Goal: Task Accomplishment & Management: Manage account settings

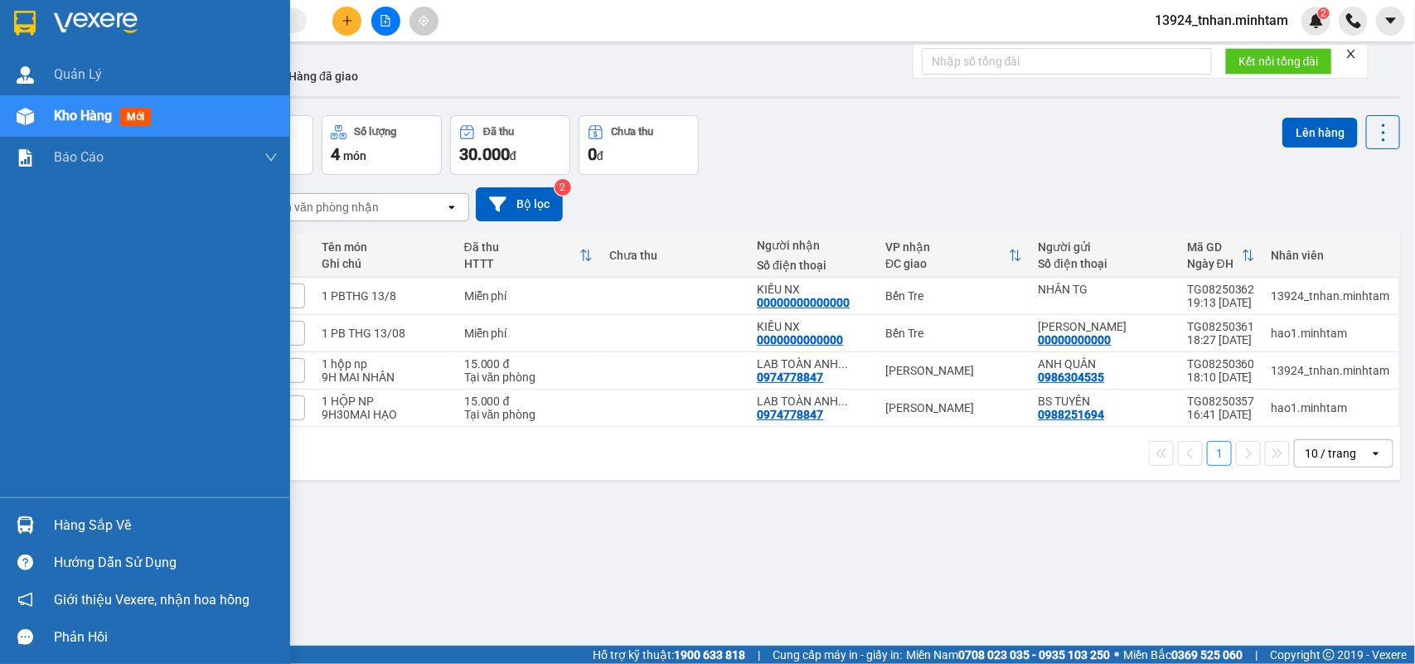
click at [81, 528] on div "Hàng sắp về" at bounding box center [166, 525] width 224 height 25
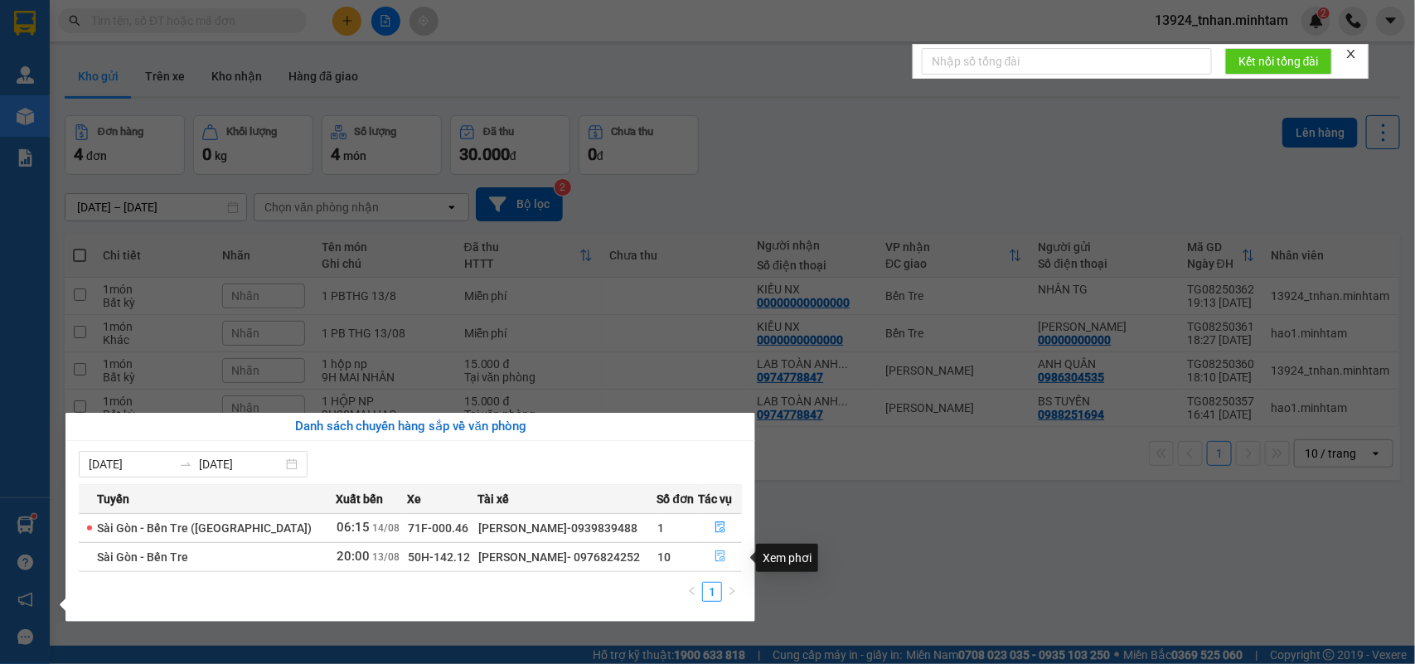
click at [717, 552] on icon "file-done" at bounding box center [721, 557] width 10 height 12
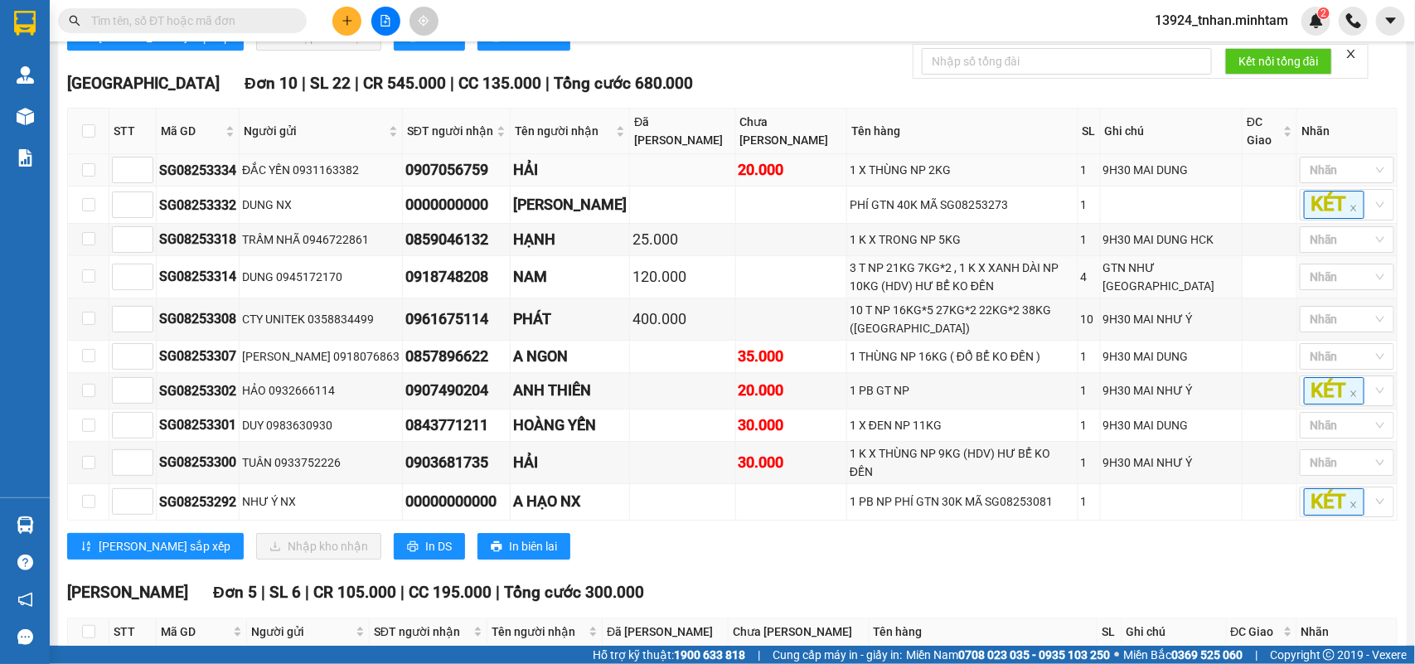
scroll to position [2381, 0]
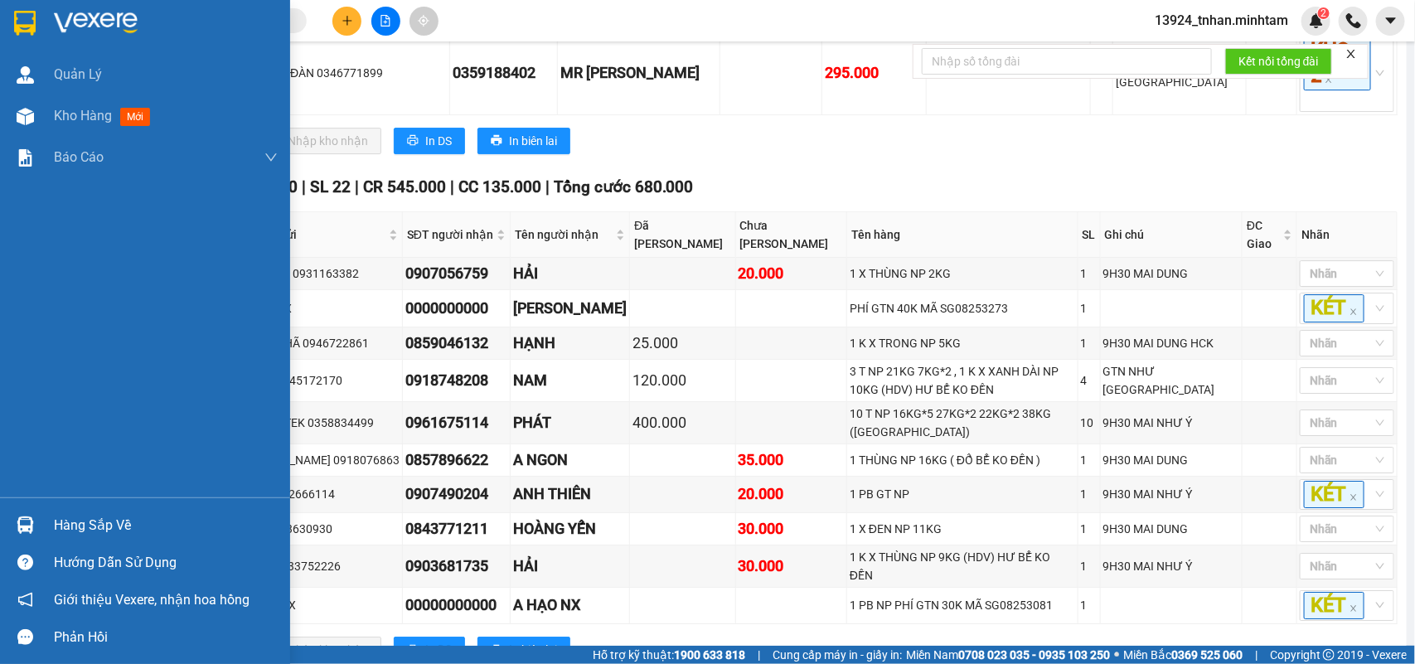
click at [2, 29] on div at bounding box center [145, 27] width 290 height 54
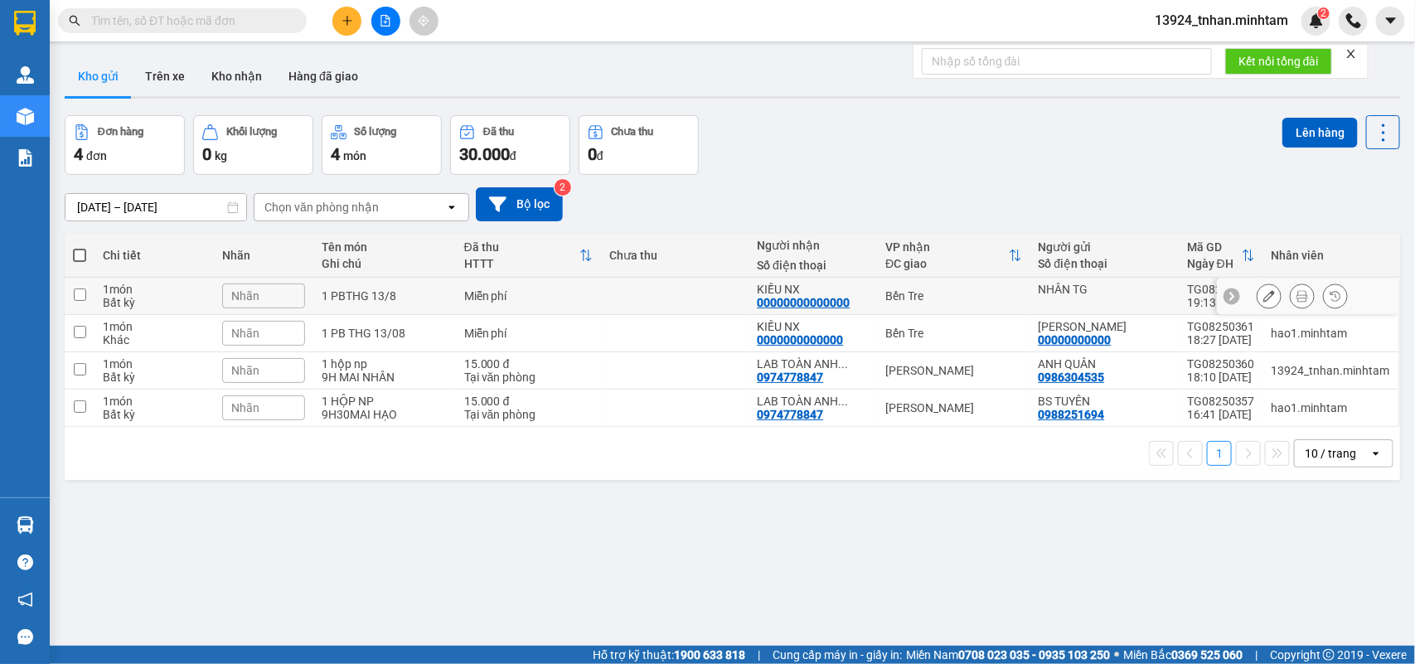
click at [985, 282] on td "Bến Tre" at bounding box center [953, 296] width 153 height 37
checkbox input "true"
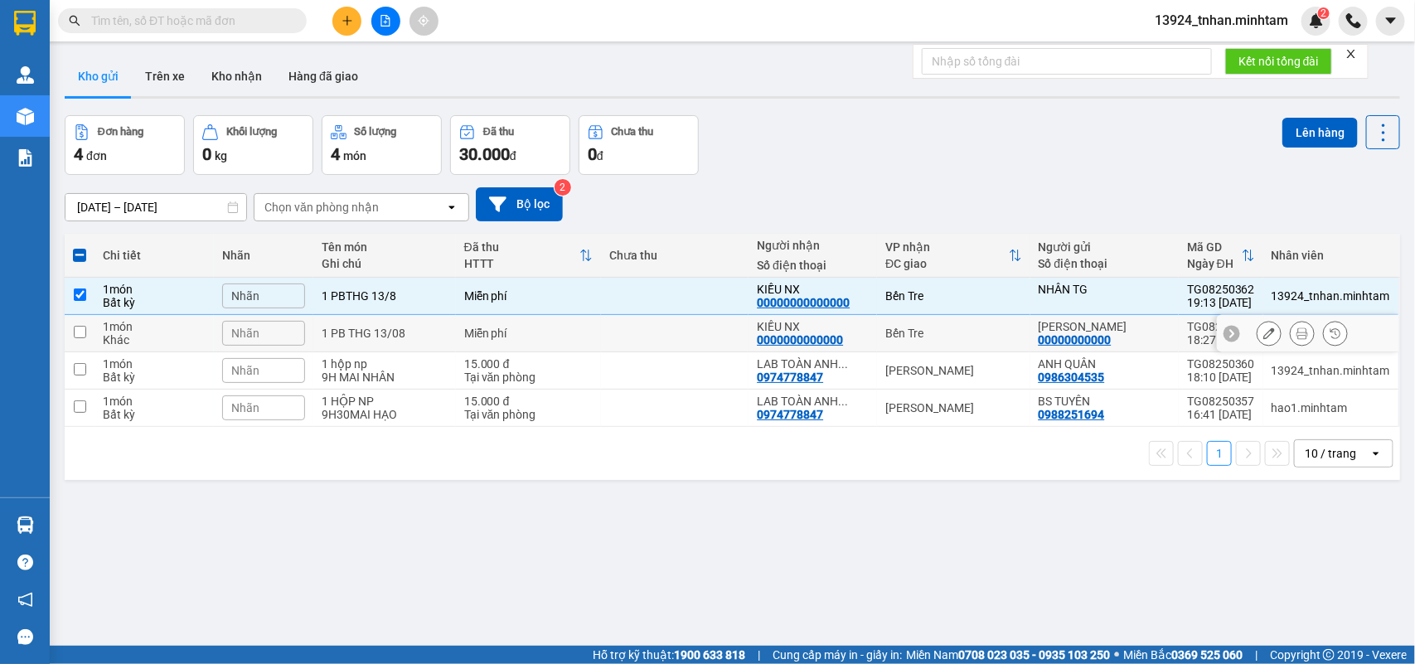
drag, startPoint x: 987, startPoint y: 322, endPoint x: 1231, endPoint y: 236, distance: 259.1
click at [988, 322] on td "Bến Tre" at bounding box center [953, 333] width 153 height 37
checkbox input "true"
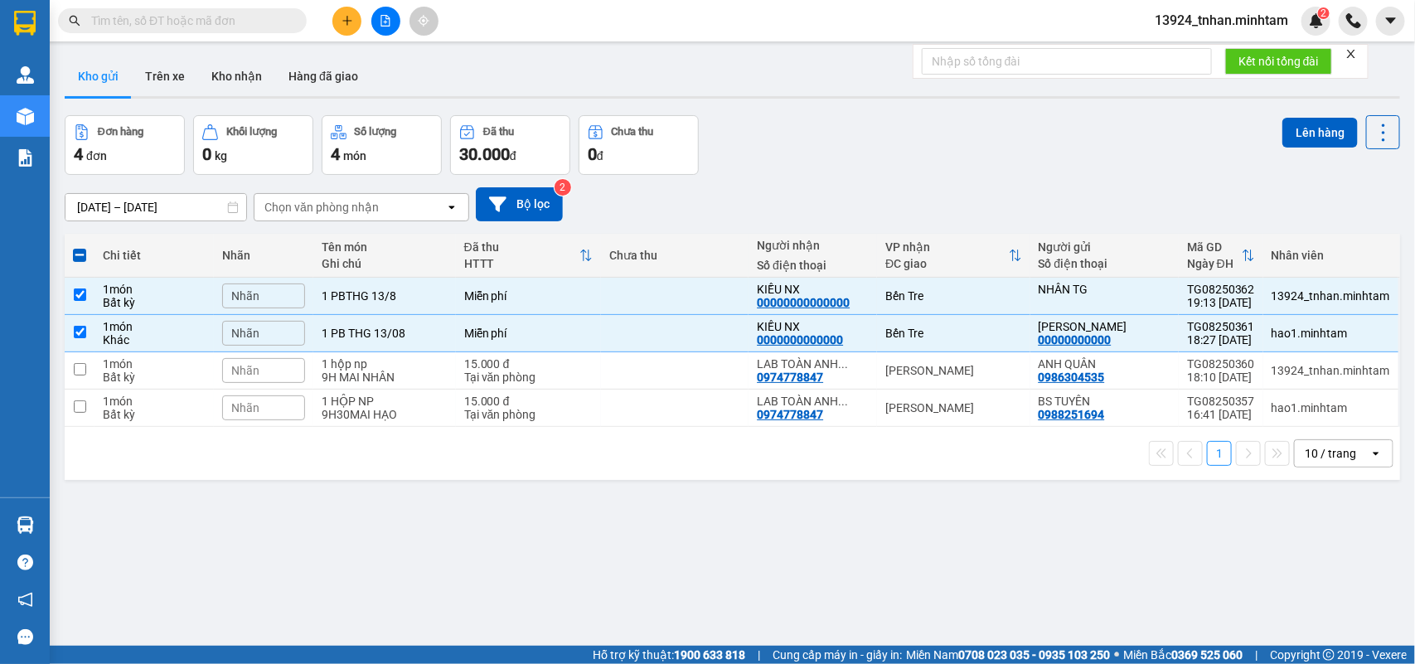
click at [1283, 148] on div "Lên hàng" at bounding box center [1342, 132] width 118 height 34
click at [1287, 143] on button "Lên hàng" at bounding box center [1320, 133] width 75 height 30
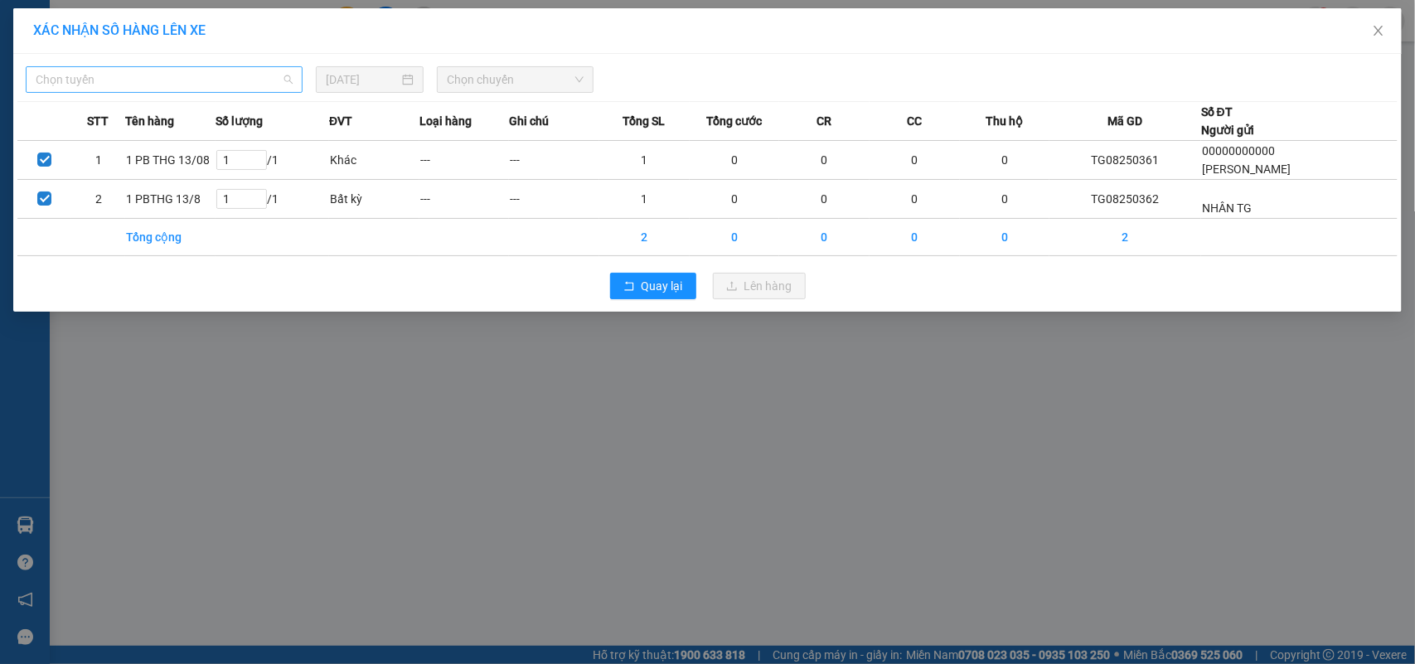
click at [272, 83] on span "Chọn tuyến" at bounding box center [164, 79] width 257 height 25
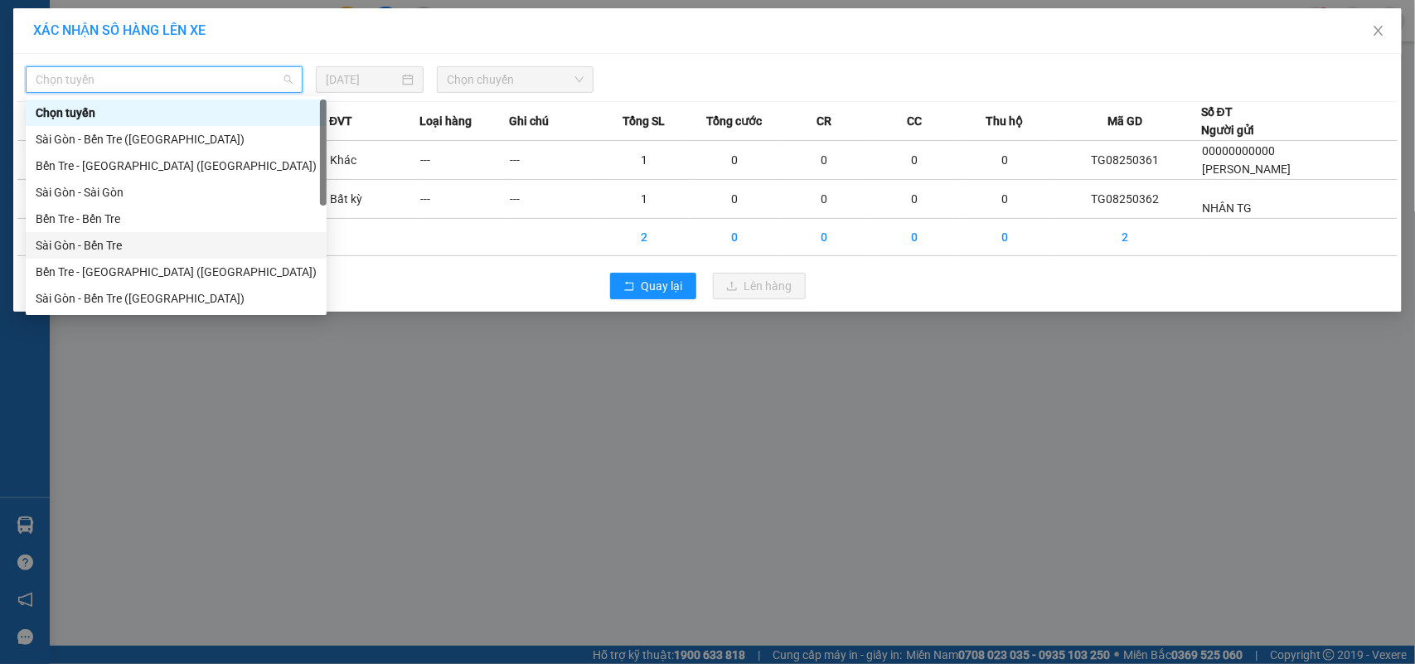
drag, startPoint x: 90, startPoint y: 239, endPoint x: 299, endPoint y: 168, distance: 221.3
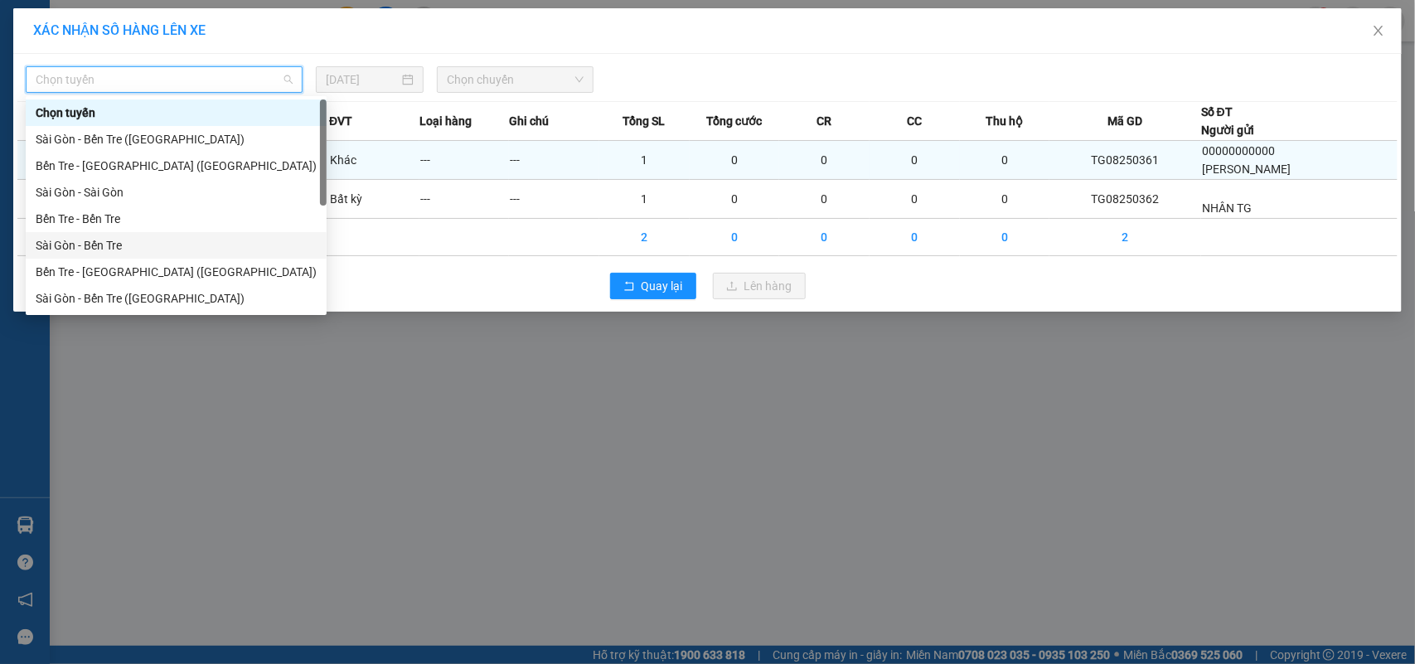
click at [90, 238] on div "Sài Gòn - Bến Tre" at bounding box center [176, 245] width 281 height 18
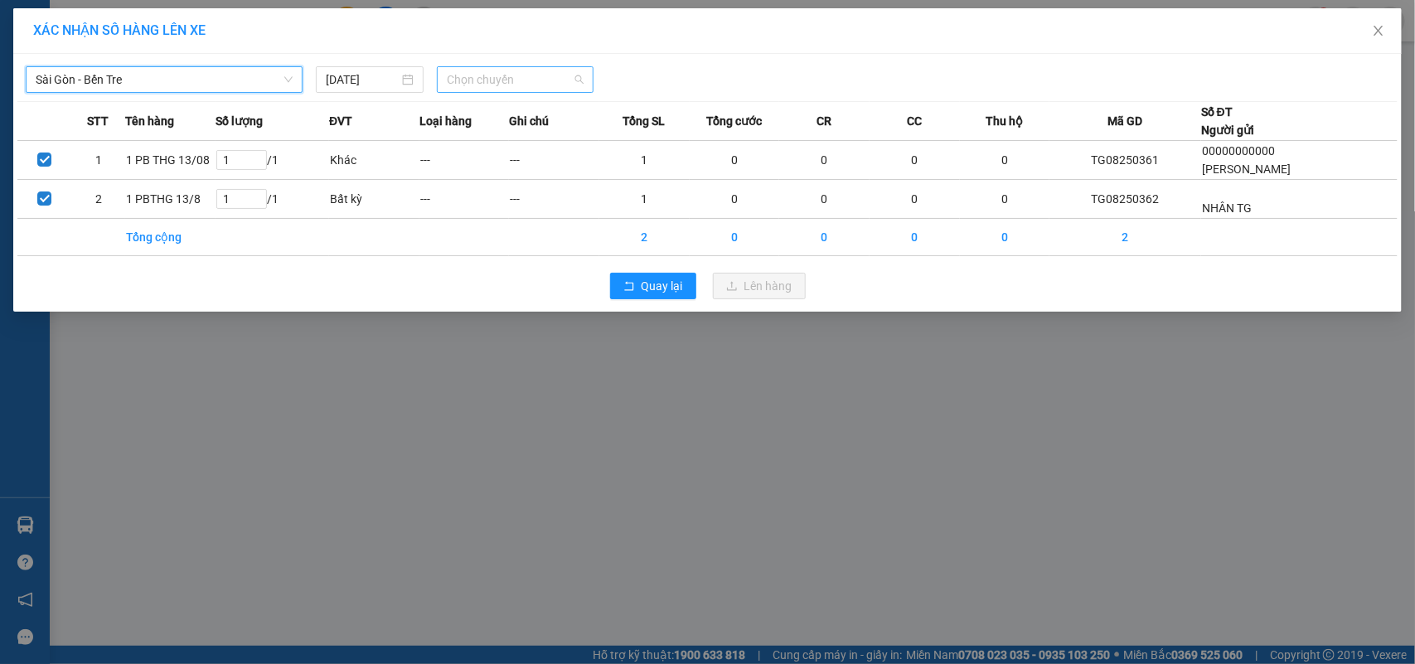
click at [494, 84] on span "Chọn chuyến" at bounding box center [515, 79] width 136 height 25
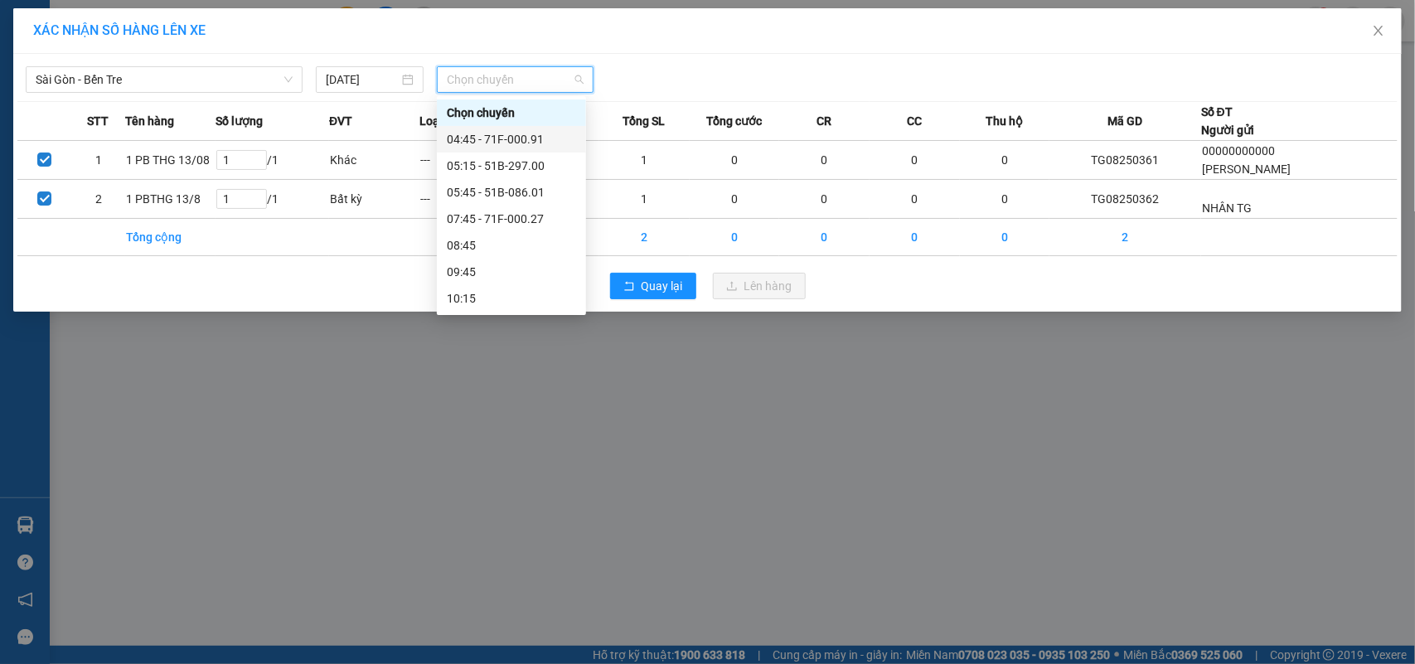
drag, startPoint x: 537, startPoint y: 130, endPoint x: 640, endPoint y: 160, distance: 107.1
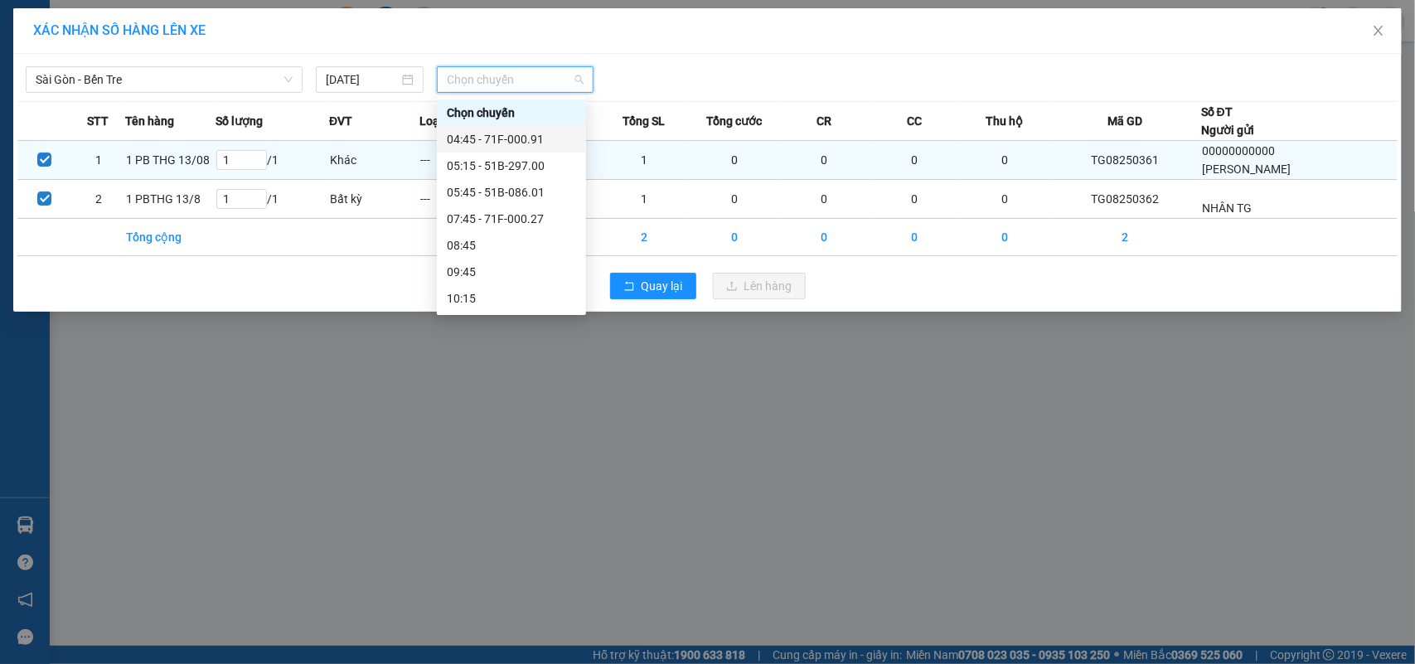
click at [541, 131] on div "04:45 - 71F-000.91" at bounding box center [511, 139] width 129 height 18
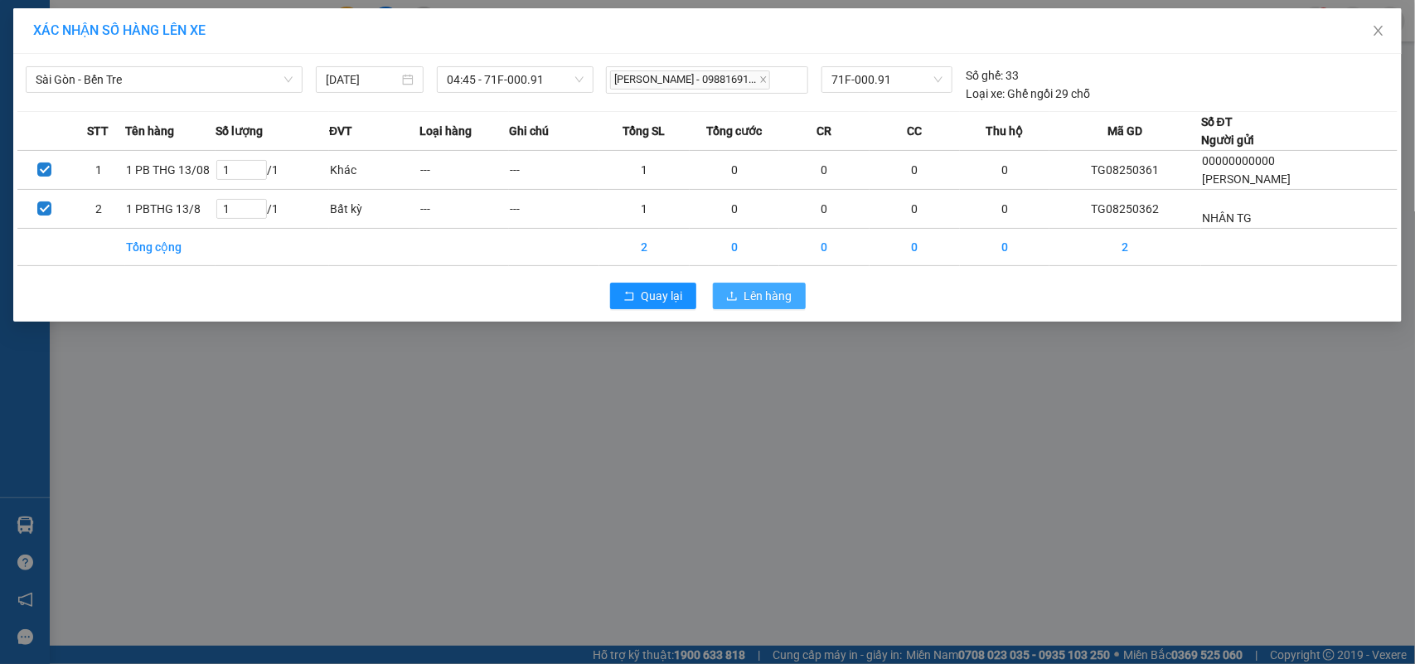
click at [740, 284] on button "Lên hàng" at bounding box center [759, 296] width 93 height 27
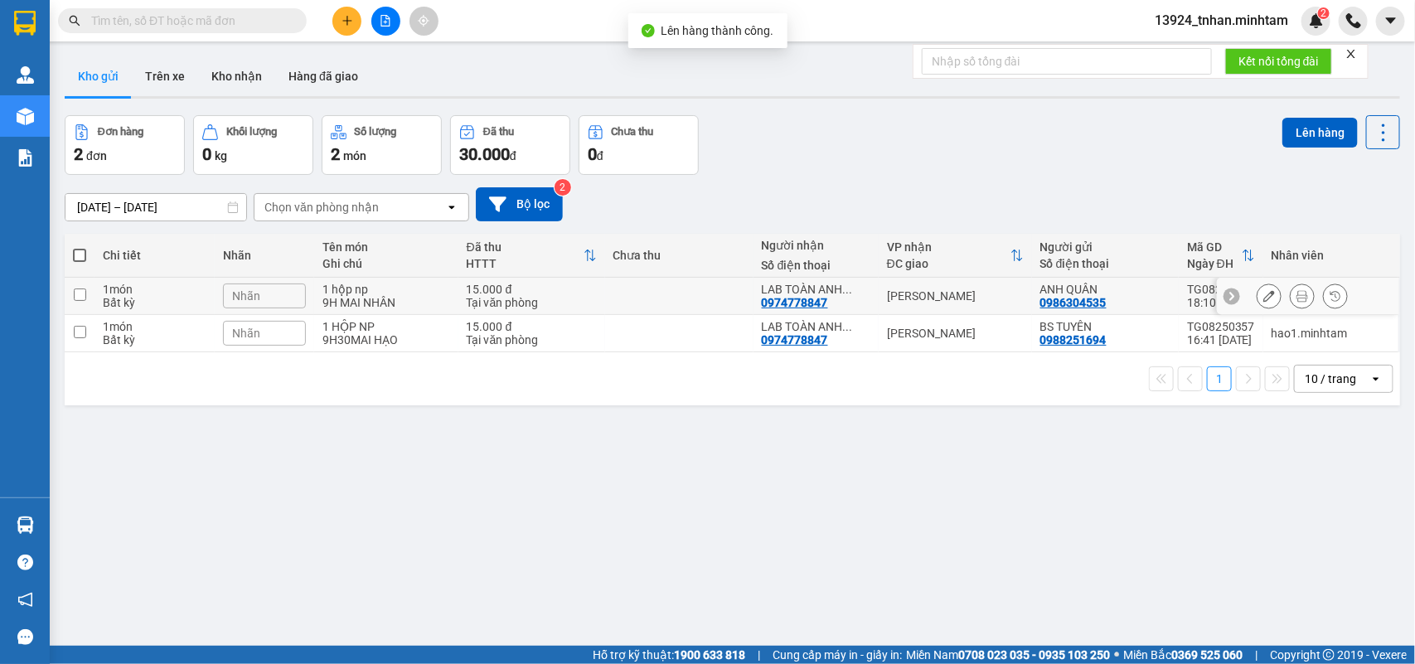
drag, startPoint x: 944, startPoint y: 301, endPoint x: 950, endPoint y: 313, distance: 13.4
click at [945, 303] on td "[PERSON_NAME]" at bounding box center [955, 296] width 153 height 37
checkbox input "true"
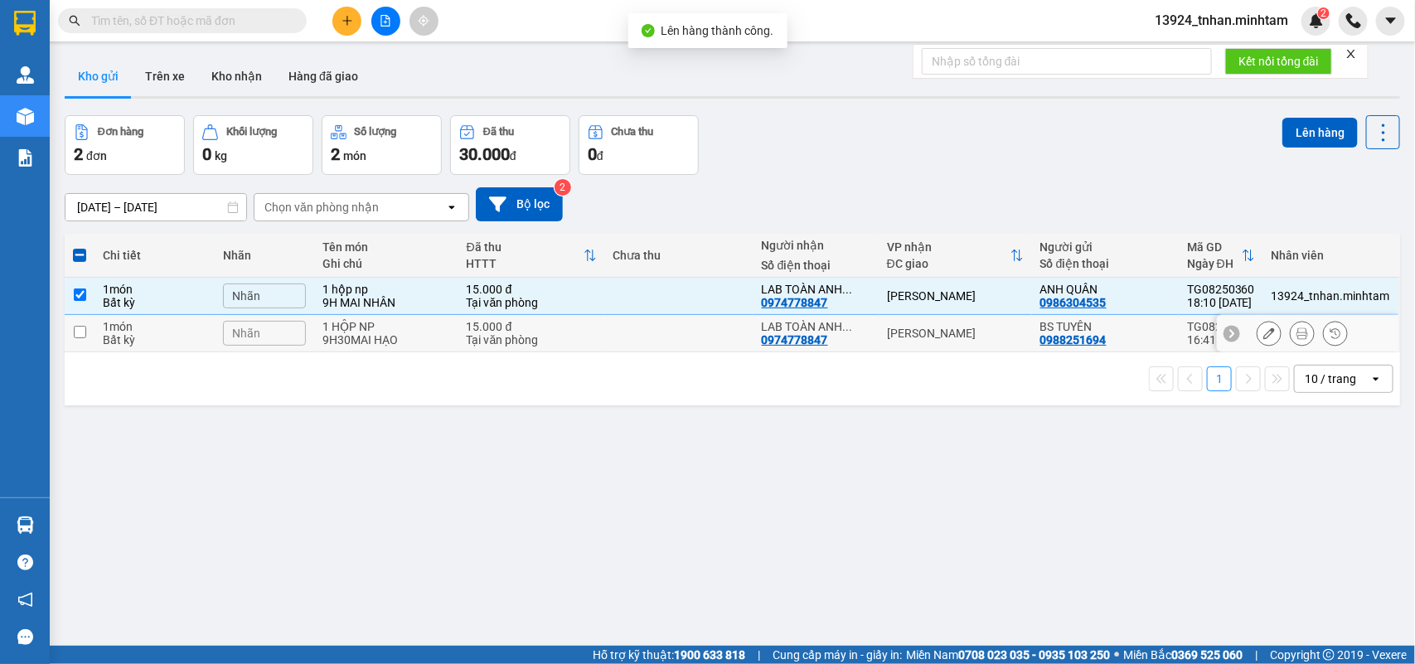
click at [945, 328] on div "[PERSON_NAME]" at bounding box center [955, 333] width 137 height 13
checkbox input "true"
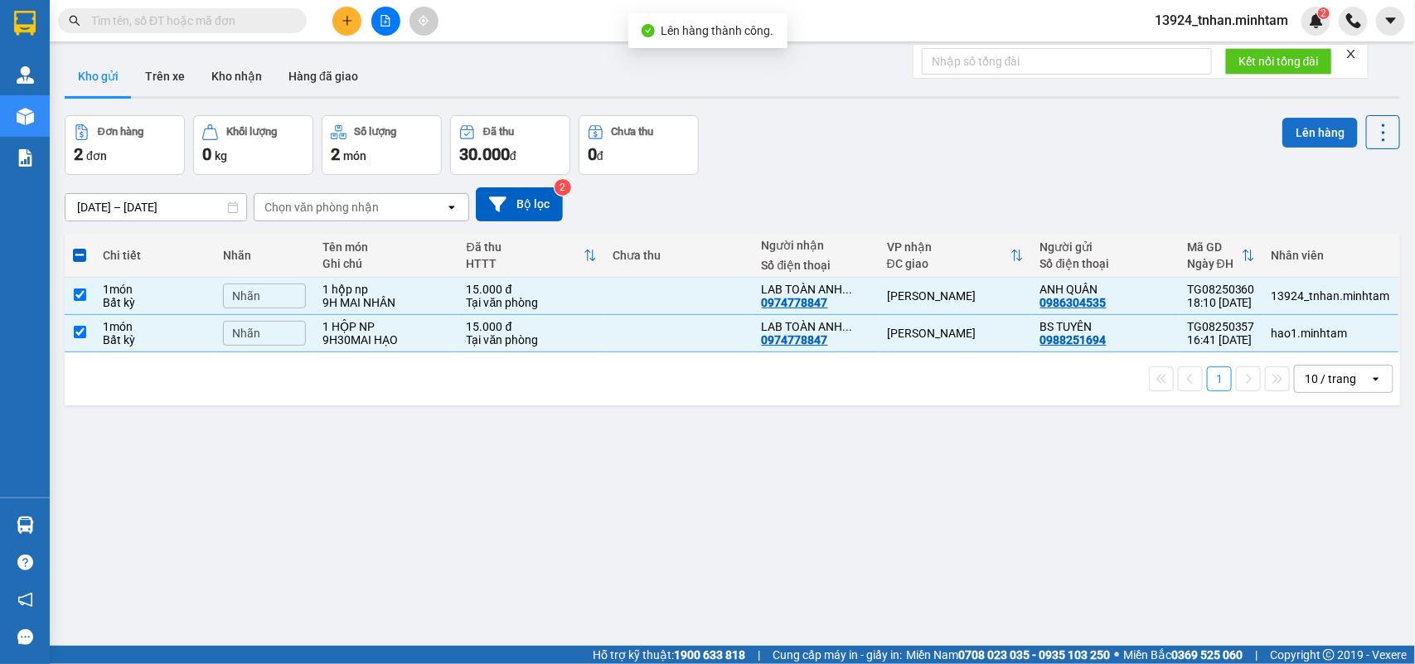
click at [1283, 143] on button "Lên hàng" at bounding box center [1320, 133] width 75 height 30
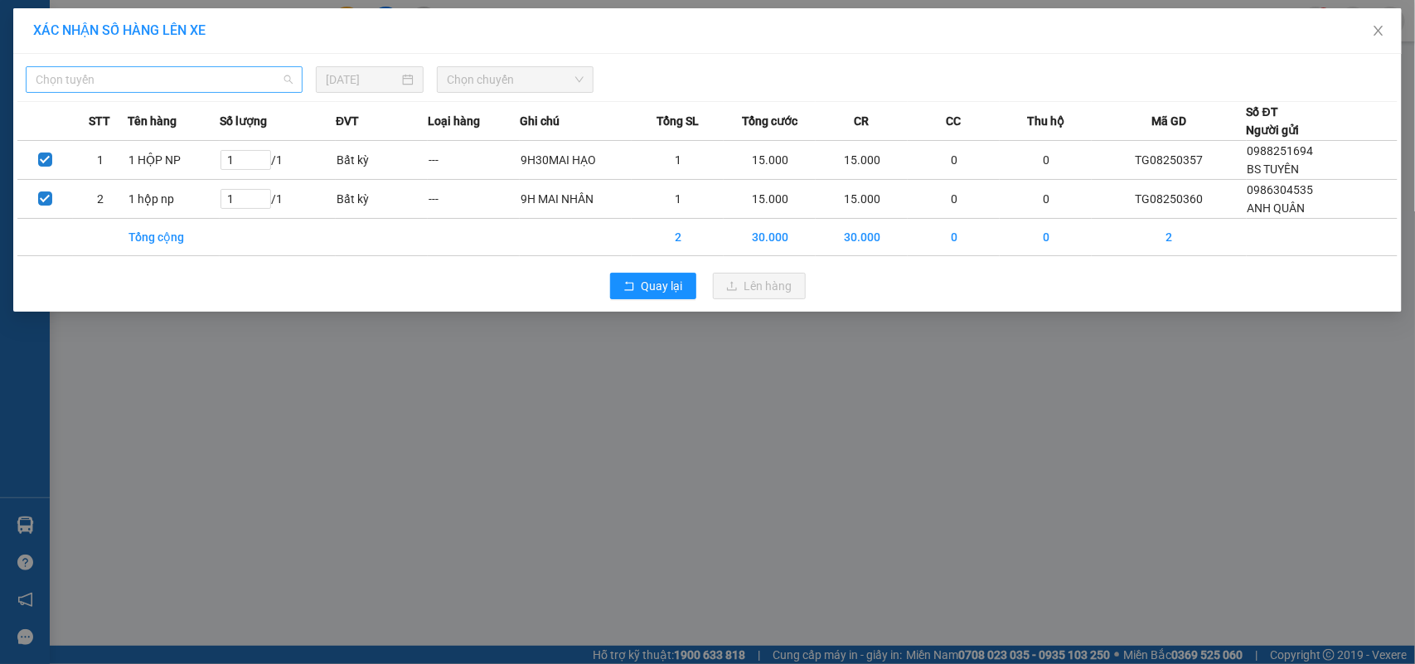
click at [156, 81] on span "Chọn tuyến" at bounding box center [164, 79] width 257 height 25
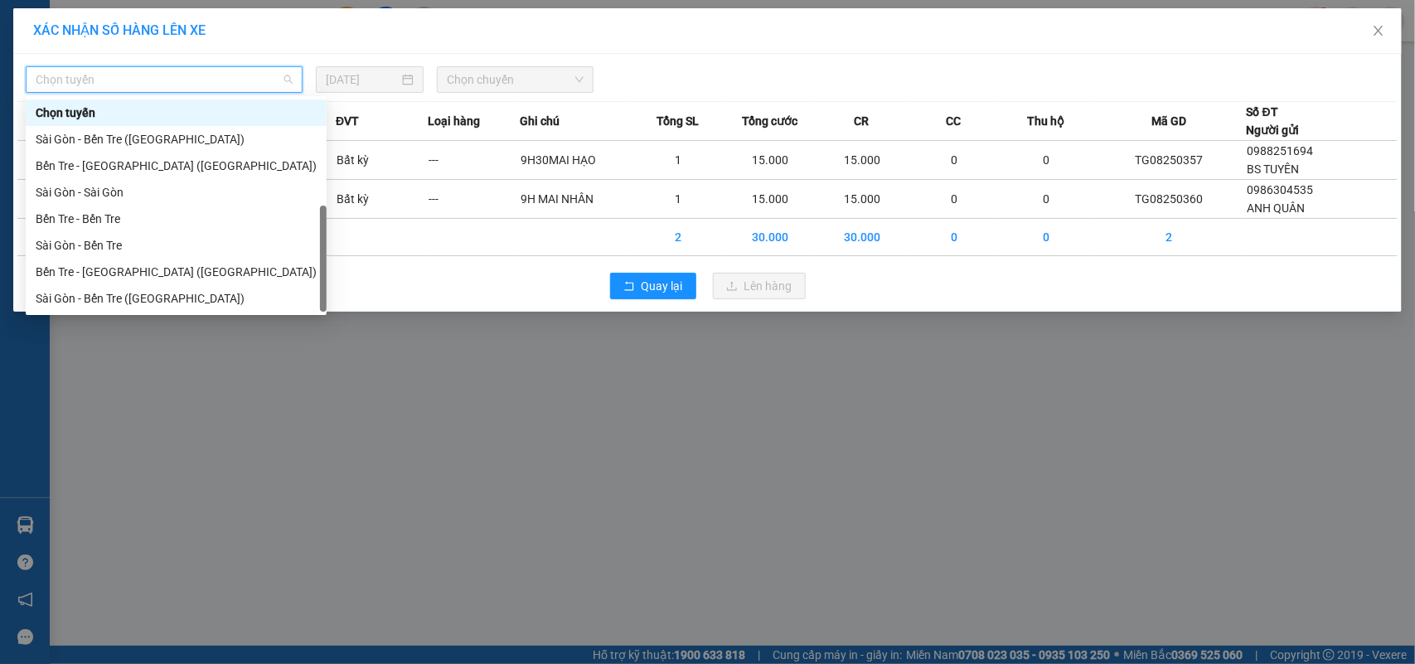
scroll to position [26, 0]
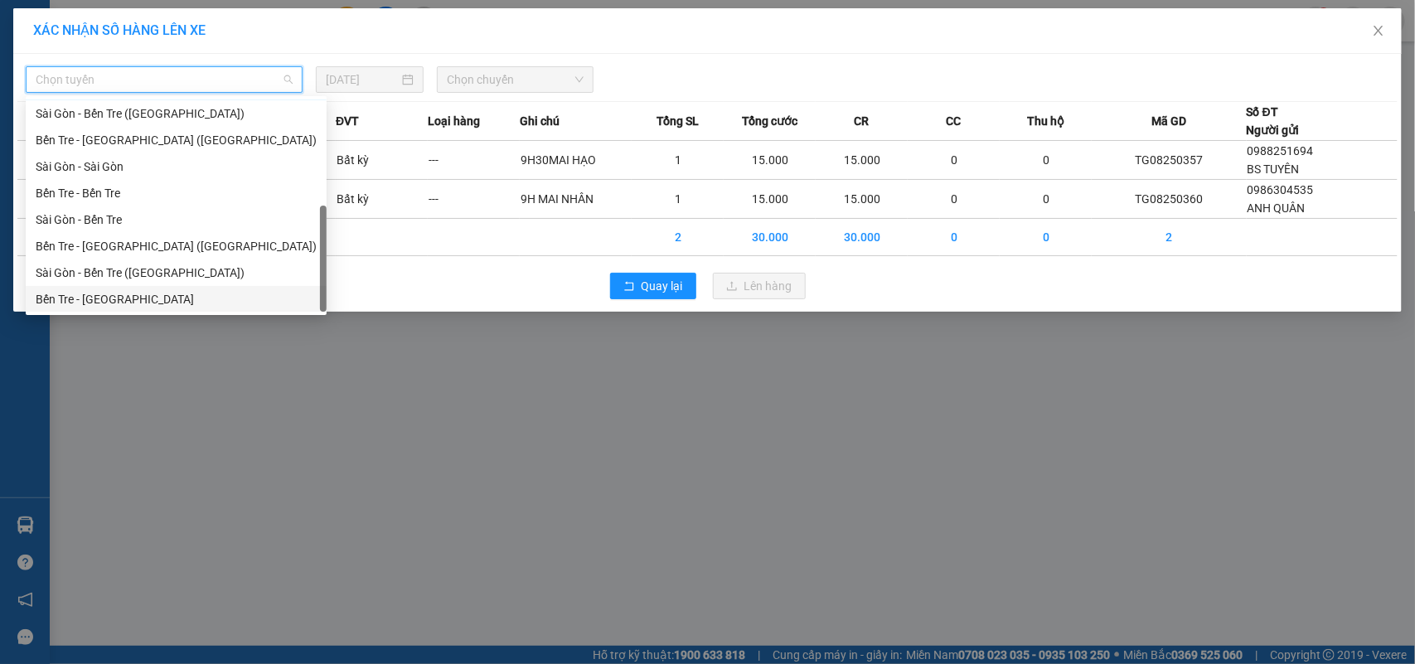
click at [119, 296] on div "Bến Tre - [GEOGRAPHIC_DATA]" at bounding box center [176, 299] width 281 height 18
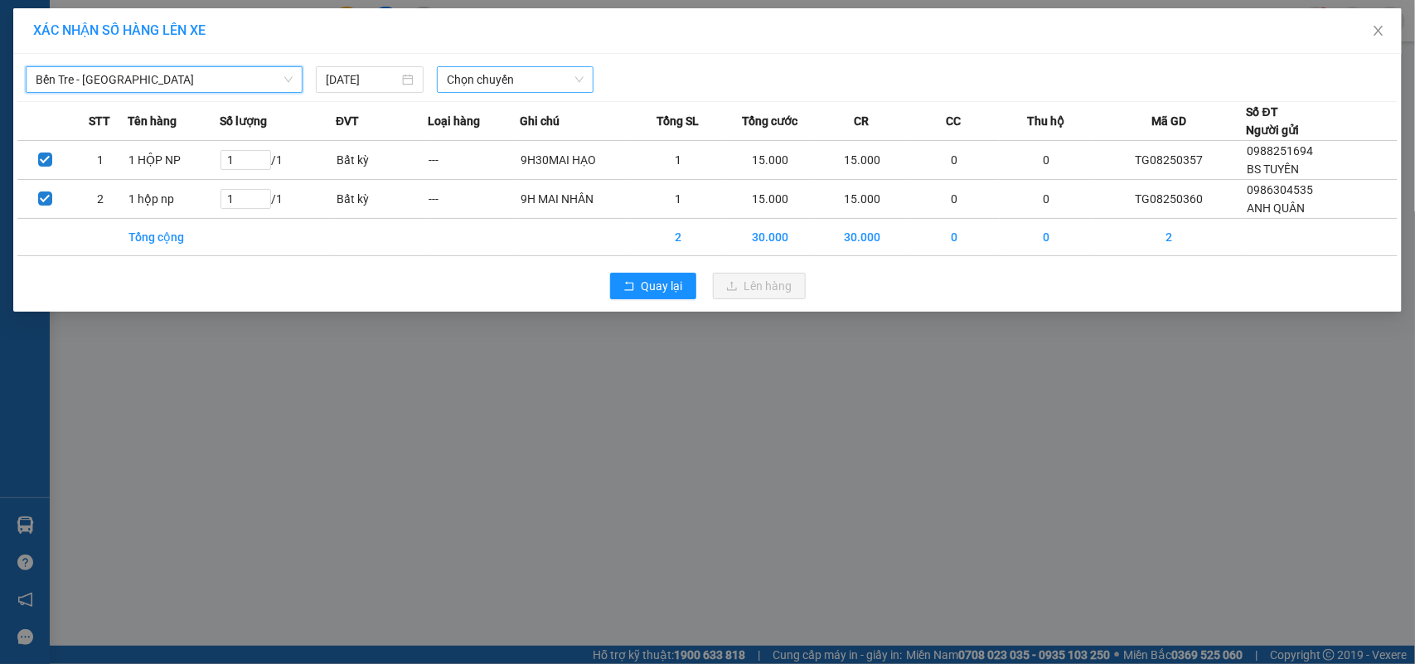
click at [528, 80] on span "Chọn chuyến" at bounding box center [515, 79] width 136 height 25
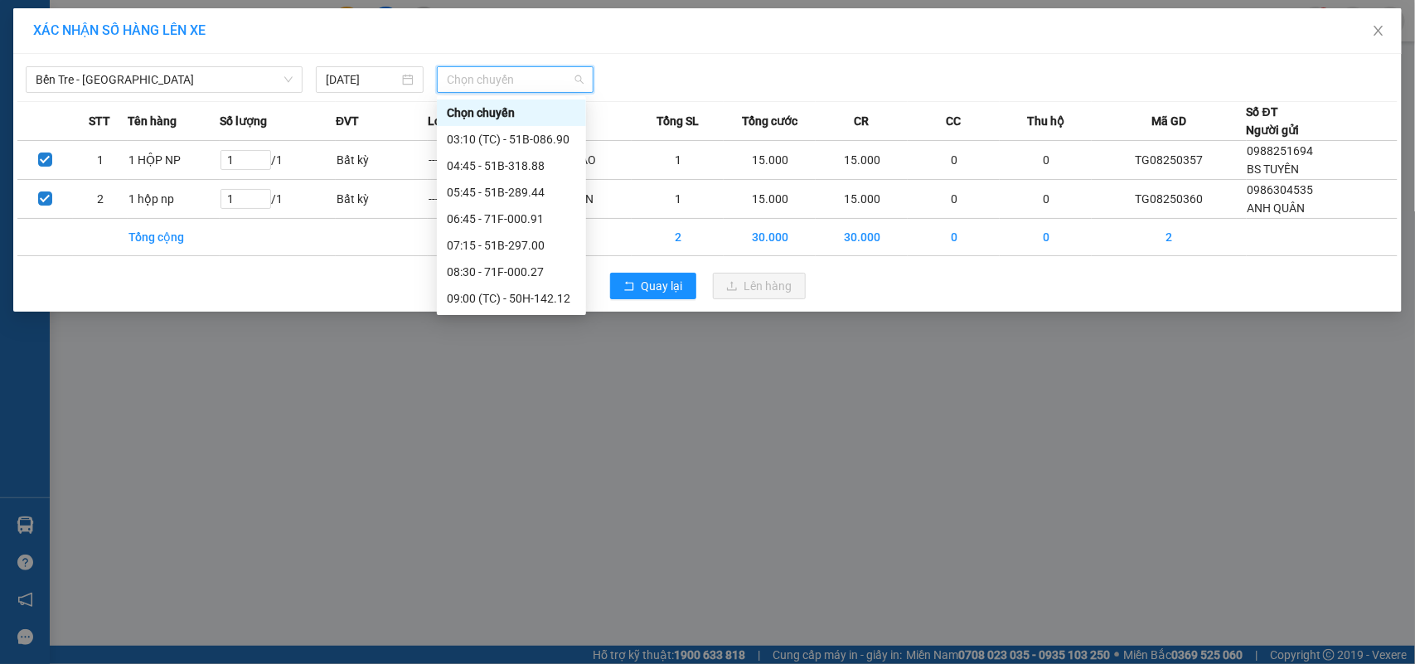
drag, startPoint x: 386, startPoint y: 77, endPoint x: 388, endPoint y: 96, distance: 19.1
click at [386, 80] on input "13/08/2025" at bounding box center [362, 79] width 73 height 18
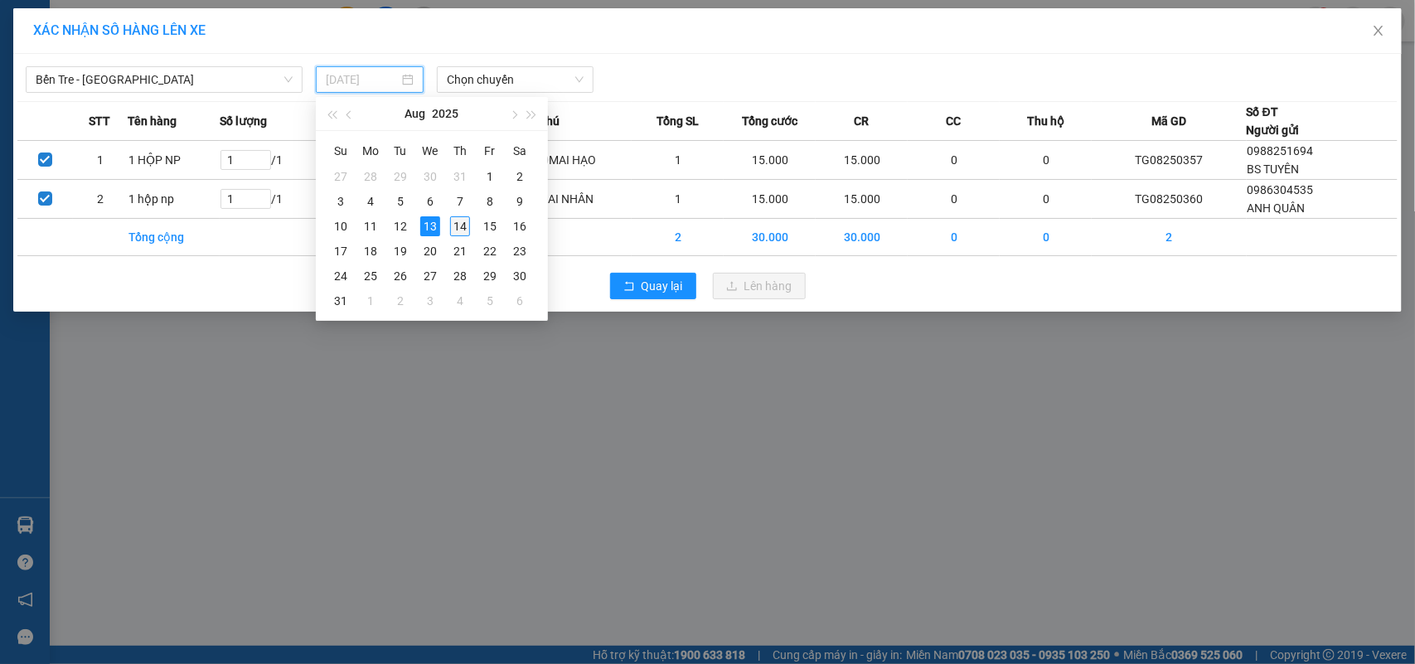
click at [452, 229] on div "14" at bounding box center [460, 226] width 20 height 20
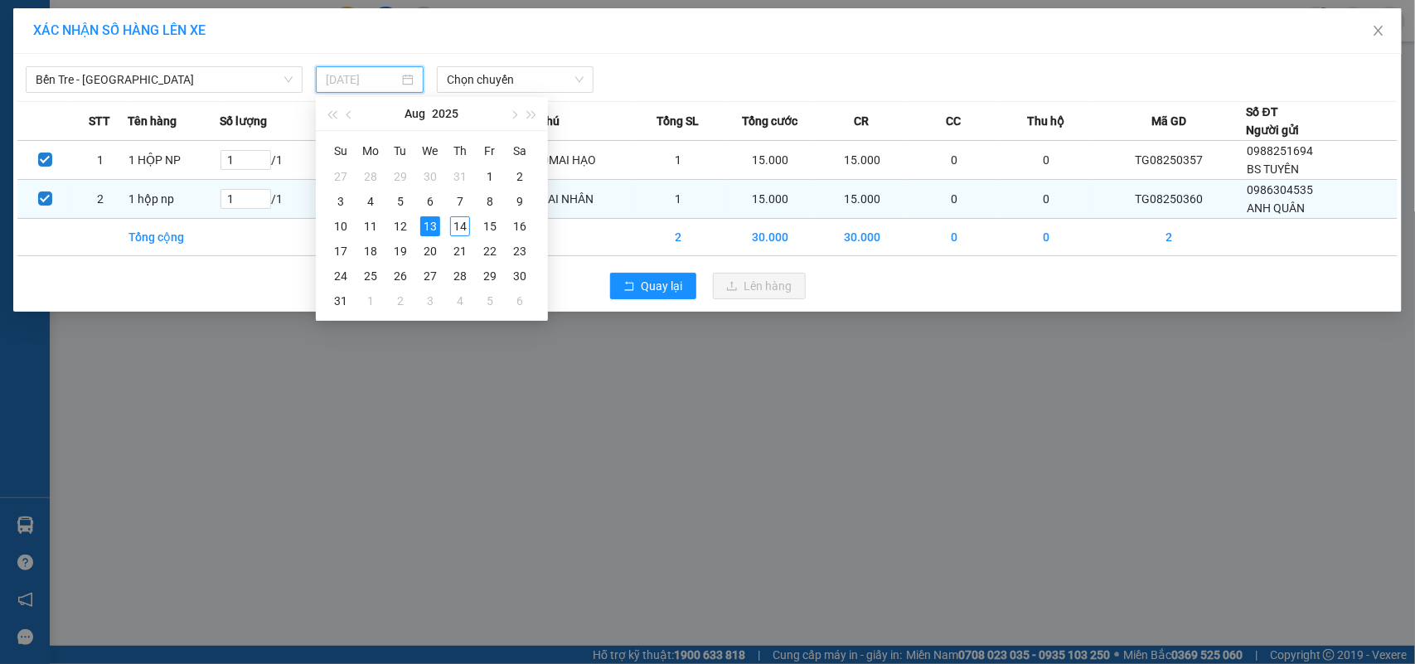
type input "[DATE]"
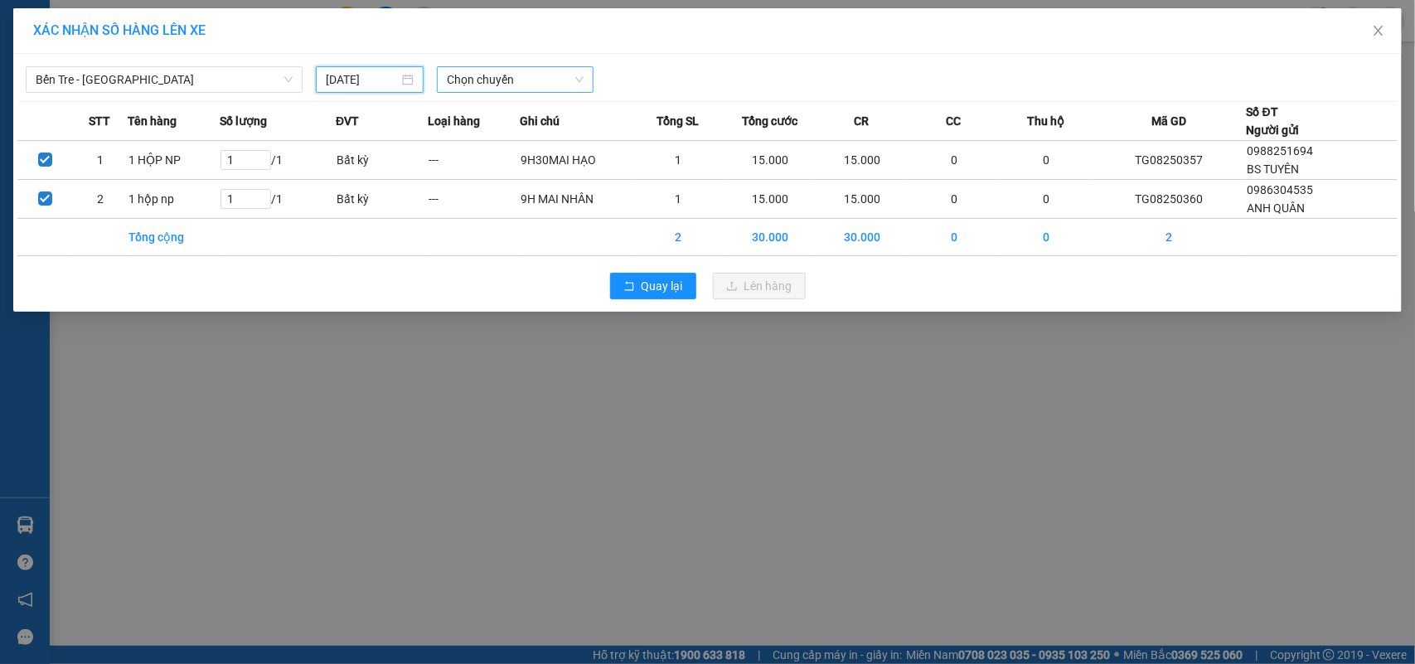
click at [498, 72] on span "Chọn chuyến" at bounding box center [515, 79] width 136 height 25
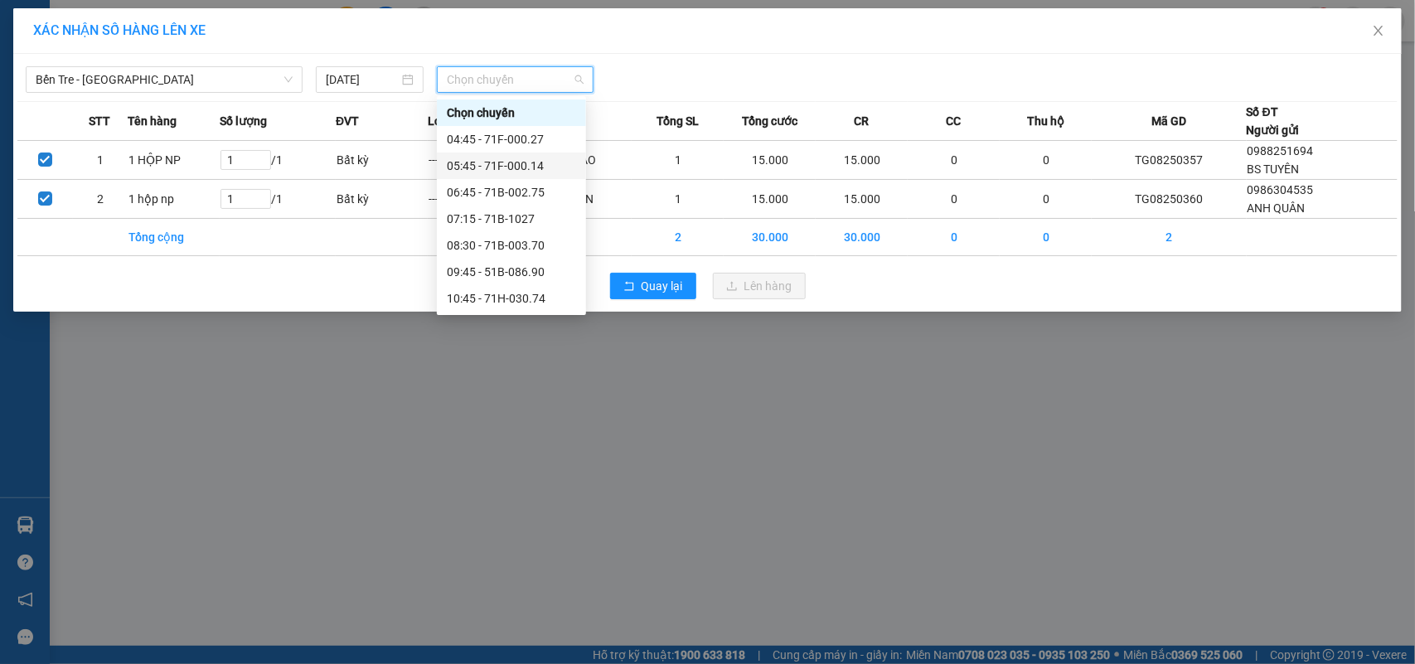
click at [552, 158] on div "05:45 - 71F-000.14" at bounding box center [511, 166] width 129 height 18
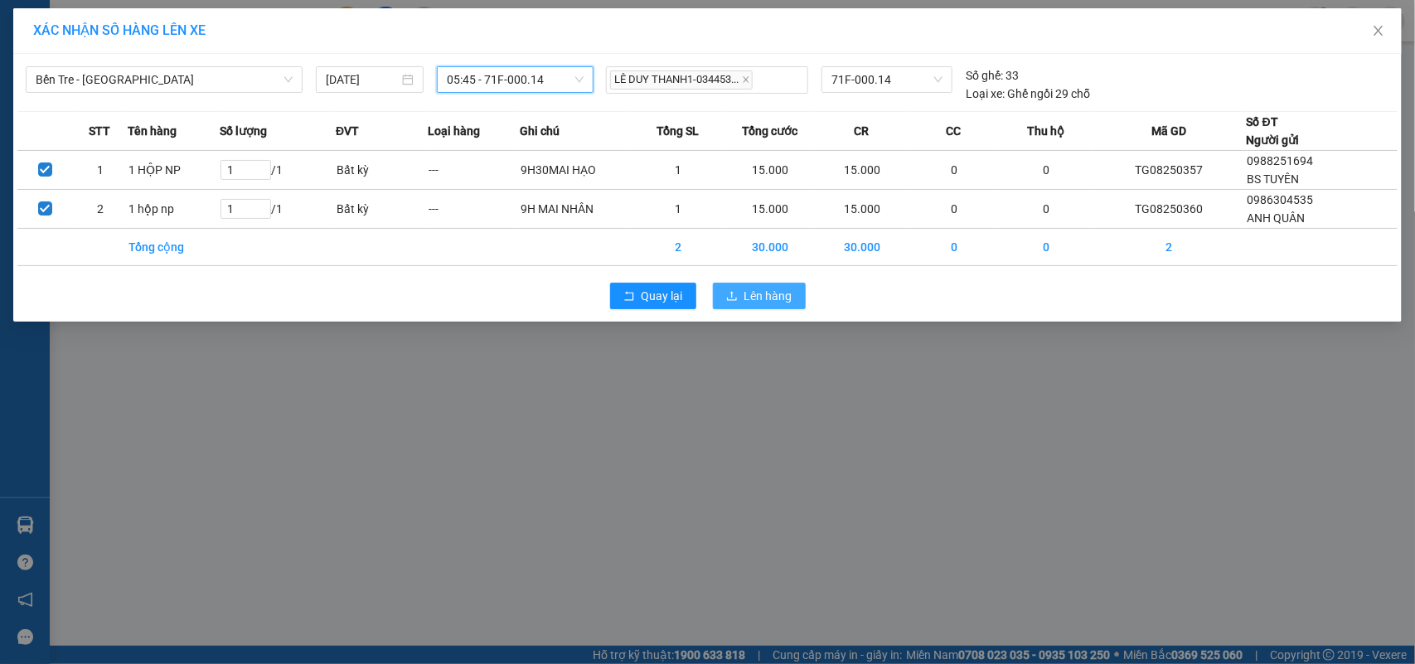
click at [736, 291] on icon "upload" at bounding box center [732, 296] width 12 height 12
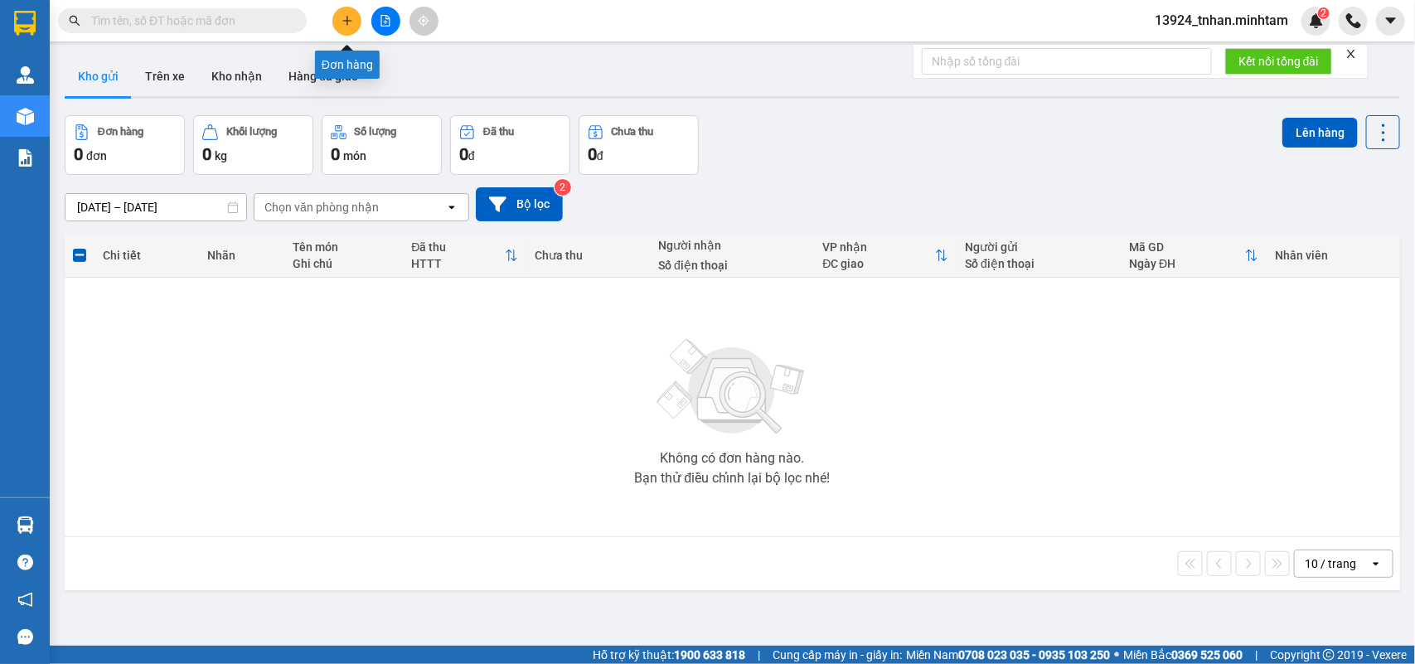
click at [345, 13] on button at bounding box center [347, 21] width 29 height 29
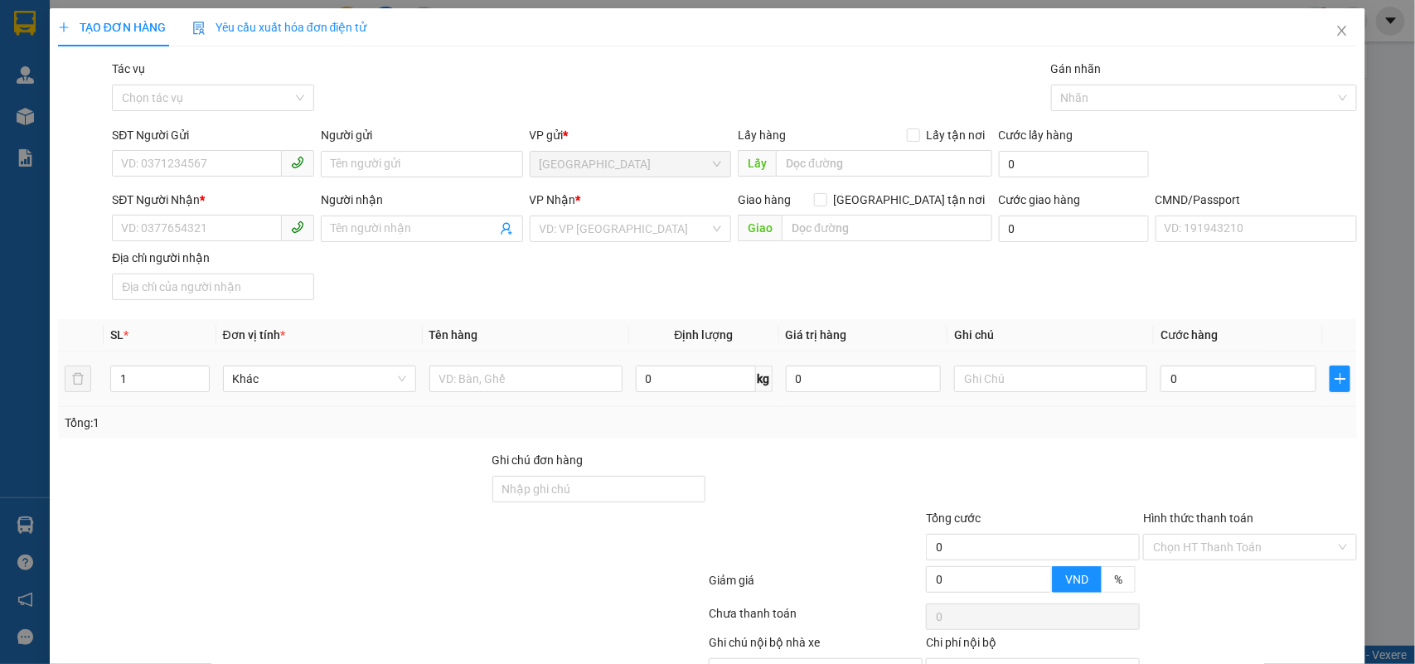
click at [491, 354] on td at bounding box center [526, 380] width 206 height 56
click at [475, 383] on input "text" at bounding box center [526, 379] width 193 height 27
type input "1 X VÀNG NP 7 KG ( T.C )"
click at [233, 166] on input "SĐT Người Gửi" at bounding box center [197, 163] width 170 height 27
type input "0333152379"
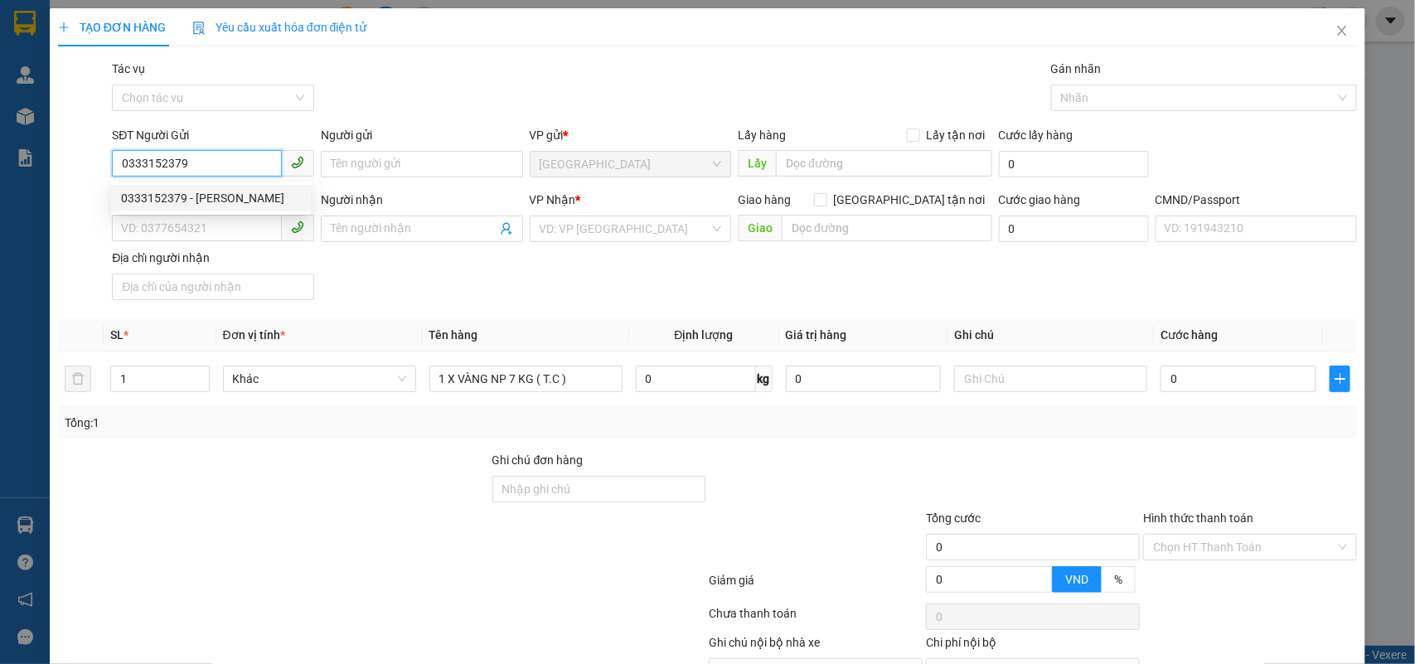
click at [249, 192] on div "0333152379 - TRINH" at bounding box center [211, 198] width 180 height 18
type input "TRINH"
type input "0362546048"
type input "CHÍNH TÍNH"
type input "0333152379"
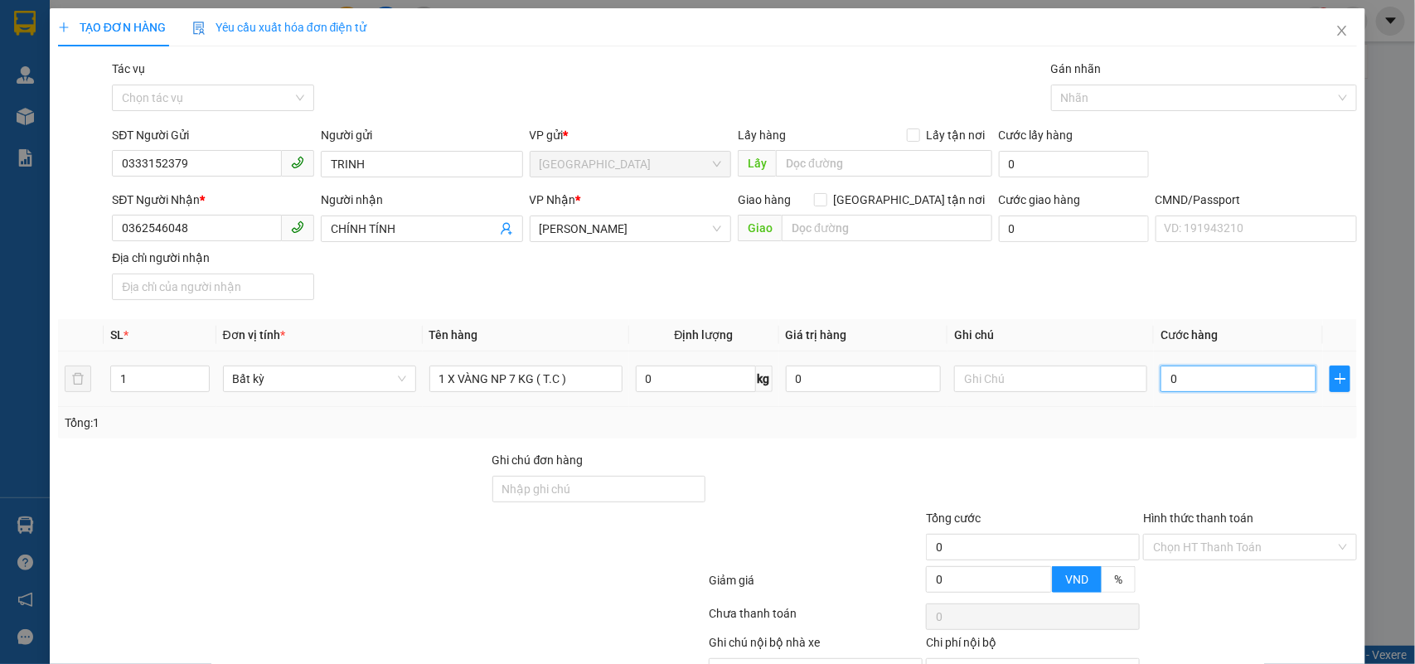
click at [1233, 379] on input "0" at bounding box center [1239, 379] width 156 height 27
type input "2"
type input "25"
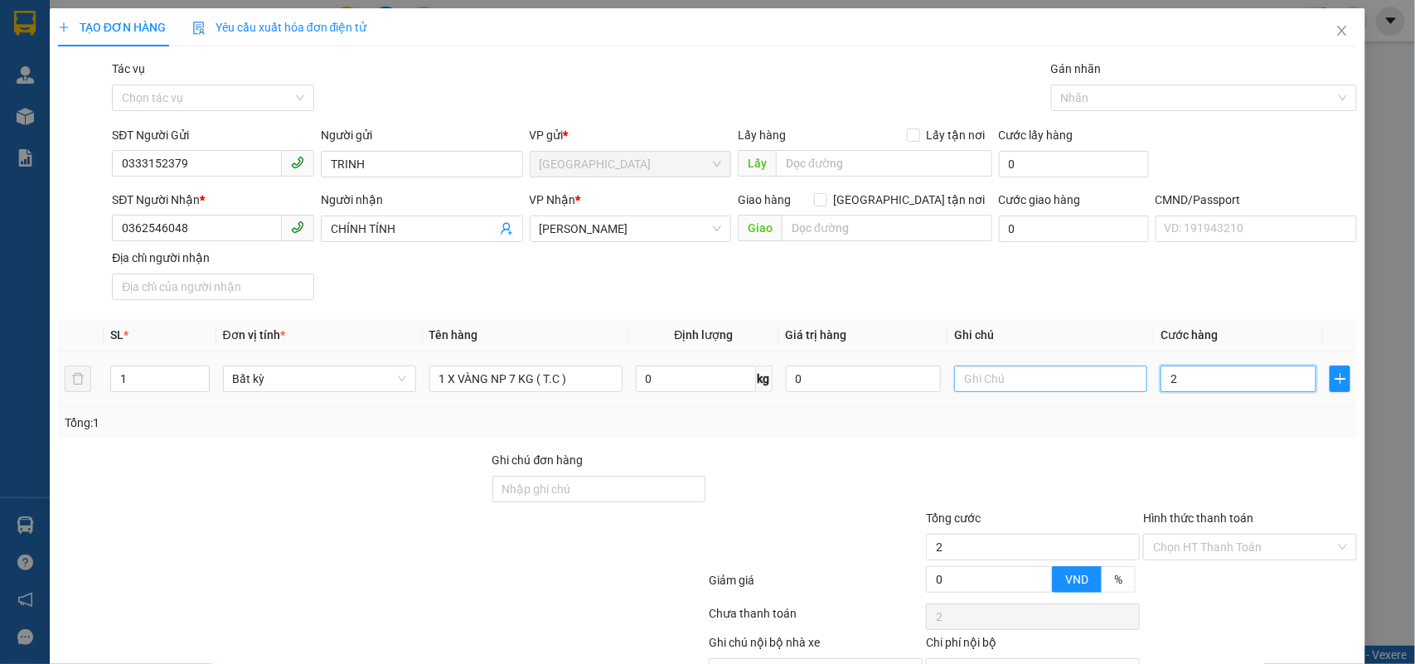
type input "25"
type input "25.000"
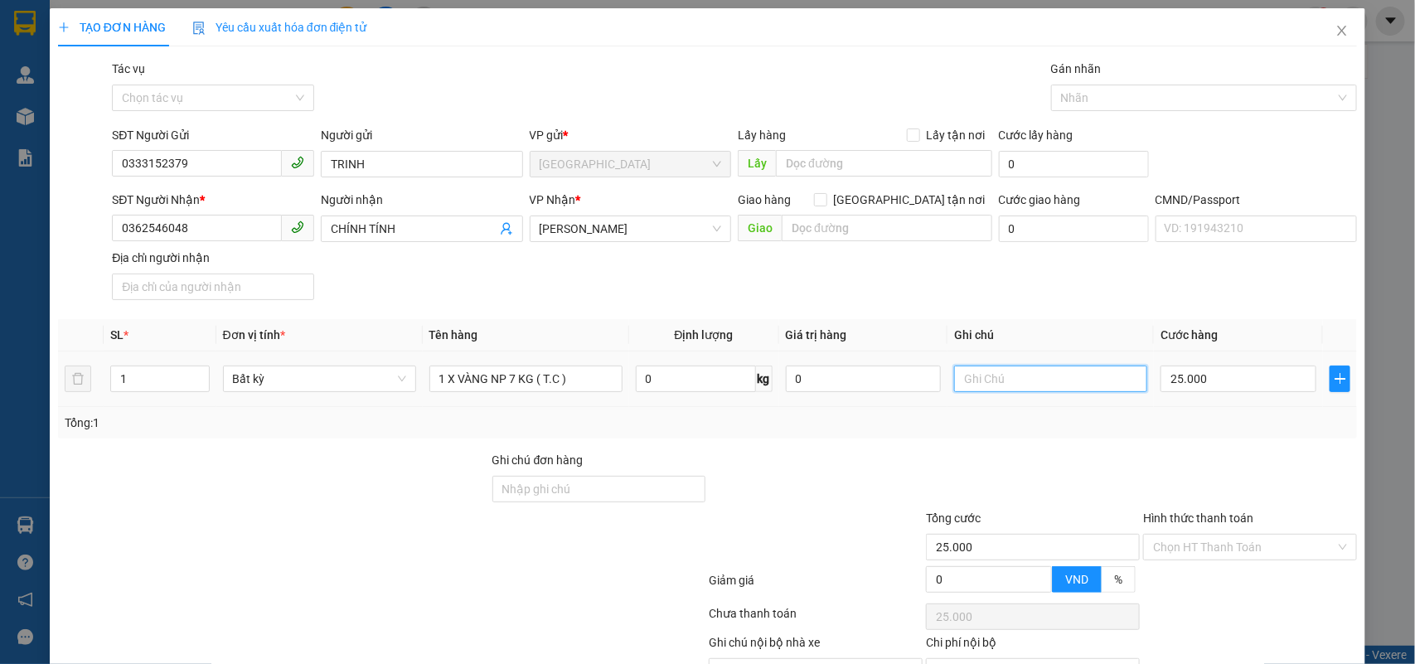
click at [1076, 374] on input "text" at bounding box center [1050, 379] width 193 height 27
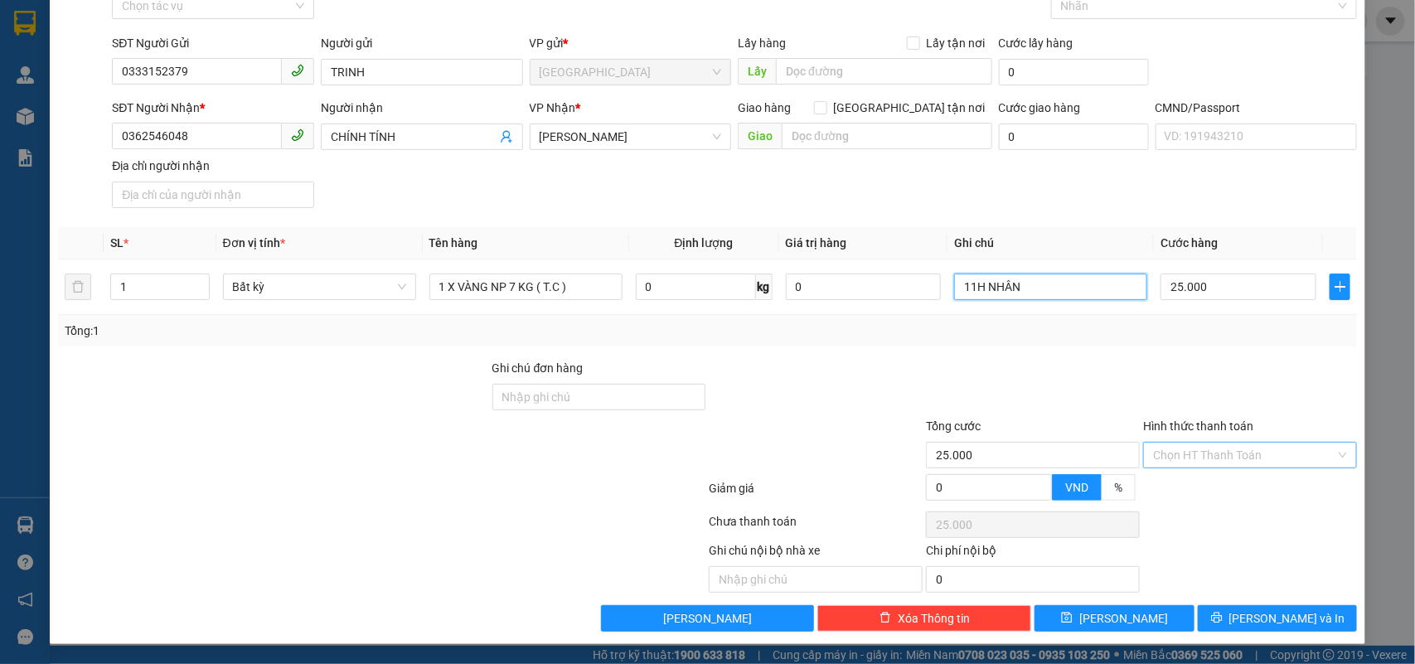
type input "11H NHÂN"
click at [1225, 452] on input "Hình thức thanh toán" at bounding box center [1244, 455] width 182 height 25
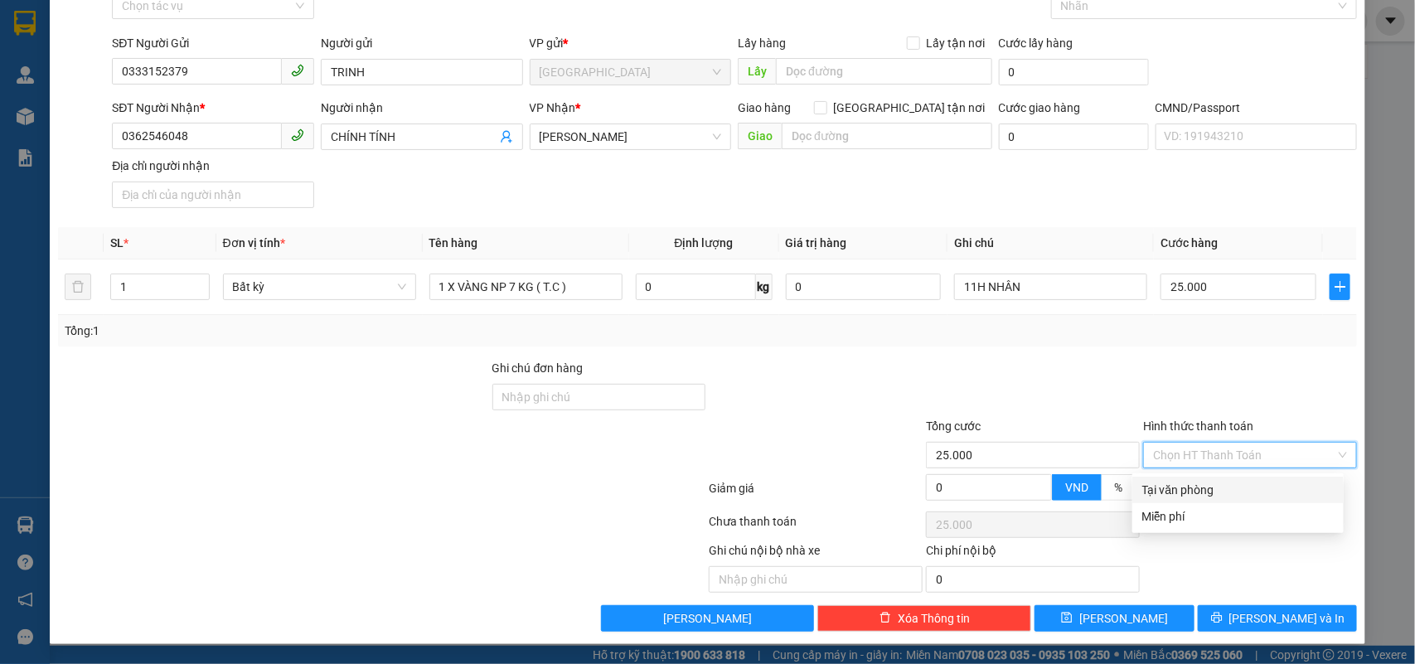
click at [1195, 477] on div "Tại văn phòng" at bounding box center [1238, 490] width 211 height 27
type input "0"
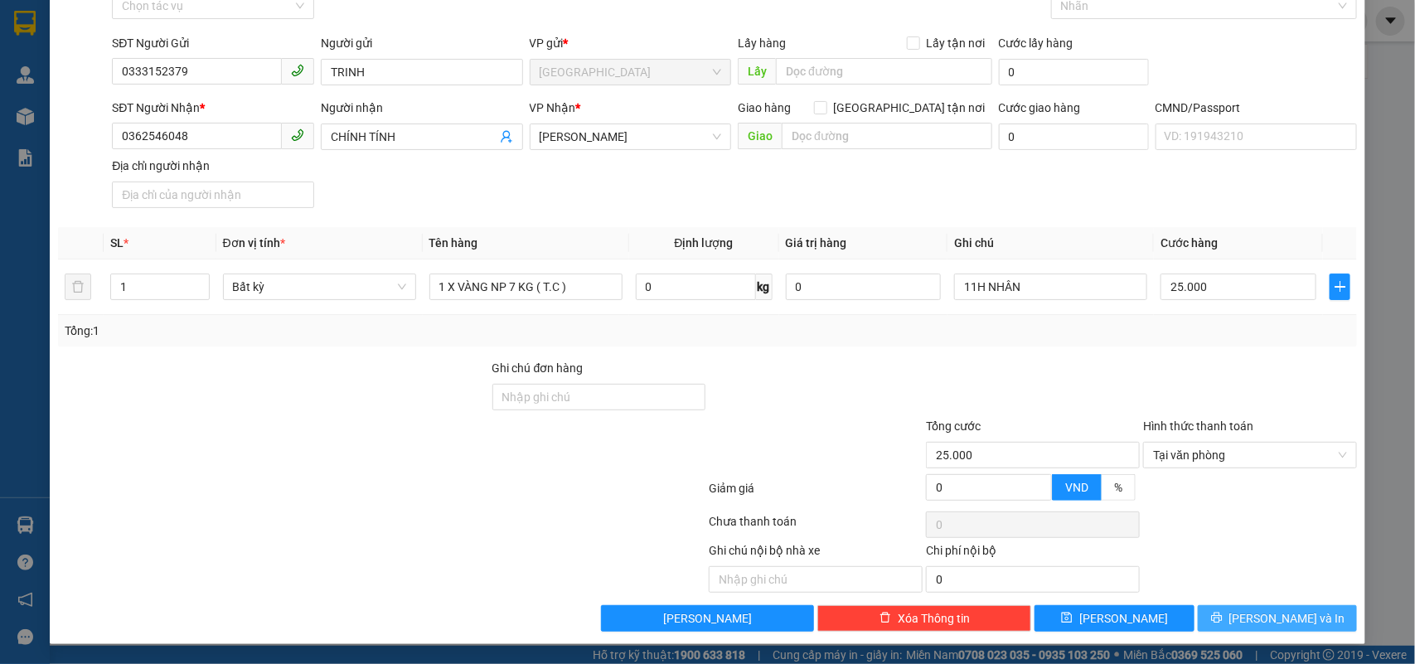
click at [1240, 609] on button "[PERSON_NAME] và In" at bounding box center [1277, 618] width 159 height 27
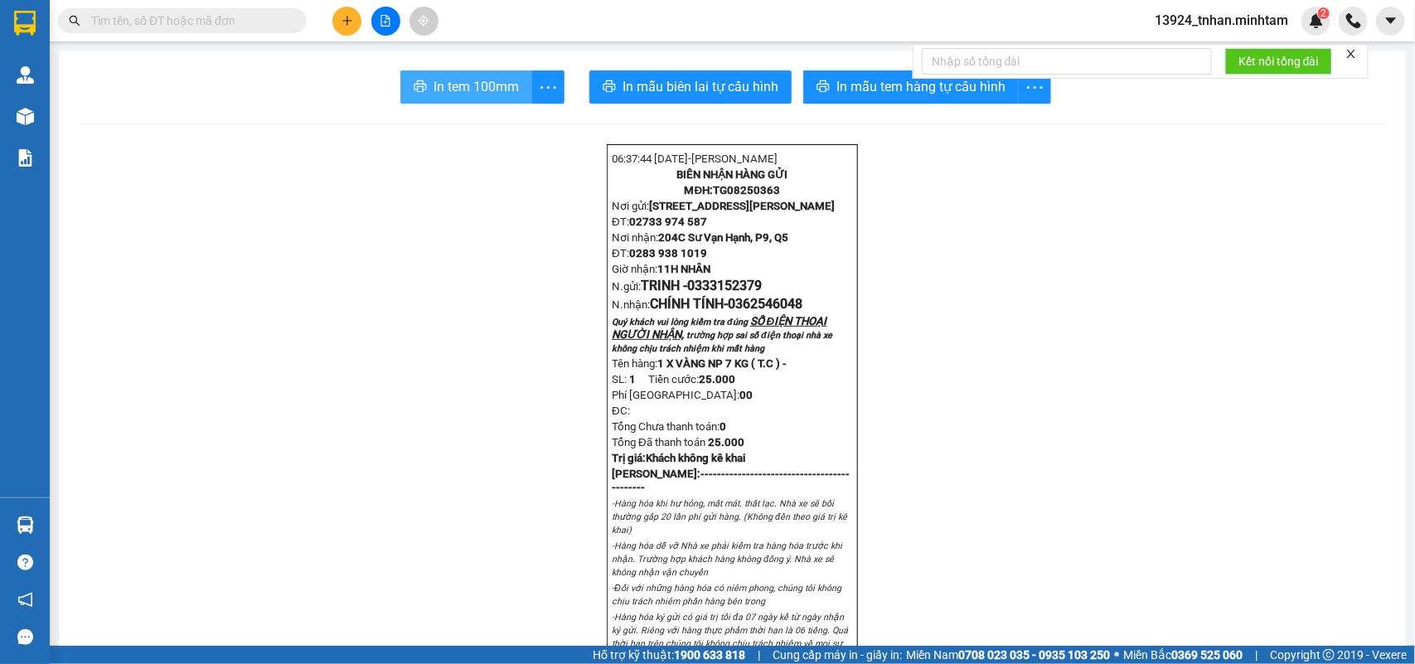
click at [481, 76] on span "In tem 100mm" at bounding box center [476, 86] width 85 height 21
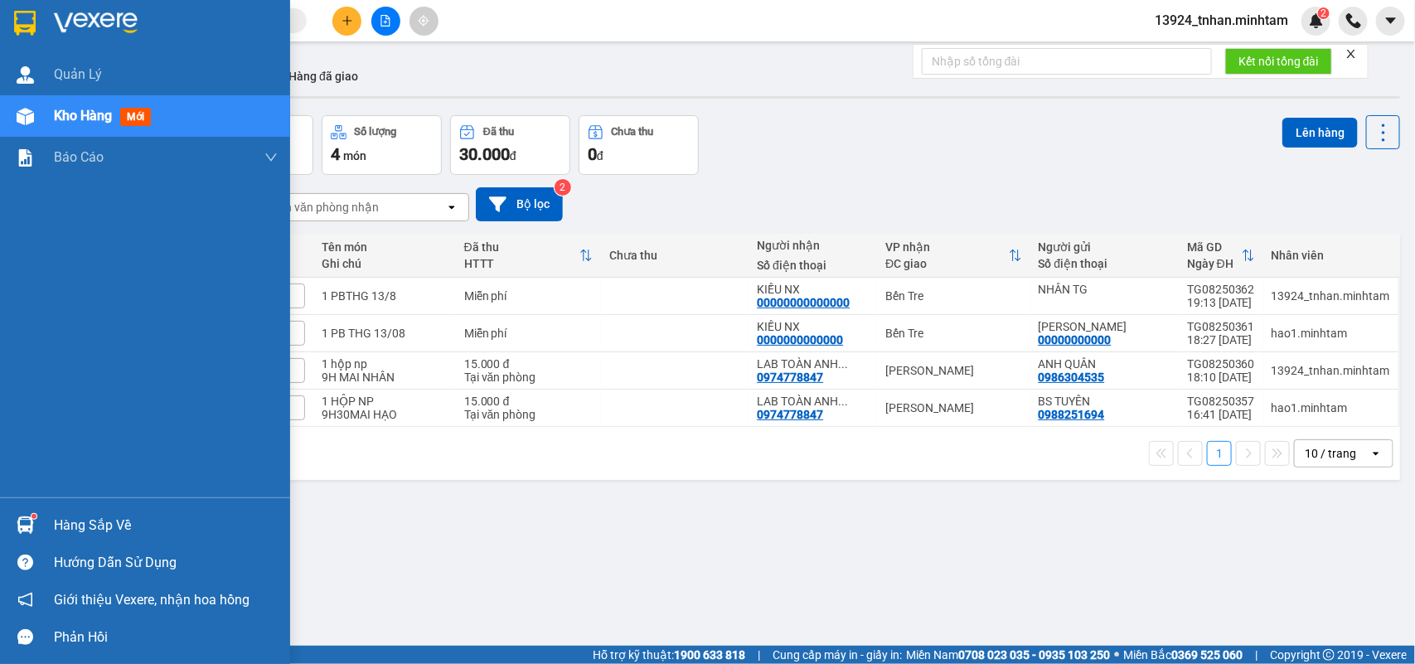
click at [0, 22] on div at bounding box center [145, 27] width 290 height 54
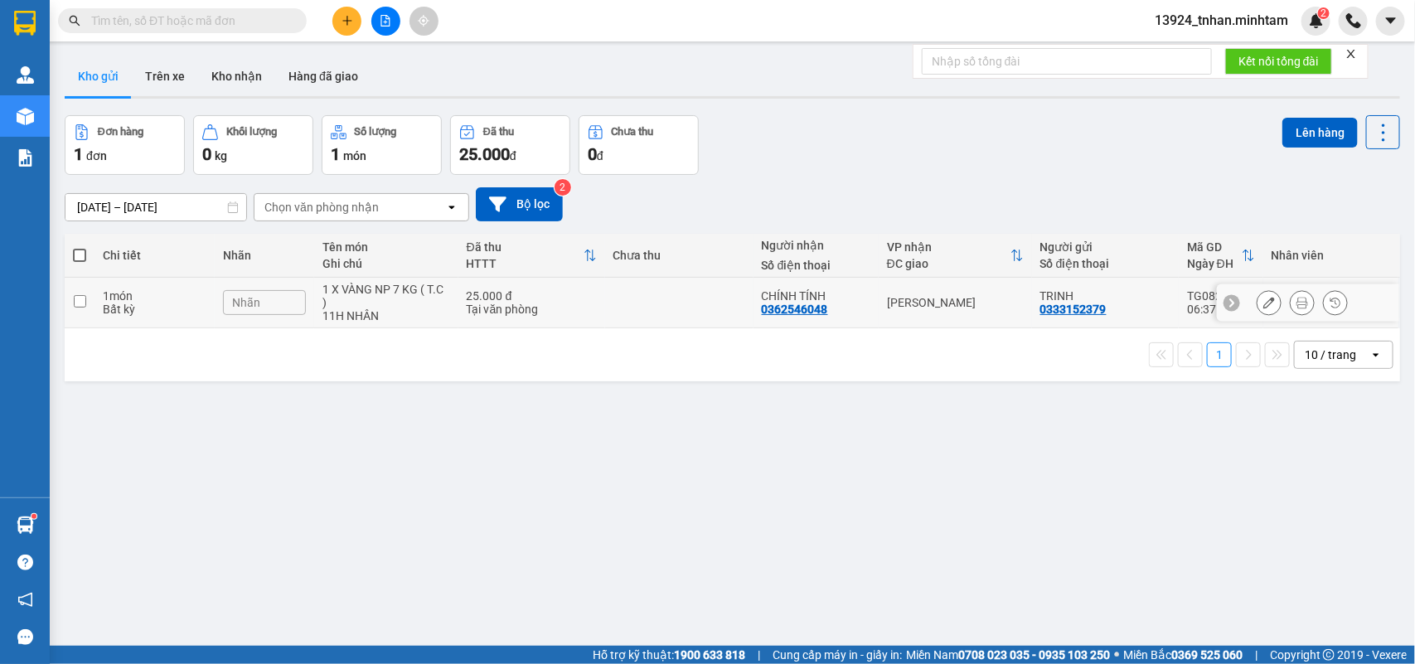
click at [975, 316] on td "[PERSON_NAME]" at bounding box center [955, 303] width 153 height 51
checkbox input "true"
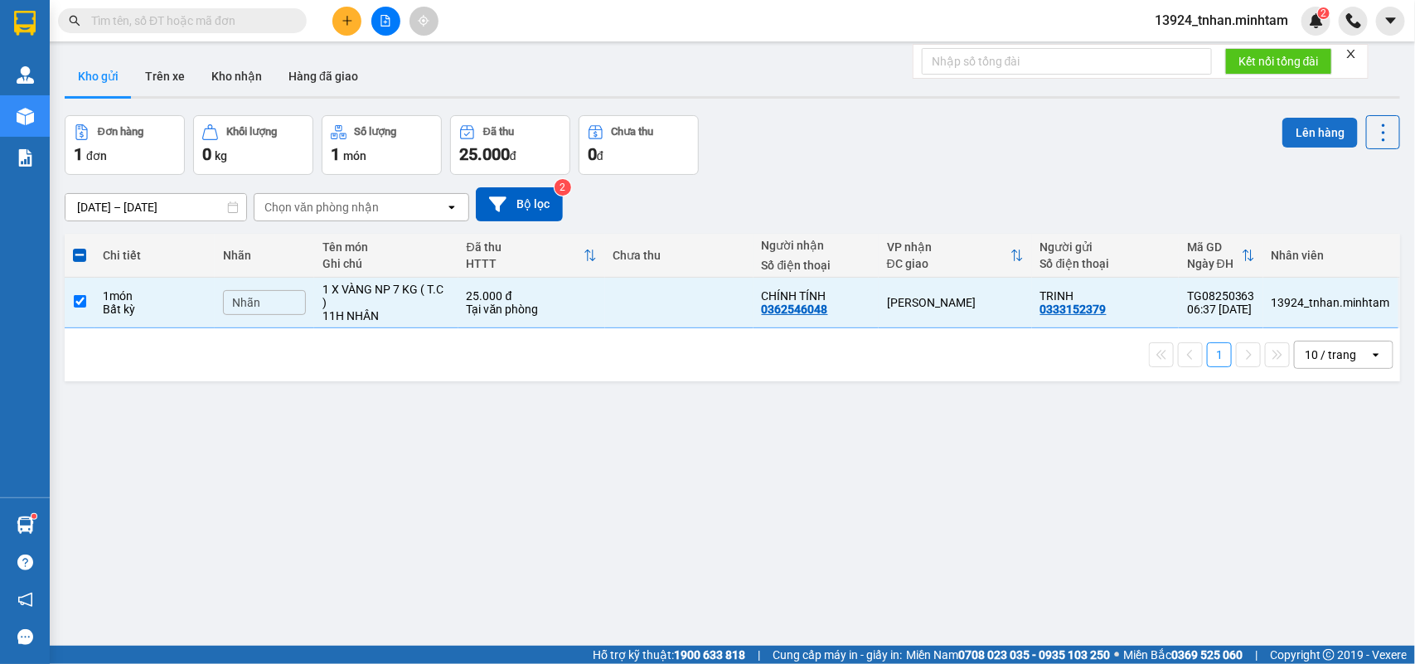
click at [1291, 120] on button "Lên hàng" at bounding box center [1320, 133] width 75 height 30
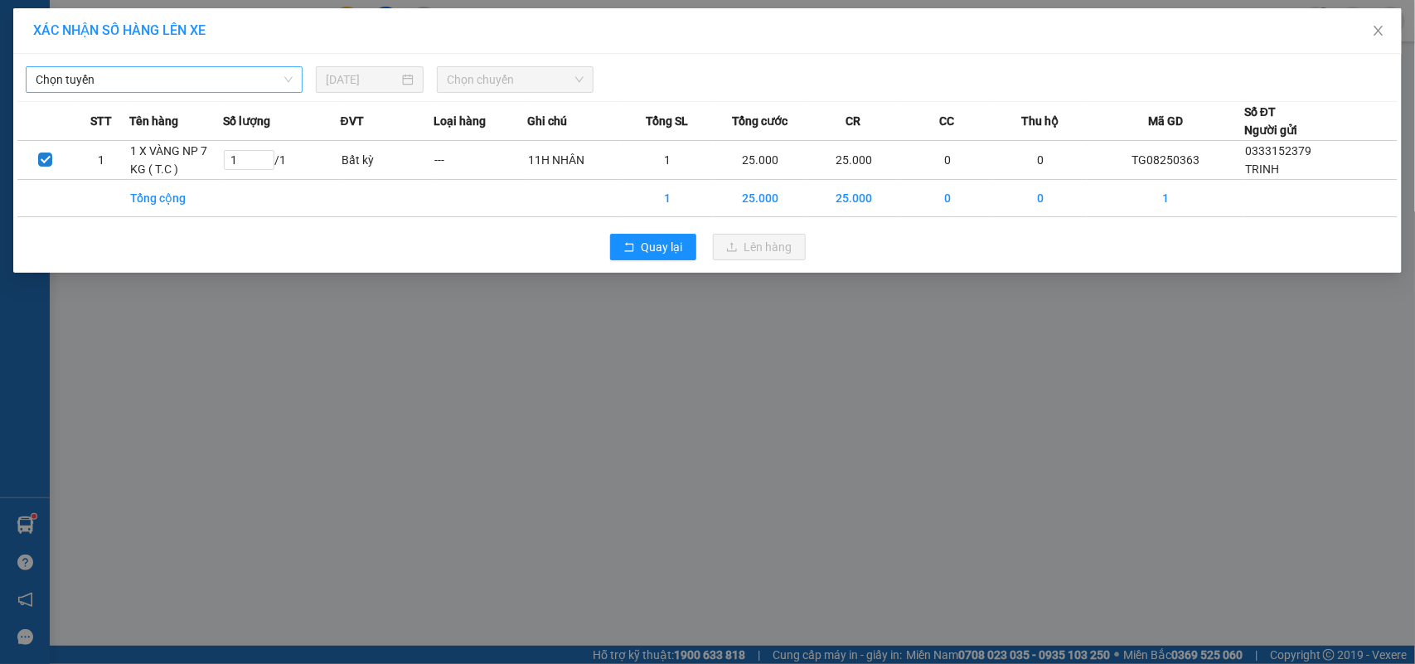
click at [217, 89] on span "Chọn tuyến" at bounding box center [164, 79] width 257 height 25
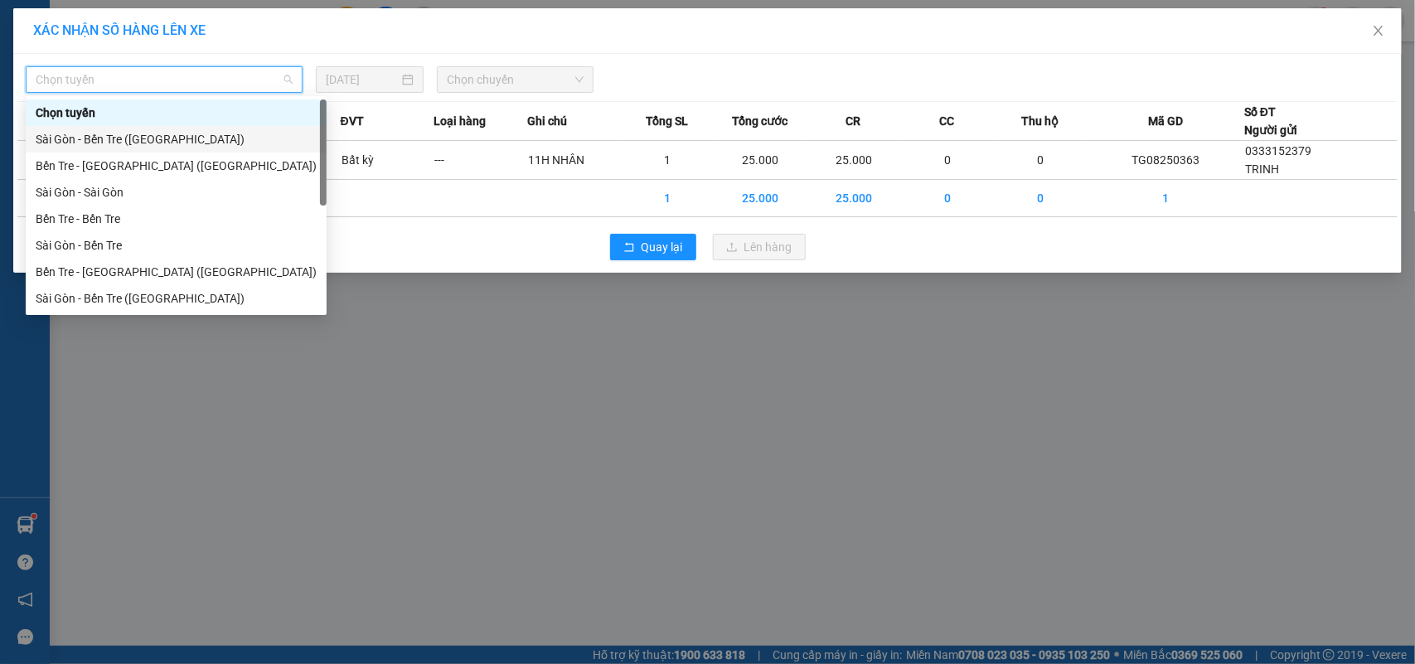
scroll to position [26, 0]
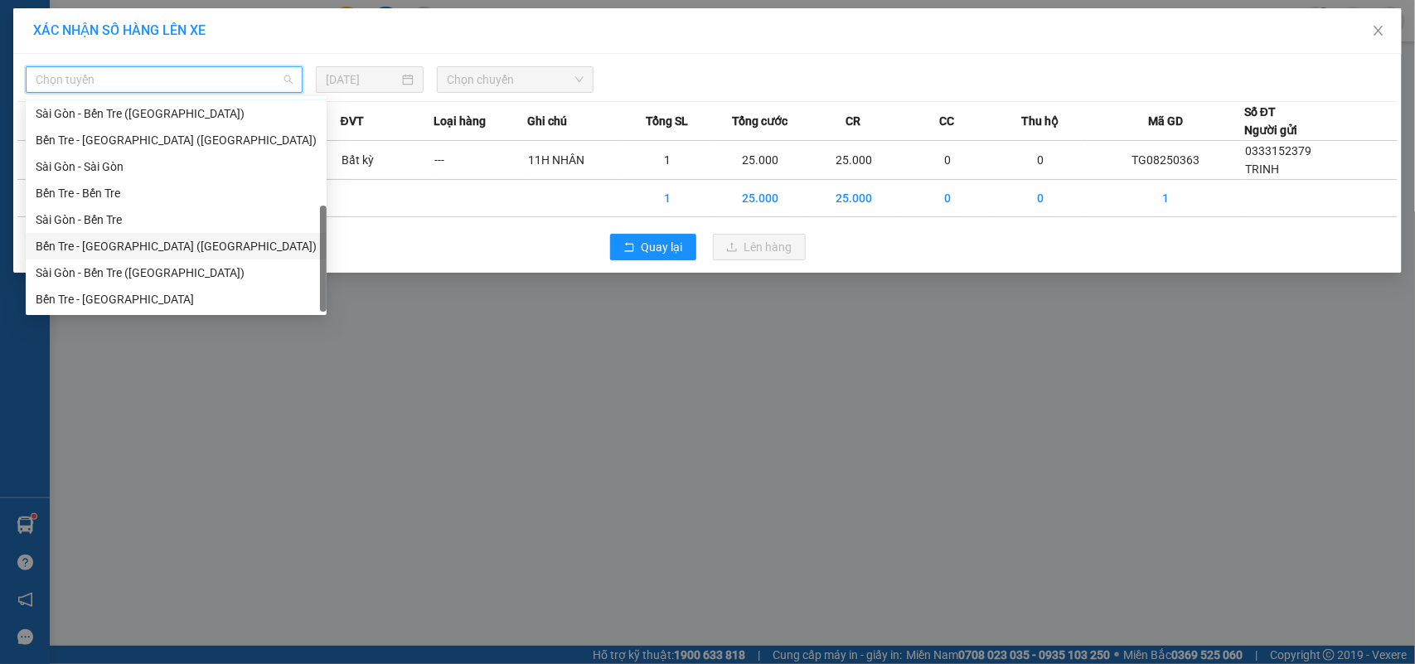
click at [149, 245] on div "Bến Tre - [GEOGRAPHIC_DATA] ([GEOGRAPHIC_DATA])" at bounding box center [176, 246] width 281 height 18
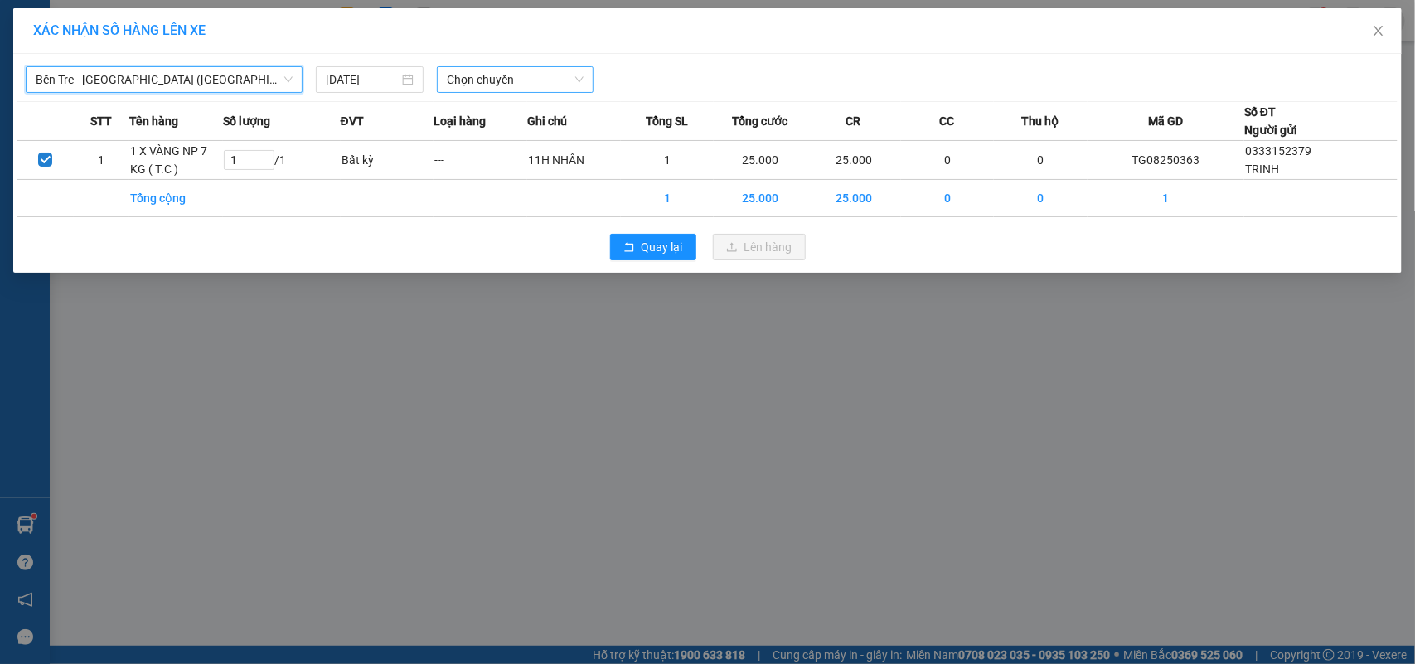
click at [488, 85] on span "Chọn chuyến" at bounding box center [515, 79] width 136 height 25
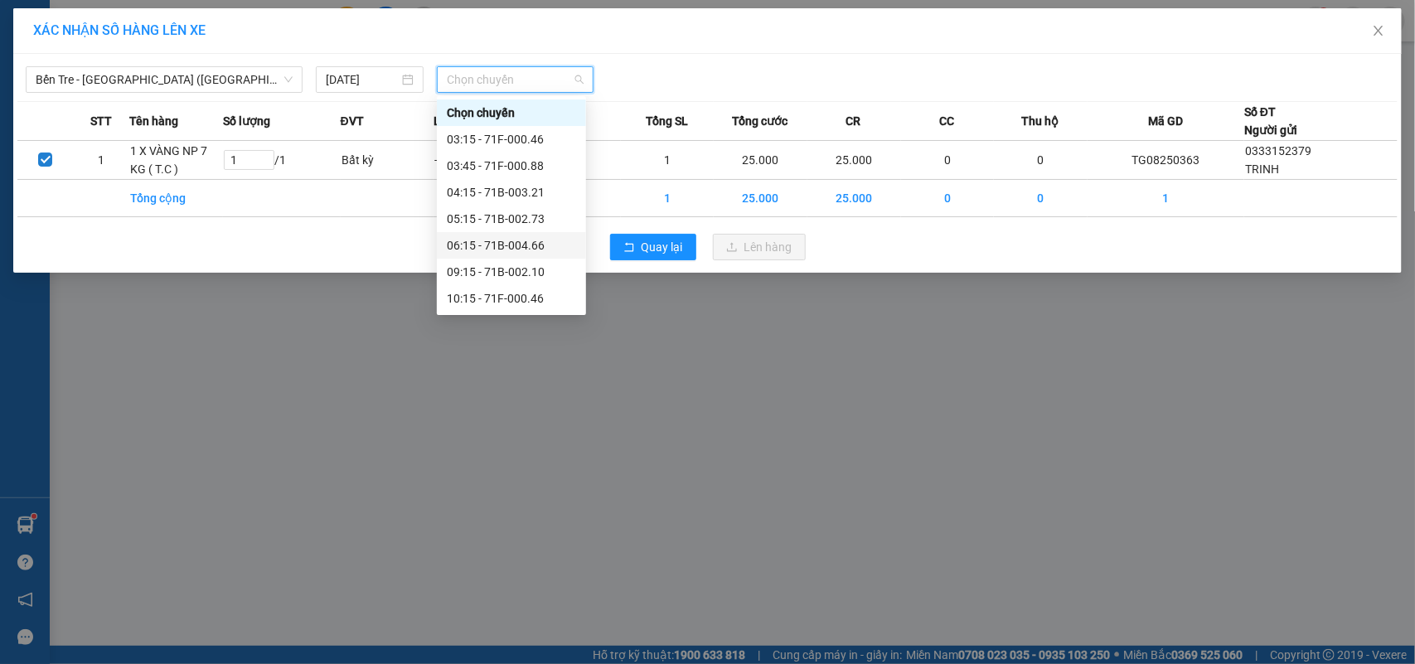
click at [541, 246] on div "06:15 - 71B-004.66" at bounding box center [511, 245] width 129 height 18
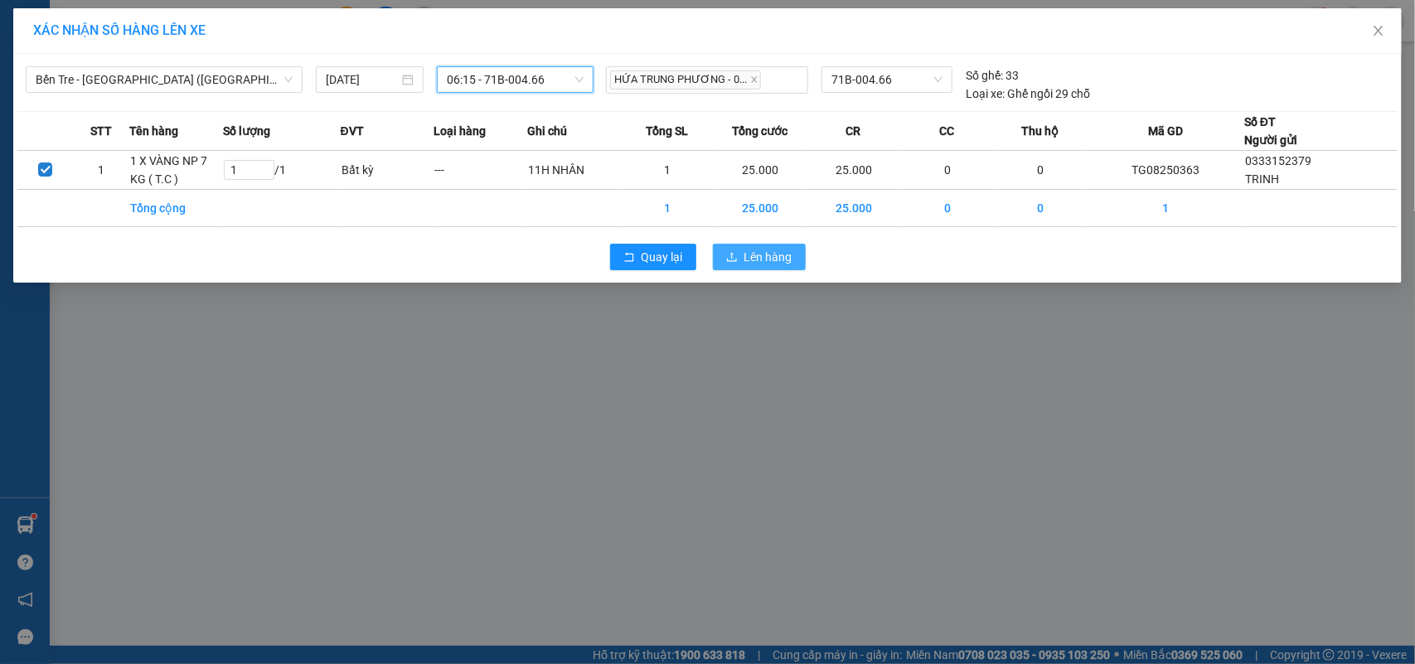
click at [734, 253] on icon "upload" at bounding box center [732, 257] width 12 height 12
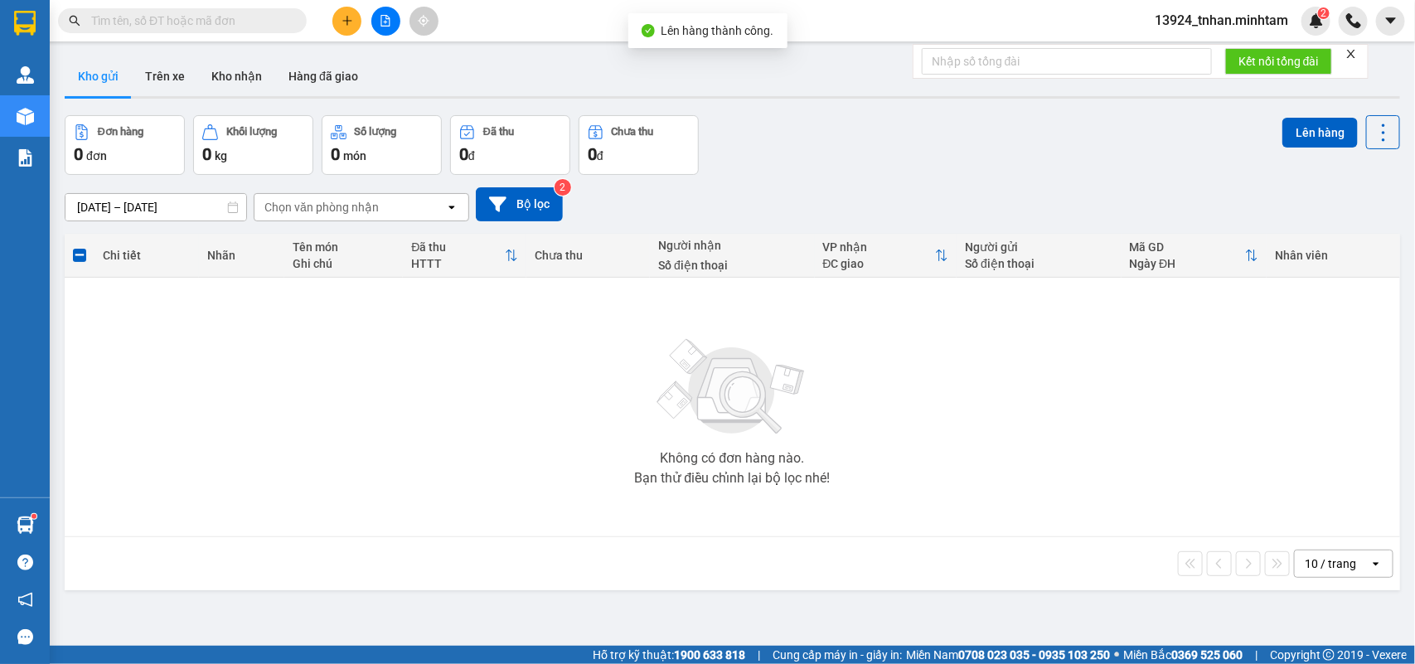
click at [400, 27] on div at bounding box center [385, 21] width 124 height 29
click at [394, 22] on button at bounding box center [385, 21] width 29 height 29
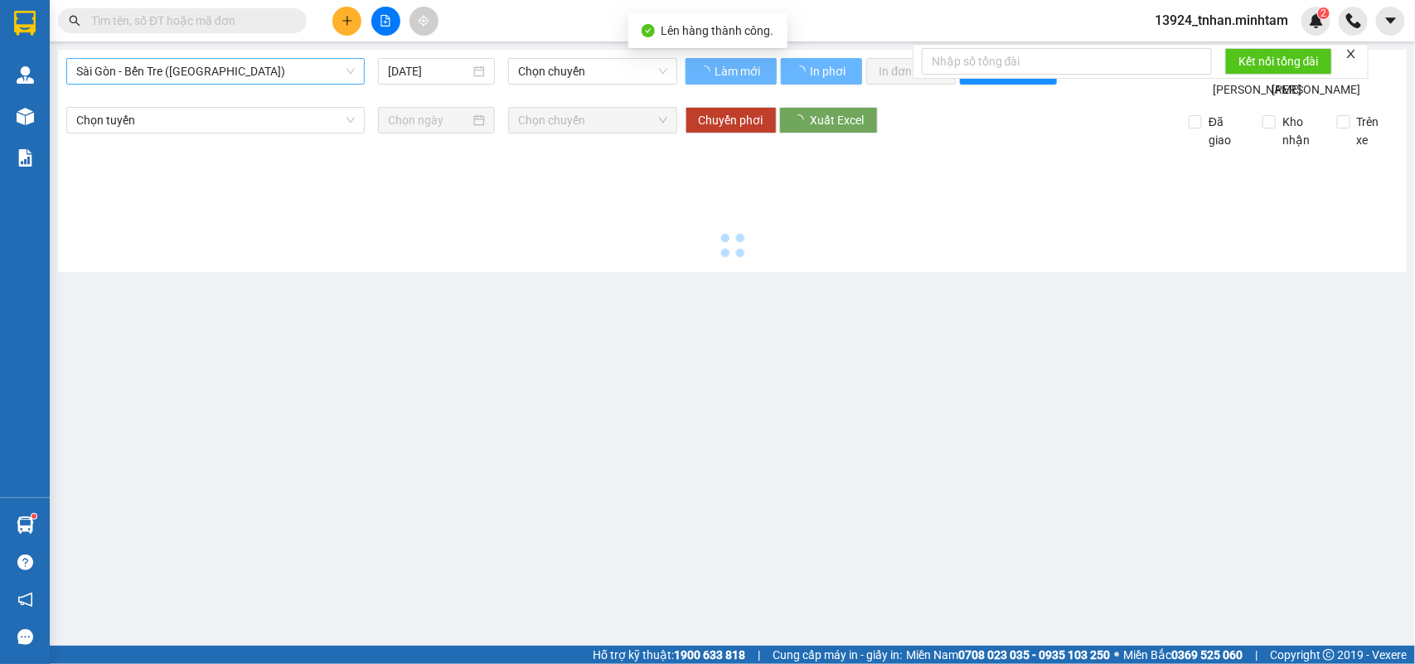
type input "[DATE]"
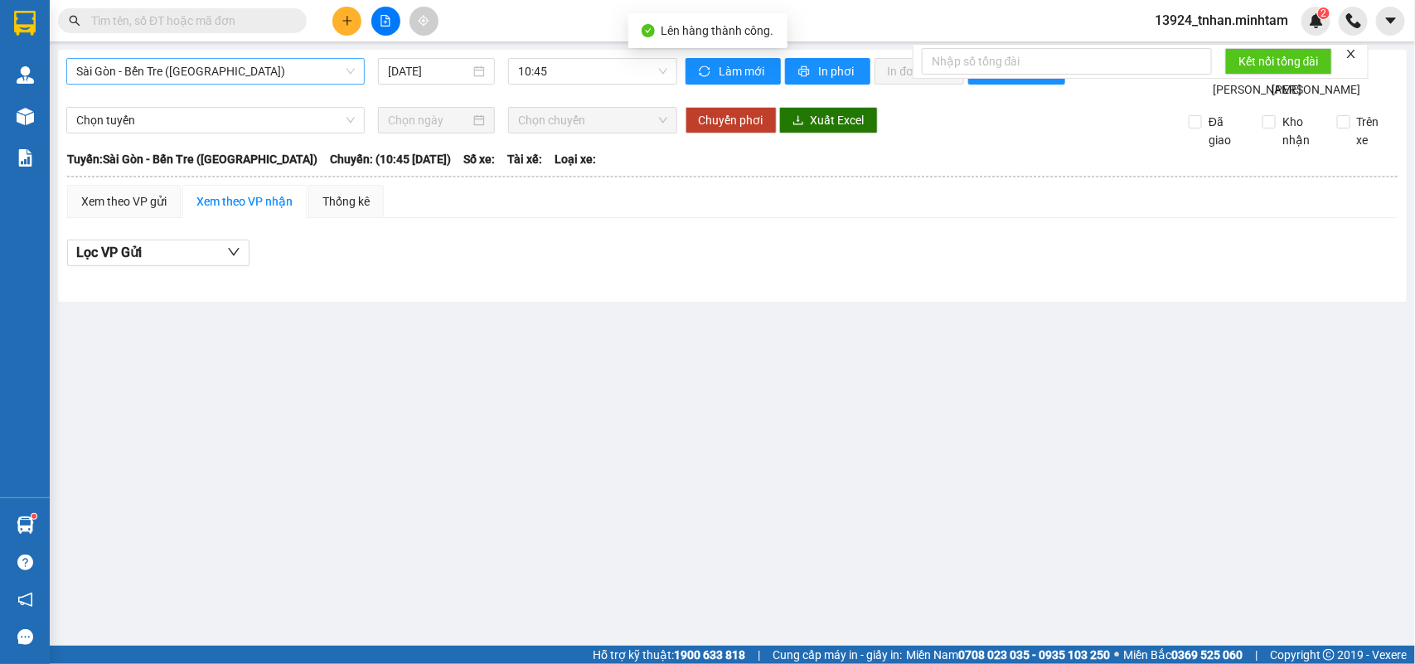
click at [213, 71] on span "Sài Gòn - Bến Tre ([GEOGRAPHIC_DATA])" at bounding box center [215, 71] width 279 height 25
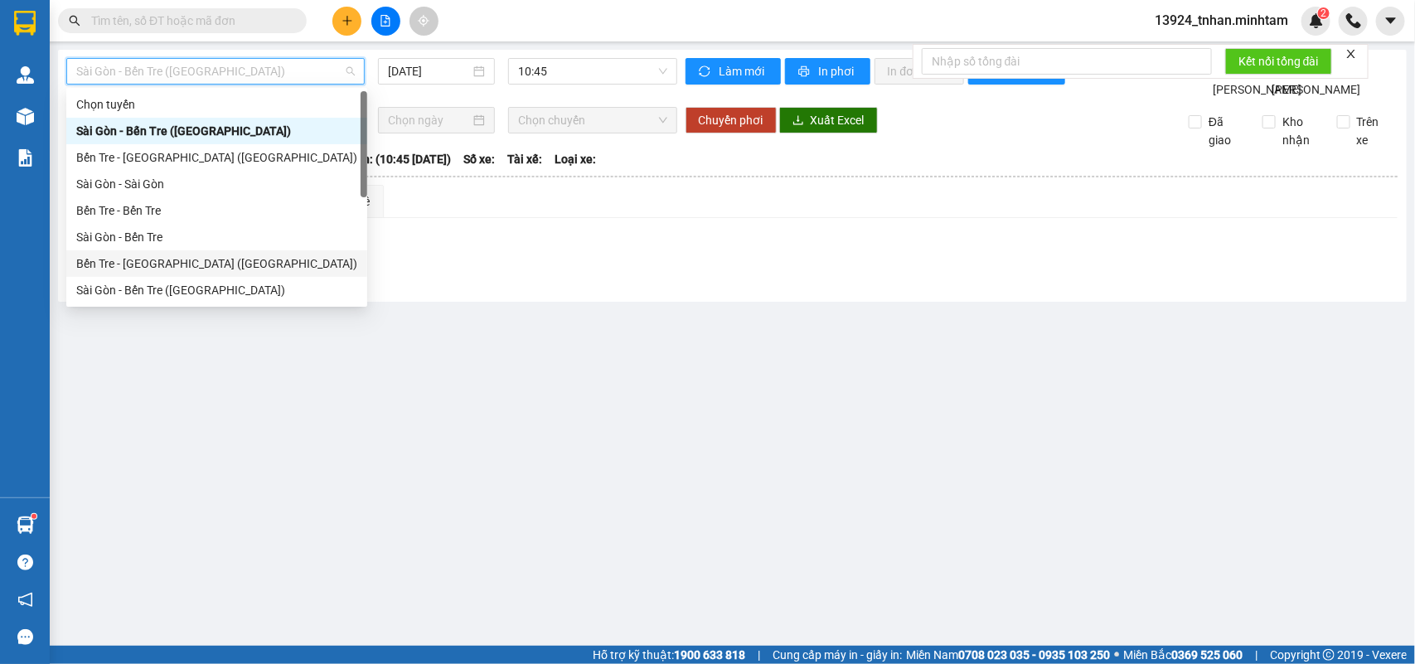
drag, startPoint x: 188, startPoint y: 263, endPoint x: 536, endPoint y: 117, distance: 376.9
click at [192, 261] on div "Bến Tre - [GEOGRAPHIC_DATA] ([GEOGRAPHIC_DATA])" at bounding box center [216, 264] width 281 height 18
type input "[DATE]"
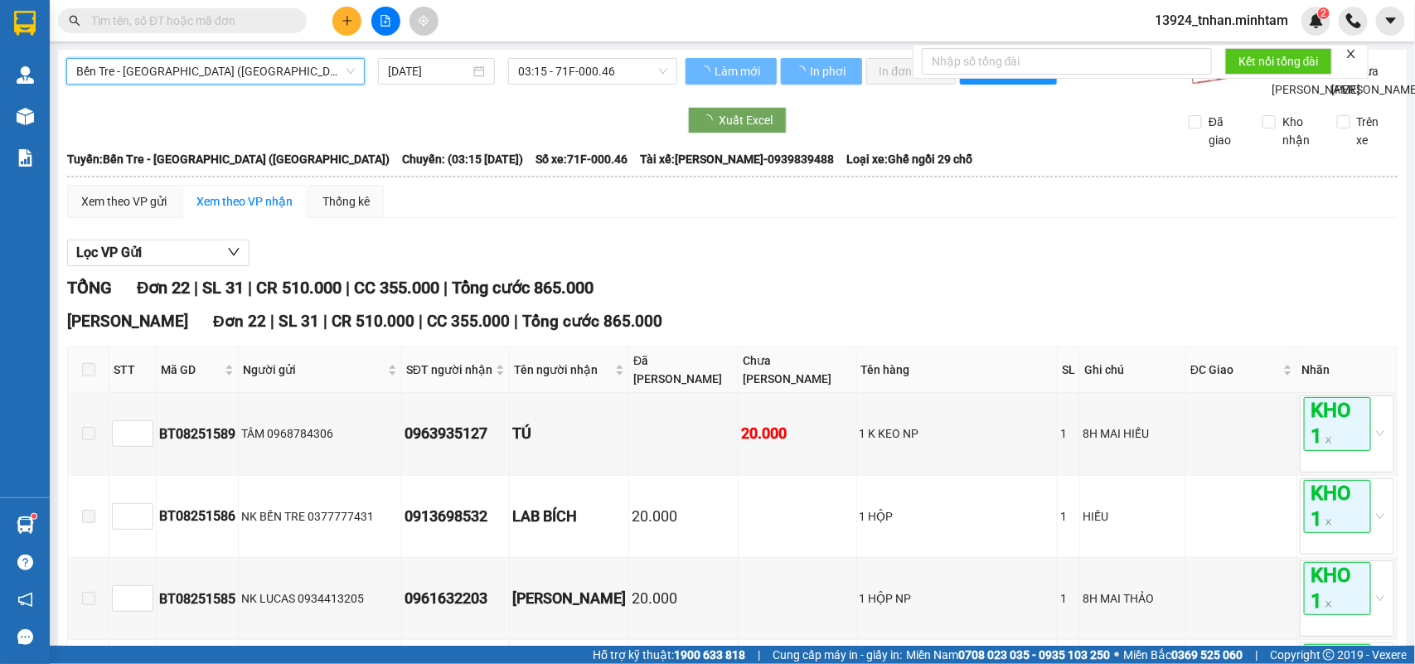
click at [583, 75] on span "03:15 - 71F-000.46" at bounding box center [592, 71] width 148 height 25
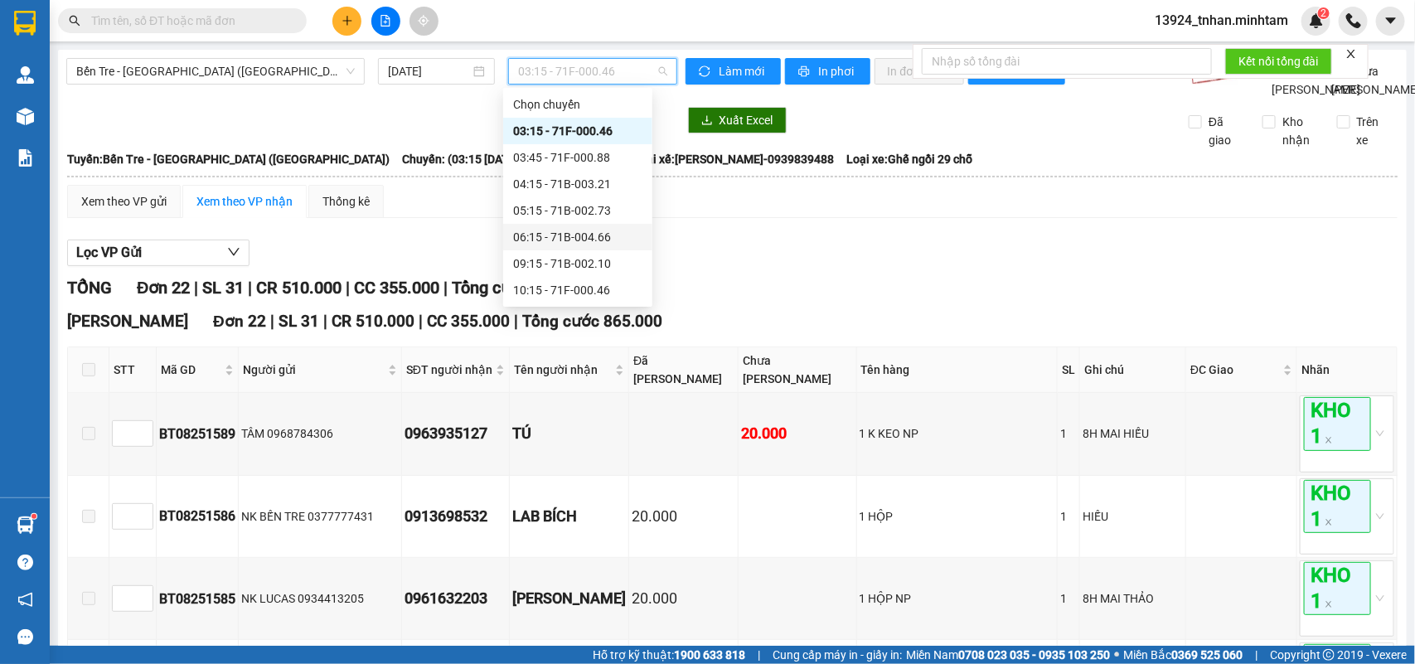
click at [575, 234] on div "06:15 - 71B-004.66" at bounding box center [577, 237] width 129 height 18
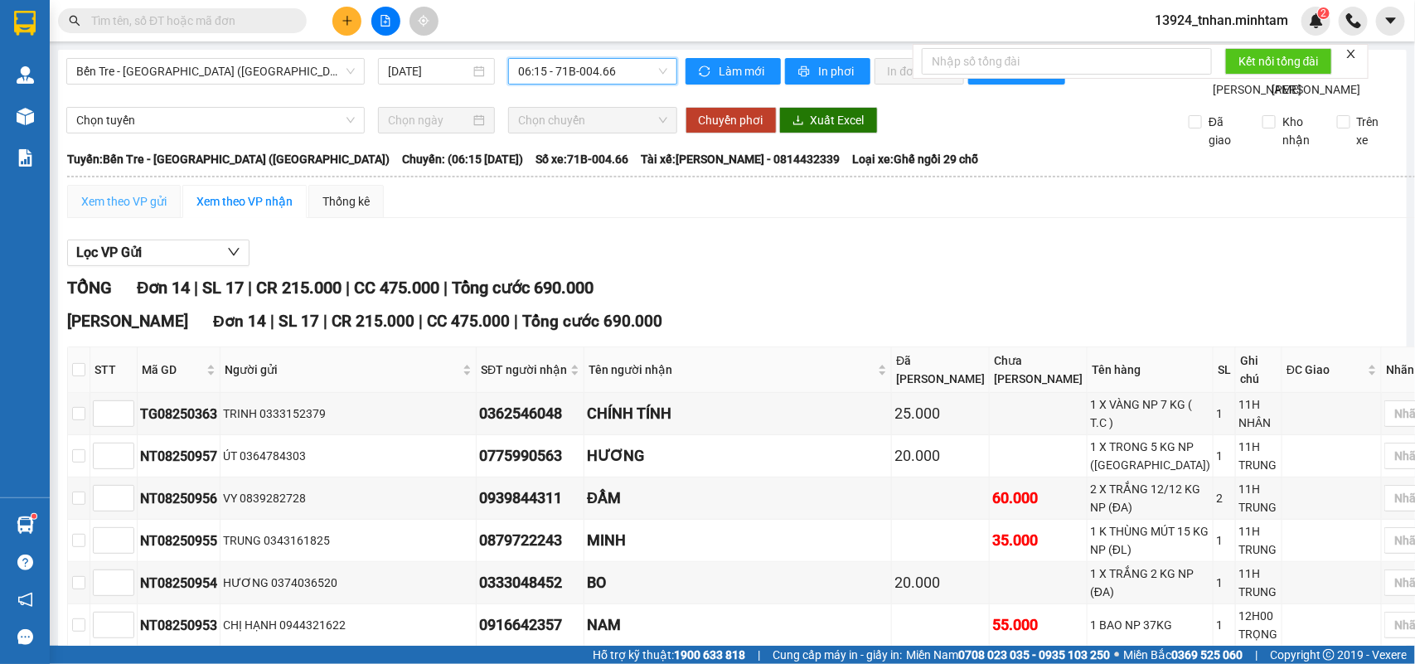
click at [122, 218] on div "Xem theo VP gửi" at bounding box center [124, 201] width 114 height 33
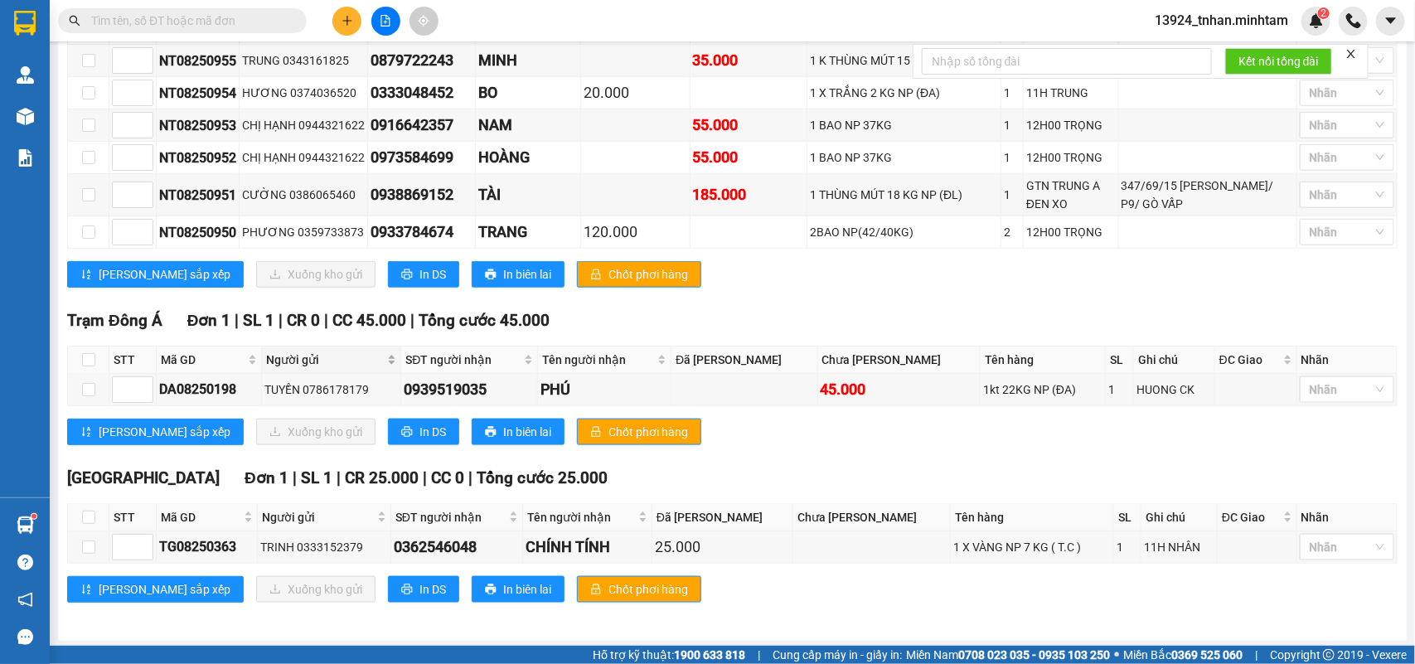
scroll to position [736, 0]
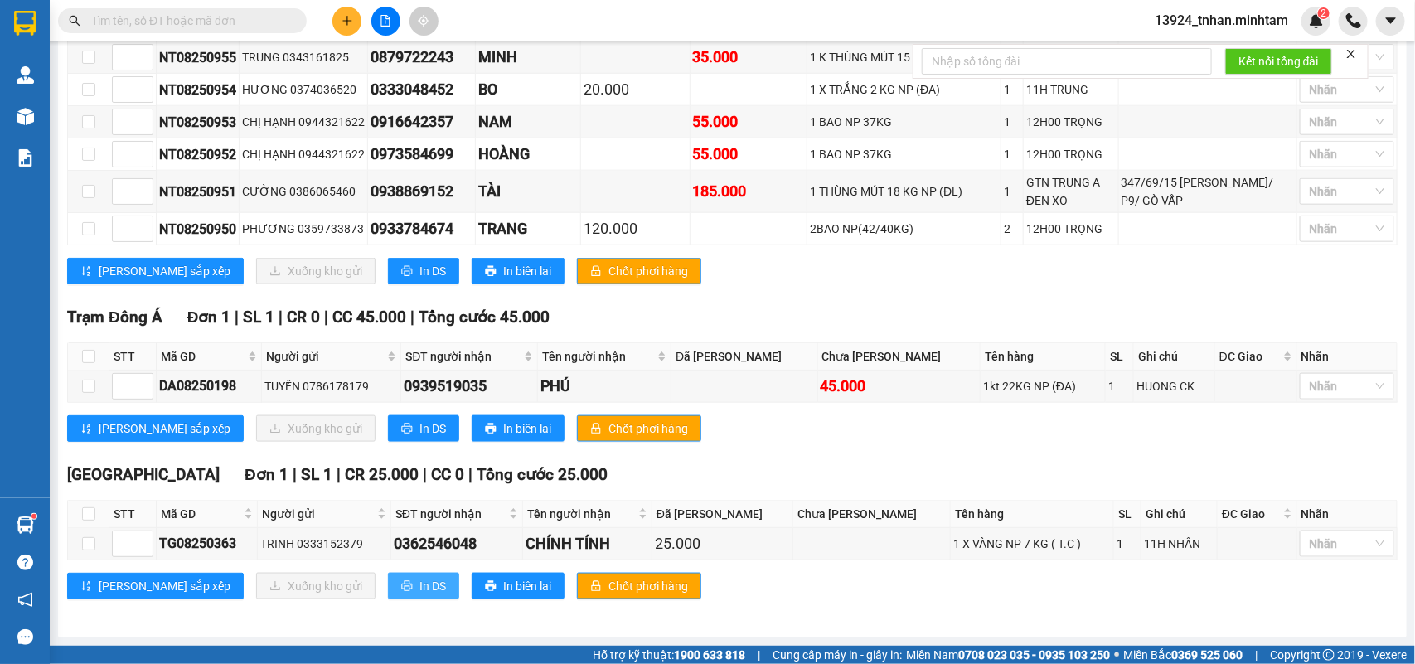
click at [420, 577] on span "In DS" at bounding box center [433, 586] width 27 height 18
click at [388, 590] on button "In DS" at bounding box center [423, 586] width 71 height 27
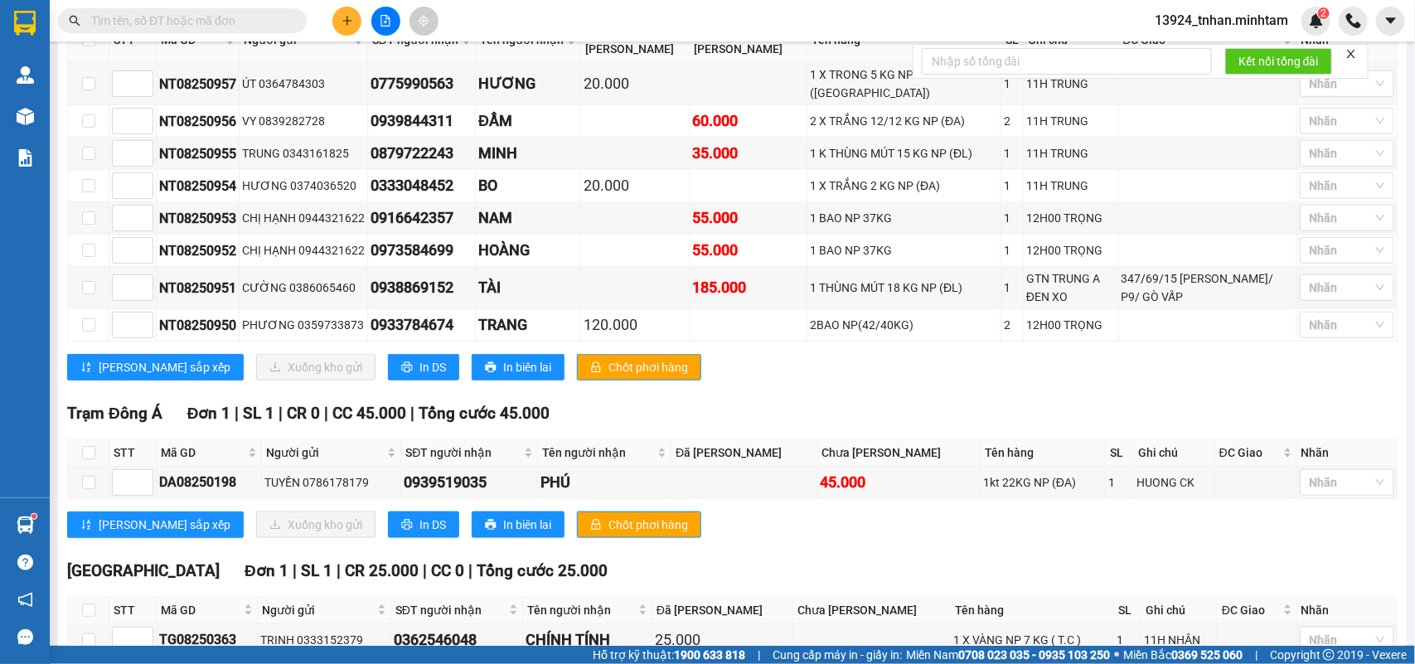
scroll to position [736, 0]
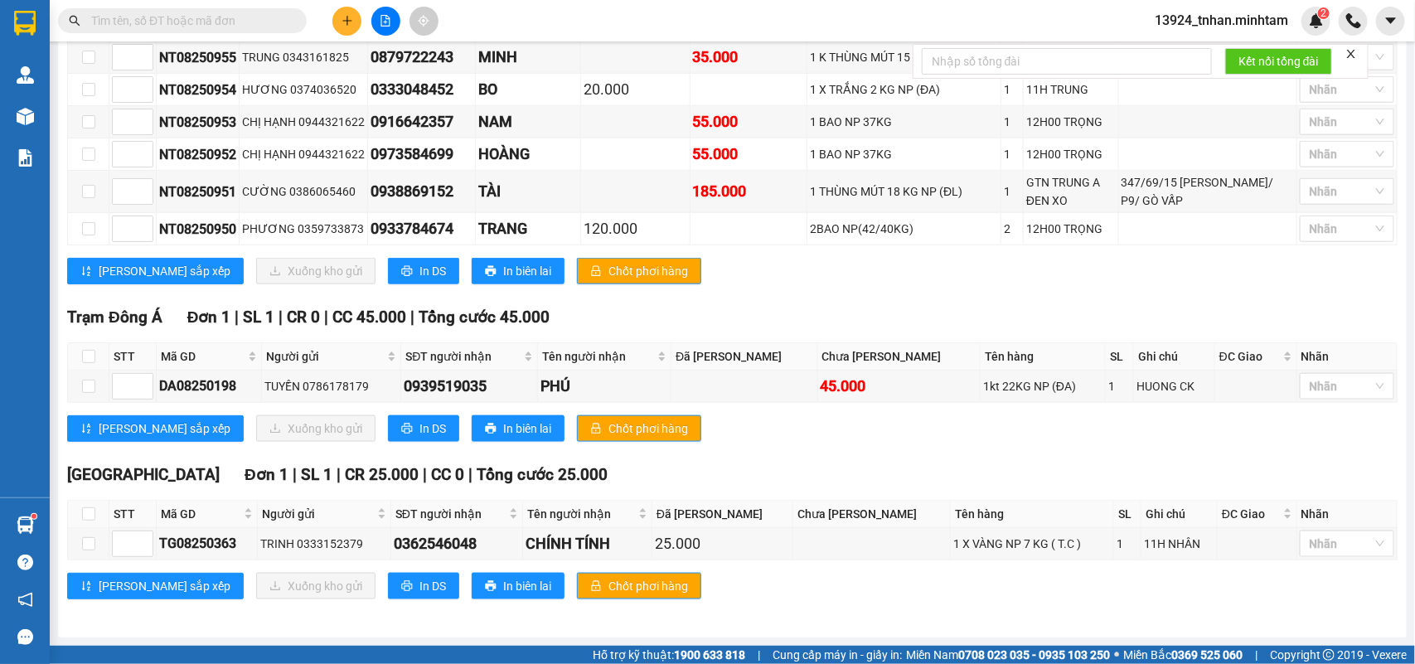
click at [210, 13] on input "text" at bounding box center [189, 21] width 196 height 18
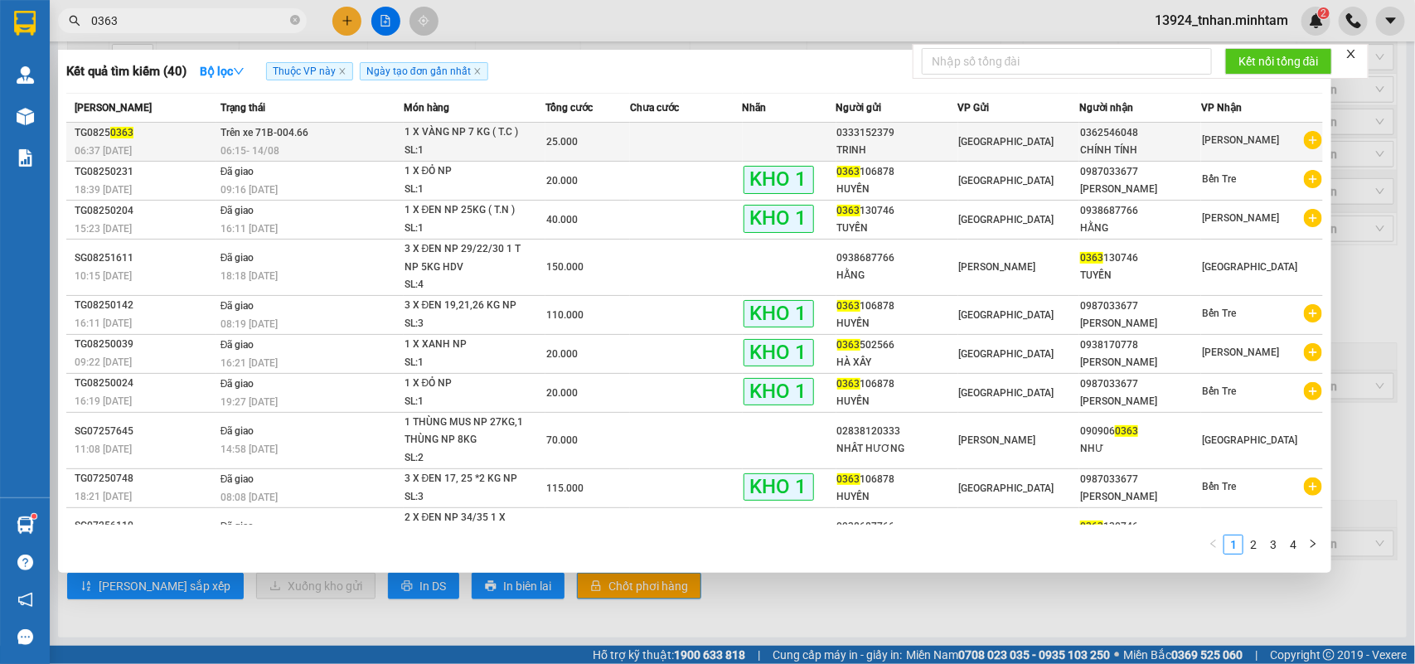
type input "0363"
click at [440, 139] on div "1 X VÀNG NP 7 KG ( T.C )" at bounding box center [467, 133] width 124 height 18
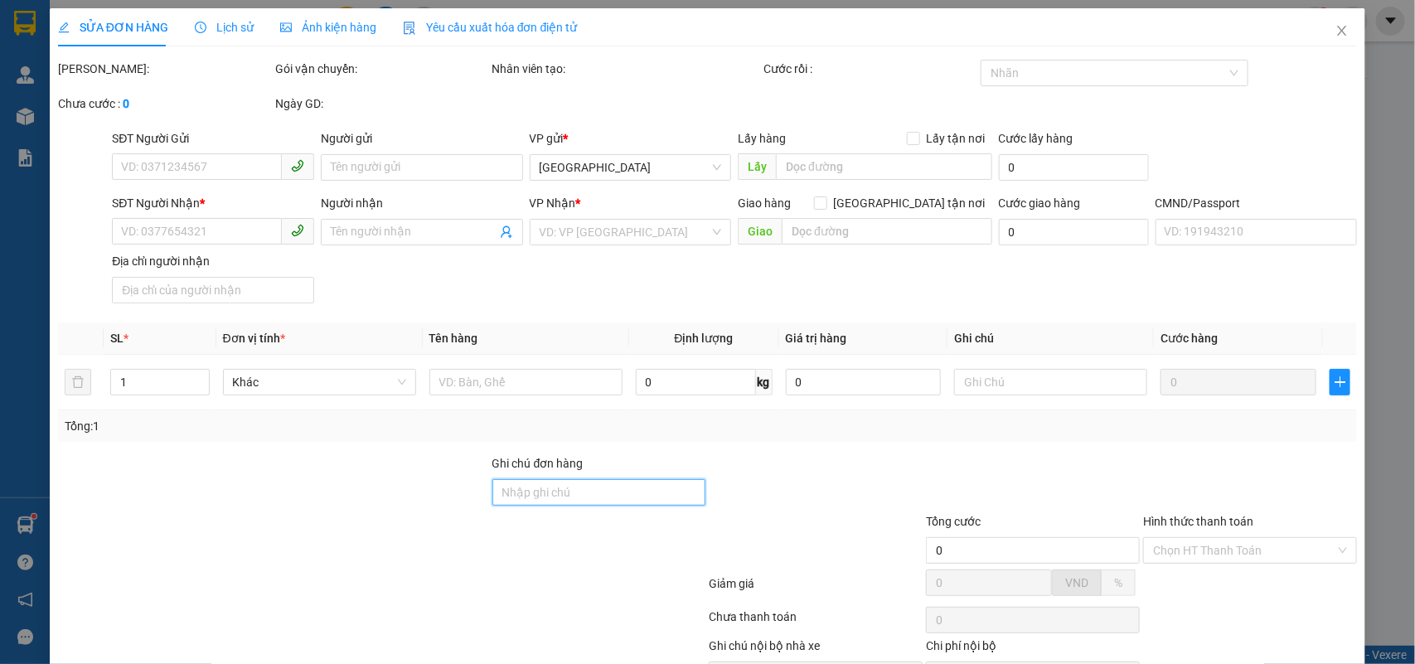
click at [525, 491] on input "Ghi chú đơn hàng" at bounding box center [600, 492] width 214 height 27
type input "B"
type input "0333152379"
type input "TRINH"
type input "0362546048"
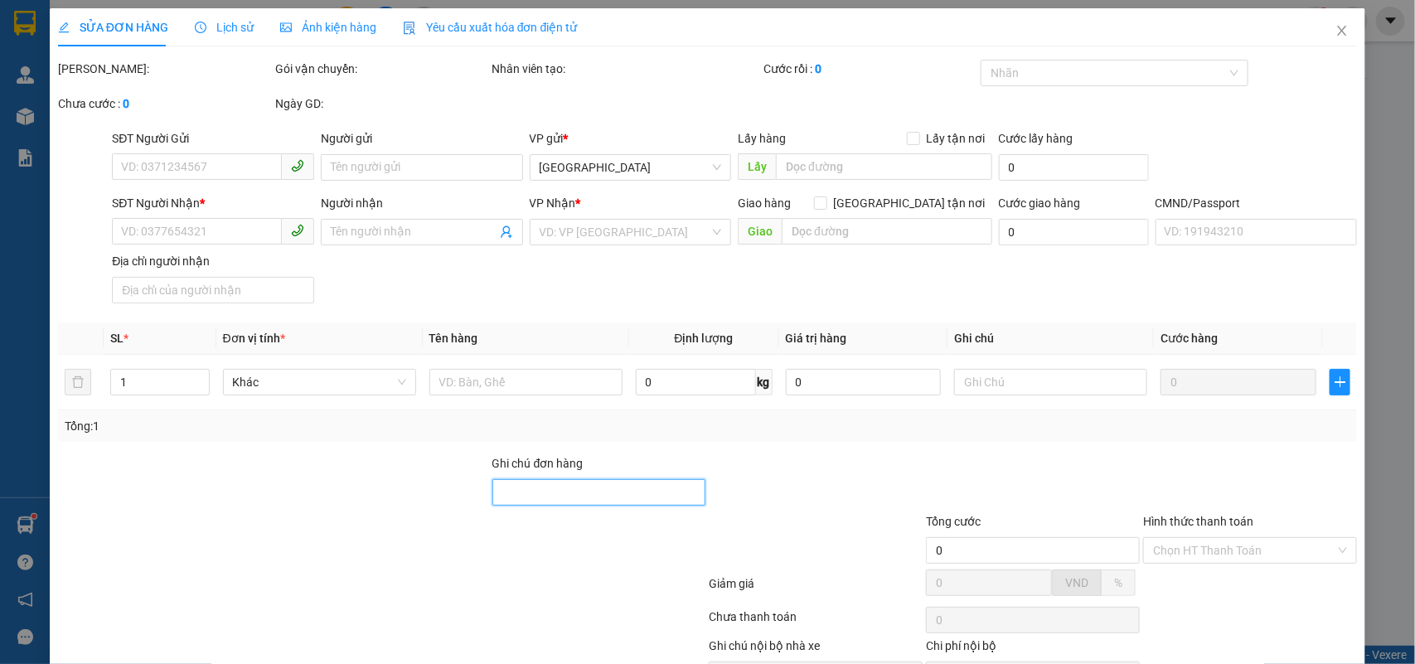
type input "CHÍNH TÍNH"
type input "25.000"
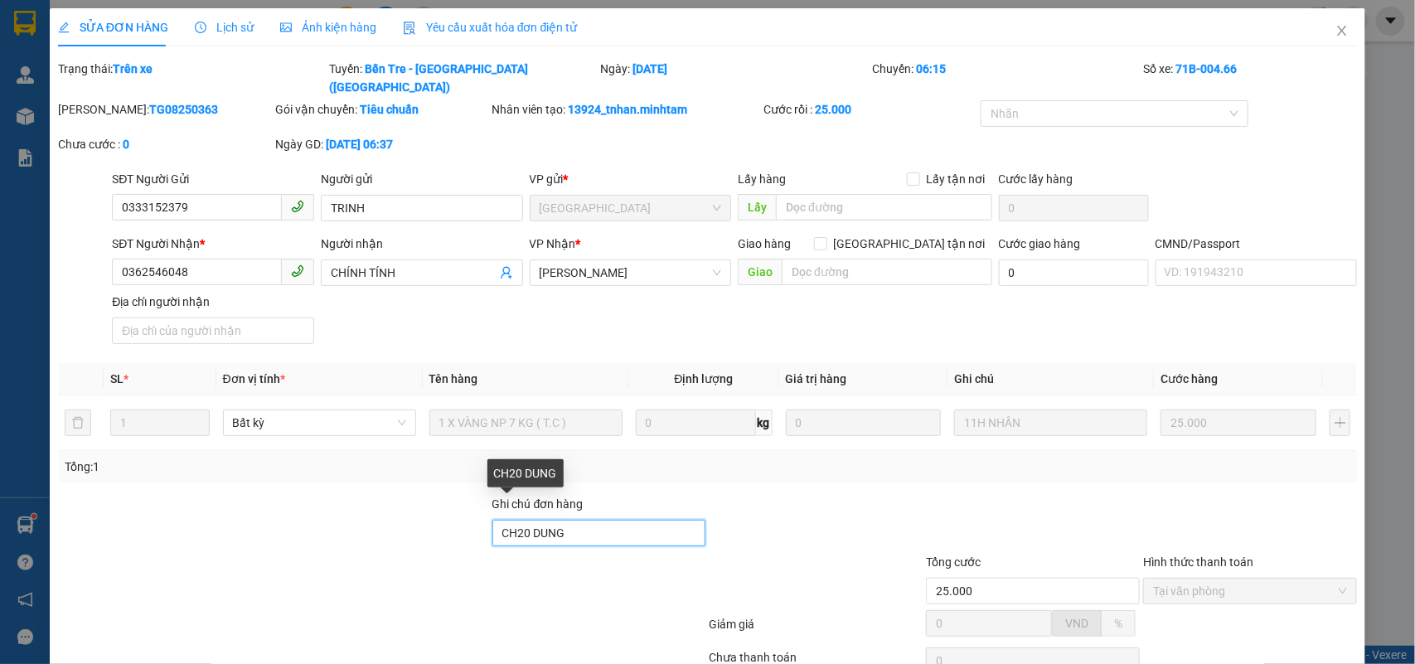
click at [496, 520] on input "CH20 DUNG" at bounding box center [600, 533] width 214 height 27
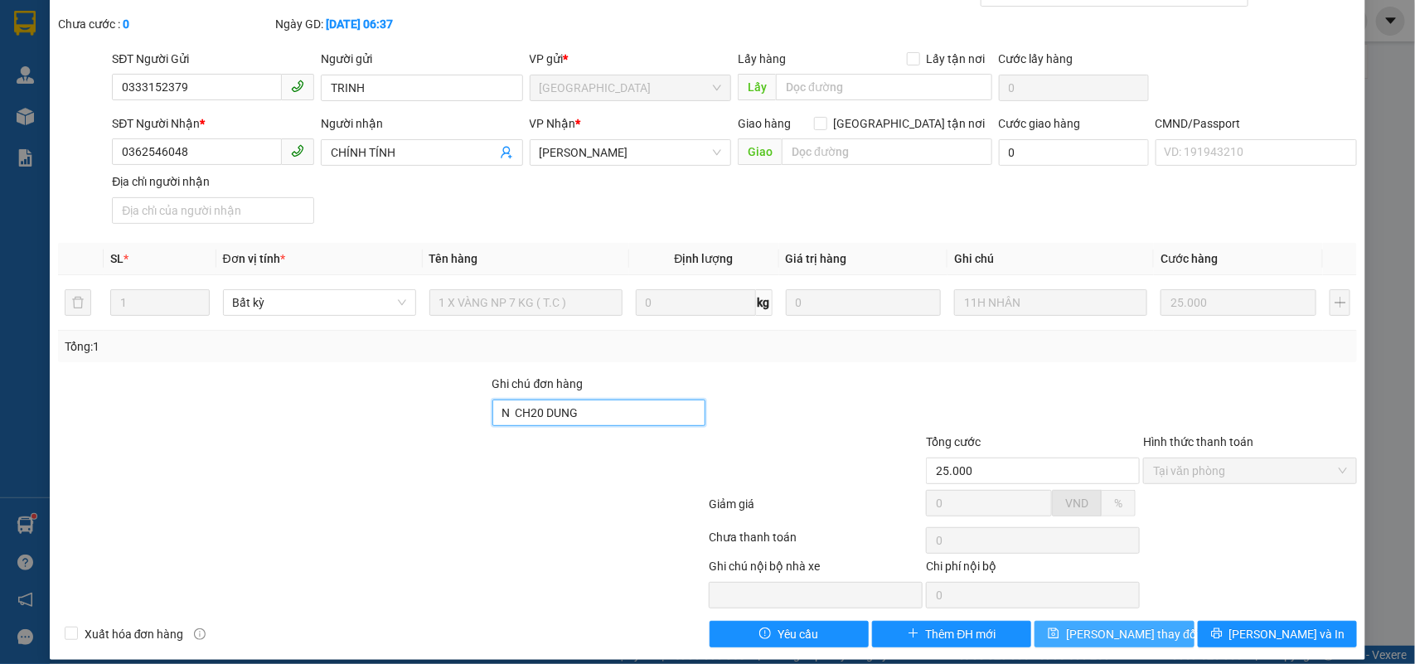
type input "N CH20 DUNG"
click at [1124, 625] on span "[PERSON_NAME] thay đổi" at bounding box center [1132, 634] width 133 height 18
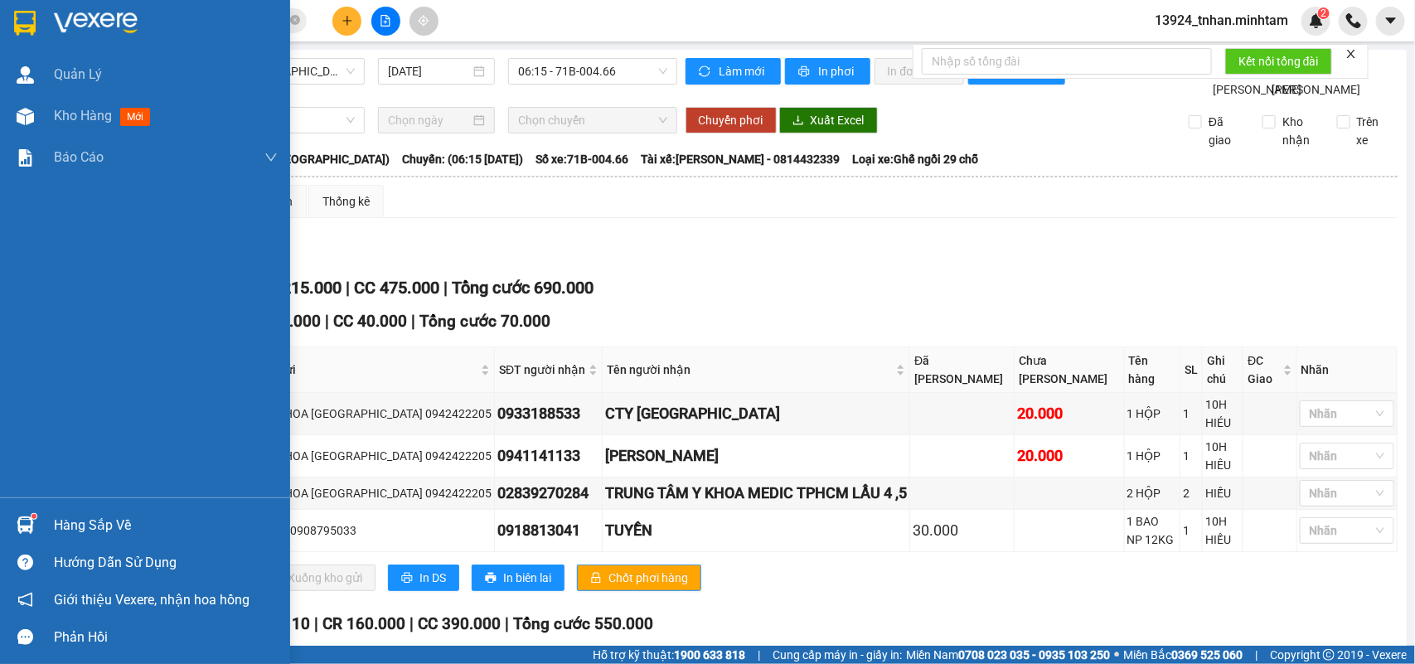
click at [29, 22] on img at bounding box center [25, 23] width 22 height 25
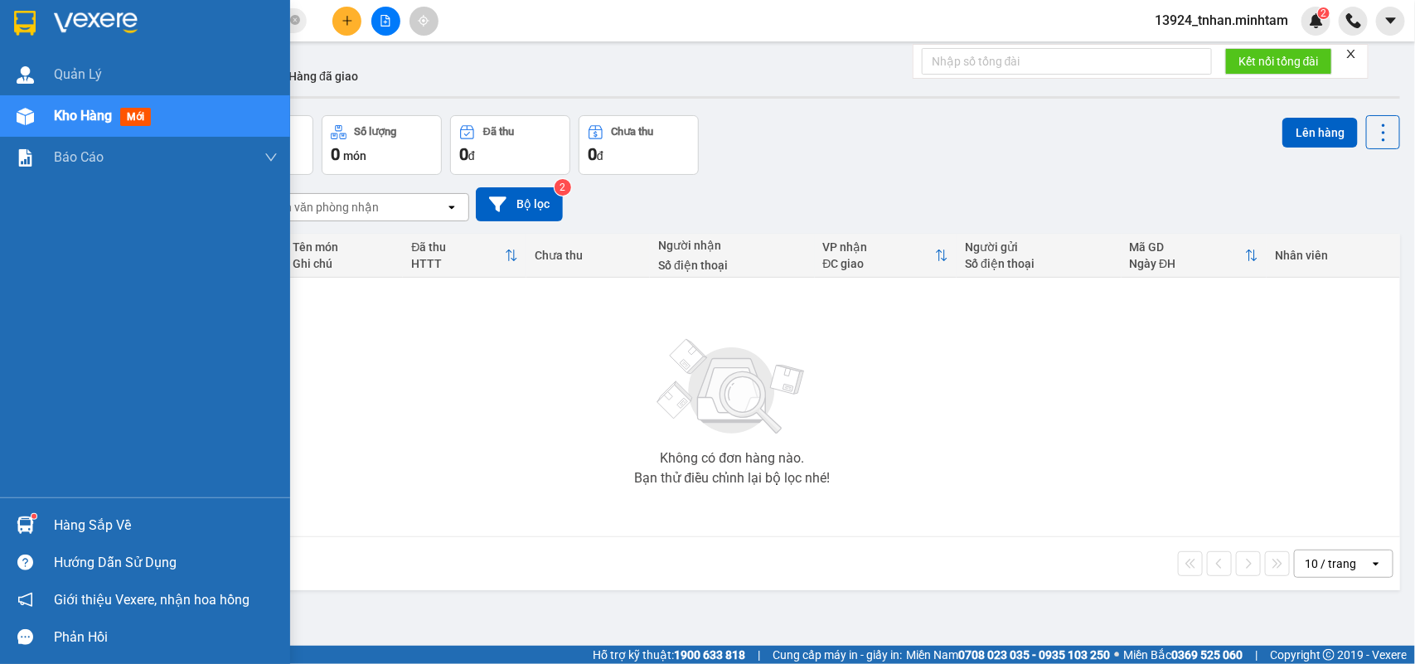
click at [96, 529] on div "Không có đơn hàng nào. Bạn thử điều chỉnh lại bộ lọc nhé!" at bounding box center [732, 407] width 1319 height 249
click at [33, 518] on sup at bounding box center [34, 516] width 5 height 5
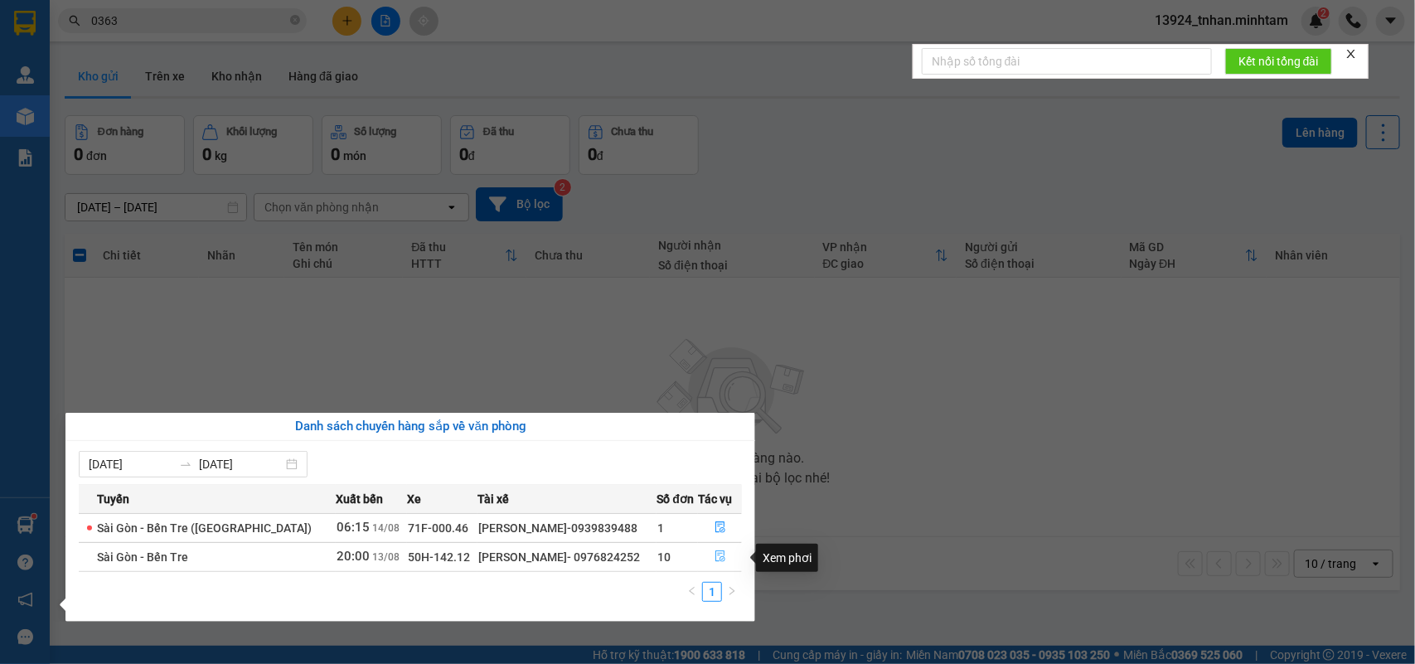
click at [730, 551] on button "button" at bounding box center [720, 557] width 42 height 27
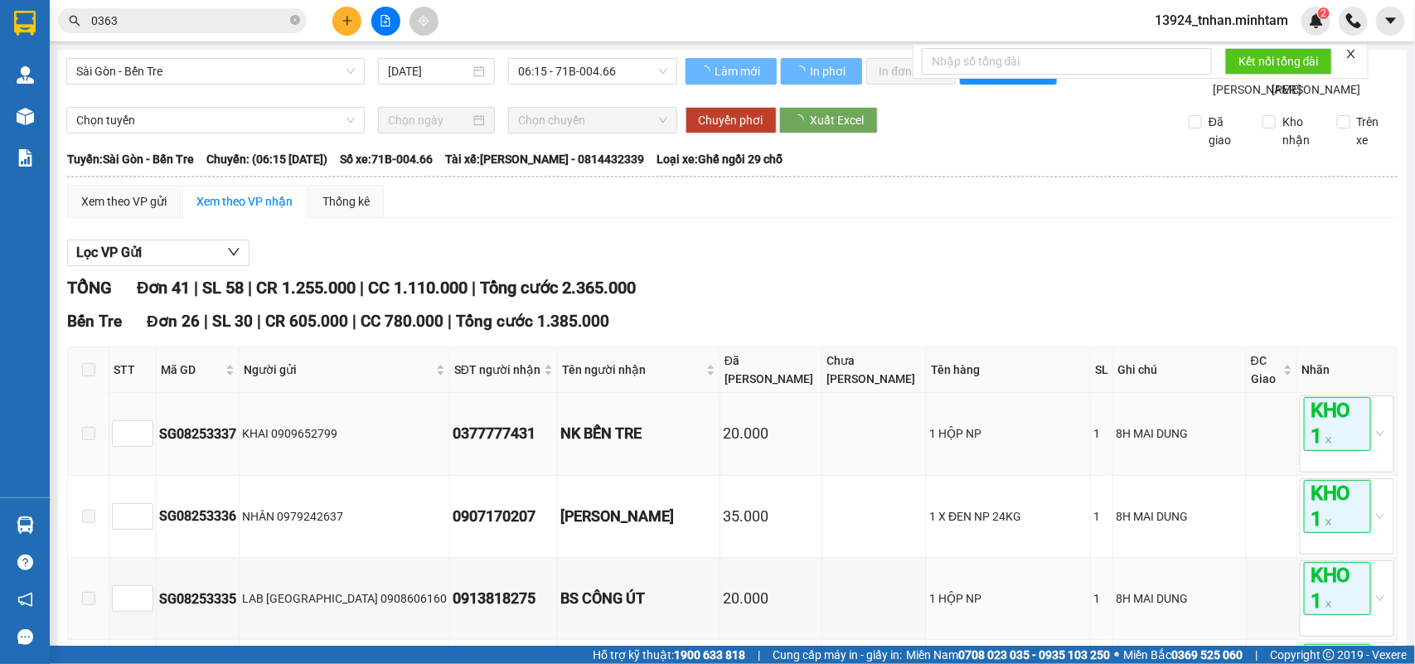
type input "13/08/2025"
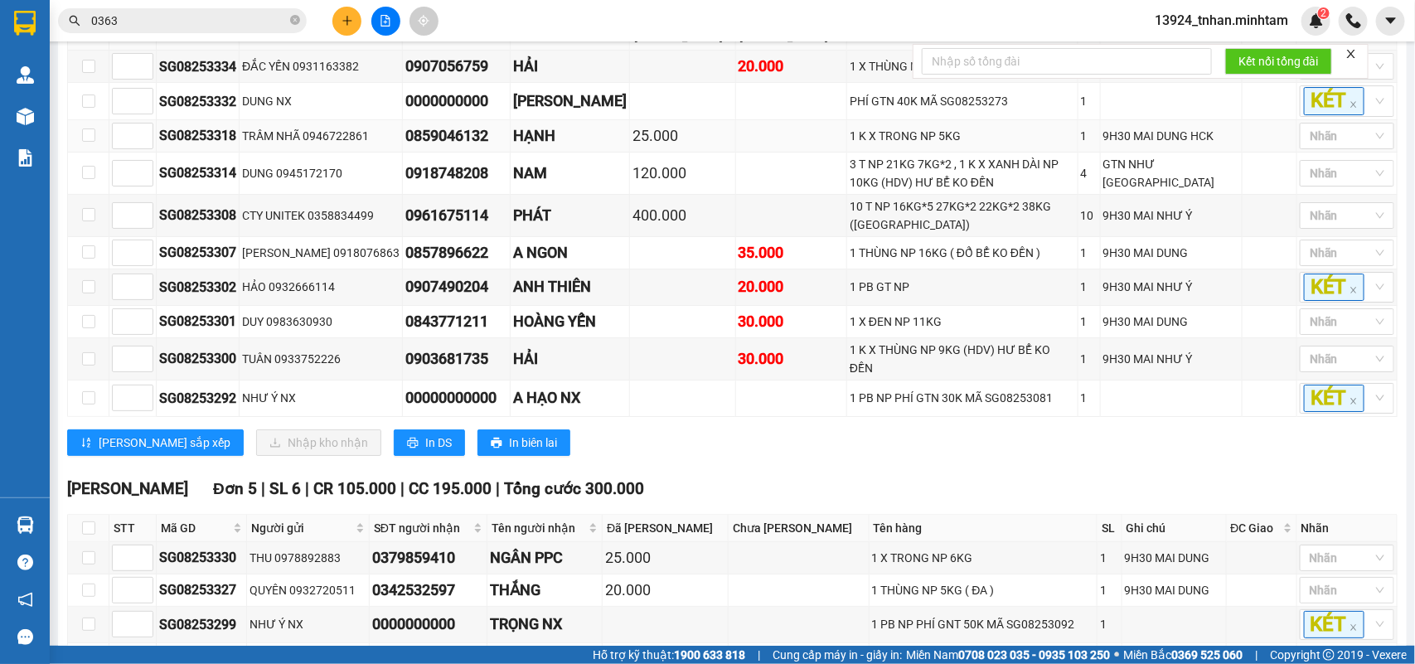
scroll to position [2381, 0]
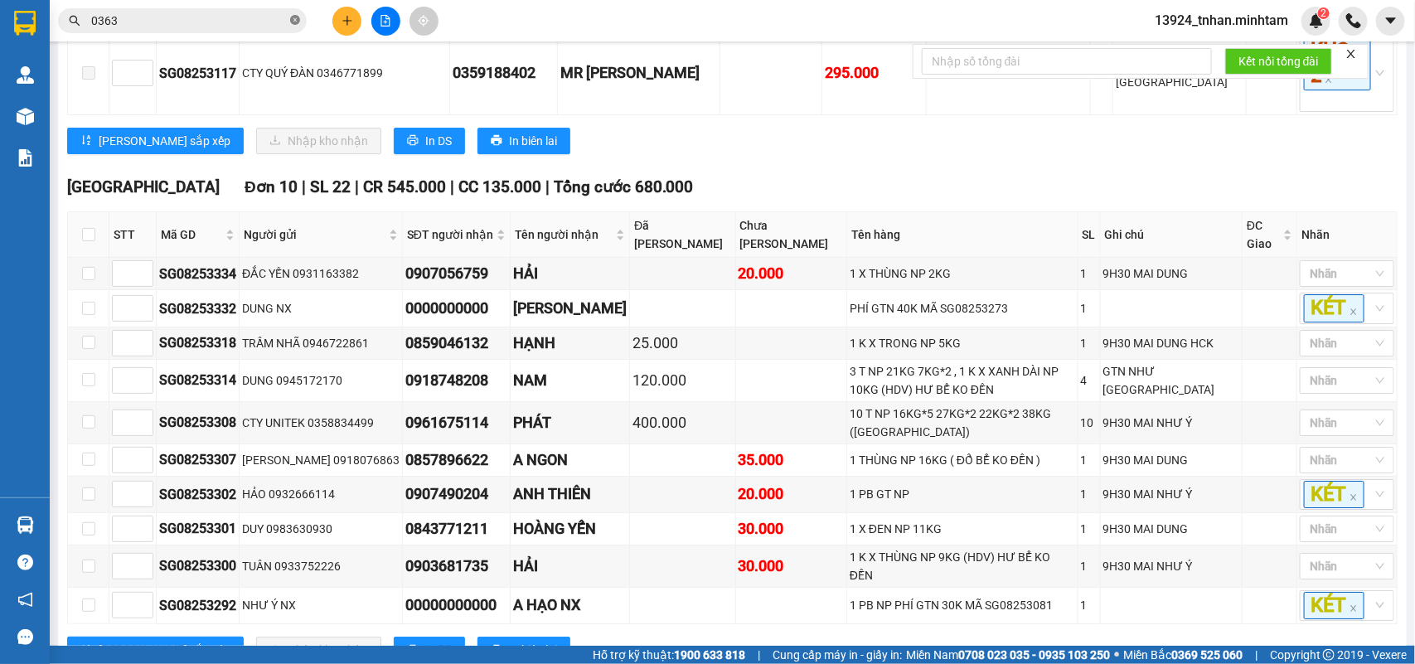
click at [295, 21] on icon "close-circle" at bounding box center [295, 20] width 10 height 10
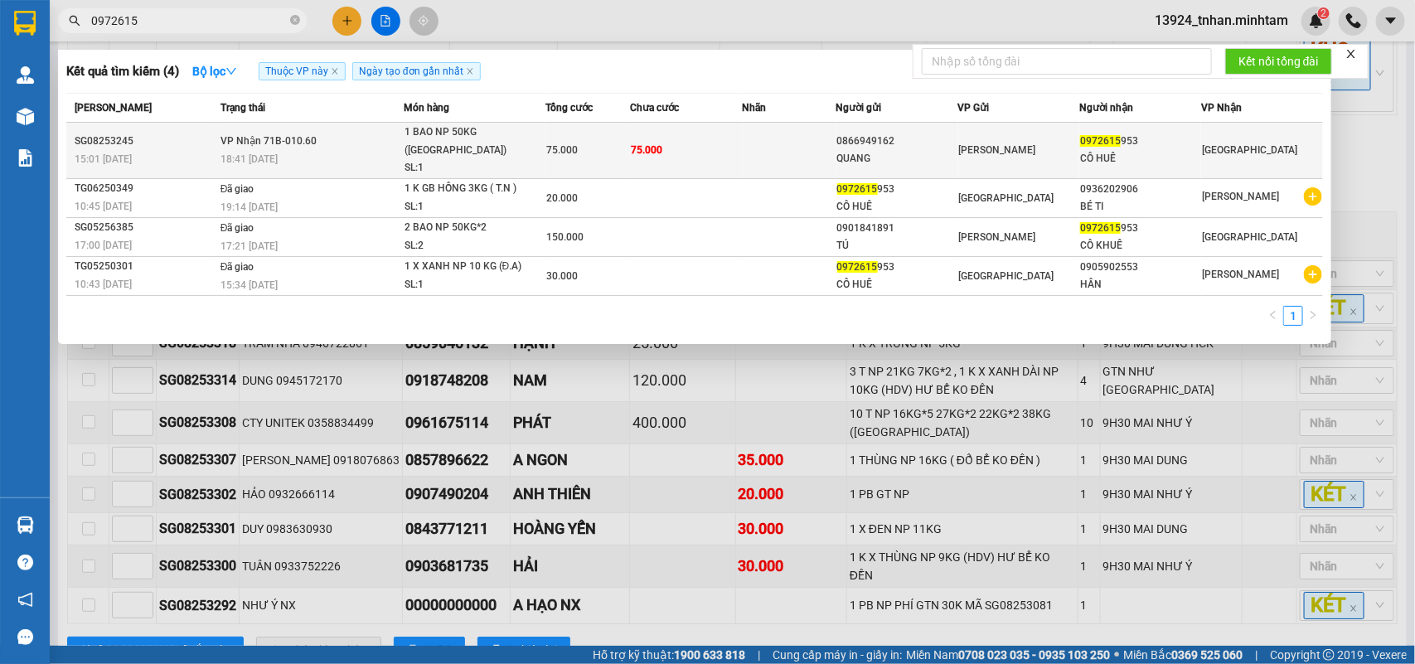
type input "0972615"
click at [828, 141] on td at bounding box center [790, 151] width 94 height 56
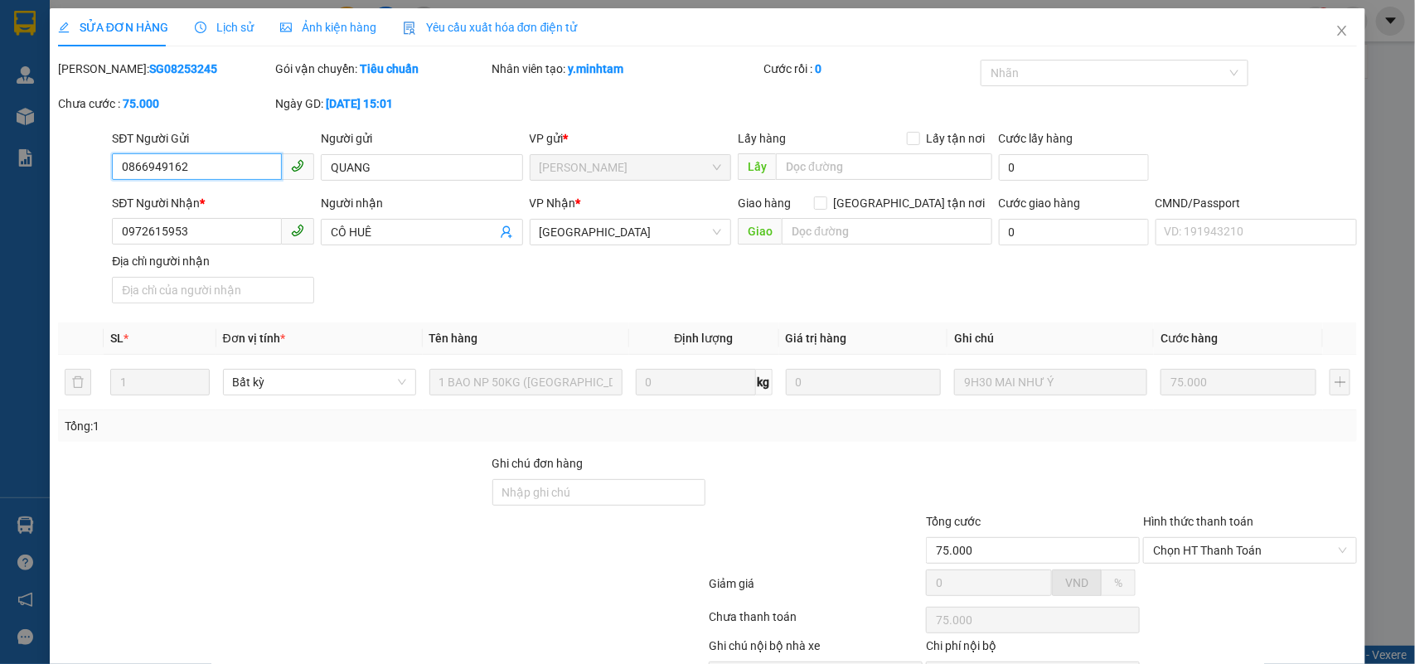
type input "0866949162"
type input "QUANG"
type input "0972615953"
type input "CÔ HUÊ"
type input "75.000"
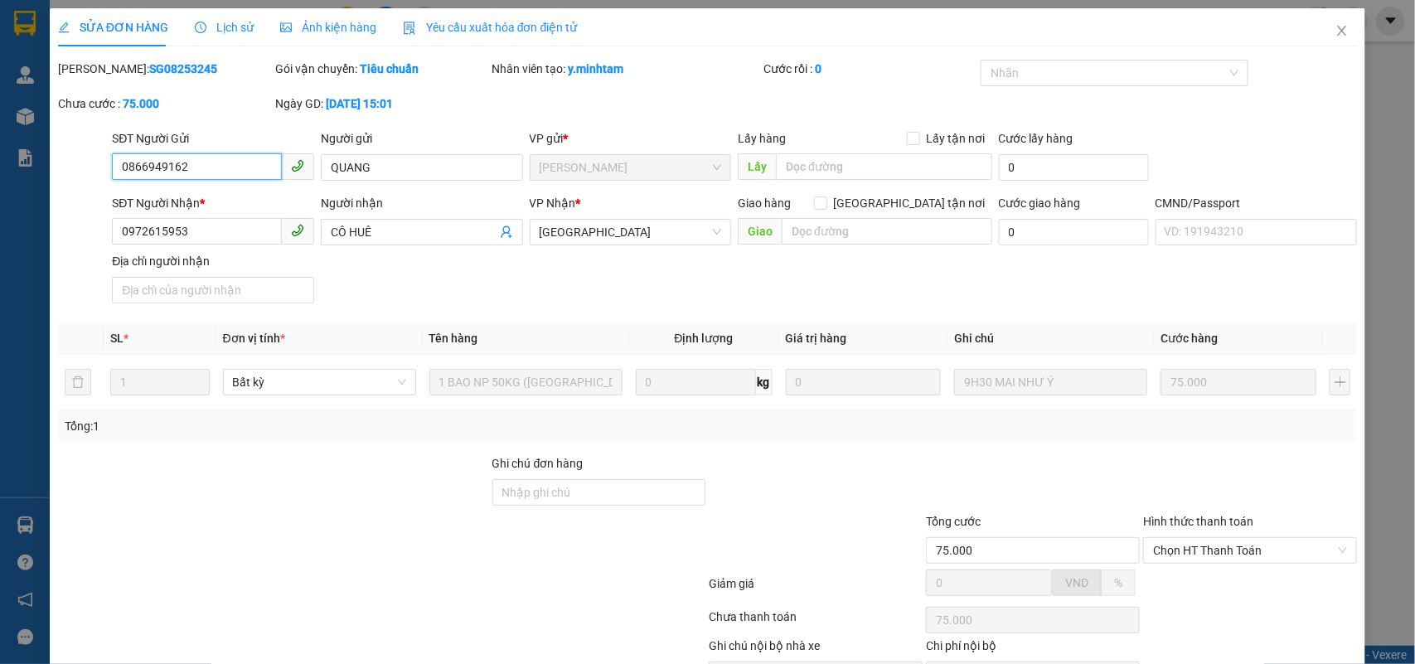
scroll to position [97, 0]
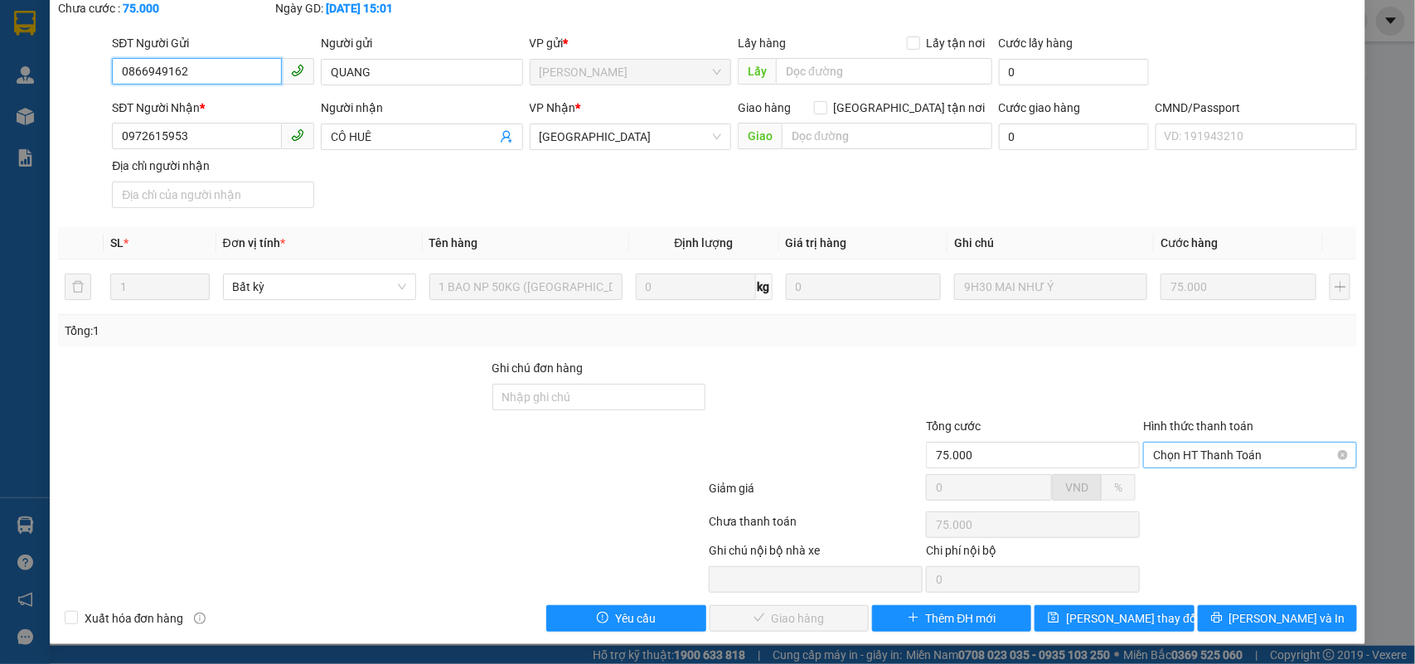
click at [1186, 461] on span "Chọn HT Thanh Toán" at bounding box center [1250, 455] width 194 height 25
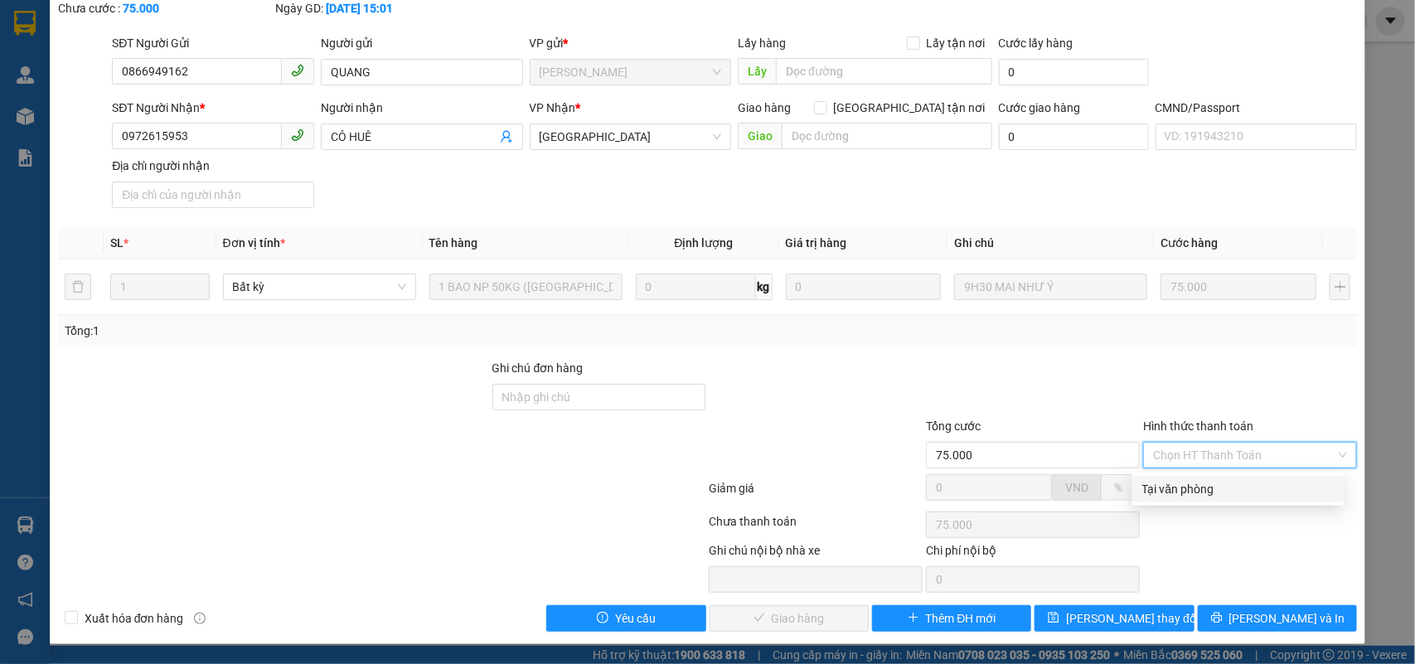
click at [1182, 489] on div "Tại văn phòng" at bounding box center [1239, 489] width 192 height 18
type input "0"
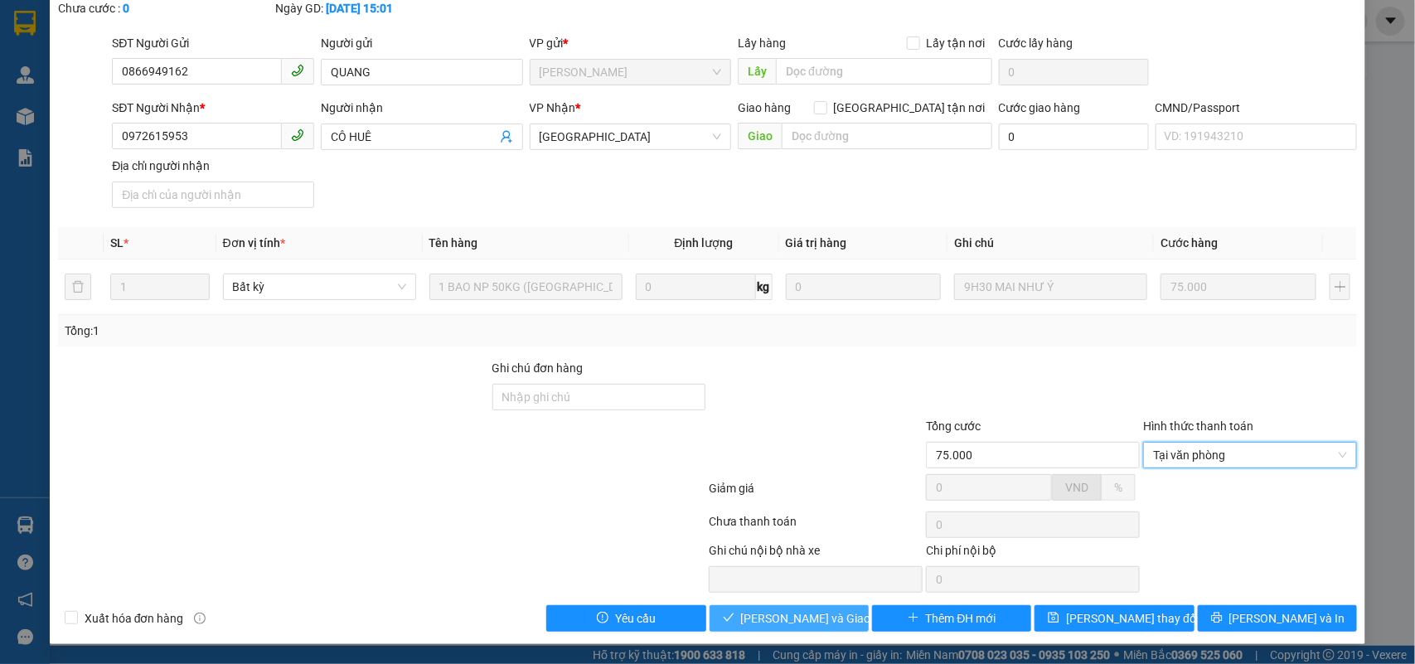
drag, startPoint x: 807, startPoint y: 615, endPoint x: 860, endPoint y: 622, distance: 53.5
click at [807, 616] on span "[PERSON_NAME] và Giao hàng" at bounding box center [820, 618] width 159 height 18
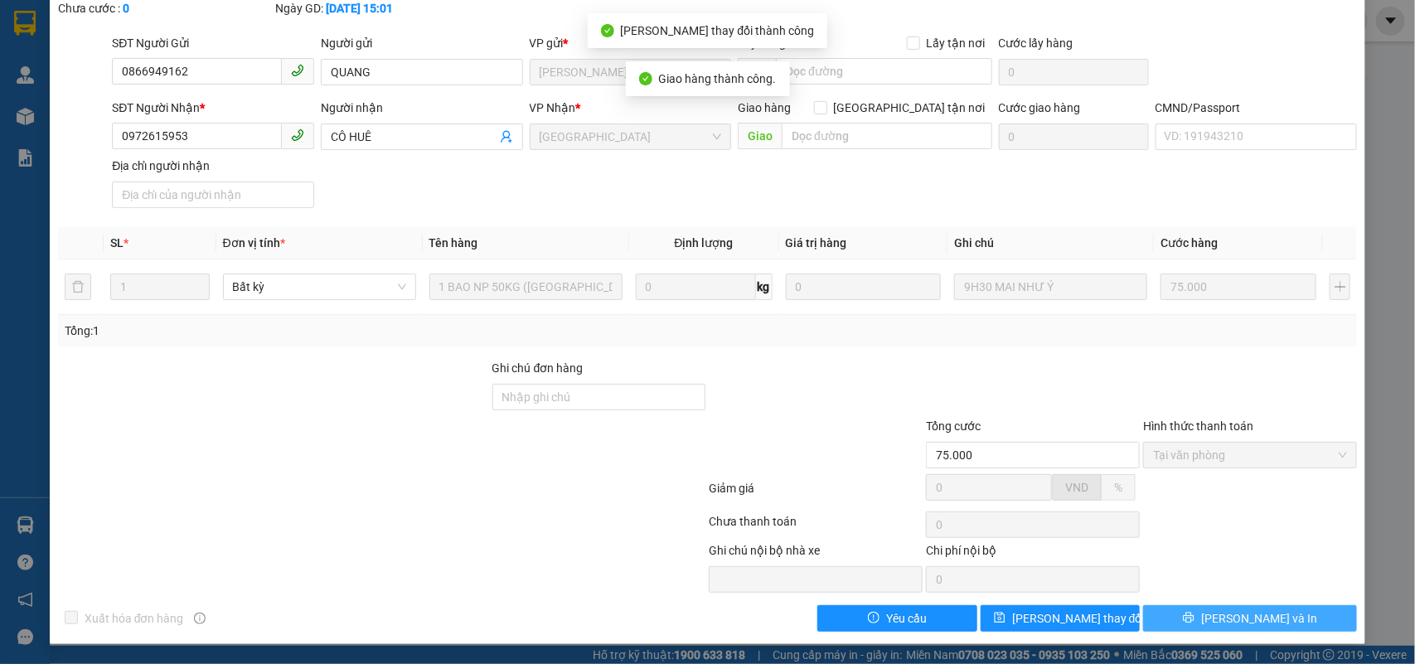
click at [1279, 619] on button "Lưu và In" at bounding box center [1251, 618] width 214 height 27
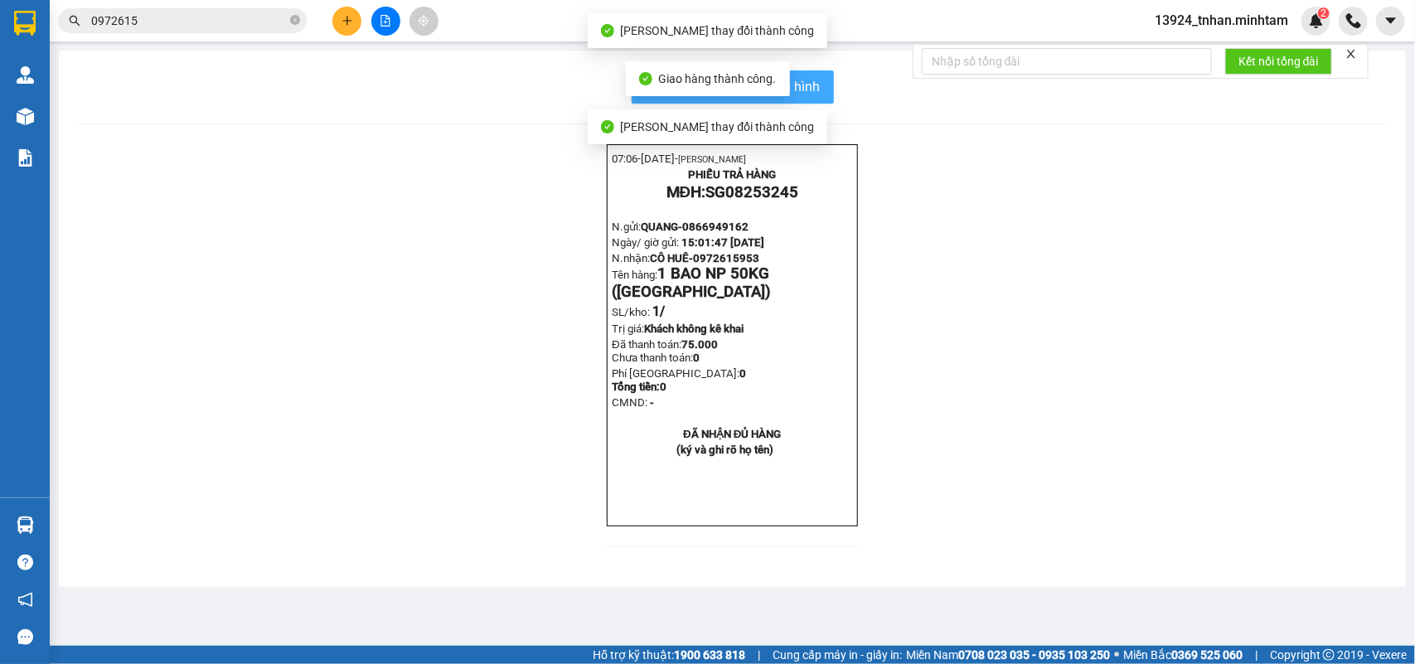
click at [799, 98] on button "In mẫu biên lai tự cấu hình" at bounding box center [733, 86] width 202 height 33
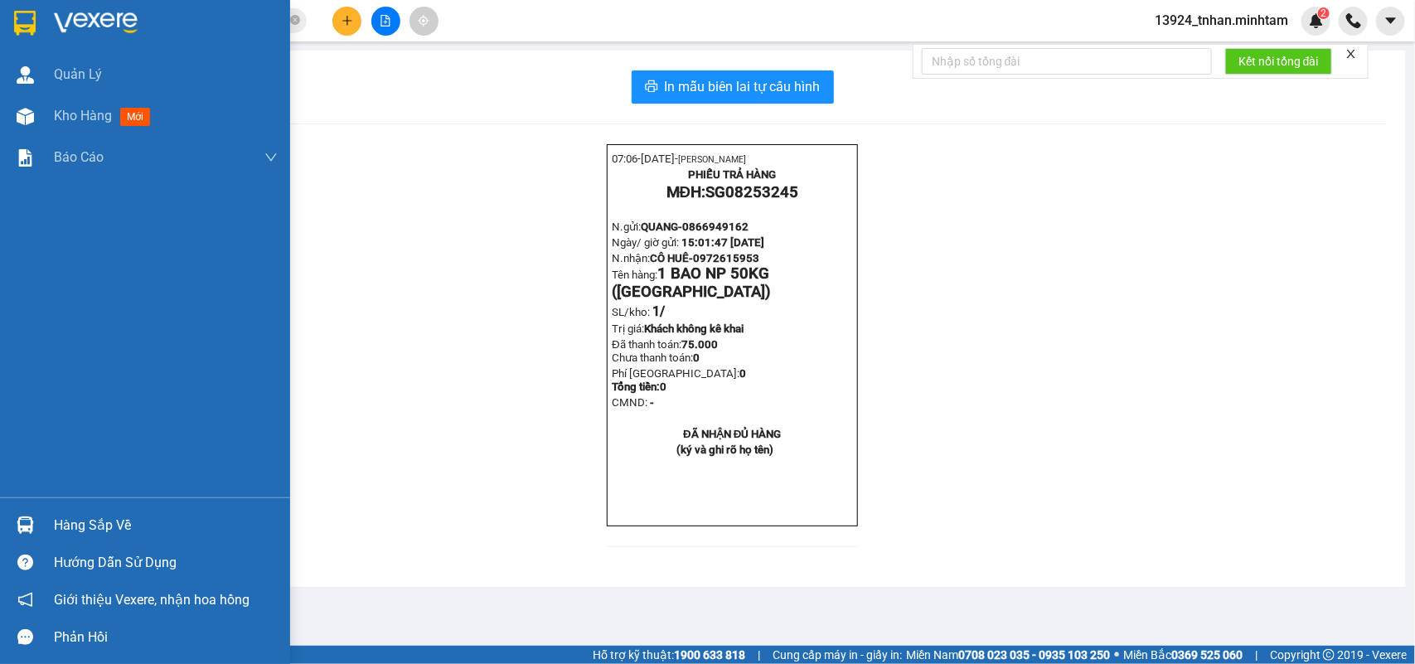
click at [109, 510] on div "Hàng sắp về" at bounding box center [145, 525] width 290 height 37
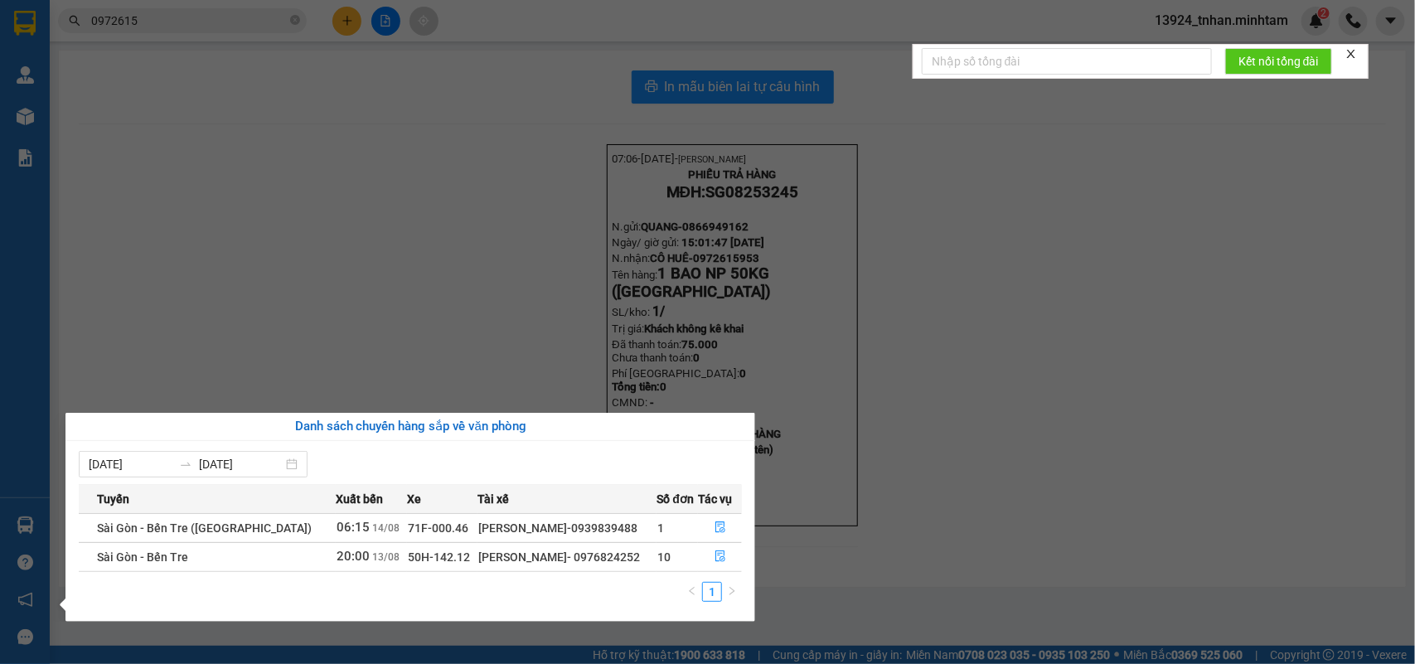
drag, startPoint x: 220, startPoint y: 350, endPoint x: 96, endPoint y: 459, distance: 164.5
click at [214, 374] on section "Kết quả tìm kiếm ( 4 ) Bộ lọc Thuộc VP này Ngày tạo đơn gần nhất Mã ĐH Trạng th…" at bounding box center [707, 332] width 1415 height 664
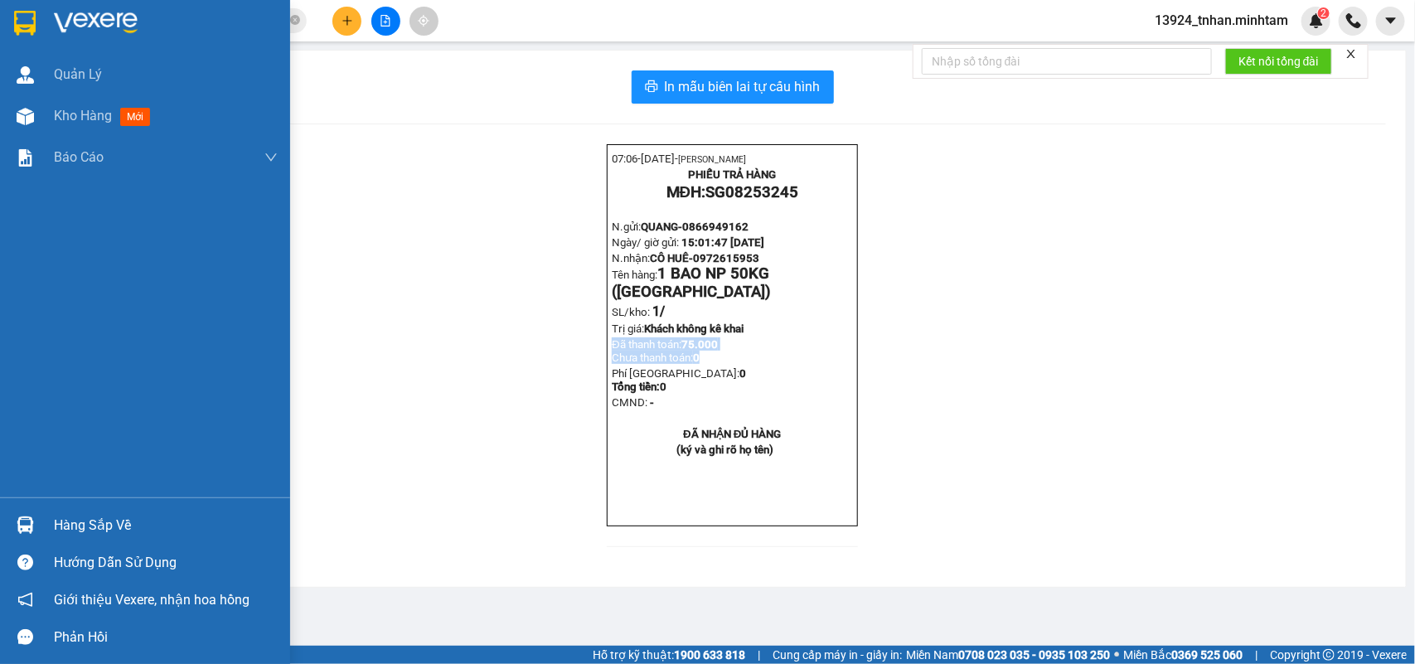
click at [17, 519] on img at bounding box center [25, 525] width 17 height 17
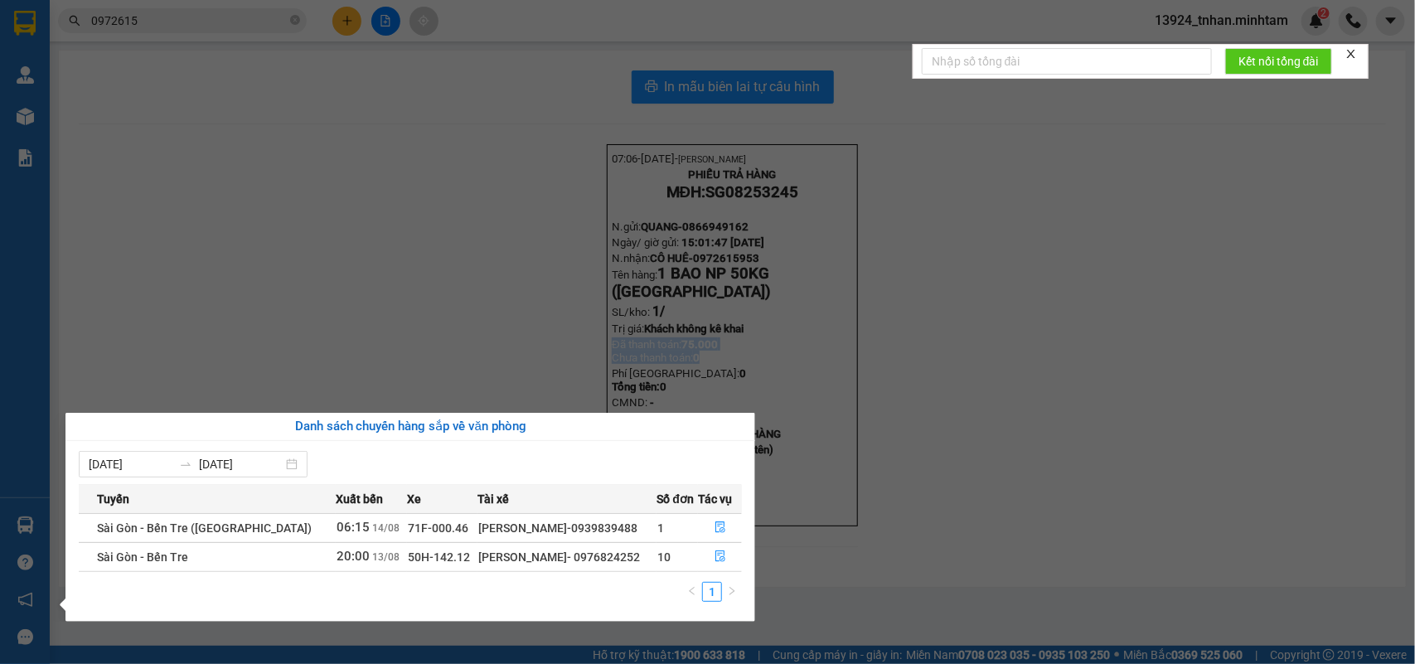
click at [166, 245] on section "Kết quả tìm kiếm ( 4 ) Bộ lọc Thuộc VP này Ngày tạo đơn gần nhất Mã ĐH Trạng th…" at bounding box center [707, 332] width 1415 height 664
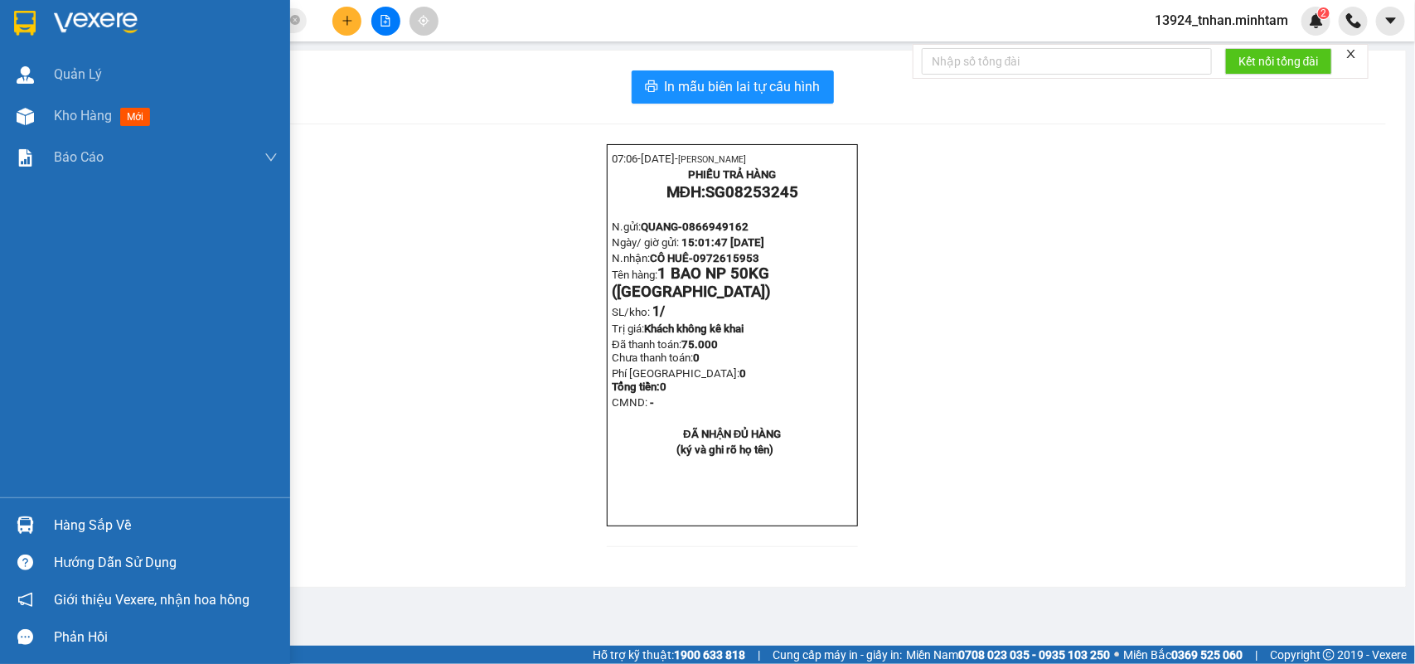
click at [72, 528] on div "Hàng sắp về" at bounding box center [166, 525] width 224 height 25
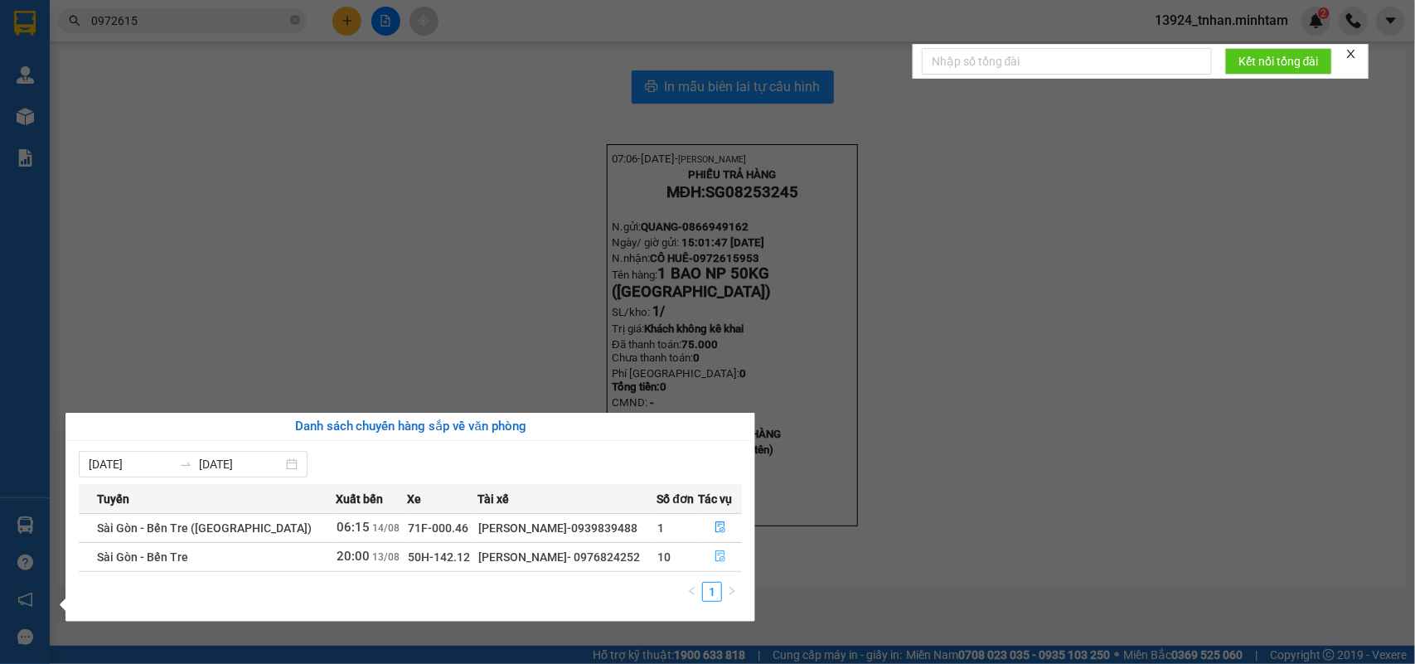
click at [726, 561] on button "button" at bounding box center [720, 557] width 42 height 27
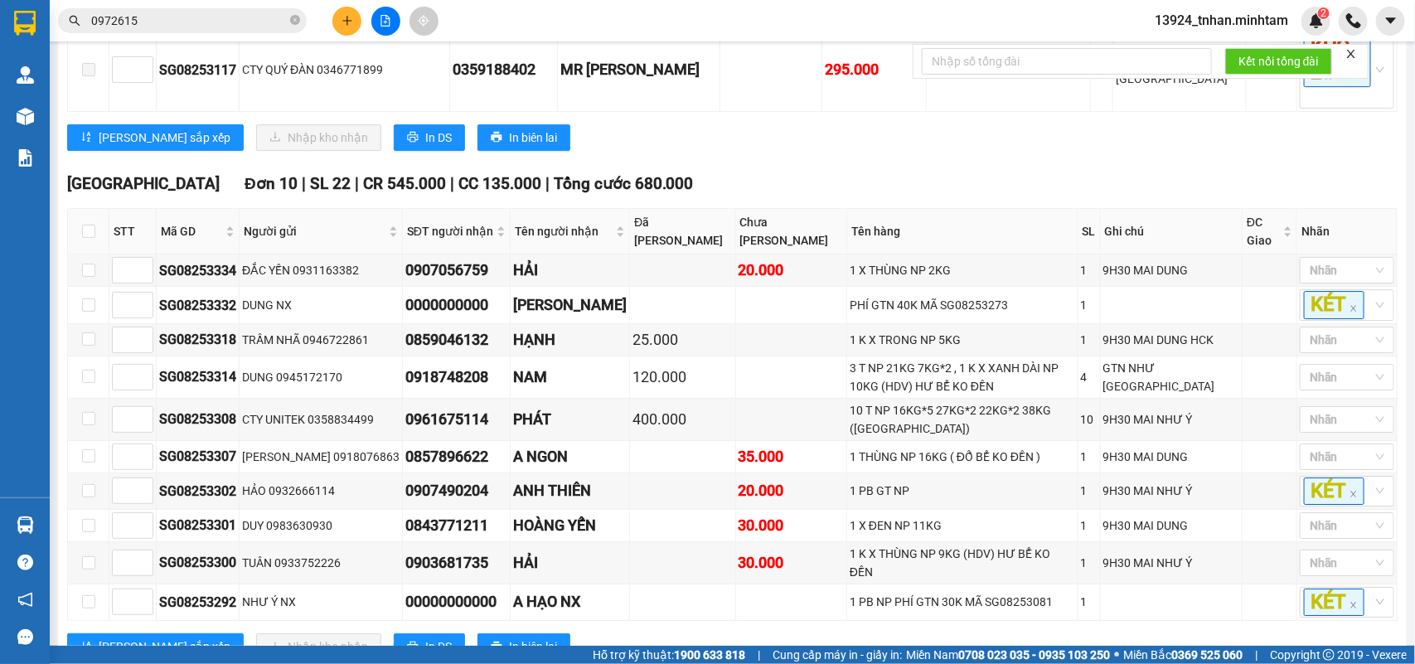
scroll to position [2488, 0]
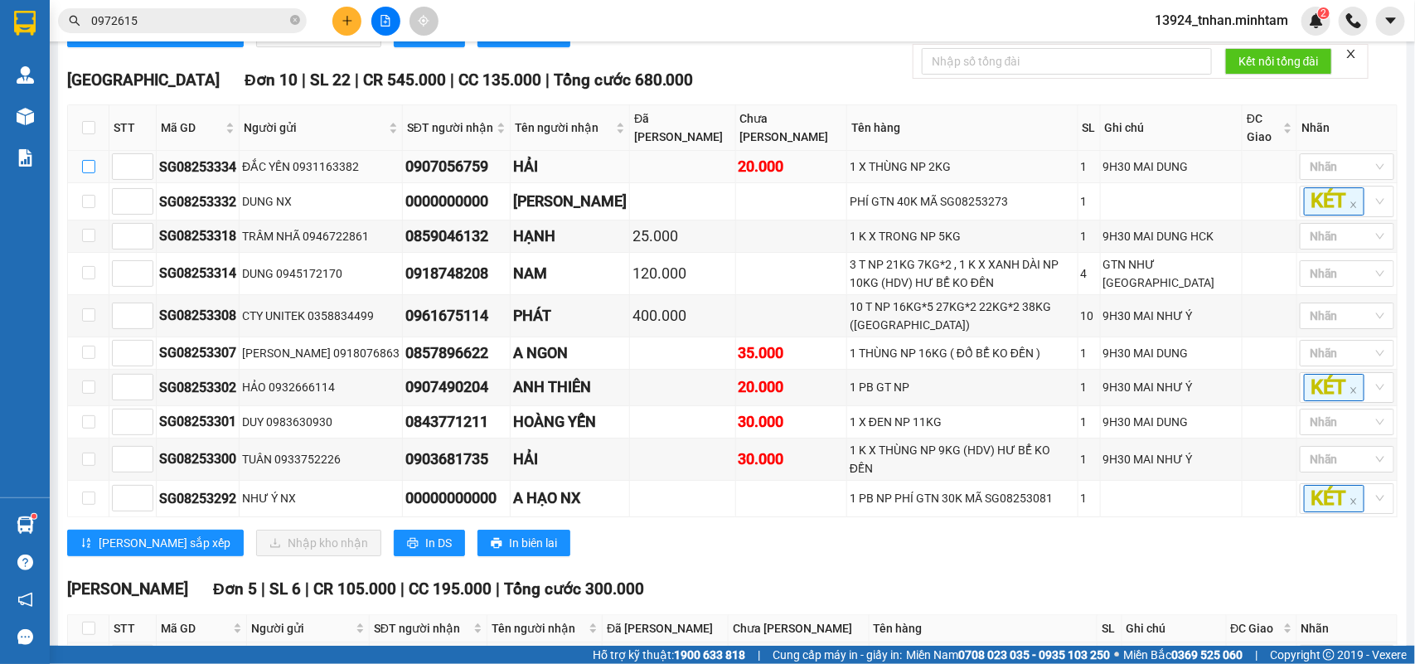
click at [82, 173] on input "checkbox" at bounding box center [88, 166] width 13 height 13
checkbox input "true"
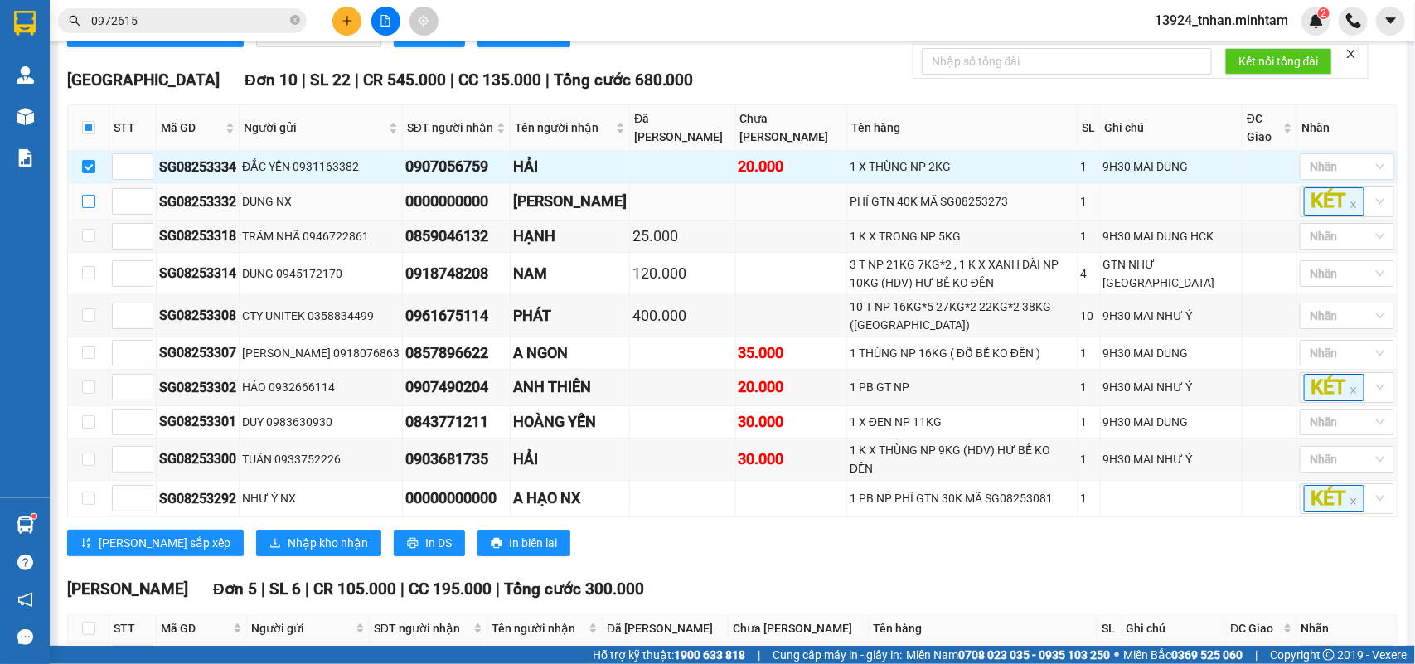
click at [90, 208] on input "checkbox" at bounding box center [88, 201] width 13 height 13
checkbox input "true"
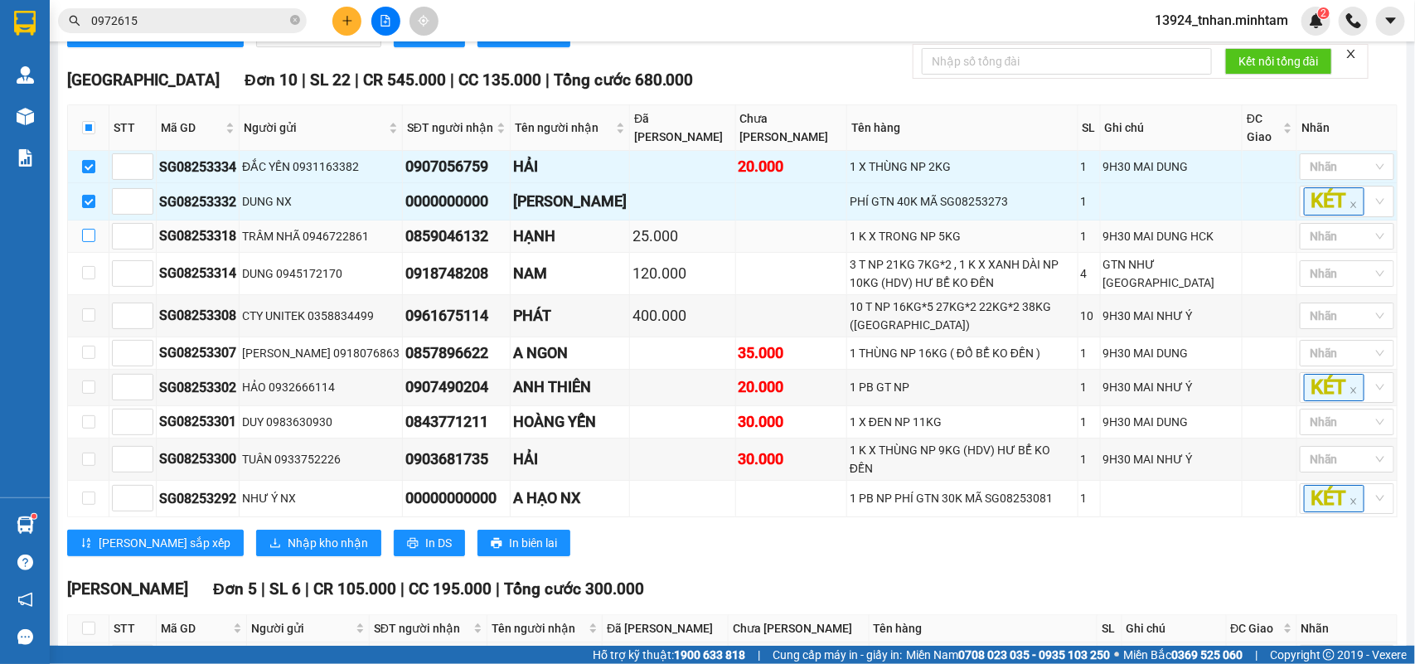
click at [92, 242] on input "checkbox" at bounding box center [88, 235] width 13 height 13
checkbox input "true"
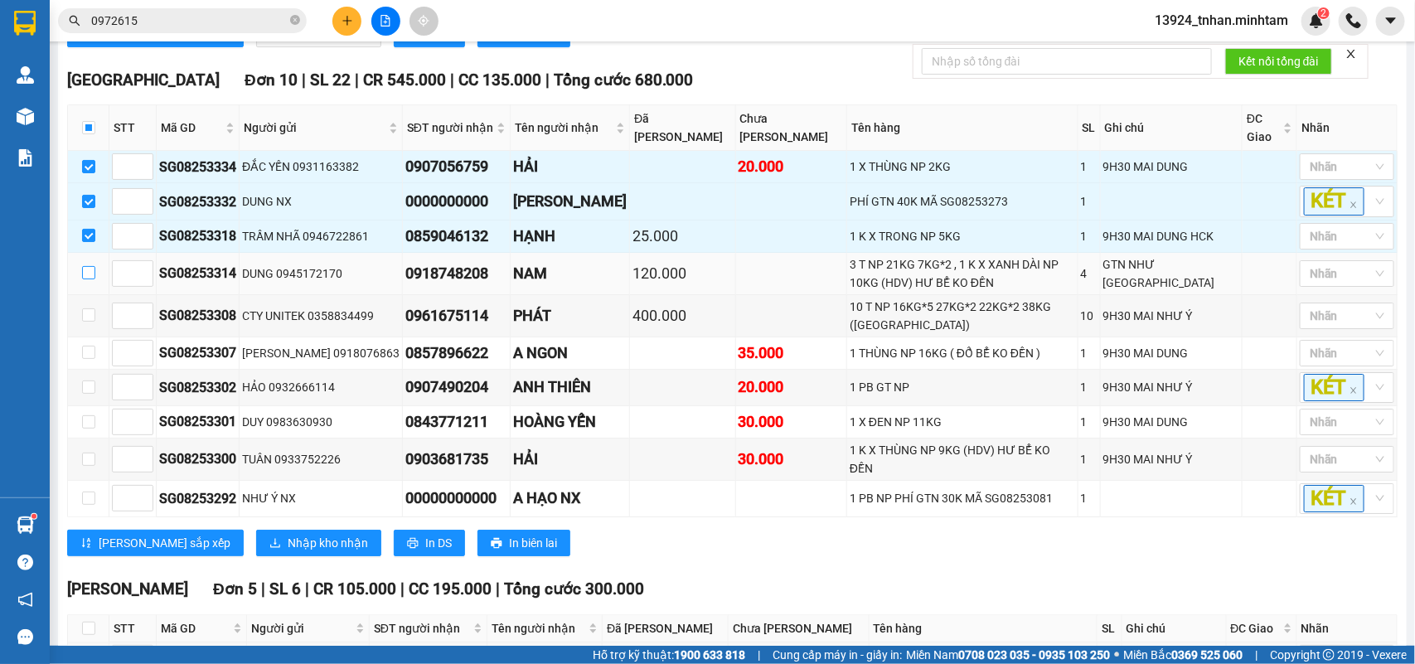
click at [85, 279] on input "checkbox" at bounding box center [88, 272] width 13 height 13
checkbox input "true"
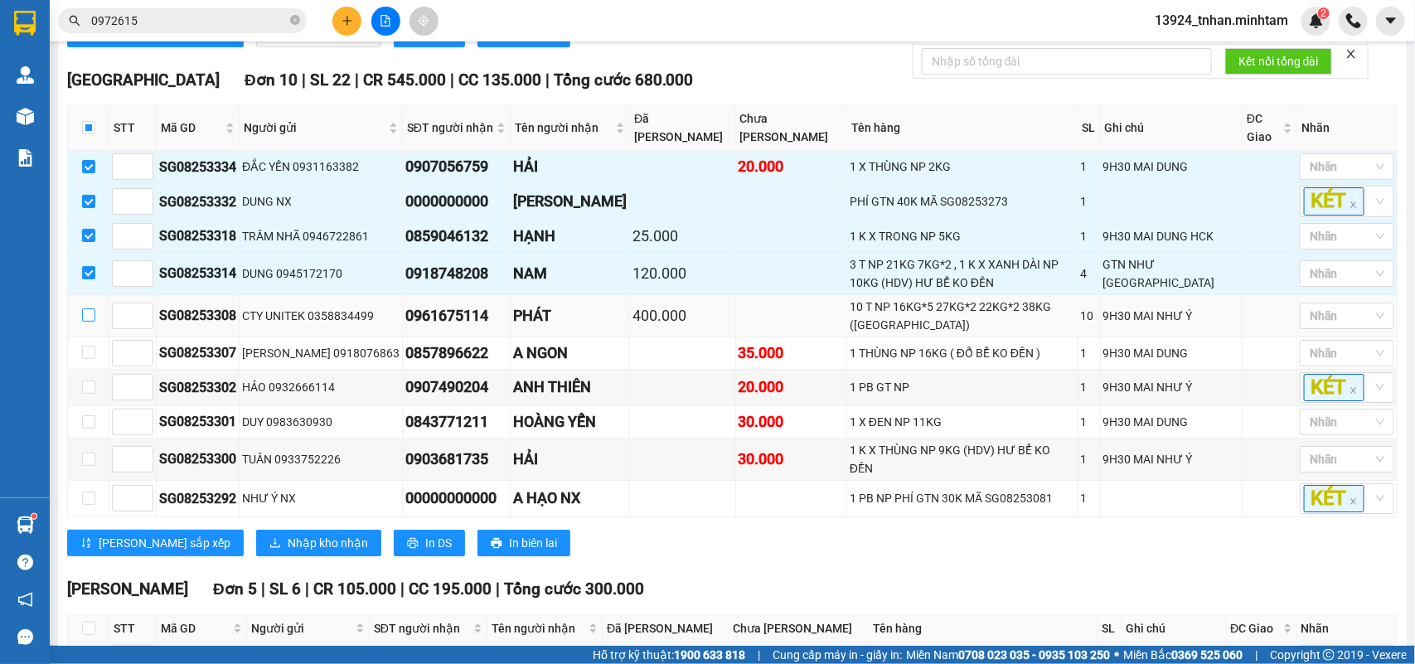
click at [85, 322] on input "checkbox" at bounding box center [88, 314] width 13 height 13
checkbox input "true"
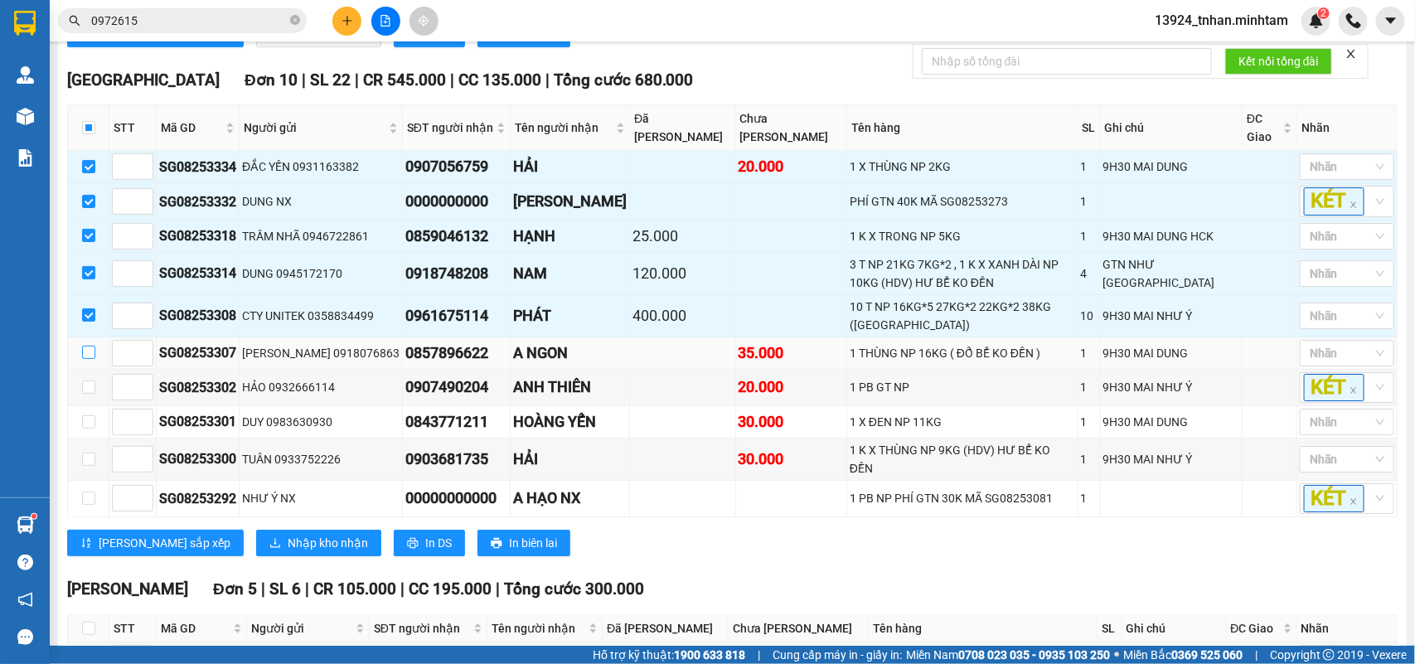
click at [85, 359] on input "checkbox" at bounding box center [88, 352] width 13 height 13
checkbox input "true"
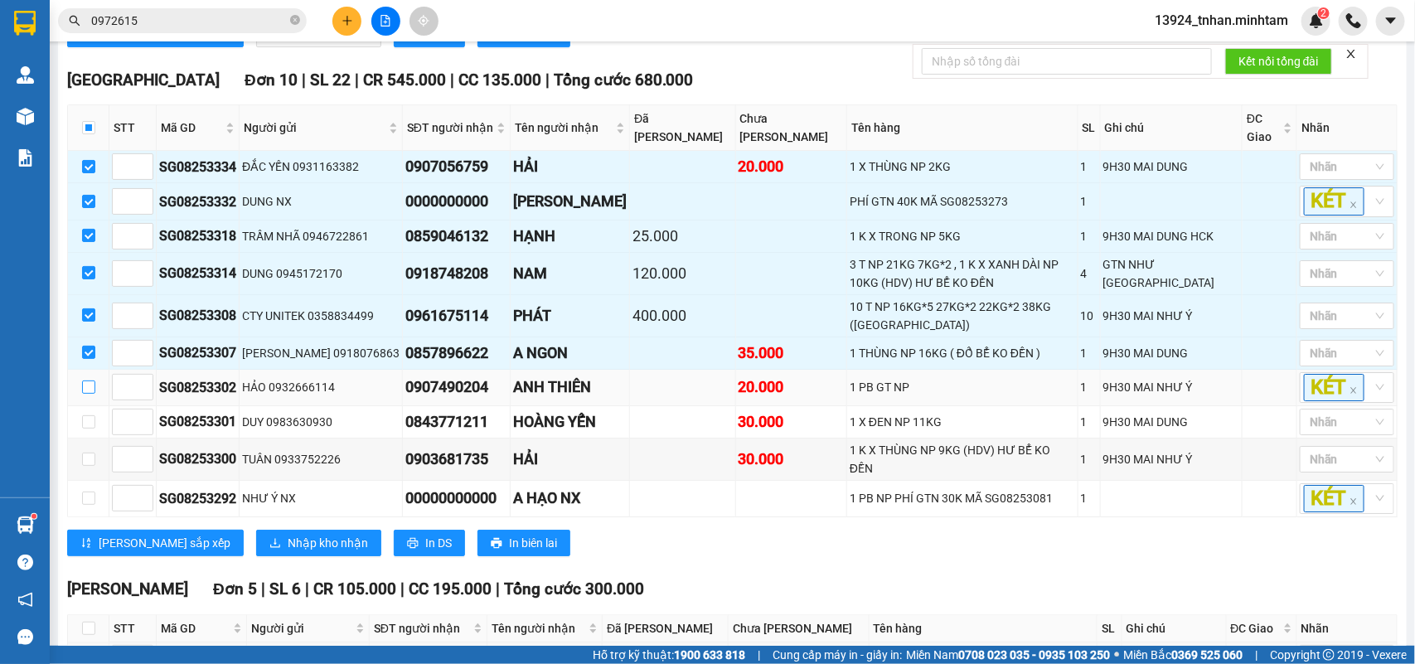
click at [89, 396] on label at bounding box center [88, 387] width 13 height 18
click at [89, 394] on input "checkbox" at bounding box center [88, 387] width 13 height 13
checkbox input "true"
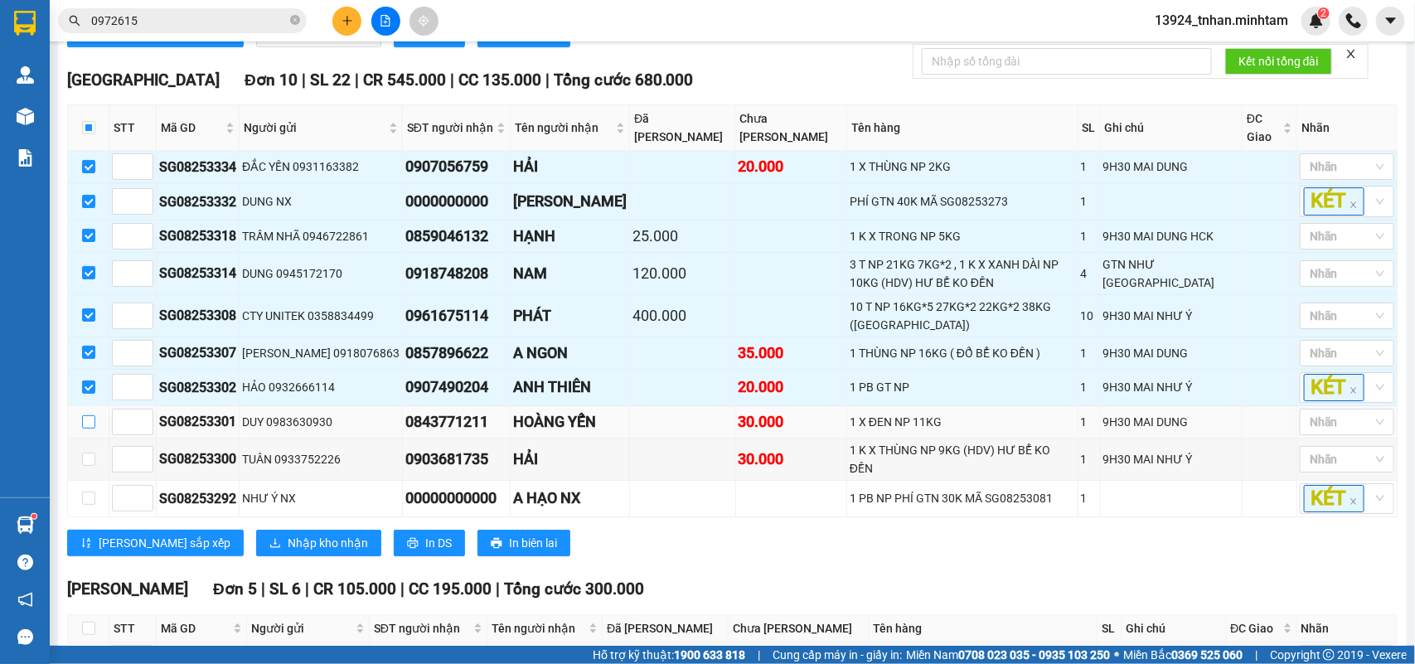
click at [90, 429] on input "checkbox" at bounding box center [88, 421] width 13 height 13
checkbox input "true"
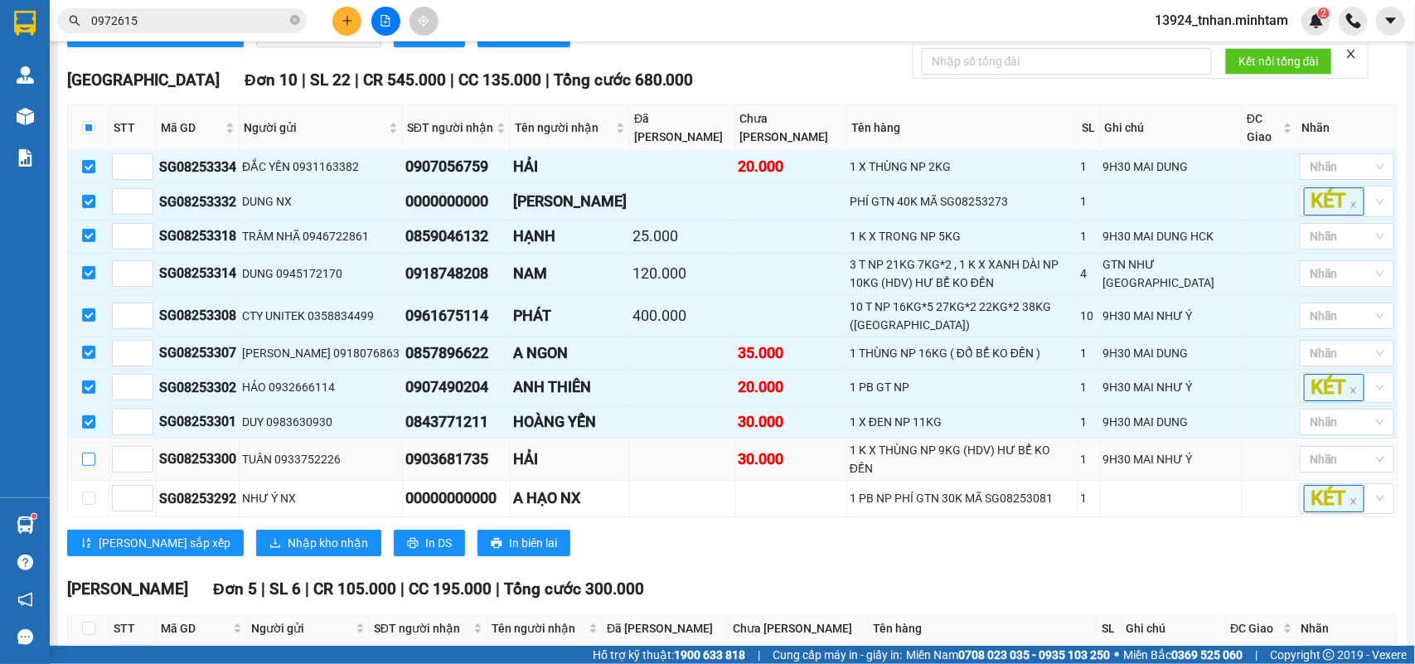
click at [89, 466] on input "checkbox" at bounding box center [88, 459] width 13 height 13
checkbox input "true"
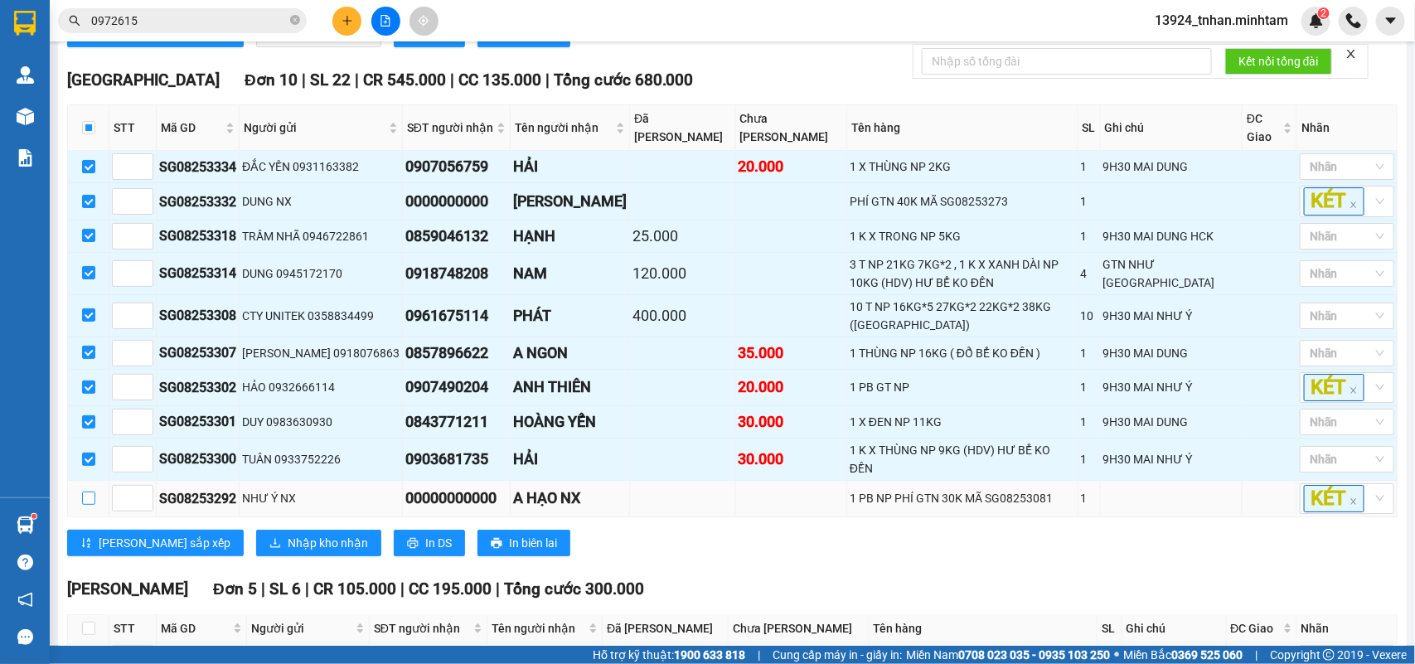
click at [84, 505] on input "checkbox" at bounding box center [88, 498] width 13 height 13
checkbox input "true"
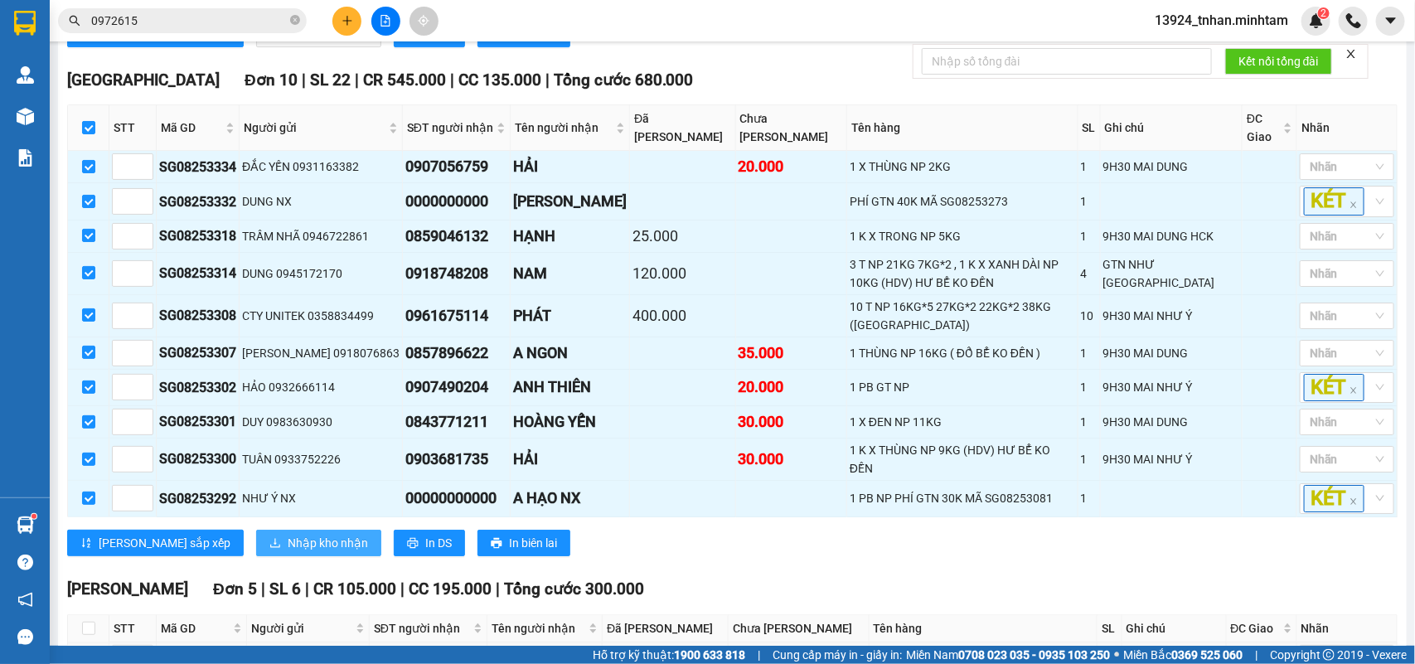
click at [288, 552] on span "Nhập kho nhận" at bounding box center [328, 543] width 80 height 18
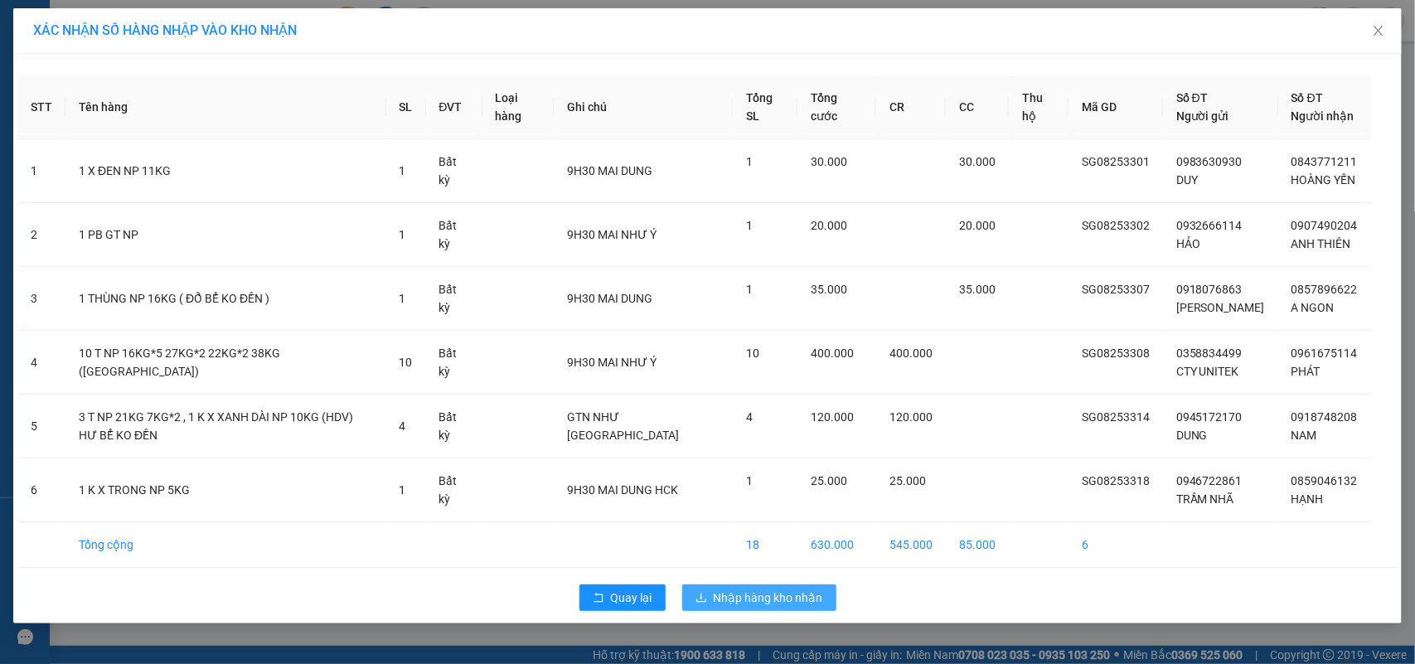
click at [785, 589] on button "Nhập hàng kho nhận" at bounding box center [759, 598] width 154 height 27
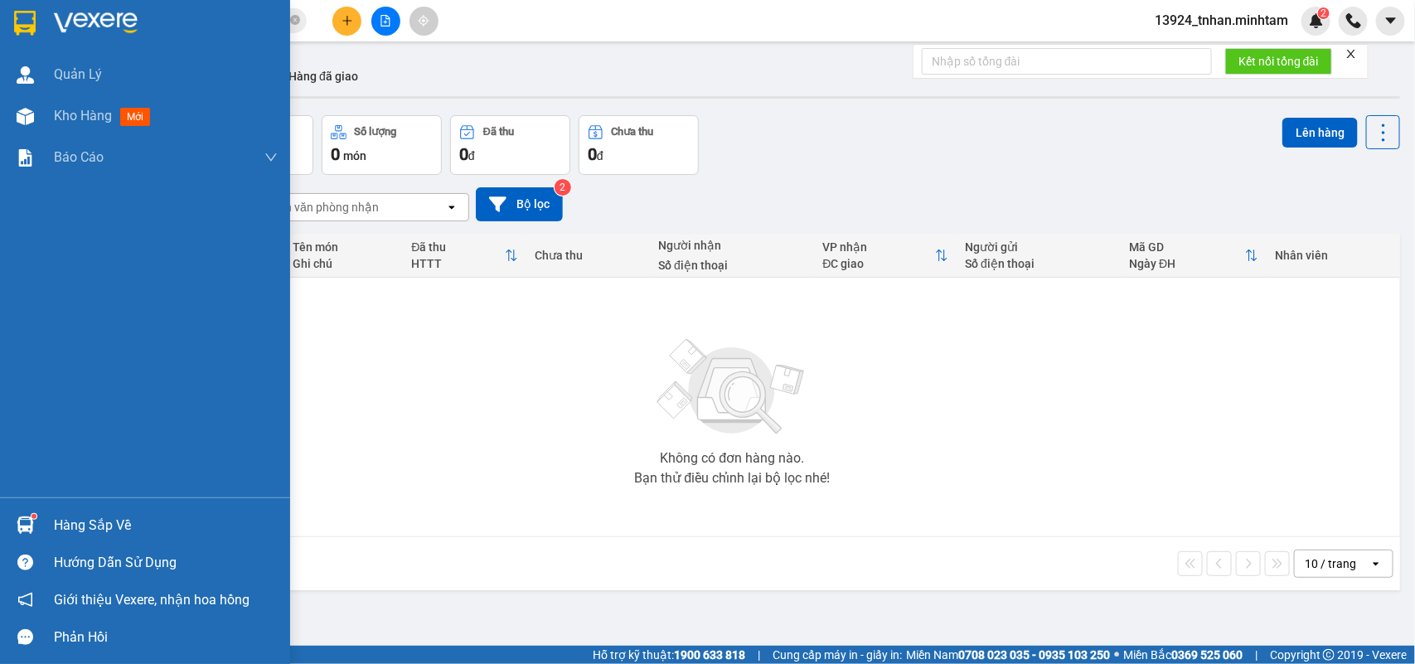
click at [33, 531] on img at bounding box center [25, 525] width 17 height 17
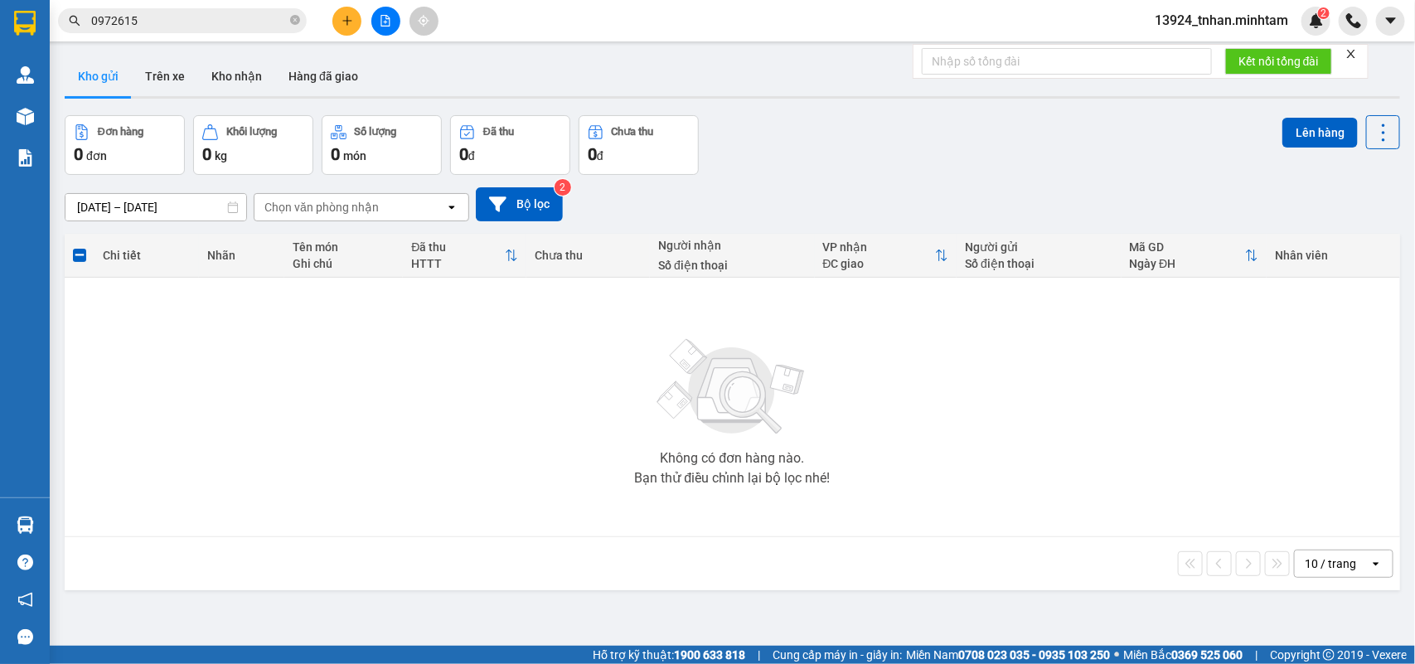
click at [265, 68] on section "Kết quả tìm kiếm ( 4 ) Bộ lọc Thuộc VP này Ngày tạo đơn gần nhất Mã ĐH Trạng th…" at bounding box center [707, 332] width 1415 height 664
click at [250, 68] on button "Kho nhận" at bounding box center [236, 76] width 77 height 40
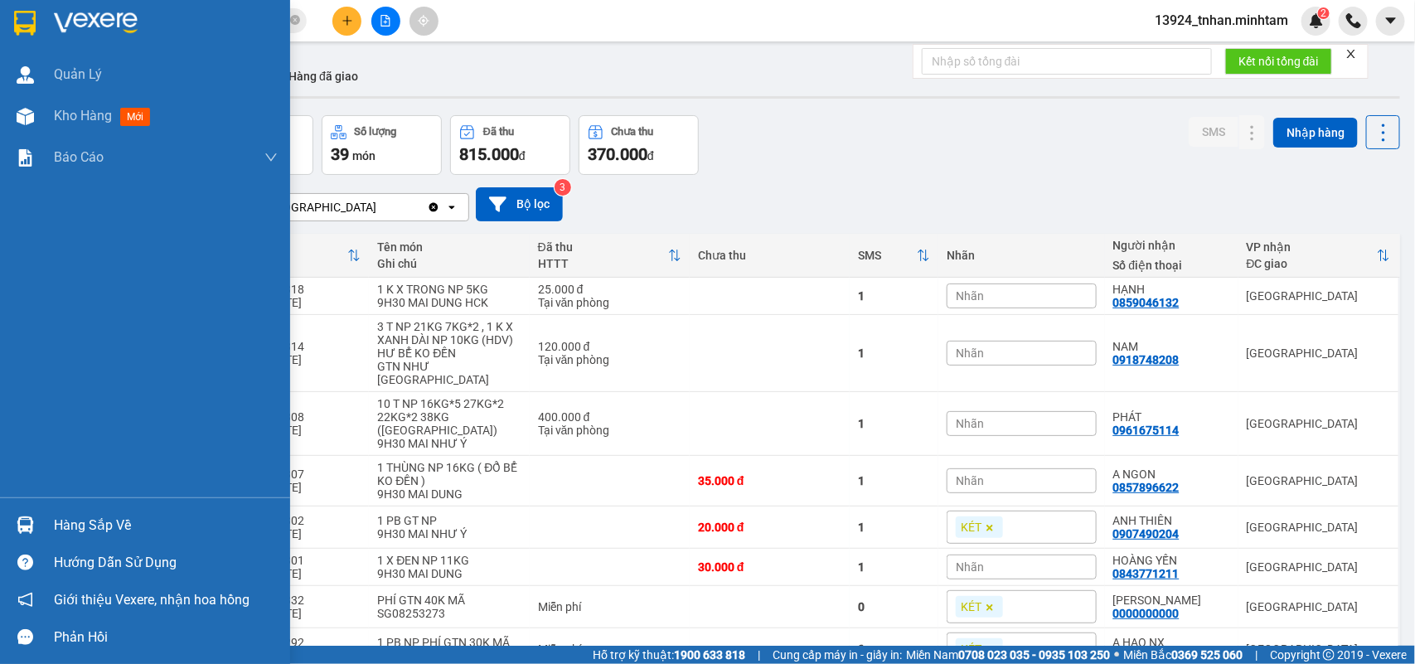
click at [40, 517] on div "Hàng sắp về" at bounding box center [145, 525] width 290 height 37
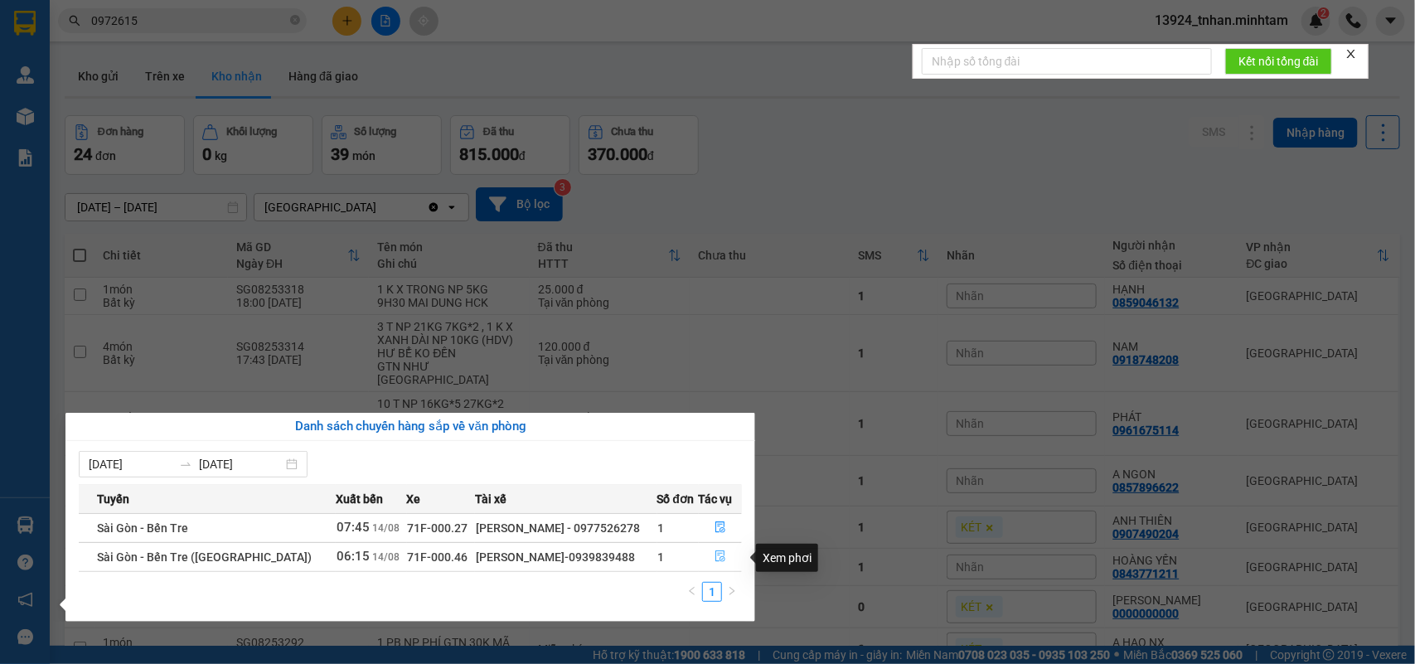
click at [715, 554] on icon "file-done" at bounding box center [721, 557] width 12 height 12
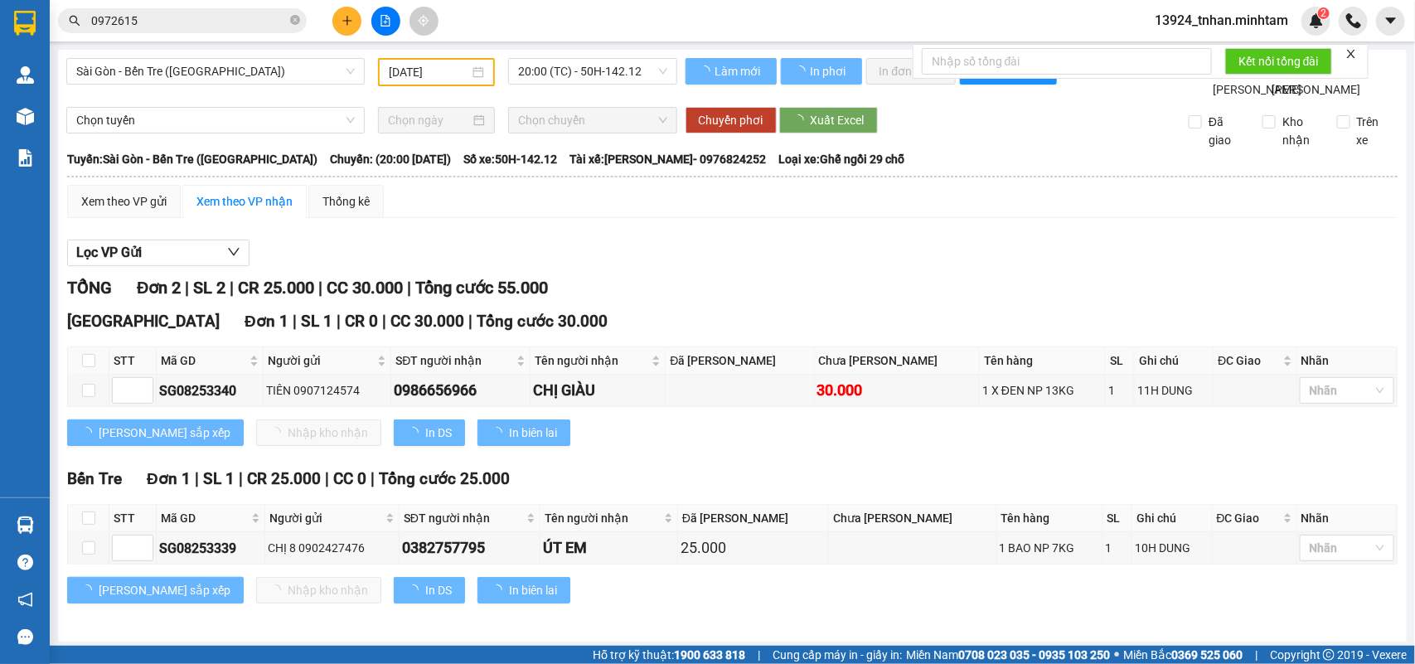
type input "[DATE]"
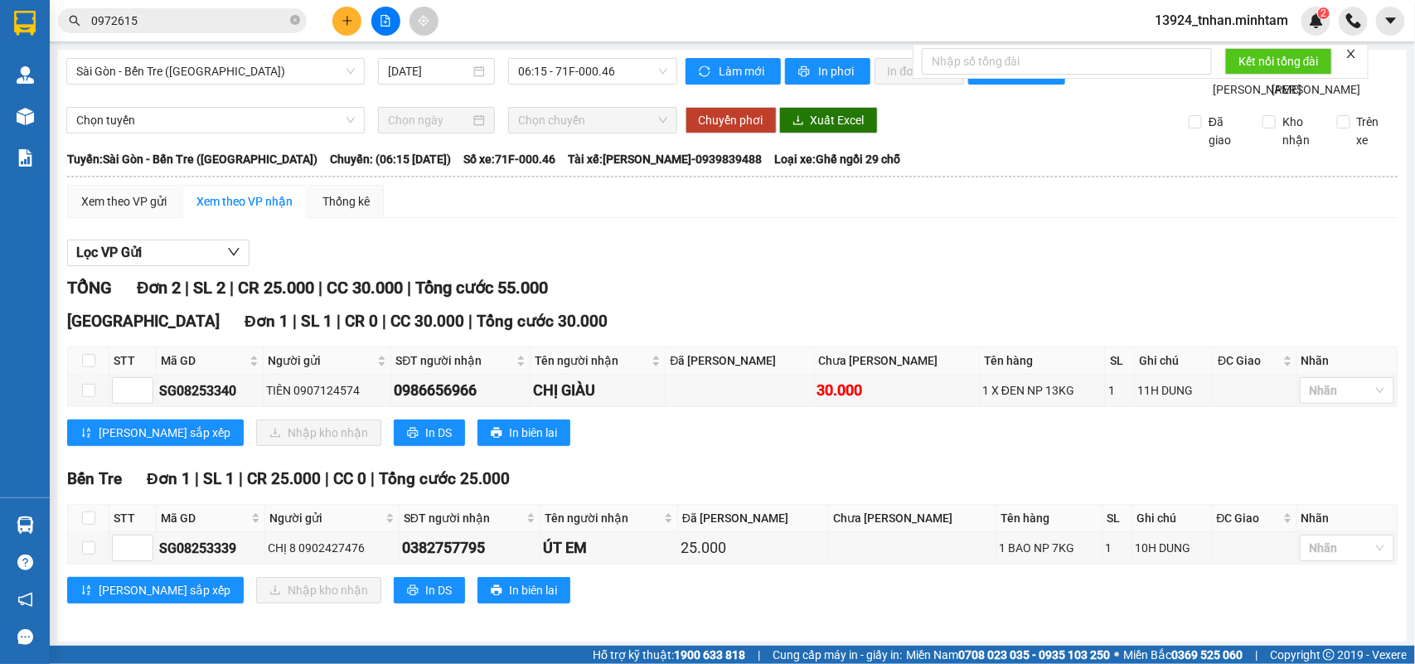
scroll to position [44, 0]
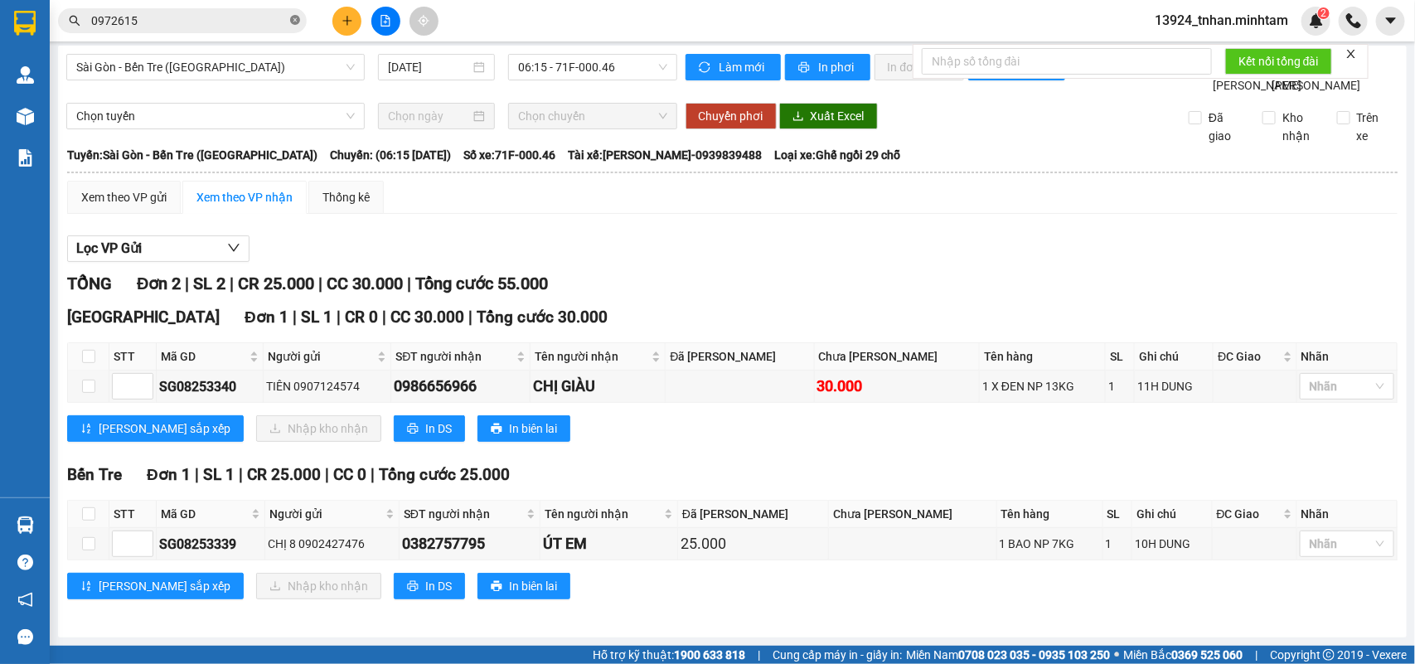
click at [297, 22] on icon "close-circle" at bounding box center [295, 20] width 10 height 10
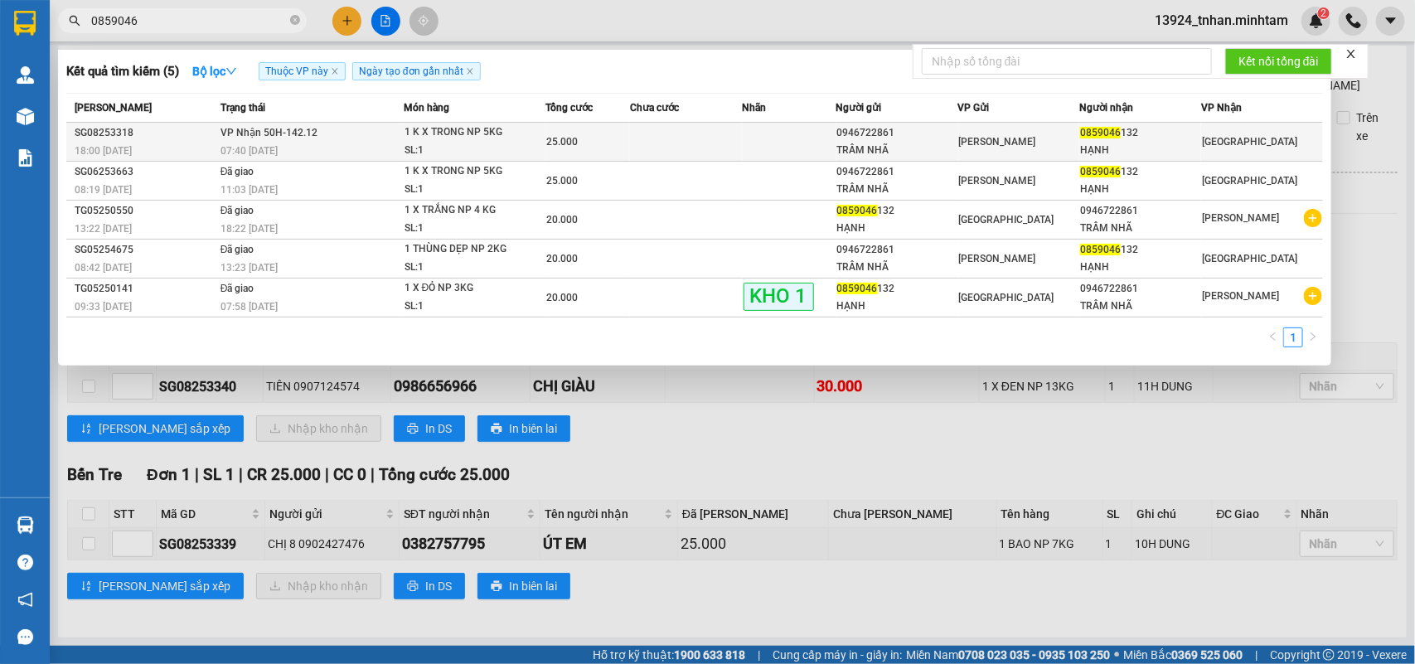
type input "0859046"
click at [423, 134] on div "1 K X TRONG NP 5KG" at bounding box center [467, 133] width 124 height 18
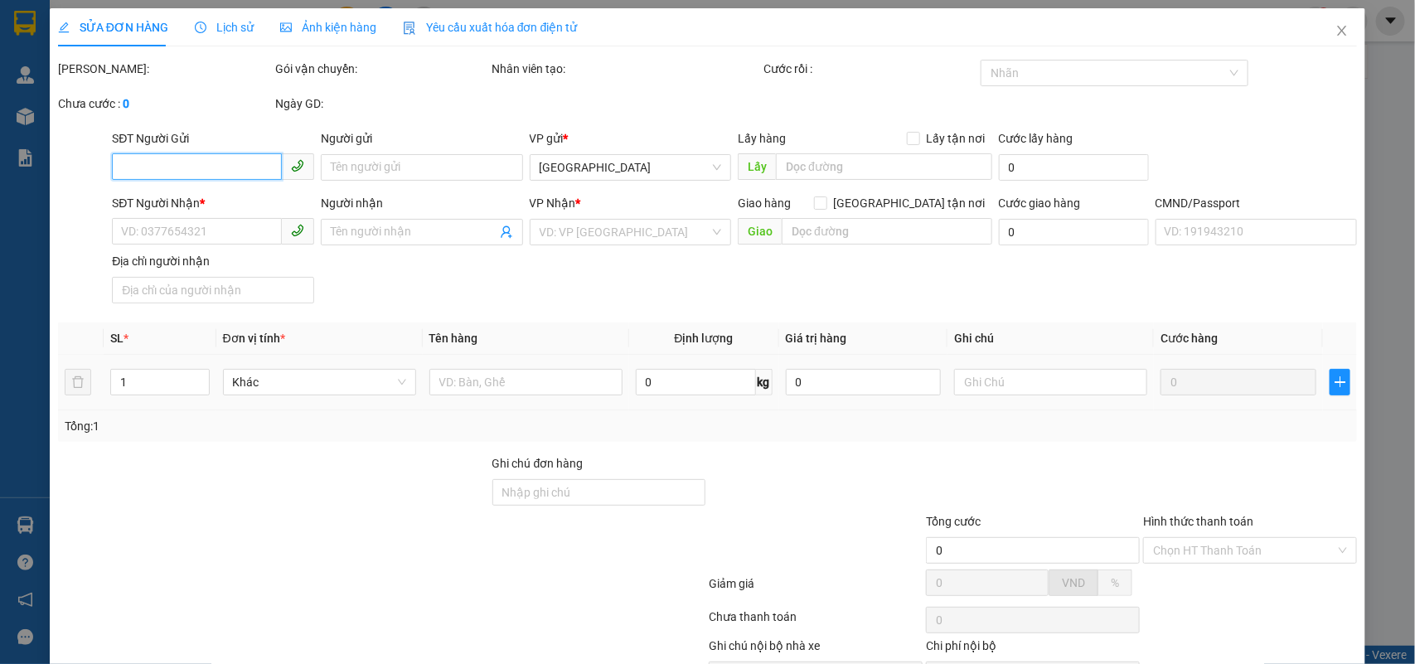
type input "0946722861"
type input "TRẦM NHÃ"
type input "0859046132"
type input "HẠNH"
type input "25.000"
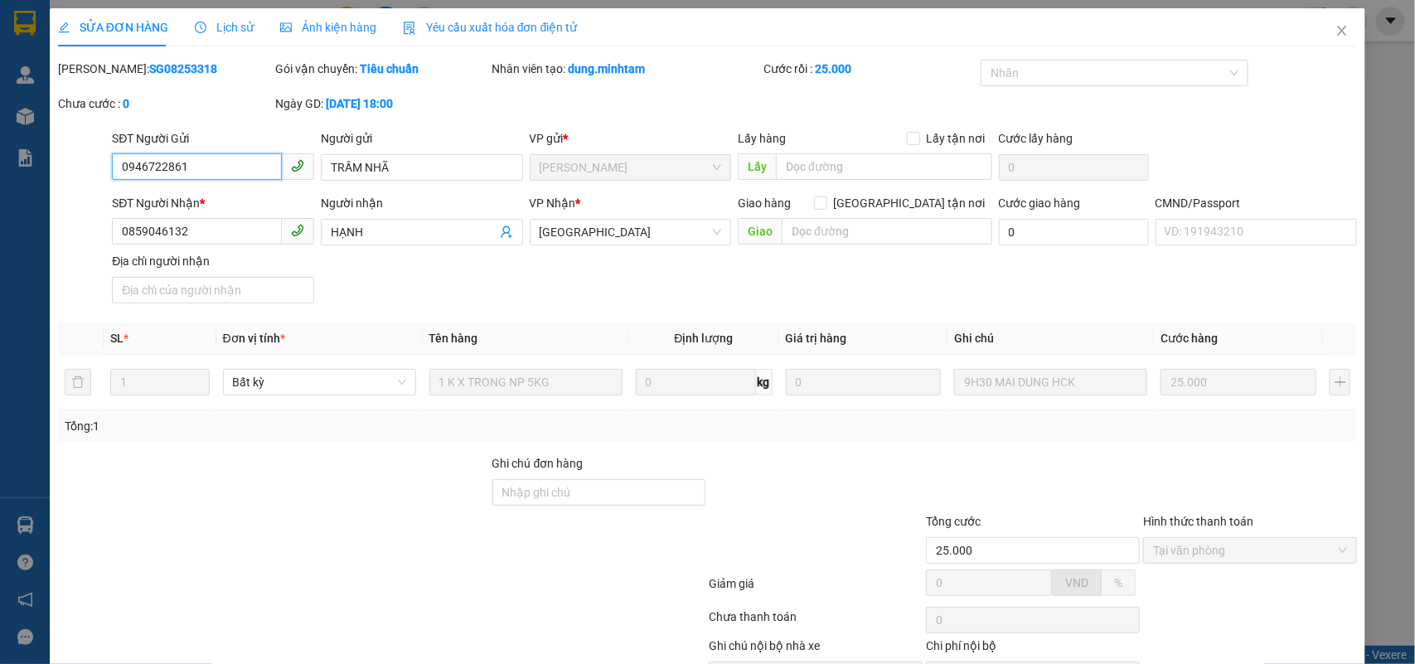
scroll to position [97, 0]
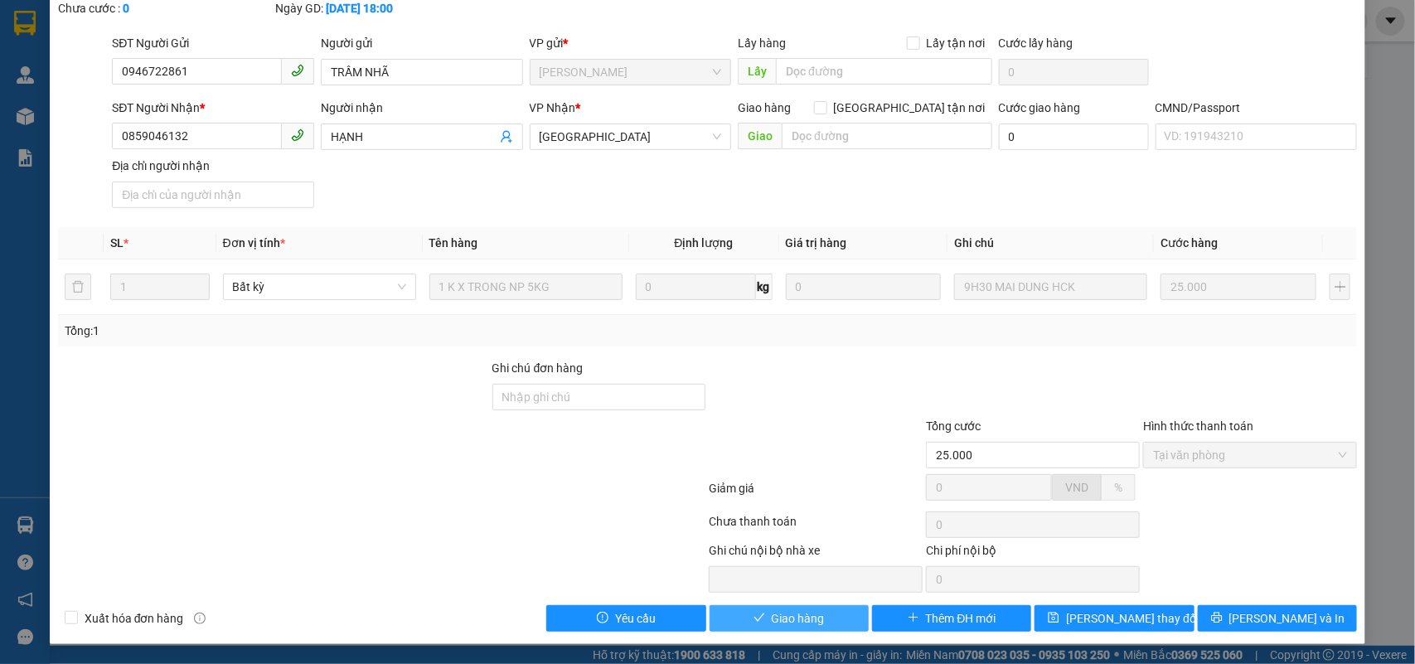
click at [789, 618] on span "Giao hàng" at bounding box center [798, 618] width 53 height 18
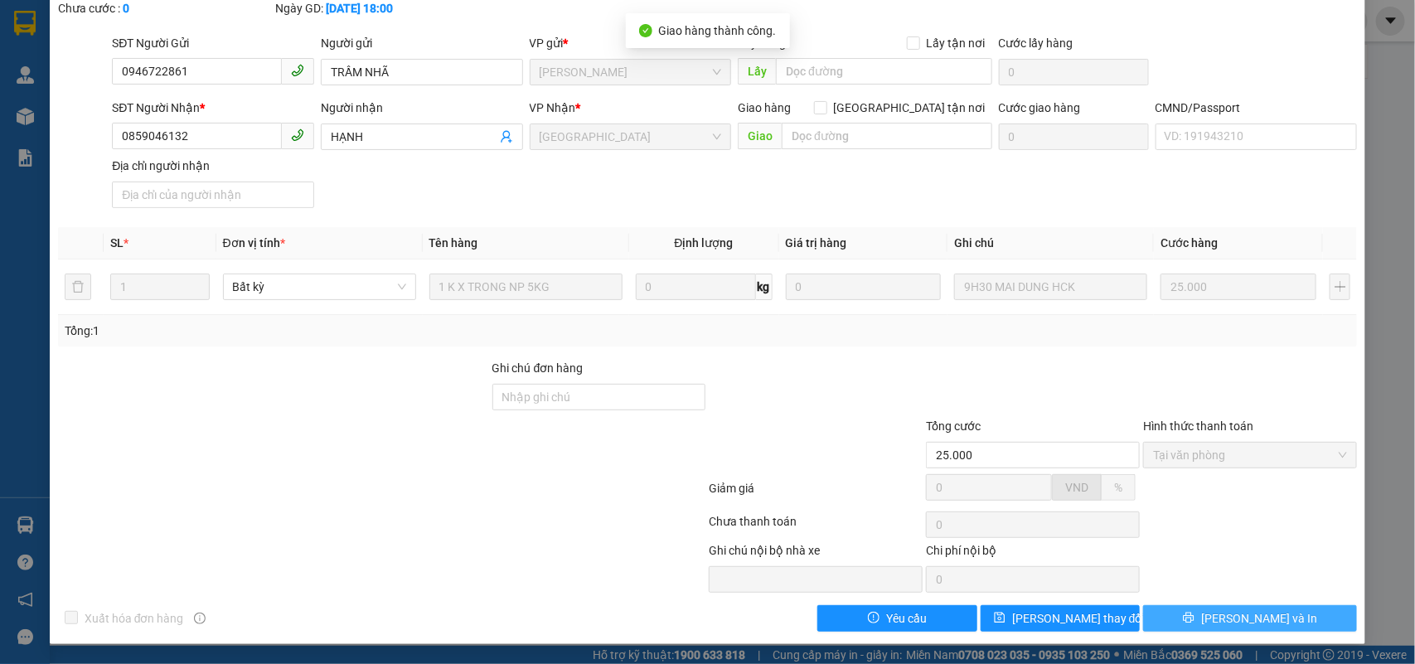
click at [1195, 619] on icon "printer" at bounding box center [1189, 618] width 11 height 11
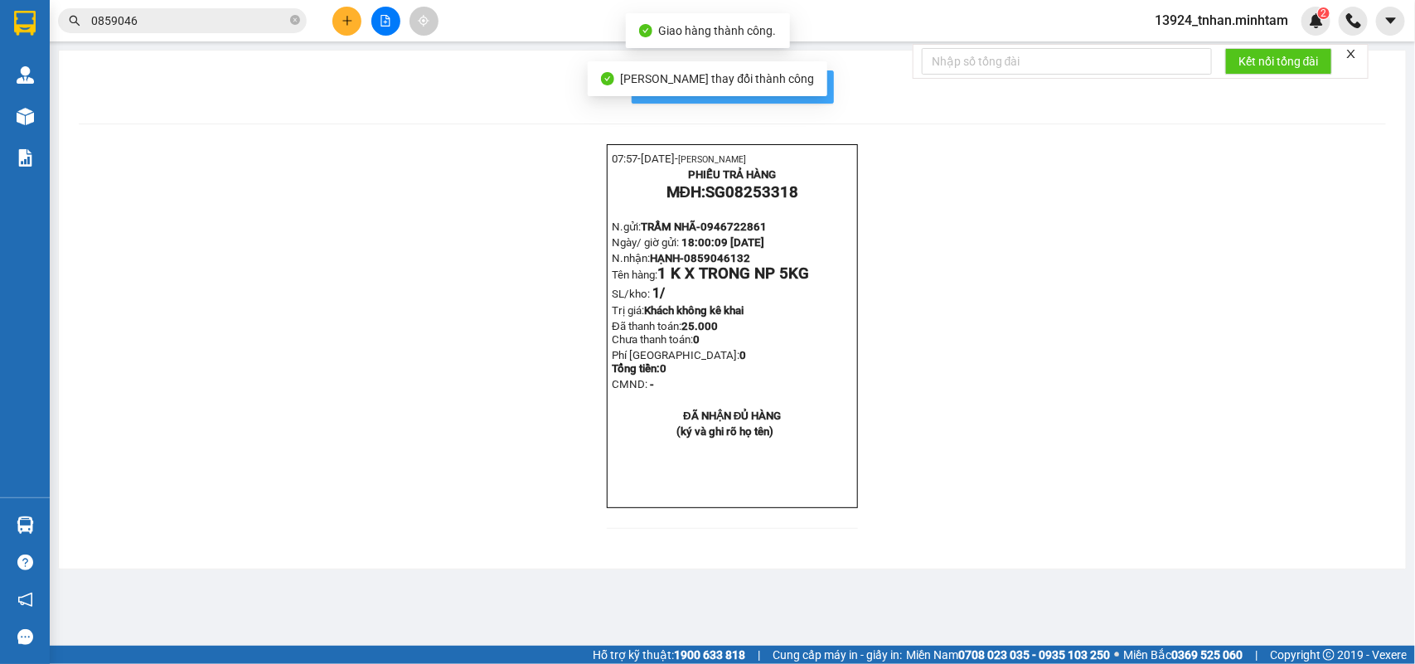
click at [813, 80] on span "In mẫu biên lai tự cấu hình" at bounding box center [743, 86] width 156 height 21
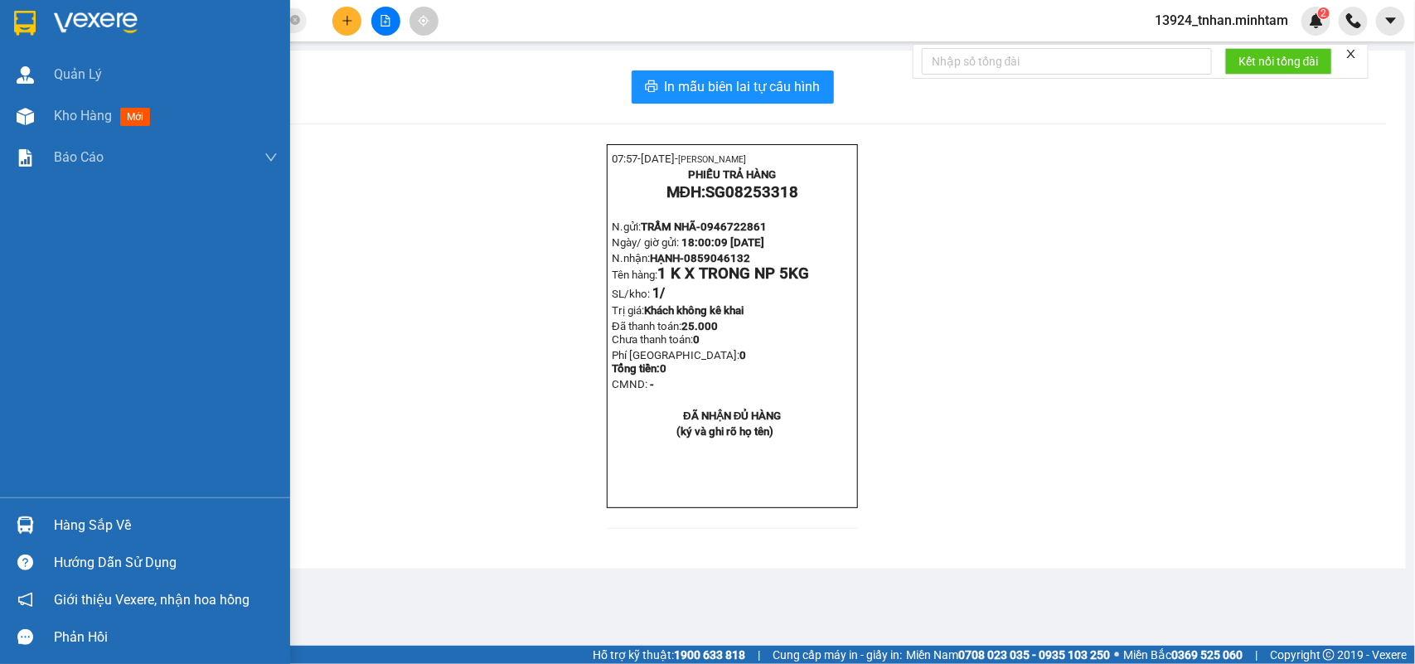
click at [51, 515] on div "Hàng sắp về" at bounding box center [145, 525] width 290 height 37
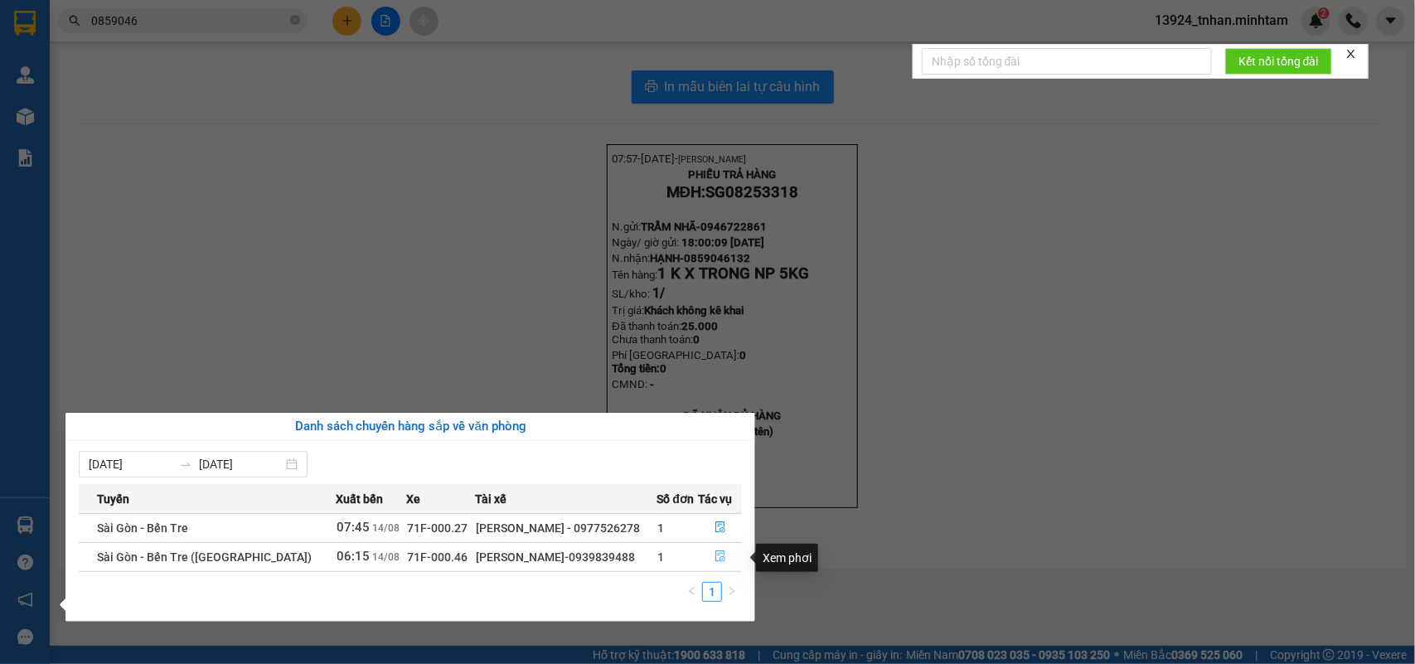
click at [717, 557] on icon "file-done" at bounding box center [721, 557] width 12 height 12
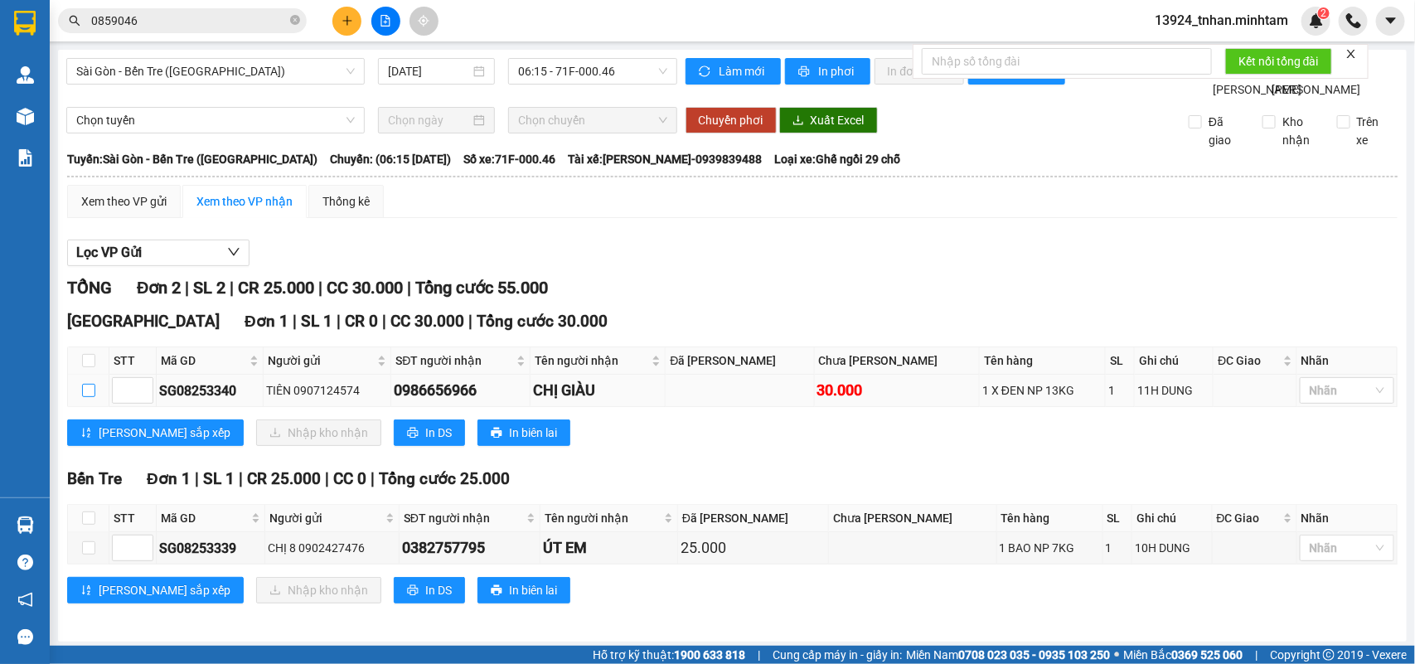
click at [90, 397] on input "checkbox" at bounding box center [88, 390] width 13 height 13
checkbox input "true"
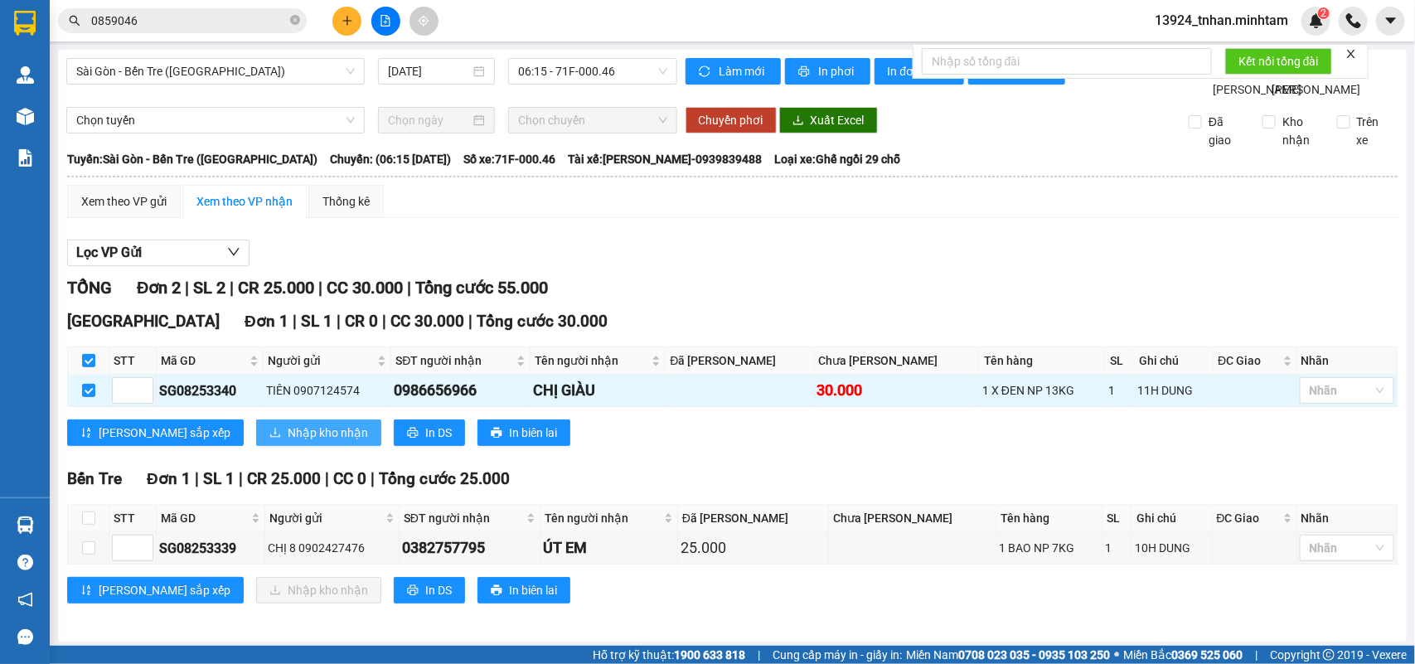
click at [288, 442] on span "Nhập kho nhận" at bounding box center [328, 433] width 80 height 18
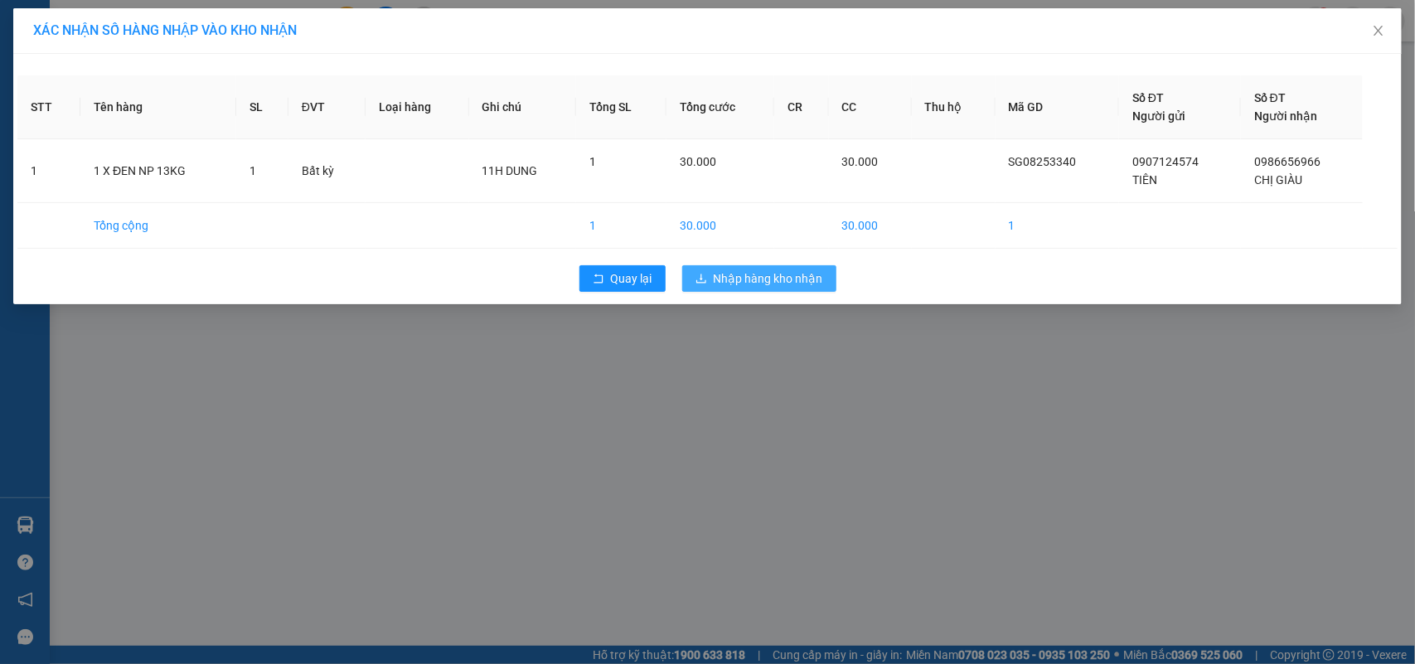
click at [796, 282] on span "Nhập hàng kho nhận" at bounding box center [768, 278] width 109 height 18
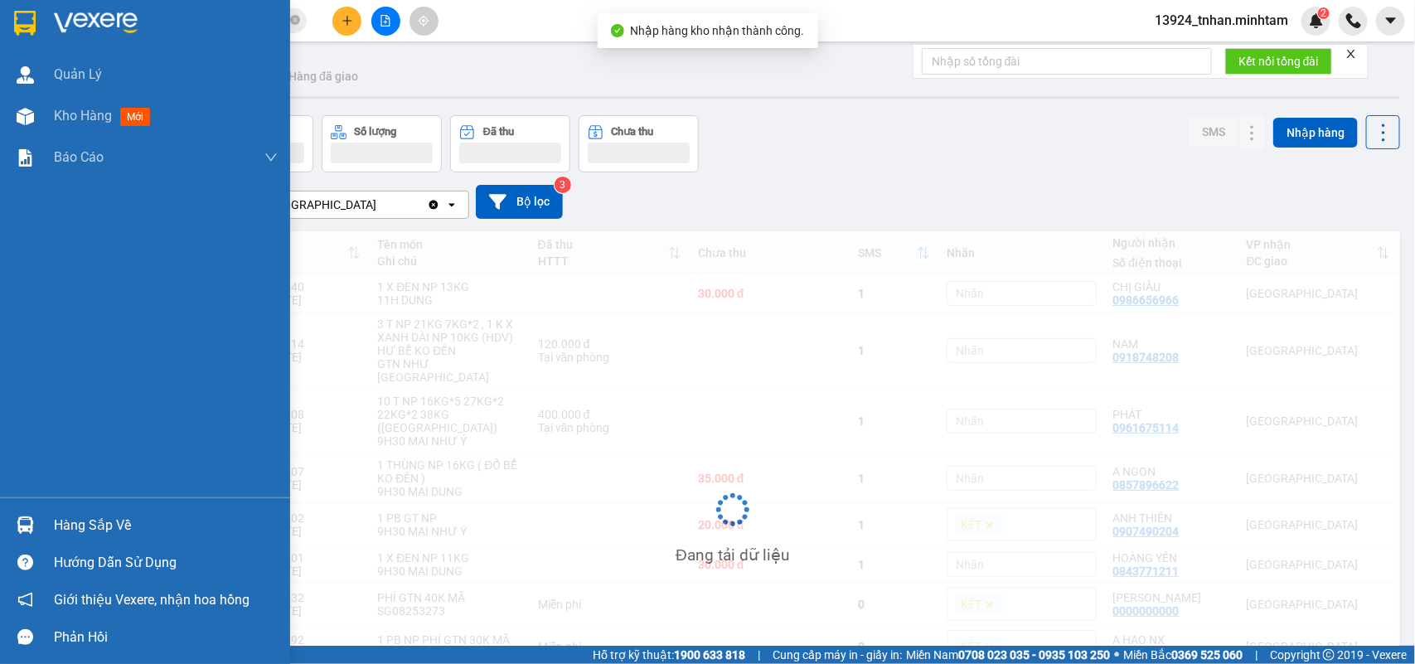
click at [23, 22] on img at bounding box center [25, 23] width 22 height 25
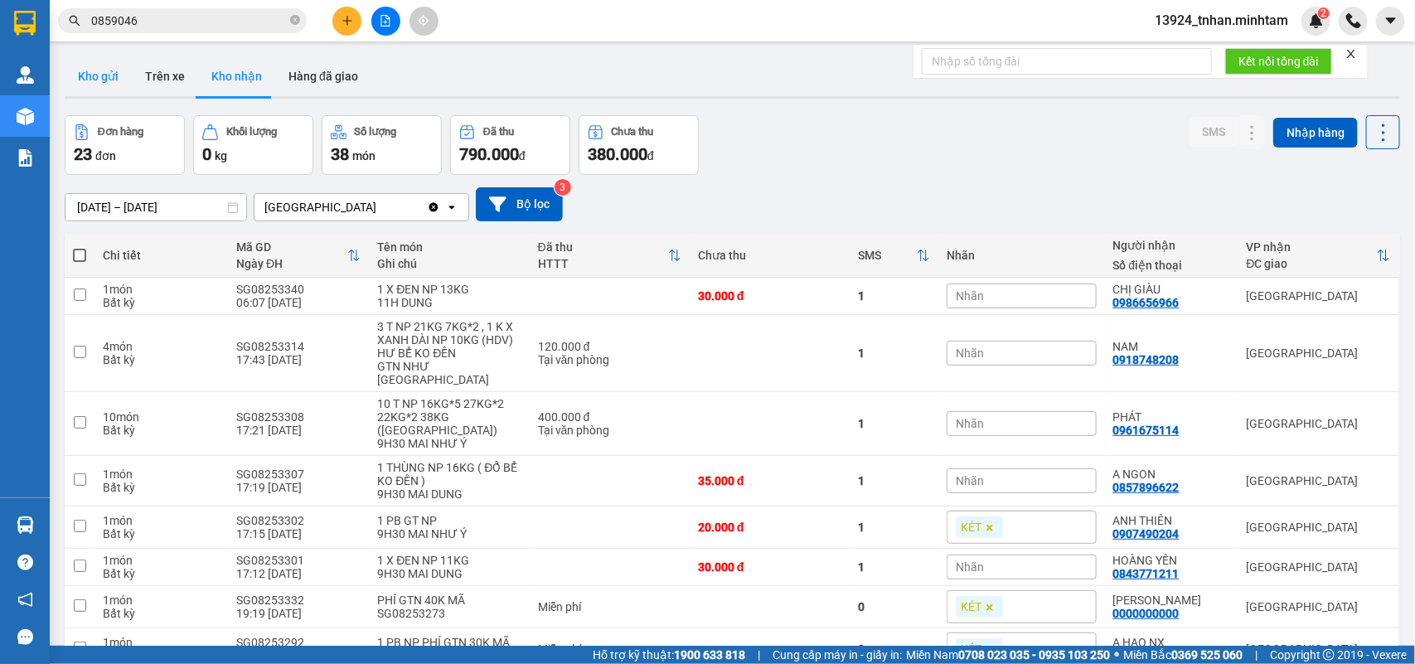
click at [105, 69] on button "Kho gửi" at bounding box center [98, 76] width 67 height 40
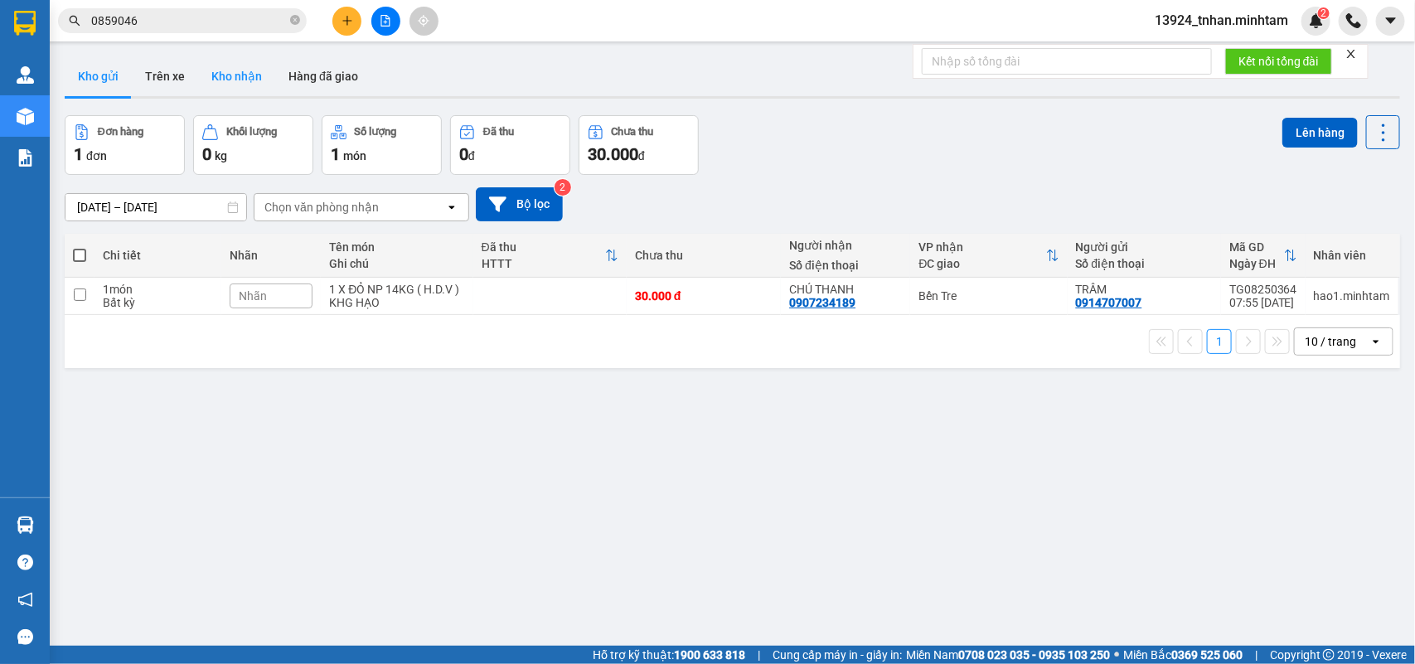
click at [226, 73] on button "Kho nhận" at bounding box center [236, 76] width 77 height 40
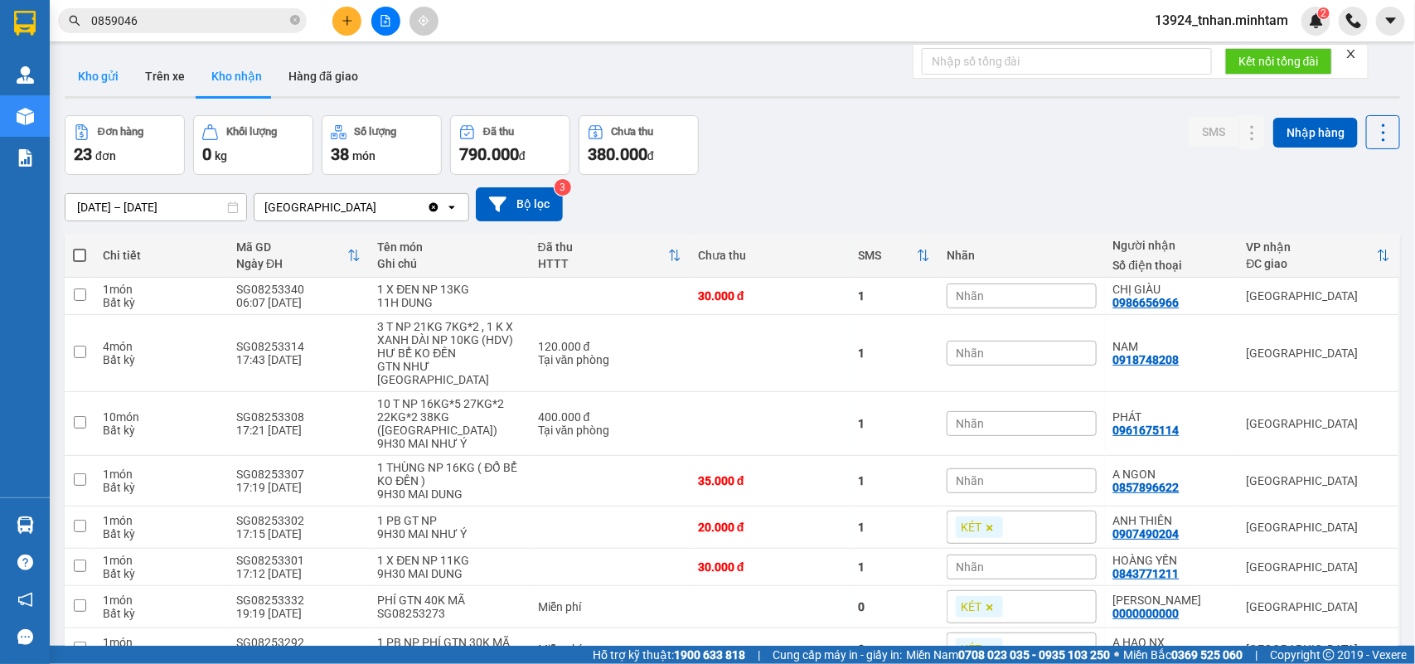
click at [87, 88] on button "Kho gửi" at bounding box center [98, 76] width 67 height 40
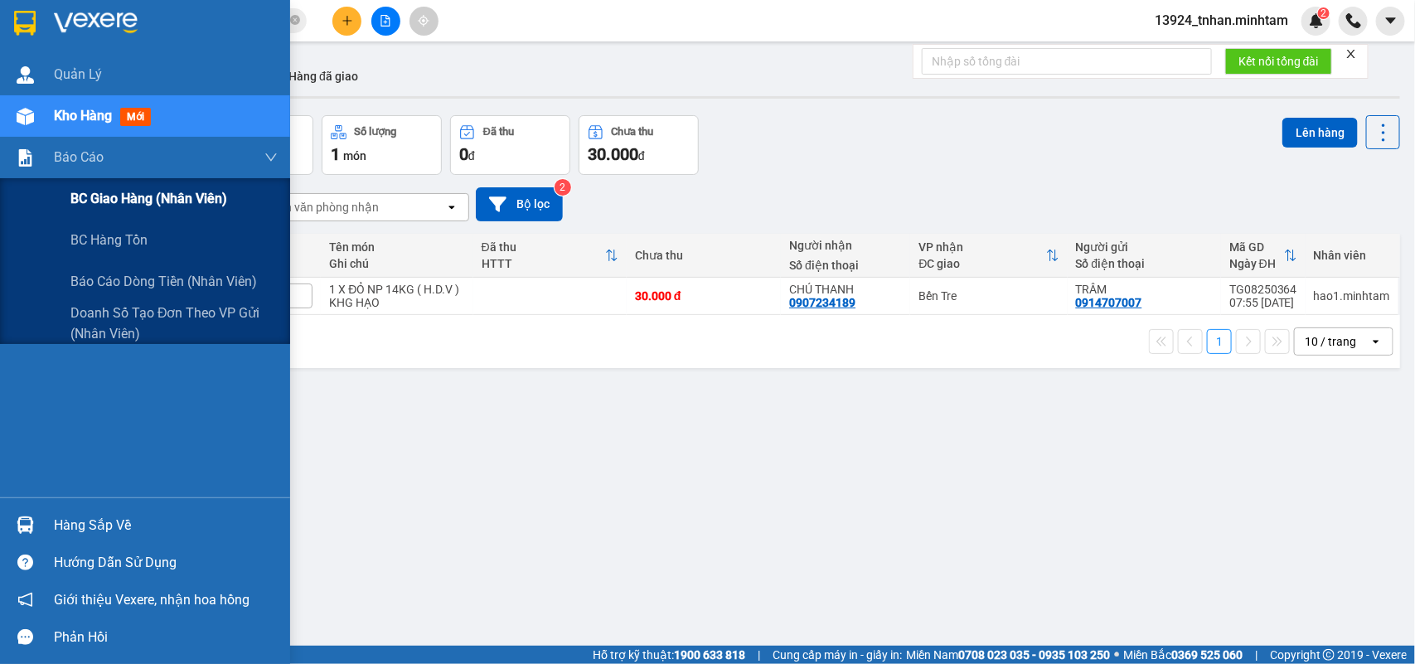
drag, startPoint x: 160, startPoint y: 192, endPoint x: 221, endPoint y: 206, distance: 62.2
click at [163, 195] on span "BC giao hàng (nhân viên)" at bounding box center [148, 198] width 157 height 21
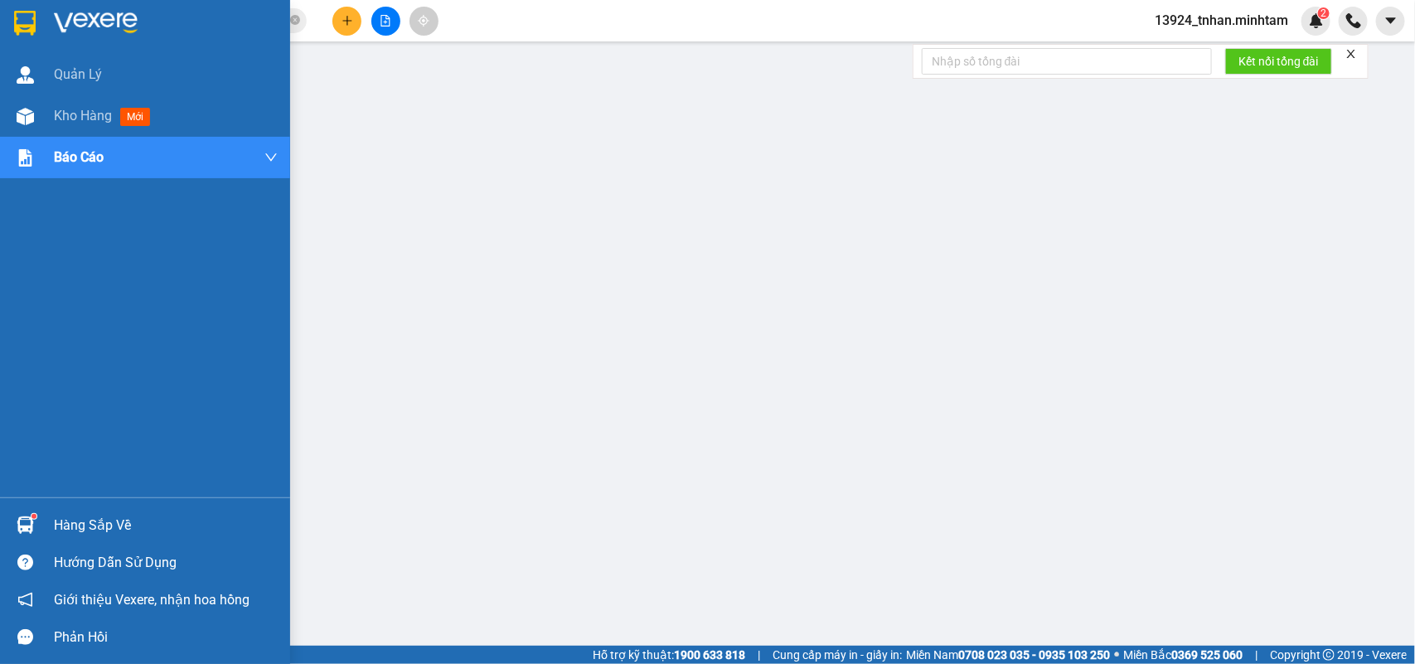
click at [29, 511] on div at bounding box center [25, 525] width 29 height 29
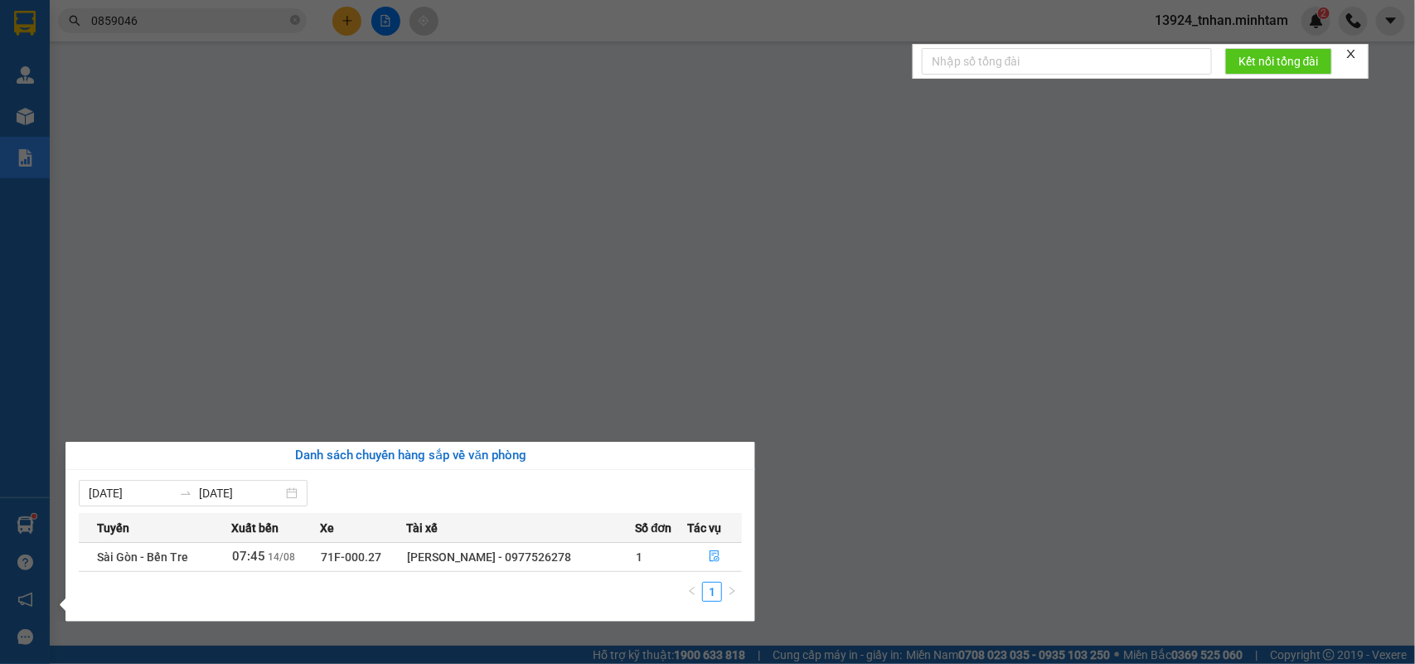
click at [342, 19] on section "Kết quả tìm kiếm ( 5 ) Bộ lọc Thuộc VP này Ngày tạo đơn gần nhất Mã ĐH Trạng th…" at bounding box center [707, 332] width 1415 height 664
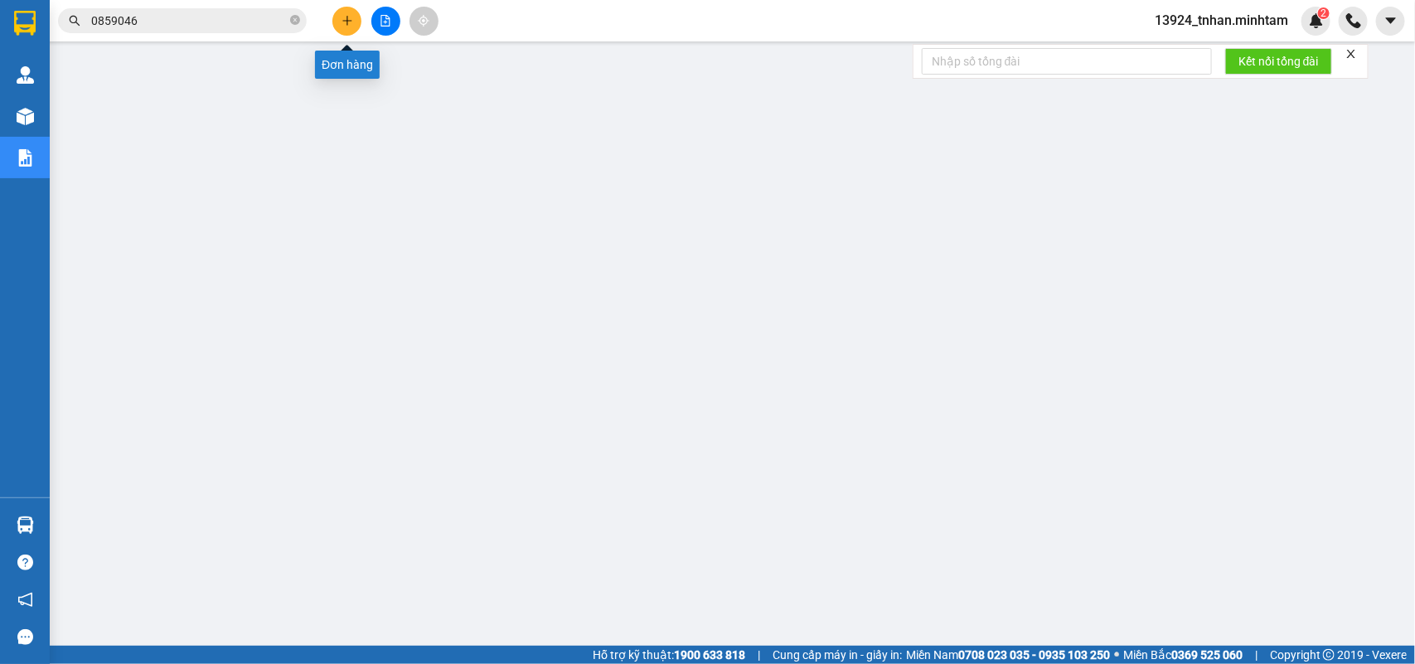
click at [340, 19] on button at bounding box center [347, 21] width 29 height 29
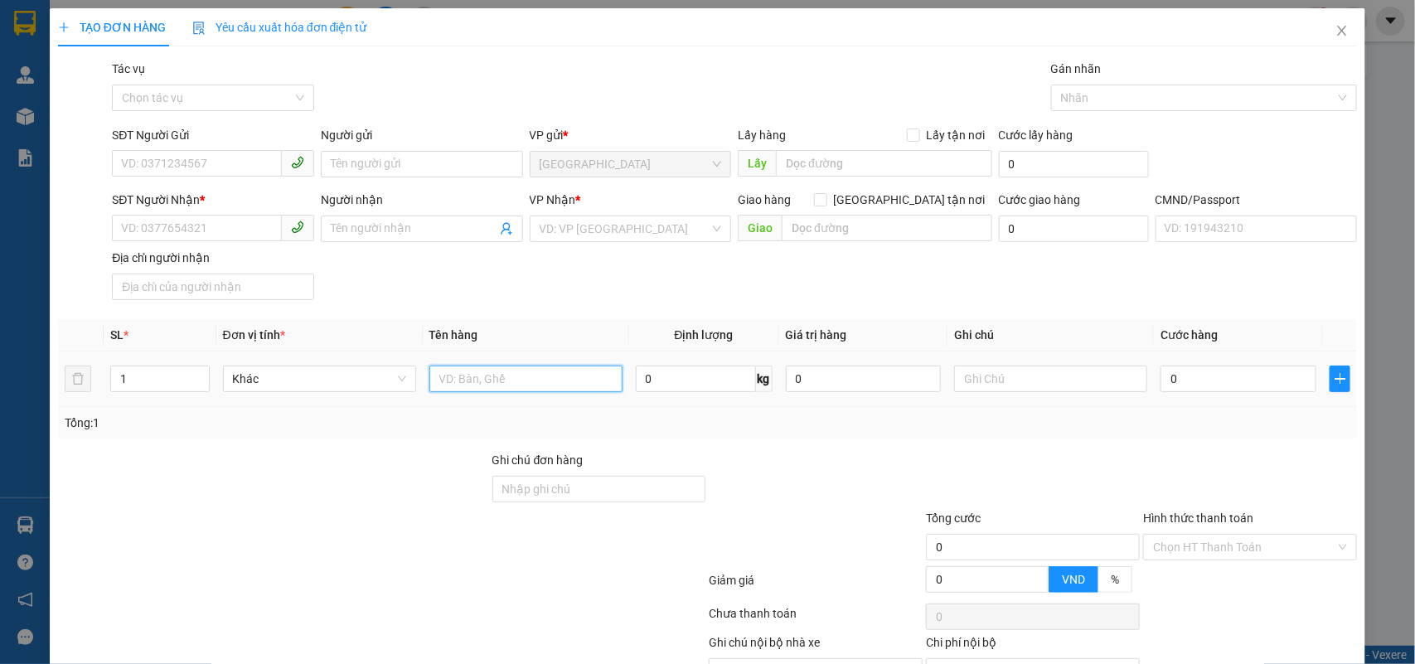
click at [483, 377] on input "text" at bounding box center [526, 379] width 193 height 27
click at [435, 382] on input "12,, 4 KG NP" at bounding box center [526, 379] width 193 height 27
click at [564, 383] on input "2 T 12,, 4 KG NP" at bounding box center [526, 379] width 193 height 27
type input "2 T 12,, 4 KG NP ( Đ.A )"
click at [188, 159] on input "SĐT Người Gửi" at bounding box center [197, 163] width 170 height 27
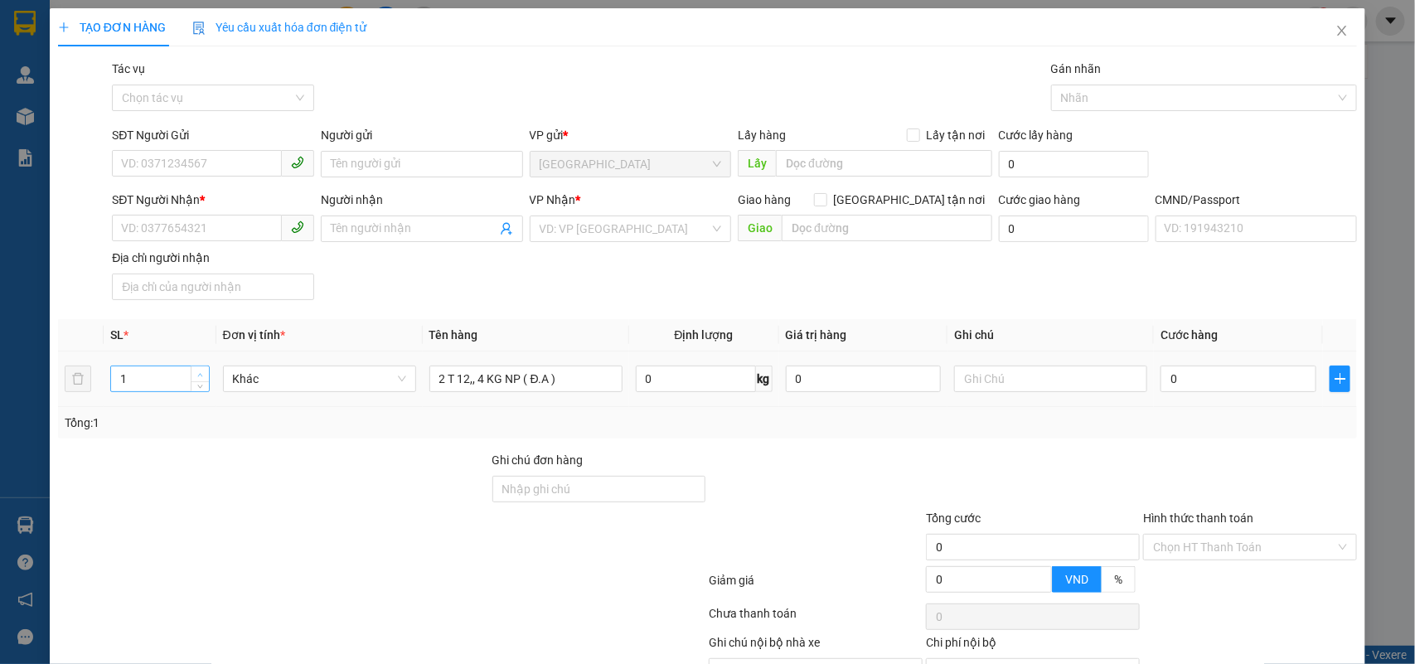
type input "2"
click at [199, 371] on span "up" at bounding box center [201, 375] width 10 height 10
click at [225, 172] on input "SĐT Người Gửi" at bounding box center [197, 163] width 170 height 27
click at [245, 206] on div "0943340314 - KHANH" at bounding box center [211, 198] width 180 height 18
type input "0943340314"
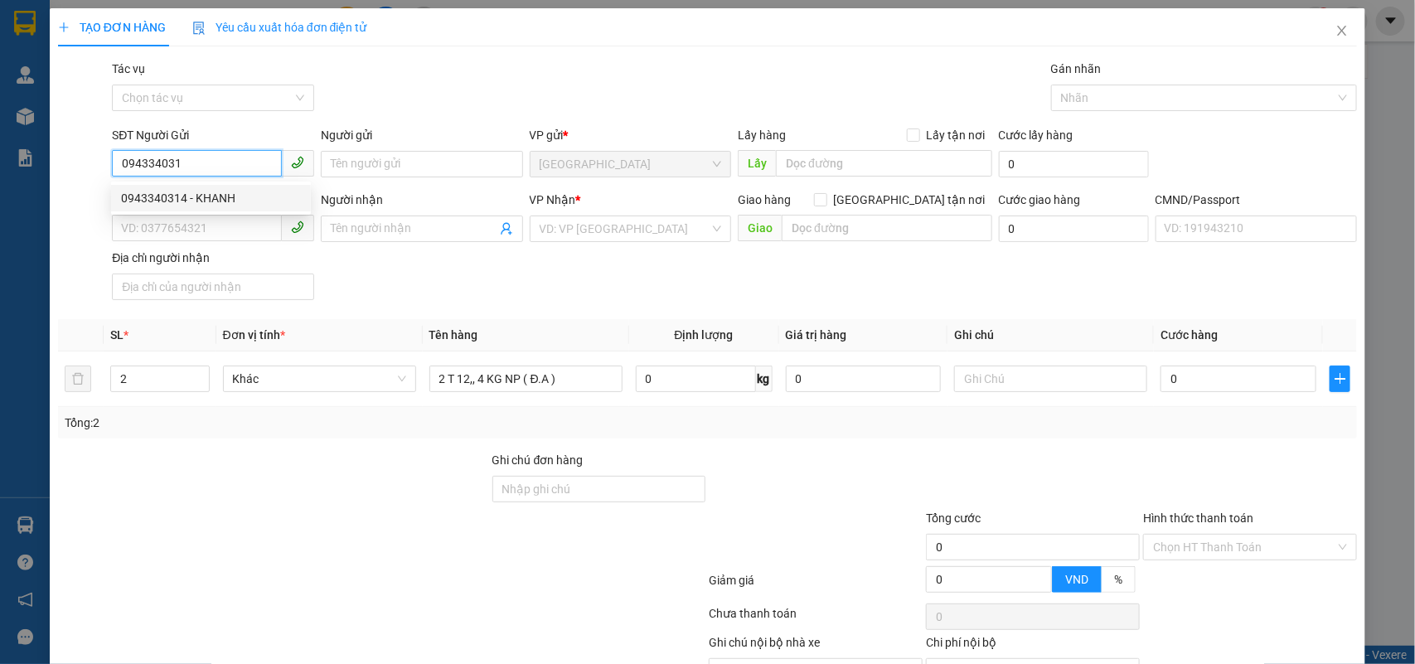
type input "KHANH"
type input "0353063290"
type input "PHÚ"
type input "0943340314"
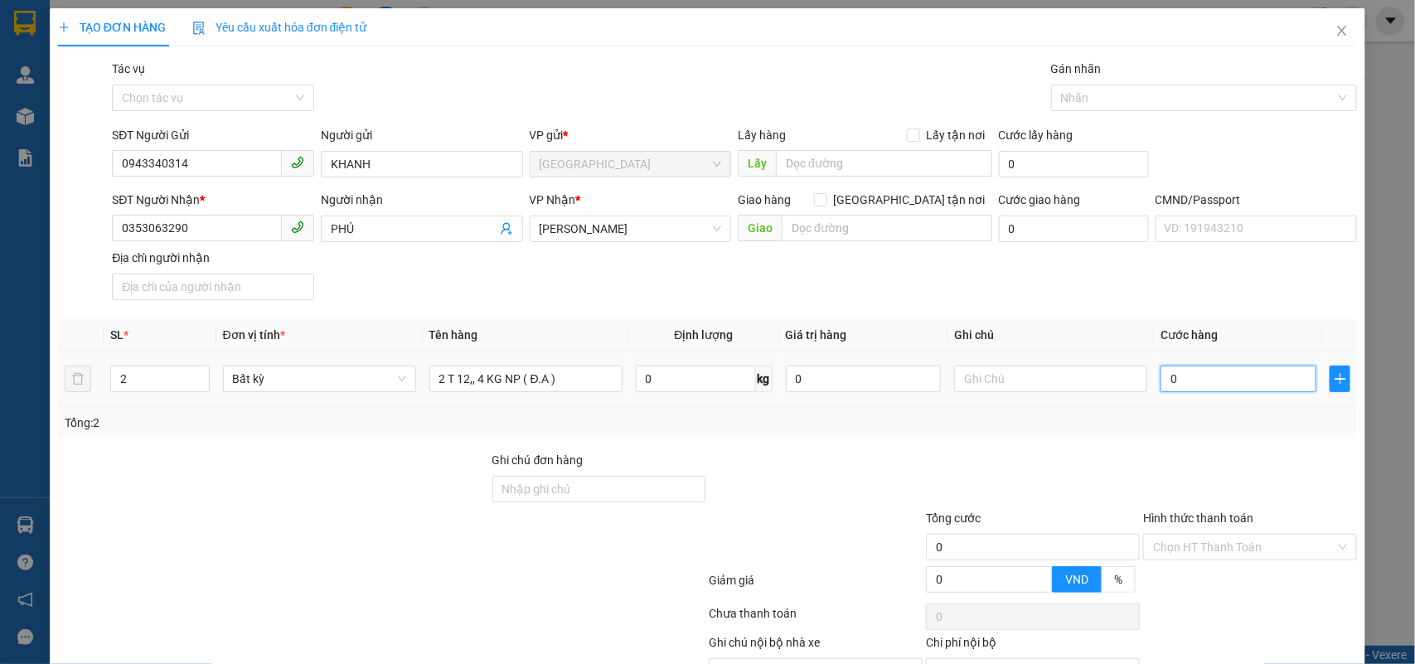
click at [1237, 382] on input "0" at bounding box center [1239, 379] width 156 height 27
type input "5"
type input "50"
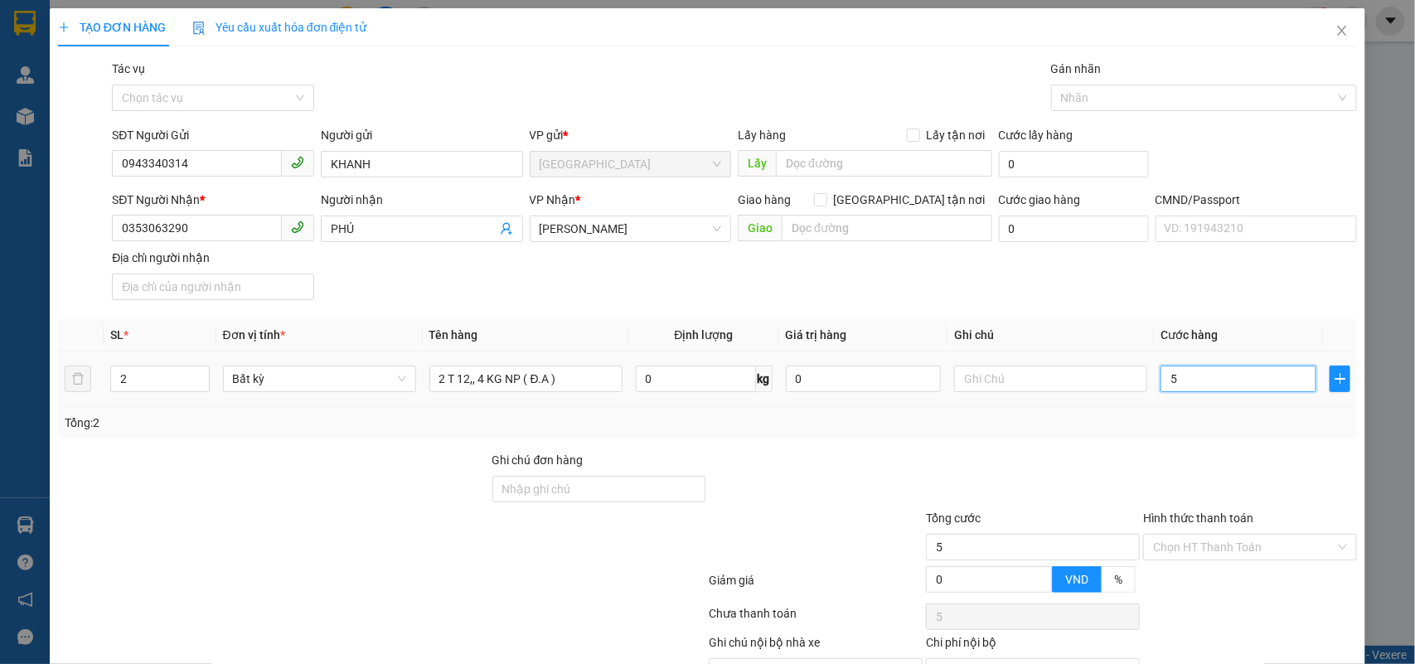
type input "50"
type input "50.000"
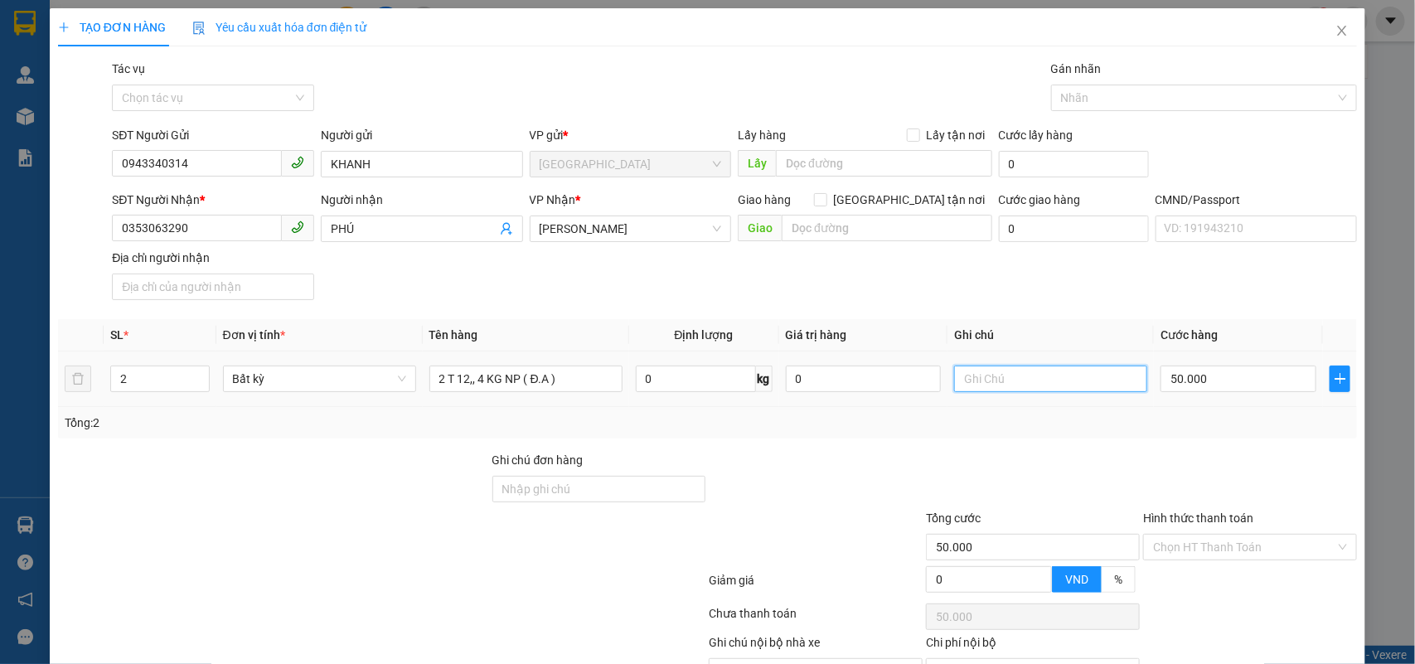
click at [1100, 377] on input "text" at bounding box center [1050, 379] width 193 height 27
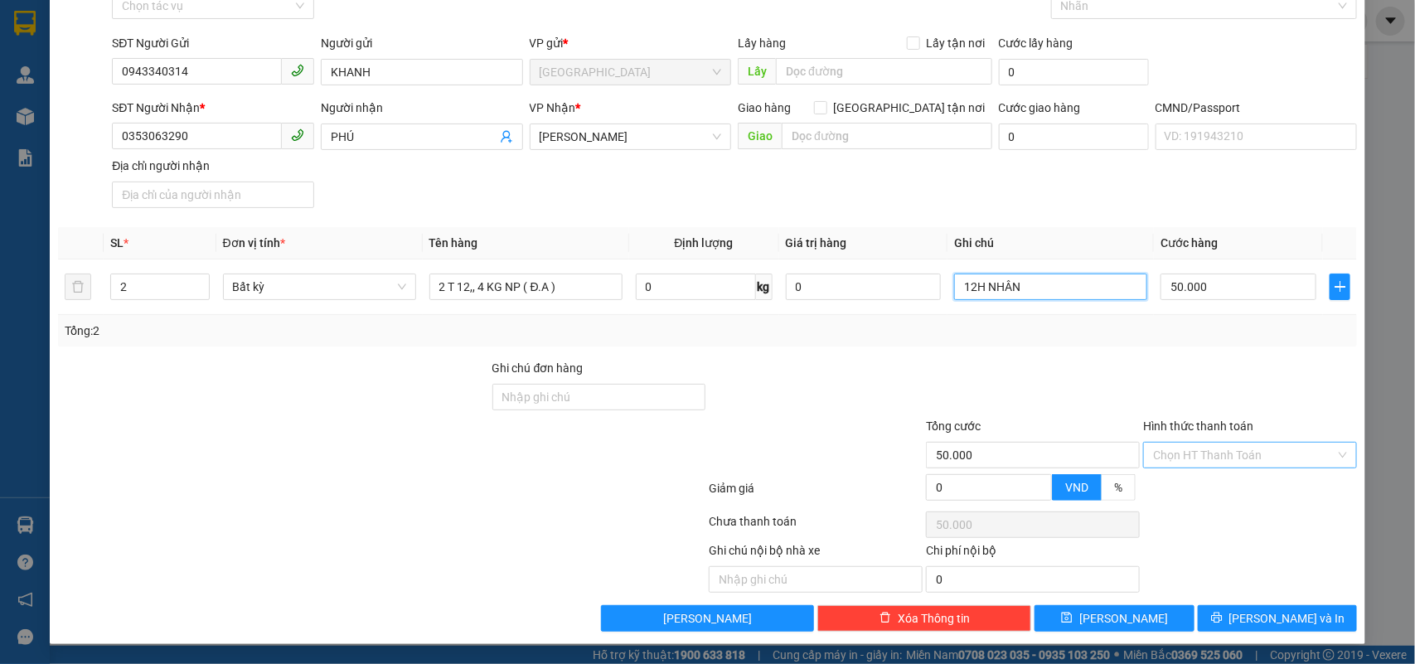
type input "12H NHÂN"
click at [1184, 449] on input "Hình thức thanh toán" at bounding box center [1244, 455] width 182 height 25
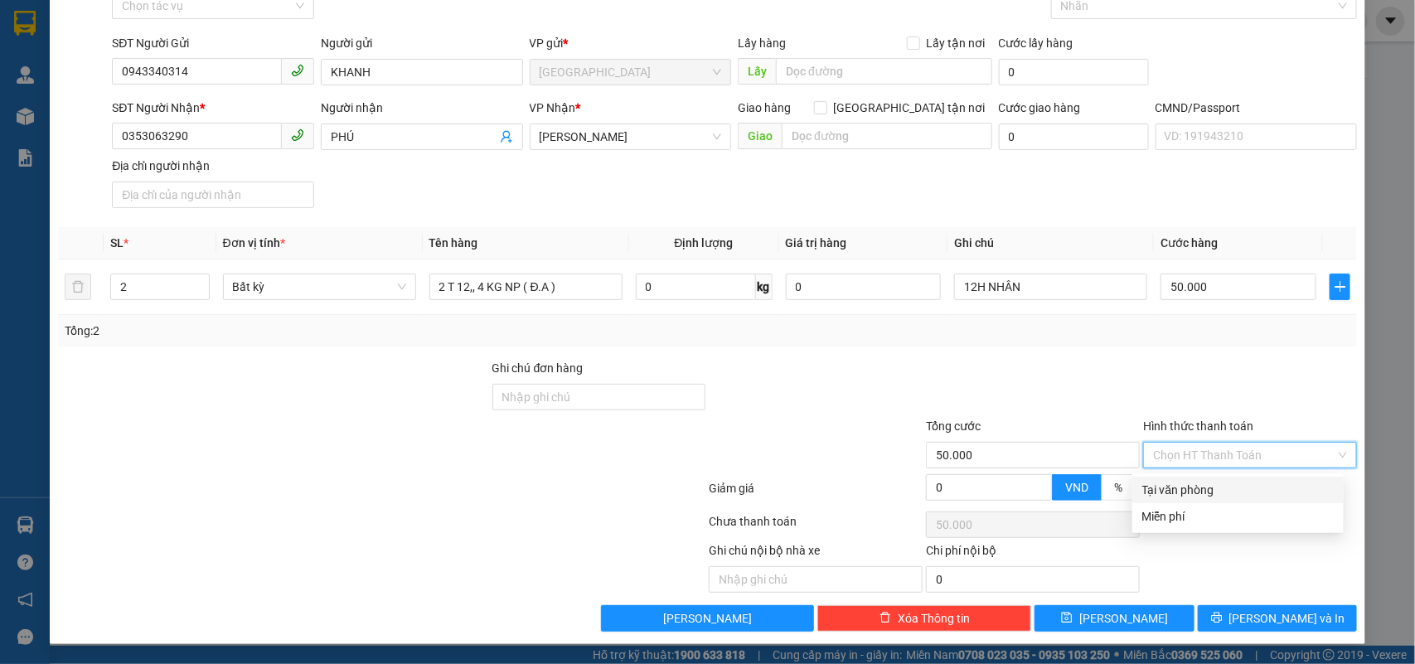
drag, startPoint x: 1191, startPoint y: 478, endPoint x: 1263, endPoint y: 531, distance: 89.1
click at [1195, 482] on div "Tại văn phòng" at bounding box center [1239, 490] width 192 height 18
type input "0"
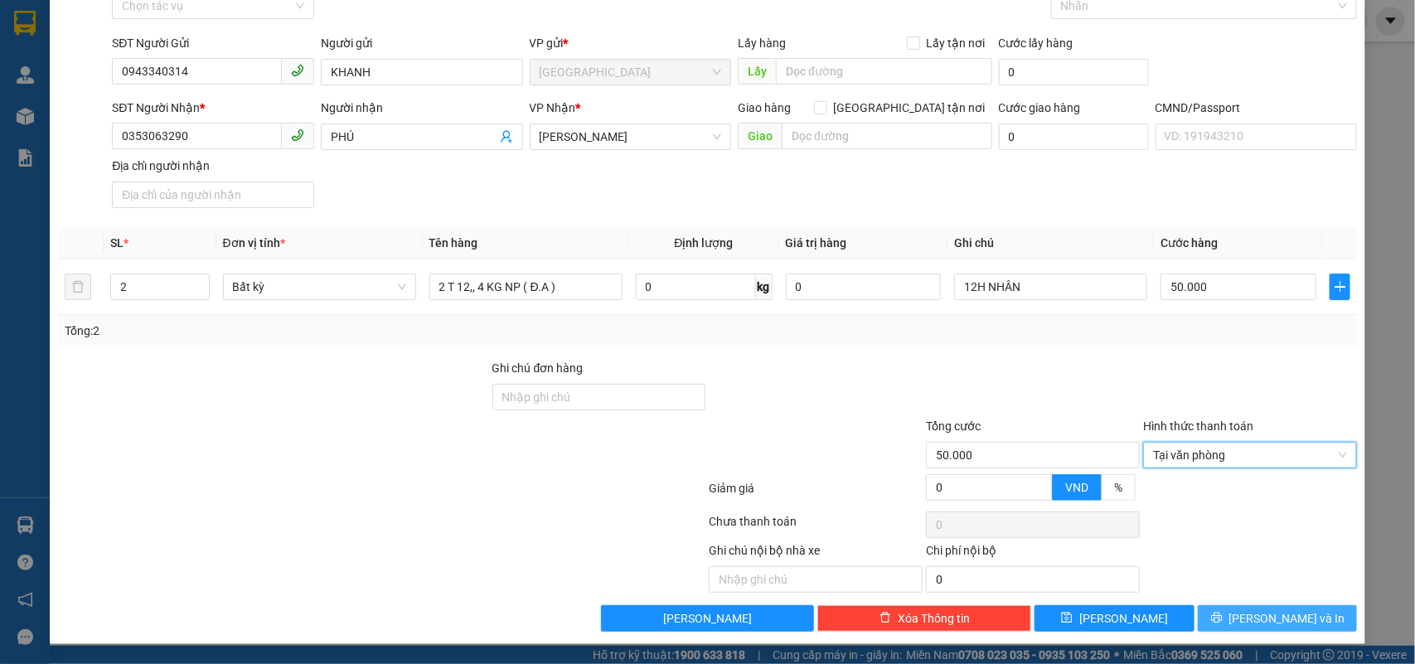
click at [1269, 616] on span "Lưu và In" at bounding box center [1288, 618] width 116 height 18
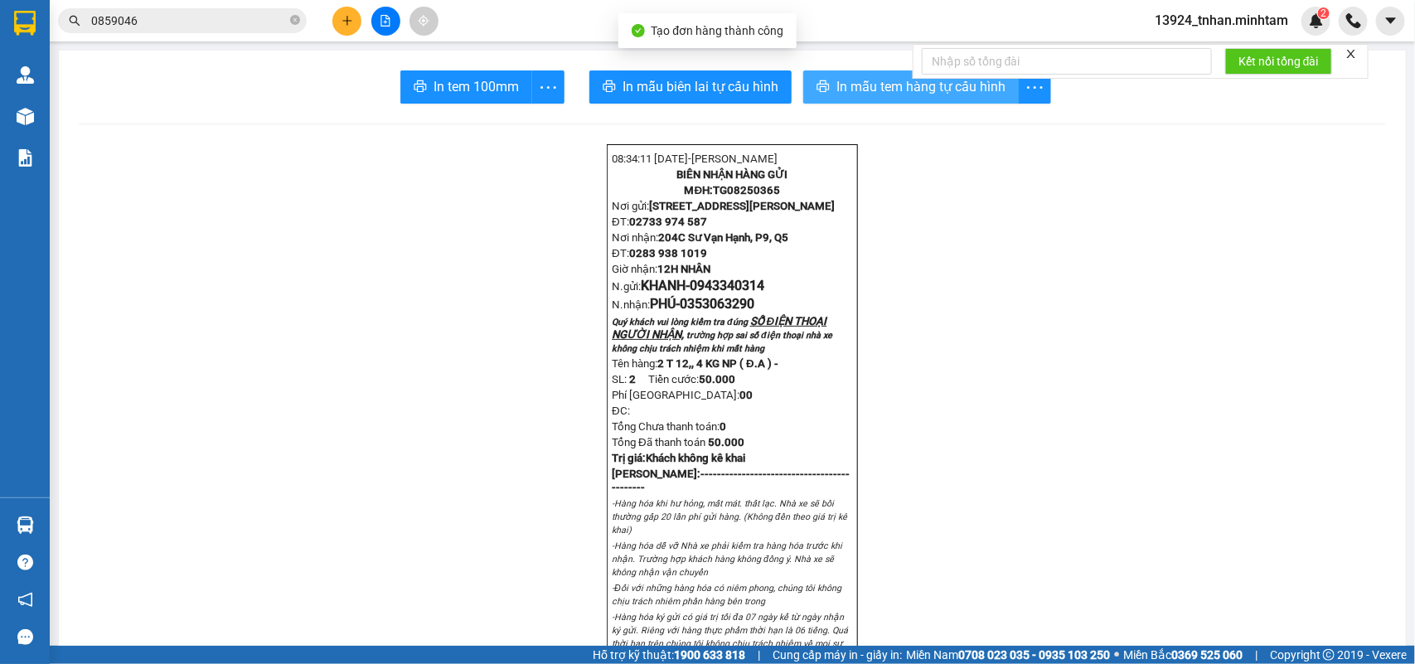
click at [923, 90] on span "In mẫu tem hàng tự cấu hình" at bounding box center [921, 86] width 169 height 21
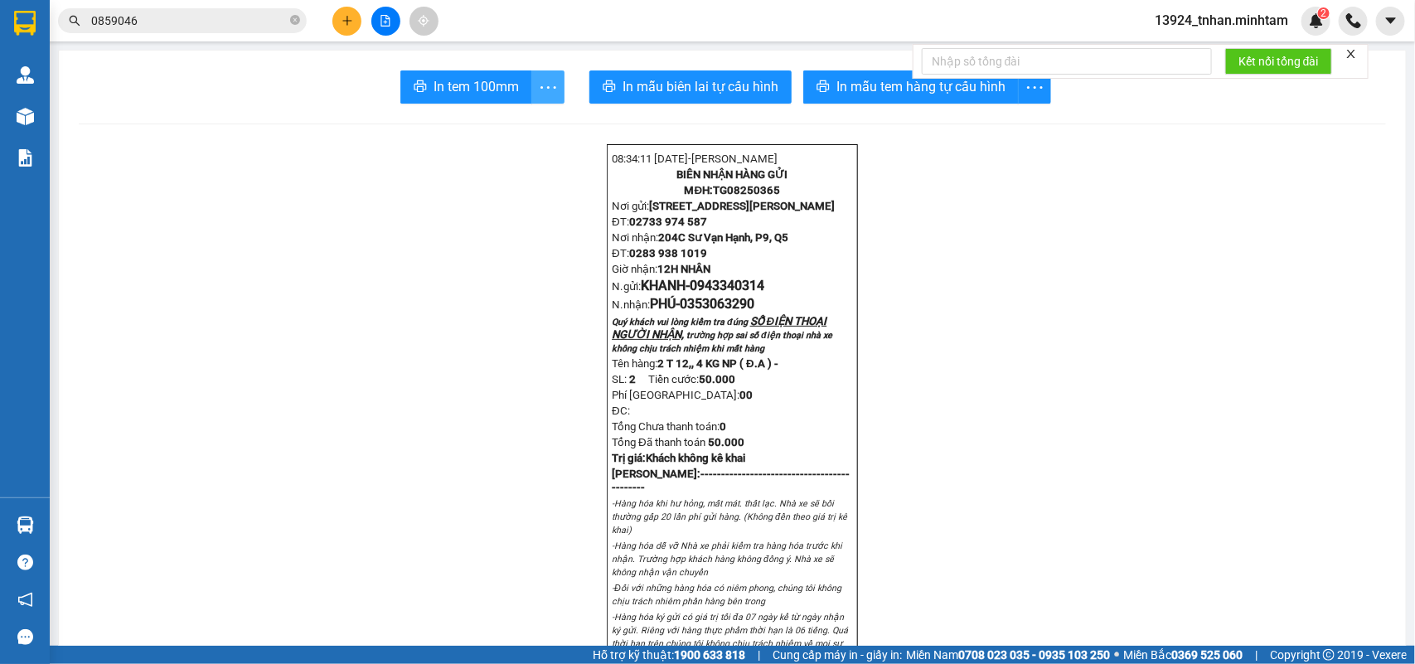
click at [546, 96] on icon "more" at bounding box center [548, 87] width 21 height 21
click at [529, 119] on div "In tem 100mm theo số lượng (2)" at bounding box center [464, 123] width 166 height 18
click at [291, 18] on icon "close-circle" at bounding box center [295, 20] width 10 height 10
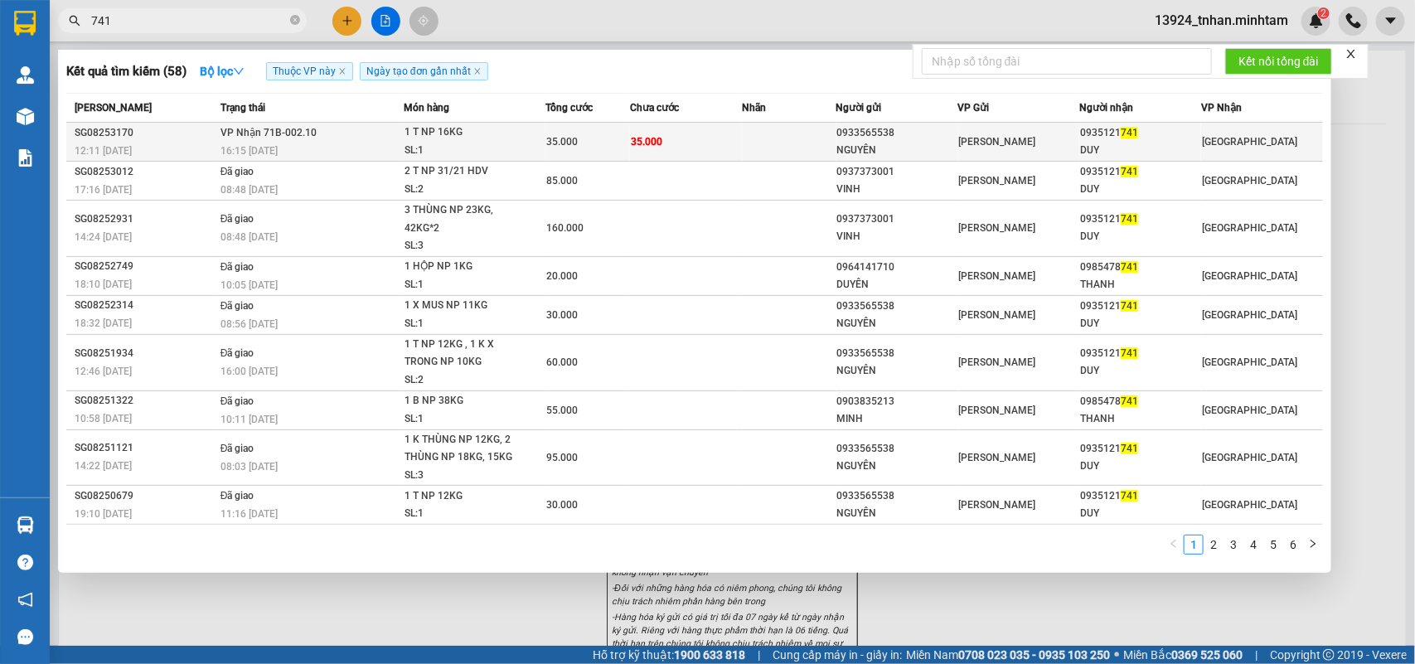
type input "741"
click at [550, 138] on span "35.000" at bounding box center [562, 142] width 32 height 12
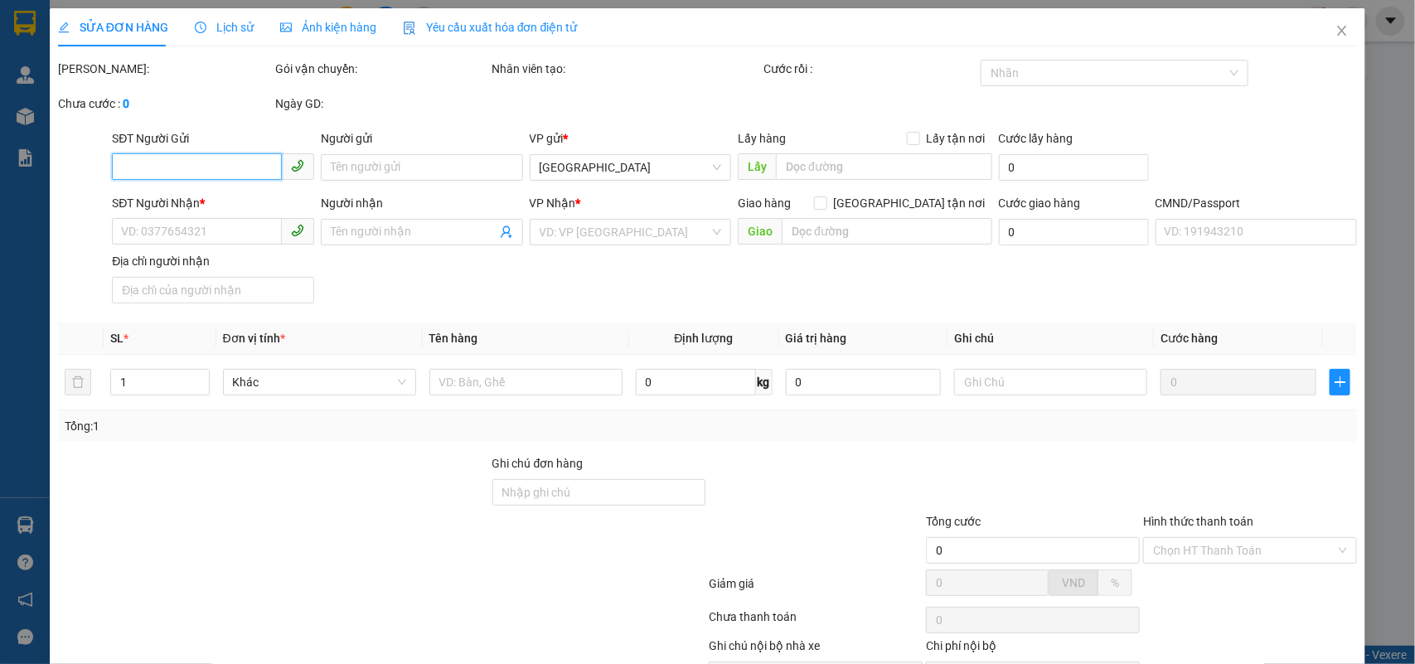
type input "0933565538"
type input "NGUYÊN"
type input "0935121741"
type input "DUY"
type input "35.000"
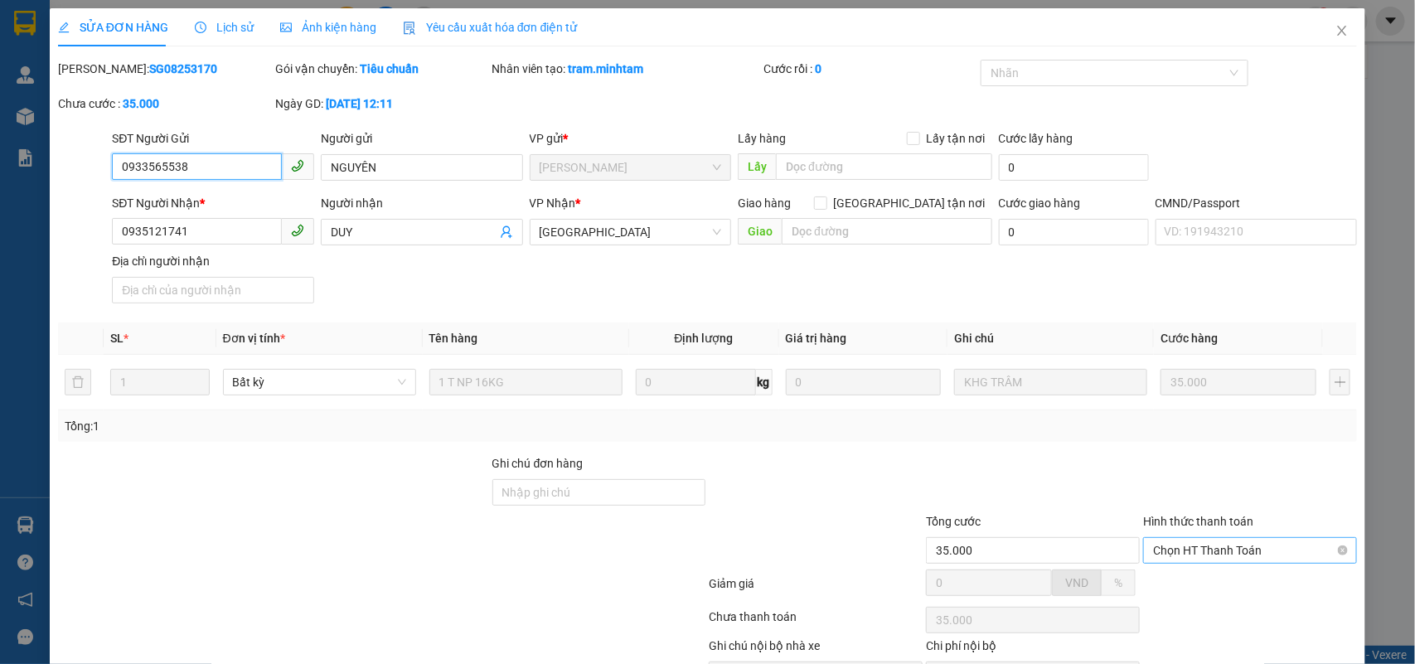
scroll to position [97, 0]
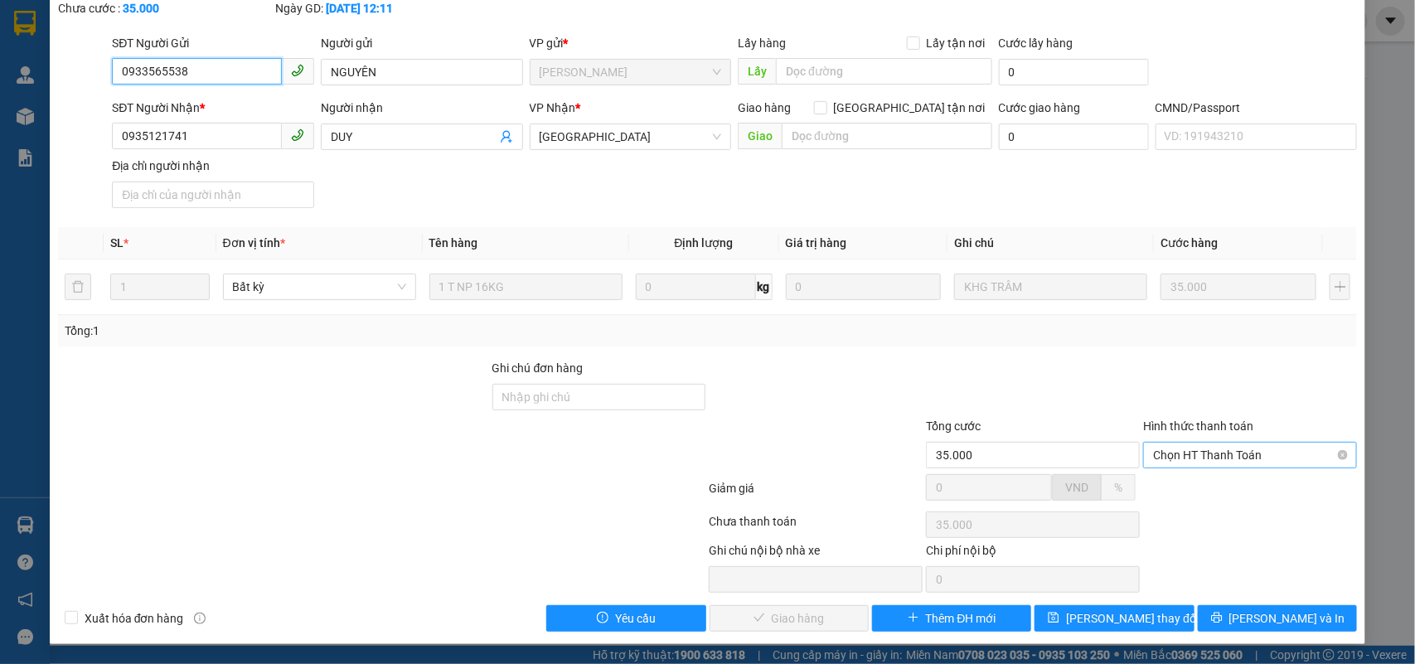
click at [1217, 464] on span "Chọn HT Thanh Toán" at bounding box center [1250, 455] width 194 height 25
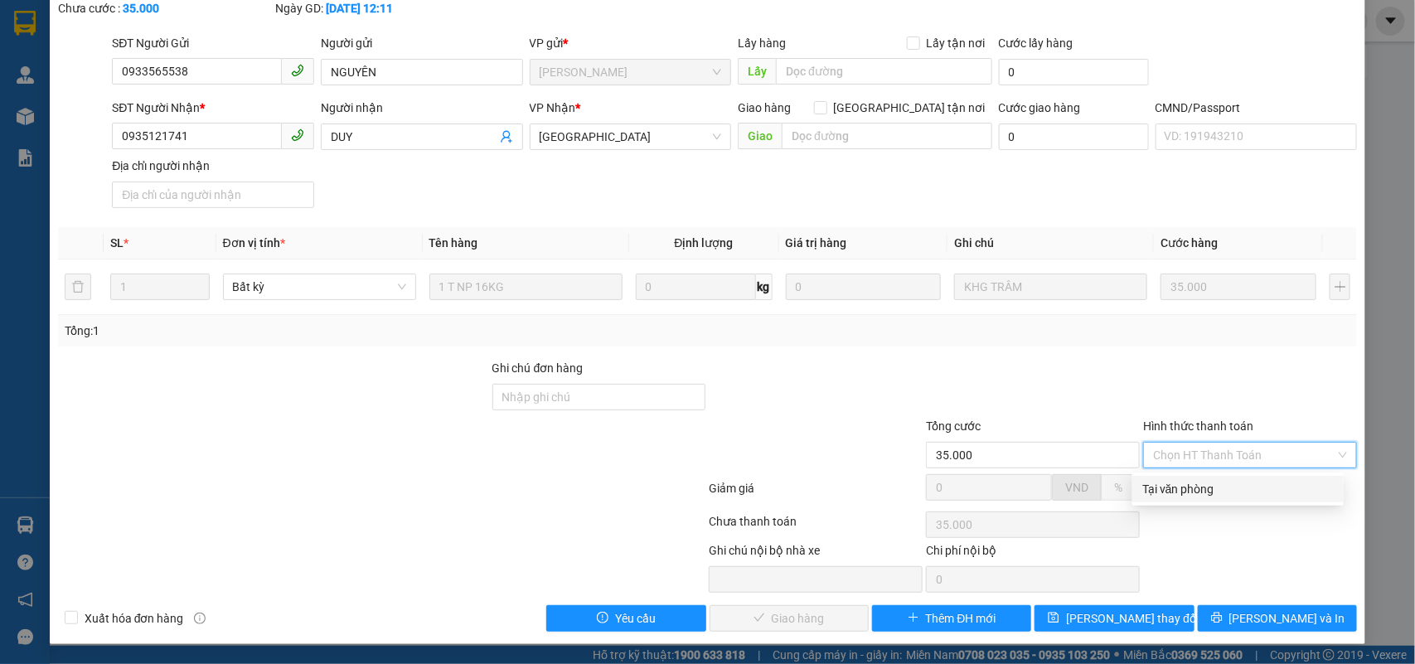
click at [1199, 480] on div "Tại văn phòng" at bounding box center [1239, 489] width 192 height 18
type input "0"
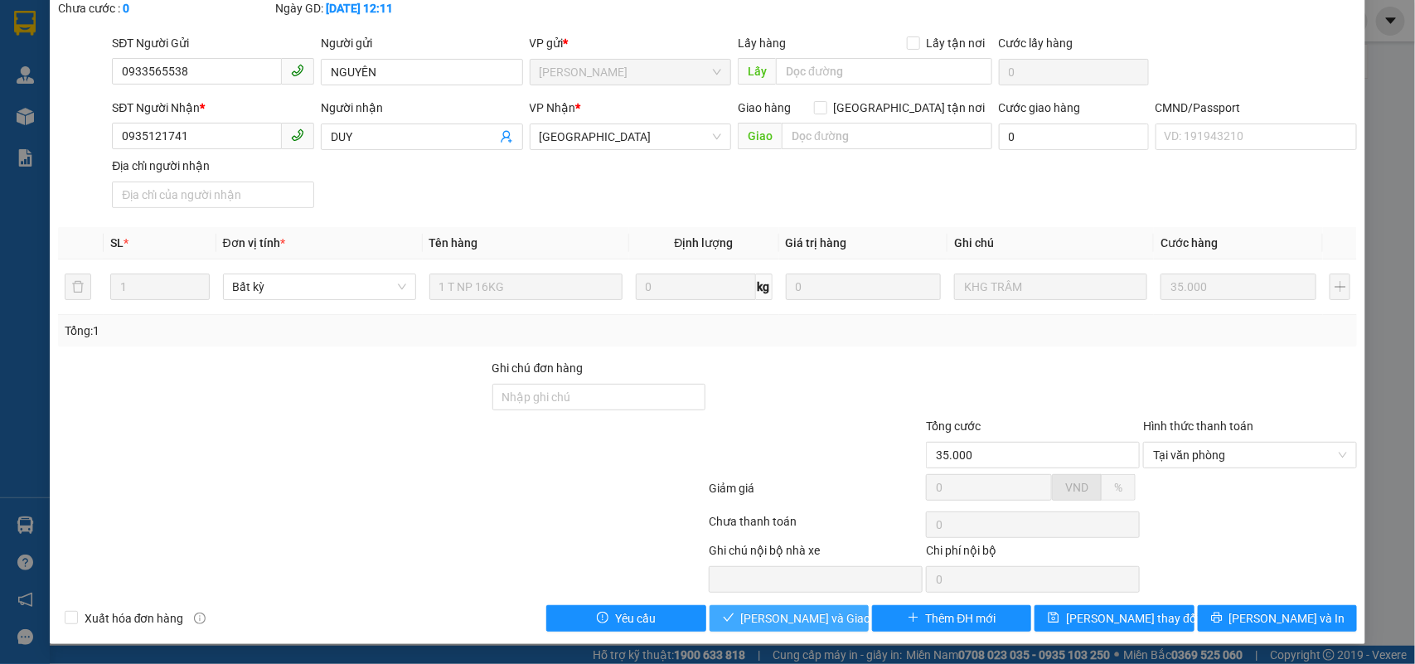
drag, startPoint x: 792, startPoint y: 614, endPoint x: 1055, endPoint y: 615, distance: 262.9
click at [793, 614] on span "Lưu và Giao hàng" at bounding box center [820, 618] width 159 height 18
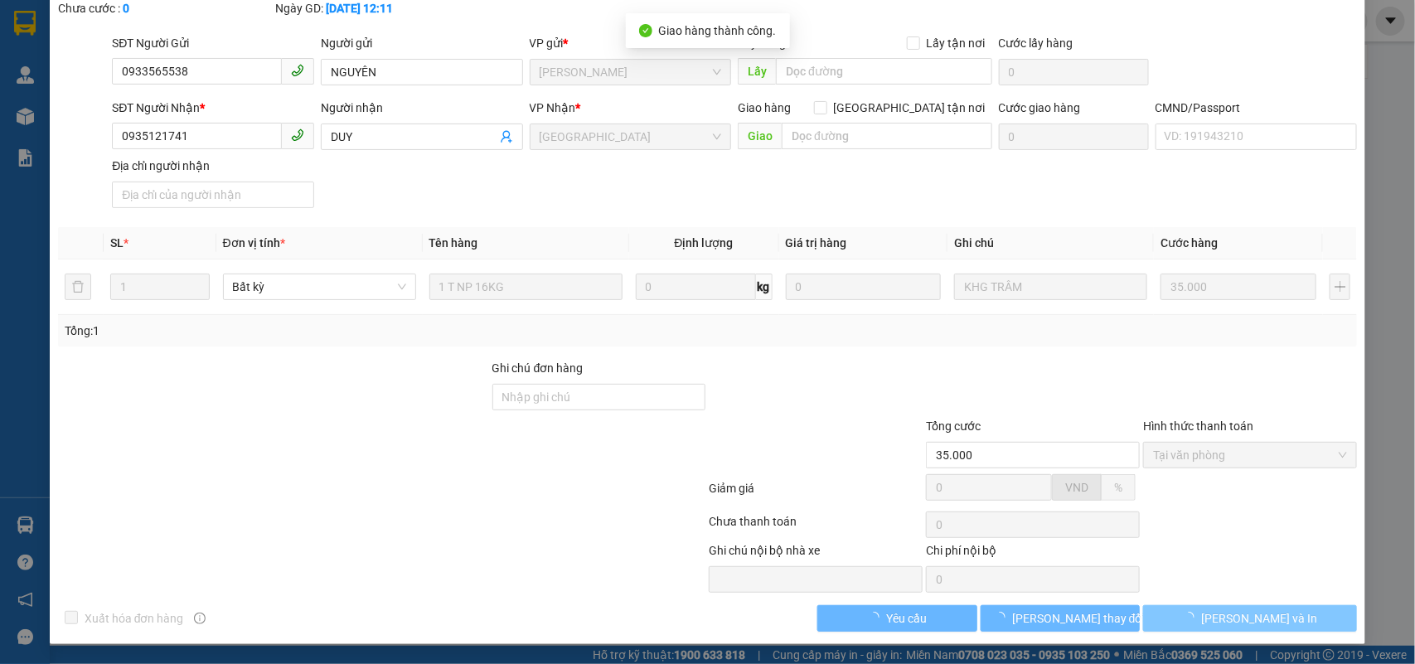
click at [1225, 615] on span "Lưu và In" at bounding box center [1260, 618] width 116 height 18
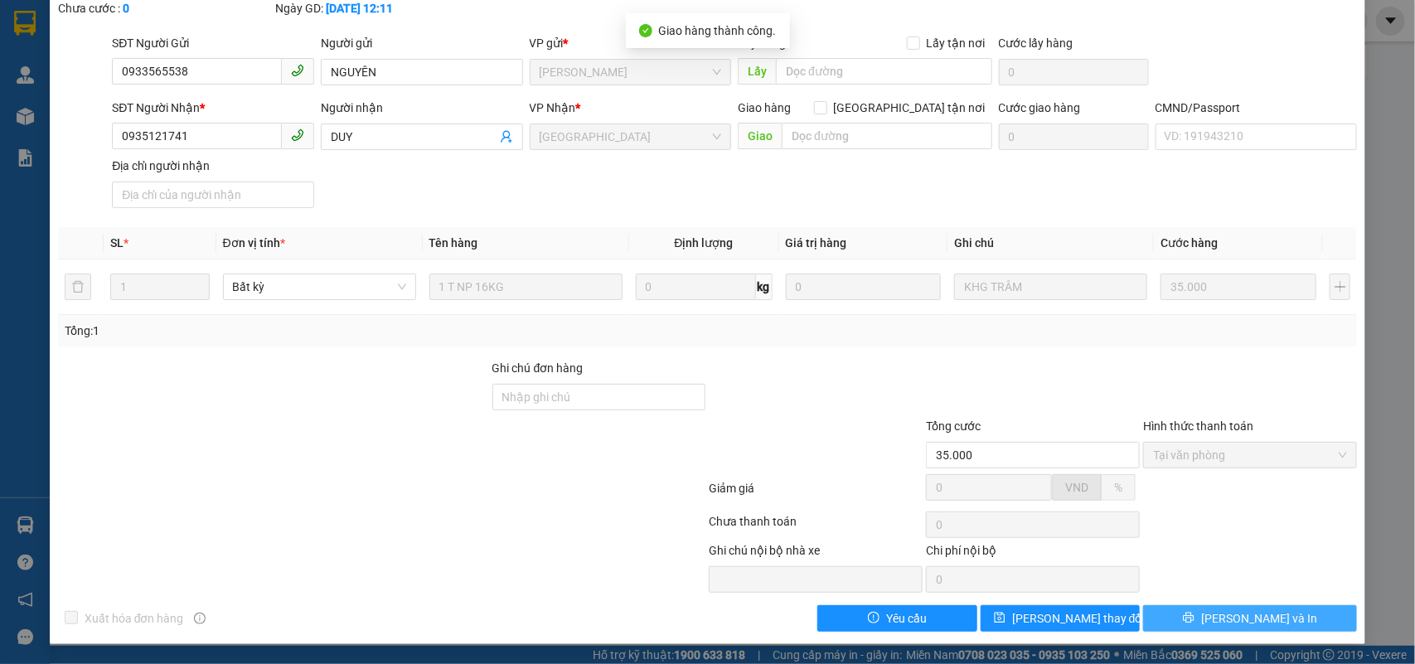
click at [1220, 614] on button "Lưu và In" at bounding box center [1251, 618] width 214 height 27
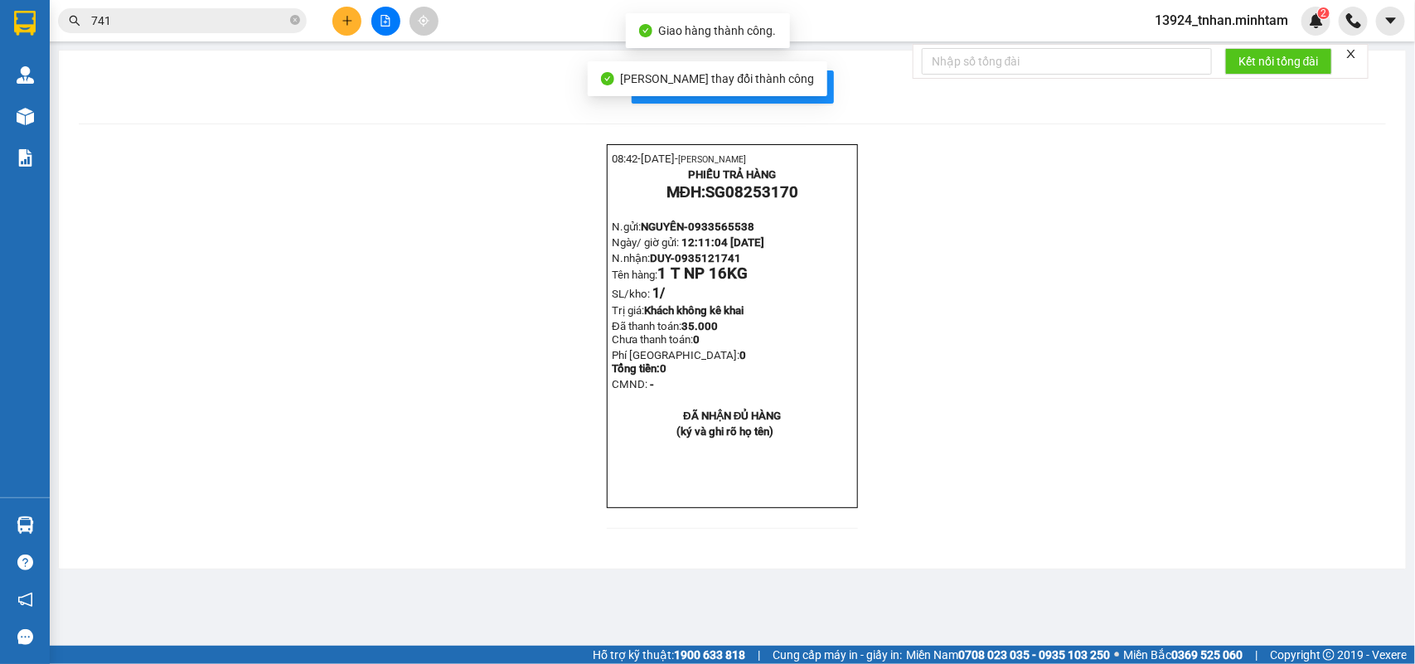
click at [784, 87] on div "Lưu thay đổi thành công" at bounding box center [708, 78] width 240 height 35
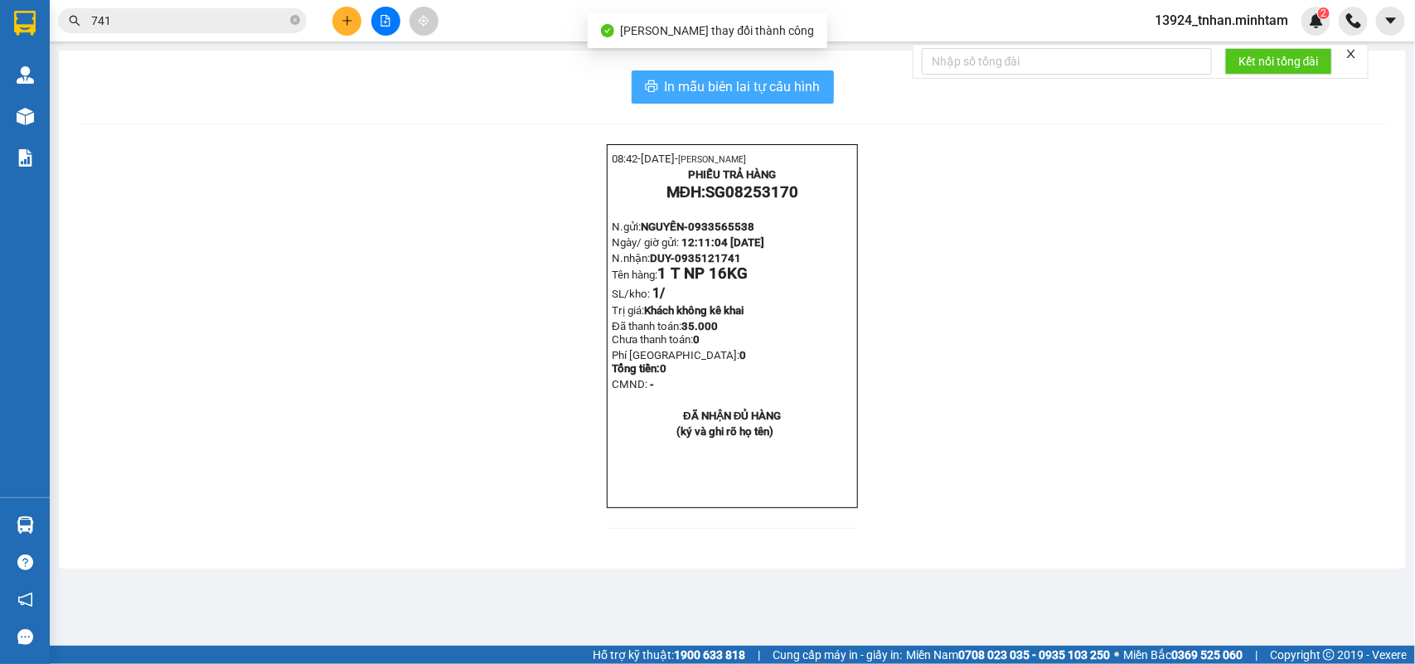
click at [813, 85] on span "In mẫu biên lai tự cấu hình" at bounding box center [743, 86] width 156 height 21
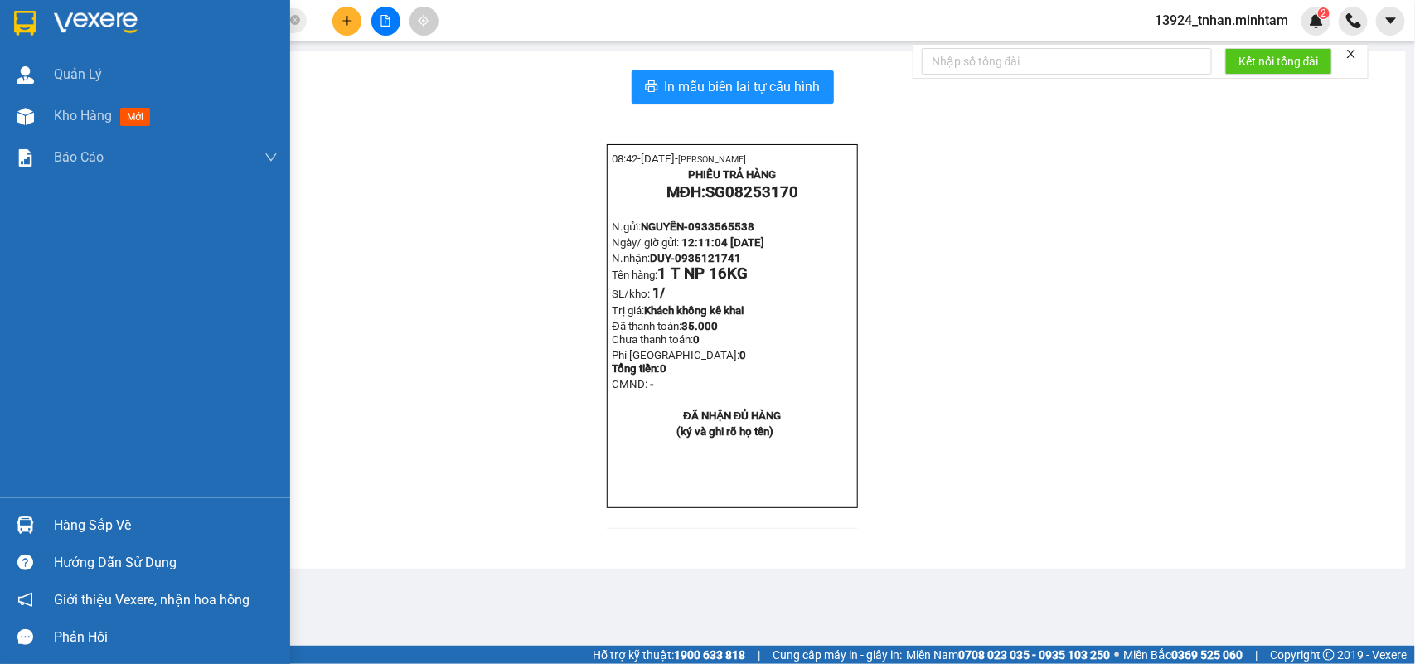
click at [61, 522] on div "Hàng sắp về" at bounding box center [166, 525] width 224 height 25
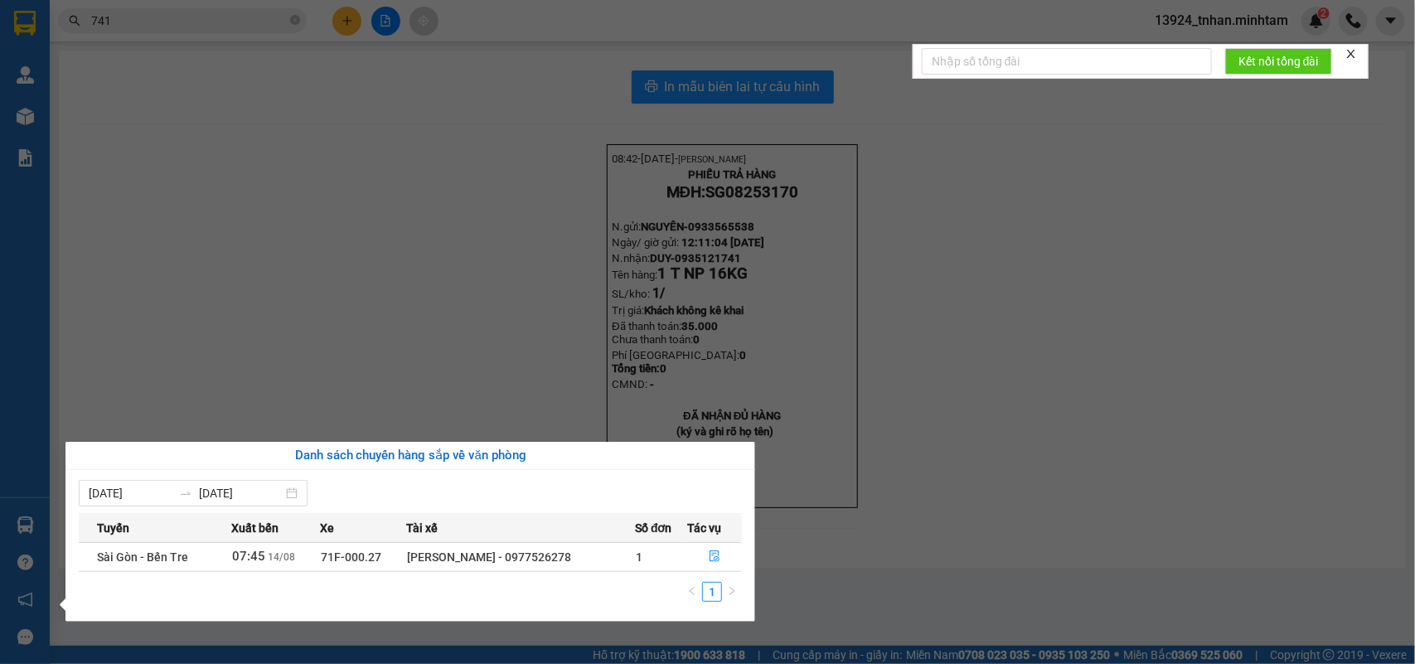
click at [297, 15] on section "Kết quả tìm kiếm ( 58 ) Bộ lọc Thuộc VP này Ngày tạo đơn gần nhất Mã ĐH Trạng t…" at bounding box center [707, 332] width 1415 height 664
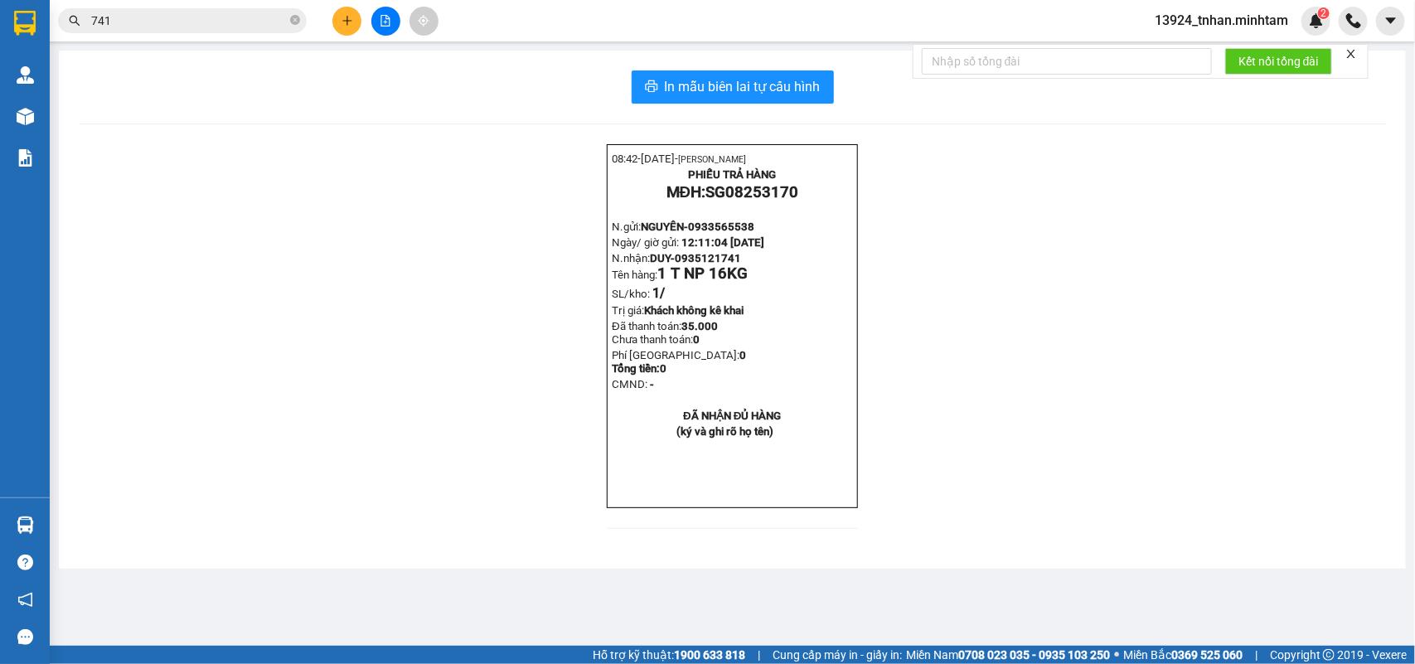
click at [297, 15] on icon "close-circle" at bounding box center [295, 20] width 10 height 10
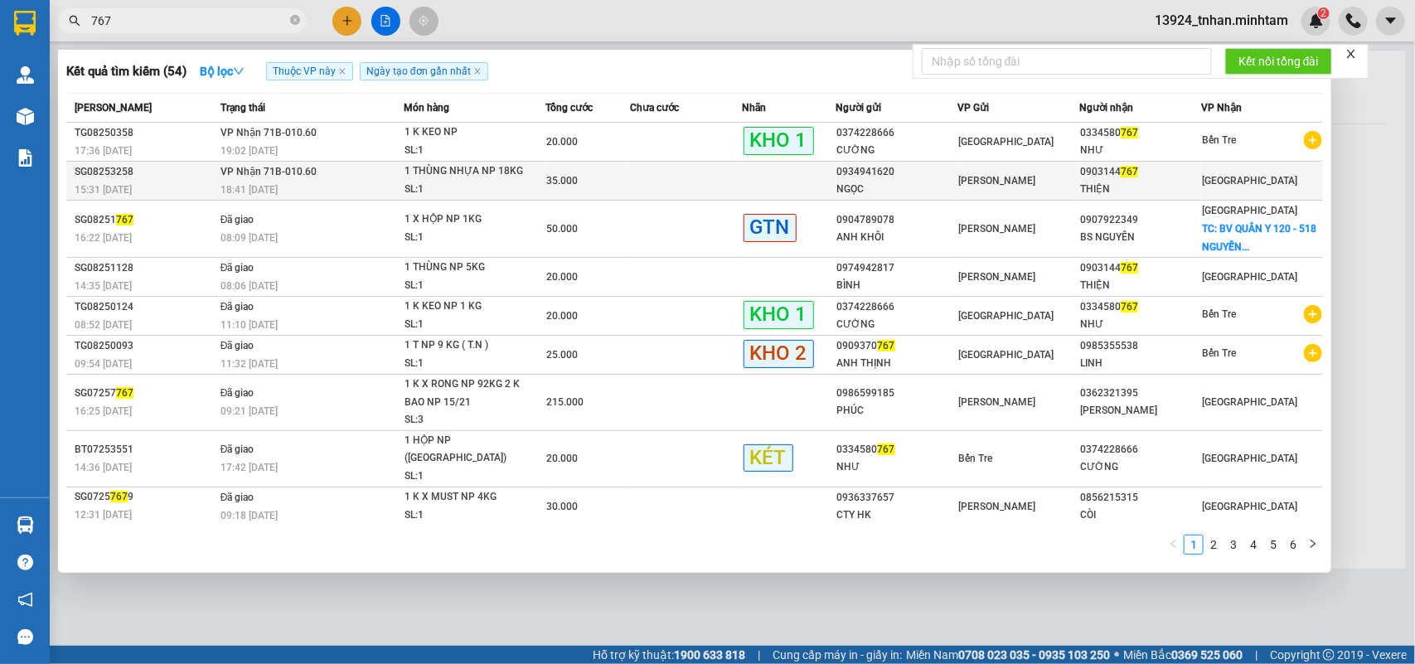
type input "767"
click at [449, 172] on div "1 THÙNG NHỰA NP 18KG" at bounding box center [467, 172] width 124 height 18
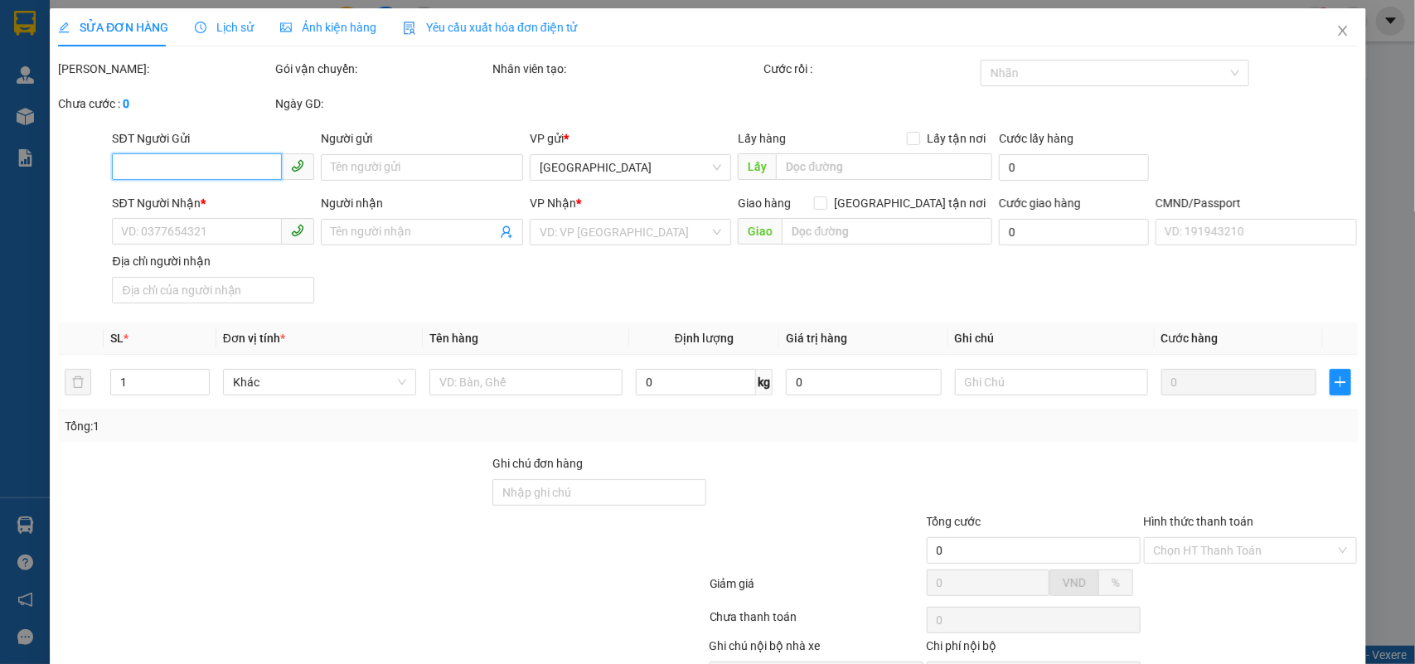
type input "0934941620"
type input "NGỌC"
type input "0903144767"
type input "THIỆN"
type input "35.000"
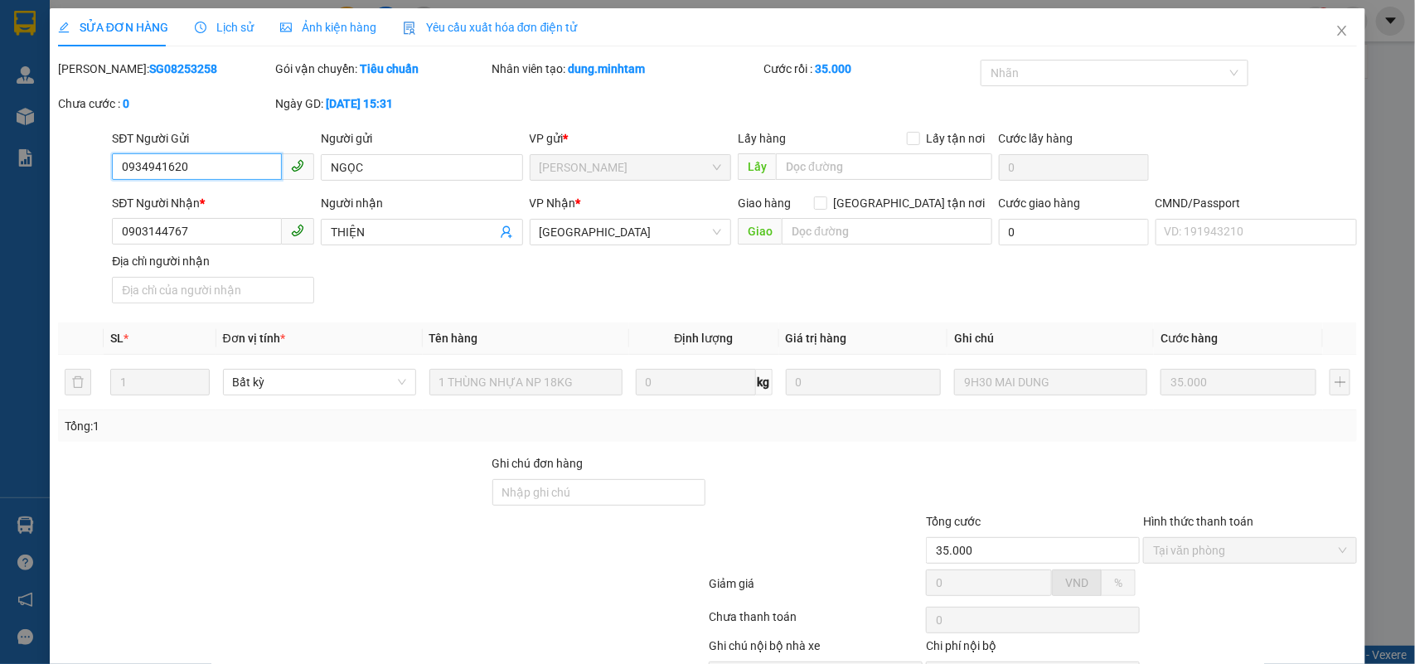
scroll to position [97, 0]
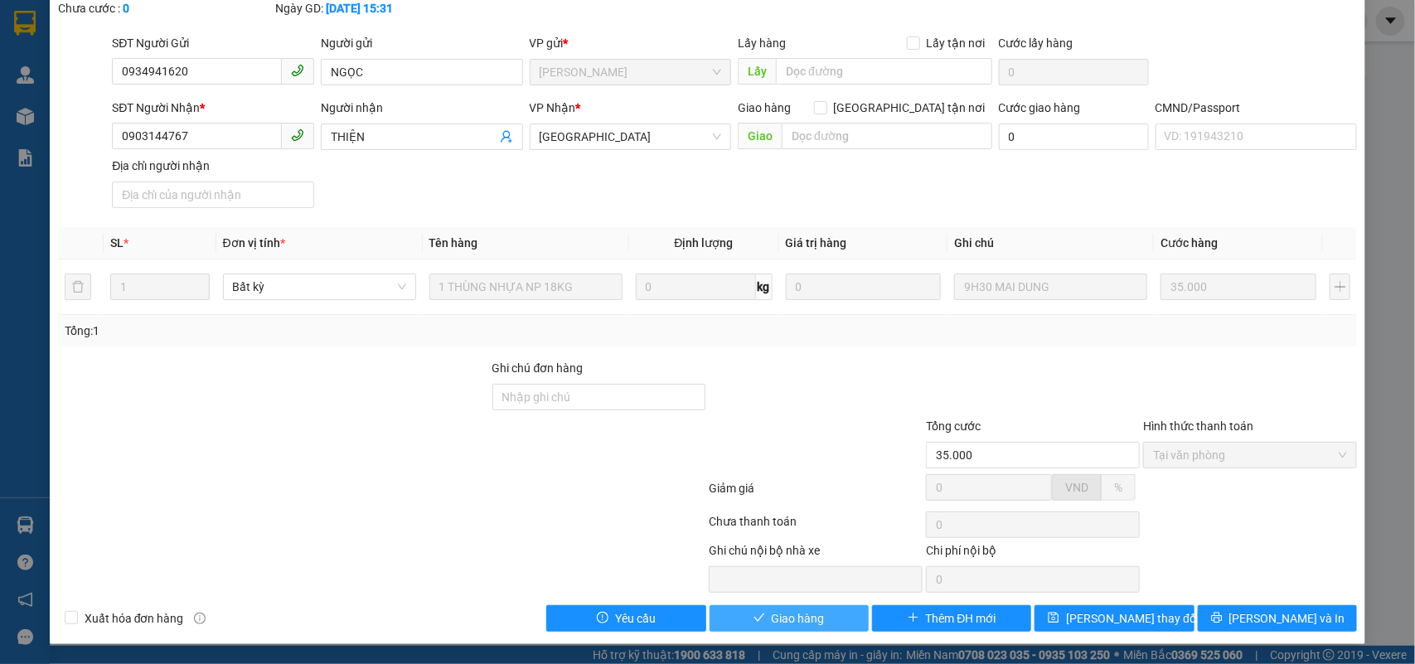
click at [784, 619] on span "Giao hàng" at bounding box center [798, 618] width 53 height 18
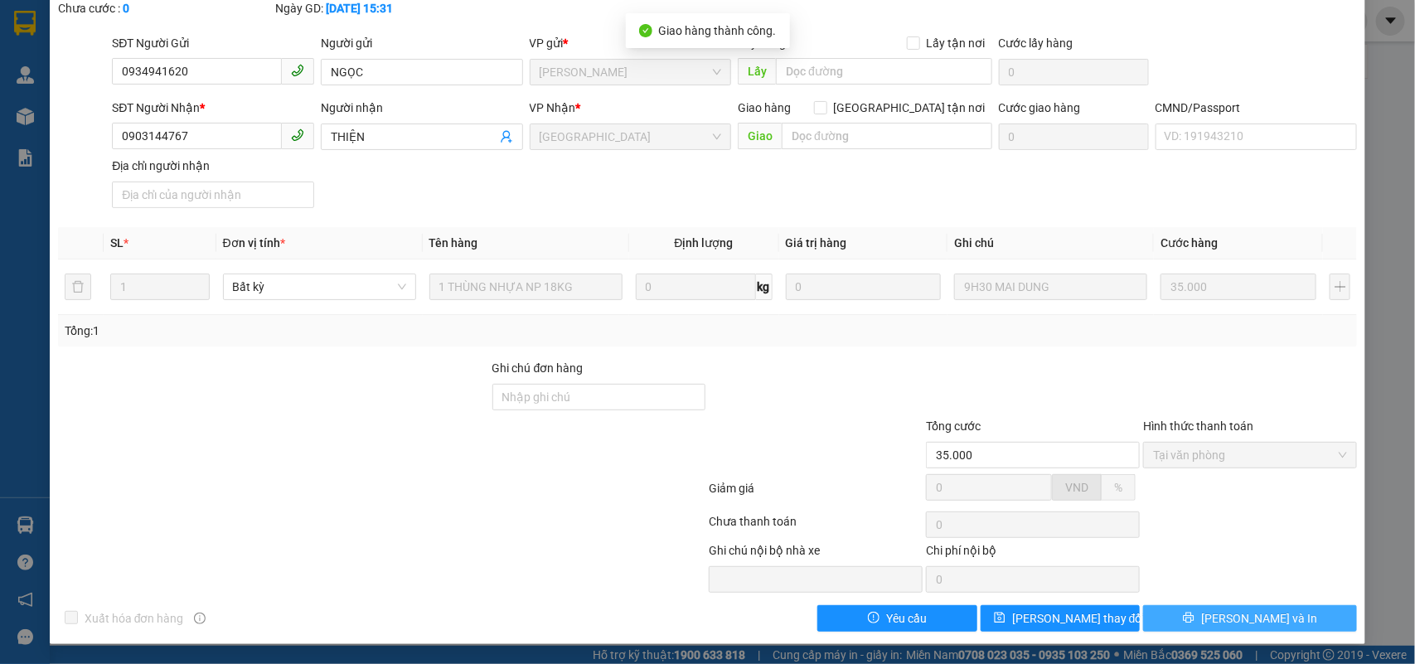
click at [1236, 614] on span "Lưu và In" at bounding box center [1260, 618] width 116 height 18
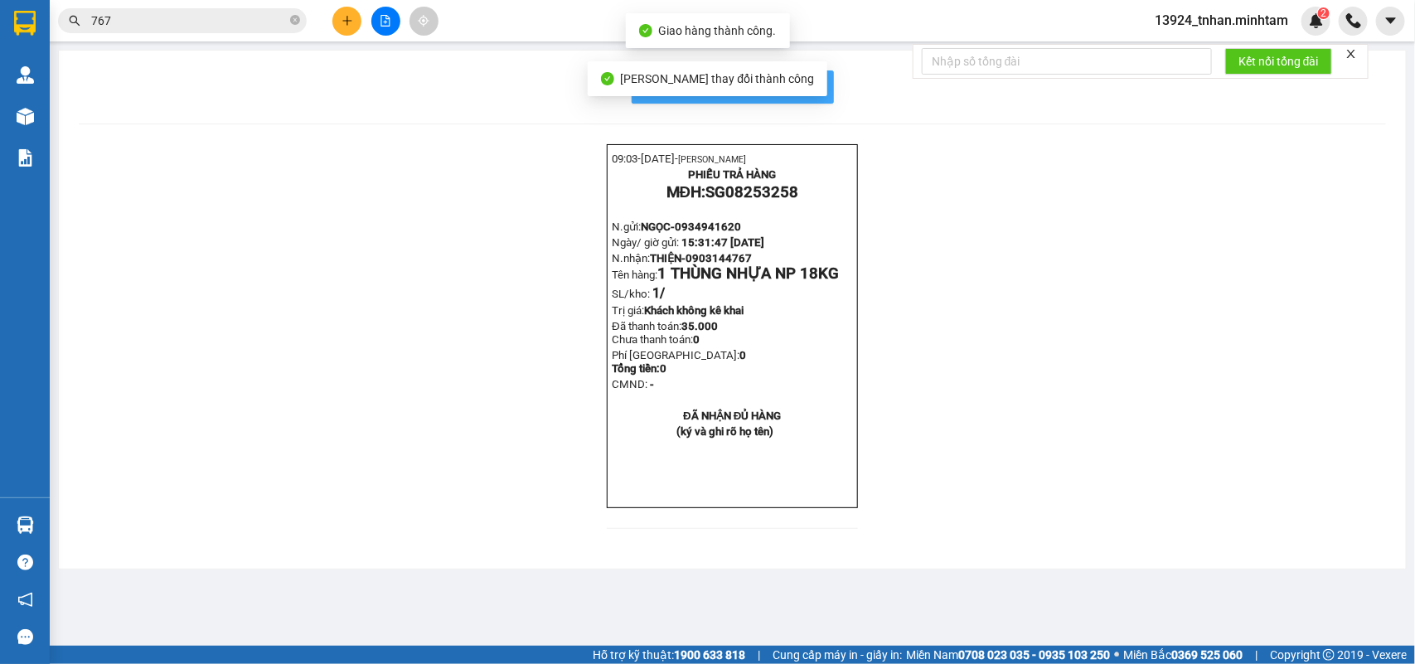
click at [798, 80] on span "In mẫu biên lai tự cấu hình" at bounding box center [743, 86] width 156 height 21
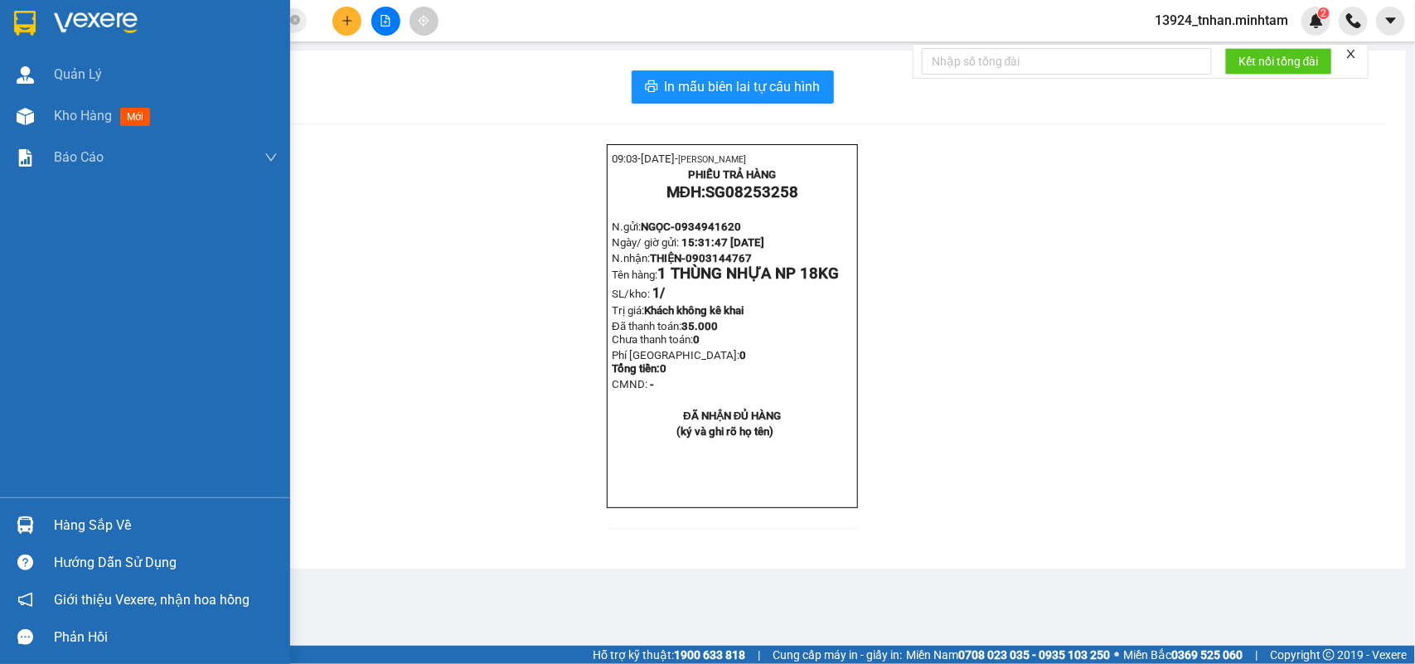
click at [10, 4] on div at bounding box center [145, 27] width 290 height 54
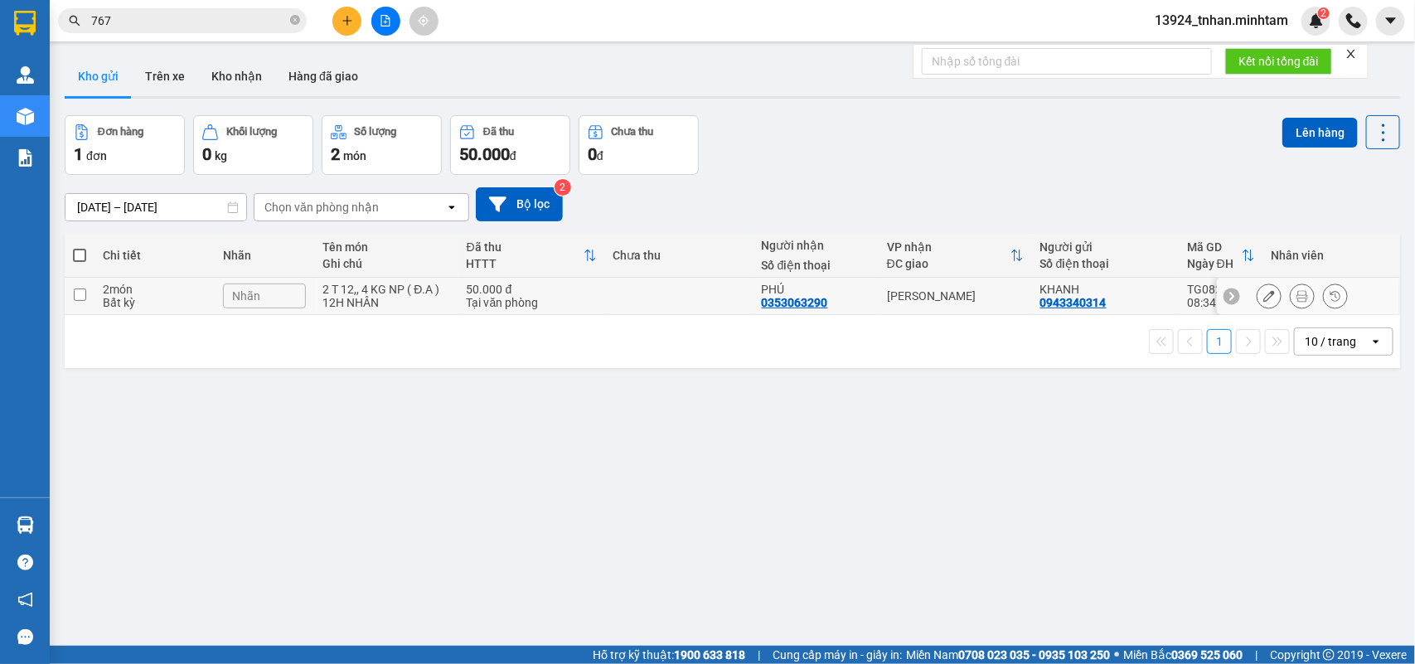
click at [879, 292] on td "[PERSON_NAME]" at bounding box center [955, 296] width 153 height 37
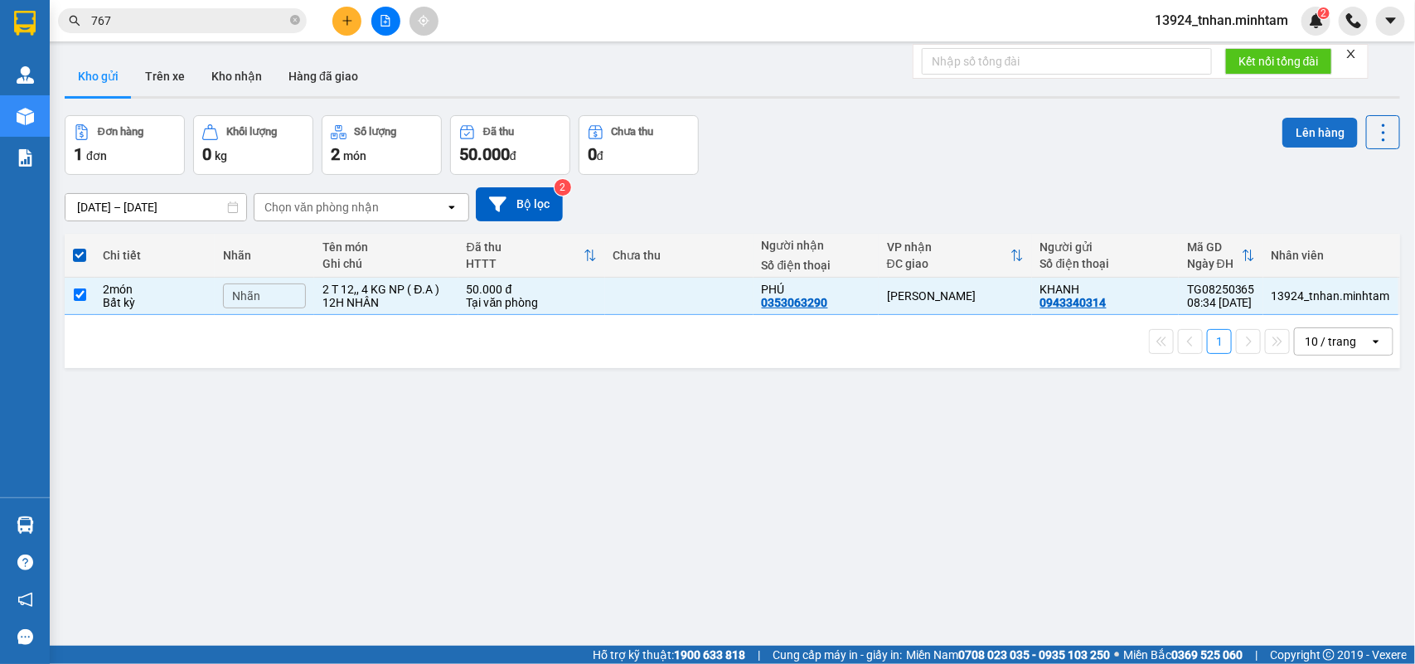
click at [1286, 118] on button "Lên hàng" at bounding box center [1320, 133] width 75 height 30
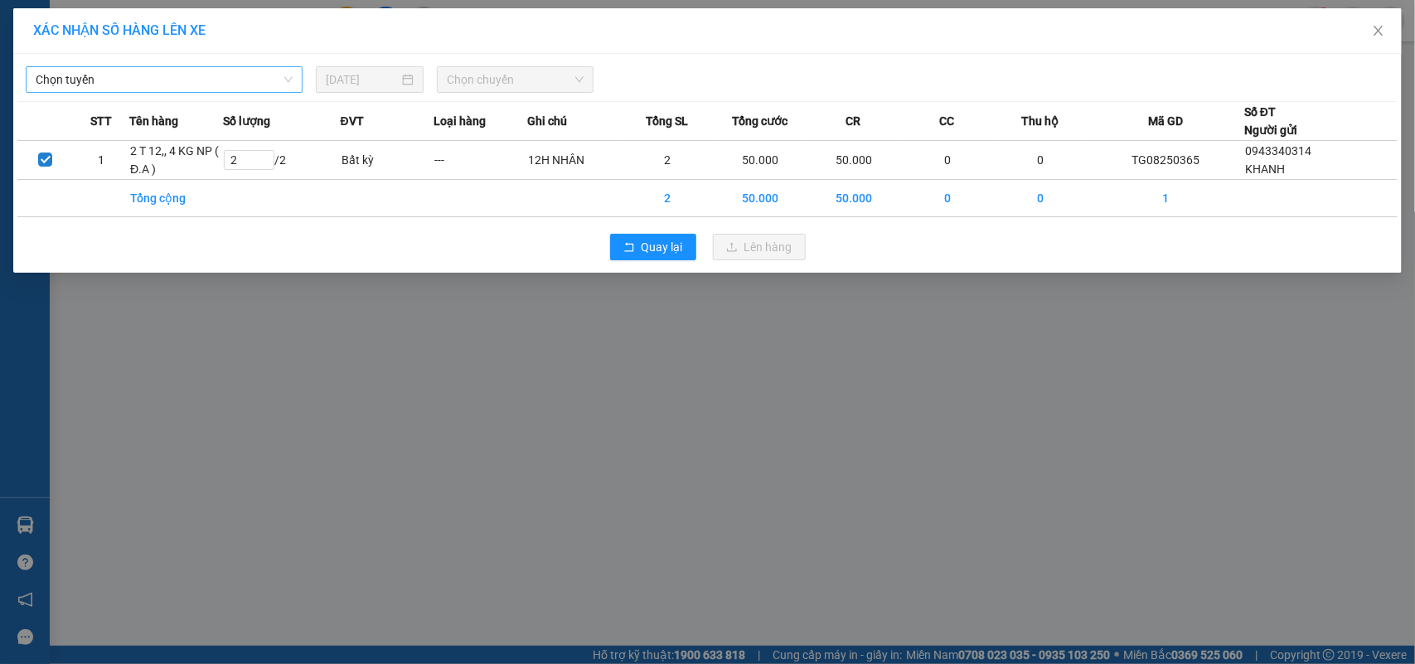
click at [133, 70] on span "Chọn tuyến" at bounding box center [164, 79] width 257 height 25
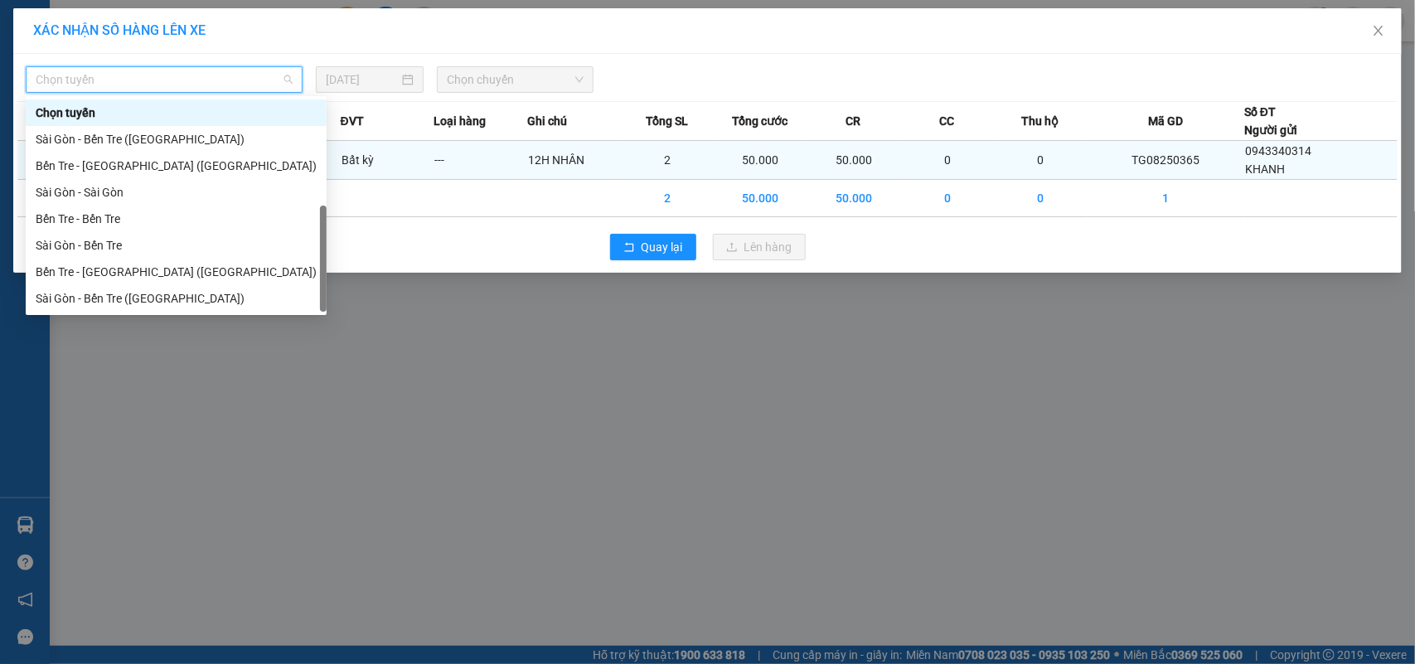
drag, startPoint x: 124, startPoint y: 299, endPoint x: 396, endPoint y: 162, distance: 304.8
click at [129, 316] on div "Bến Tre - [GEOGRAPHIC_DATA]" at bounding box center [176, 325] width 281 height 18
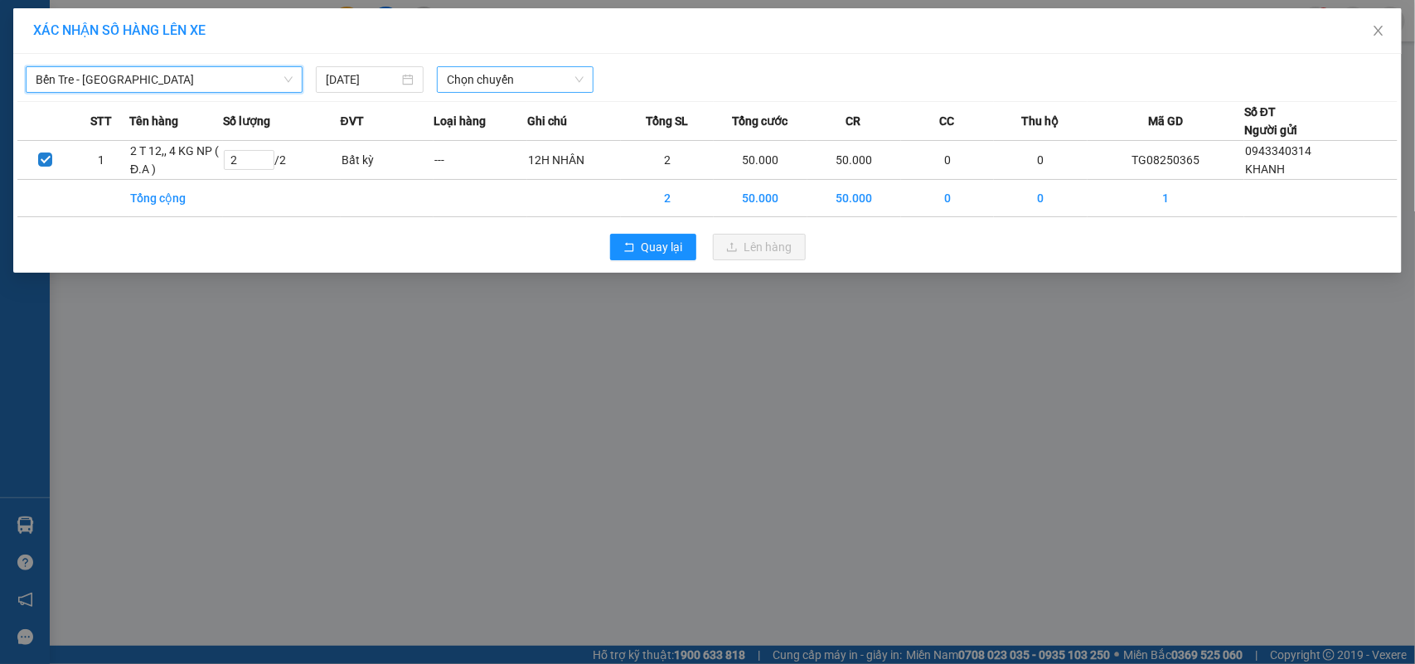
click at [493, 83] on span "Chọn chuyến" at bounding box center [515, 79] width 136 height 25
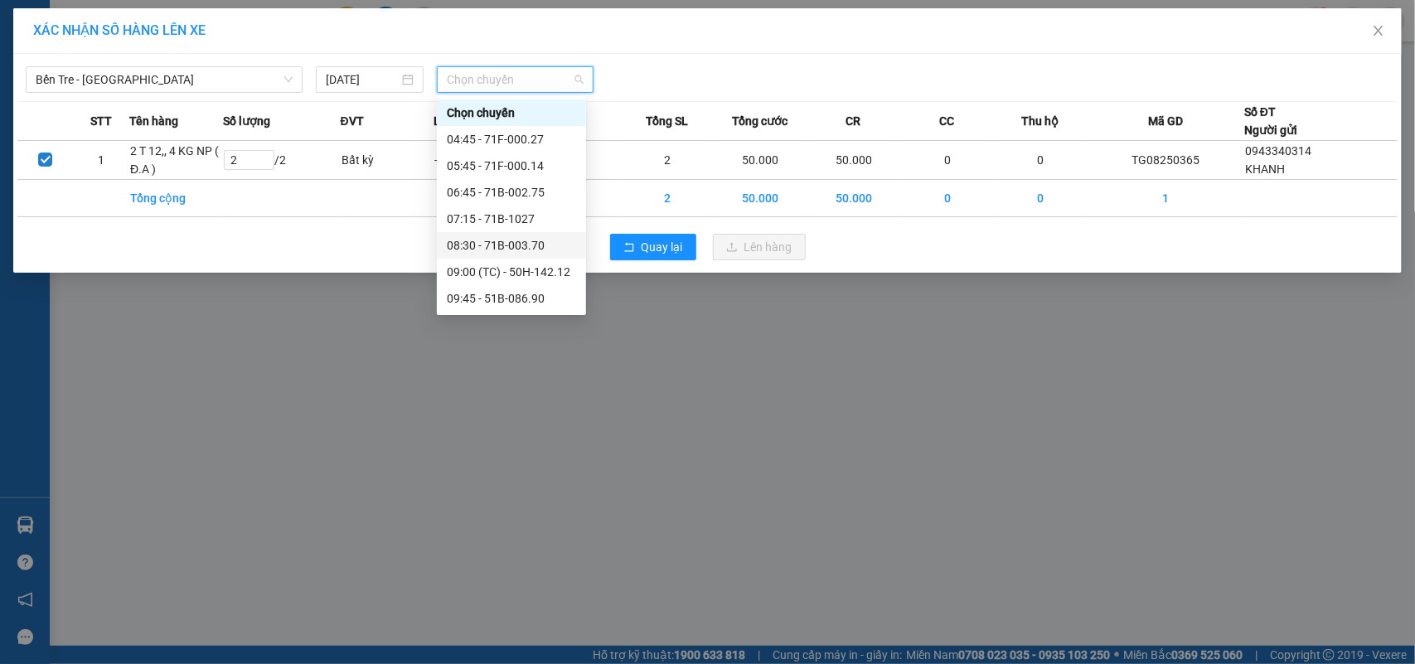
click at [550, 238] on div "08:30 - 71B-003.70" at bounding box center [511, 245] width 129 height 18
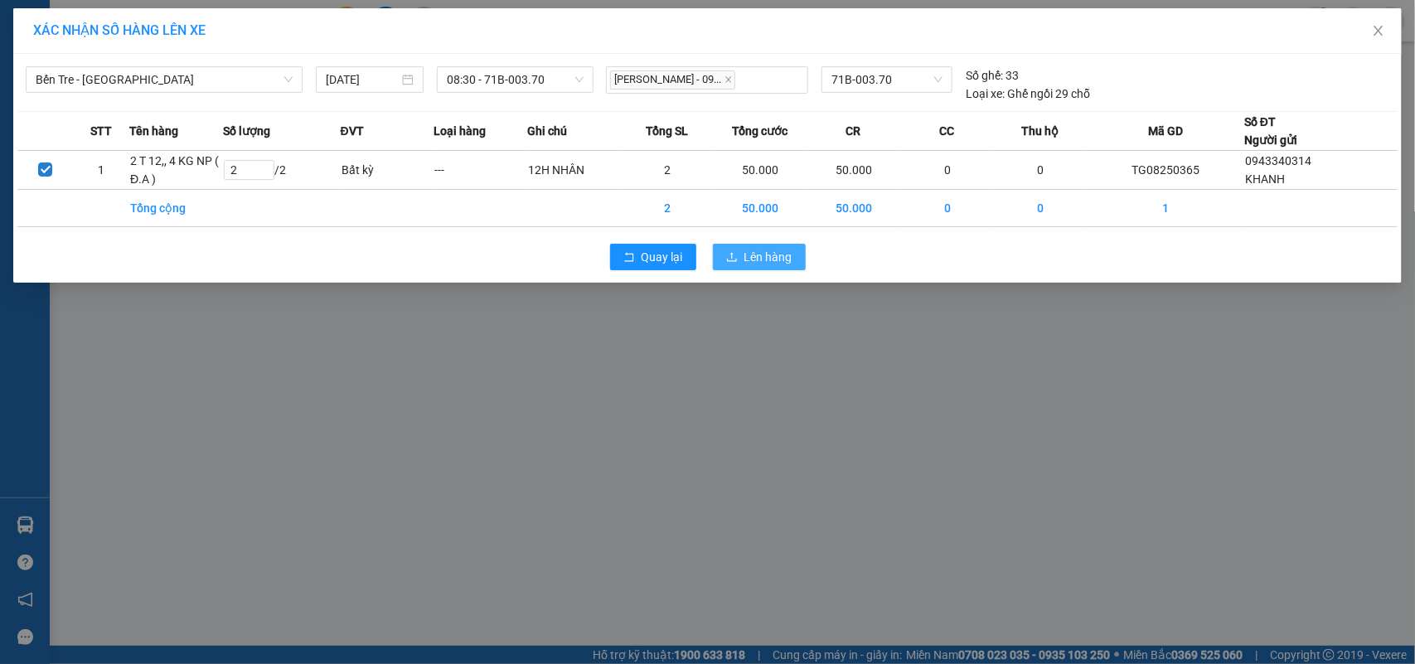
click at [777, 267] on button "Lên hàng" at bounding box center [759, 257] width 93 height 27
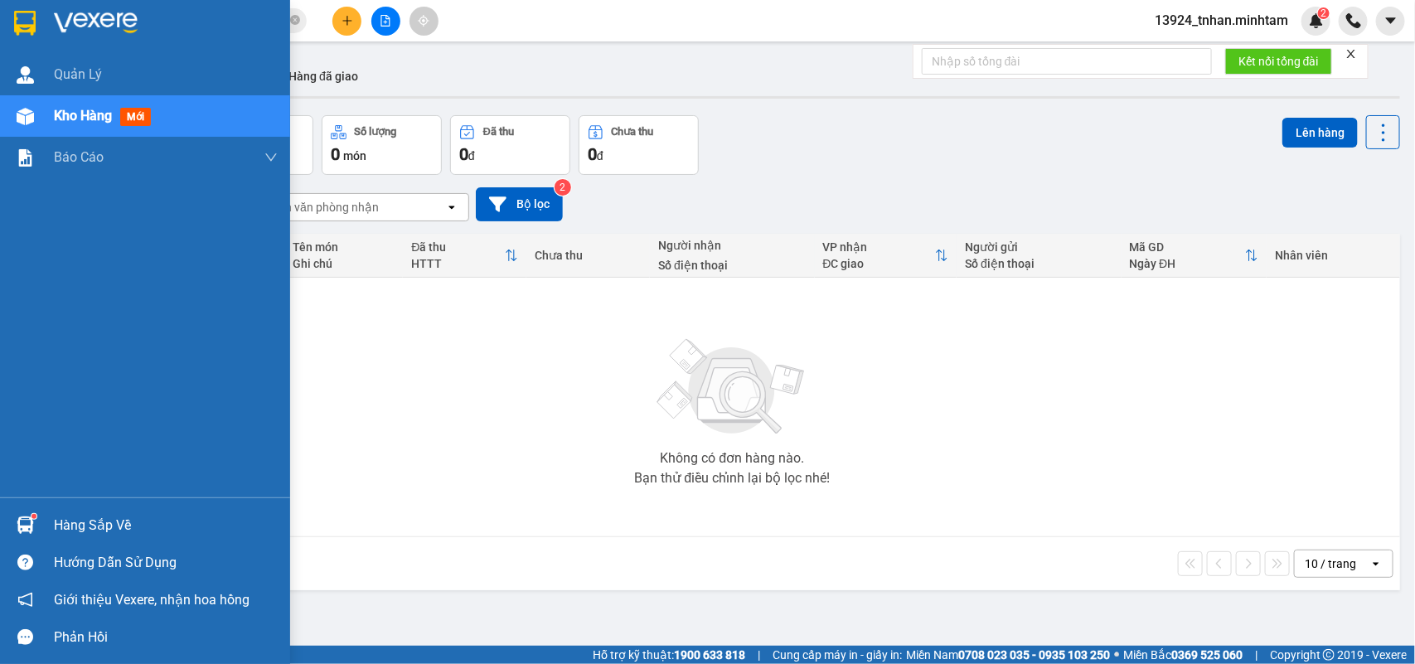
drag, startPoint x: 27, startPoint y: 522, endPoint x: 70, endPoint y: 493, distance: 52.0
click at [29, 522] on img at bounding box center [25, 525] width 17 height 17
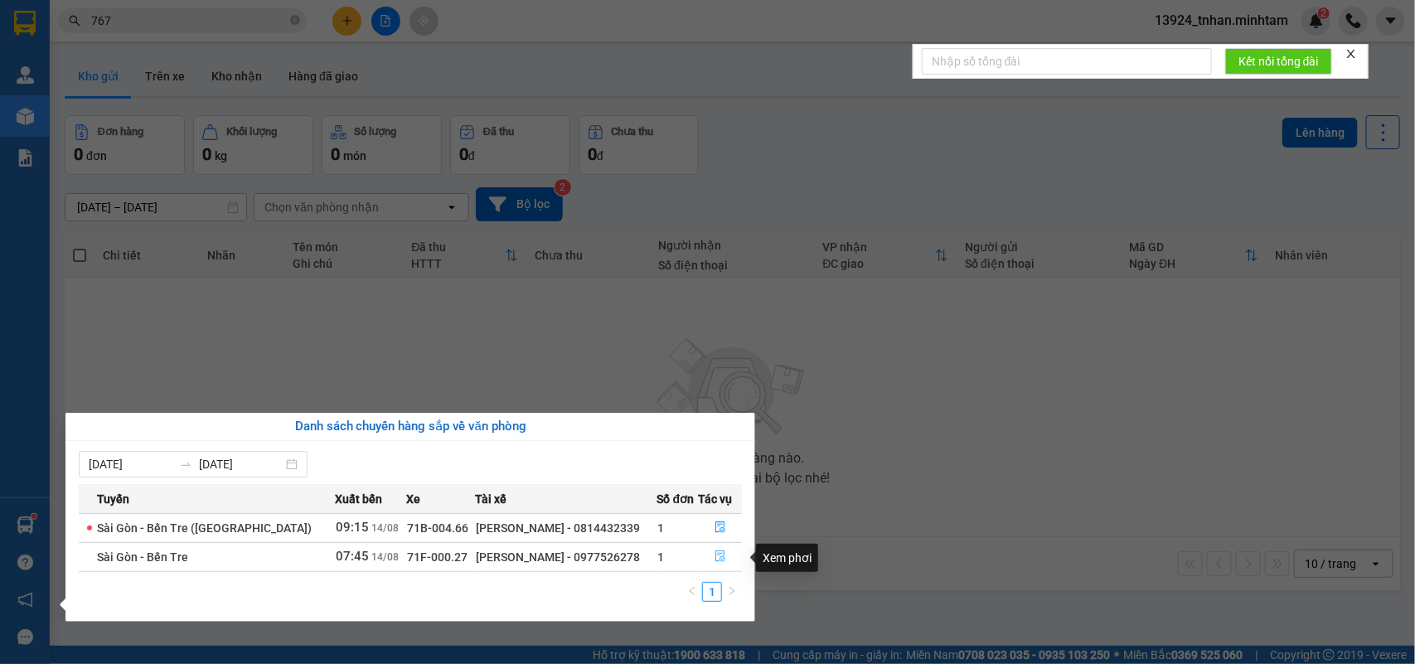
click at [716, 557] on icon "file-done" at bounding box center [721, 557] width 12 height 12
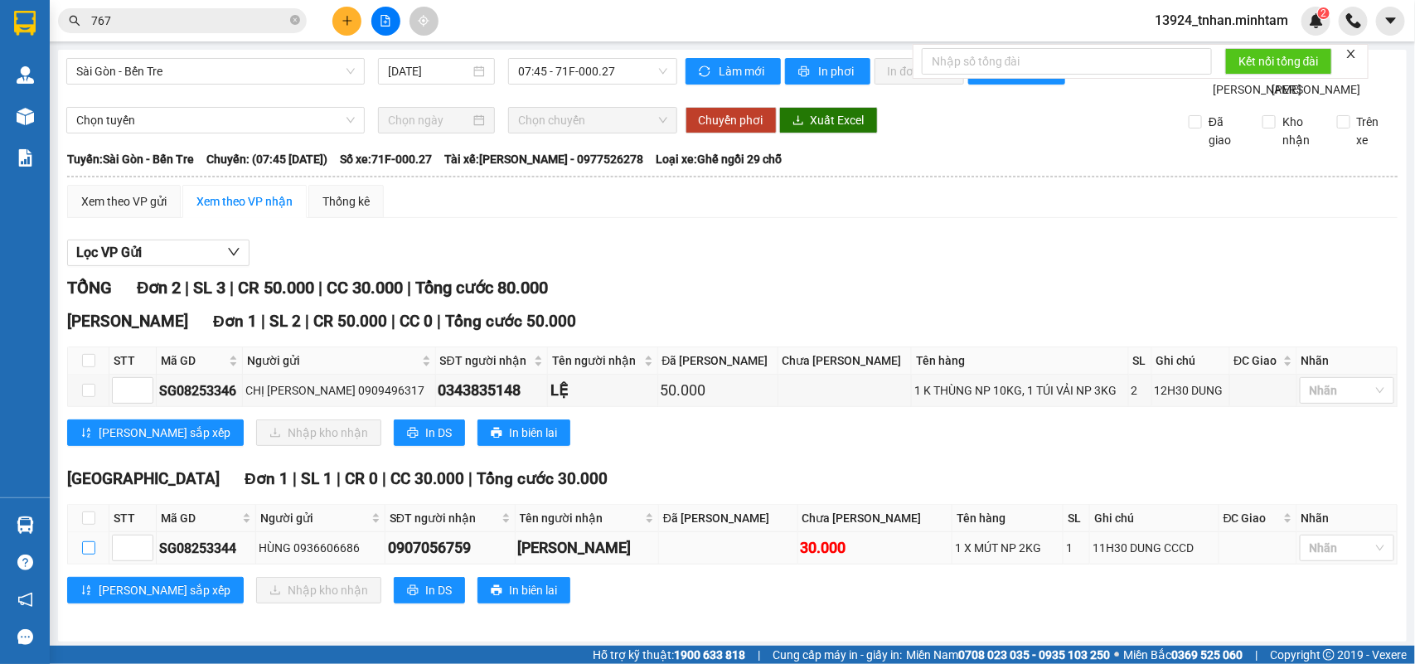
click at [84, 543] on input "checkbox" at bounding box center [88, 547] width 13 height 13
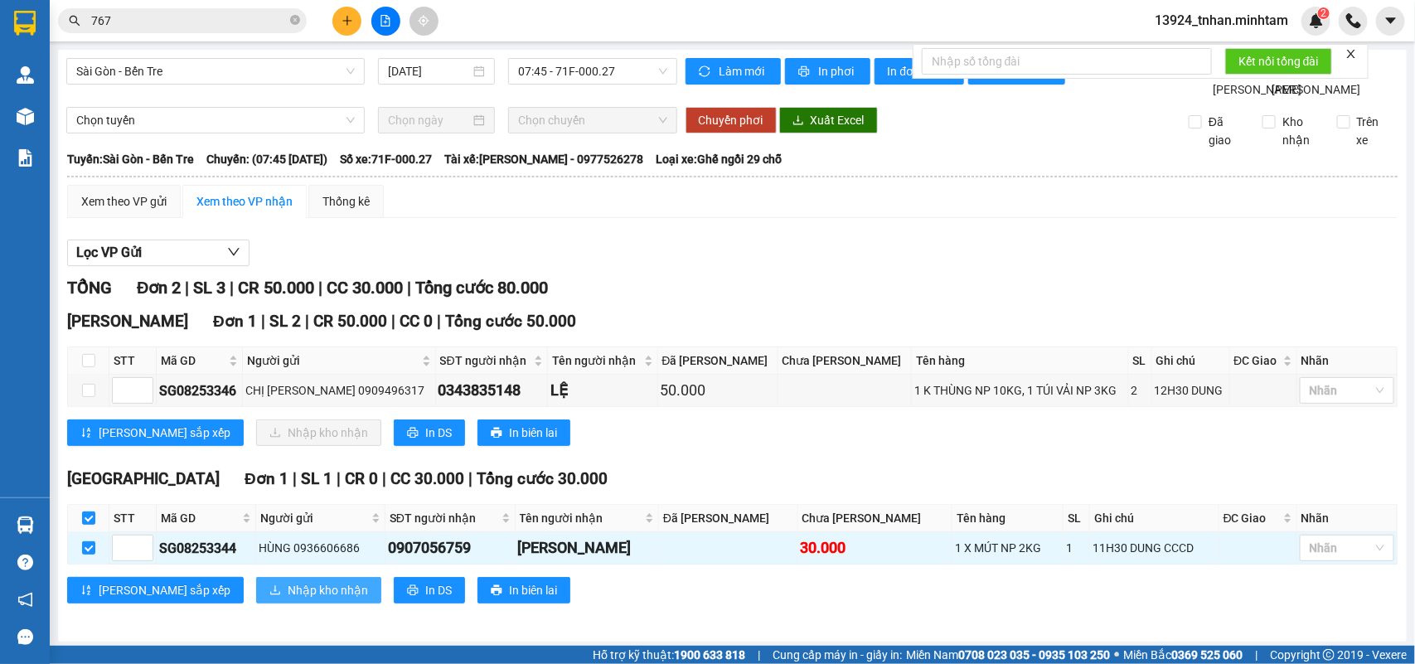
click at [288, 590] on span "Nhập kho nhận" at bounding box center [328, 590] width 80 height 18
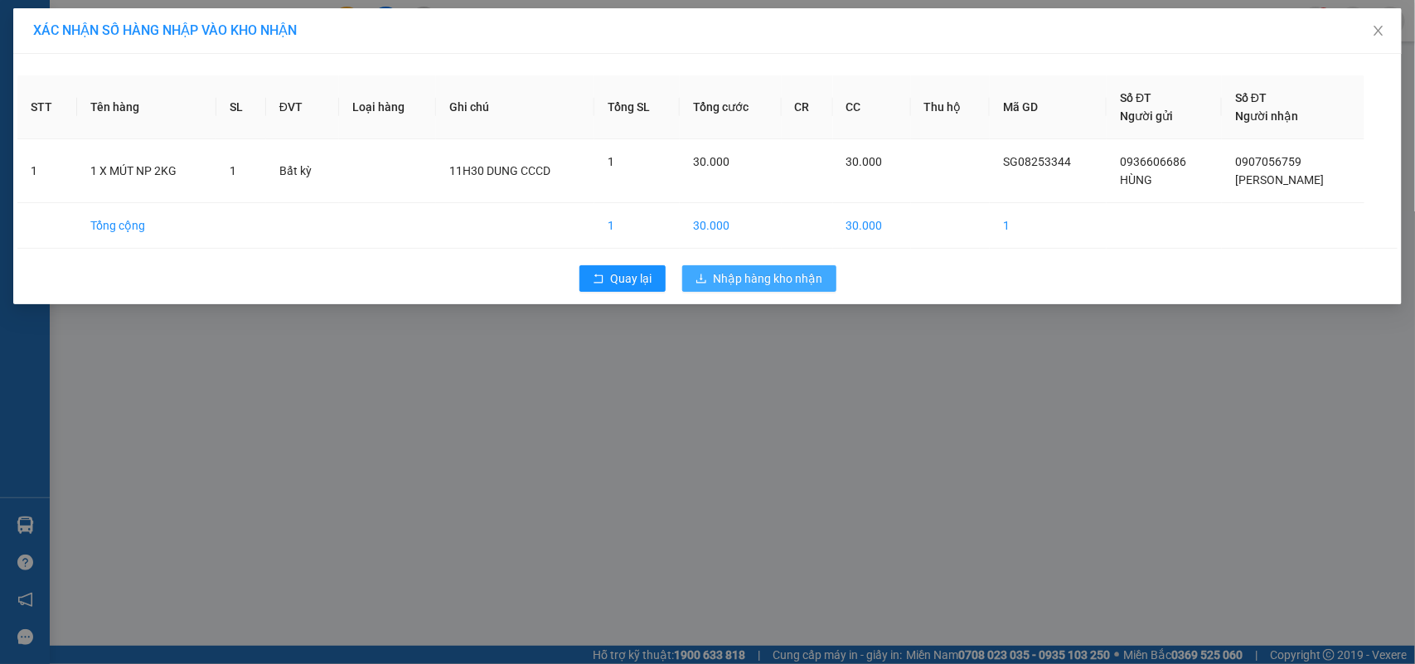
click at [797, 280] on span "Nhập hàng kho nhận" at bounding box center [768, 278] width 109 height 18
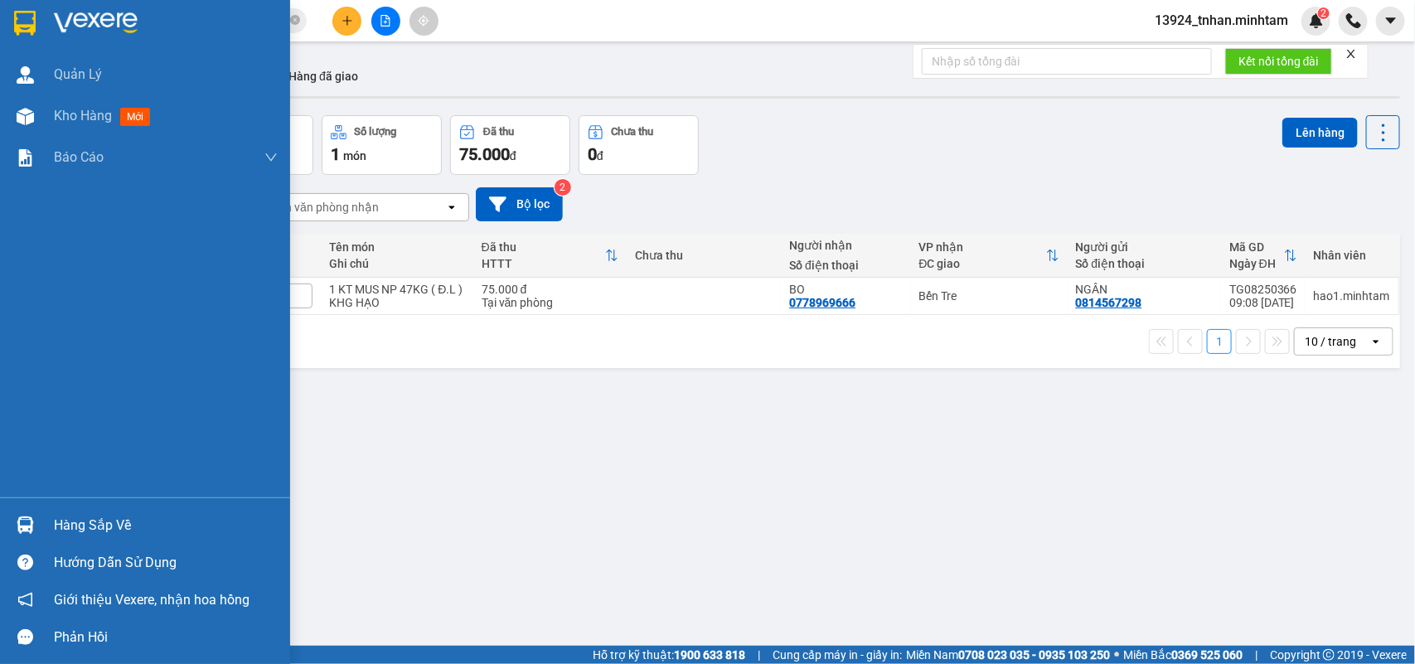
click at [47, 511] on div "Hàng sắp về" at bounding box center [145, 525] width 290 height 37
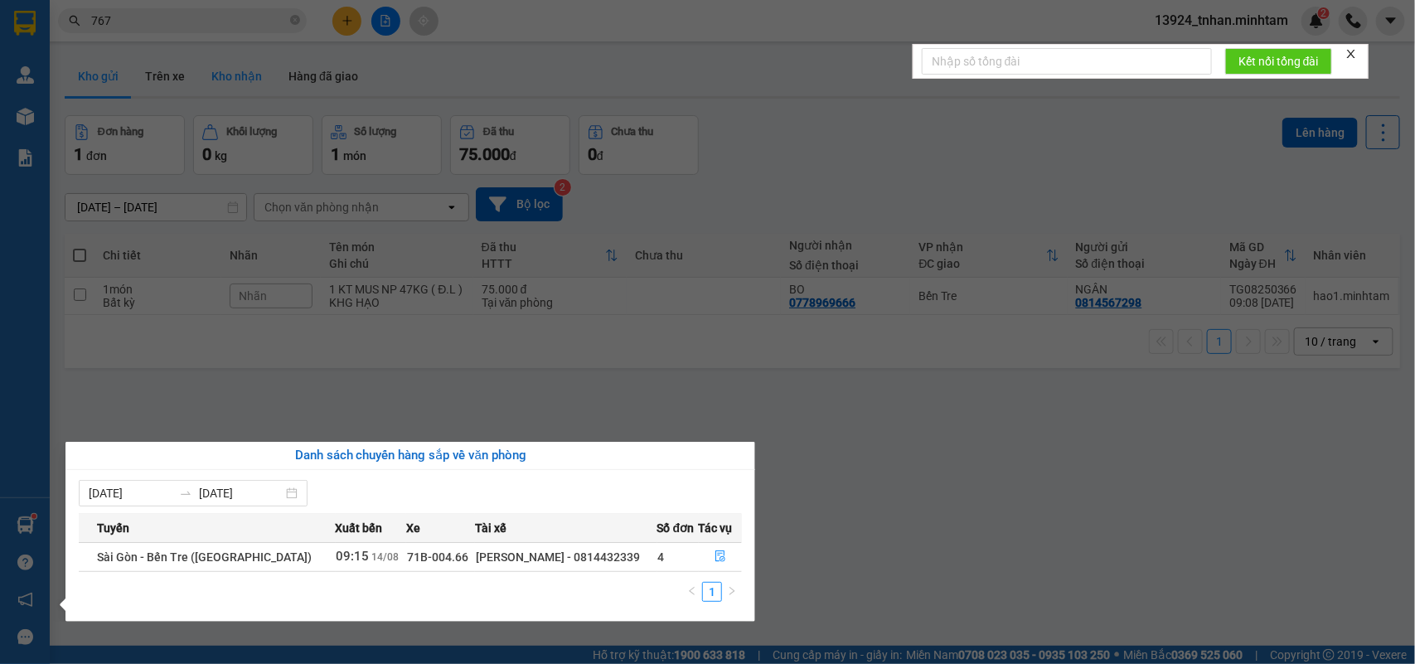
drag, startPoint x: 351, startPoint y: 71, endPoint x: 253, endPoint y: 80, distance: 98.2
click at [342, 73] on section "Kết quả tìm kiếm ( 54 ) Bộ lọc Thuộc VP này Ngày tạo đơn gần nhất Mã ĐH Trạng t…" at bounding box center [707, 332] width 1415 height 664
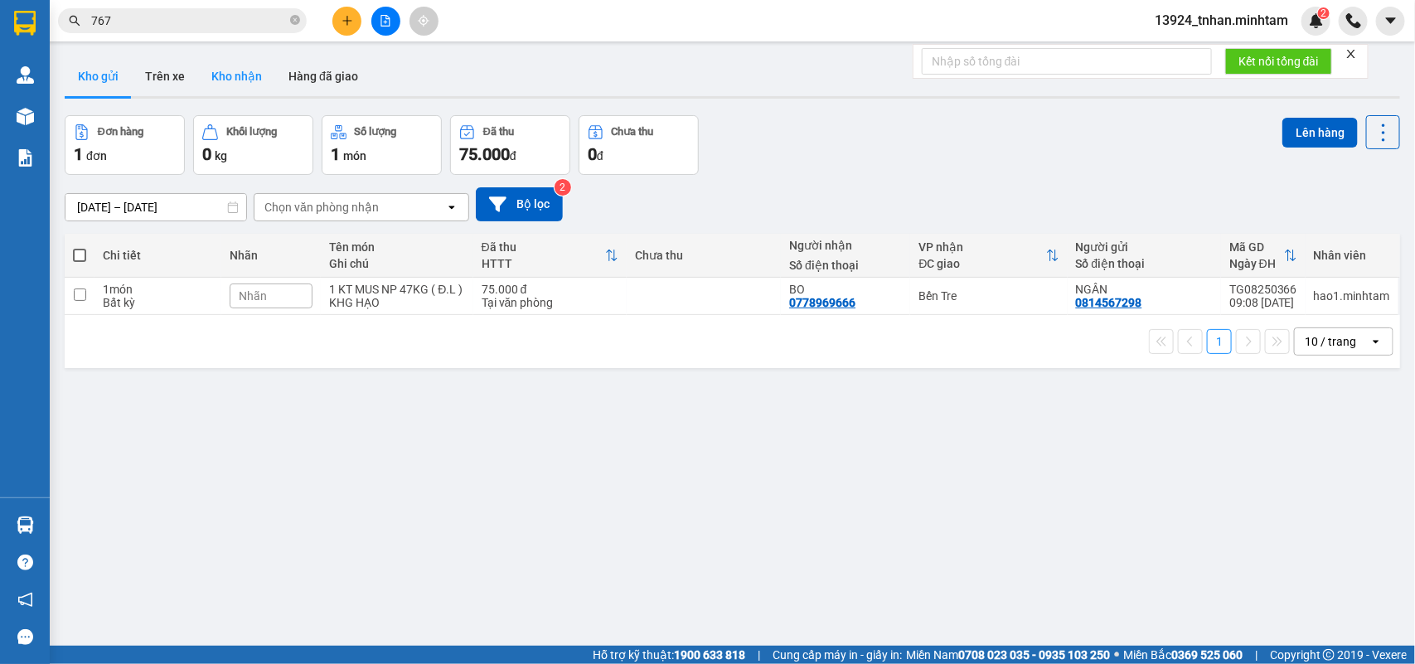
click at [243, 77] on button "Kho nhận" at bounding box center [236, 76] width 77 height 40
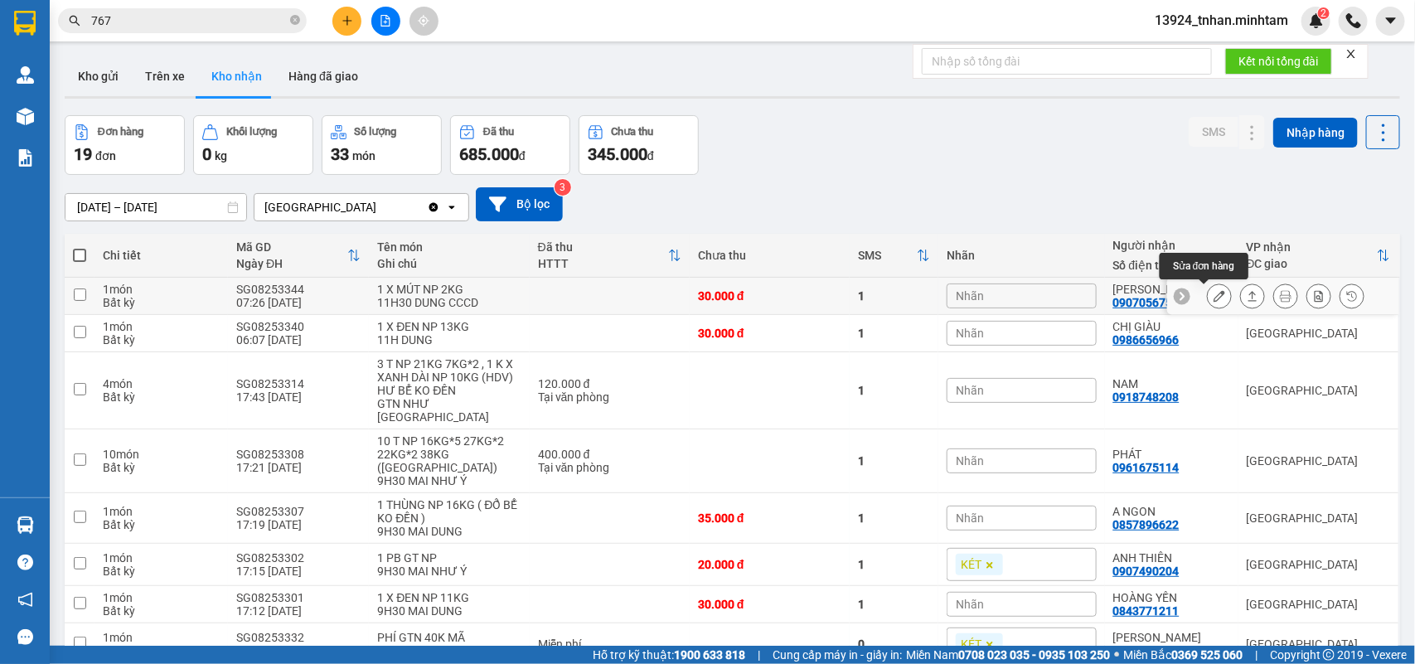
click at [1214, 291] on icon at bounding box center [1220, 296] width 12 height 12
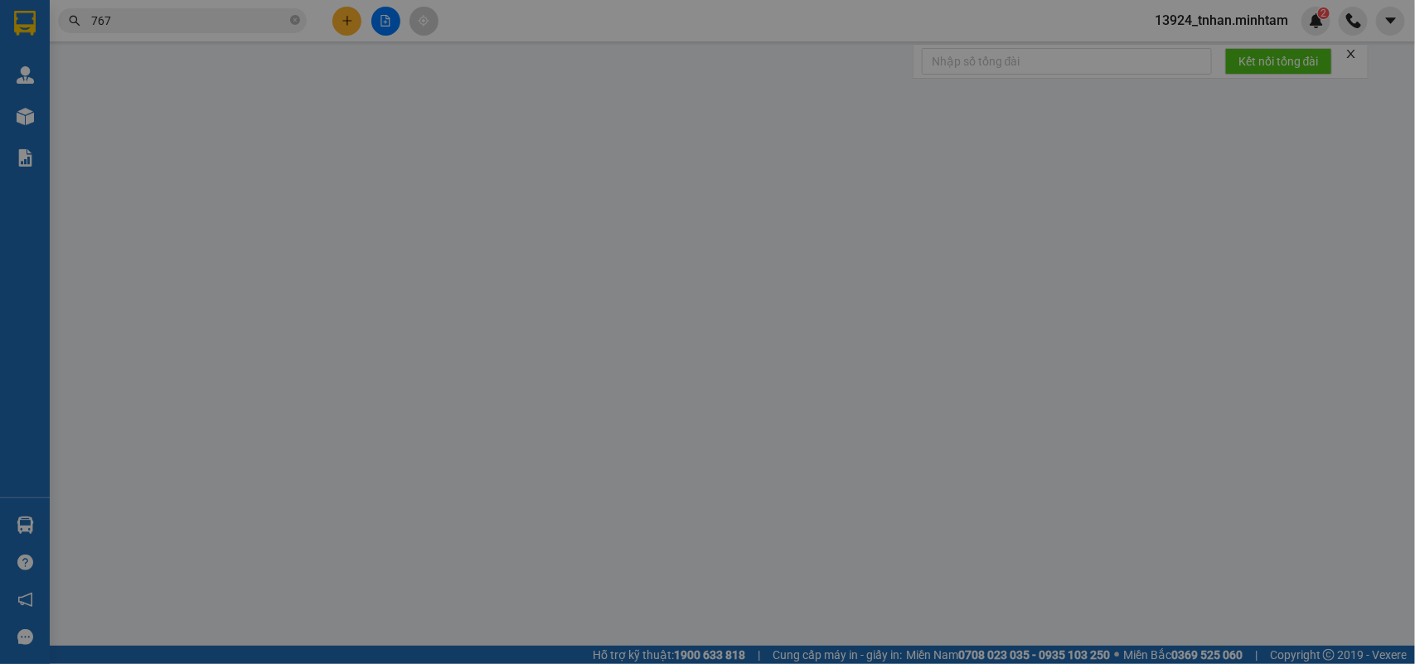
type input "0936606686"
type input "HÙNG"
type input "0907056759"
type input "ANH HẢI"
type input "30.000"
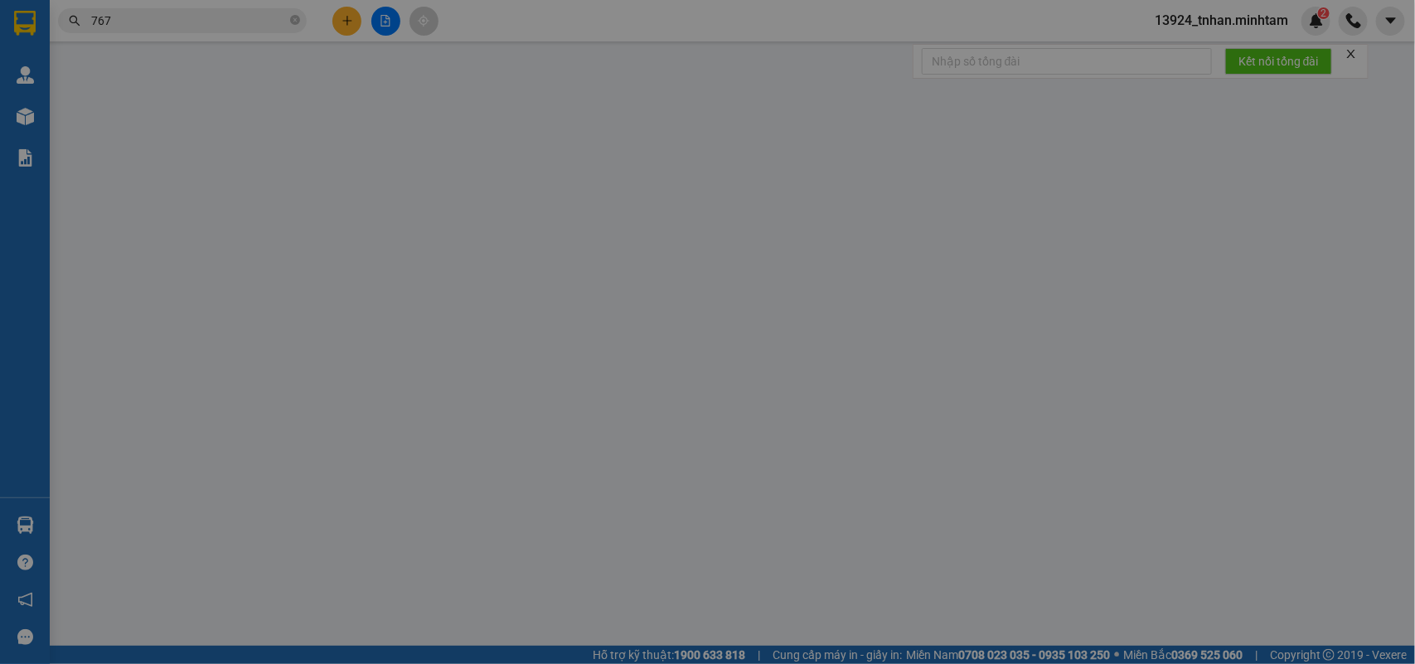
type input "30.000"
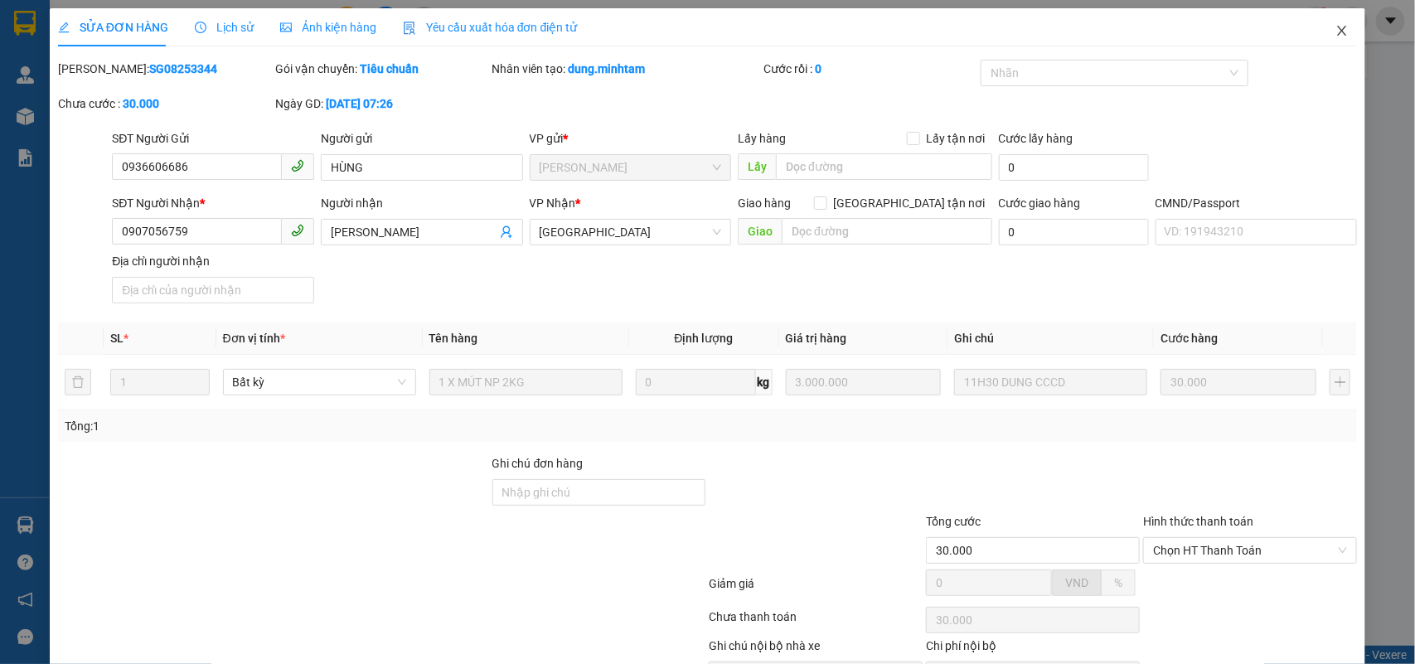
click at [1336, 37] on icon "close" at bounding box center [1342, 30] width 13 height 13
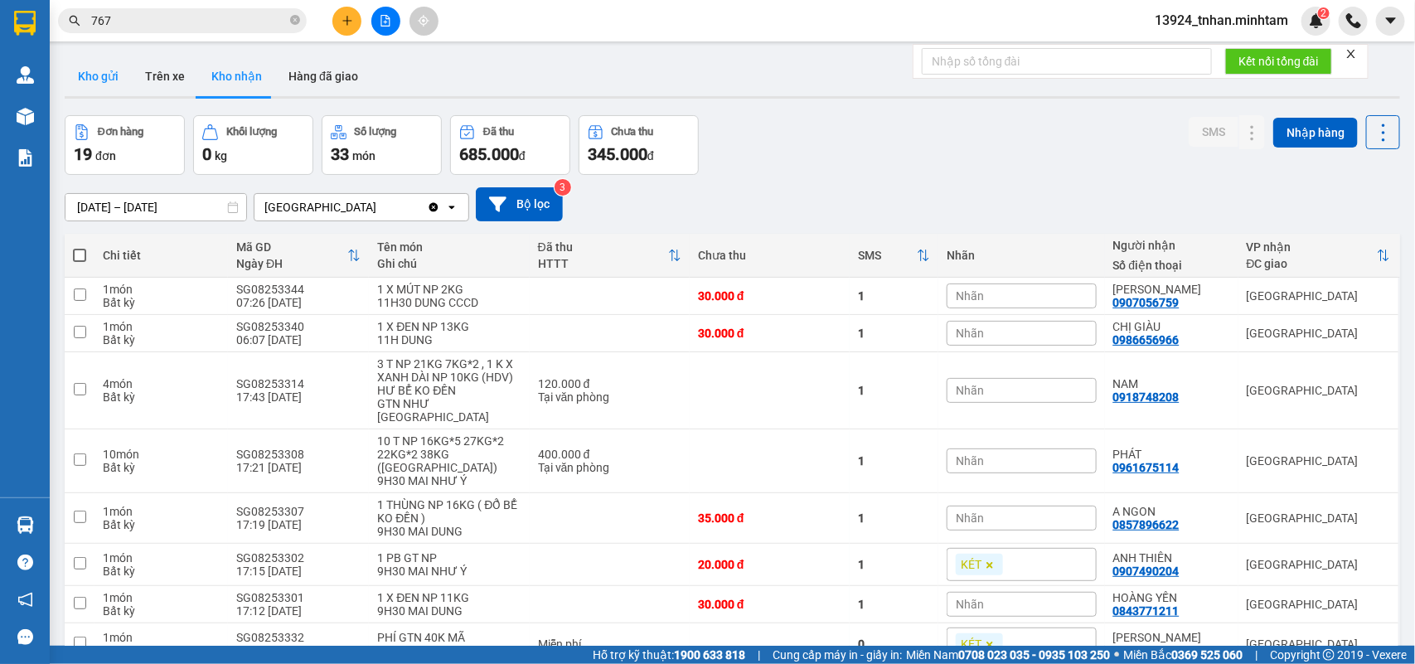
click at [109, 72] on button "Kho gửi" at bounding box center [98, 76] width 67 height 40
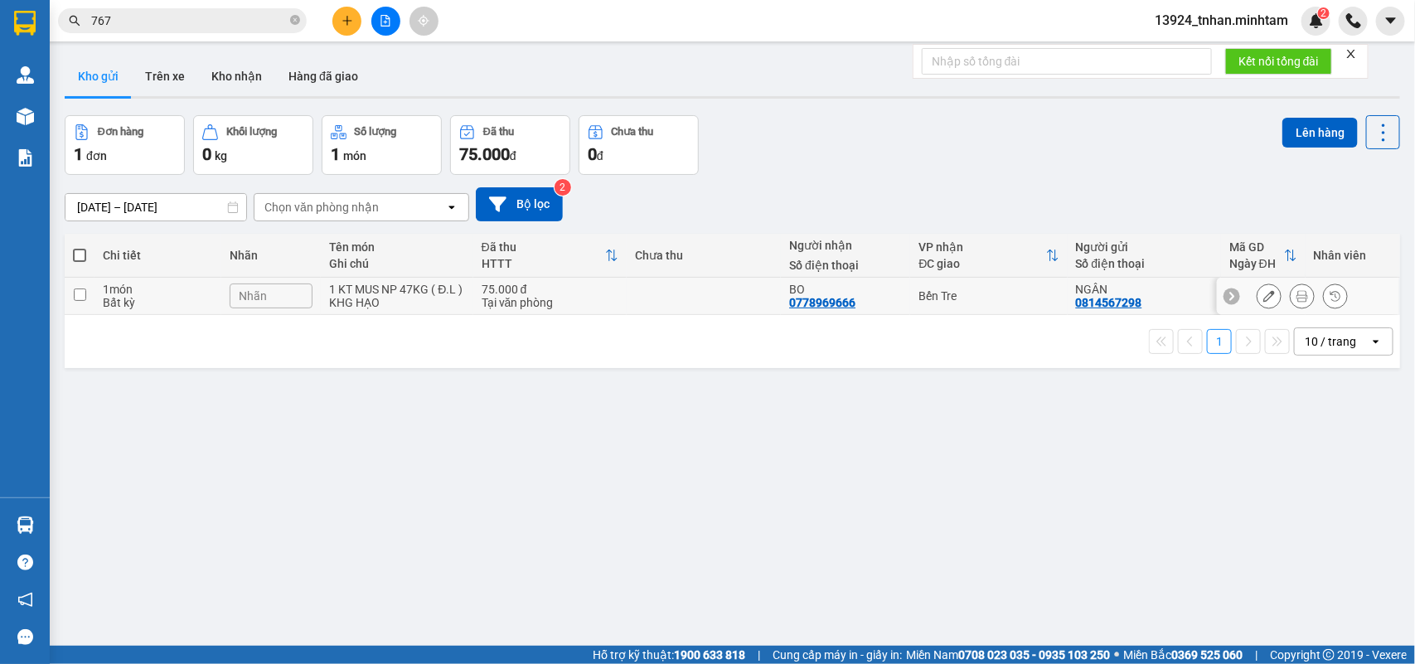
click at [956, 303] on td "Bến Tre" at bounding box center [988, 296] width 157 height 37
checkbox input "true"
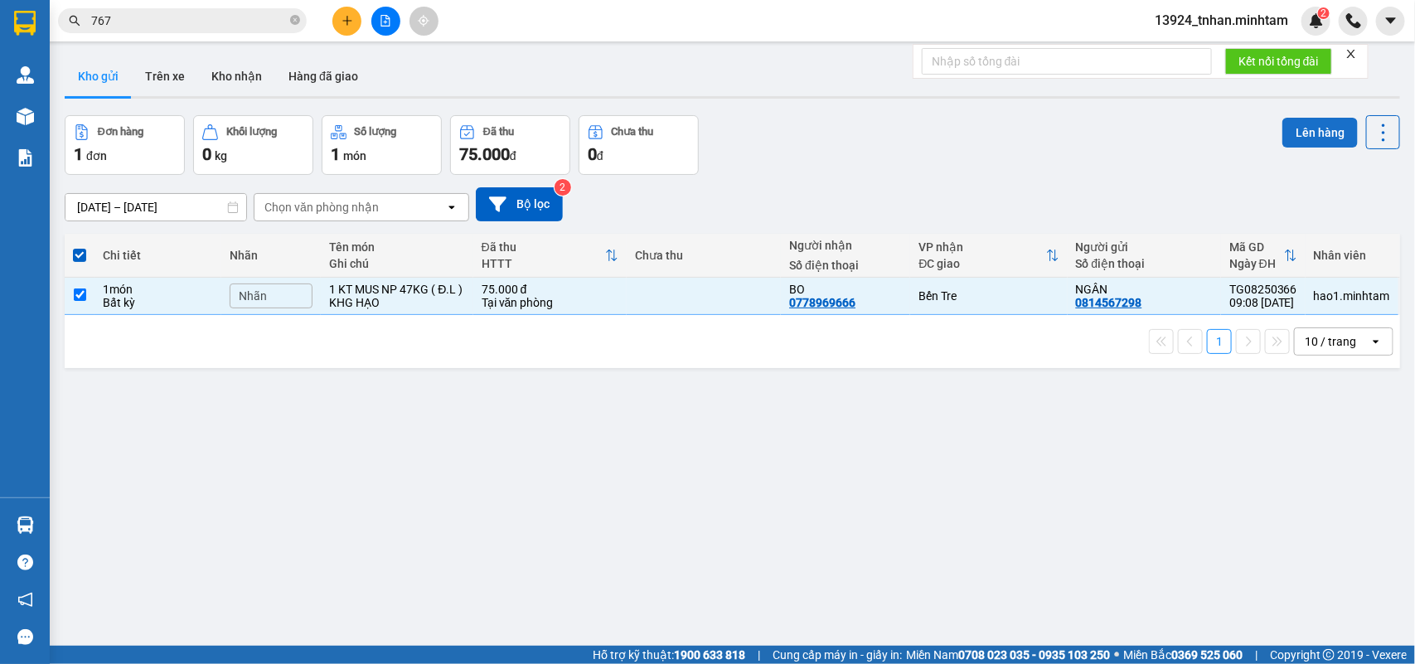
click at [1296, 138] on button "Lên hàng" at bounding box center [1320, 133] width 75 height 30
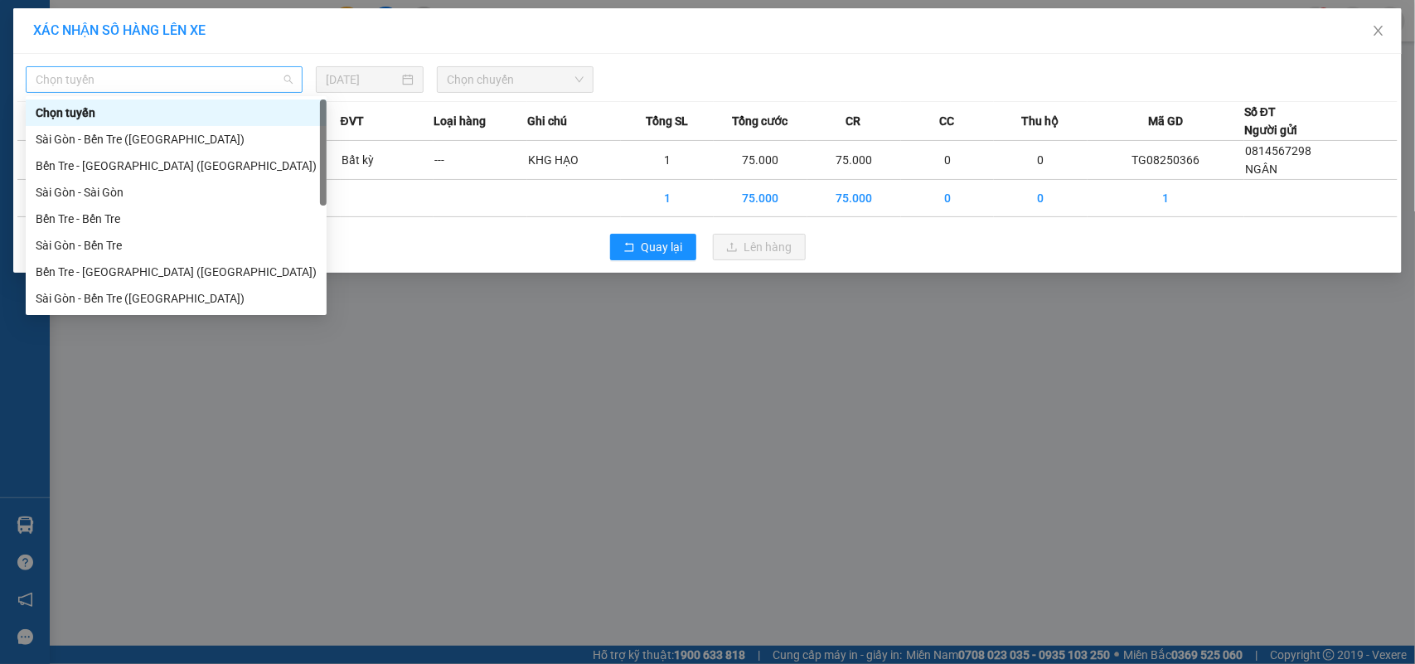
click at [188, 77] on span "Chọn tuyến" at bounding box center [164, 79] width 257 height 25
click at [104, 239] on div "Sài Gòn - Bến Tre" at bounding box center [176, 245] width 281 height 18
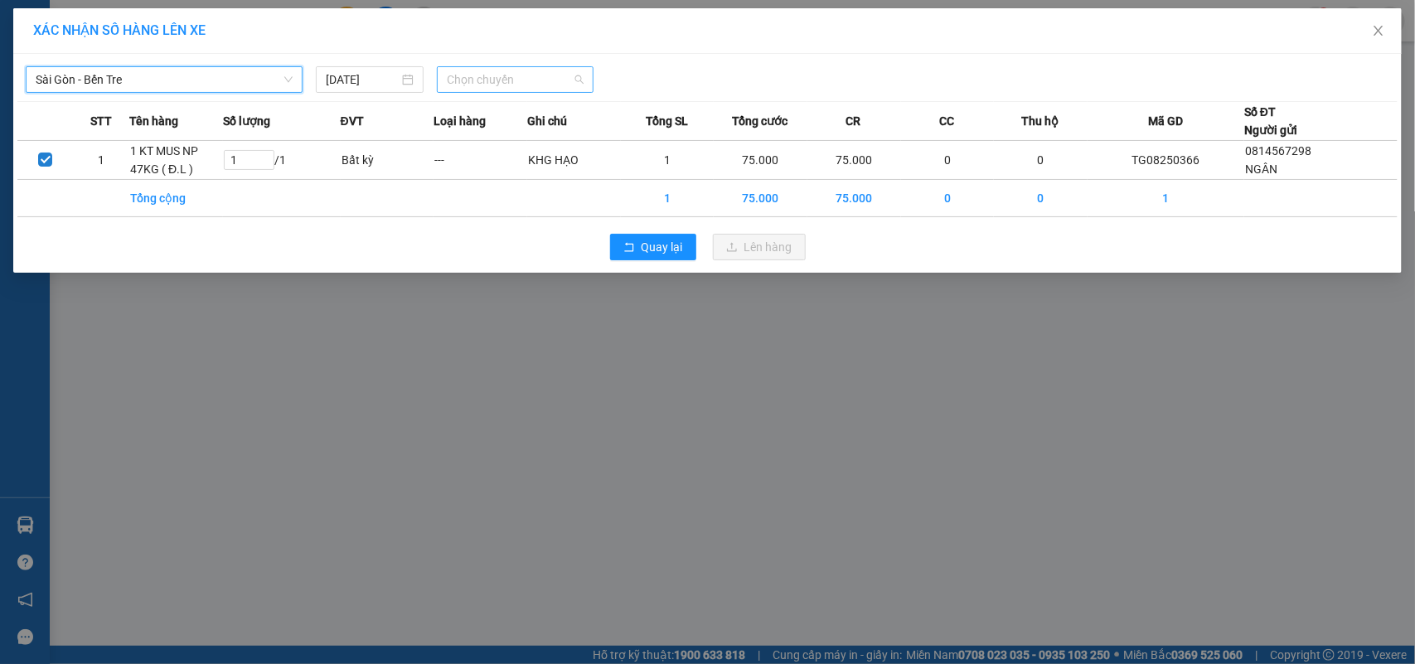
click at [554, 80] on span "Chọn chuyến" at bounding box center [515, 79] width 136 height 25
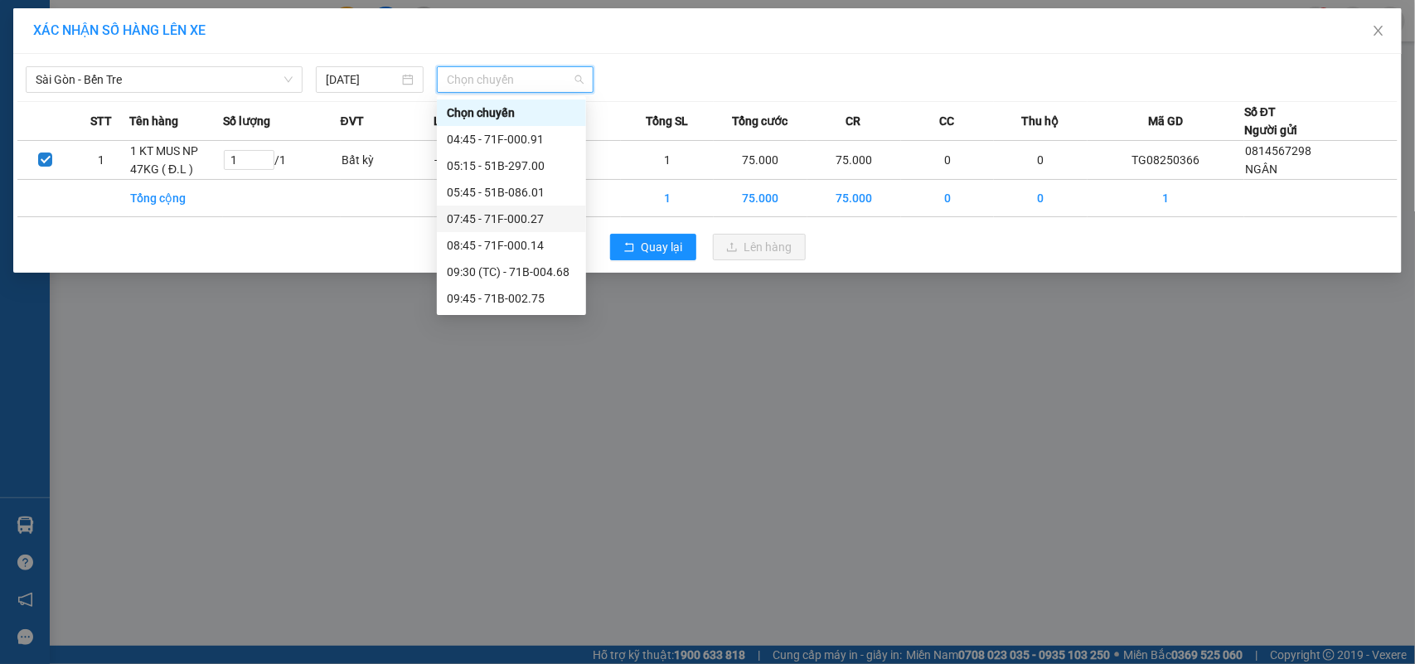
click at [556, 217] on div "07:45 - 71F-000.27" at bounding box center [511, 219] width 129 height 18
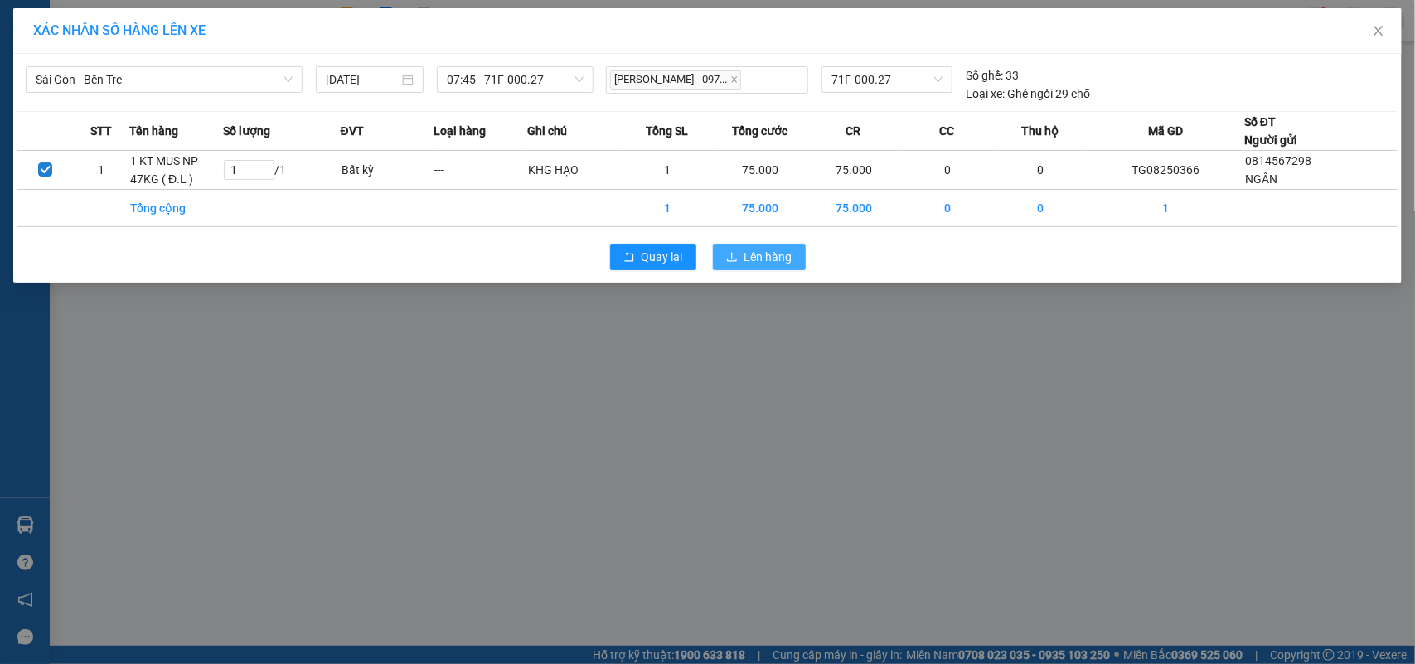
click at [790, 259] on span "Lên hàng" at bounding box center [769, 257] width 48 height 18
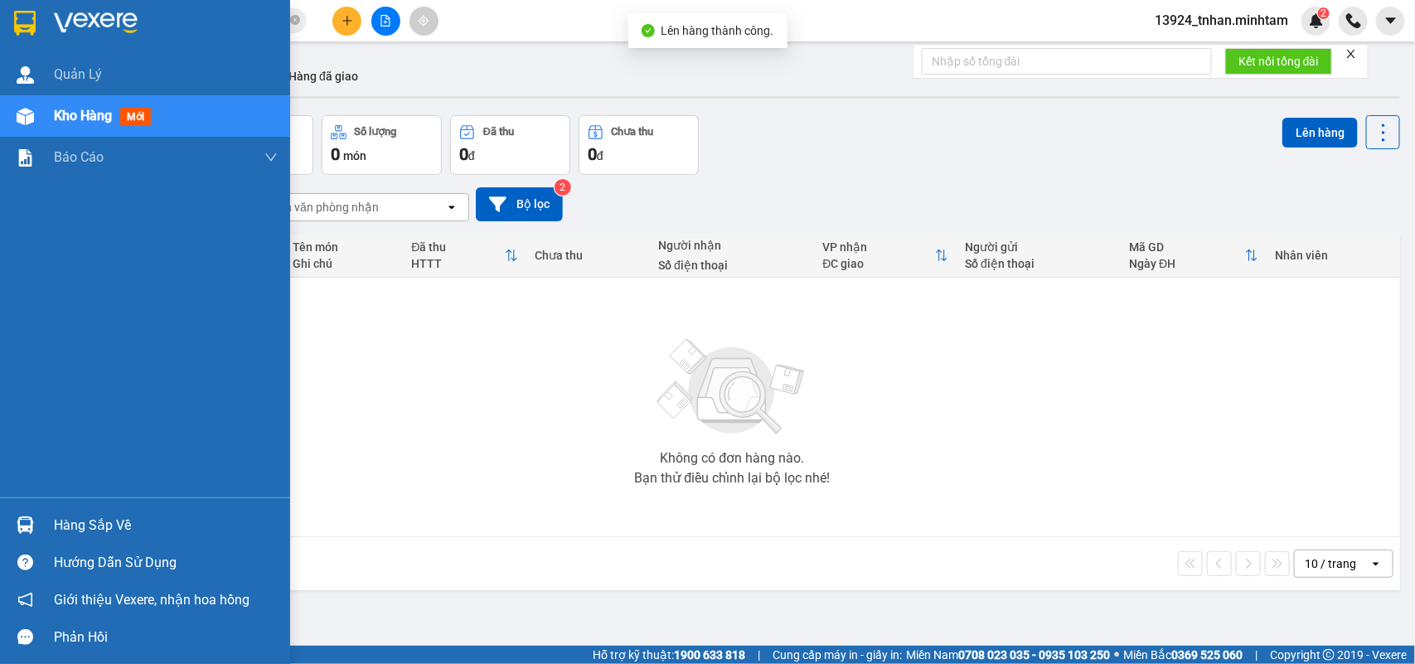
click at [23, 519] on img at bounding box center [25, 525] width 17 height 17
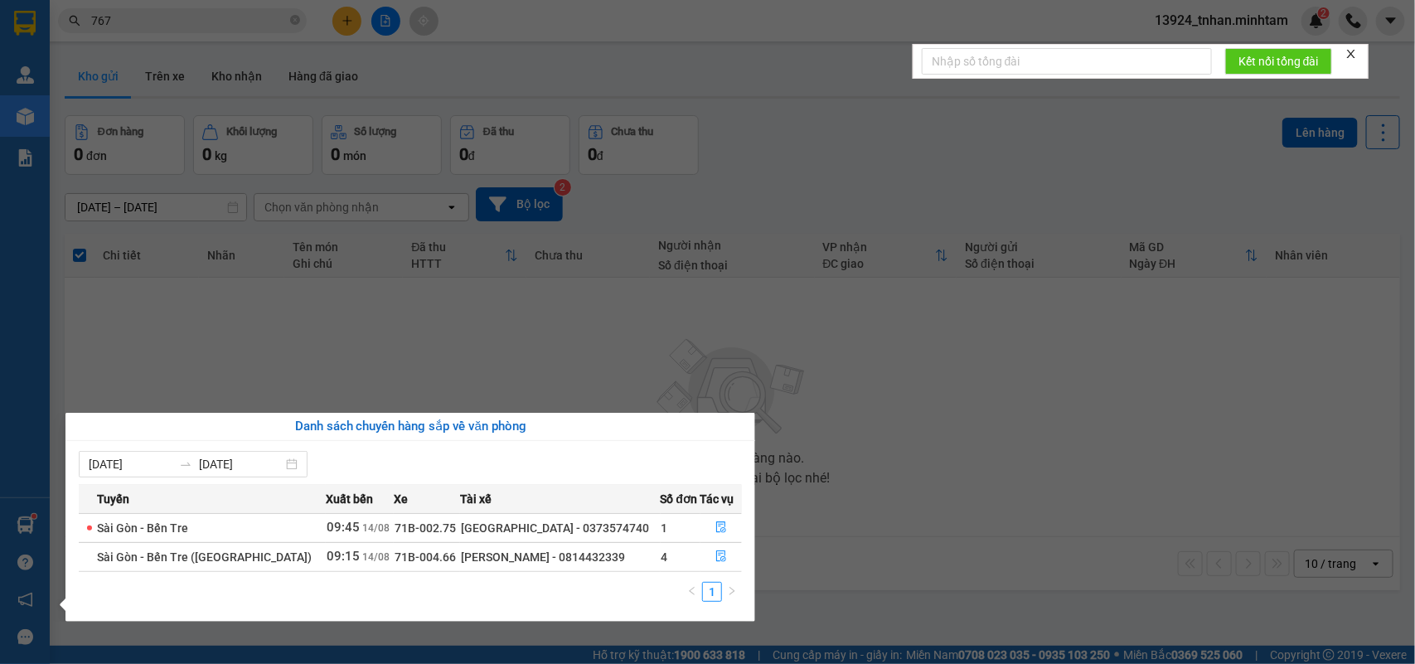
click at [58, 249] on section "Kết quả tìm kiếm ( 54 ) Bộ lọc Thuộc VP này Ngày tạo đơn gần nhất Mã ĐH Trạng t…" at bounding box center [707, 332] width 1415 height 664
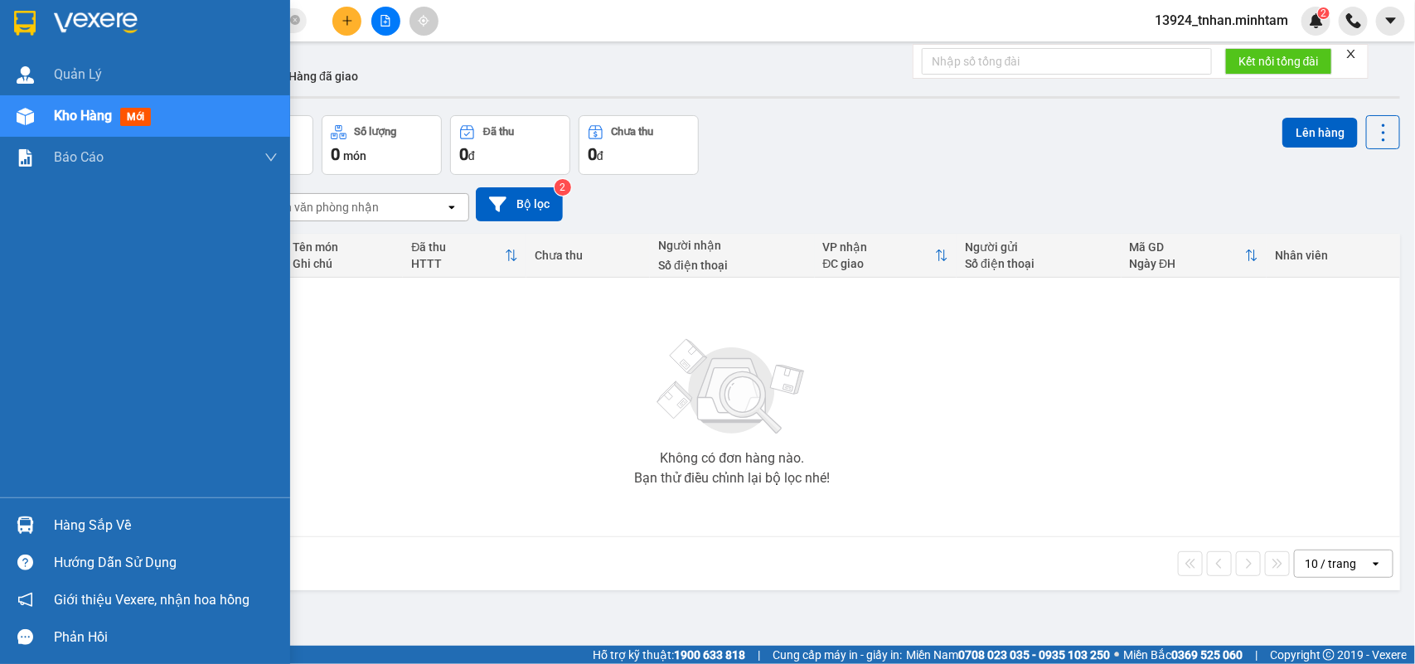
click at [33, 37] on div at bounding box center [145, 27] width 290 height 54
click at [34, 521] on div at bounding box center [25, 525] width 29 height 29
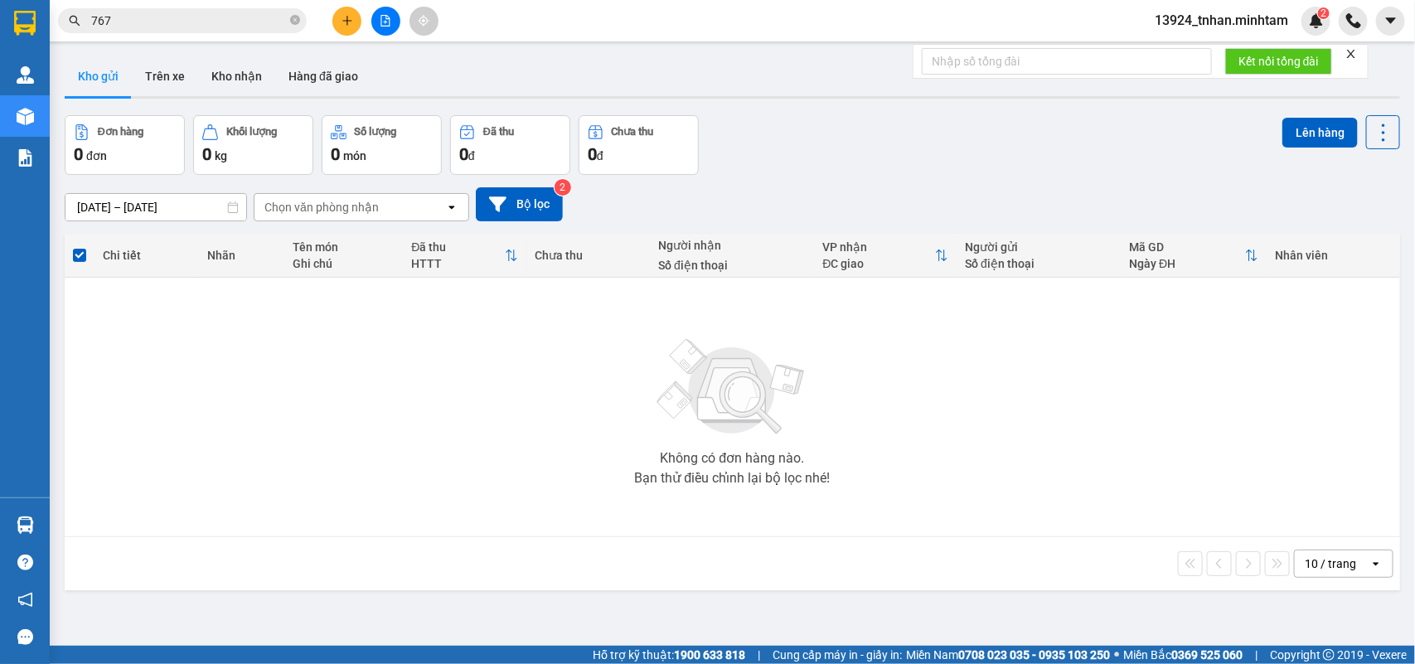
click at [346, 17] on section "Kết quả tìm kiếm ( 54 ) Bộ lọc Thuộc VP này Ngày tạo đơn gần nhất Mã ĐH Trạng t…" at bounding box center [707, 332] width 1415 height 664
click at [346, 17] on icon "plus" at bounding box center [348, 21] width 12 height 12
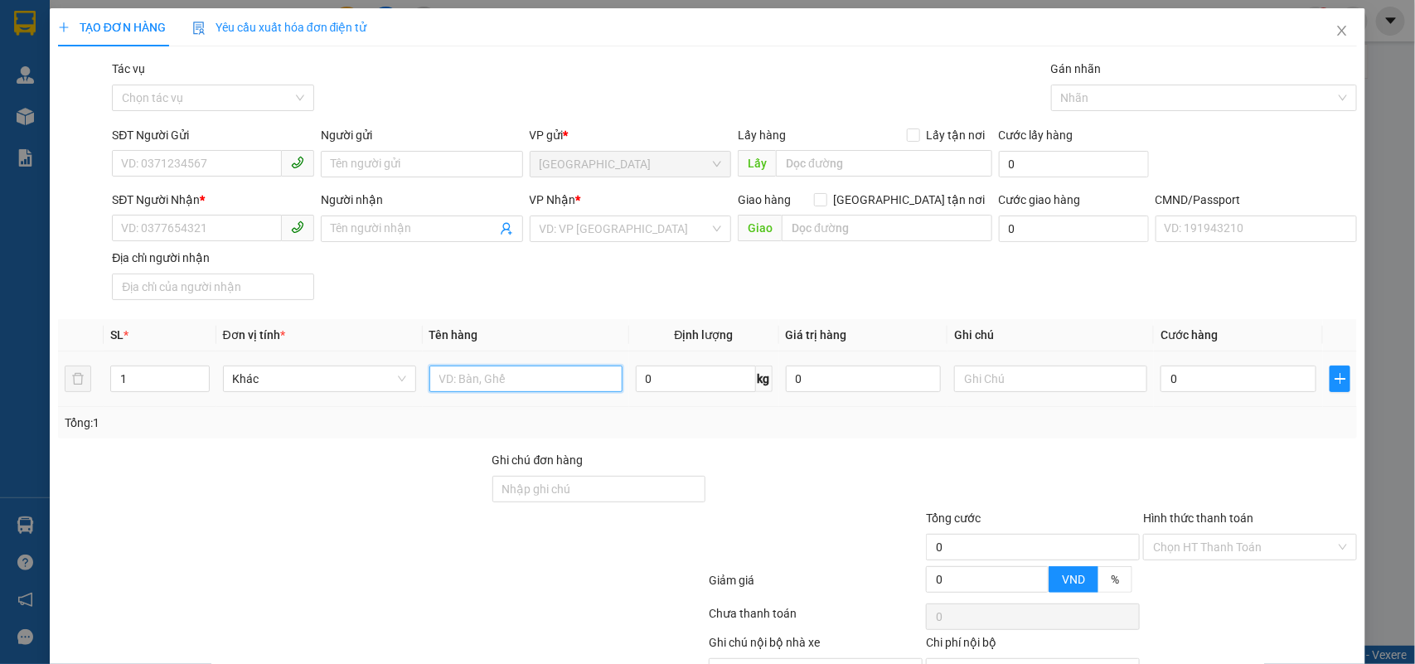
click at [460, 382] on input "text" at bounding box center [526, 379] width 193 height 27
type input "1 T NP 10 KG"
click at [143, 163] on input "SĐT Người Gửi" at bounding box center [197, 163] width 170 height 27
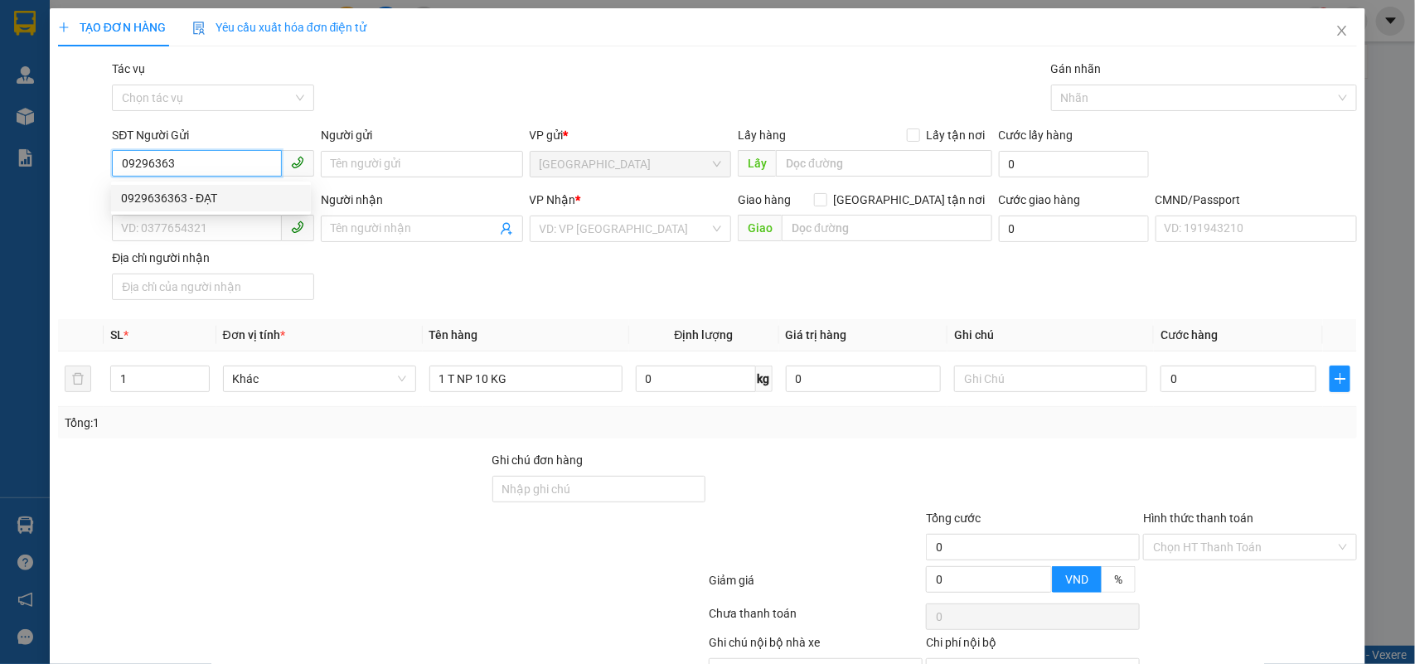
click at [280, 197] on div "0929636363 - ĐẠT" at bounding box center [211, 198] width 180 height 18
type input "0929636363"
type input "ĐẠT"
type input "0365161838"
type input "TÚ MỎ CÀY"
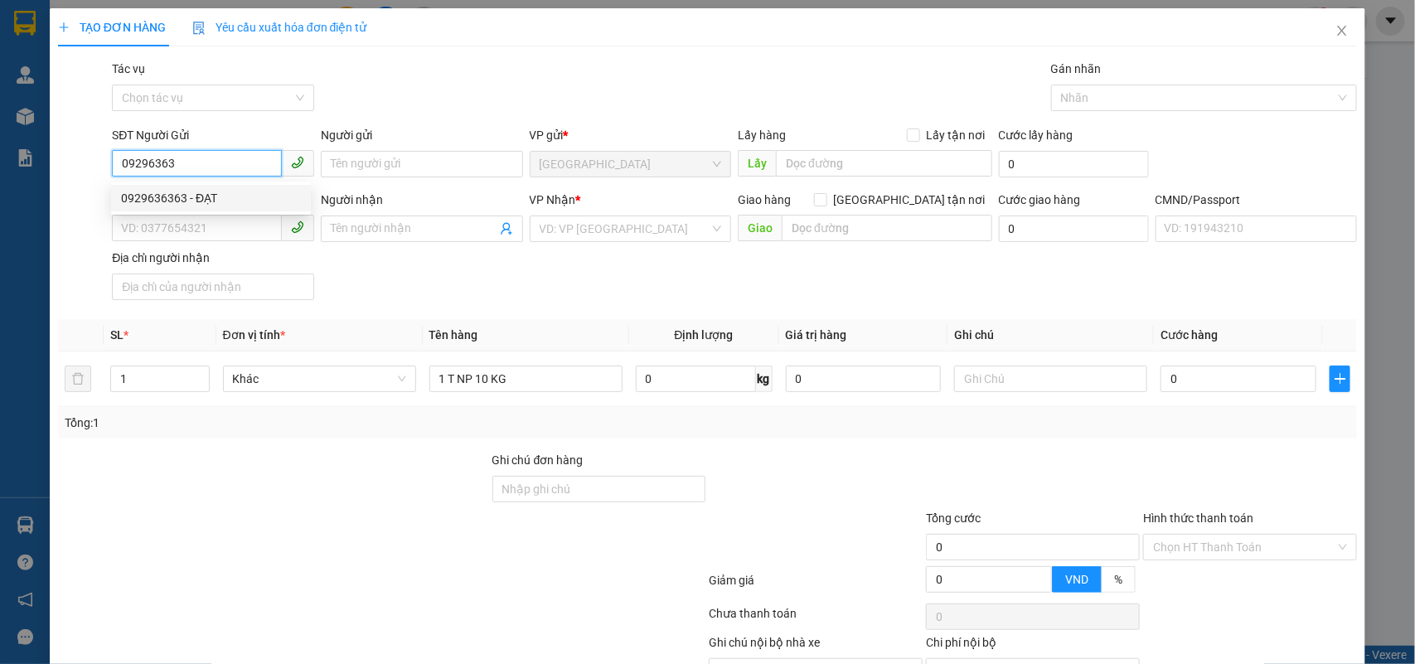
type input "083081007484"
type input "0929636363"
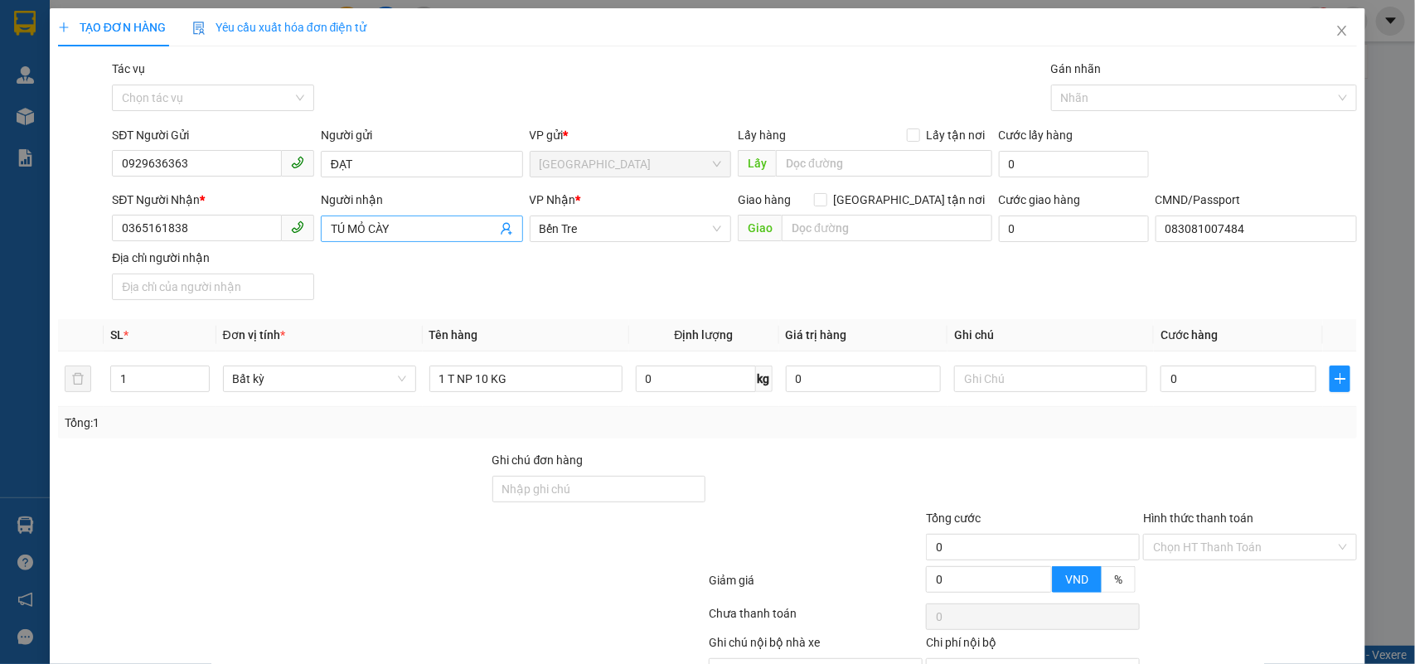
click at [500, 236] on icon "user-add" at bounding box center [506, 228] width 13 height 13
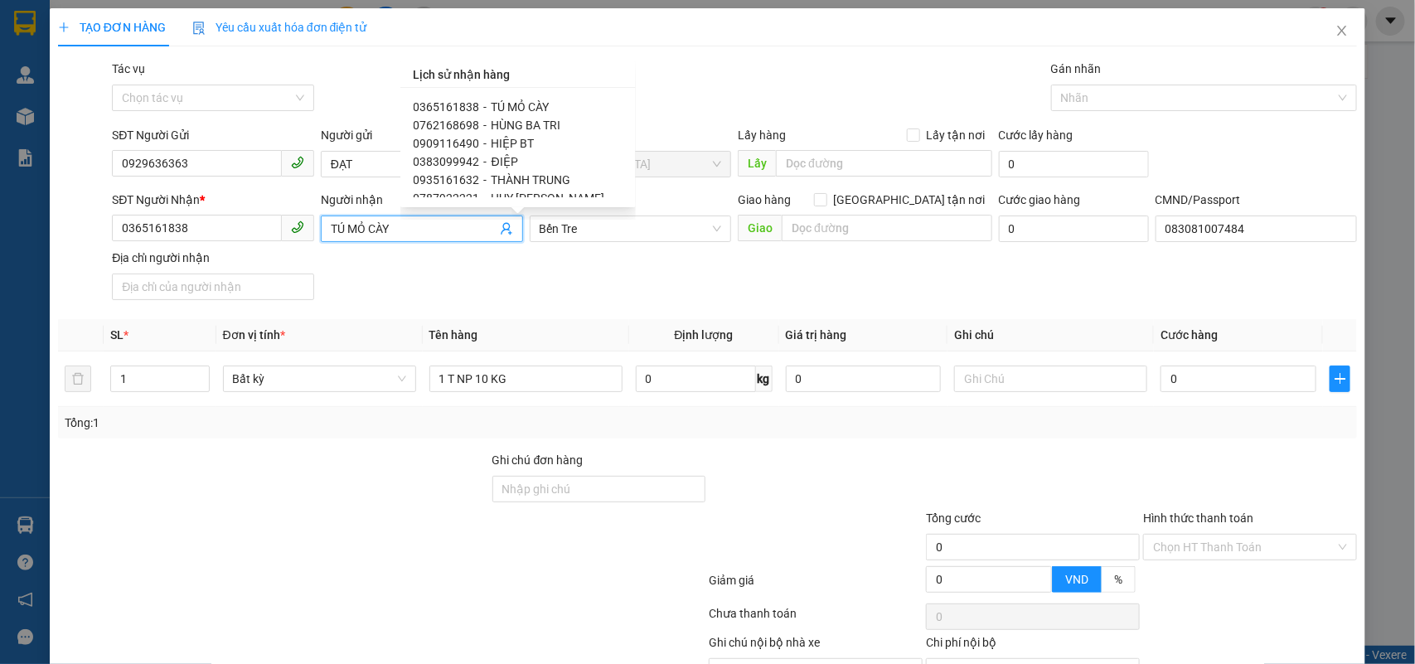
click at [527, 283] on span "THÀNH ĐẠT" at bounding box center [523, 289] width 63 height 13
type input "0395317613"
type input "THÀNH ĐẠT"
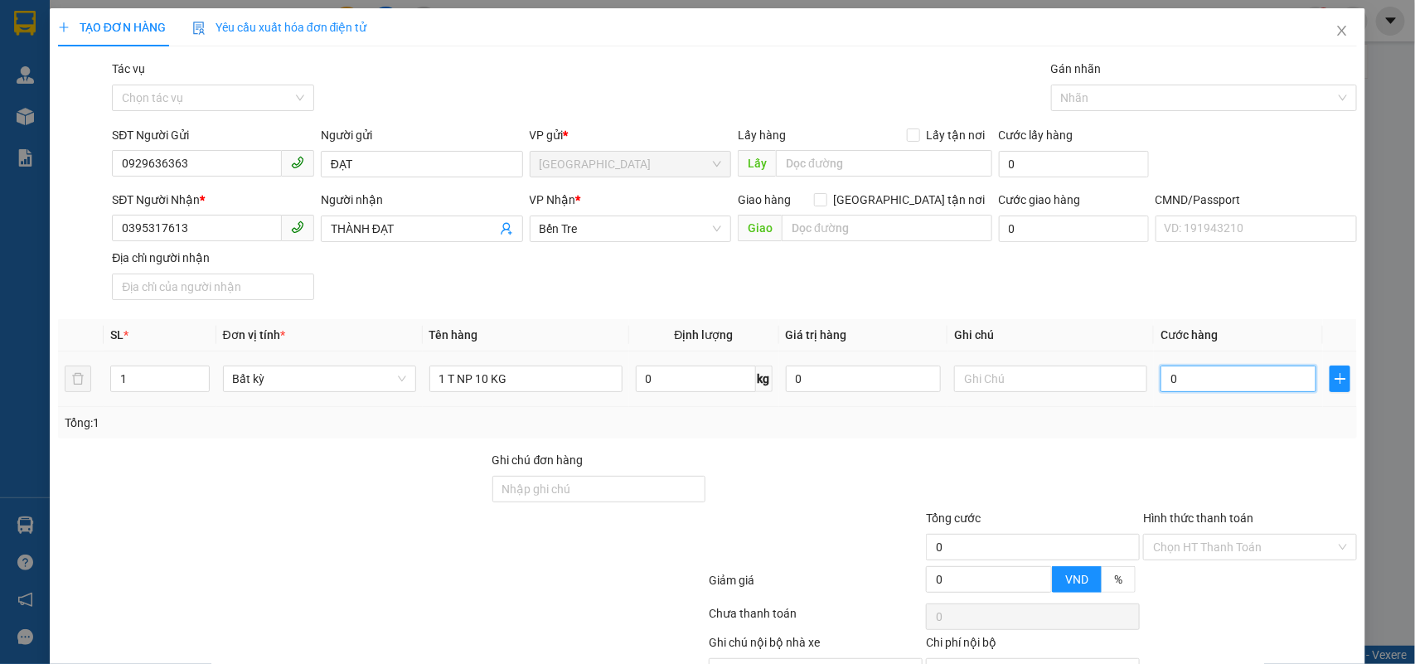
click at [1212, 375] on input "0" at bounding box center [1239, 379] width 156 height 27
type input "3"
type input "30"
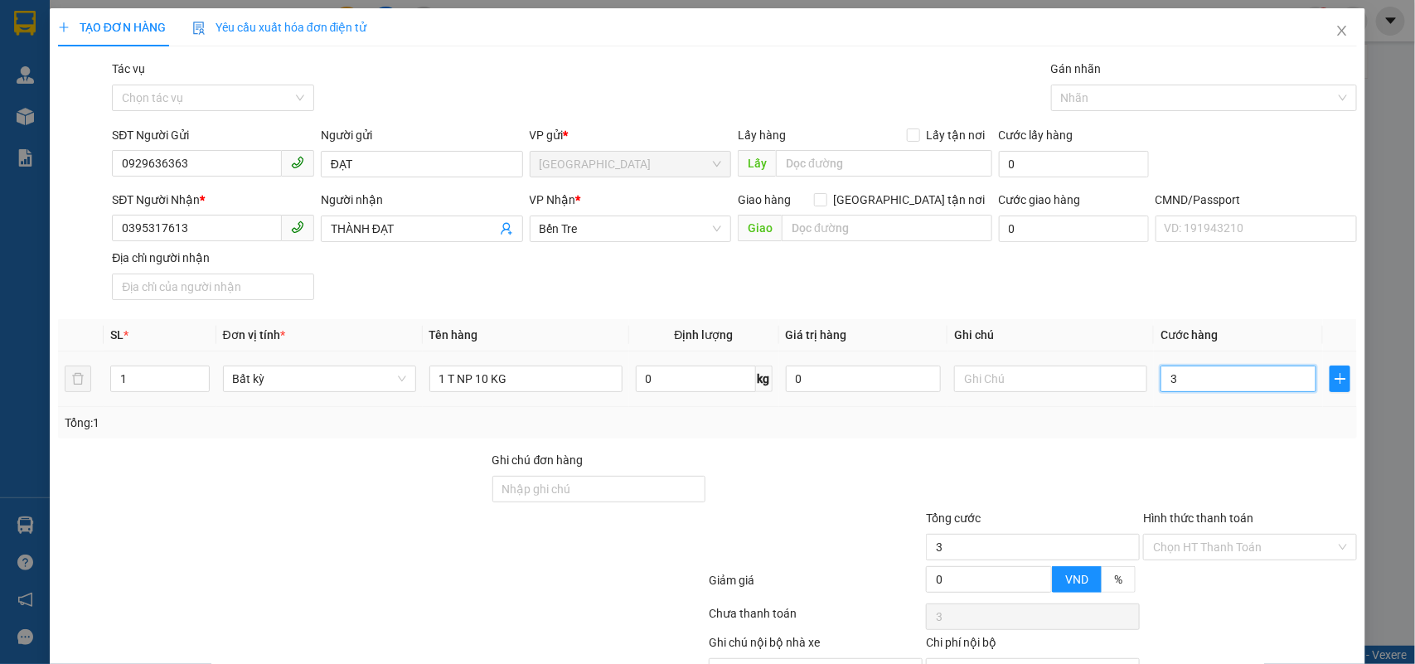
type input "30"
type input "30.000"
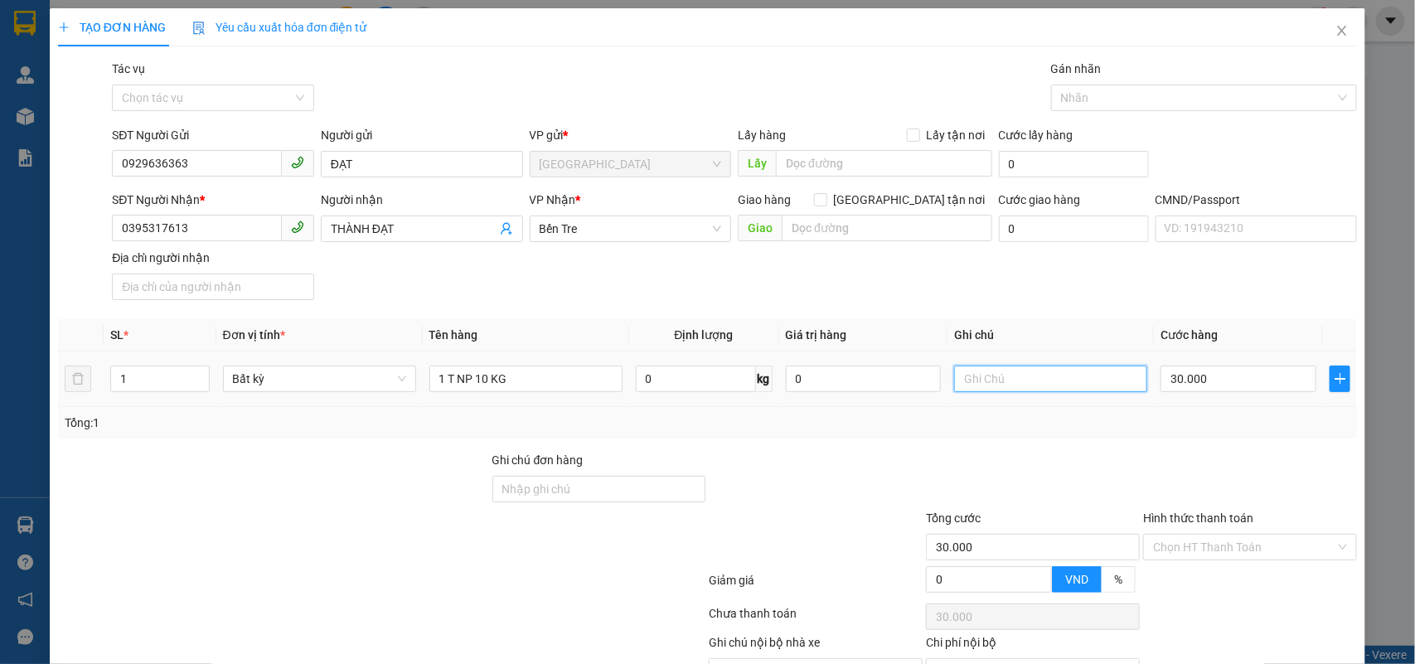
click at [1082, 381] on input "text" at bounding box center [1050, 379] width 193 height 27
type input "KHG NHÂN"
click at [1282, 603] on div "Transit Pickup Surcharge Ids Transit Deliver Surcharge Ids Transit Deliver Surc…" at bounding box center [708, 392] width 1300 height 664
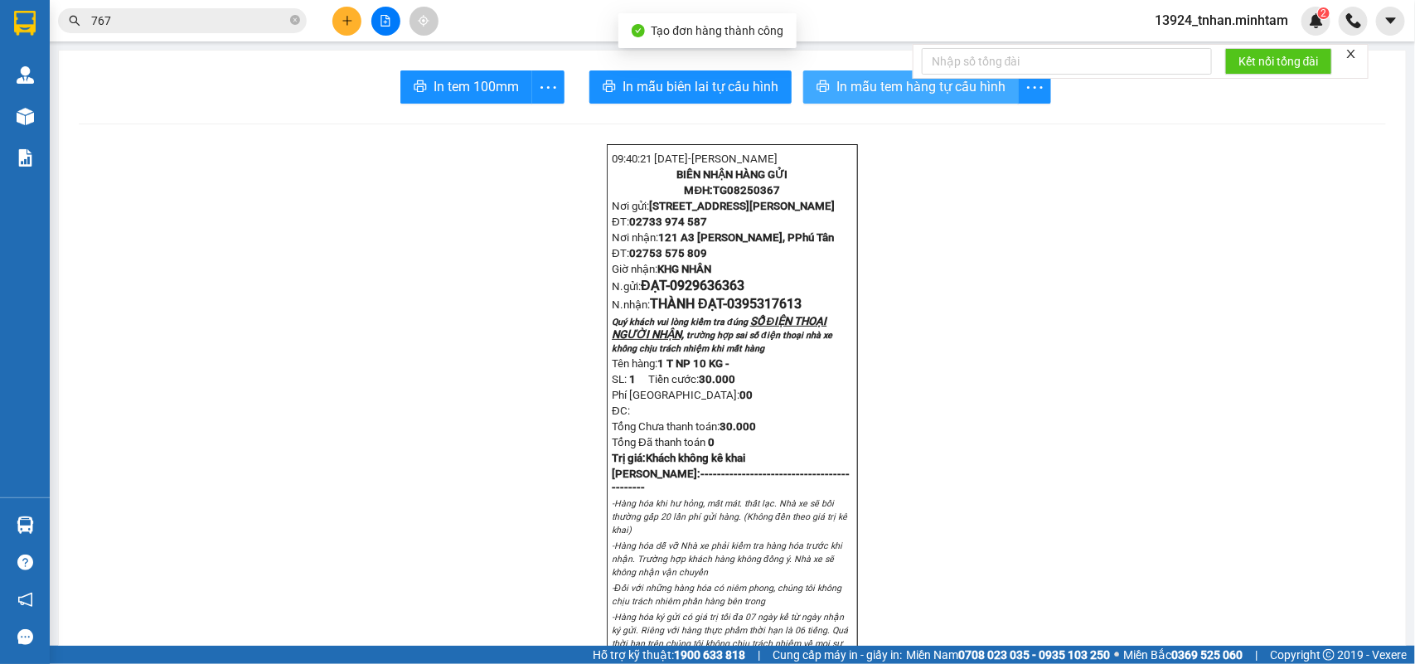
click at [843, 85] on span "In mẫu tem hàng tự cấu hình" at bounding box center [921, 86] width 169 height 21
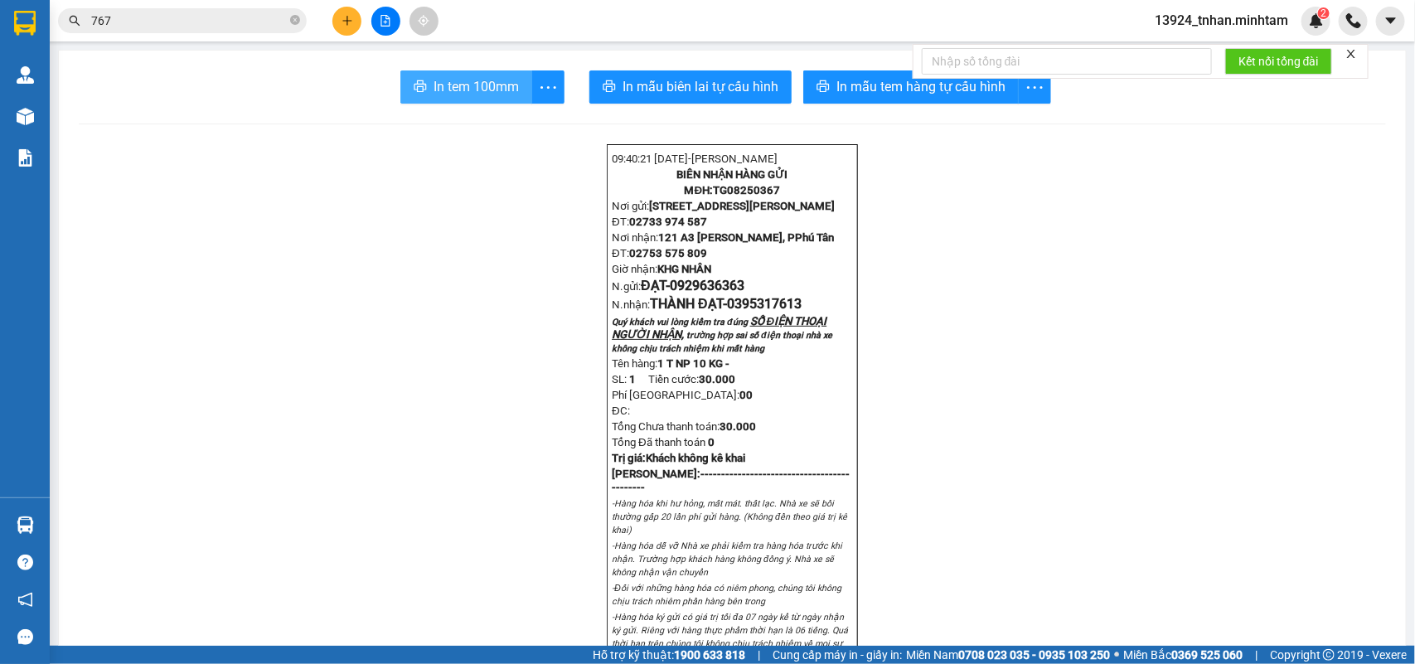
click at [488, 100] on button "In tem 100mm" at bounding box center [467, 86] width 132 height 33
click at [354, 22] on button at bounding box center [347, 21] width 29 height 29
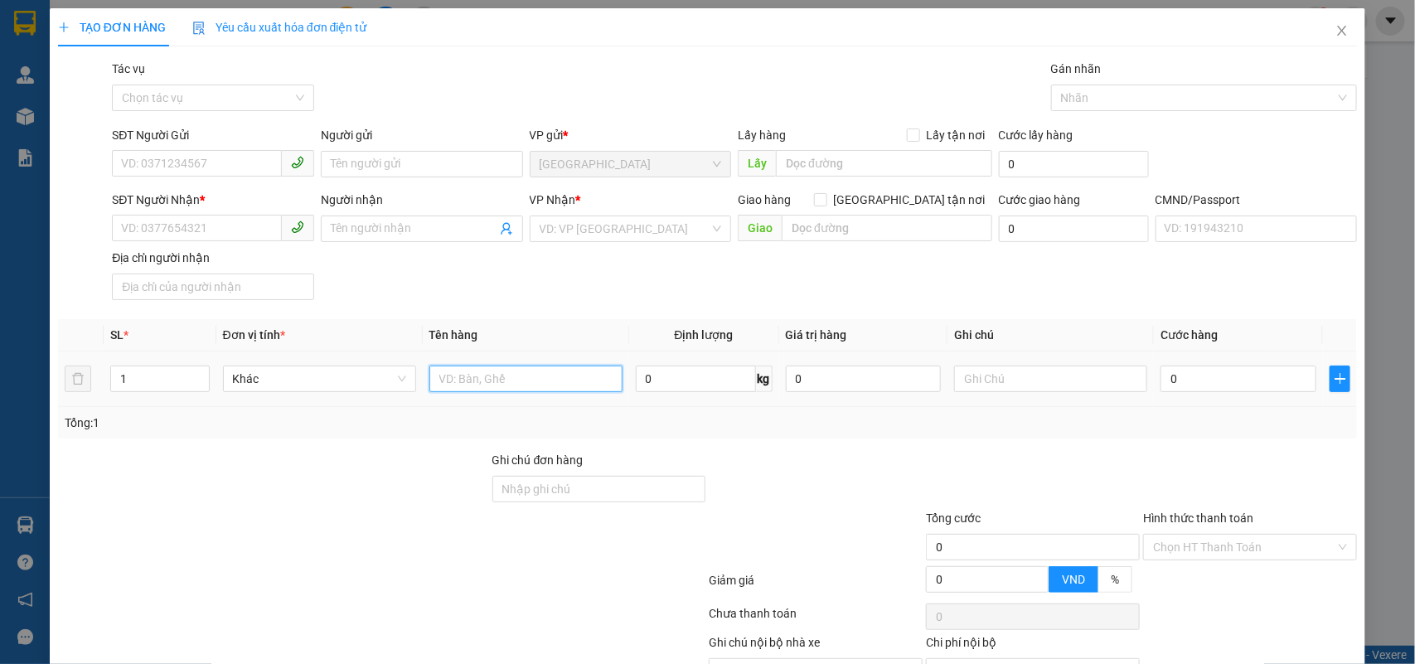
click at [565, 380] on input "text" at bounding box center [526, 379] width 193 height 27
type input "1 HỘP NP ( H.D.V )"
click at [211, 160] on input "SĐT Người Gửi" at bounding box center [197, 163] width 170 height 27
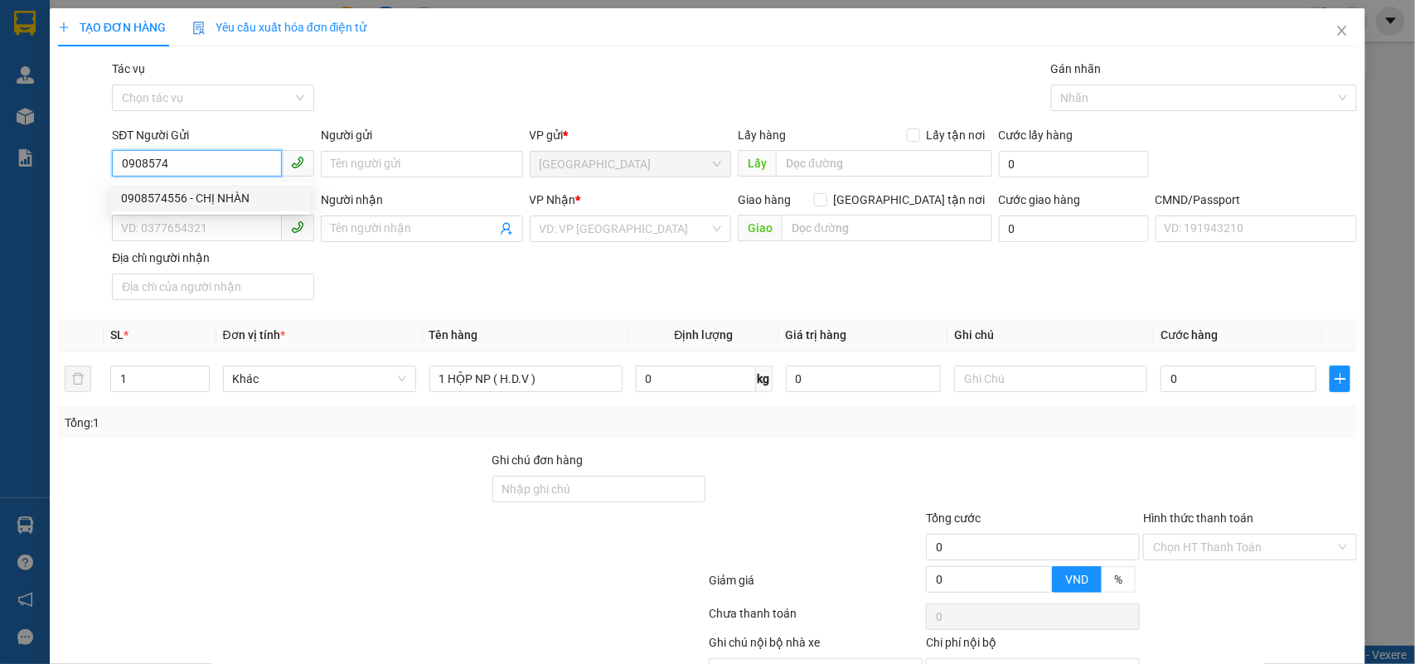
click at [250, 199] on div "0908574556 - CHỊ NHÀN" at bounding box center [211, 198] width 180 height 18
type input "0908574556"
type input "CHỊ NHÀN"
type input "0356852833"
type input "VÂN"
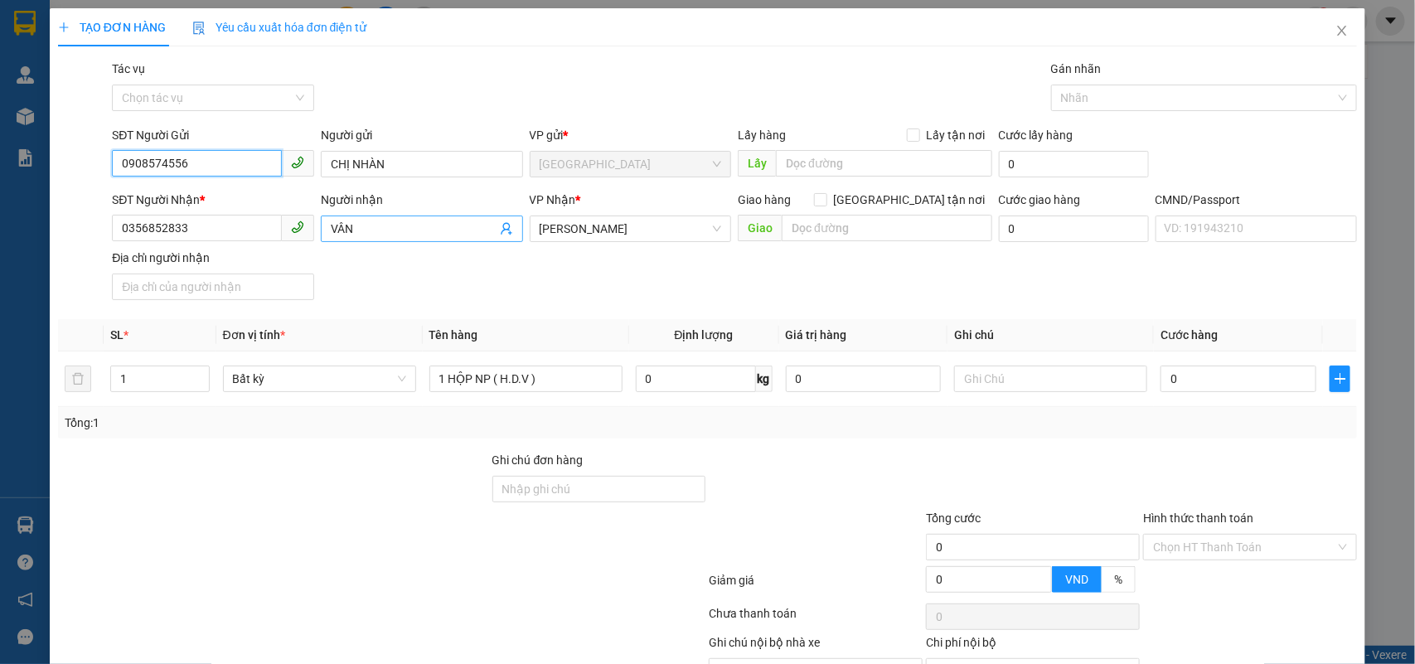
type input "0908574556"
click at [503, 232] on icon "user-add" at bounding box center [506, 228] width 13 height 13
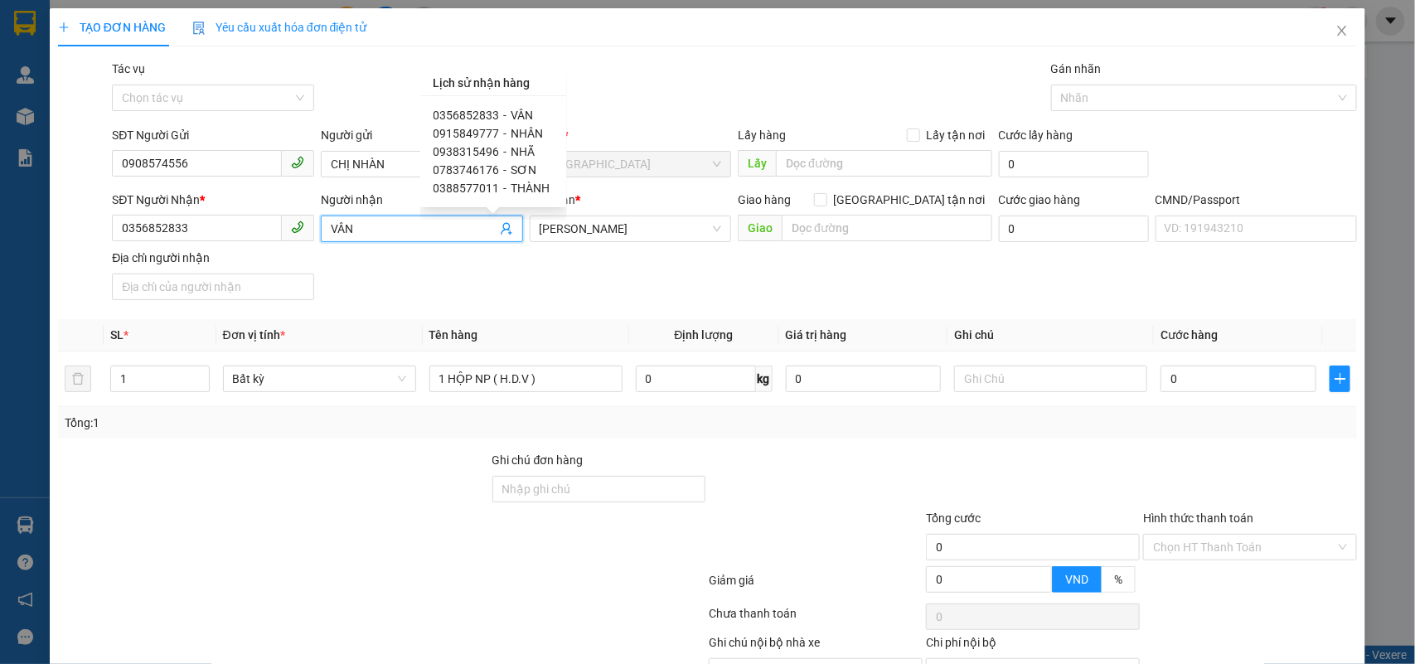
click at [532, 147] on span "NHÃ" at bounding box center [524, 151] width 24 height 13
type input "0938315496"
type input "NHÃ"
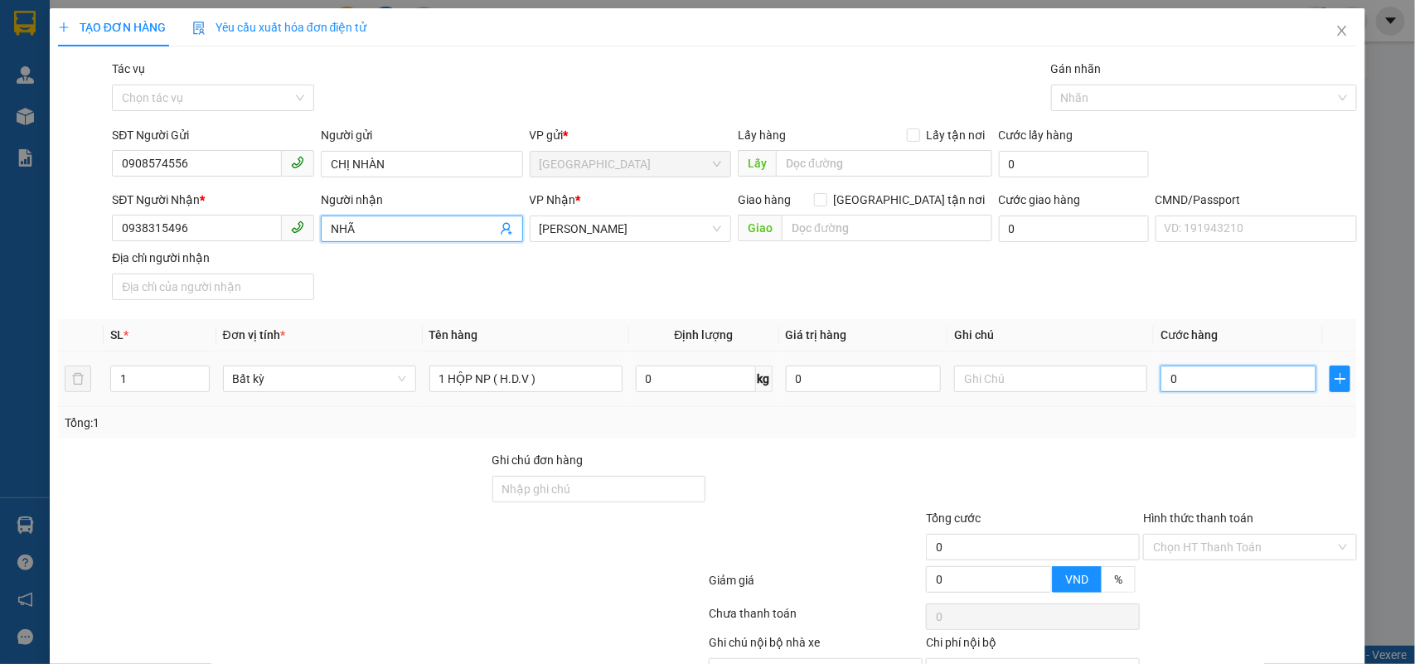
click at [1240, 376] on input "0" at bounding box center [1239, 379] width 156 height 27
type input "2"
type input "20"
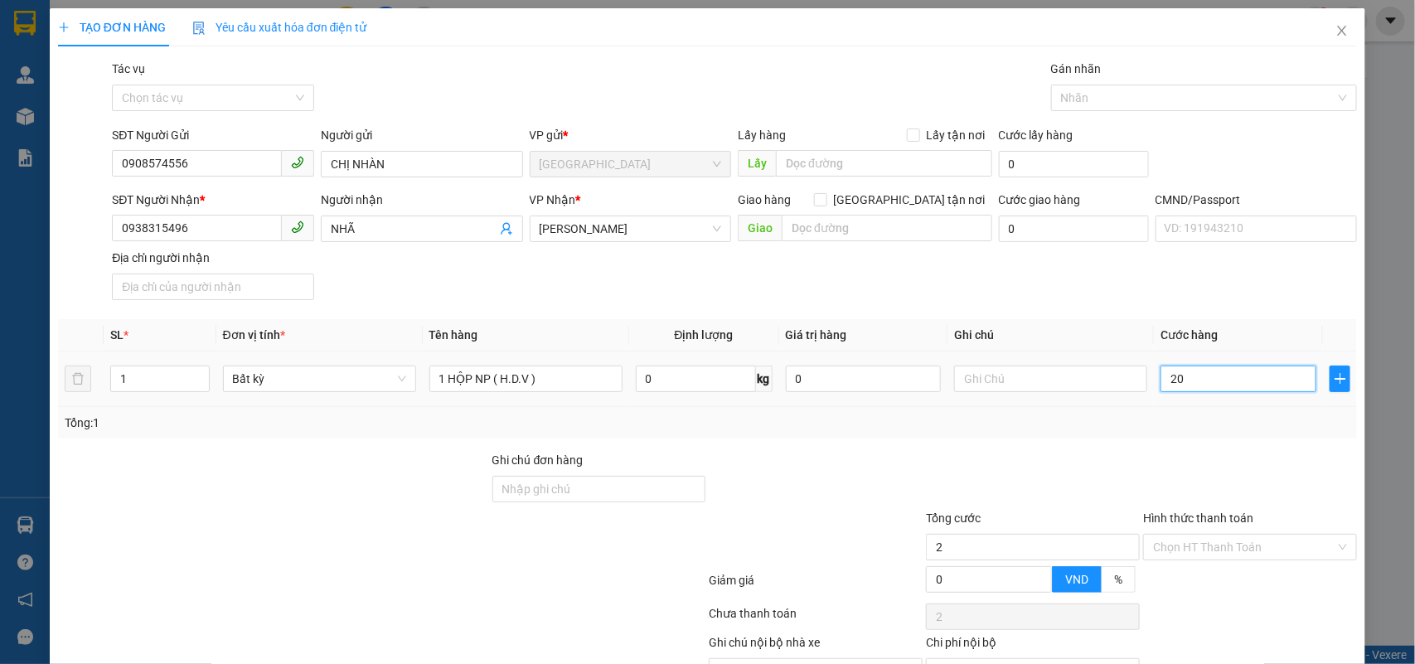
type input "20"
type input "20.000"
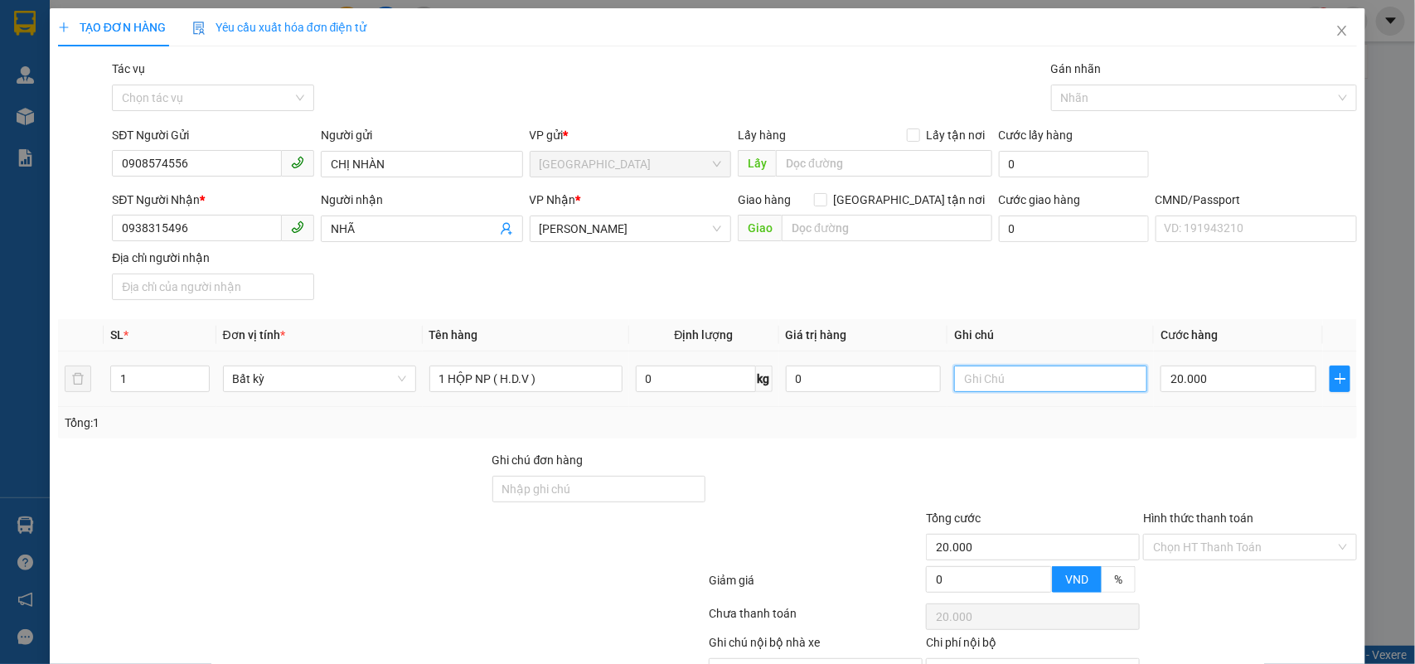
click at [1066, 380] on input "text" at bounding box center [1050, 379] width 193 height 27
type input "14H N"
drag, startPoint x: 1255, startPoint y: 460, endPoint x: 1238, endPoint y: 475, distance: 22.3
click at [1254, 535] on input "Hình thức thanh toán" at bounding box center [1244, 547] width 182 height 25
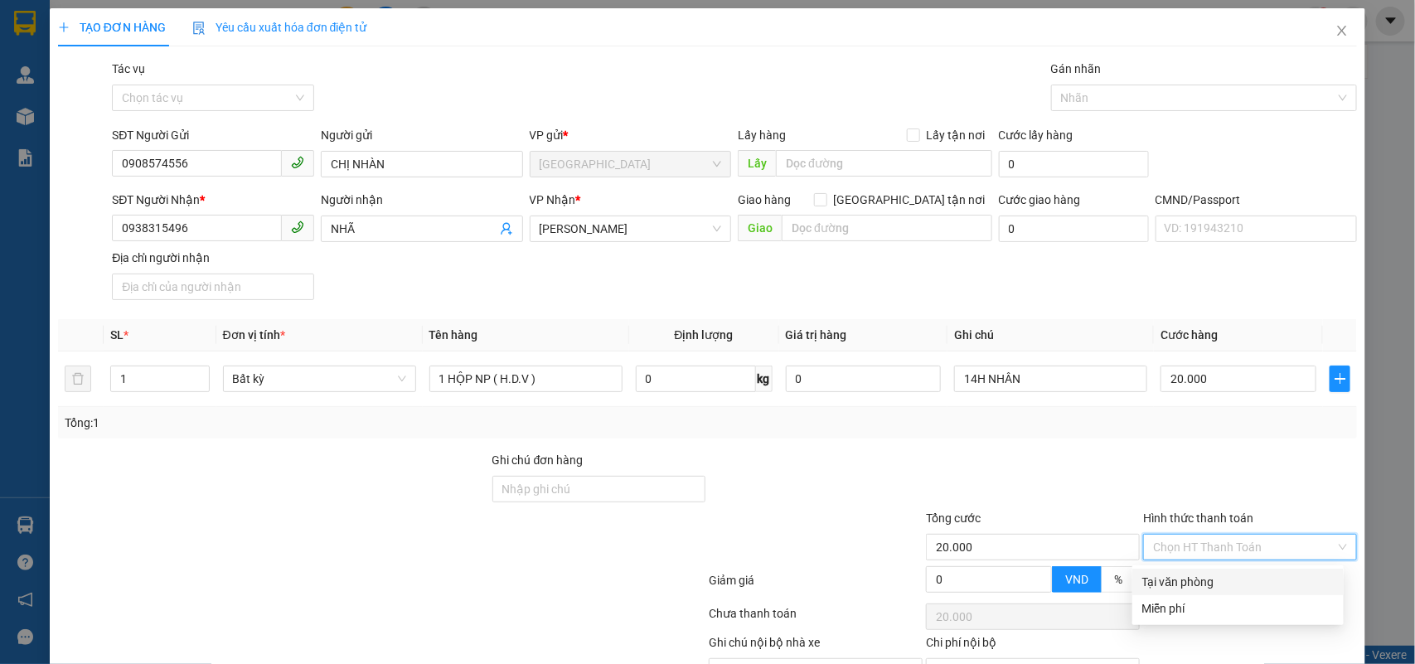
drag, startPoint x: 1232, startPoint y: 478, endPoint x: 1258, endPoint y: 577, distance: 102.0
click at [1231, 573] on div "Tại văn phòng" at bounding box center [1239, 582] width 192 height 18
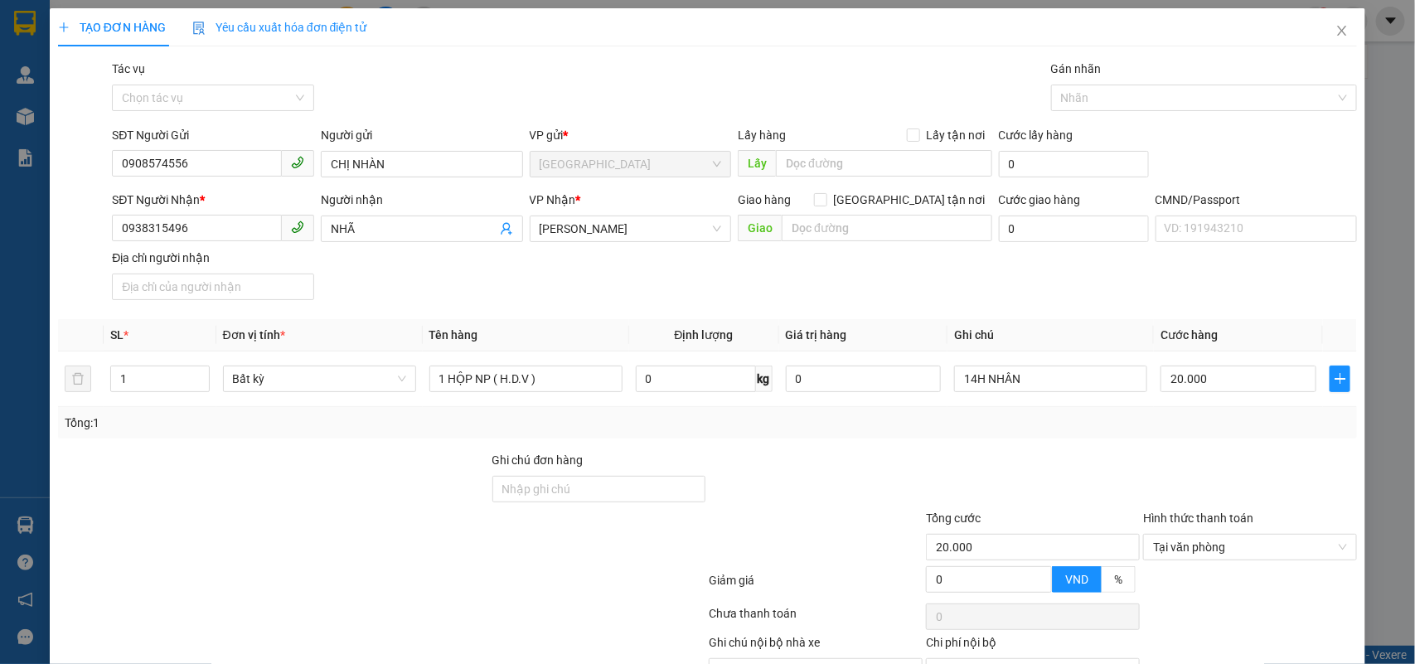
drag, startPoint x: 1262, startPoint y: 619, endPoint x: 1047, endPoint y: 421, distance: 292.2
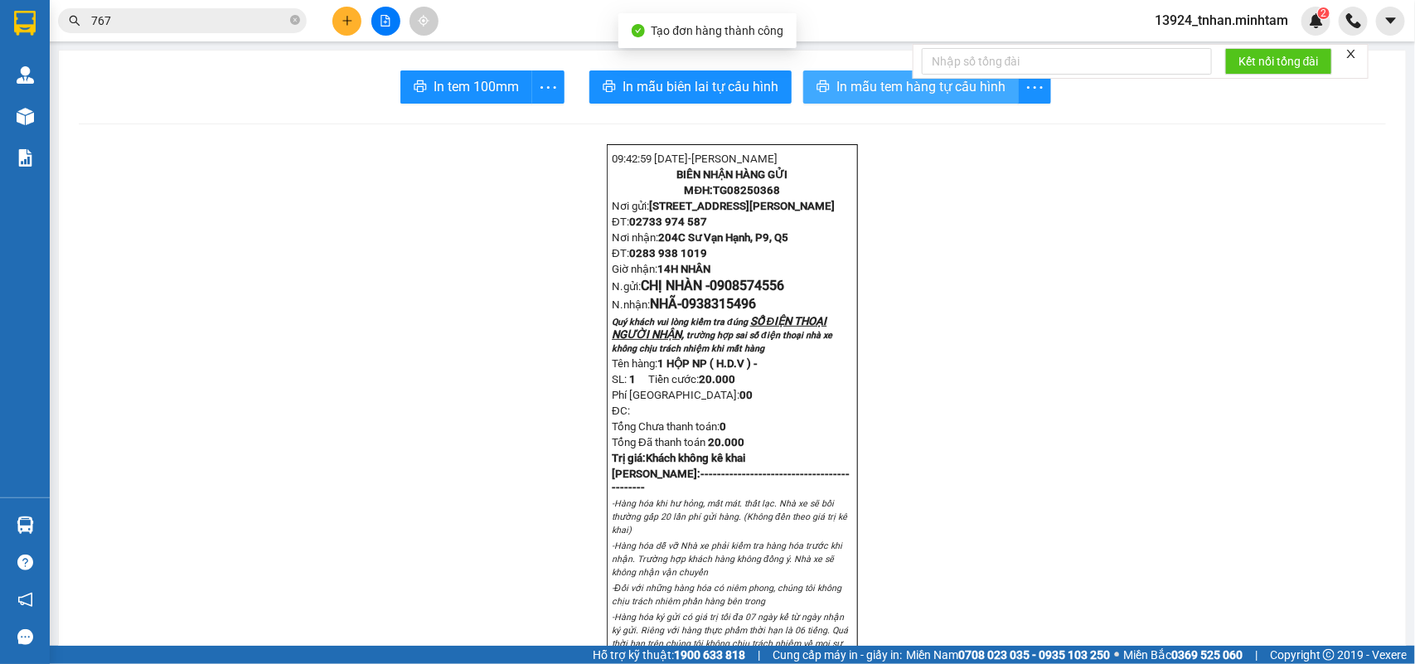
click at [885, 96] on span "In mẫu tem hàng tự cấu hình" at bounding box center [921, 86] width 169 height 21
click at [875, 87] on span "In mẫu tem hàng tự cấu hình" at bounding box center [927, 86] width 169 height 21
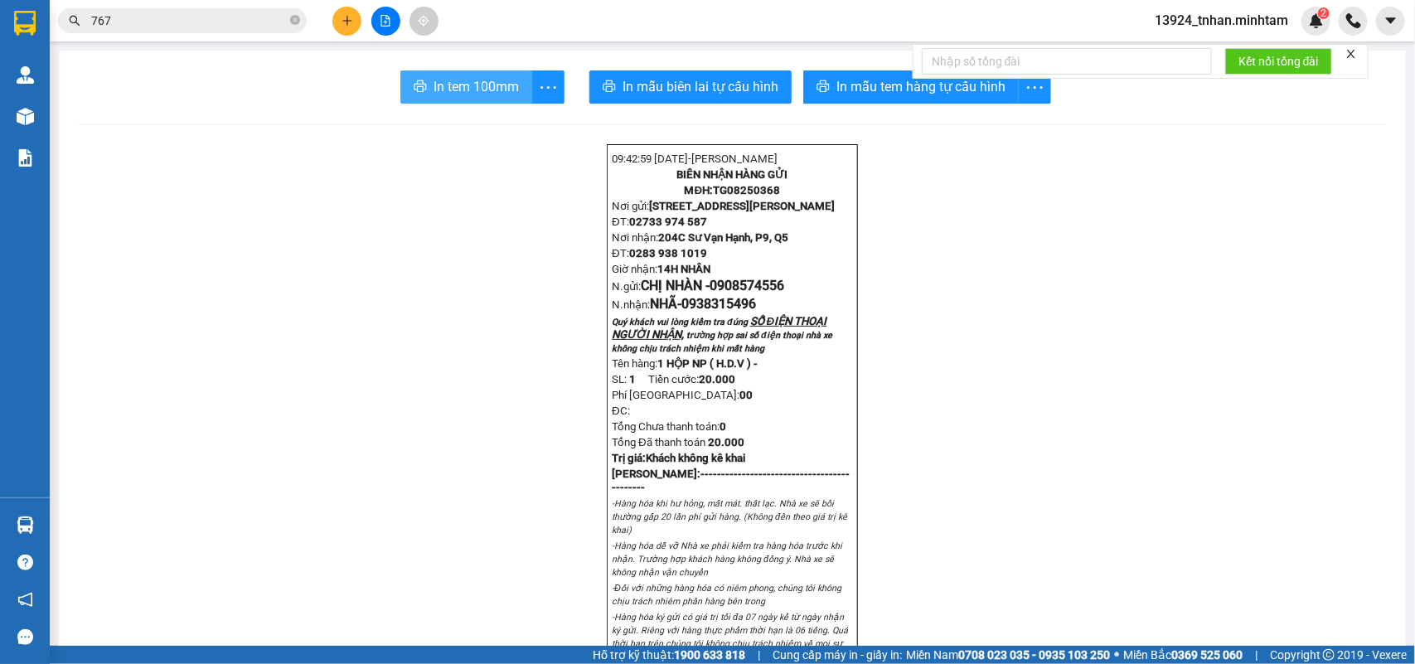
click at [503, 87] on span "In tem 100mm" at bounding box center [476, 86] width 85 height 21
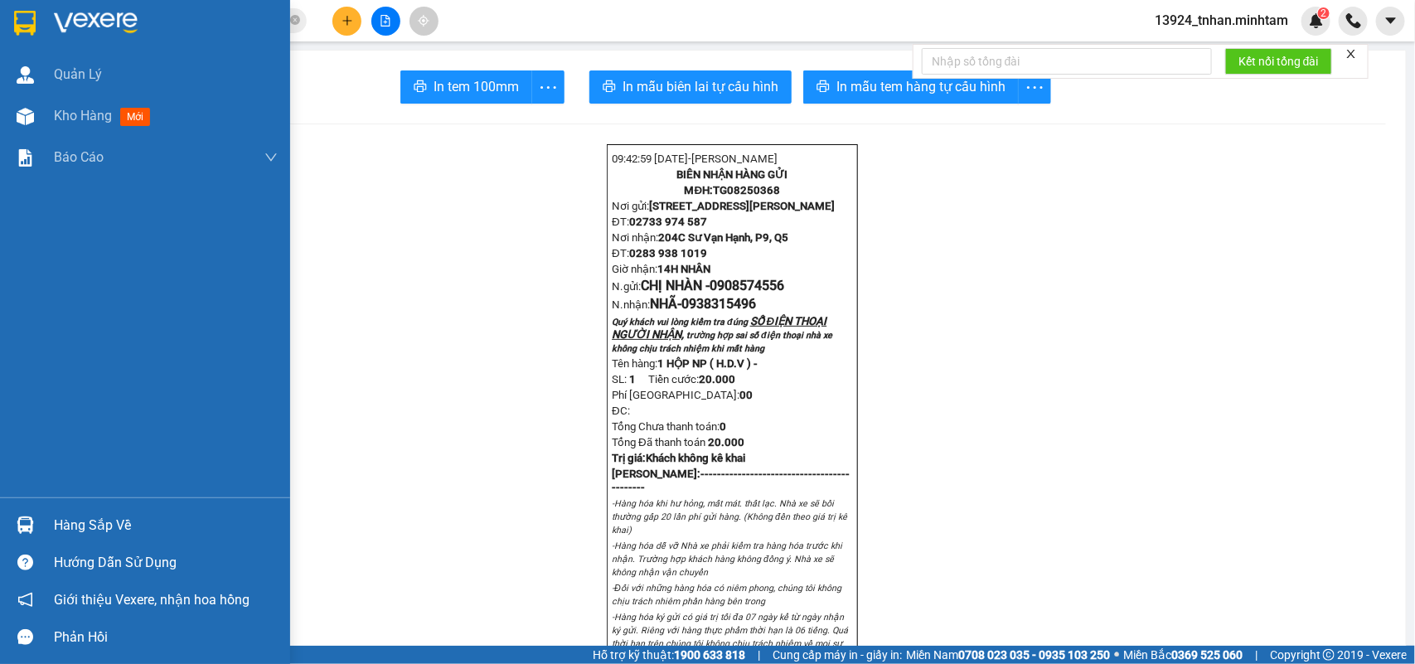
click at [80, 524] on div "Hàng sắp về" at bounding box center [166, 525] width 224 height 25
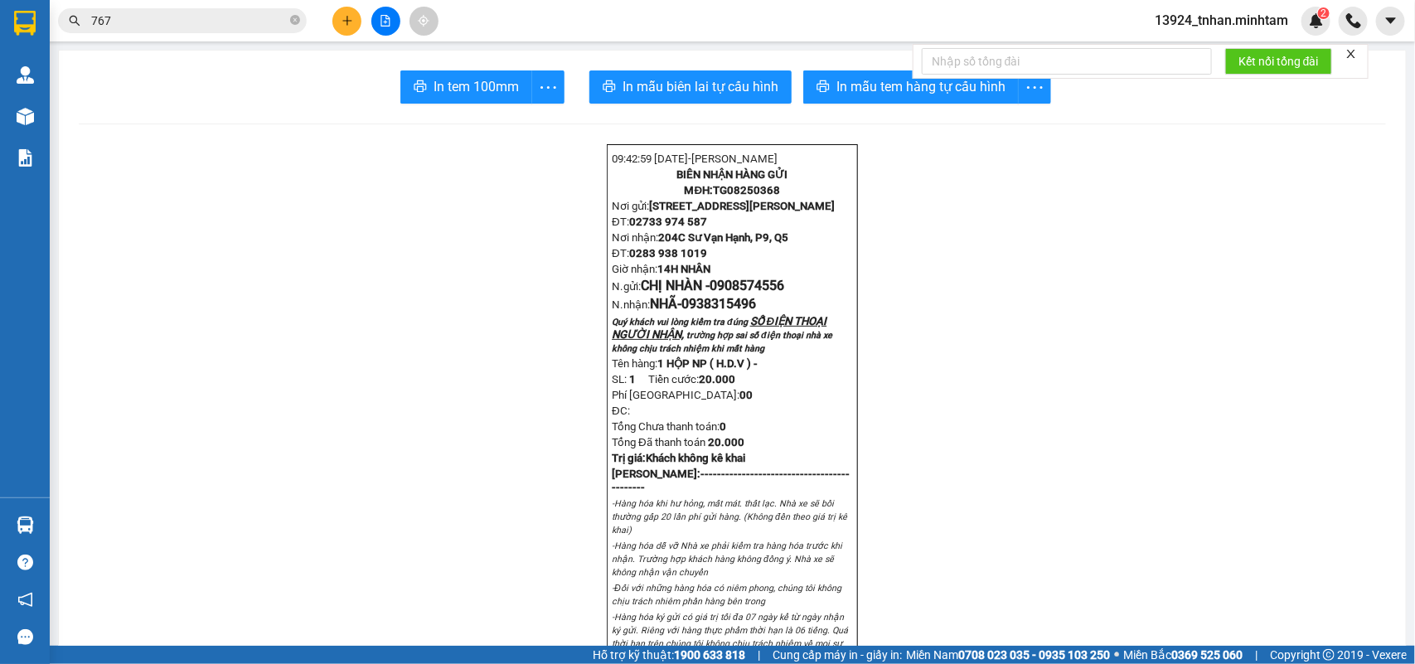
click at [291, 17] on section "Kết quả tìm kiếm ( 54 ) Bộ lọc Thuộc VP này Ngày tạo đơn gần nhất Mã ĐH Trạng t…" at bounding box center [707, 332] width 1415 height 664
click at [291, 17] on icon "close-circle" at bounding box center [295, 20] width 10 height 10
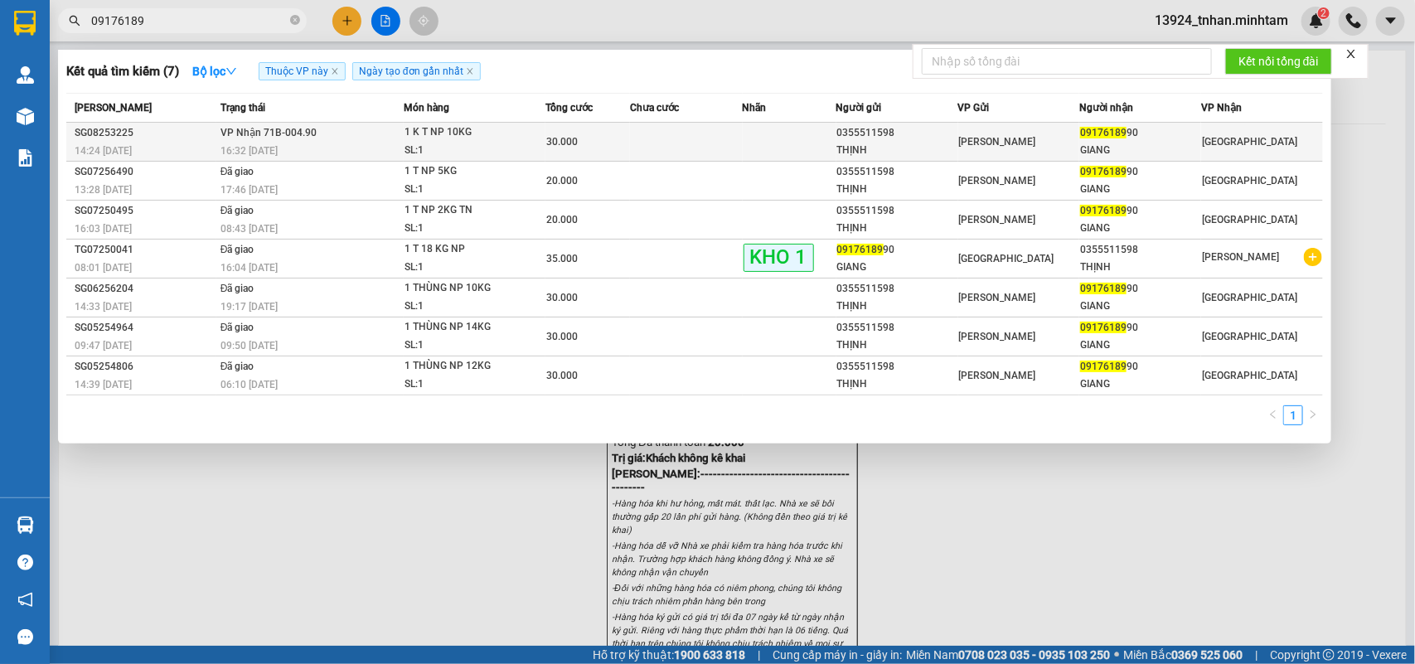
type input "09176189"
click at [511, 134] on div "1 K T NP 10KG" at bounding box center [467, 133] width 124 height 18
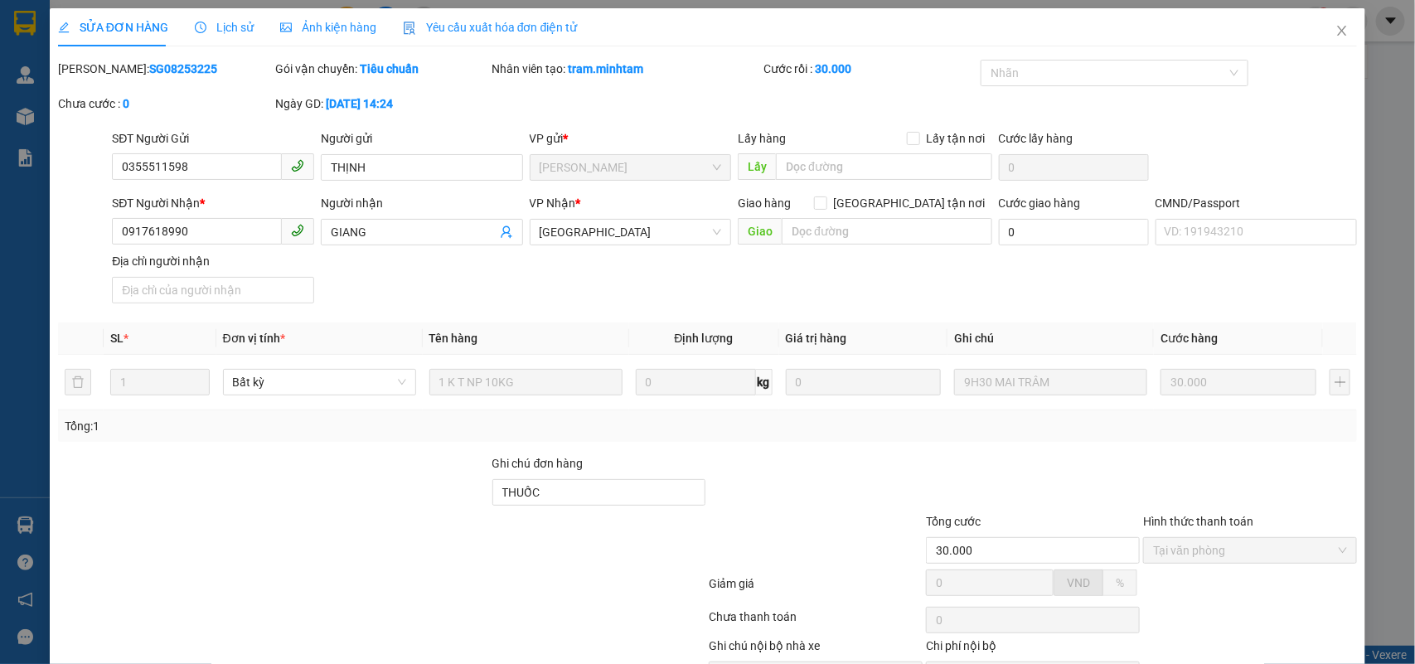
type input "0355511598"
type input "THỊNH"
type input "0917618990"
type input "GIANG"
type input "THUỐC"
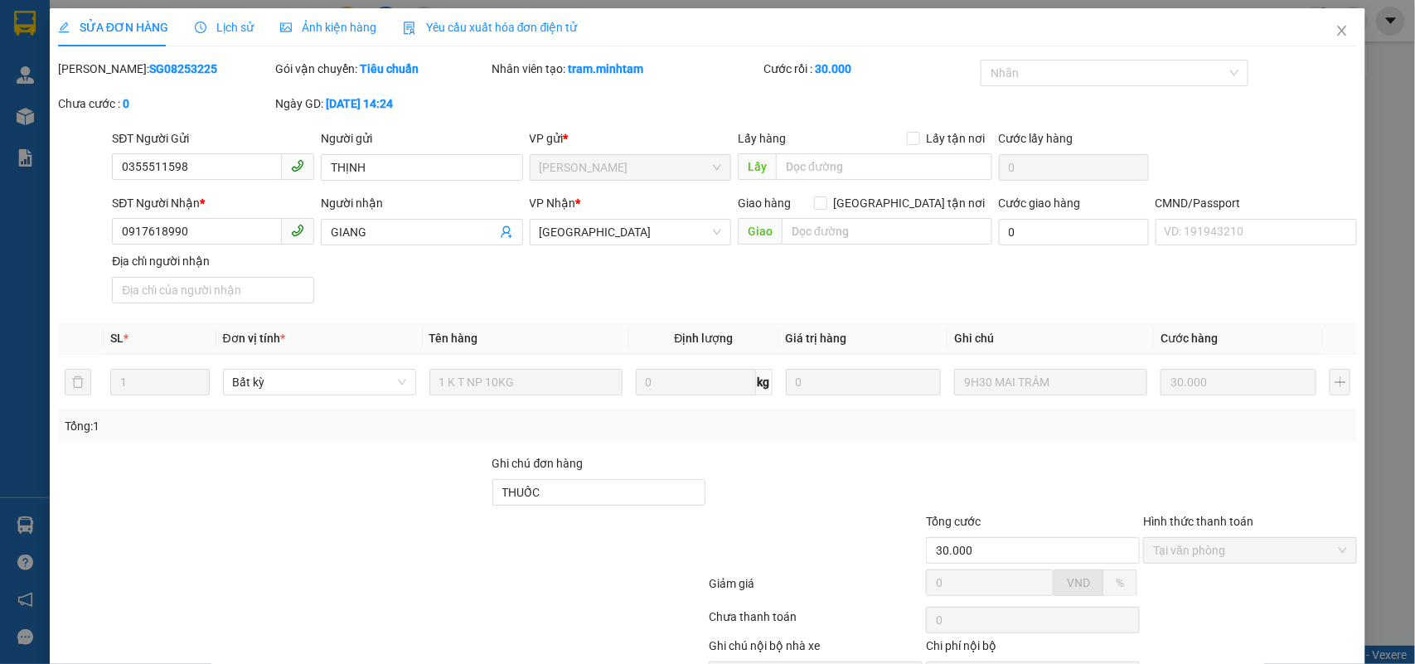
type input "30.000"
drag, startPoint x: 818, startPoint y: 618, endPoint x: 838, endPoint y: 616, distance: 20.8
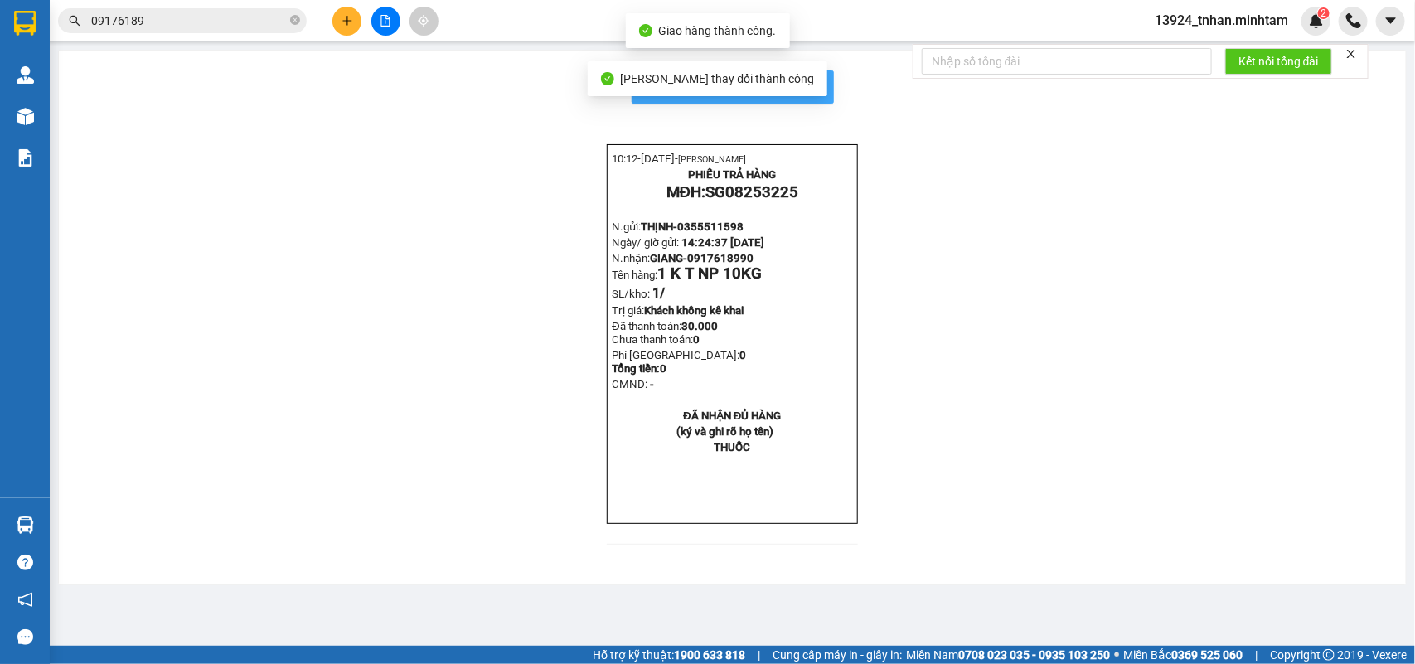
click at [800, 81] on span "In mẫu biên lai tự cấu hình" at bounding box center [743, 86] width 156 height 21
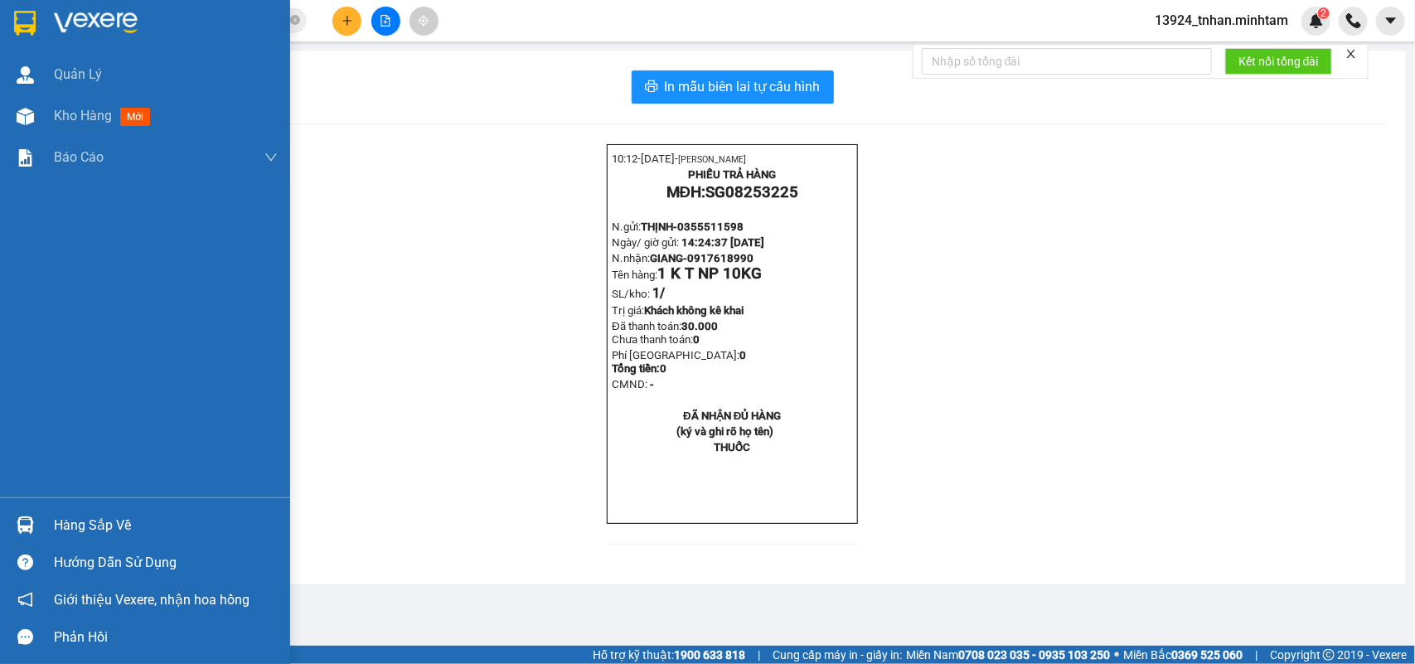
click at [8, 37] on div at bounding box center [145, 27] width 290 height 54
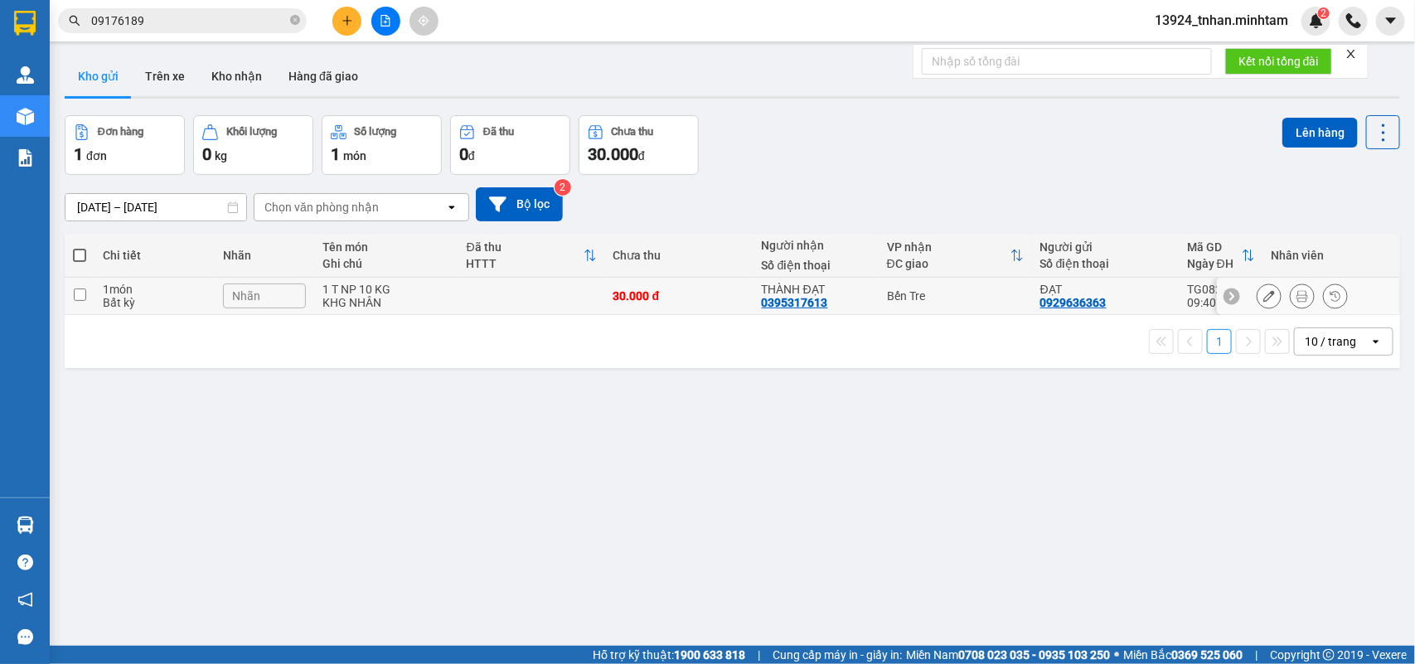
click at [933, 299] on div "Bến Tre" at bounding box center [955, 295] width 137 height 13
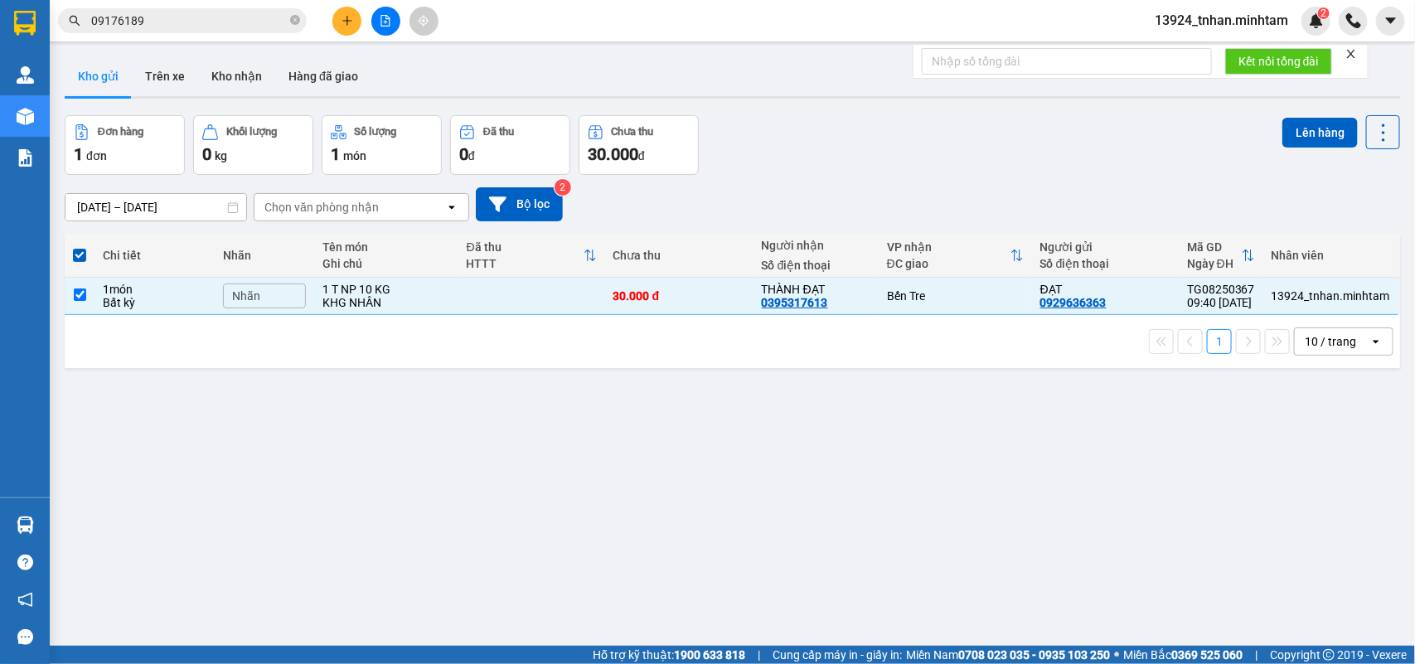
click at [1286, 109] on div "ver 1.8.138 Kho gửi Trên xe Kho nhận Hàng đã giao Đơn hàng 1 đơn Khối lượng 0 k…" at bounding box center [732, 382] width 1349 height 664
click at [1299, 125] on button "Lên hàng" at bounding box center [1320, 133] width 75 height 30
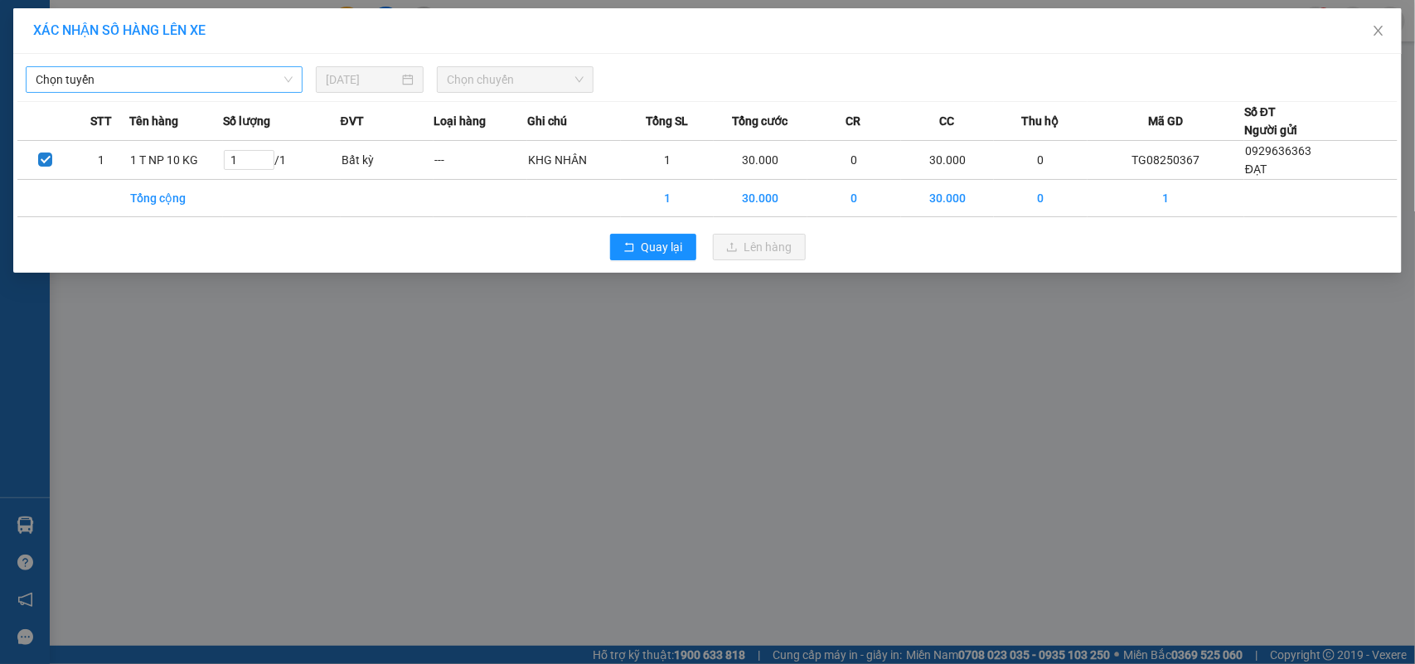
click at [146, 73] on span "Chọn tuyến" at bounding box center [164, 79] width 257 height 25
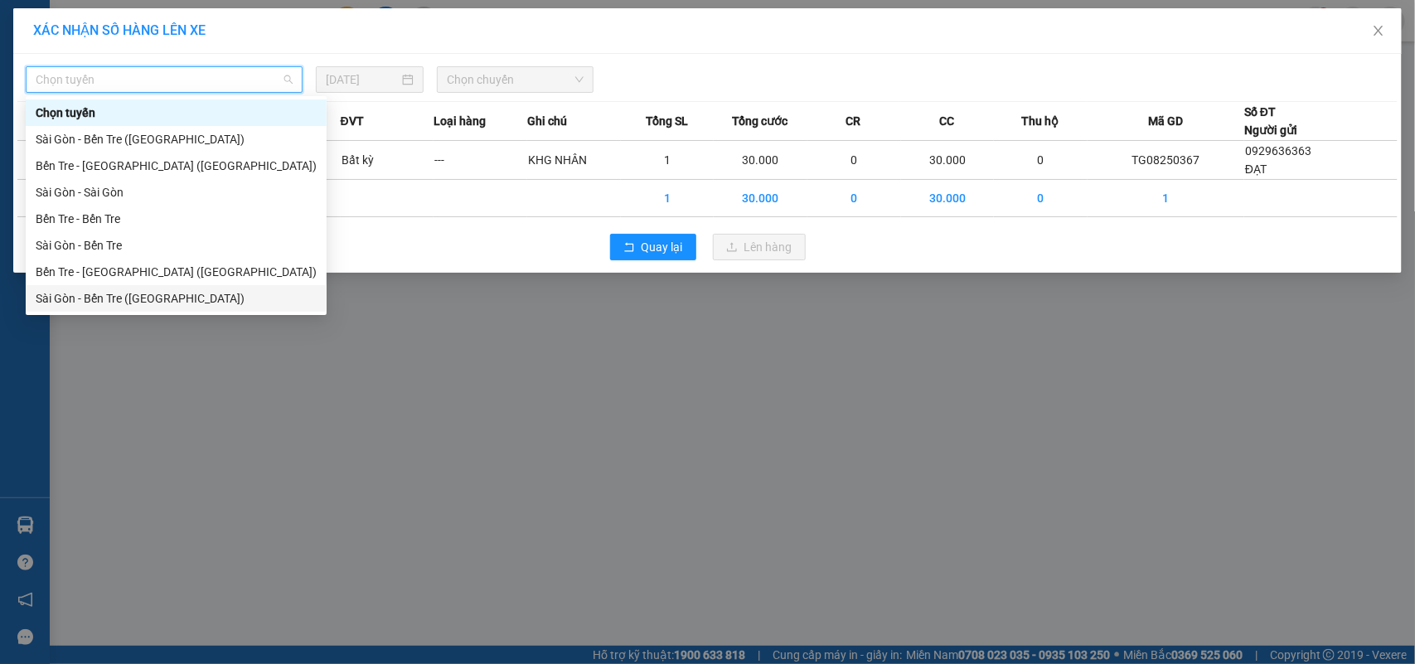
click at [149, 299] on div "Sài Gòn - Bến Tre ([GEOGRAPHIC_DATA])" at bounding box center [176, 298] width 281 height 18
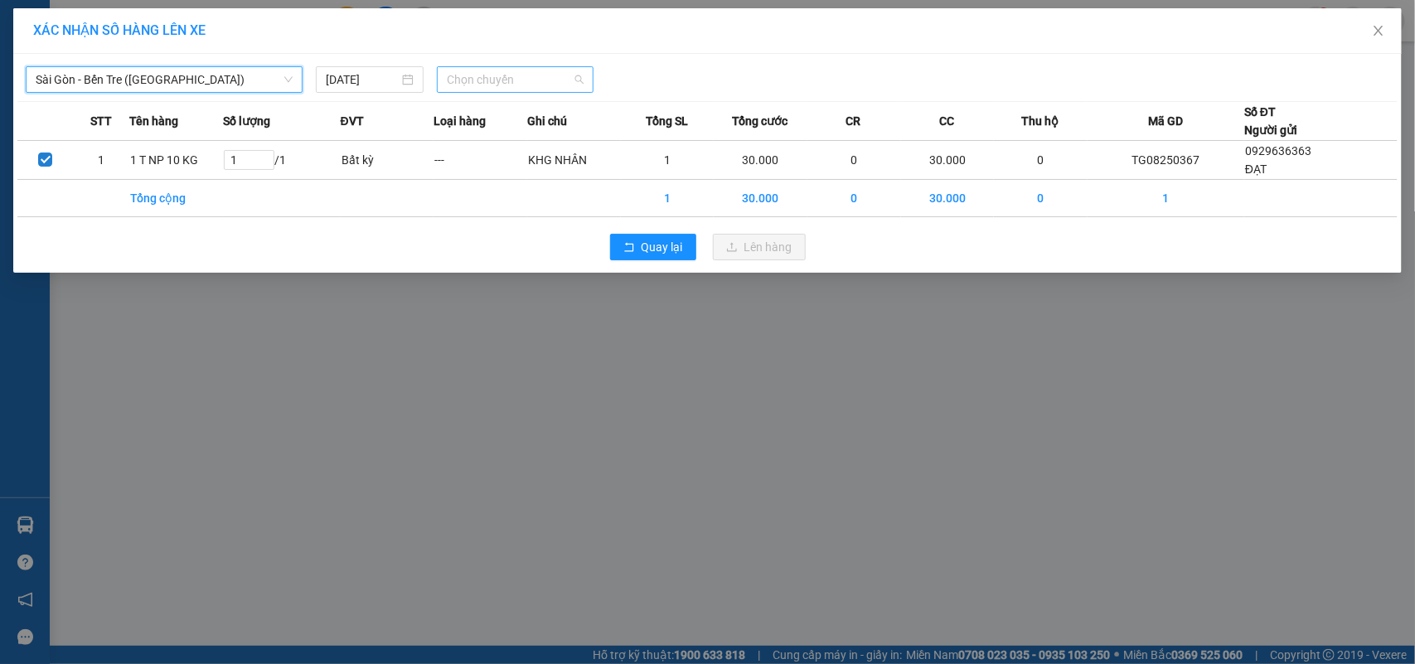
click at [557, 77] on span "Chọn chuyến" at bounding box center [515, 79] width 136 height 25
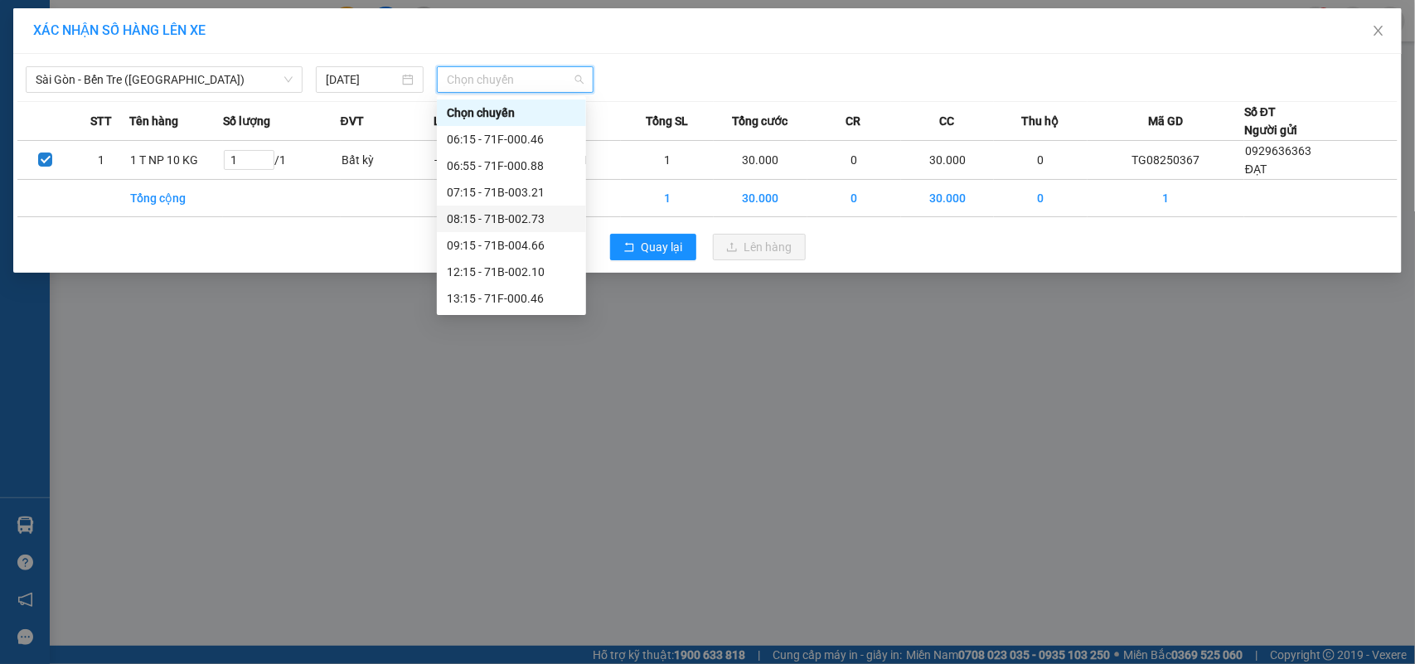
drag, startPoint x: 537, startPoint y: 216, endPoint x: 608, endPoint y: 232, distance: 72.4
click at [539, 216] on div "08:15 - 71B-002.73" at bounding box center [511, 219] width 129 height 18
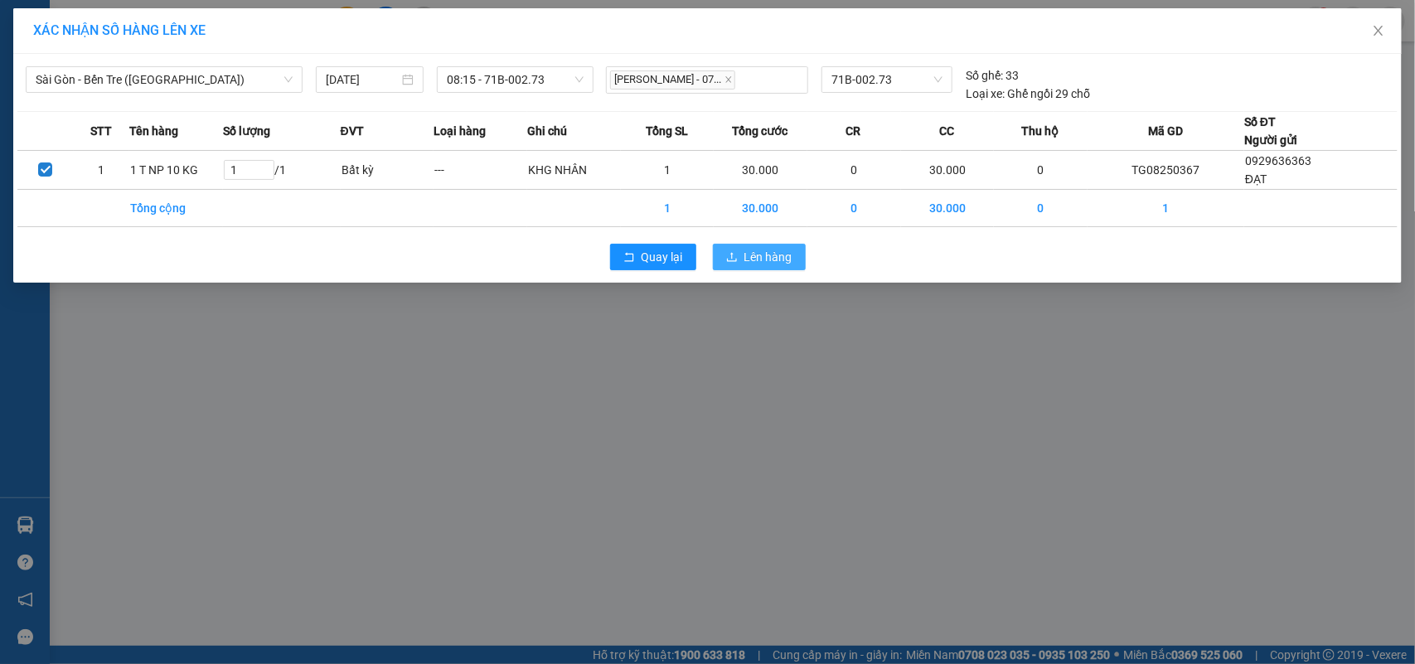
click at [800, 263] on button "Lên hàng" at bounding box center [759, 257] width 93 height 27
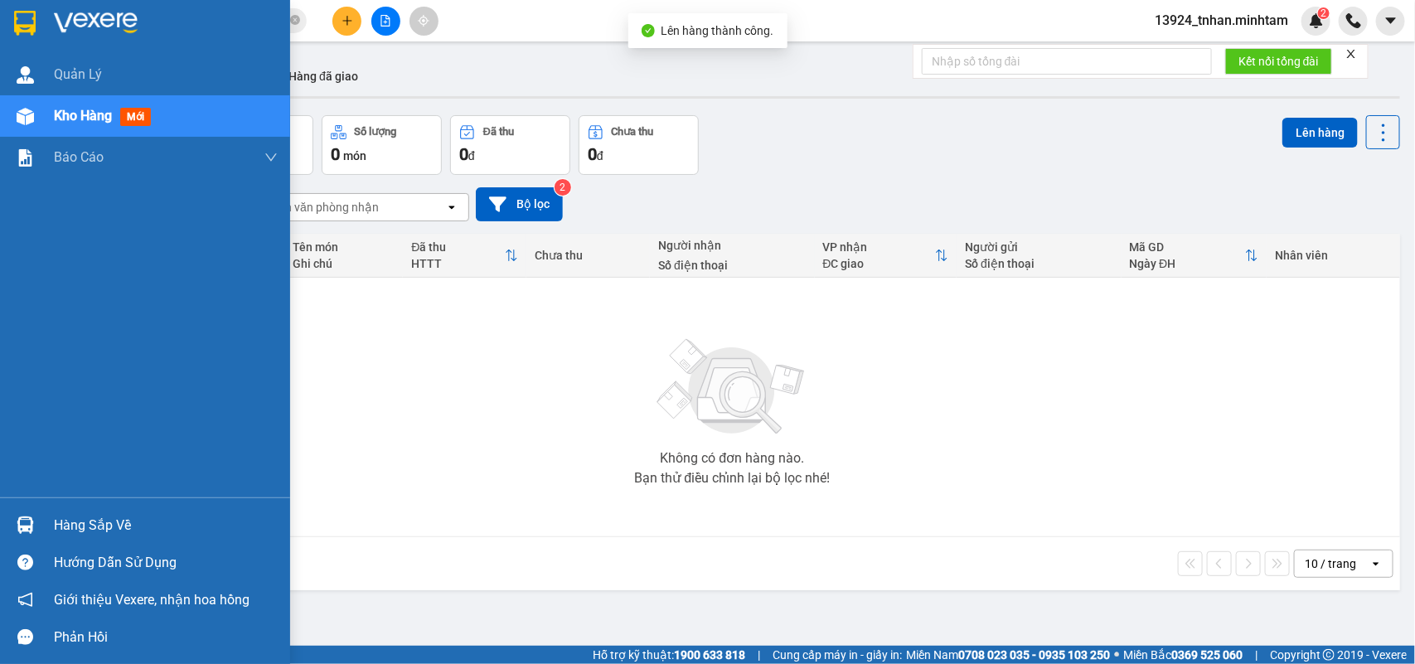
click at [37, 510] on div "Hàng sắp về" at bounding box center [145, 525] width 290 height 37
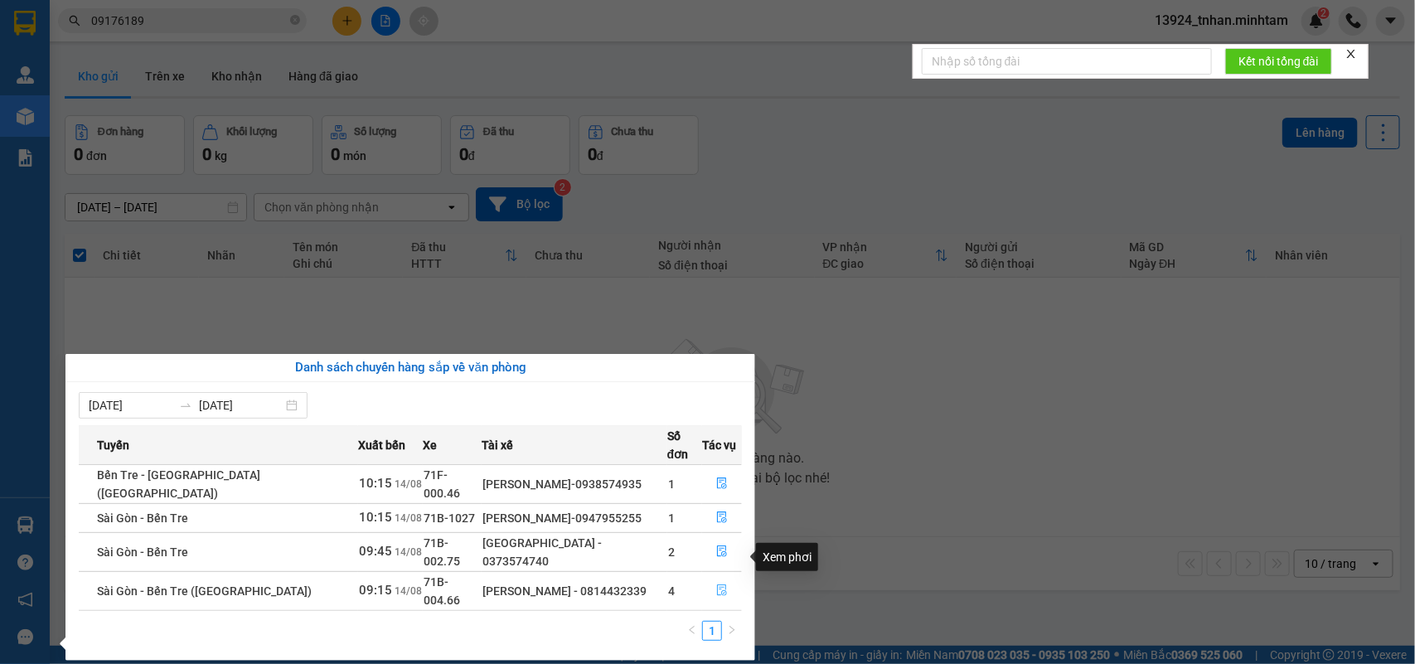
click at [720, 585] on icon "file-done" at bounding box center [722, 591] width 10 height 12
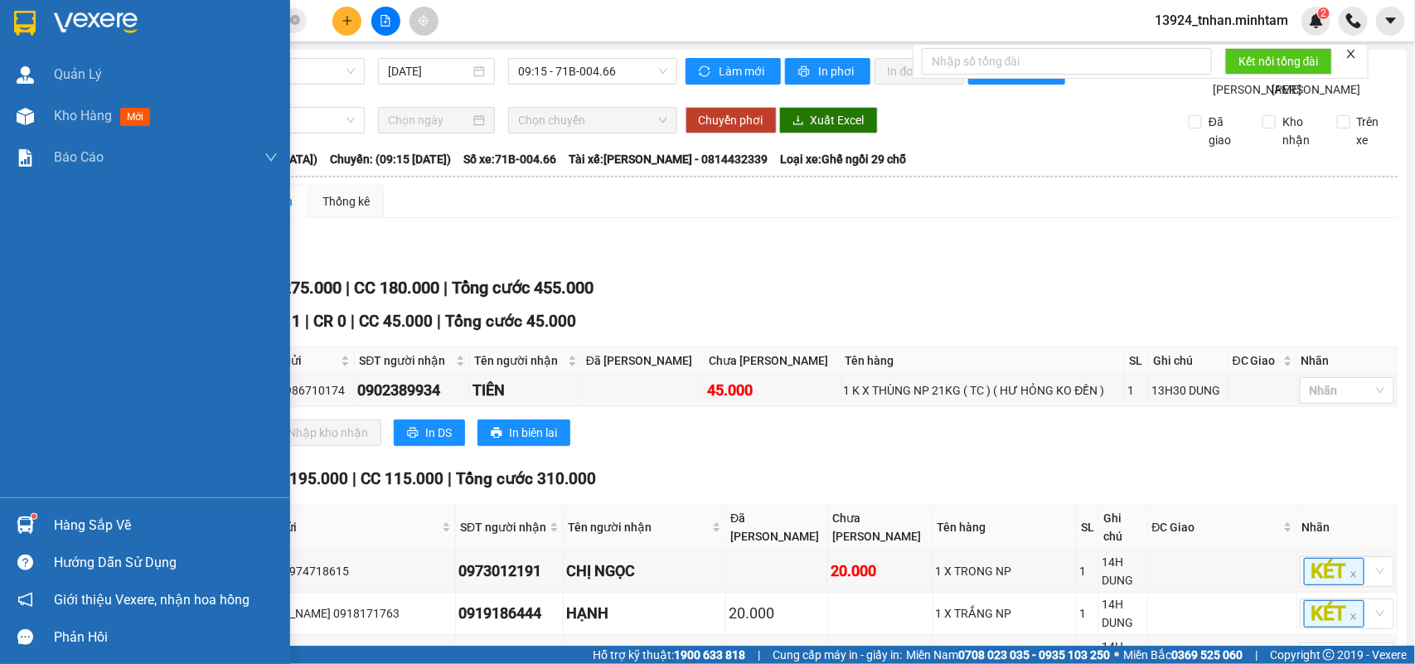
drag, startPoint x: 80, startPoint y: 512, endPoint x: 96, endPoint y: 477, distance: 39.0
click at [84, 513] on div "Hàng sắp về" at bounding box center [166, 525] width 224 height 25
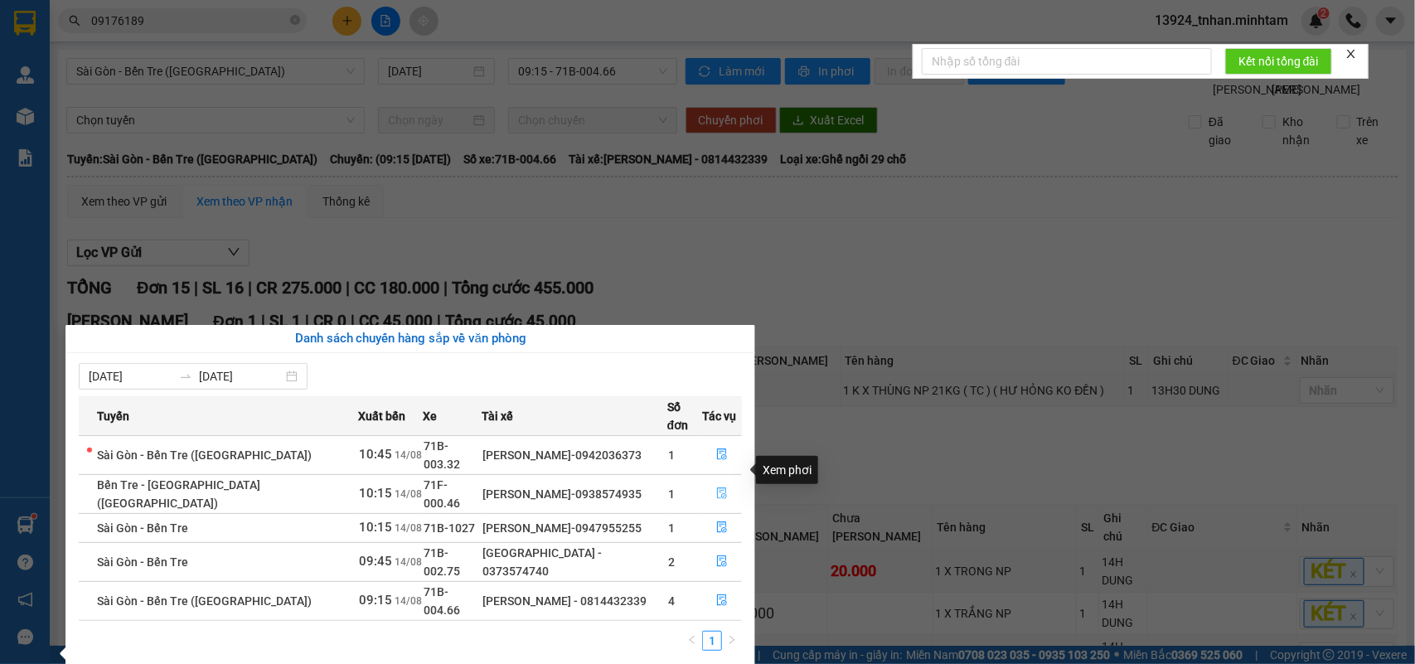
click at [717, 488] on icon "file-done" at bounding box center [722, 494] width 10 height 12
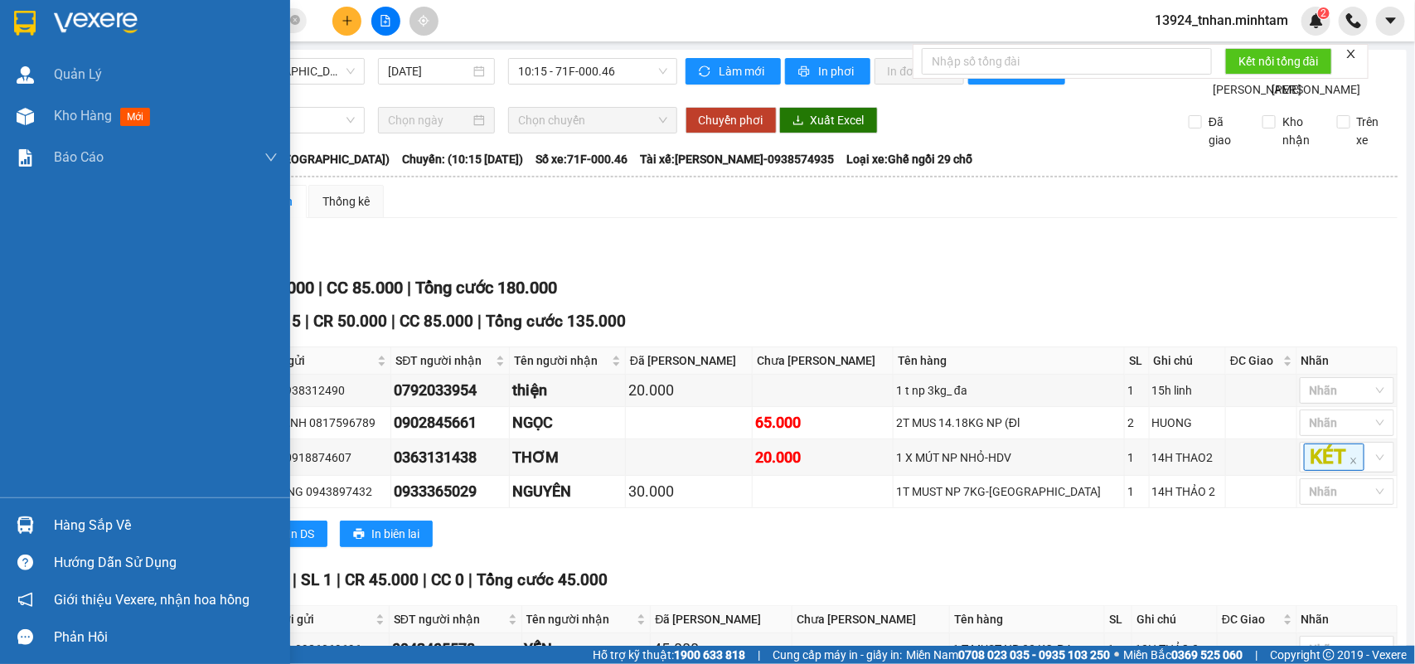
drag, startPoint x: 85, startPoint y: 521, endPoint x: 114, endPoint y: 499, distance: 36.2
click at [85, 517] on div "Hàng sắp về" at bounding box center [166, 525] width 224 height 25
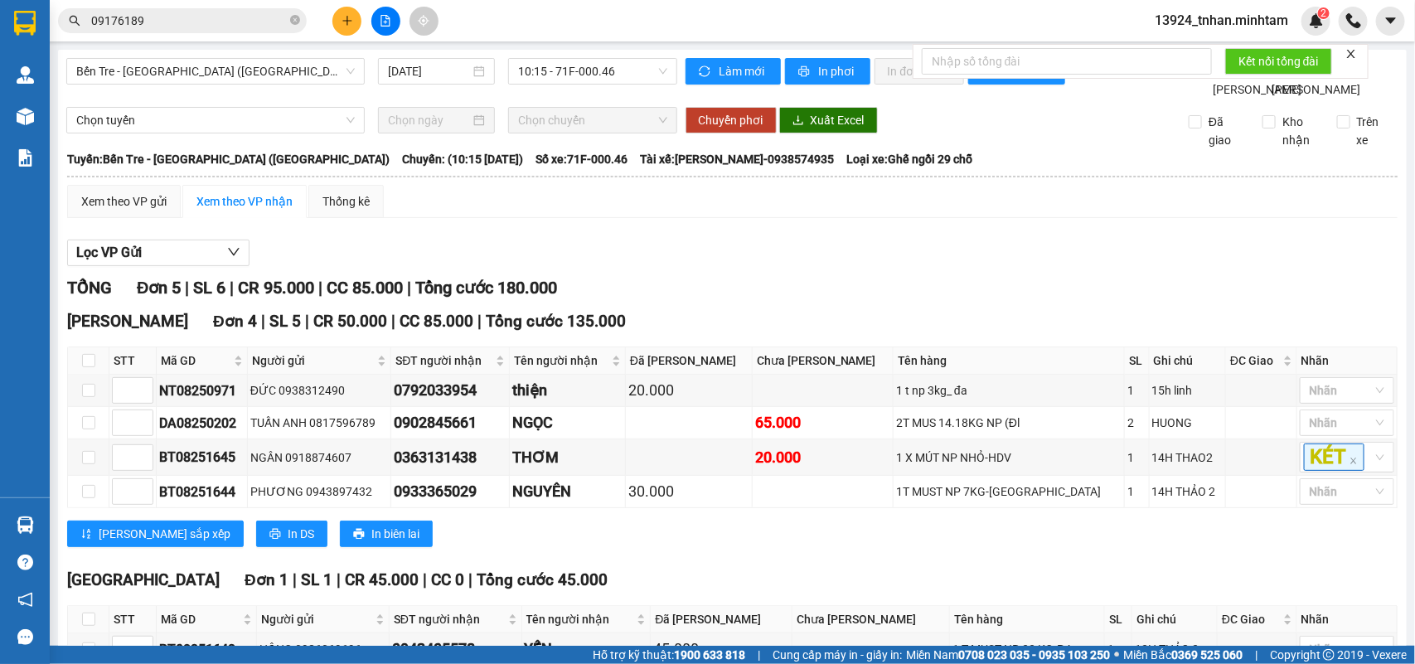
click at [292, 19] on section "Kết quả tìm kiếm ( 7 ) Bộ lọc Thuộc VP này Ngày tạo đơn gần nhất Mã ĐH Trạng th…" at bounding box center [707, 332] width 1415 height 664
click at [292, 19] on icon "close-circle" at bounding box center [295, 20] width 10 height 10
click at [357, 26] on button at bounding box center [347, 21] width 29 height 29
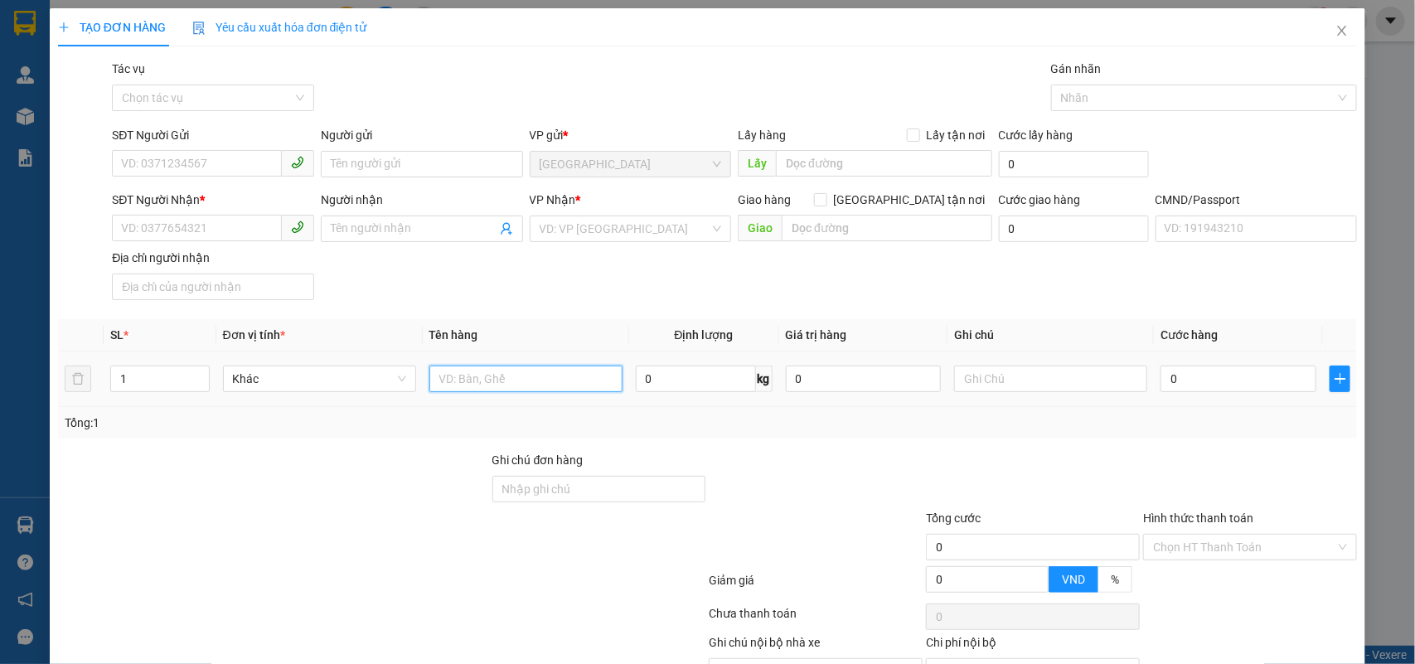
click at [539, 375] on input "text" at bounding box center [526, 379] width 193 height 27
type input "1 T DẸP NP ( H.D.V )"
drag, startPoint x: 192, startPoint y: 158, endPoint x: 1275, endPoint y: 13, distance: 1092.5
click at [199, 158] on input "SĐT Người Gửi" at bounding box center [197, 163] width 170 height 27
type input "0909497705"
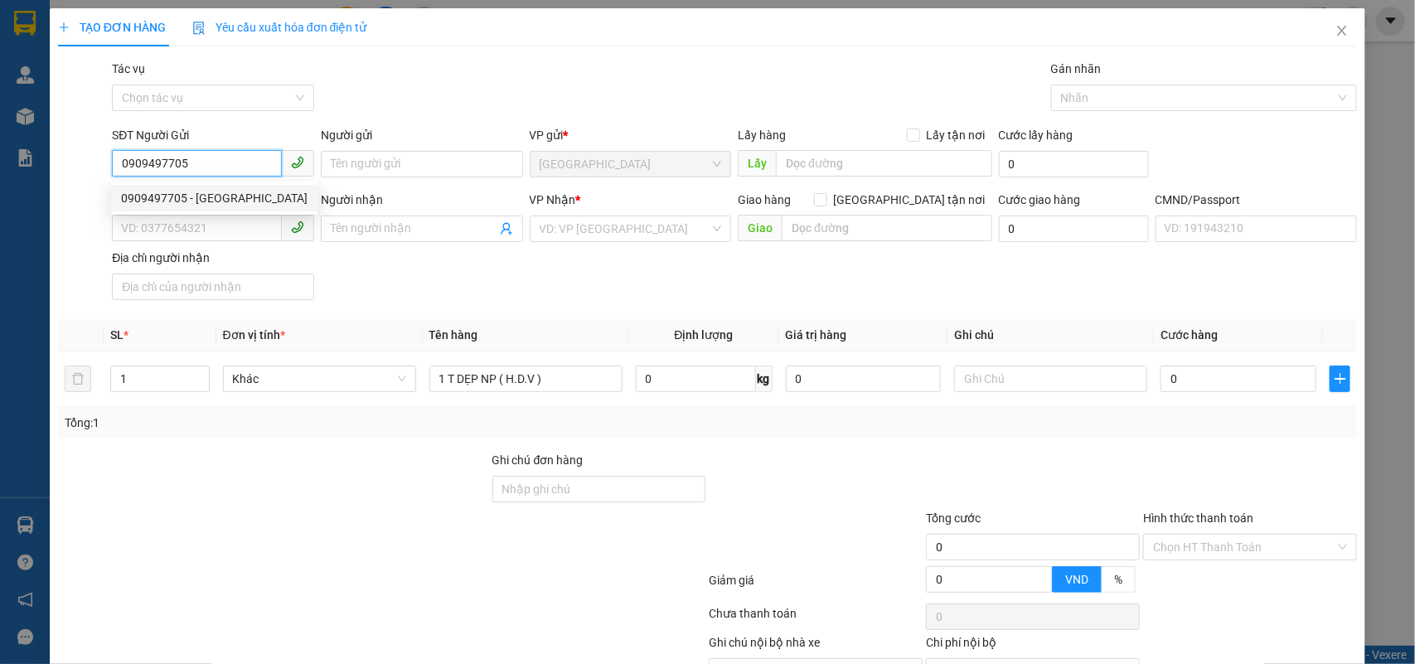
click at [253, 206] on div "0909497705 - ANH SƠN" at bounding box center [214, 198] width 187 height 18
type input "ANH SƠN"
type input "0938098038"
type input "TÙNG"
type input "0909497705"
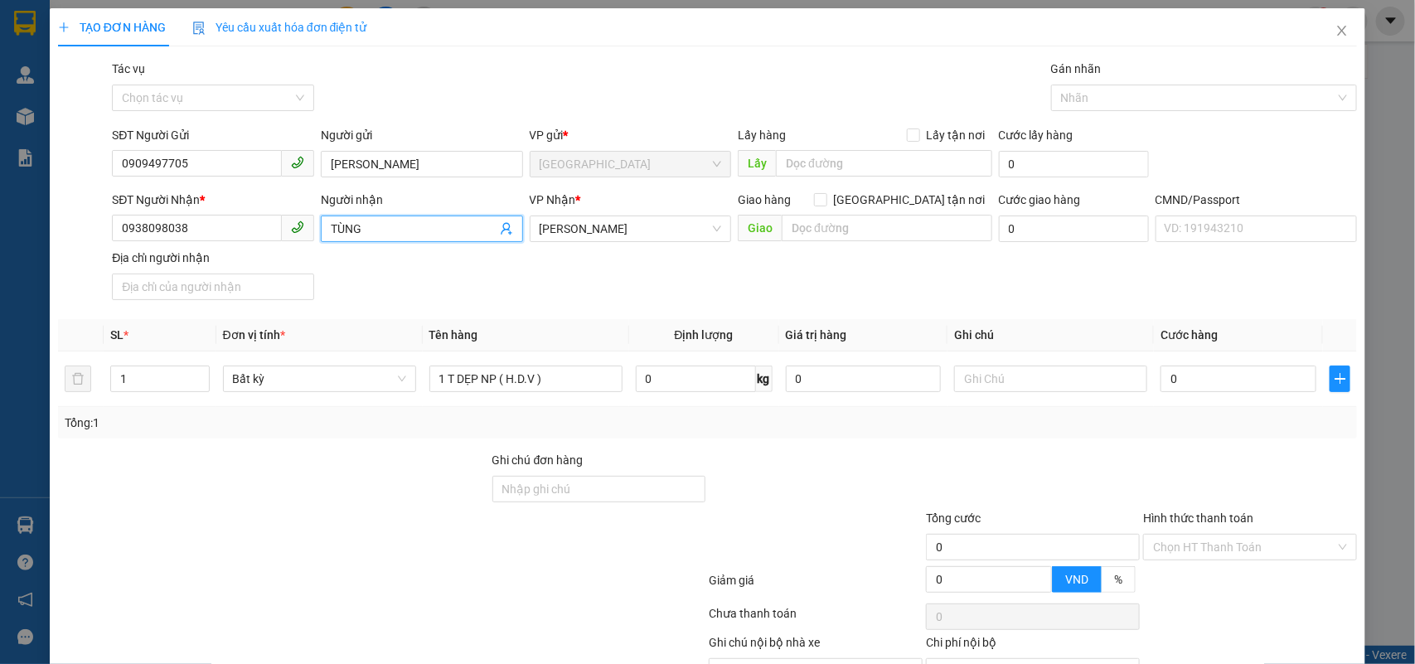
click at [503, 228] on icon "user-add" at bounding box center [506, 228] width 13 height 13
click at [760, 288] on div "SĐT Người Nhận * 0938098038 Người nhận TÙNG TÙNG VP Nhận * Hồ Chí Minh Giao hàn…" at bounding box center [735, 249] width 1252 height 116
click at [1237, 373] on input "0" at bounding box center [1239, 379] width 156 height 27
type input "20"
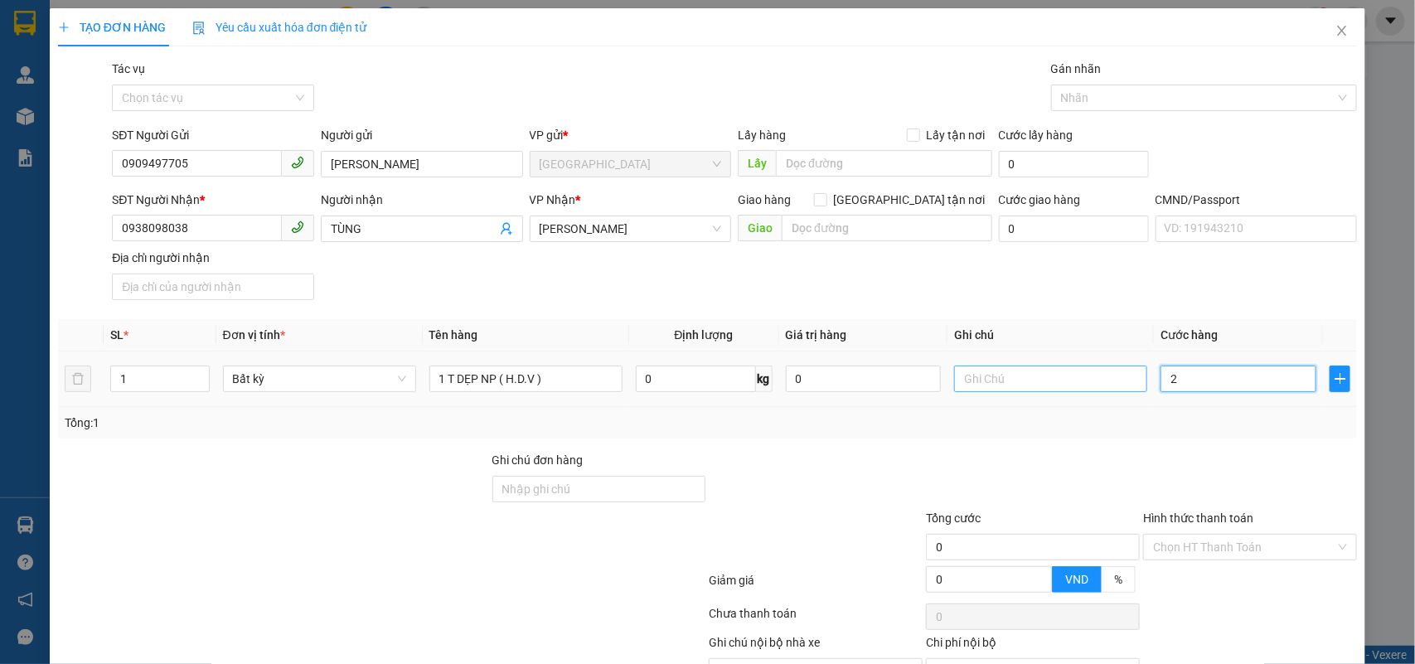
type input "20"
type input "20.000"
click at [1031, 388] on input "text" at bounding box center [1050, 379] width 193 height 27
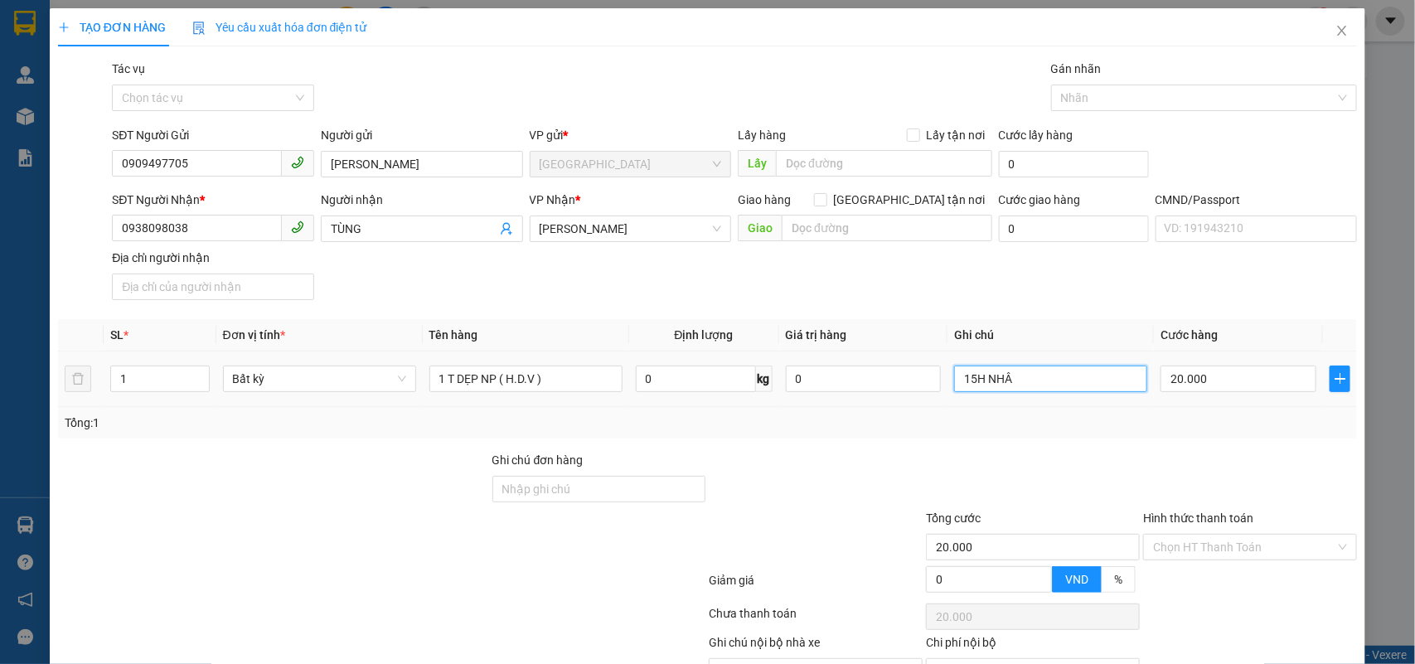
type input "15H NHÂN"
click at [1252, 535] on input "Hình thức thanh toán" at bounding box center [1244, 547] width 182 height 25
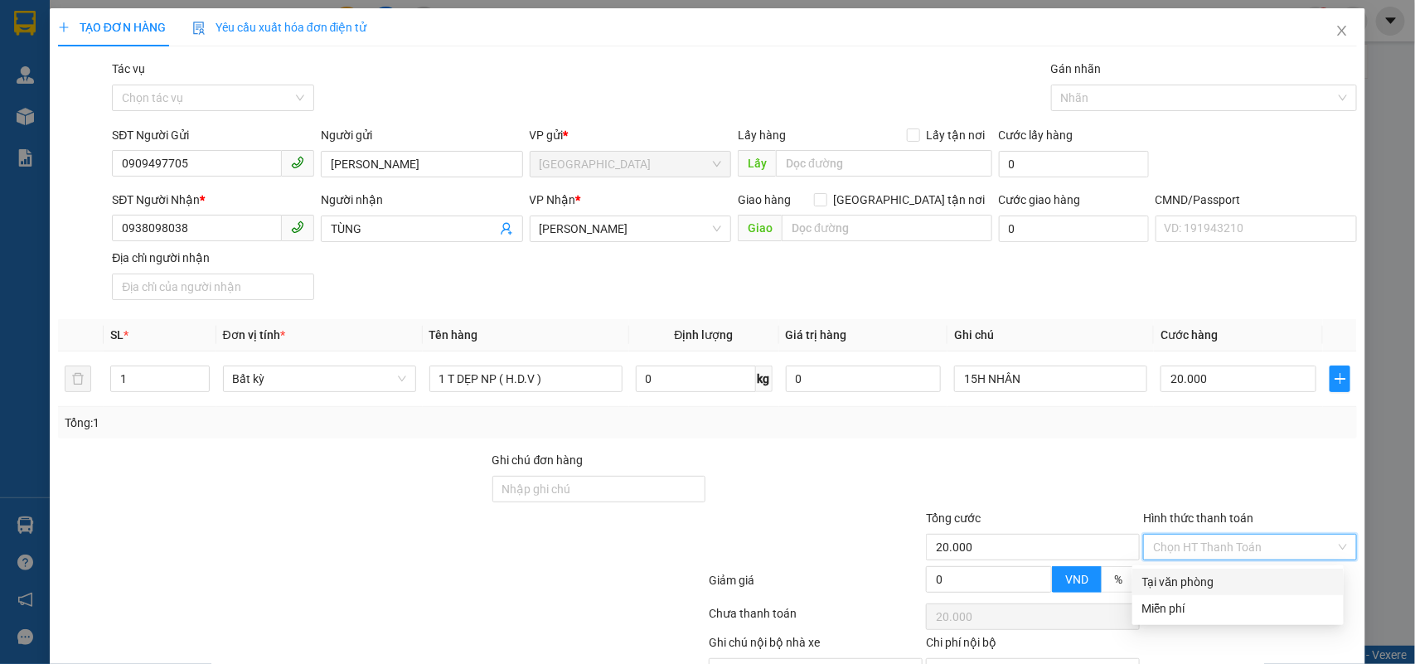
click at [1229, 573] on div "Tại văn phòng" at bounding box center [1239, 582] width 192 height 18
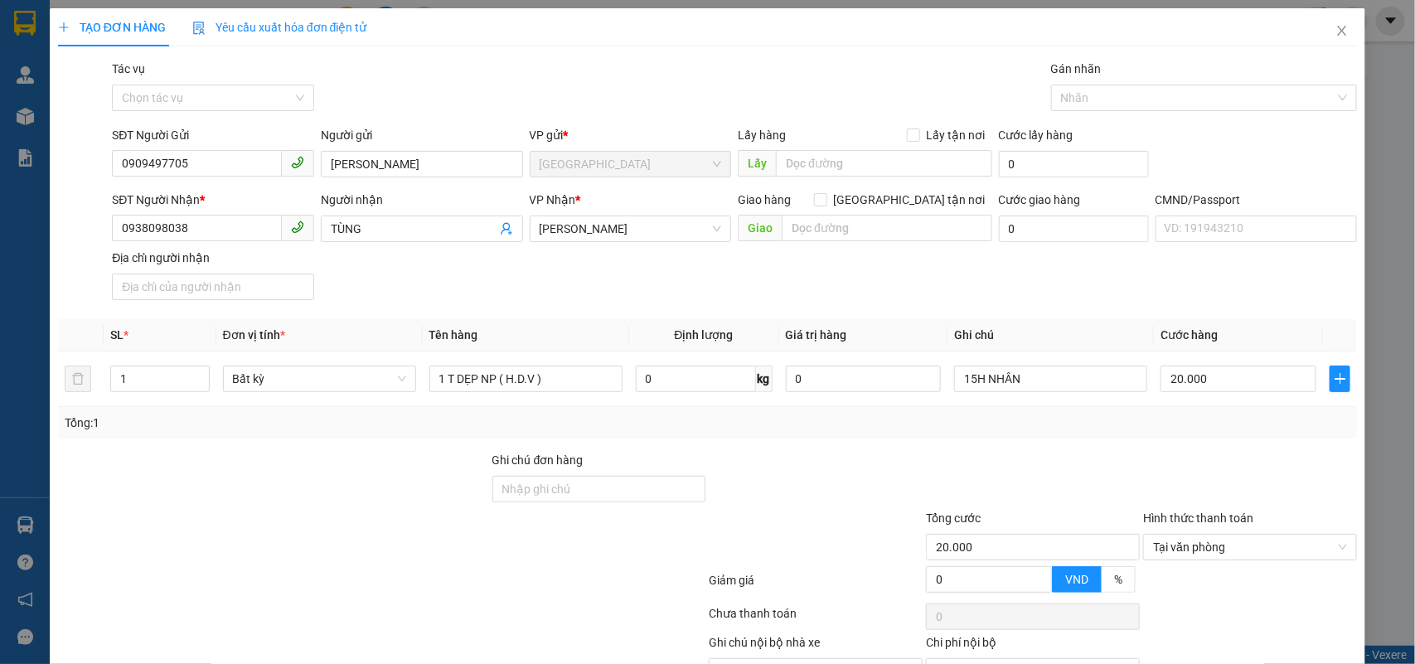
drag, startPoint x: 1234, startPoint y: 608, endPoint x: 1213, endPoint y: 599, distance: 22.6
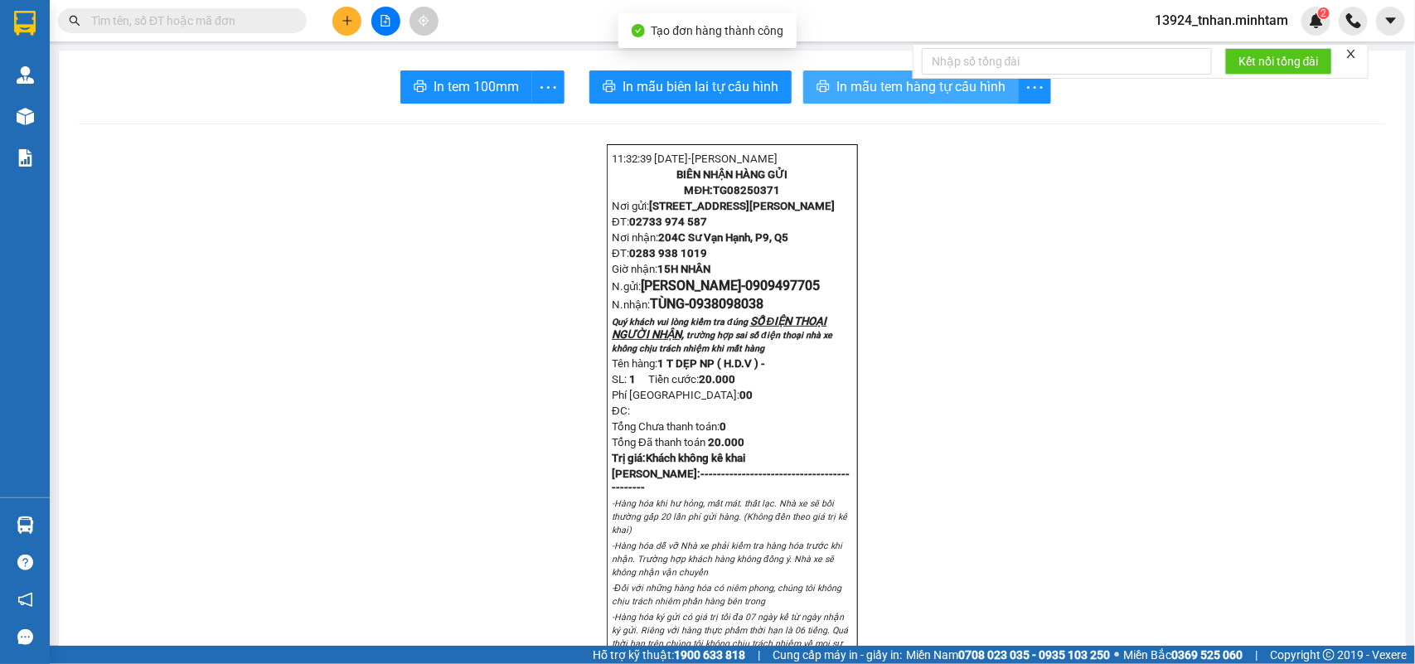
click at [867, 87] on span "In mẫu tem hàng tự cấu hình" at bounding box center [921, 86] width 169 height 21
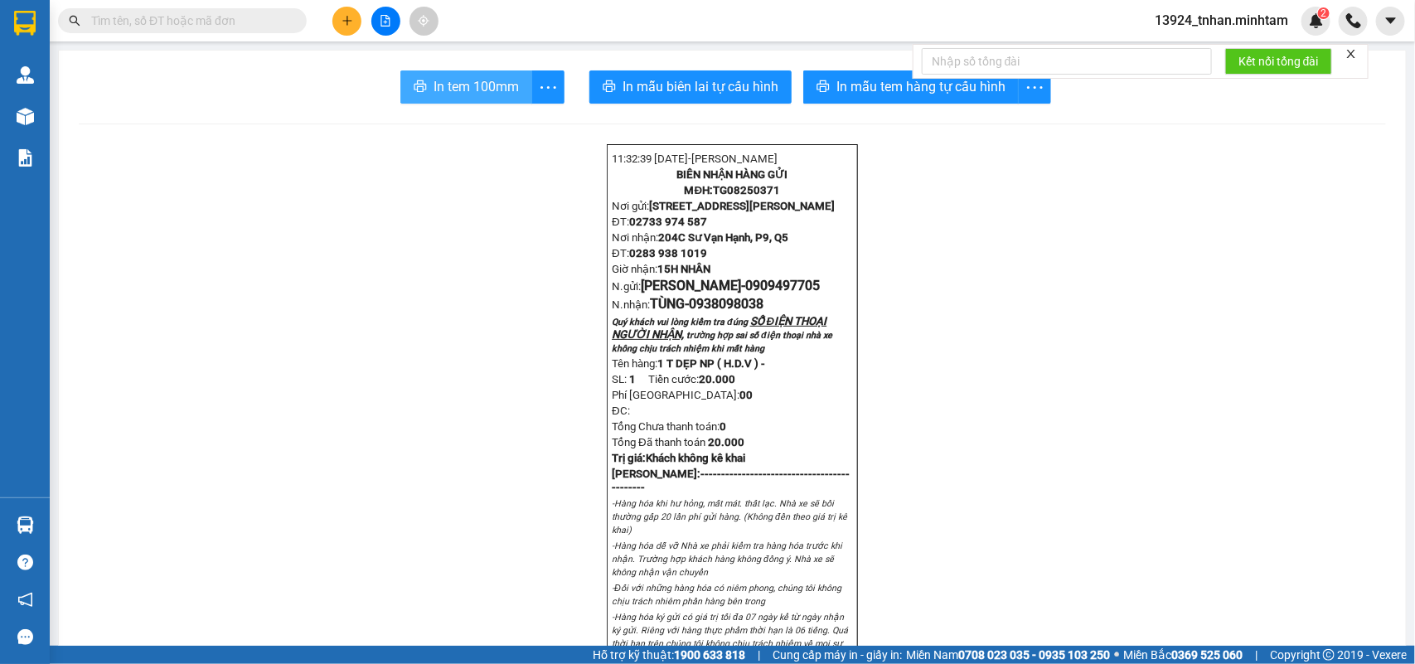
click at [469, 73] on button "In tem 100mm" at bounding box center [467, 86] width 132 height 33
click at [378, 18] on button at bounding box center [385, 21] width 29 height 29
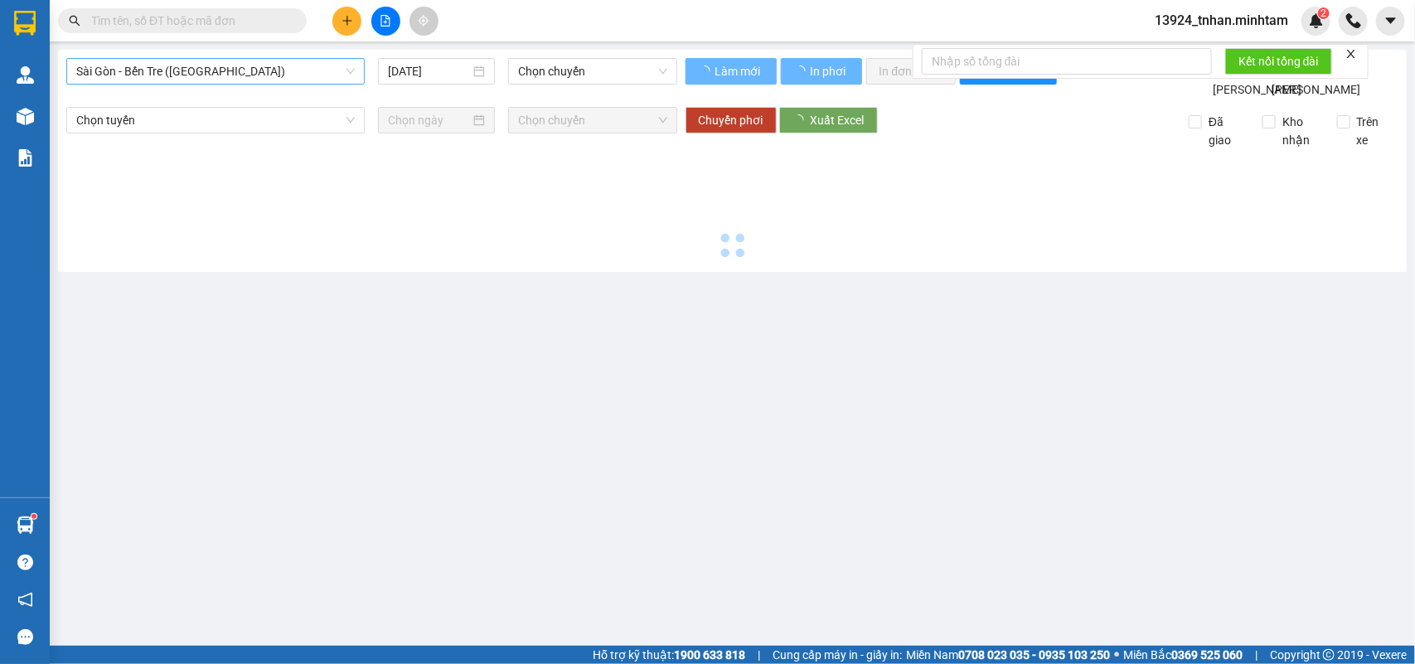
click at [224, 69] on span "Sài Gòn - Bến Tre (CN)" at bounding box center [215, 71] width 279 height 25
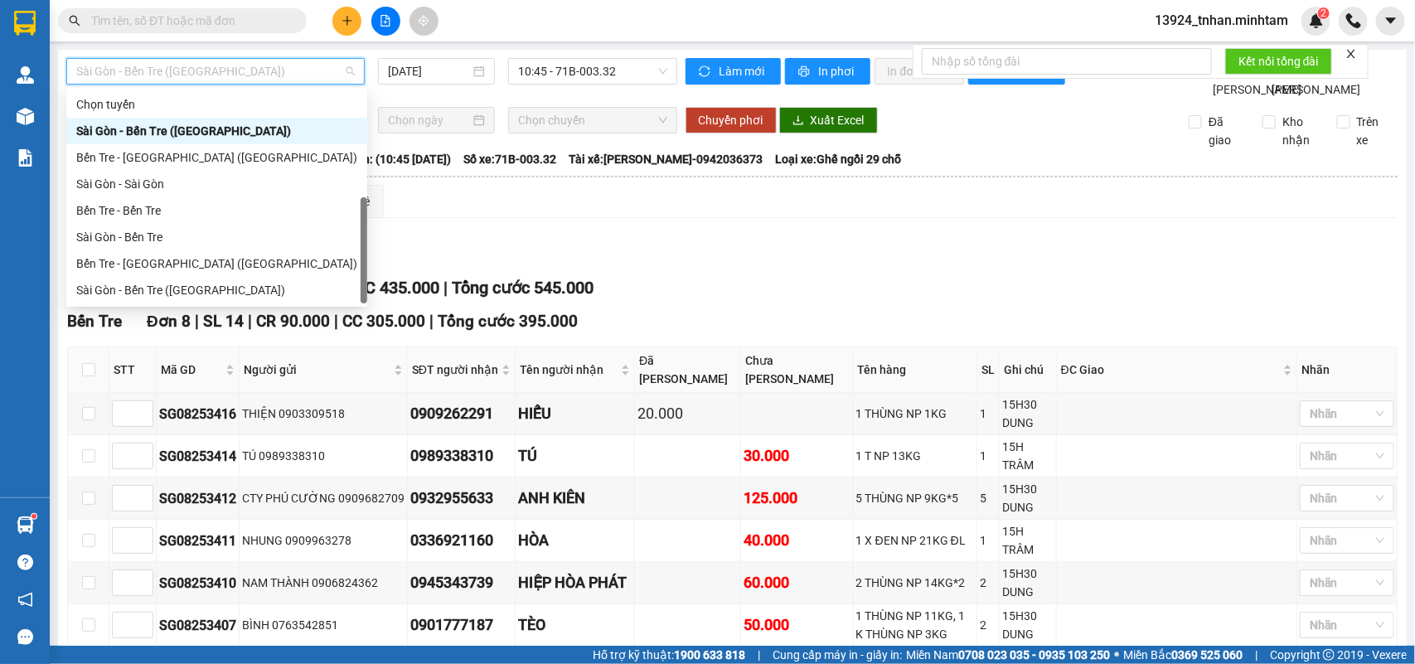
click at [172, 308] on div "Bến Tre - [GEOGRAPHIC_DATA]" at bounding box center [216, 317] width 281 height 18
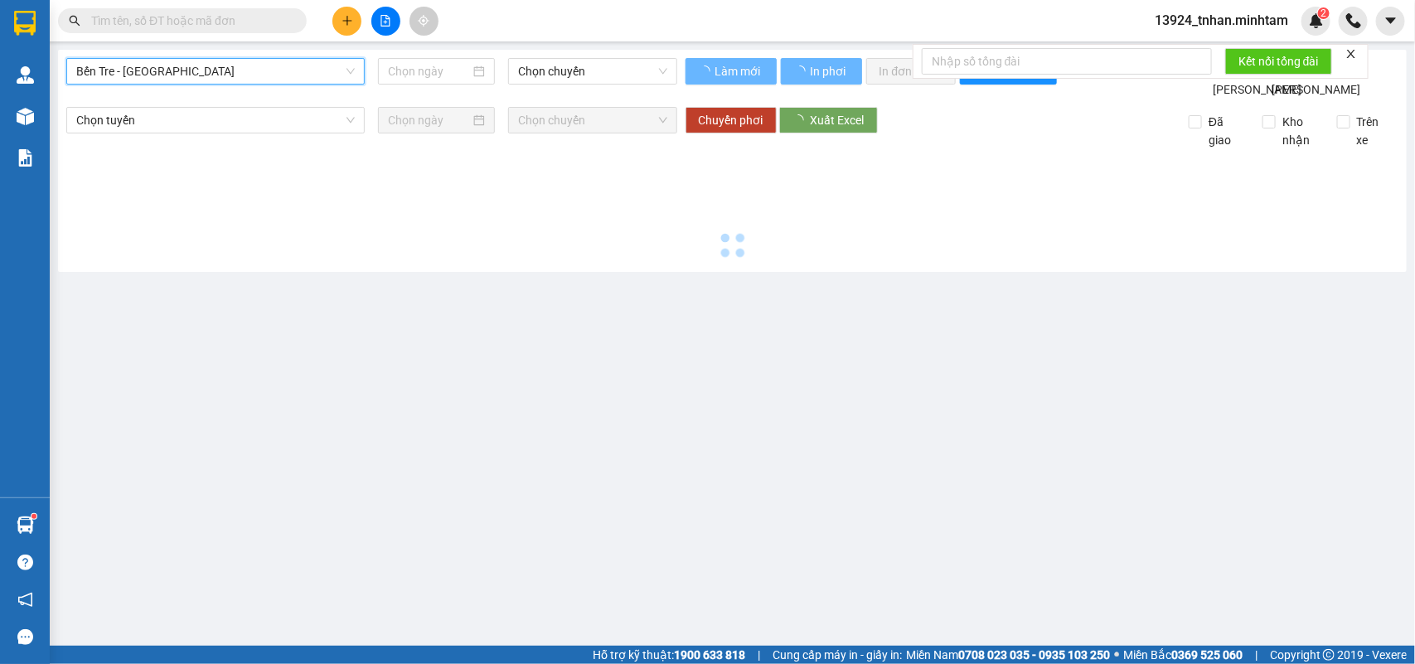
type input "[DATE]"
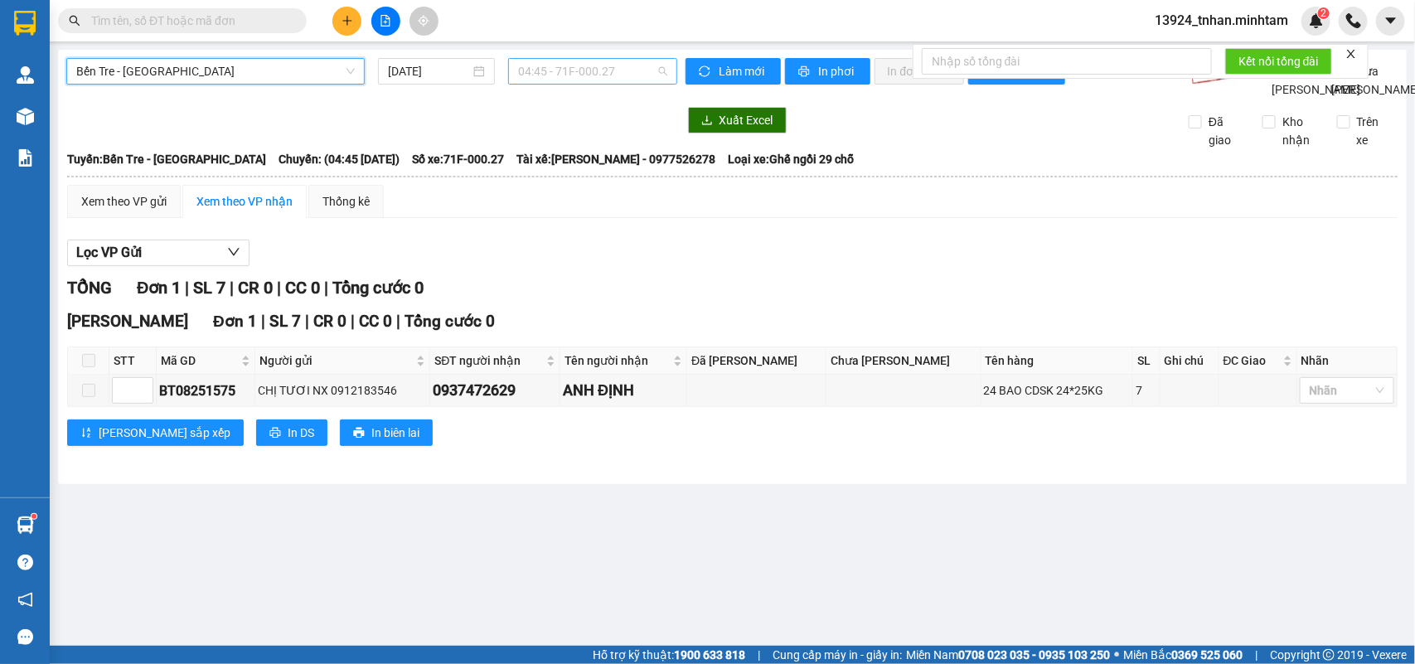
click at [544, 73] on span "04:45 - 71F-000.27" at bounding box center [592, 71] width 148 height 25
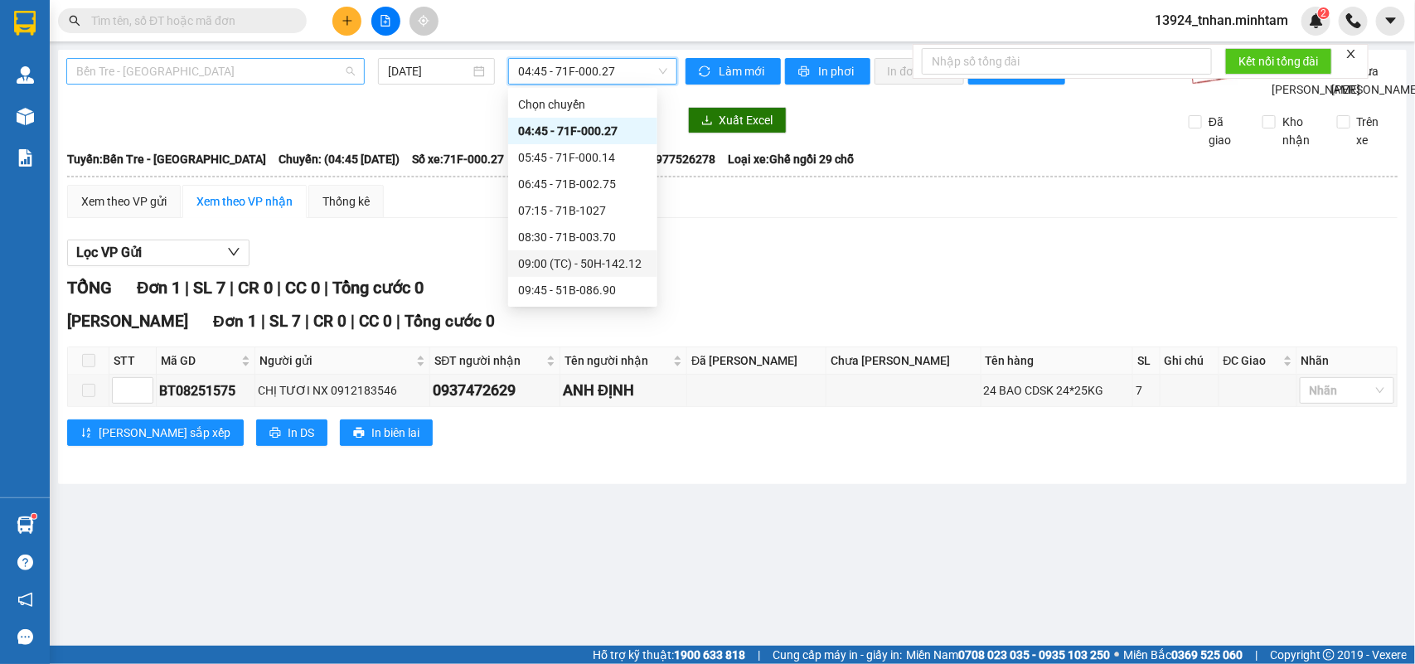
click at [311, 77] on span "Bến Tre - [GEOGRAPHIC_DATA]" at bounding box center [215, 71] width 279 height 25
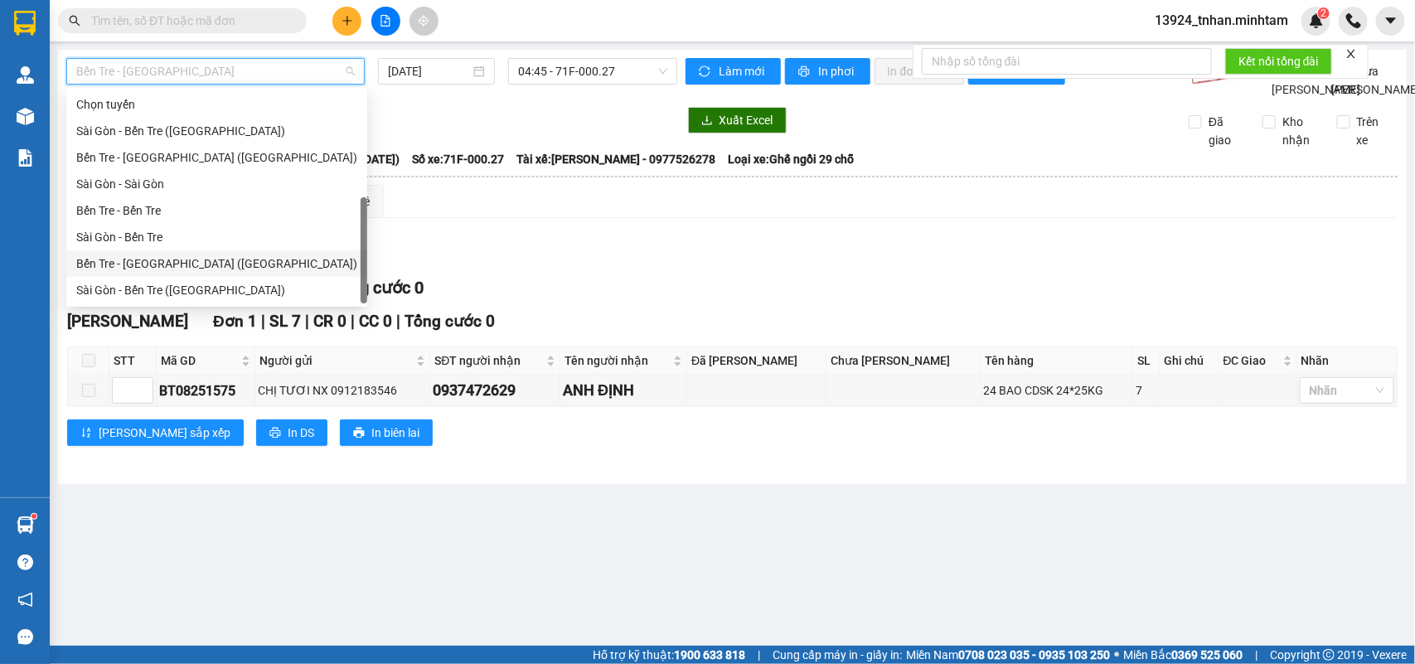
click at [187, 255] on div "Bến Tre - Sài Gòn (CT)" at bounding box center [216, 264] width 281 height 18
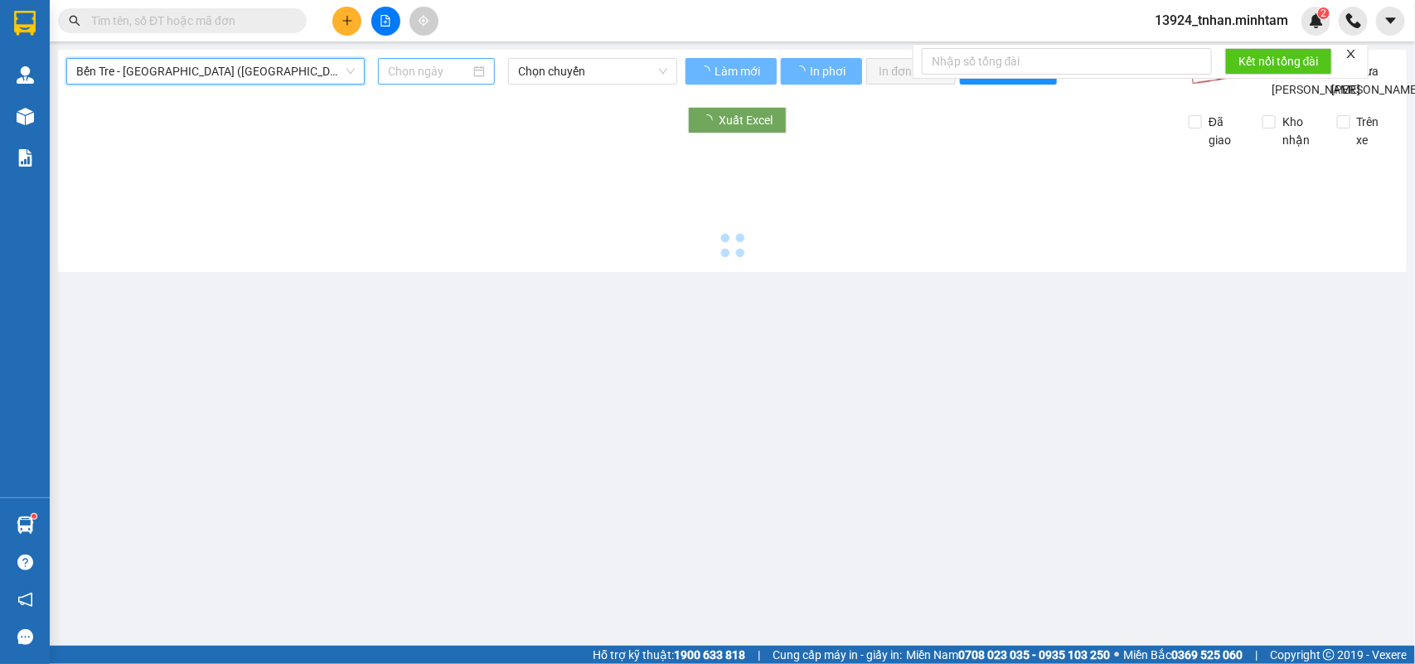
type input "[DATE]"
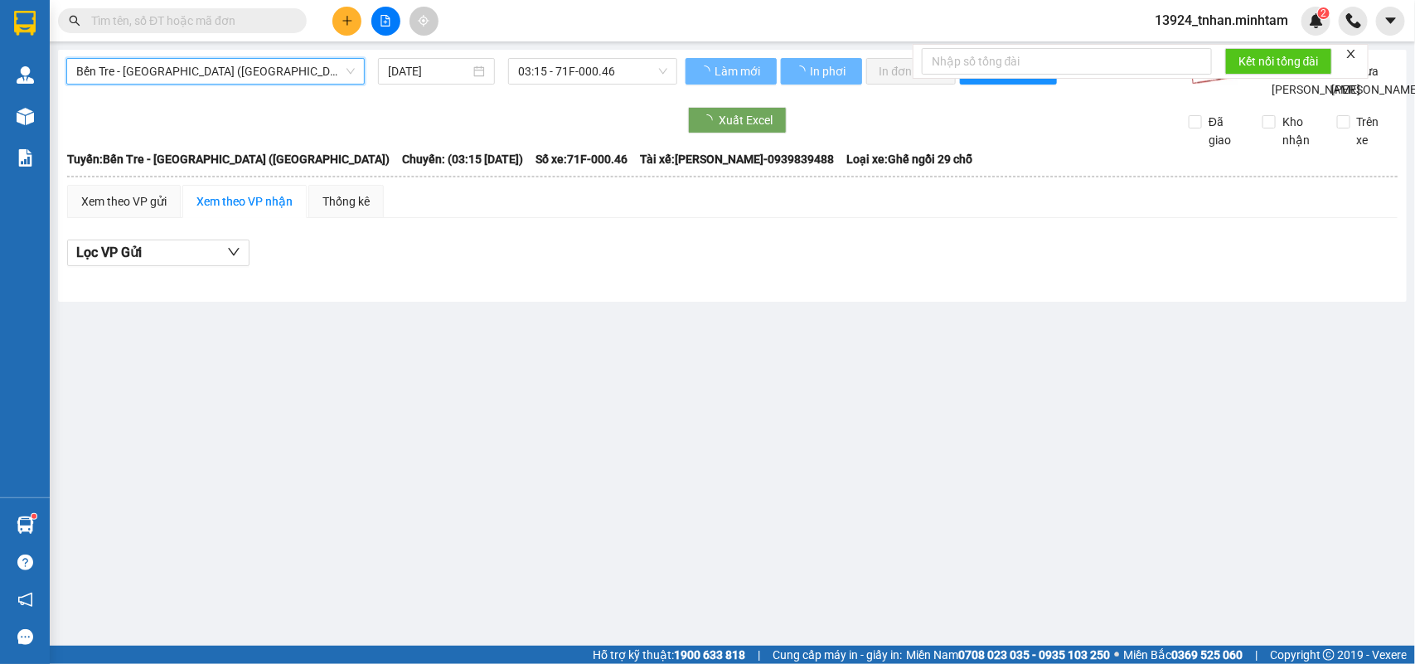
click at [541, 72] on span "03:15 - 71F-000.46" at bounding box center [592, 71] width 148 height 25
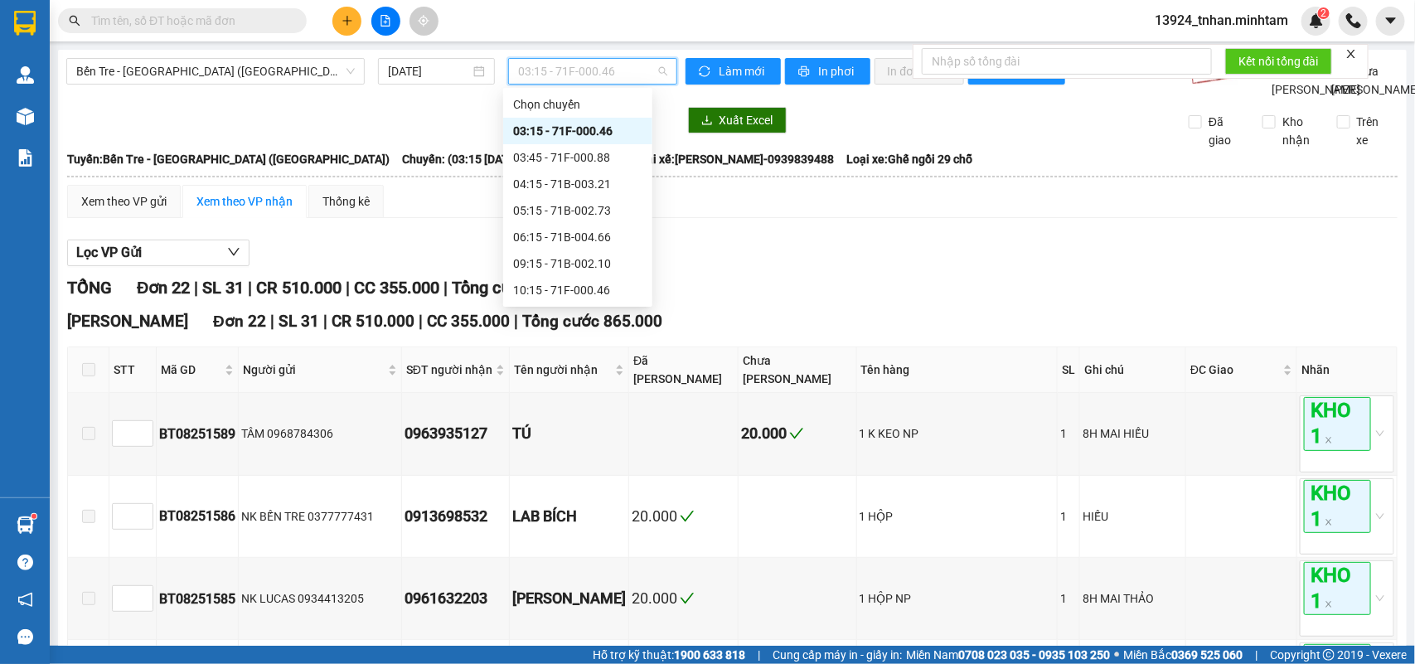
click at [612, 308] on div "11:15 - 71F-000.88" at bounding box center [577, 317] width 129 height 18
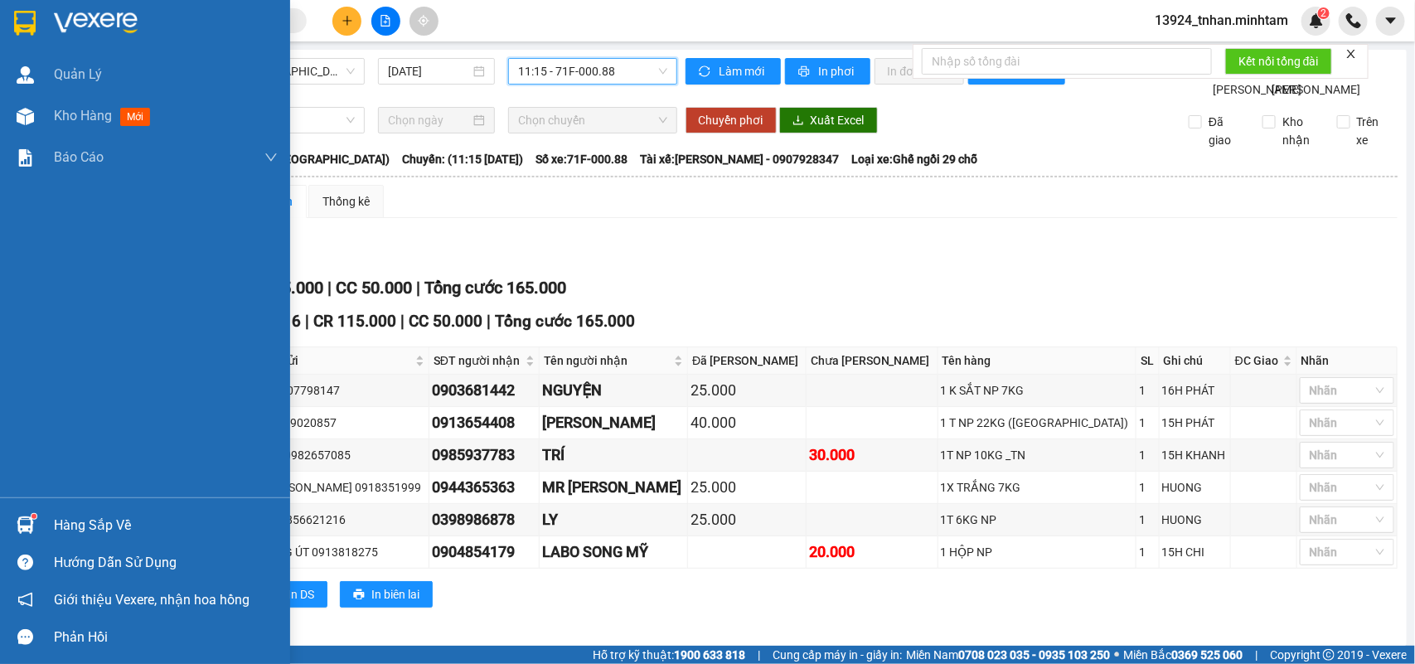
click at [23, 22] on img at bounding box center [25, 23] width 22 height 25
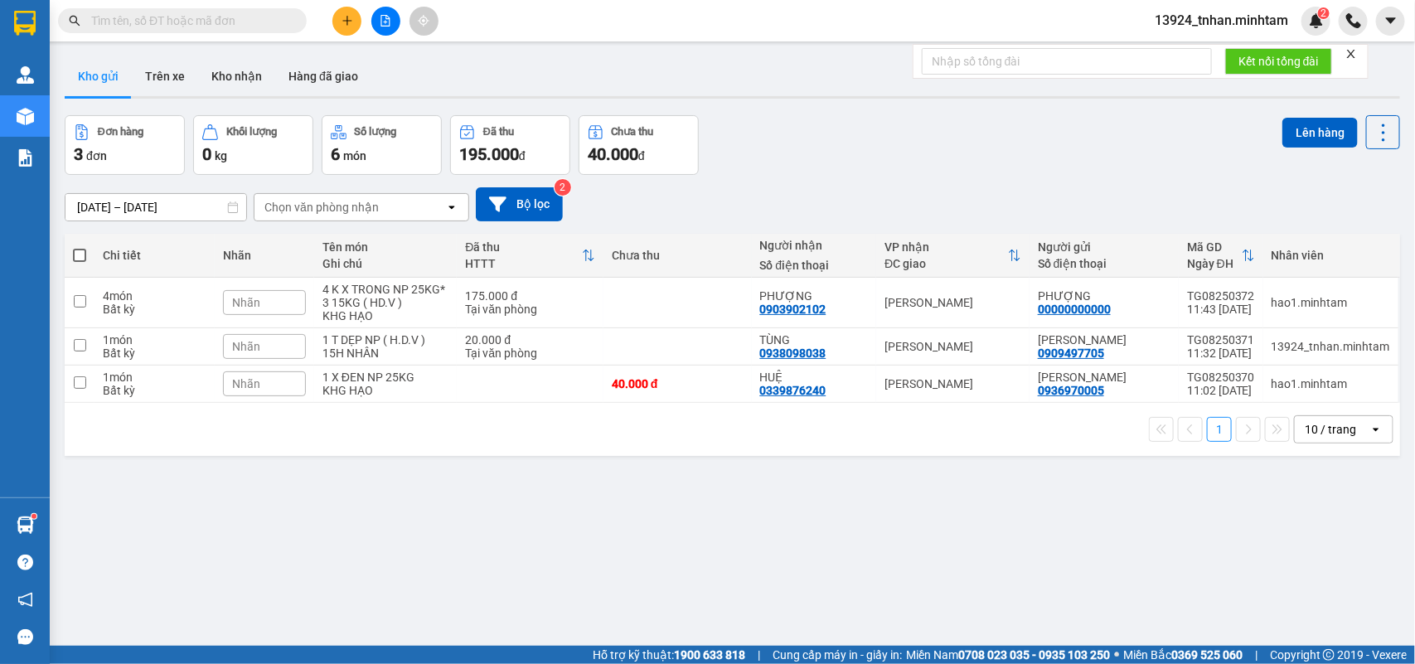
click at [280, 23] on input "text" at bounding box center [189, 21] width 196 height 18
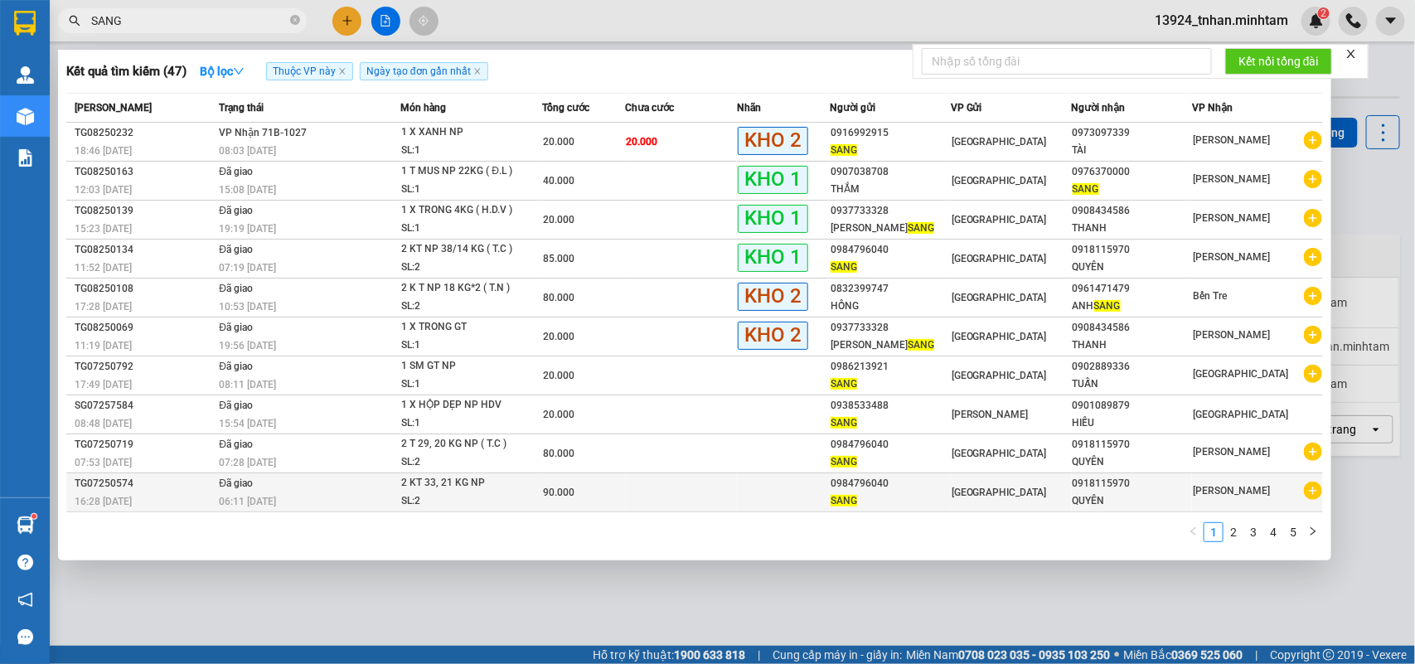
type input "SANG"
click at [802, 489] on td at bounding box center [783, 492] width 93 height 39
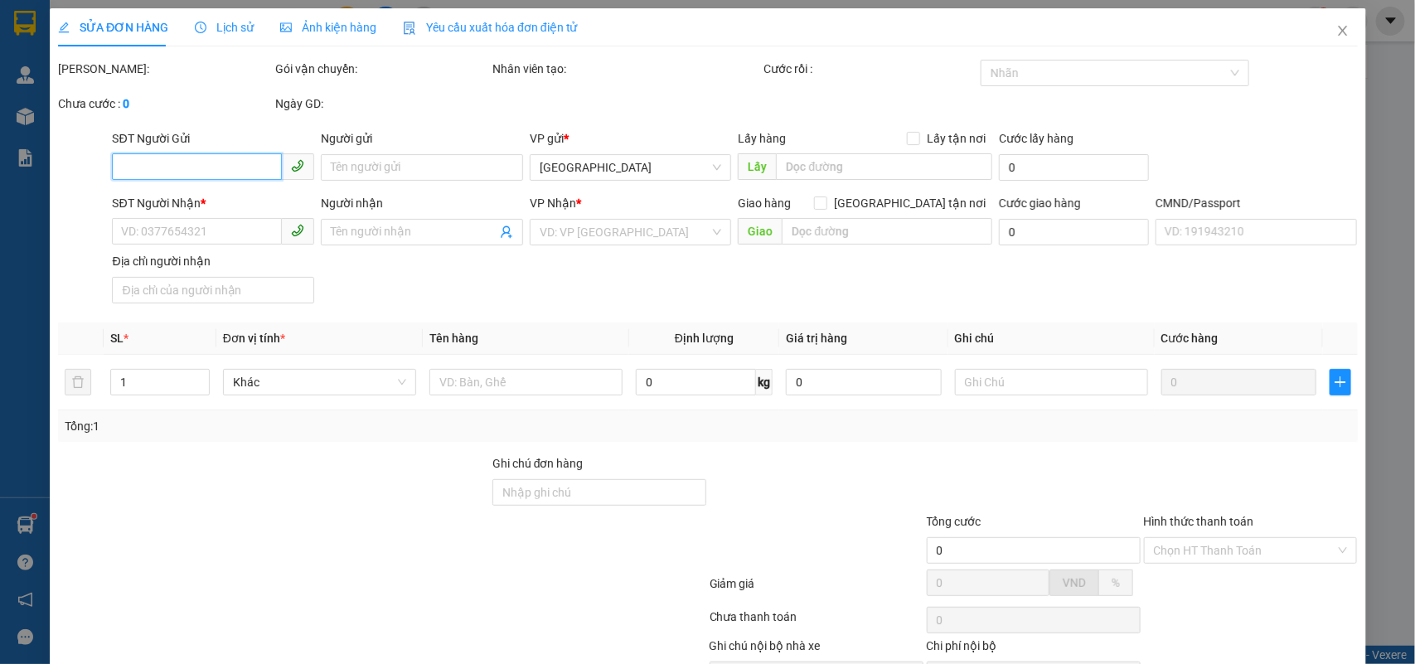
type input "0984796040"
type input "SANG"
type input "0918115970"
type input "QUYÊN"
type input "R"
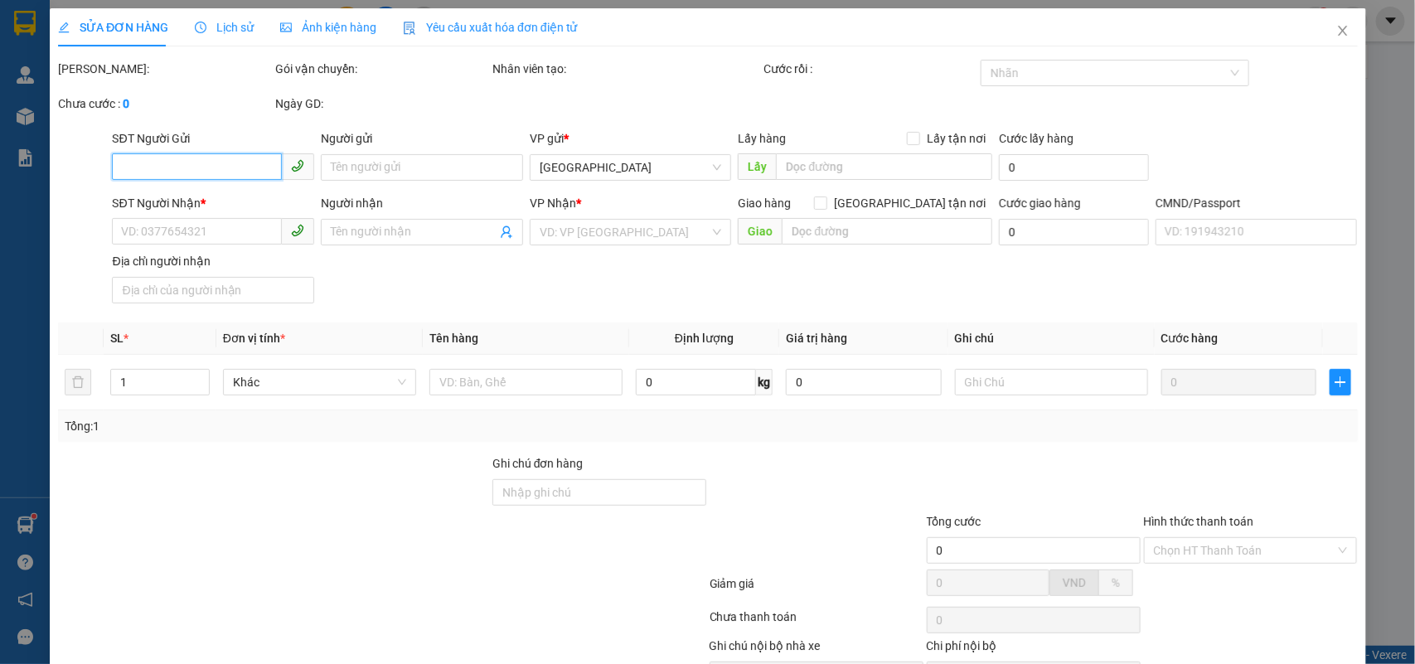
type input "90.000"
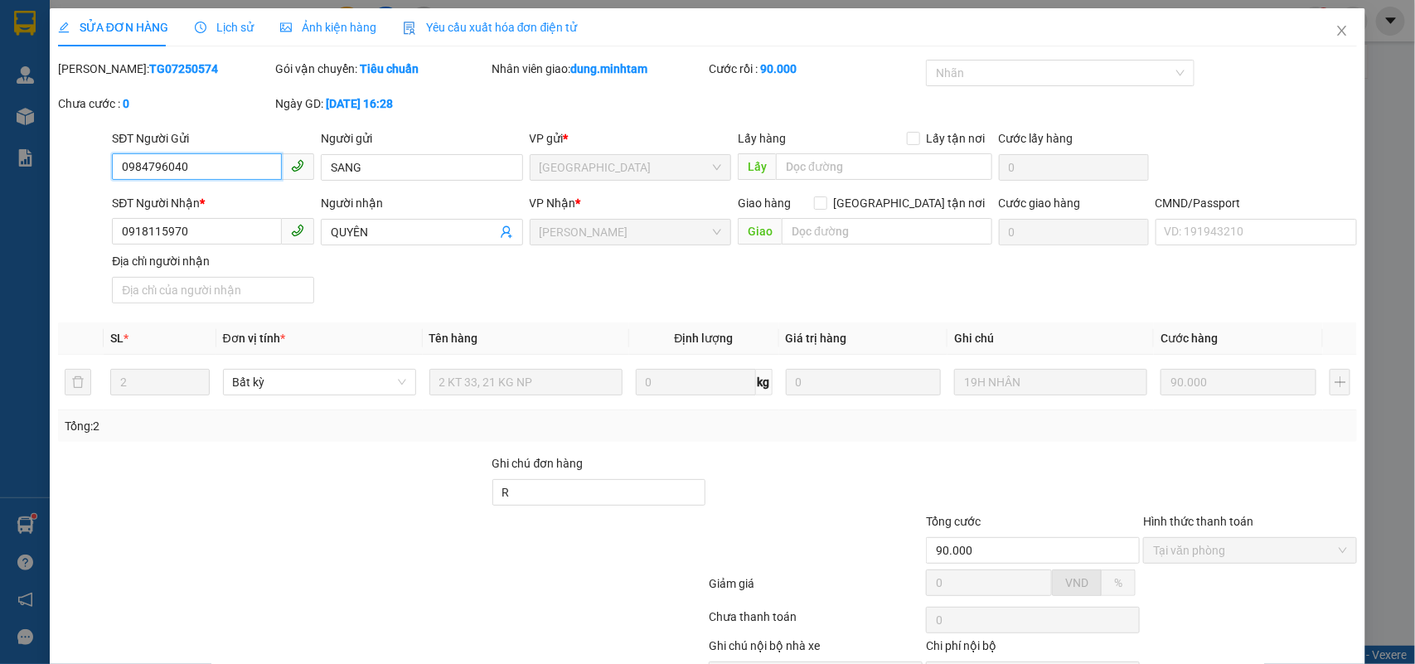
click at [0, 151] on div "SỬA ĐƠN HÀNG Lịch sử Ảnh kiện hàng Yêu cầu xuất hóa đơn điện tử Total Paid Fee …" at bounding box center [707, 332] width 1415 height 664
click at [1333, 19] on span "Close" at bounding box center [1342, 31] width 46 height 46
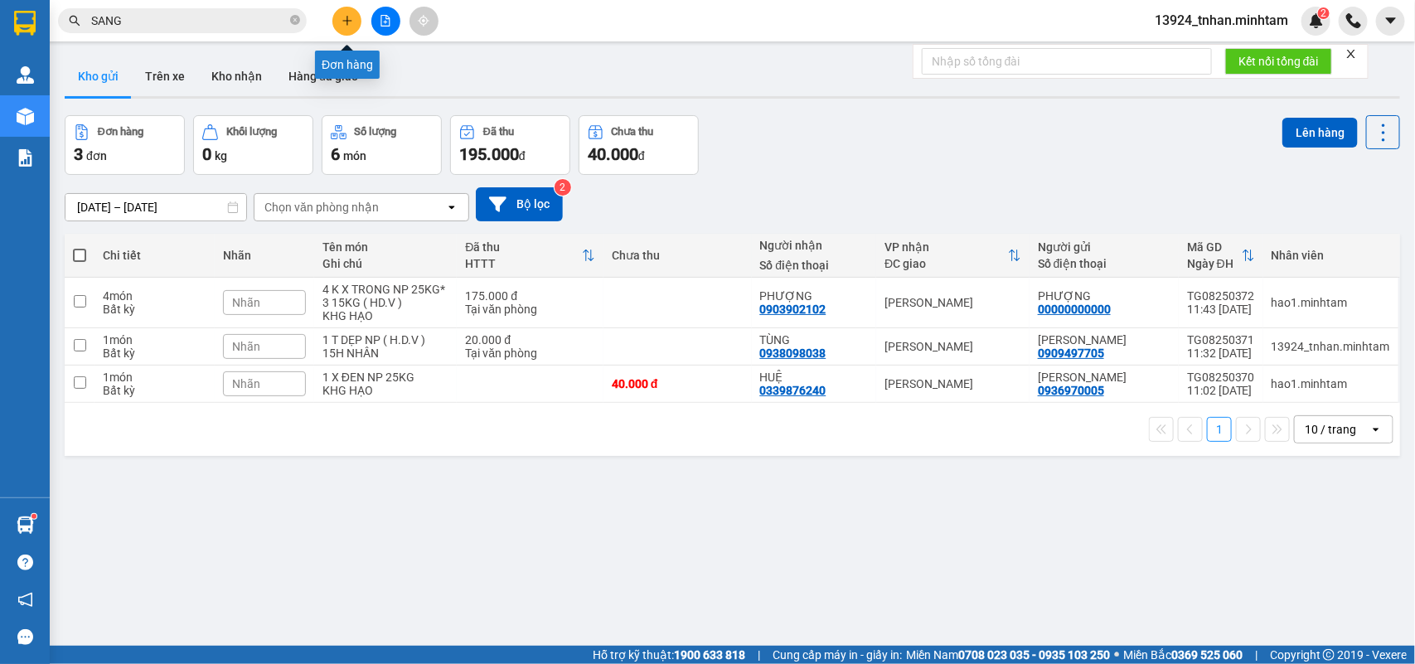
click at [357, 21] on button at bounding box center [347, 21] width 29 height 29
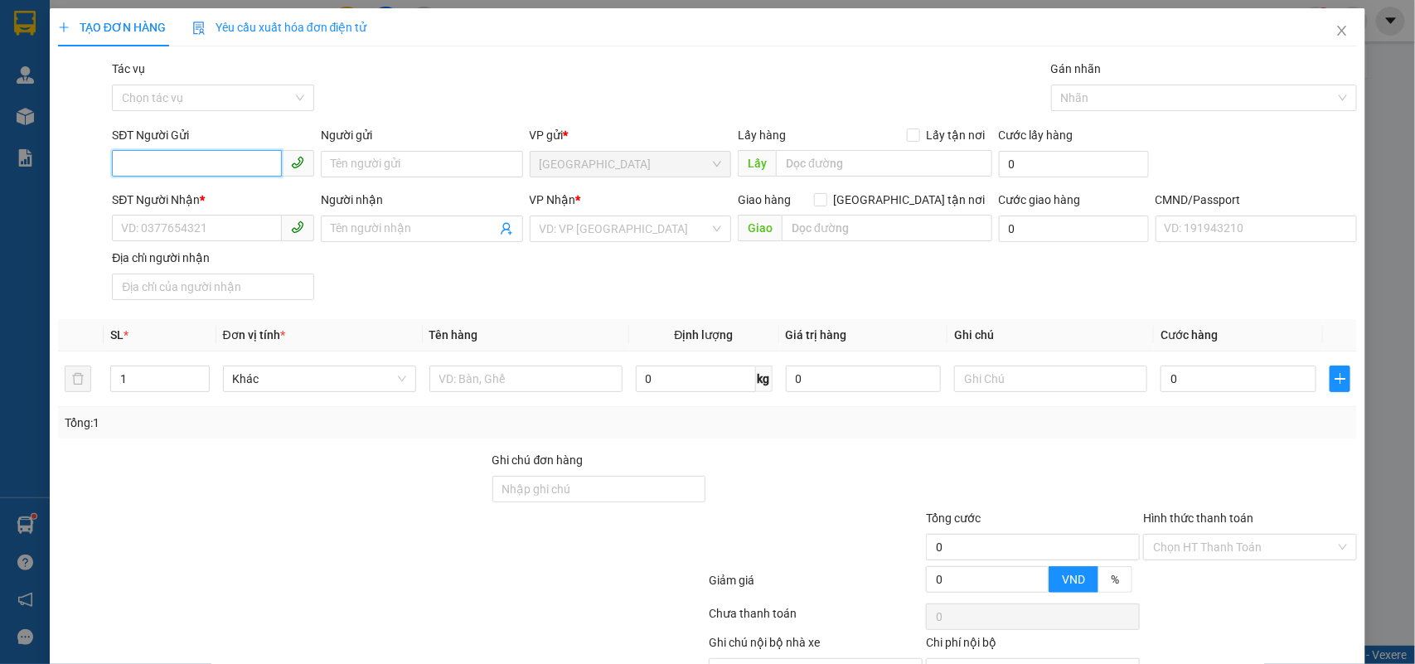
paste input "0984796040"
type input "0984796040"
drag, startPoint x: 224, startPoint y: 195, endPoint x: 242, endPoint y: 182, distance: 22.1
click at [224, 193] on div "0984796040 - SANG" at bounding box center [211, 198] width 180 height 18
type input "SANG"
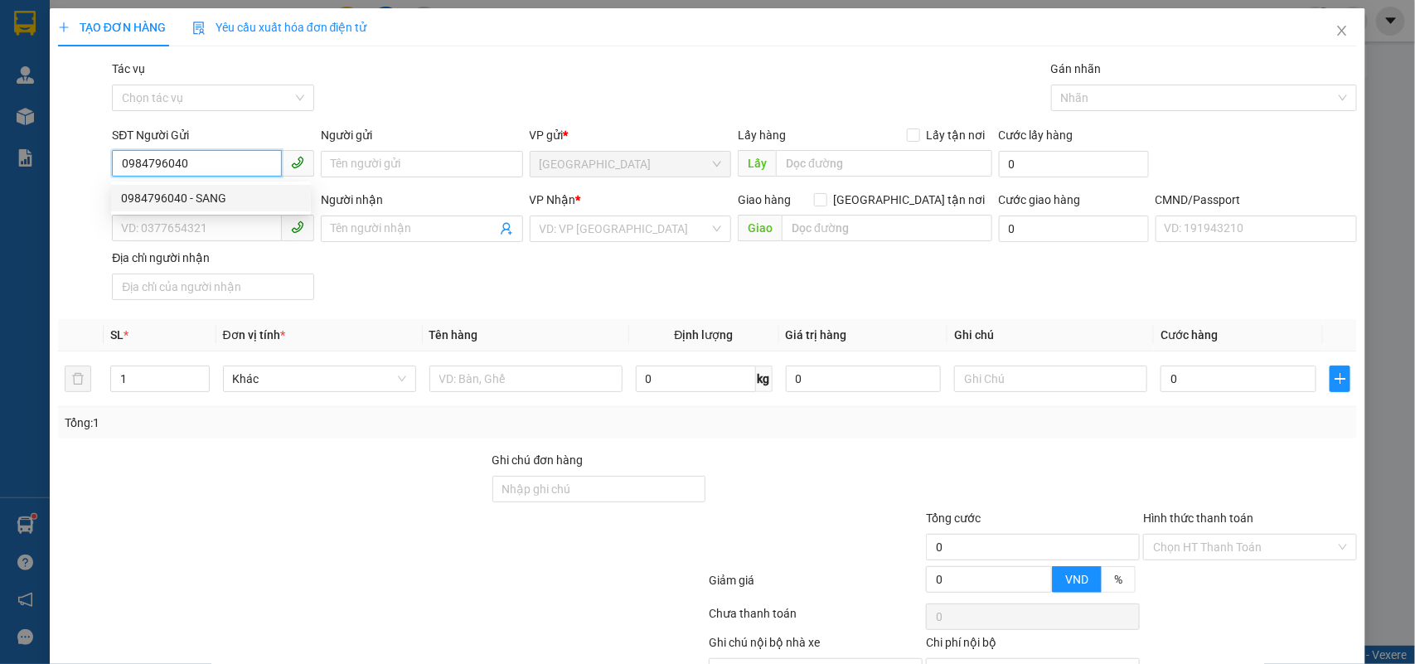
type input "0918115970"
type input "QUYÊN"
type input "0984796040"
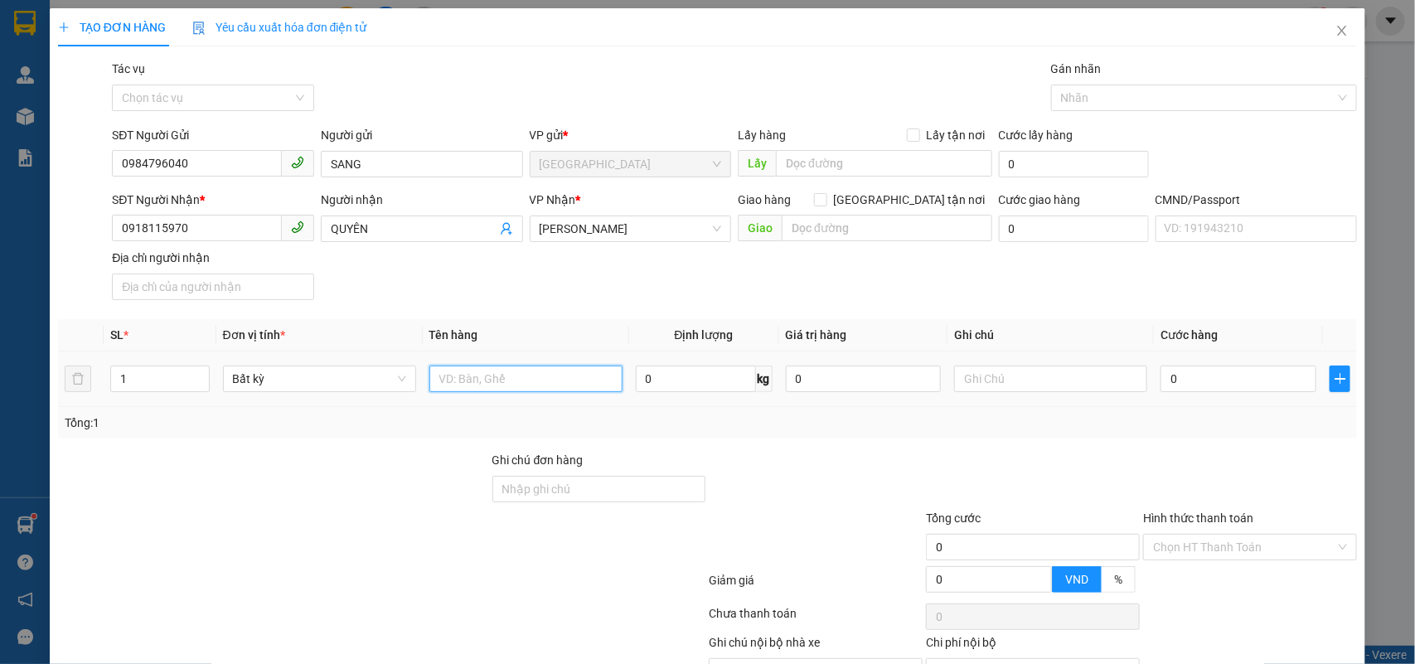
click at [553, 374] on input "text" at bounding box center [526, 379] width 193 height 27
type input "1 K T NP"
click at [991, 361] on td at bounding box center [1051, 380] width 206 height 56
click at [512, 388] on input "1 K T NP" at bounding box center [526, 379] width 193 height 27
type input "2"
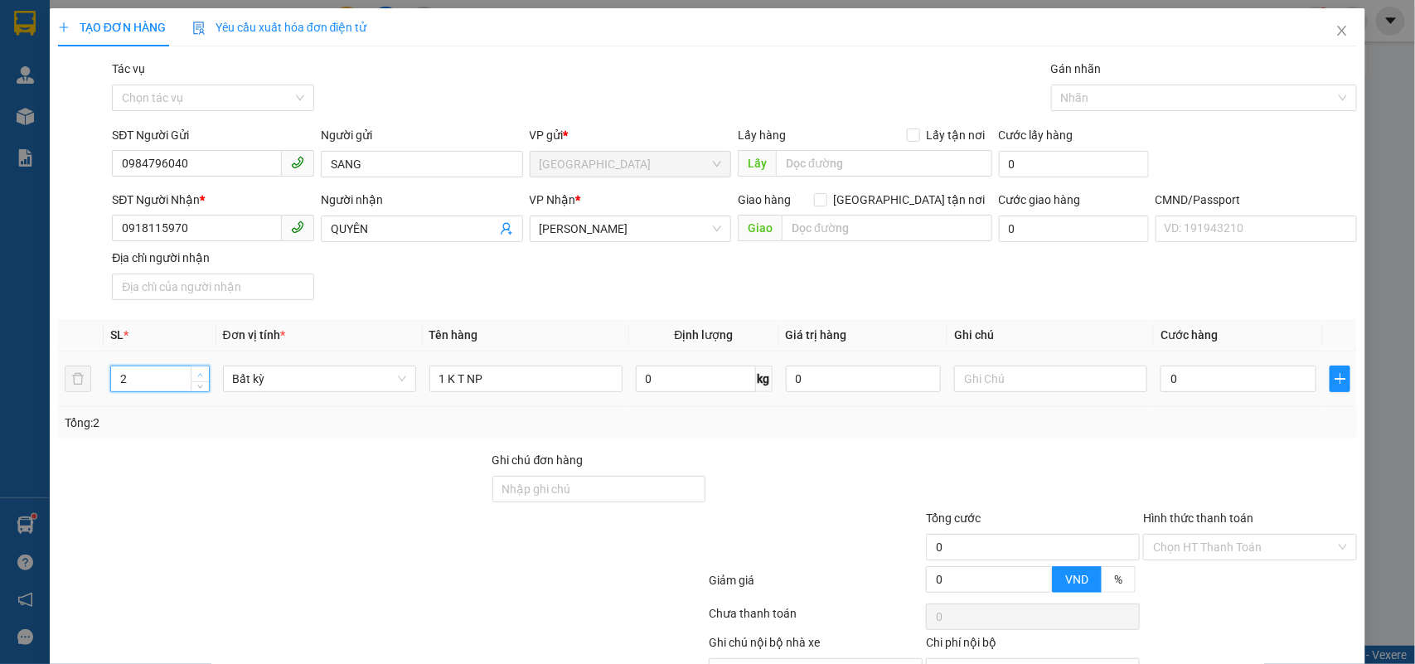
click at [202, 373] on span "up" at bounding box center [201, 375] width 10 height 10
click at [516, 371] on input "1 K T NP" at bounding box center [526, 379] width 193 height 27
click at [438, 382] on input "1 K T NP" at bounding box center [526, 379] width 193 height 27
type input "2 K T NP"
click at [1000, 369] on input "text" at bounding box center [1050, 379] width 193 height 27
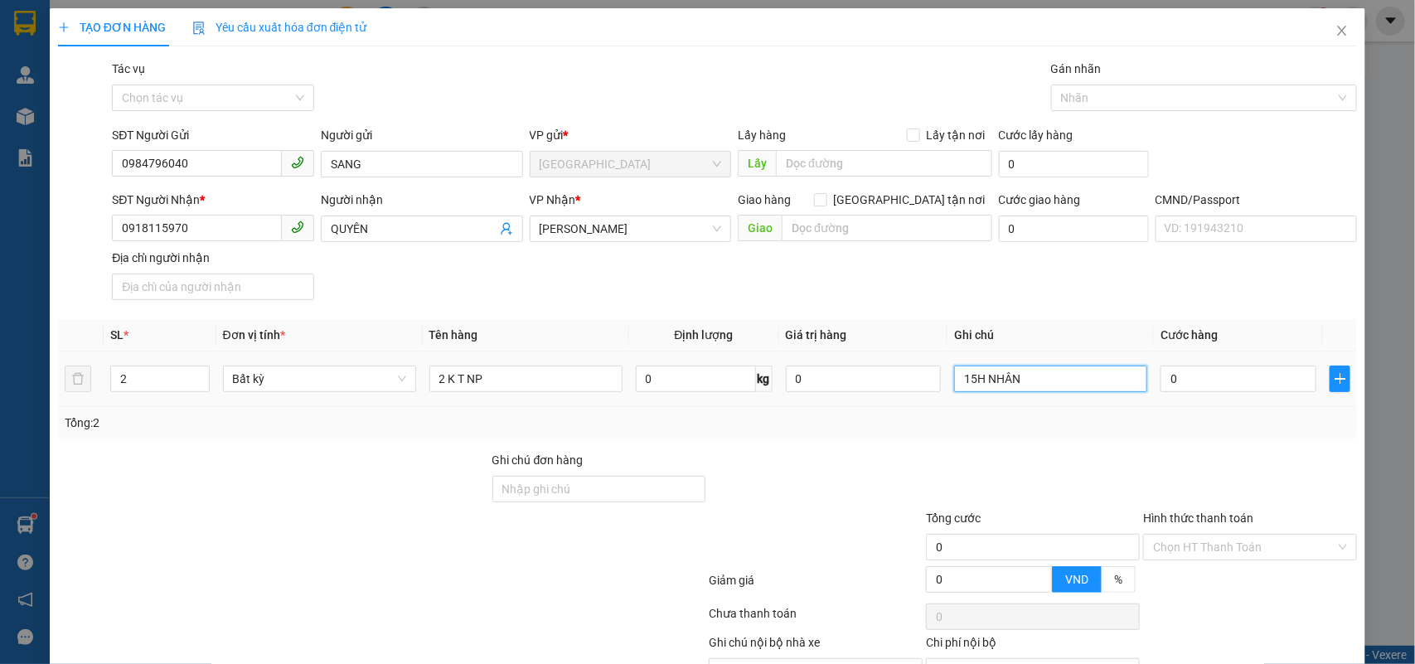
type input "15H NHÂN"
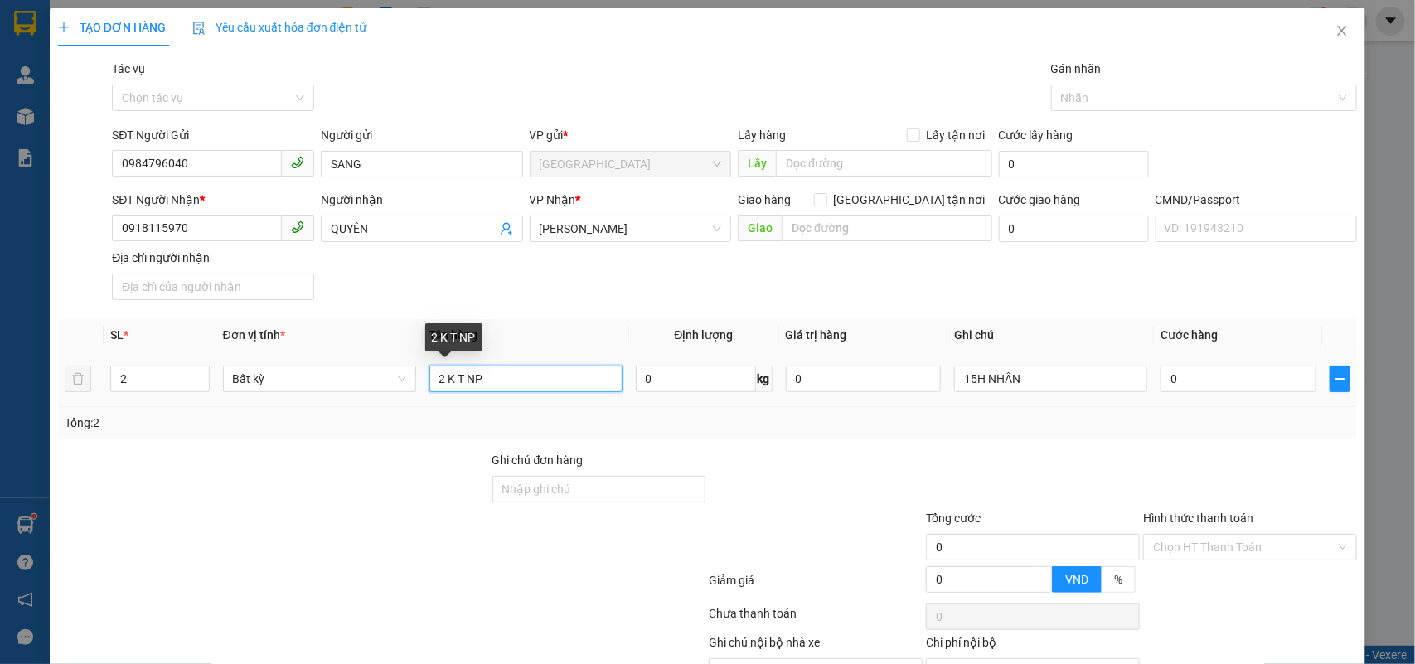
click at [529, 374] on input "2 K T NP" at bounding box center [526, 379] width 193 height 27
type input "2 K T NP 24, 25 KG ( T.C )"
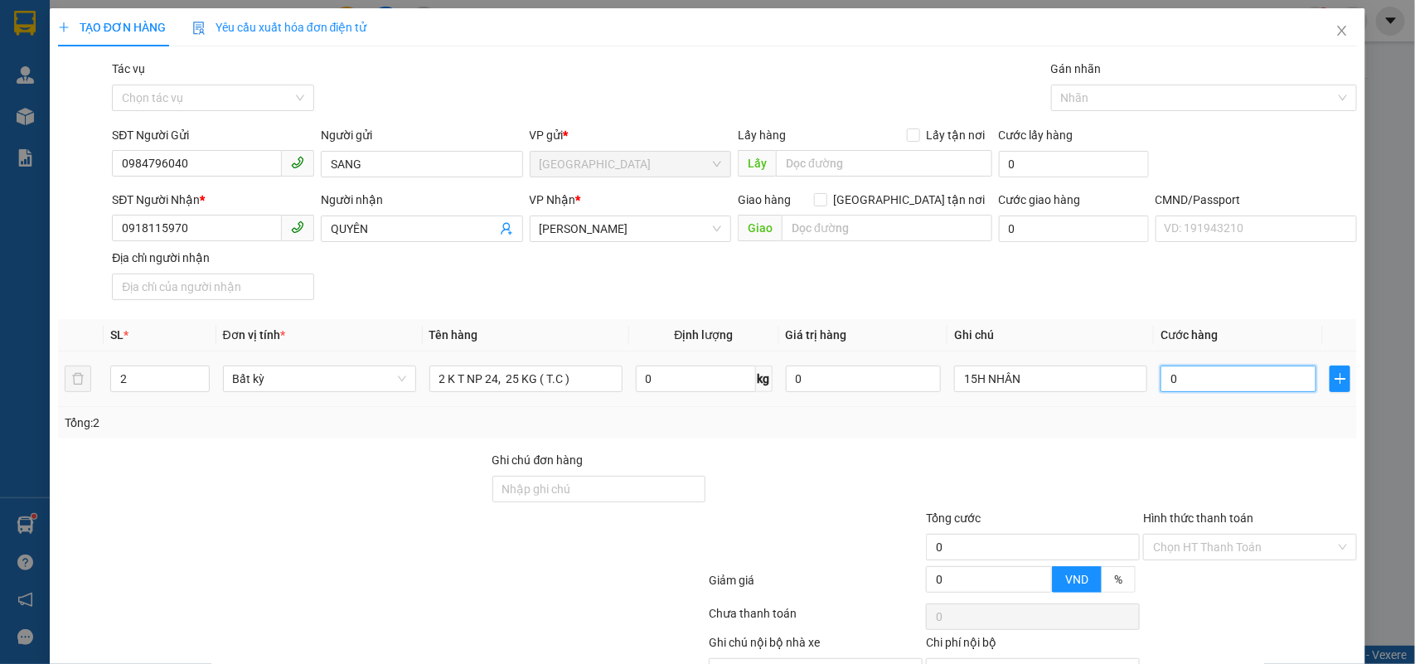
click at [1186, 380] on input "0" at bounding box center [1239, 379] width 156 height 27
type input "8"
type input "80"
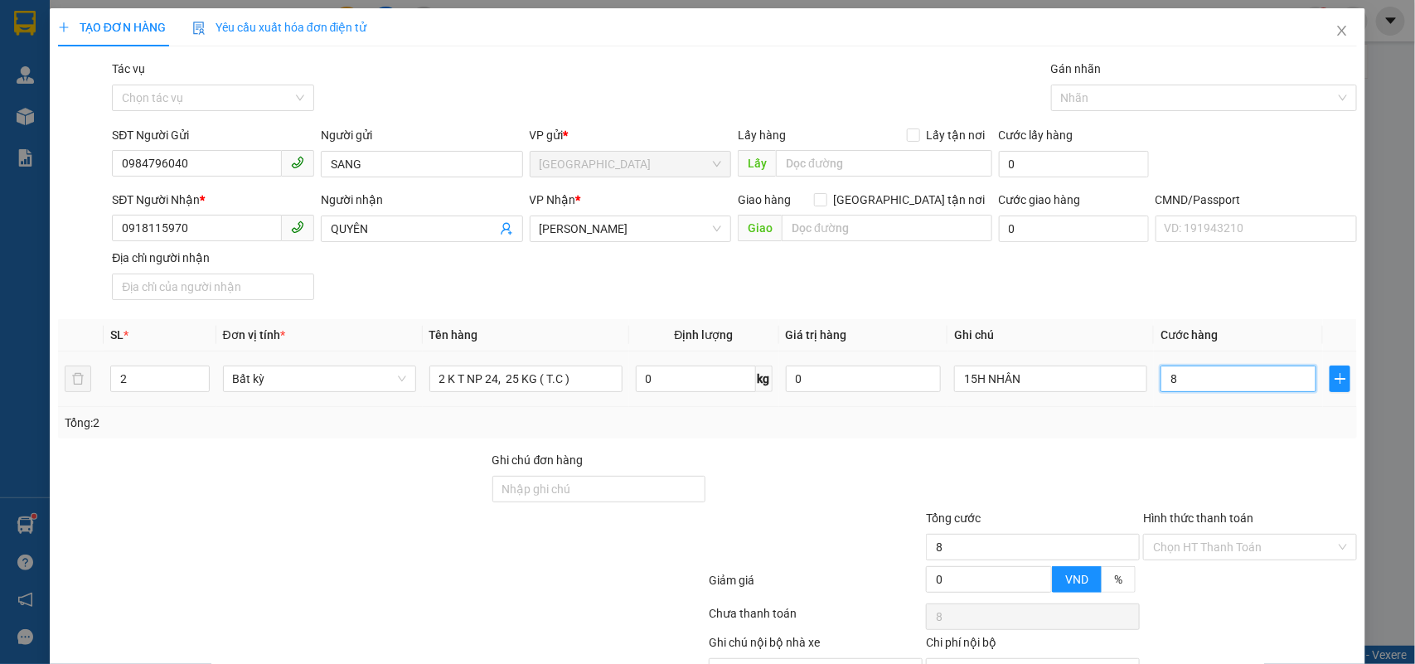
type input "80"
type input "80.000"
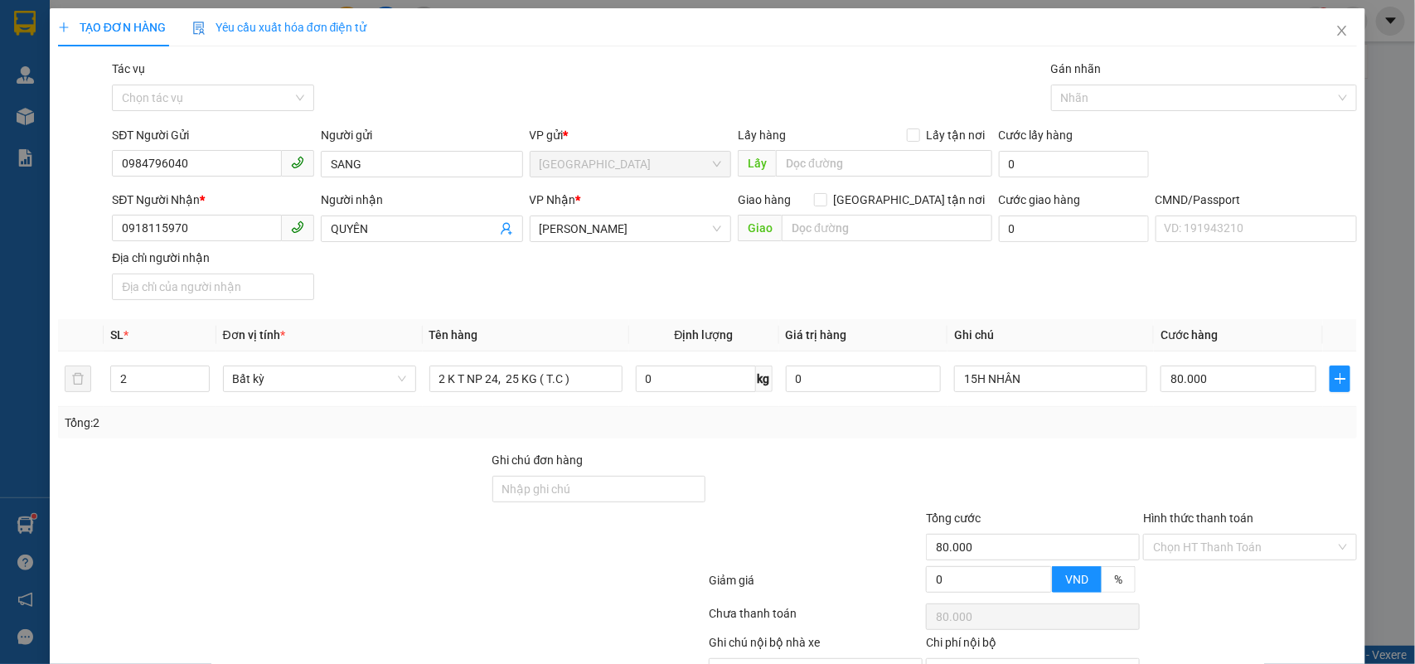
click at [775, 347] on div "Transit Pickup Surcharge Ids Transit Deliver Surcharge Ids Transit Deliver Surc…" at bounding box center [708, 392] width 1300 height 664
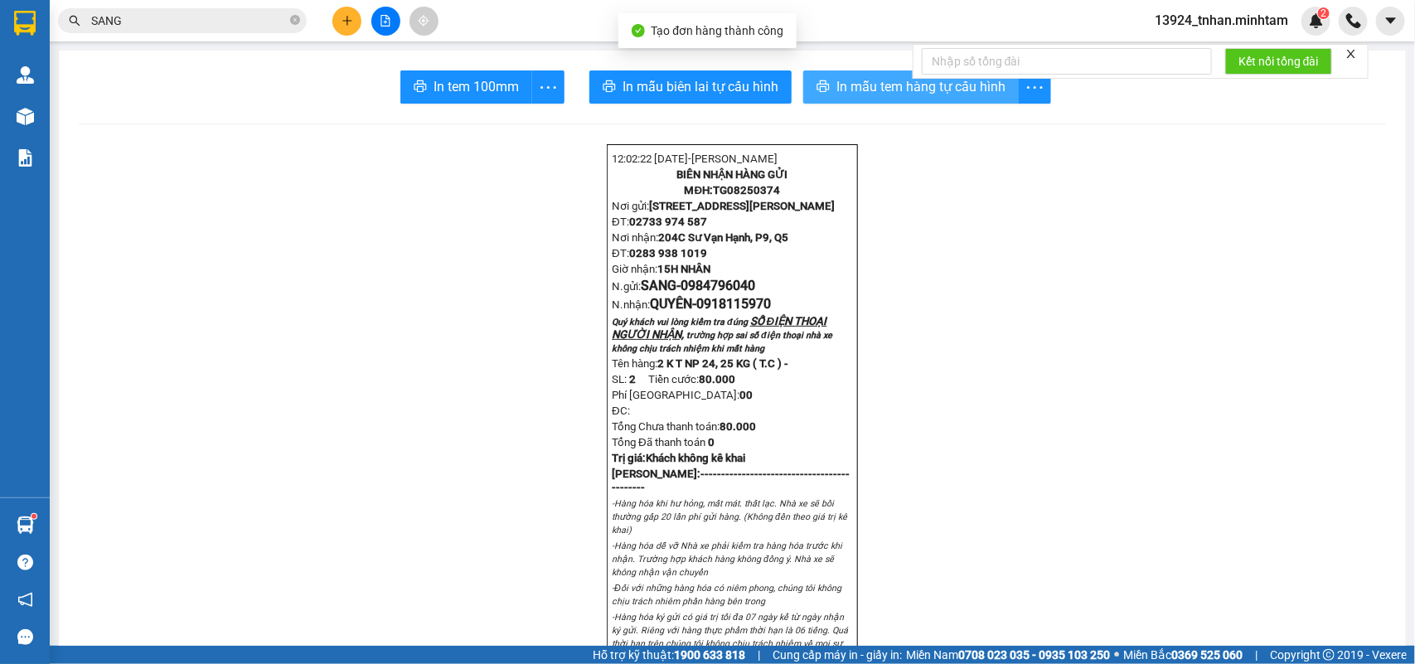
click at [875, 93] on span "In mẫu tem hàng tự cấu hình" at bounding box center [921, 86] width 169 height 21
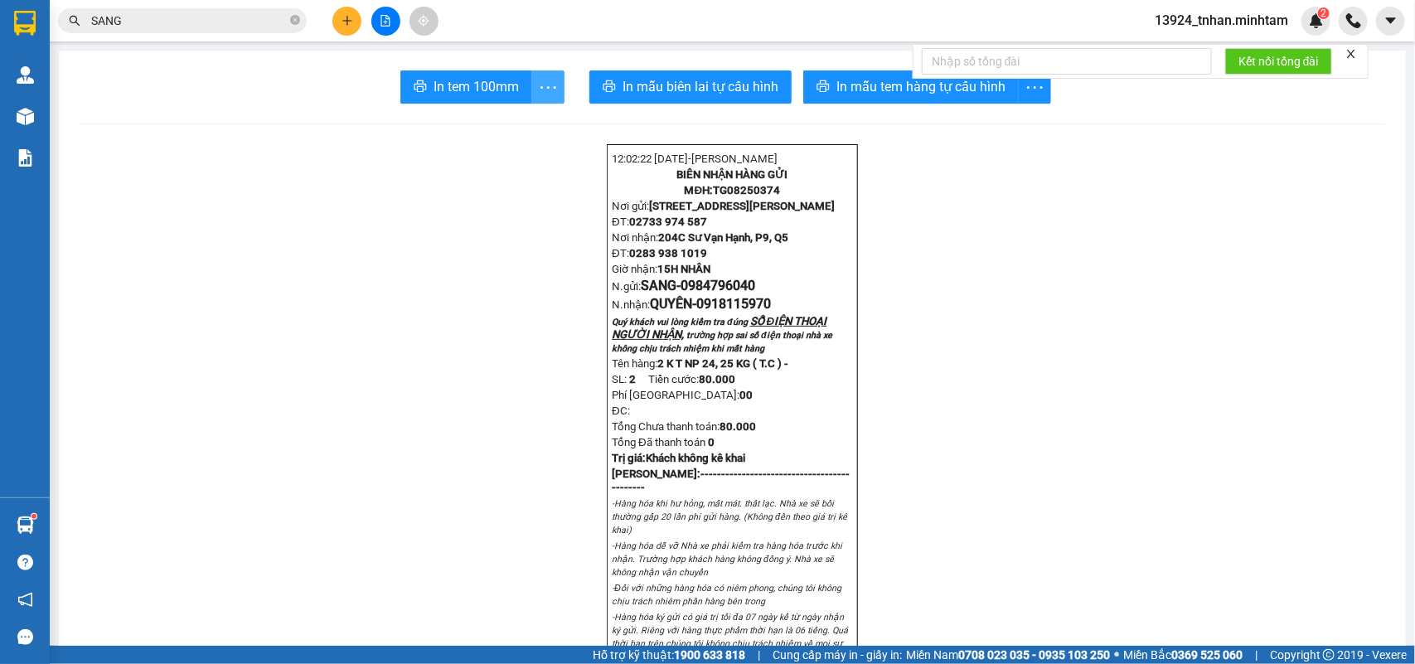
click at [538, 81] on icon "more" at bounding box center [548, 87] width 21 height 21
click at [510, 126] on div "In tem 100mm theo số lượng (2)" at bounding box center [464, 123] width 166 height 18
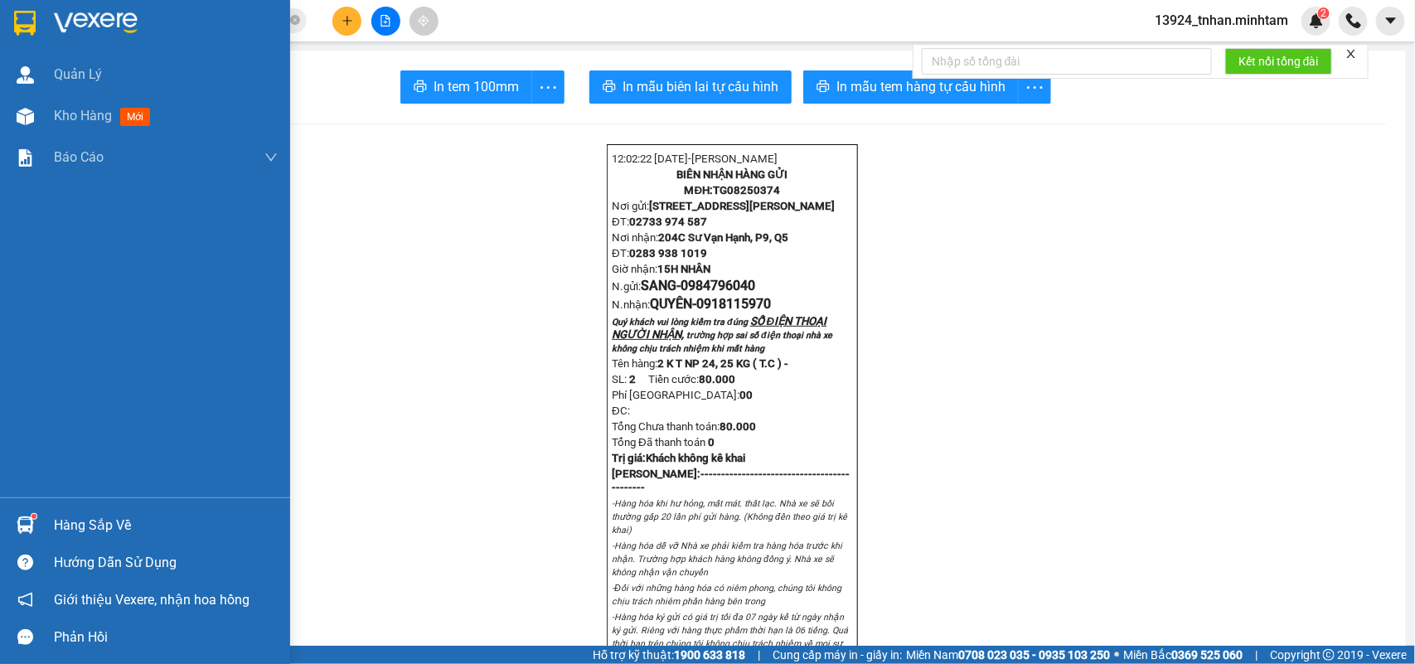
click at [11, 21] on div at bounding box center [25, 22] width 29 height 29
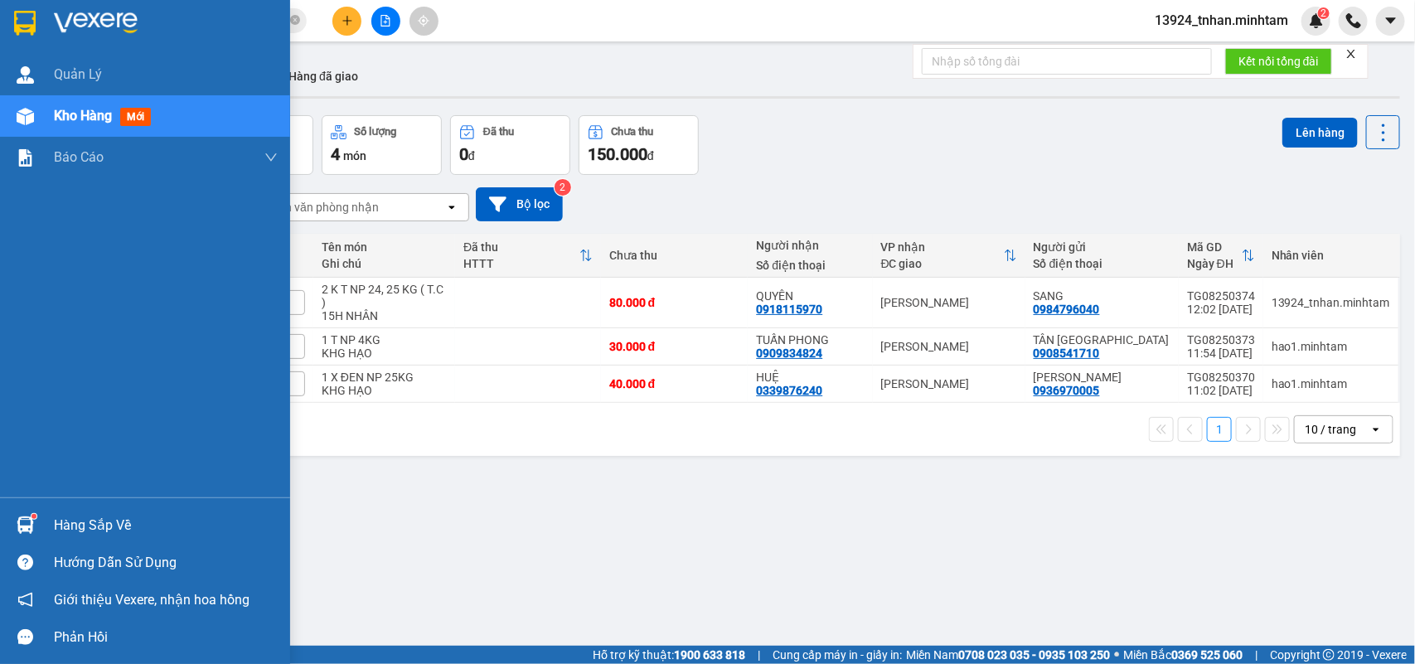
click at [56, 519] on div "Hàng sắp về" at bounding box center [166, 525] width 224 height 25
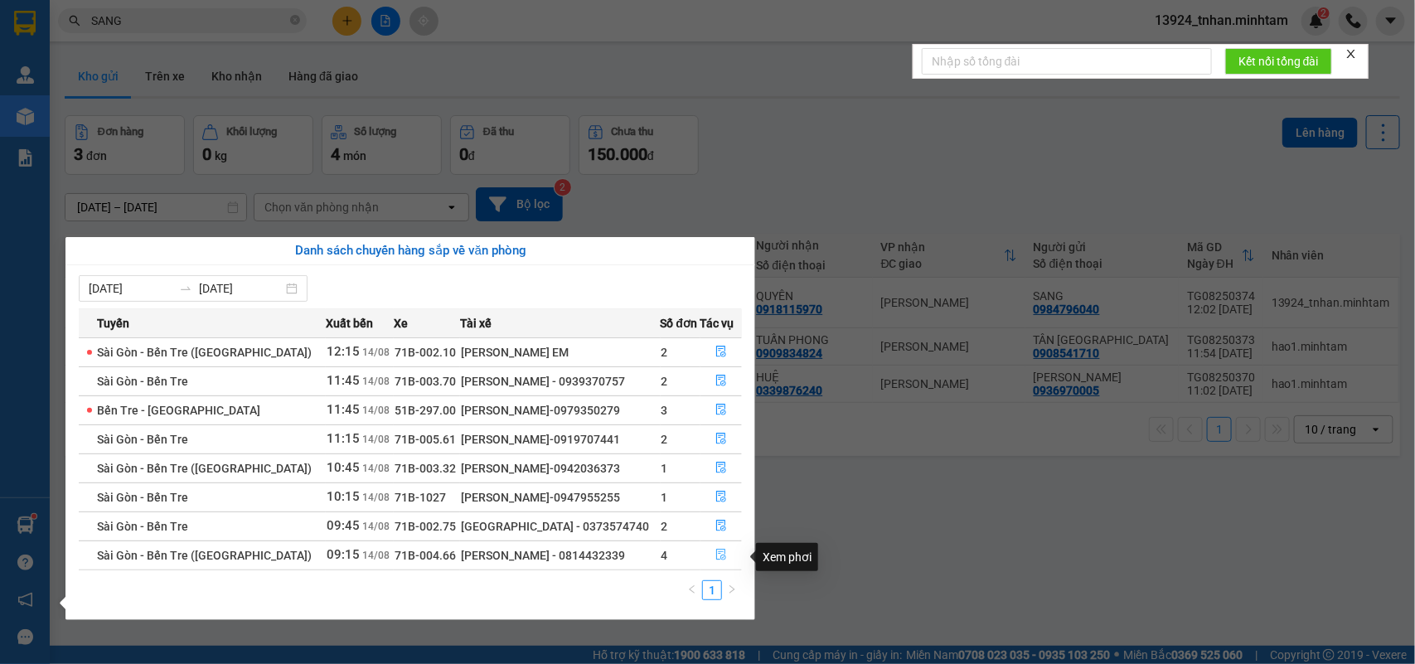
click at [707, 561] on button "button" at bounding box center [722, 555] width 41 height 27
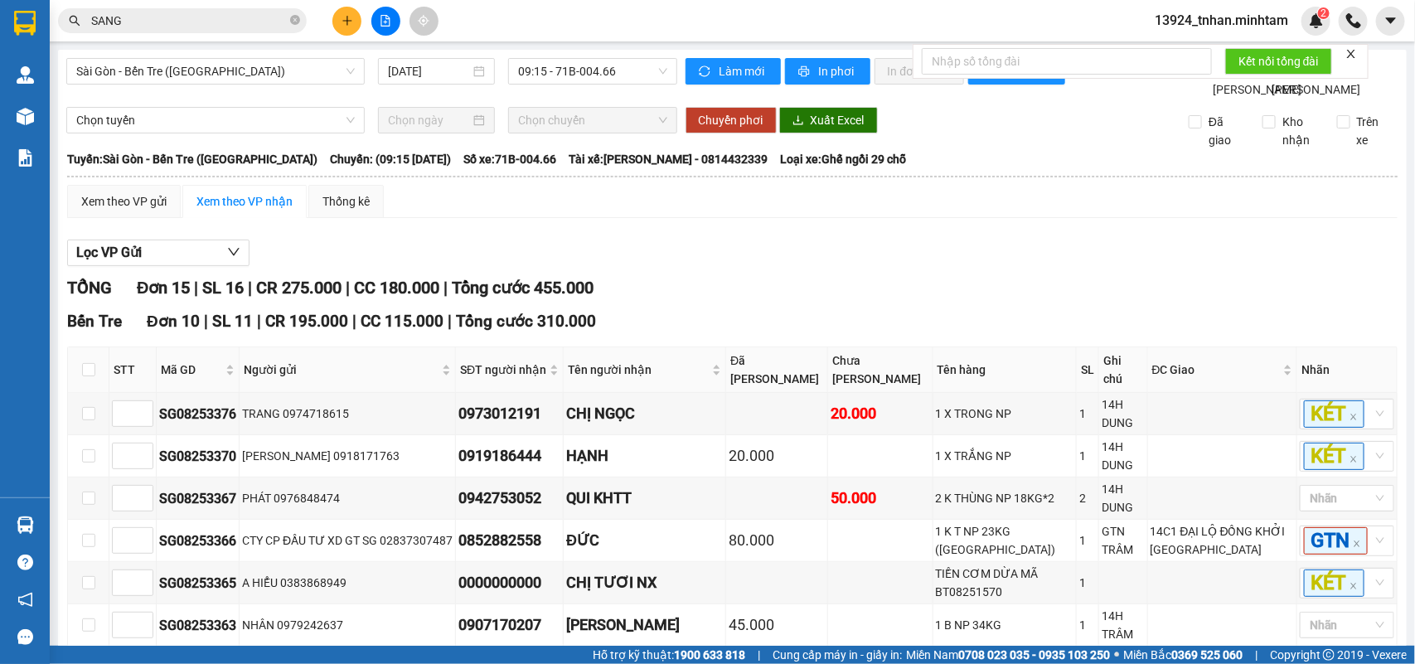
scroll to position [521, 0]
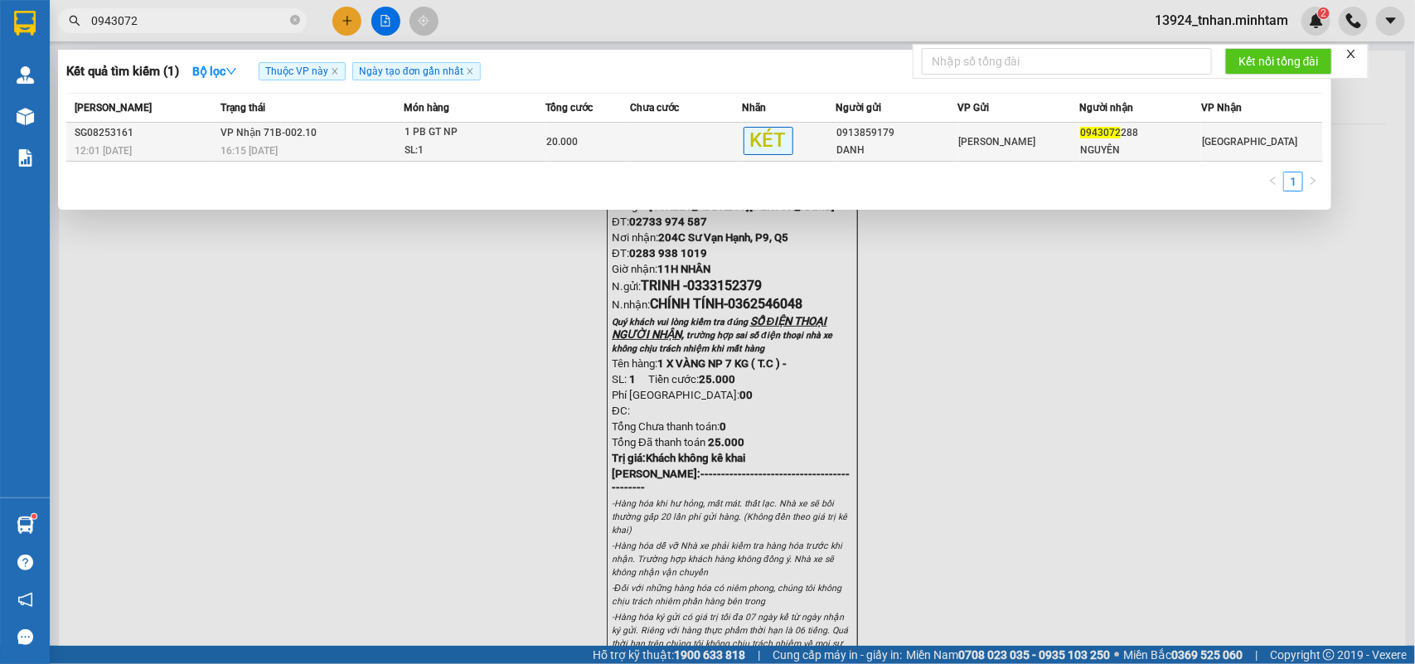
type input "0943072"
click at [1022, 152] on td "Hồ Chí Minh" at bounding box center [1020, 142] width 122 height 39
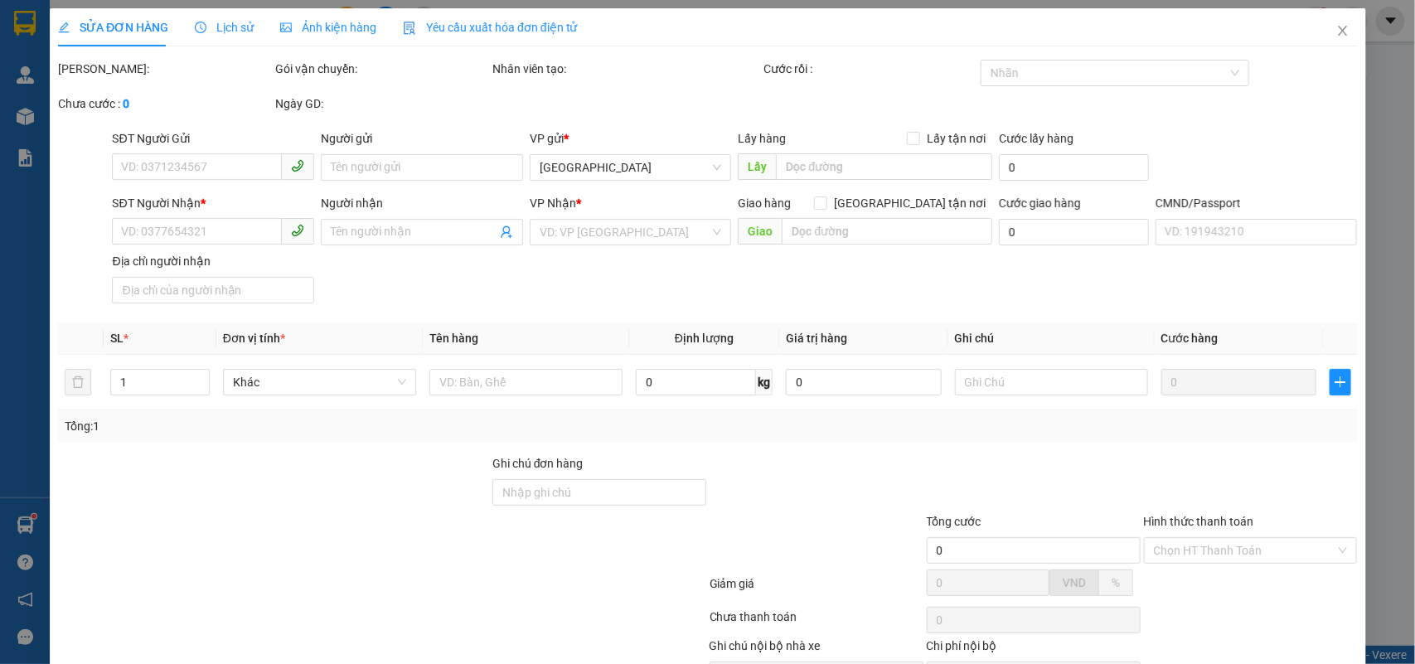
type input "0913859179"
type input "DANH"
type input "0943072288"
type input "NGUYÊN"
type input "20.000"
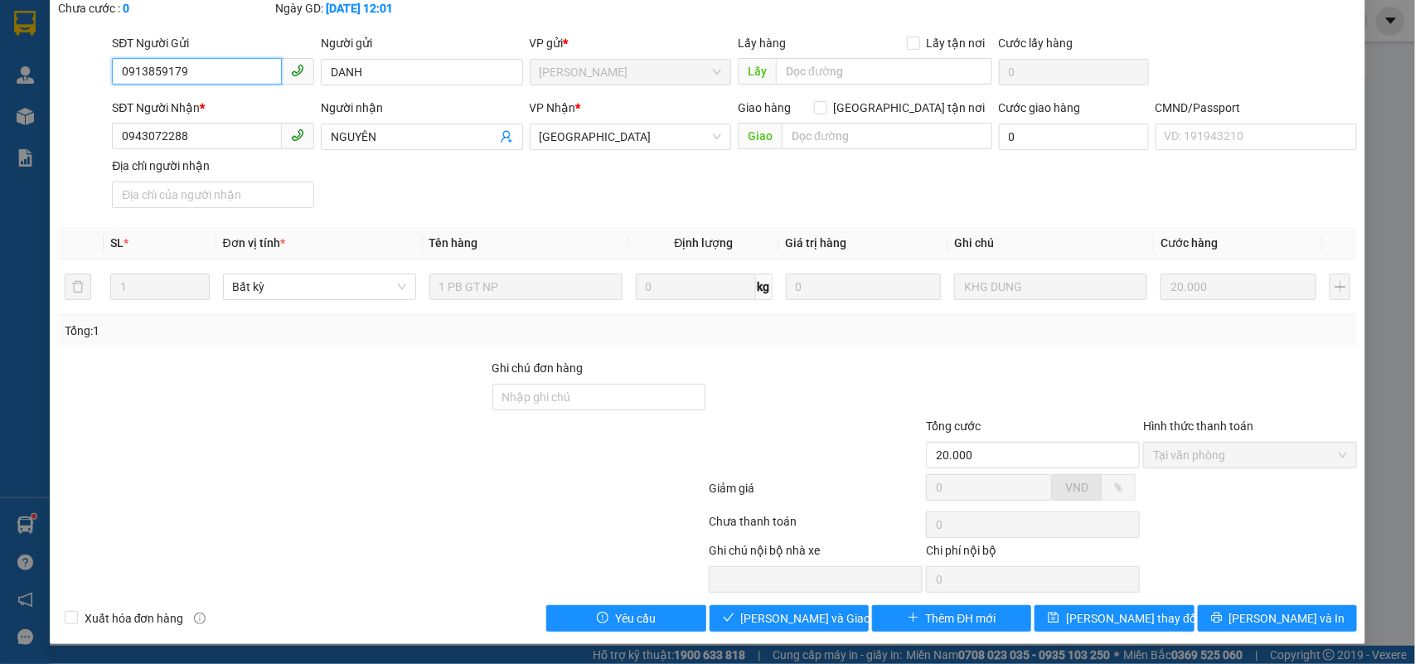
scroll to position [101, 0]
click at [835, 608] on button "Lưu và Giao hàng" at bounding box center [789, 618] width 159 height 27
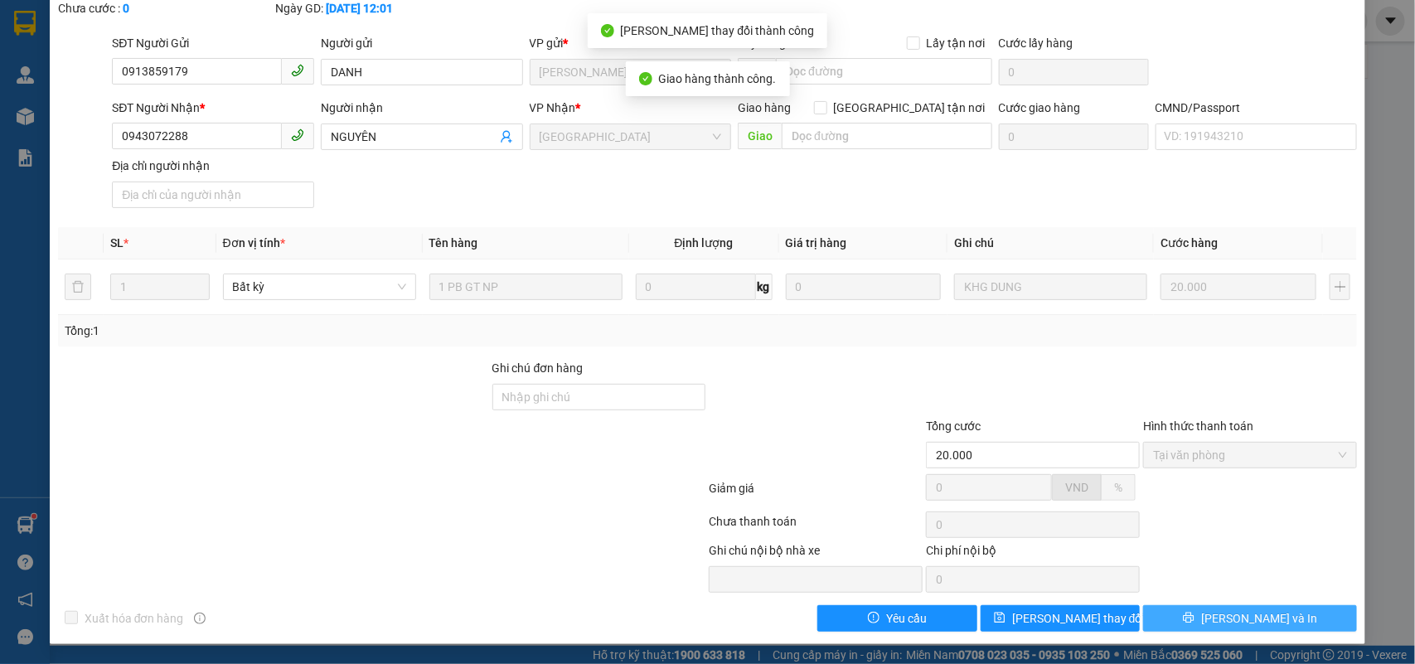
click at [1248, 624] on span "[PERSON_NAME] và In" at bounding box center [1260, 618] width 116 height 18
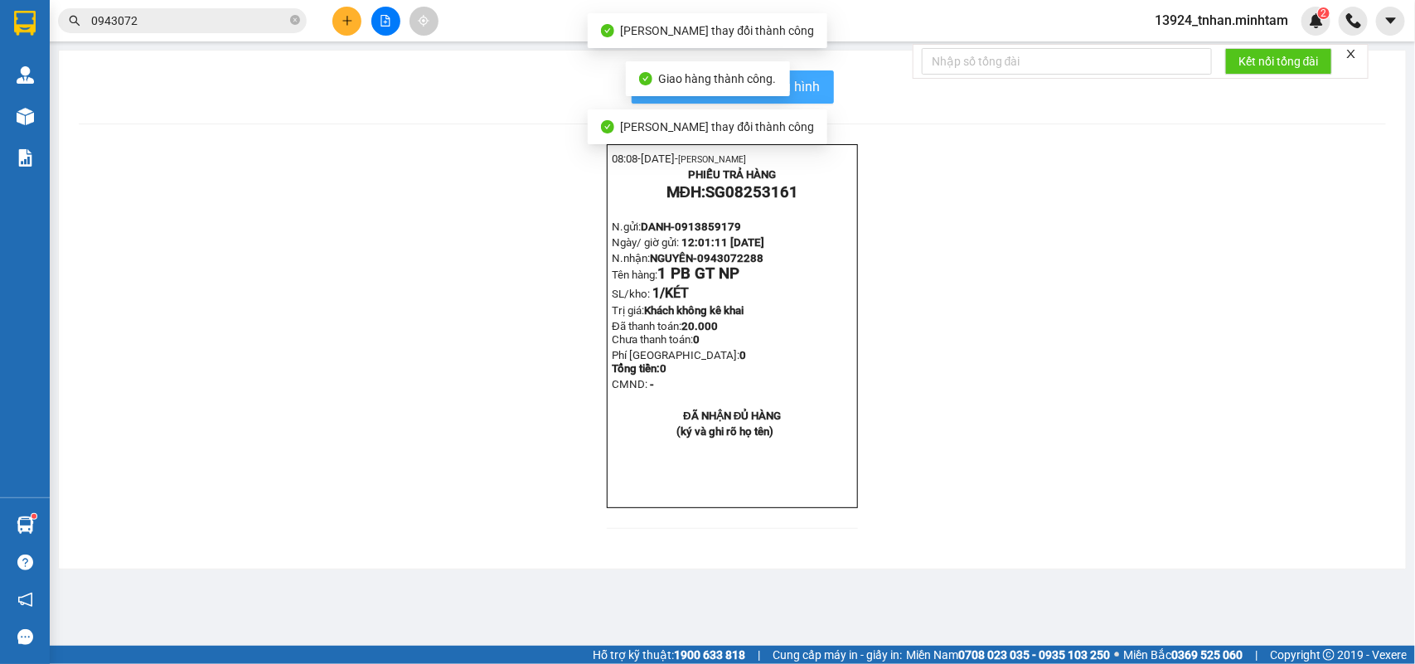
click at [811, 77] on span "In mẫu biên lai tự cấu hình" at bounding box center [743, 86] width 156 height 21
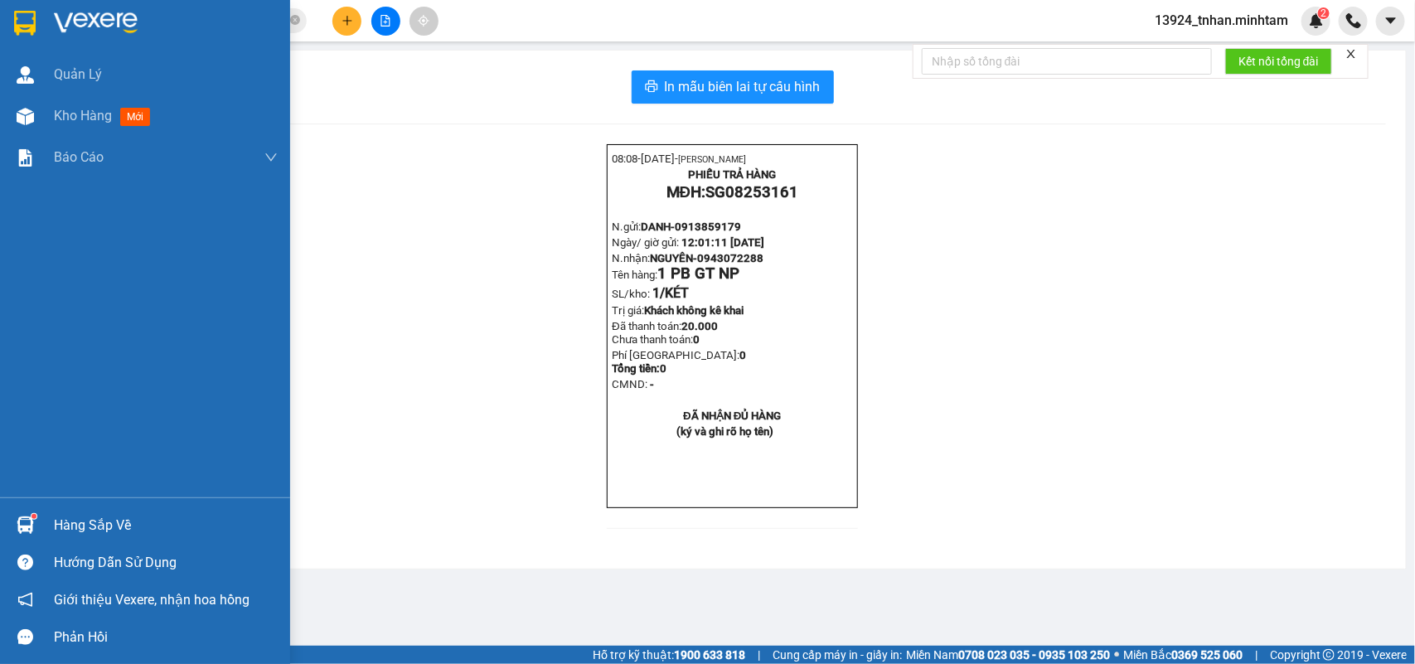
click at [5, 23] on div at bounding box center [145, 27] width 290 height 54
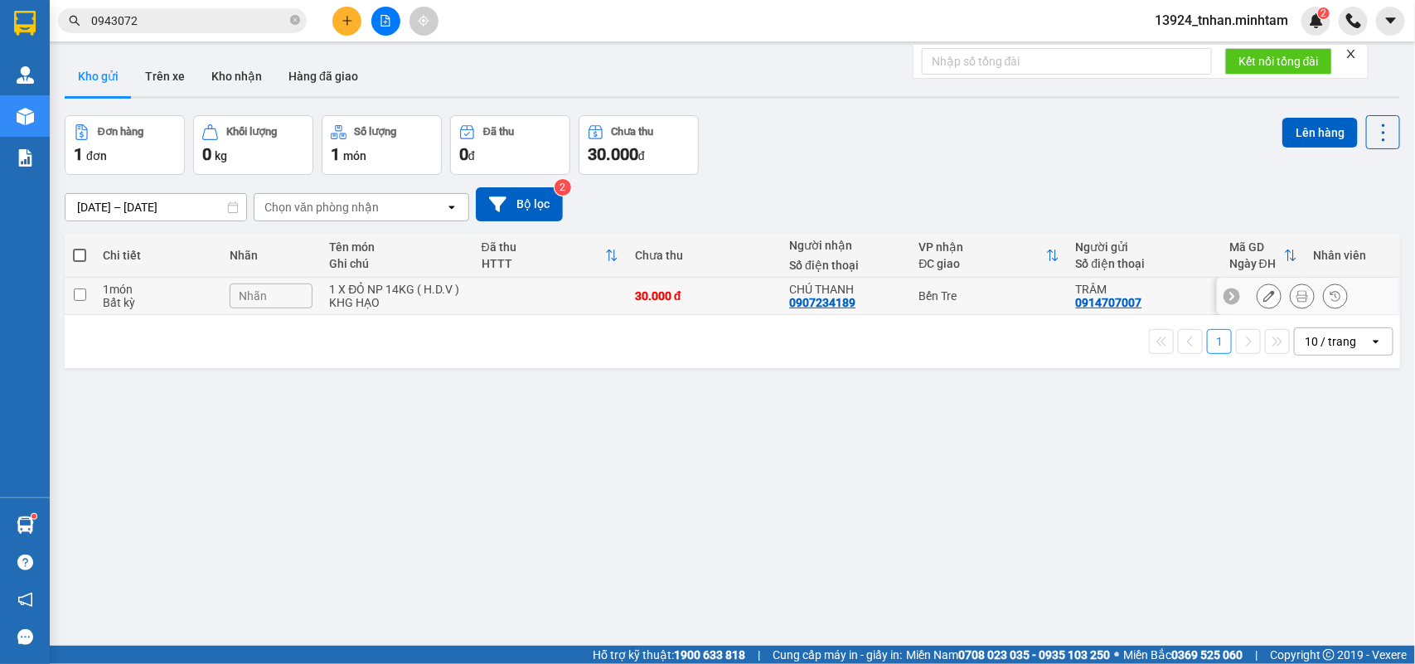
click at [902, 292] on td "CHÚ THANH 0907234189" at bounding box center [845, 296] width 129 height 37
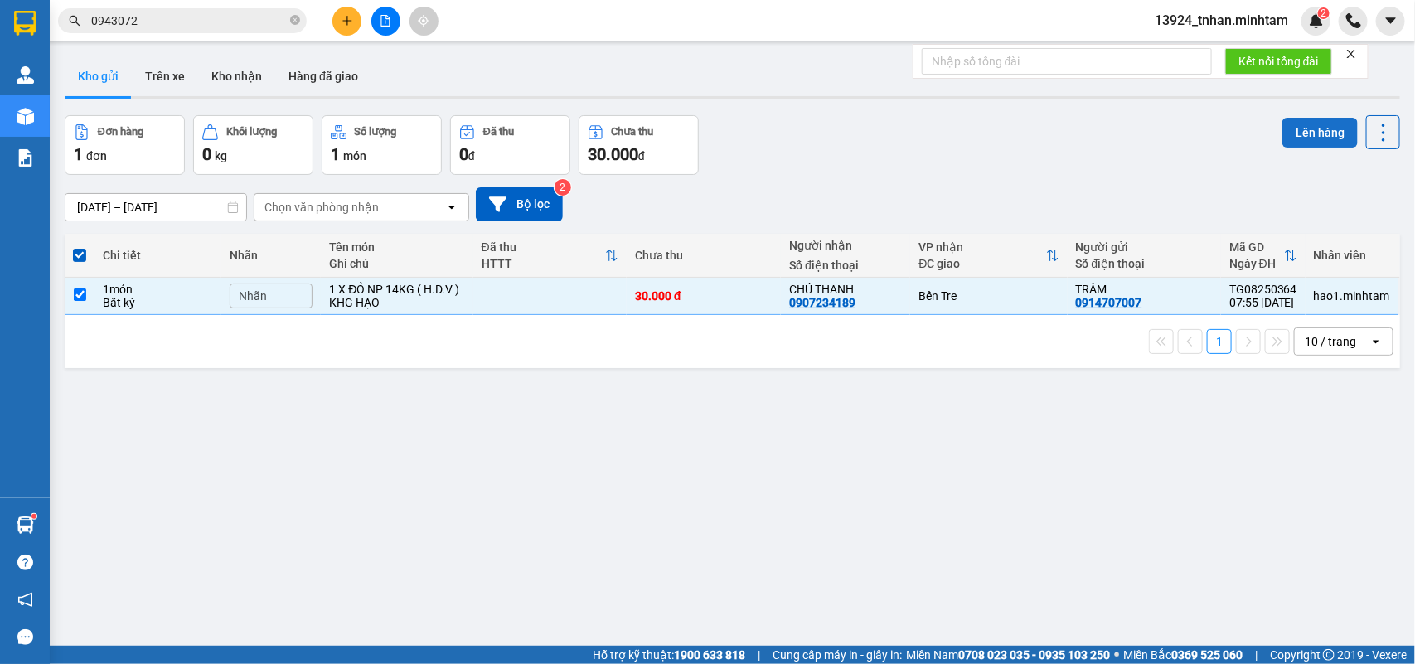
click at [1304, 130] on button "Lên hàng" at bounding box center [1320, 133] width 75 height 30
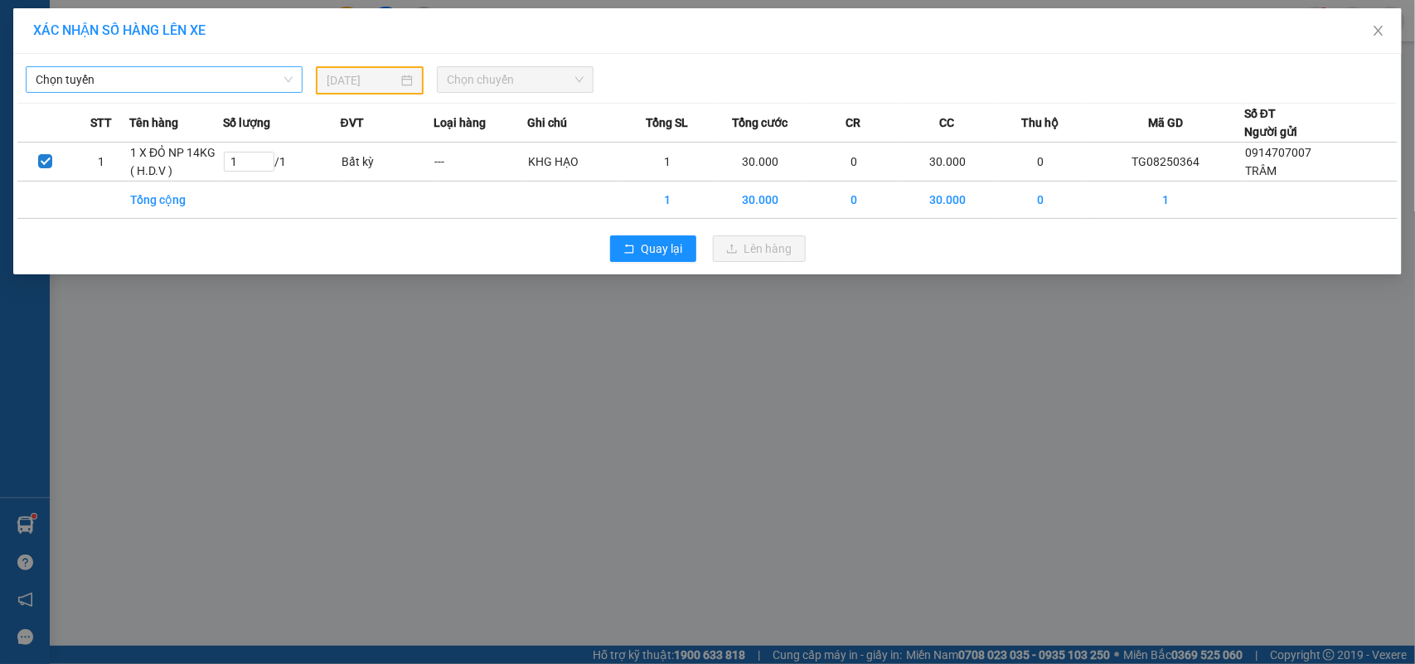
click at [241, 75] on span "Chọn tuyến" at bounding box center [164, 79] width 257 height 25
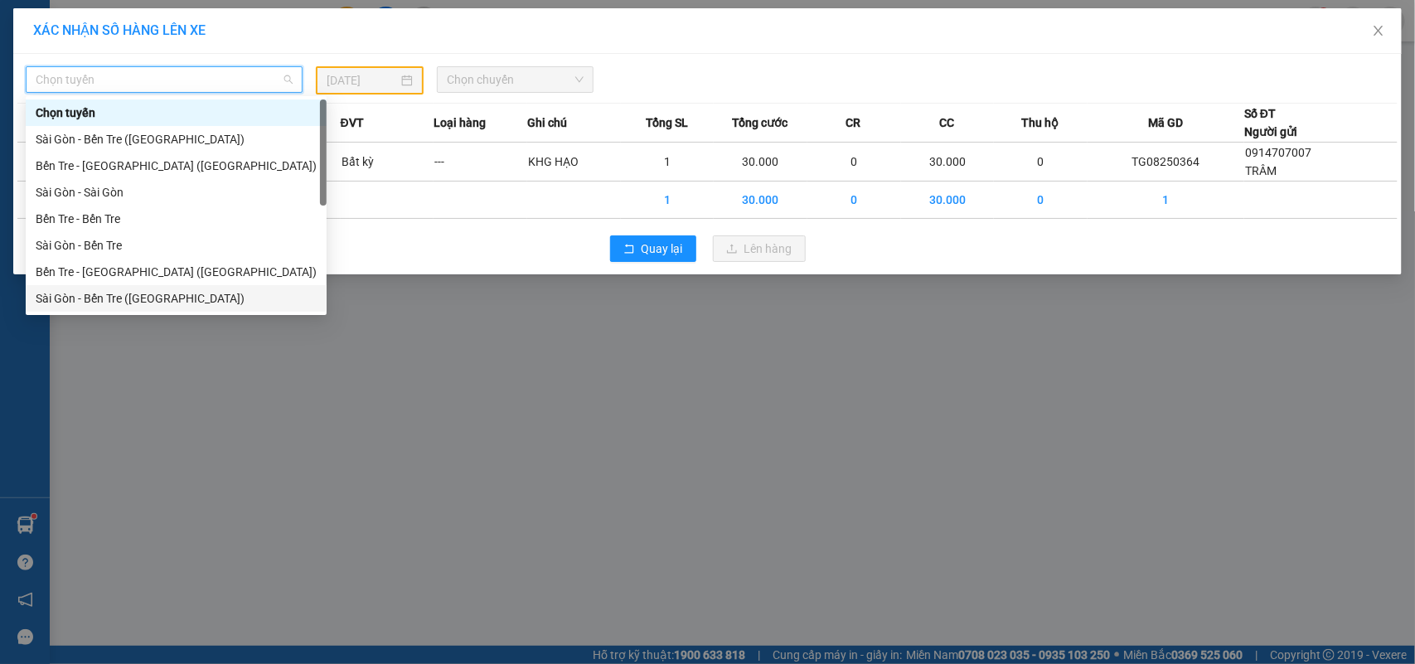
click at [187, 294] on div "Sài Gòn - Bến Tre ([GEOGRAPHIC_DATA])" at bounding box center [176, 298] width 281 height 18
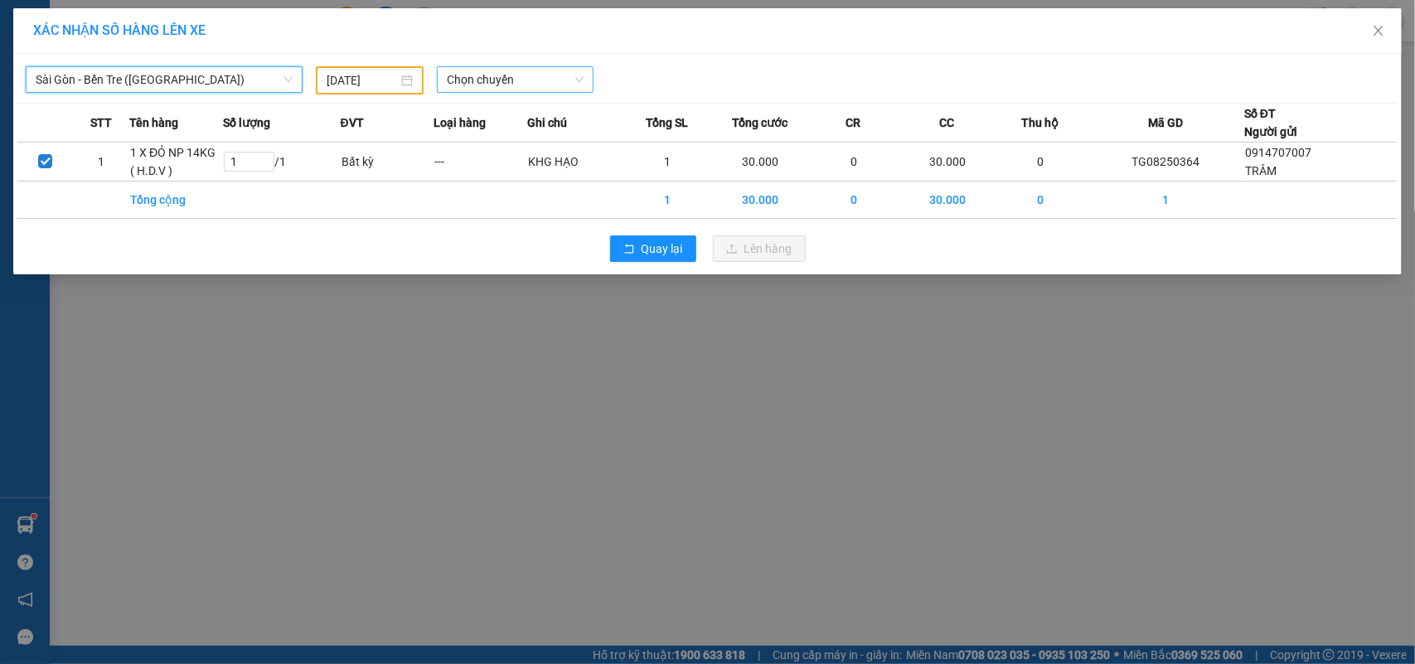
click at [498, 80] on span "Chọn chuyến" at bounding box center [515, 79] width 136 height 25
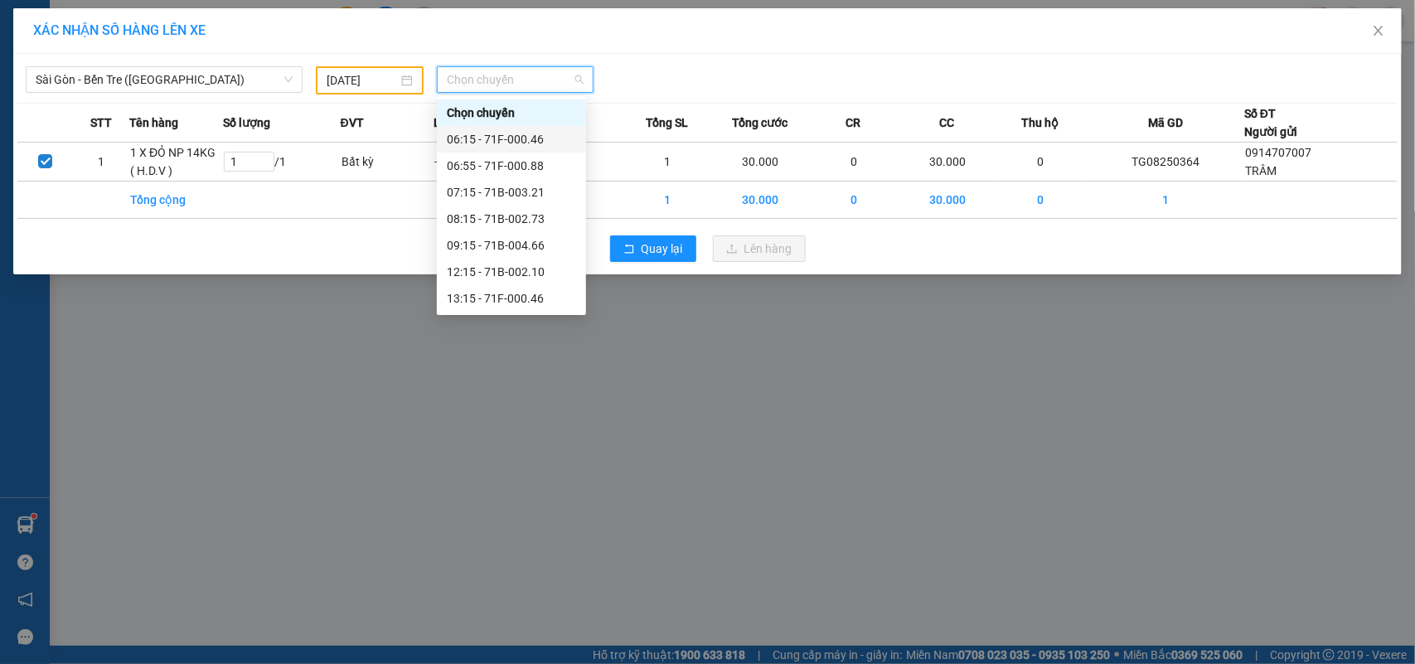
click at [552, 137] on div "06:15 - 71F-000.46" at bounding box center [511, 139] width 129 height 18
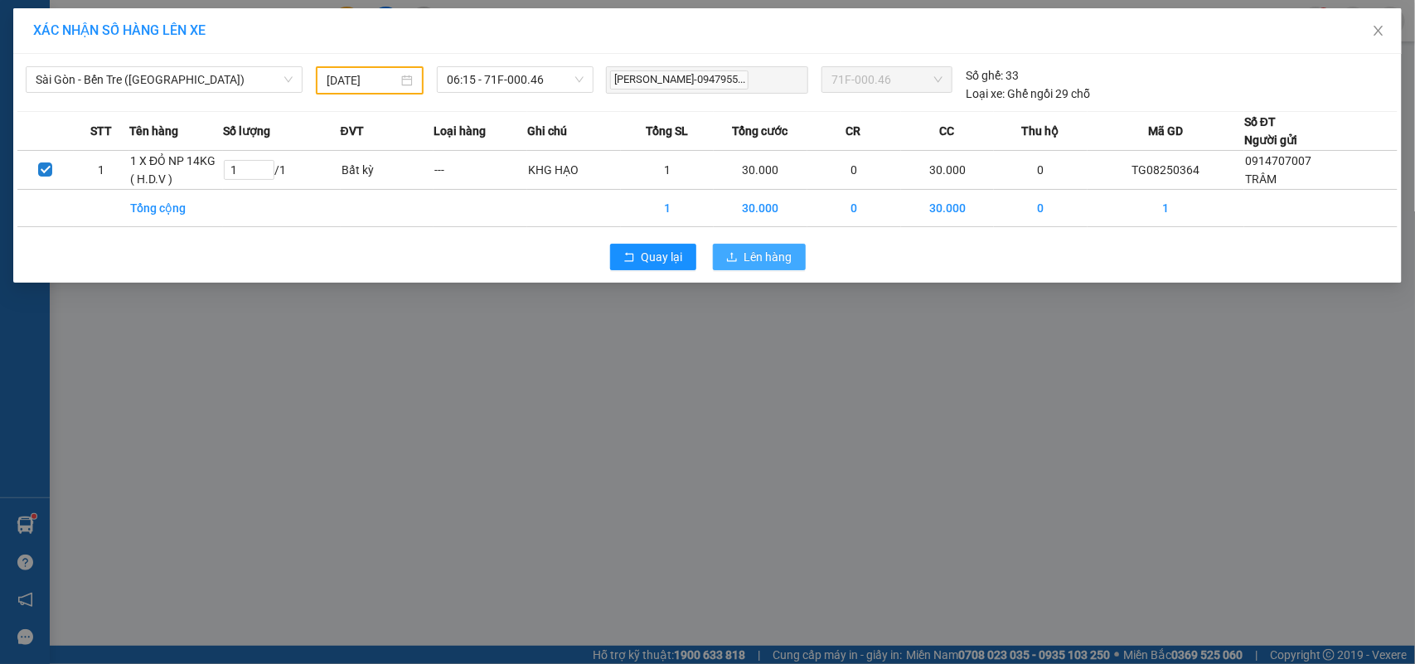
click at [768, 247] on button "Lên hàng" at bounding box center [759, 257] width 93 height 27
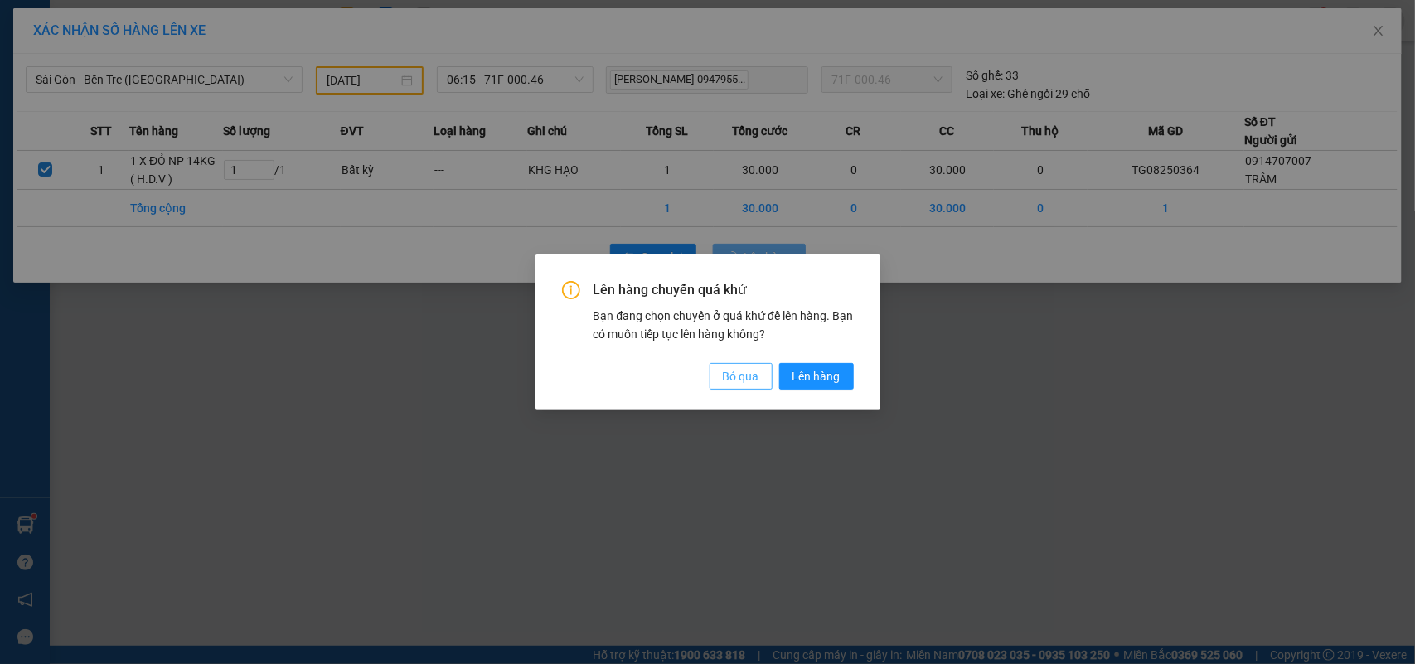
click at [726, 373] on span "Bỏ qua" at bounding box center [741, 376] width 36 height 18
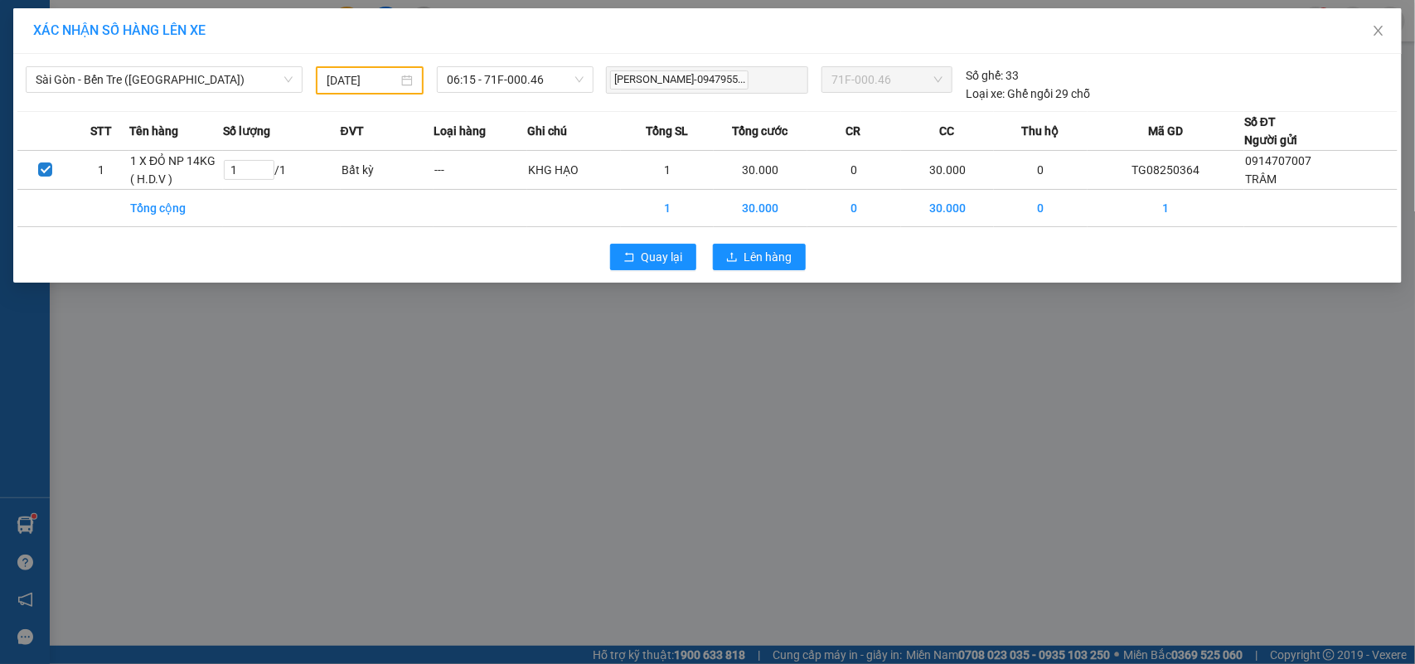
click at [403, 91] on div "13/08/2025" at bounding box center [370, 80] width 108 height 28
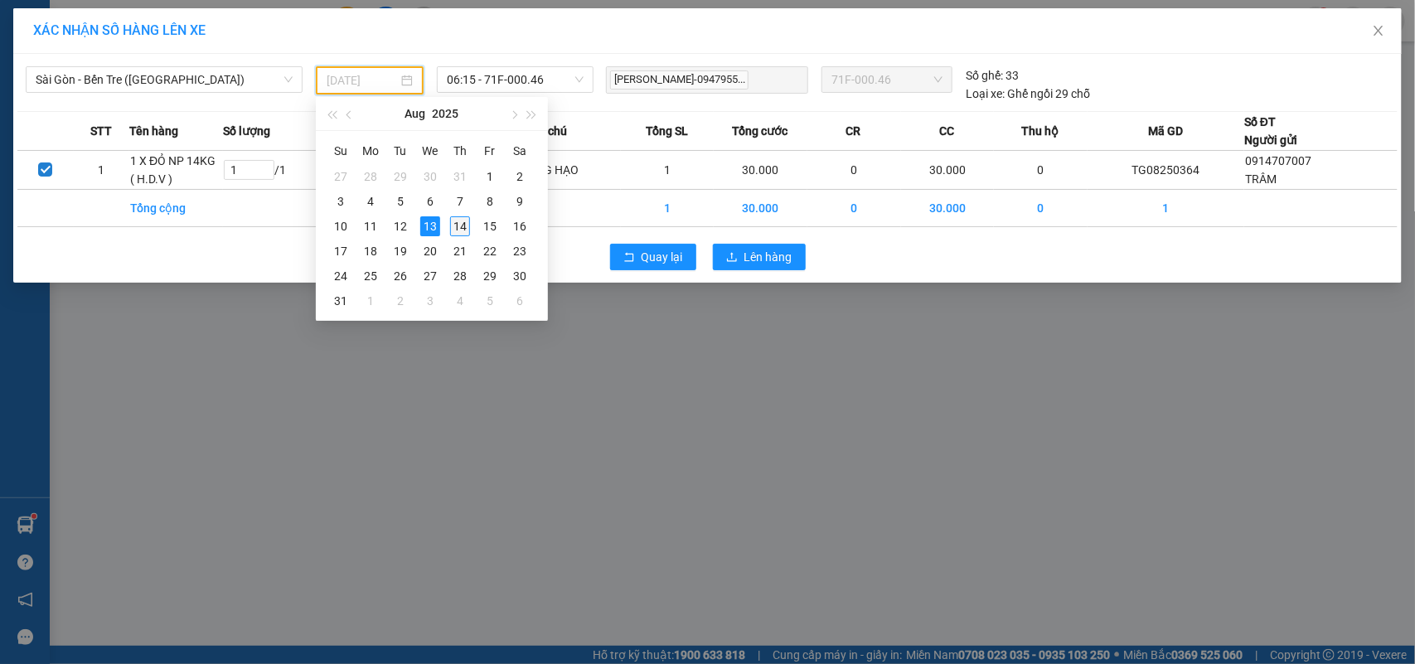
click at [457, 224] on div "14" at bounding box center [460, 226] width 20 height 20
type input "[DATE]"
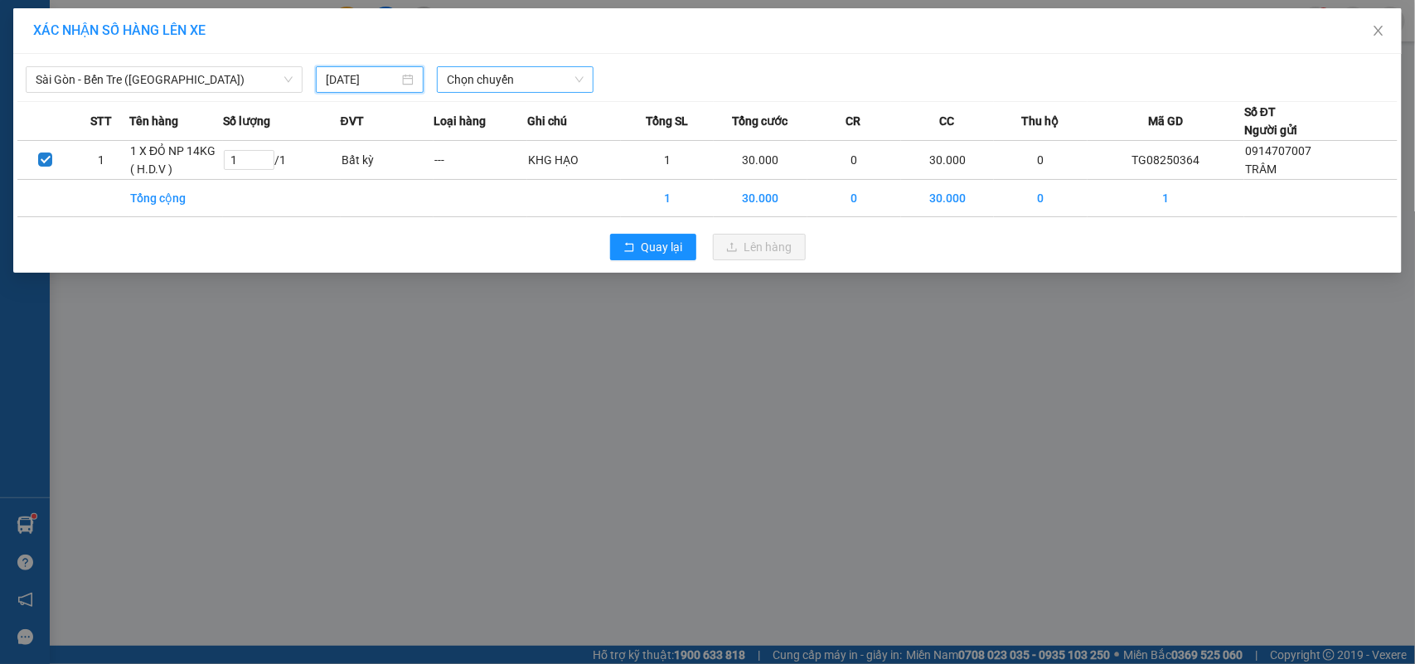
click at [557, 77] on span "Chọn chuyến" at bounding box center [515, 79] width 136 height 25
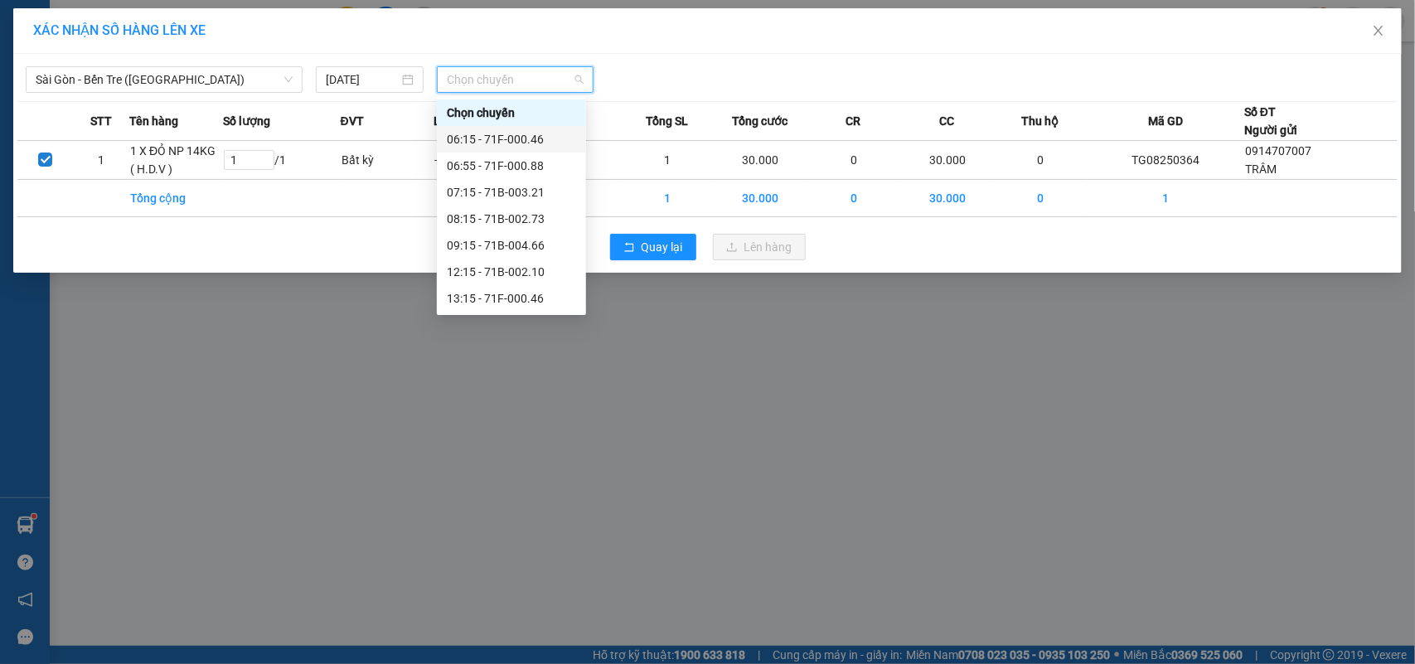
click at [545, 138] on div "06:15 - 71F-000.46" at bounding box center [511, 139] width 129 height 18
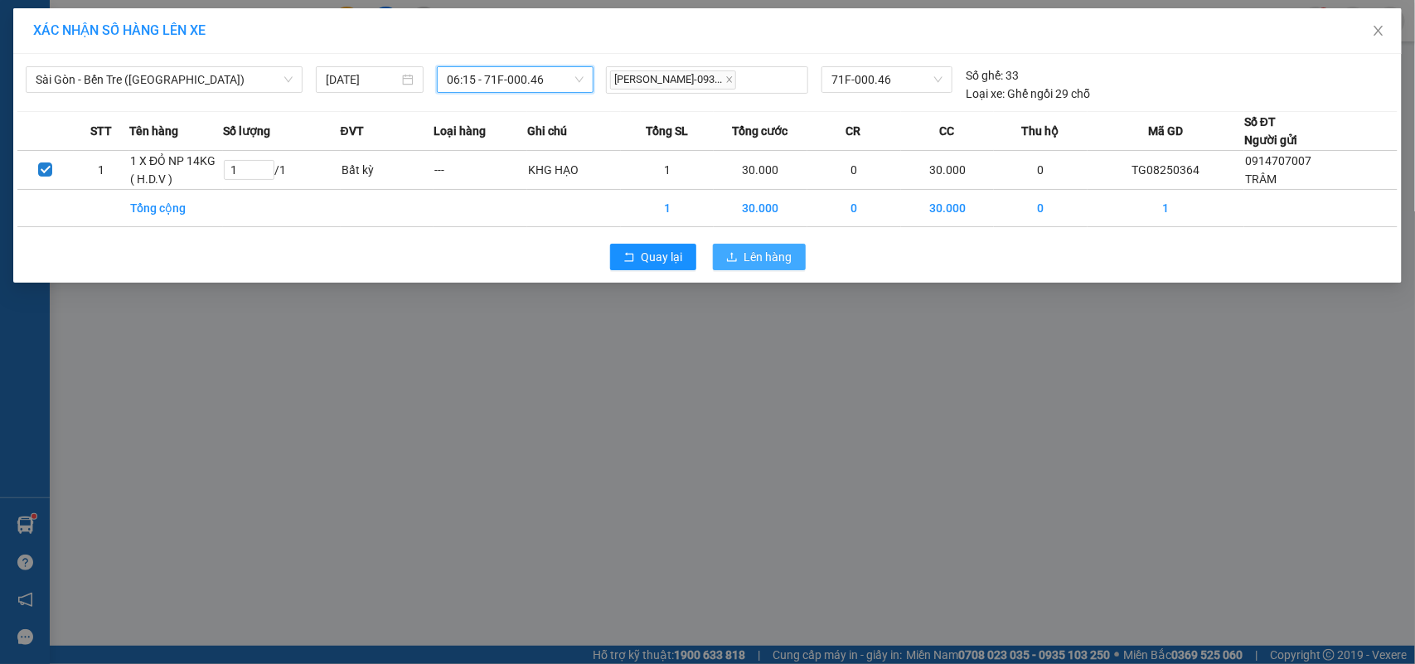
click at [741, 250] on button "Lên hàng" at bounding box center [759, 257] width 93 height 27
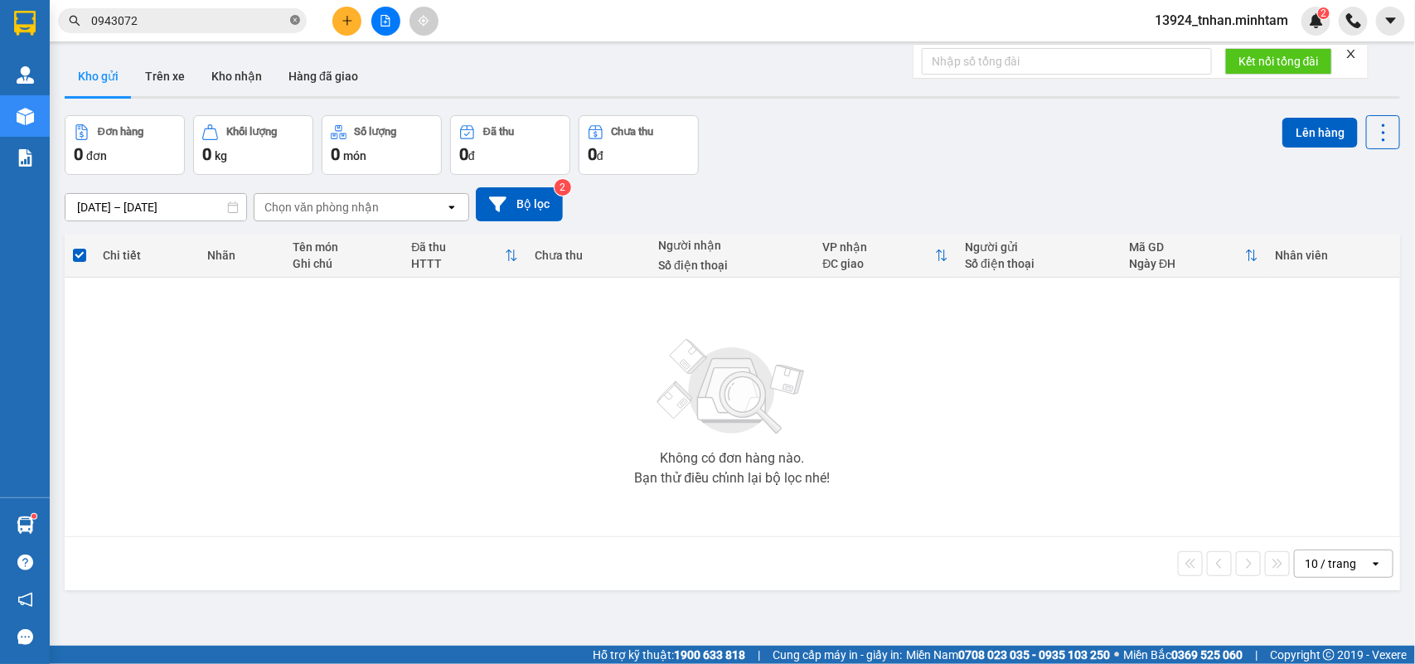
click at [294, 17] on icon "close-circle" at bounding box center [295, 20] width 10 height 10
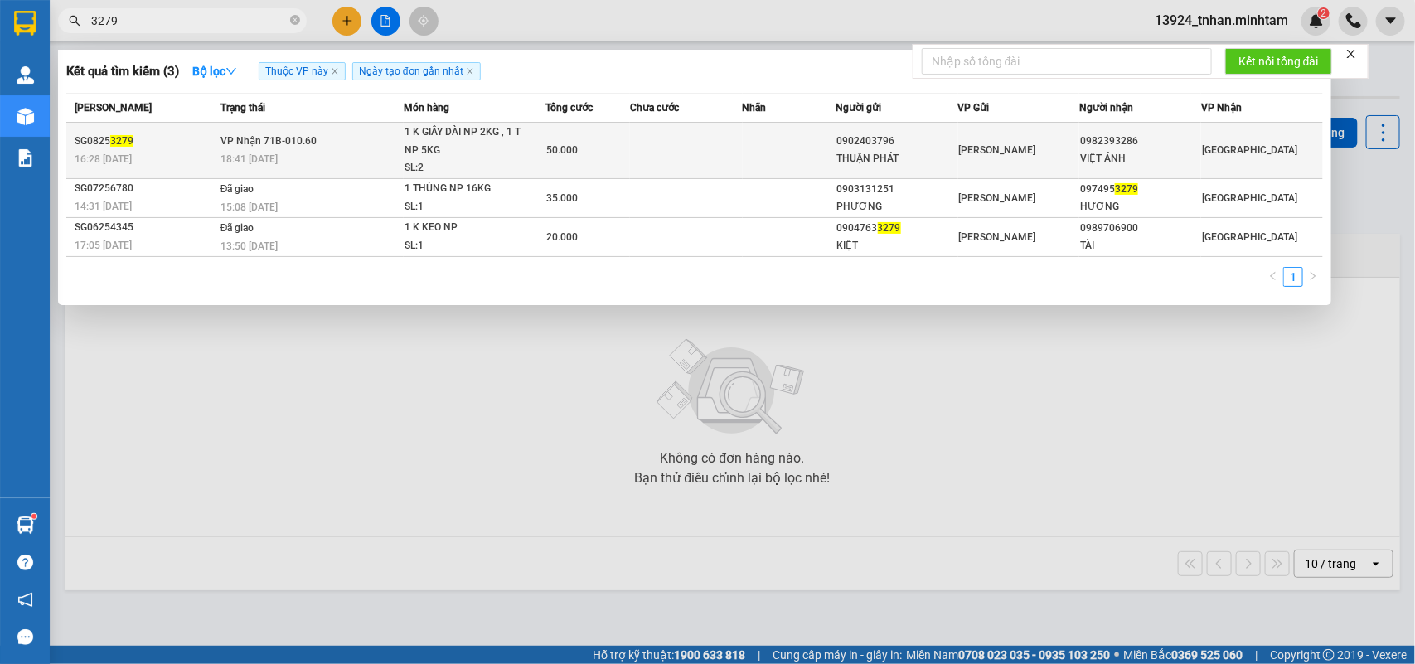
type input "3279"
click at [535, 138] on span "1 K GIẤY DÀI NP 2KG , 1 T NP 5KG SL: 2" at bounding box center [475, 151] width 141 height 54
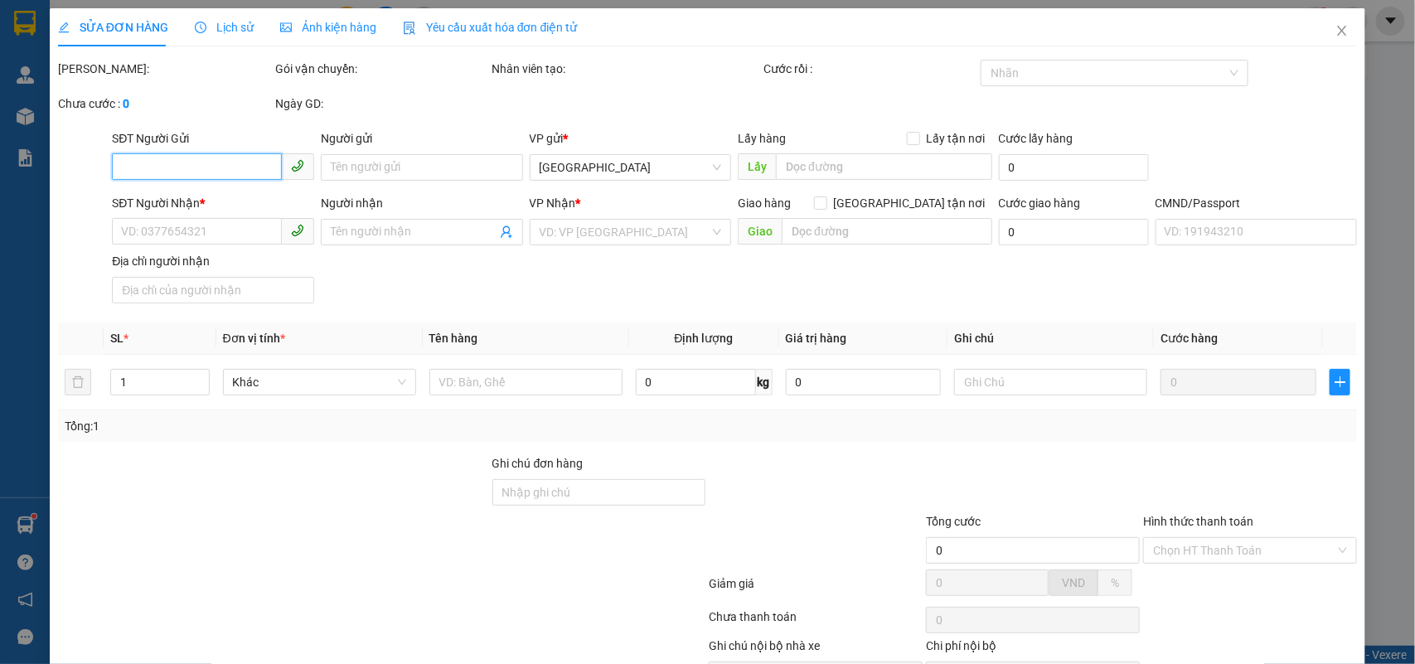
type input "0902403796"
type input "THUẬN PHÁT"
type input "0982393286"
type input "VIỆT ÁNH"
type input "HCK"
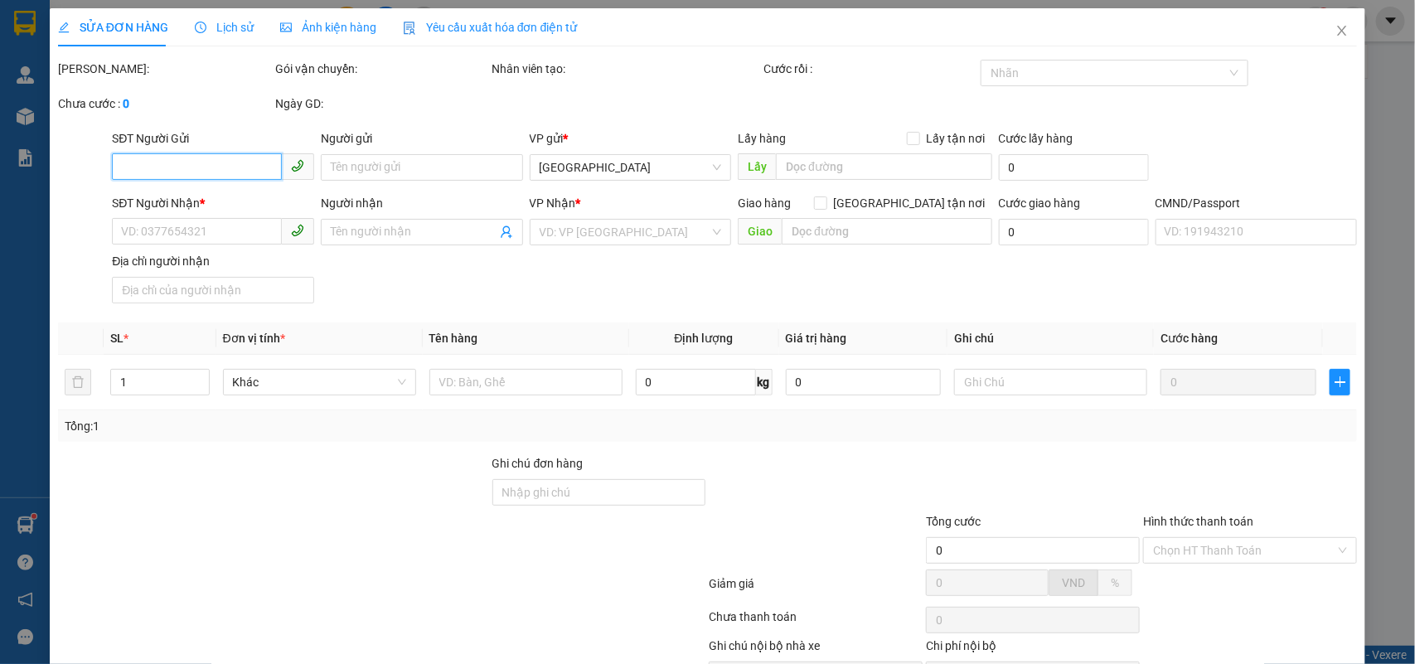
type input "50.000"
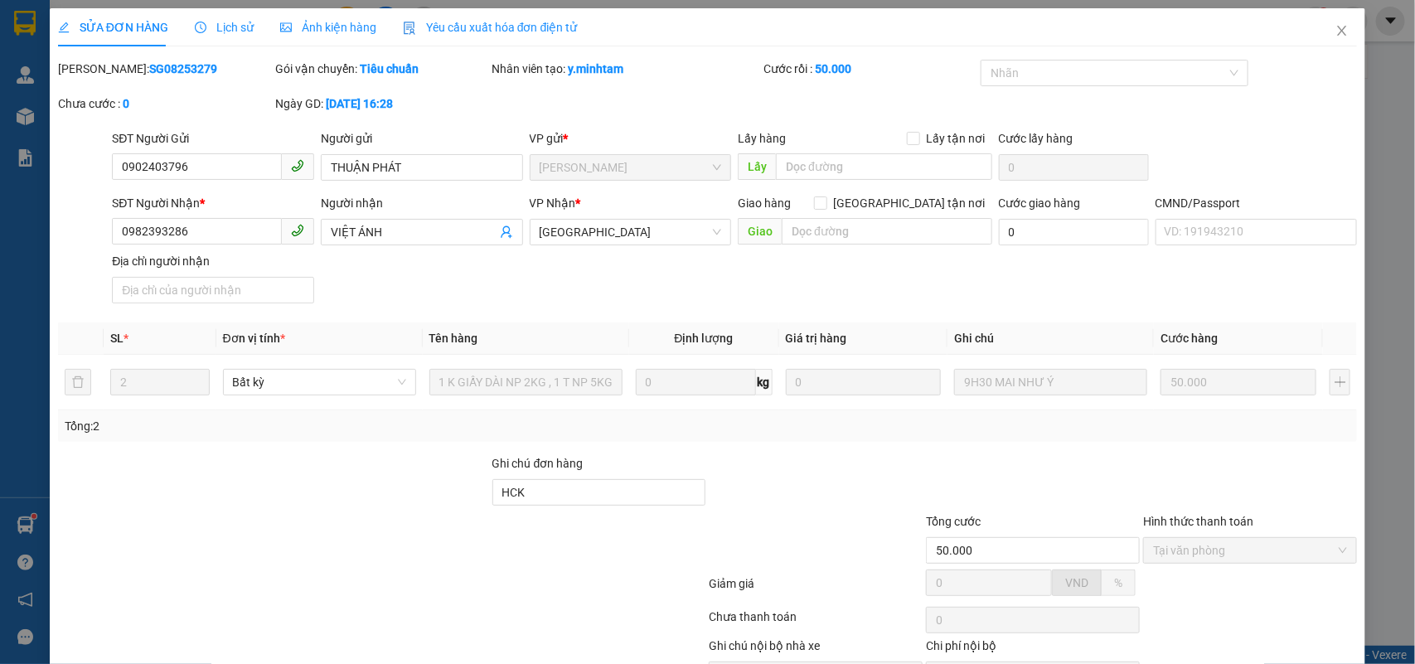
drag, startPoint x: 1336, startPoint y: 27, endPoint x: 0, endPoint y: 59, distance: 1336.3
click at [1333, 27] on span "Close" at bounding box center [1342, 31] width 46 height 46
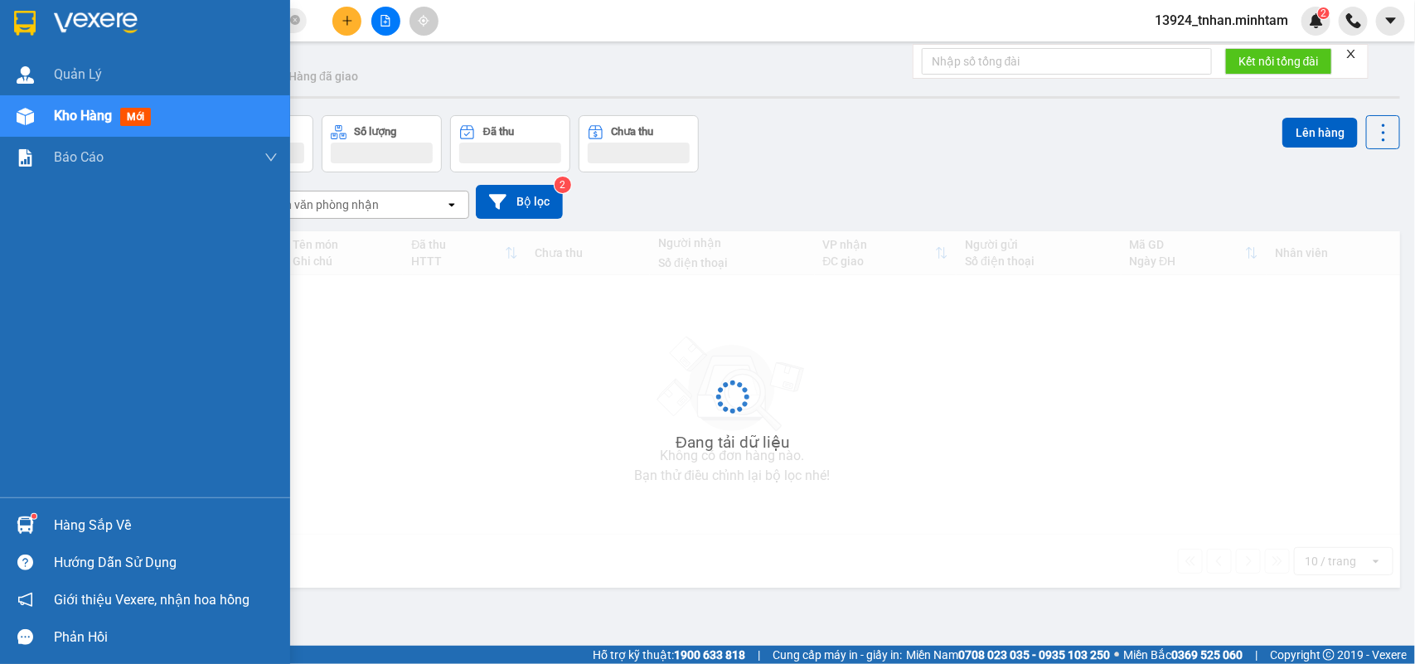
click at [31, 31] on img at bounding box center [25, 23] width 22 height 25
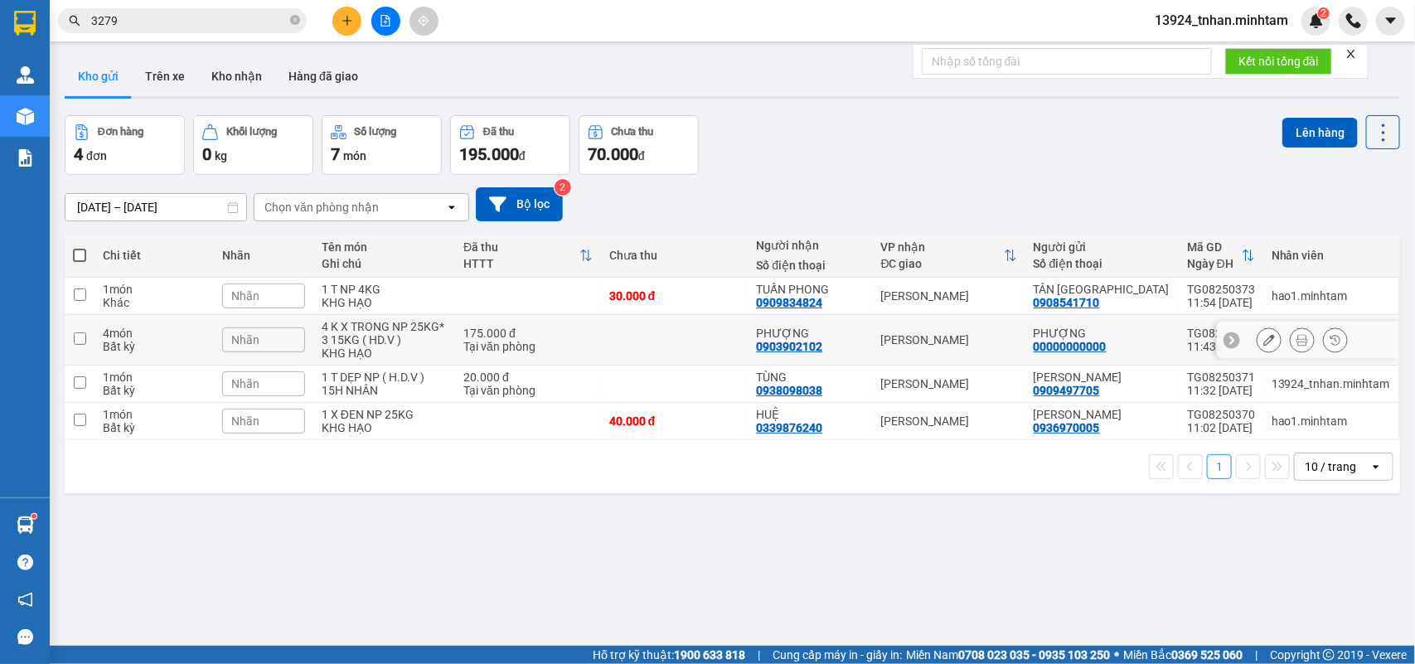
click at [408, 332] on div "4 K X TRONG NP 25KG* 3 15KG ( HD.V )" at bounding box center [384, 333] width 125 height 27
checkbox input "true"
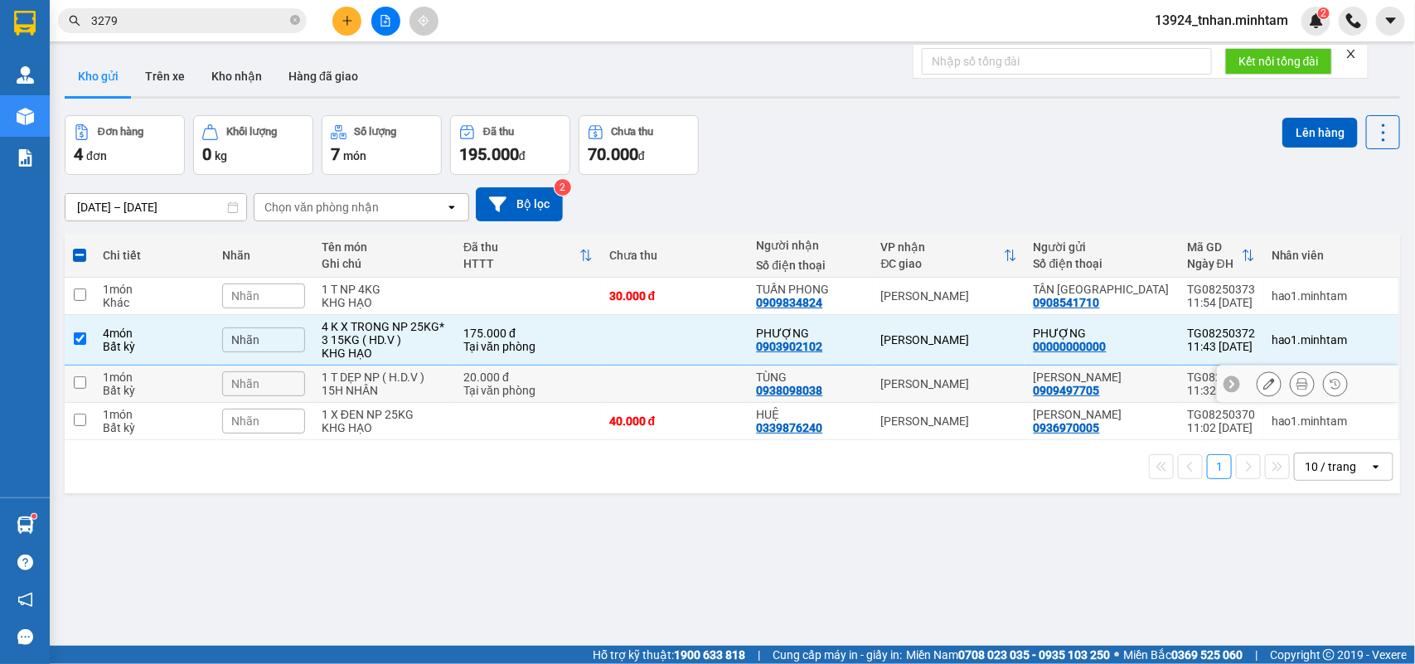
click at [519, 386] on div "Tại văn phòng" at bounding box center [528, 390] width 129 height 13
checkbox input "true"
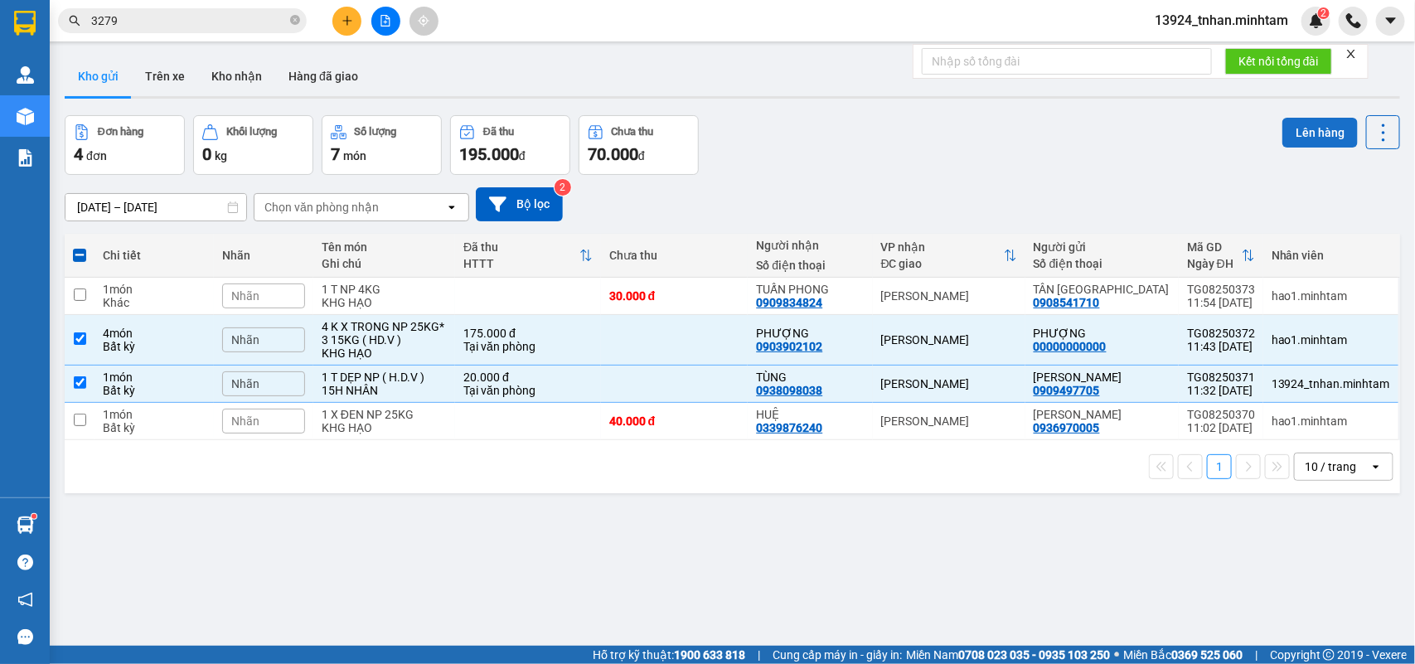
click at [1299, 123] on button "Lên hàng" at bounding box center [1320, 133] width 75 height 30
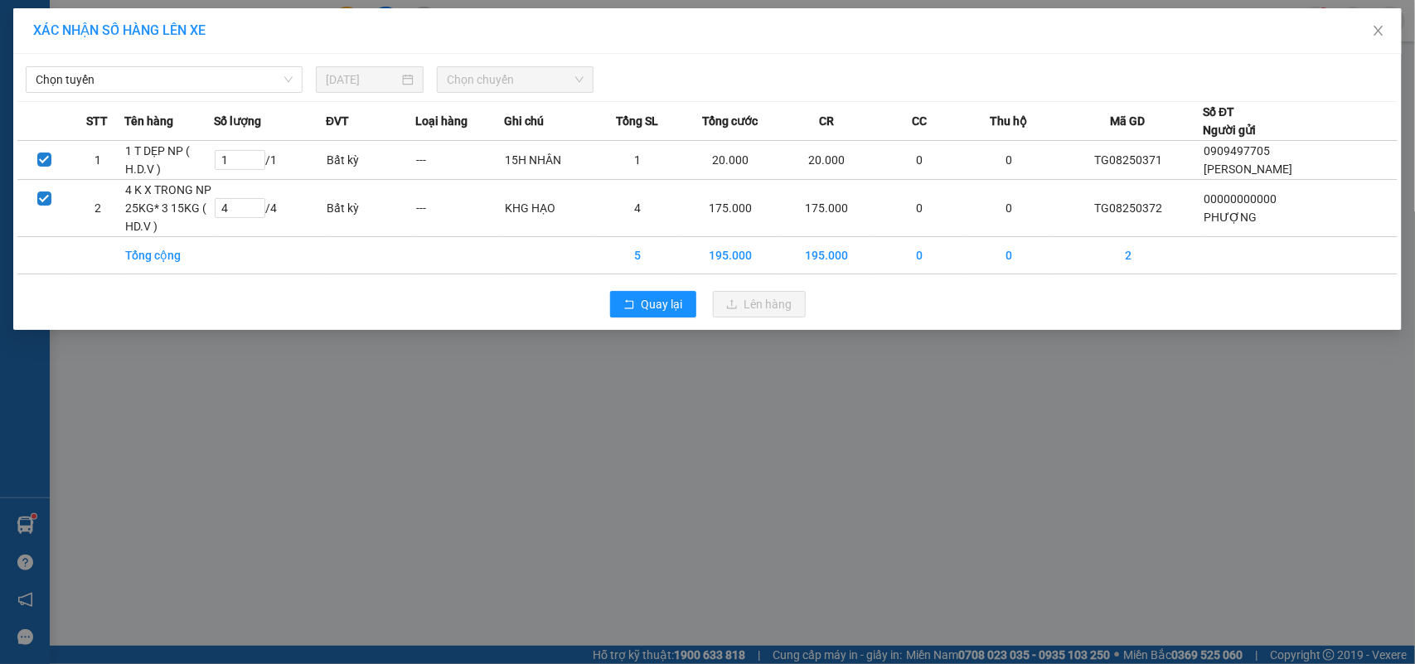
drag, startPoint x: 121, startPoint y: 81, endPoint x: 131, endPoint y: 95, distance: 17.3
click at [122, 81] on span "Chọn tuyến" at bounding box center [164, 79] width 257 height 25
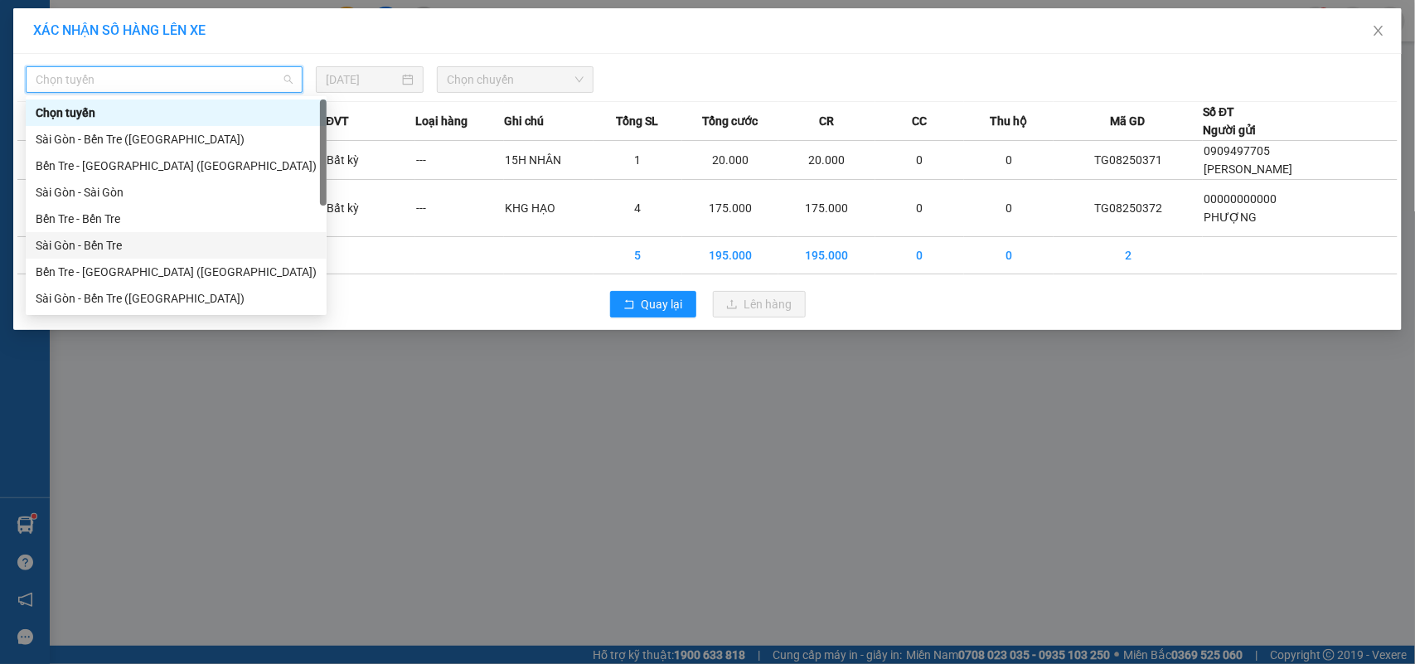
scroll to position [26, 0]
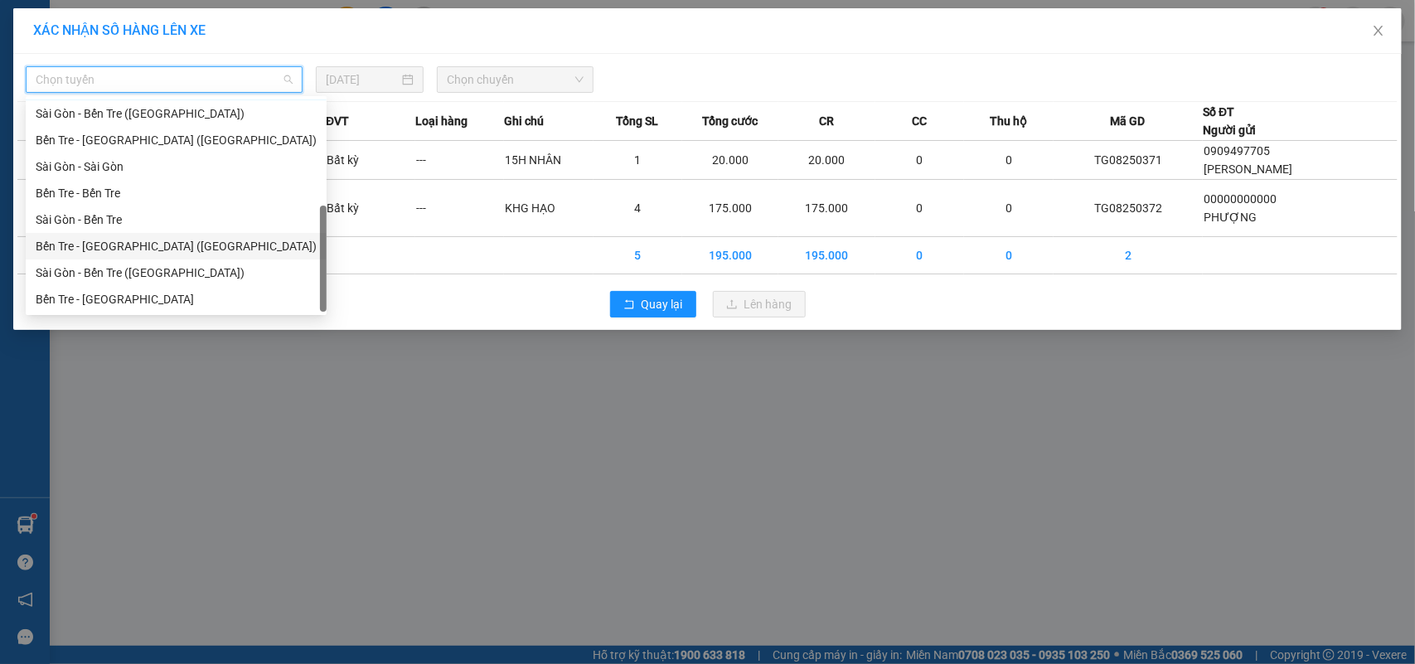
click at [152, 242] on div "Bến Tre - [GEOGRAPHIC_DATA] ([GEOGRAPHIC_DATA])" at bounding box center [176, 246] width 281 height 18
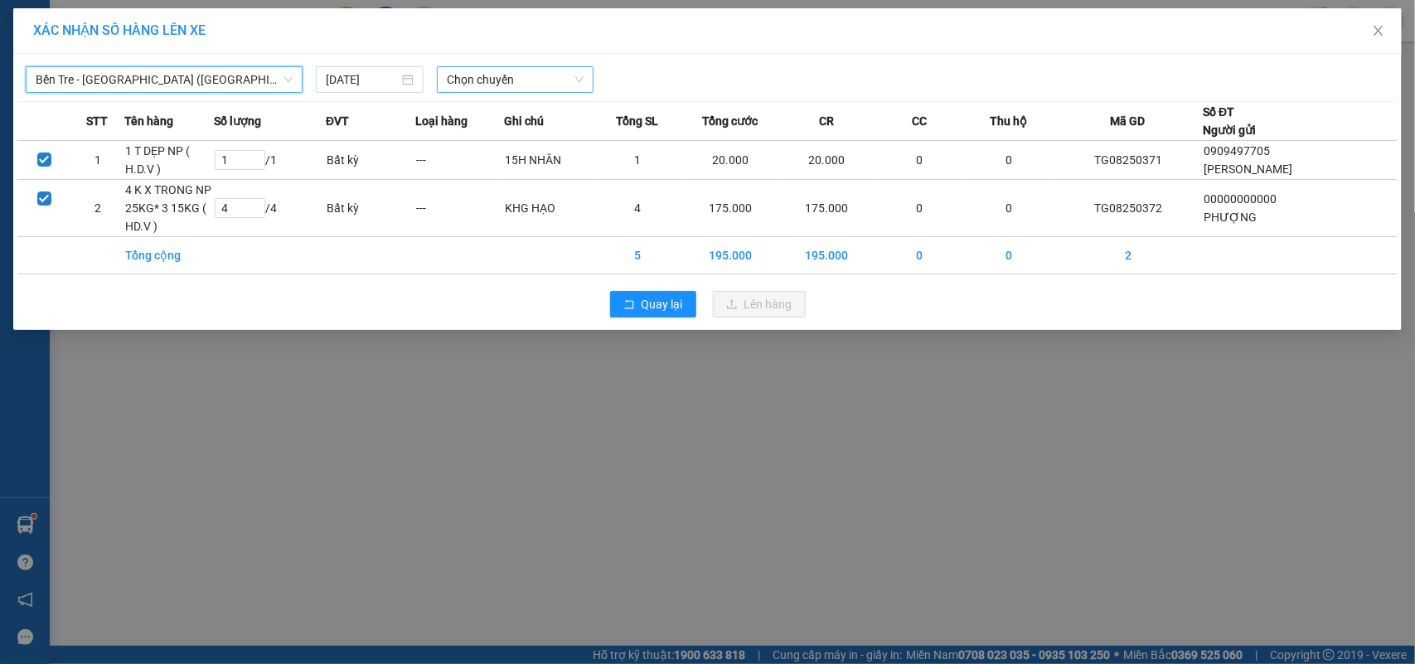
click at [489, 85] on span "Chọn chuyến" at bounding box center [515, 79] width 136 height 25
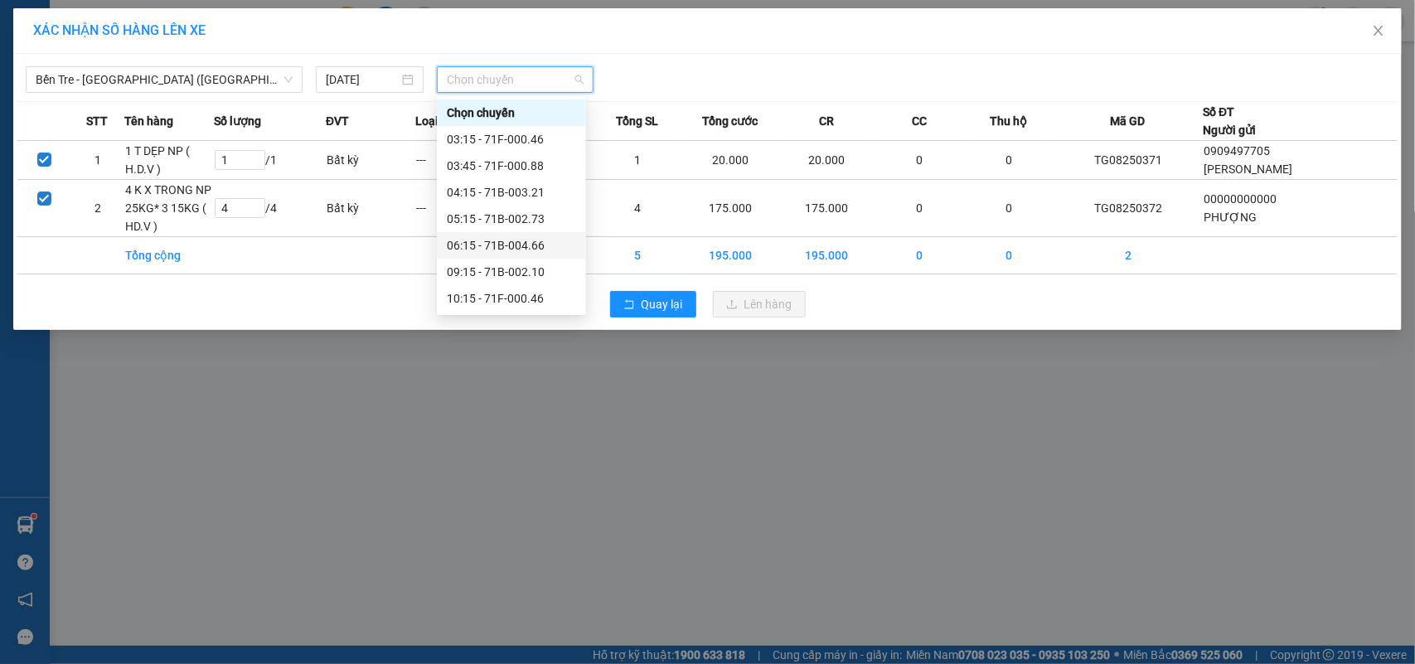
scroll to position [104, 0]
click at [537, 221] on div "11:15 - 71F-000.88" at bounding box center [511, 221] width 129 height 18
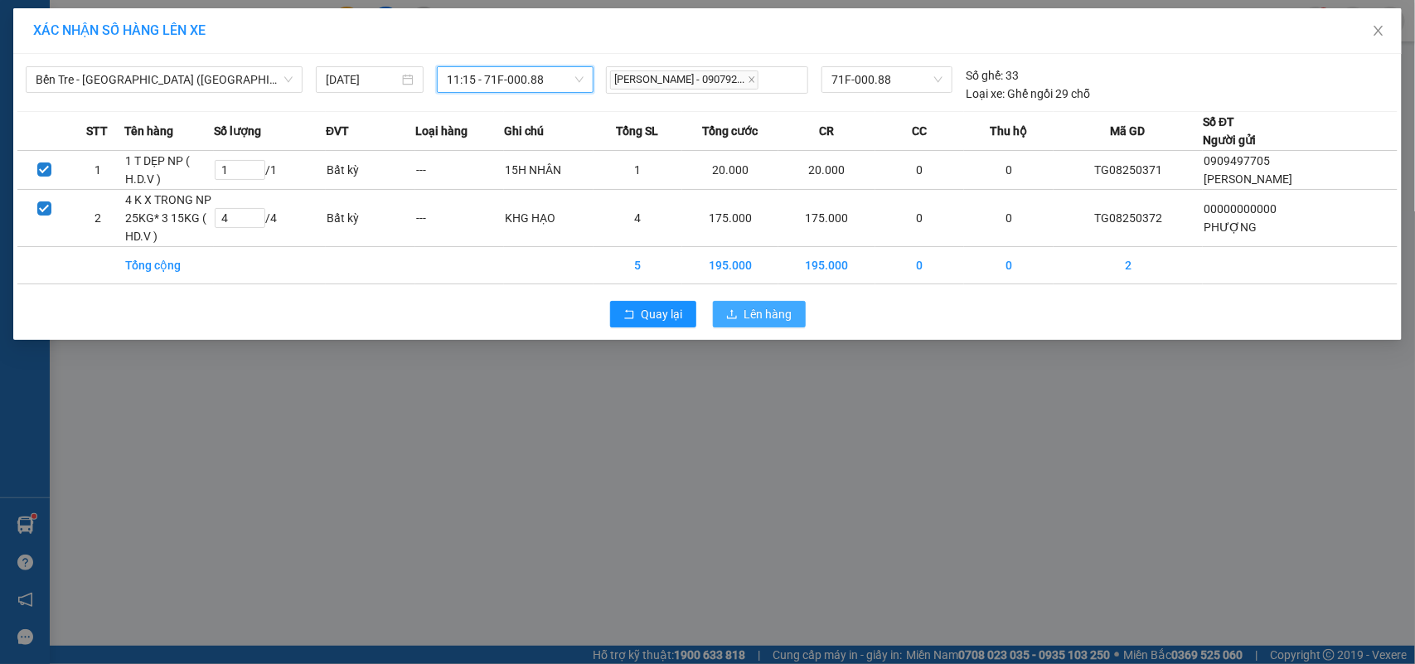
click at [784, 313] on span "Lên hàng" at bounding box center [769, 314] width 48 height 18
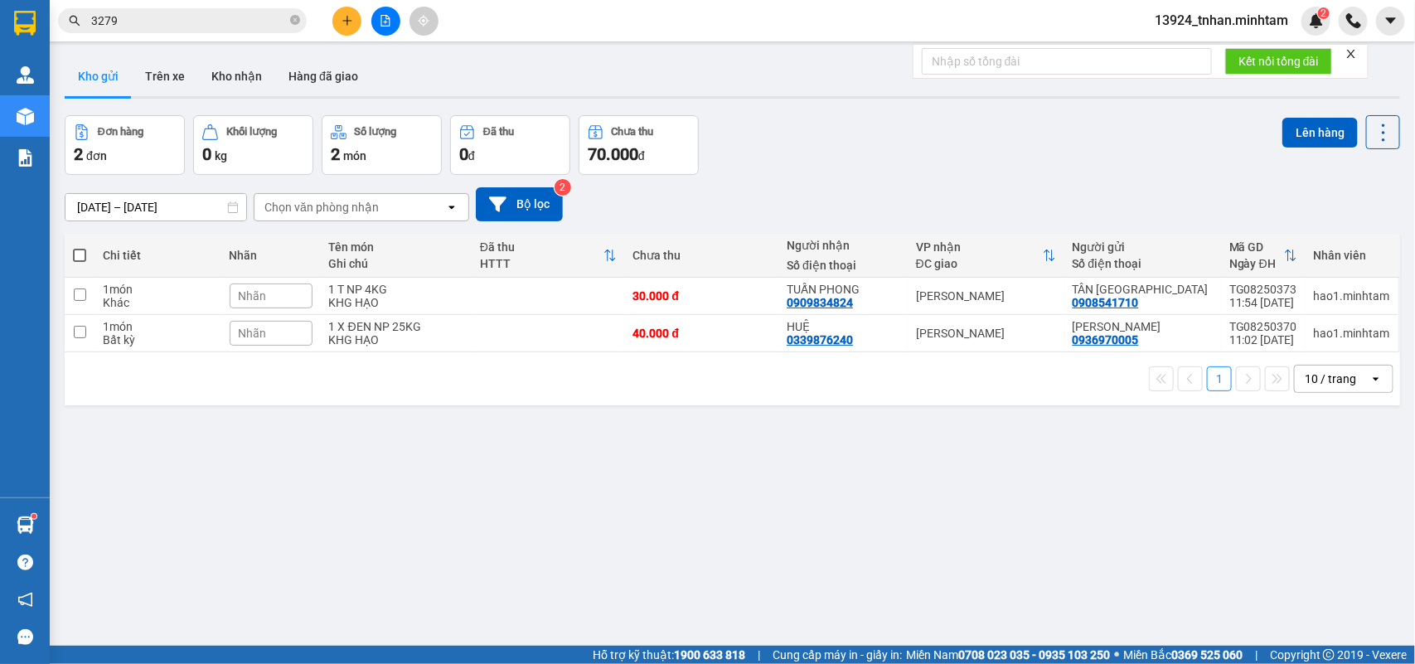
click at [221, 27] on input "3279" at bounding box center [189, 21] width 196 height 18
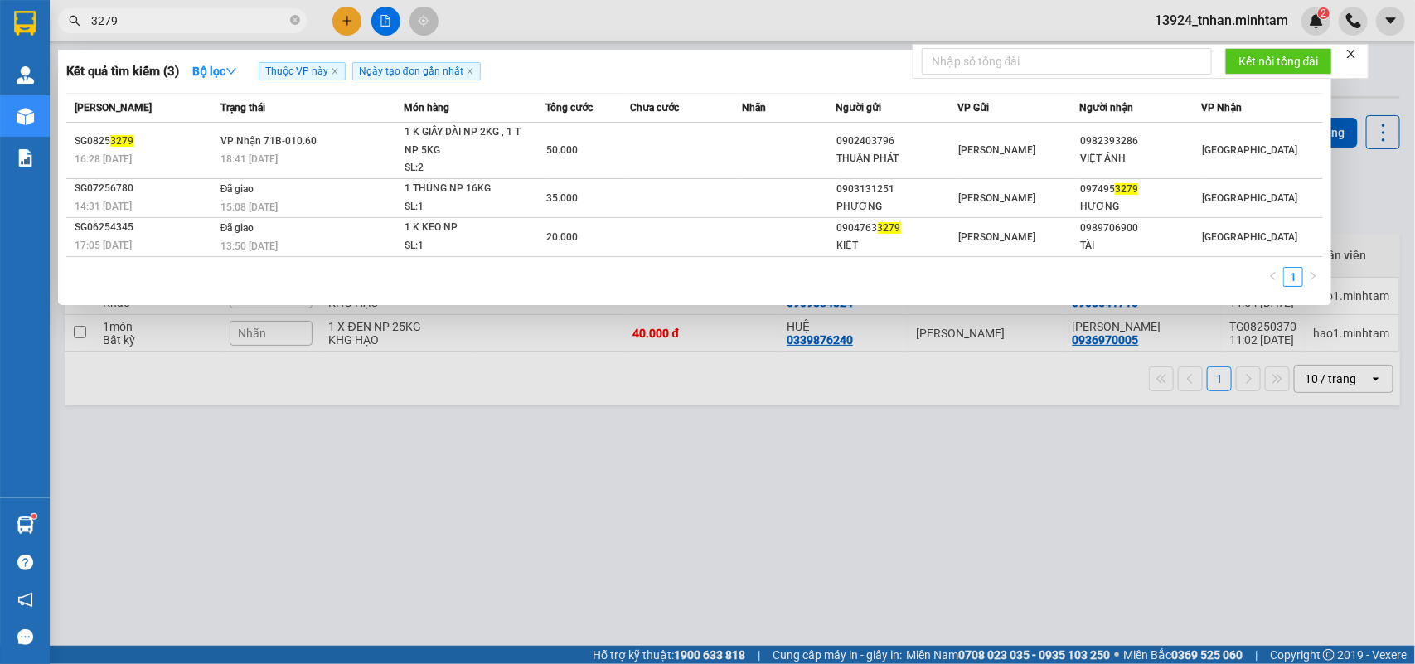
drag, startPoint x: 221, startPoint y: 27, endPoint x: 61, endPoint y: -3, distance: 163.6
click at [61, 0] on html "Kết quả tìm kiếm ( 3 ) Bộ lọc Thuộc VP này Ngày tạo đơn gần nhất Mã ĐH Trạng th…" at bounding box center [707, 332] width 1415 height 664
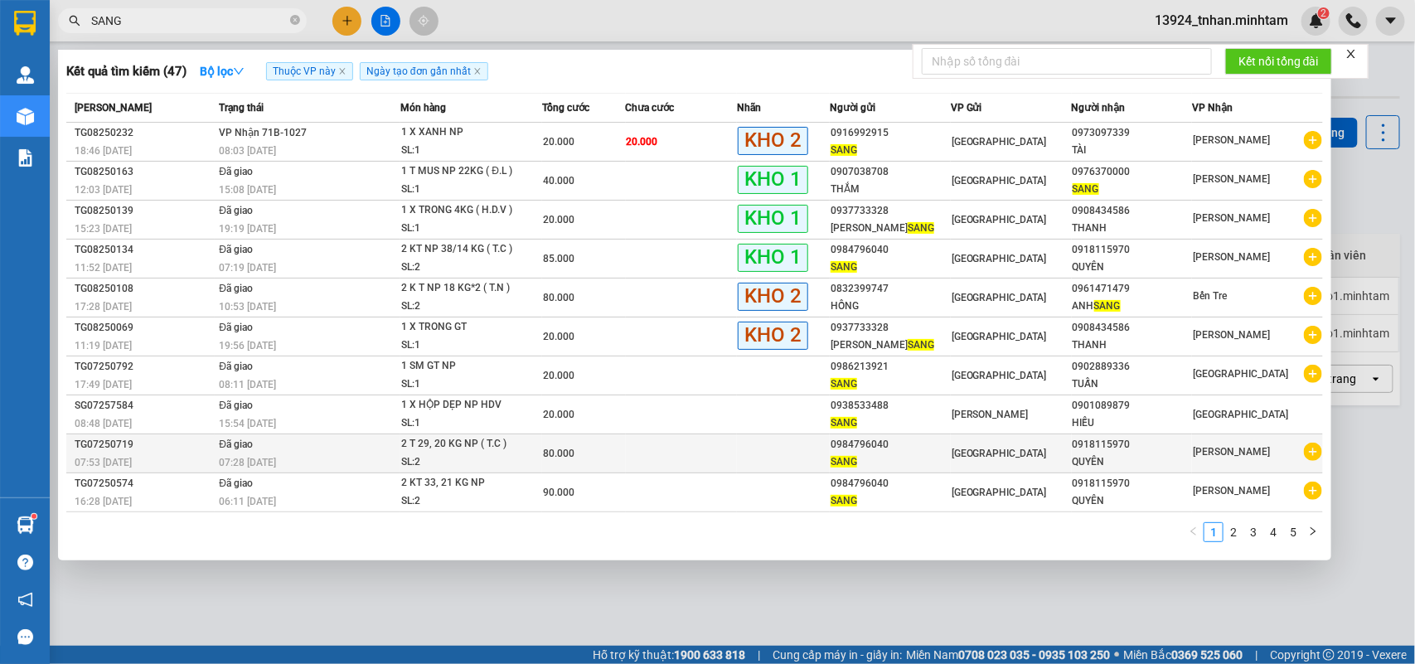
type input "SANG"
click at [1035, 454] on div "[GEOGRAPHIC_DATA]" at bounding box center [1011, 453] width 119 height 18
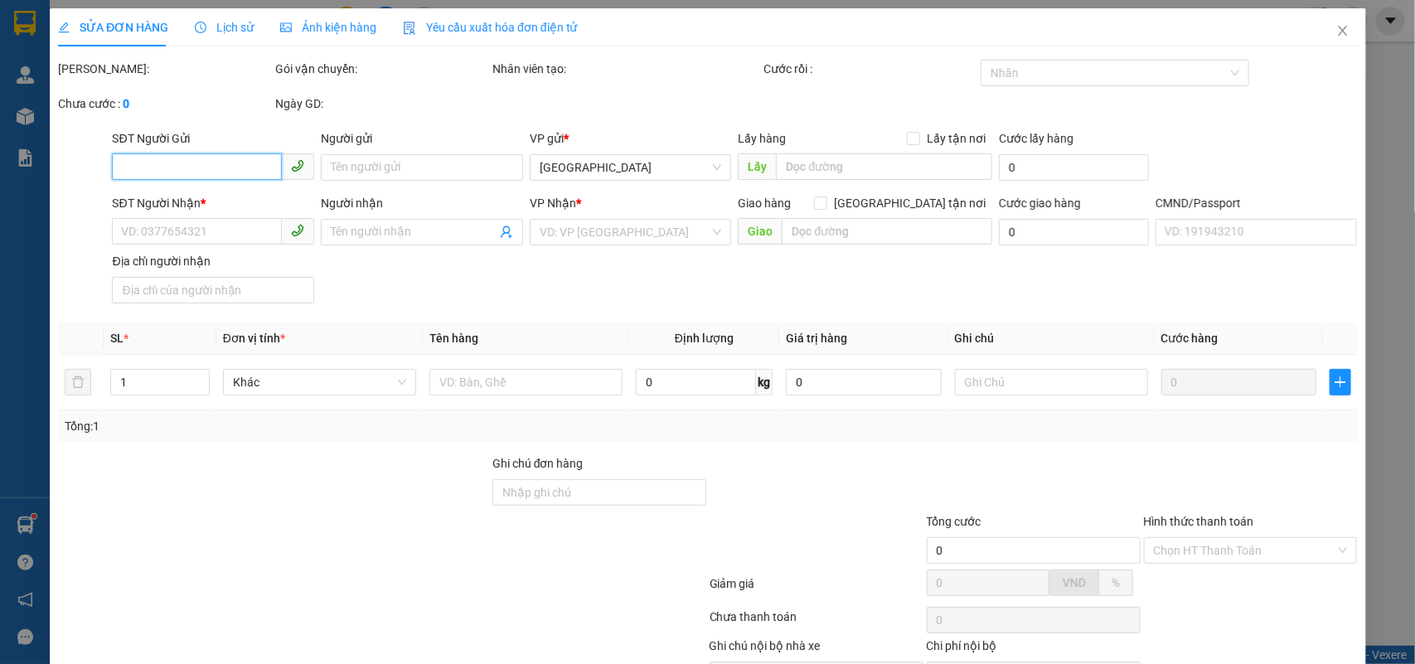
type input "0984796040"
type input "SANG"
type input "0918115970"
type input "QUYÊN"
type input "NN THUÊ BAO"
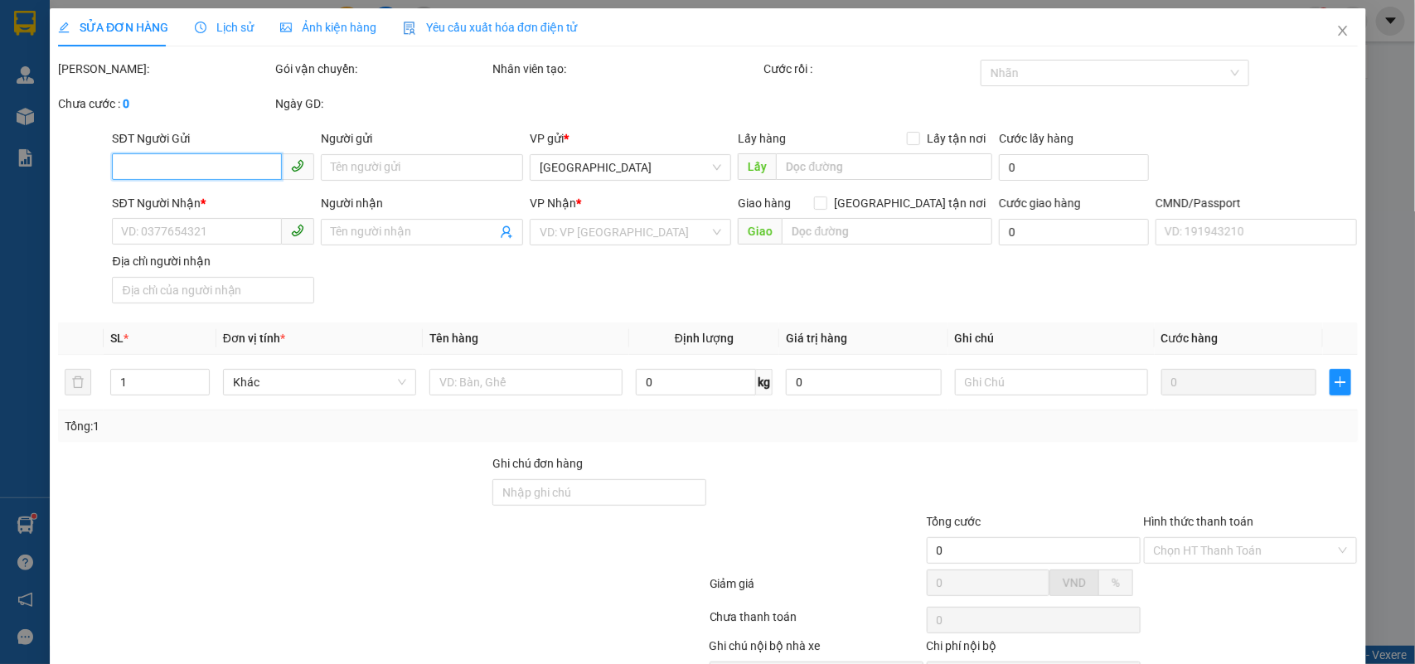
type input "80.000"
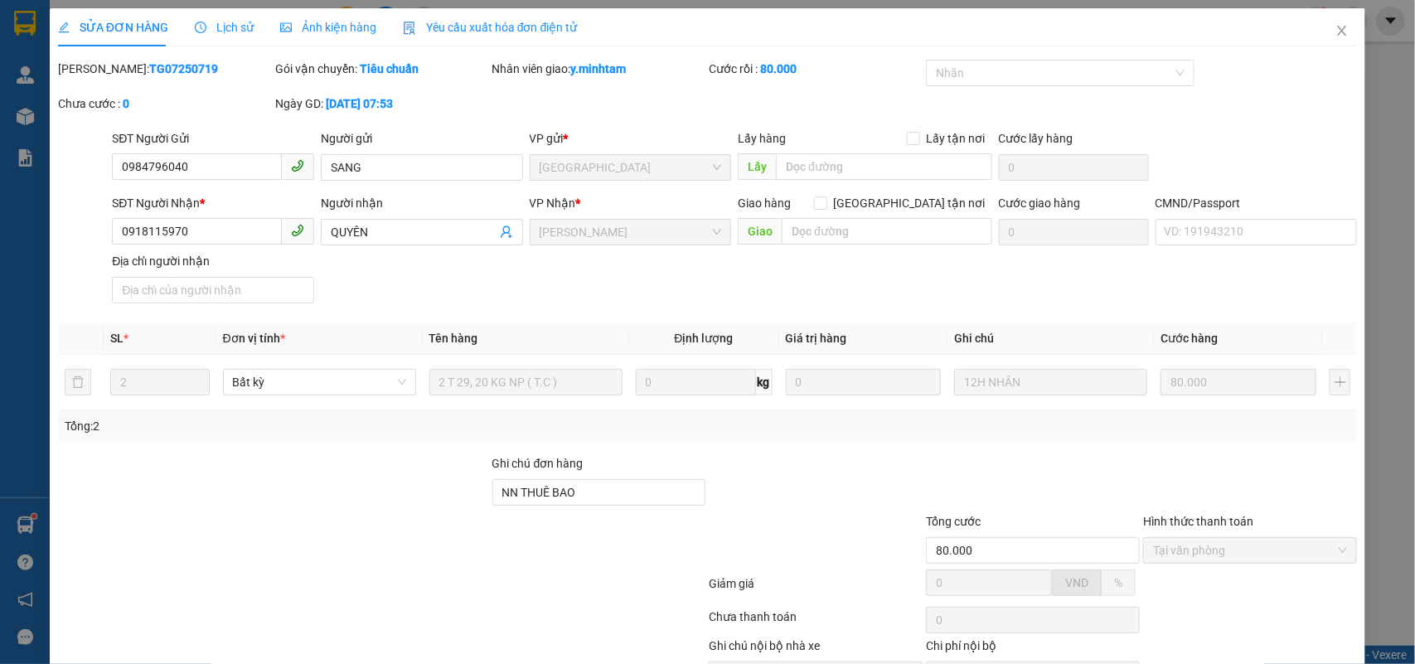
click at [253, 36] on div "SỬA ĐƠN HÀNG Lịch sử Ảnh kiện hàng Yêu cầu xuất hóa đơn điện tử" at bounding box center [318, 27] width 520 height 38
click at [224, 36] on div "Lịch sử" at bounding box center [224, 27] width 59 height 18
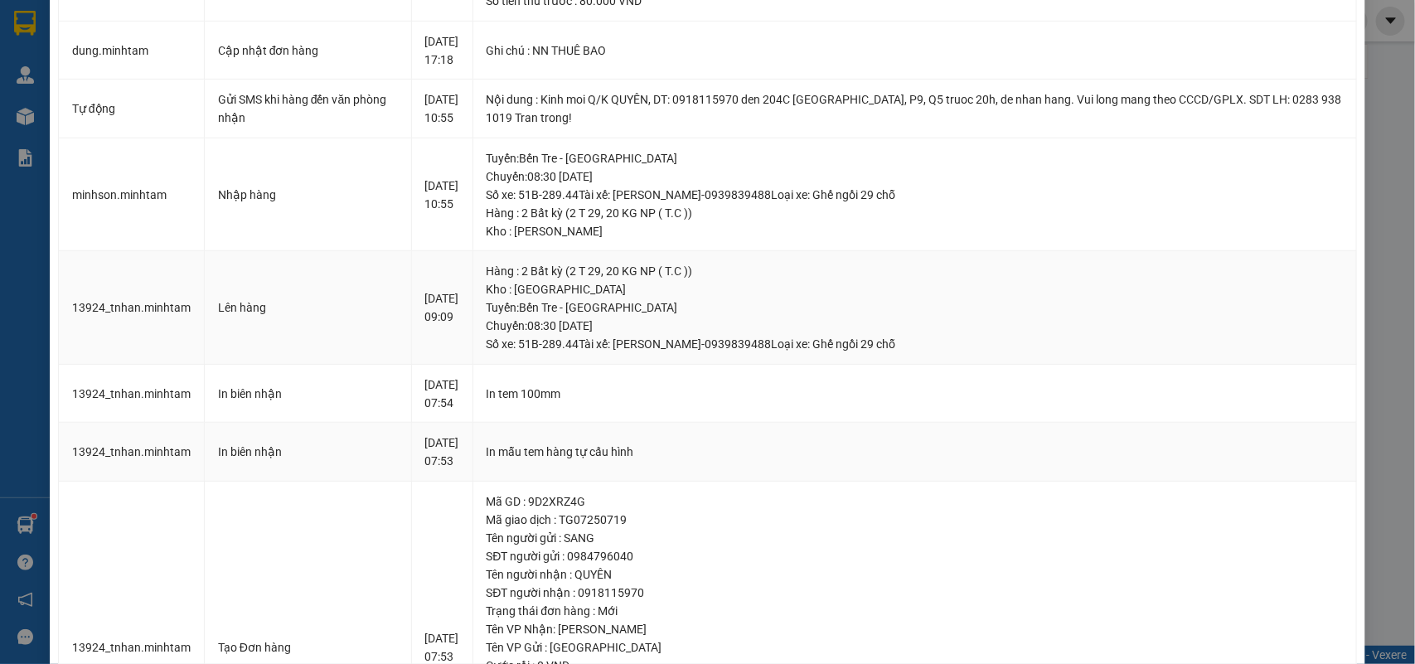
scroll to position [328, 0]
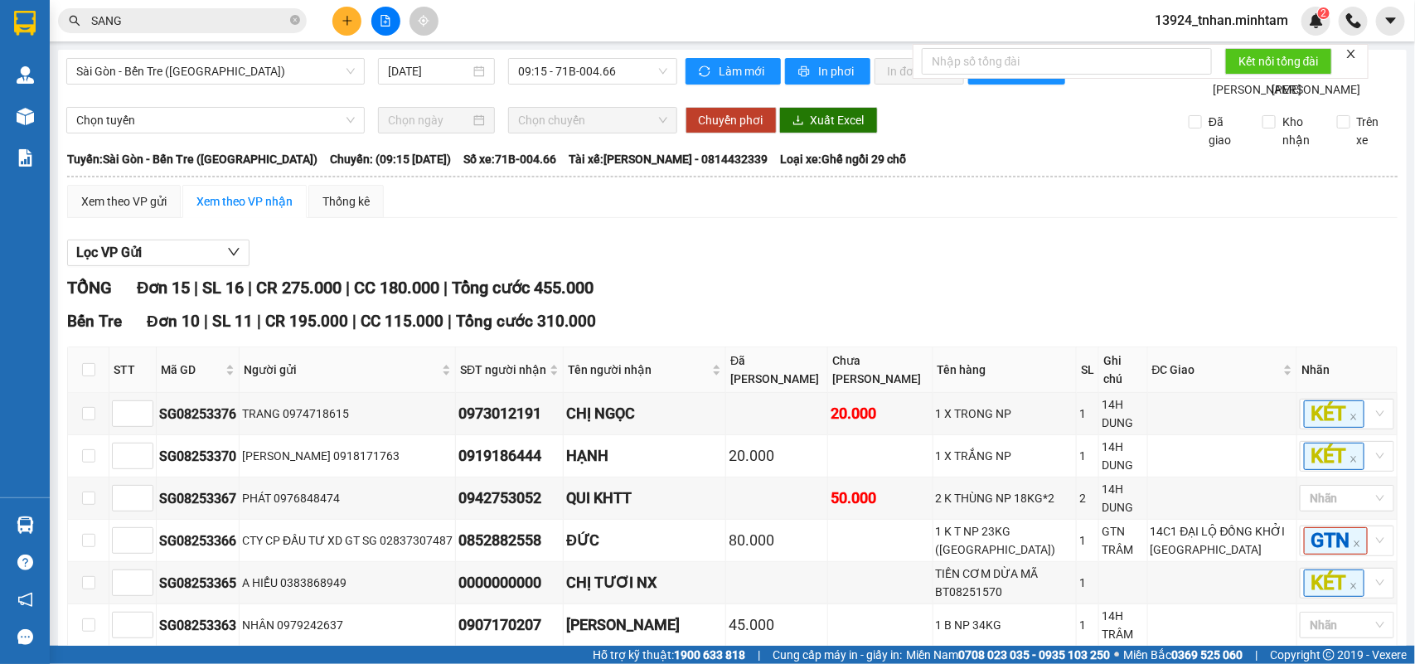
scroll to position [521, 0]
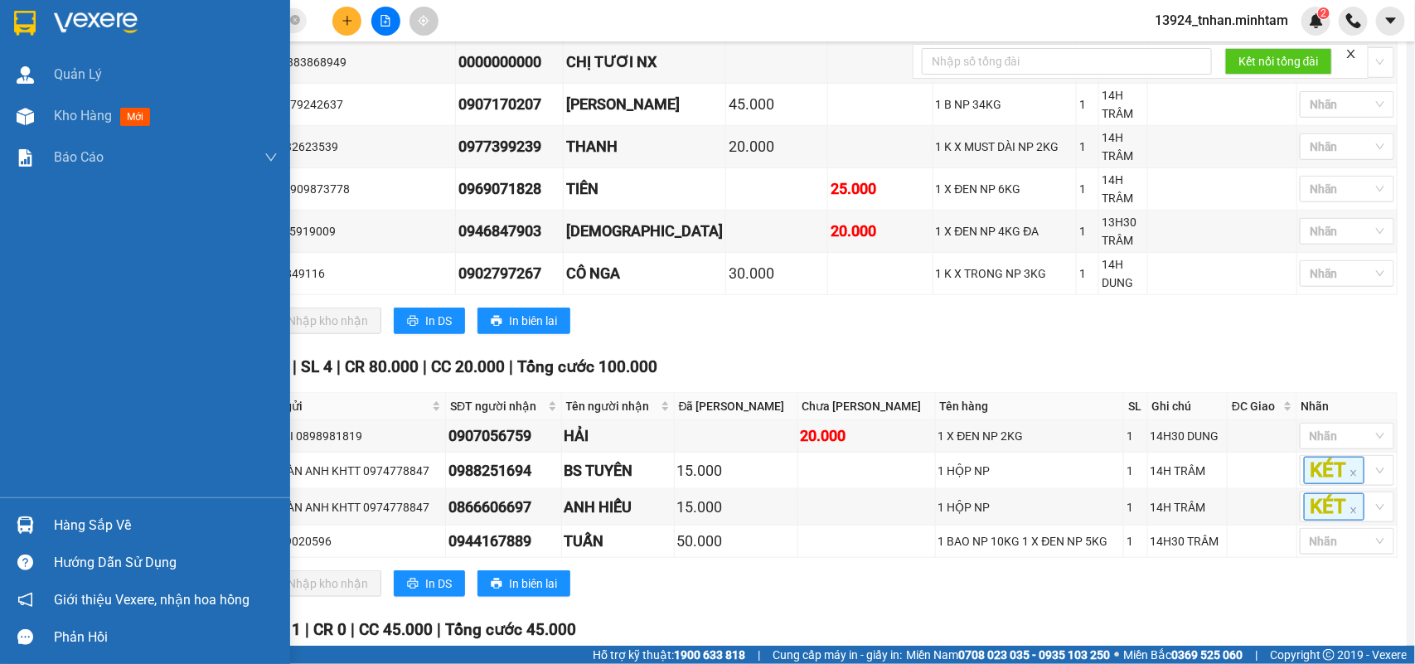
click at [38, 518] on div at bounding box center [25, 525] width 29 height 29
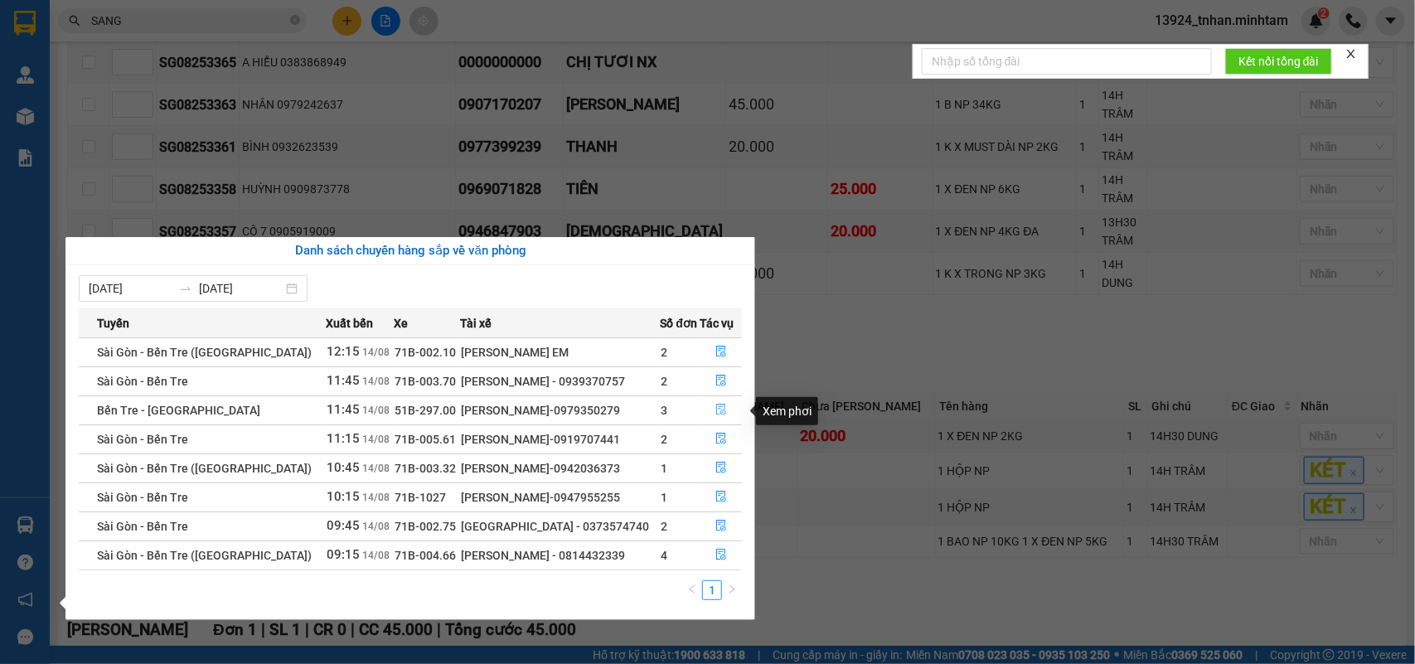
click at [715, 404] on button "button" at bounding box center [722, 410] width 41 height 27
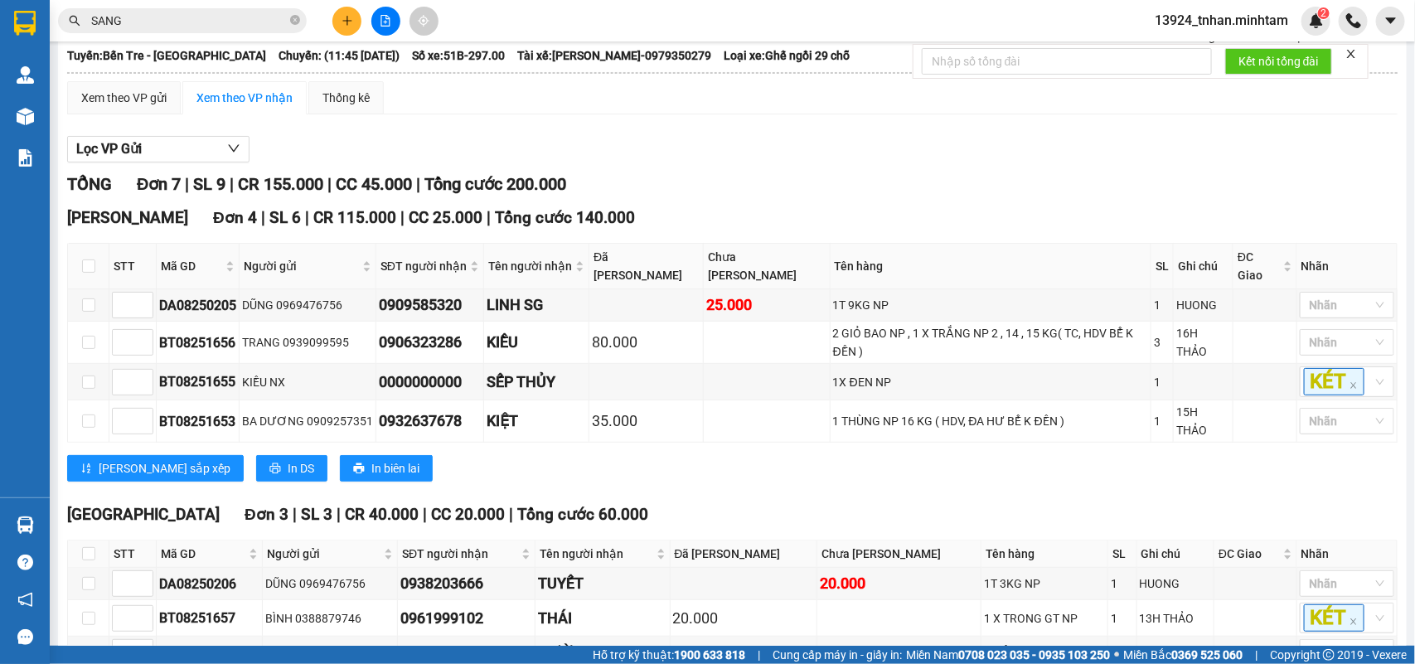
scroll to position [207, 0]
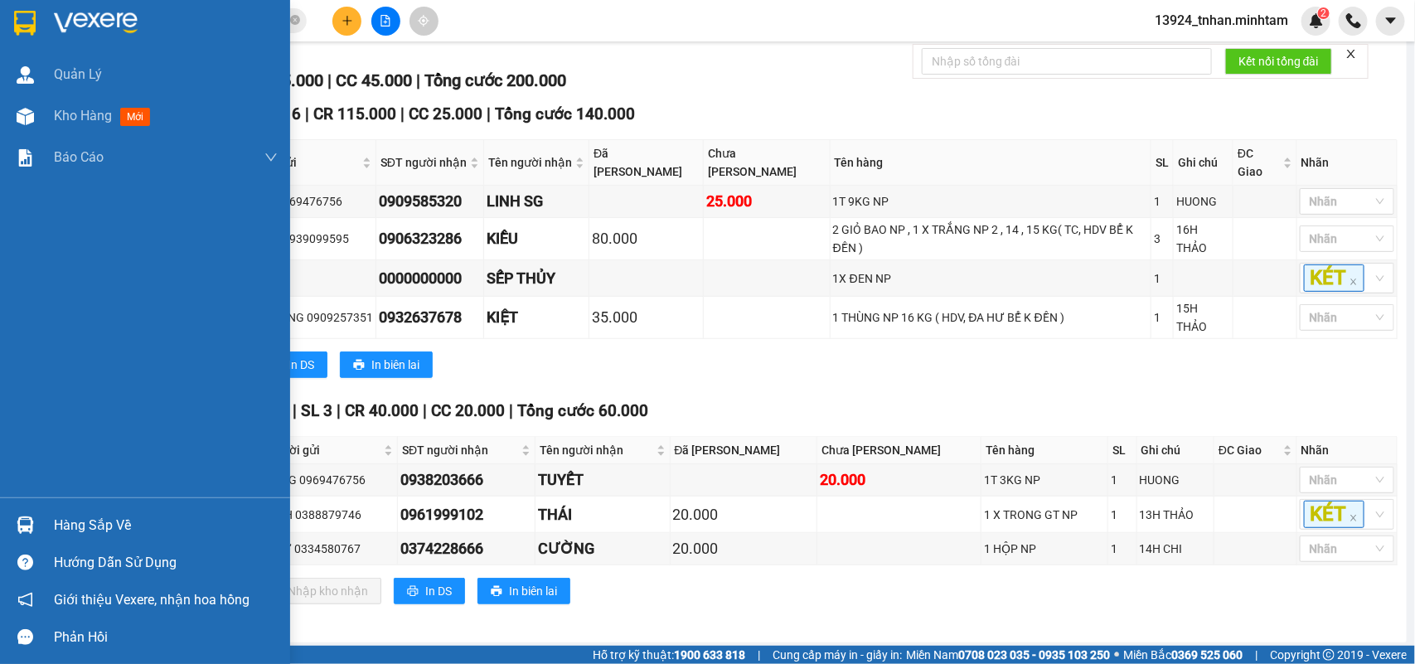
drag, startPoint x: 22, startPoint y: 507, endPoint x: 151, endPoint y: 520, distance: 130.0
click at [23, 508] on div "Hàng sắp về" at bounding box center [145, 525] width 290 height 37
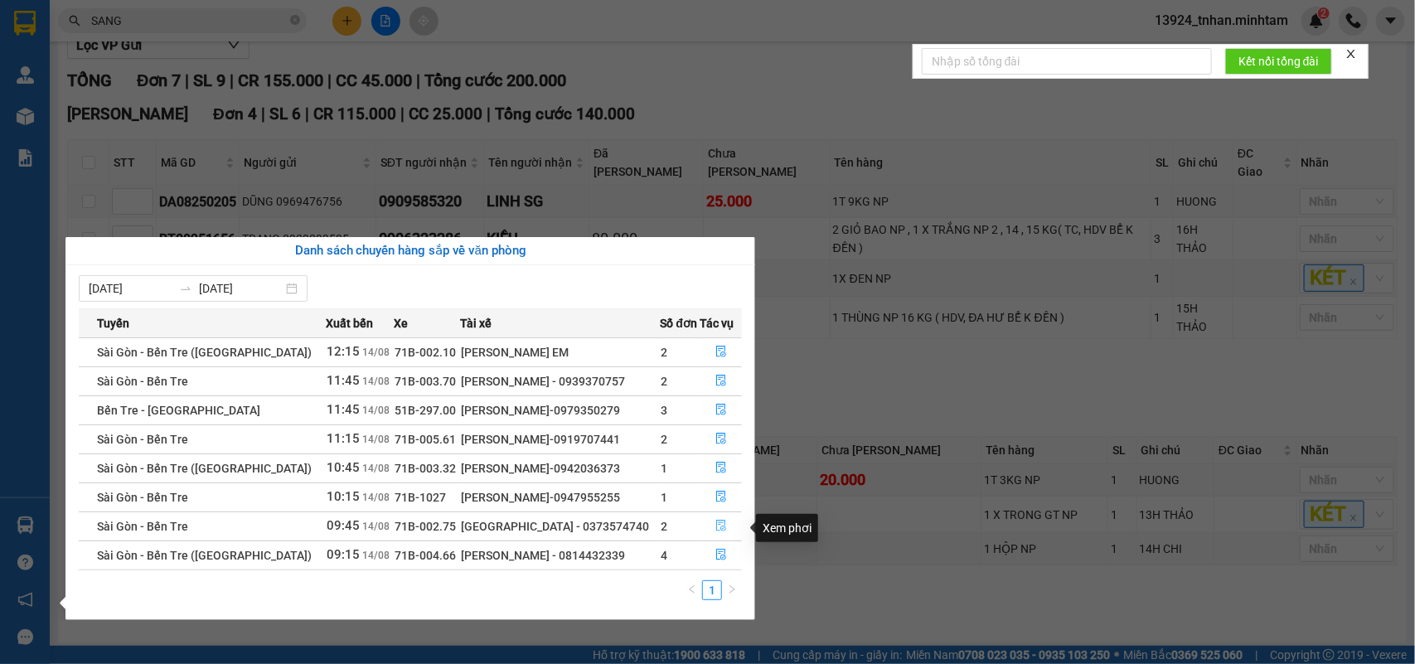
drag, startPoint x: 730, startPoint y: 521, endPoint x: 745, endPoint y: 535, distance: 20.5
click at [730, 522] on button "button" at bounding box center [722, 526] width 41 height 27
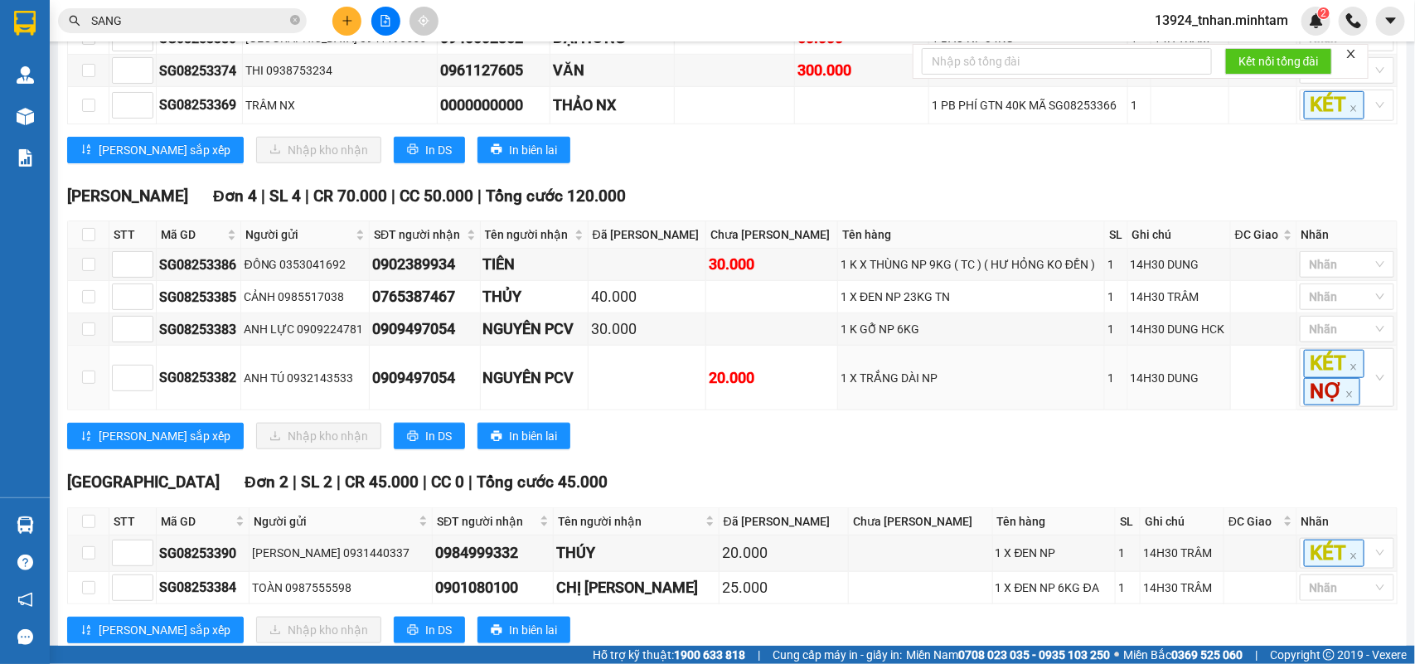
scroll to position [611, 0]
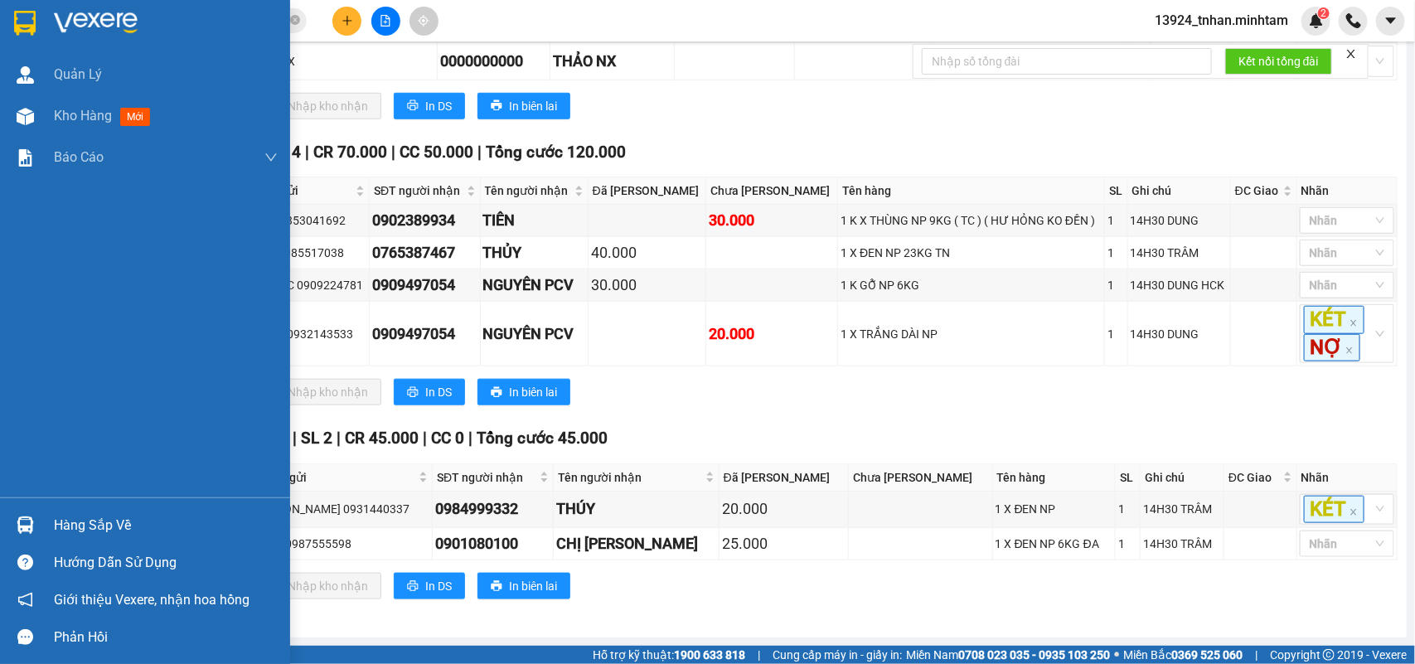
click at [55, 517] on div "Hàng sắp về" at bounding box center [166, 525] width 224 height 25
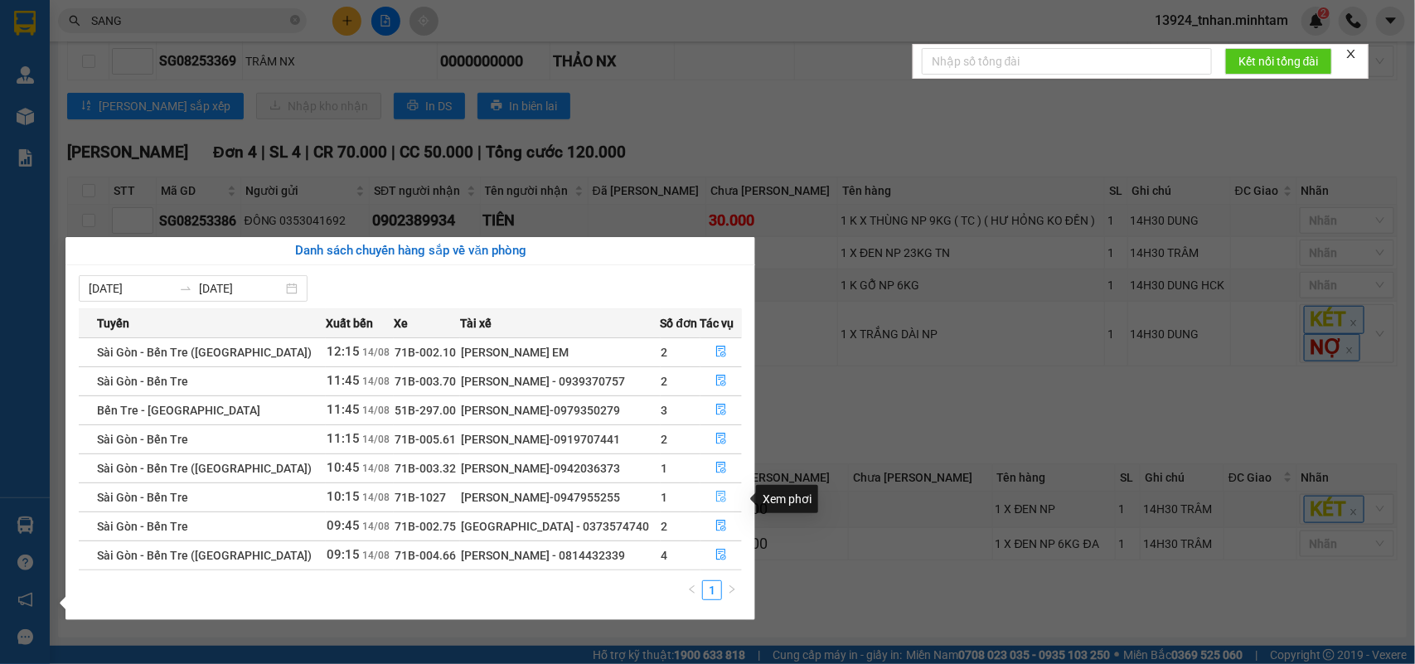
click at [723, 486] on button "button" at bounding box center [722, 497] width 41 height 27
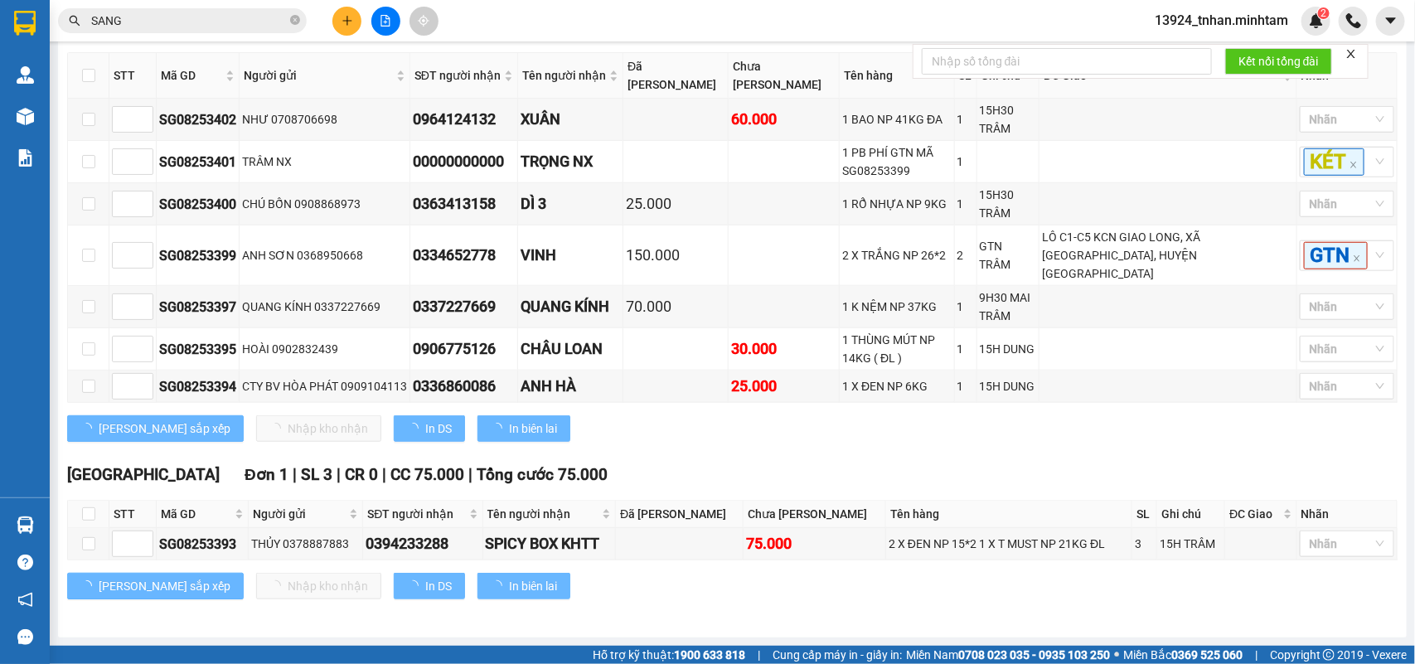
scroll to position [541, 0]
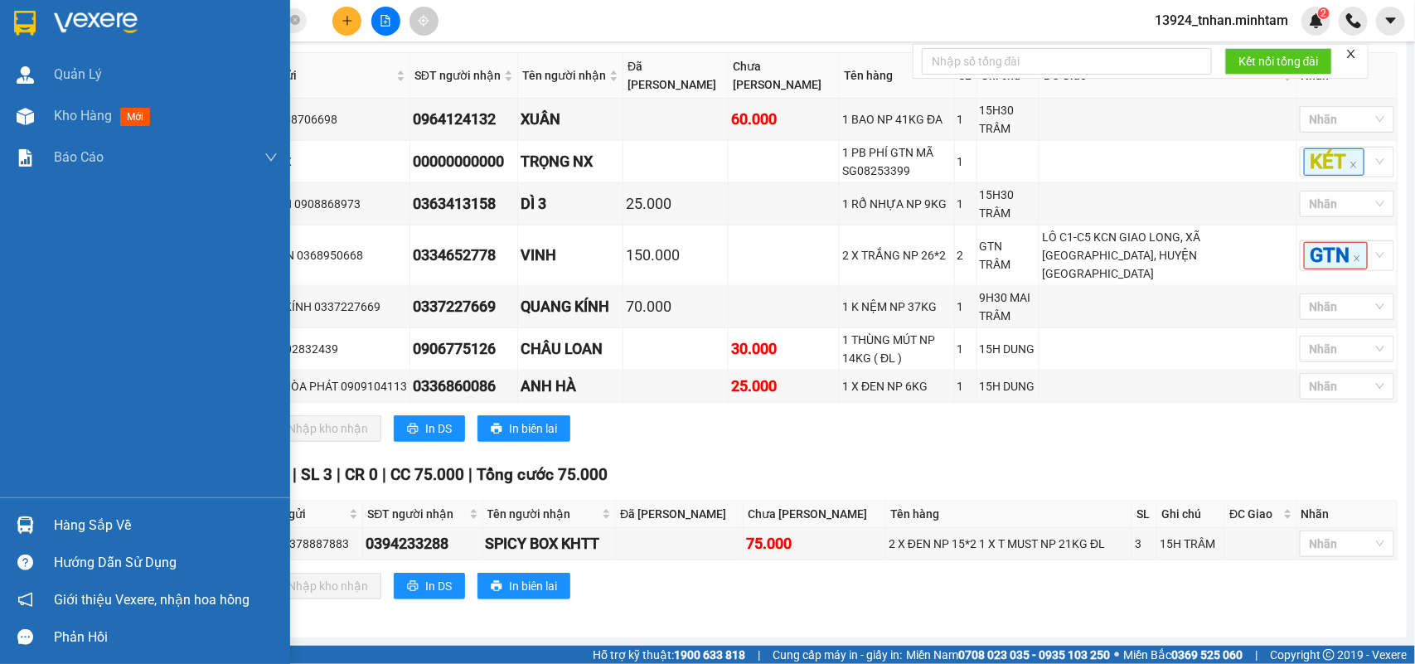
click at [102, 518] on div "Hàng sắp về" at bounding box center [166, 525] width 224 height 25
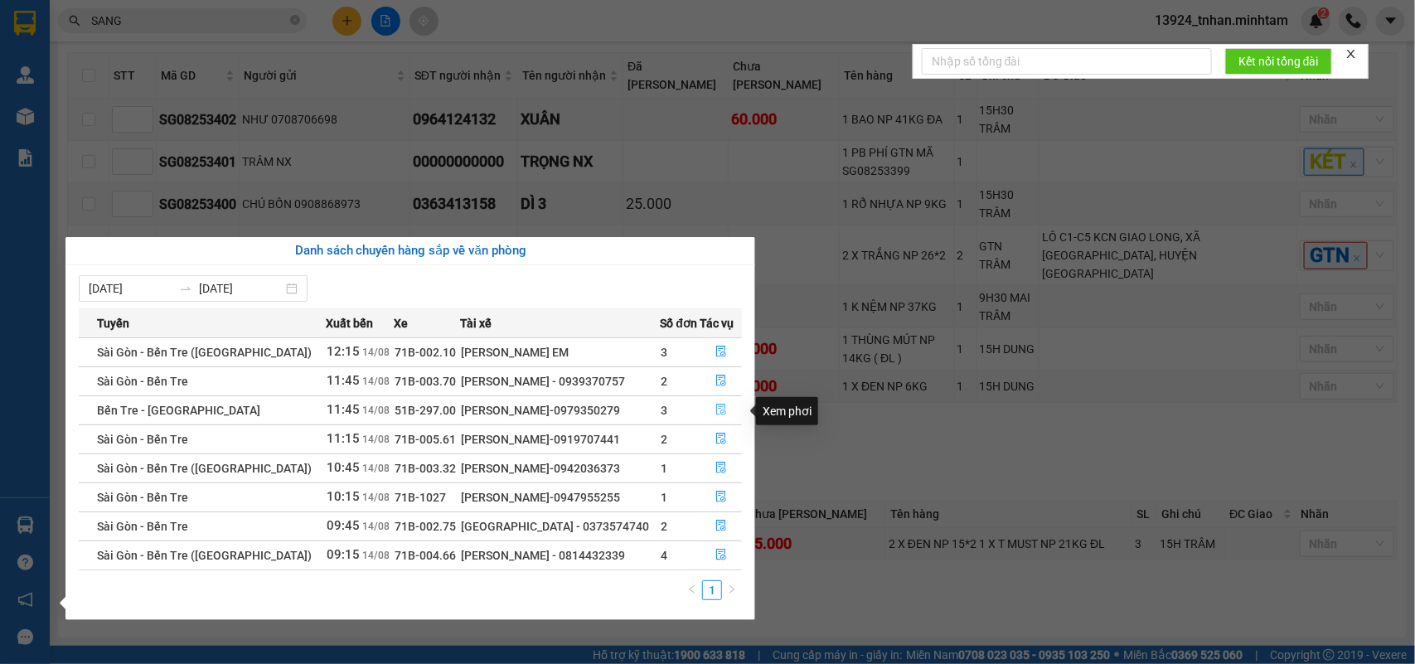
click at [716, 417] on span "file-done" at bounding box center [722, 410] width 12 height 13
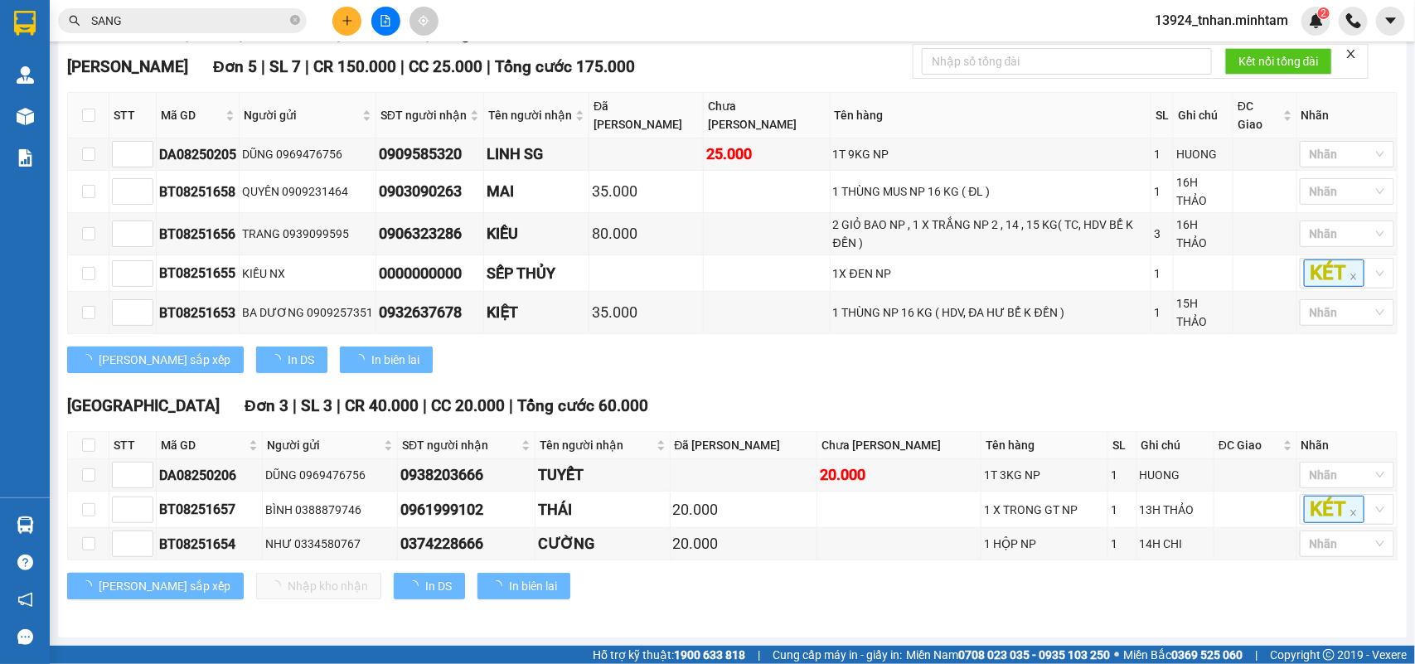
scroll to position [250, 0]
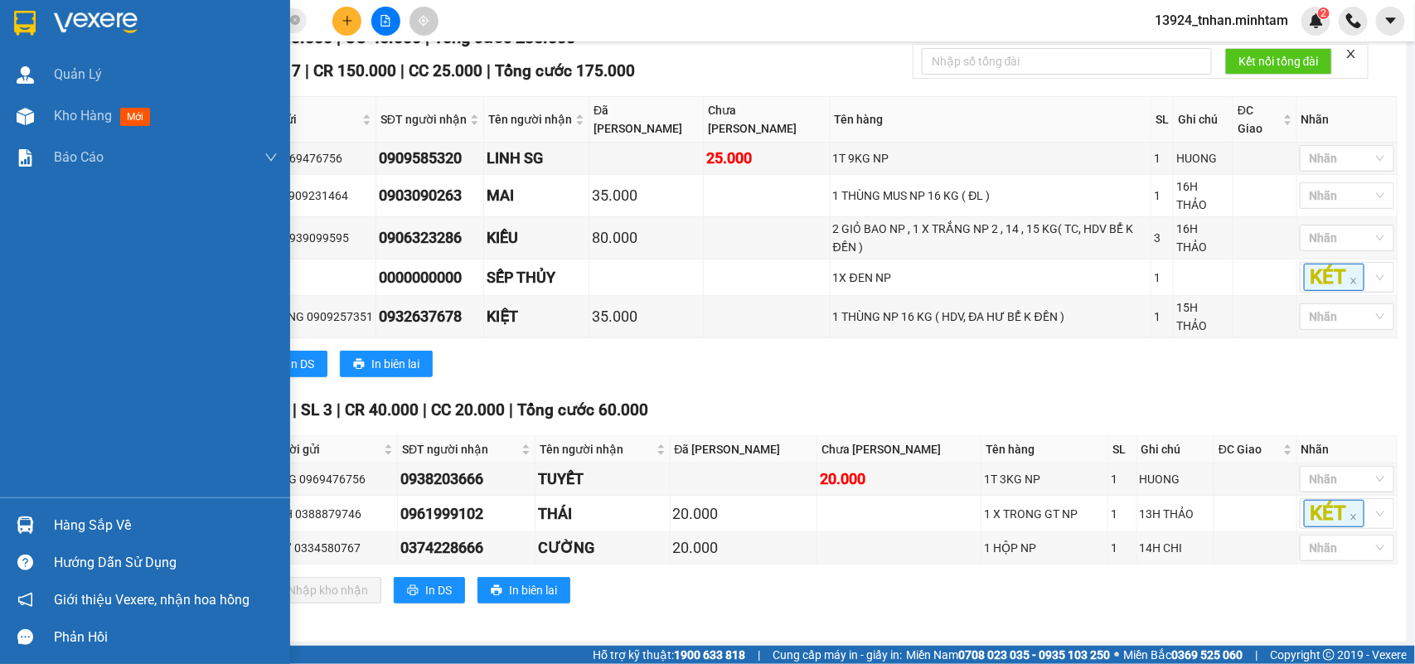
click at [44, 521] on div "Hàng sắp về" at bounding box center [145, 525] width 290 height 37
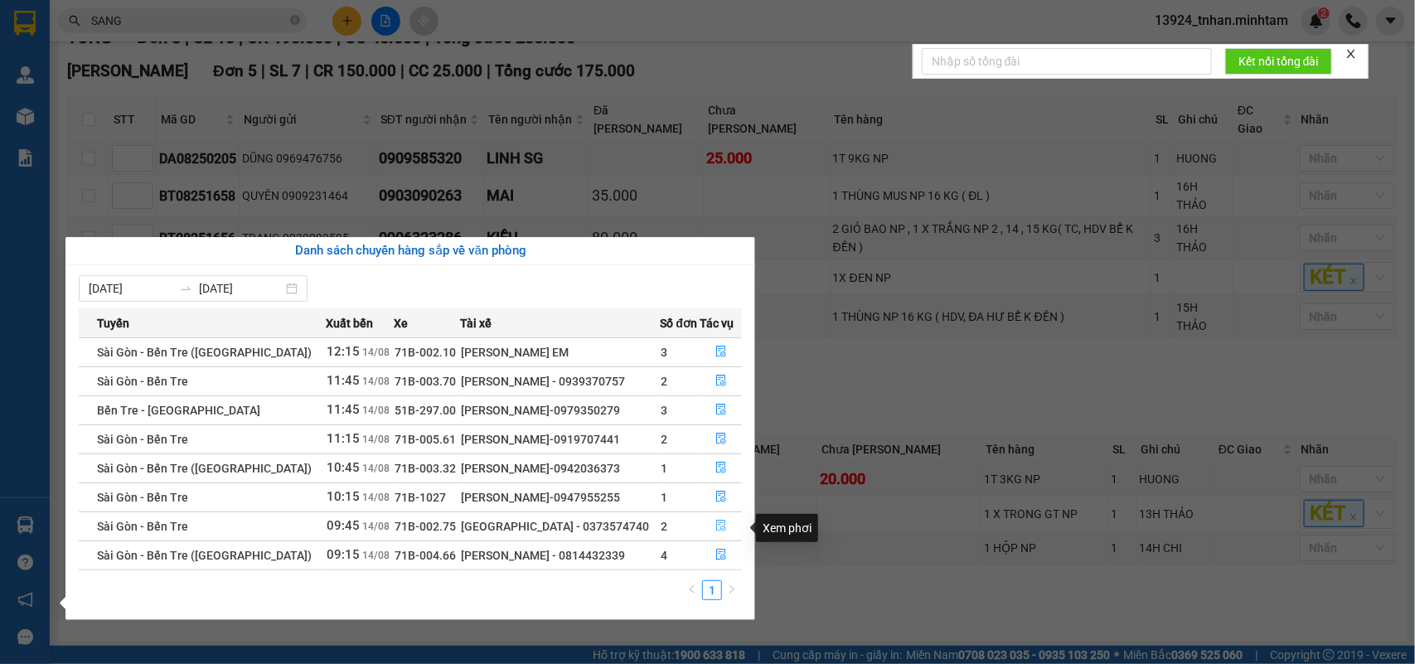
click at [710, 528] on button "button" at bounding box center [722, 526] width 41 height 27
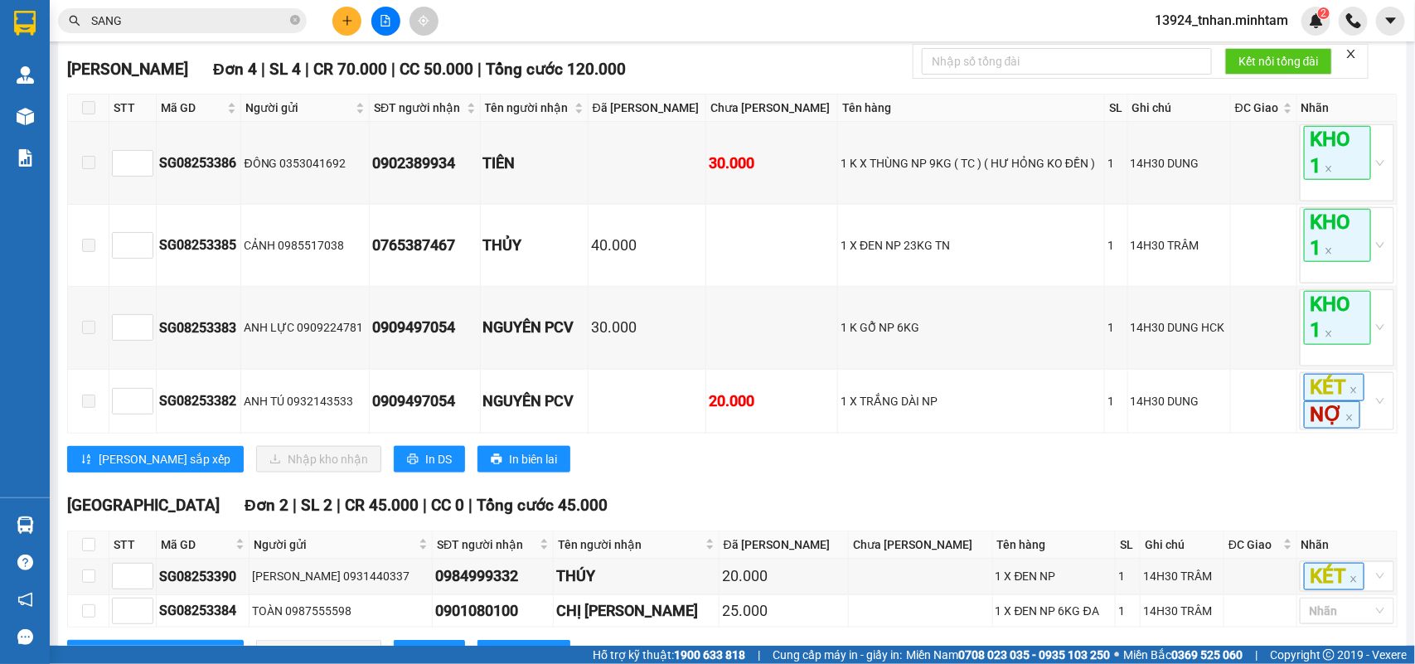
scroll to position [749, 0]
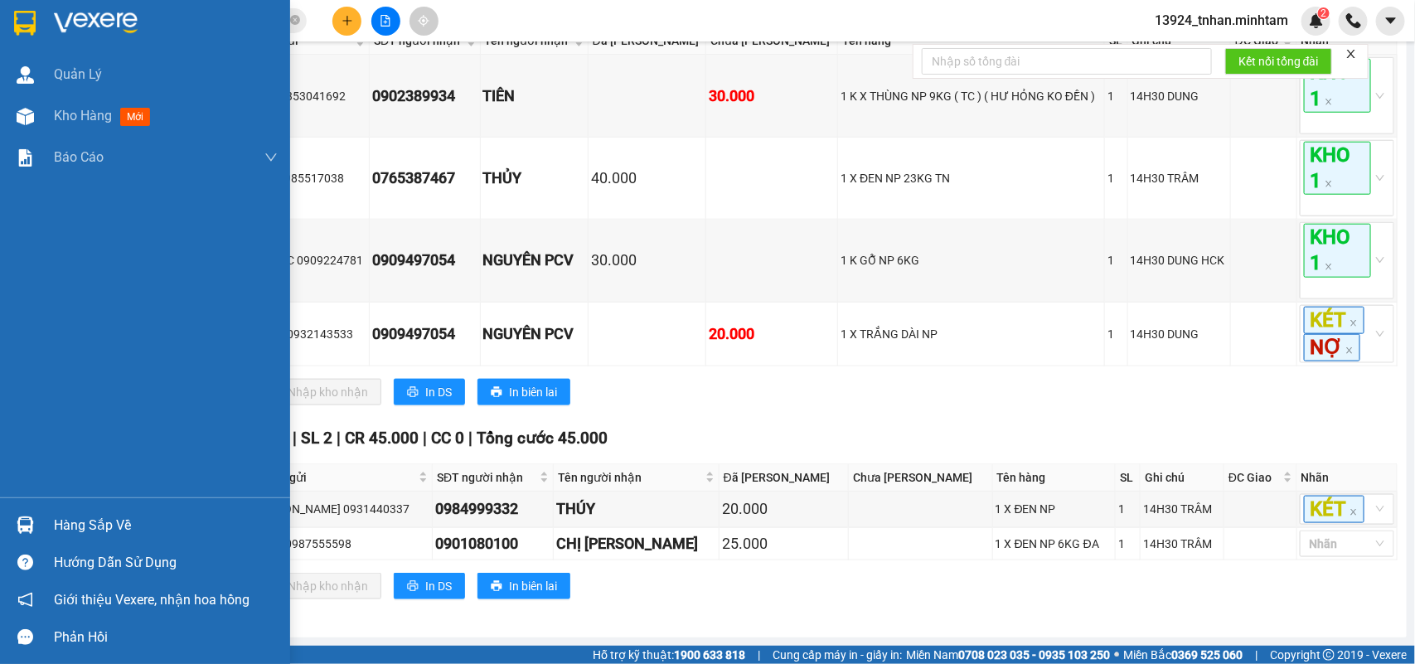
click at [71, 531] on div "Hàng sắp về" at bounding box center [166, 525] width 224 height 25
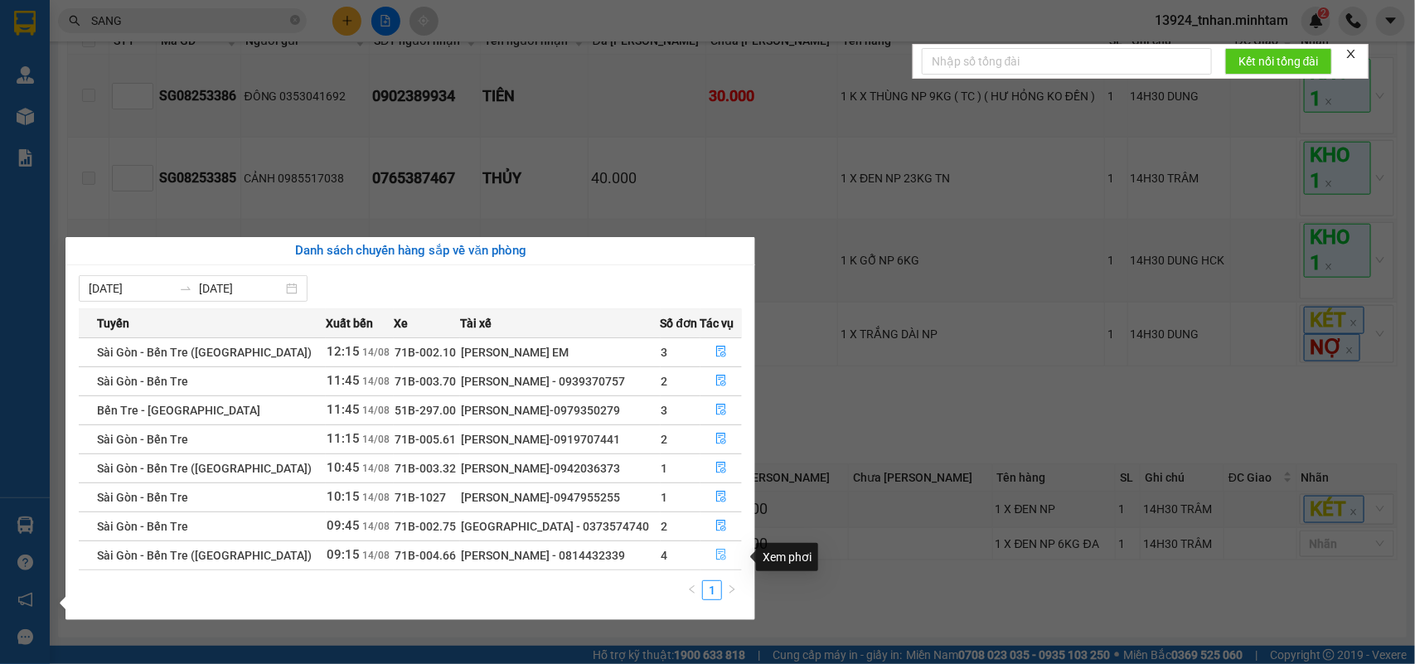
click at [732, 564] on button "button" at bounding box center [722, 555] width 41 height 27
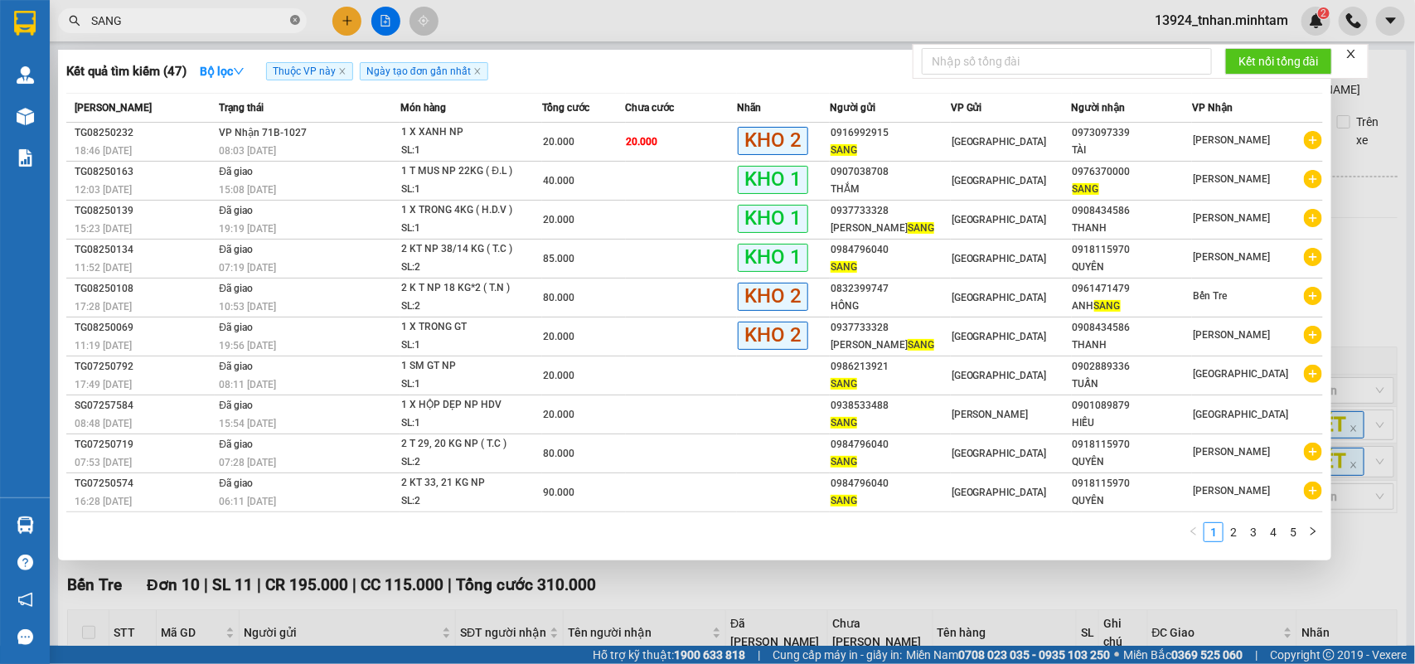
click at [293, 17] on icon "close-circle" at bounding box center [295, 20] width 10 height 10
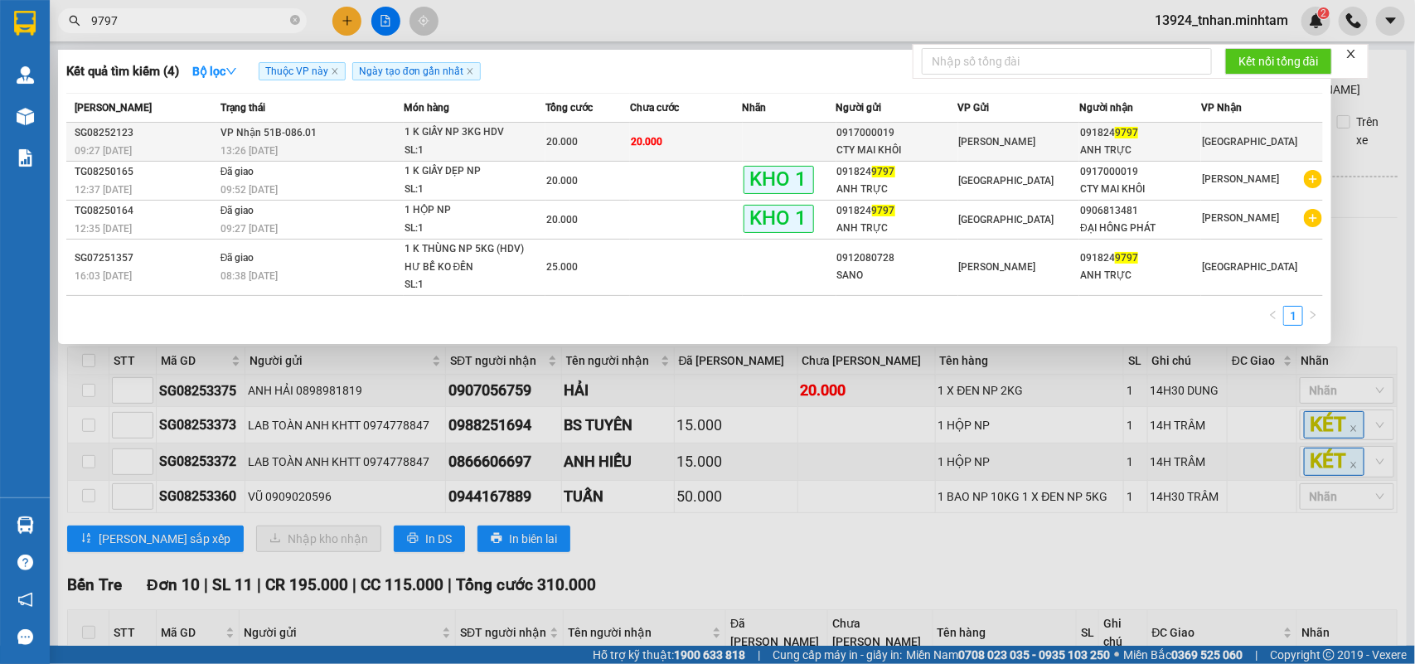
type input "9797"
click at [680, 138] on td "20.000" at bounding box center [686, 142] width 113 height 39
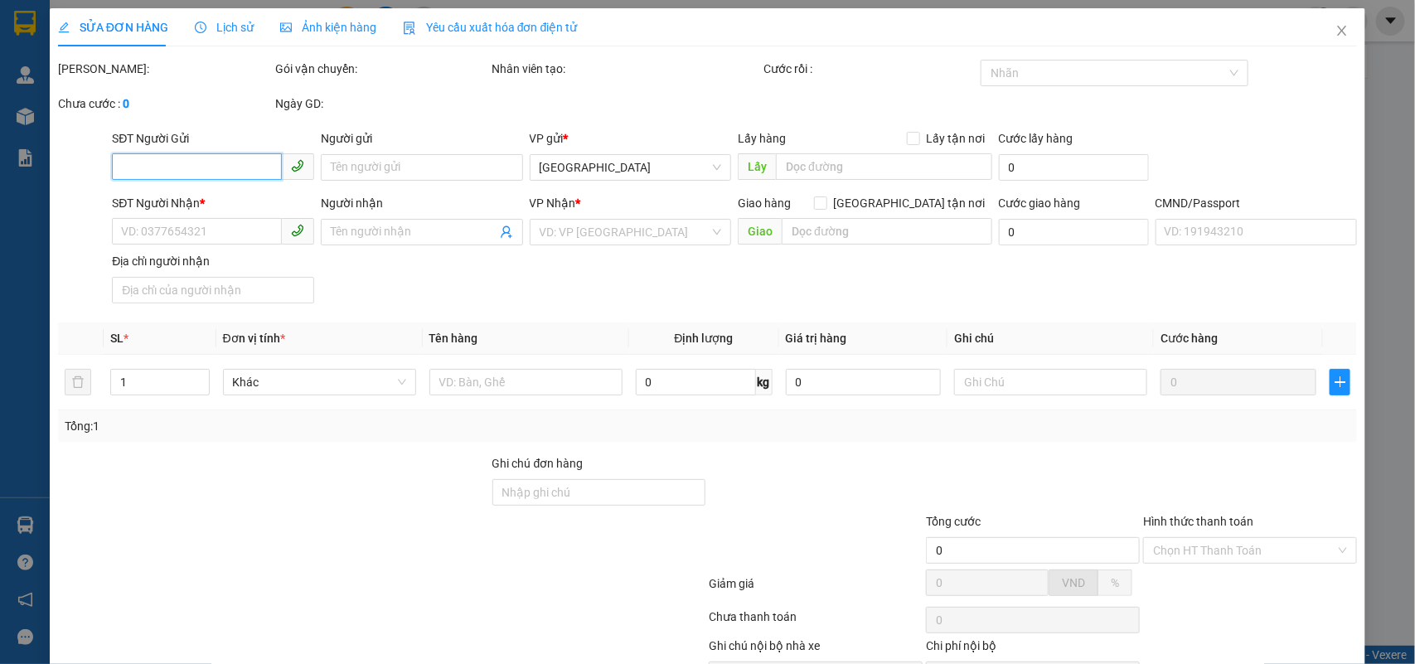
scroll to position [97, 0]
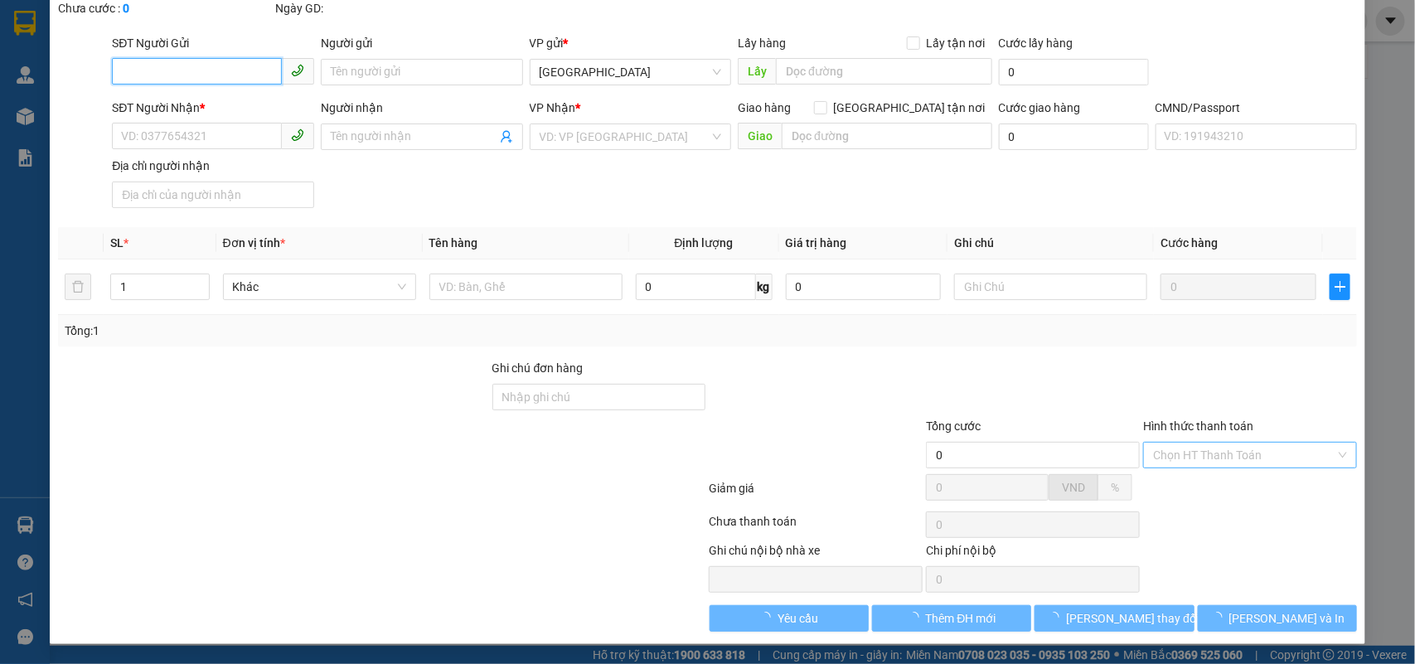
type input "0917000019"
type input "CTY MAI KHÔI"
type input "0918249797"
type input "ANH TRỰC"
type input "ĐỔ BỂ K ĐỀN"
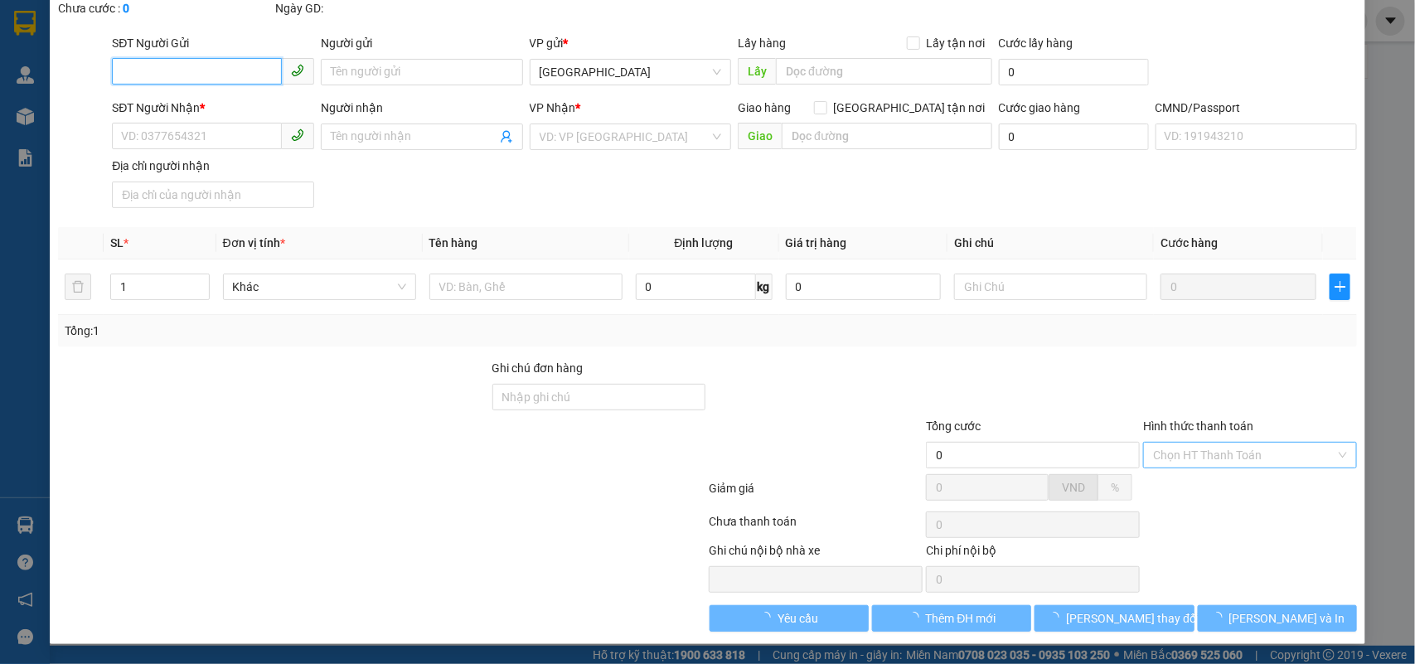
type input "20.000"
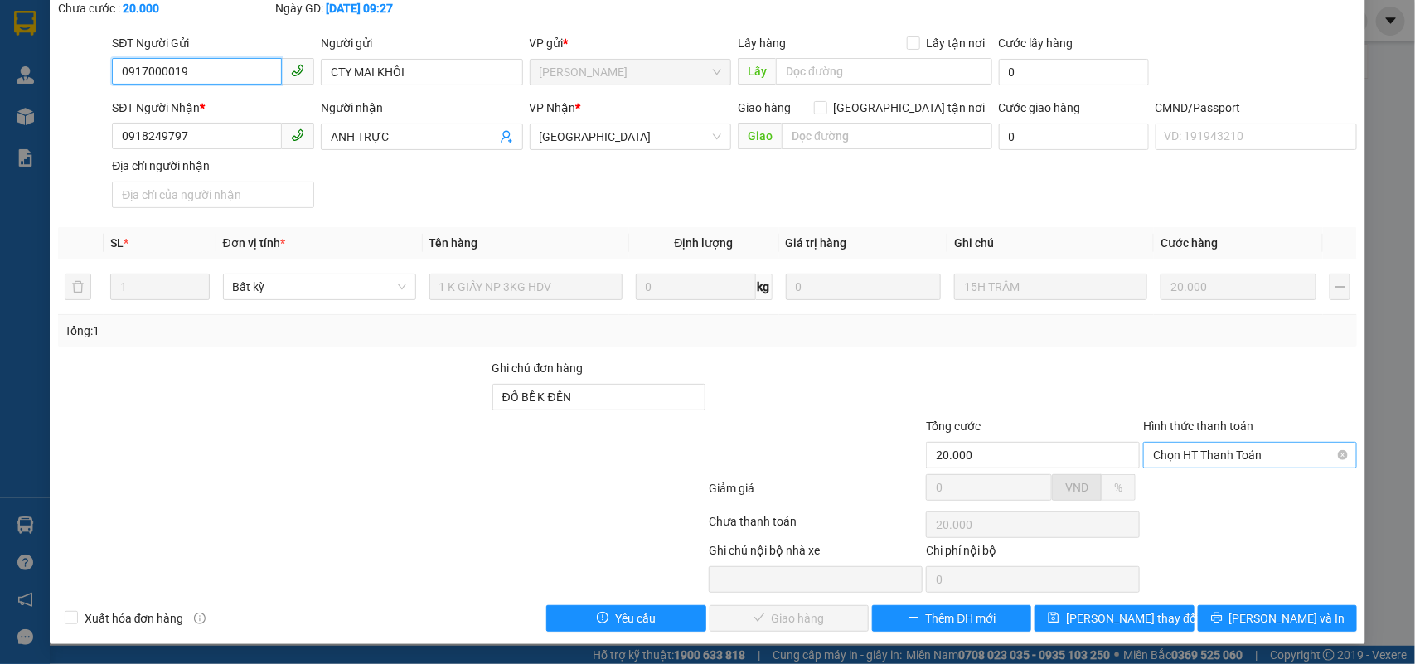
click at [1202, 450] on span "Chọn HT Thanh Toán" at bounding box center [1250, 455] width 194 height 25
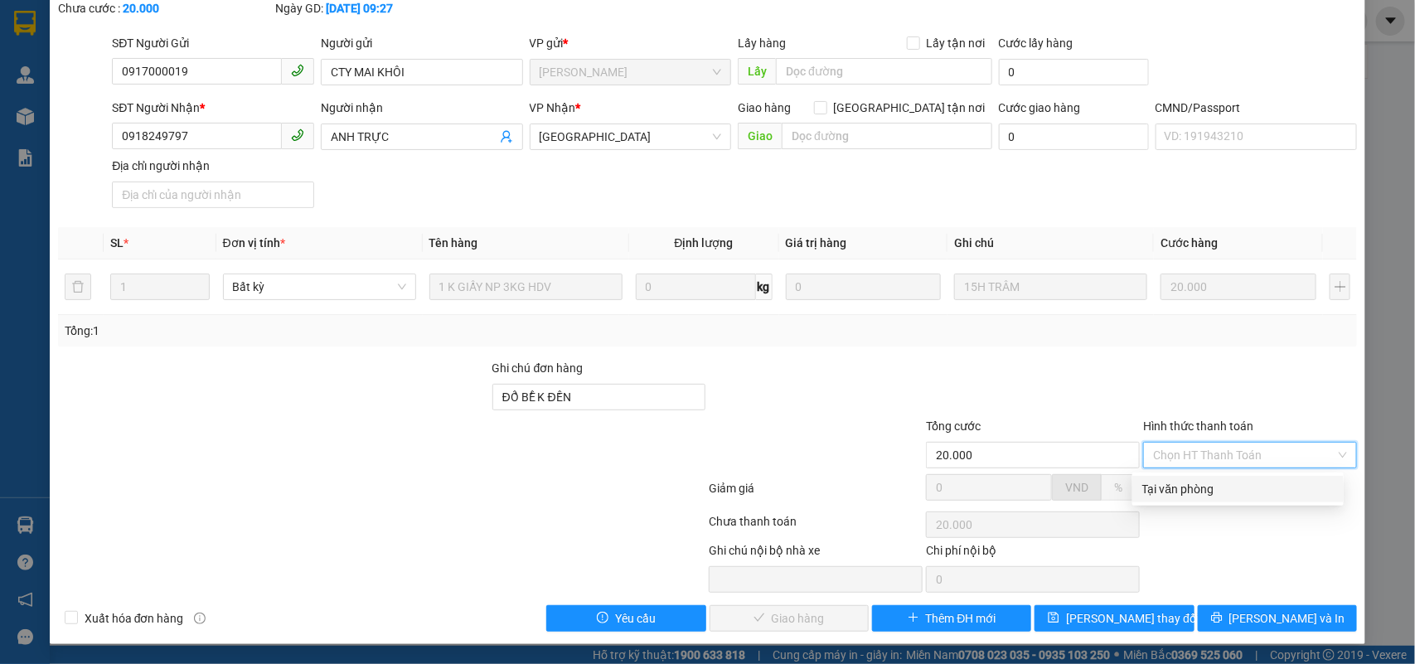
click at [1165, 488] on div "Tại văn phòng" at bounding box center [1239, 489] width 192 height 18
type input "0"
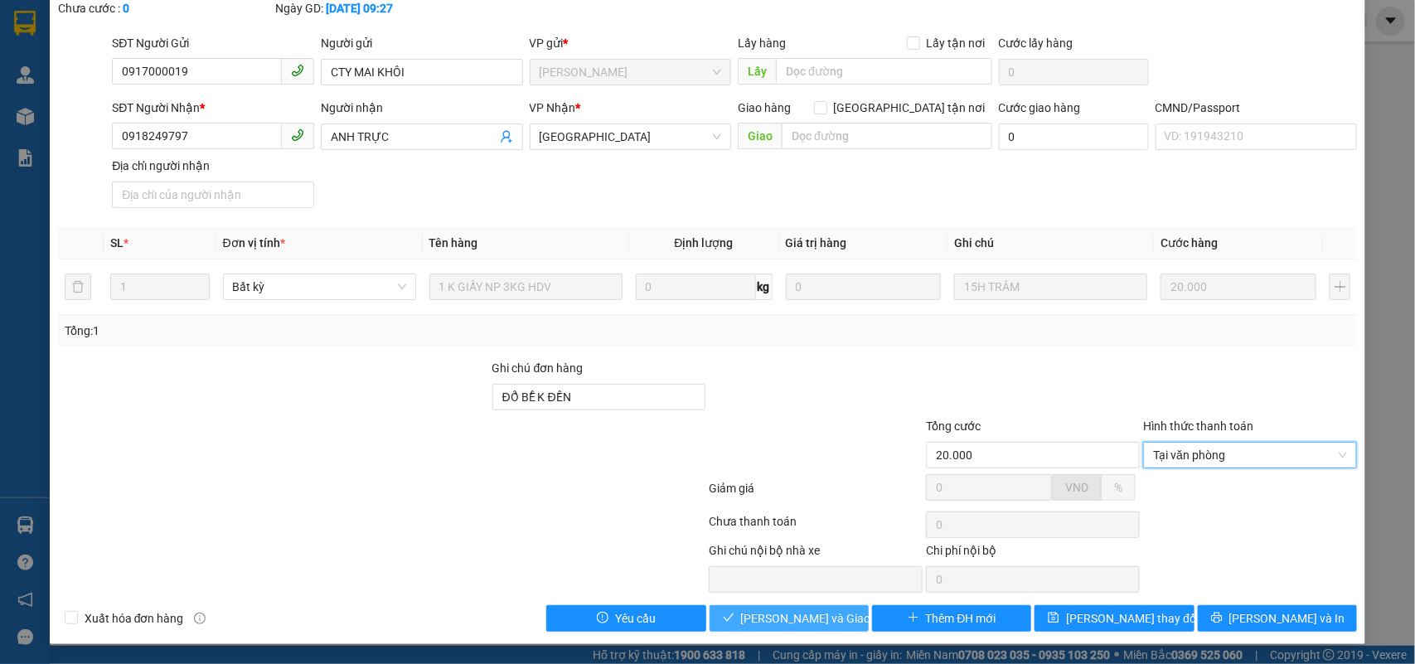
click at [813, 618] on span "Lưu và Giao hàng" at bounding box center [820, 618] width 159 height 18
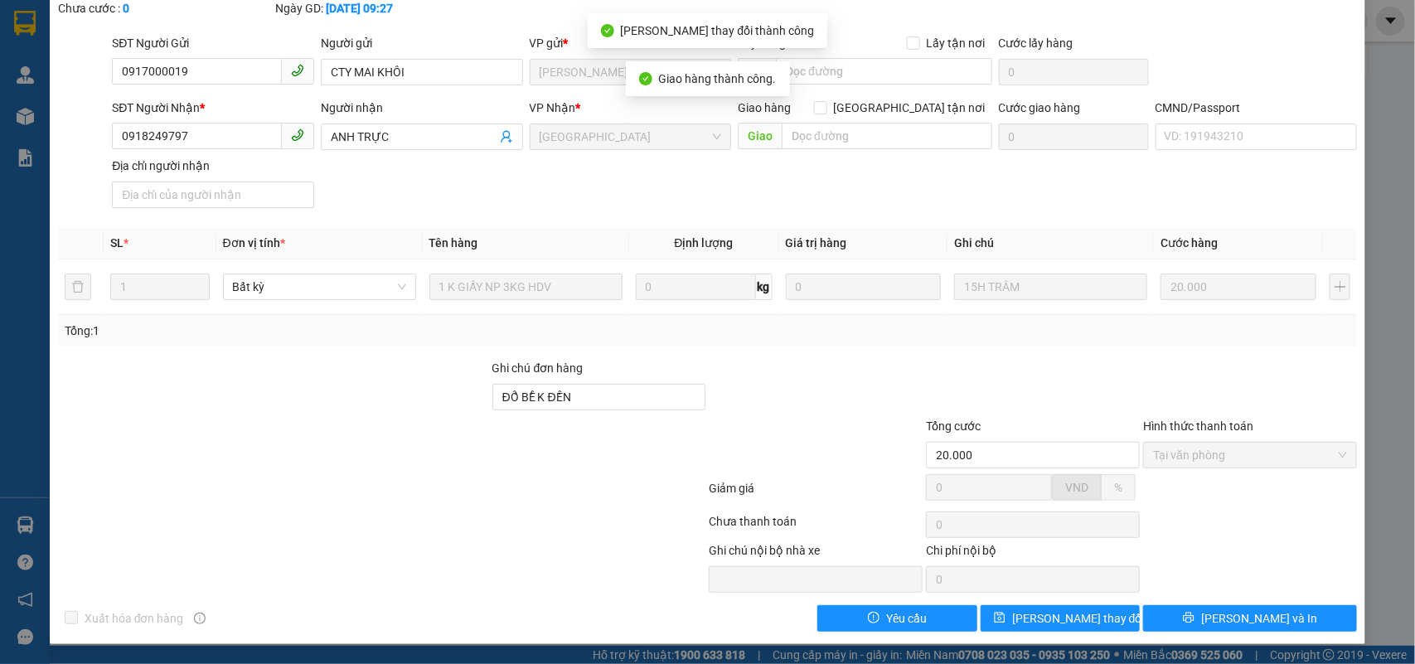
click at [1262, 614] on span "Lưu và In" at bounding box center [1260, 618] width 116 height 18
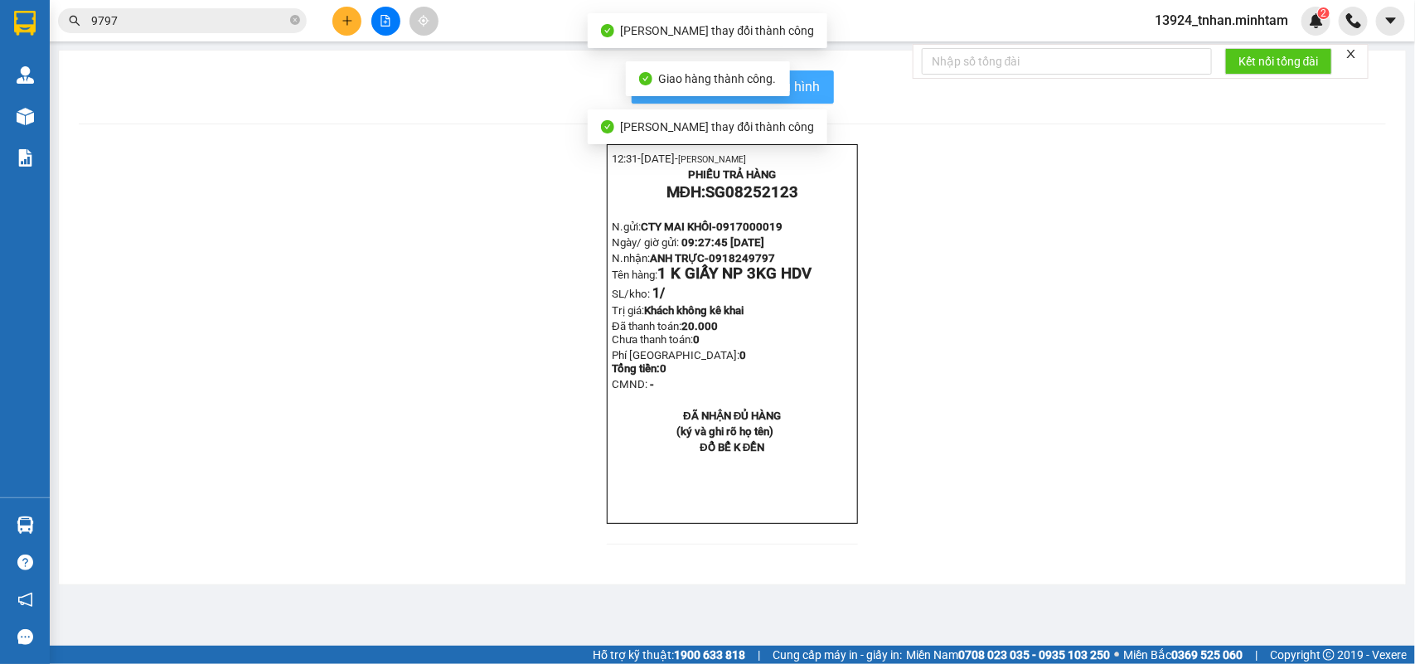
click at [817, 87] on button "In mẫu biên lai tự cấu hình" at bounding box center [733, 86] width 202 height 33
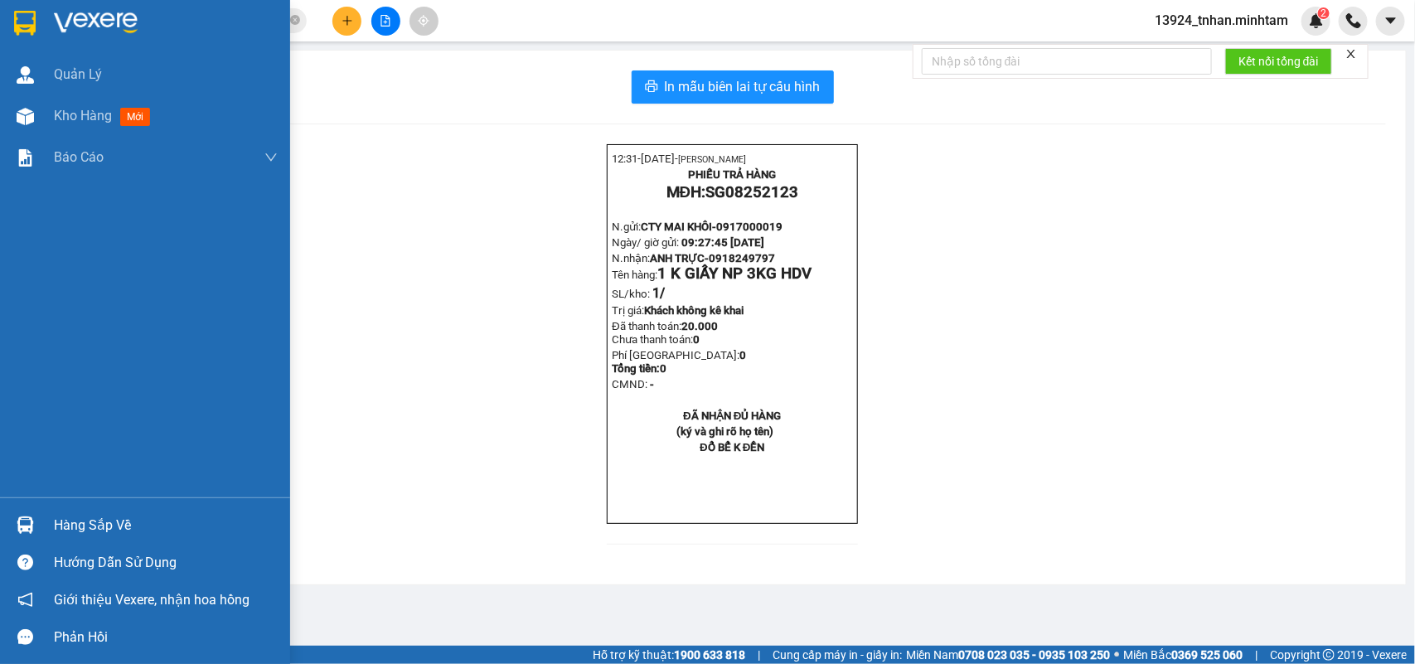
drag, startPoint x: 51, startPoint y: 521, endPoint x: 164, endPoint y: 519, distance: 112.8
click at [52, 521] on div "Hàng sắp về" at bounding box center [145, 525] width 290 height 37
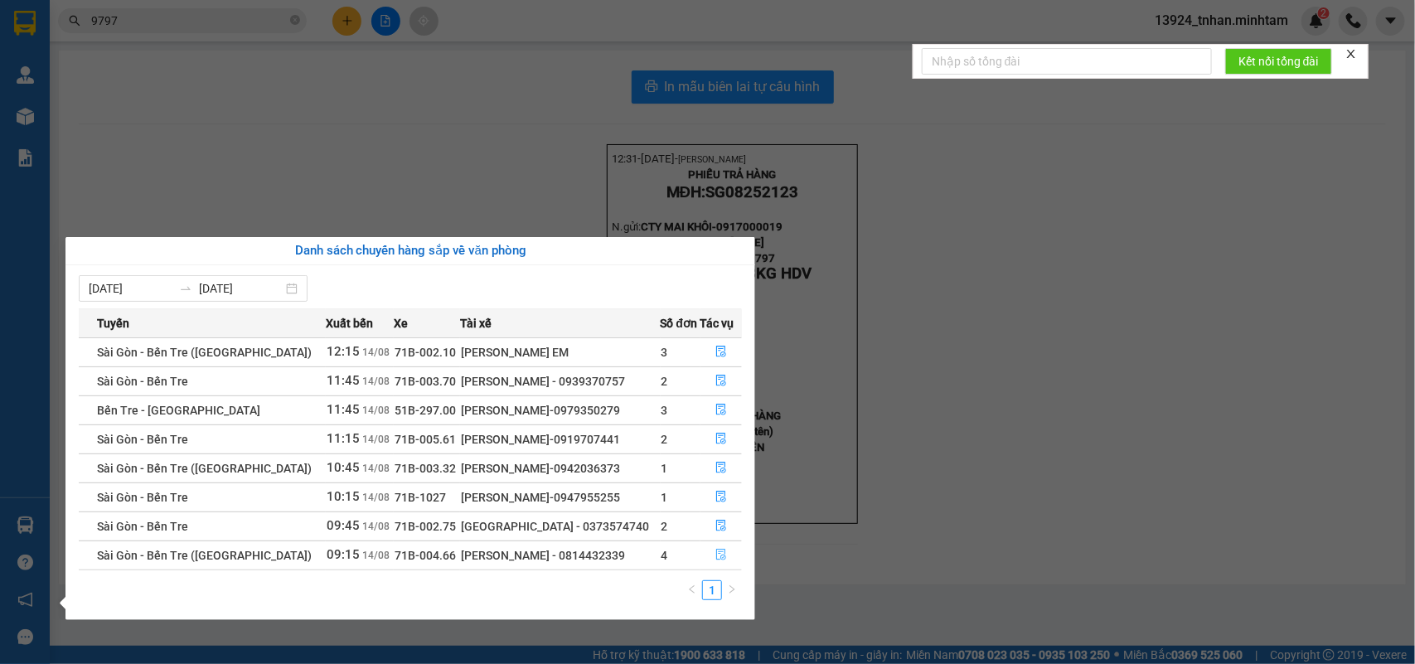
click at [716, 557] on icon "file-done" at bounding box center [722, 555] width 12 height 12
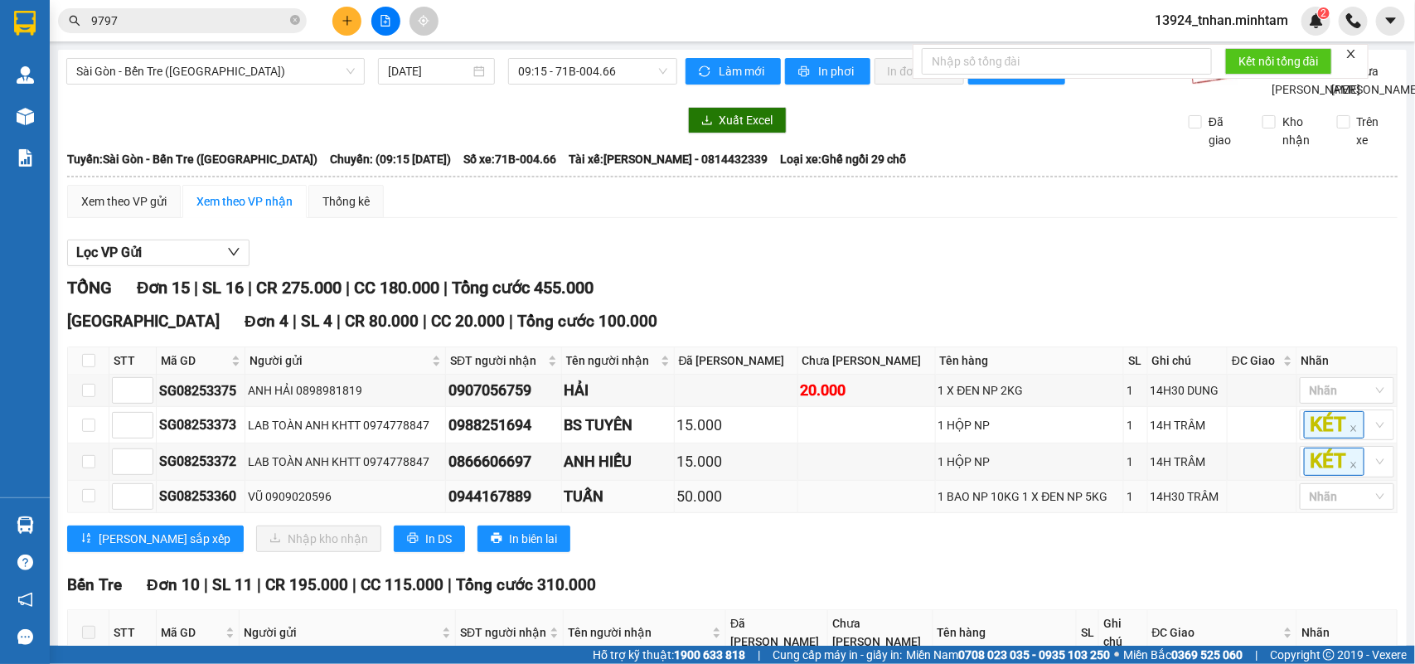
scroll to position [104, 0]
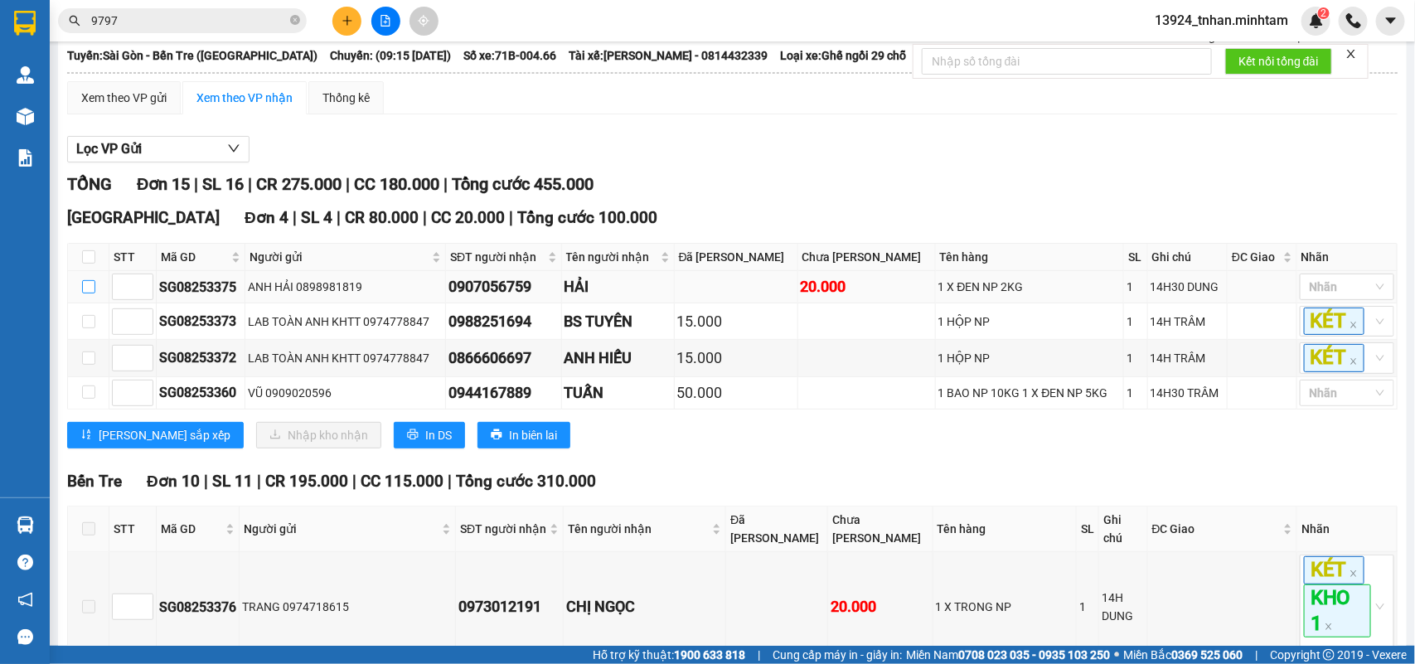
click at [82, 294] on input "checkbox" at bounding box center [88, 286] width 13 height 13
checkbox input "true"
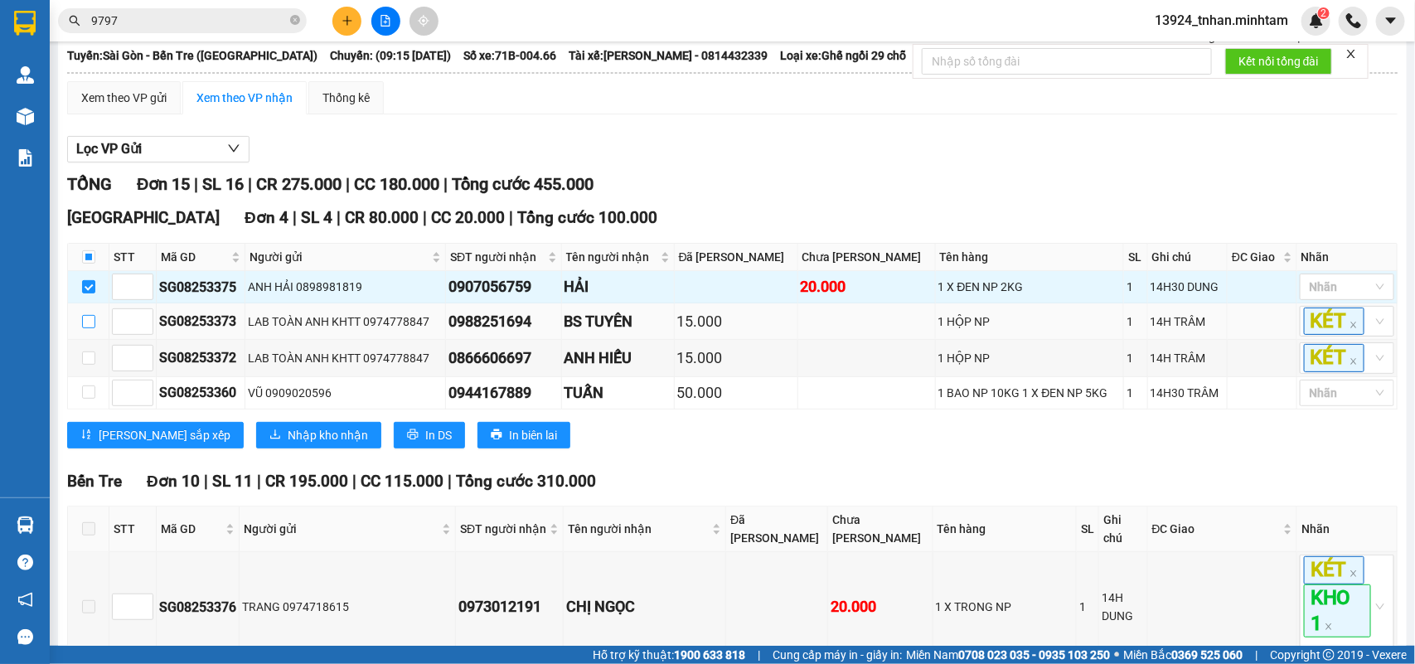
click at [85, 331] on label at bounding box center [88, 322] width 13 height 18
click at [85, 328] on input "checkbox" at bounding box center [88, 321] width 13 height 13
checkbox input "true"
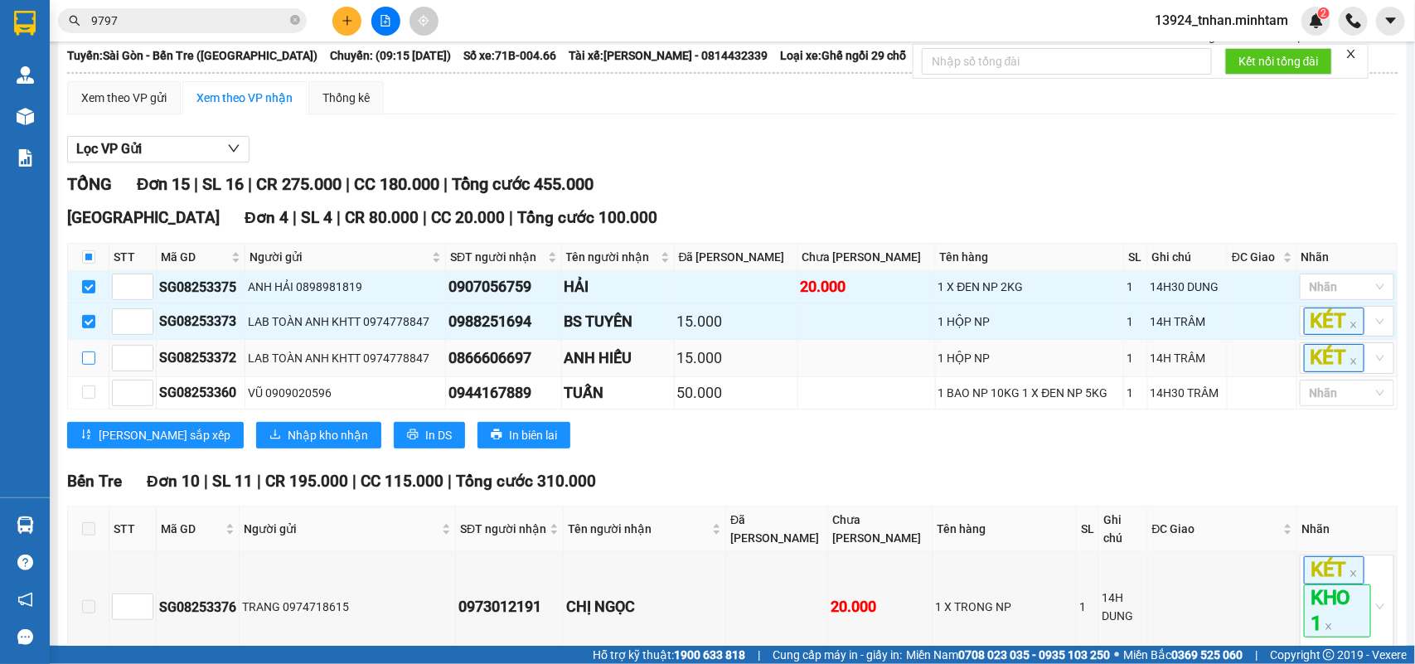
click at [83, 367] on label at bounding box center [88, 358] width 13 height 18
click at [83, 365] on input "checkbox" at bounding box center [88, 358] width 13 height 13
checkbox input "true"
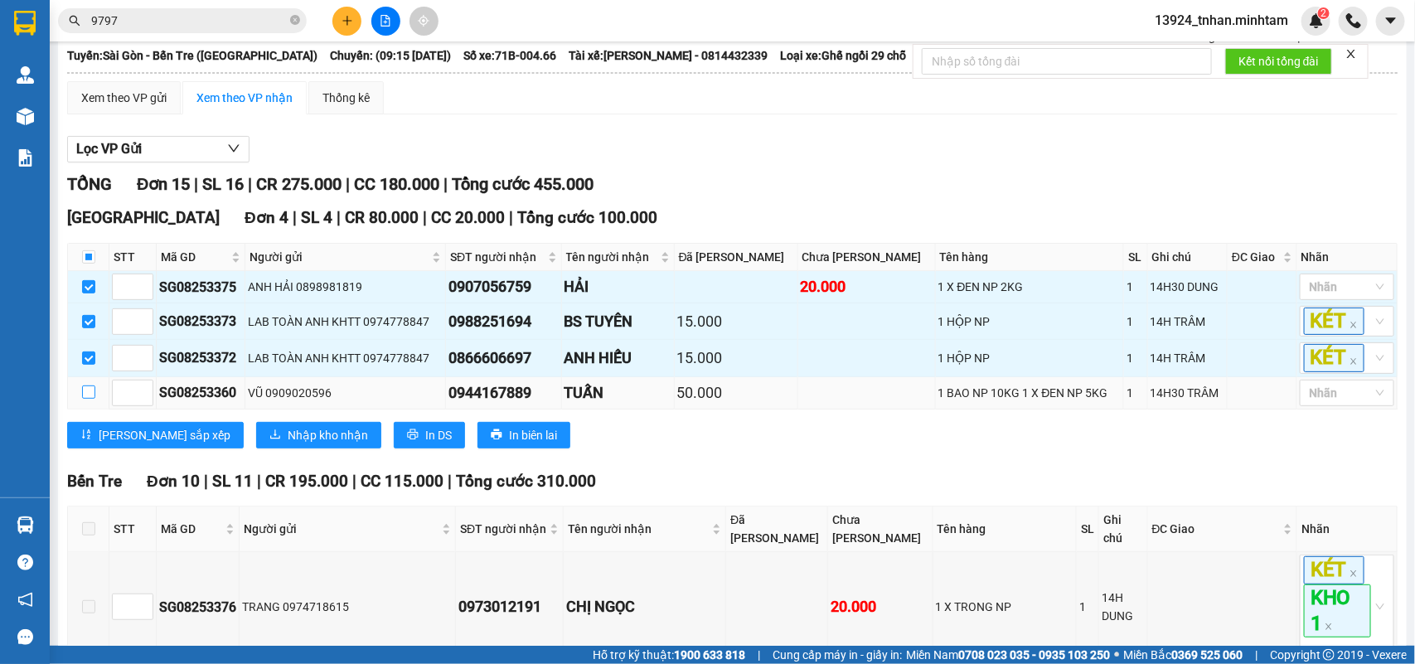
click at [82, 399] on input "checkbox" at bounding box center [88, 392] width 13 height 13
checkbox input "true"
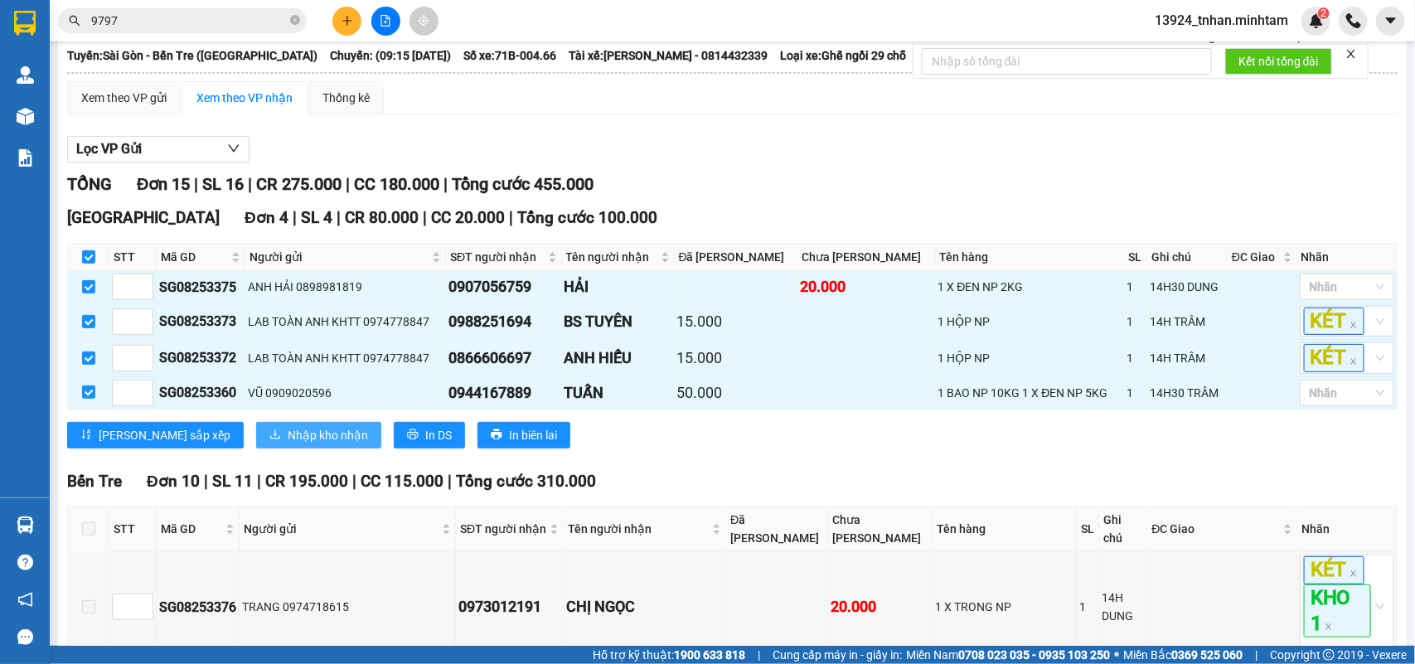
click at [288, 444] on span "Nhập kho nhận" at bounding box center [328, 435] width 80 height 18
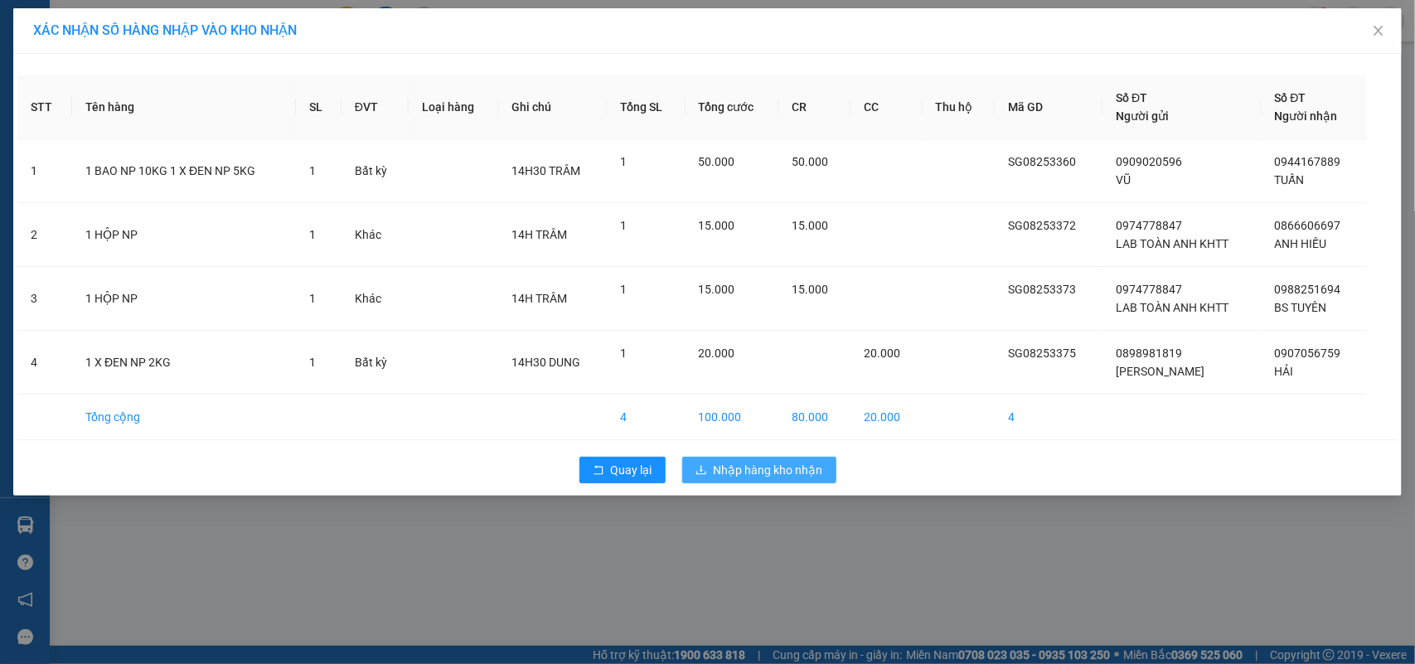
click at [748, 463] on button "Nhập hàng kho nhận" at bounding box center [759, 470] width 154 height 27
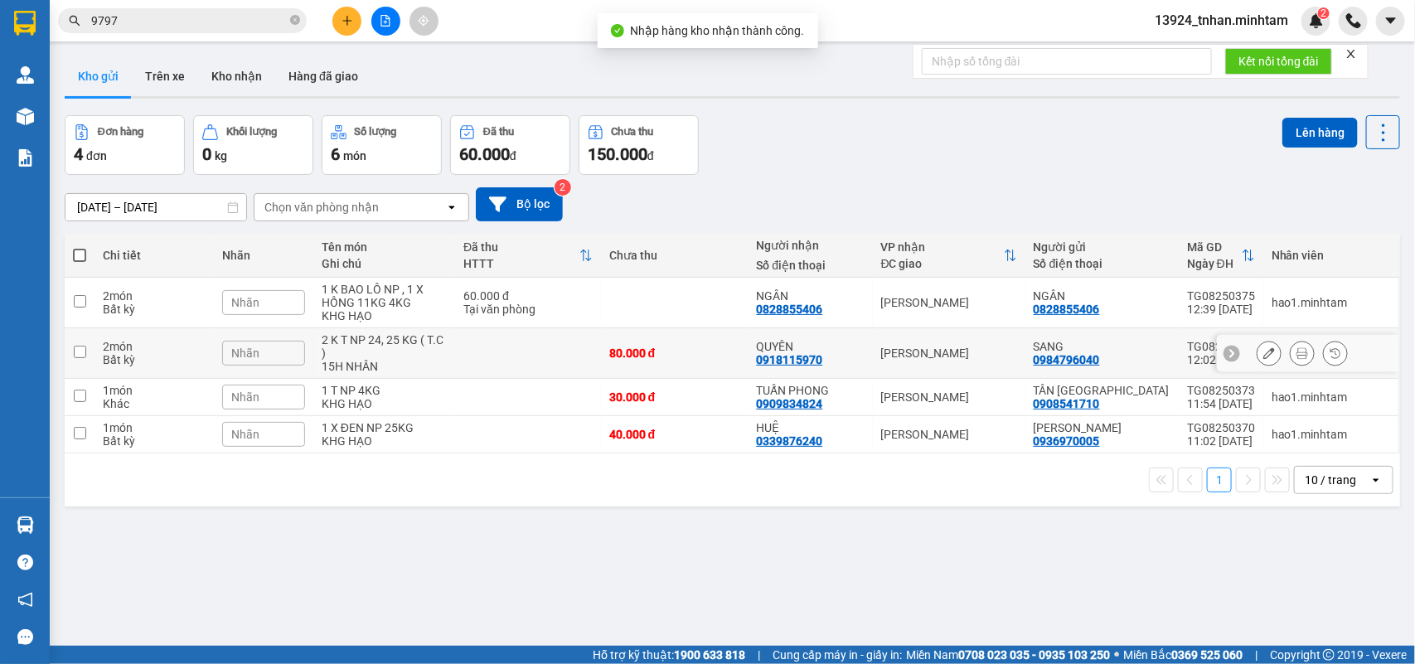
click at [645, 353] on div "80.000 đ" at bounding box center [674, 353] width 131 height 13
checkbox input "true"
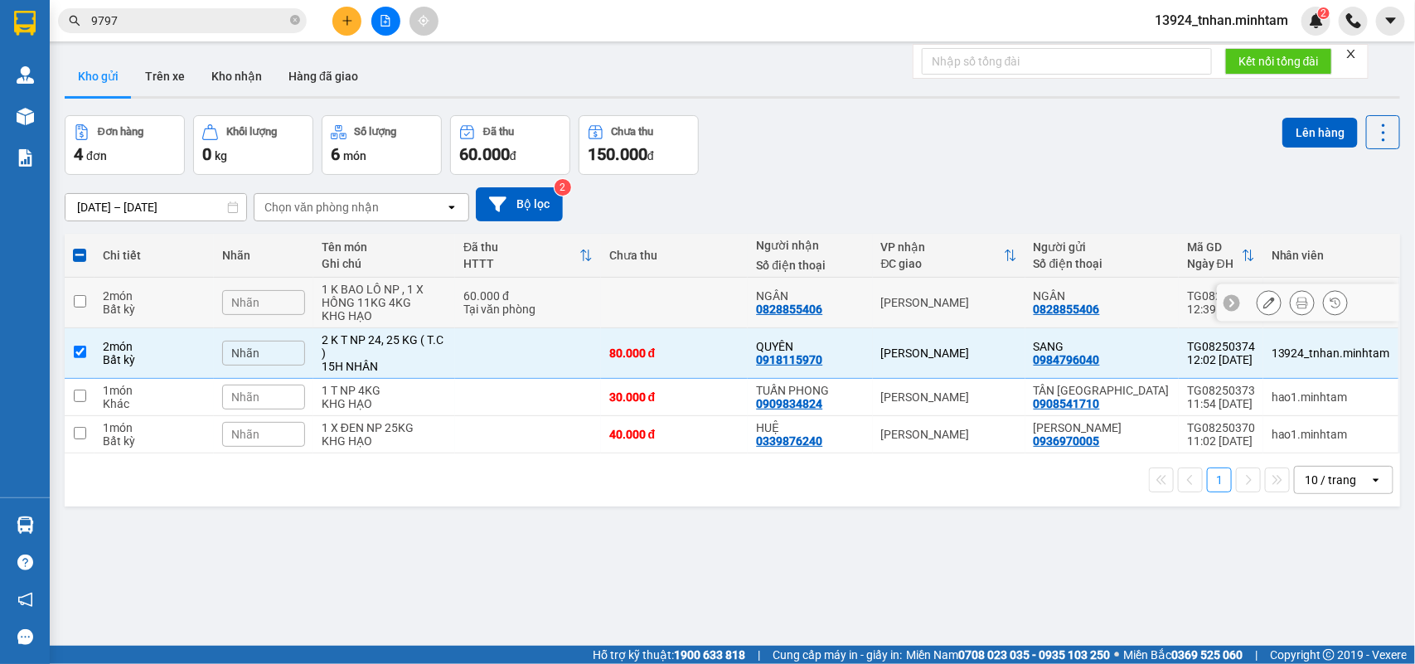
click at [715, 303] on td at bounding box center [675, 303] width 148 height 51
checkbox input "true"
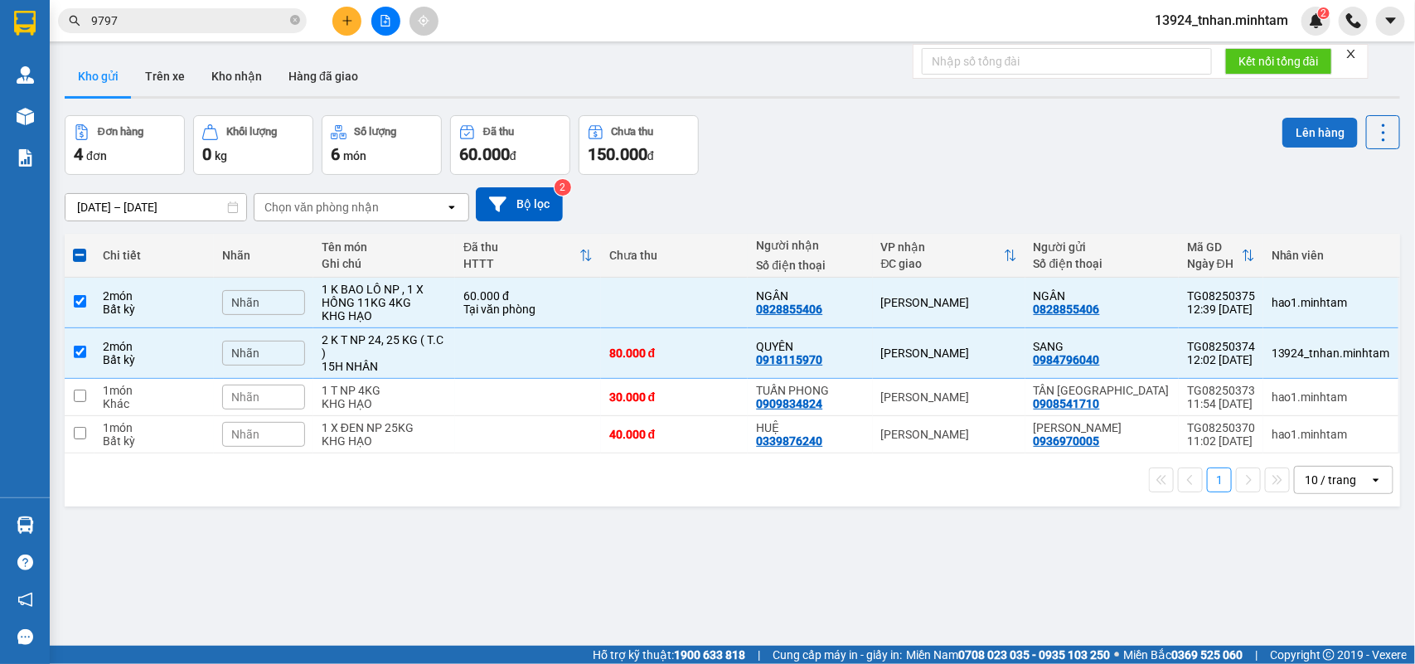
click at [1283, 129] on button "Lên hàng" at bounding box center [1320, 133] width 75 height 30
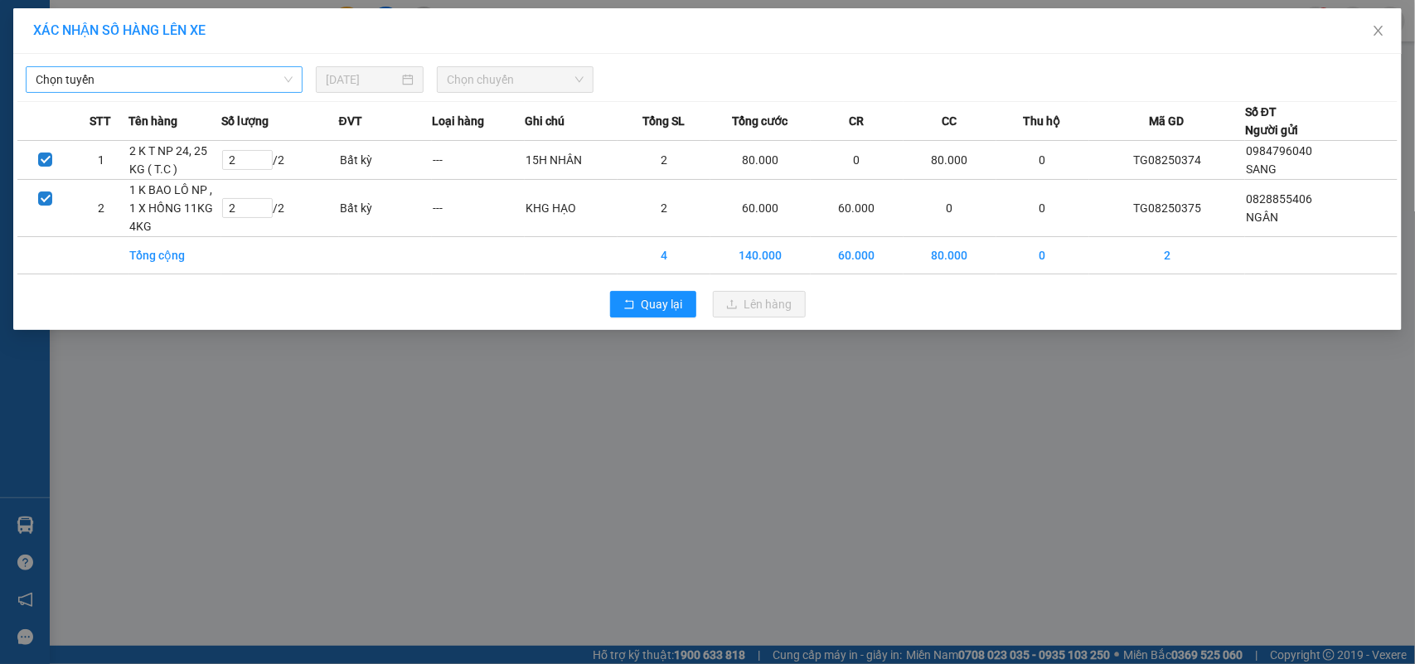
click at [163, 88] on span "Chọn tuyến" at bounding box center [164, 79] width 257 height 25
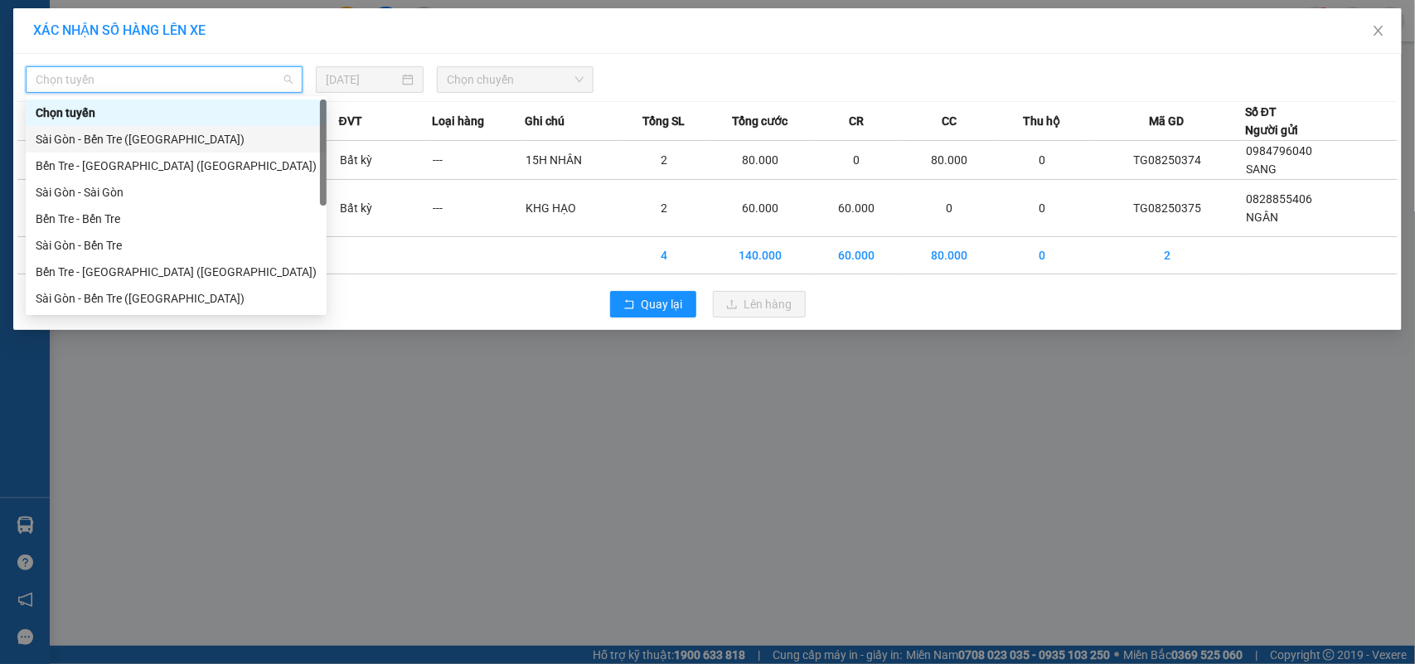
scroll to position [26, 0]
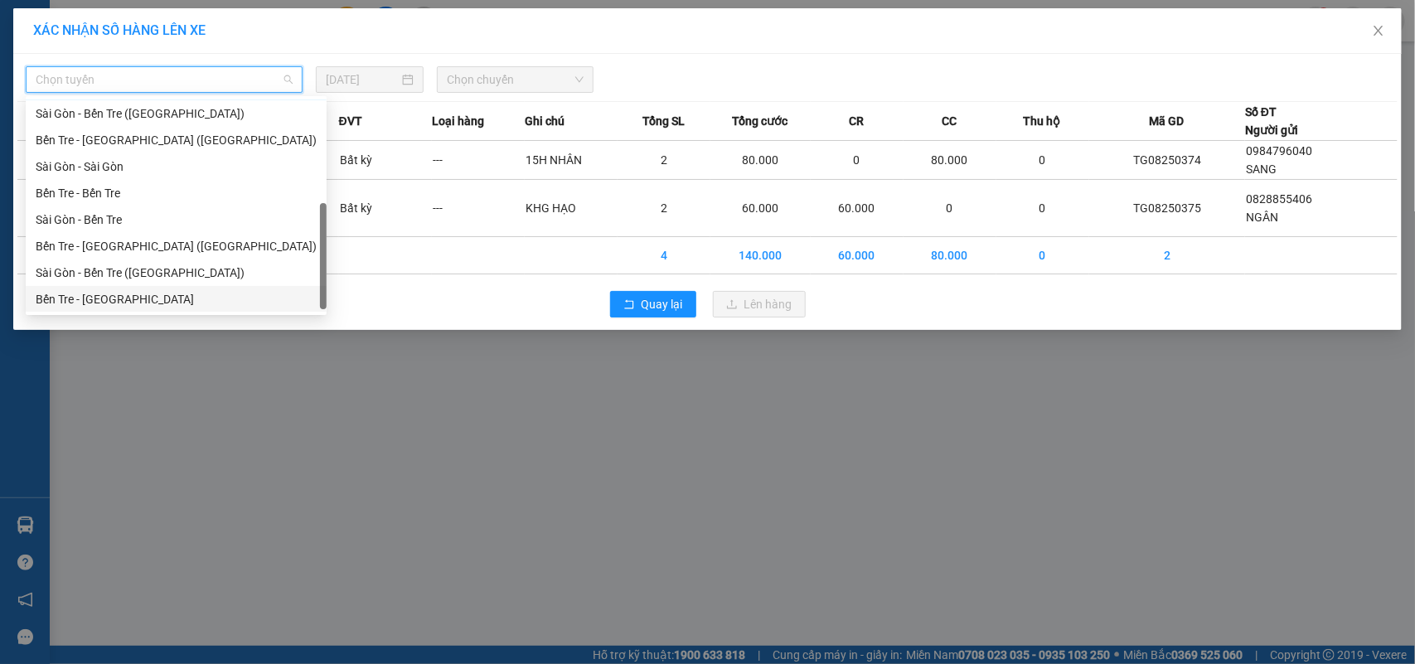
click at [153, 301] on div "Bến Tre - [GEOGRAPHIC_DATA]" at bounding box center [176, 299] width 281 height 18
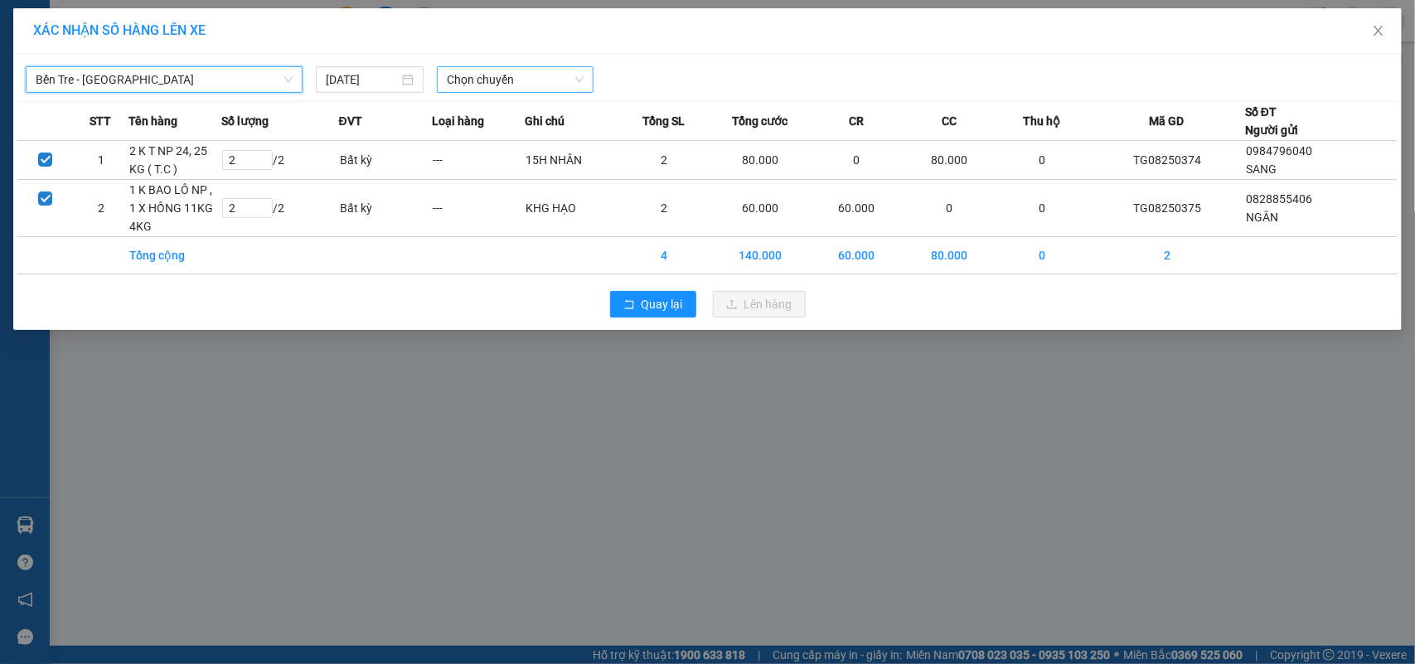
click at [522, 84] on span "Chọn chuyến" at bounding box center [515, 79] width 136 height 25
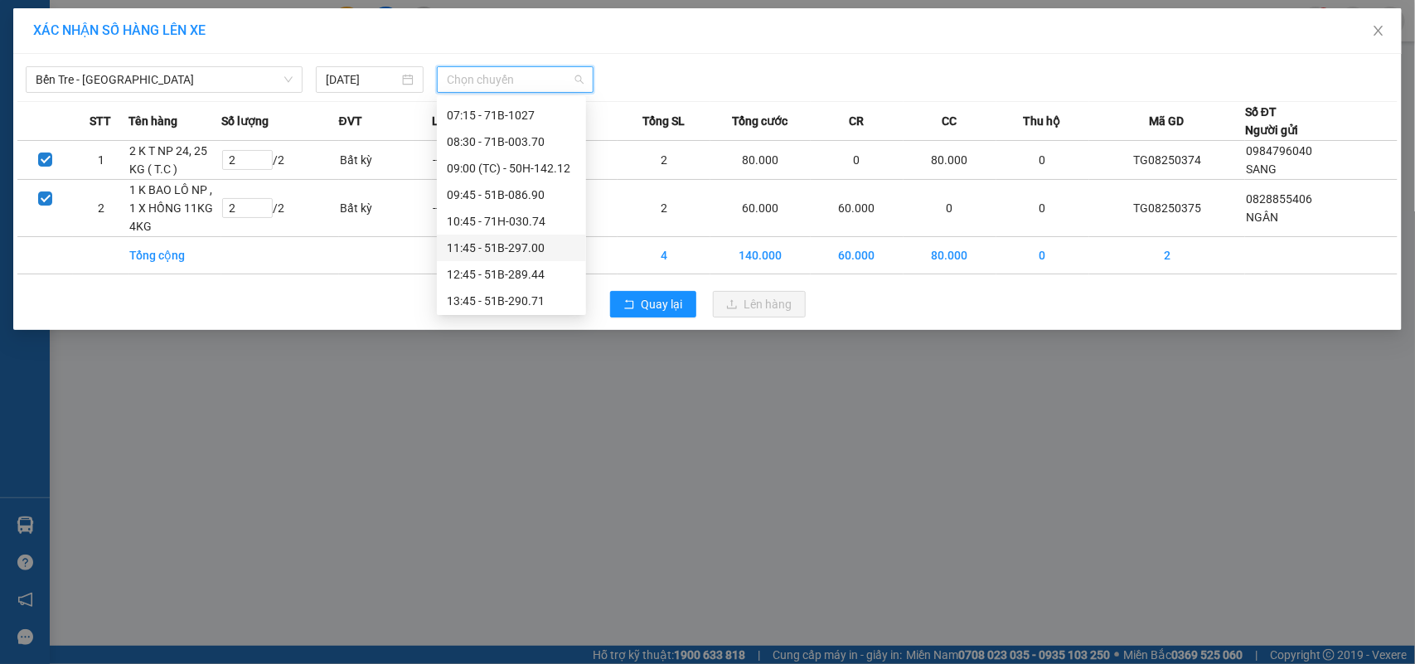
scroll to position [207, 0]
click at [554, 149] on div "11:45 - 51B-297.00" at bounding box center [511, 144] width 129 height 18
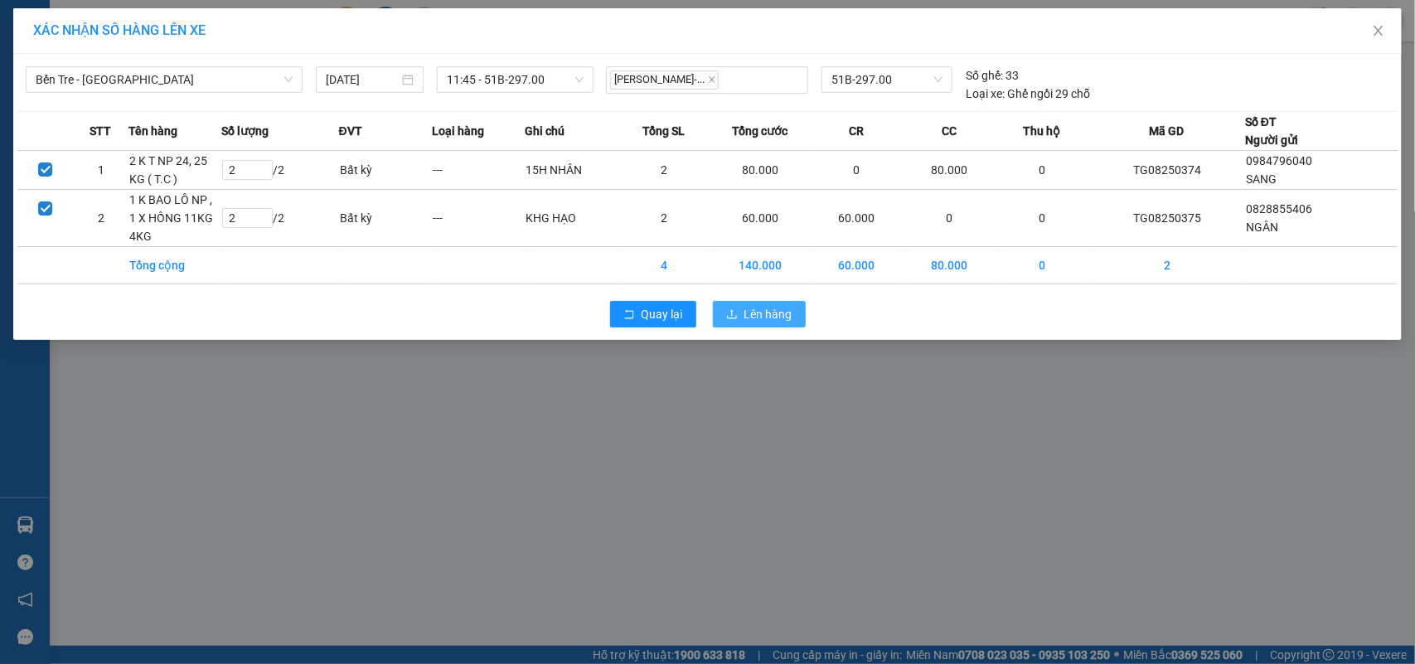
click at [778, 303] on button "Lên hàng" at bounding box center [759, 314] width 93 height 27
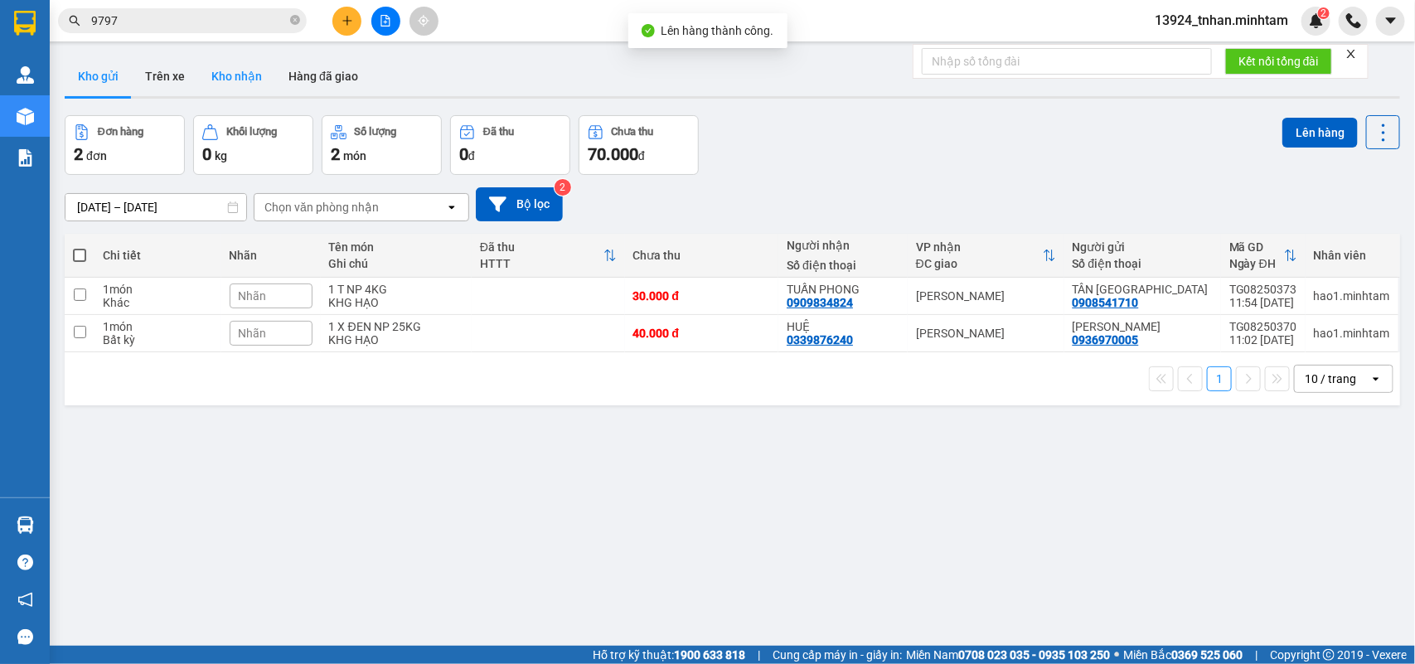
click at [241, 80] on button "Kho nhận" at bounding box center [236, 76] width 77 height 40
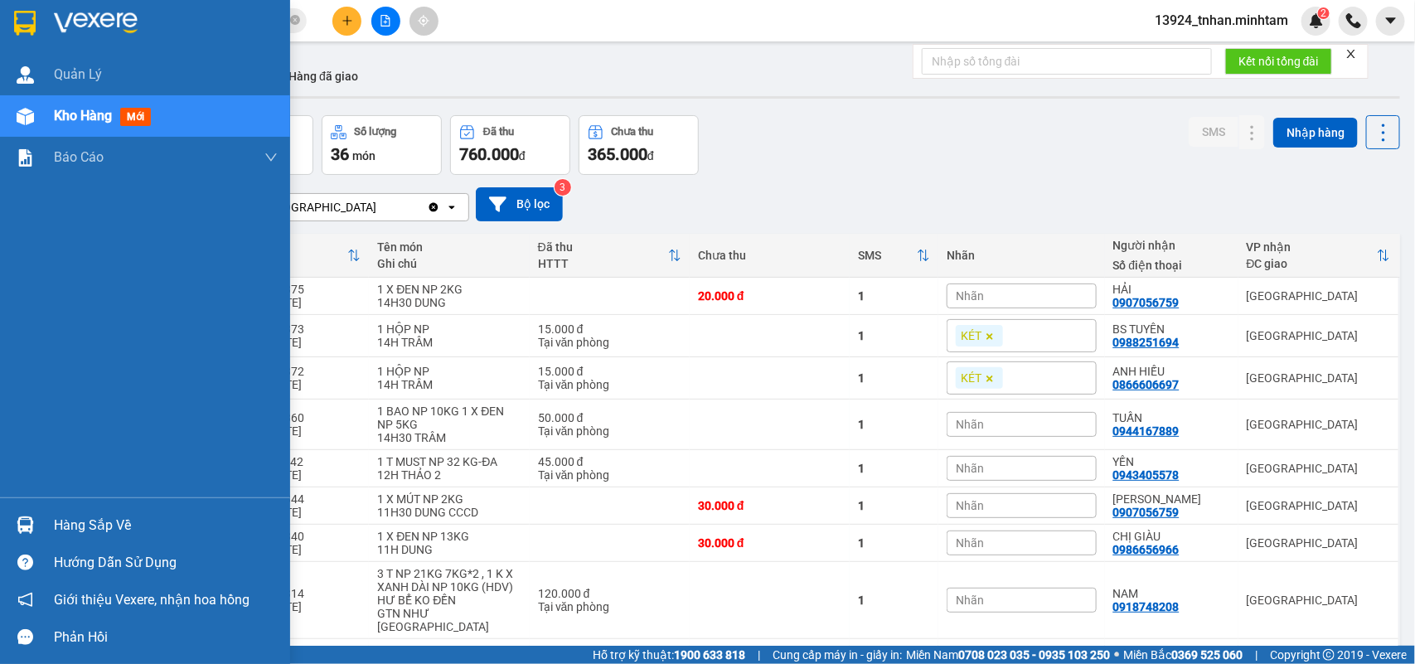
click at [58, 523] on div "Hàng sắp về" at bounding box center [166, 525] width 224 height 25
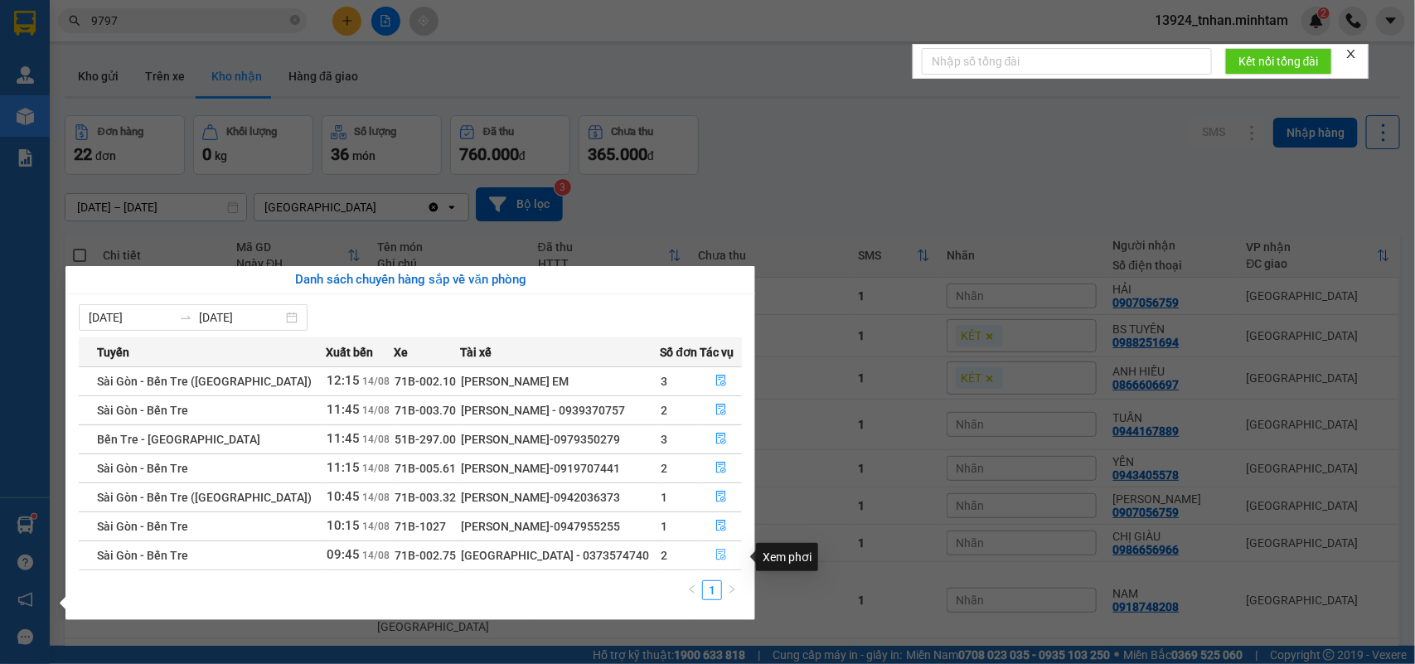
click at [702, 552] on button "button" at bounding box center [722, 555] width 41 height 27
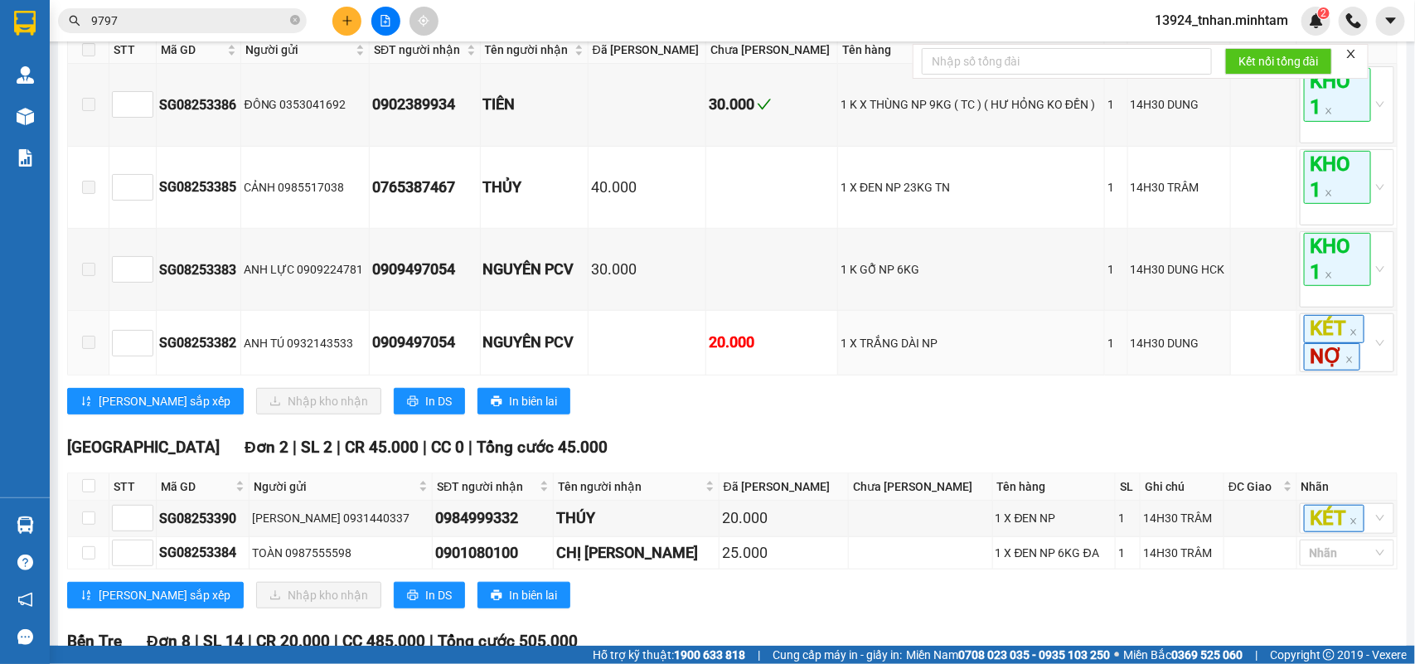
scroll to position [415, 0]
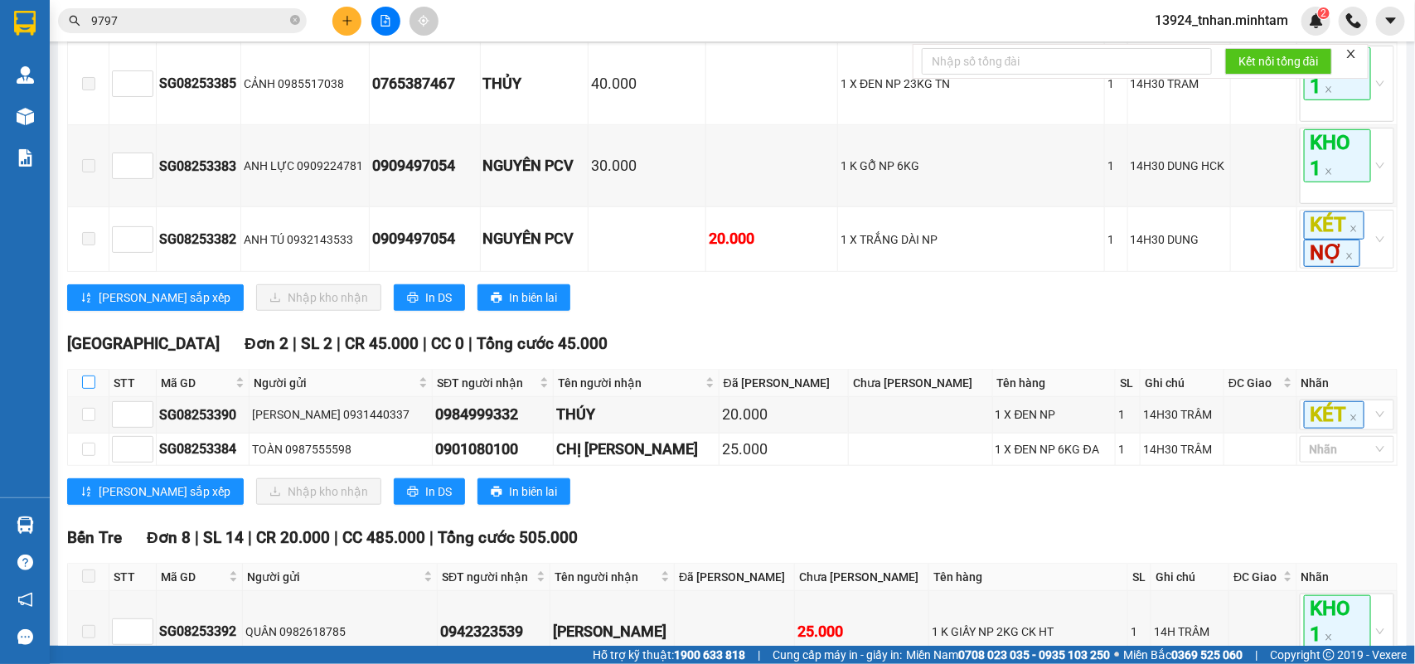
click at [90, 389] on input "checkbox" at bounding box center [88, 382] width 13 height 13
checkbox input "true"
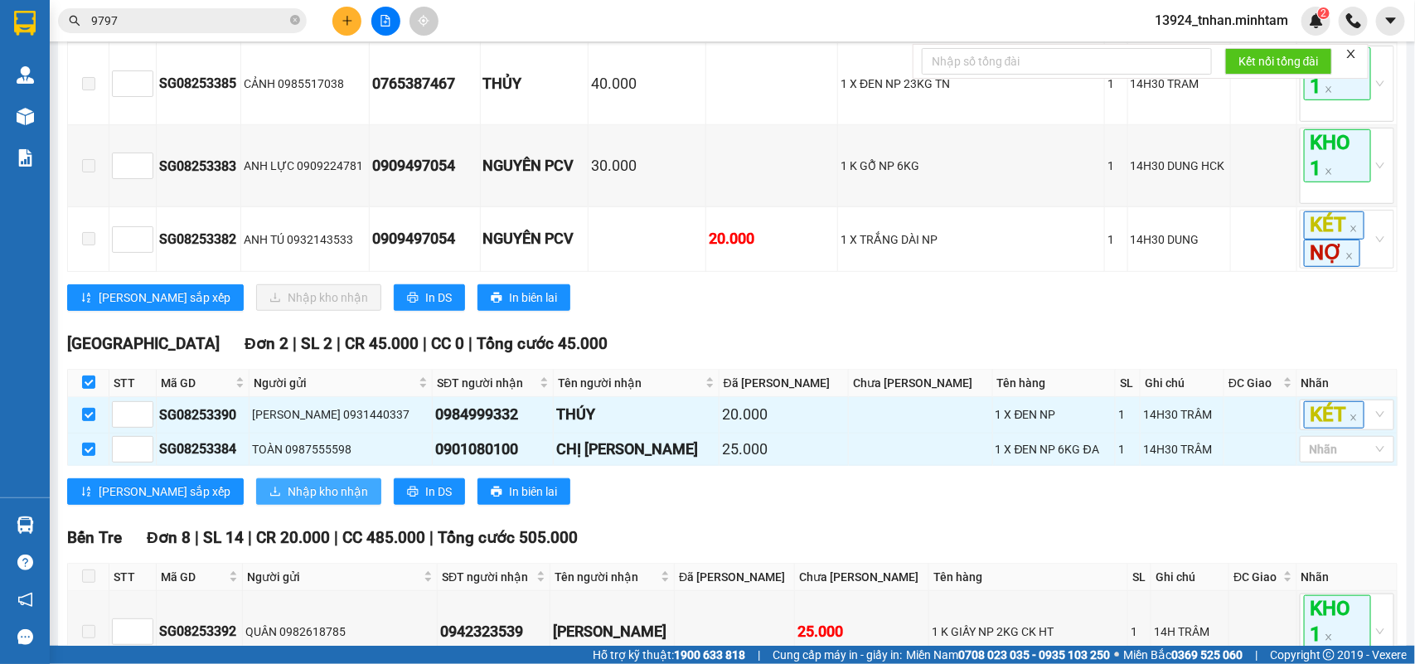
click at [287, 505] on button "Nhập kho nhận" at bounding box center [318, 491] width 125 height 27
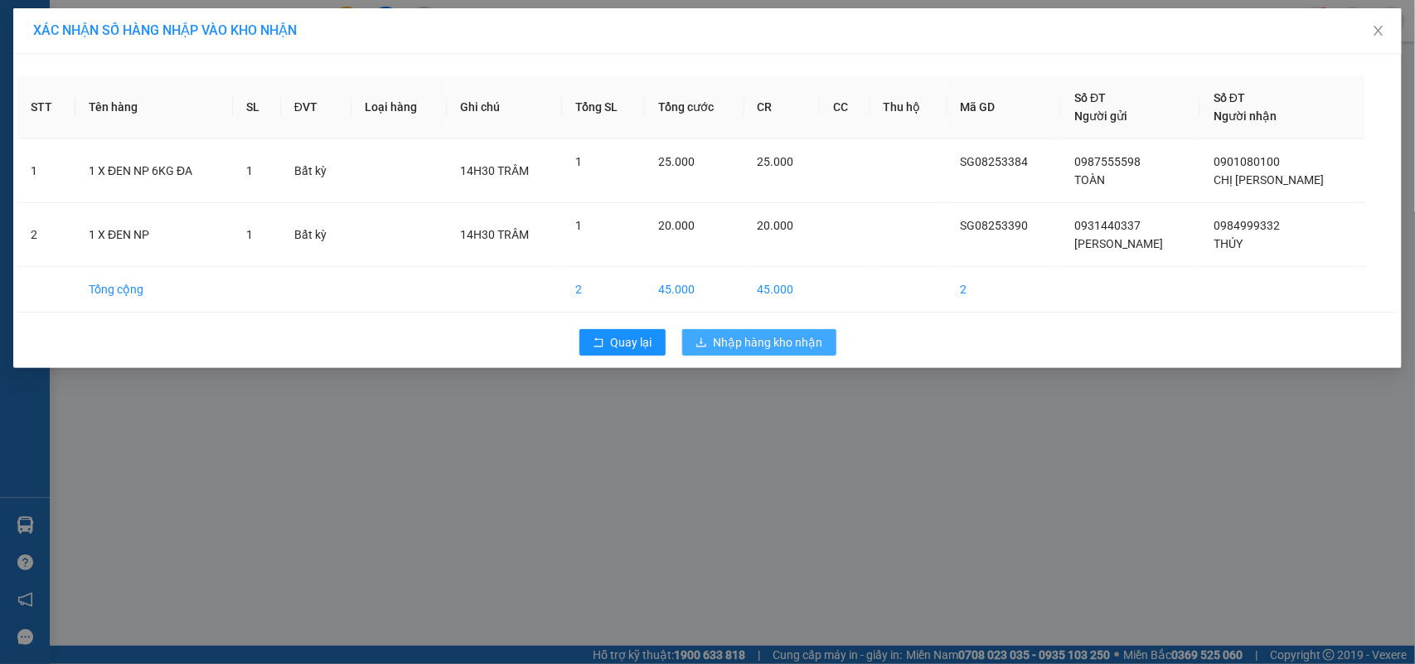
click at [782, 350] on span "Nhập hàng kho nhận" at bounding box center [768, 342] width 109 height 18
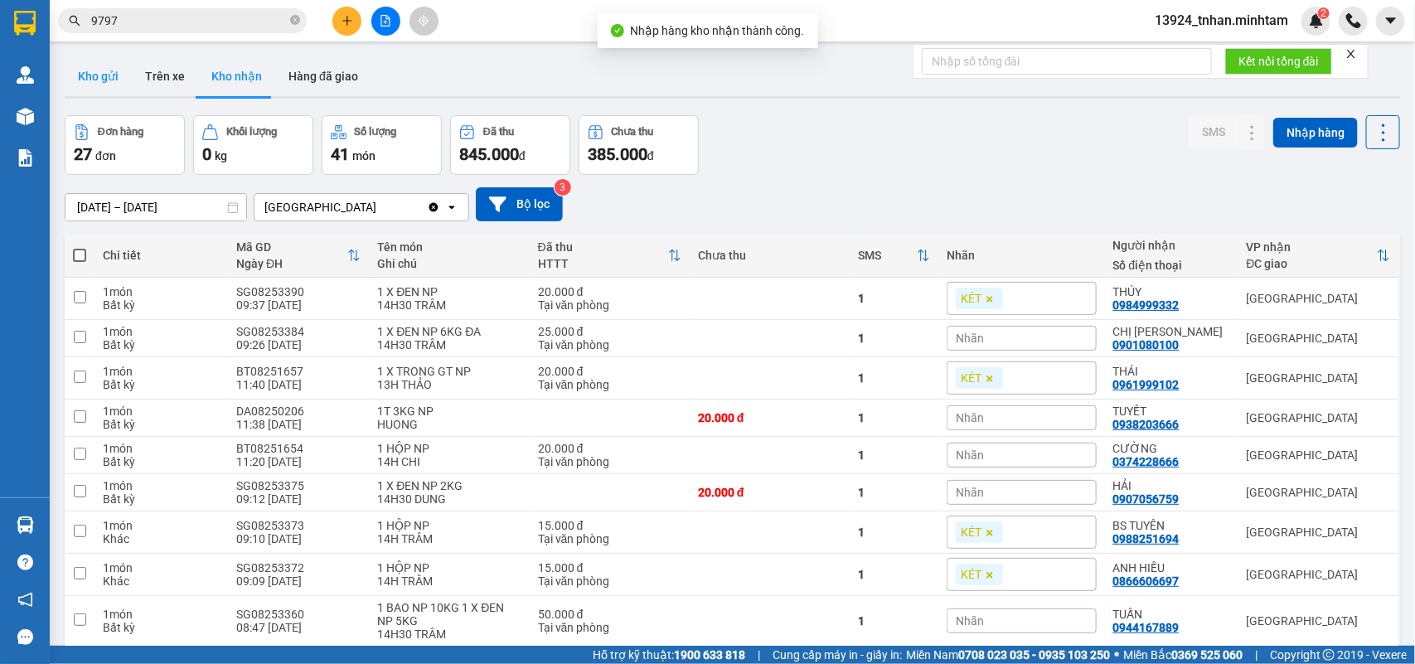
click at [110, 79] on button "Kho gửi" at bounding box center [98, 76] width 67 height 40
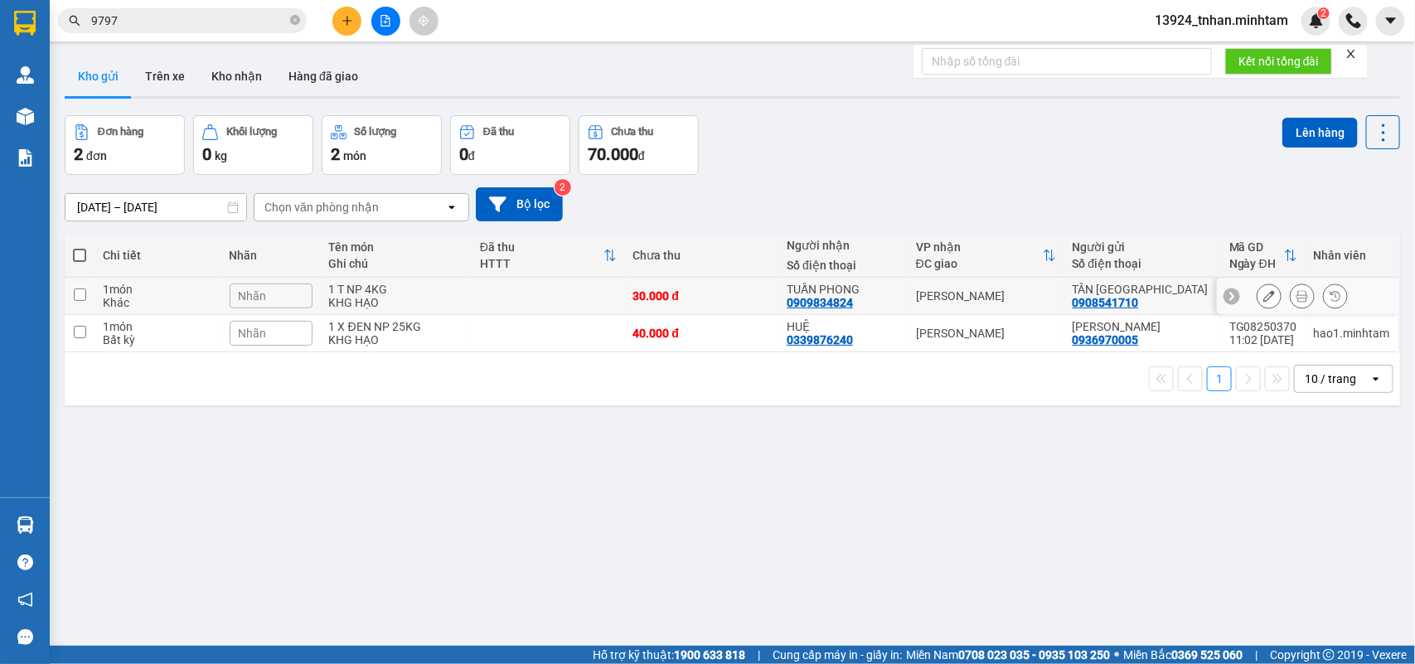
click at [913, 283] on td "[PERSON_NAME]" at bounding box center [986, 296] width 157 height 37
checkbox input "true"
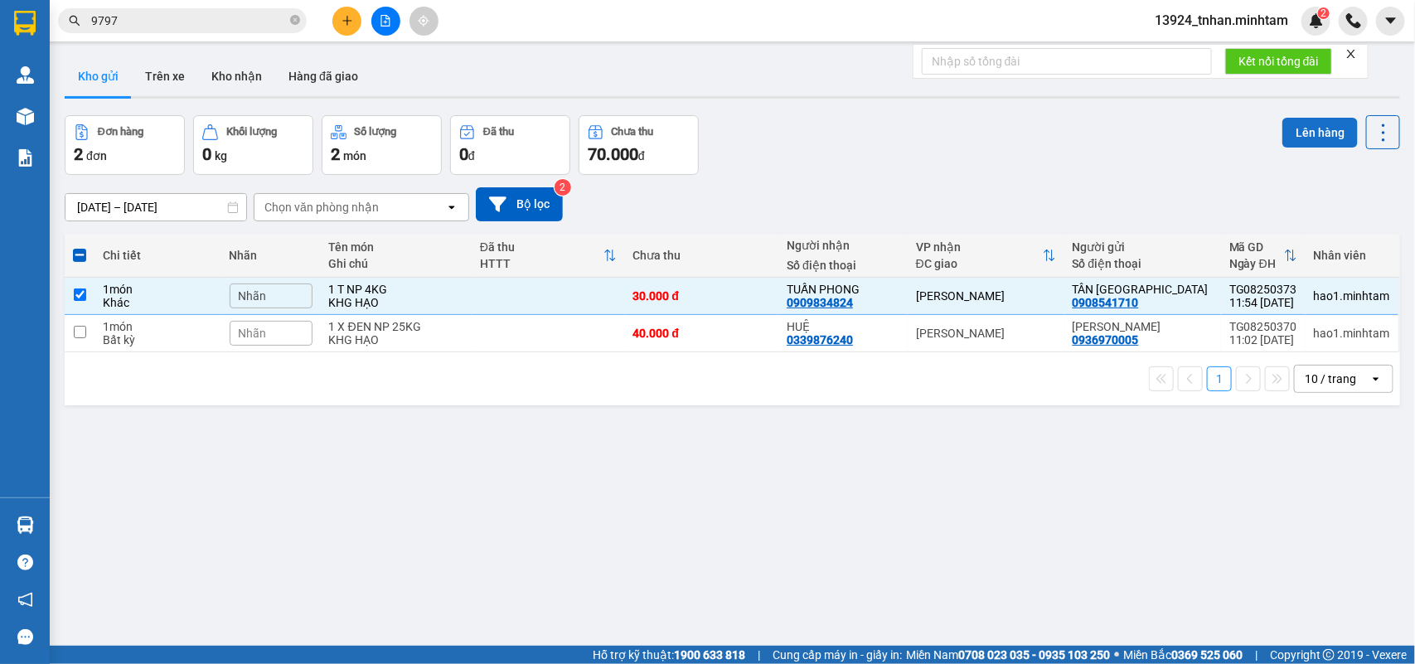
click at [1314, 137] on button "Lên hàng" at bounding box center [1320, 133] width 75 height 30
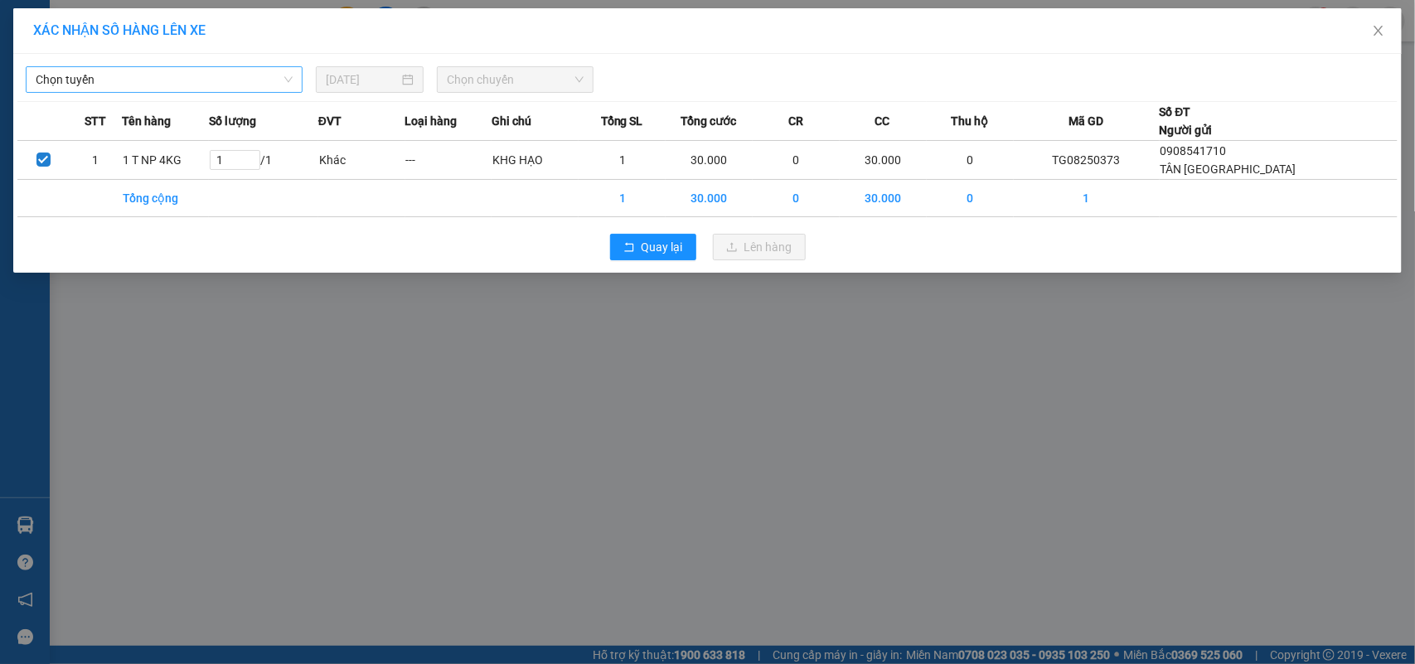
click at [250, 79] on span "Chọn tuyến" at bounding box center [164, 79] width 257 height 25
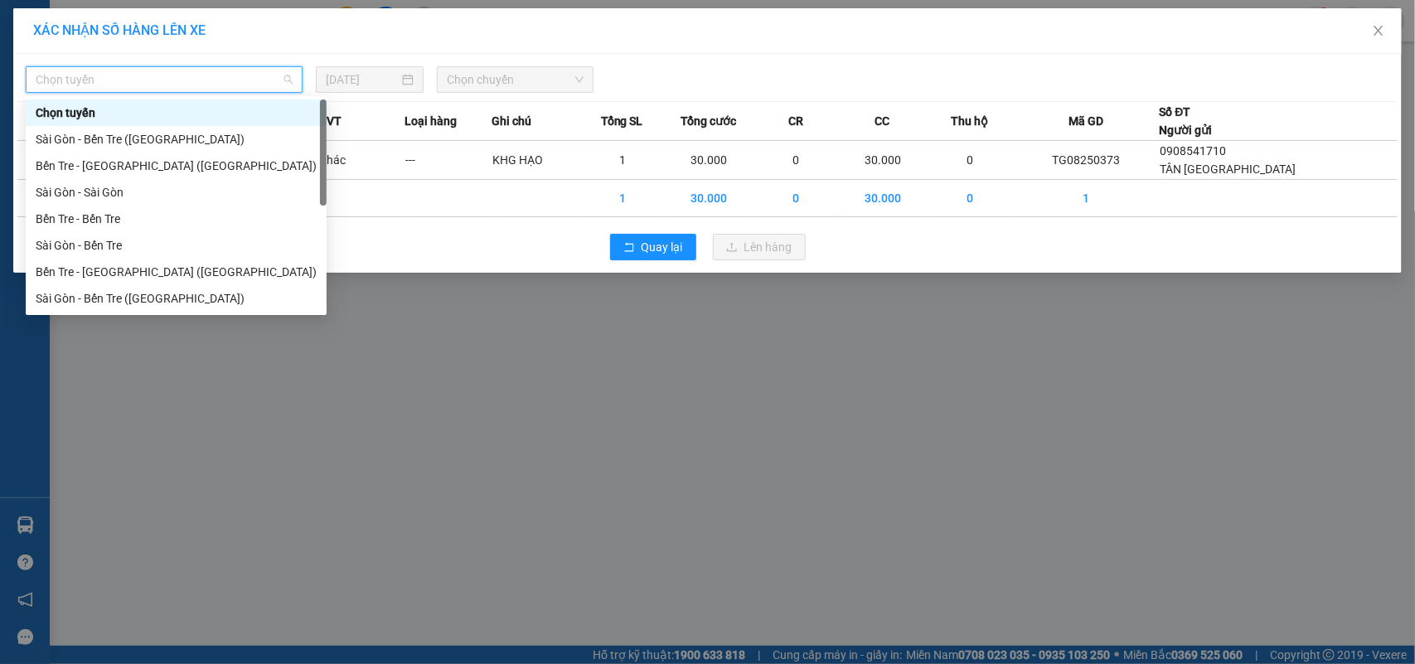
scroll to position [26, 0]
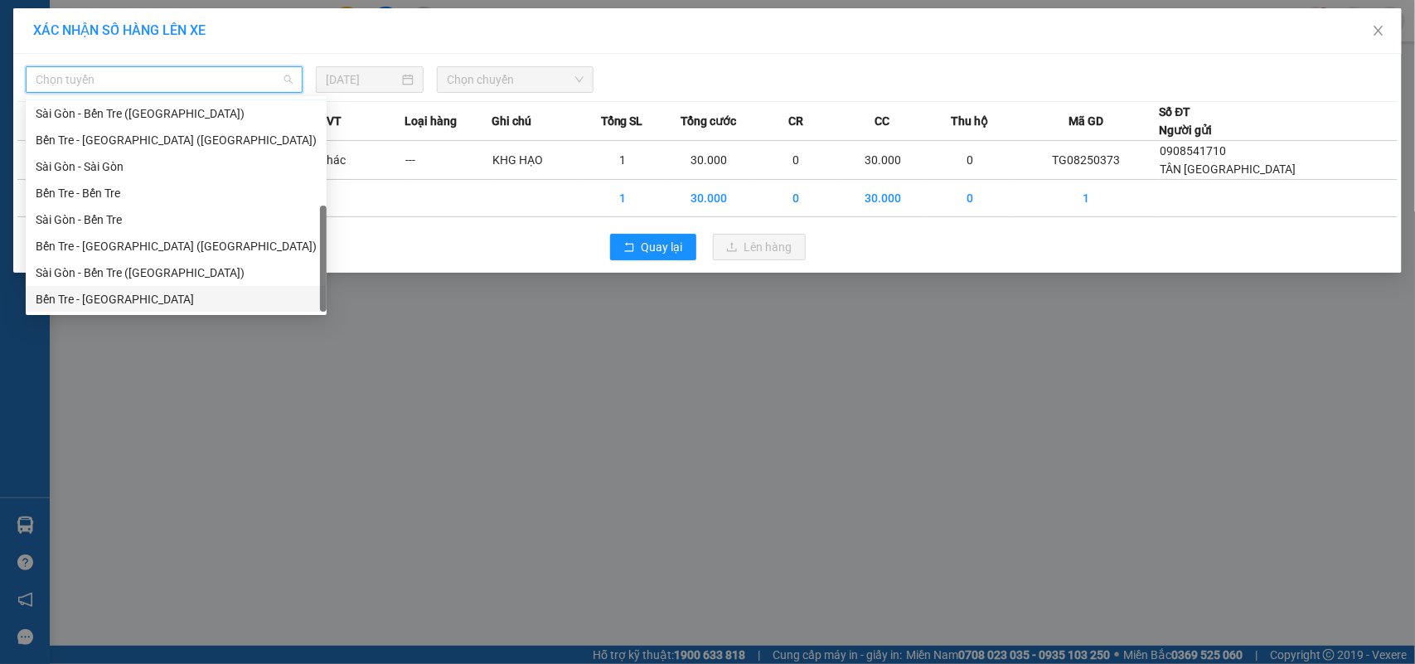
click at [130, 305] on div "Bến Tre - [GEOGRAPHIC_DATA]" at bounding box center [176, 299] width 281 height 18
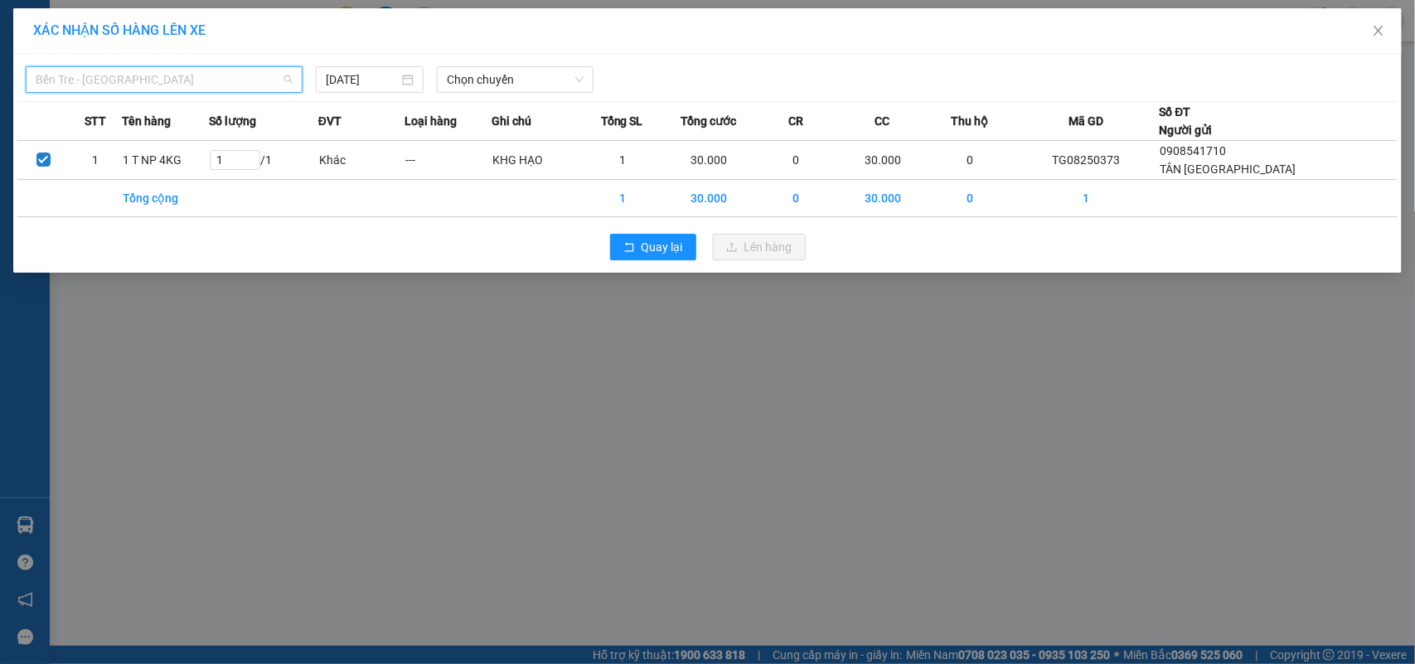
click at [192, 81] on span "Bến Tre - [GEOGRAPHIC_DATA]" at bounding box center [164, 79] width 257 height 25
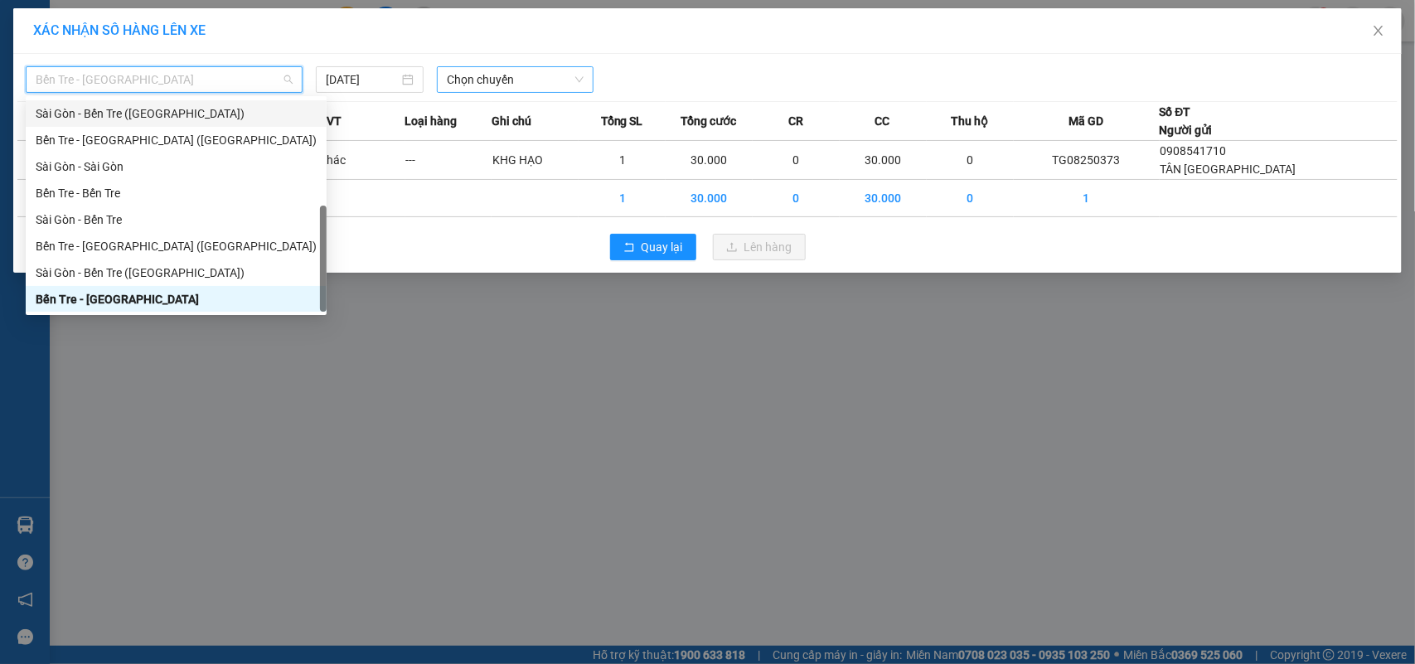
click at [502, 75] on span "Chọn chuyến" at bounding box center [515, 79] width 136 height 25
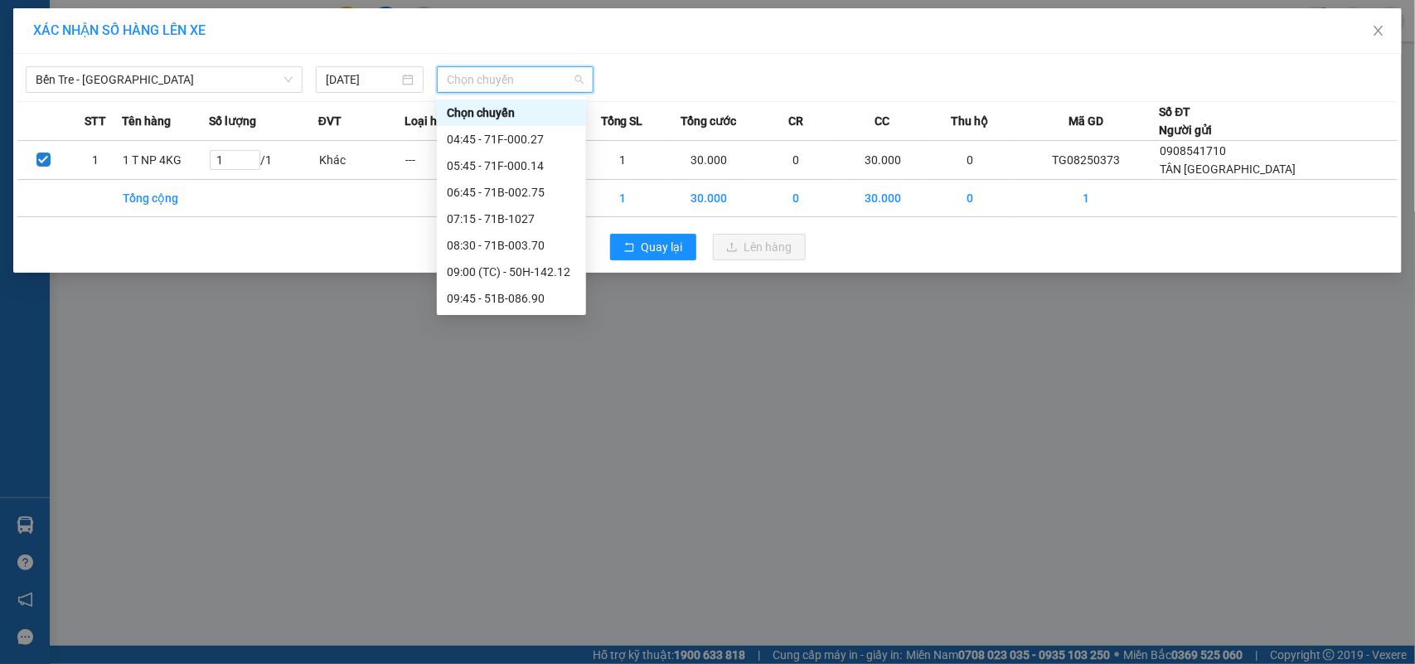
scroll to position [207, 0]
click at [541, 142] on div "11:45 - 51B-297.00" at bounding box center [511, 144] width 129 height 18
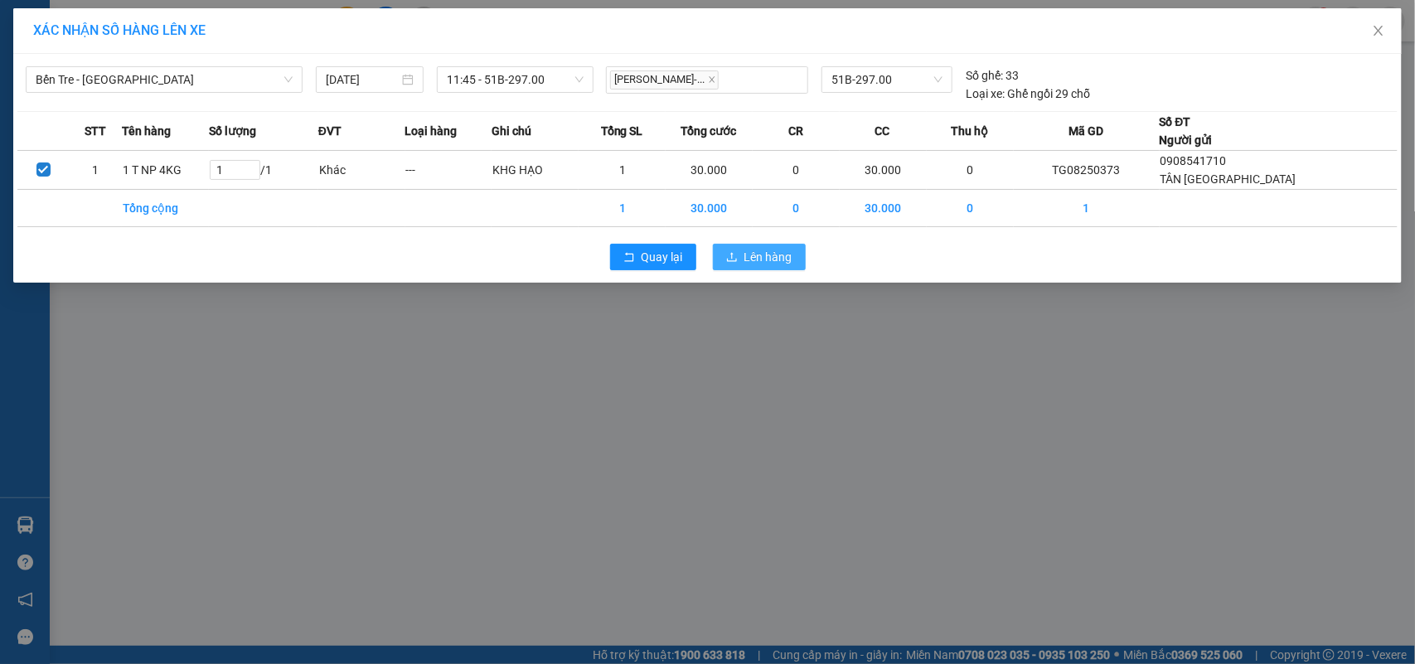
click at [744, 253] on button "Lên hàng" at bounding box center [759, 257] width 93 height 27
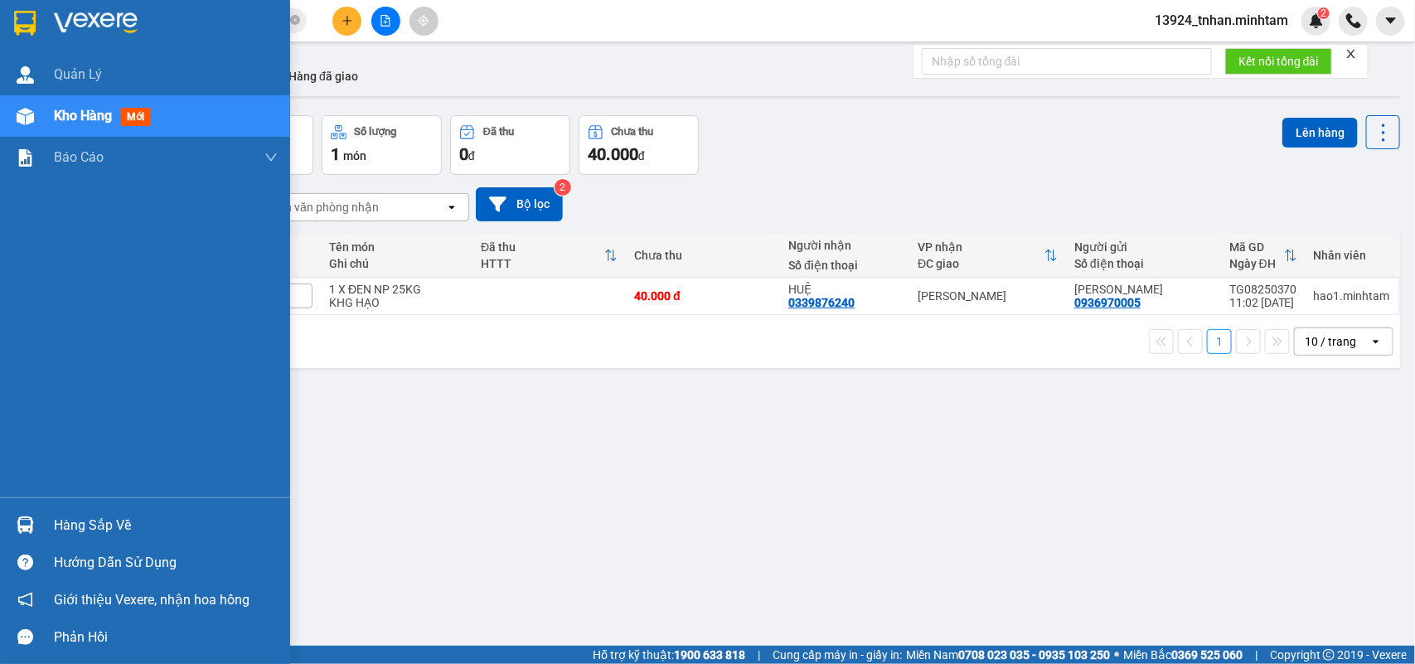
click at [51, 523] on div "Hàng sắp về" at bounding box center [145, 525] width 290 height 37
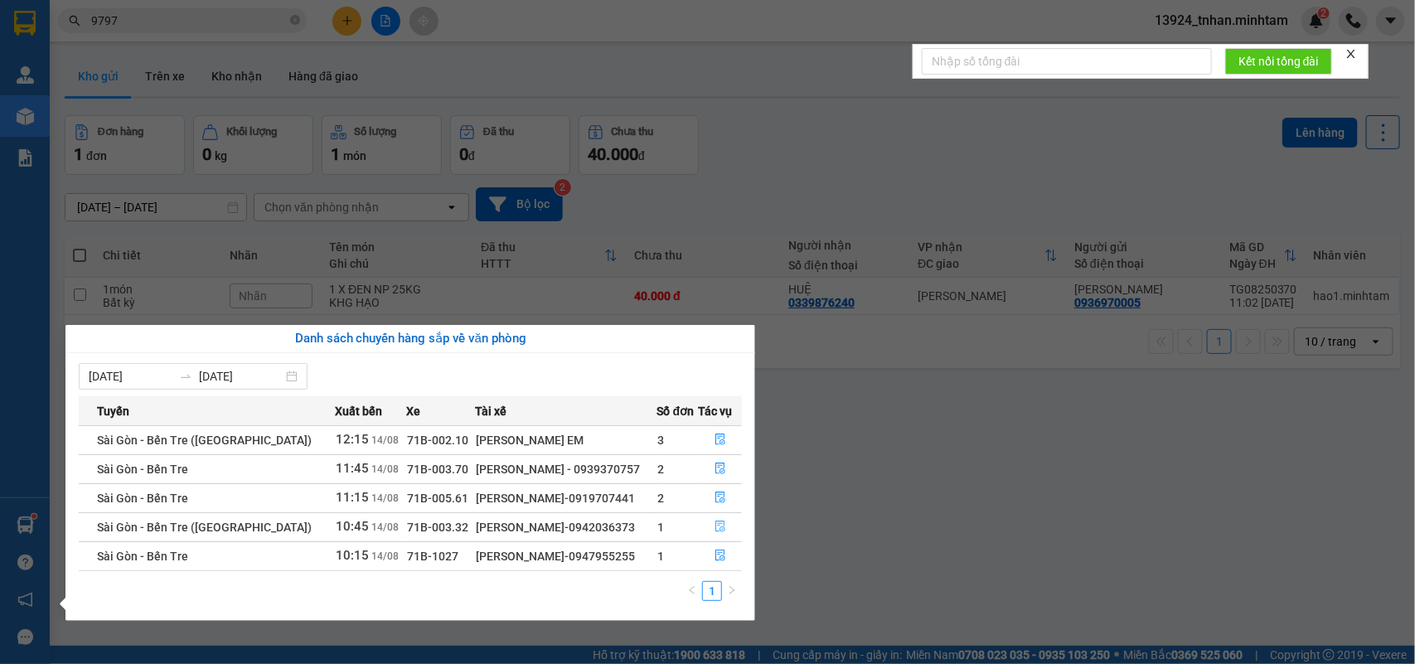
click at [715, 524] on icon "file-done" at bounding box center [721, 527] width 12 height 12
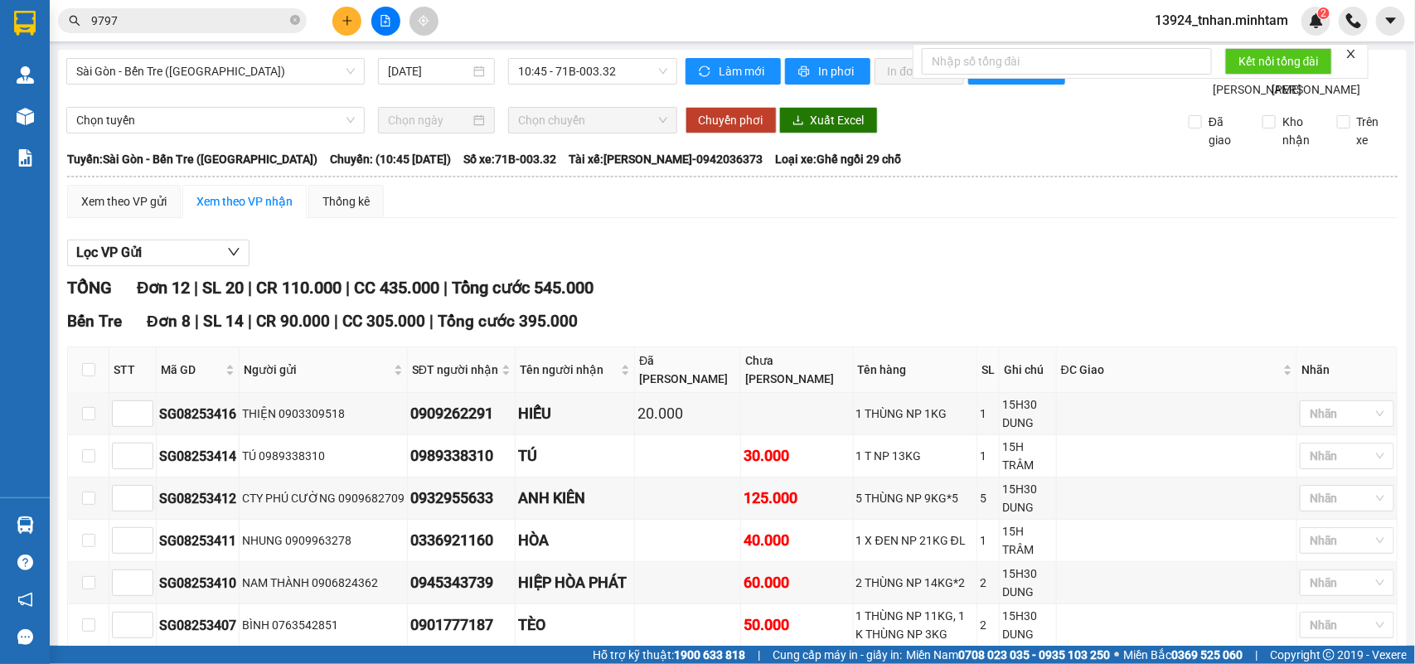
scroll to position [569, 0]
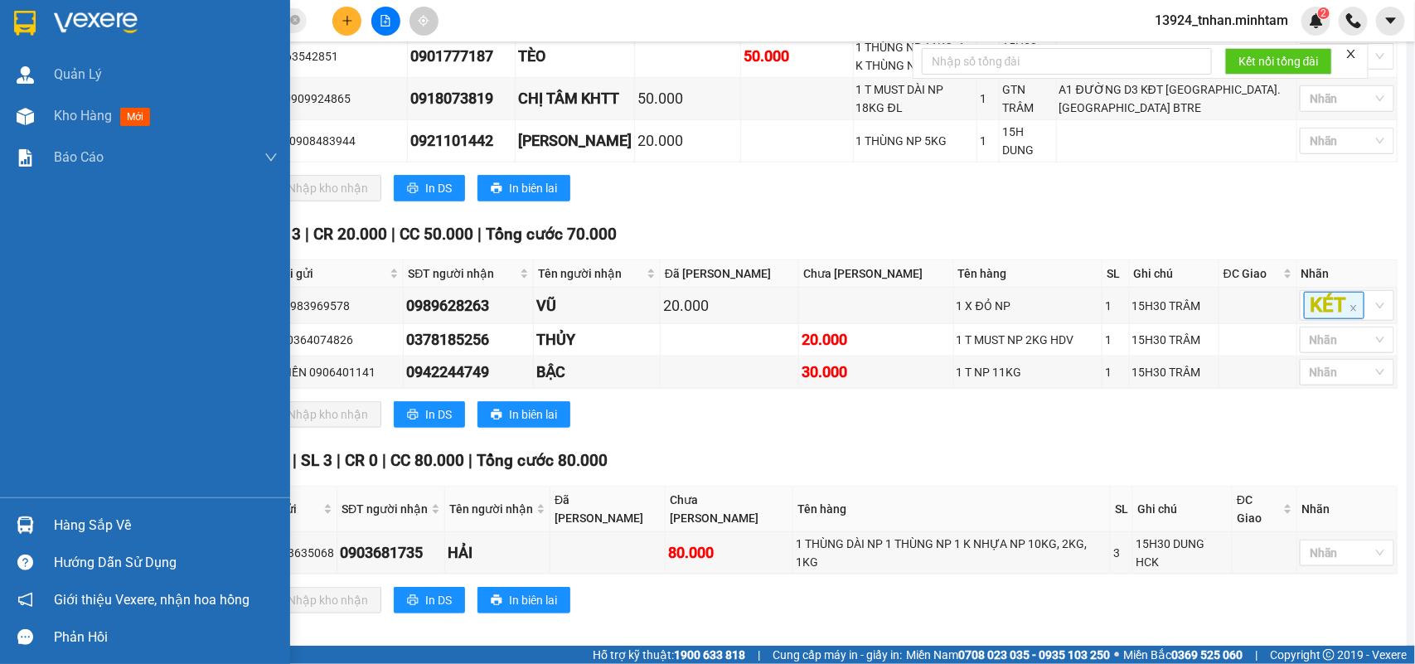
click at [77, 520] on div "Hàng sắp về" at bounding box center [166, 525] width 224 height 25
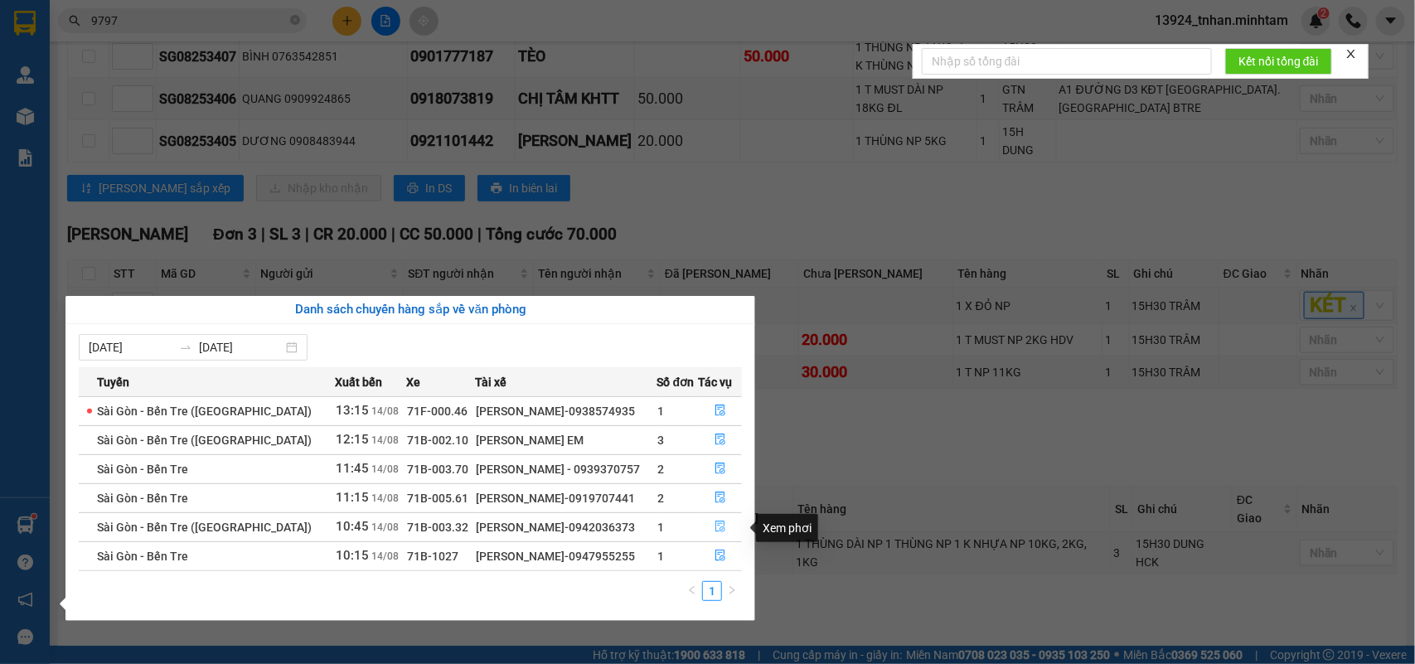
click at [724, 522] on button "button" at bounding box center [721, 527] width 42 height 27
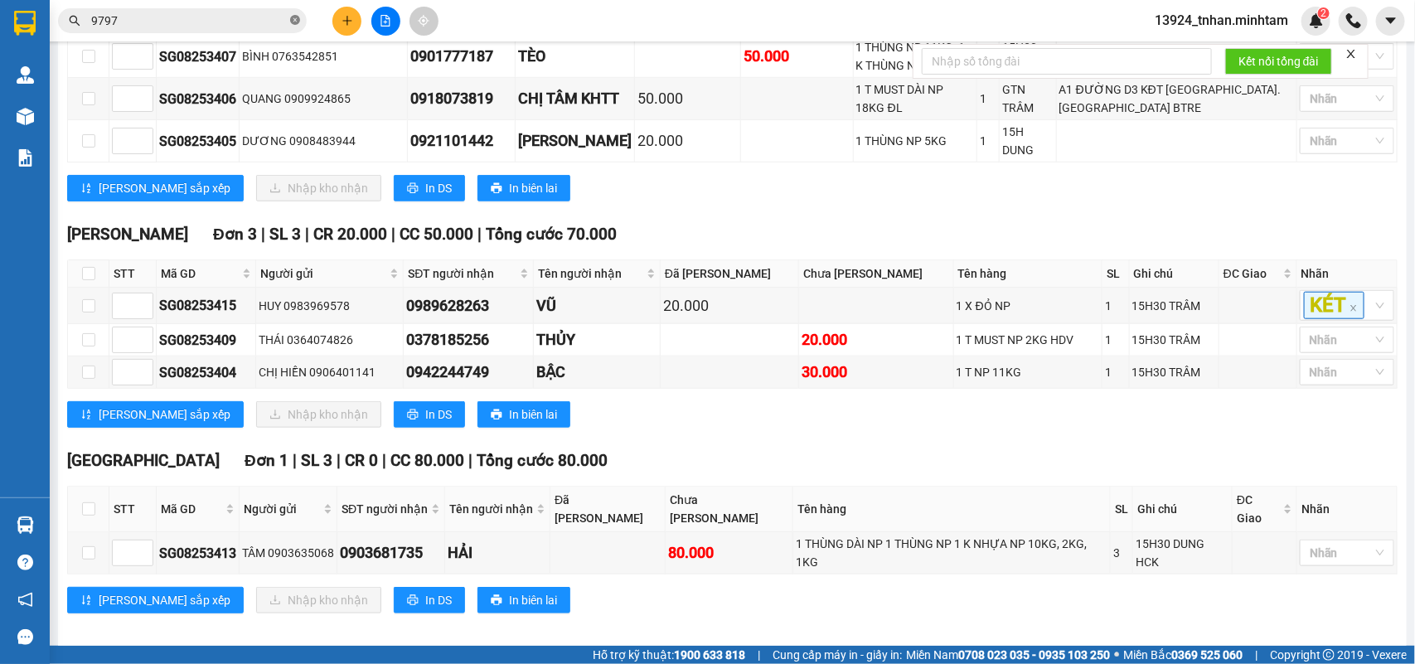
click at [291, 17] on icon "close-circle" at bounding box center [295, 20] width 10 height 10
paste input "SG08253396"
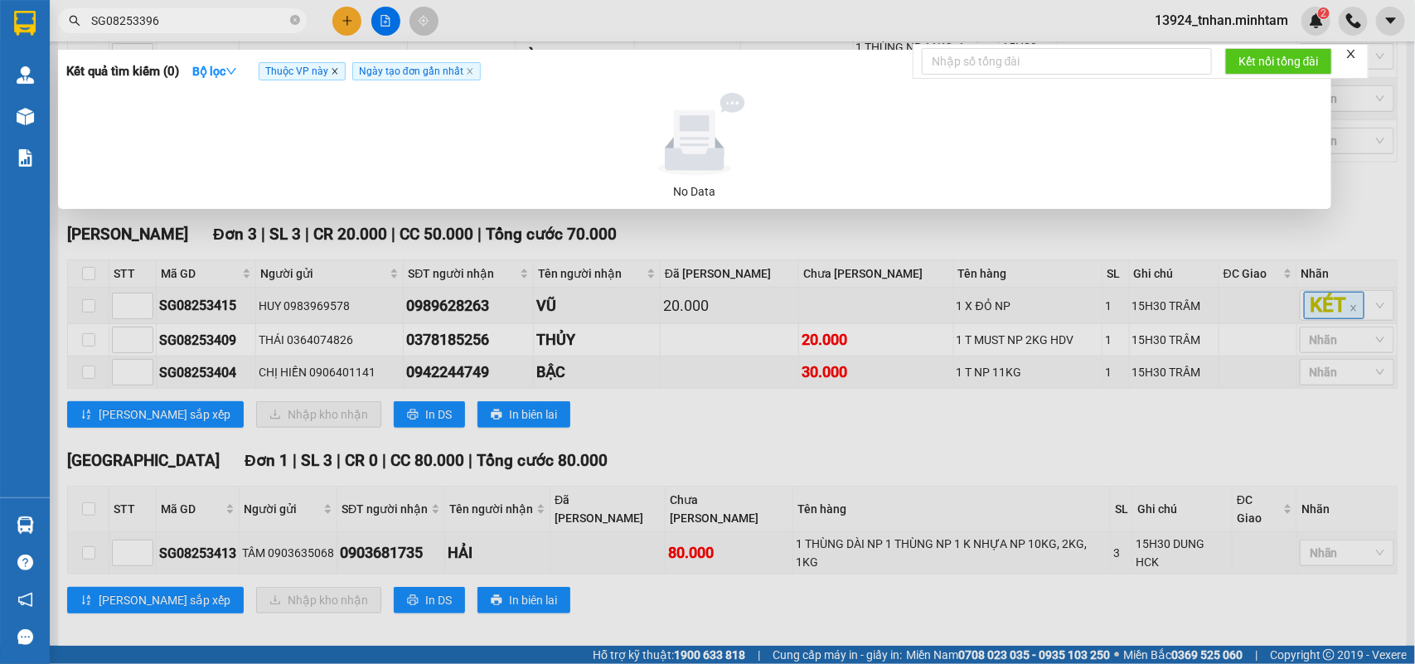
type input "SG08253396"
click at [337, 72] on icon "close" at bounding box center [335, 71] width 8 height 8
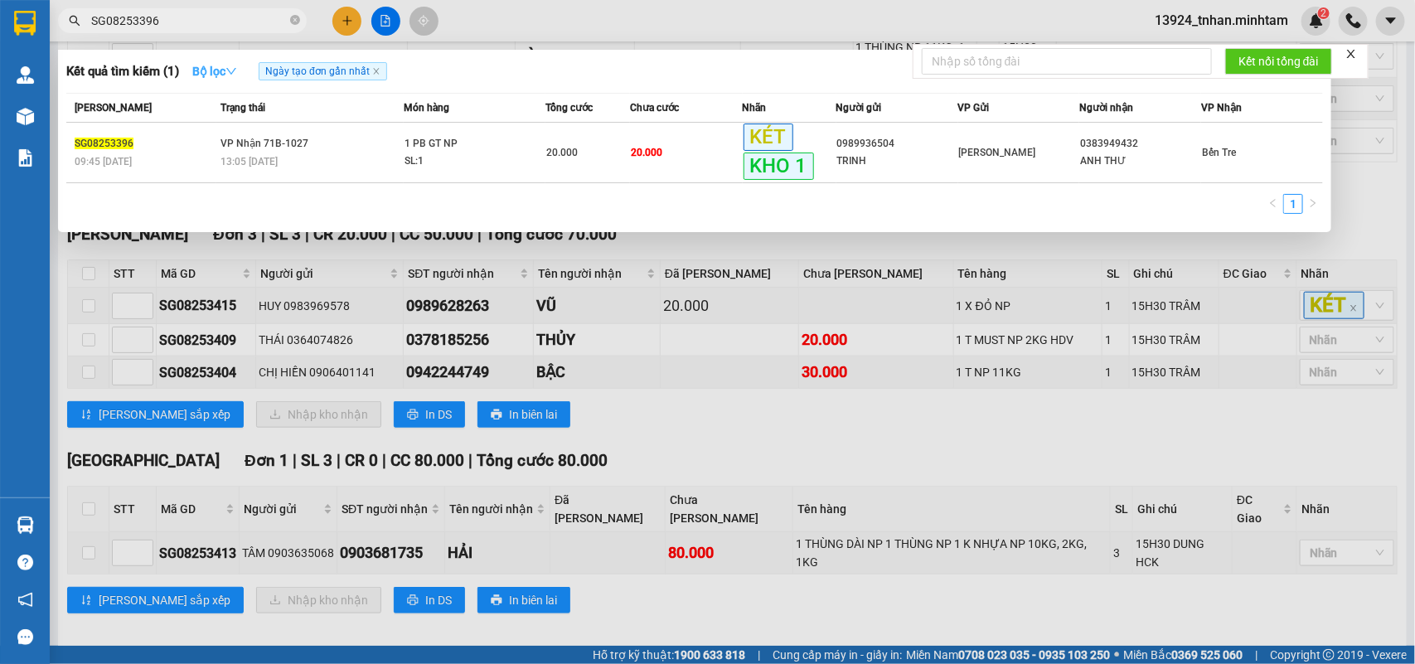
click at [218, 68] on strong "Bộ lọc" at bounding box center [214, 71] width 45 height 13
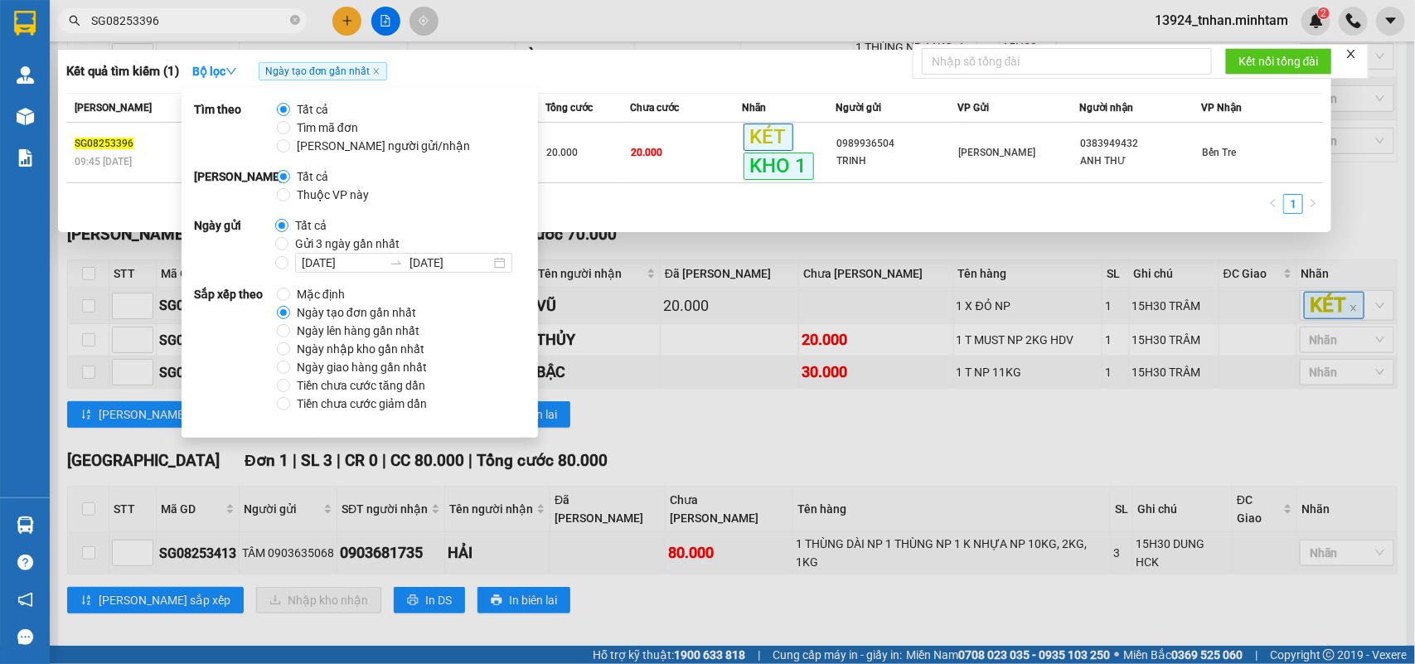
click at [316, 196] on span "Thuộc VP này" at bounding box center [332, 195] width 85 height 18
click at [290, 196] on input "Thuộc VP này" at bounding box center [283, 194] width 13 height 13
radio input "true"
radio input "false"
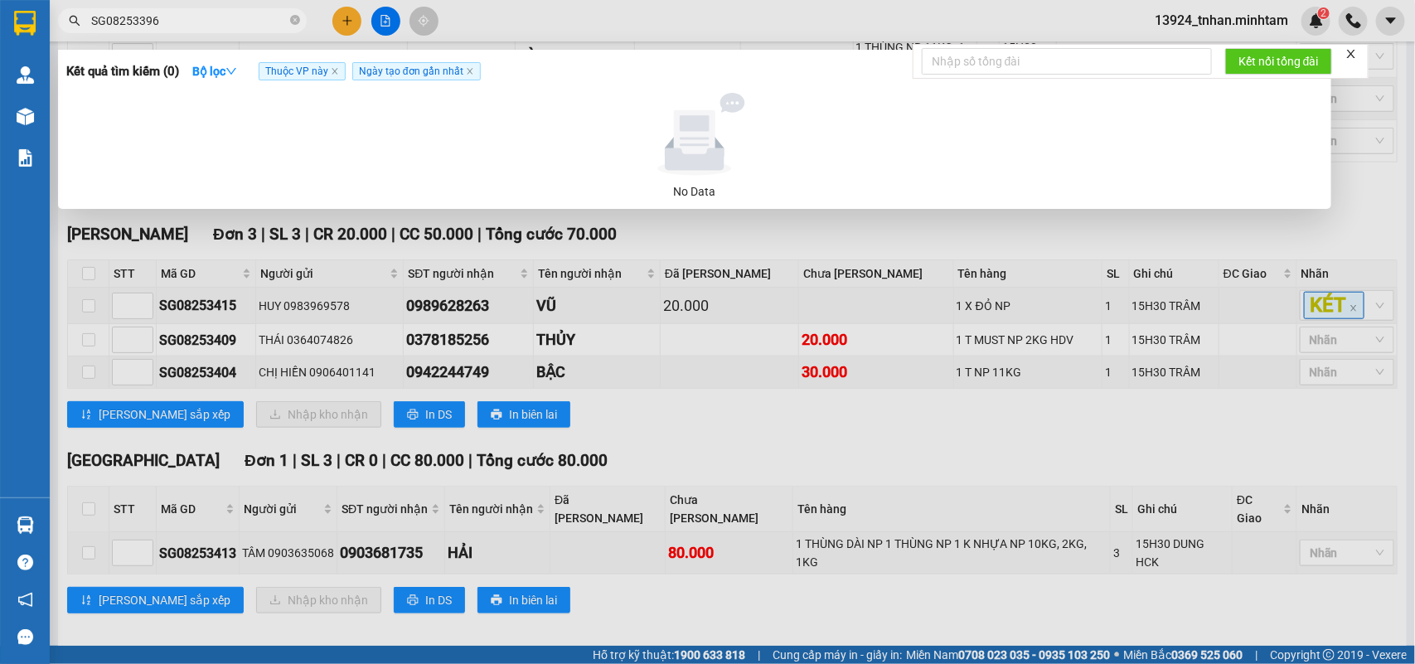
click at [557, 60] on div "Kết quả tìm kiếm ( 0 ) Bộ lọc Thuộc VP này Ngày tạo đơn gần nhất" at bounding box center [694, 71] width 1257 height 27
click at [291, 18] on icon "close-circle" at bounding box center [295, 20] width 10 height 10
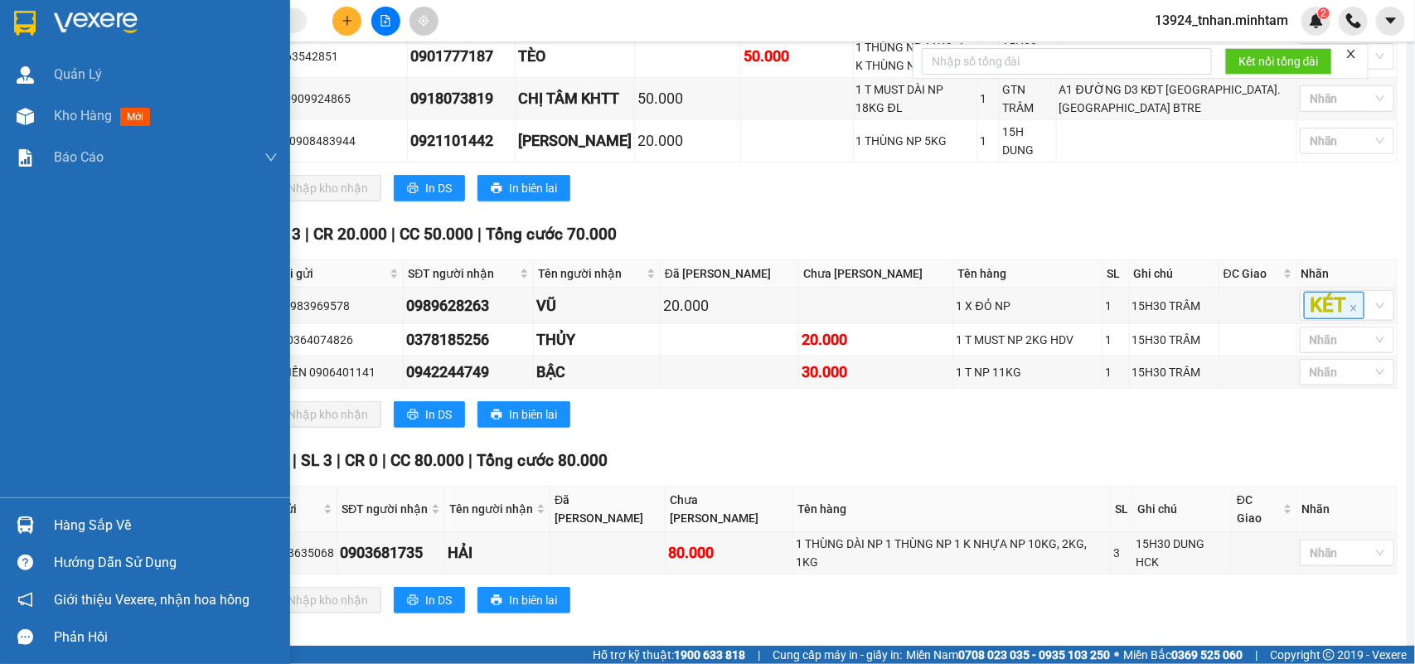
drag, startPoint x: 4, startPoint y: 527, endPoint x: 17, endPoint y: 521, distance: 14.1
click at [5, 527] on div "Hàng sắp về" at bounding box center [145, 525] width 290 height 37
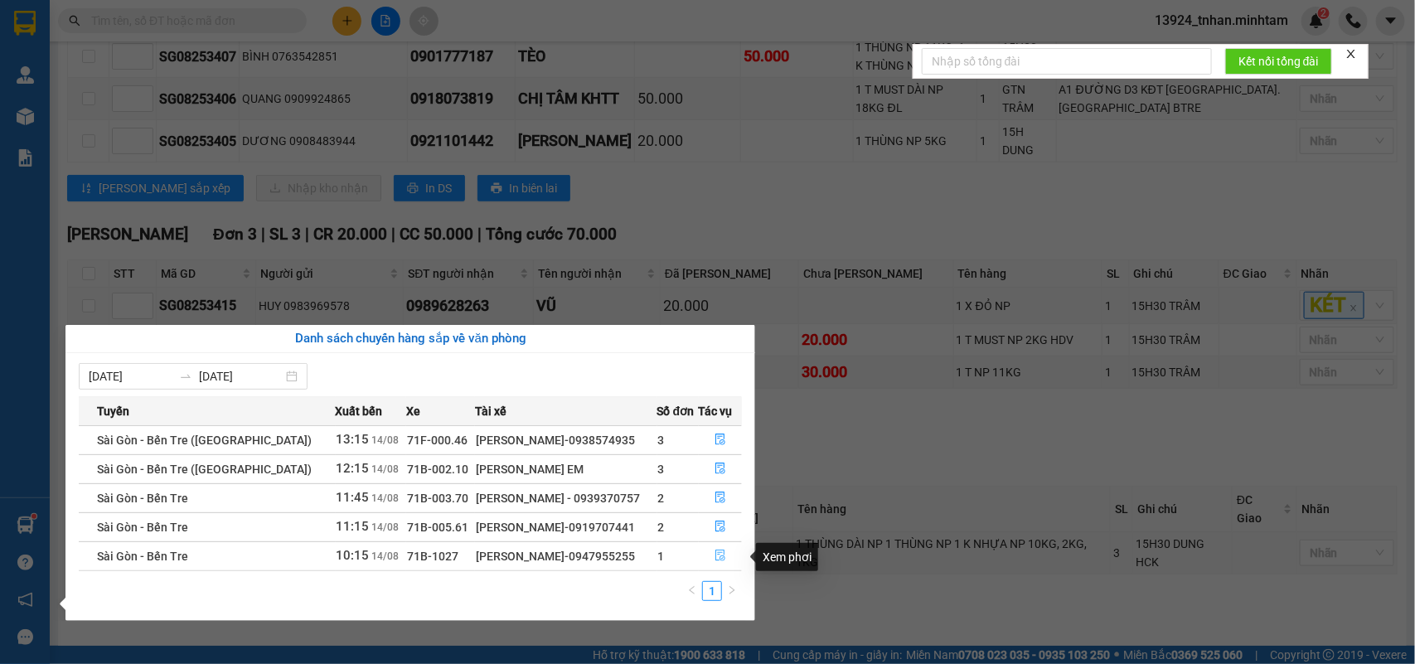
click at [711, 552] on button "button" at bounding box center [721, 556] width 42 height 27
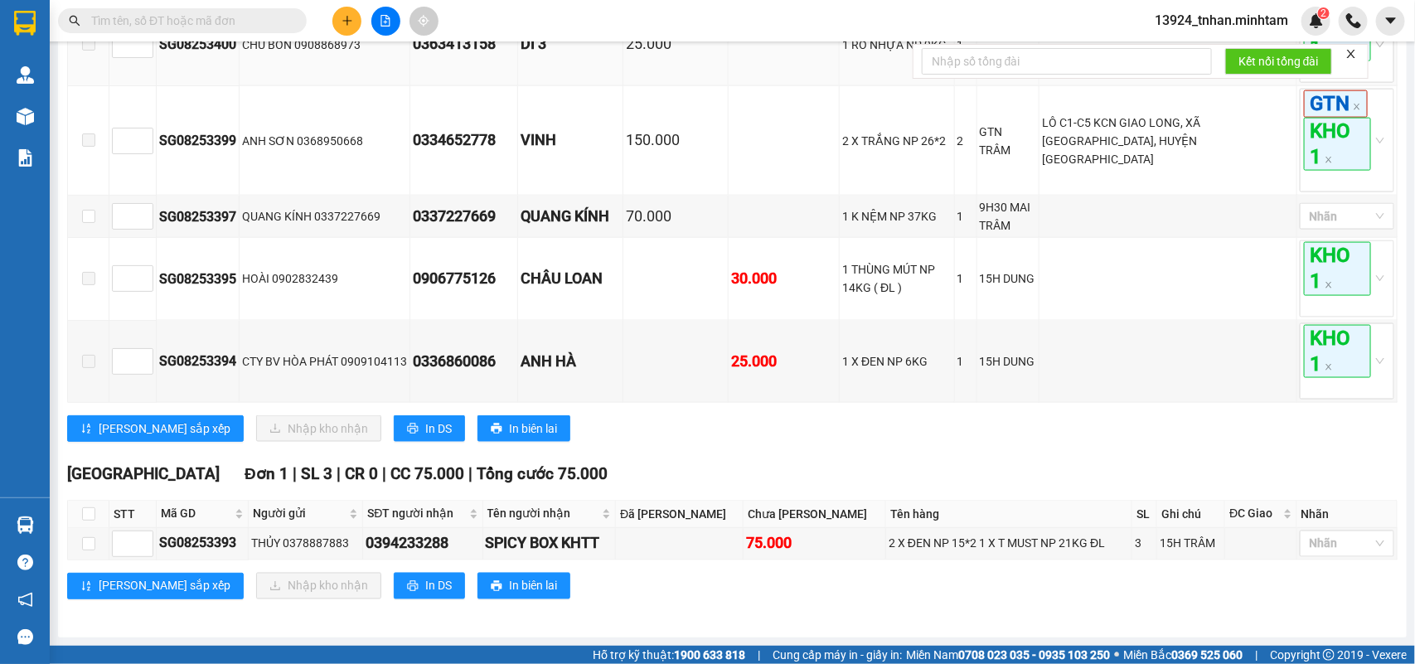
scroll to position [1031, 0]
click at [338, 23] on button at bounding box center [347, 21] width 29 height 29
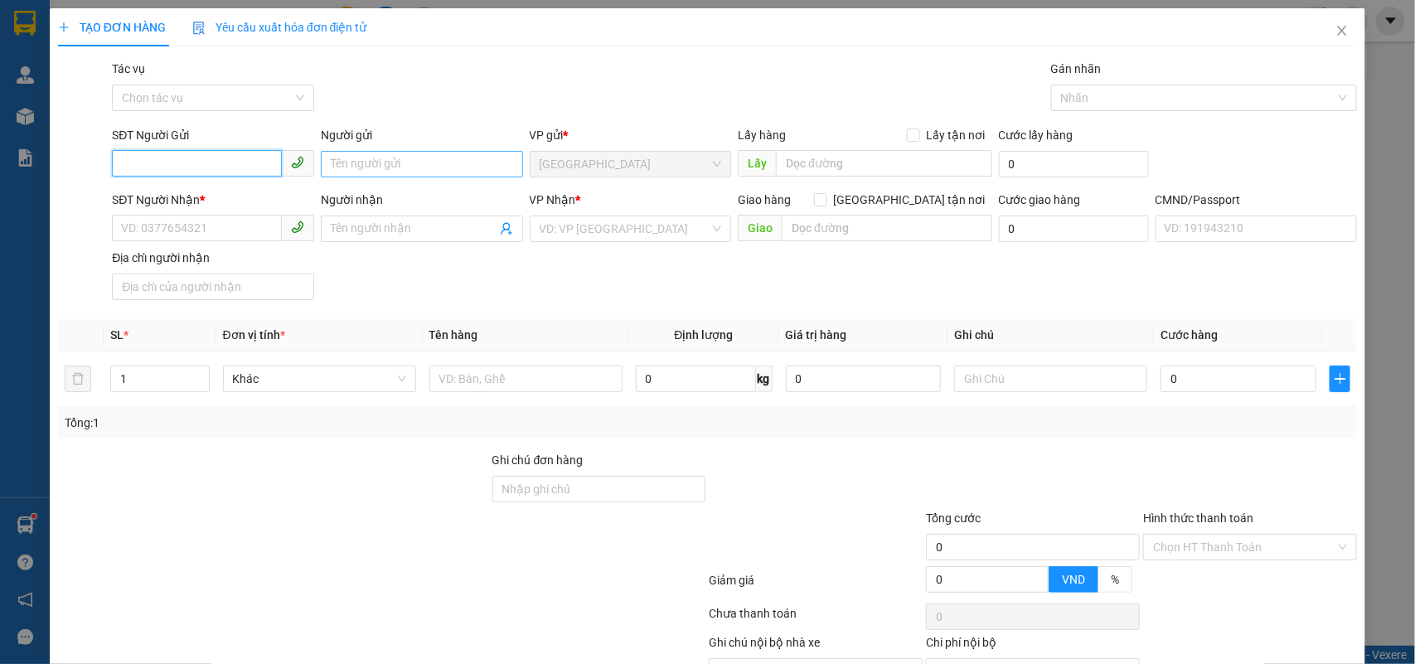
paste input "0918748208"
type input "0918748208"
click at [226, 195] on div "0918748208 - NAM" at bounding box center [211, 198] width 180 height 18
type input "NAM"
type input "0918748208"
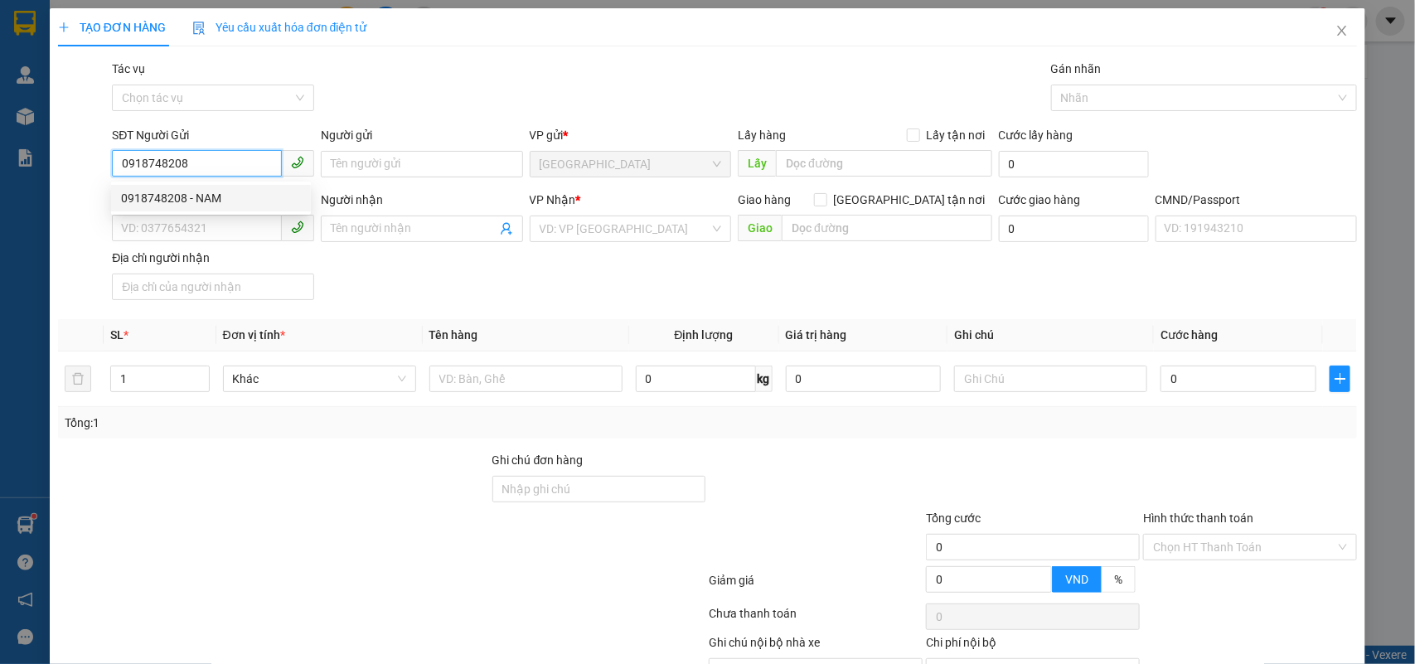
type input "NAM"
type input "0918748208"
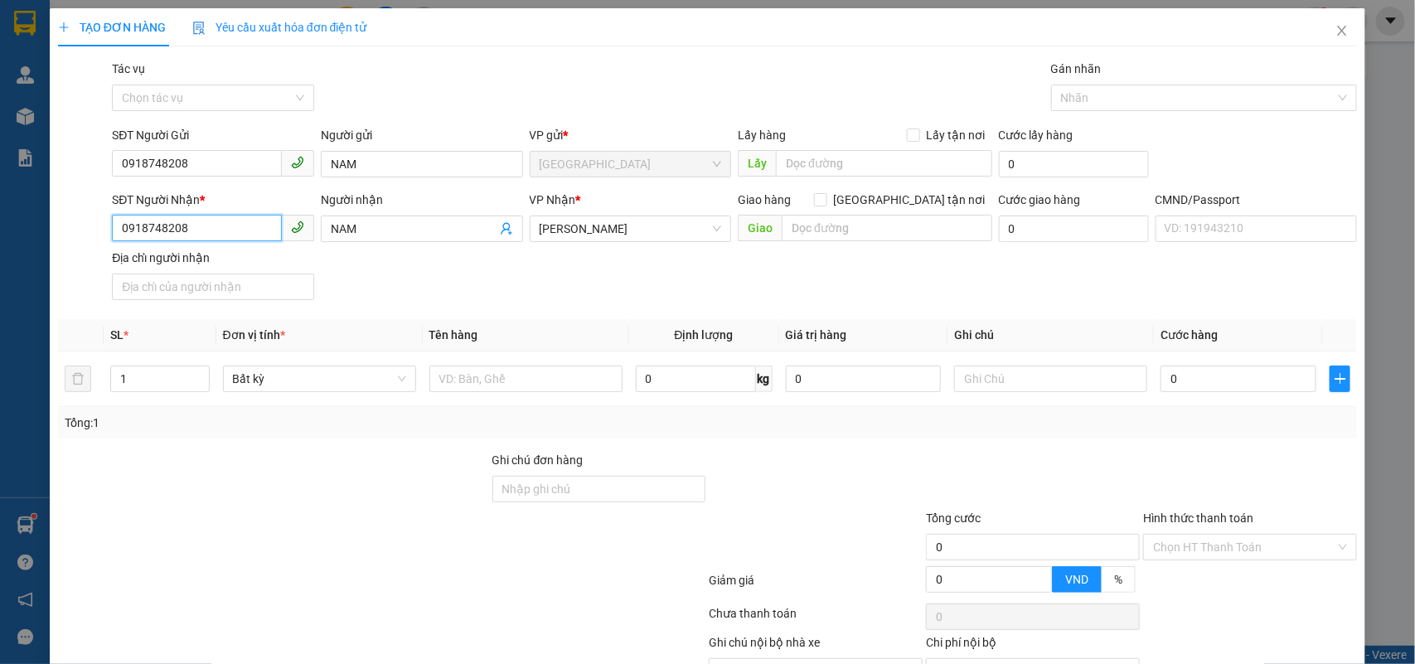
drag, startPoint x: 214, startPoint y: 231, endPoint x: 13, endPoint y: 240, distance: 200.9
click at [13, 240] on div "TẠO ĐƠN HÀNG Yêu cầu xuất hóa đơn điện tử Transit Pickup Surcharge Ids Transit …" at bounding box center [707, 332] width 1415 height 664
paste input "45172170"
type input "0945172170"
drag, startPoint x: 376, startPoint y: 226, endPoint x: 328, endPoint y: 226, distance: 47.3
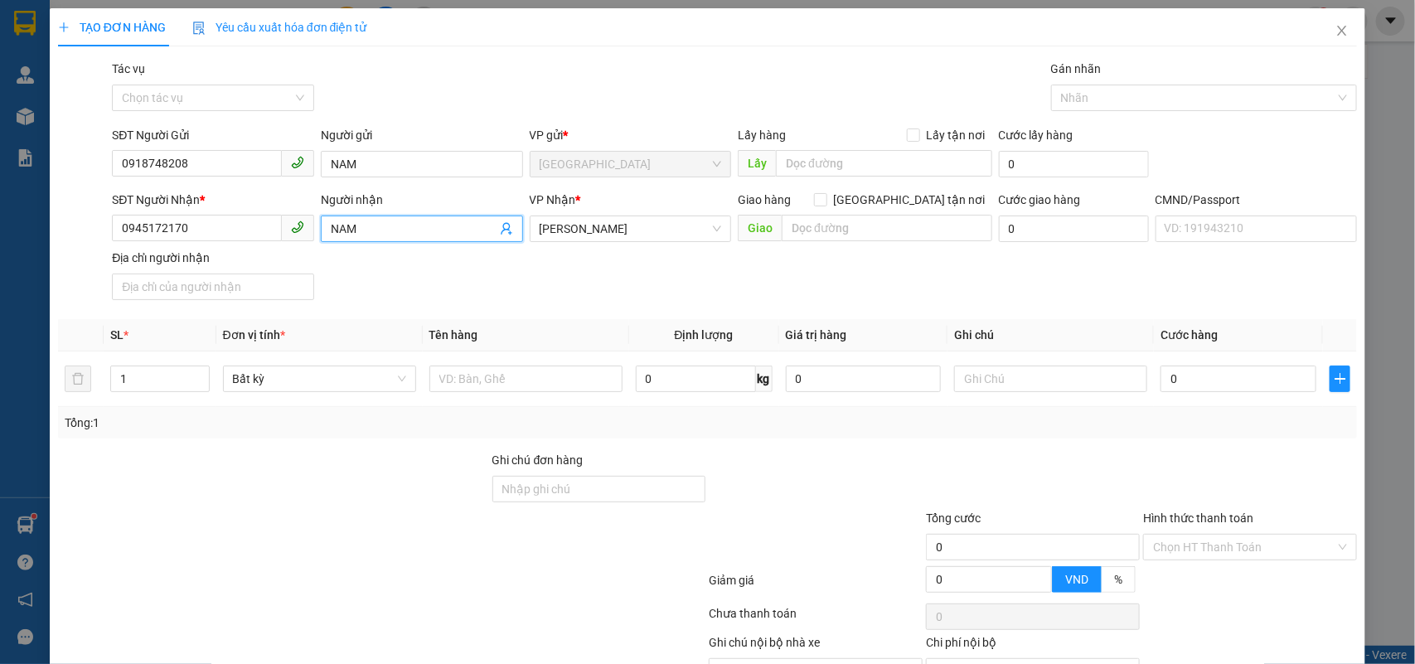
click at [331, 226] on input "NAM" at bounding box center [414, 229] width 166 height 18
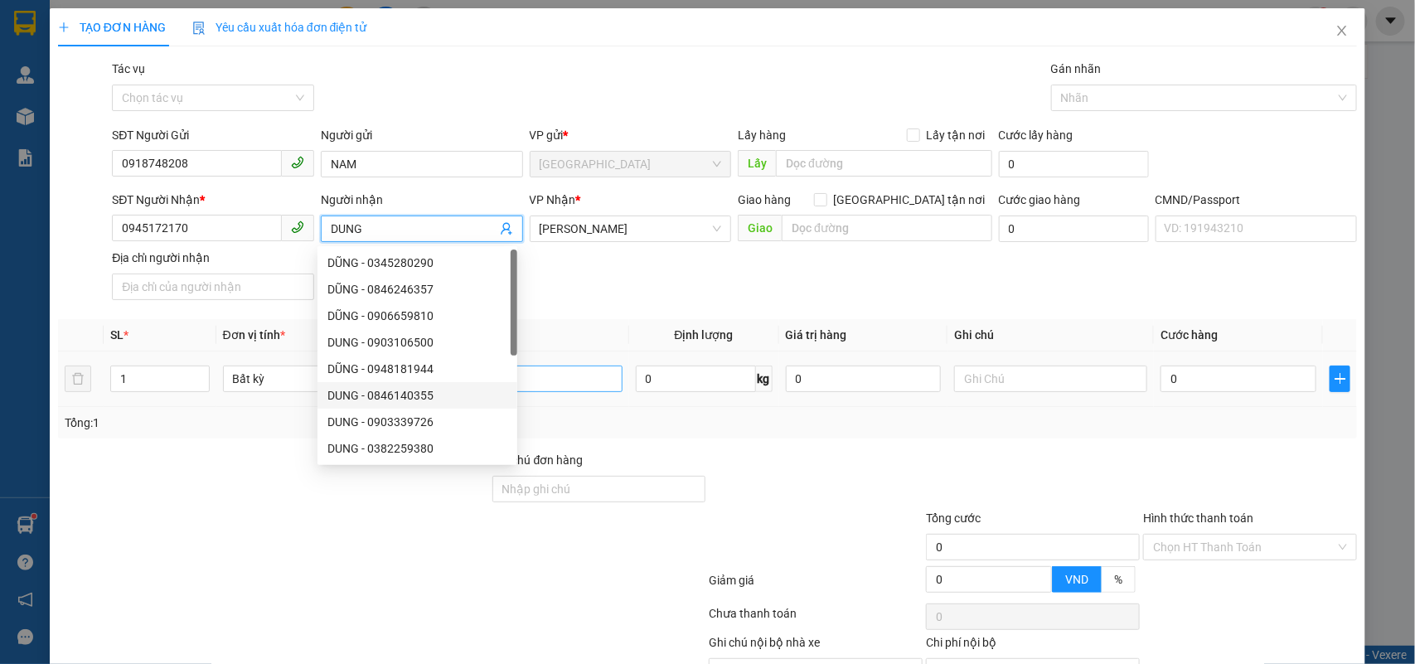
type input "DUNG"
click at [581, 382] on input "text" at bounding box center [526, 379] width 193 height 27
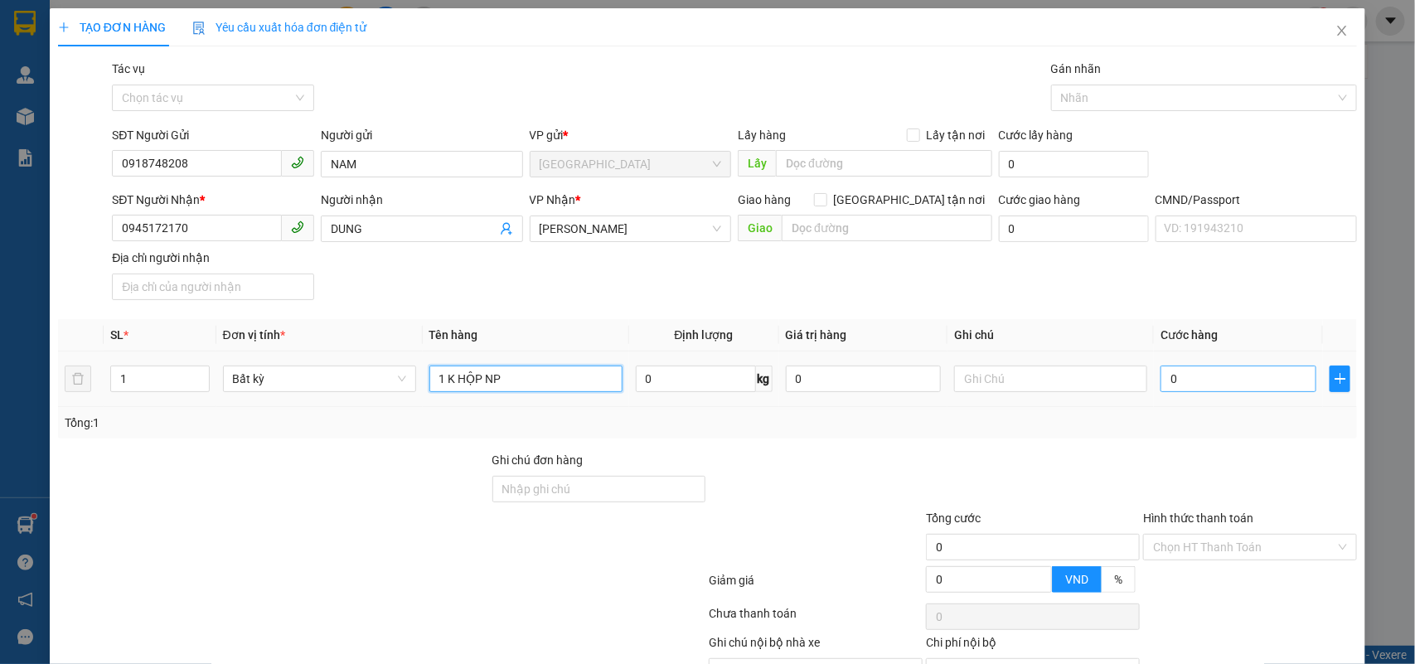
type input "1 K HỘP NP"
click at [1248, 382] on input "0" at bounding box center [1239, 379] width 156 height 27
type input "2"
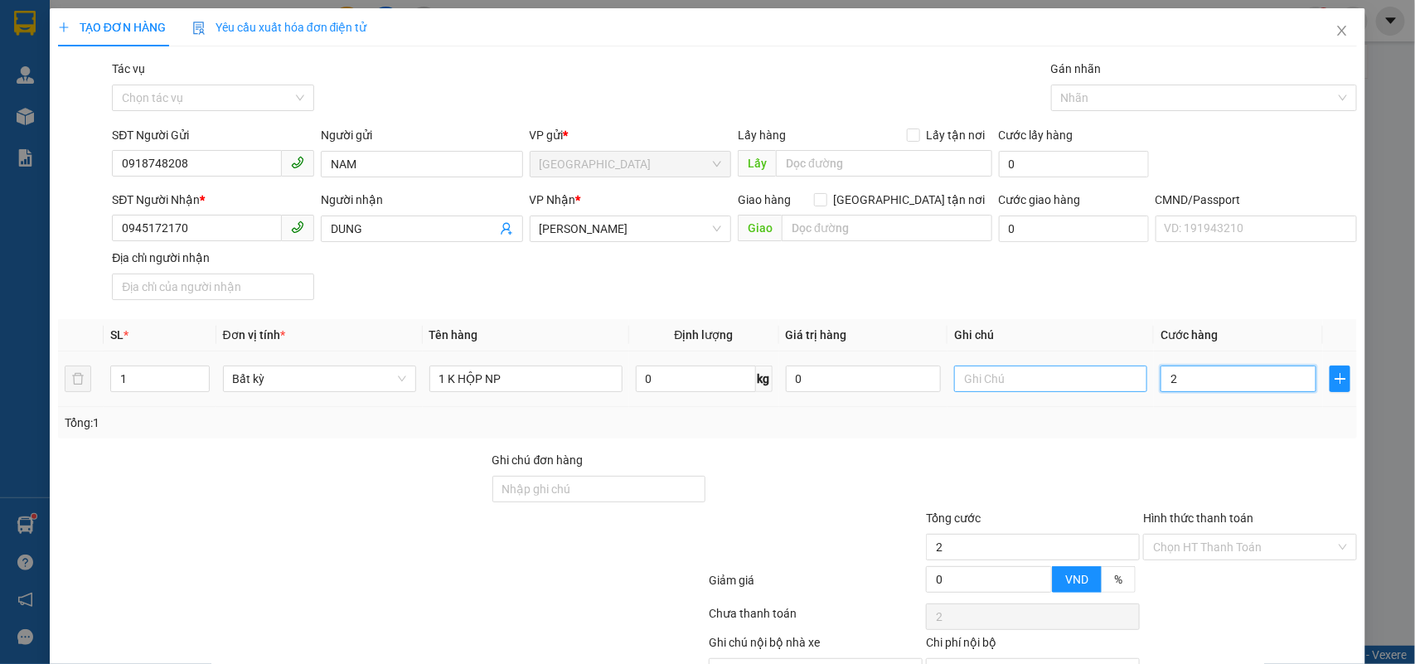
type input "20"
type input "20.000"
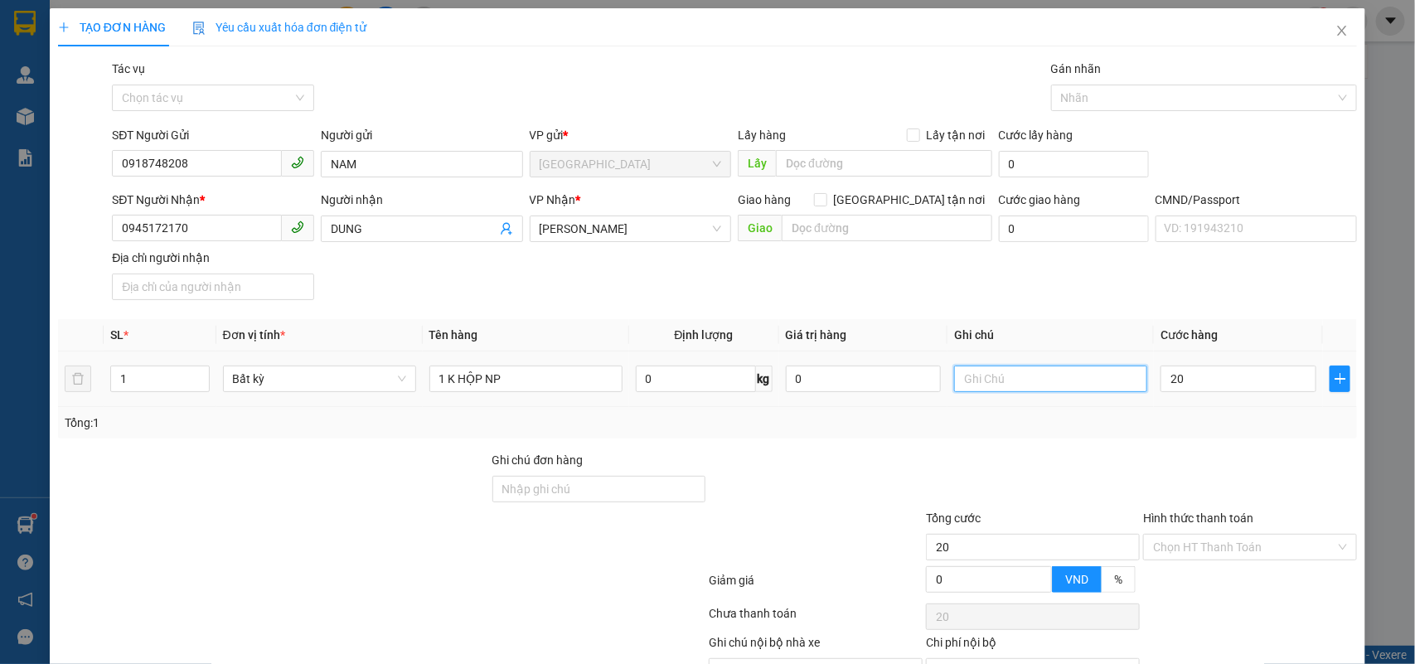
type input "20.000"
click at [1124, 386] on input "text" at bounding box center [1050, 379] width 193 height 27
click at [954, 380] on input "NHÂN" at bounding box center [1050, 379] width 193 height 27
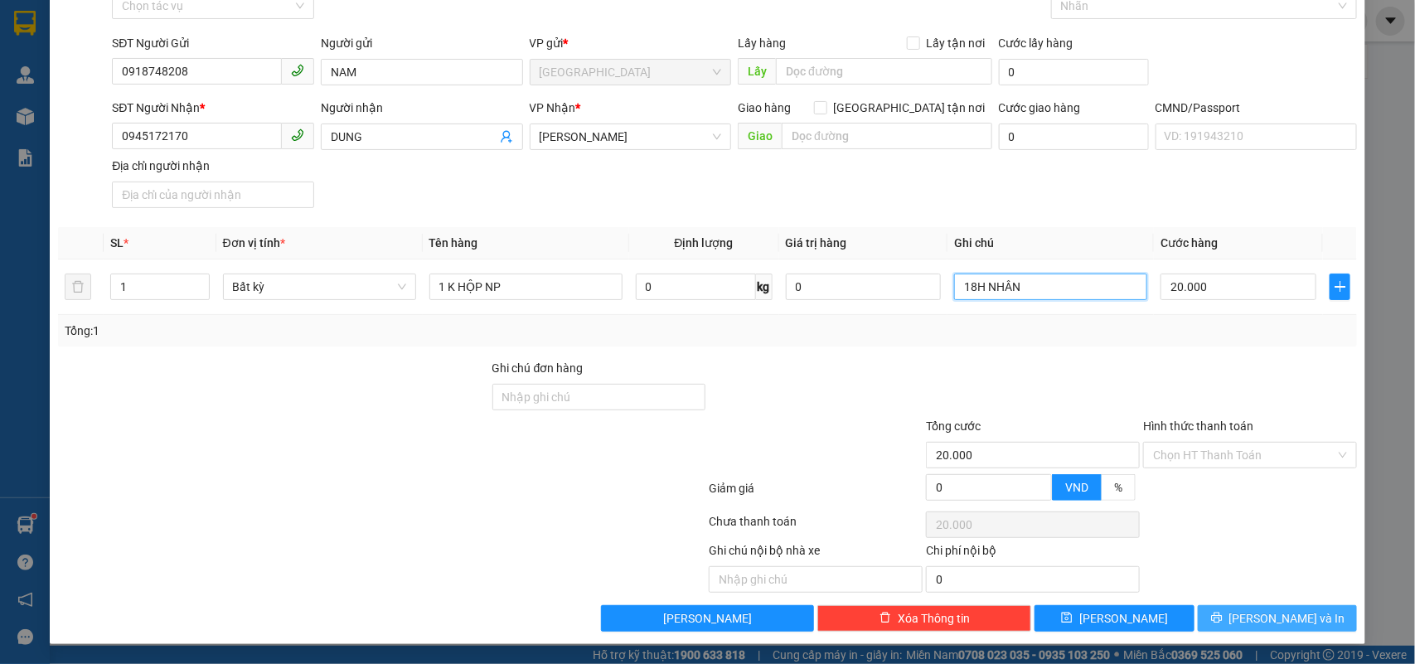
type input "18H NHÂN"
click at [1271, 622] on span "Lưu và In" at bounding box center [1288, 618] width 116 height 18
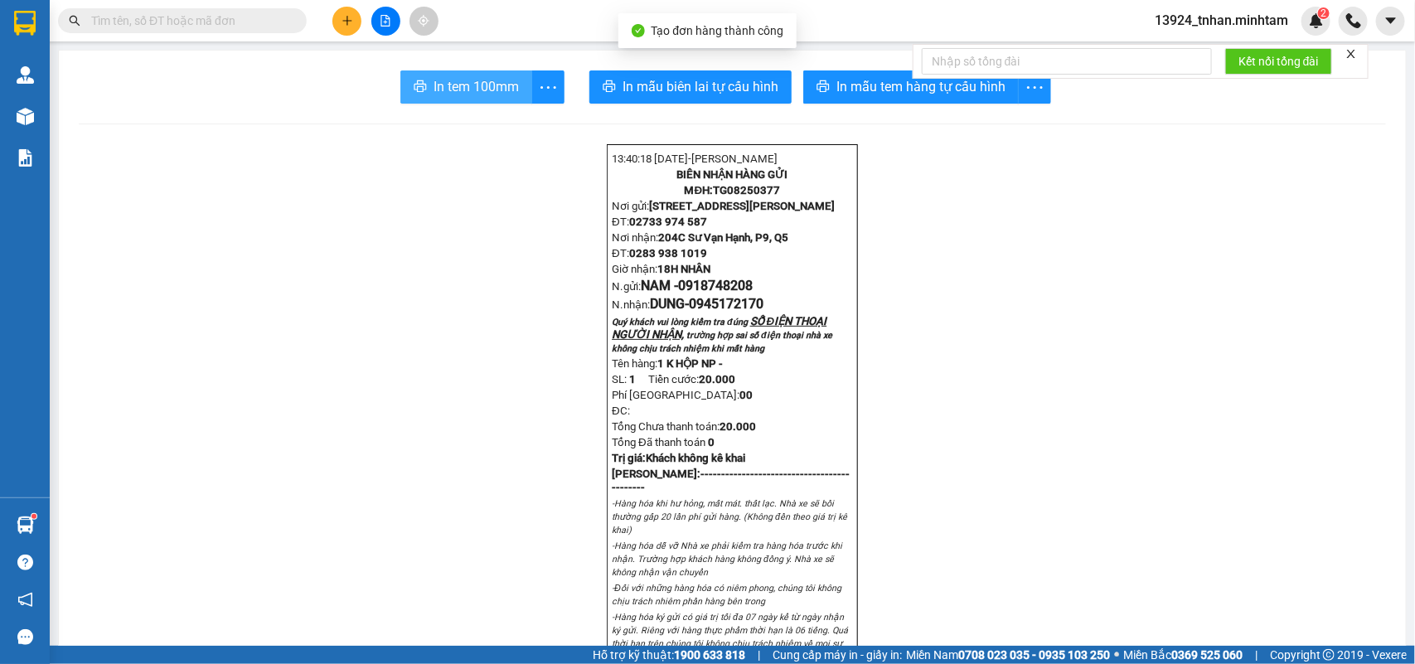
click at [469, 80] on span "In tem 100mm" at bounding box center [476, 86] width 85 height 21
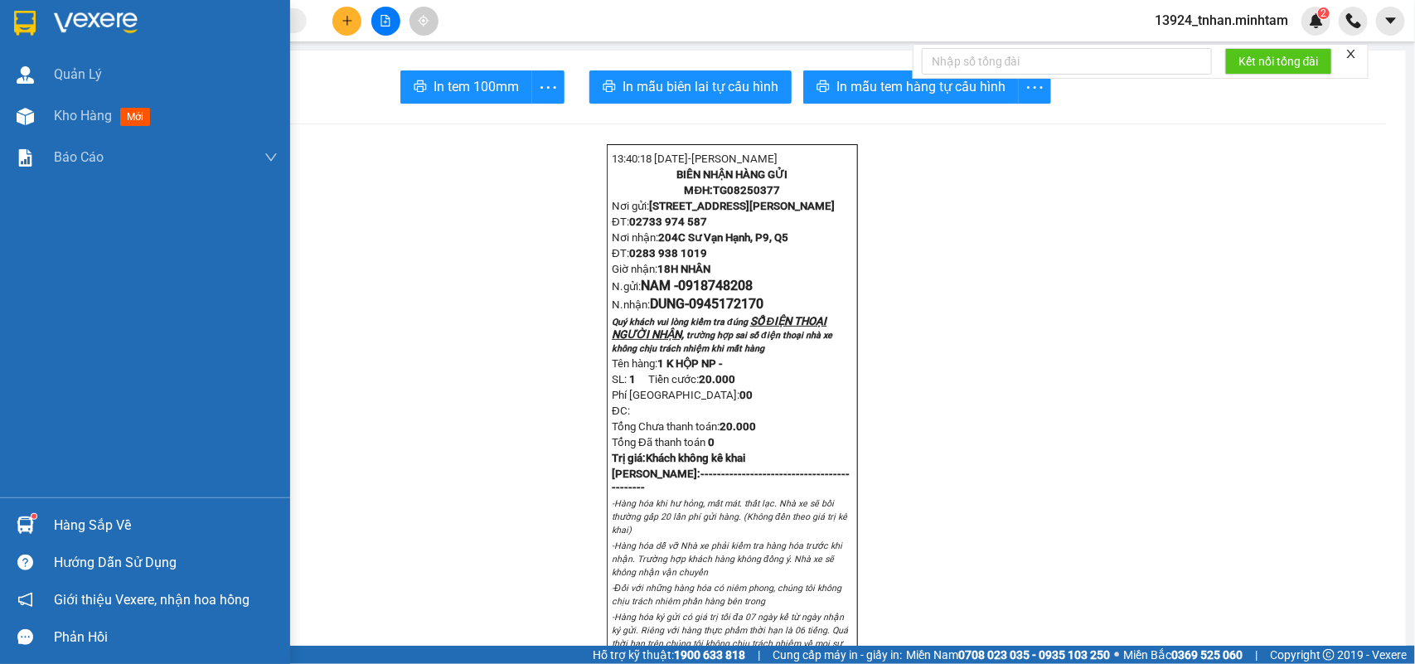
click at [14, 11] on img at bounding box center [25, 23] width 22 height 25
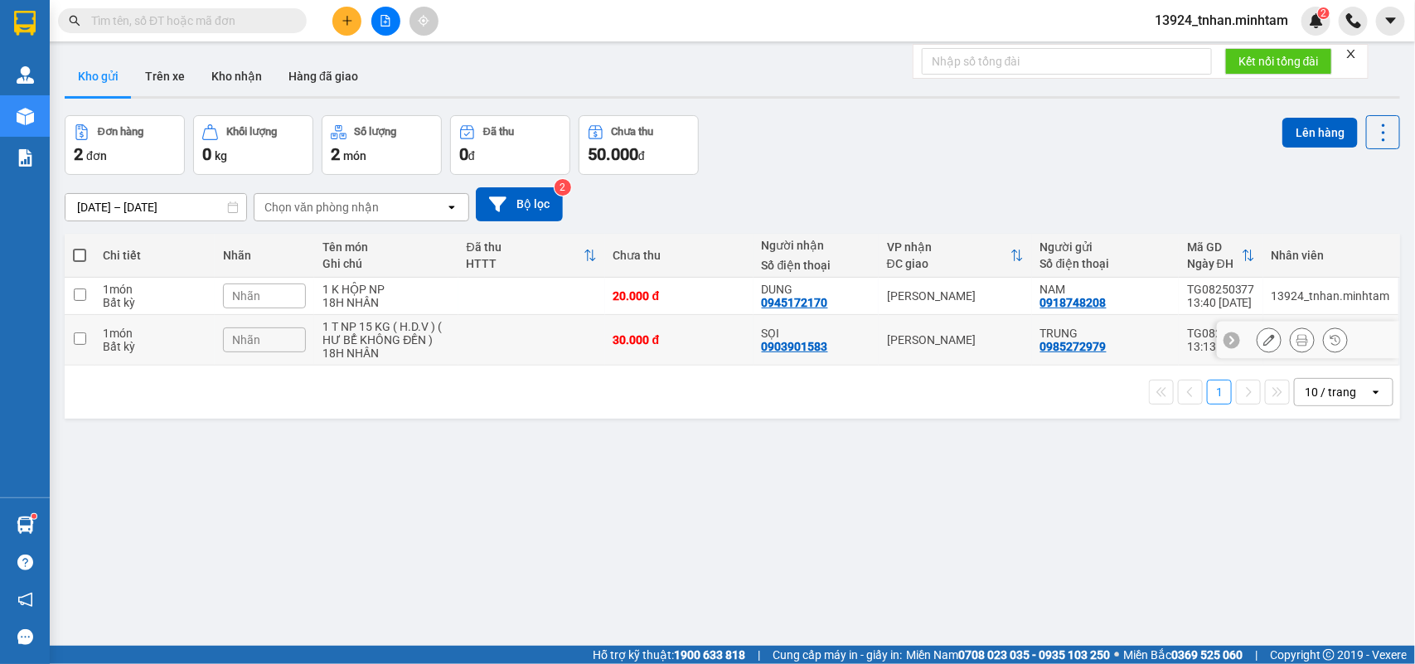
click at [902, 349] on td "[PERSON_NAME]" at bounding box center [955, 340] width 153 height 51
checkbox input "true"
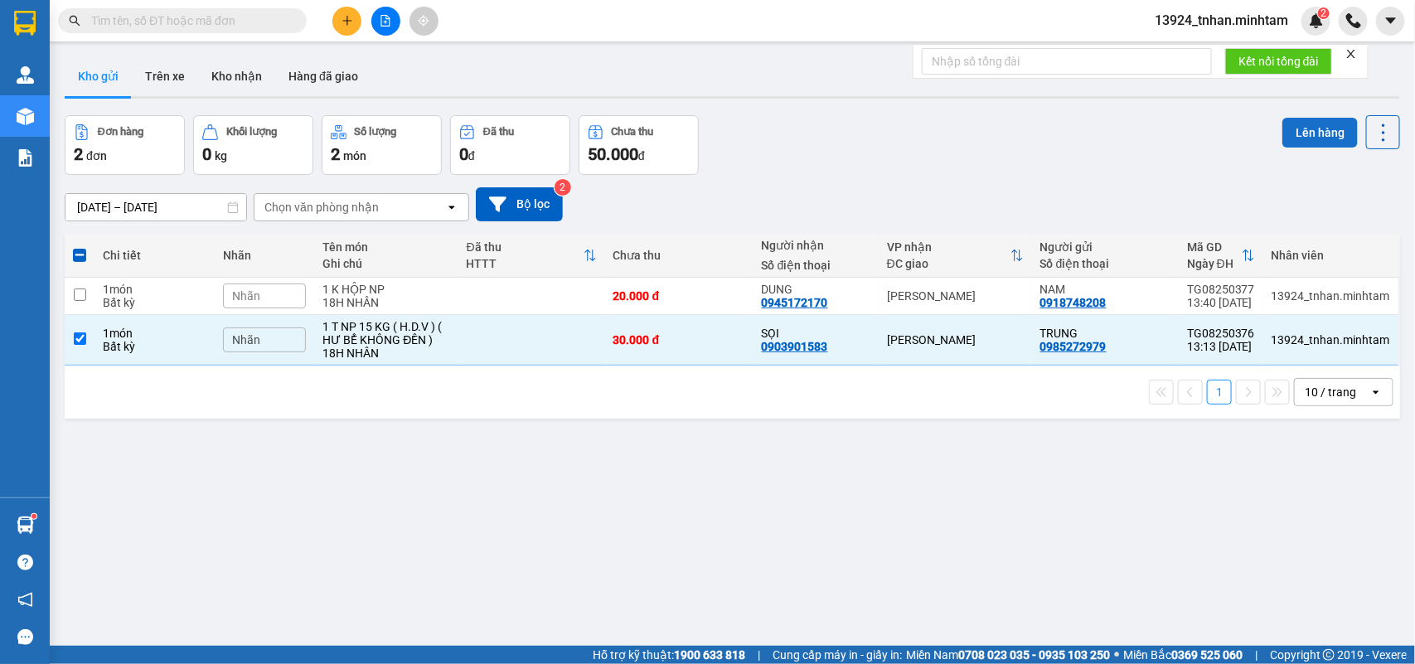
click at [1284, 125] on button "Lên hàng" at bounding box center [1320, 133] width 75 height 30
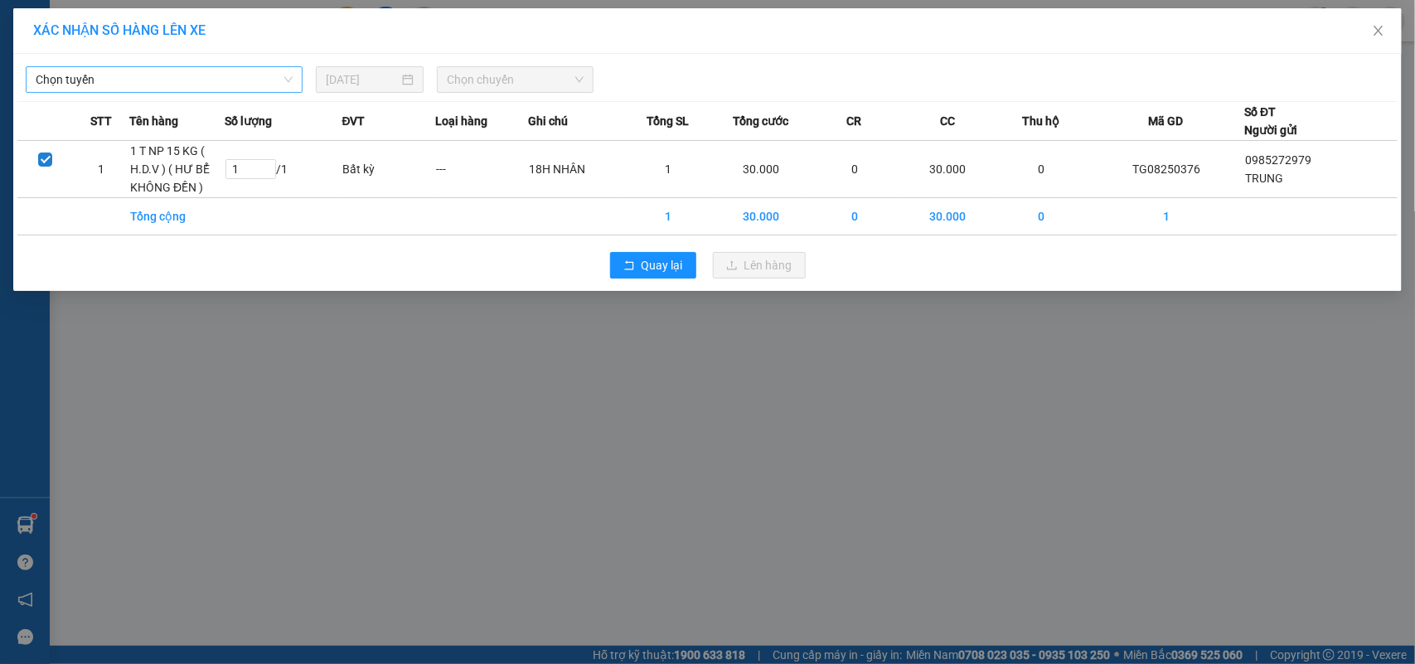
click at [238, 72] on span "Chọn tuyến" at bounding box center [164, 79] width 257 height 25
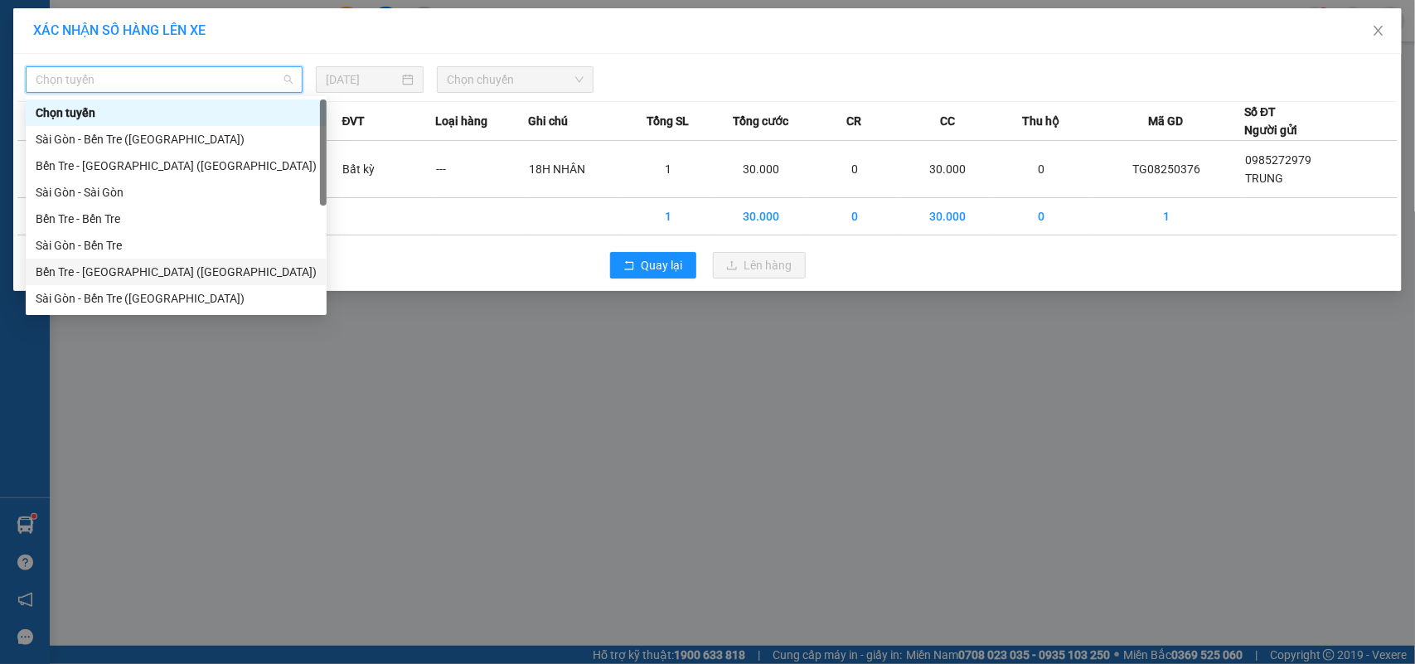
scroll to position [26, 0]
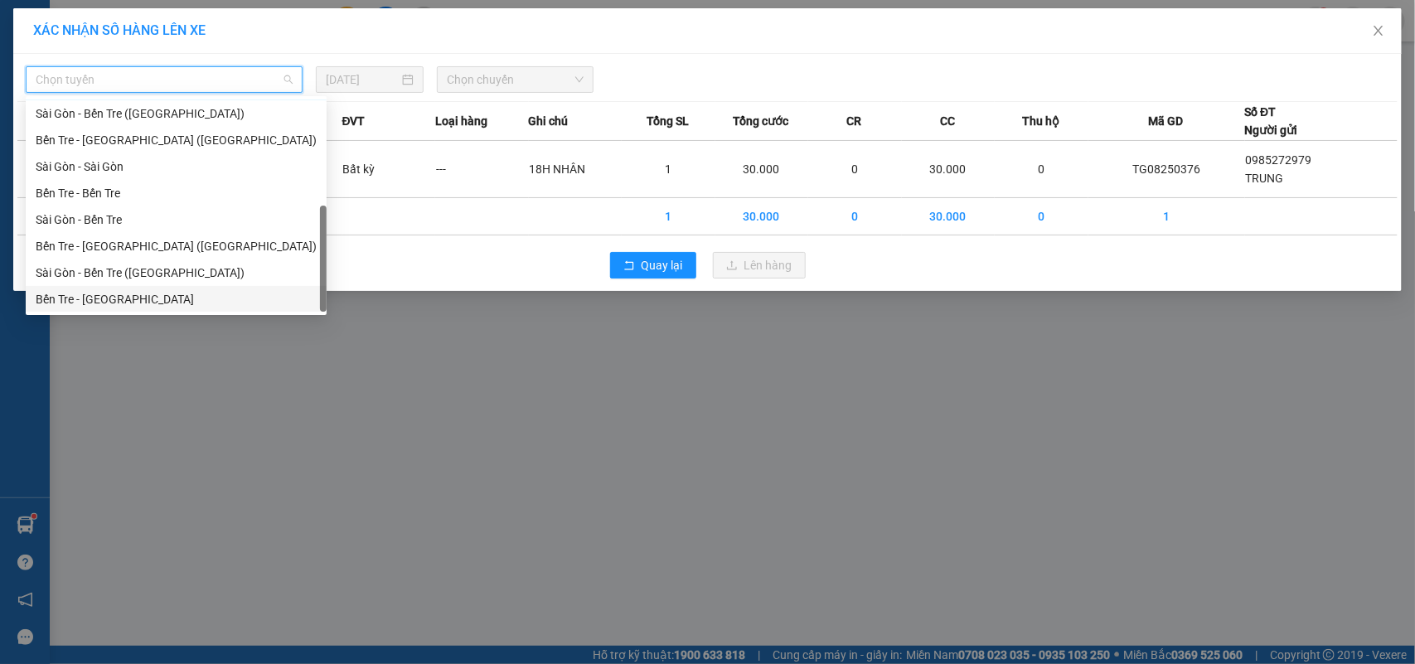
click at [137, 299] on div "Bến Tre - [GEOGRAPHIC_DATA]" at bounding box center [176, 299] width 281 height 18
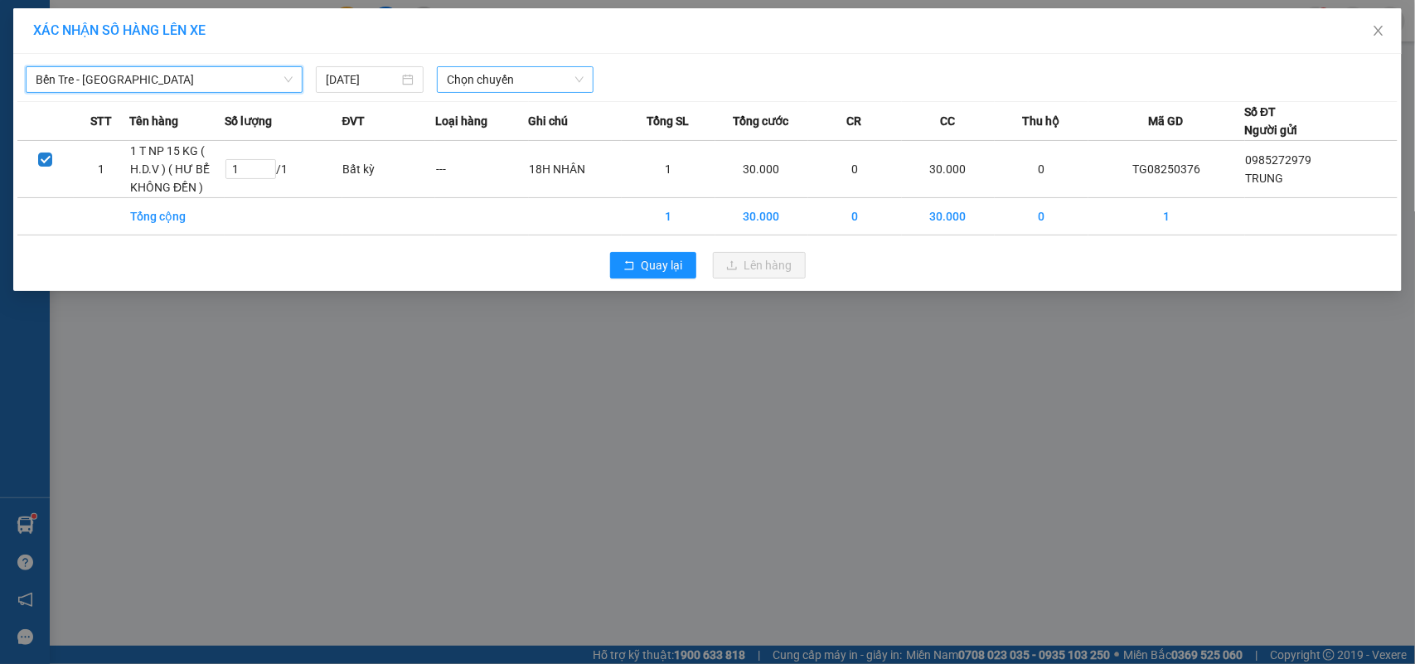
click at [514, 83] on span "Chọn chuyến" at bounding box center [515, 79] width 136 height 25
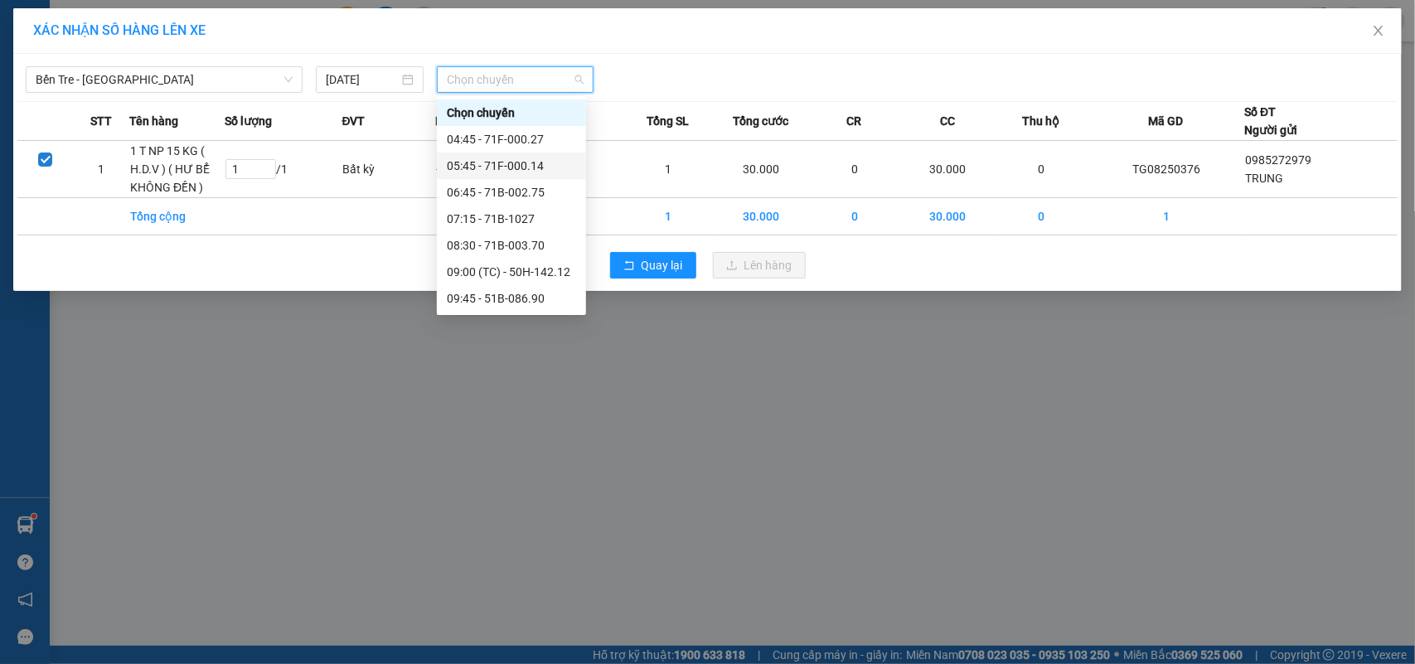
scroll to position [104, 0]
click at [536, 270] on div "12:45 - 51B-289.44" at bounding box center [511, 274] width 129 height 18
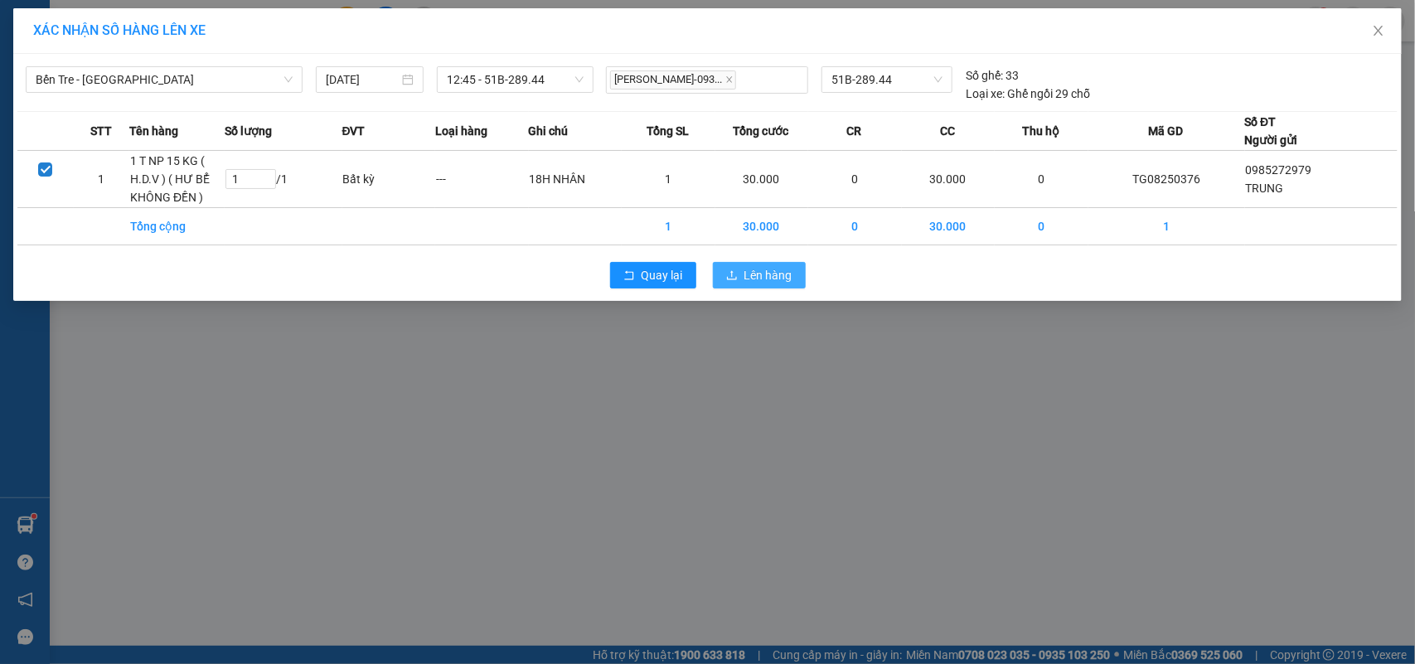
click at [745, 276] on span "Lên hàng" at bounding box center [769, 275] width 48 height 18
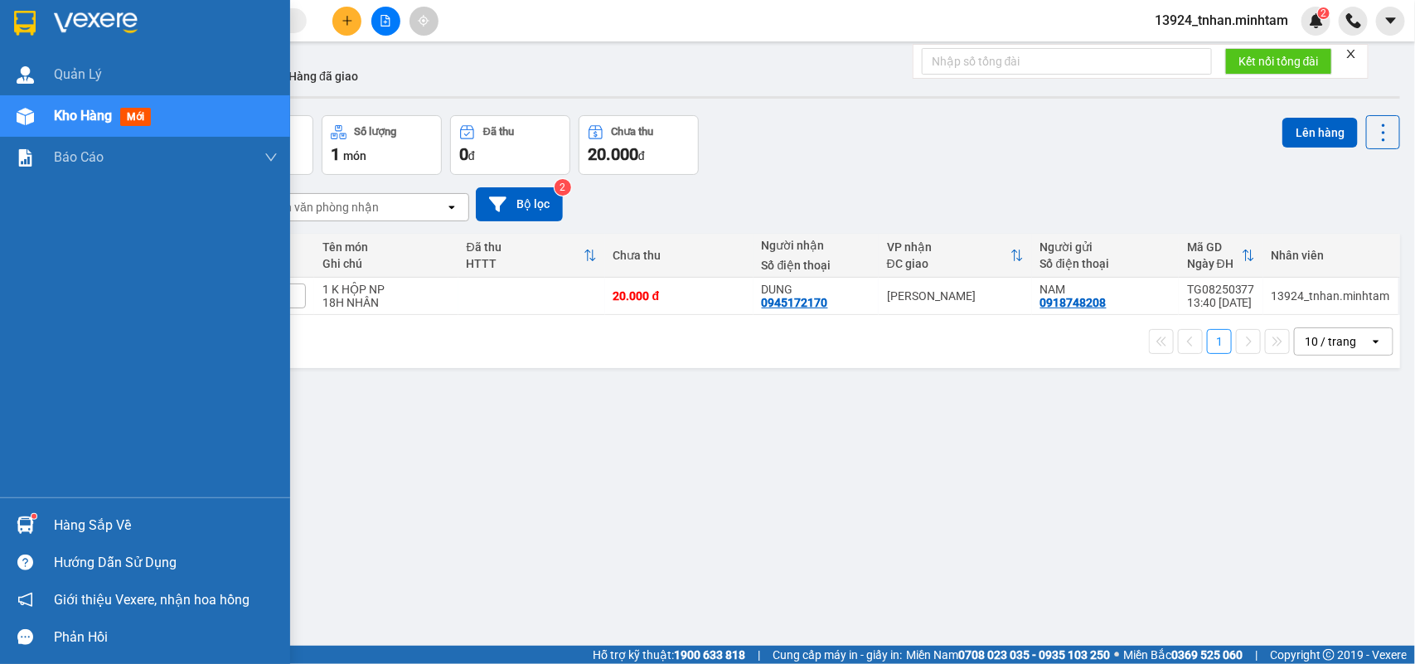
click at [68, 516] on div "Hàng sắp về" at bounding box center [166, 525] width 224 height 25
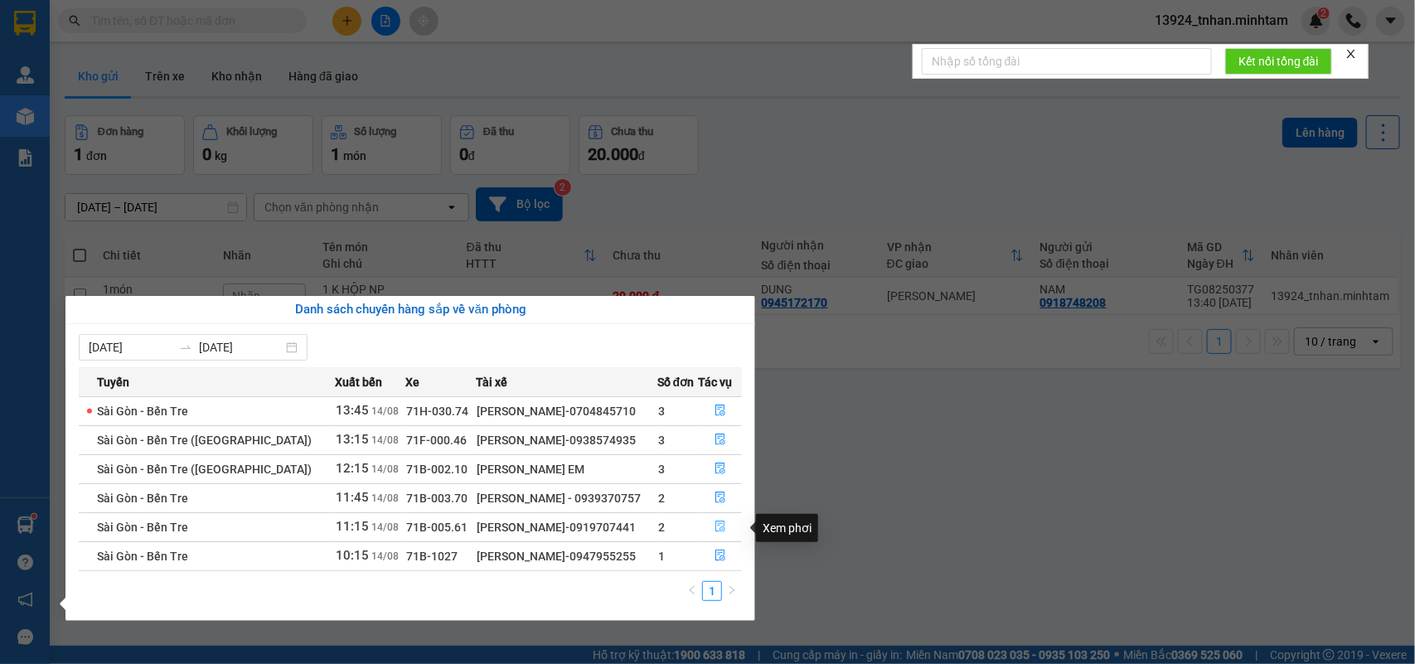
click at [724, 531] on button "button" at bounding box center [721, 527] width 42 height 27
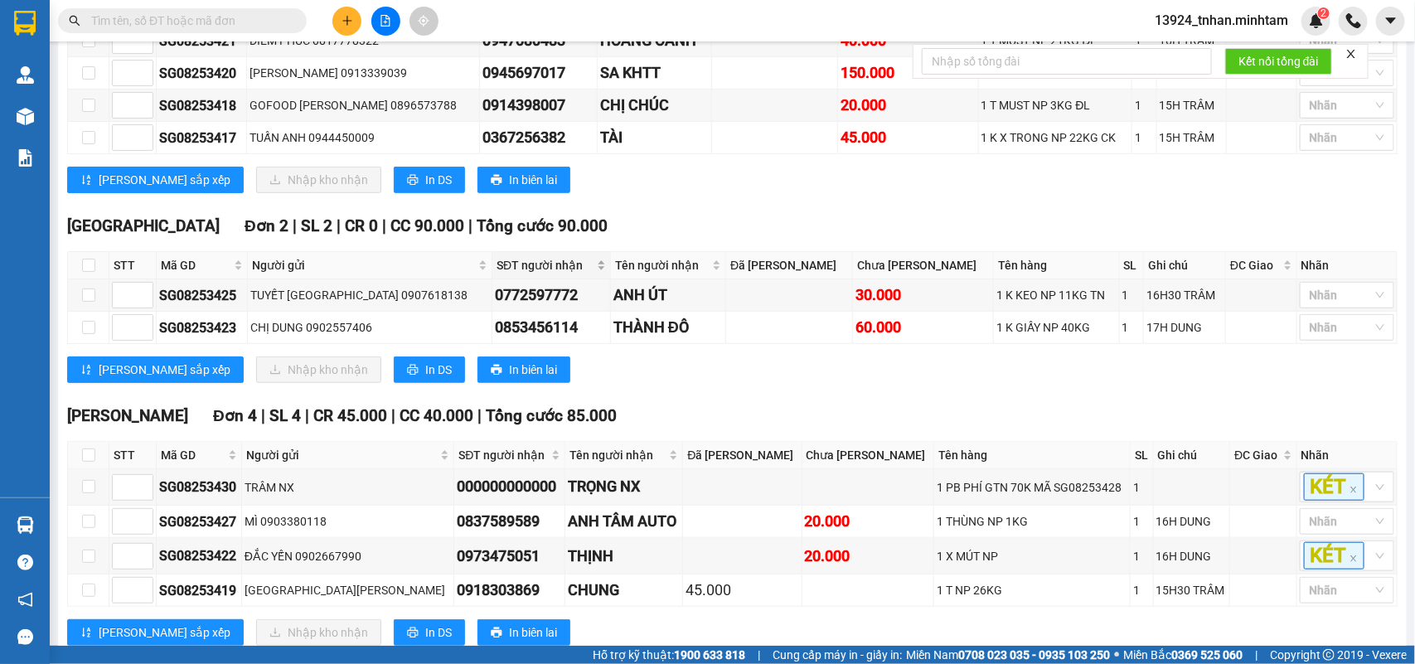
scroll to position [507, 0]
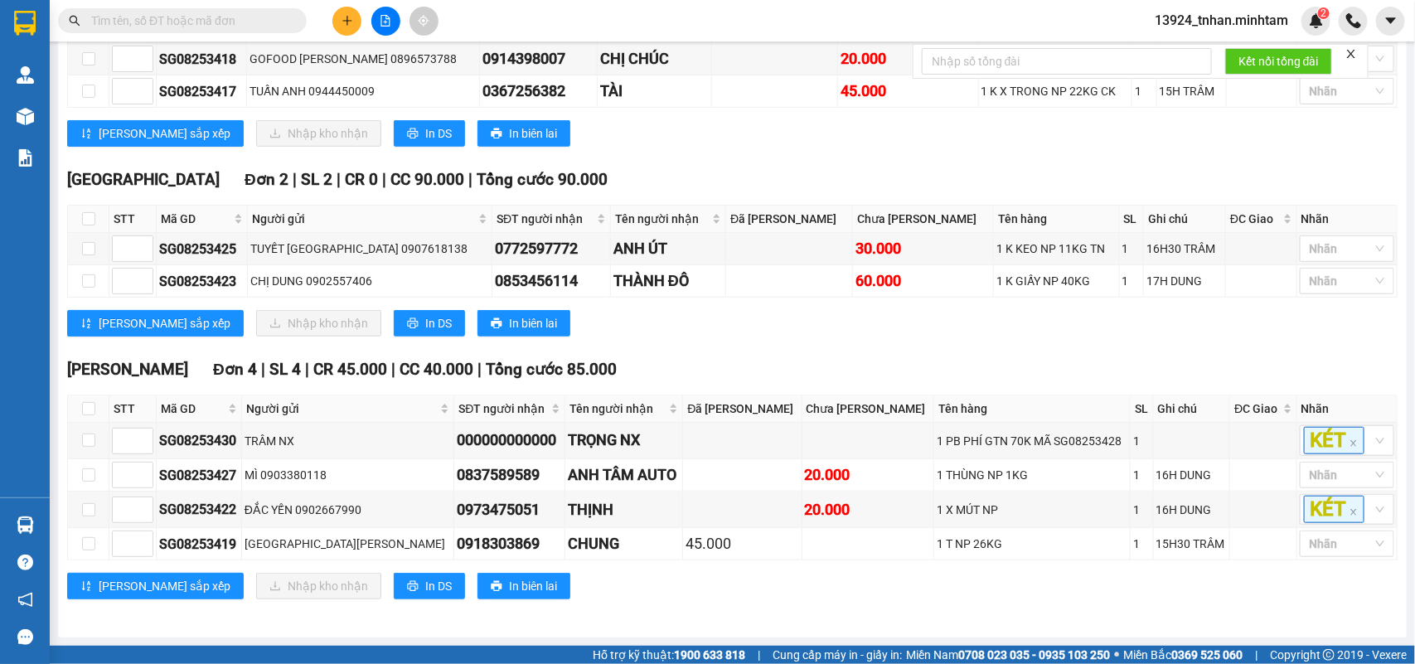
click at [908, 344] on div "Tiền Giang Đơn 2 | SL 2 | CR 0 | CC 90.000 | Tổng cước 90.000 STT Mã GD Người g…" at bounding box center [732, 259] width 1331 height 182
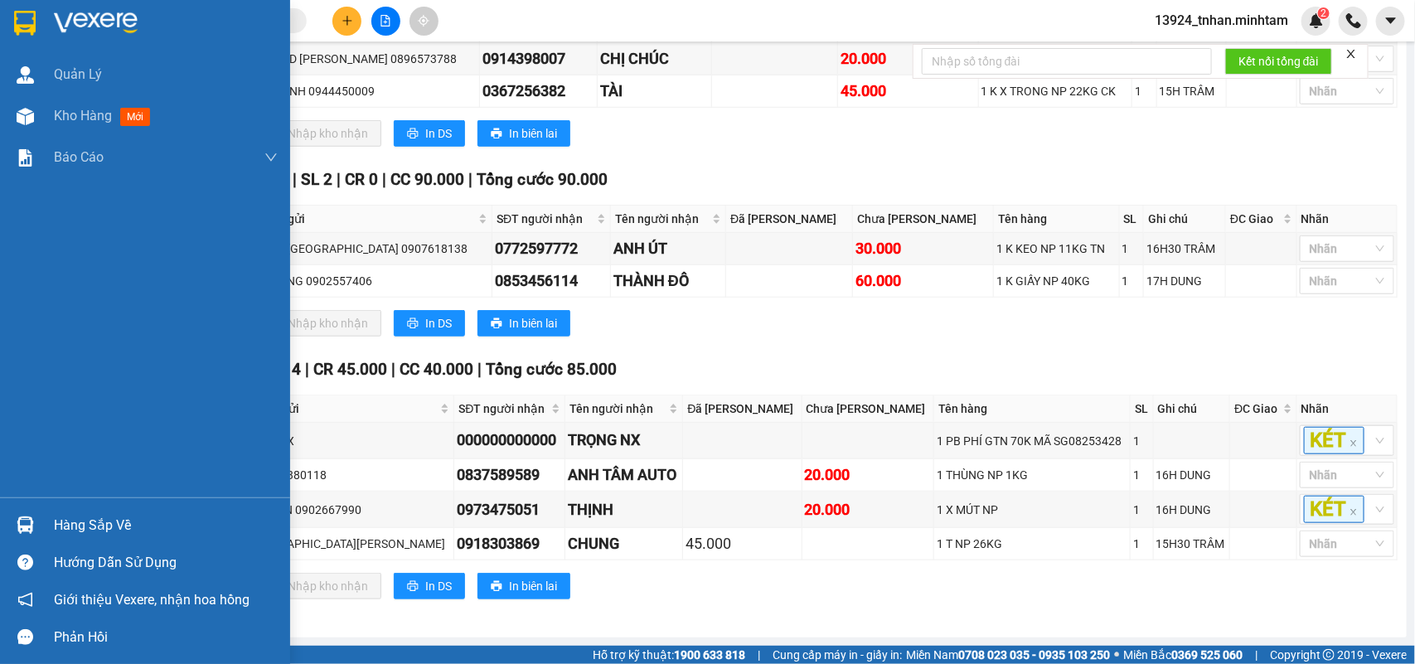
drag, startPoint x: 41, startPoint y: 515, endPoint x: 25, endPoint y: 508, distance: 17.9
click at [42, 515] on div "Hàng sắp về" at bounding box center [145, 525] width 290 height 37
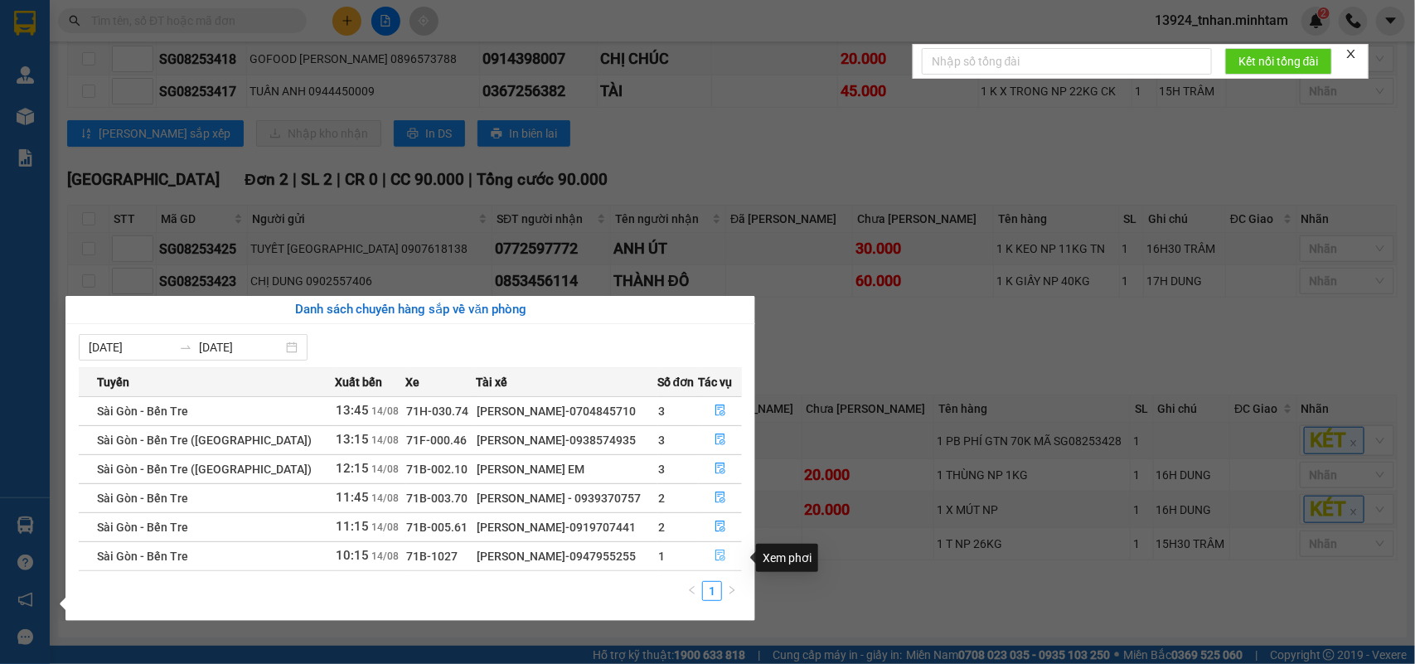
click at [726, 560] on button "button" at bounding box center [721, 556] width 42 height 27
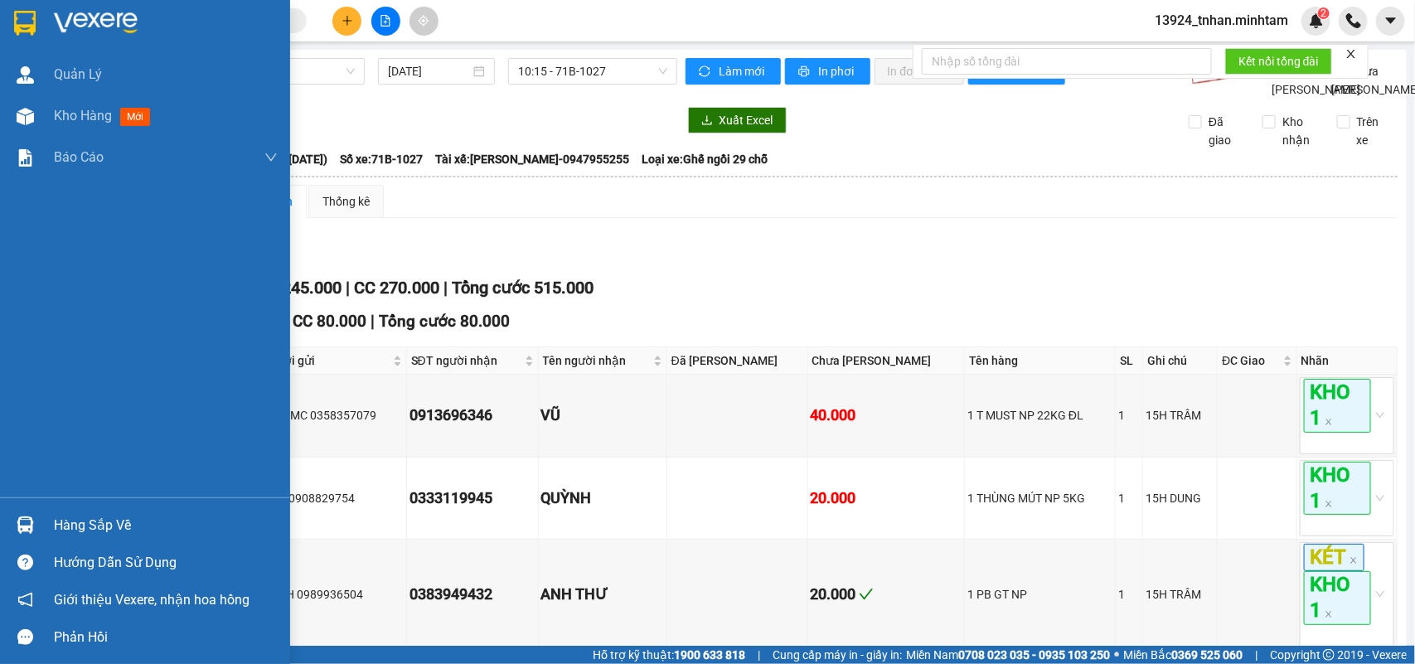
click at [46, 517] on div "Hàng sắp về" at bounding box center [145, 525] width 290 height 37
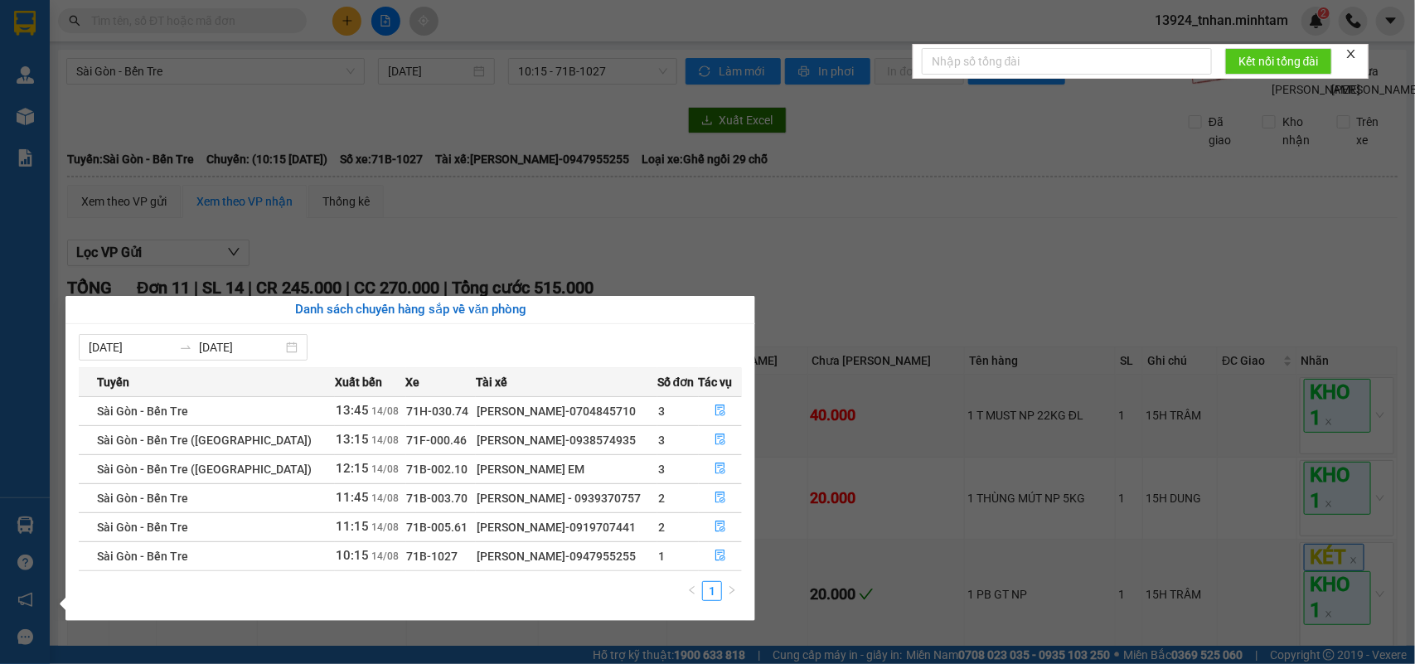
click at [666, 222] on section "Kết quả tìm kiếm ( 0 ) Bộ lọc Thuộc VP này Ngày tạo đơn gần nhất No Data 13924_…" at bounding box center [707, 332] width 1415 height 664
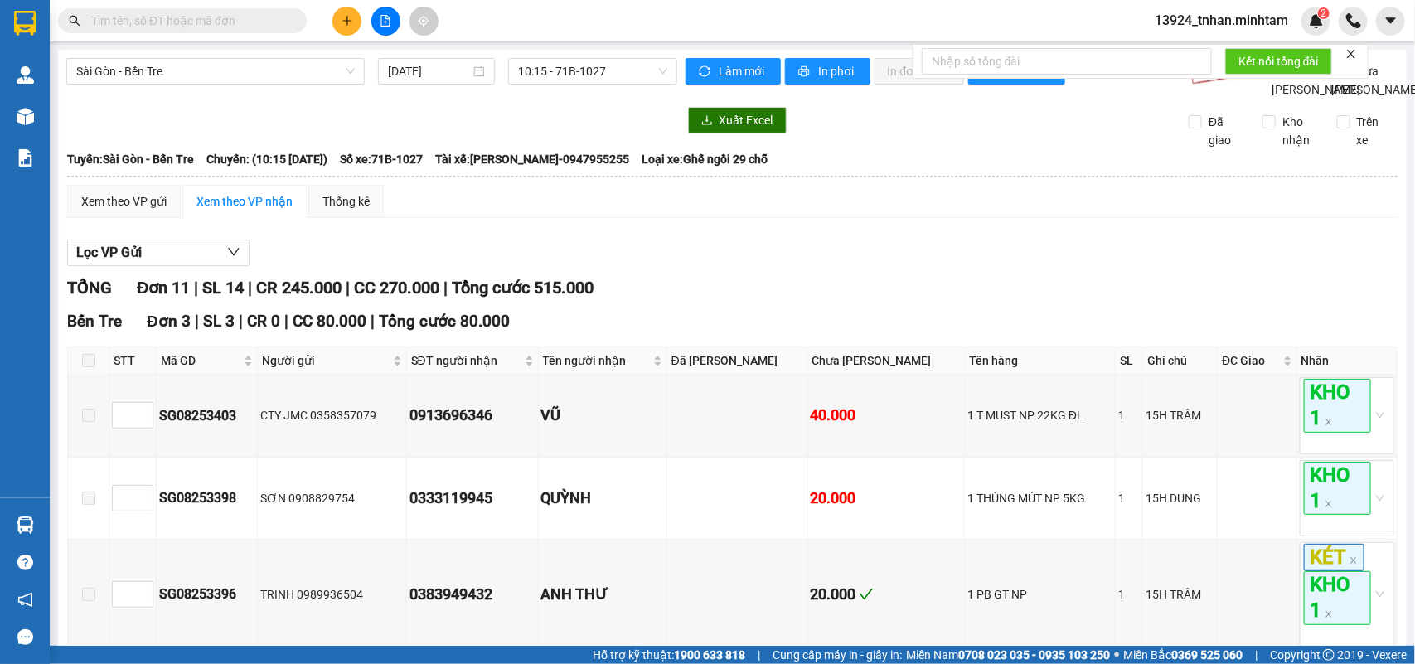
click at [243, 26] on input "text" at bounding box center [189, 21] width 196 height 18
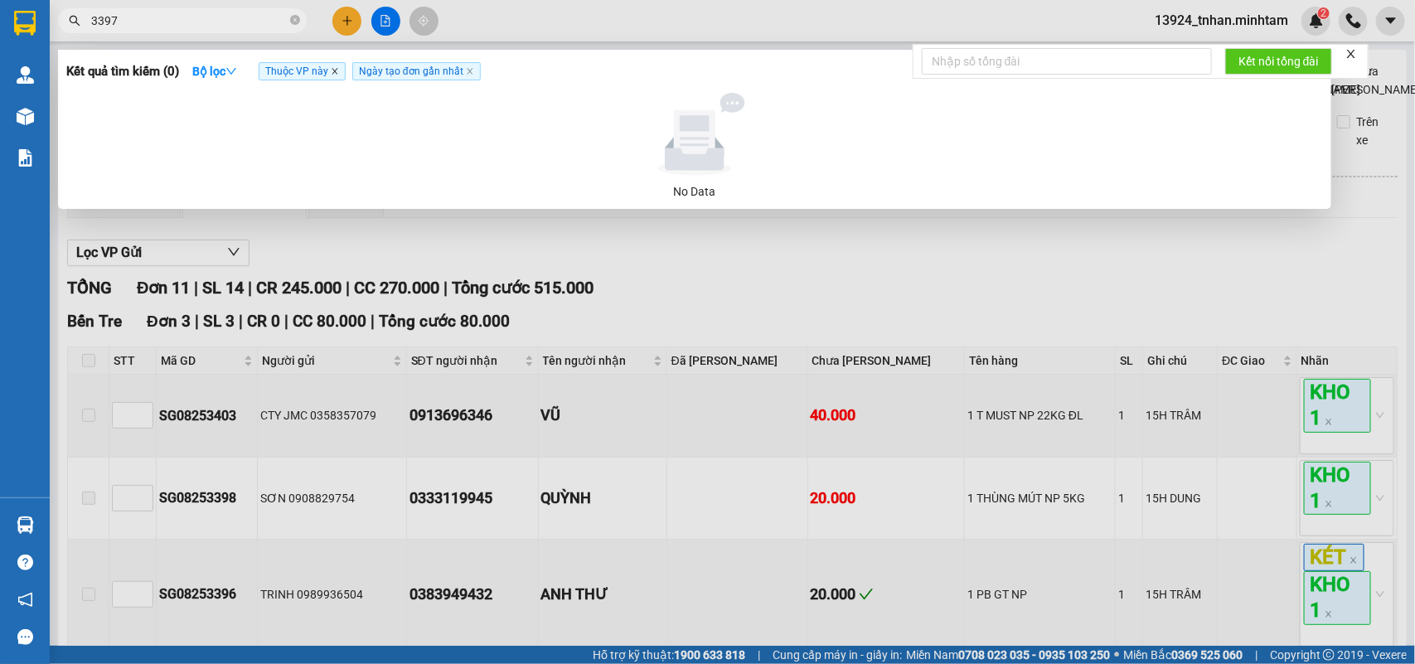
type input "3397"
click at [336, 73] on icon "close" at bounding box center [335, 71] width 8 height 8
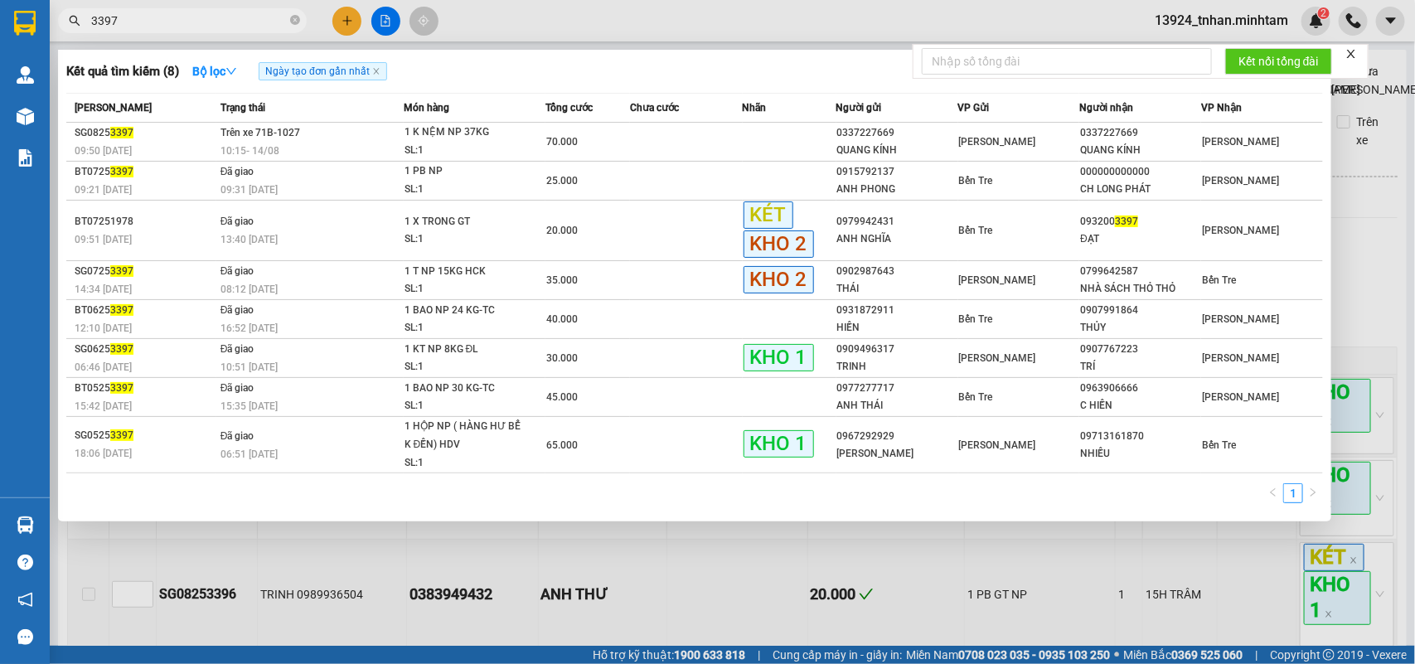
click at [294, 21] on icon "close-circle" at bounding box center [295, 20] width 10 height 10
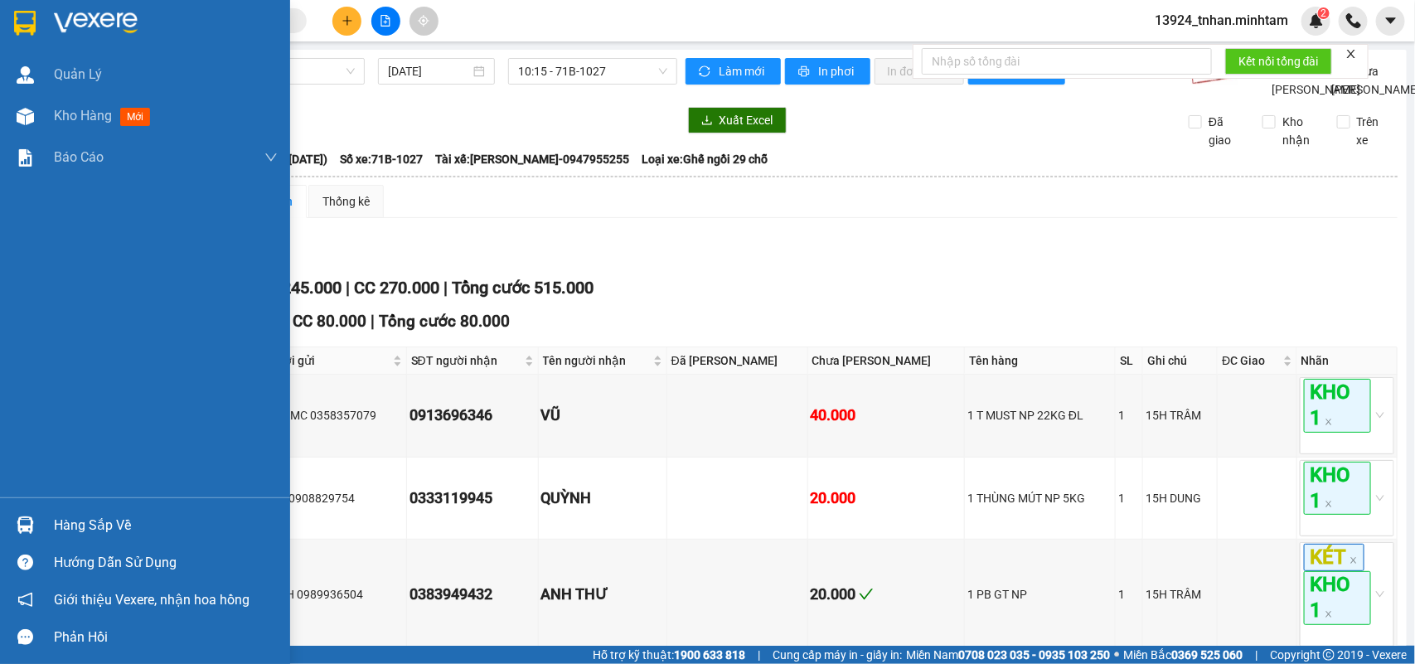
click at [81, 521] on div "Hàng sắp về" at bounding box center [166, 525] width 224 height 25
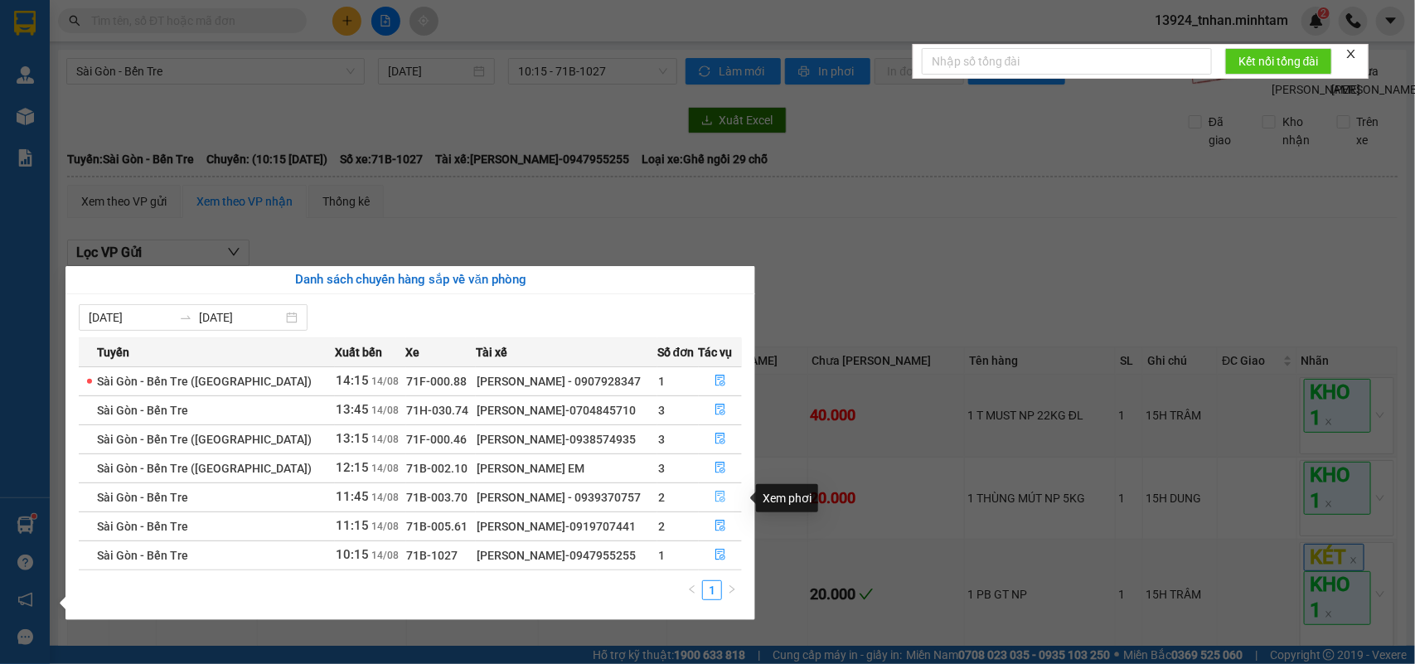
click at [722, 491] on button "button" at bounding box center [721, 497] width 42 height 27
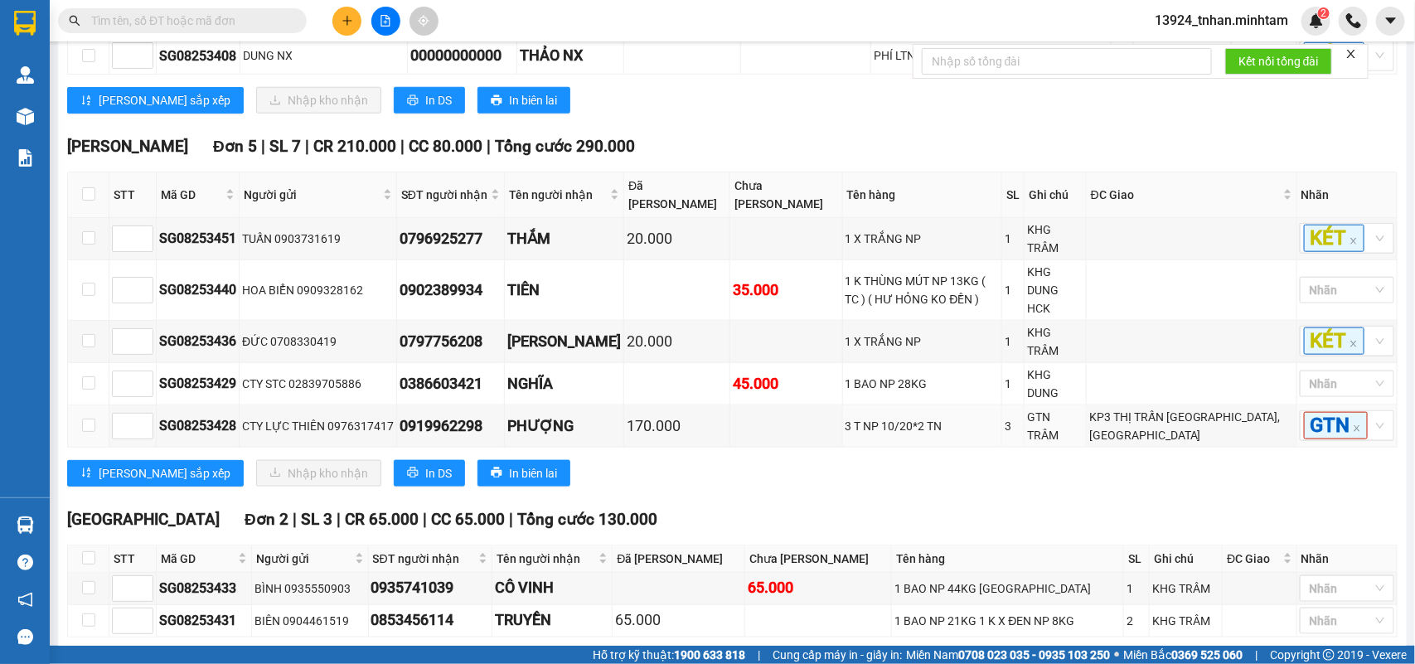
scroll to position [805, 0]
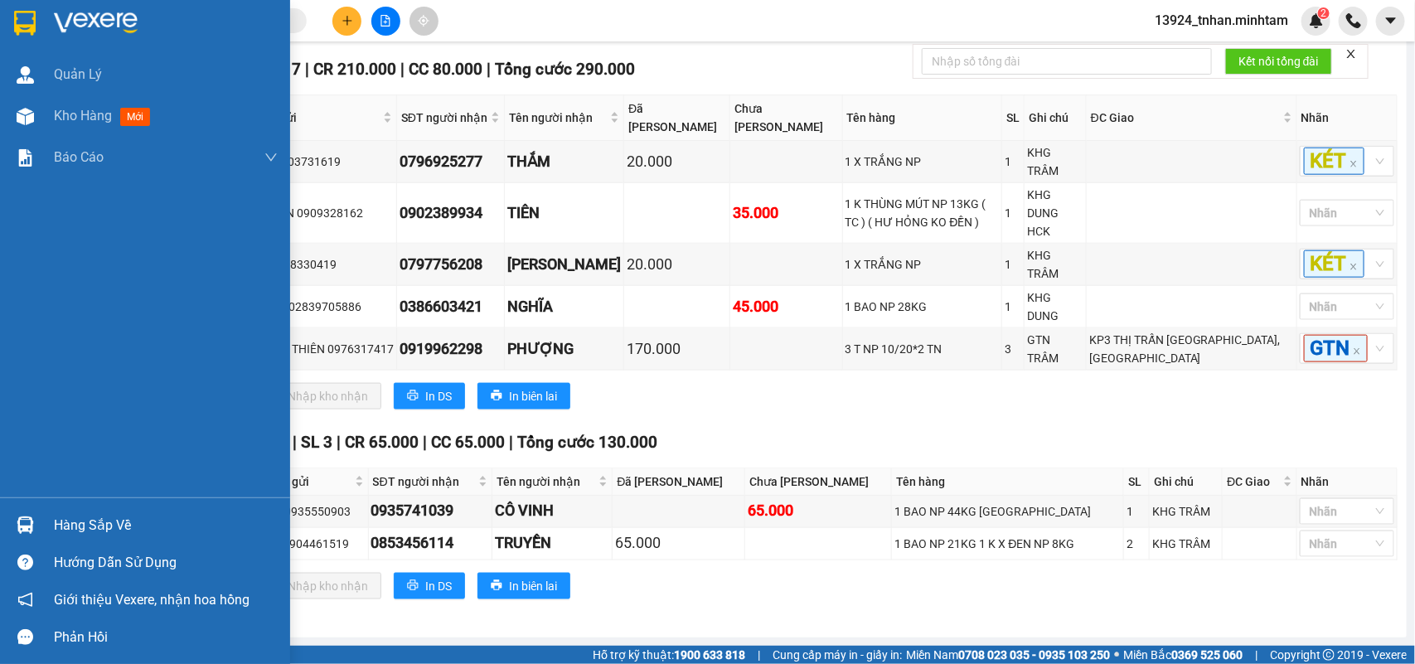
click at [6, 516] on div "Hàng sắp về" at bounding box center [145, 525] width 290 height 37
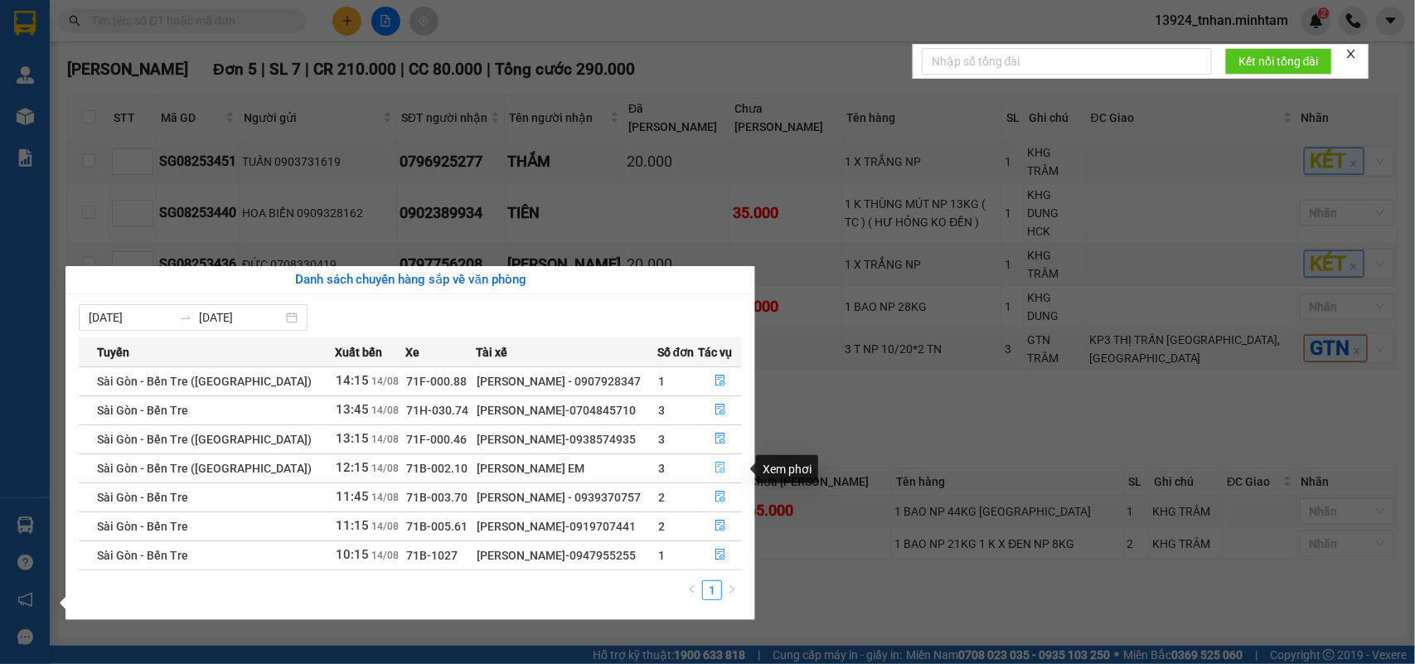
click at [706, 463] on button "button" at bounding box center [721, 468] width 42 height 27
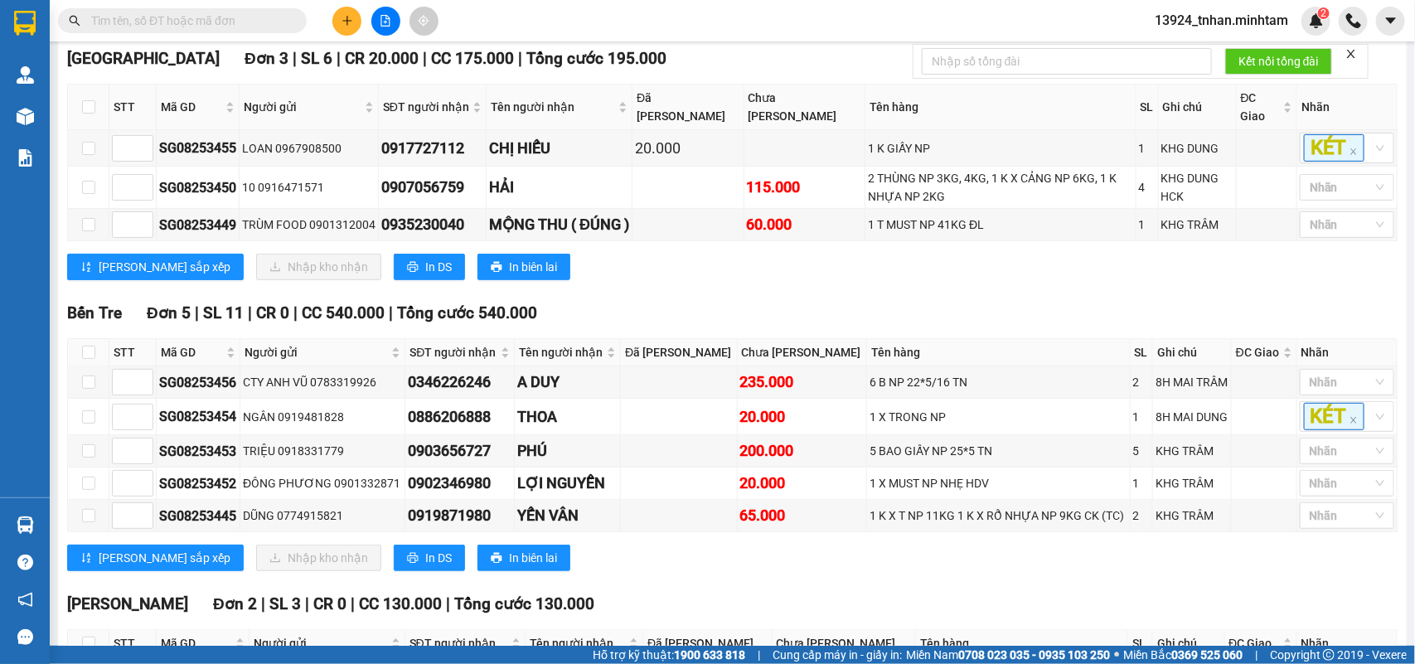
scroll to position [159, 0]
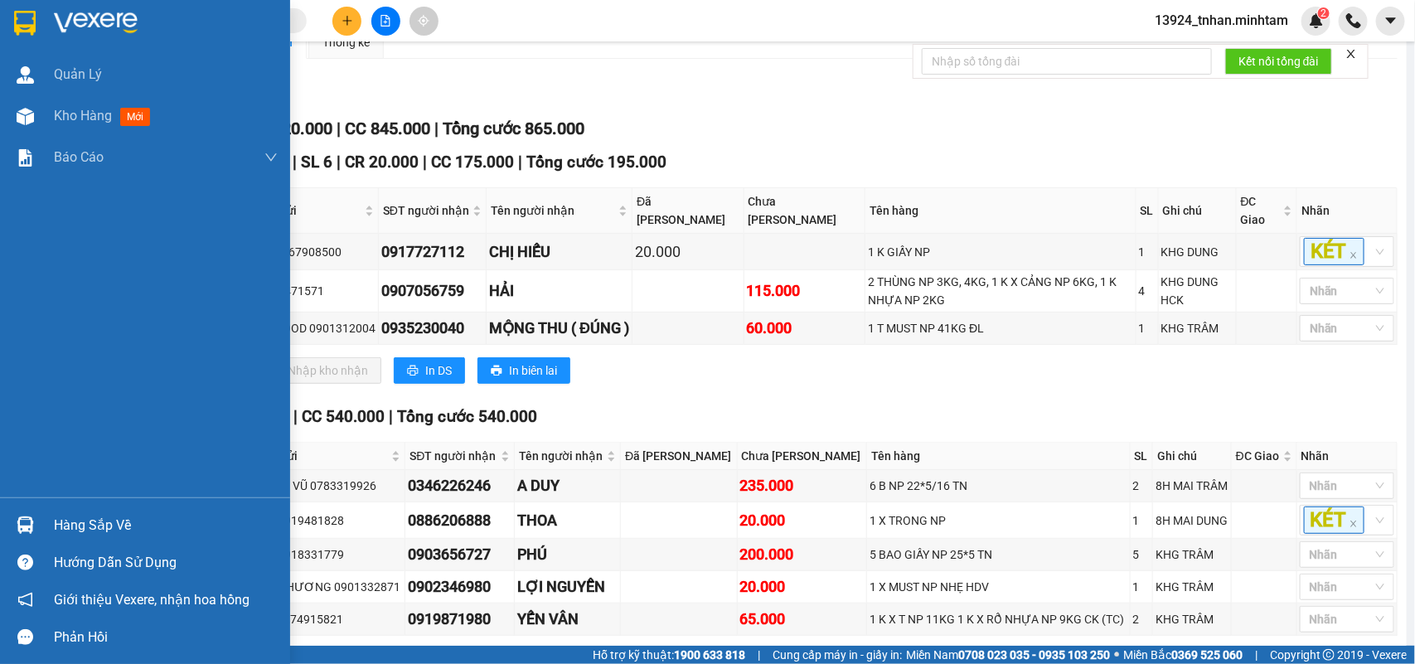
click at [117, 525] on div "Hàng sắp về" at bounding box center [166, 525] width 224 height 25
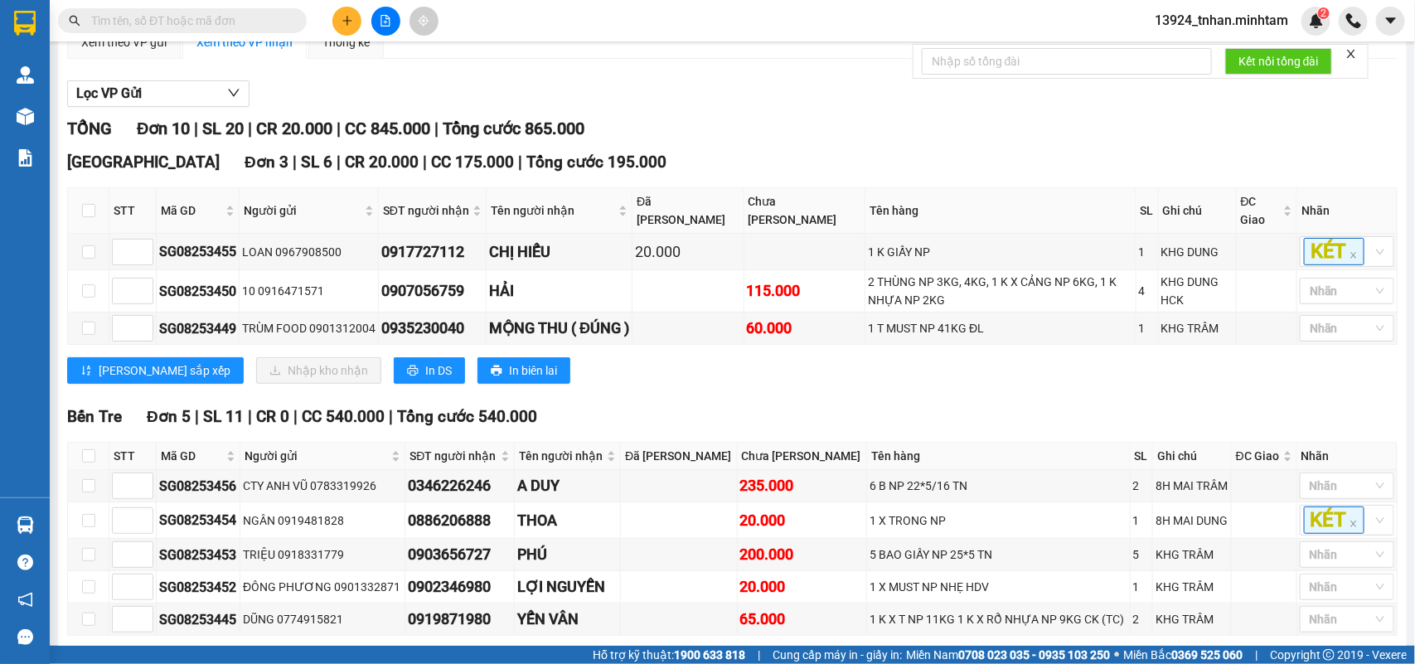
click at [267, 22] on section "Kết quả tìm kiếm ( 8 ) Bộ lọc Ngày tạo đơn gần nhất Mã ĐH Trạng thái Món hàng T…" at bounding box center [707, 332] width 1415 height 664
click at [267, 22] on input "text" at bounding box center [189, 21] width 196 height 18
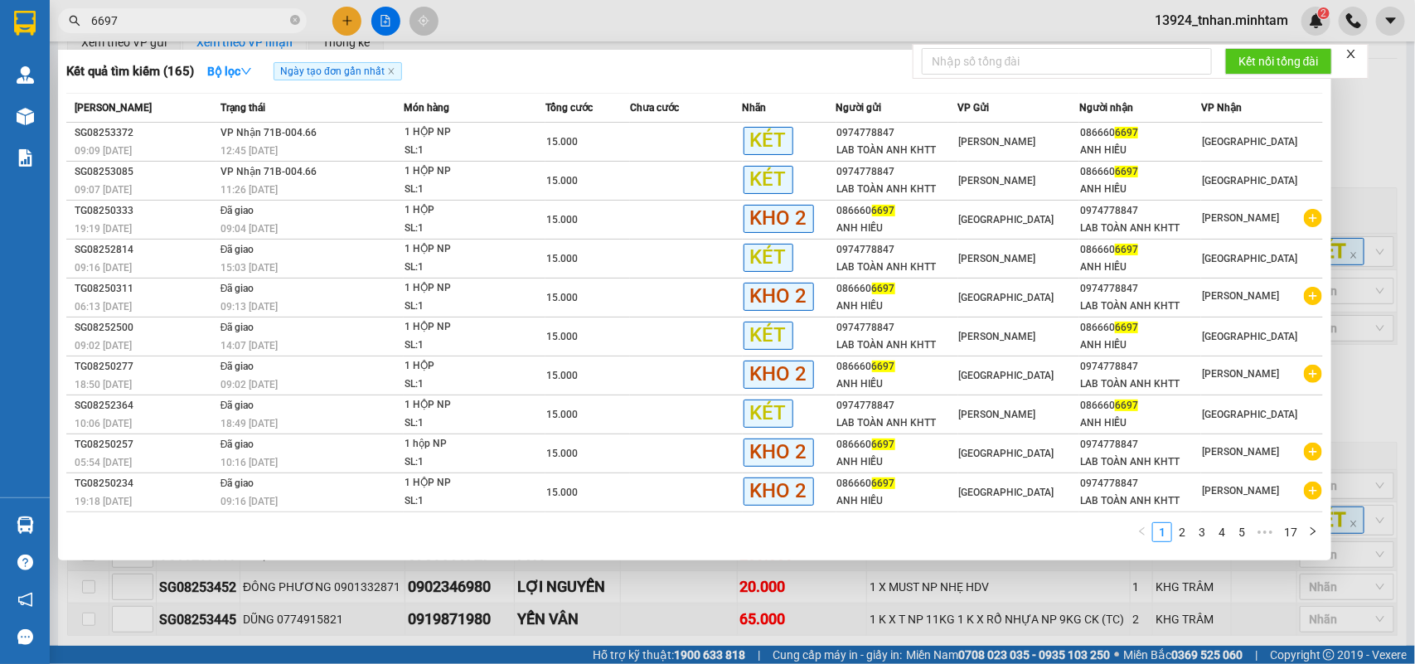
type input "6697"
click at [442, 127] on div "1 HỘP NP" at bounding box center [467, 133] width 124 height 18
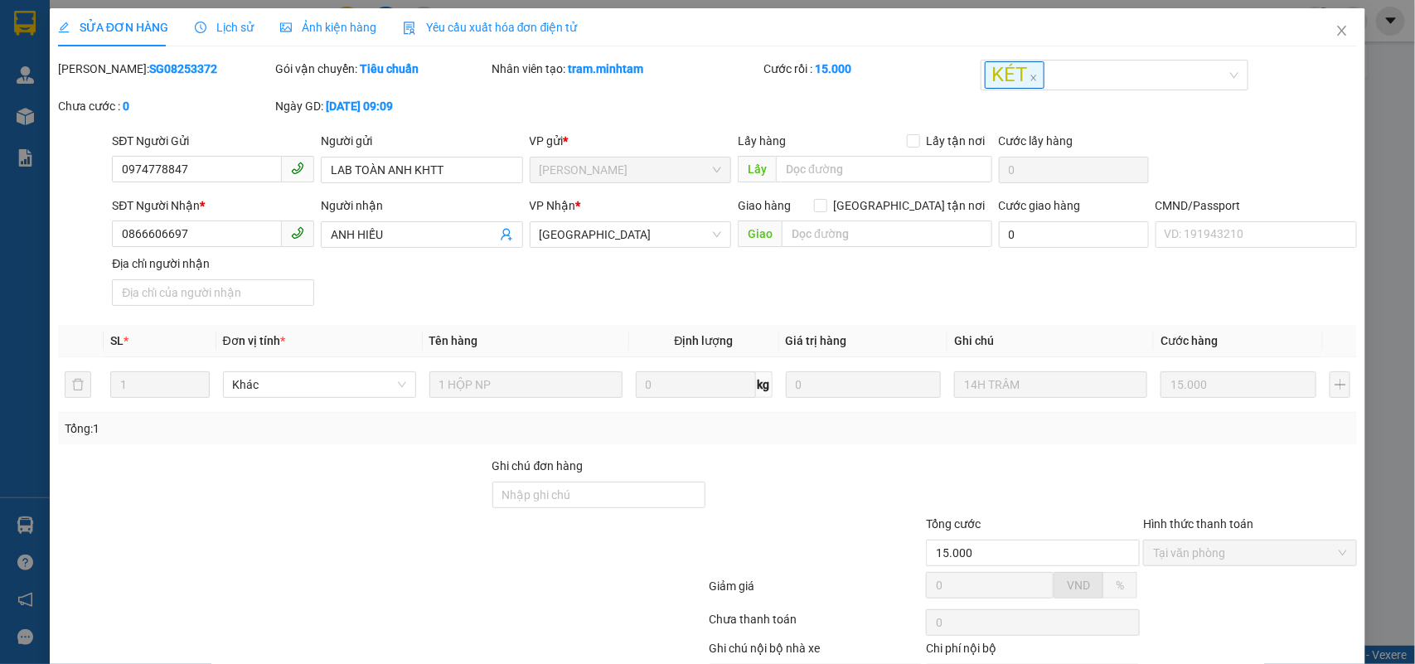
type input "0974778847"
type input "LAB TOÀN ANH KHTT"
type input "0866606697"
type input "ANH HIẾU"
type input "15.000"
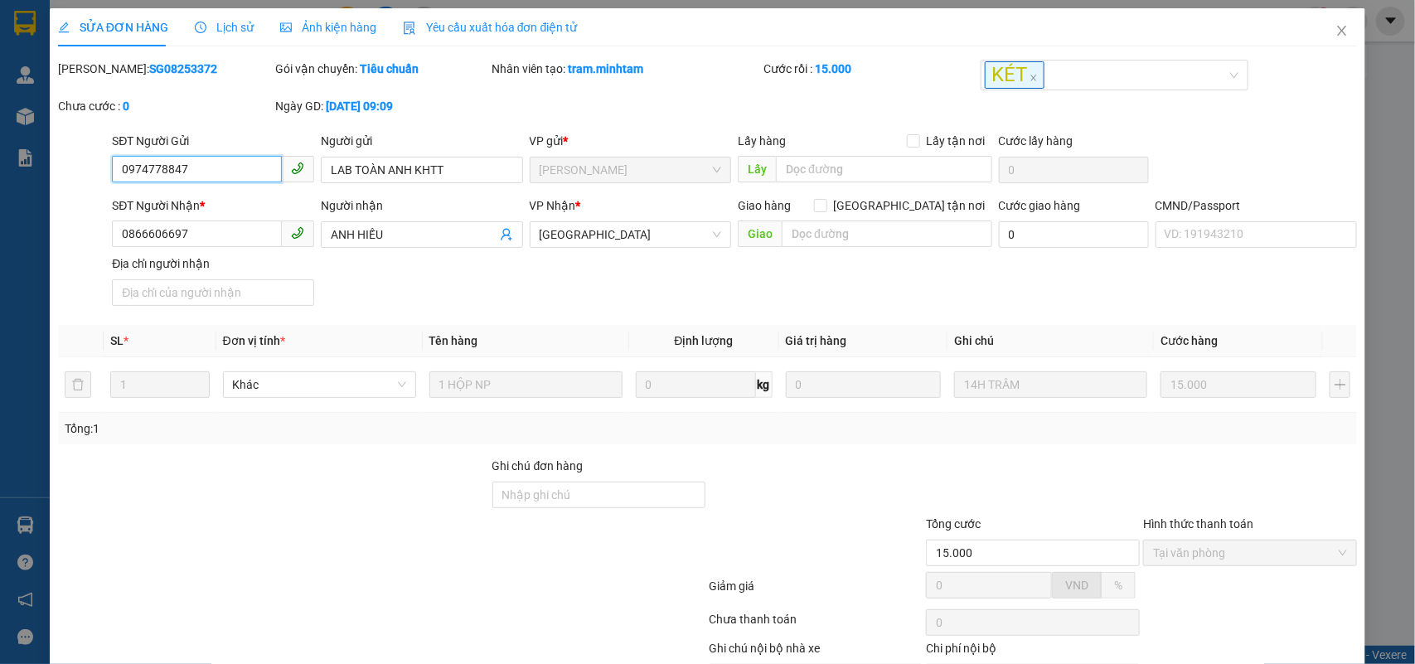
scroll to position [101, 0]
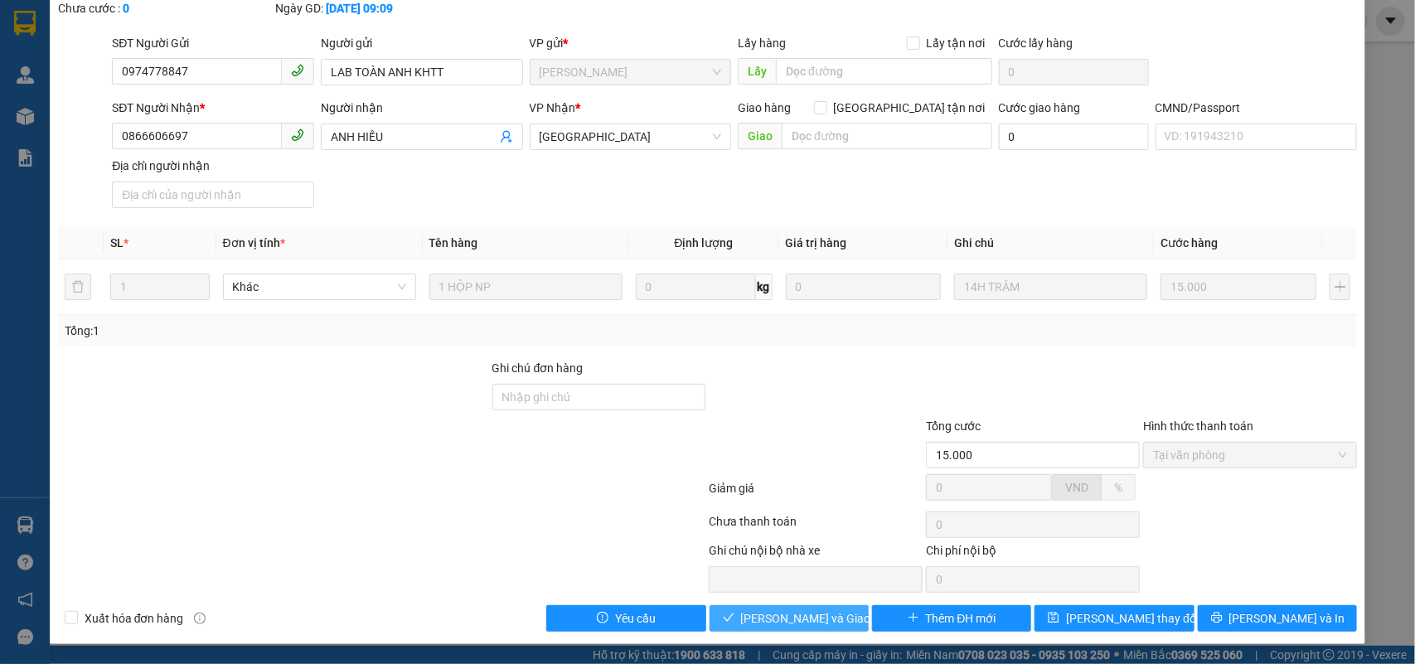
click at [778, 612] on span "Lưu và Giao hàng" at bounding box center [820, 618] width 159 height 18
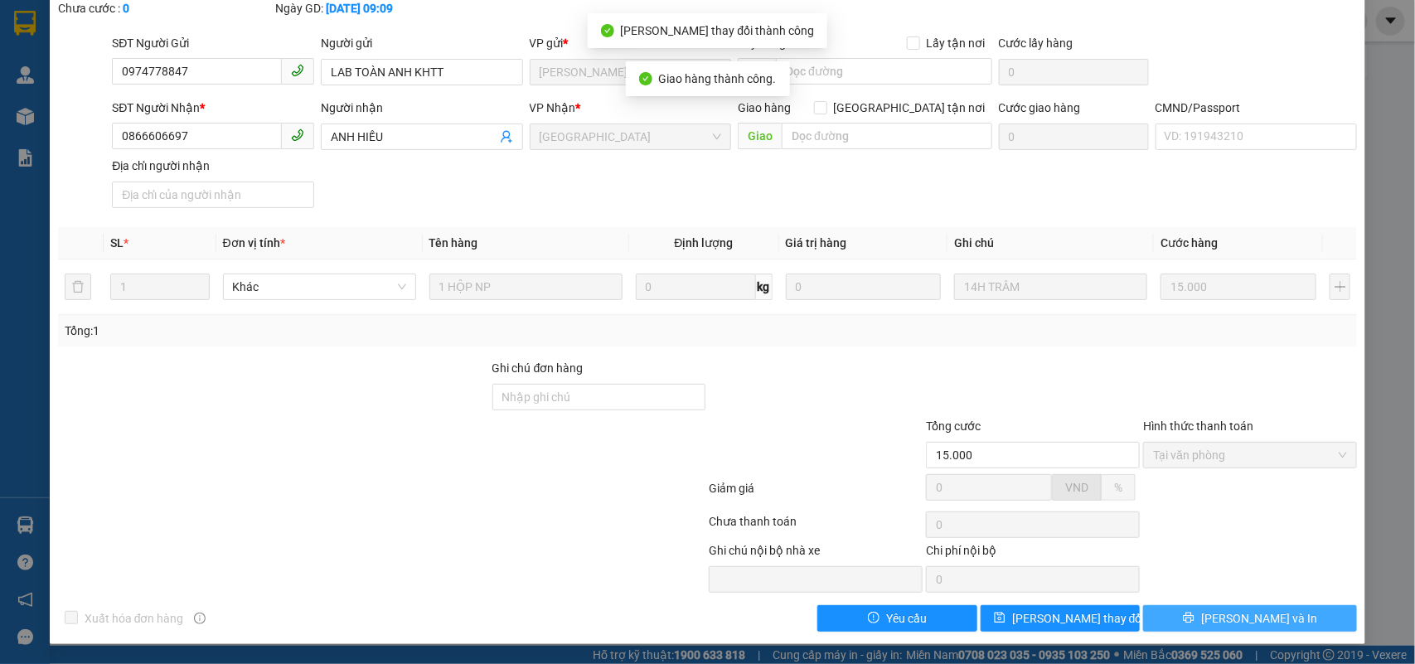
click at [1262, 626] on span "Lưu và In" at bounding box center [1260, 618] width 116 height 18
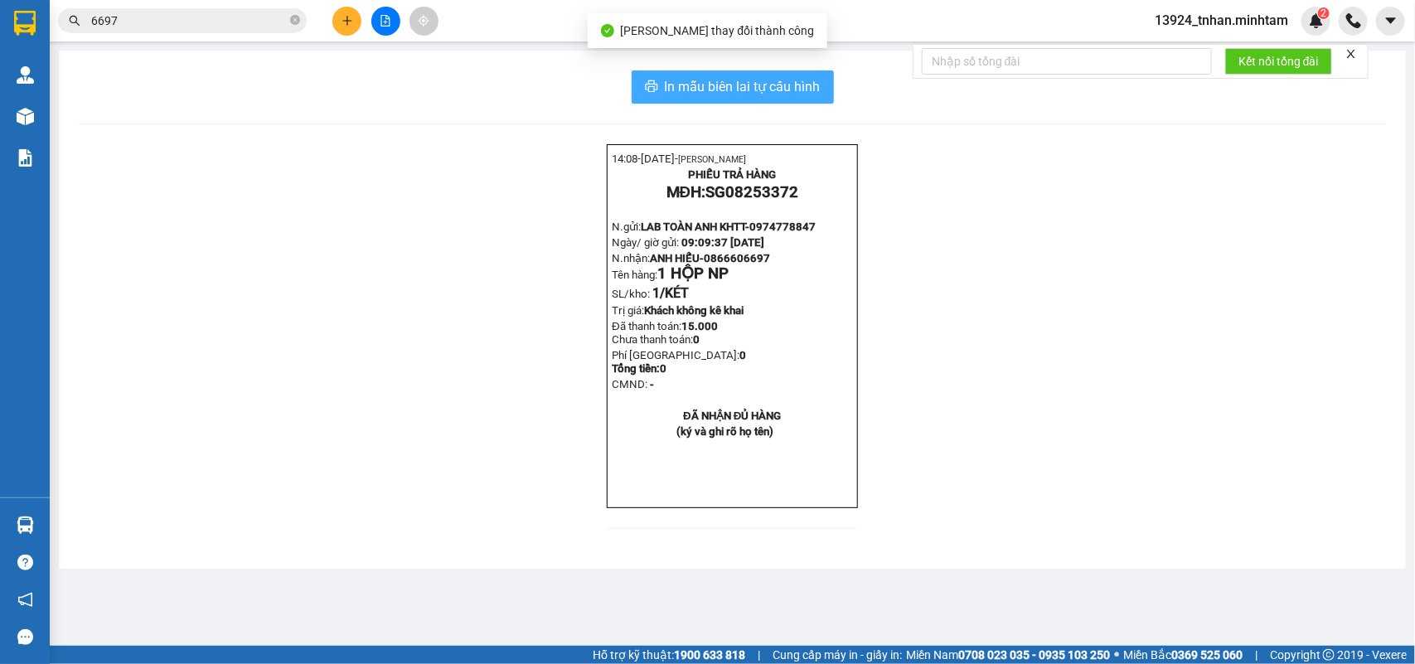
click at [813, 70] on div "In mẫu biên lai tự cấu hình 14:08- 14-08-2025- NGÔ THIỆN NHÂN PHIẾU TRẢ HÀNG MĐ…" at bounding box center [732, 310] width 1347 height 518
click at [808, 79] on span "In mẫu biên lai tự cấu hình" at bounding box center [743, 86] width 156 height 21
click at [209, 21] on input "6697" at bounding box center [189, 21] width 196 height 18
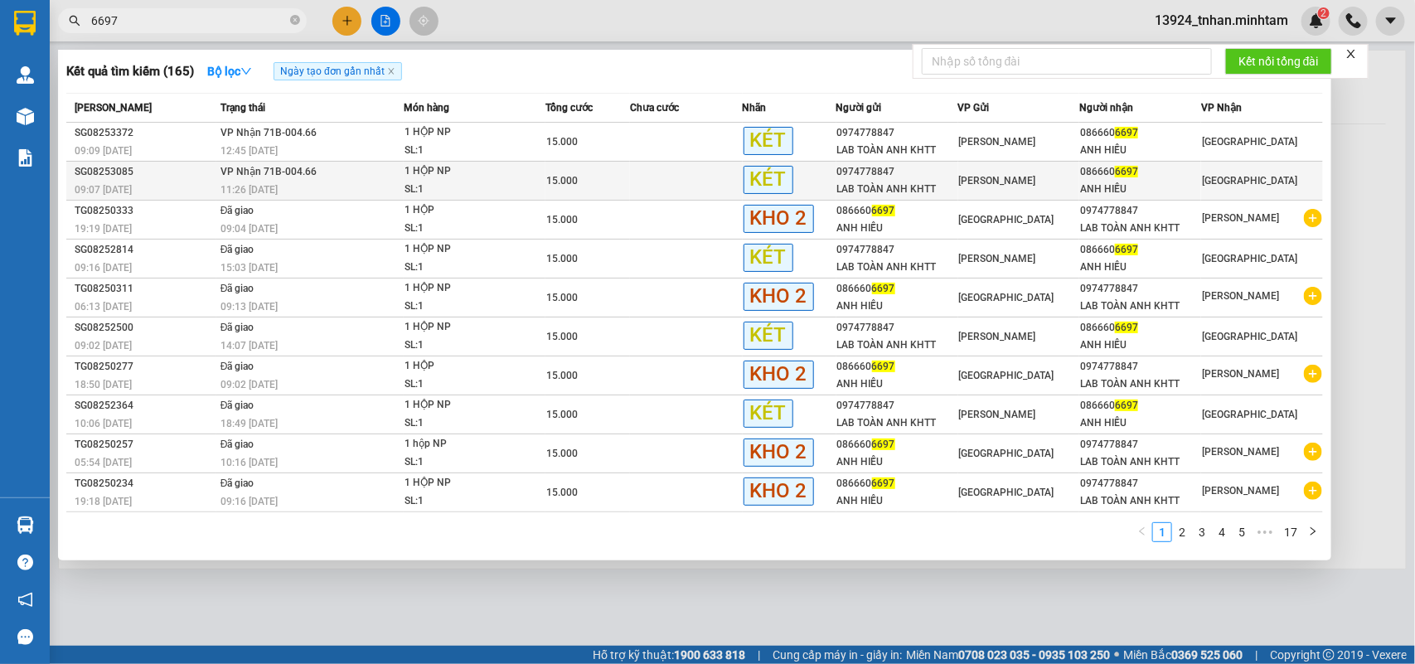
click at [602, 184] on div "15.000" at bounding box center [587, 181] width 83 height 18
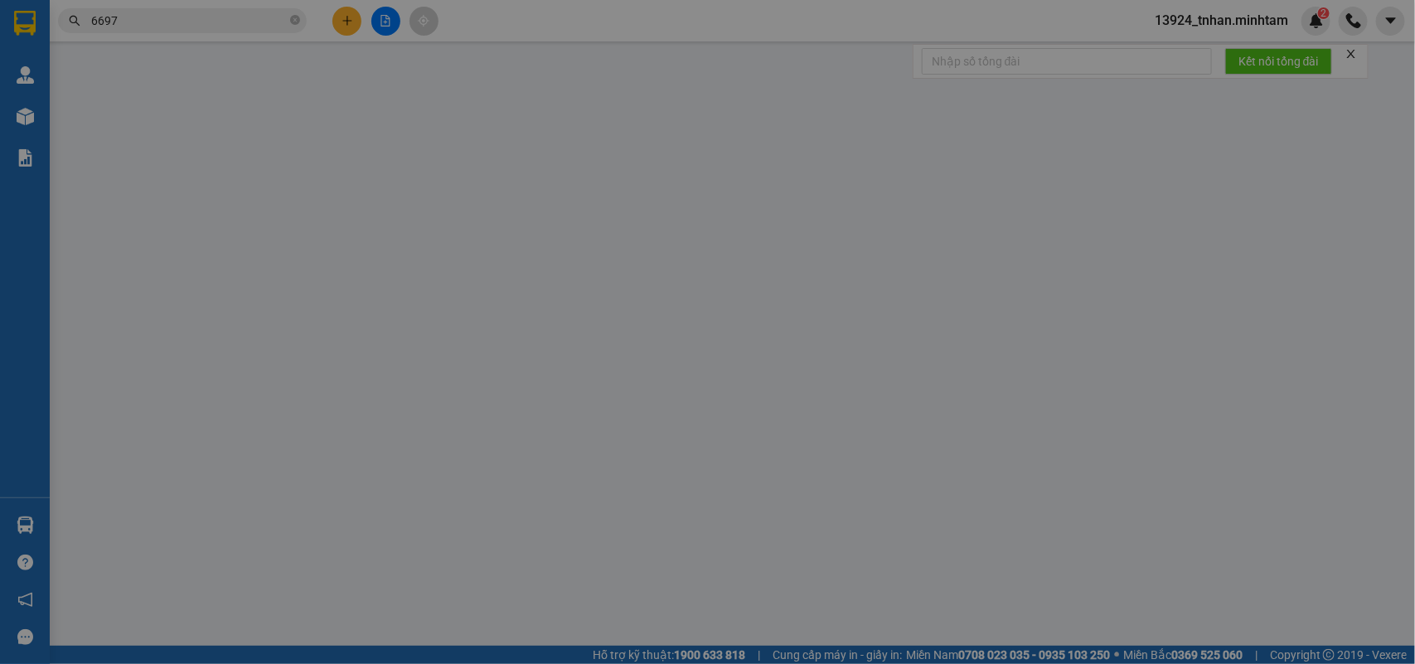
type input "0974778847"
type input "LAB TOÀN ANH KHTT"
type input "0866606697"
type input "ANH HIẾU"
type input "15.000"
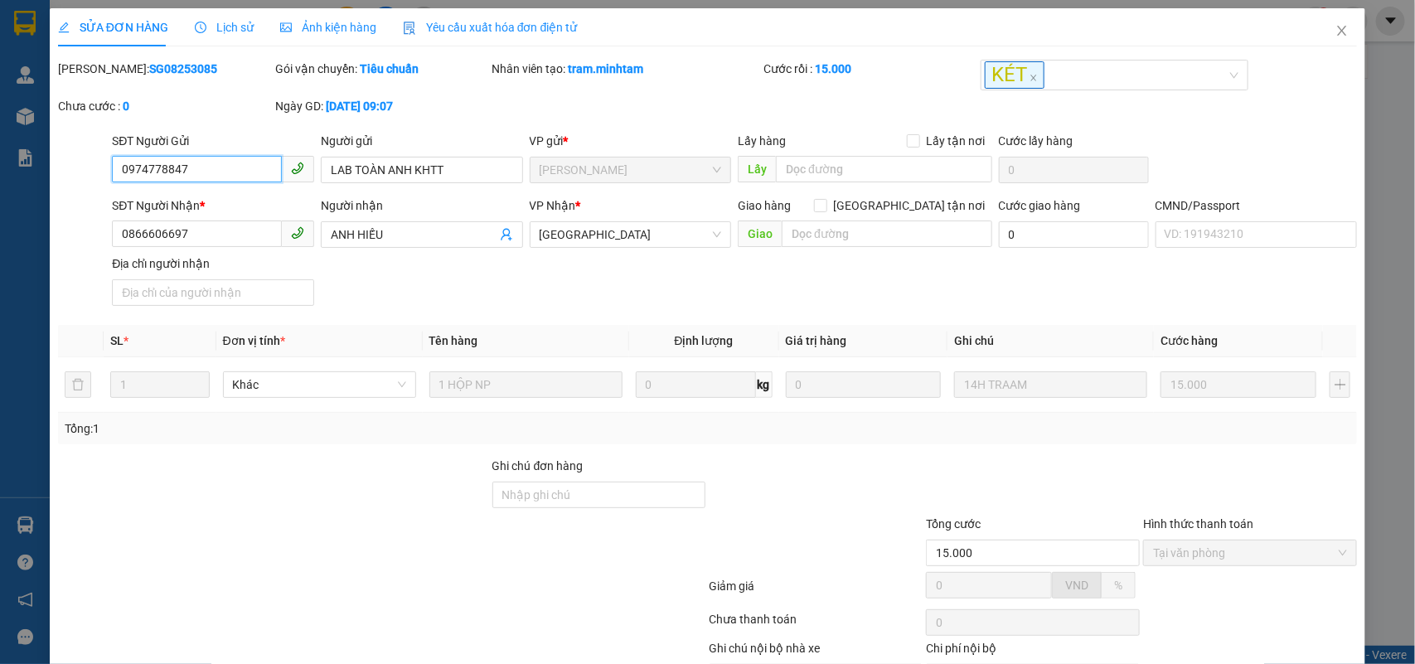
scroll to position [101, 0]
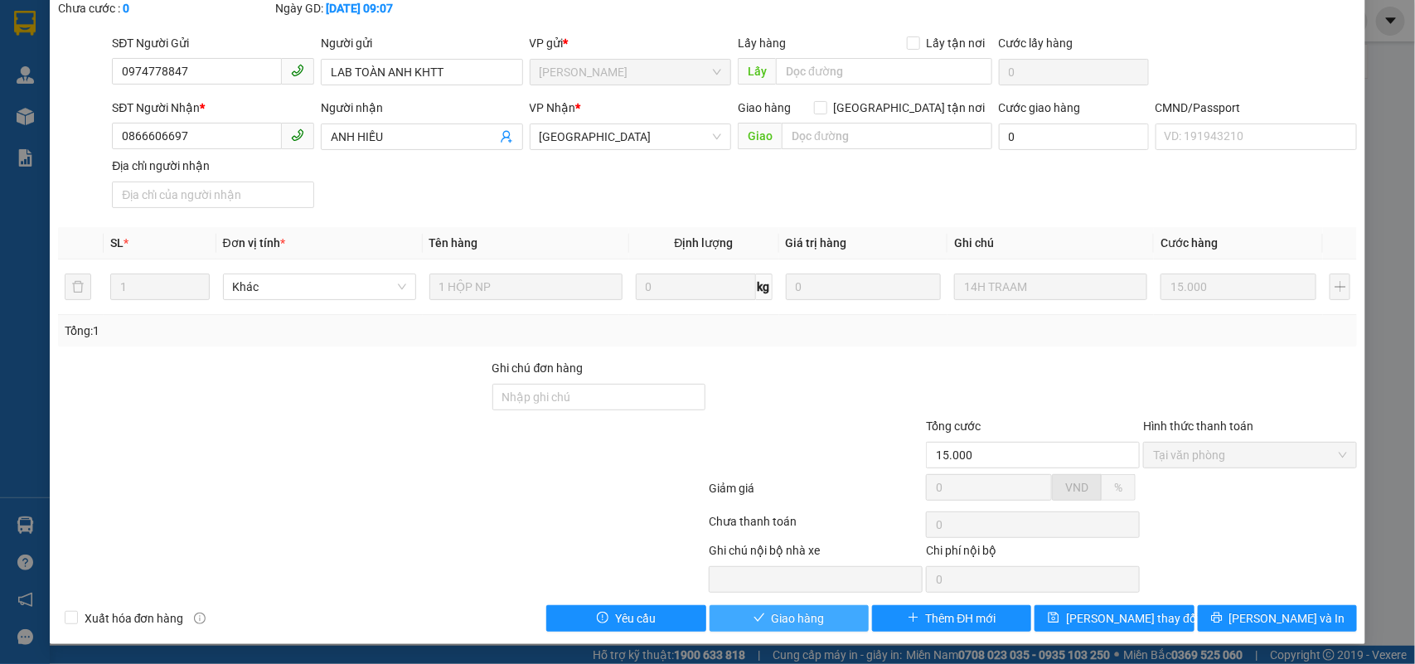
drag, startPoint x: 781, startPoint y: 626, endPoint x: 1022, endPoint y: 639, distance: 240.8
click at [788, 628] on button "Giao hàng" at bounding box center [789, 618] width 159 height 27
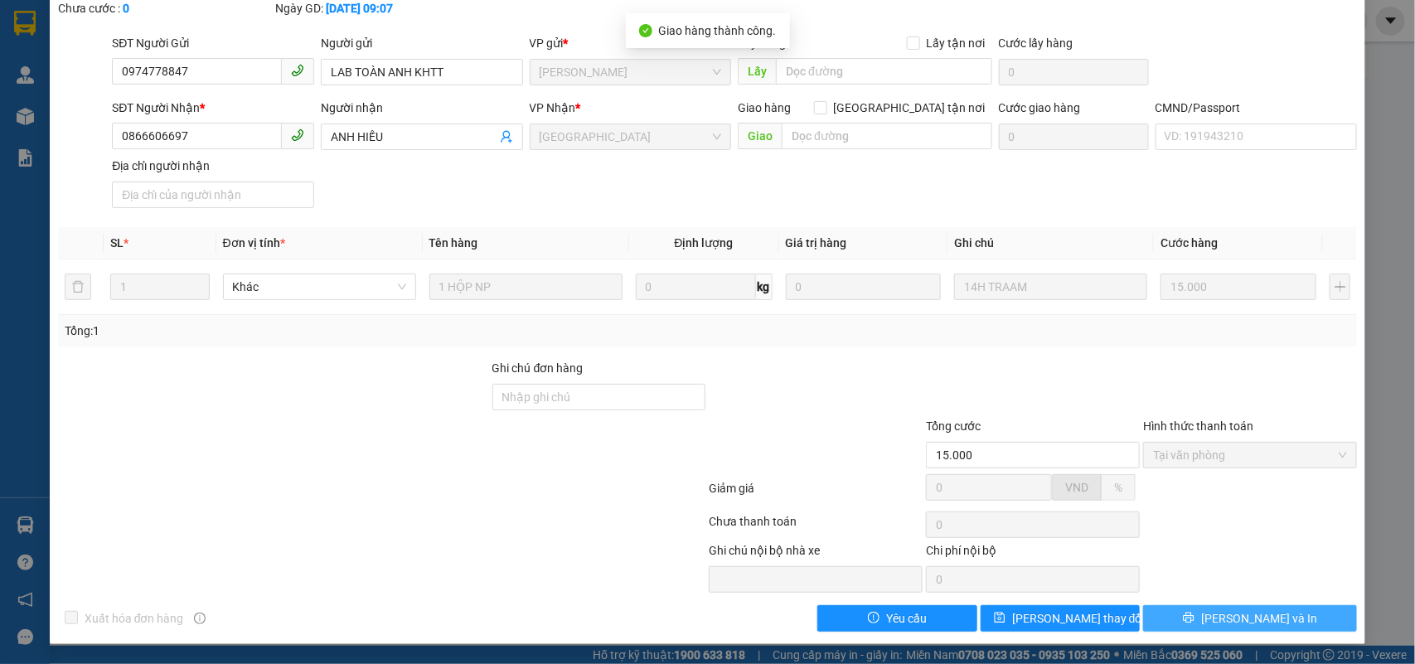
click at [1300, 615] on button "Lưu và In" at bounding box center [1251, 618] width 214 height 27
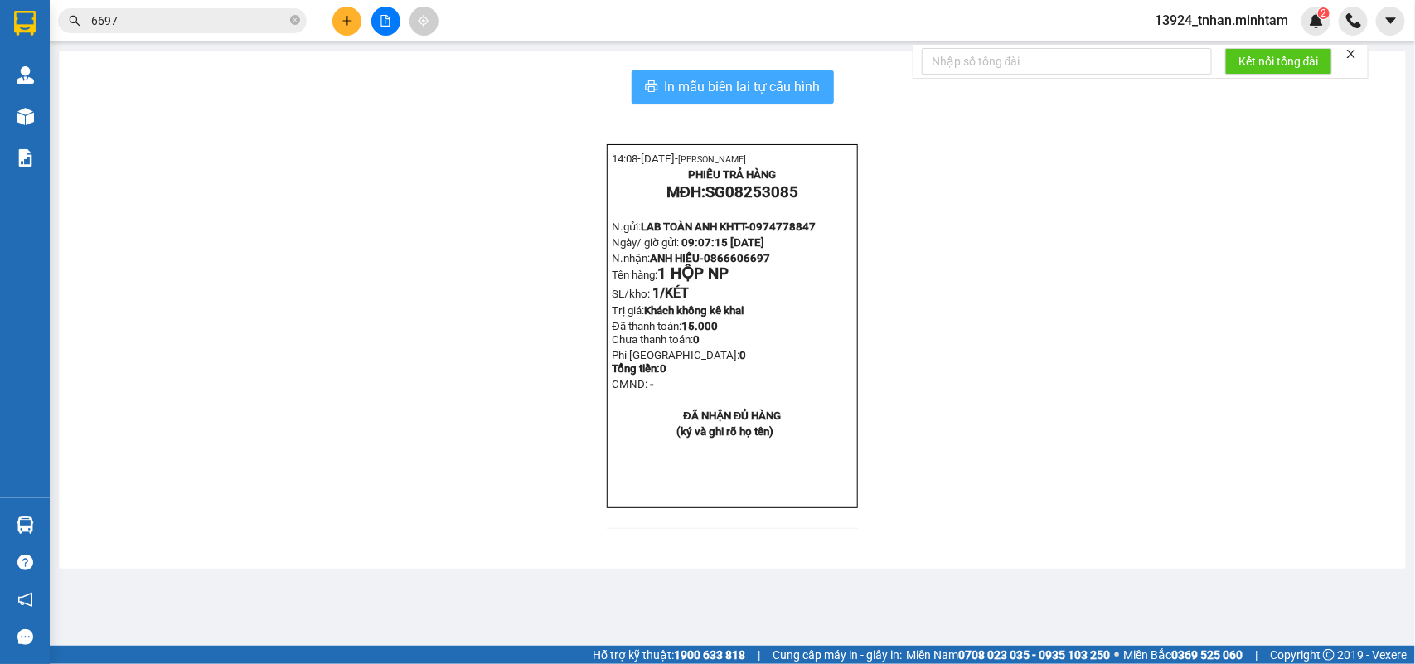
click at [739, 85] on span "In mẫu biên lai tự cấu hình" at bounding box center [743, 86] width 156 height 21
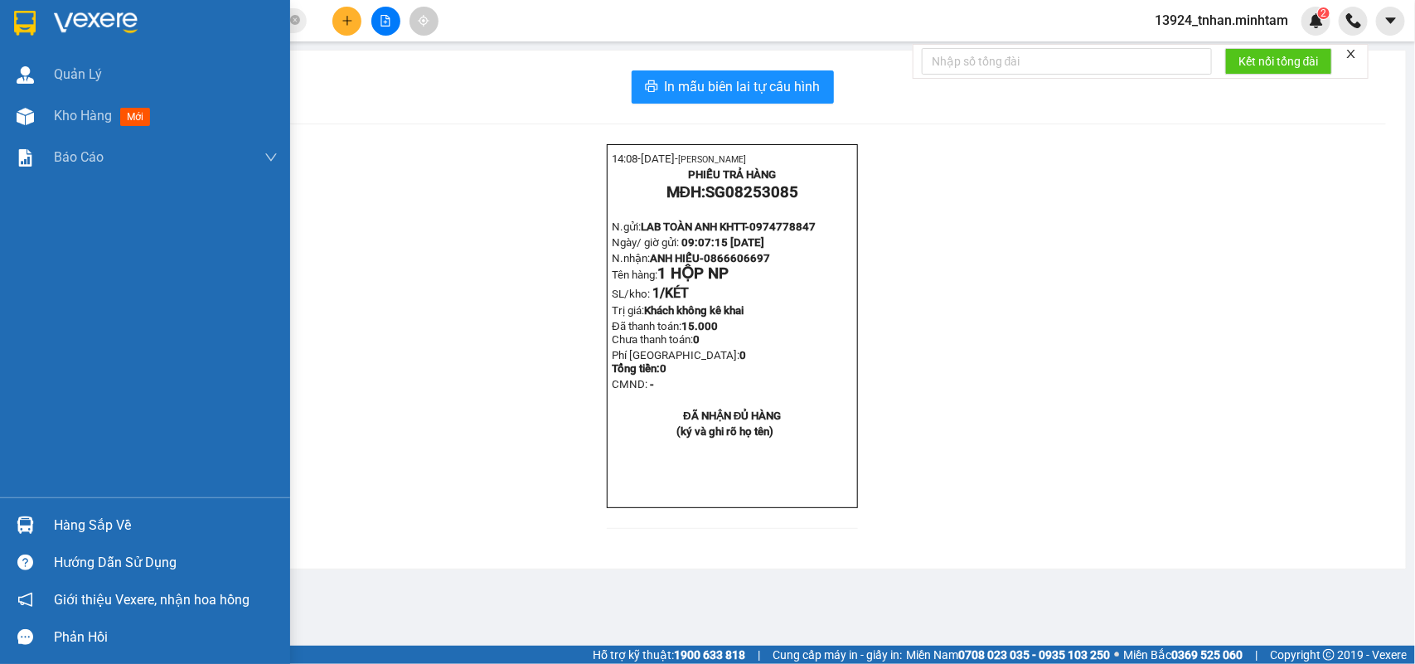
click at [10, 7] on div at bounding box center [145, 27] width 290 height 54
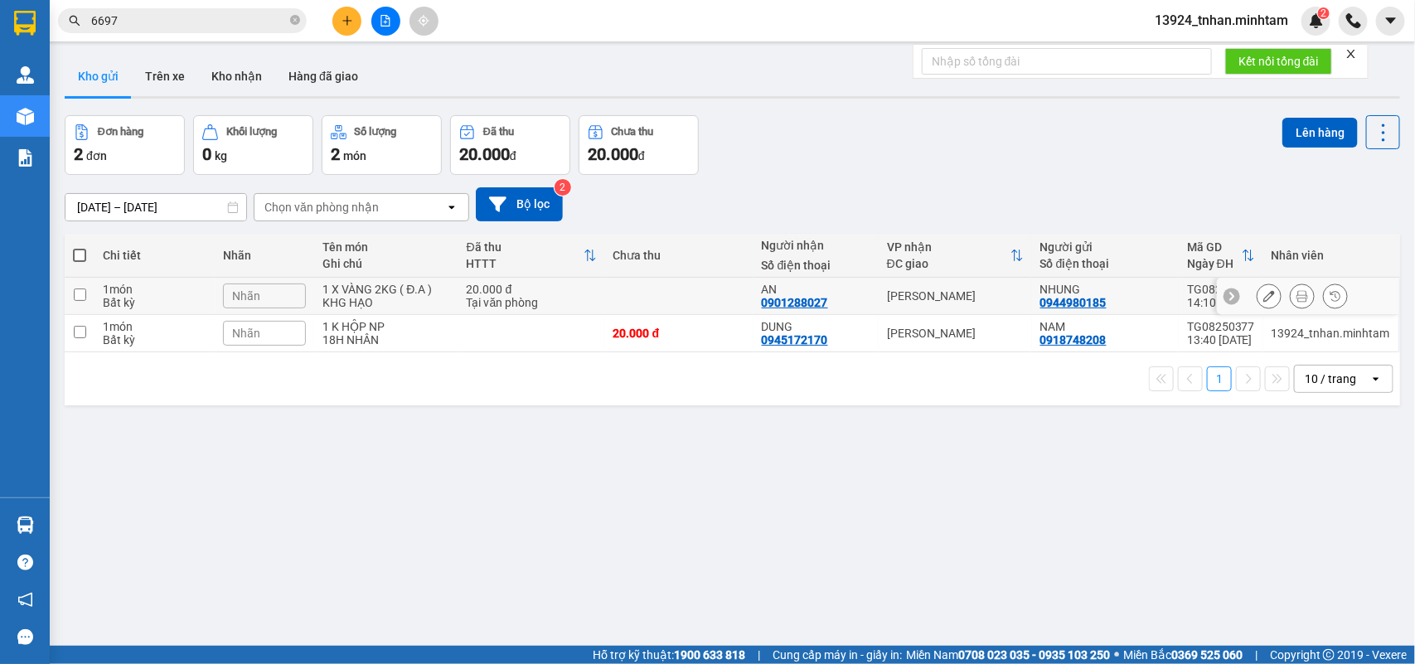
drag, startPoint x: 1000, startPoint y: 295, endPoint x: 983, endPoint y: 319, distance: 29.7
click at [999, 295] on div "[PERSON_NAME]" at bounding box center [955, 295] width 137 height 13
checkbox input "true"
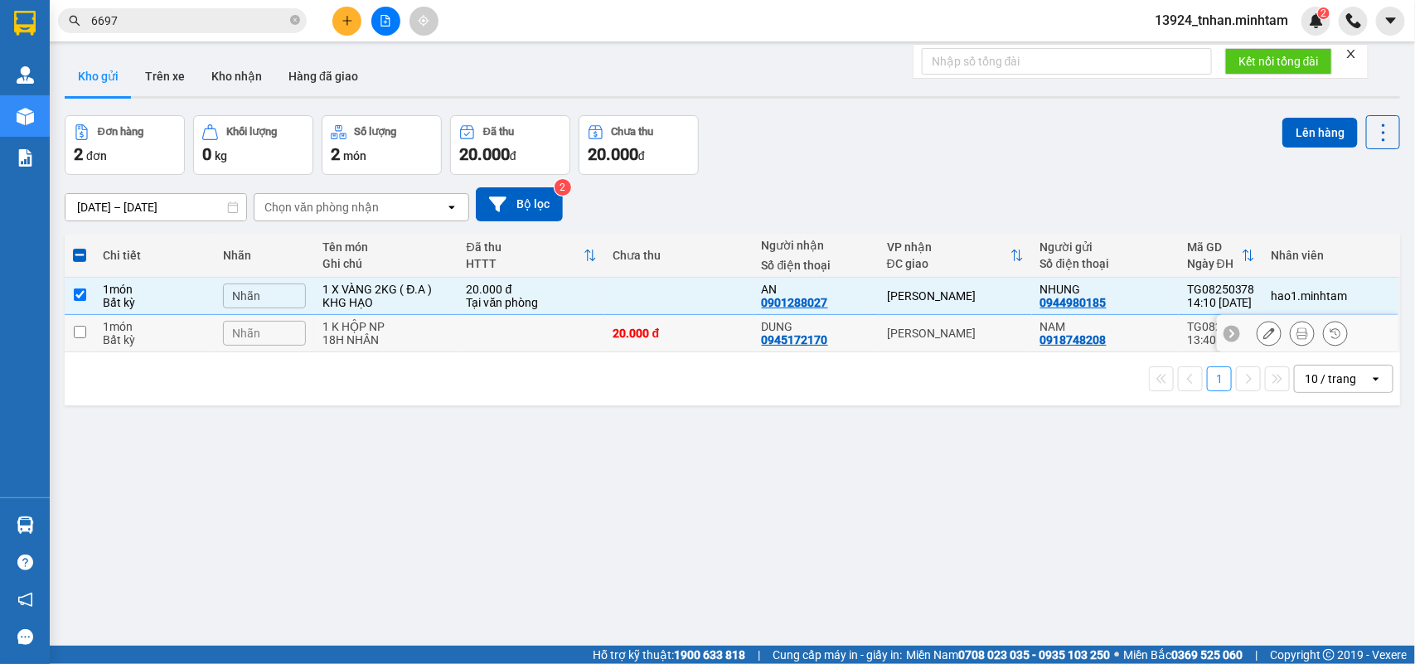
click at [979, 325] on td "[PERSON_NAME]" at bounding box center [955, 333] width 153 height 37
checkbox input "true"
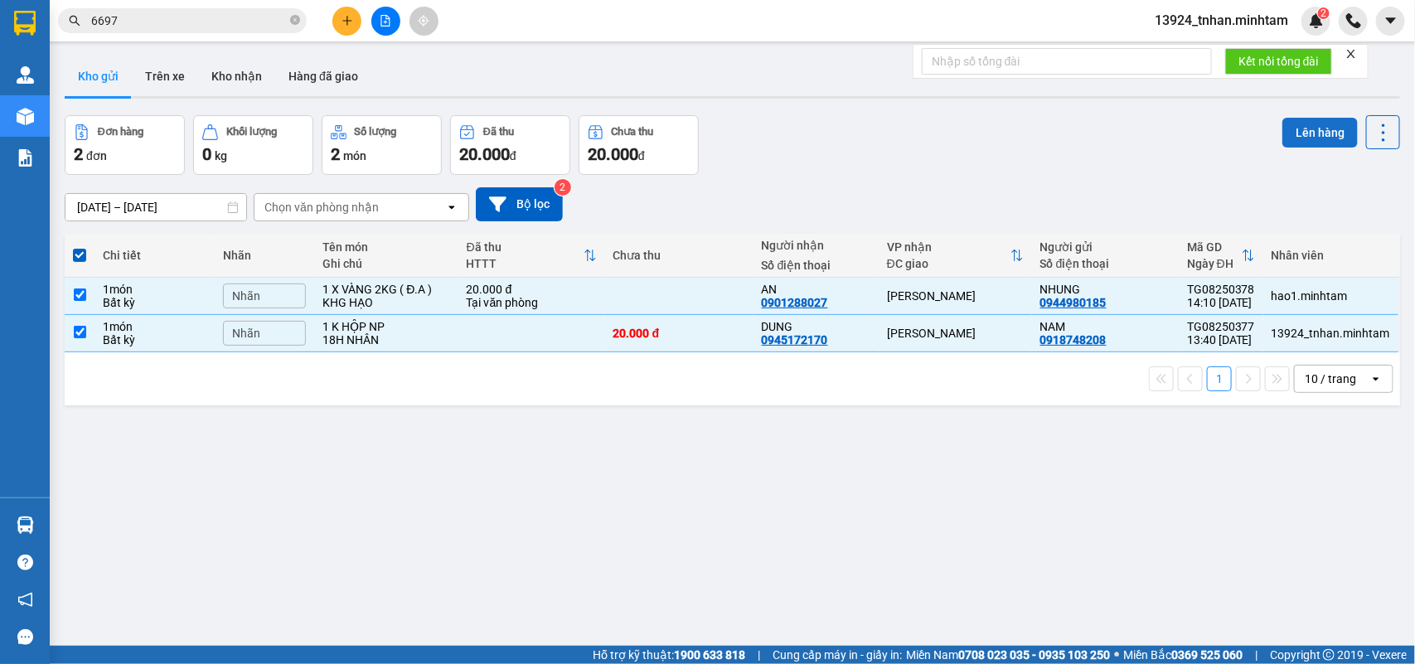
click at [1319, 134] on button "Lên hàng" at bounding box center [1320, 133] width 75 height 30
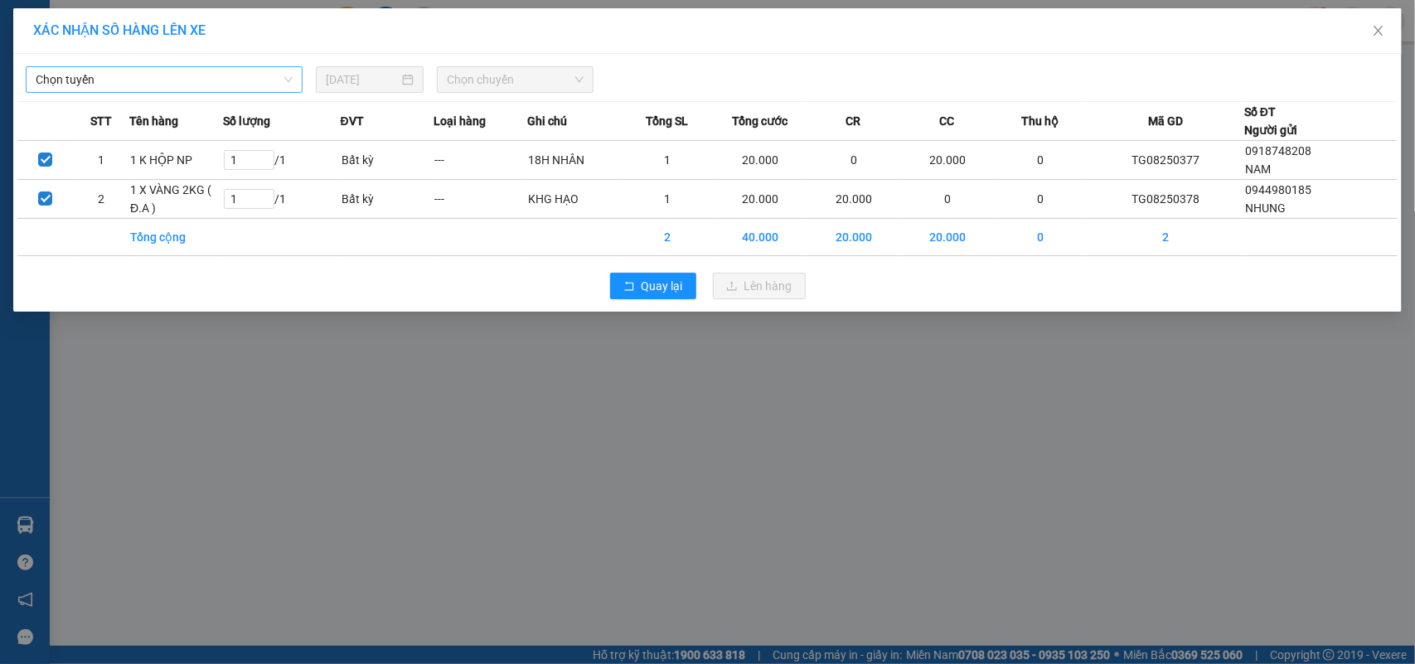
click at [151, 80] on span "Chọn tuyến" at bounding box center [164, 79] width 257 height 25
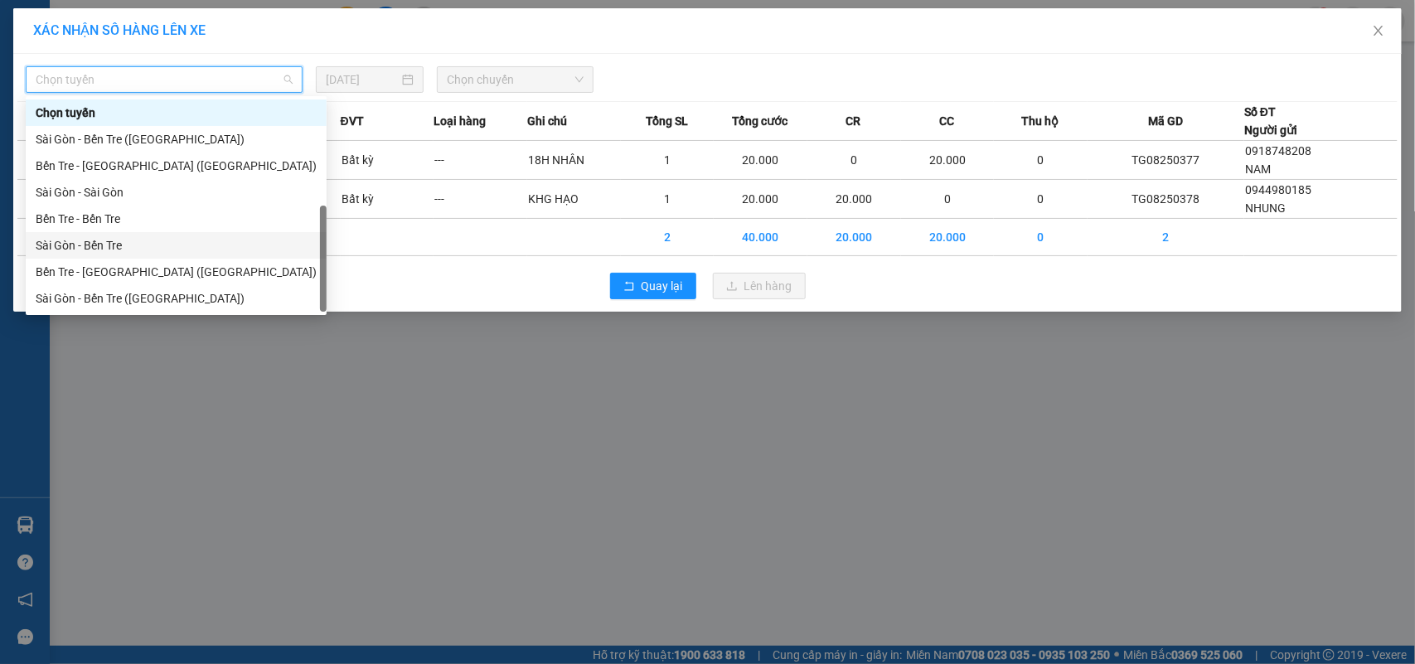
scroll to position [26, 0]
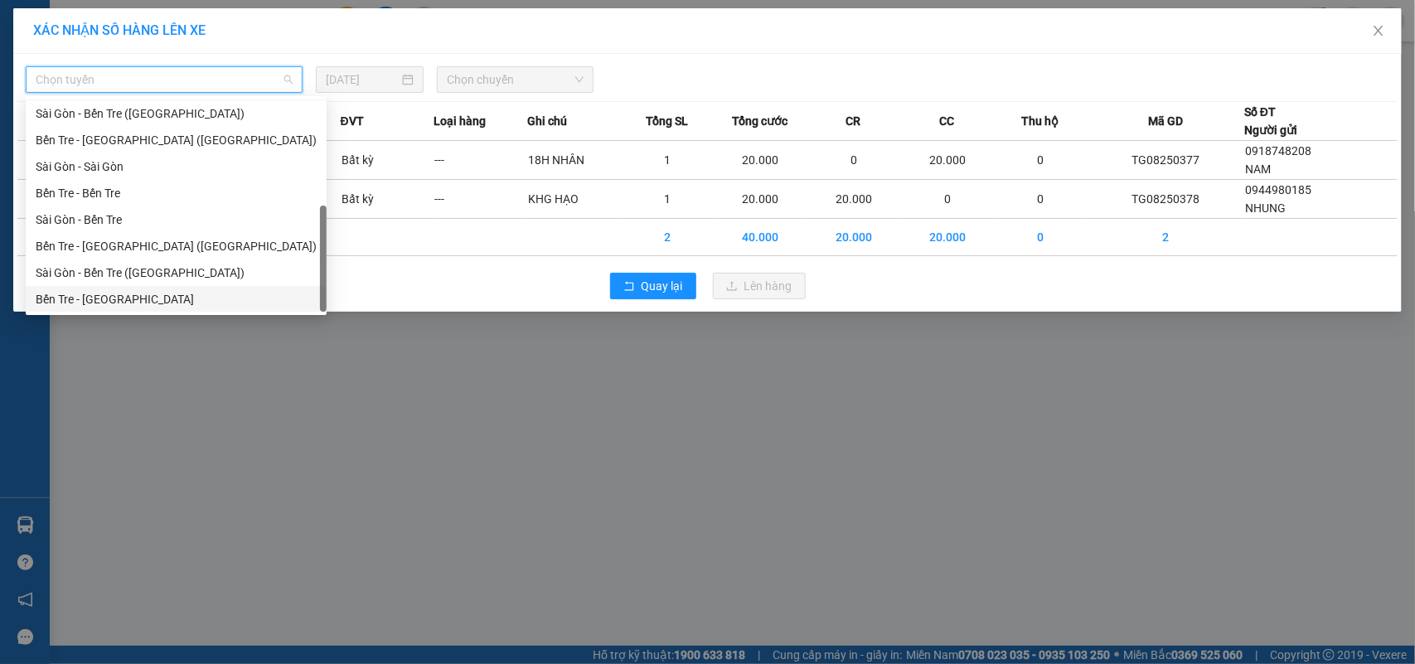
click at [143, 290] on div "Bến Tre - [GEOGRAPHIC_DATA]" at bounding box center [176, 299] width 281 height 18
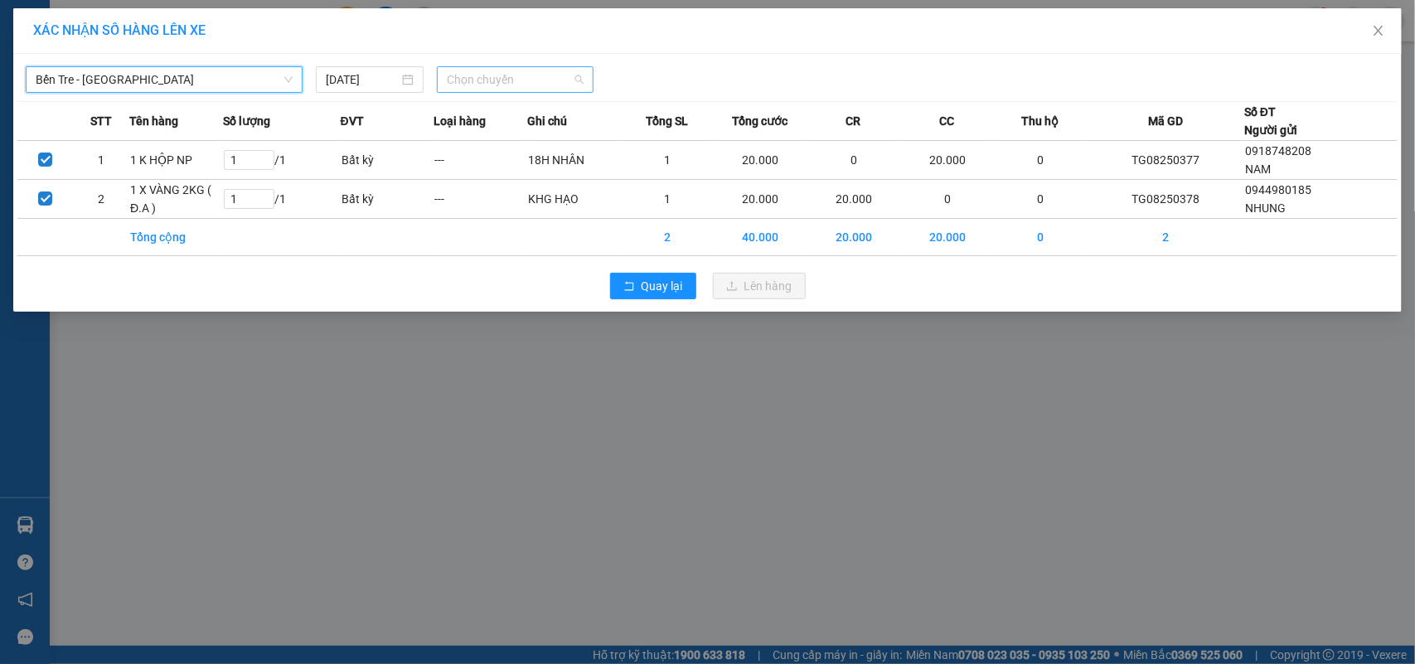
click at [556, 75] on span "Chọn chuyến" at bounding box center [515, 79] width 136 height 25
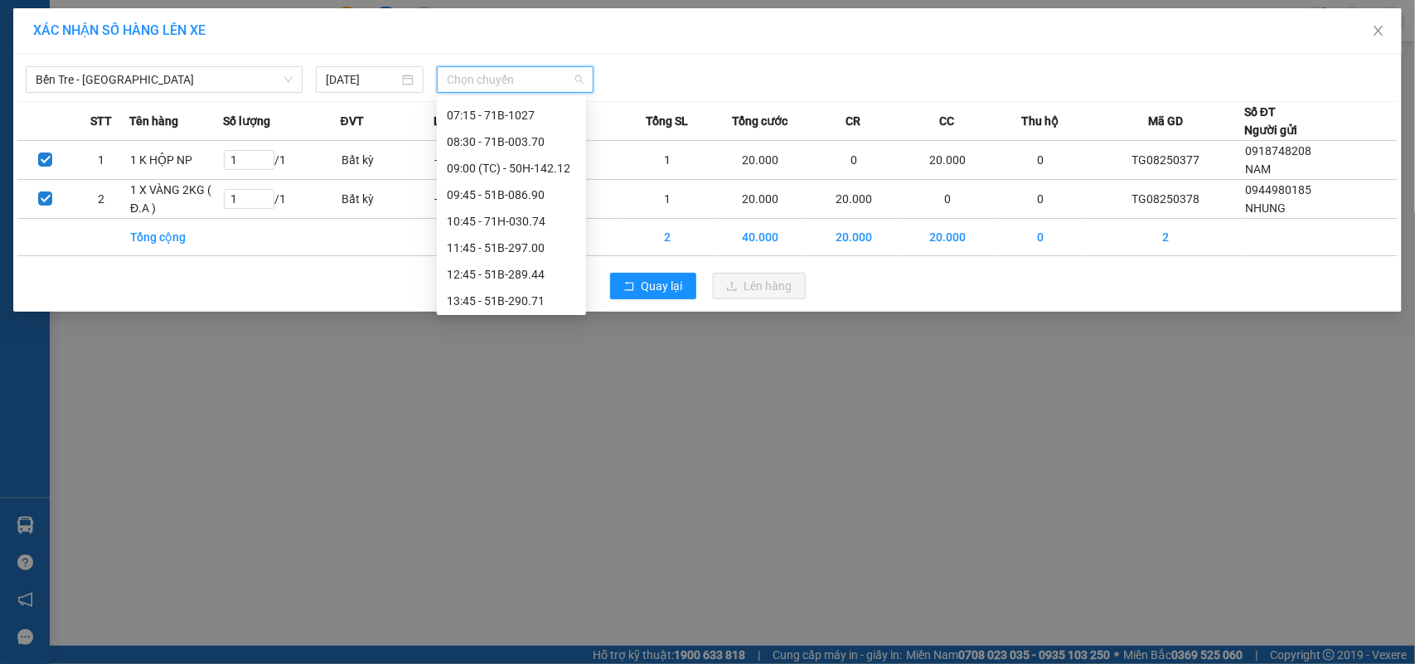
scroll to position [207, 0]
click at [299, 72] on div "Bến Tre - [GEOGRAPHIC_DATA]" at bounding box center [164, 79] width 277 height 27
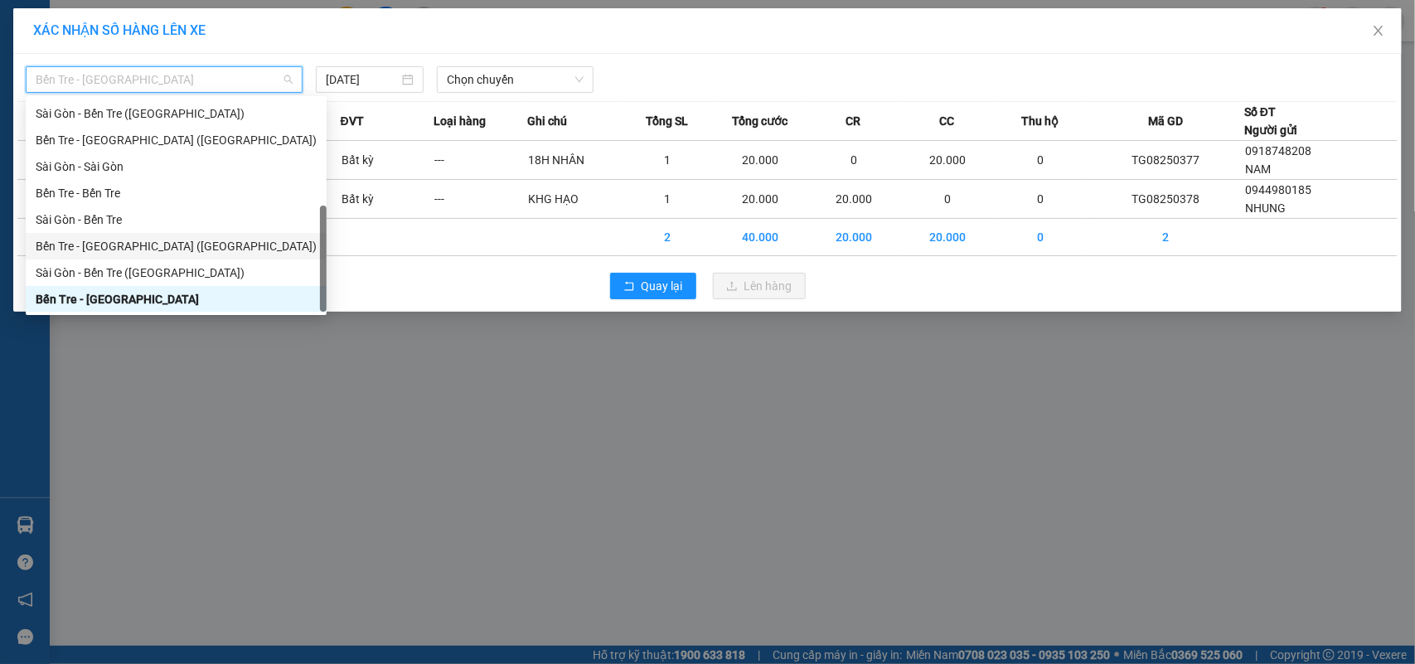
click at [134, 246] on div "Bến Tre - Sài Gòn (CT)" at bounding box center [176, 246] width 281 height 18
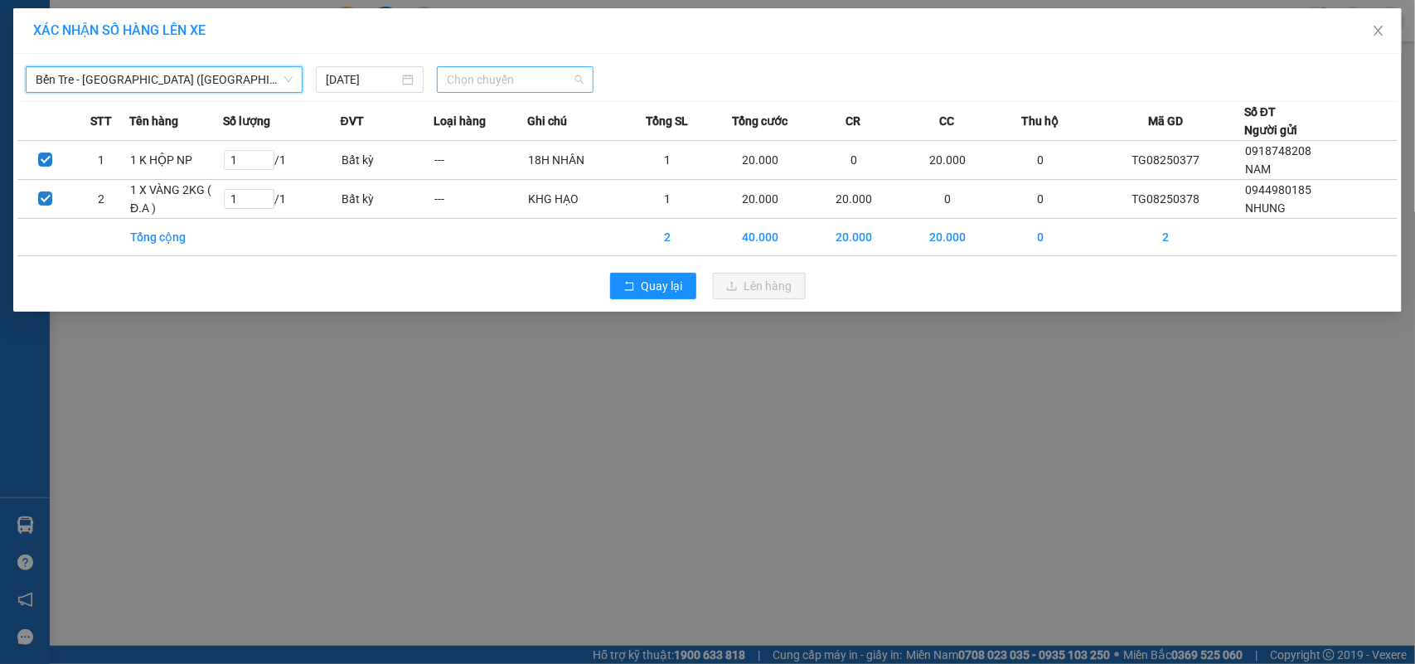
click at [478, 87] on span "Chọn chuyến" at bounding box center [515, 79] width 136 height 25
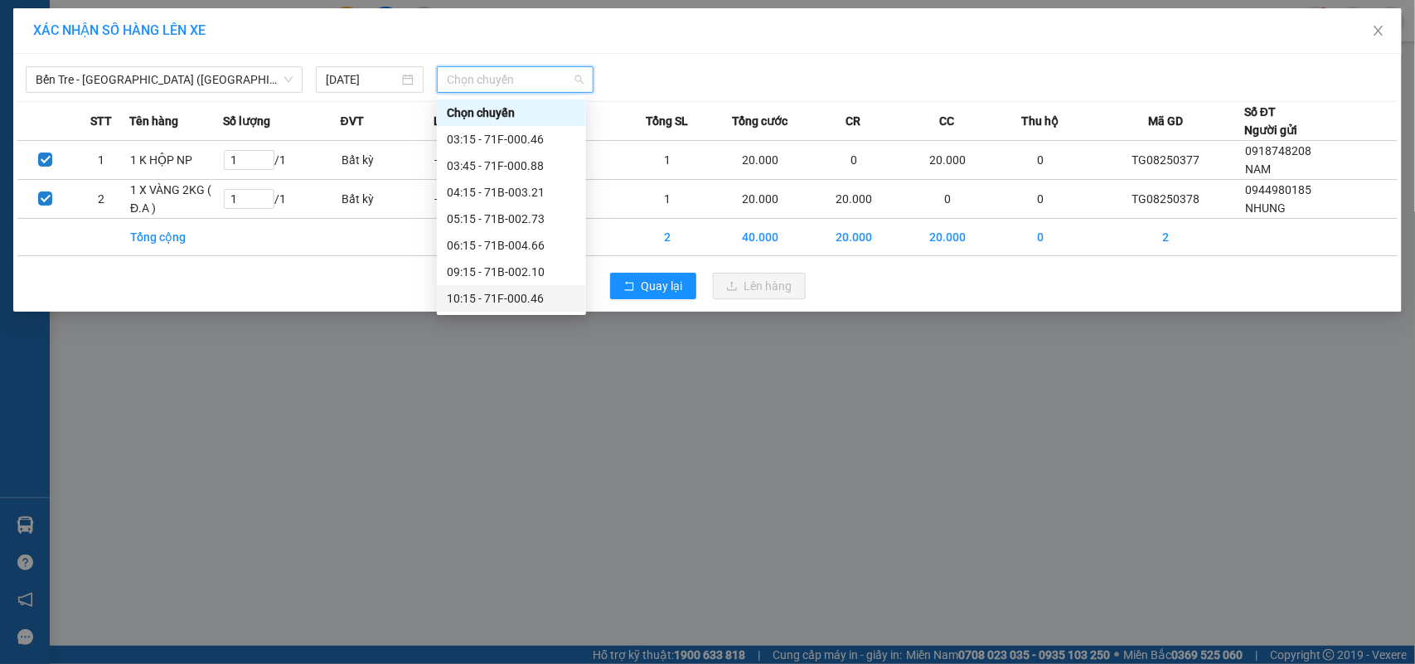
scroll to position [104, 0]
click at [536, 271] on div "13:15 - 71B-002.73" at bounding box center [511, 274] width 129 height 18
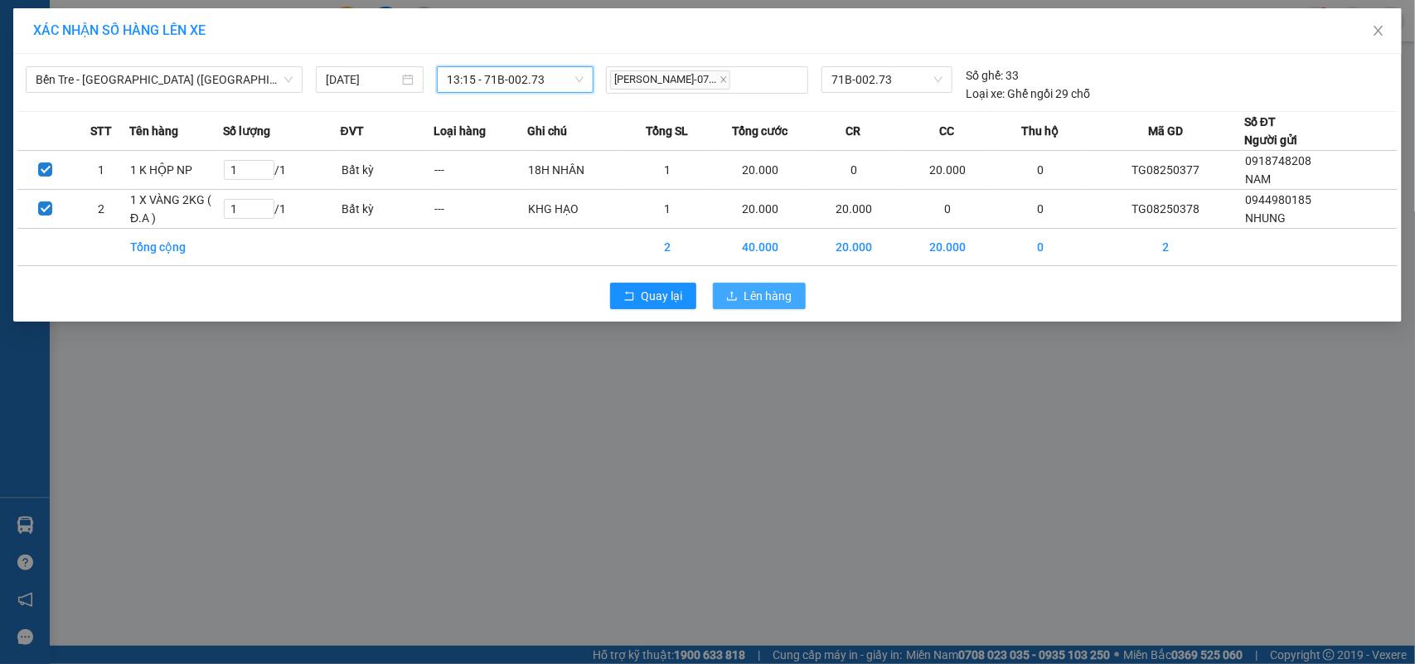
click at [778, 303] on span "Lên hàng" at bounding box center [769, 296] width 48 height 18
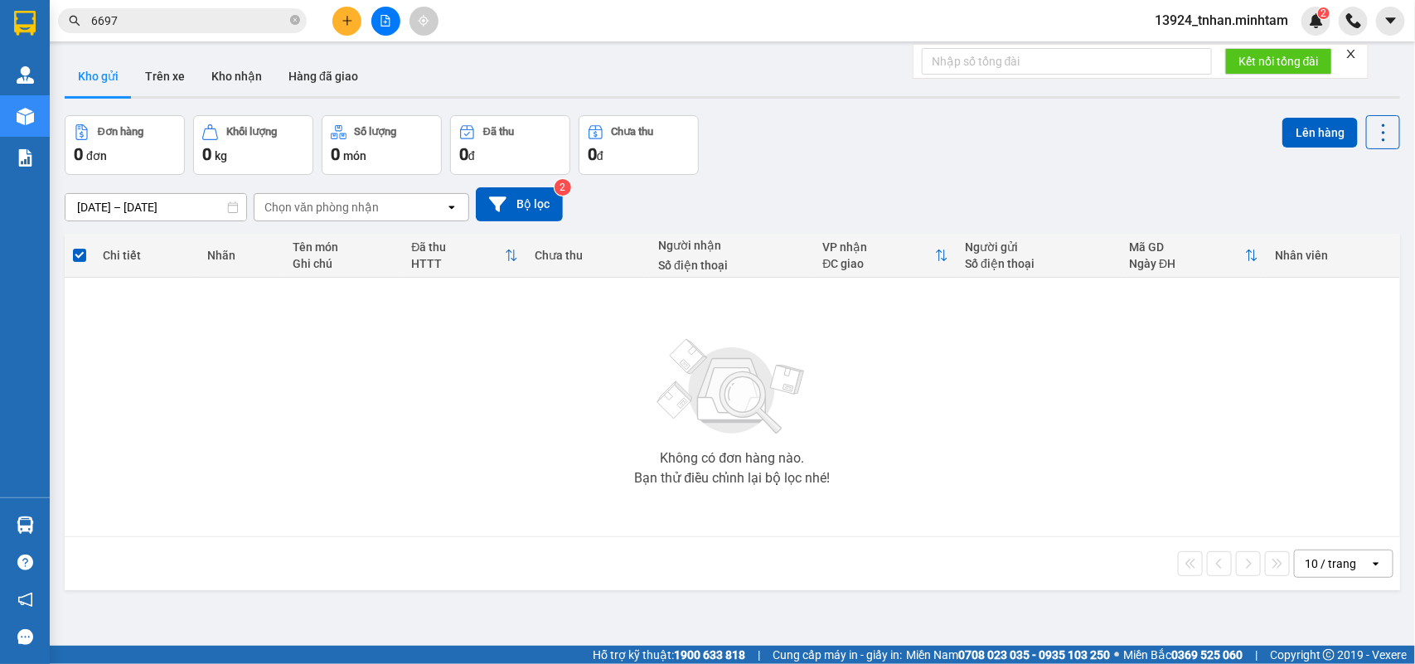
drag, startPoint x: 296, startPoint y: 15, endPoint x: 297, endPoint y: 4, distance: 10.8
click at [297, 7] on div "Kết quả tìm kiếm ( 165 ) Bộ lọc Ngày tạo đơn gần nhất Mã ĐH Trạng thái Món hàng…" at bounding box center [161, 21] width 323 height 29
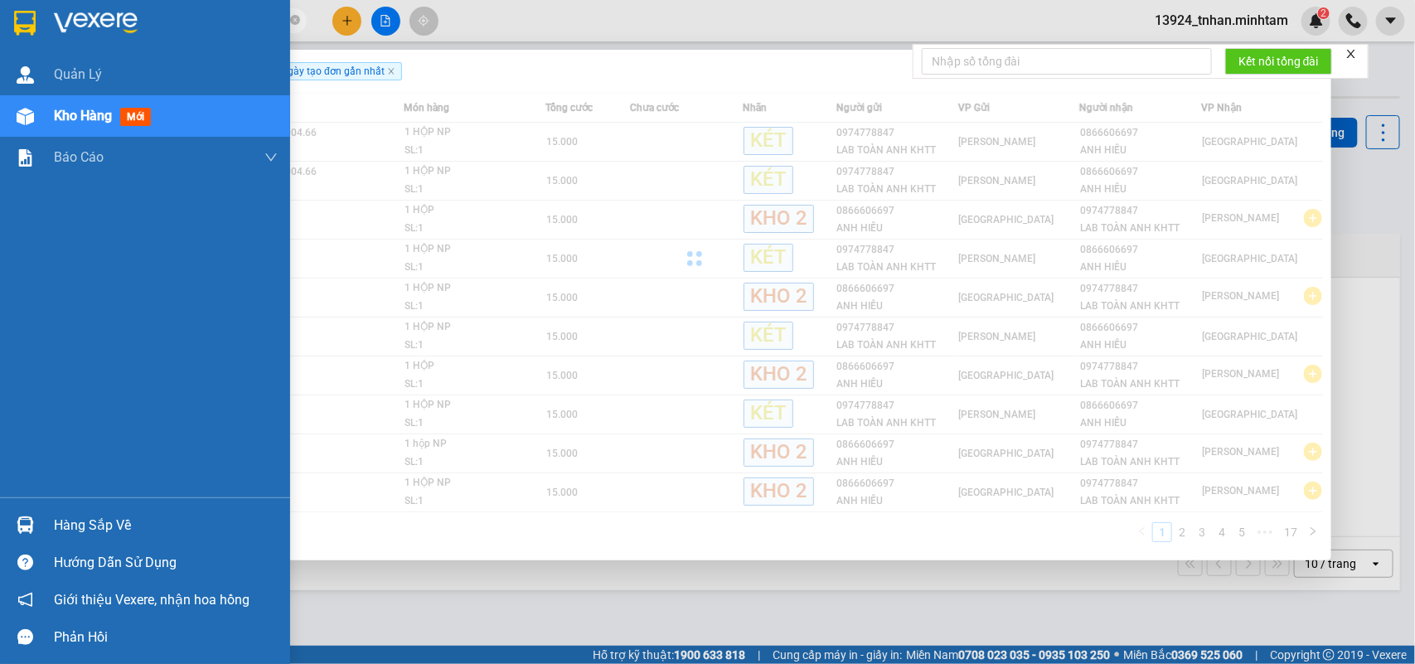
drag, startPoint x: 187, startPoint y: 18, endPoint x: 0, endPoint y: 4, distance: 187.1
click at [0, 4] on section "Kết quả tìm kiếm ( 165 ) Bộ lọc Ngày tạo đơn gần nhất Mã ĐH Trạng thái Món hàng…" at bounding box center [707, 332] width 1415 height 664
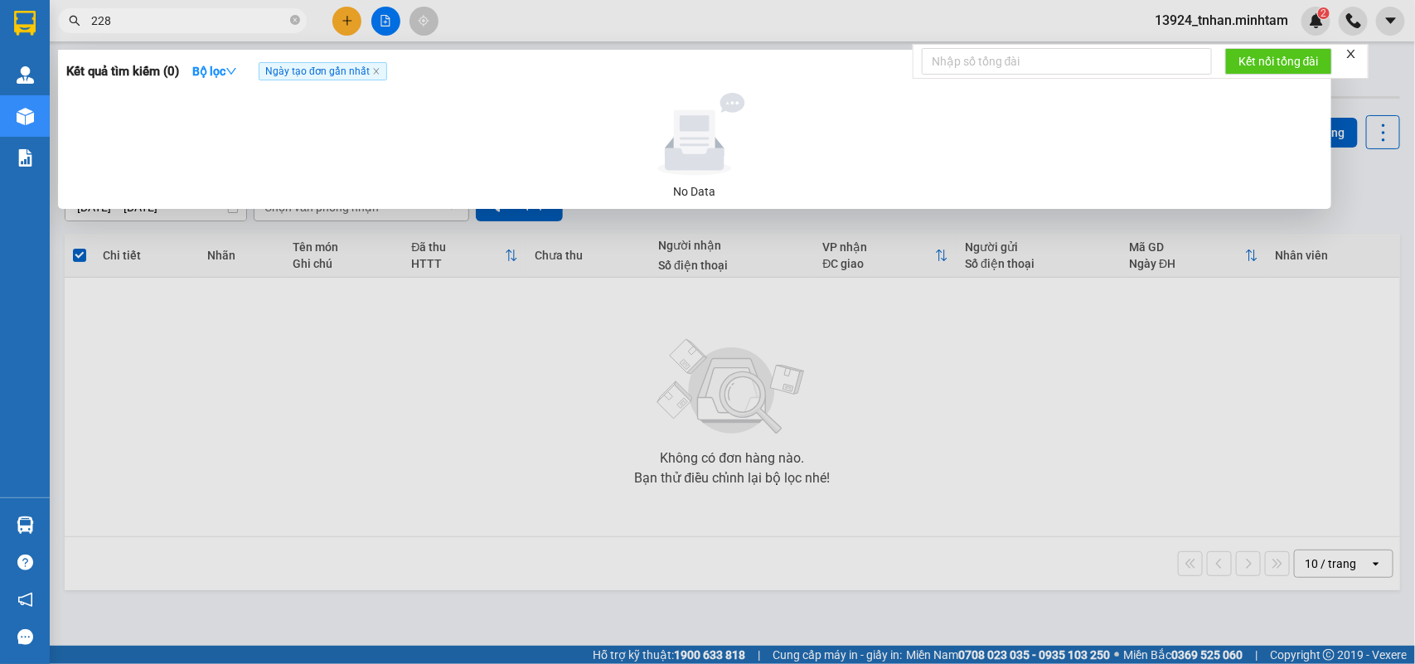
type input "2288"
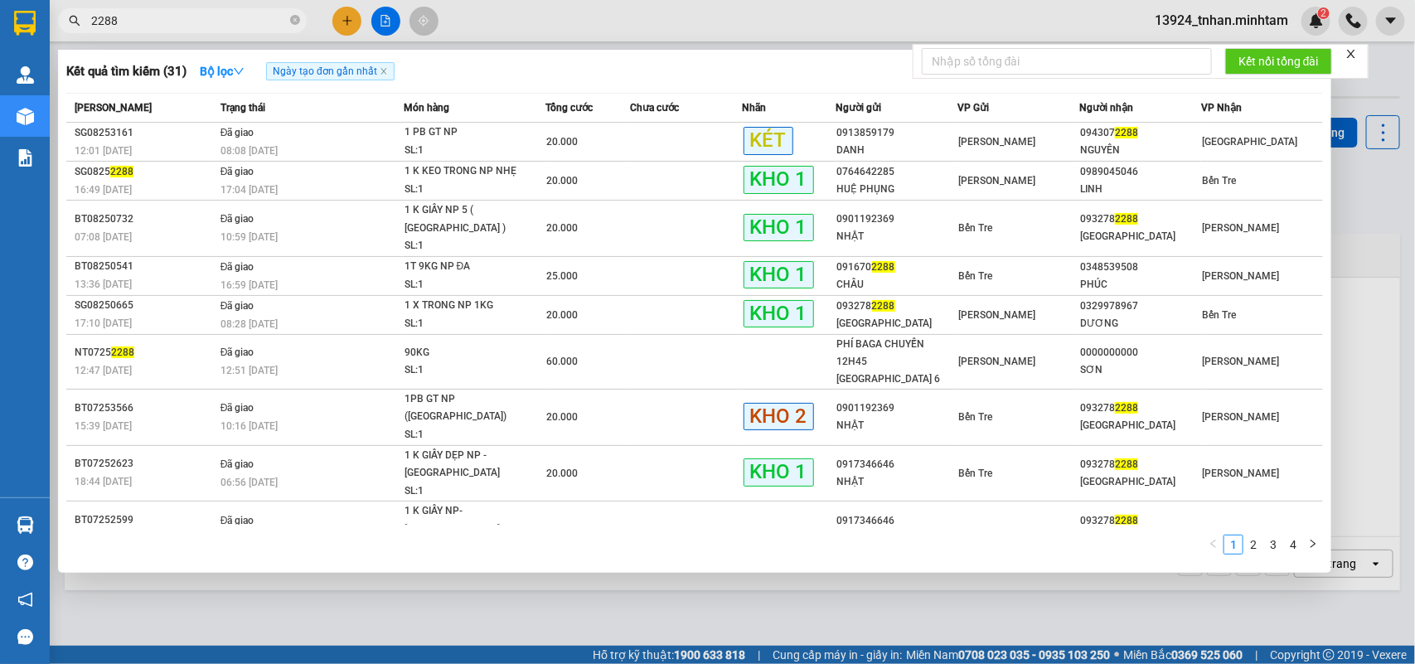
click at [291, 14] on span at bounding box center [295, 21] width 10 height 16
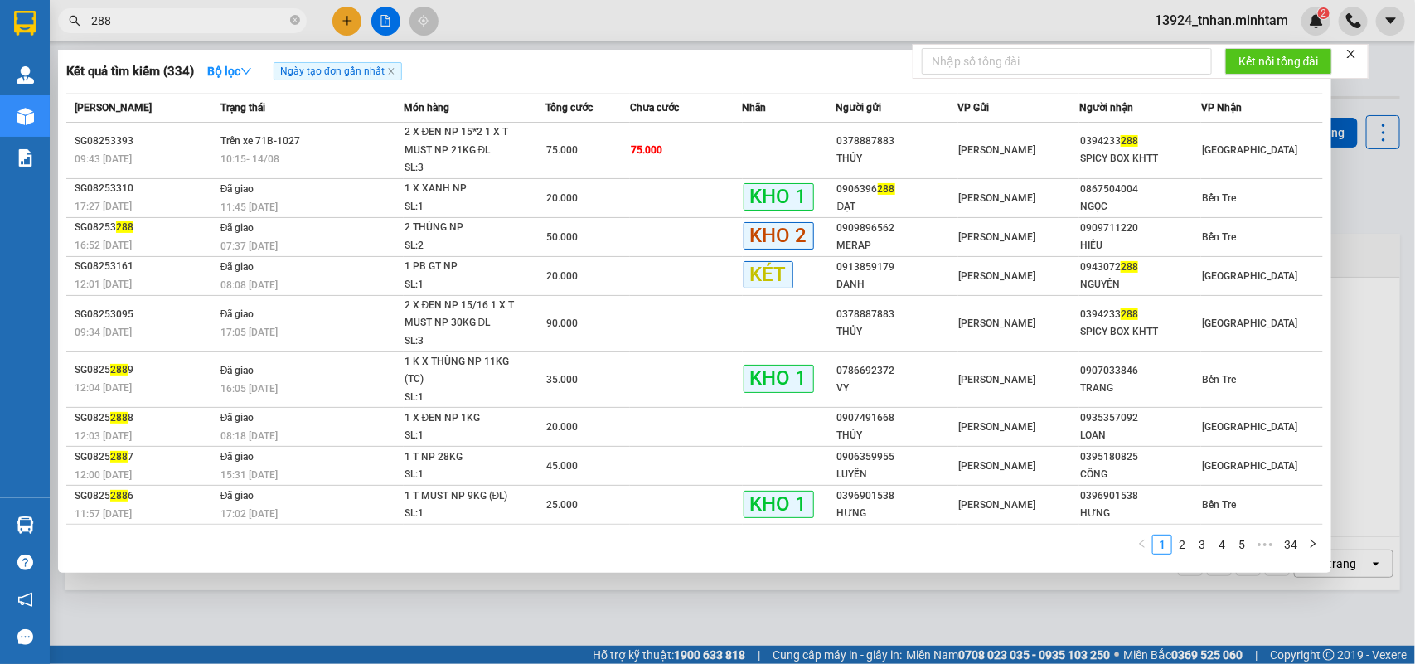
type input "288"
click at [158, 604] on div at bounding box center [707, 332] width 1415 height 664
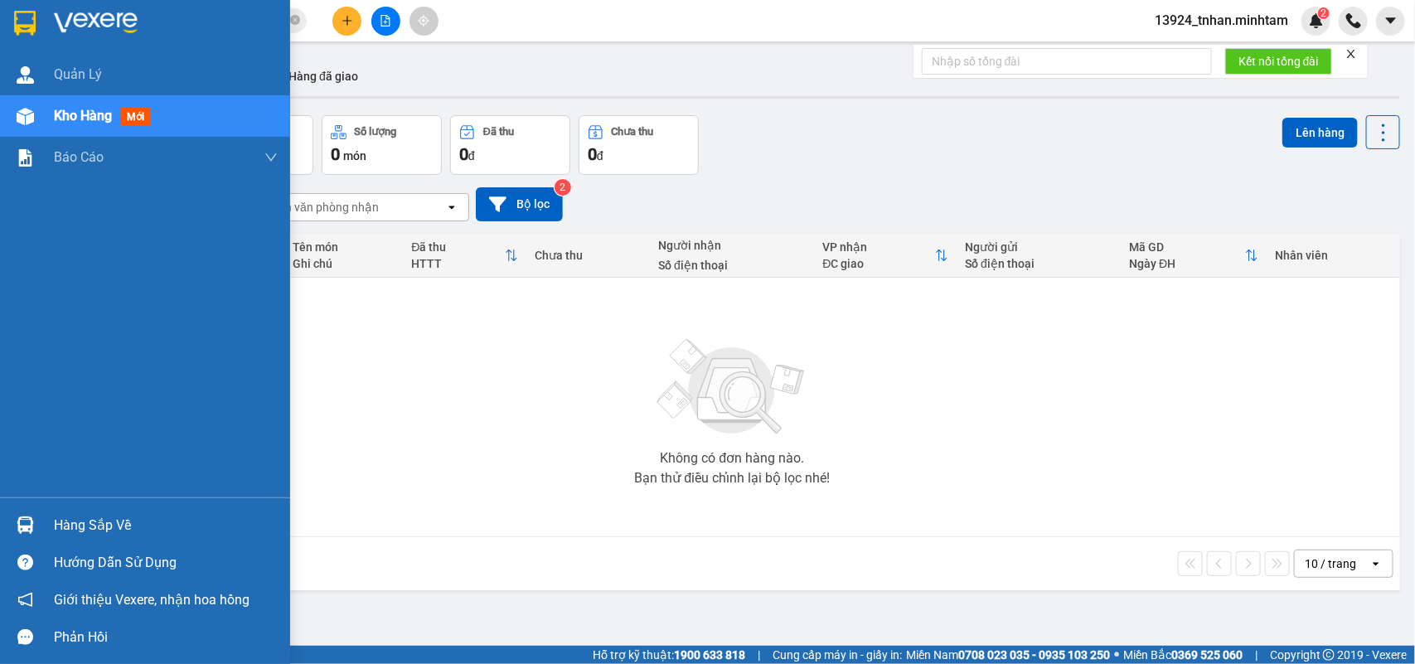
click at [43, 517] on div "Hàng sắp về" at bounding box center [145, 525] width 290 height 37
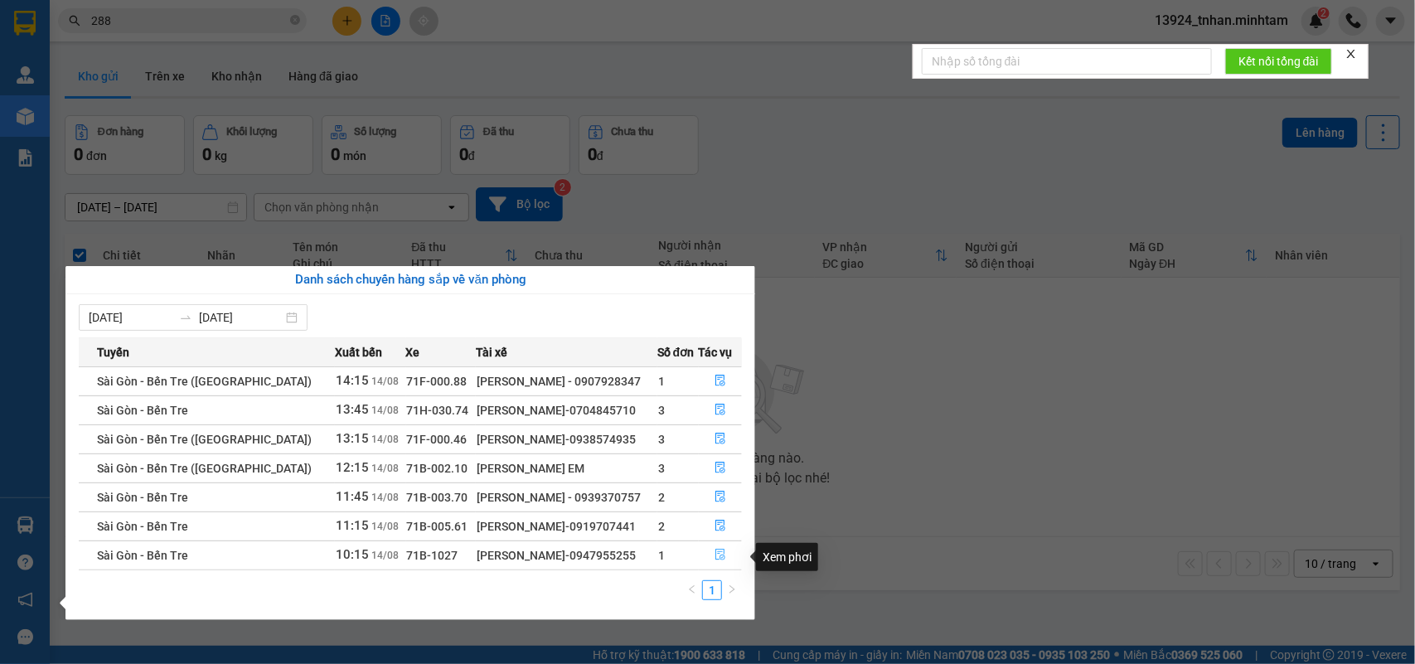
click at [722, 560] on icon "file-done" at bounding box center [721, 555] width 10 height 12
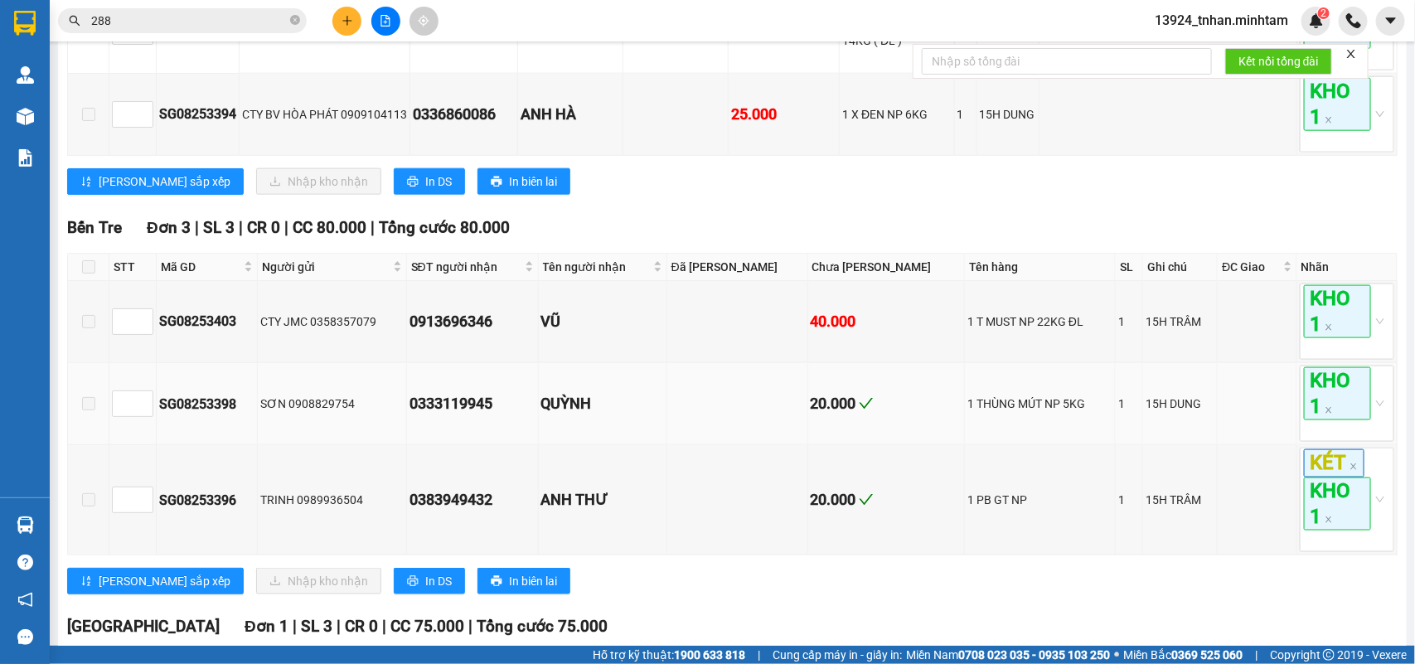
scroll to position [1031, 0]
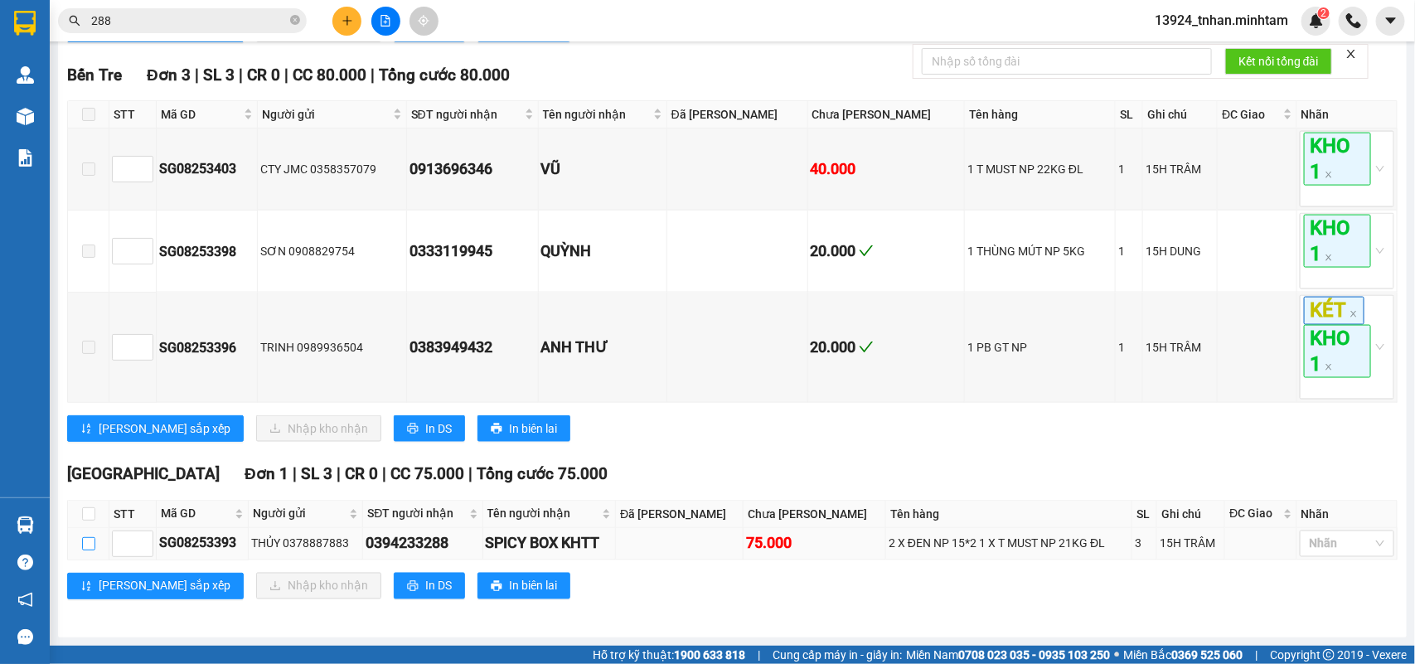
click at [85, 541] on input "checkbox" at bounding box center [88, 543] width 13 height 13
checkbox input "true"
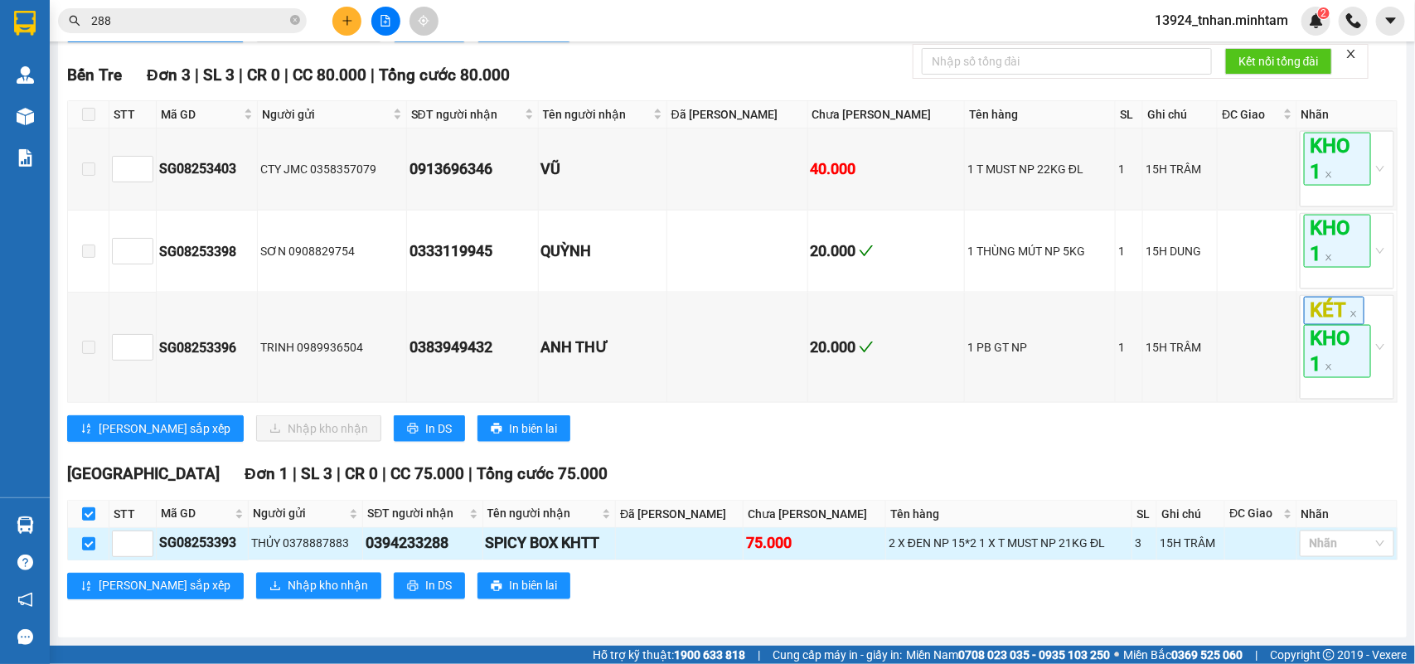
checkbox input "true"
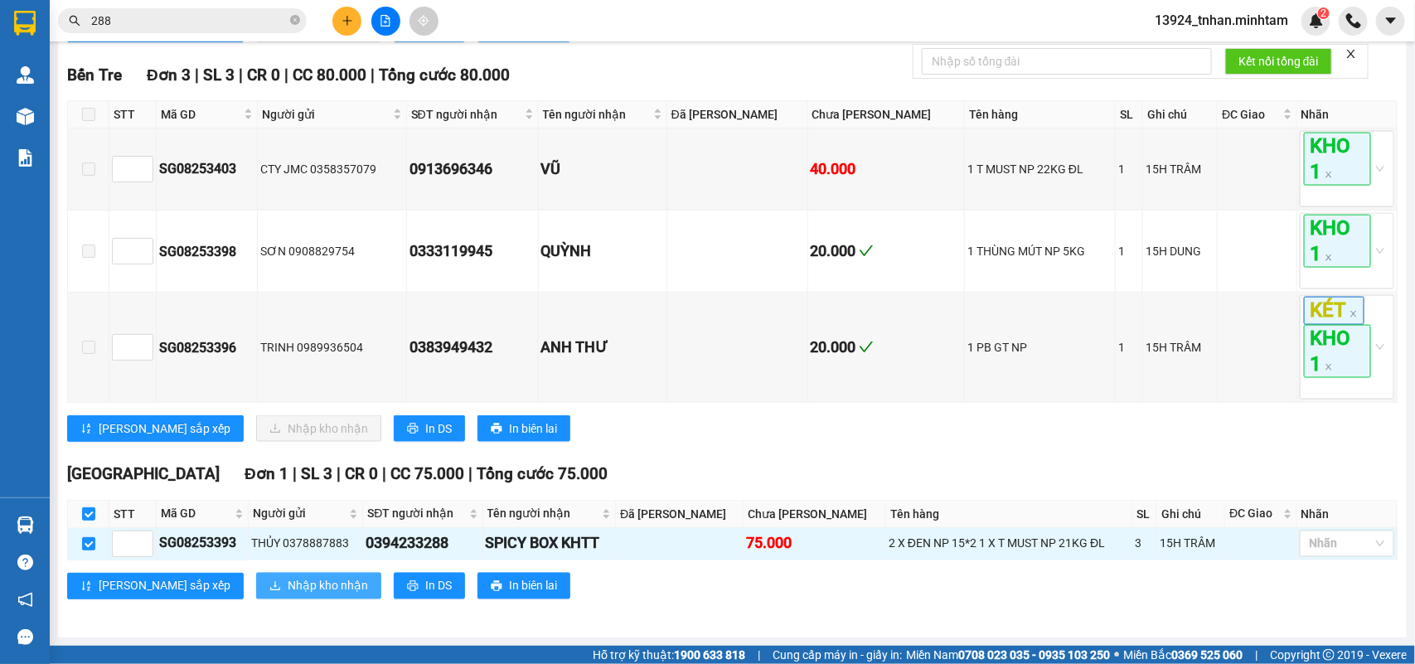
click at [288, 595] on span "Nhập kho nhận" at bounding box center [328, 586] width 80 height 18
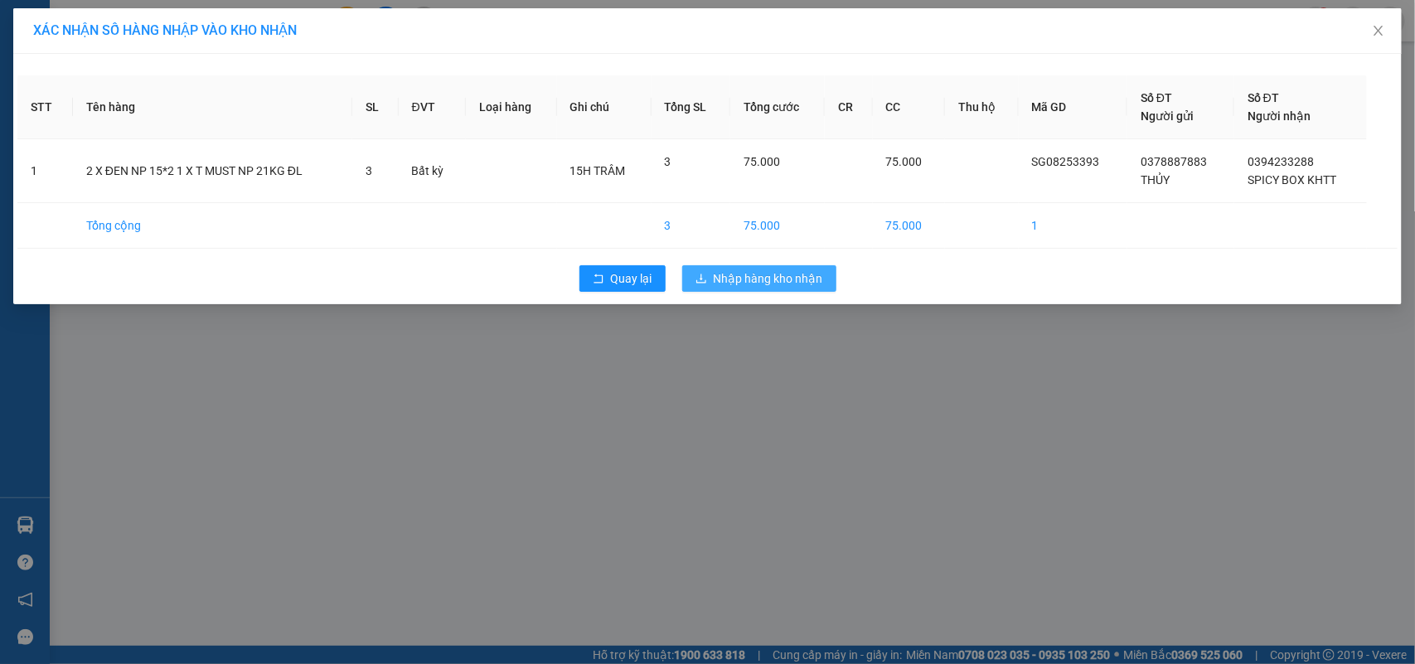
click at [803, 270] on span "Nhập hàng kho nhận" at bounding box center [768, 278] width 109 height 18
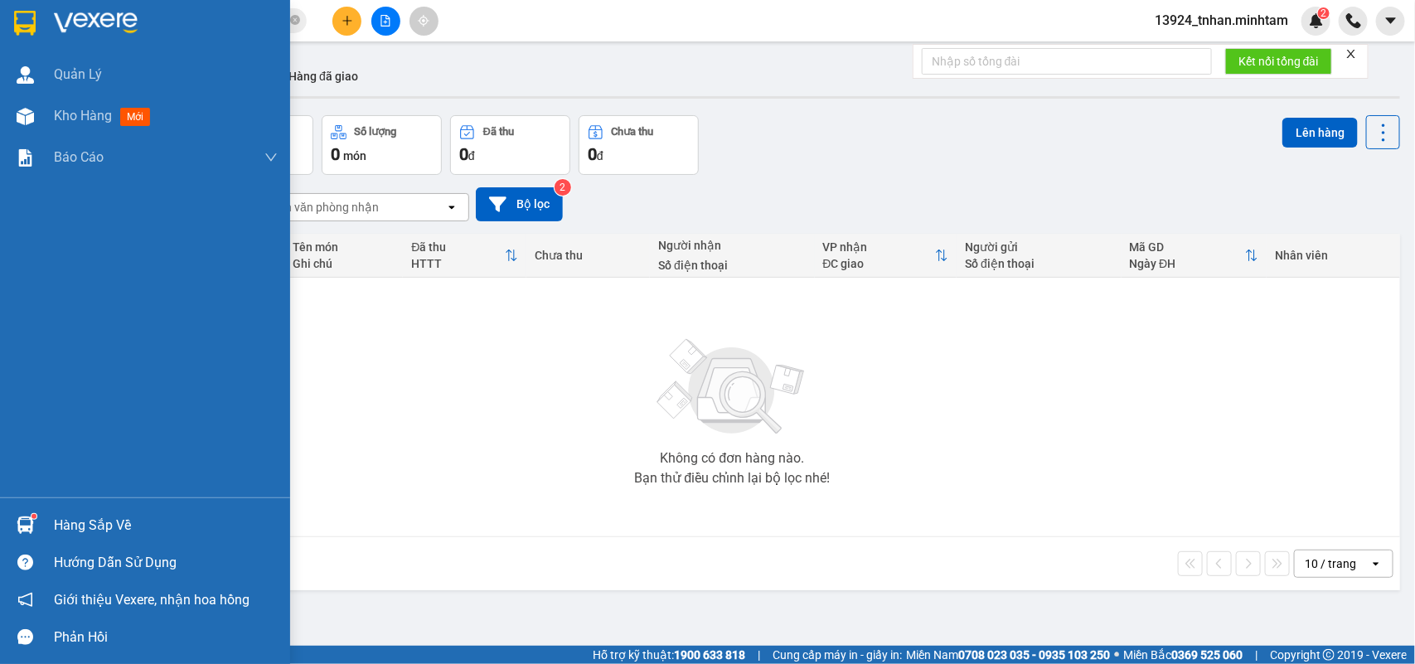
click at [14, 511] on div at bounding box center [25, 525] width 29 height 29
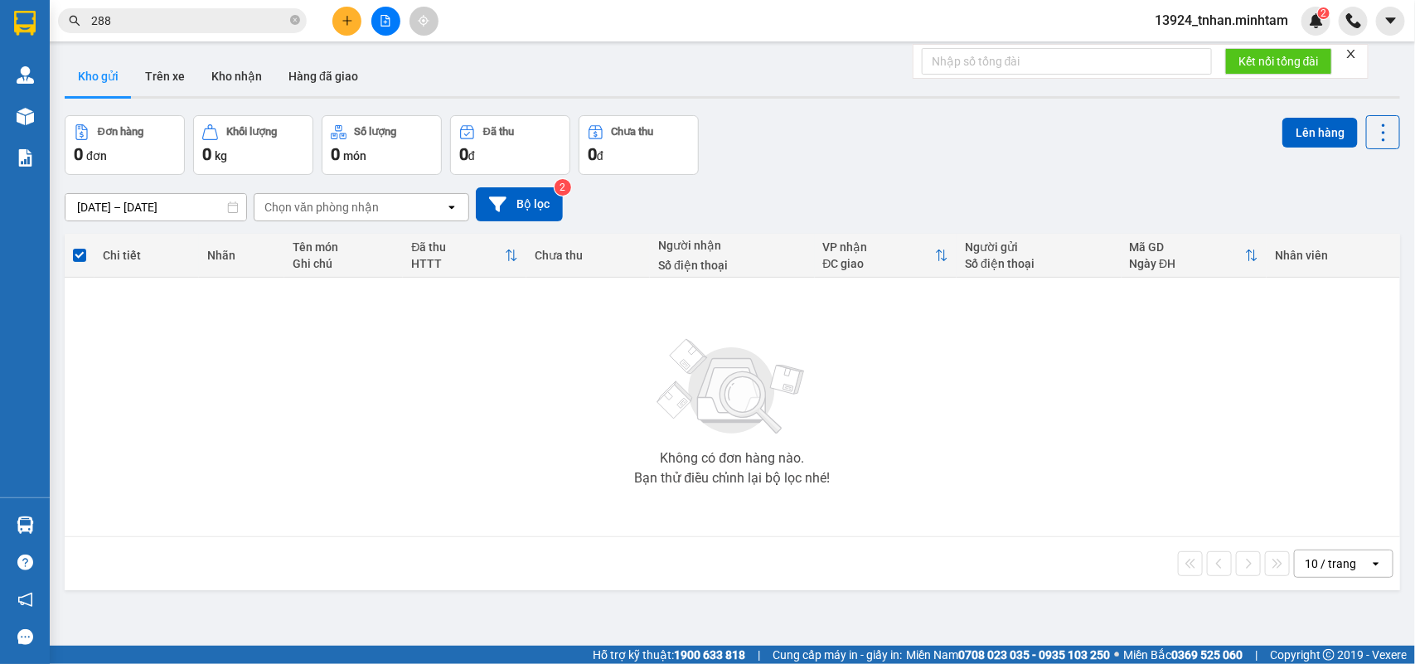
click at [297, 18] on section "Kết quả tìm kiếm ( 334 ) Bộ lọc Ngày tạo đơn gần nhất Mã ĐH Trạng thái Món hàng…" at bounding box center [707, 332] width 1415 height 664
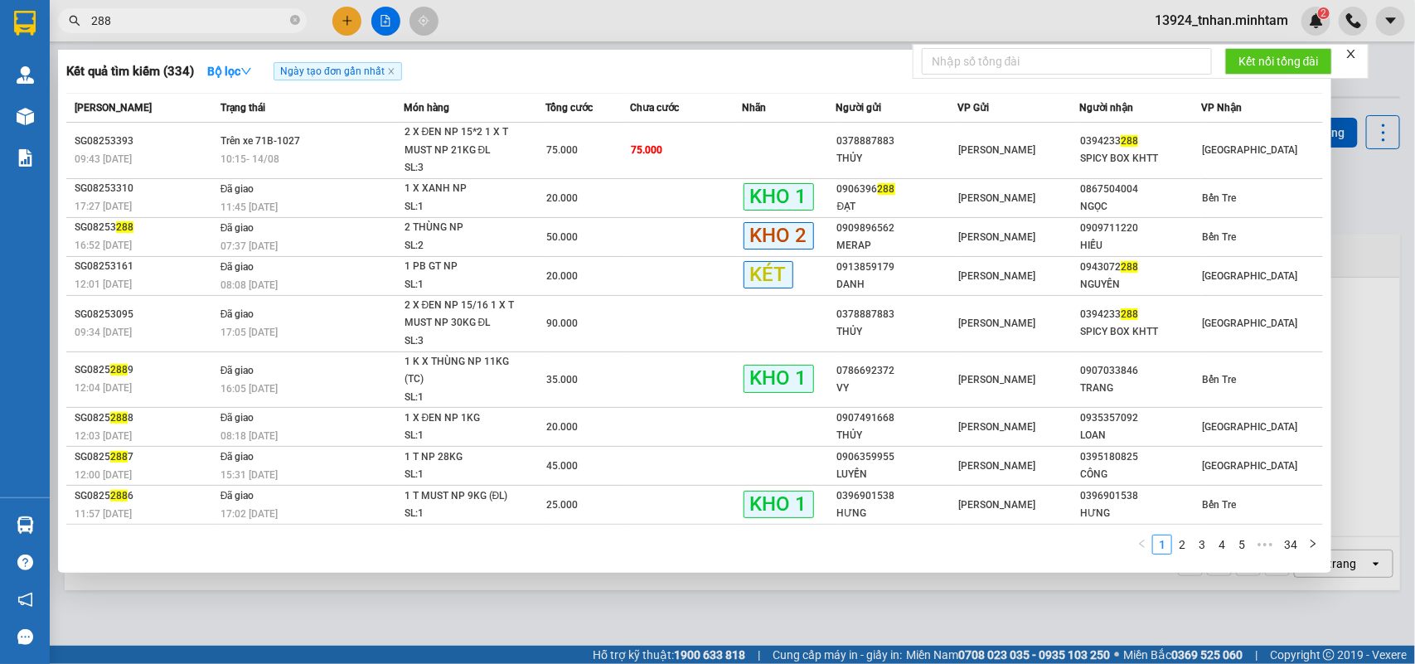
click at [297, 18] on icon "close-circle" at bounding box center [295, 20] width 10 height 10
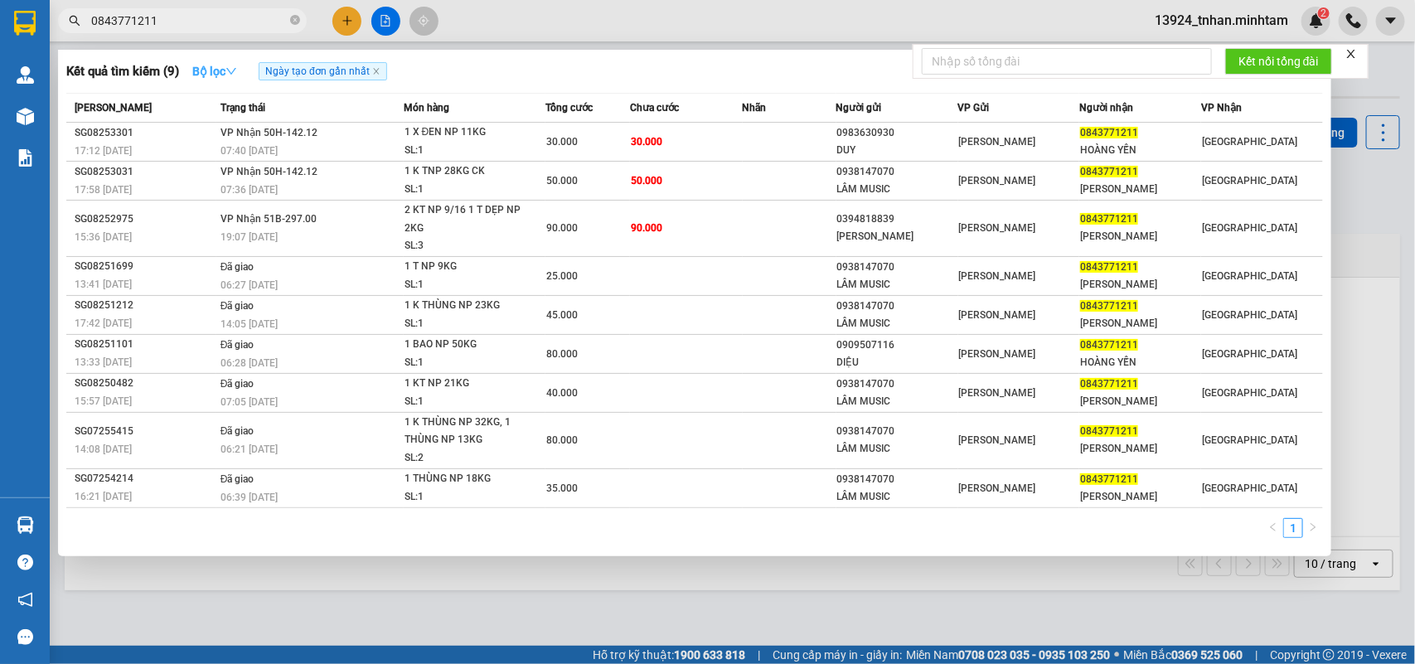
type input "0843771211"
click at [231, 65] on strong "Bộ lọc" at bounding box center [214, 71] width 45 height 13
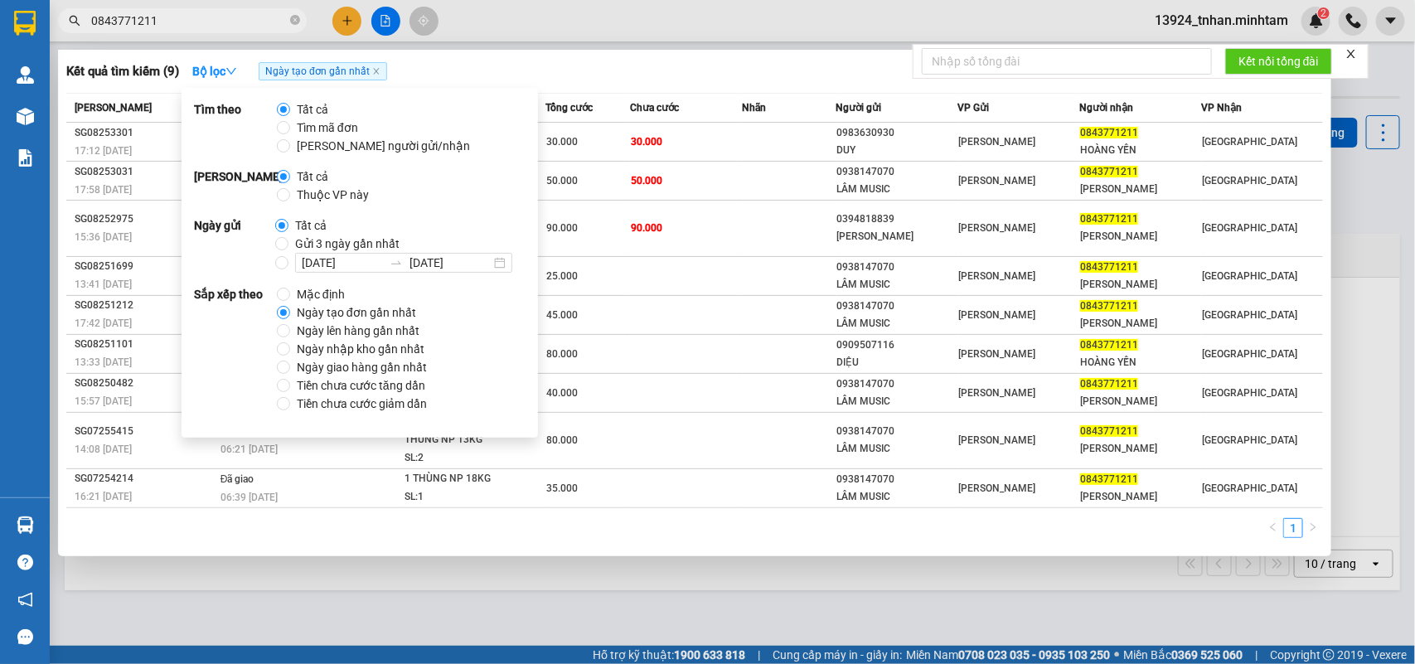
click at [313, 195] on span "Thuộc VP này" at bounding box center [332, 195] width 85 height 18
click at [290, 195] on input "Thuộc VP này" at bounding box center [283, 194] width 13 height 13
radio input "true"
radio input "false"
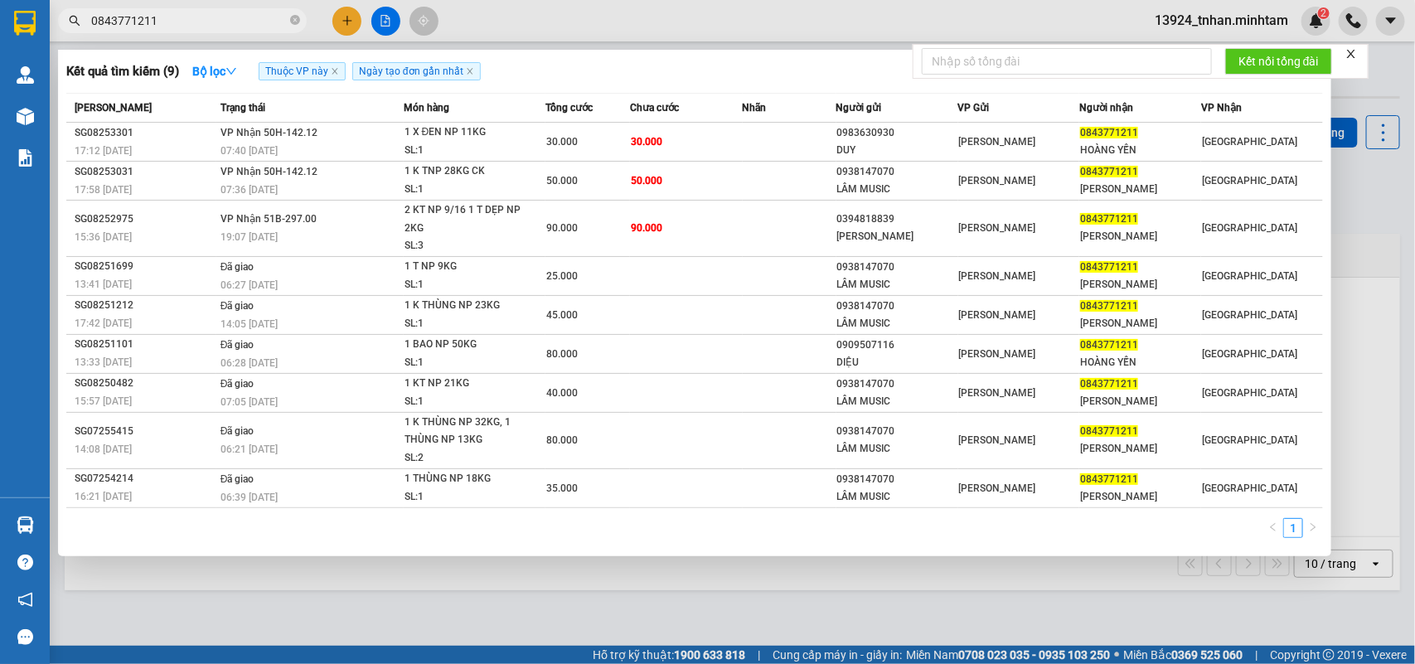
click at [658, 58] on div "Kết quả tìm kiếm ( 9 ) Bộ lọc Thuộc VP này Ngày tạo đơn gần nhất" at bounding box center [694, 71] width 1257 height 27
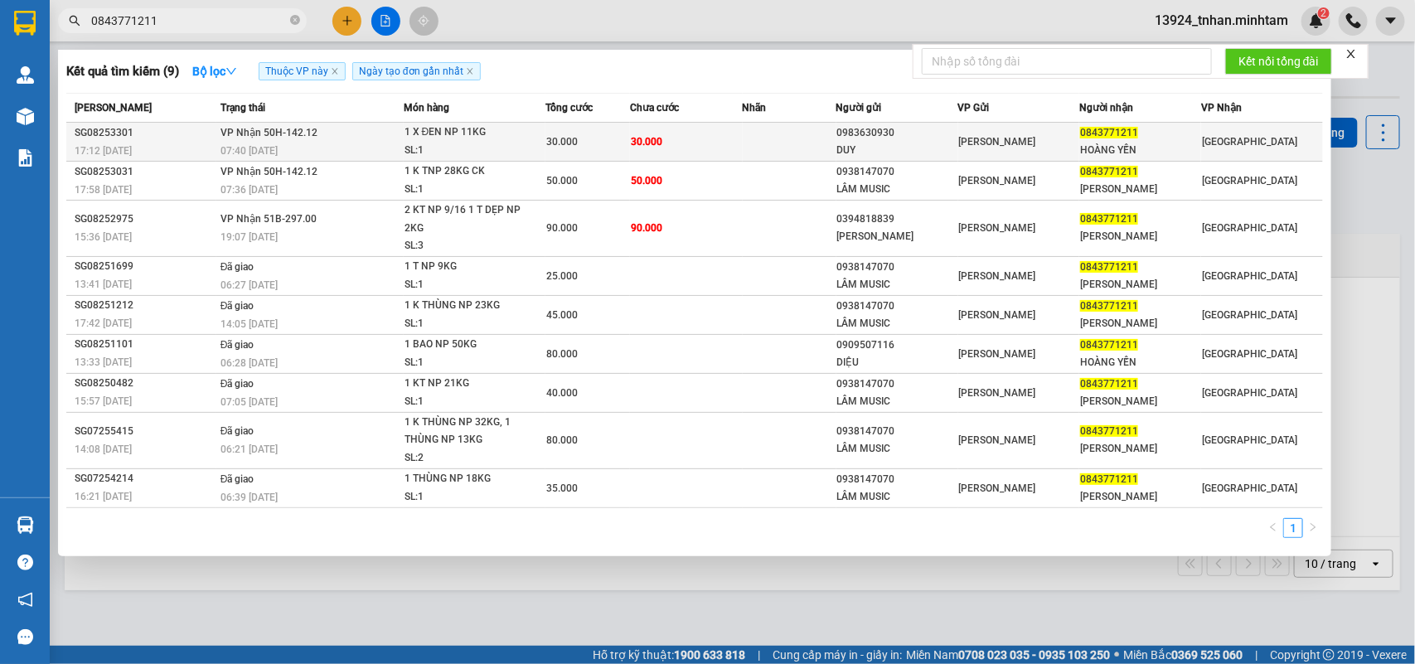
click at [710, 148] on td "30.000" at bounding box center [686, 142] width 113 height 39
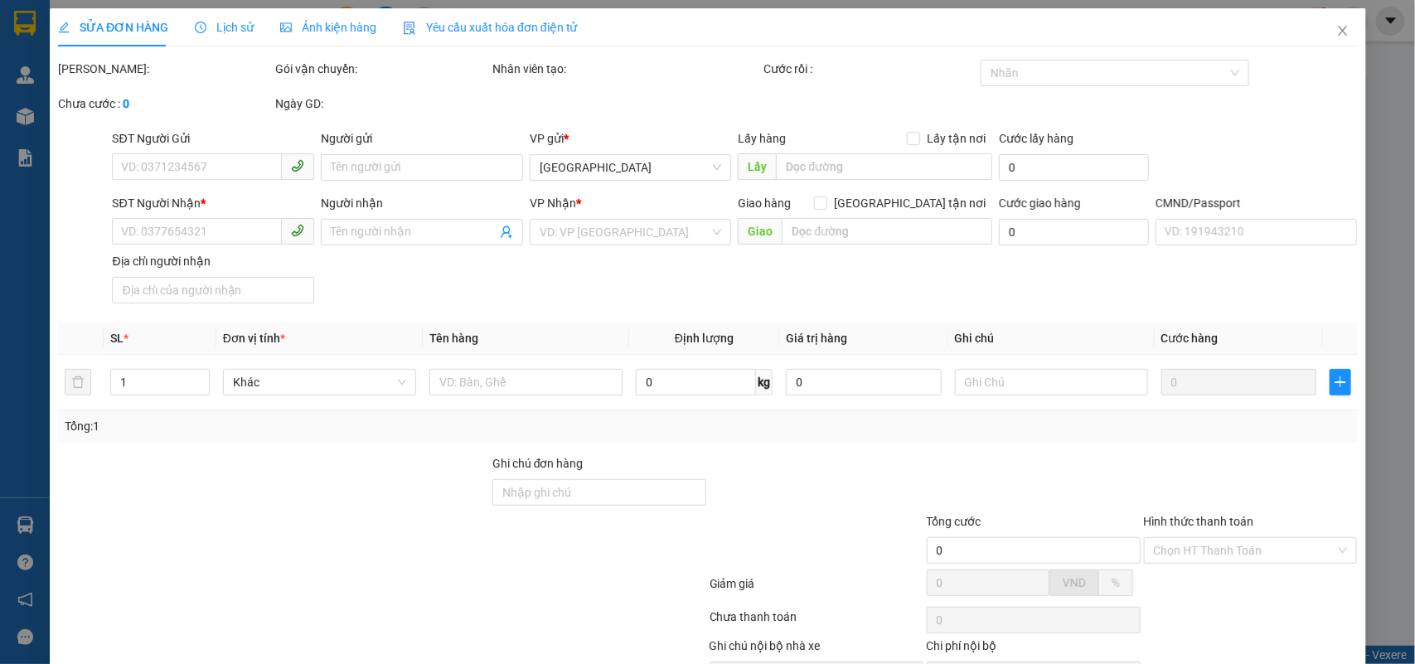
type input "0983630930"
type input "DUY"
type input "0843771211"
type input "HOÀNG YẾN"
type input "30.000"
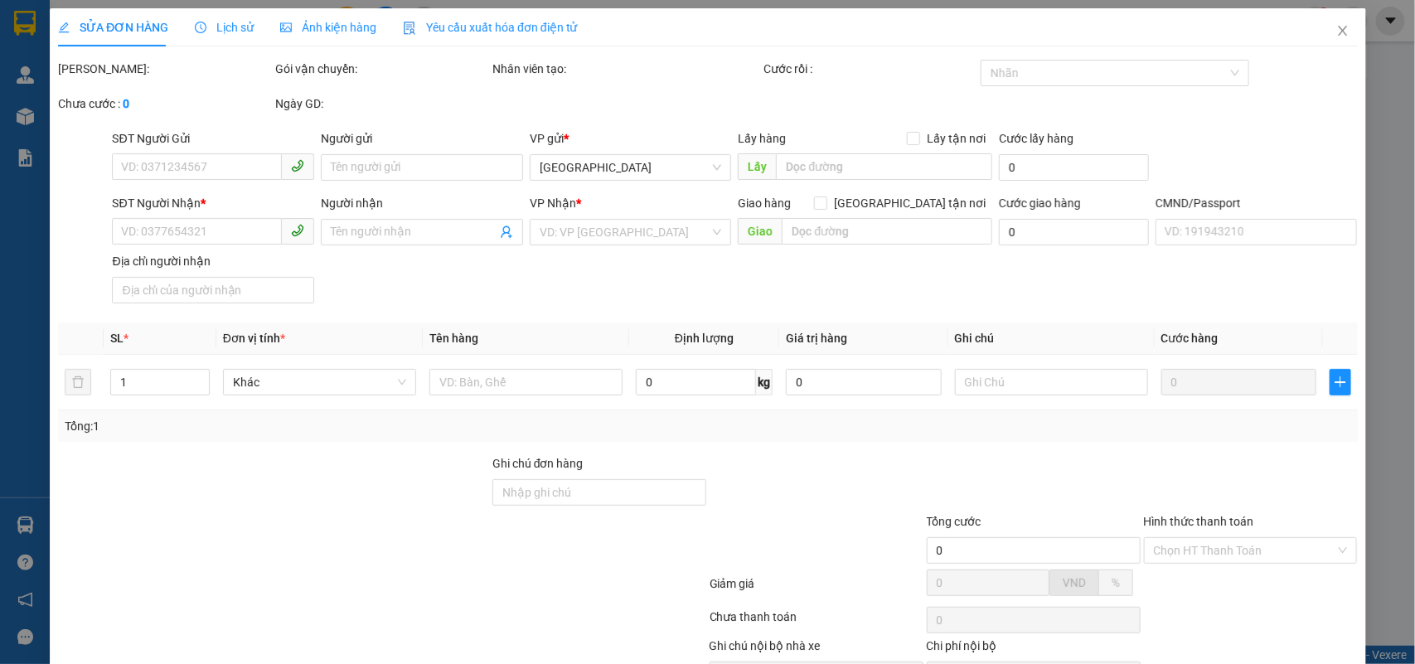
type input "30.000"
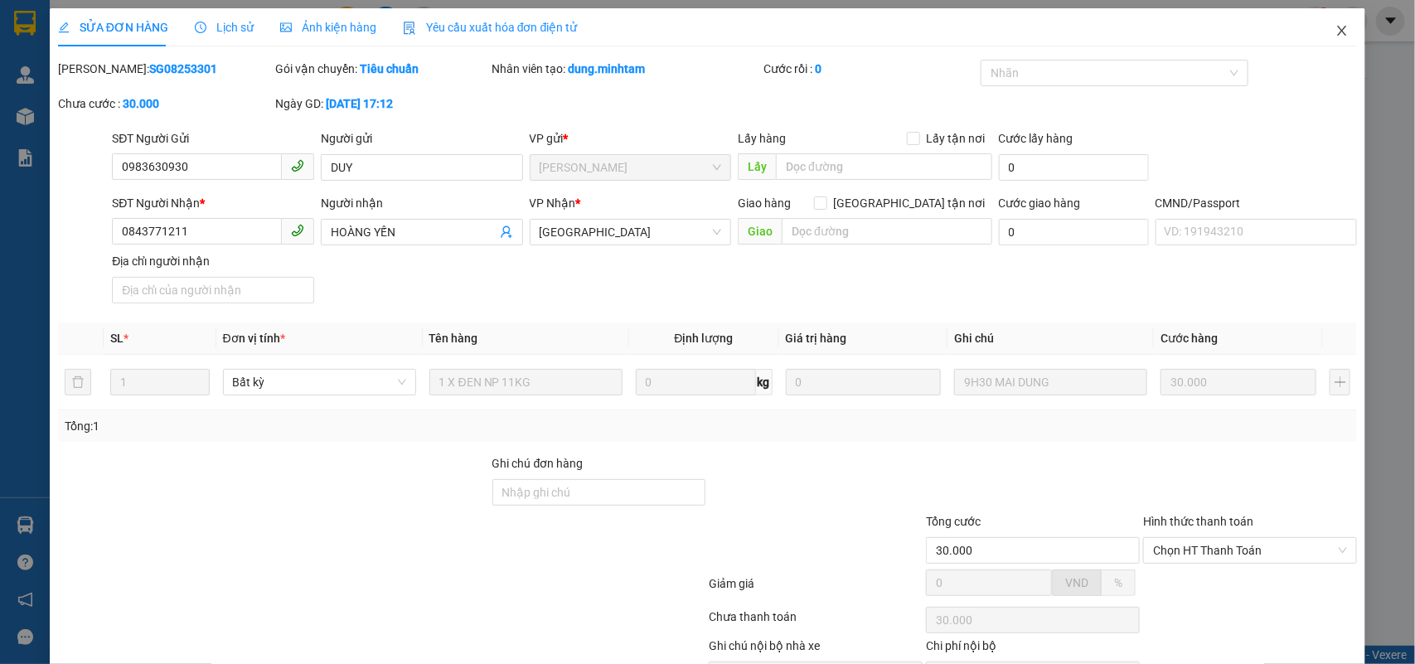
click at [1340, 30] on span "Close" at bounding box center [1342, 31] width 46 height 46
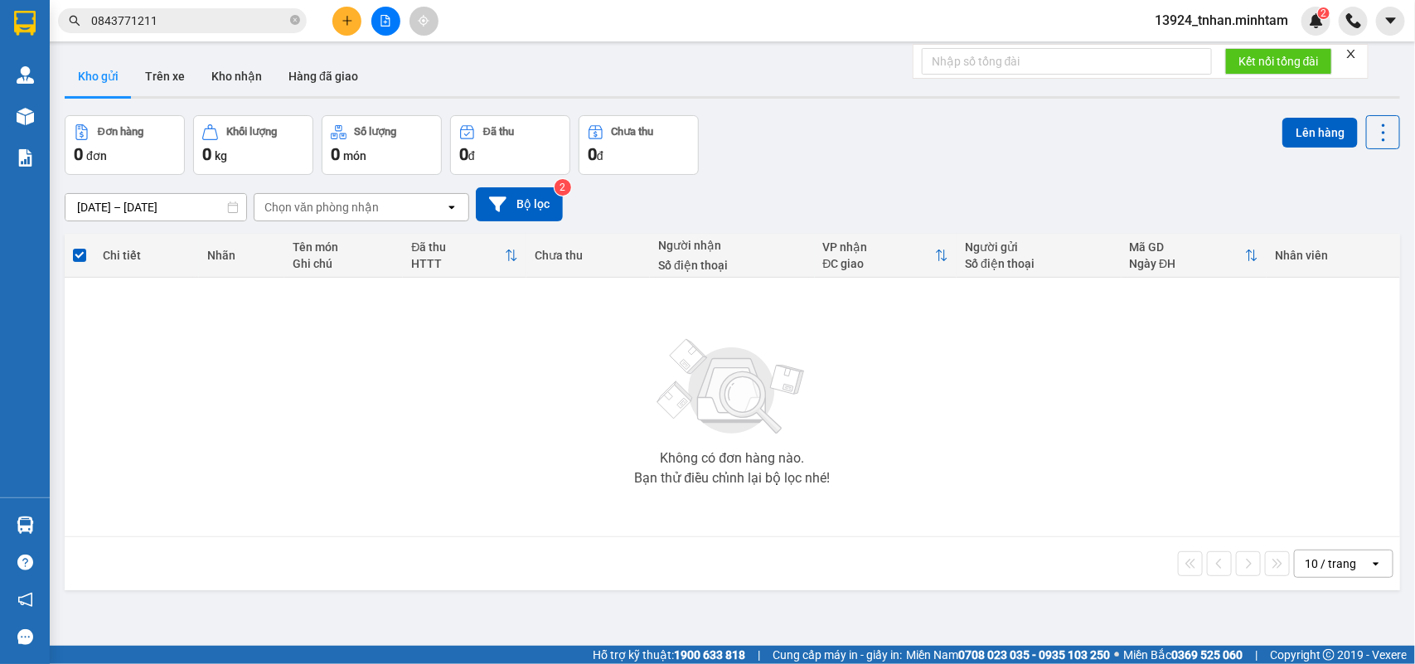
click at [218, 17] on input "0843771211" at bounding box center [189, 21] width 196 height 18
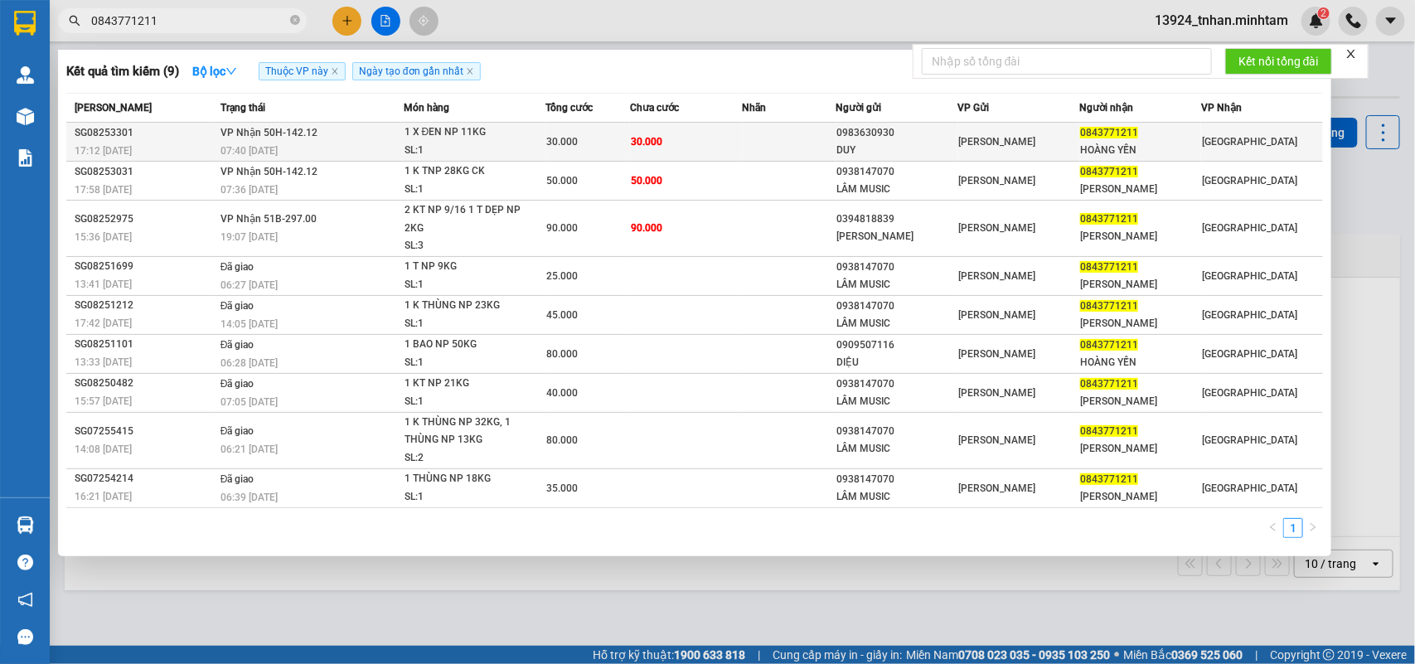
click at [633, 136] on span "30.000" at bounding box center [647, 142] width 32 height 12
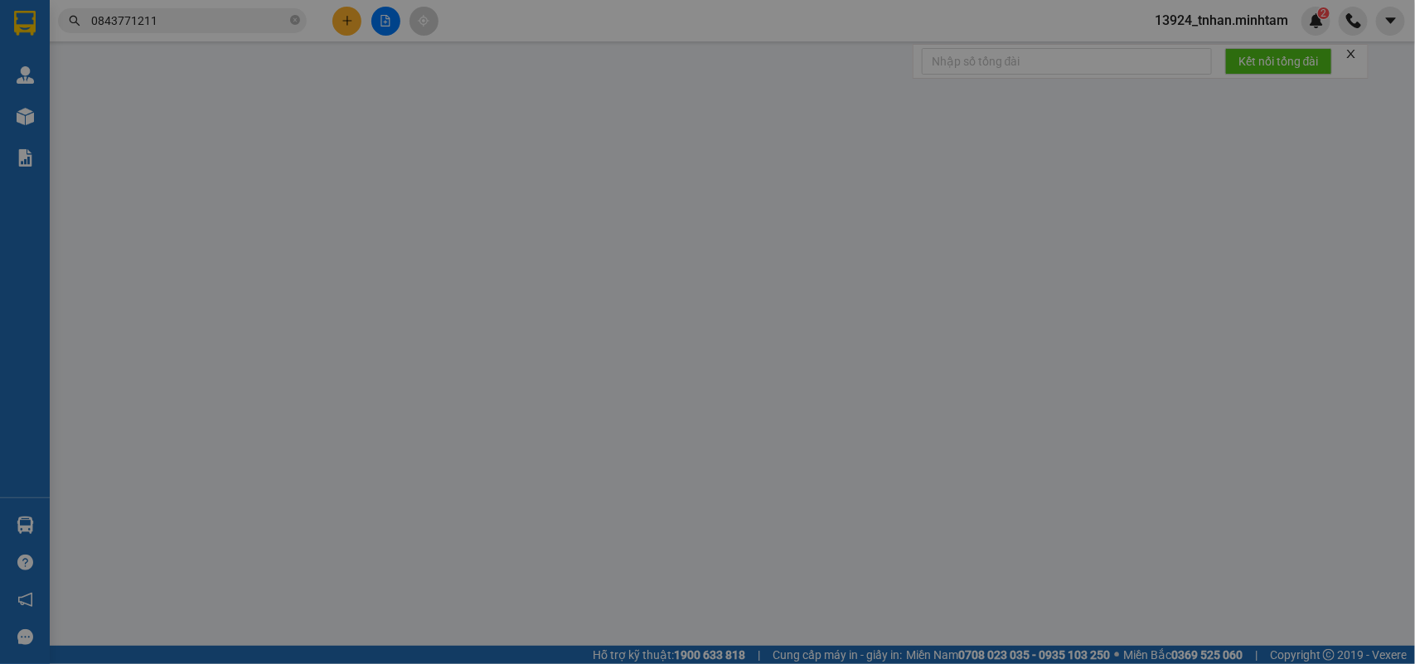
type input "0983630930"
type input "DUY"
type input "0843771211"
type input "HOÀNG YẾN"
type input "30.000"
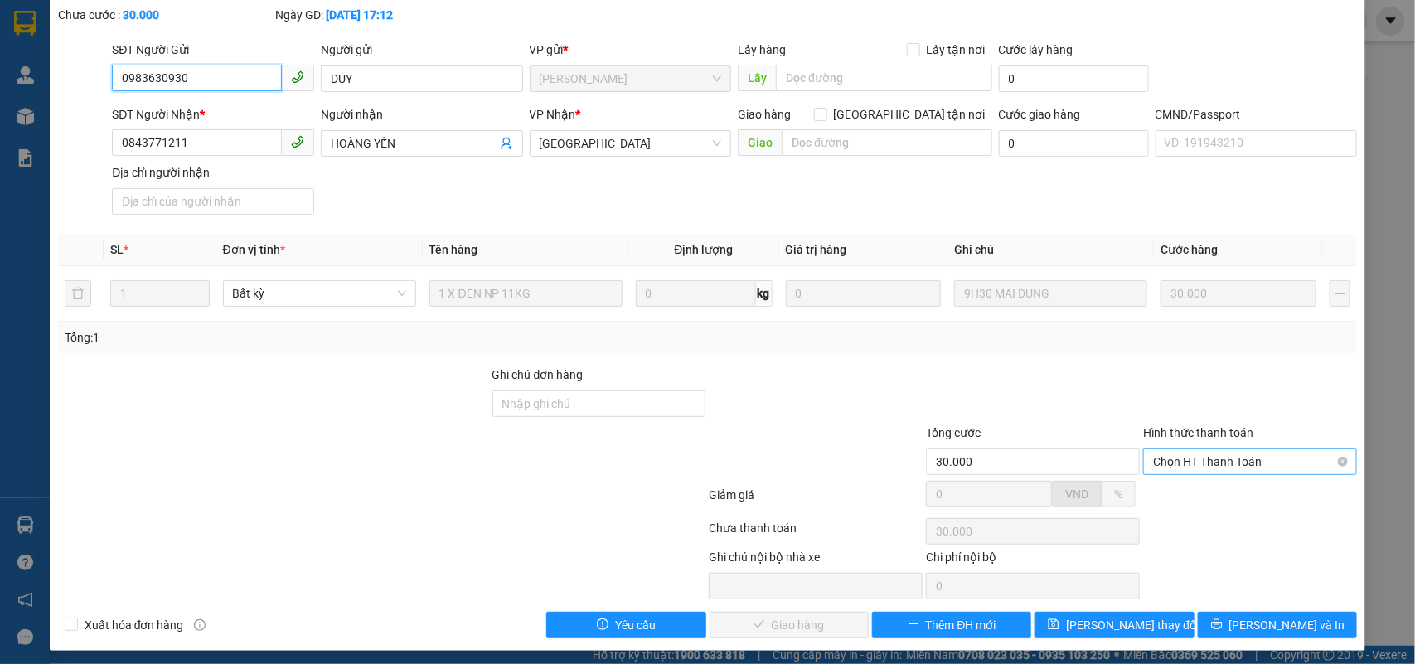
scroll to position [97, 0]
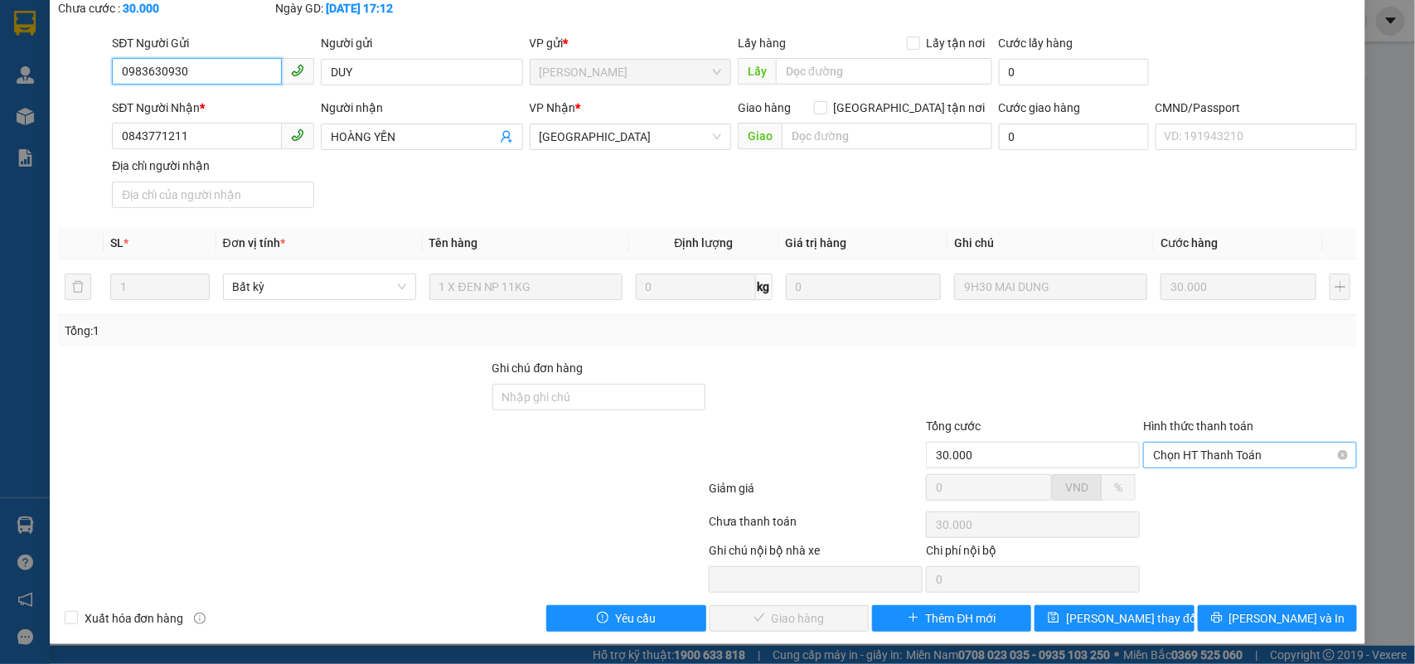
click at [1223, 454] on span "Chọn HT Thanh Toán" at bounding box center [1250, 455] width 194 height 25
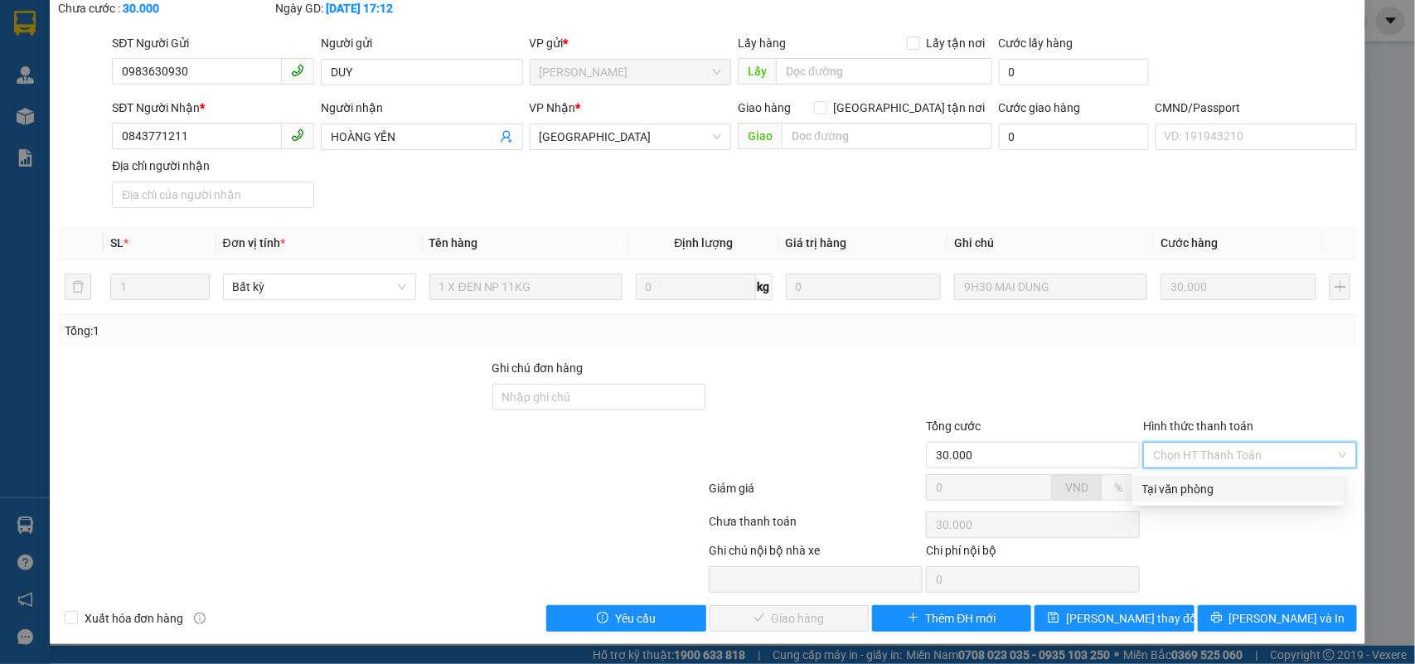
click at [1209, 483] on div "Tại văn phòng" at bounding box center [1239, 489] width 192 height 18
type input "0"
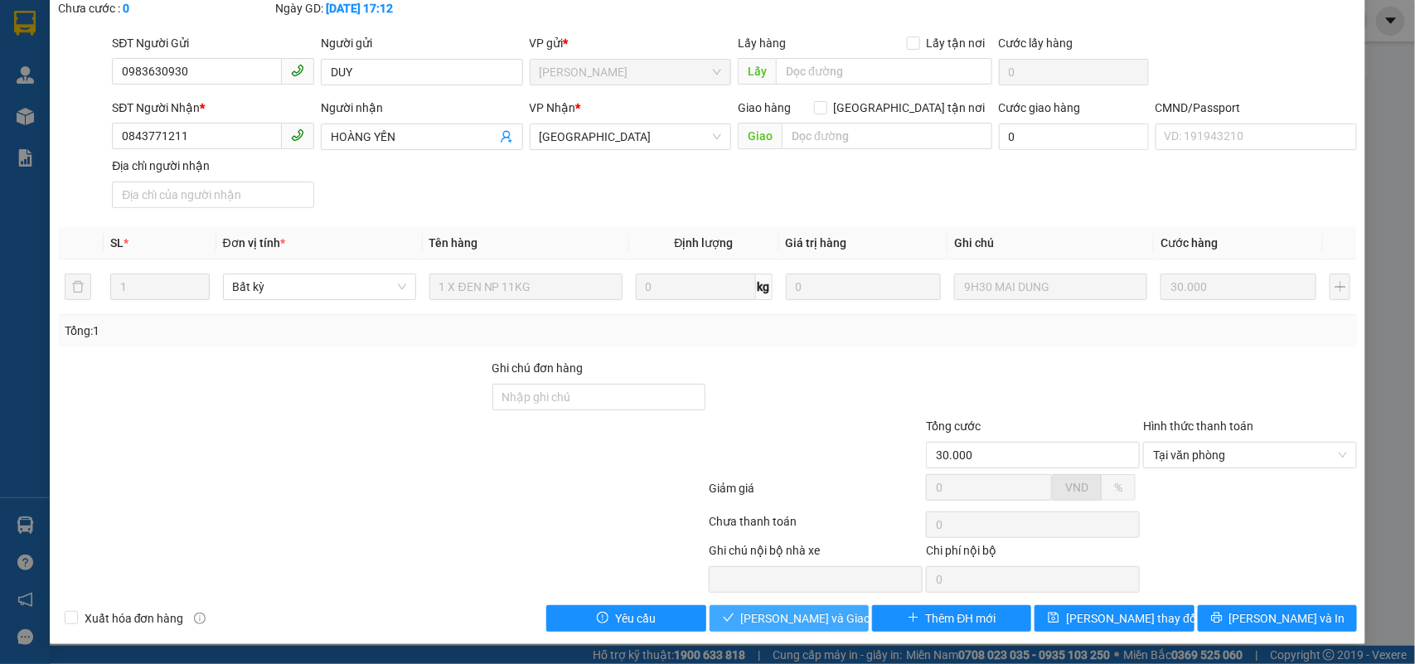
click at [789, 623] on span "Lưu và Giao hàng" at bounding box center [820, 618] width 159 height 18
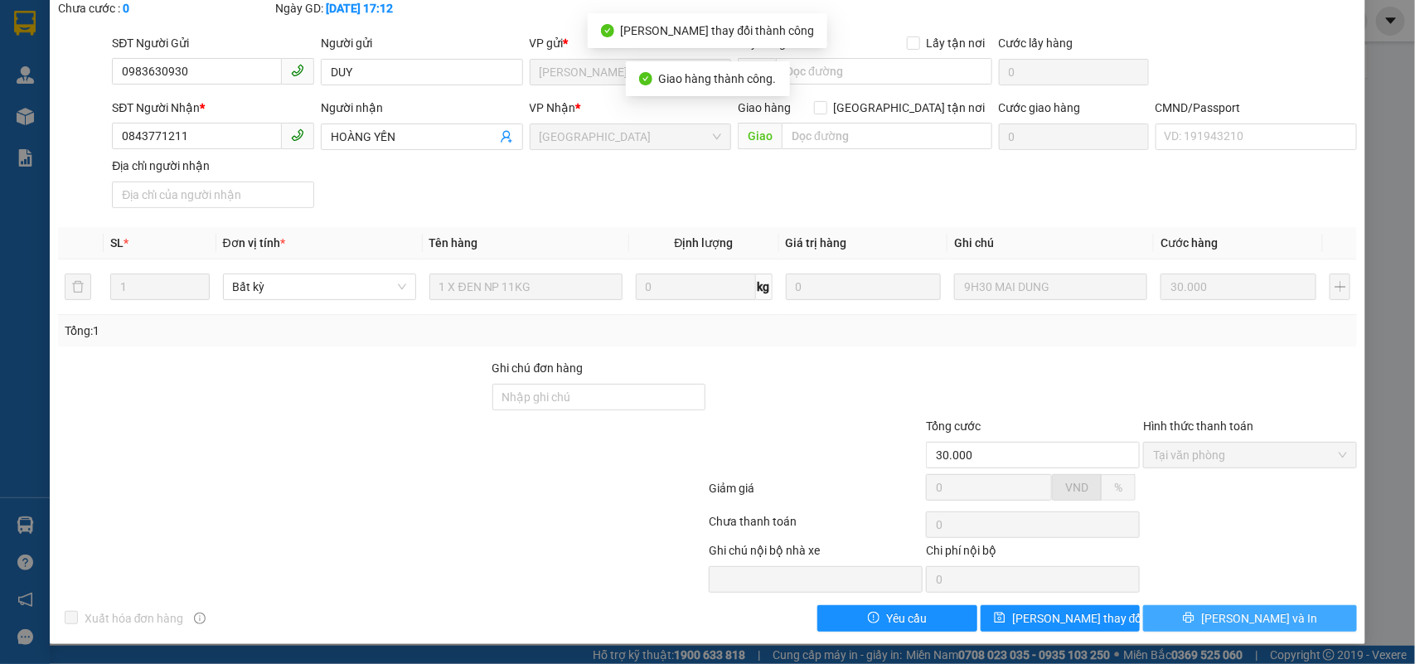
click at [1279, 623] on button "Lưu và In" at bounding box center [1251, 618] width 214 height 27
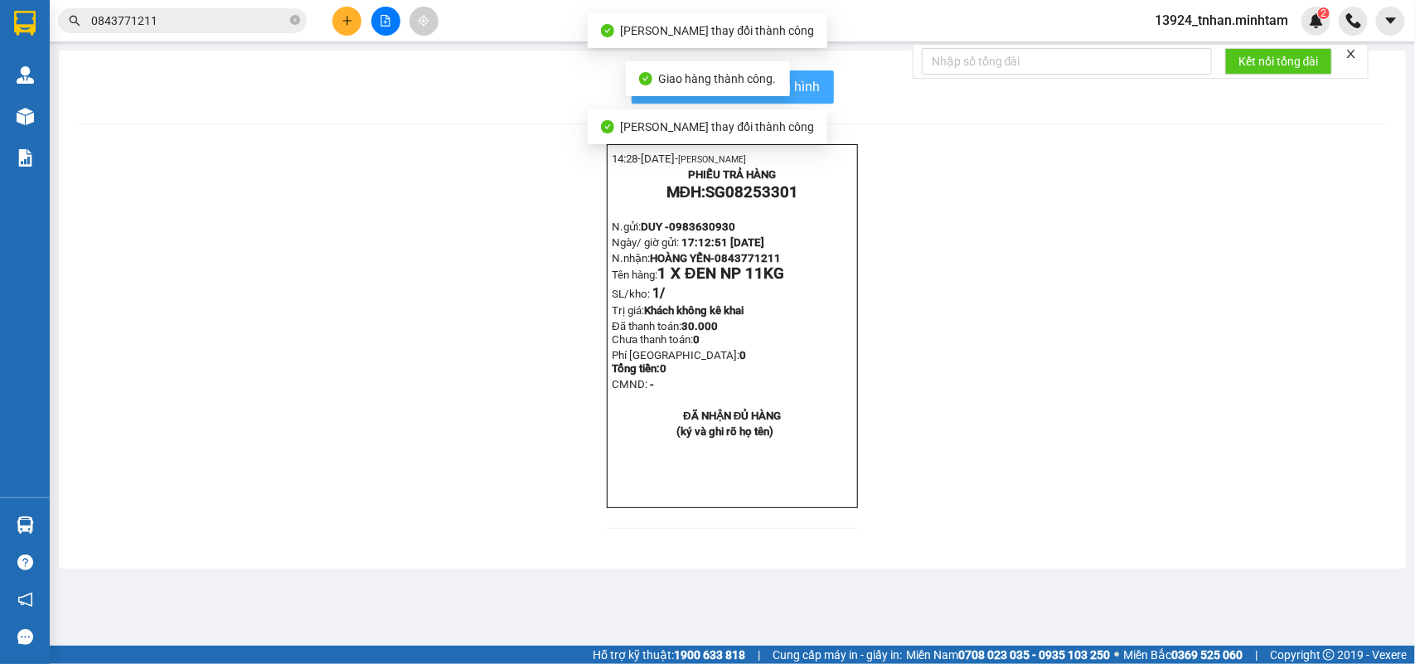
click at [823, 84] on button "In mẫu biên lai tự cấu hình" at bounding box center [733, 86] width 202 height 33
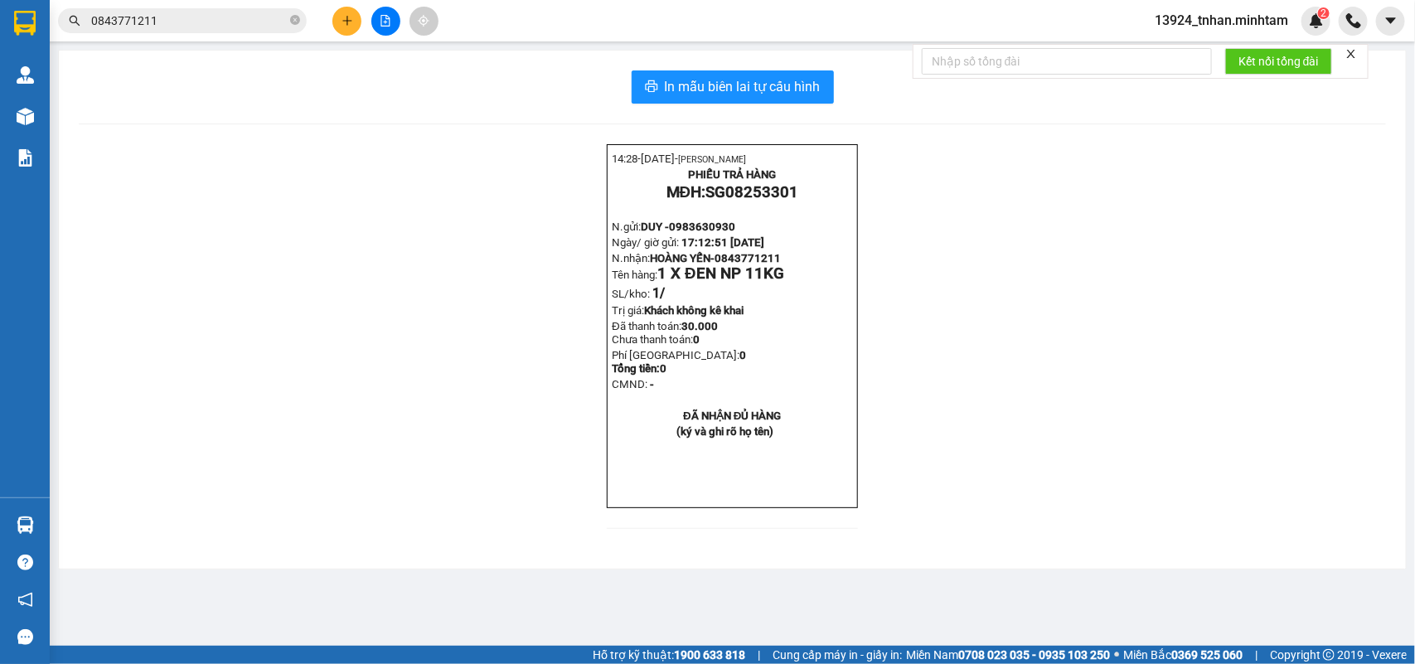
click at [239, 22] on input "0843771211" at bounding box center [189, 21] width 196 height 18
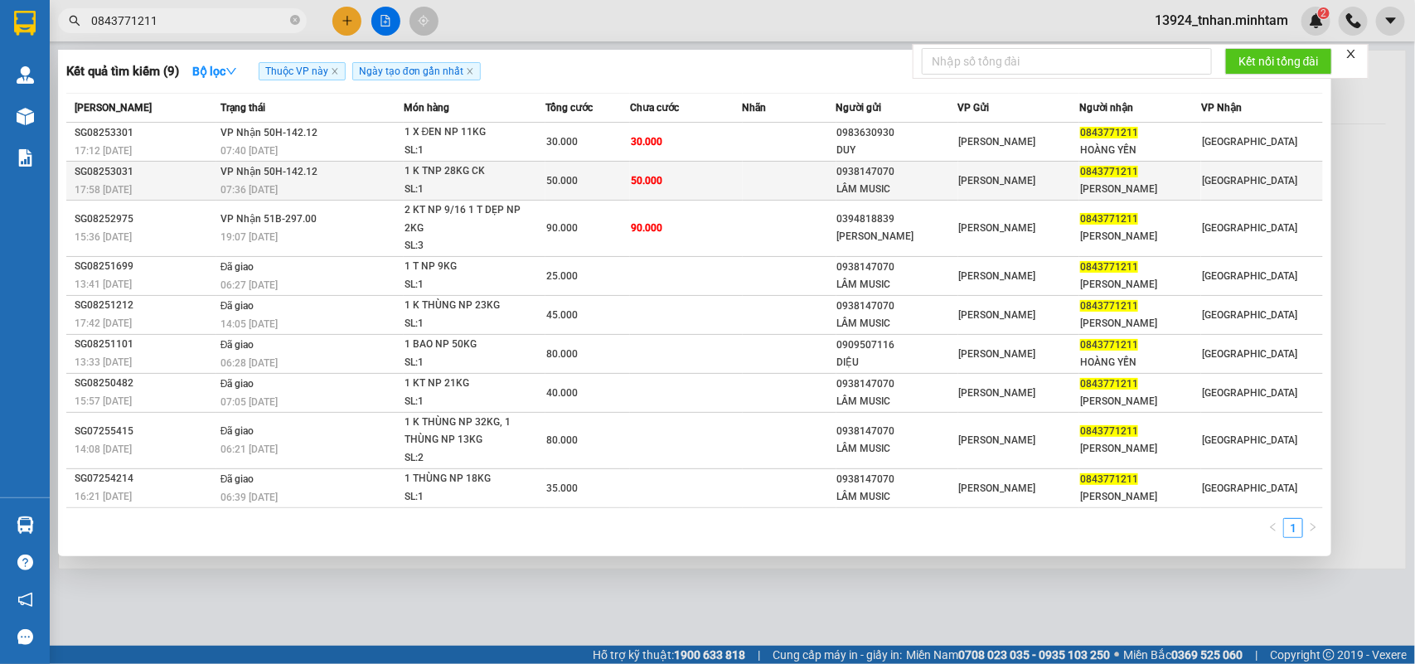
click at [973, 178] on span "[PERSON_NAME]" at bounding box center [997, 181] width 77 height 12
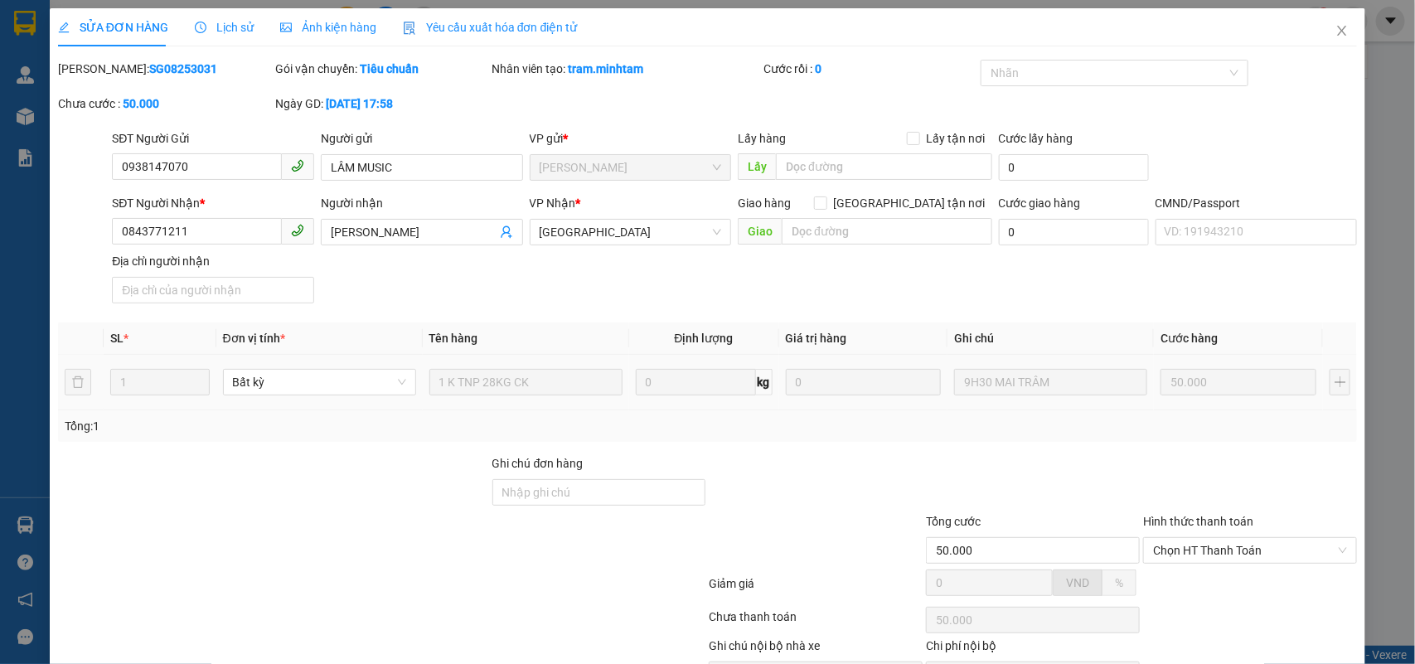
type input "0938147070"
type input "LÂM MUSIC"
type input "0843771211"
type input "NHẬT MINH"
type input "50.000"
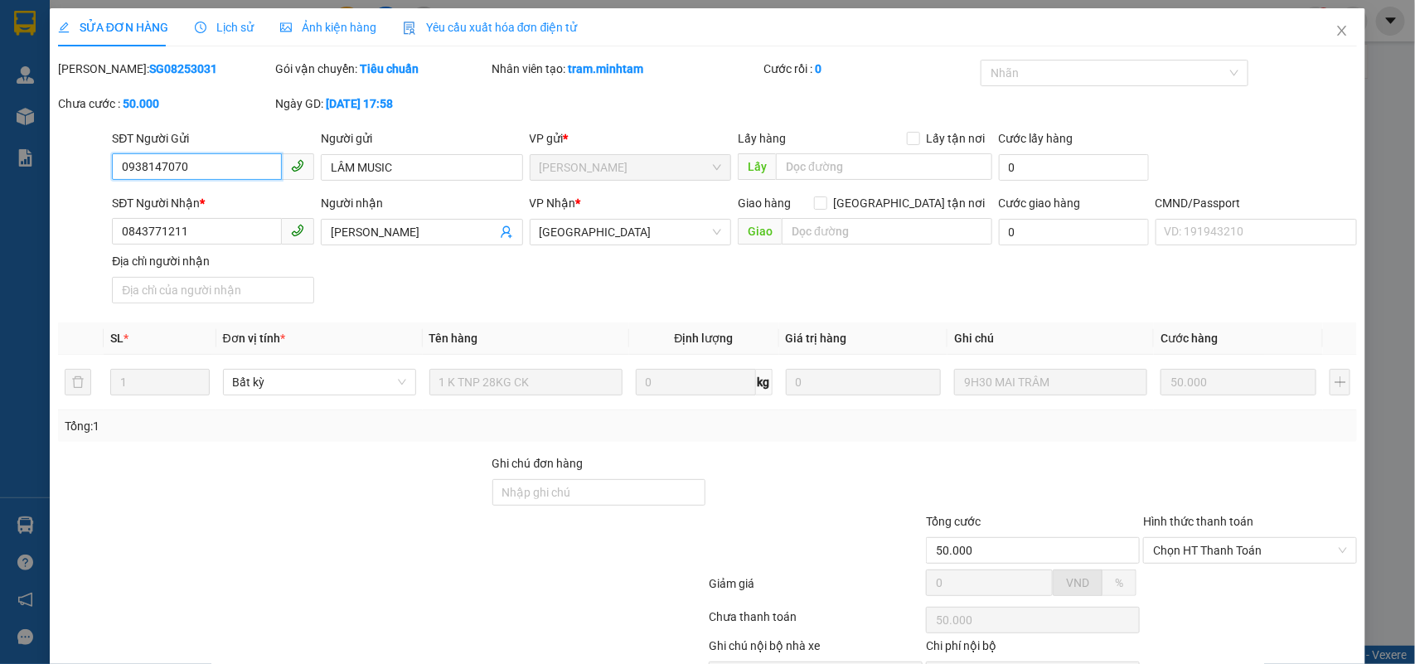
scroll to position [97, 0]
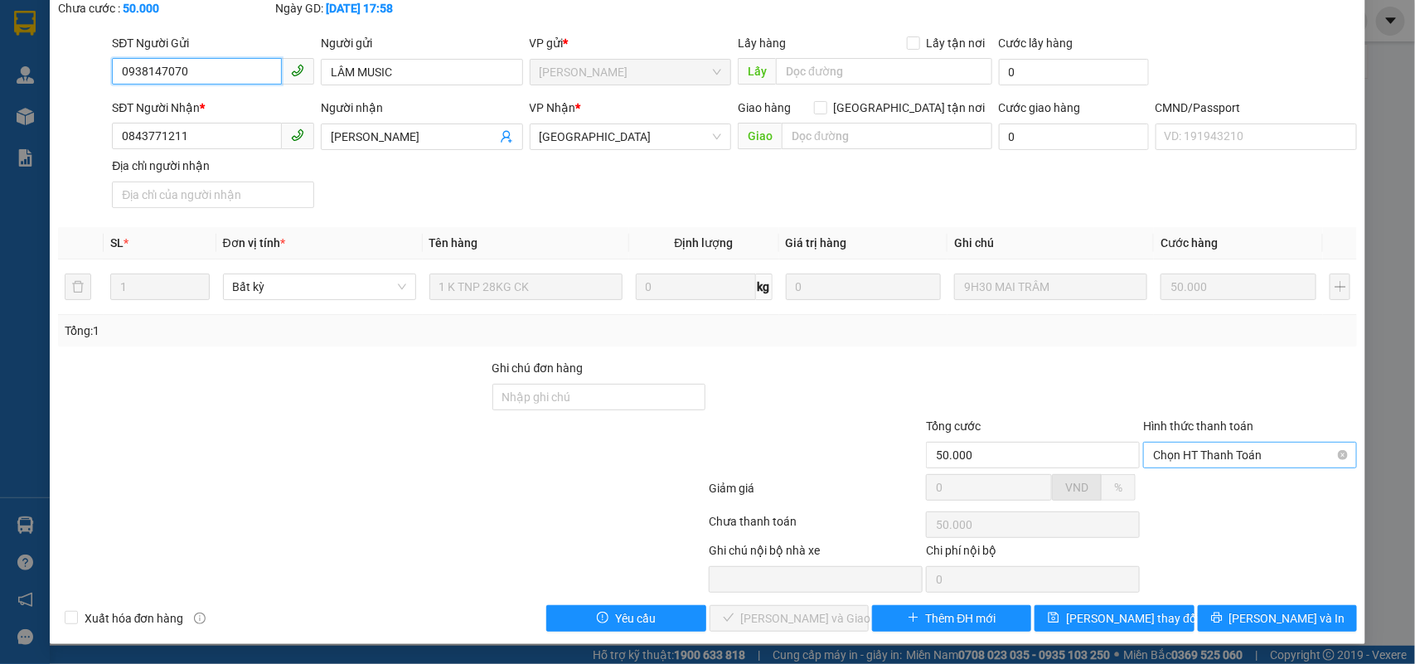
click at [1242, 466] on span "Chọn HT Thanh Toán" at bounding box center [1250, 455] width 194 height 25
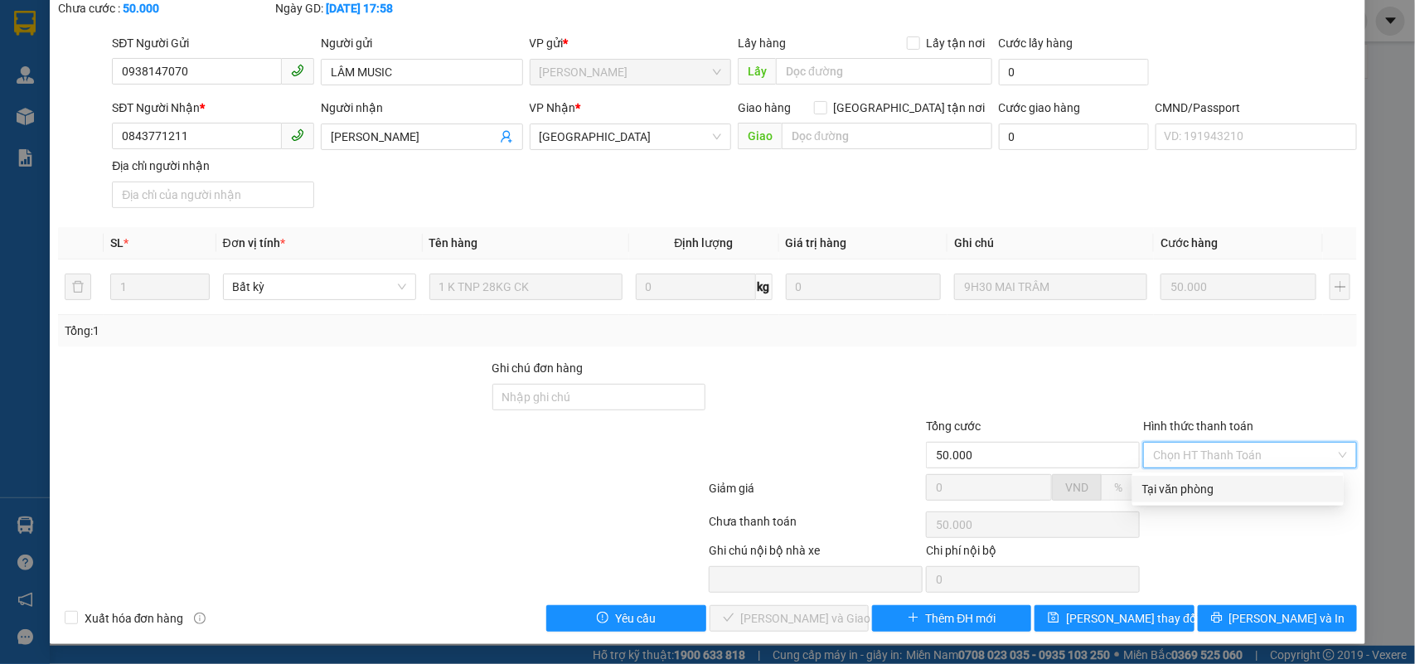
click at [1207, 480] on div "Tại văn phòng" at bounding box center [1239, 489] width 192 height 18
type input "0"
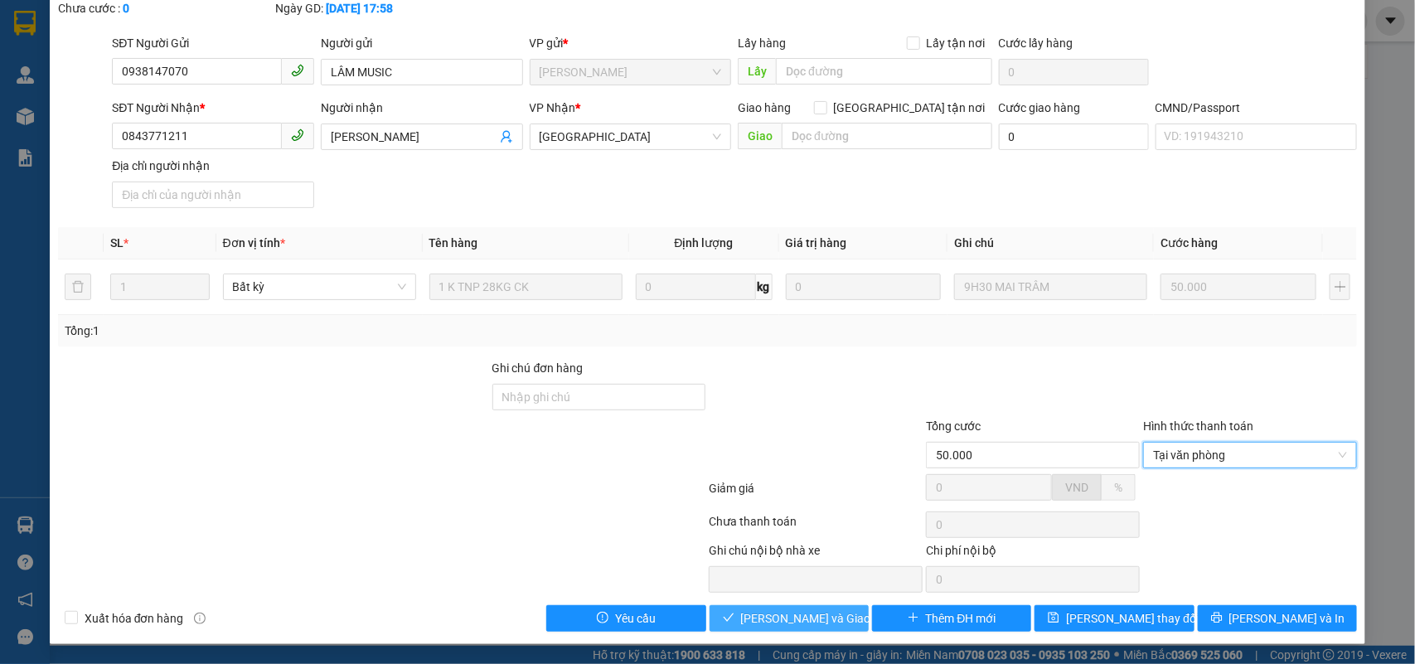
click at [794, 629] on button "Lưu và Giao hàng" at bounding box center [789, 618] width 159 height 27
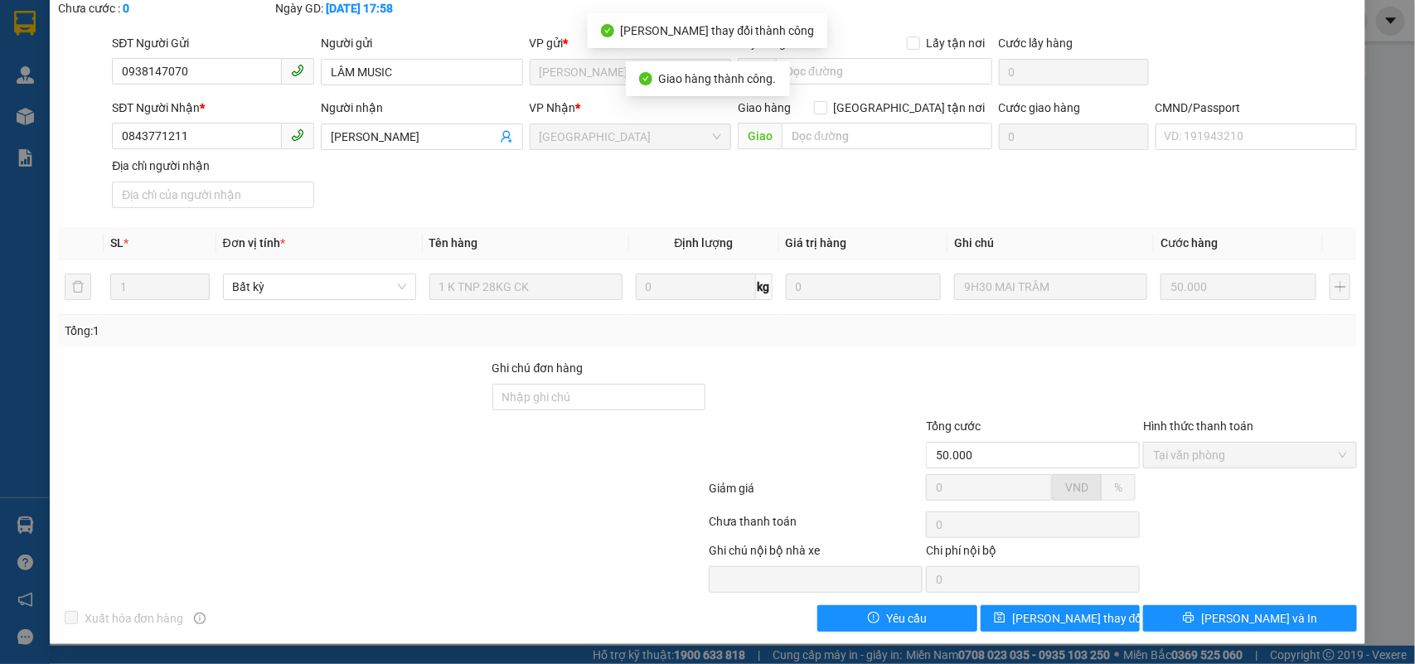
click at [1296, 551] on div "Ghi chú nội bộ nhà xe Chi phí nội bộ 0" at bounding box center [708, 566] width 1304 height 51
click at [1242, 614] on span "Lưu và In" at bounding box center [1260, 618] width 116 height 18
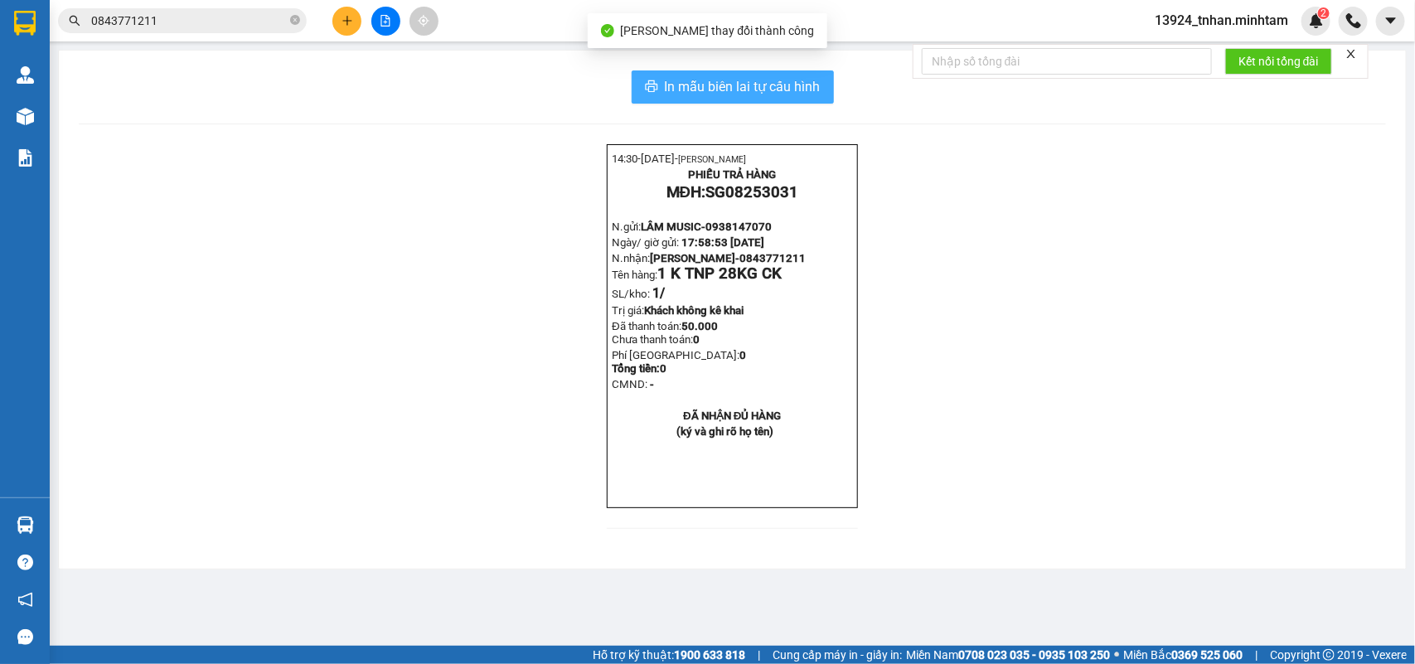
click at [822, 88] on button "In mẫu biên lai tự cấu hình" at bounding box center [733, 86] width 202 height 33
click at [189, 26] on input "0843771211" at bounding box center [189, 21] width 196 height 18
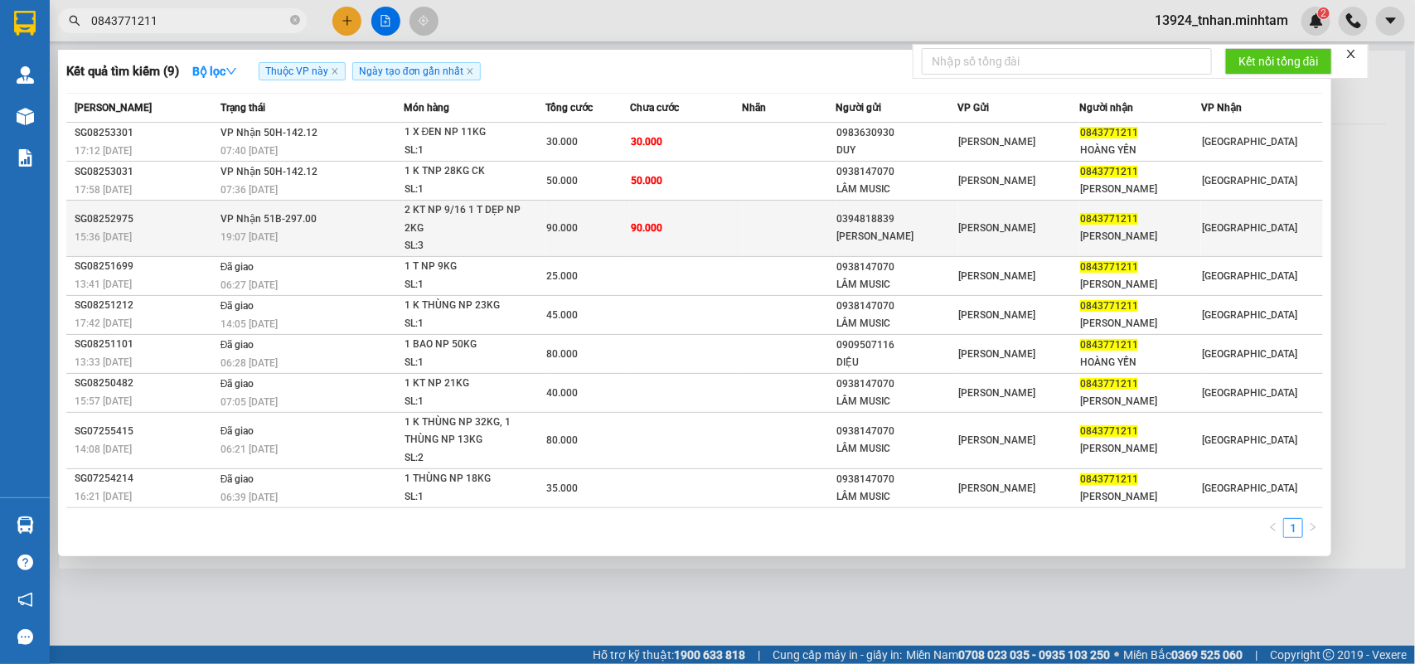
click at [710, 214] on td "90.000" at bounding box center [686, 229] width 113 height 56
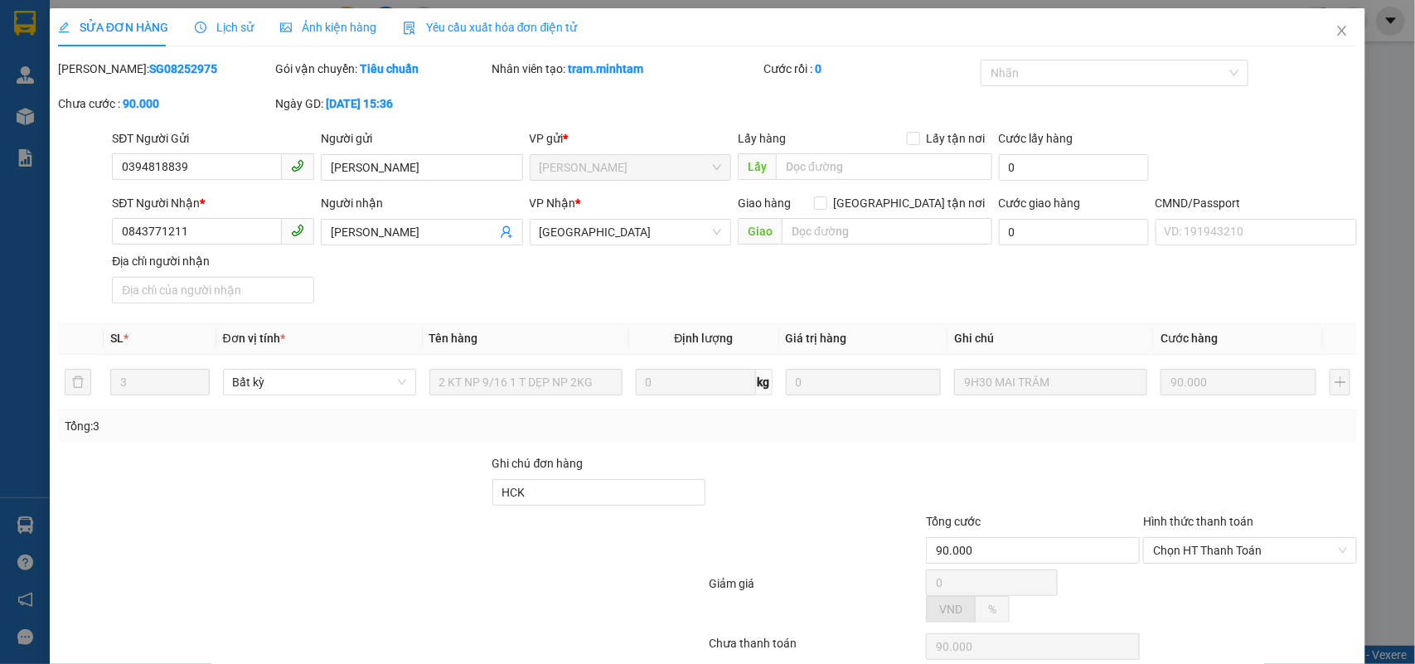
type input "0394818839"
type input "HÙNG THỦY"
type input "0843771211"
type input "NHẬT MINH"
type input "HCK"
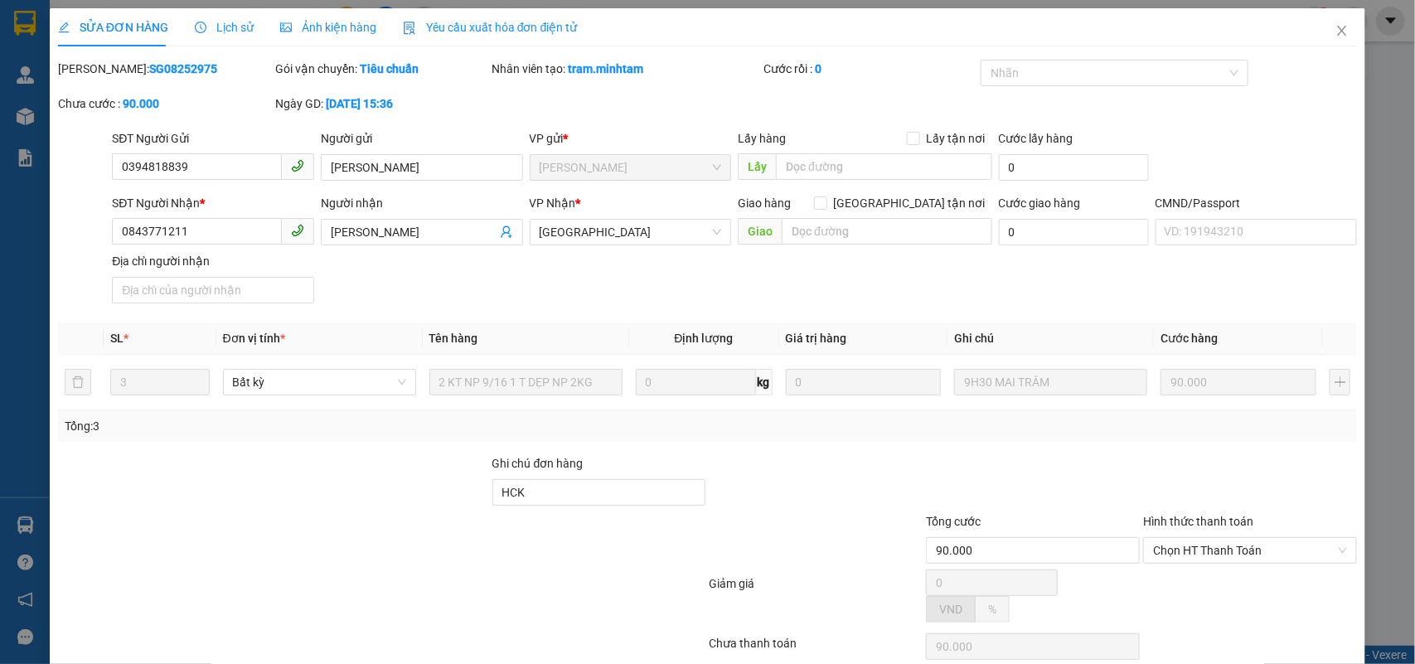
type input "90.000"
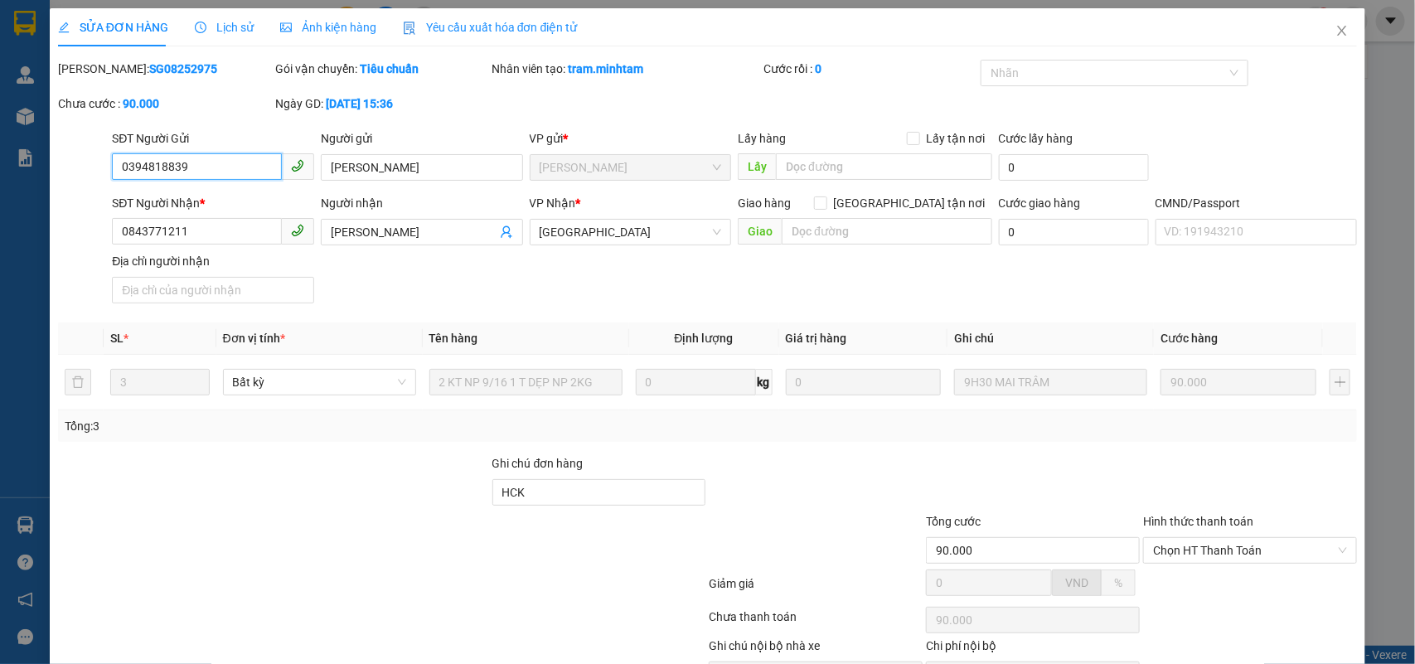
scroll to position [97, 0]
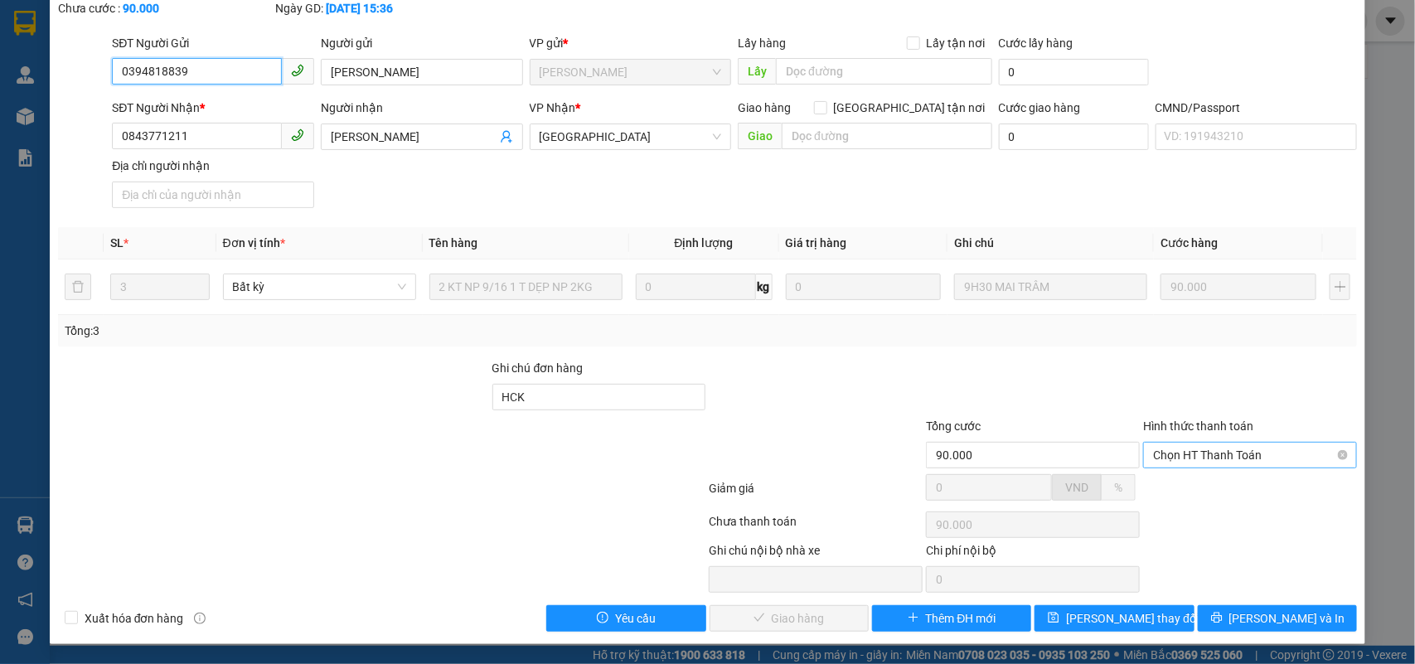
click at [1178, 443] on span "Chọn HT Thanh Toán" at bounding box center [1250, 455] width 194 height 25
click at [1183, 449] on span "Chọn HT Thanh Toán" at bounding box center [1250, 455] width 194 height 25
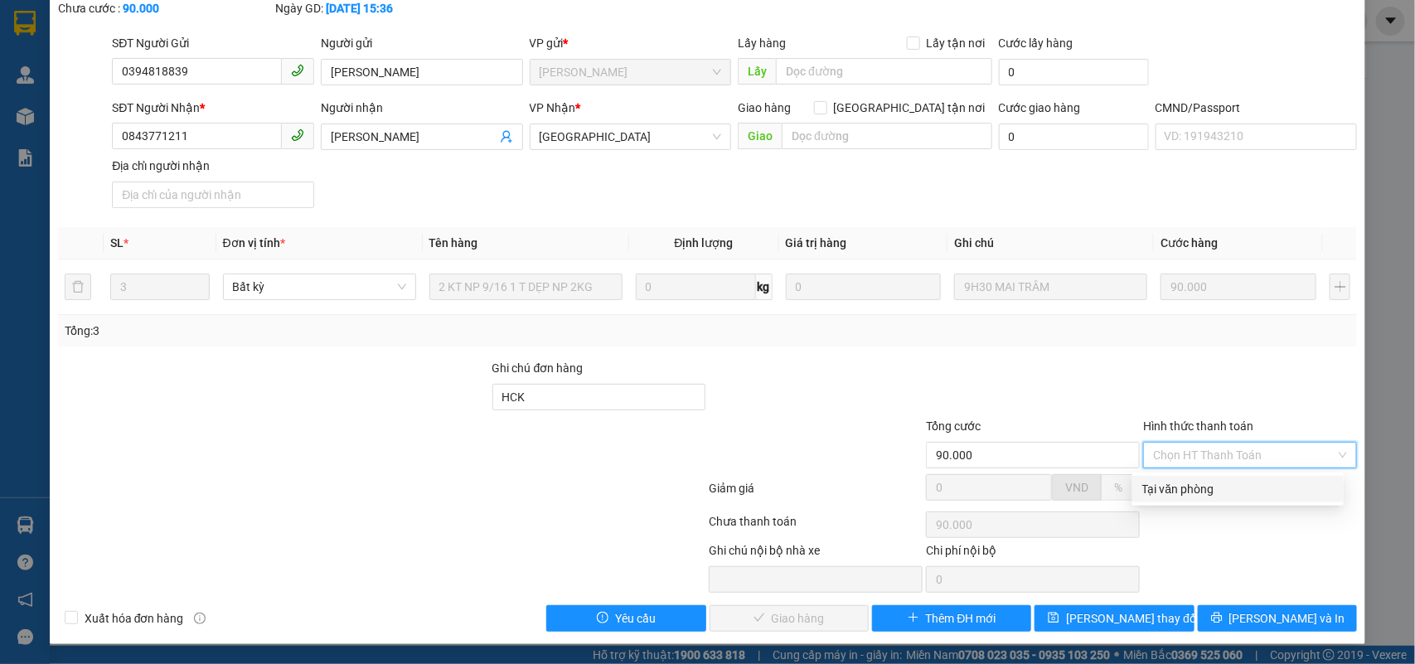
click at [1169, 480] on div "Tại văn phòng" at bounding box center [1239, 489] width 192 height 18
type input "0"
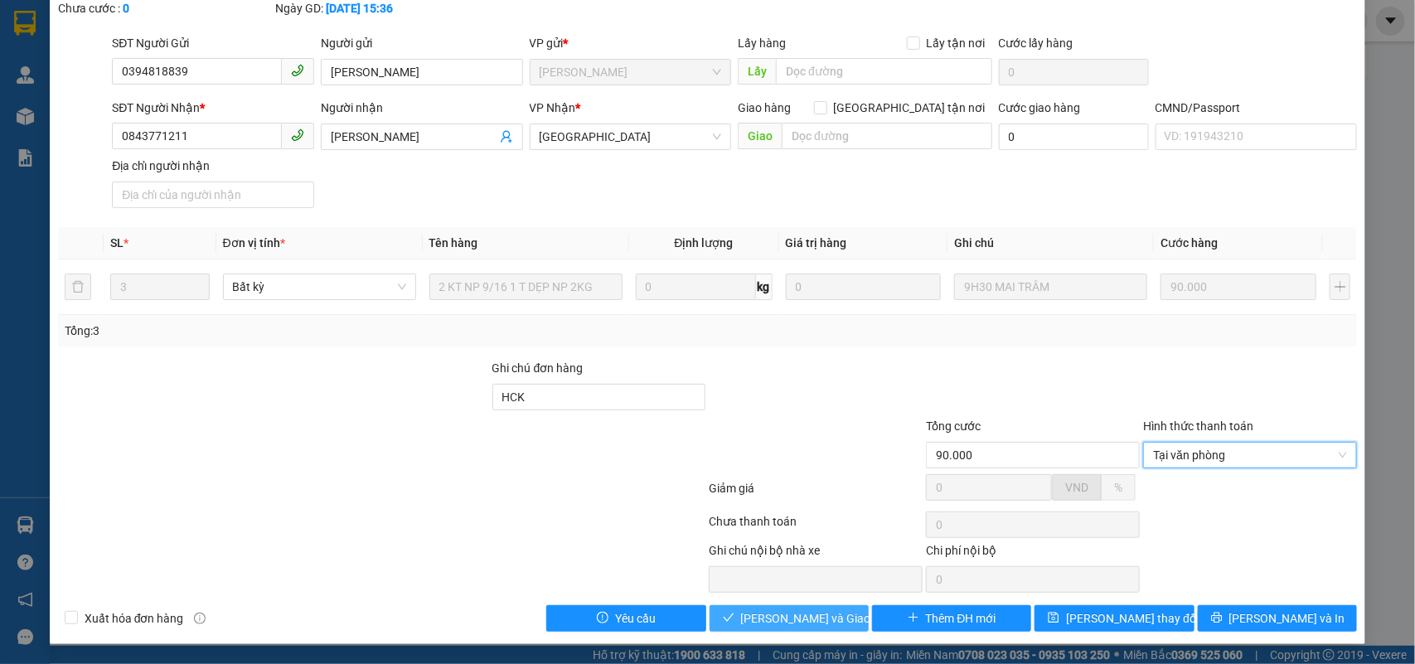
click at [788, 610] on span "Lưu và Giao hàng" at bounding box center [820, 618] width 159 height 18
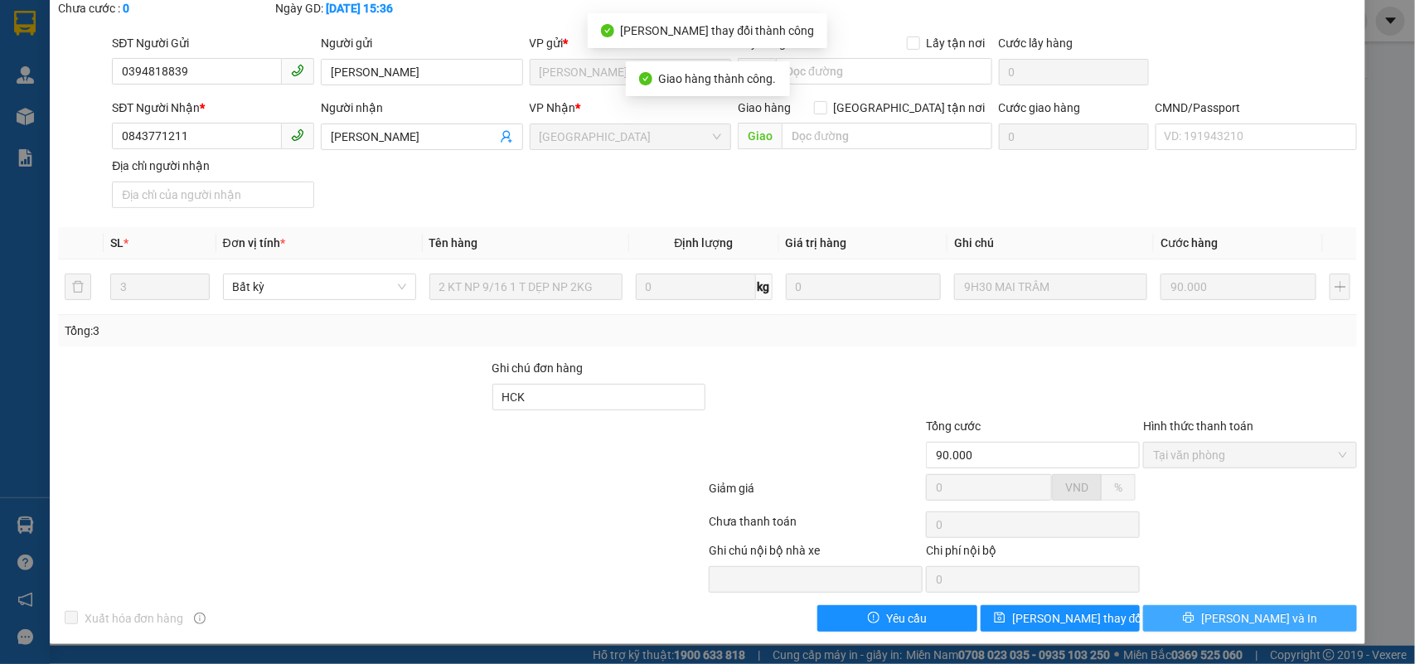
click at [1299, 612] on button "Lưu và In" at bounding box center [1251, 618] width 214 height 27
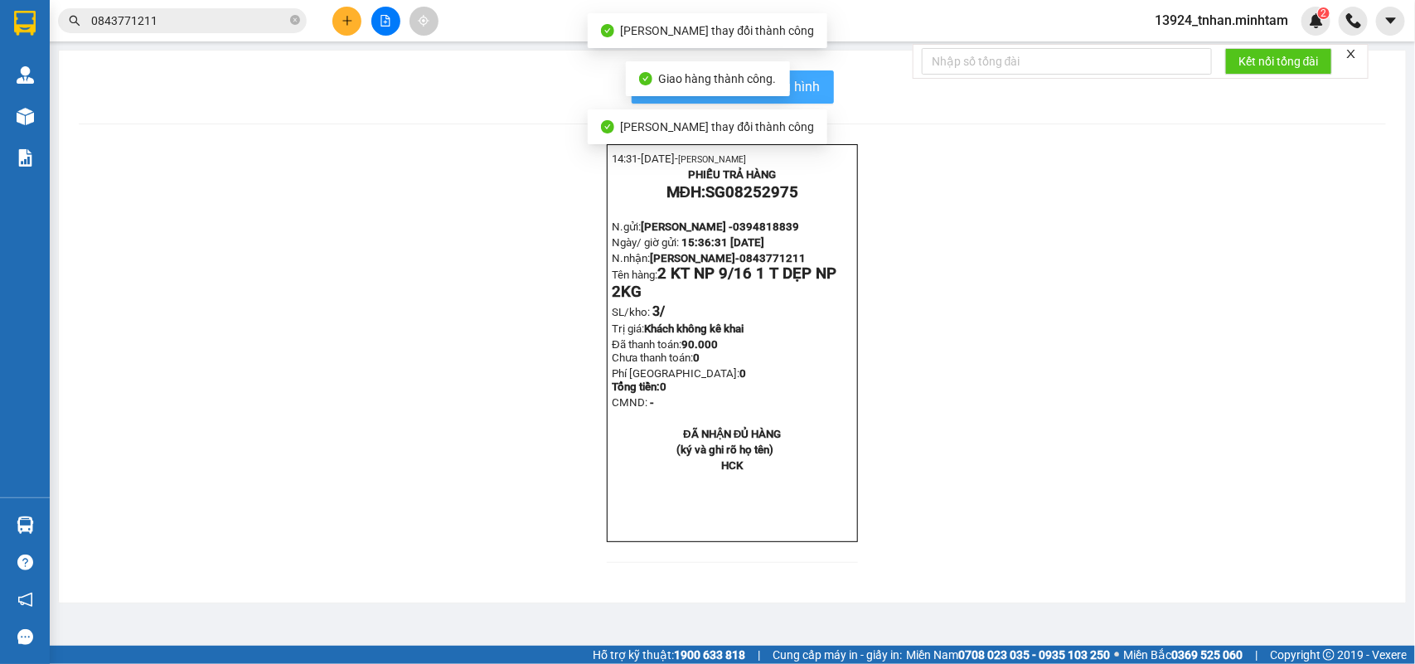
click at [819, 90] on button "In mẫu biên lai tự cấu hình" at bounding box center [733, 86] width 202 height 33
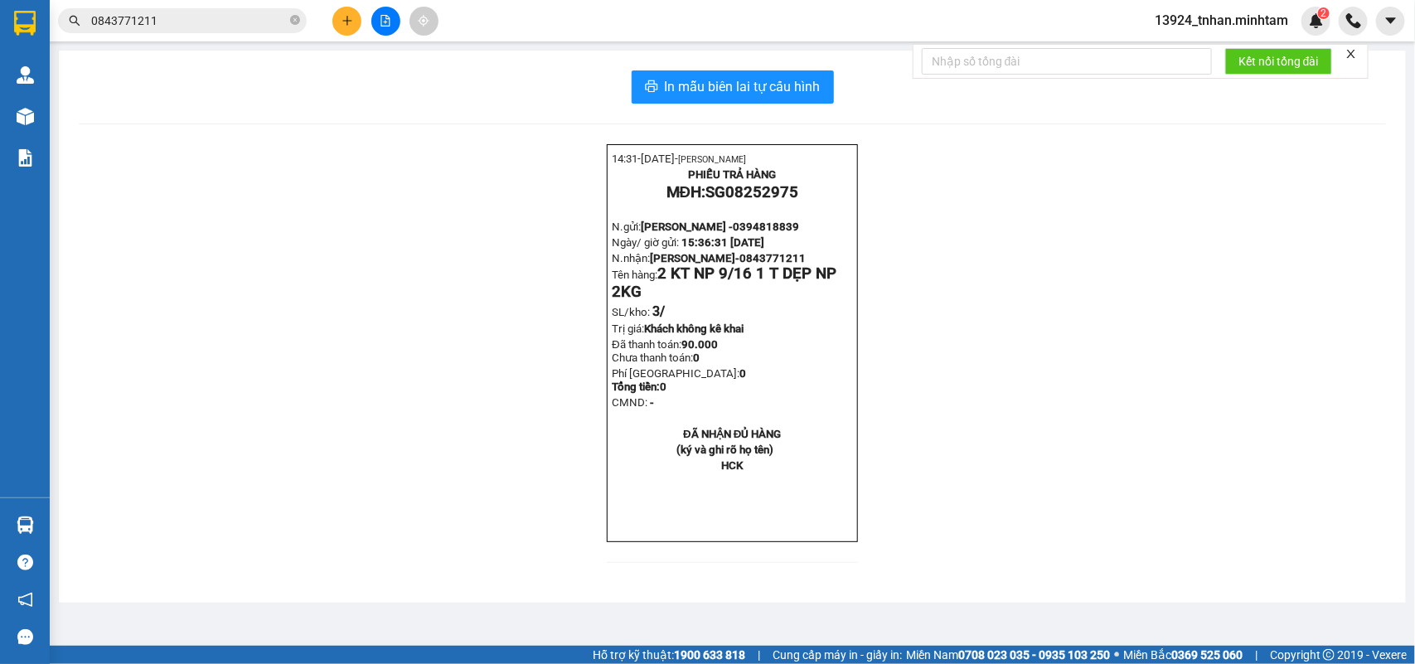
click at [267, 12] on input "0843771211" at bounding box center [189, 21] width 196 height 18
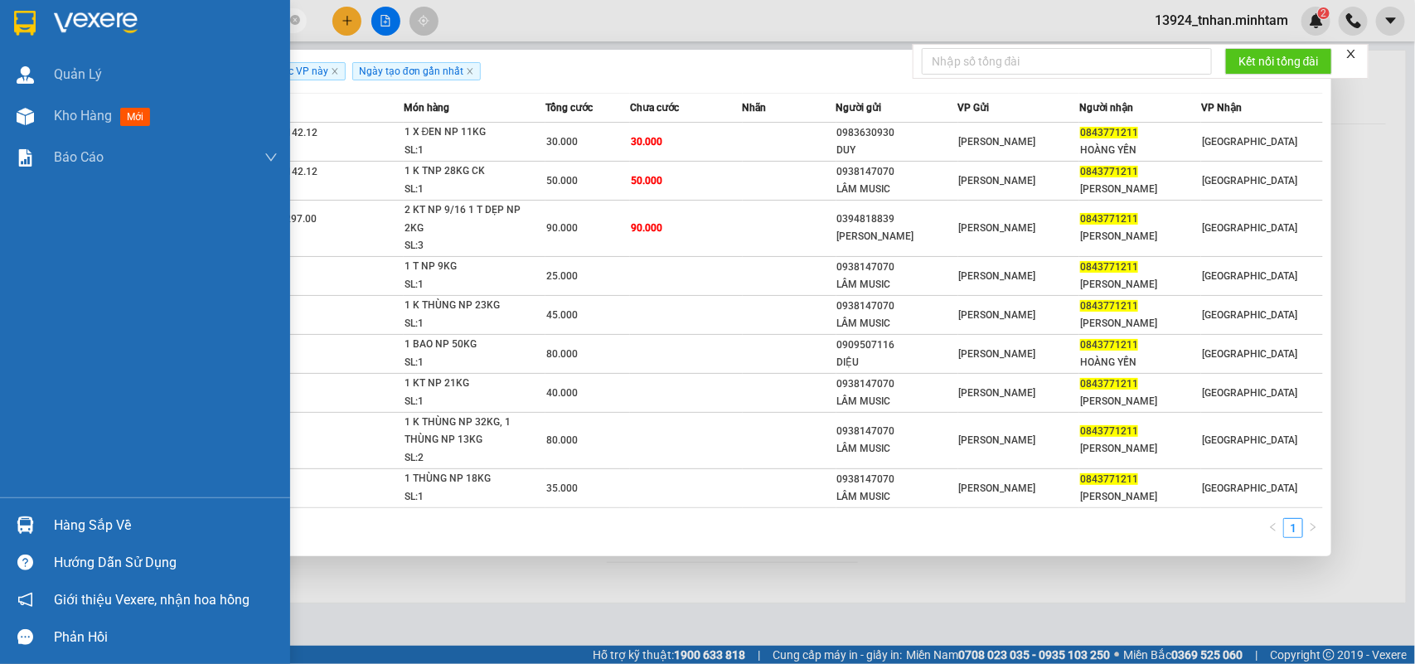
click at [32, 531] on img at bounding box center [25, 525] width 17 height 17
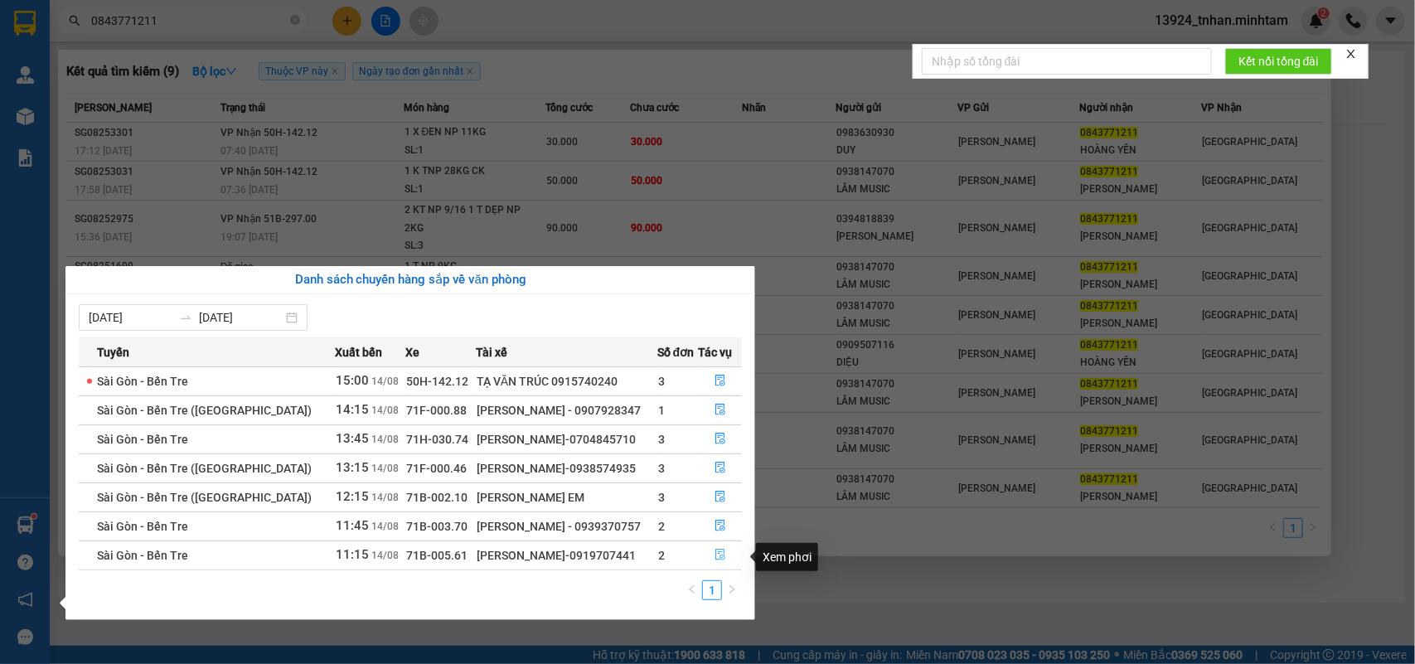
drag, startPoint x: 707, startPoint y: 561, endPoint x: 731, endPoint y: 566, distance: 24.6
click at [710, 561] on button "button" at bounding box center [721, 555] width 42 height 27
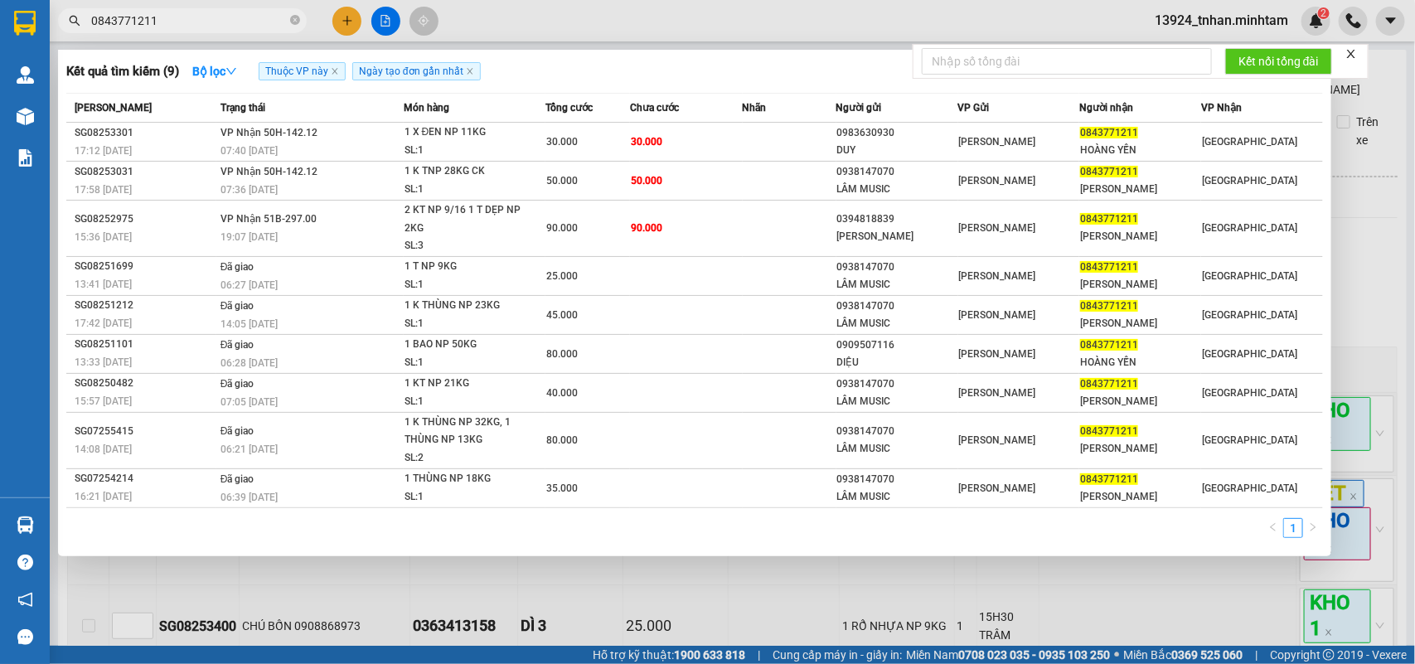
click at [632, 614] on div at bounding box center [707, 332] width 1415 height 664
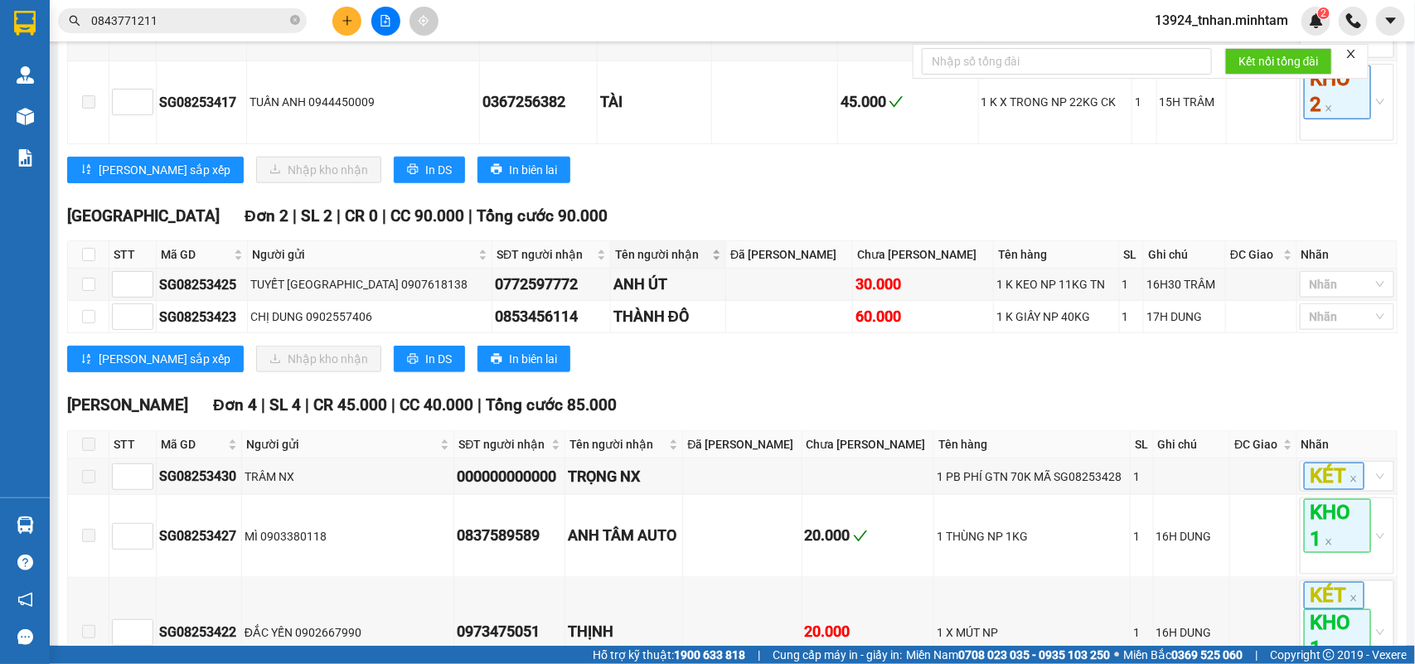
scroll to position [933, 0]
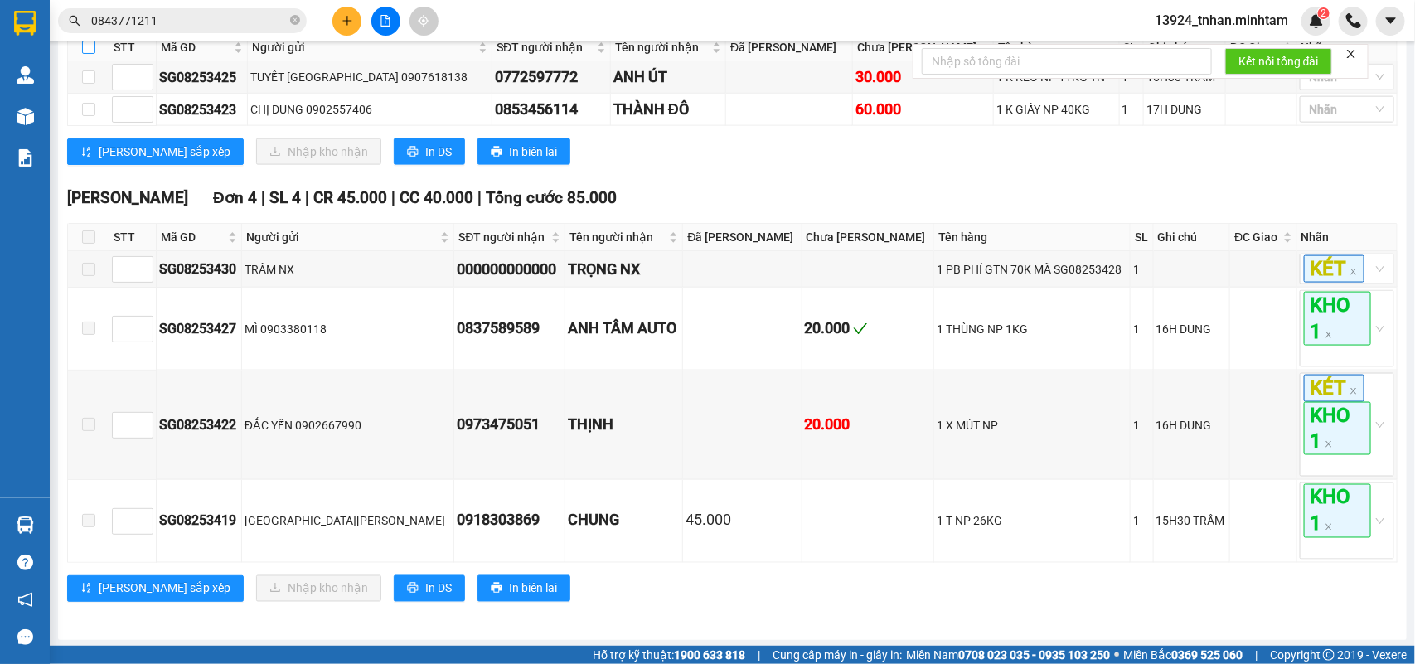
click at [89, 56] on label at bounding box center [88, 47] width 13 height 18
click at [89, 54] on input "checkbox" at bounding box center [88, 47] width 13 height 13
checkbox input "true"
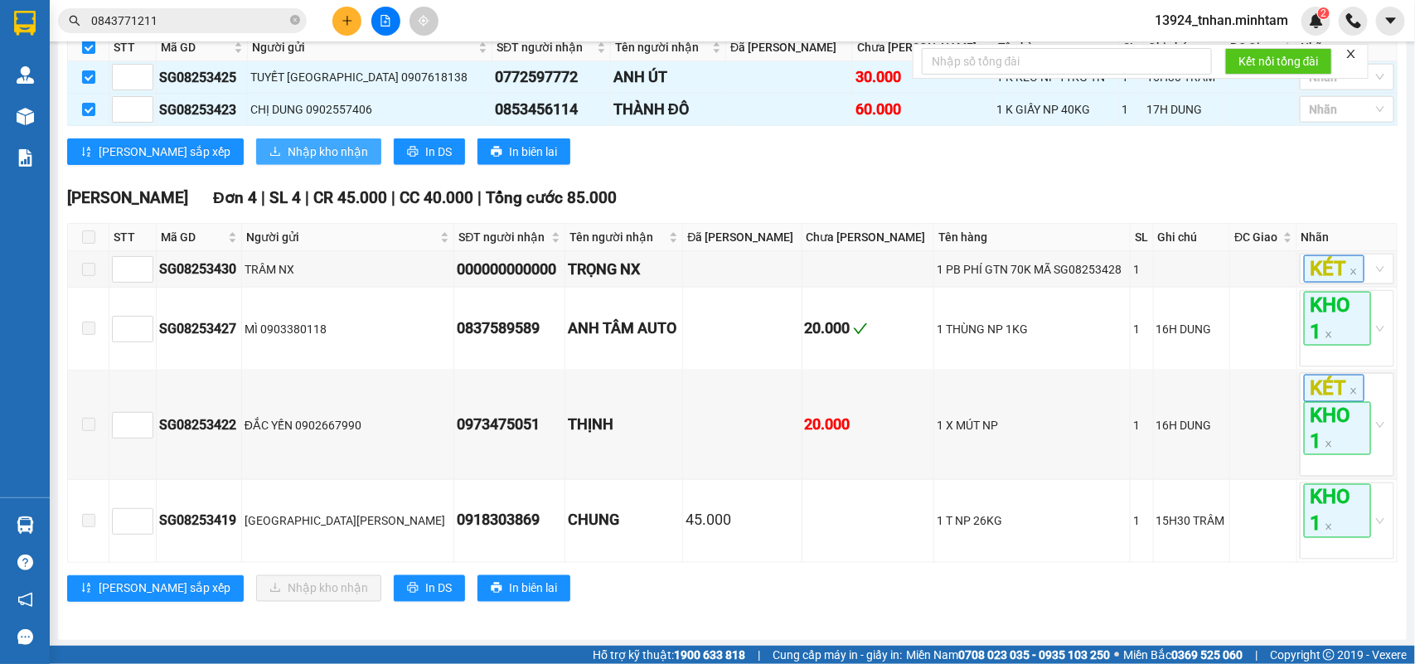
click at [288, 161] on span "Nhập kho nhận" at bounding box center [328, 152] width 80 height 18
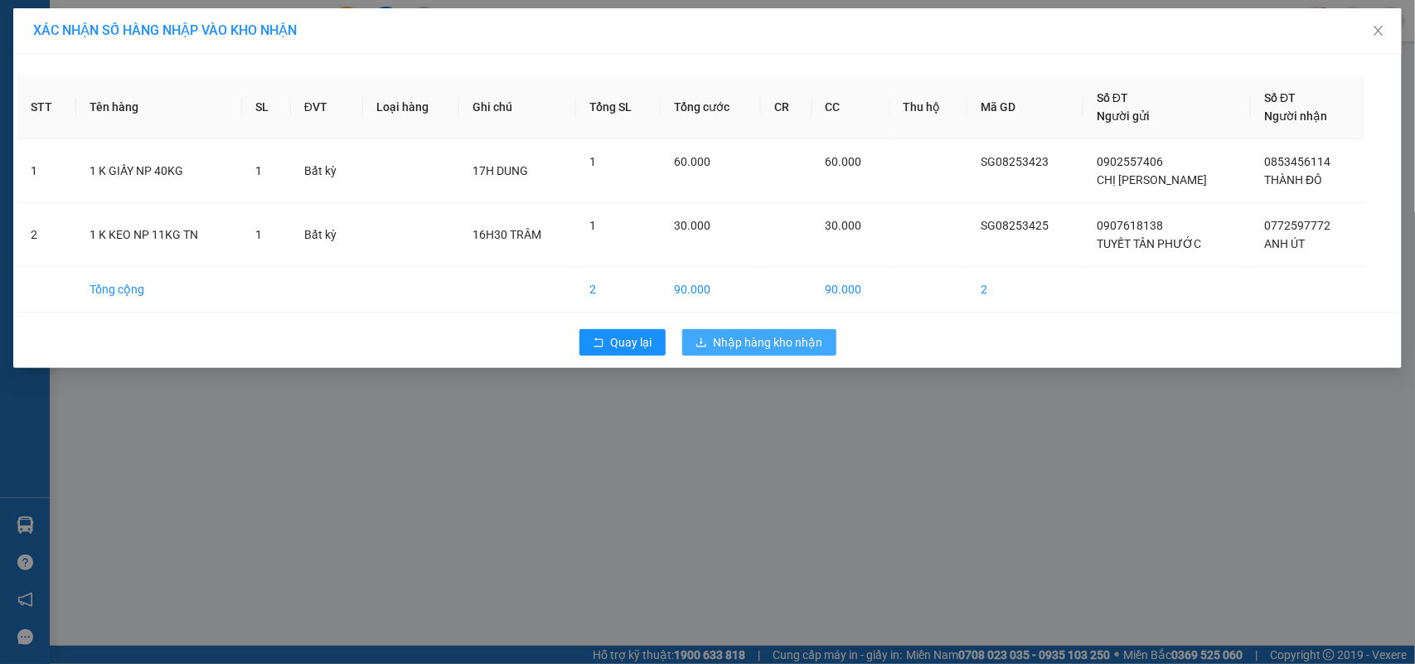
click at [781, 334] on span "Nhập hàng kho nhận" at bounding box center [768, 342] width 109 height 18
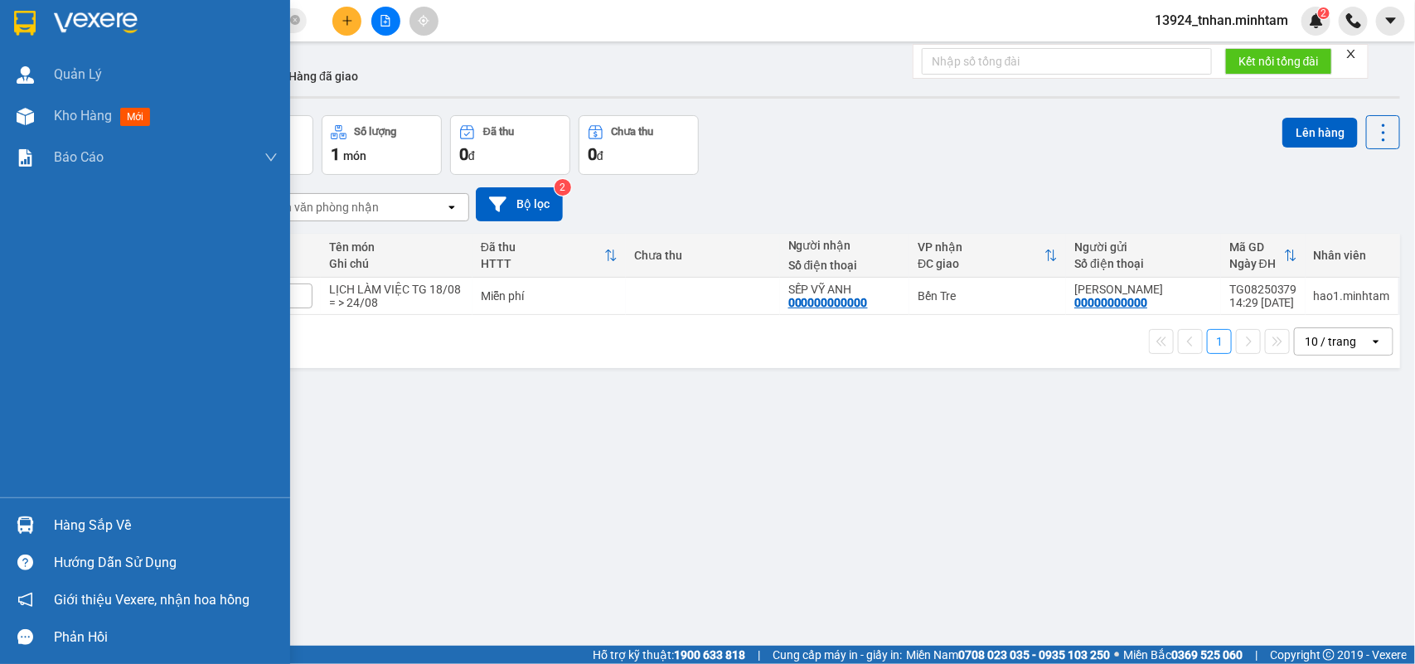
drag, startPoint x: 68, startPoint y: 521, endPoint x: 290, endPoint y: 560, distance: 225.6
click at [75, 522] on div "Hàng sắp về" at bounding box center [166, 525] width 224 height 25
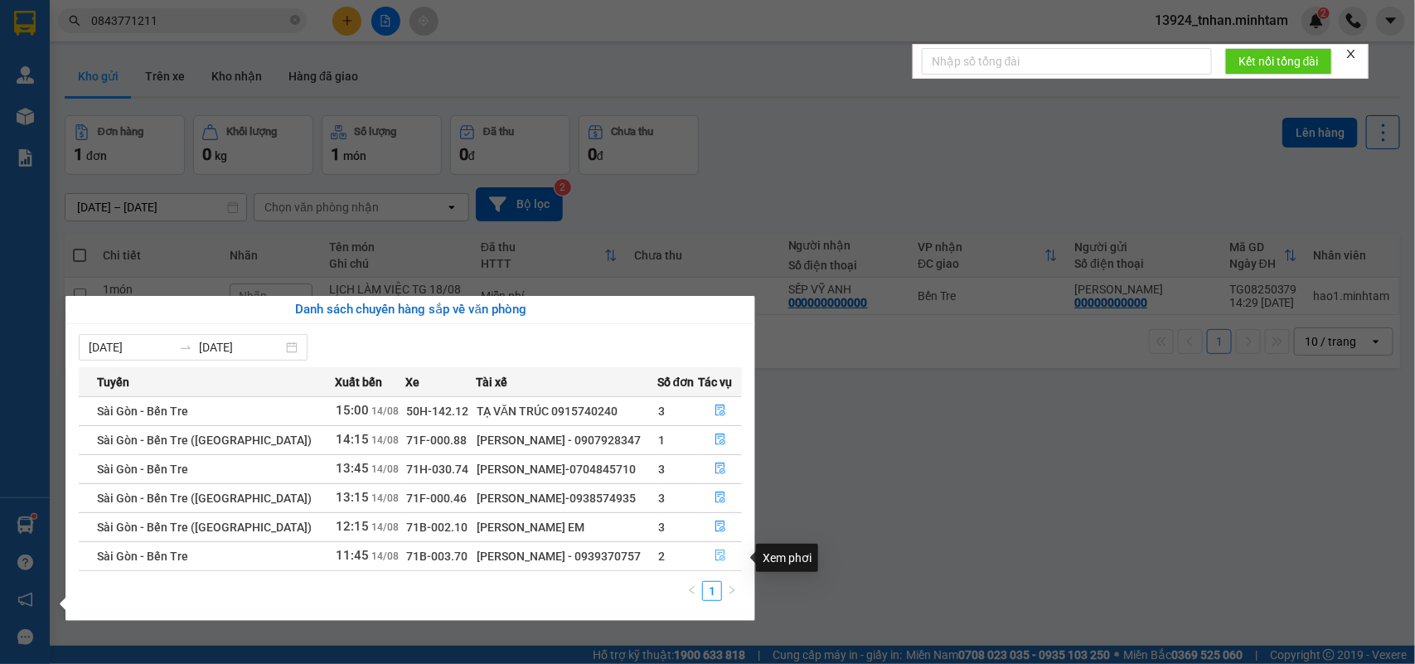
click at [727, 561] on button "button" at bounding box center [721, 556] width 42 height 27
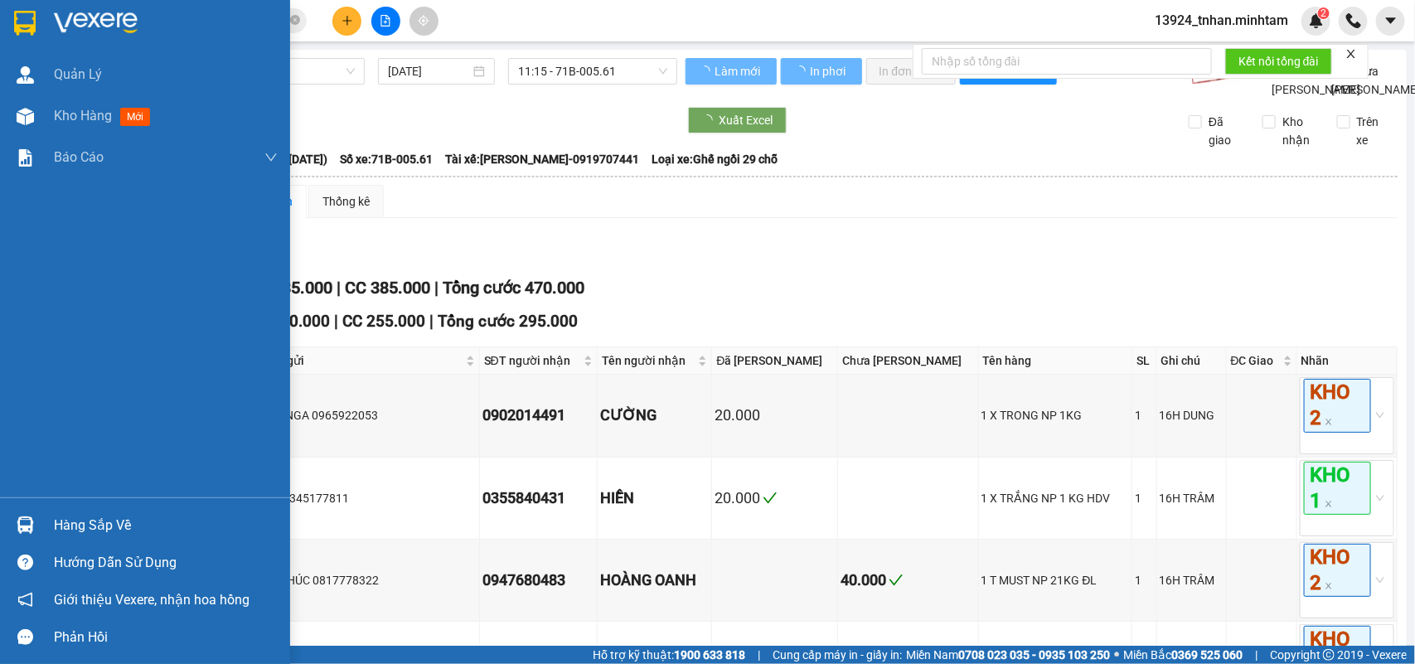
click at [35, 29] on img at bounding box center [25, 23] width 22 height 25
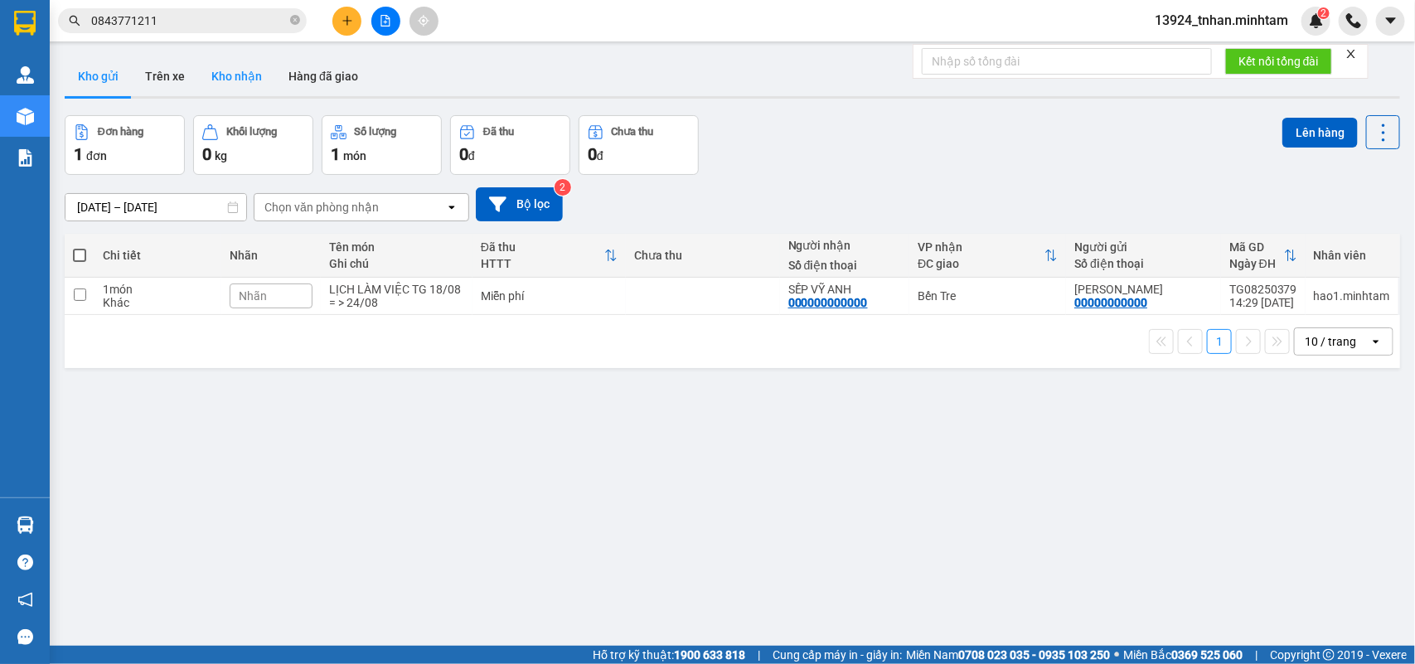
click at [247, 75] on button "Kho nhận" at bounding box center [236, 76] width 77 height 40
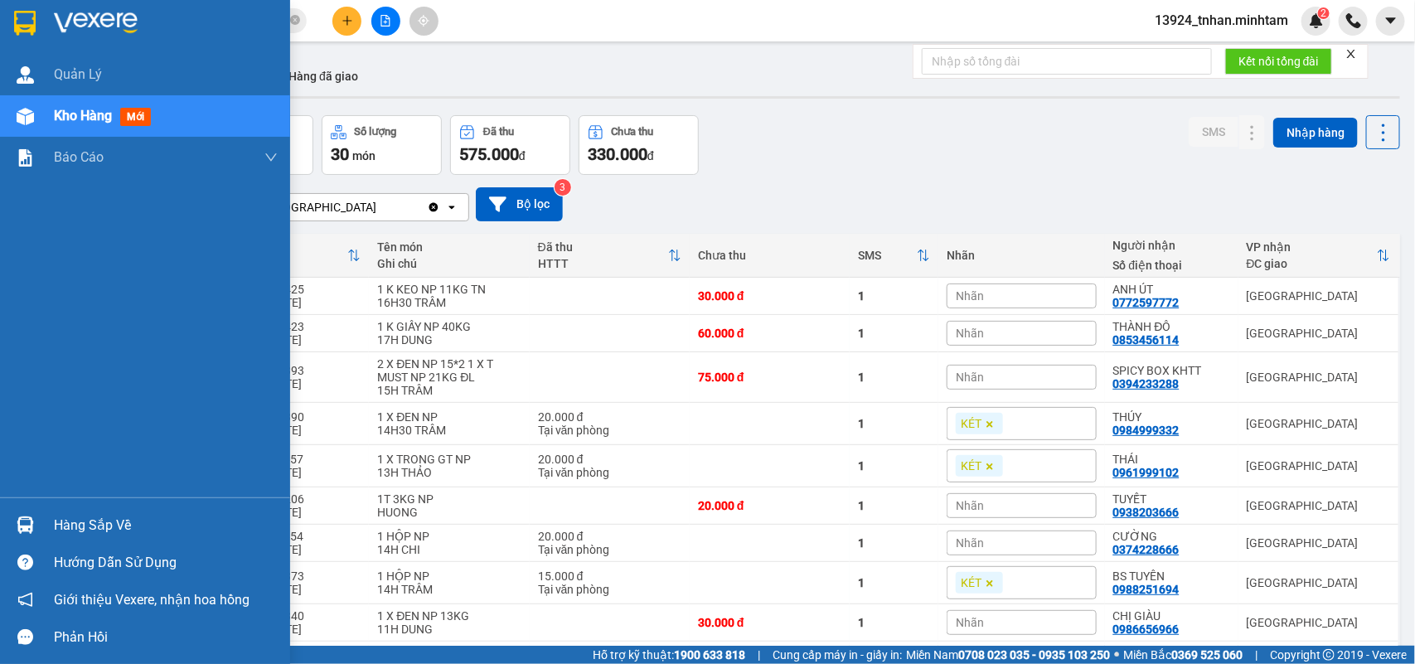
drag, startPoint x: 37, startPoint y: 514, endPoint x: 498, endPoint y: 489, distance: 460.9
click at [38, 514] on div at bounding box center [25, 525] width 29 height 29
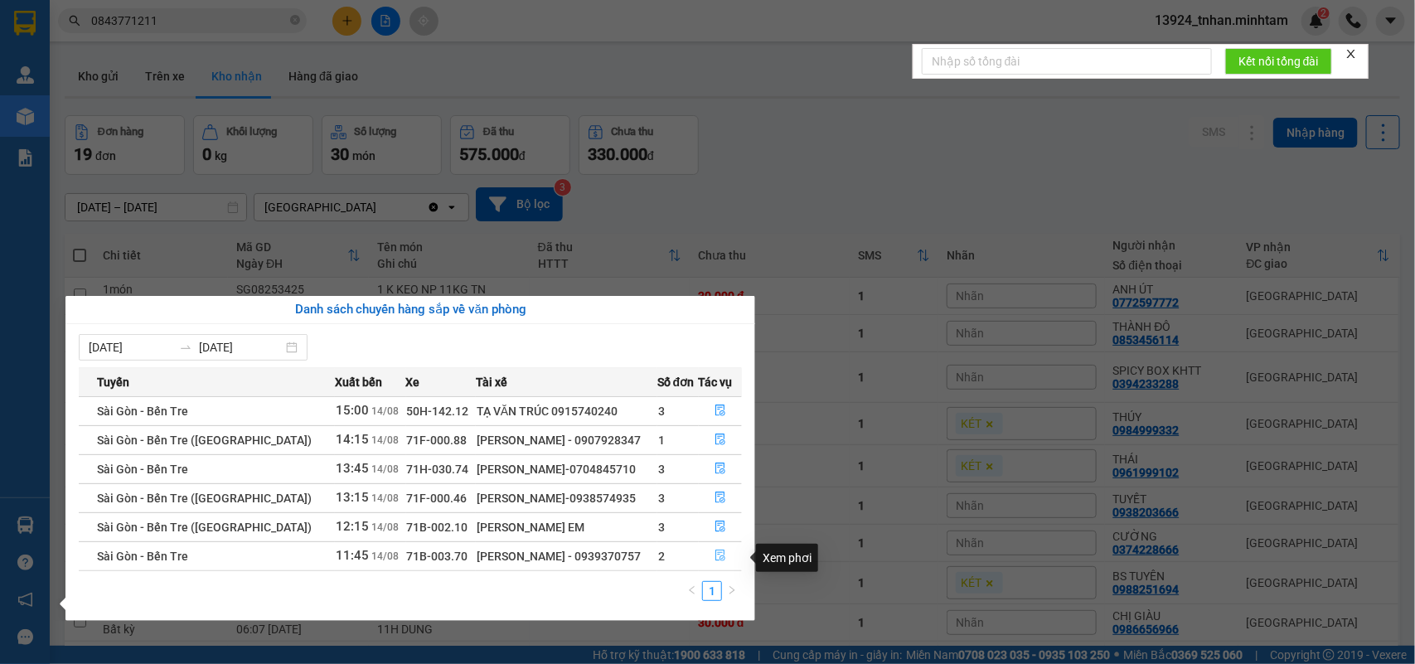
click at [726, 564] on button "button" at bounding box center [721, 556] width 42 height 27
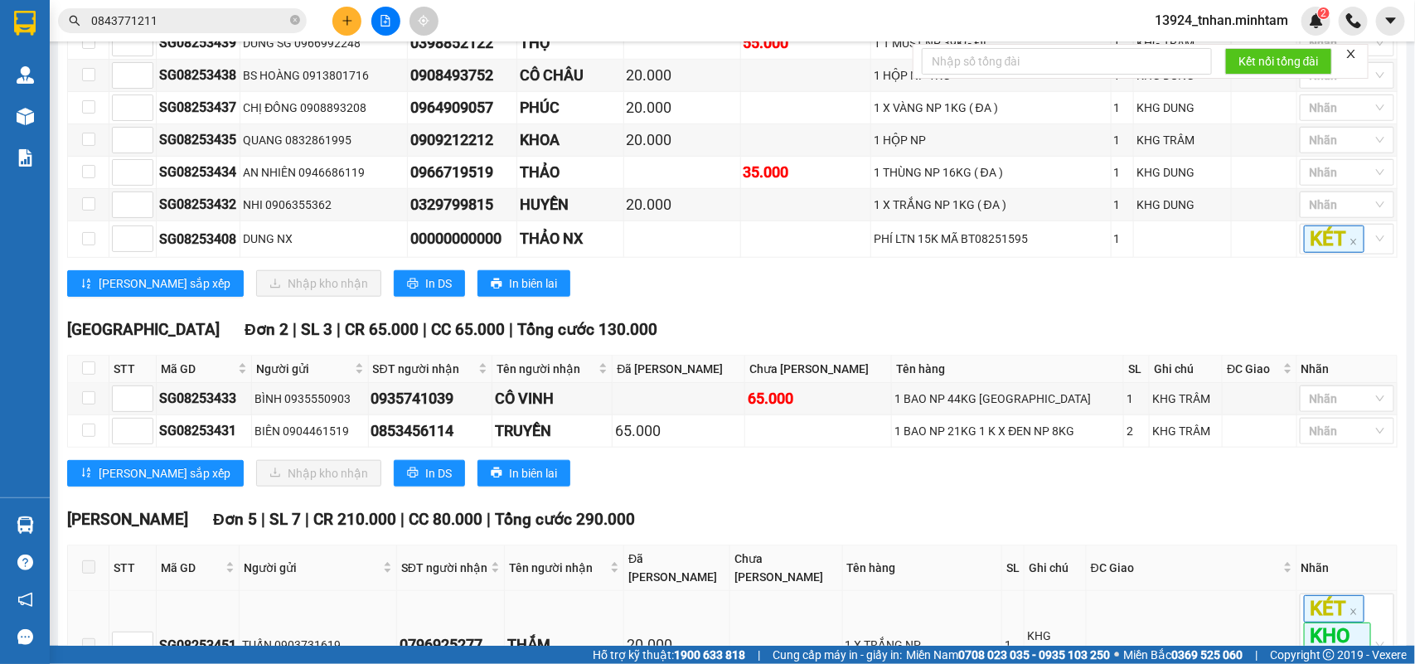
scroll to position [726, 0]
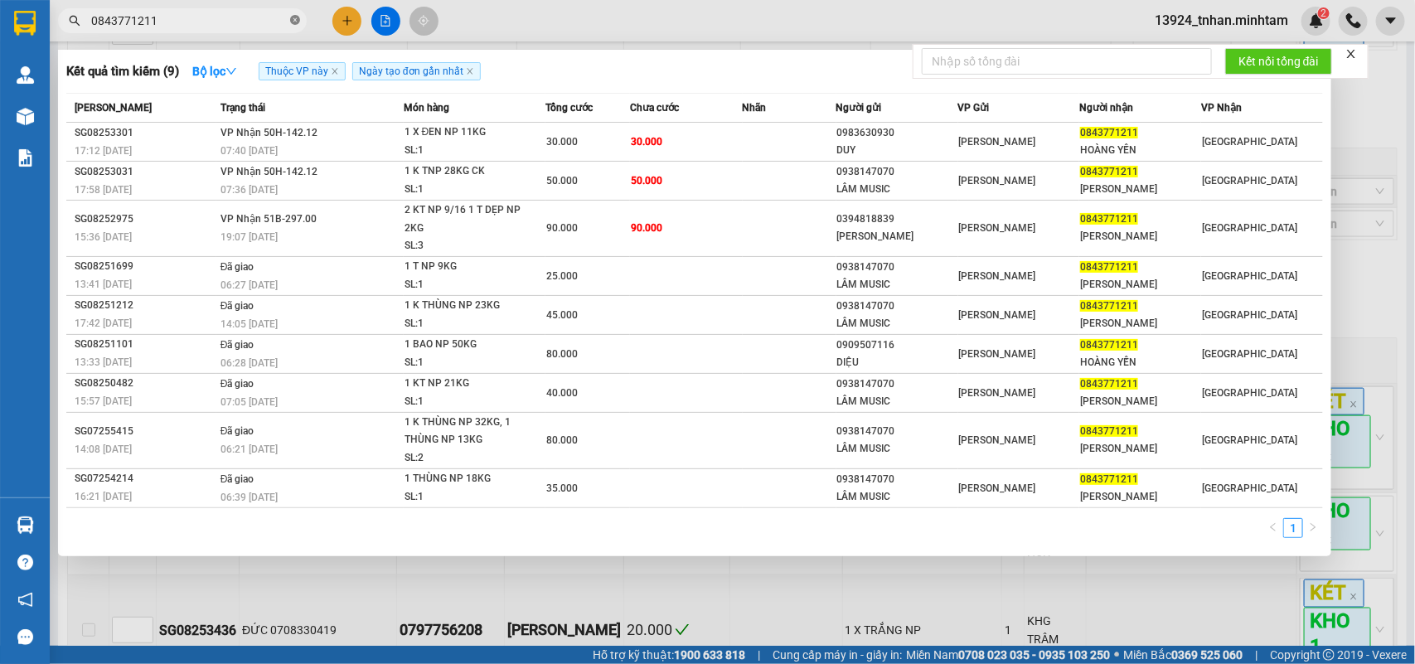
click at [294, 18] on icon "close-circle" at bounding box center [295, 20] width 10 height 10
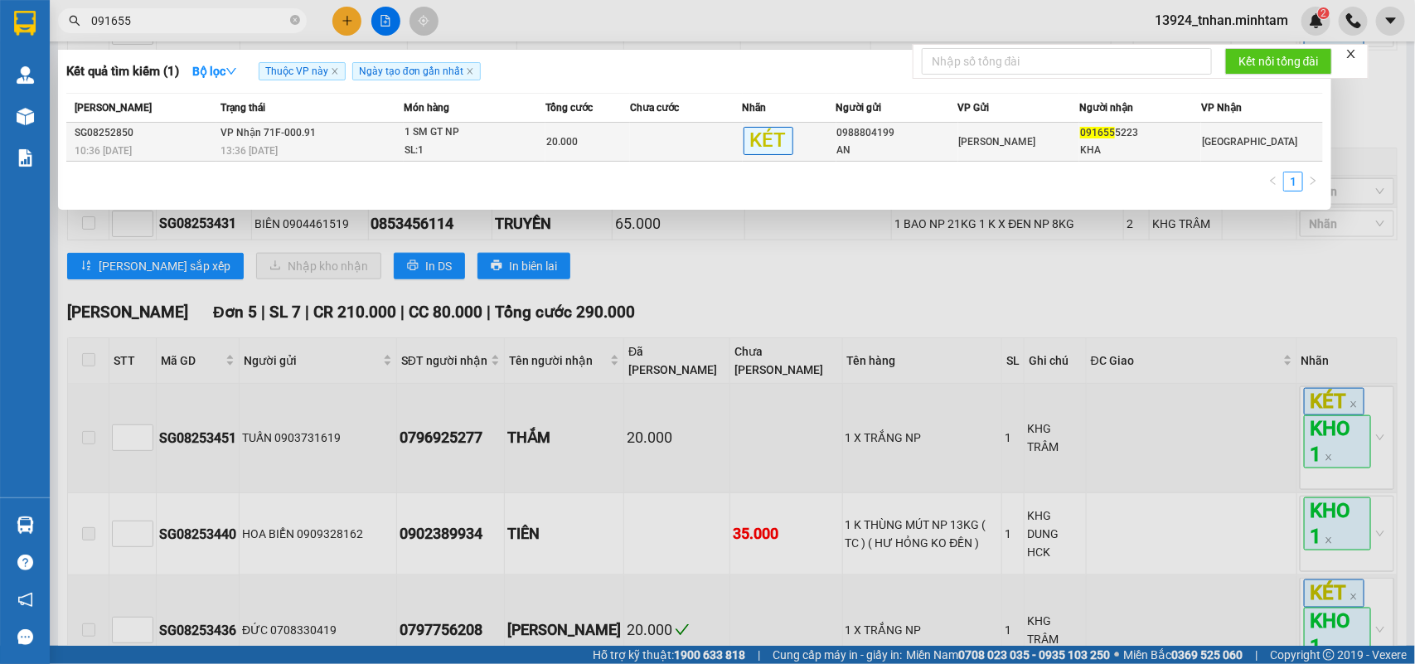
type input "091655"
click at [1001, 146] on span "[PERSON_NAME]" at bounding box center [997, 142] width 77 height 12
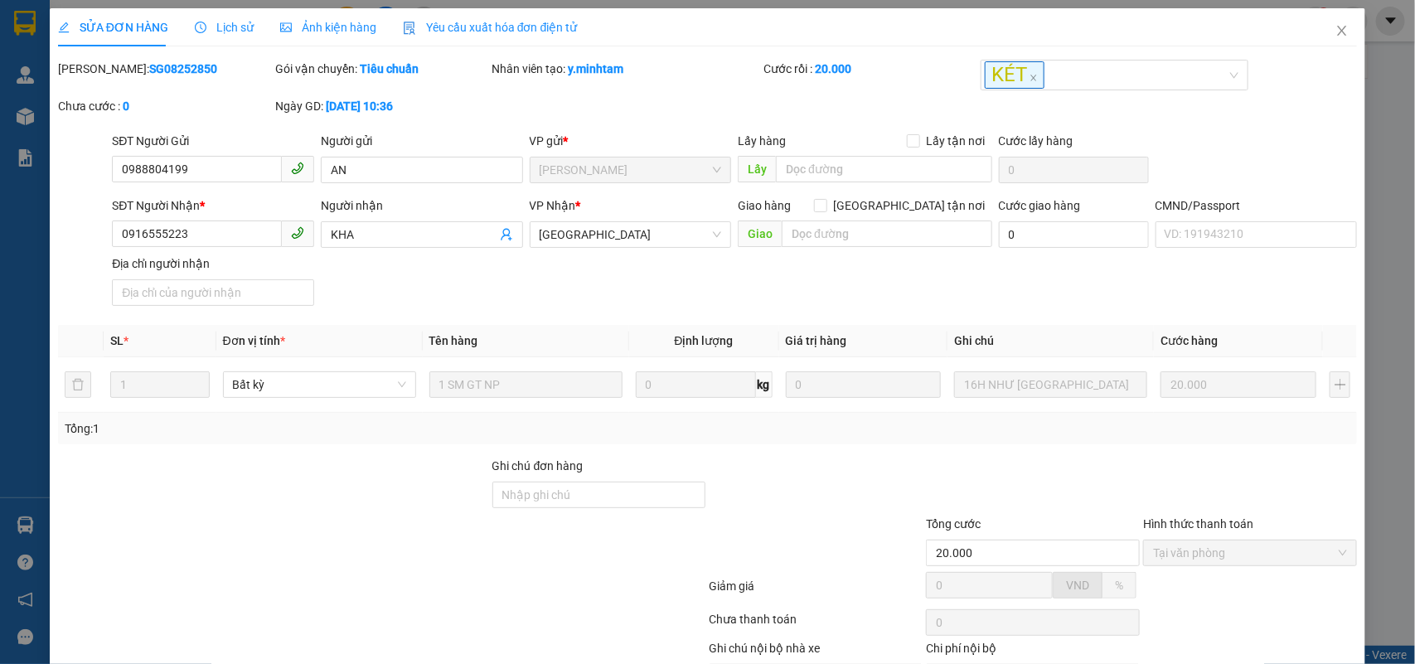
type input "0988804199"
type input "AN"
type input "0916555223"
type input "KHA"
type input "20.000"
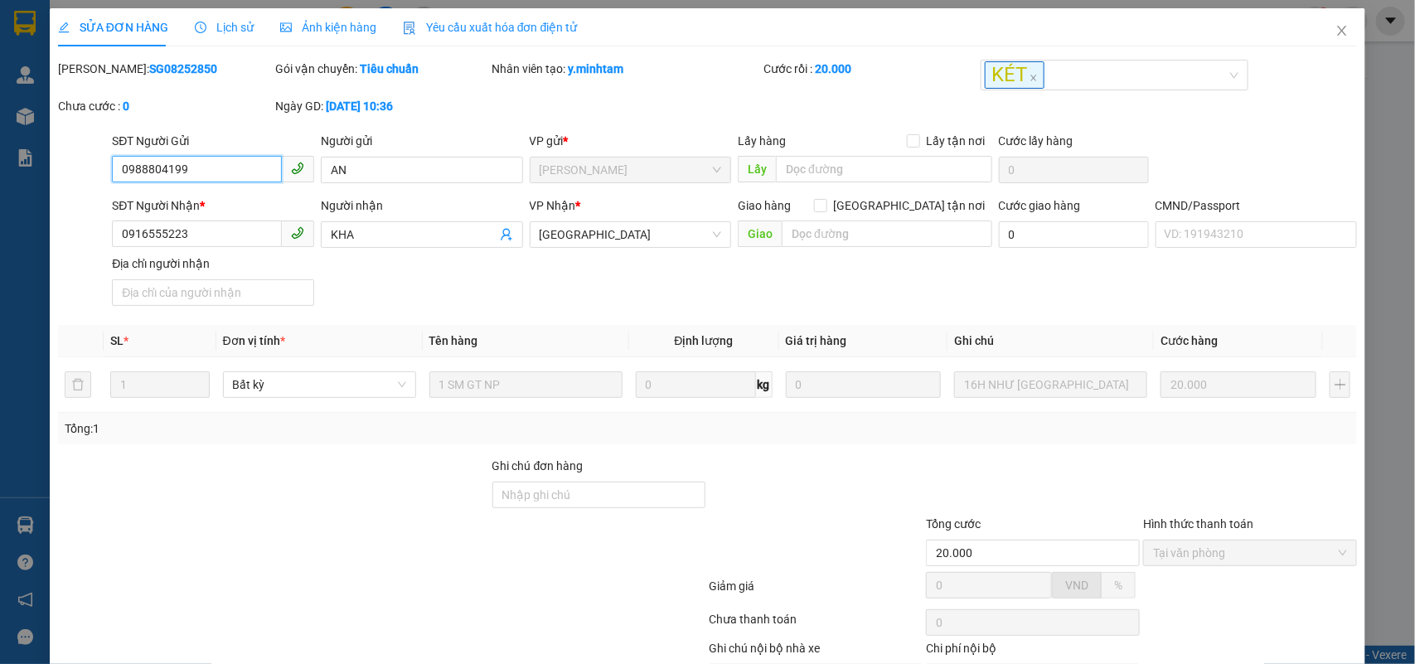
scroll to position [101, 0]
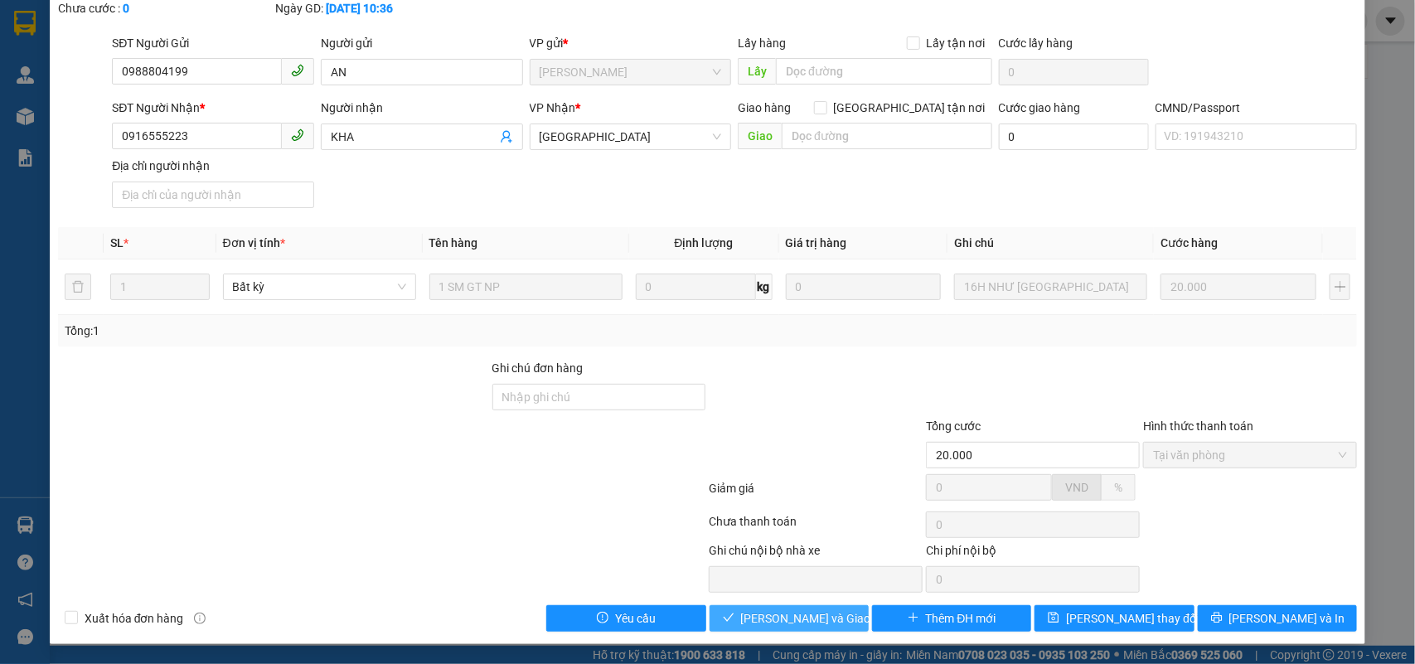
click at [776, 606] on button "Lưu và Giao hàng" at bounding box center [789, 618] width 159 height 27
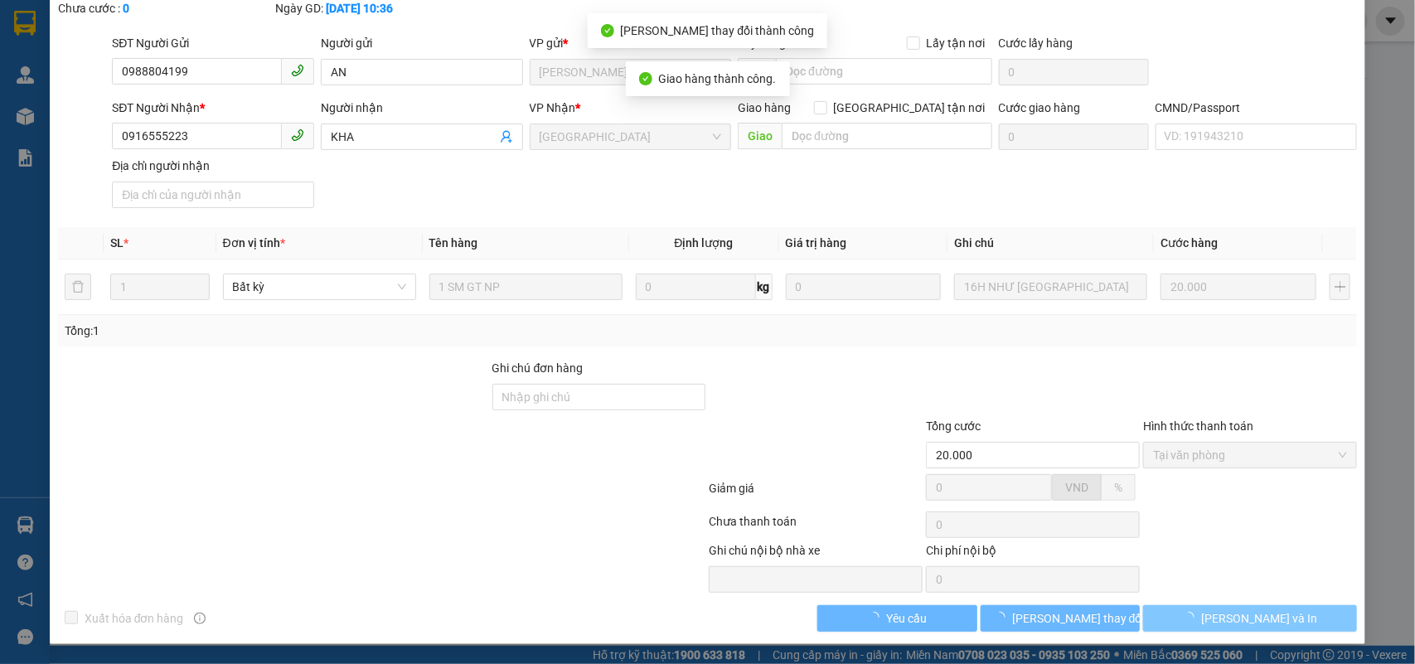
click at [1256, 605] on button "Lưu và In" at bounding box center [1251, 618] width 214 height 27
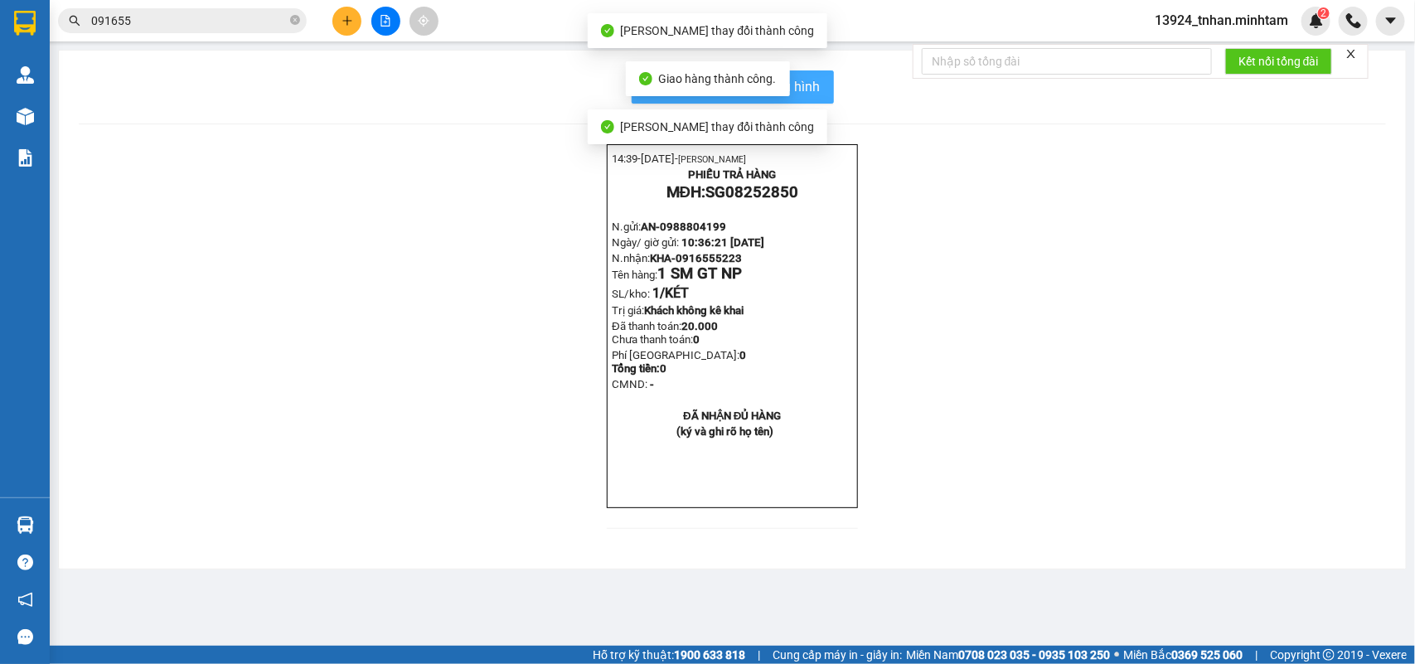
click at [811, 89] on span "In mẫu biên lai tự cấu hình" at bounding box center [743, 86] width 156 height 21
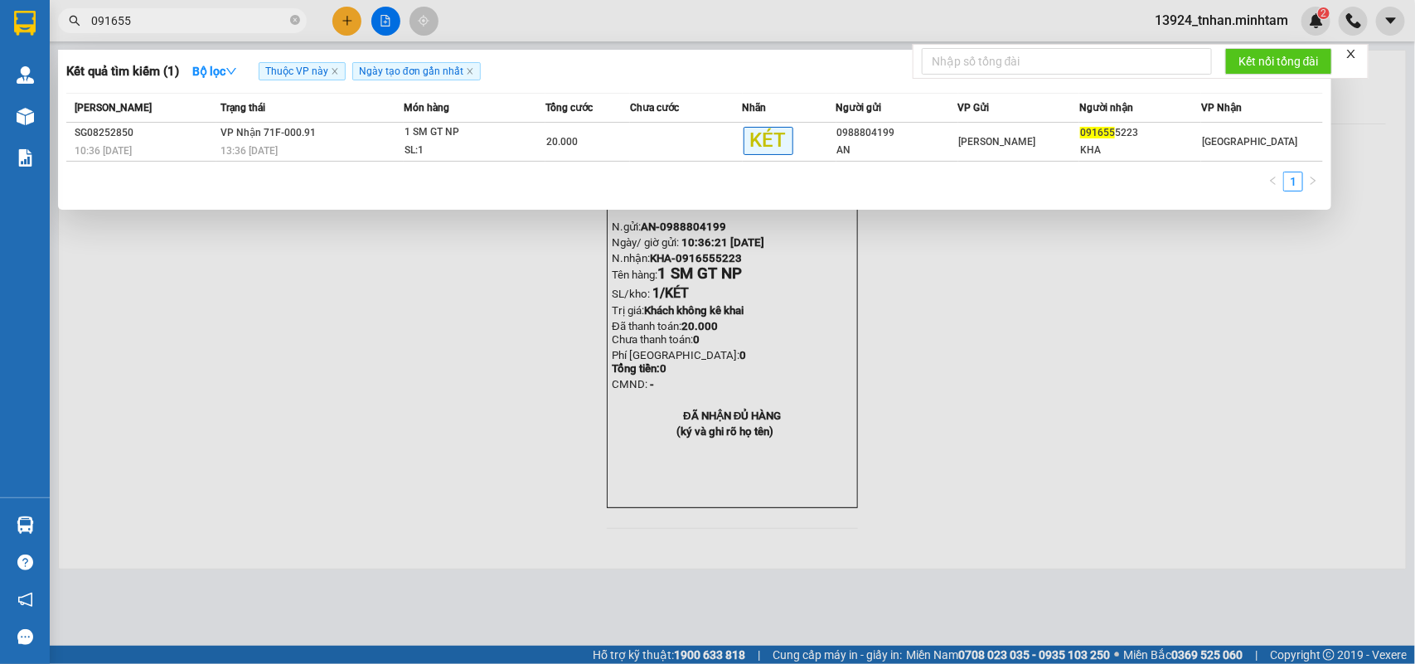
click at [210, 14] on input "091655" at bounding box center [189, 21] width 196 height 18
click at [293, 22] on icon "close-circle" at bounding box center [295, 20] width 10 height 10
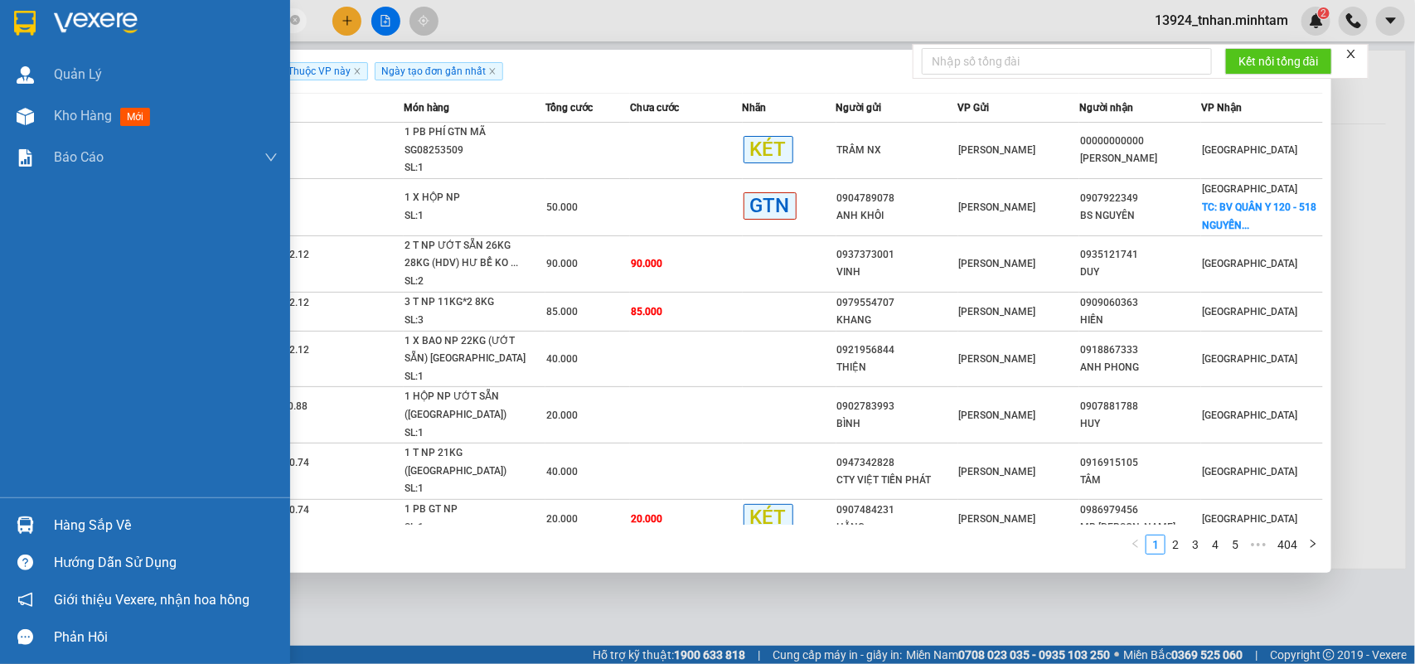
type input "SG"
click at [55, 523] on div "Hàng sắp về" at bounding box center [166, 525] width 224 height 25
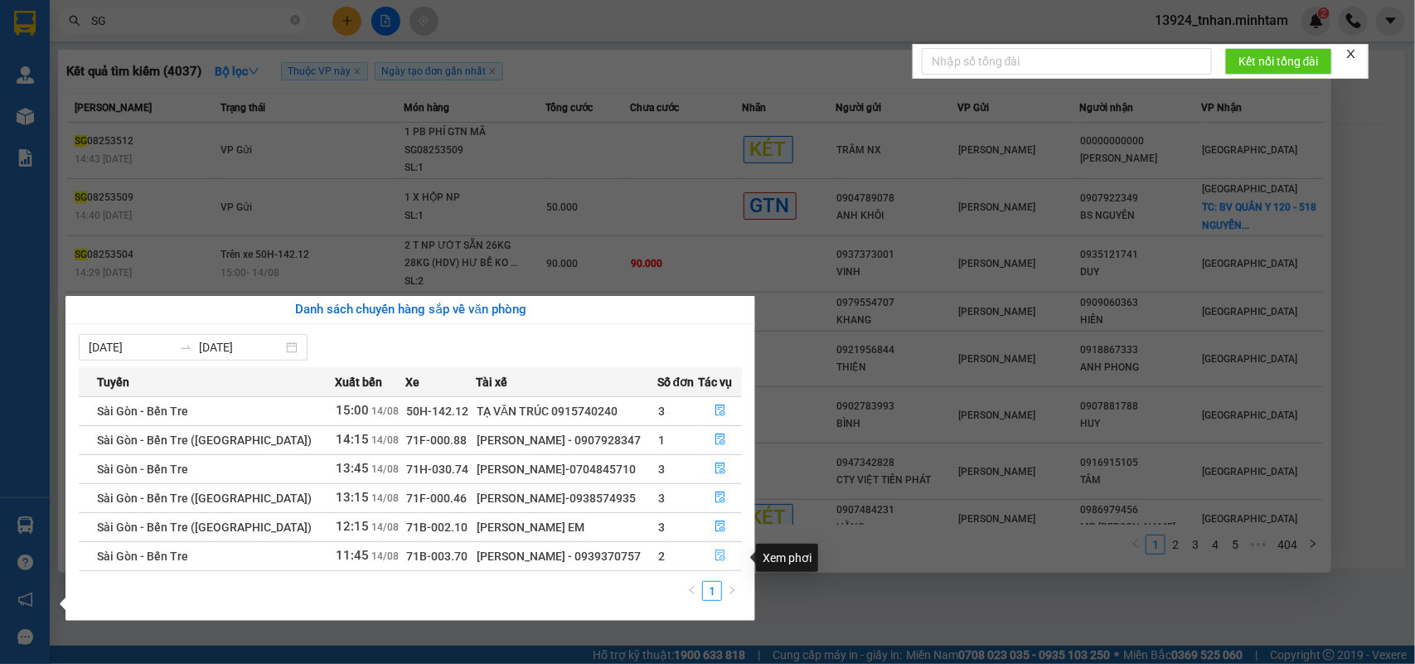
click at [721, 546] on button "button" at bounding box center [721, 556] width 42 height 27
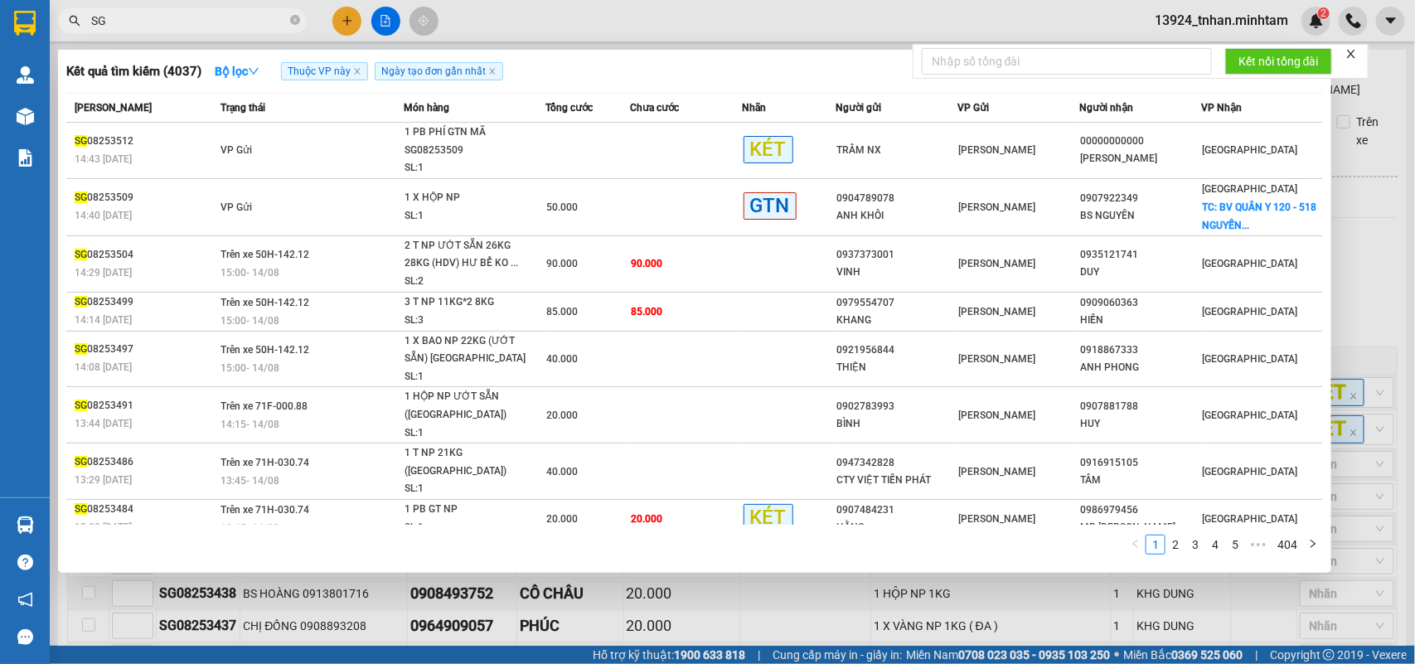
click at [580, 628] on div at bounding box center [707, 332] width 1415 height 664
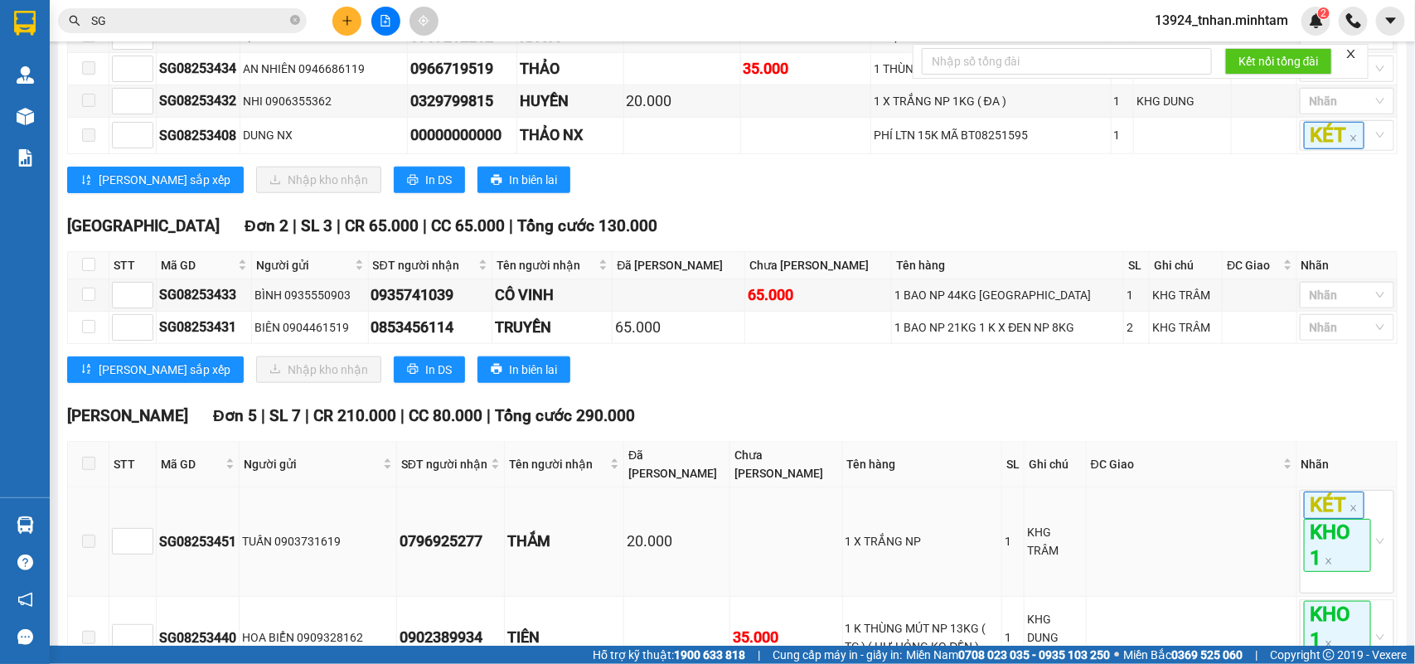
scroll to position [829, 0]
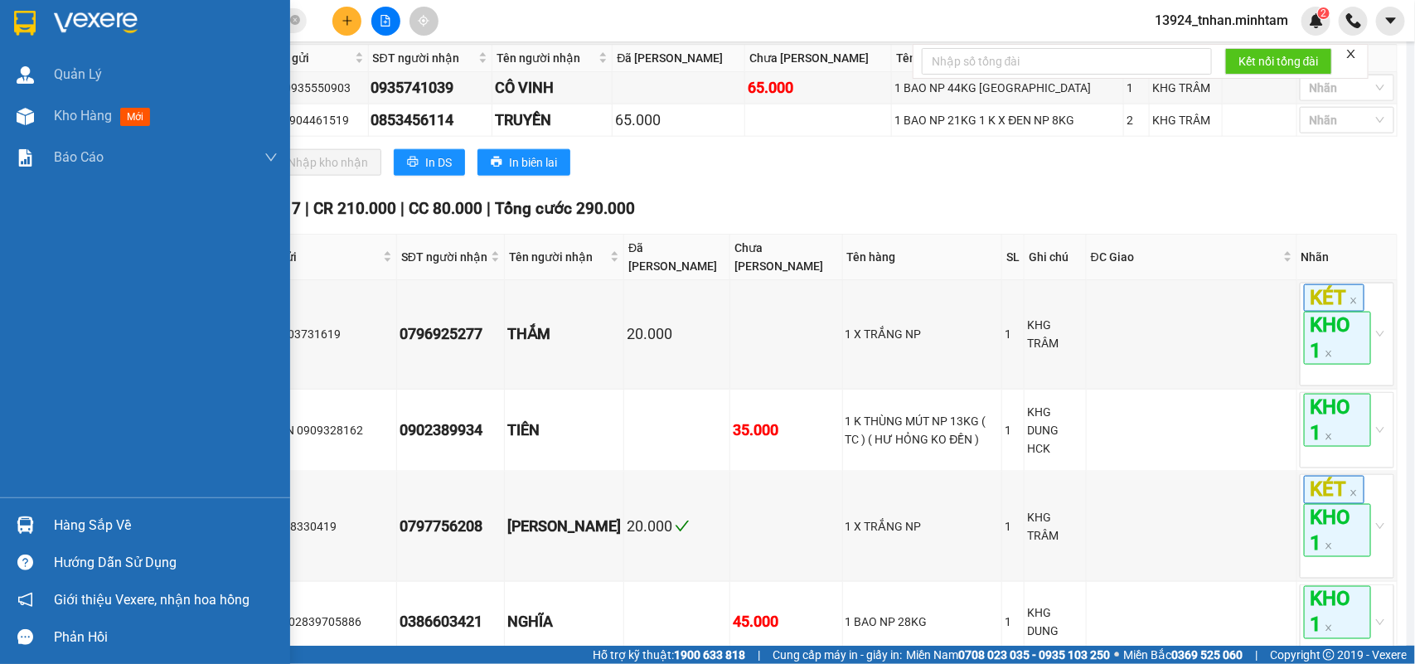
click at [34, 528] on div at bounding box center [25, 525] width 29 height 29
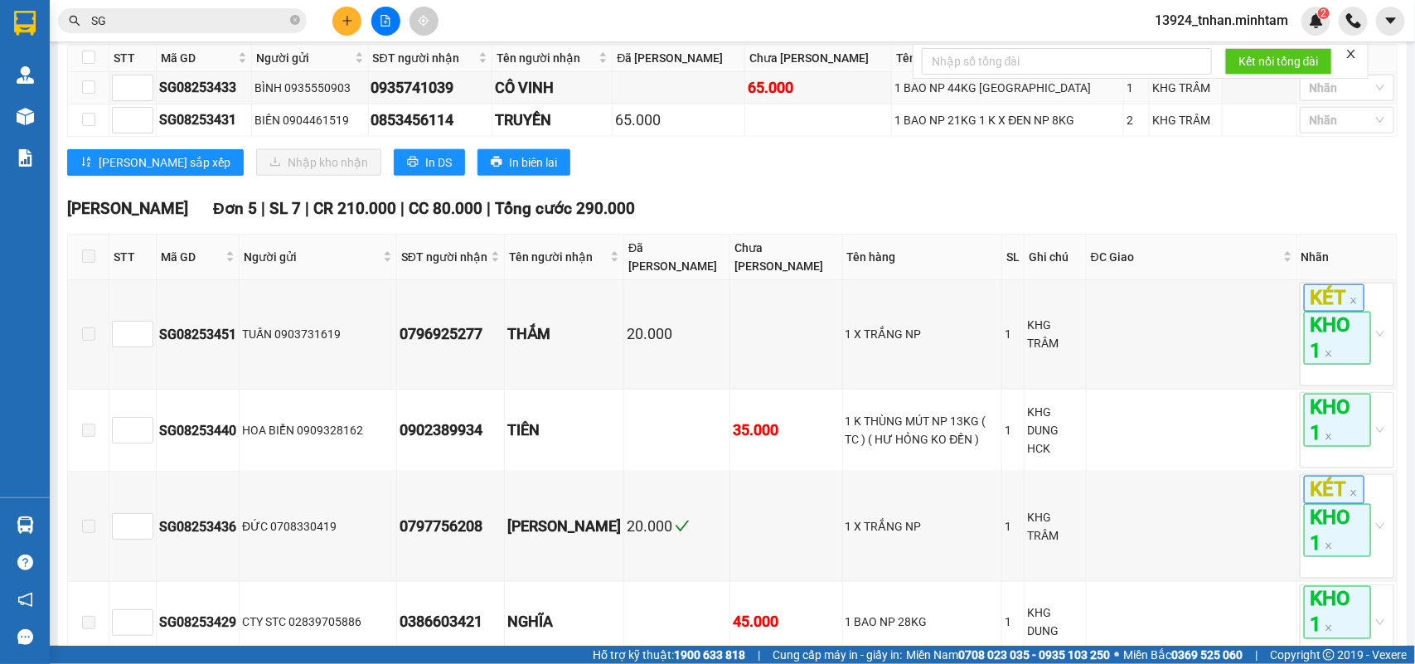
click at [633, 121] on section "Kết quả tìm kiếm ( 4037 ) Bộ lọc Thuộc VP này Ngày tạo đơn gần nhất Mã ĐH Trạng…" at bounding box center [707, 332] width 1415 height 664
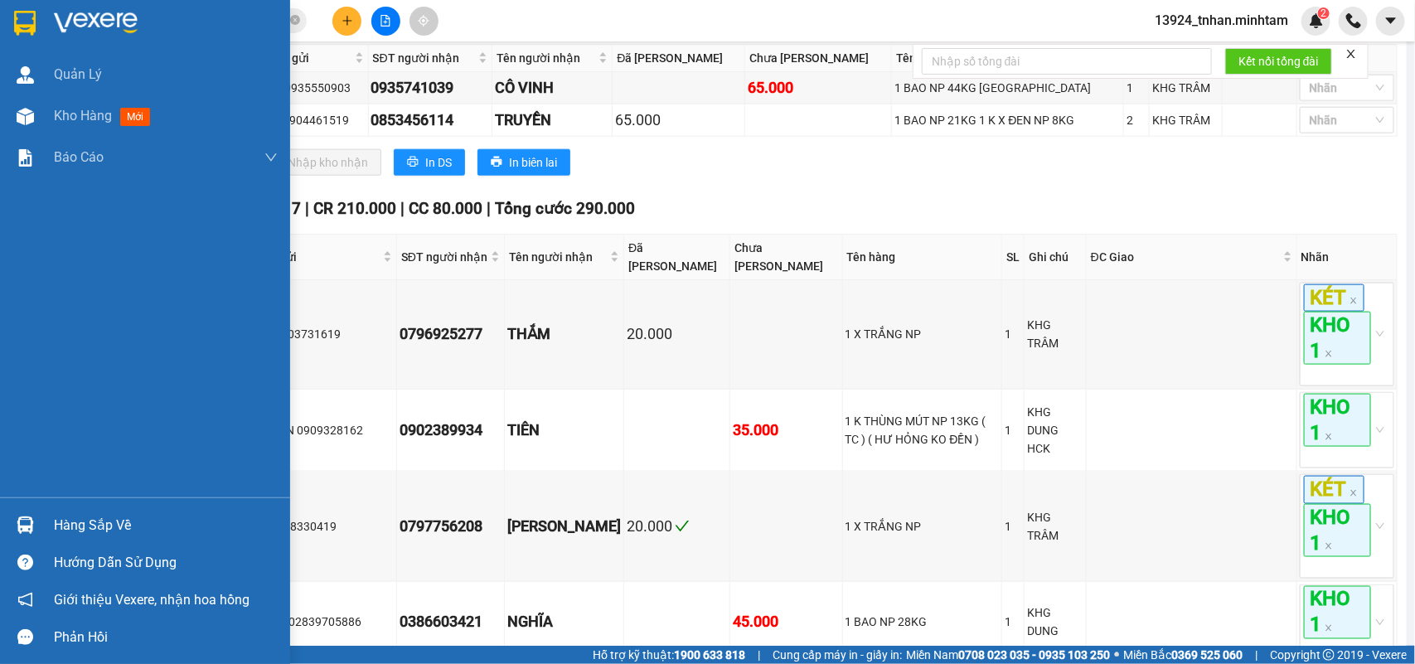
click at [44, 531] on div "Hàng sắp về" at bounding box center [145, 525] width 290 height 37
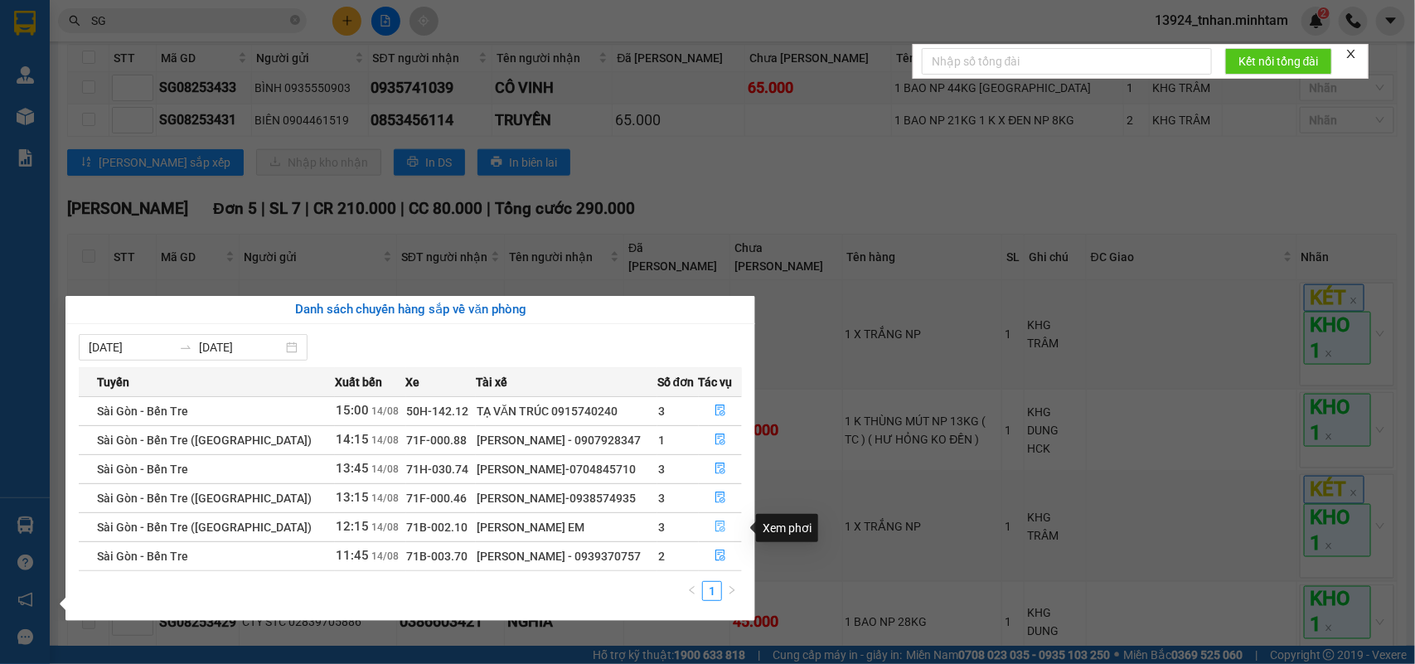
click at [711, 517] on button "button" at bounding box center [721, 527] width 42 height 27
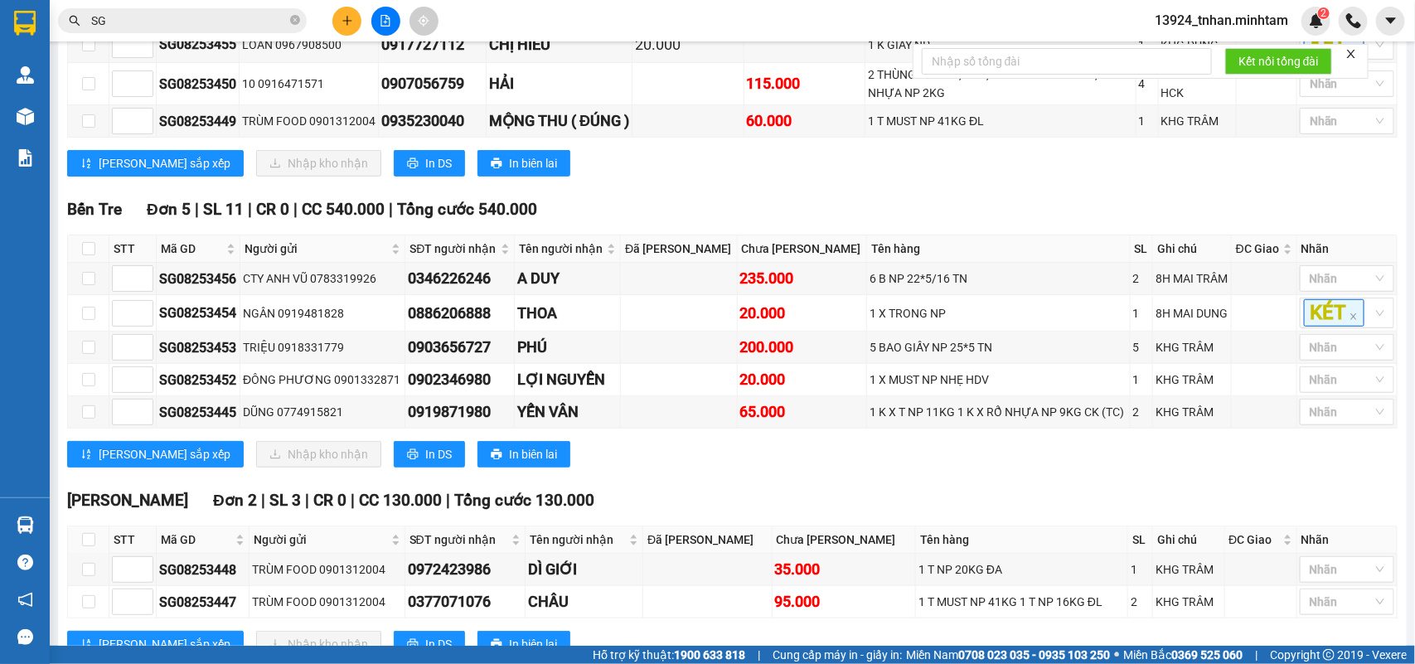
scroll to position [263, 0]
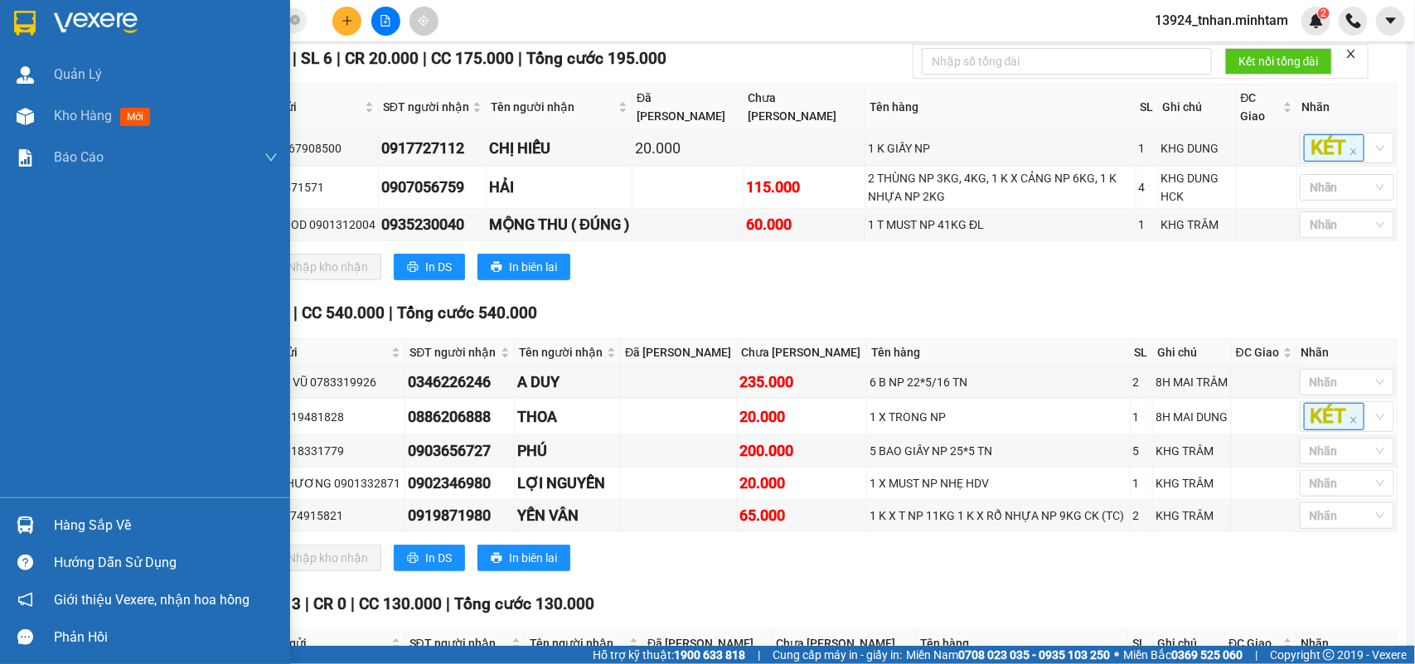
click at [110, 532] on div "Hàng sắp về" at bounding box center [166, 525] width 224 height 25
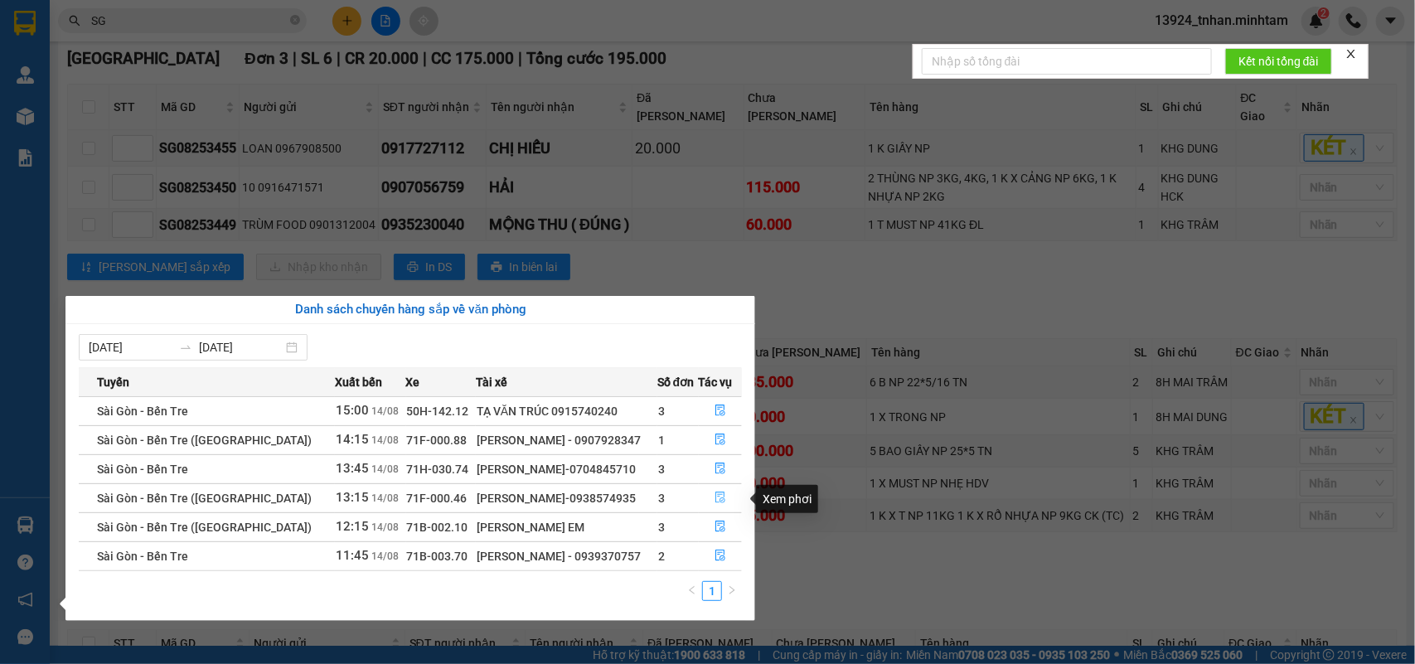
click at [722, 498] on icon "file-done" at bounding box center [721, 498] width 10 height 12
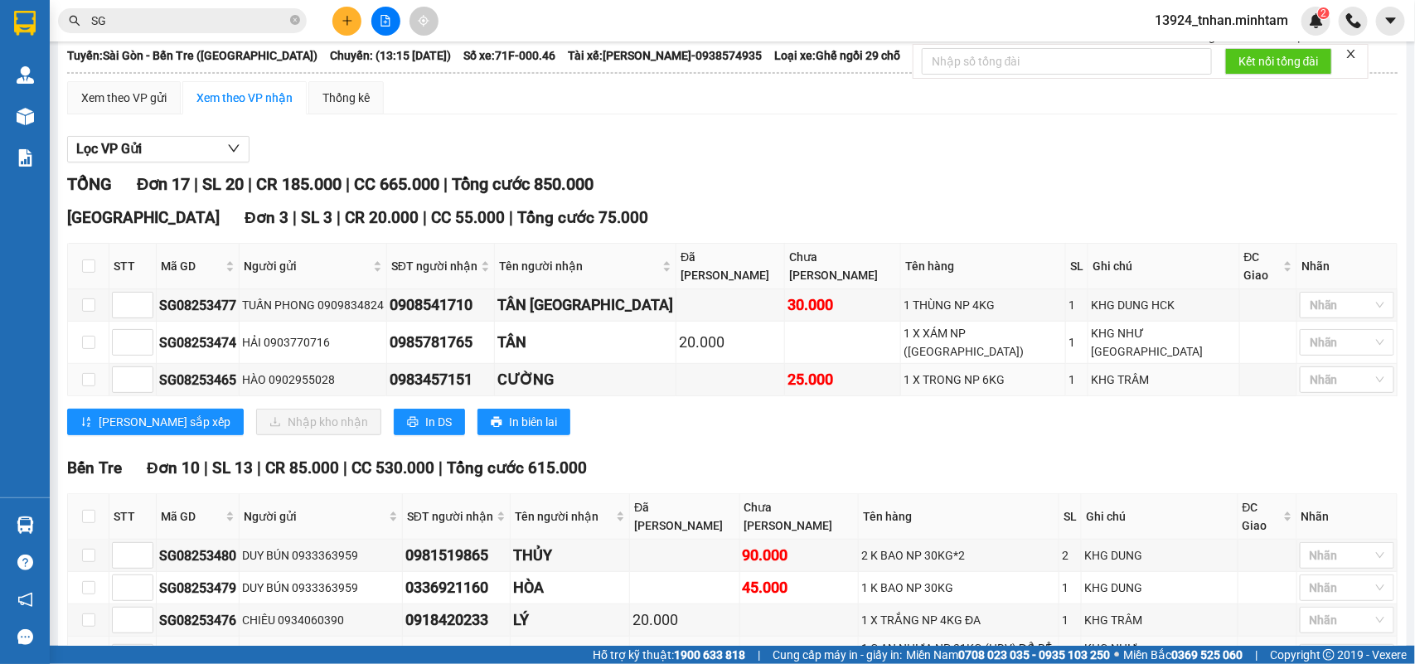
scroll to position [207, 0]
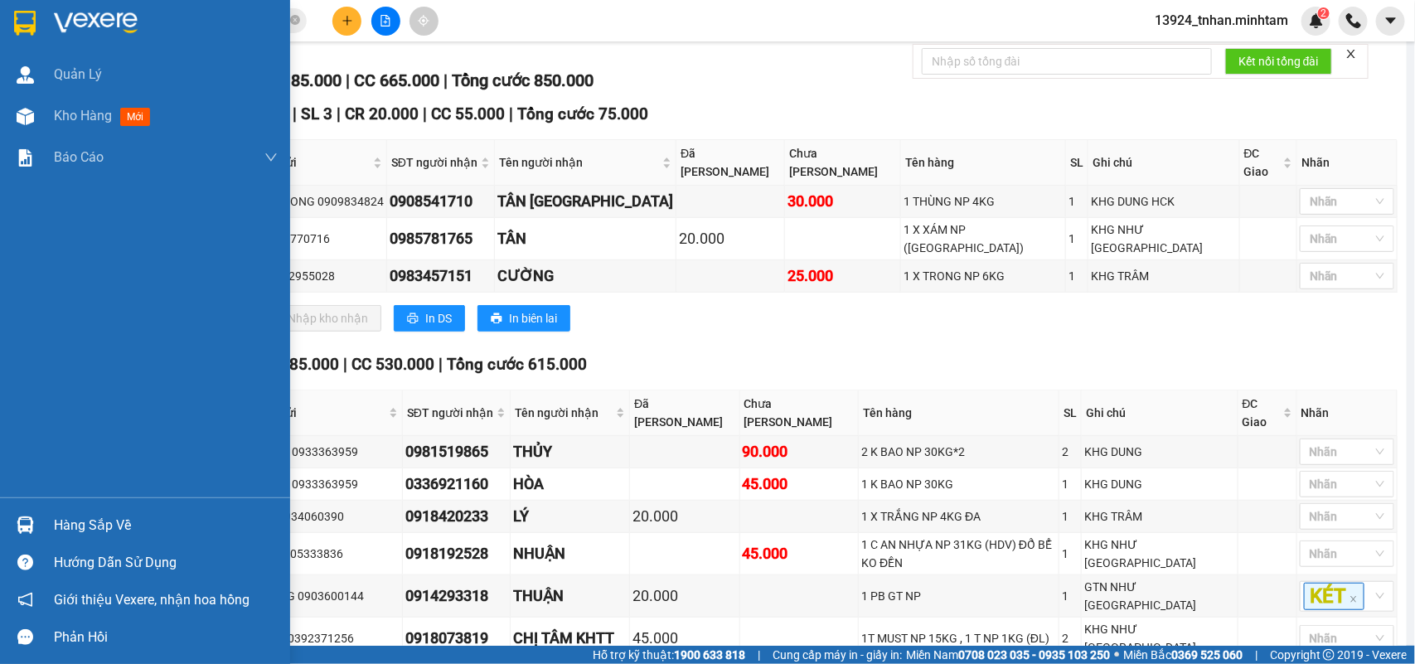
click at [30, 514] on div at bounding box center [25, 525] width 29 height 29
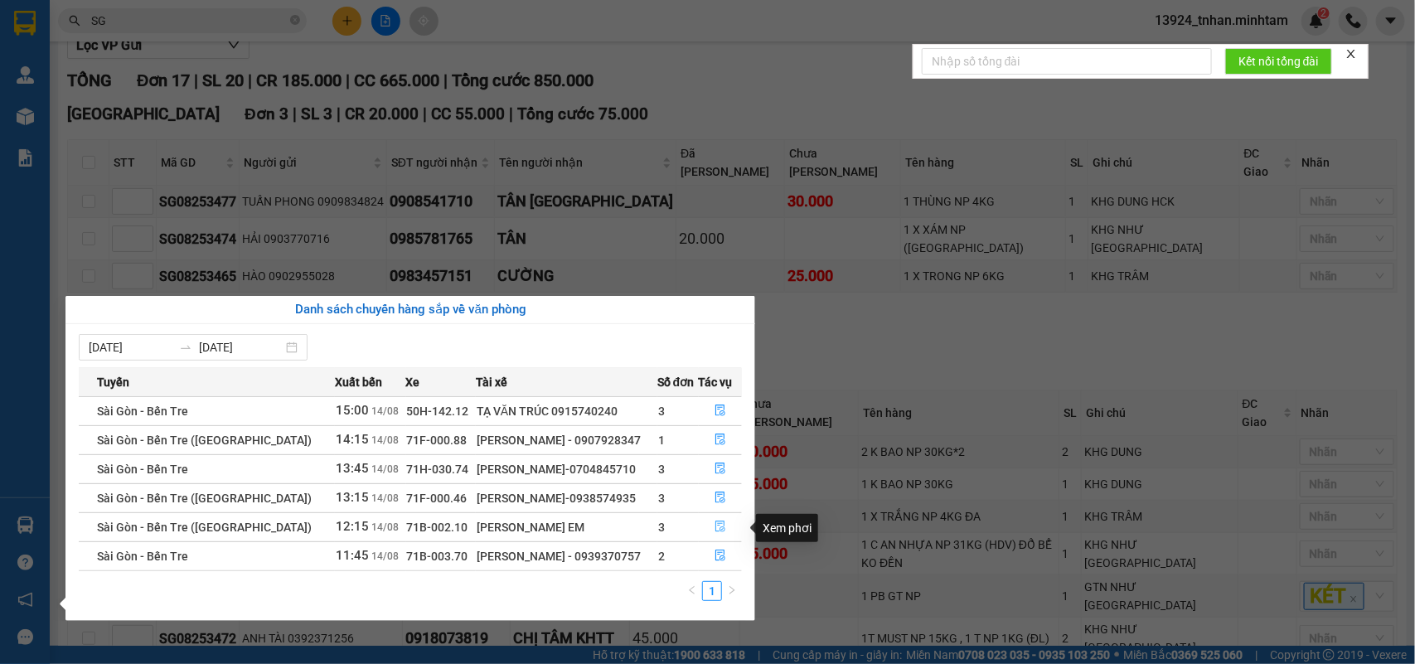
click at [717, 521] on button "button" at bounding box center [721, 527] width 42 height 27
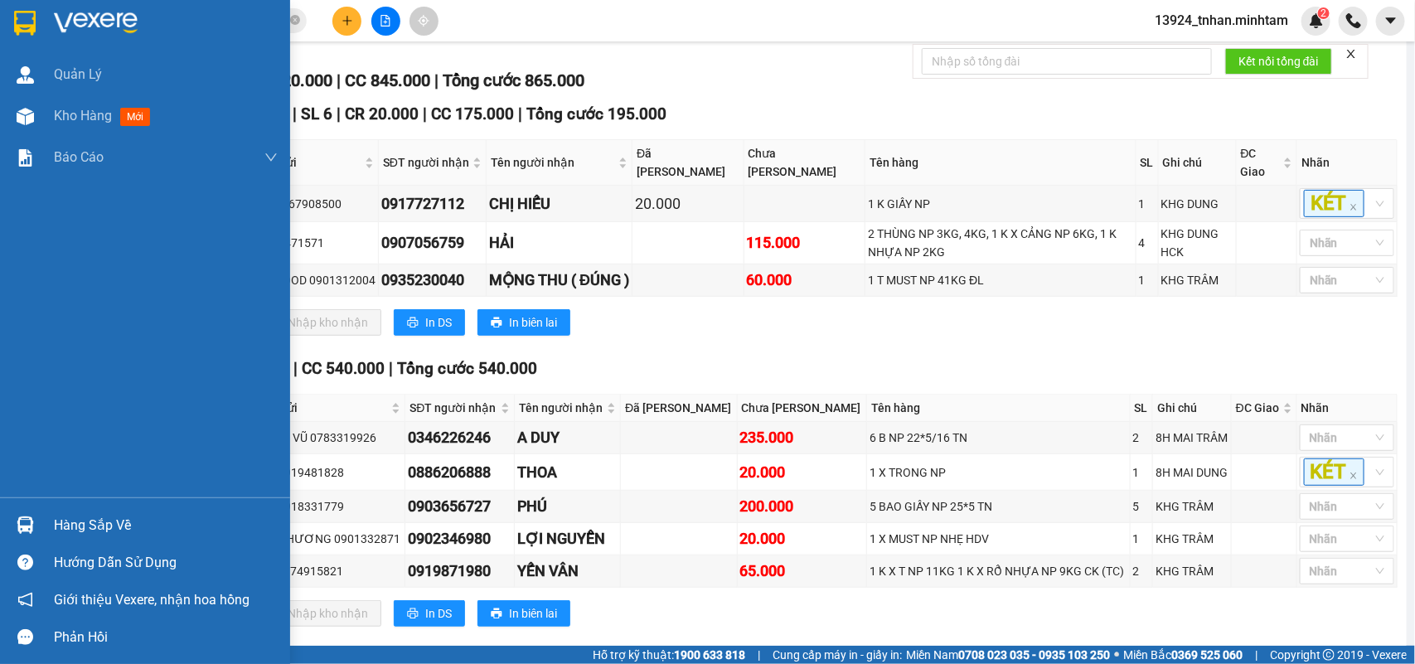
click at [75, 518] on div "Hàng sắp về" at bounding box center [166, 525] width 224 height 25
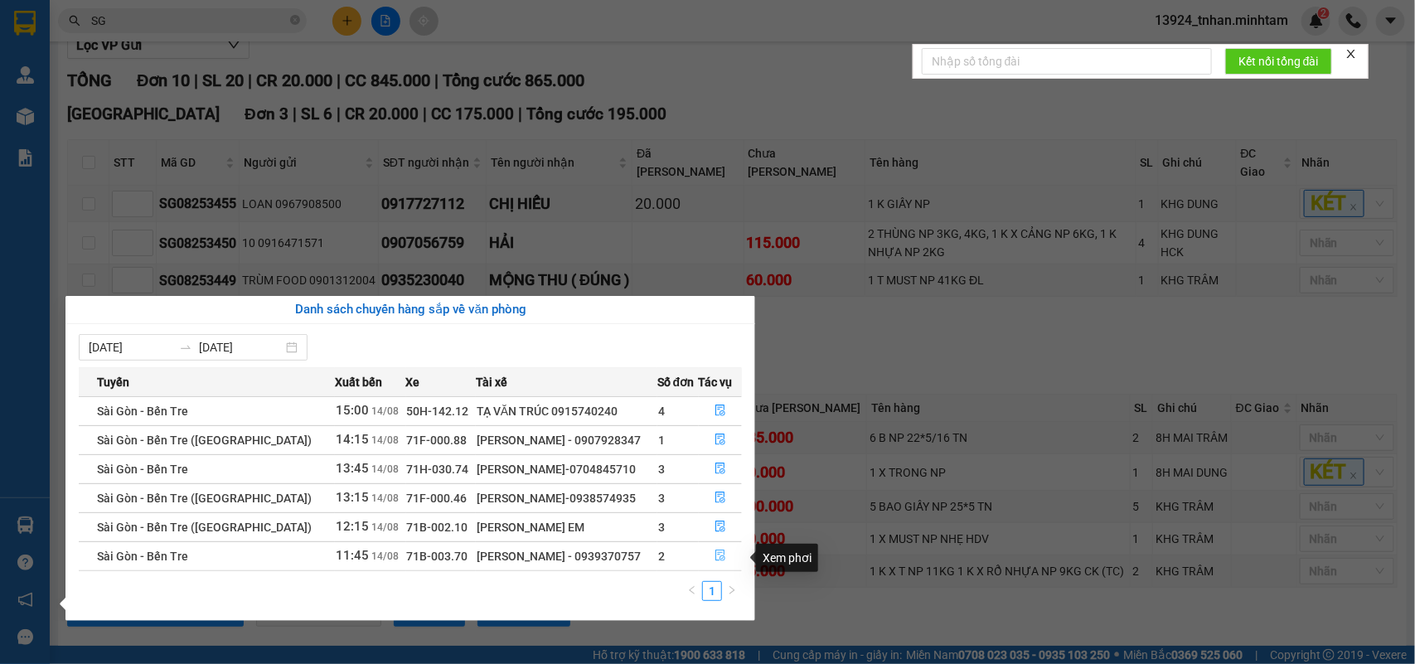
click at [706, 565] on button "button" at bounding box center [721, 556] width 42 height 27
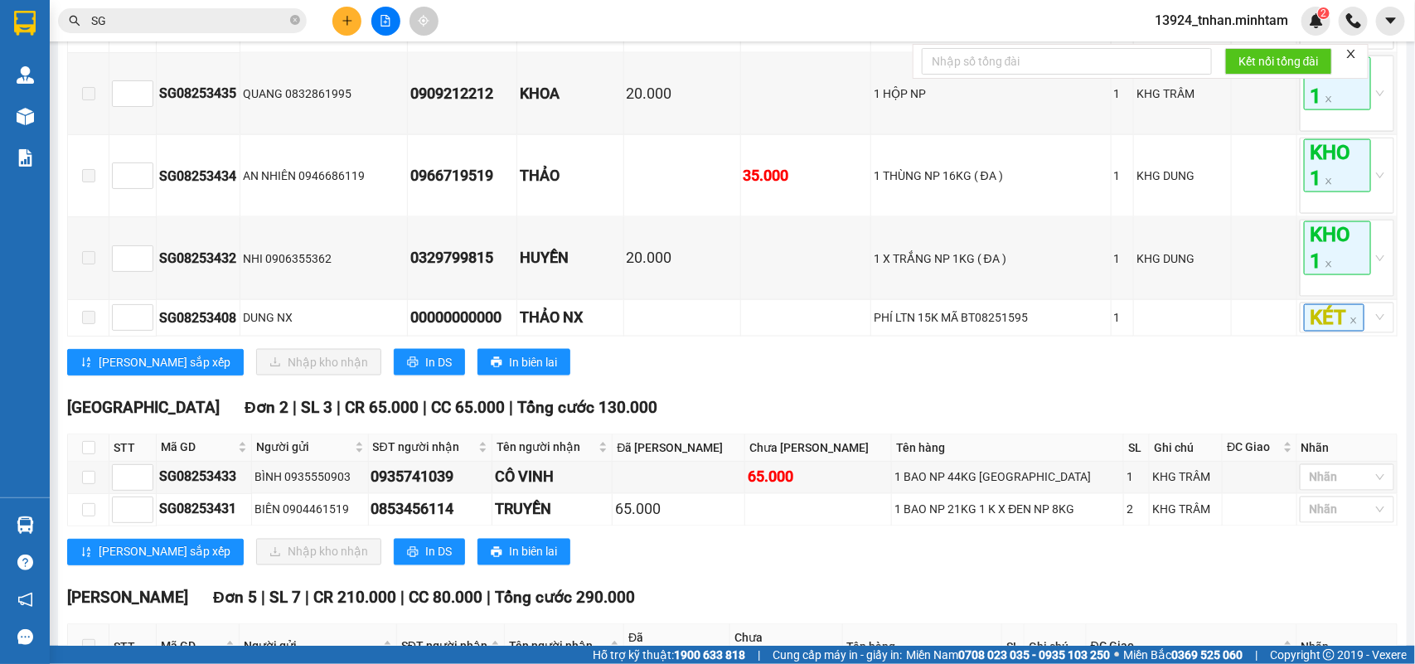
scroll to position [1244, 0]
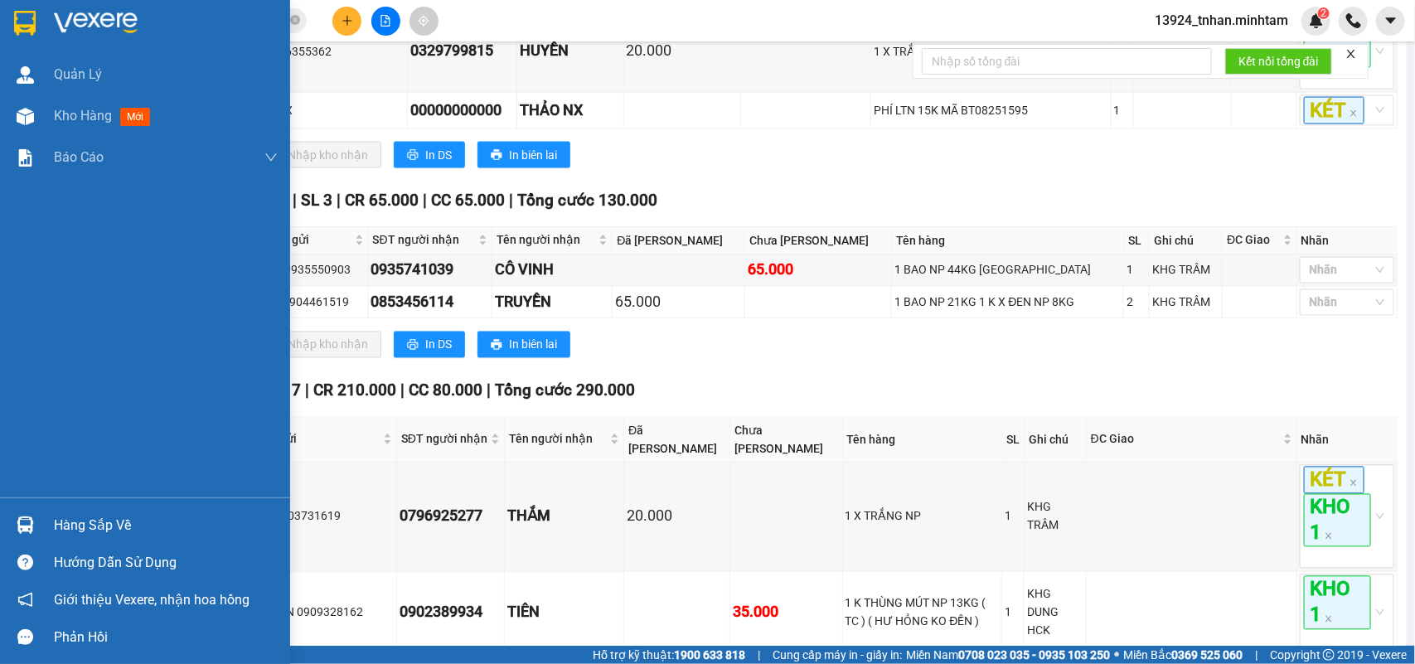
click at [27, 524] on img at bounding box center [25, 525] width 17 height 17
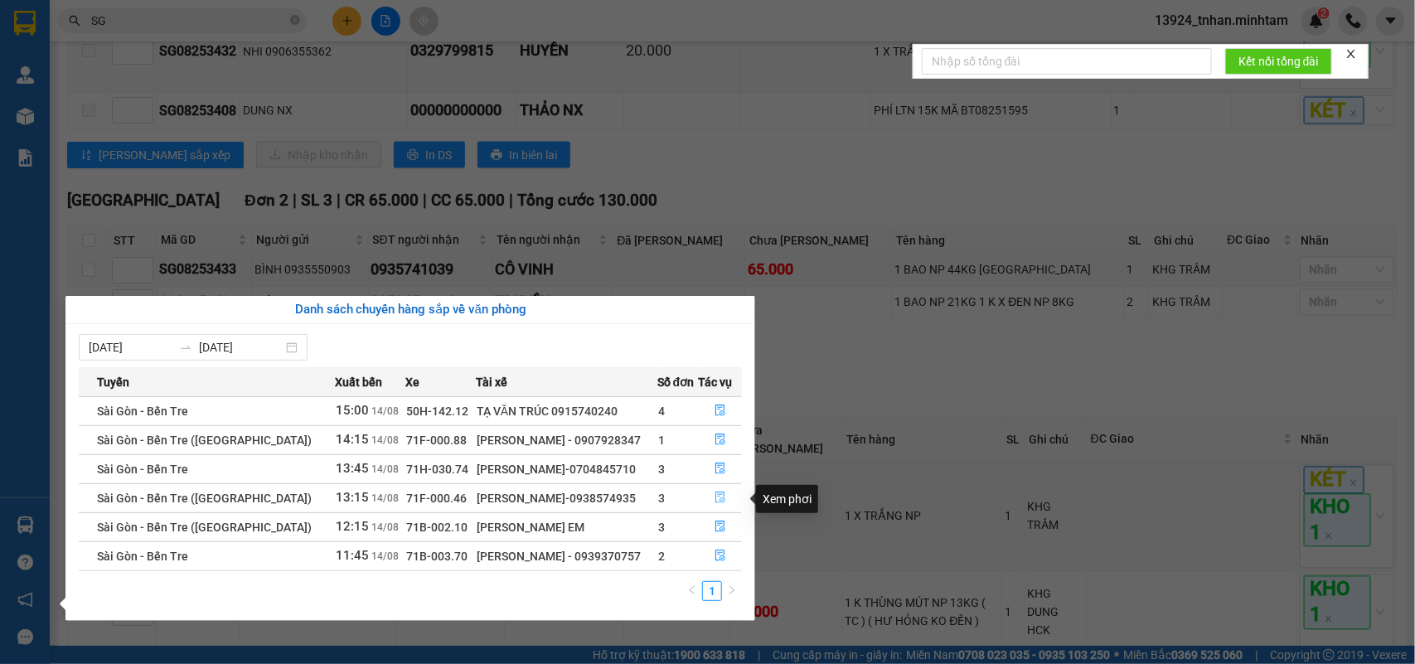
click at [720, 493] on icon "file-done" at bounding box center [721, 498] width 12 height 12
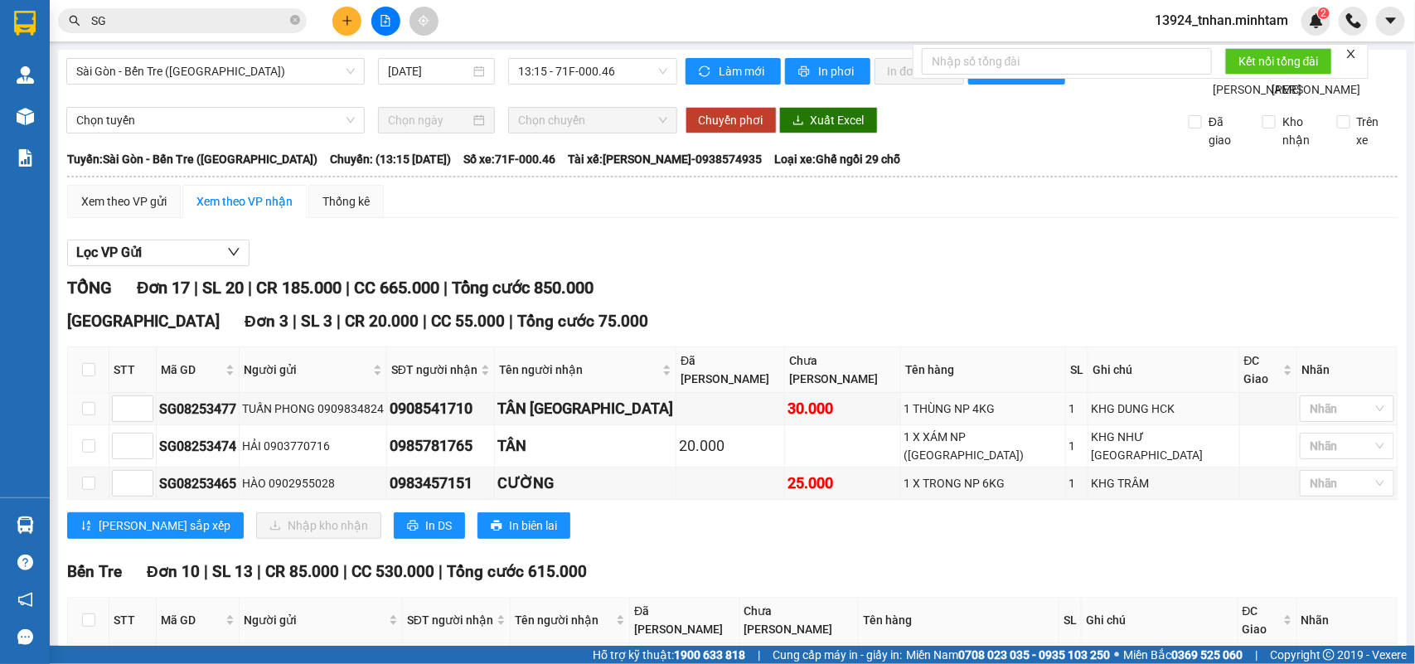
scroll to position [104, 0]
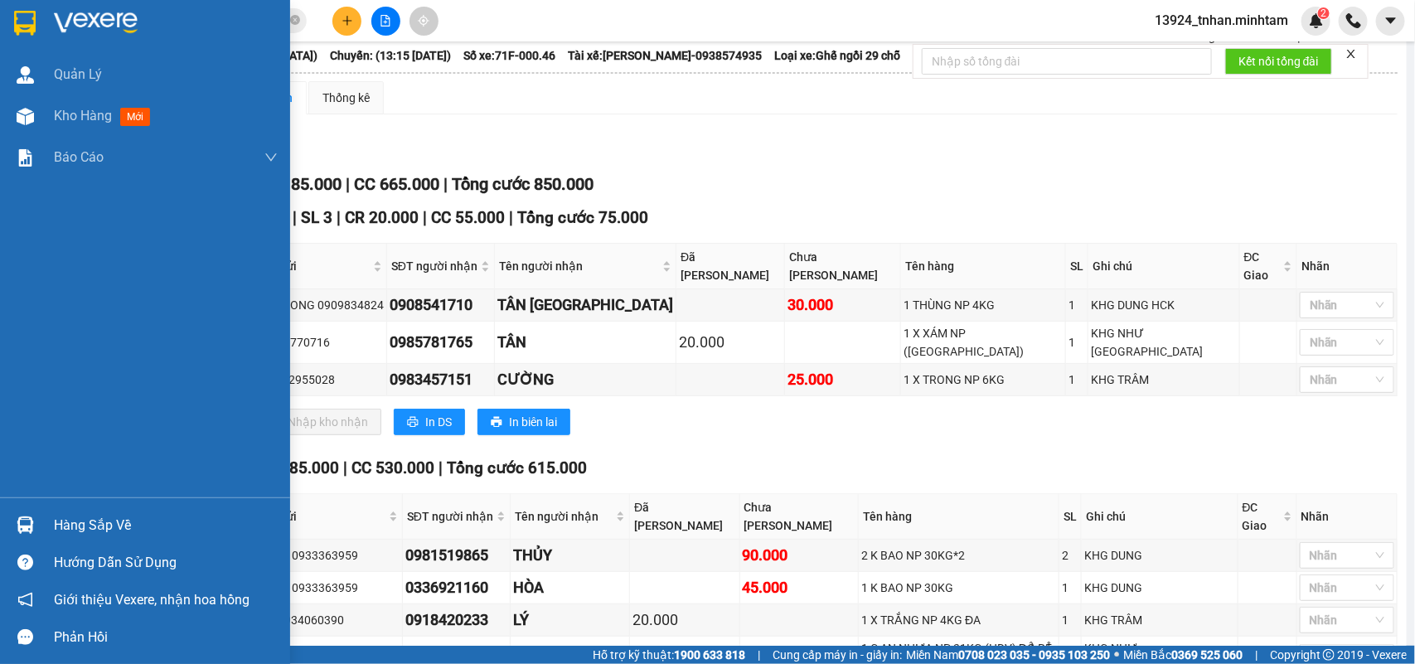
drag, startPoint x: 75, startPoint y: 512, endPoint x: 105, endPoint y: 507, distance: 31.0
click at [76, 512] on div "Hàng sắp về" at bounding box center [145, 525] width 290 height 37
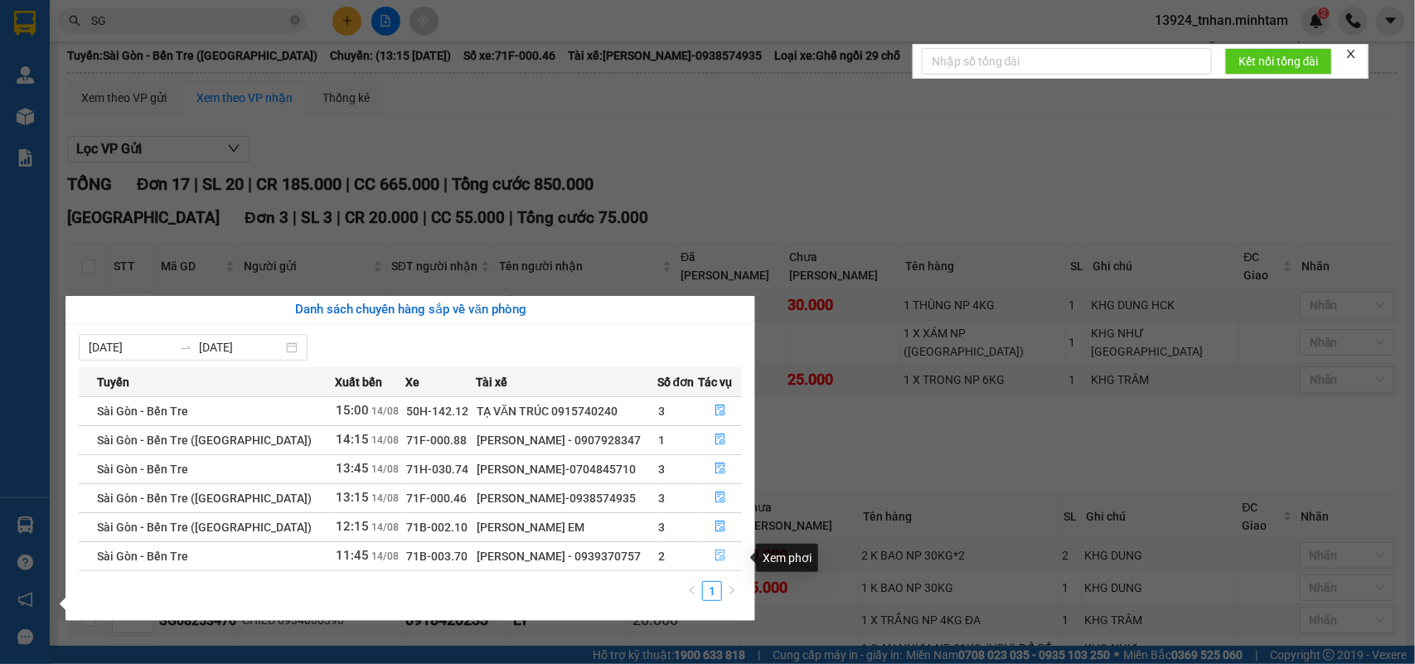
click at [719, 561] on icon "file-done" at bounding box center [721, 556] width 12 height 12
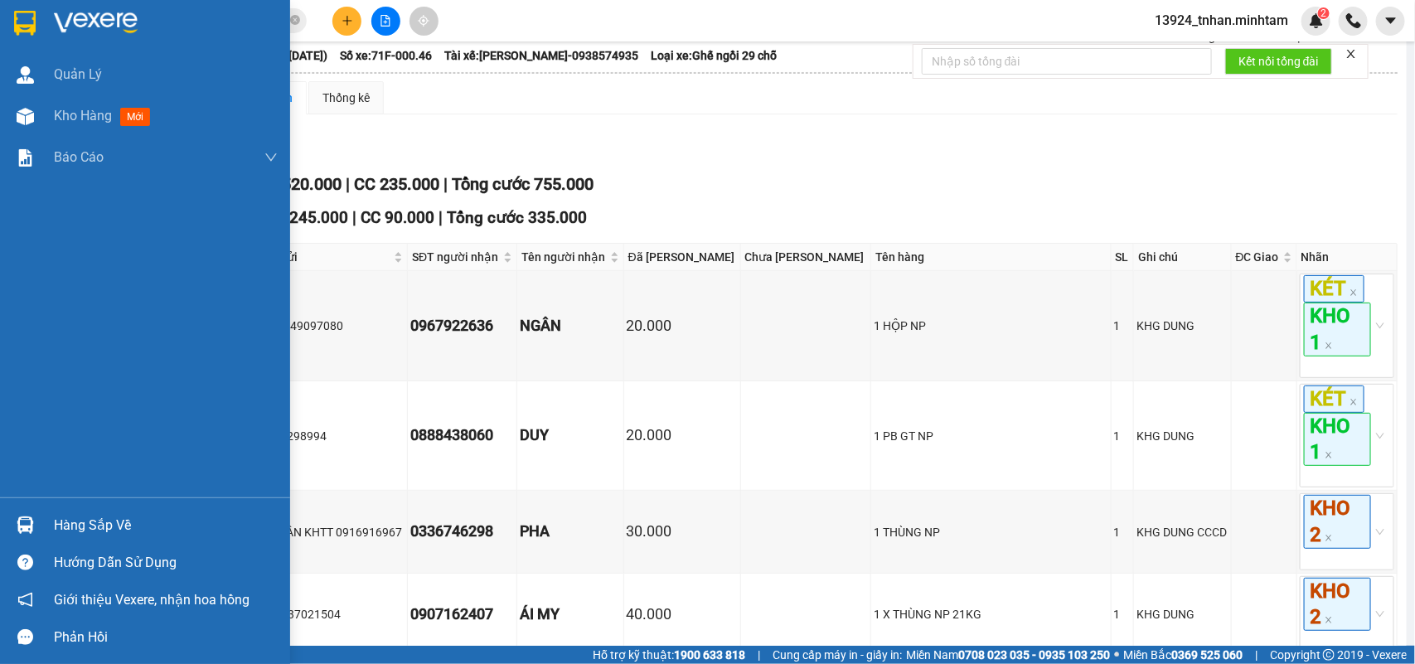
click at [37, 528] on div at bounding box center [25, 525] width 29 height 29
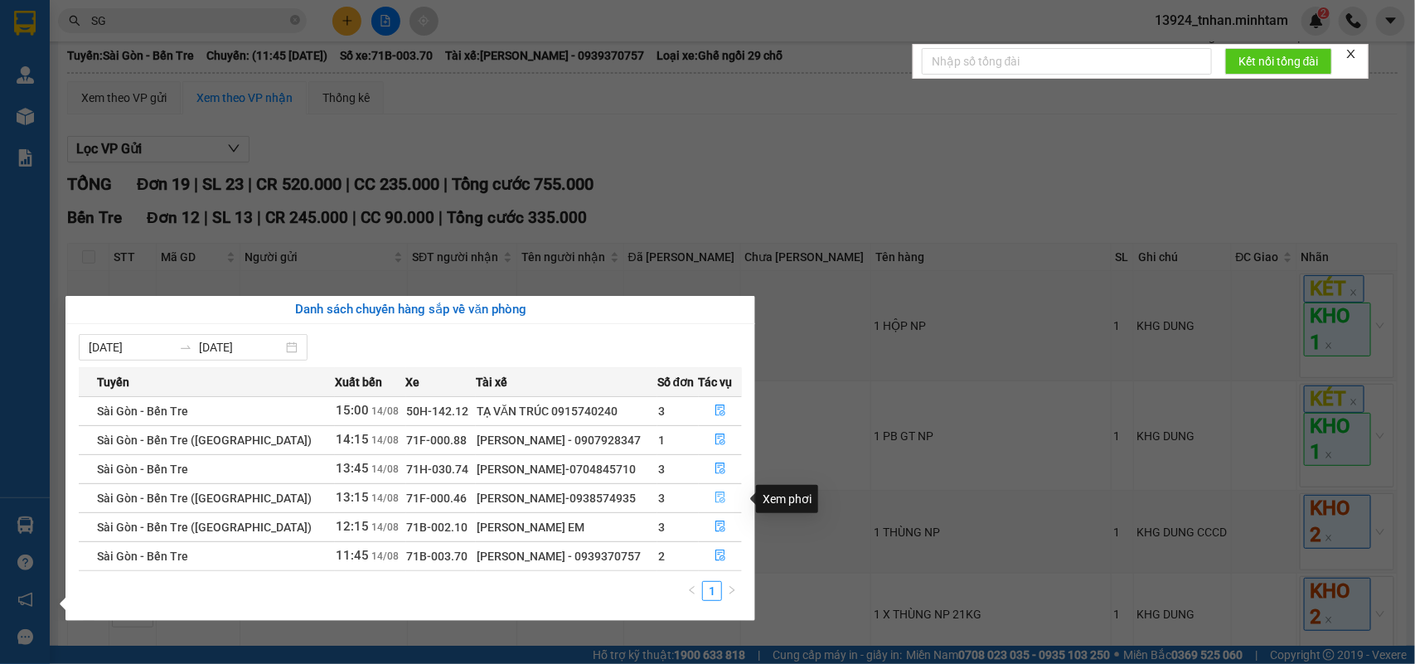
click at [715, 495] on icon "file-done" at bounding box center [721, 498] width 12 height 12
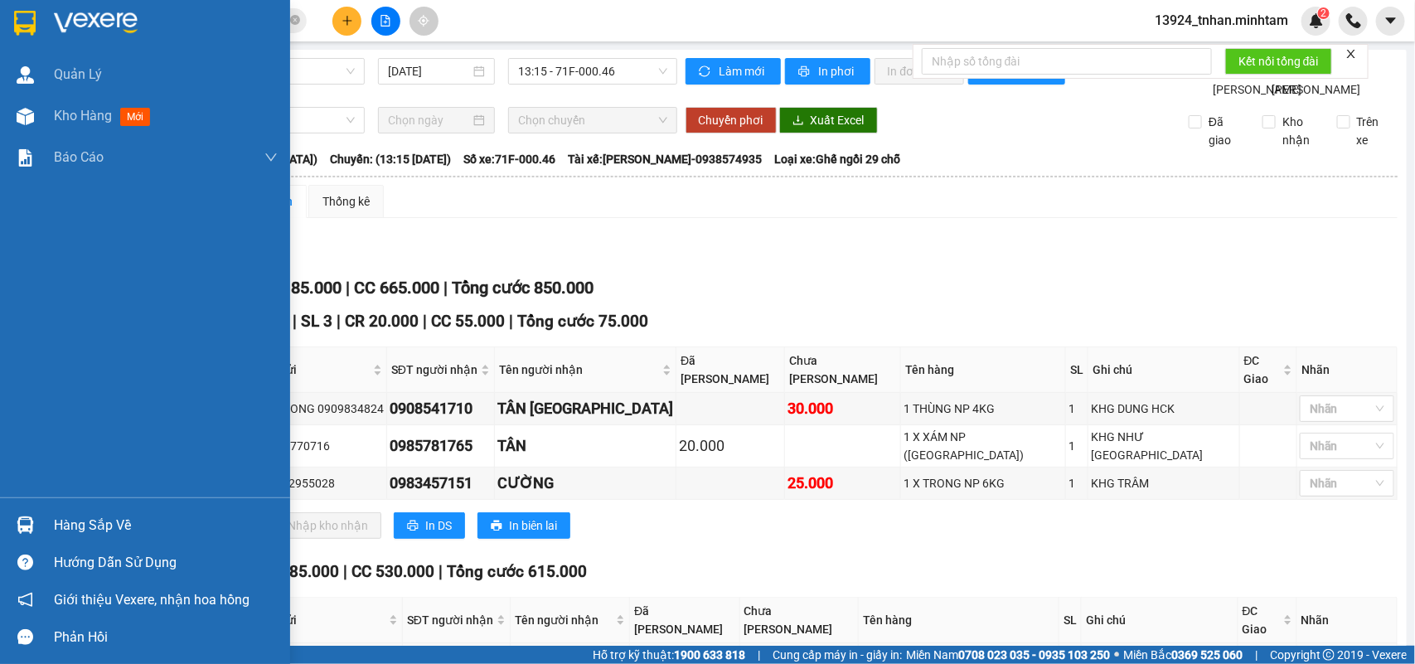
click at [59, 517] on div "Hàng sắp về" at bounding box center [166, 525] width 224 height 25
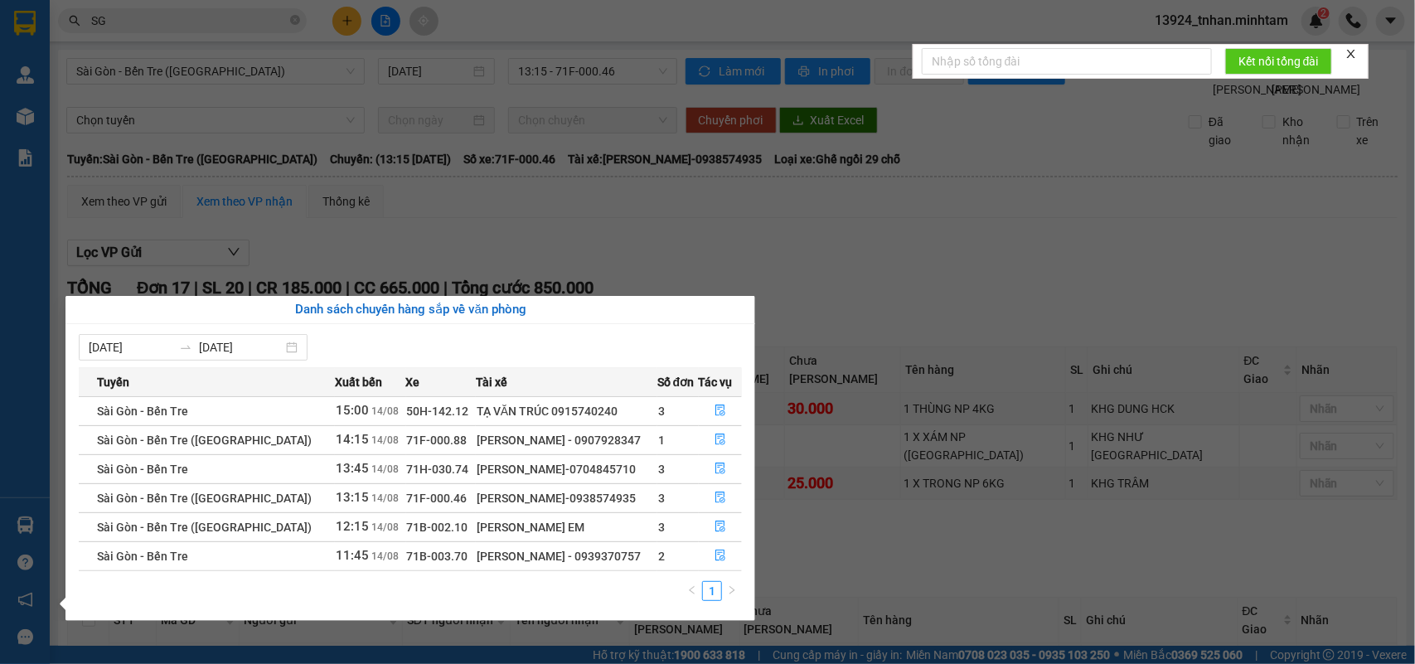
click at [22, 26] on div "Quản Lý Kho hàng mới Báo cáo BC giao hàng (nhân viên) BC hàng tồn Báo cáo dòng …" at bounding box center [25, 332] width 50 height 664
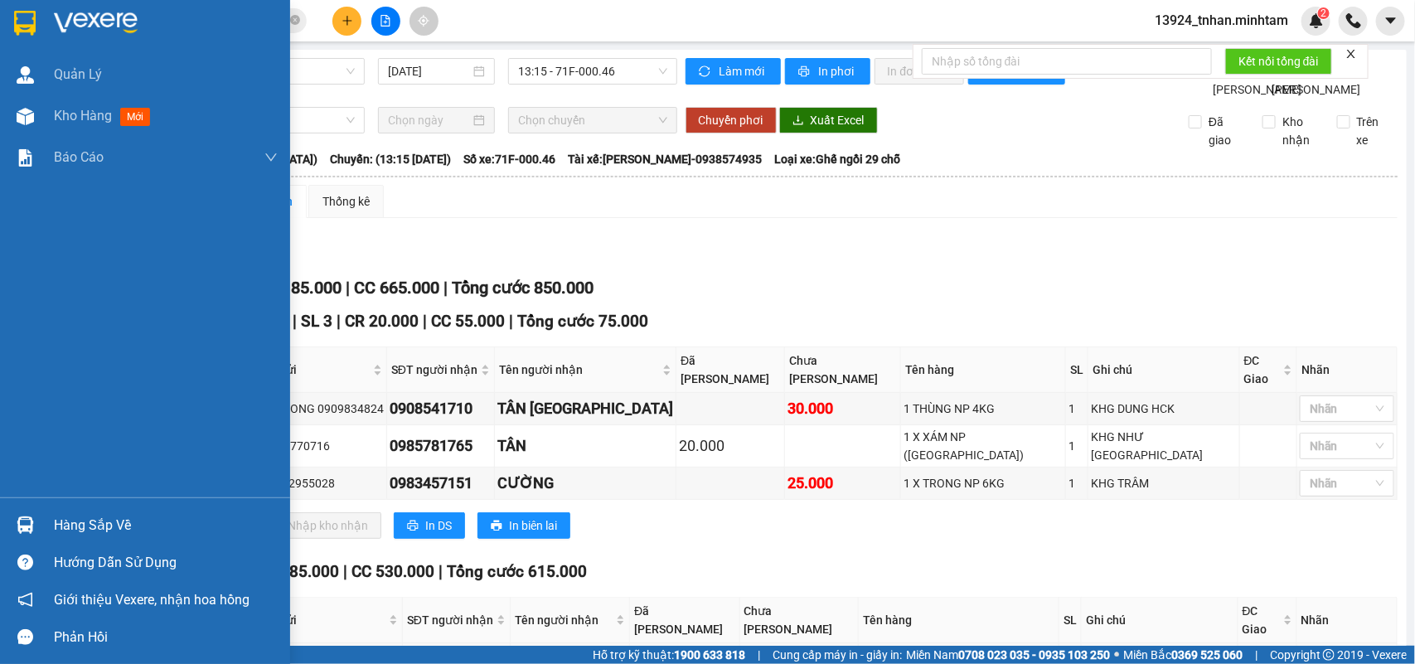
click at [22, 26] on img at bounding box center [25, 23] width 22 height 25
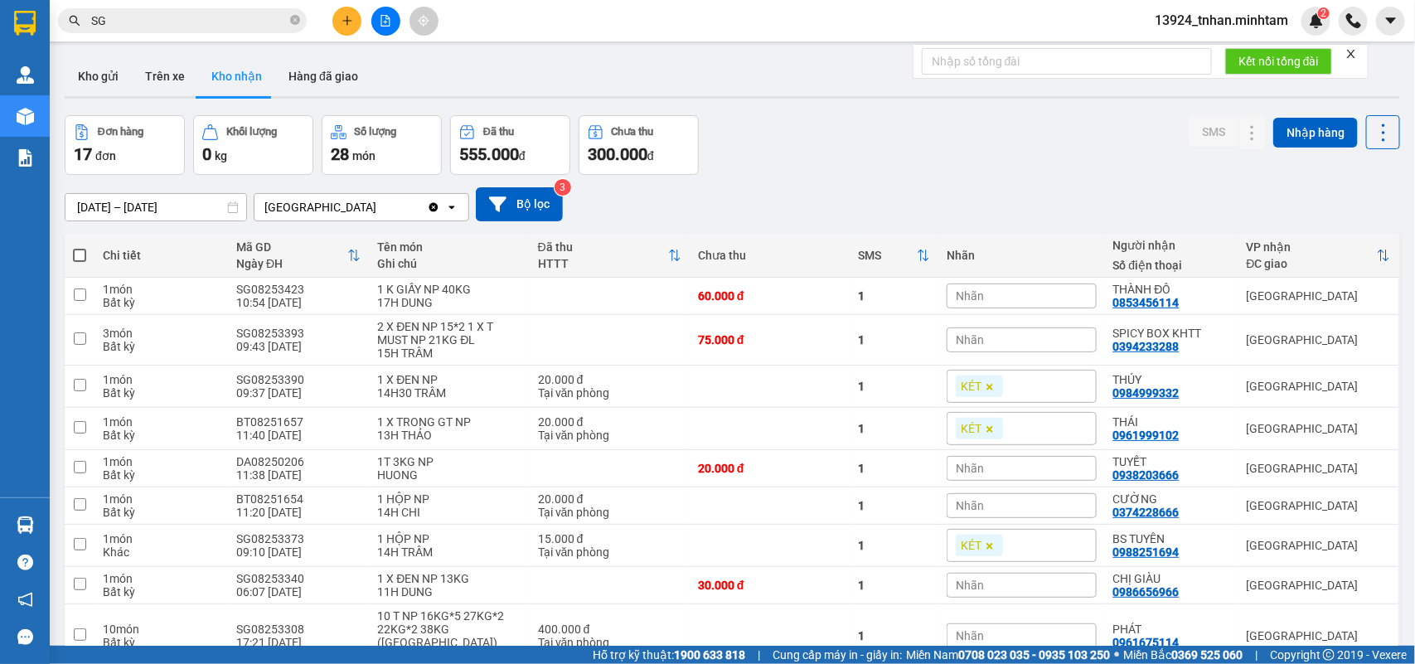
drag, startPoint x: 92, startPoint y: 66, endPoint x: 192, endPoint y: 98, distance: 104.4
click at [93, 67] on button "Kho gửi" at bounding box center [98, 76] width 67 height 40
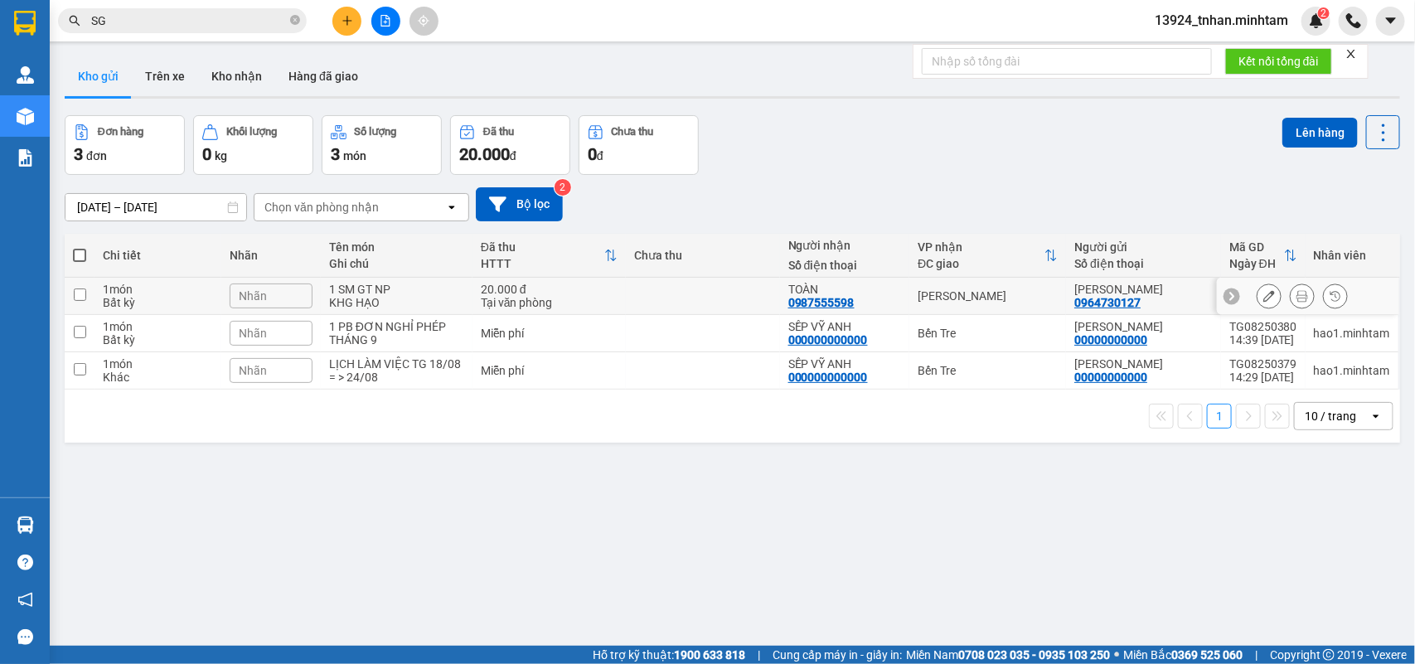
click at [1012, 293] on div "[PERSON_NAME]" at bounding box center [988, 295] width 140 height 13
checkbox input "true"
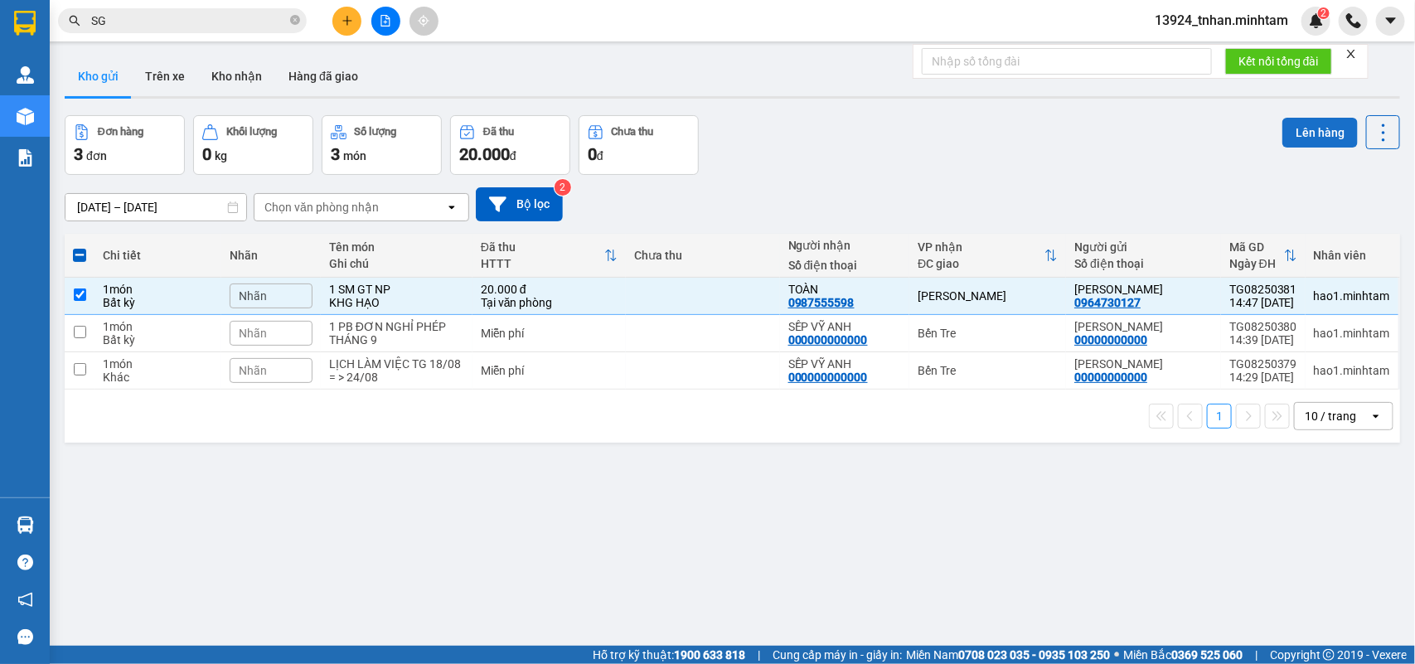
click at [1304, 129] on button "Lên hàng" at bounding box center [1320, 133] width 75 height 30
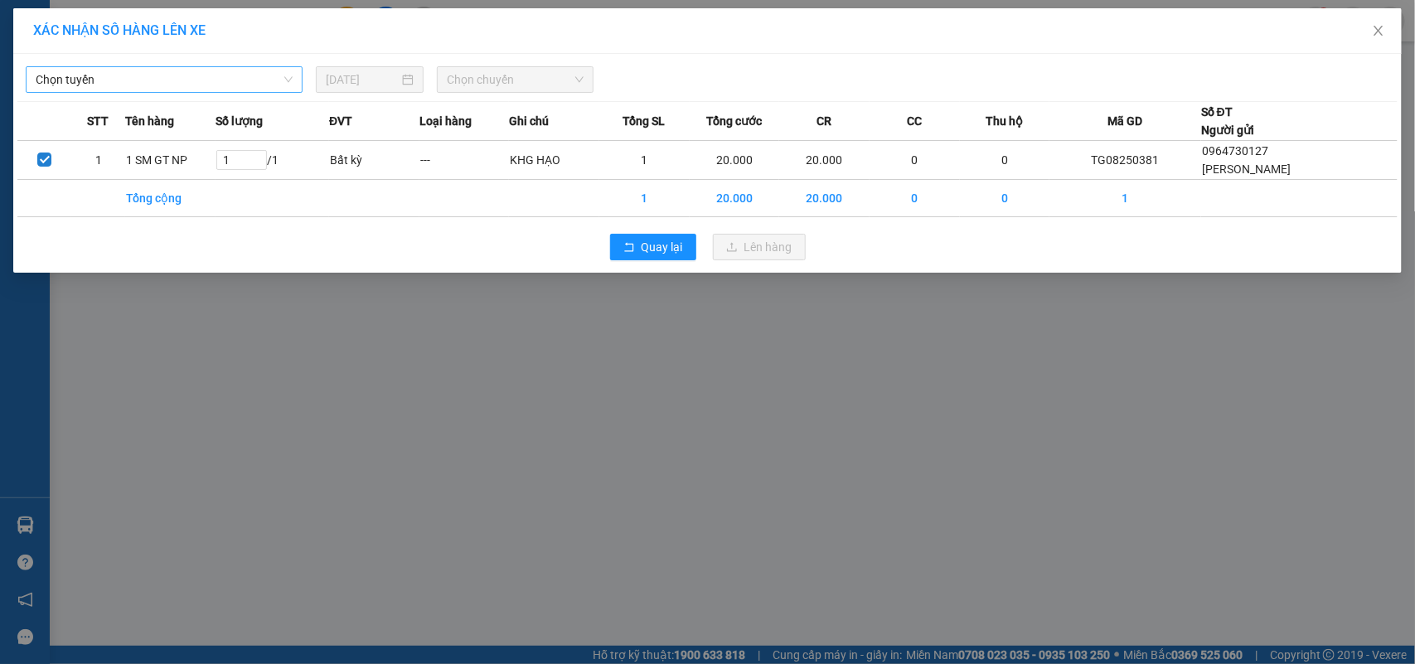
click at [118, 83] on span "Chọn tuyến" at bounding box center [164, 79] width 257 height 25
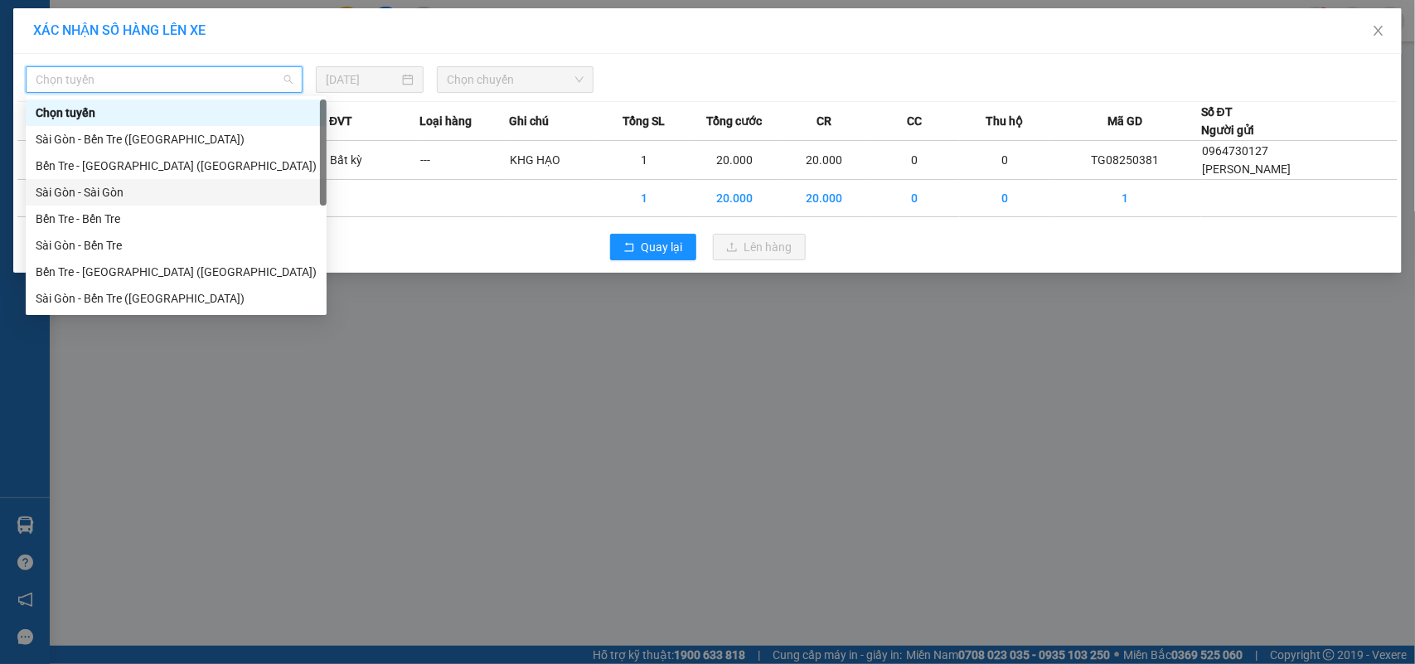
scroll to position [26, 0]
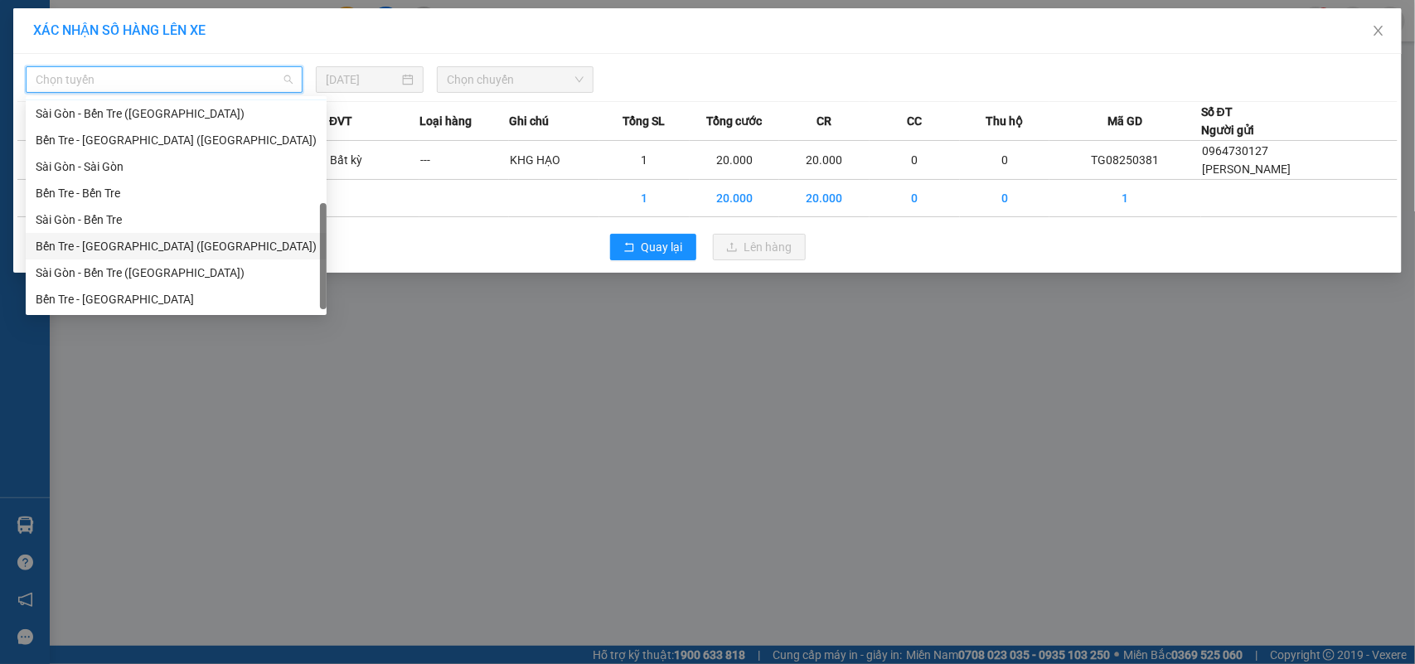
click at [154, 246] on div "Bến Tre - Sài Gòn (CT)" at bounding box center [176, 246] width 281 height 18
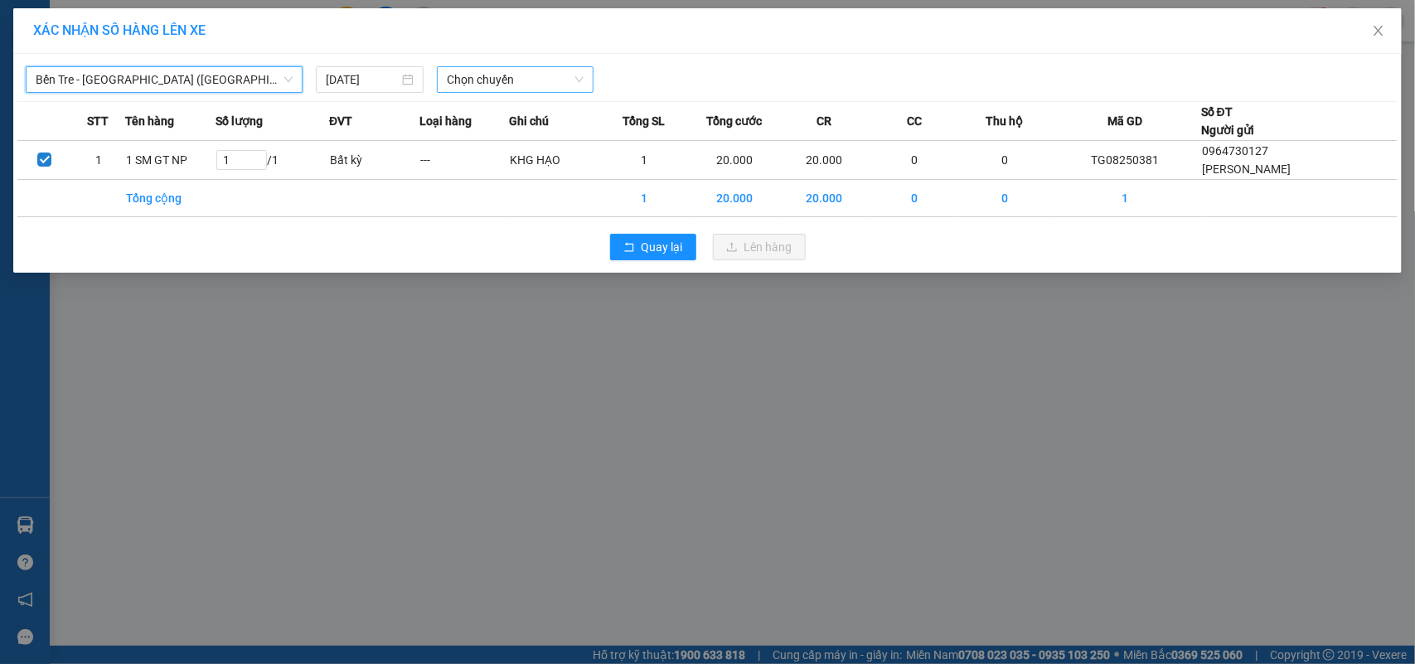
click at [453, 91] on span "Chọn chuyến" at bounding box center [515, 79] width 136 height 25
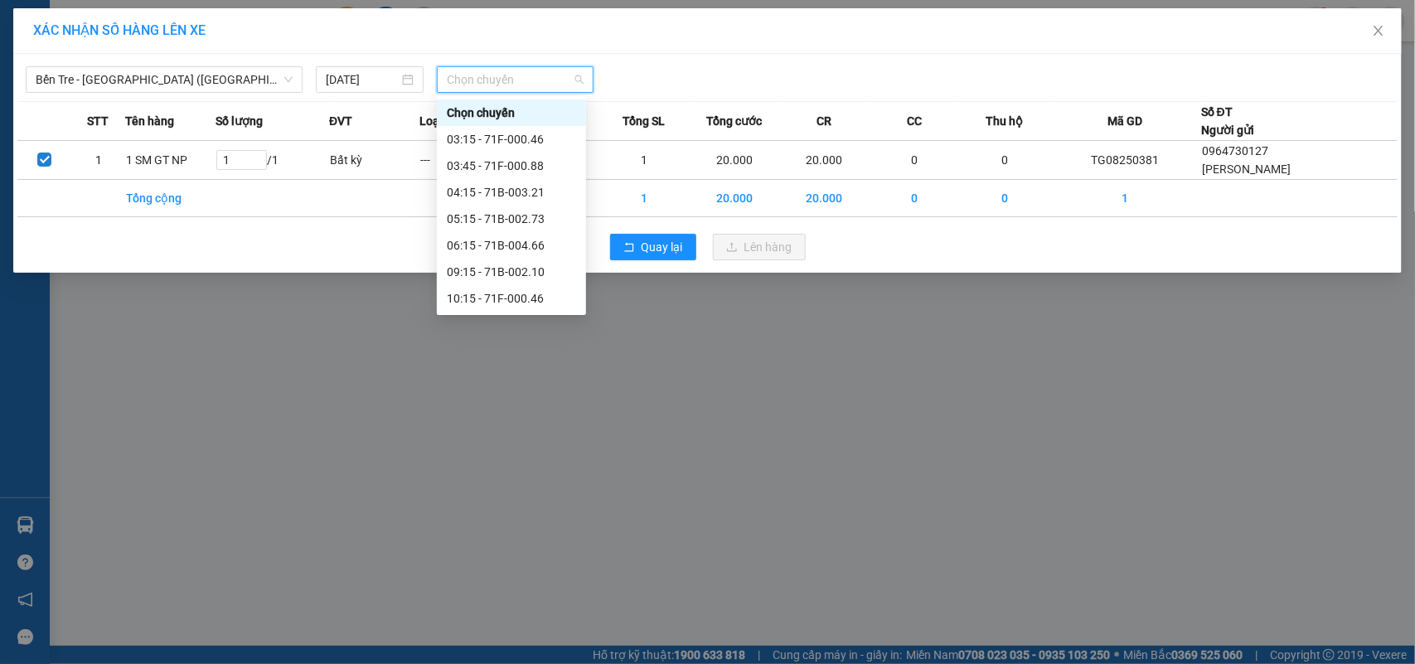
scroll to position [133, 0]
click at [552, 269] on div "14:15 - 71B-004.66" at bounding box center [511, 272] width 129 height 18
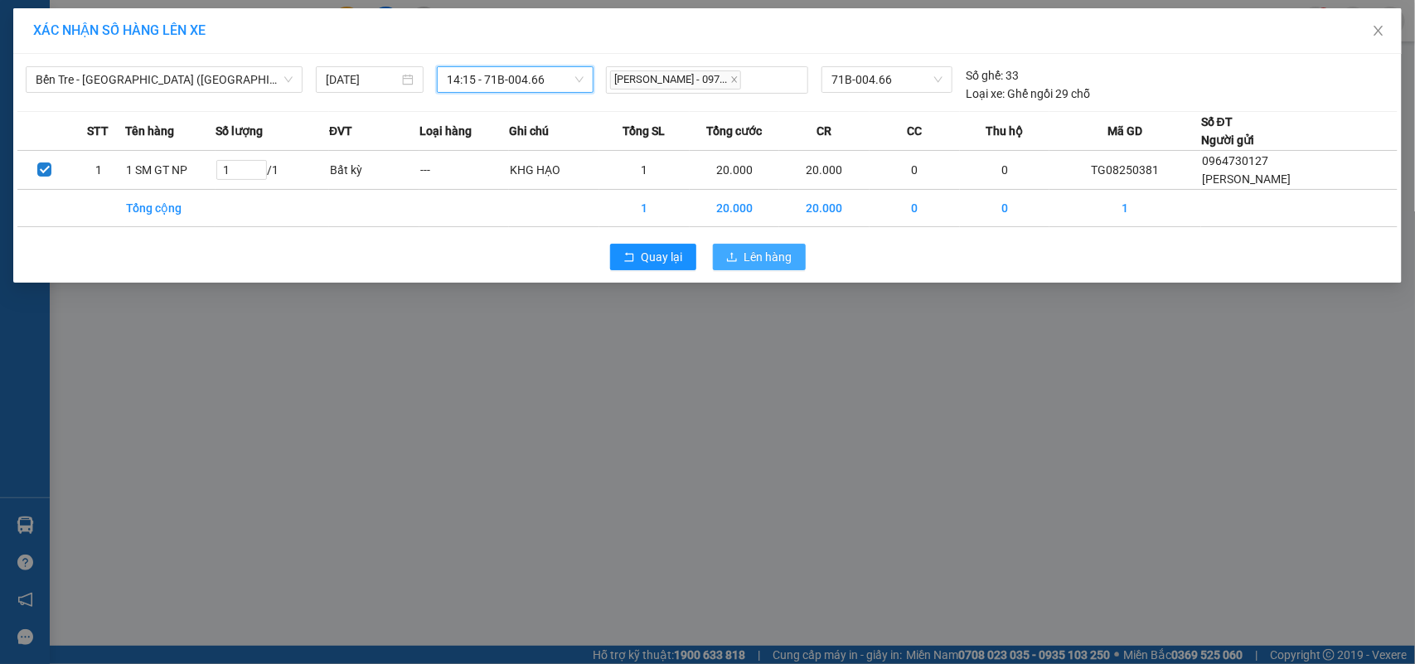
click at [760, 258] on span "Lên hàng" at bounding box center [769, 257] width 48 height 18
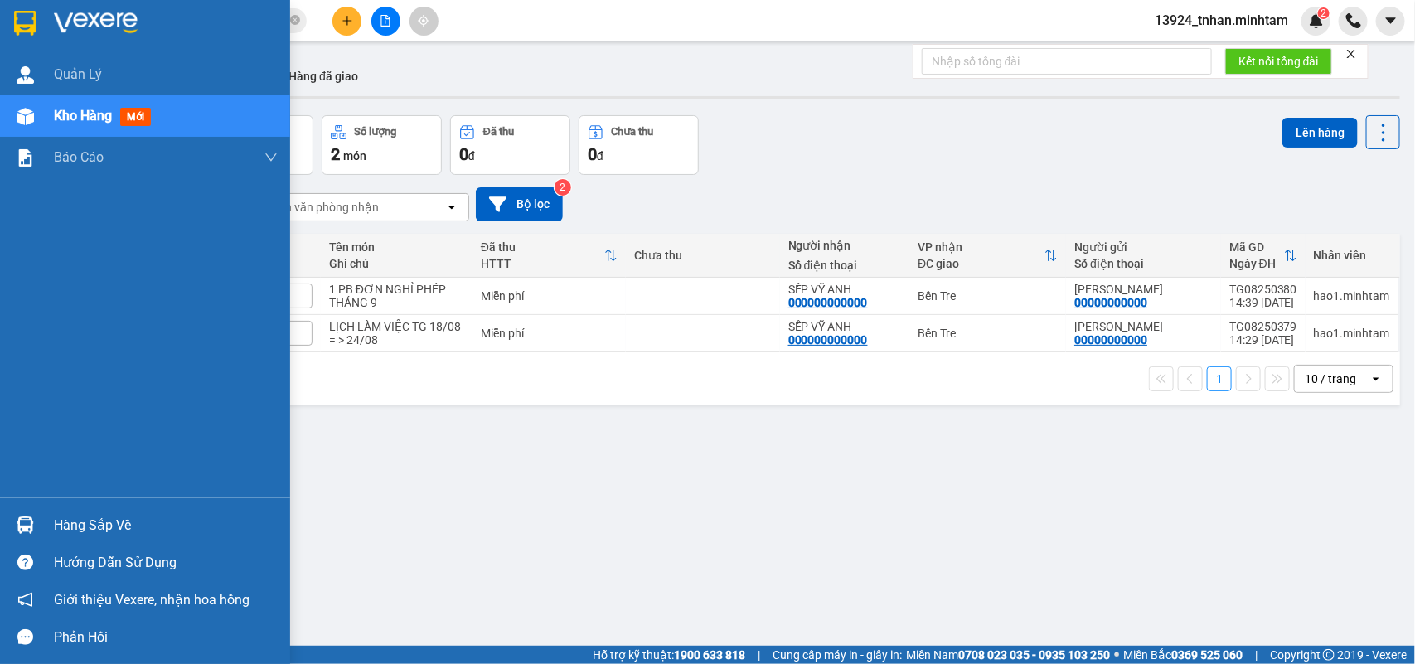
click at [59, 507] on div "Hàng sắp về" at bounding box center [145, 525] width 290 height 37
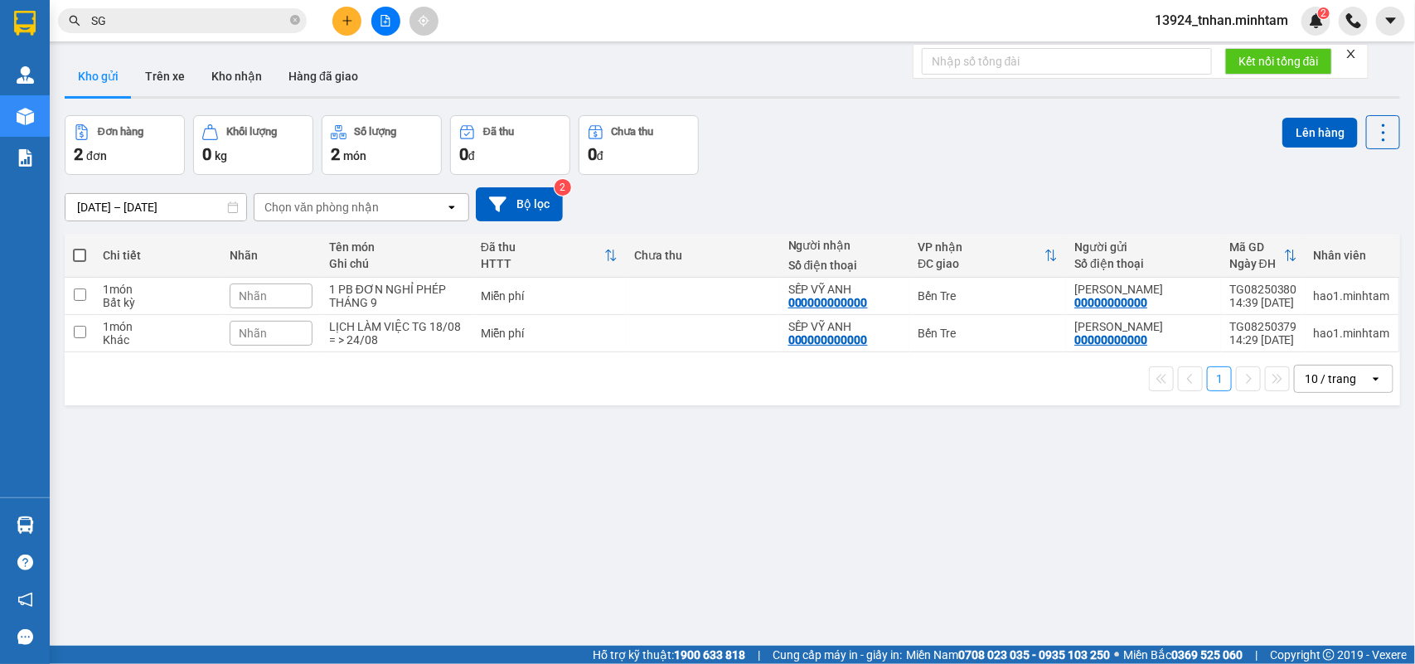
click at [292, 14] on section "Kết quả tìm kiếm ( 4037 ) Bộ lọc Thuộc VP này Ngày tạo đơn gần nhất Mã ĐH Trạng…" at bounding box center [707, 332] width 1415 height 664
click at [292, 14] on span at bounding box center [295, 21] width 10 height 16
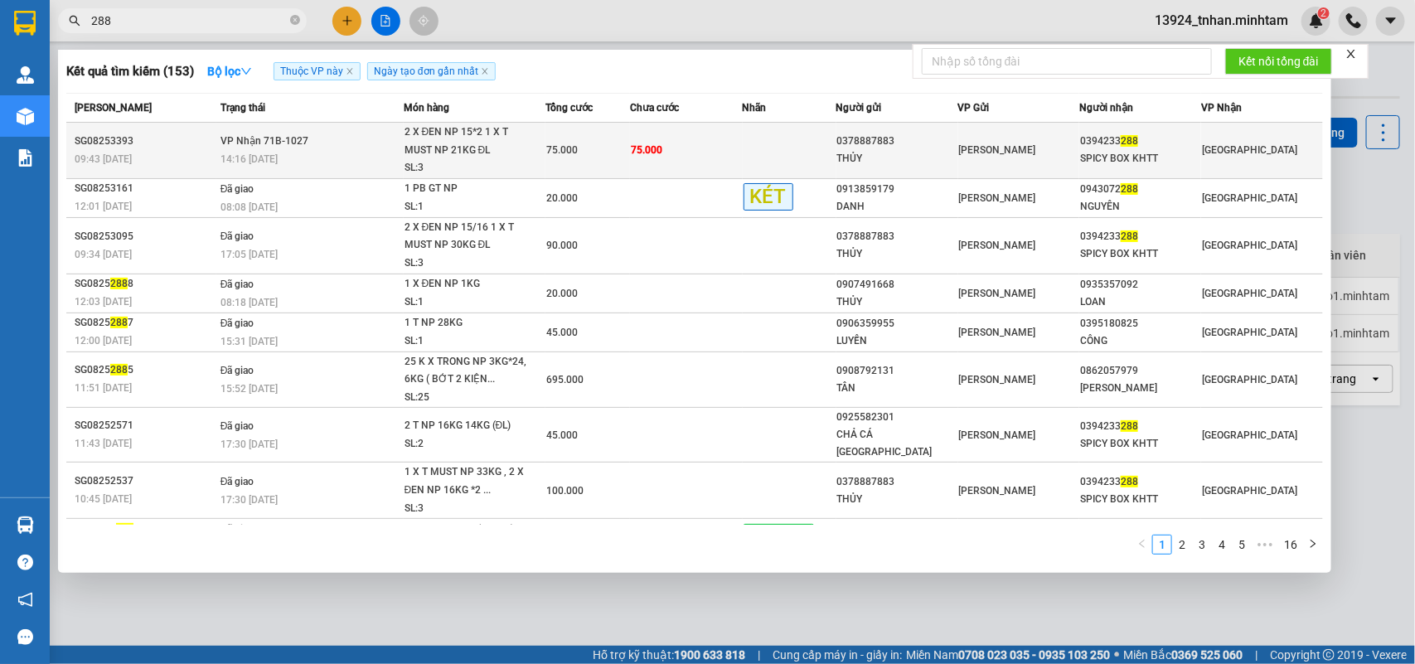
type input "288"
click at [847, 146] on div "0378887883" at bounding box center [898, 141] width 120 height 17
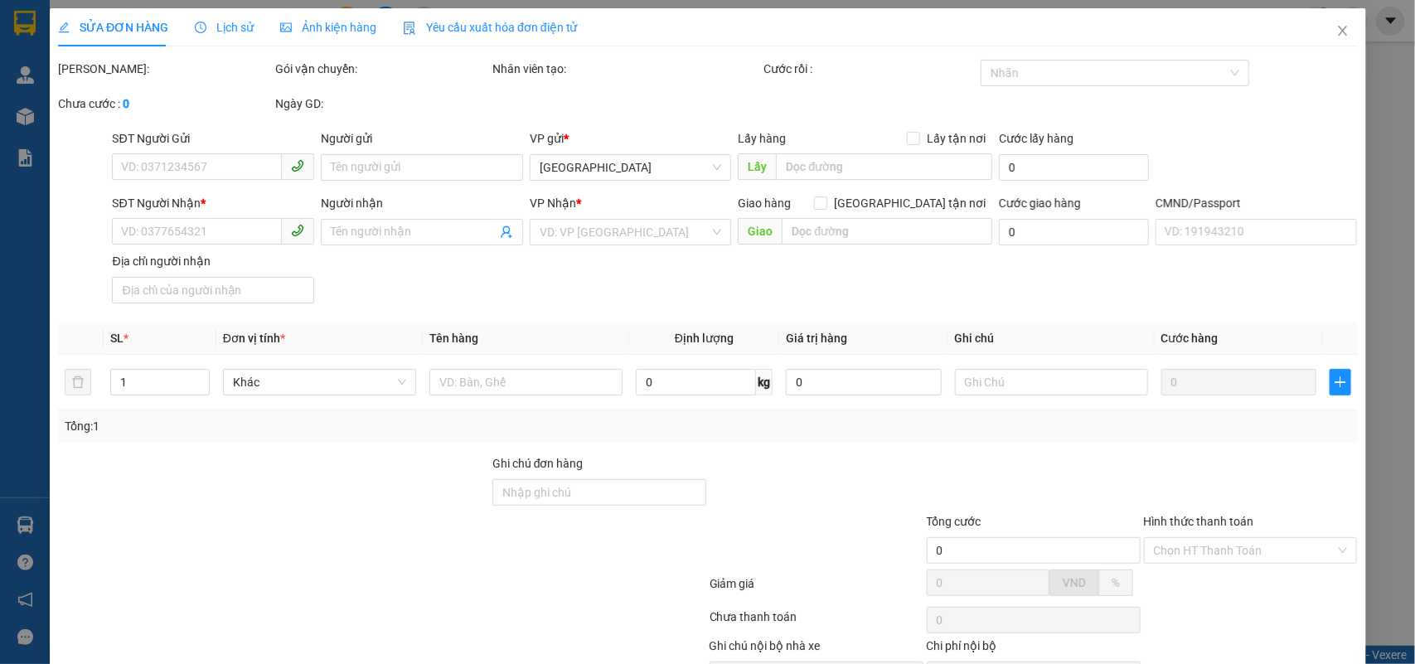
type input "0378887883"
type input "THỦY"
type input "0394233288"
type input "SPICY BOX KHTT"
type input "75.000"
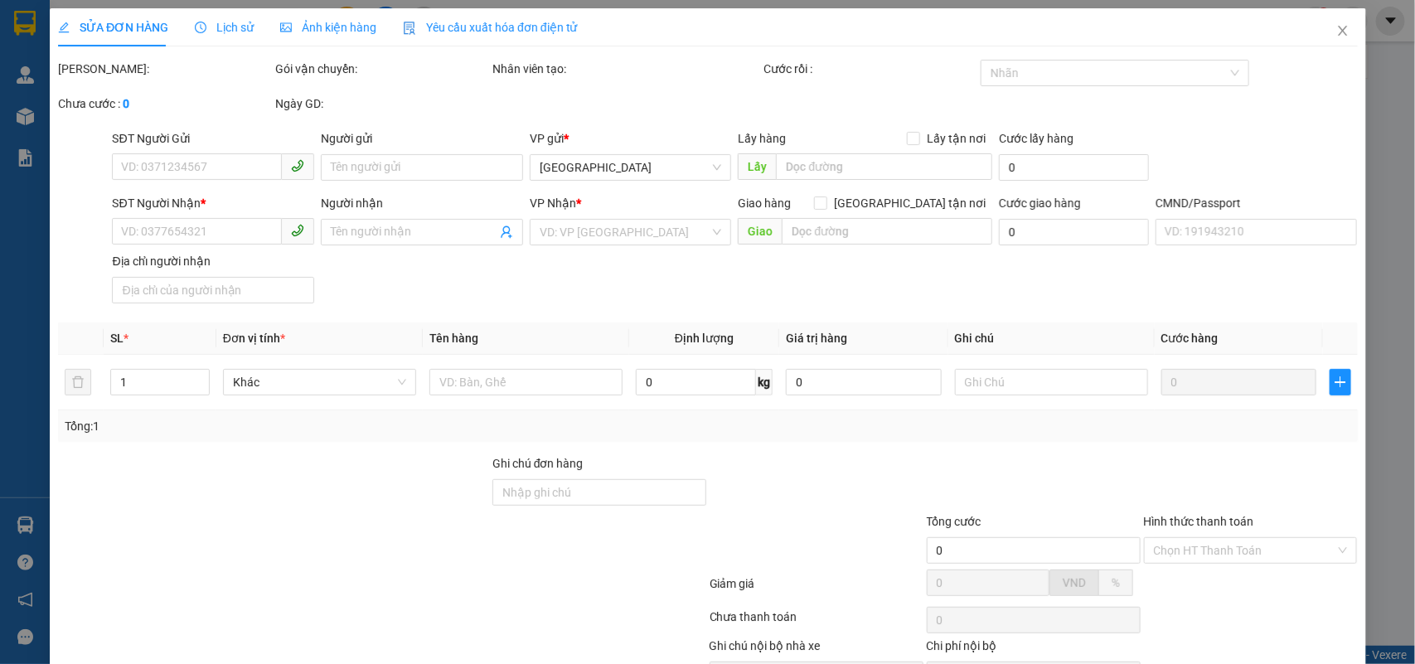
type input "75.000"
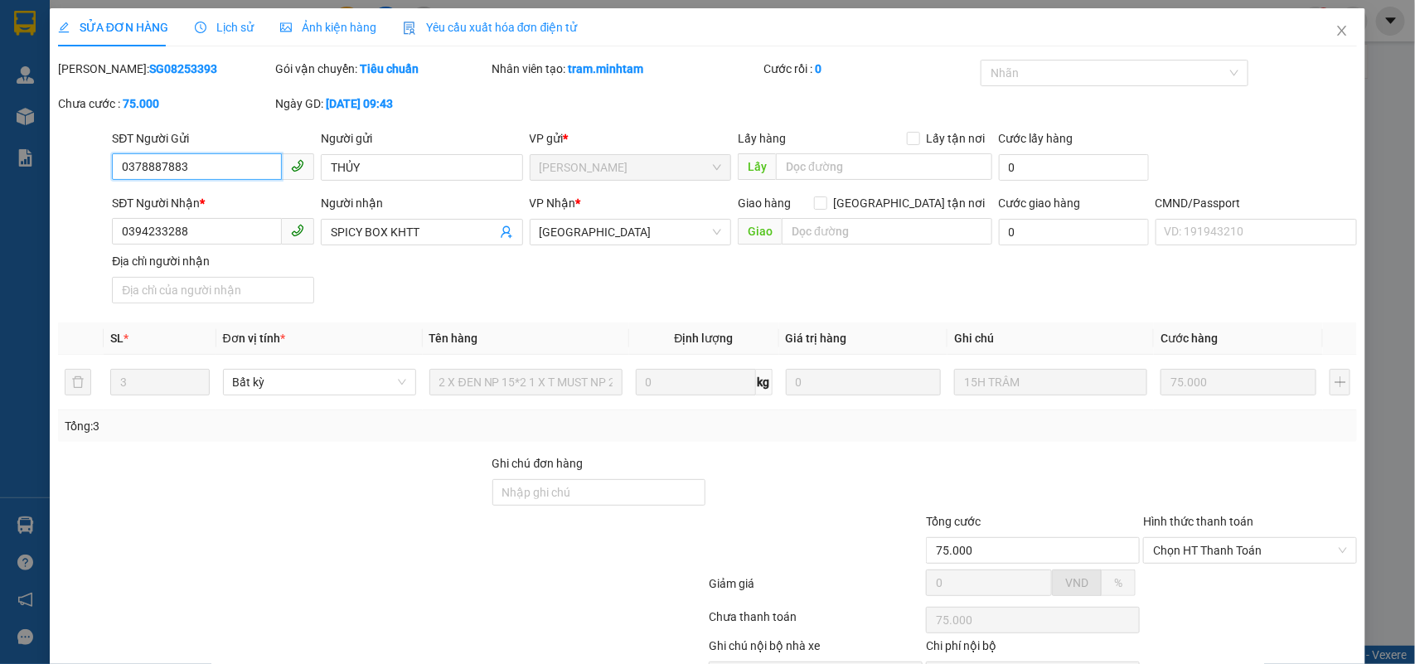
scroll to position [97, 0]
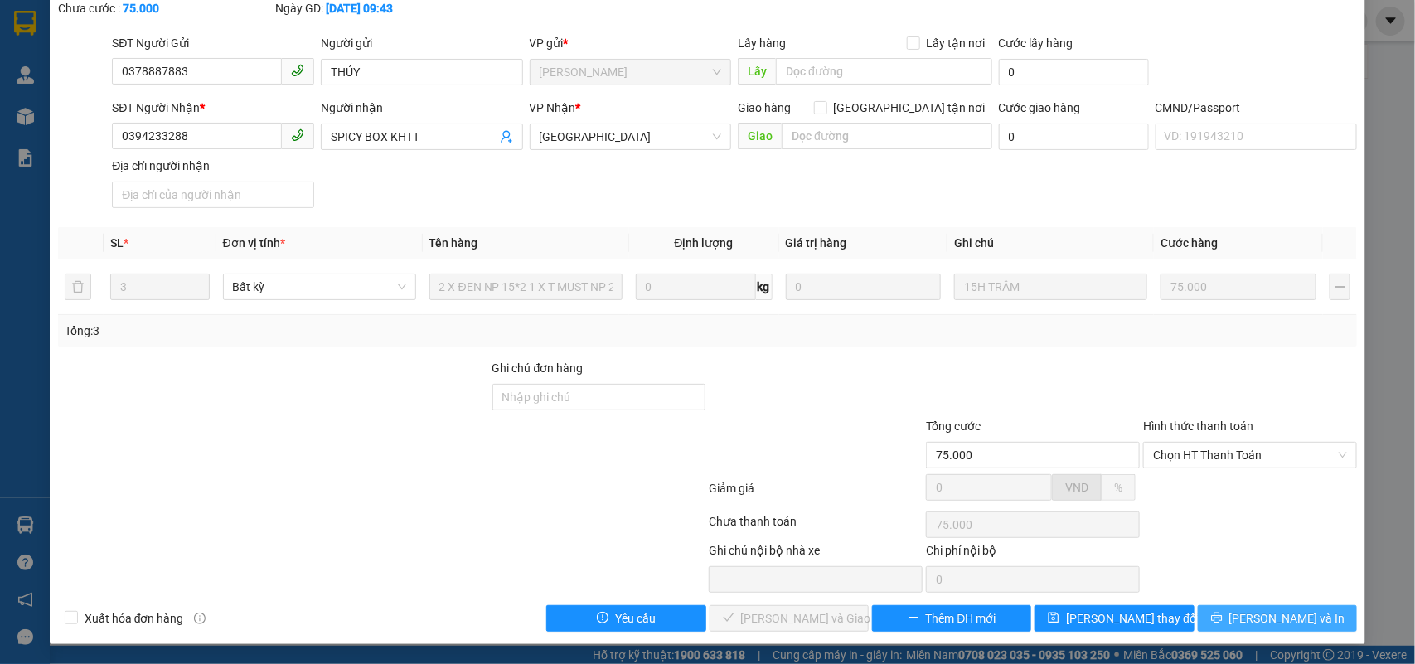
drag, startPoint x: 1278, startPoint y: 622, endPoint x: 1275, endPoint y: 575, distance: 47.4
click at [1277, 622] on span "Lưu và In" at bounding box center [1288, 618] width 116 height 18
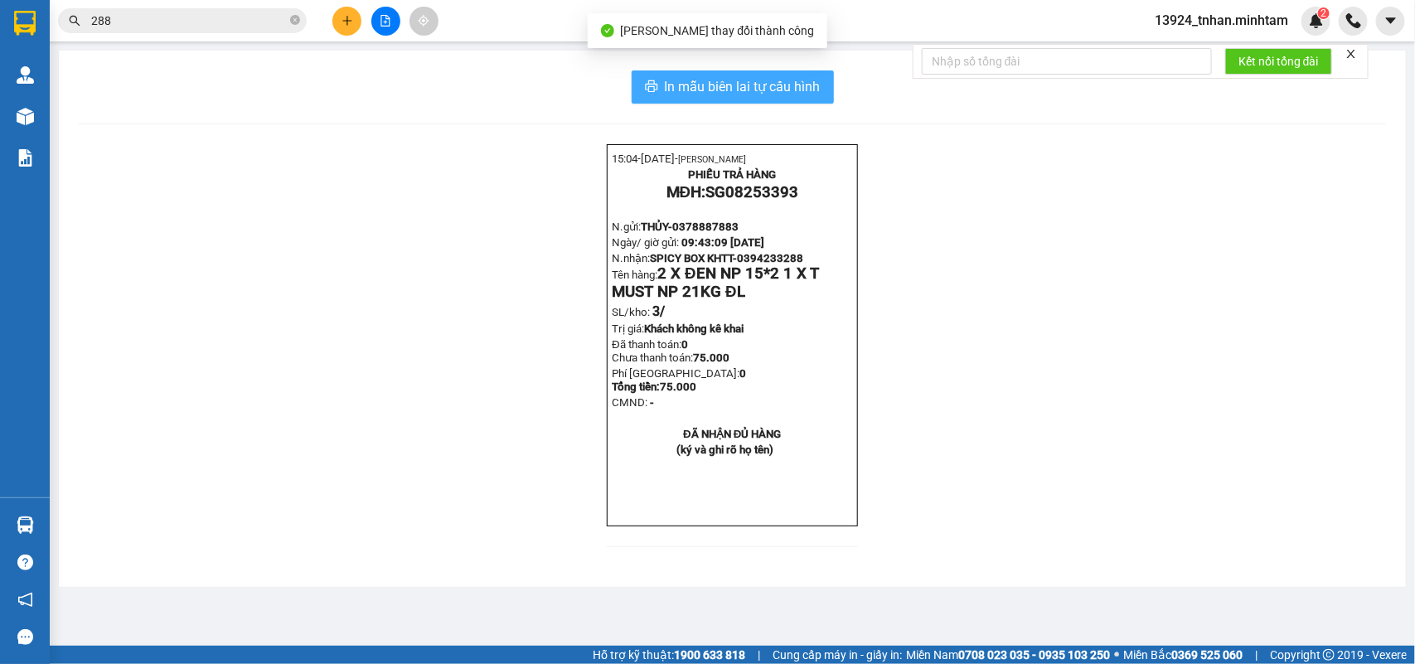
click at [794, 92] on span "In mẫu biên lai tự cấu hình" at bounding box center [743, 86] width 156 height 21
click at [736, 79] on span "In mẫu biên lai tự cấu hình" at bounding box center [743, 86] width 156 height 21
click at [239, 14] on input "288" at bounding box center [189, 21] width 196 height 18
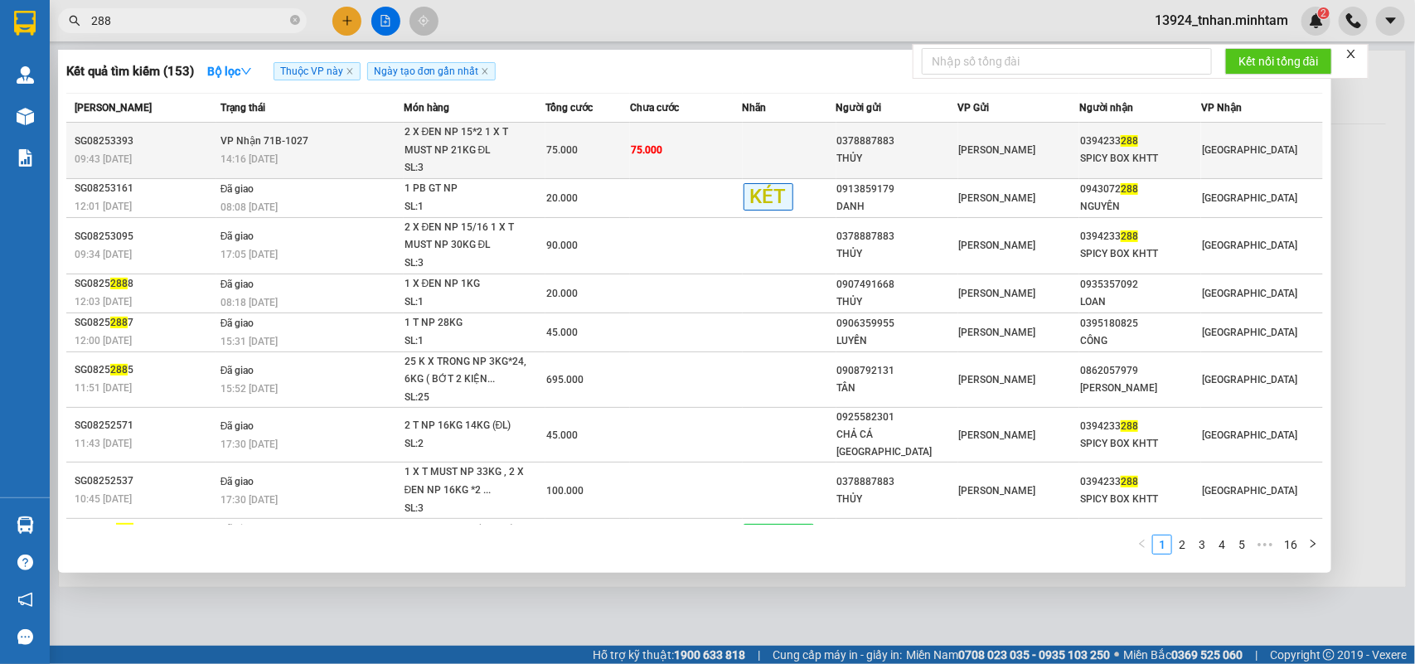
click at [711, 141] on td "75.000" at bounding box center [686, 151] width 113 height 56
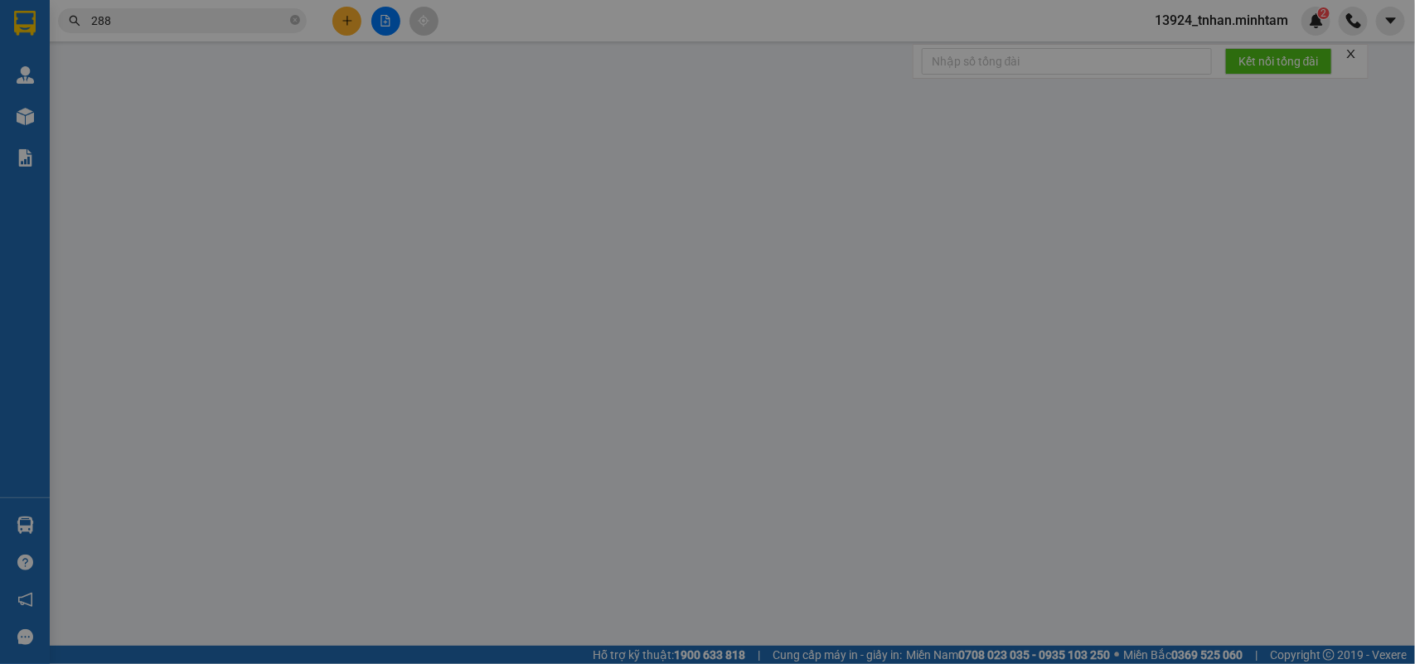
type input "0378887883"
type input "THỦY"
type input "0394233288"
type input "SPICY BOX KHTT"
type input "75.000"
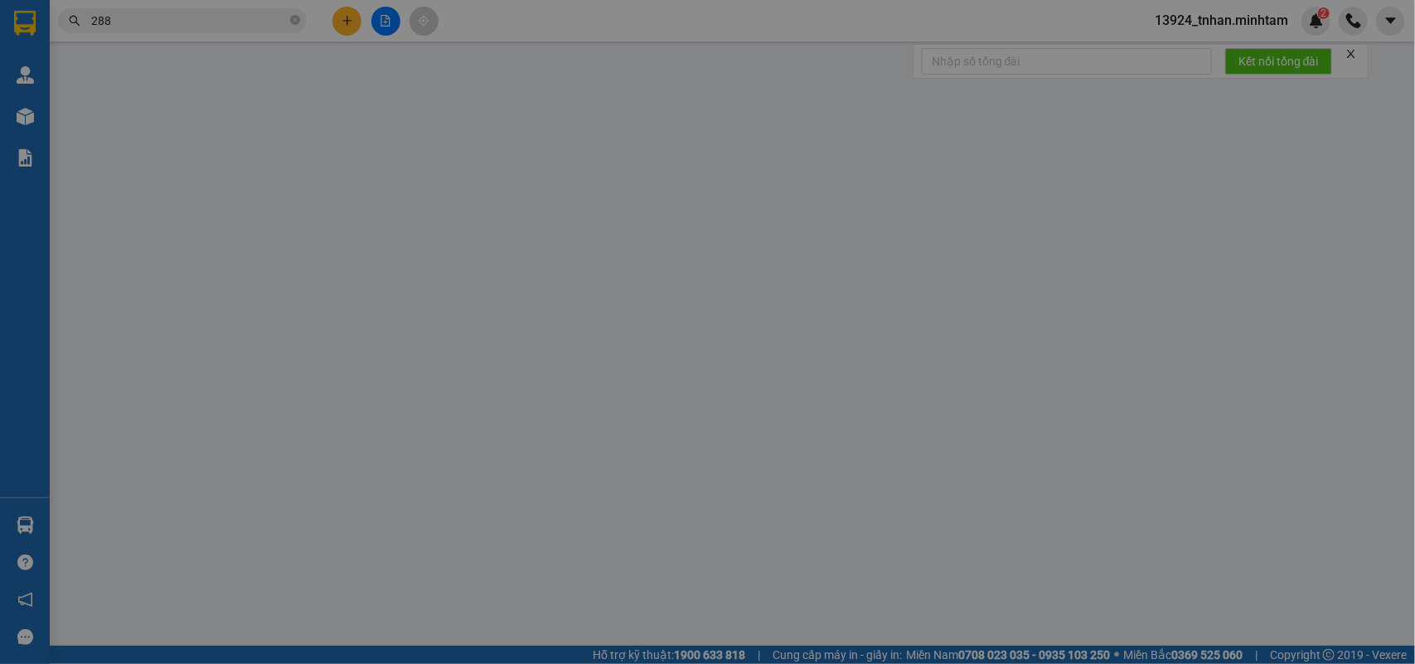
type input "75.000"
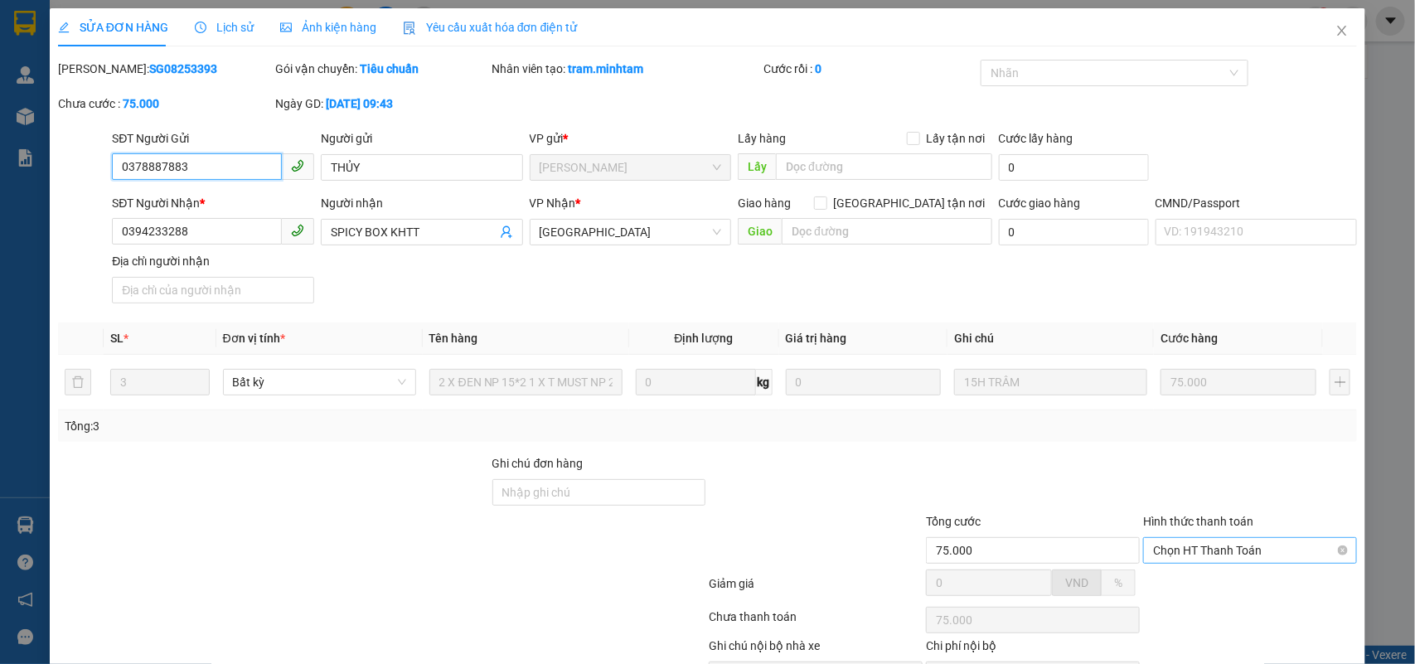
drag, startPoint x: 1198, startPoint y: 449, endPoint x: 1203, endPoint y: 457, distance: 9.0
click at [1200, 538] on span "Chọn HT Thanh Toán" at bounding box center [1250, 550] width 194 height 25
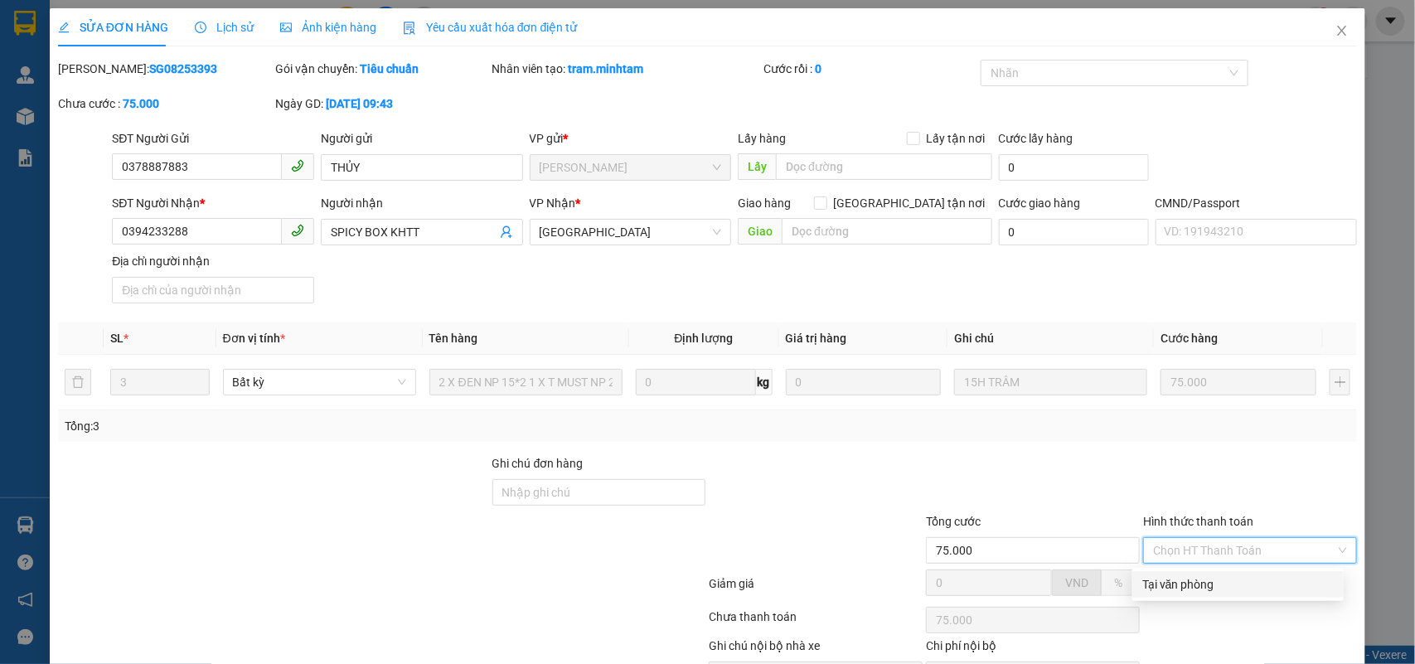
click at [1187, 575] on div "Tại văn phòng" at bounding box center [1239, 584] width 192 height 18
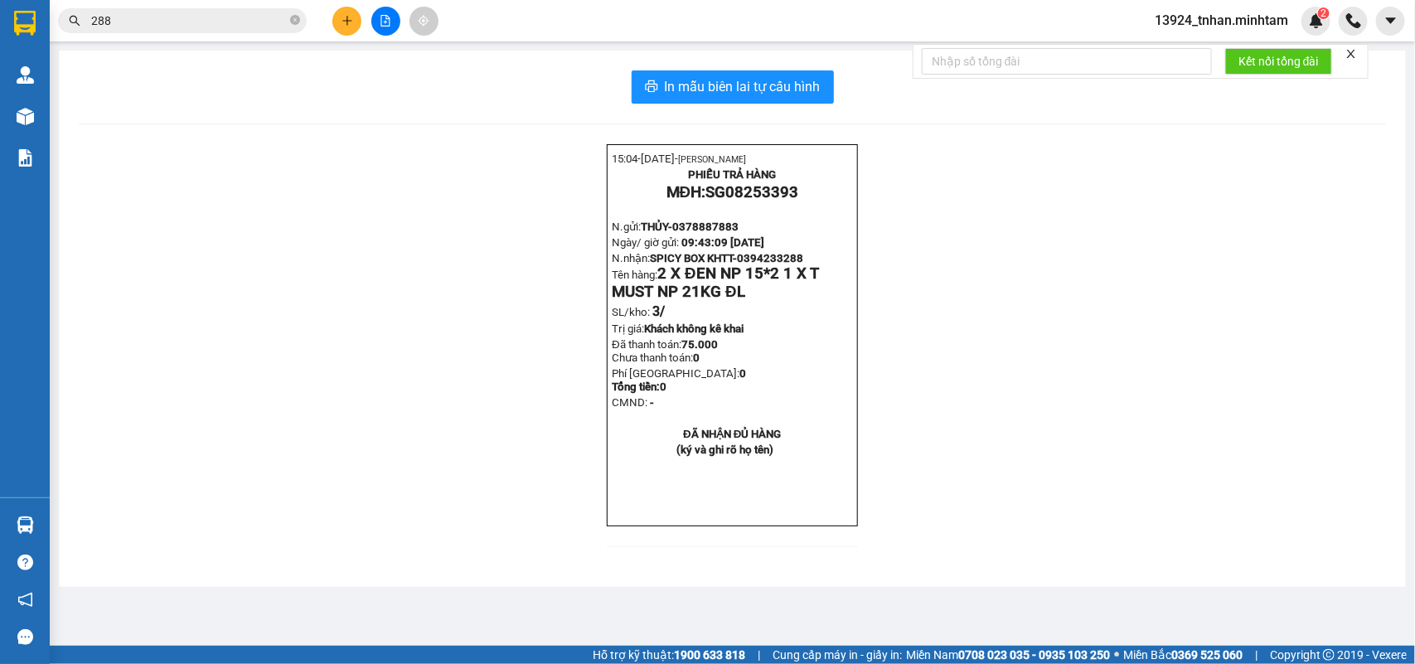
click at [292, 12] on span at bounding box center [295, 21] width 10 height 18
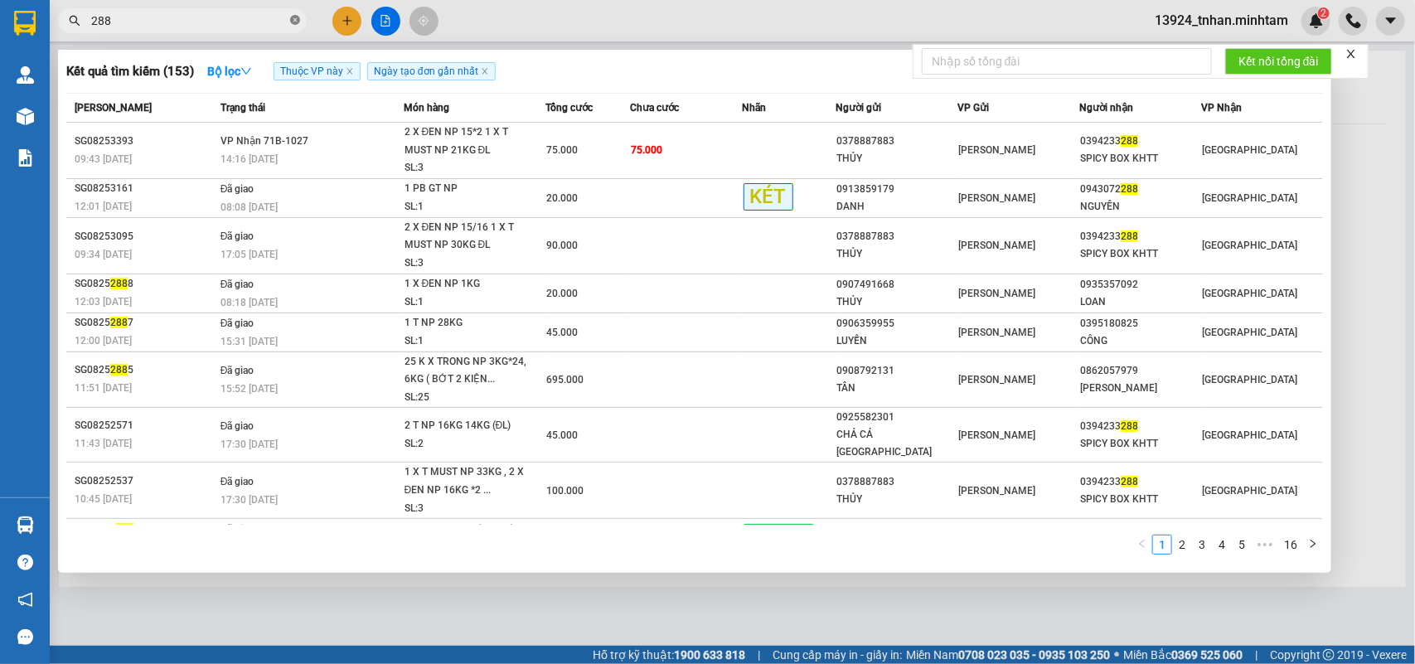
click at [291, 18] on icon "close-circle" at bounding box center [295, 20] width 10 height 10
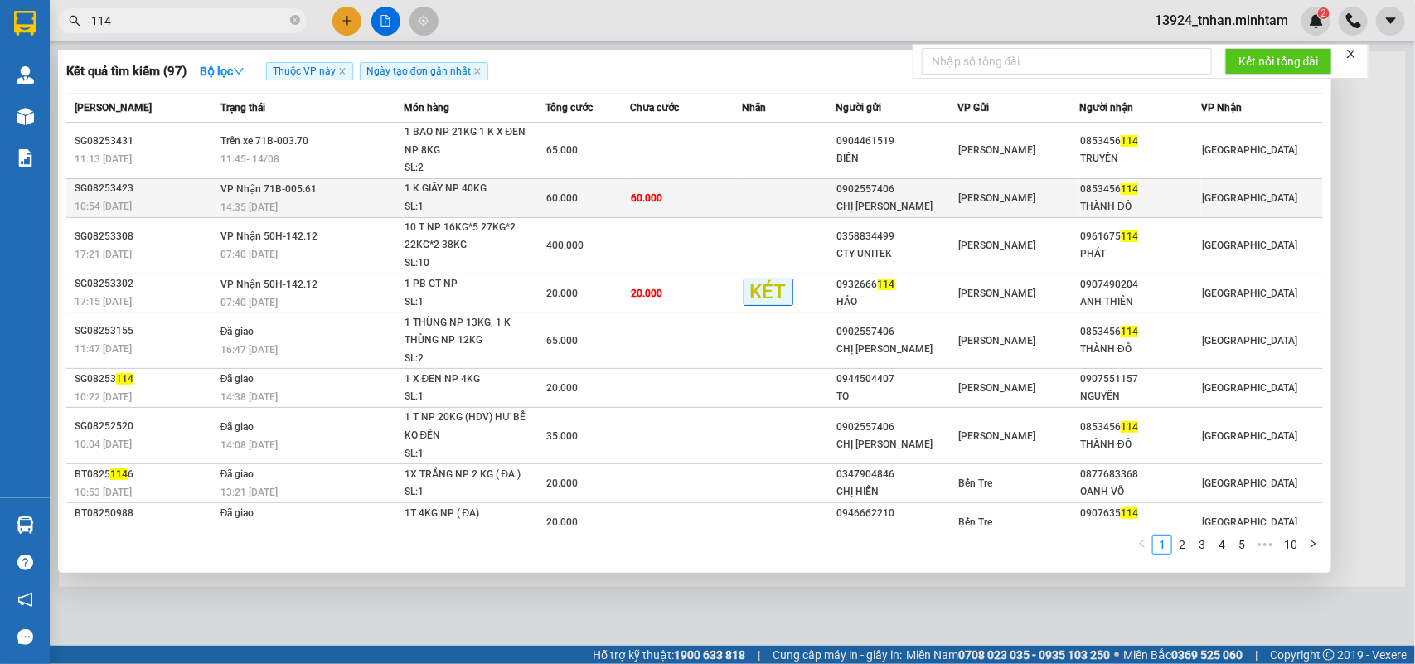
type input "114"
click at [1139, 198] on div "THÀNH ĐÔ" at bounding box center [1140, 206] width 120 height 17
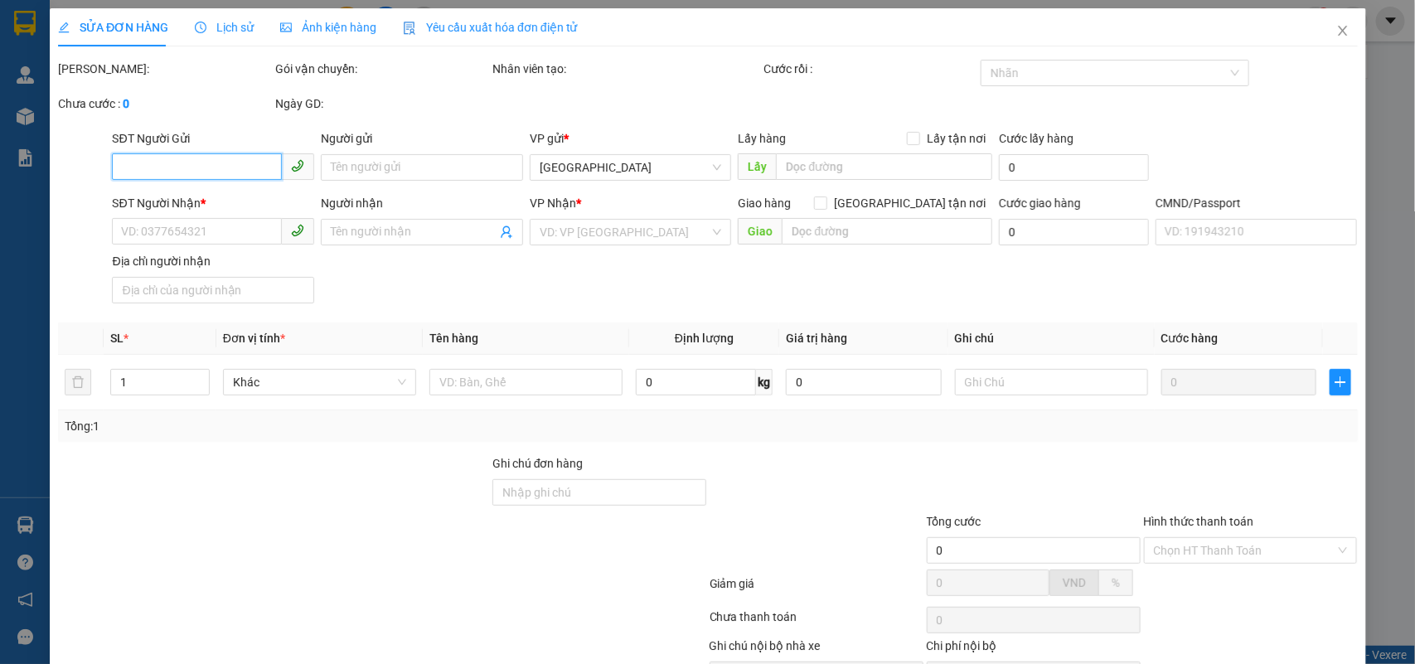
type input "0902557406"
type input "CHỊ DUNG"
type input "0853456114"
type input "THÀNH ĐÔ"
type input "60.000"
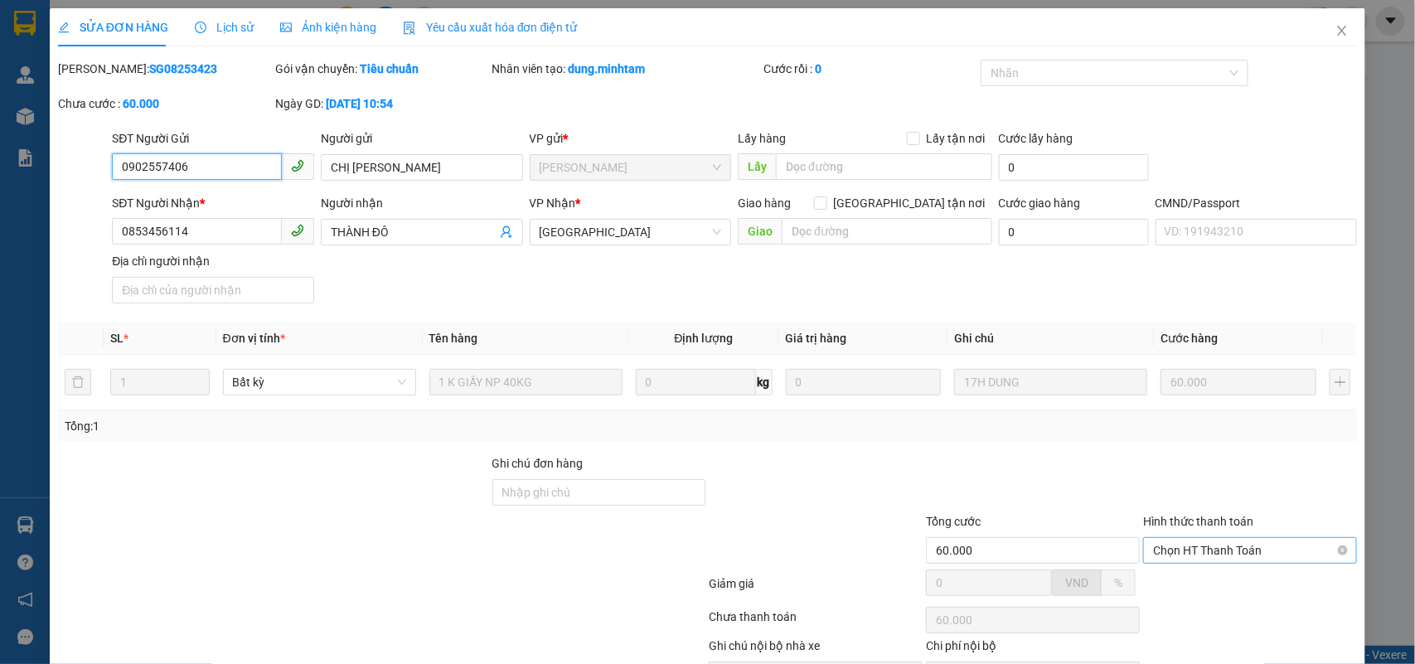
click at [1187, 538] on span "Chọn HT Thanh Toán" at bounding box center [1250, 550] width 194 height 25
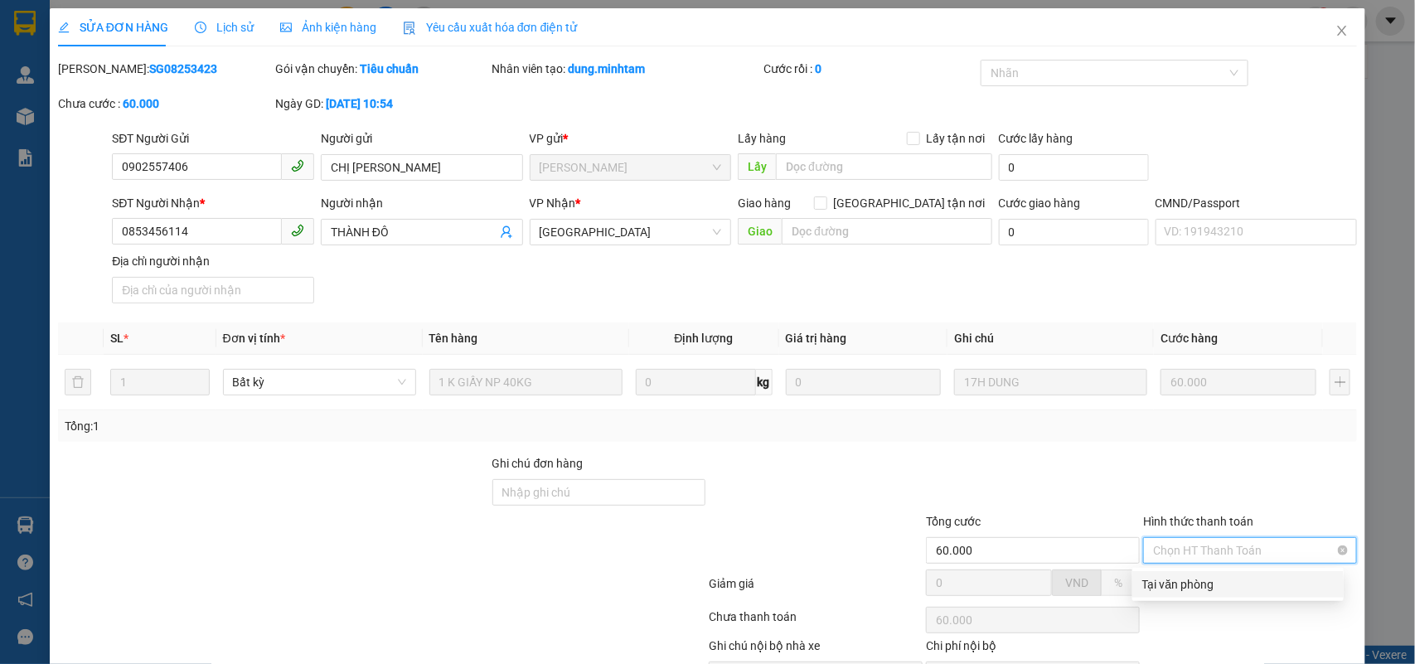
drag, startPoint x: 1190, startPoint y: 488, endPoint x: 1192, endPoint y: 465, distance: 22.5
click at [1190, 575] on div "Tại văn phòng" at bounding box center [1239, 584] width 192 height 18
type input "0"
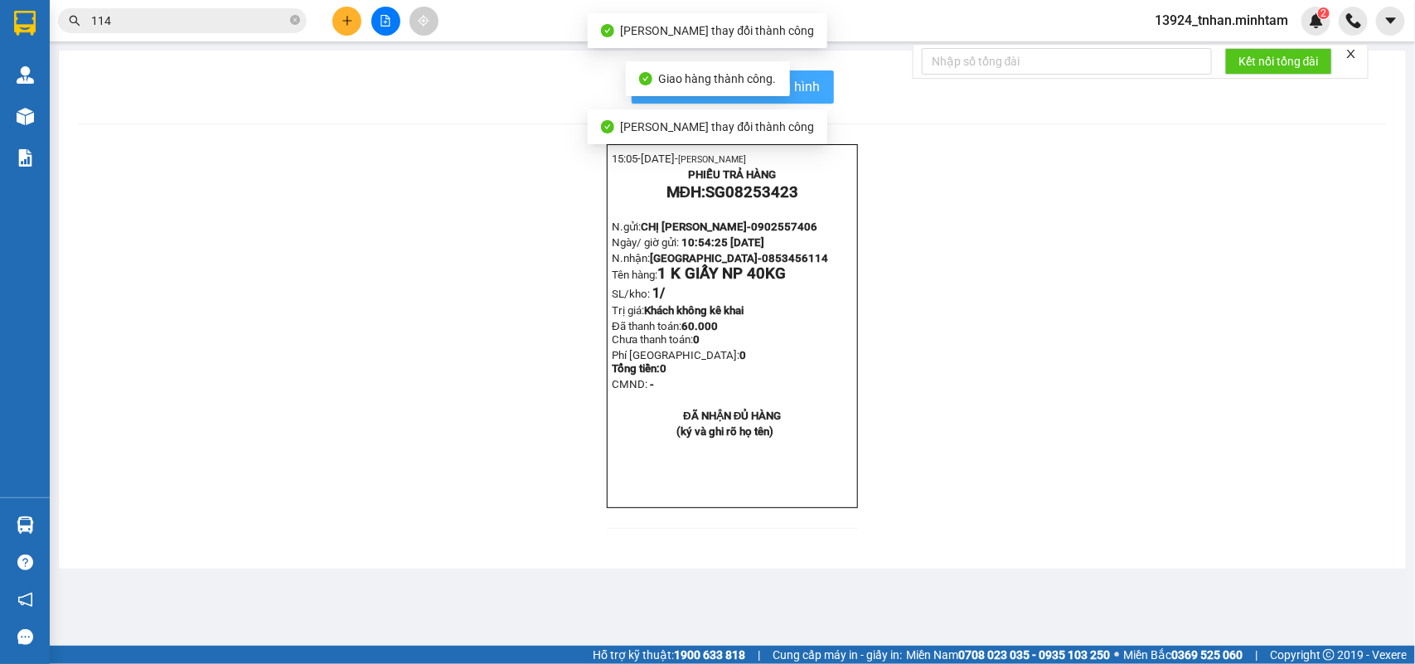
click at [813, 91] on span "In mẫu biên lai tự cấu hình" at bounding box center [743, 86] width 156 height 21
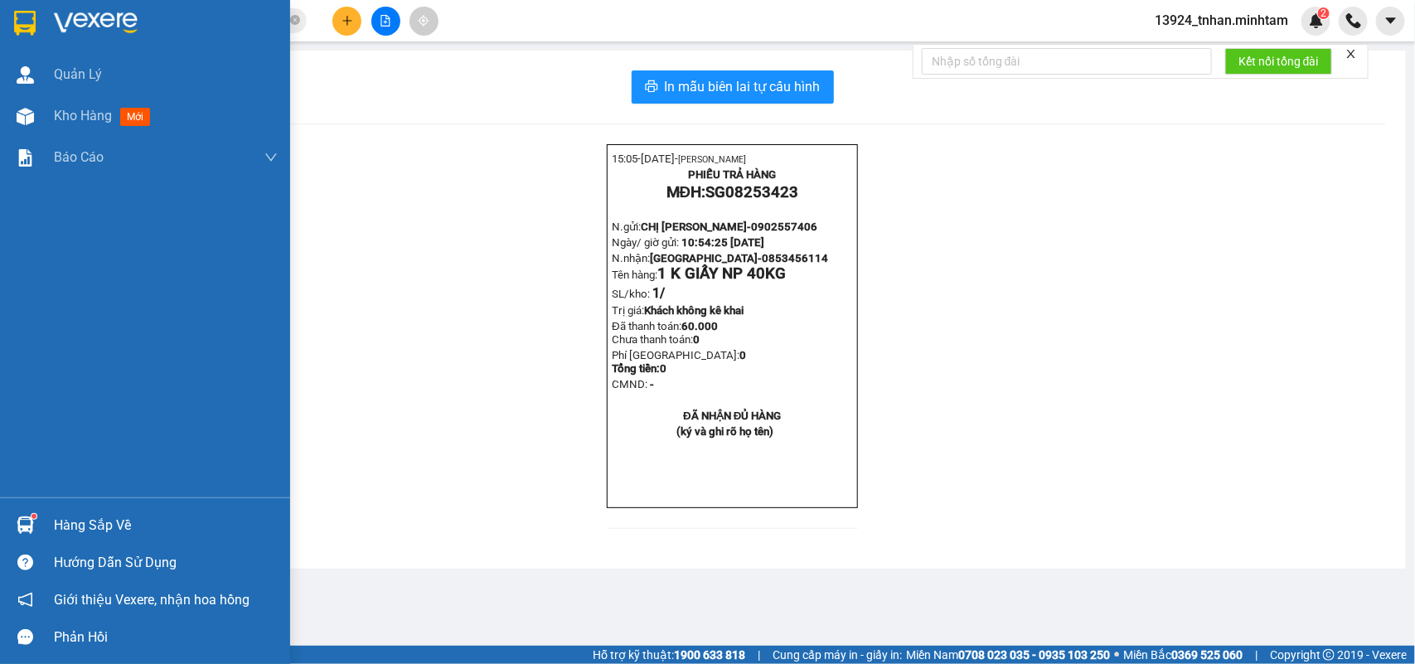
click at [46, 532] on div "Hàng sắp về" at bounding box center [145, 525] width 290 height 37
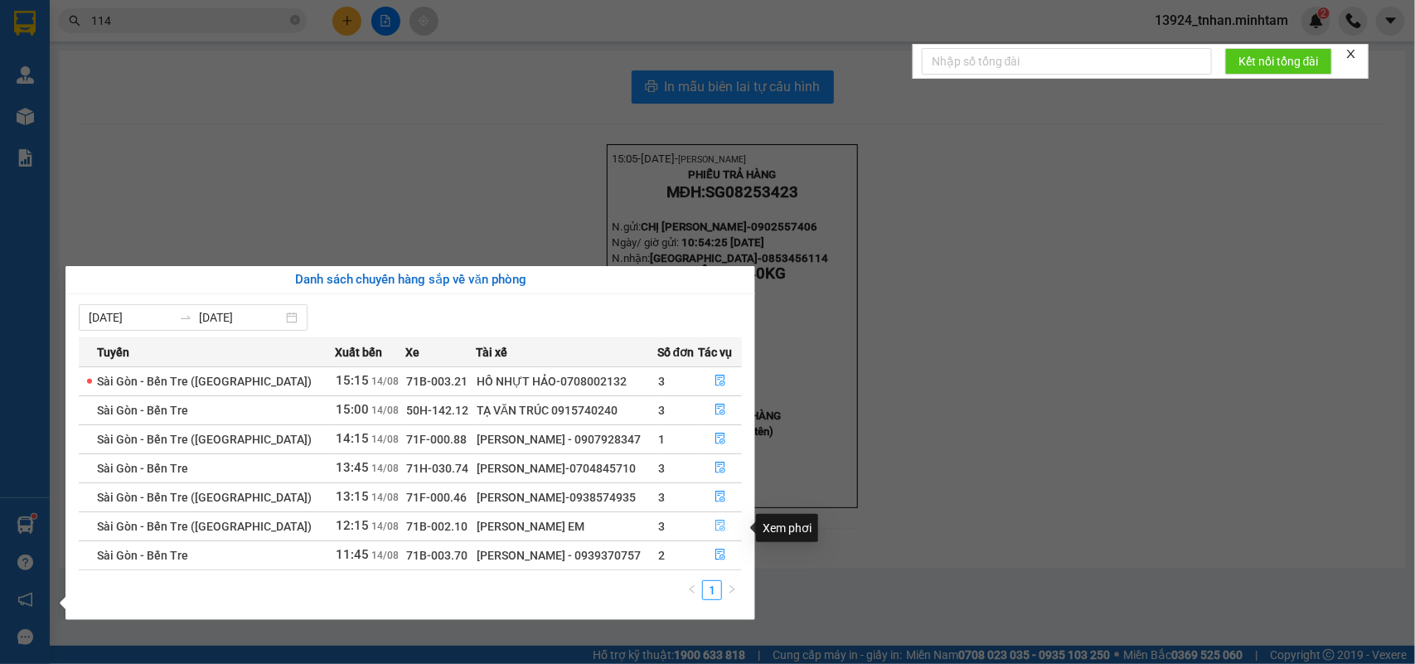
click at [731, 518] on button "button" at bounding box center [721, 526] width 42 height 27
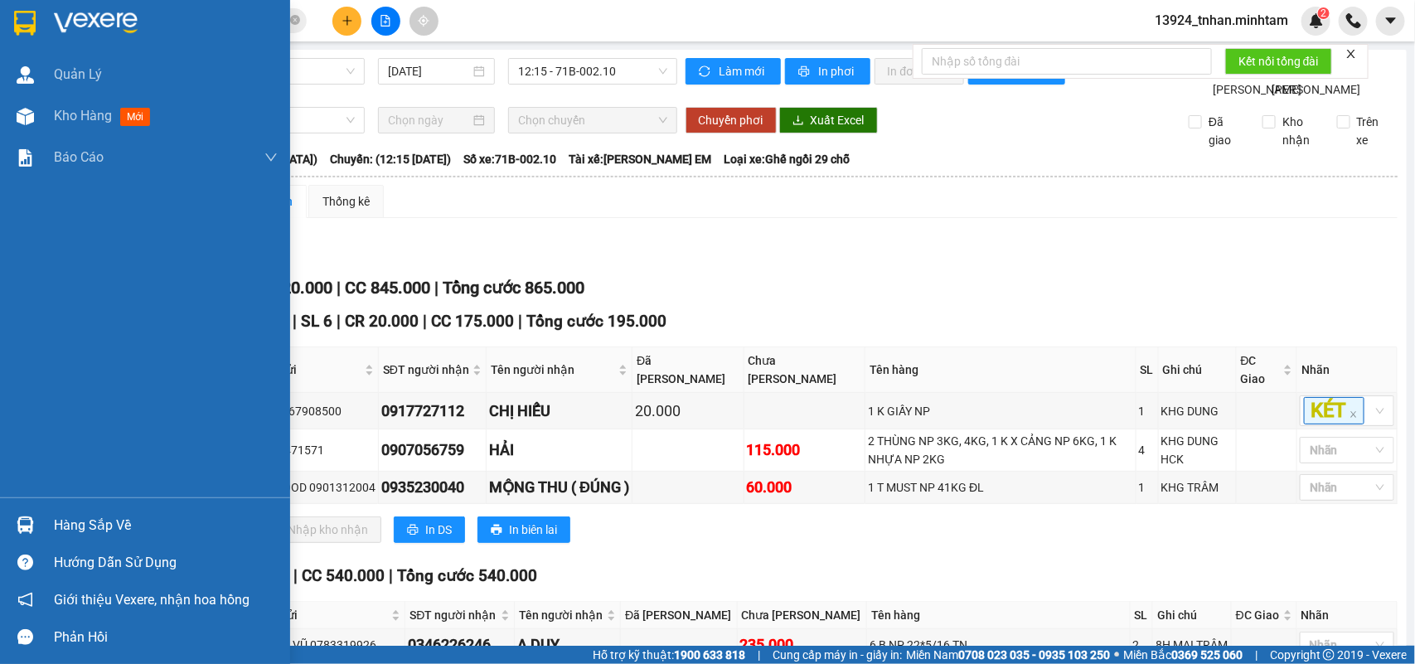
click at [79, 506] on div "Hàng sắp về Hướng dẫn sử dụng Giới thiệu Vexere, nhận hoa hồng Phản hồi" at bounding box center [145, 577] width 290 height 158
click at [81, 510] on div "Hàng sắp về" at bounding box center [145, 525] width 290 height 37
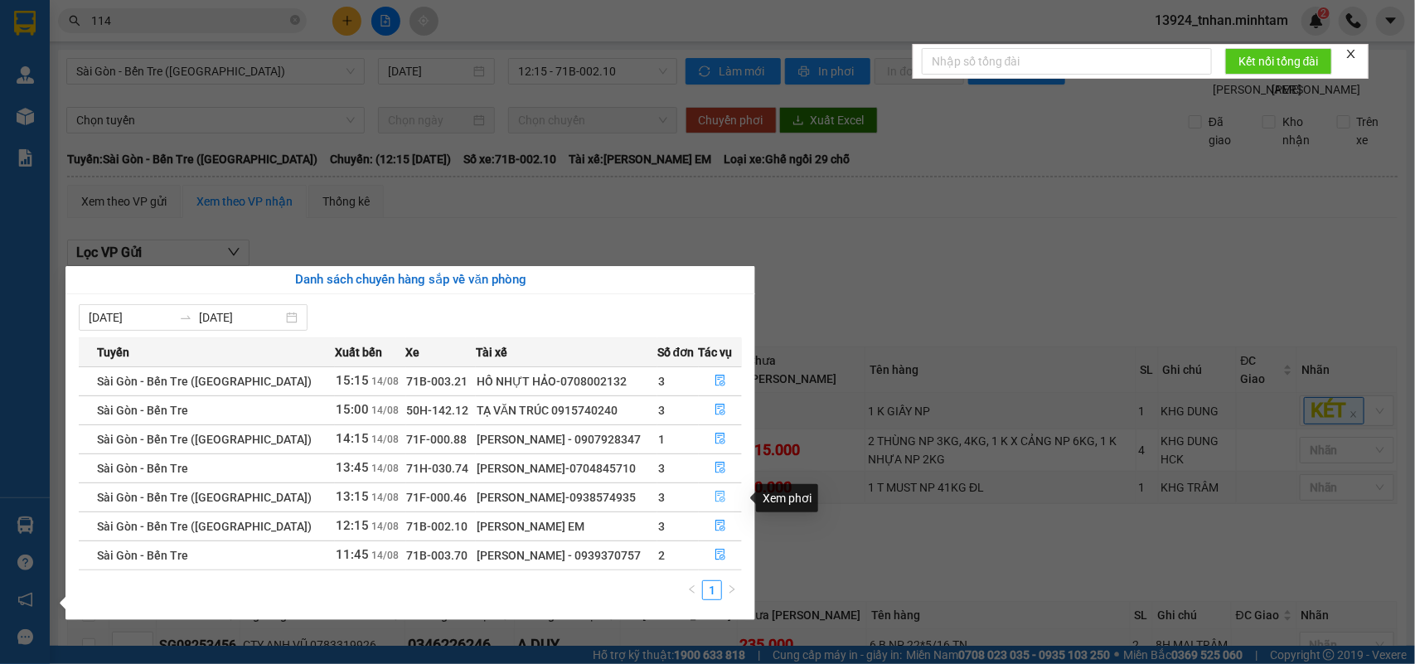
click at [716, 492] on icon "file-done" at bounding box center [721, 497] width 12 height 12
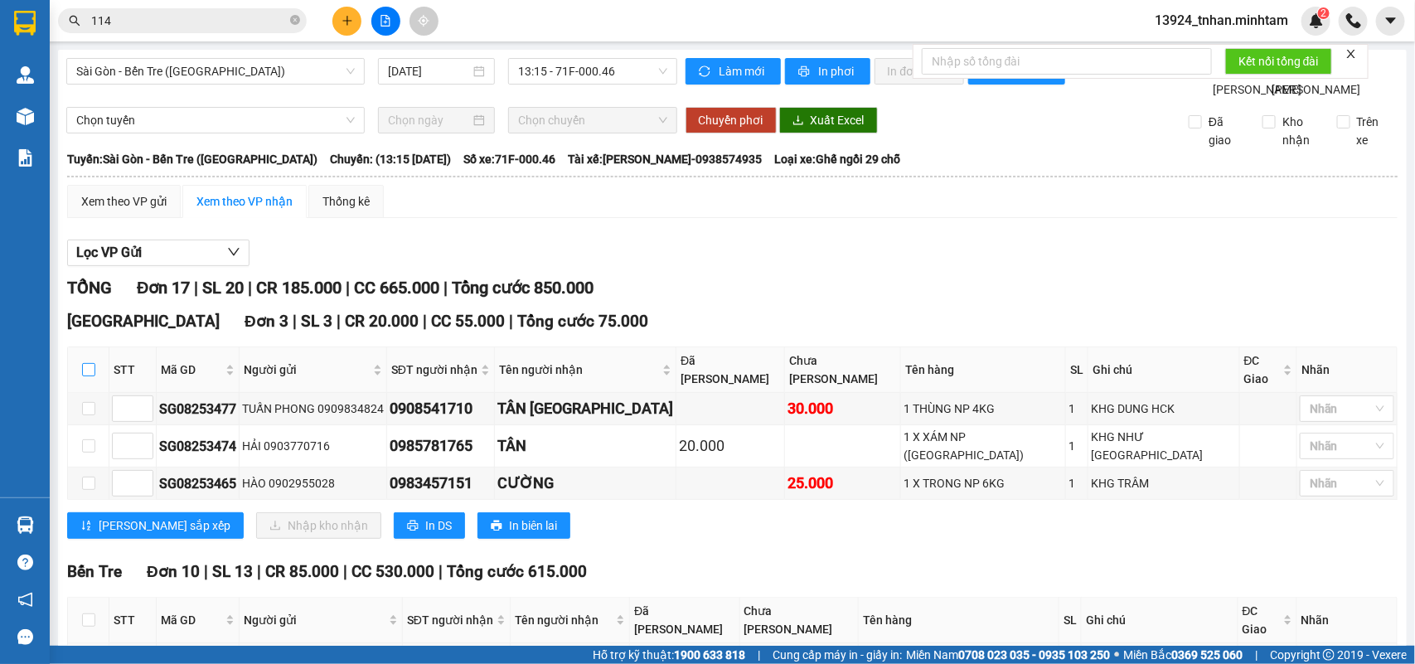
click at [82, 363] on input "checkbox" at bounding box center [88, 369] width 13 height 13
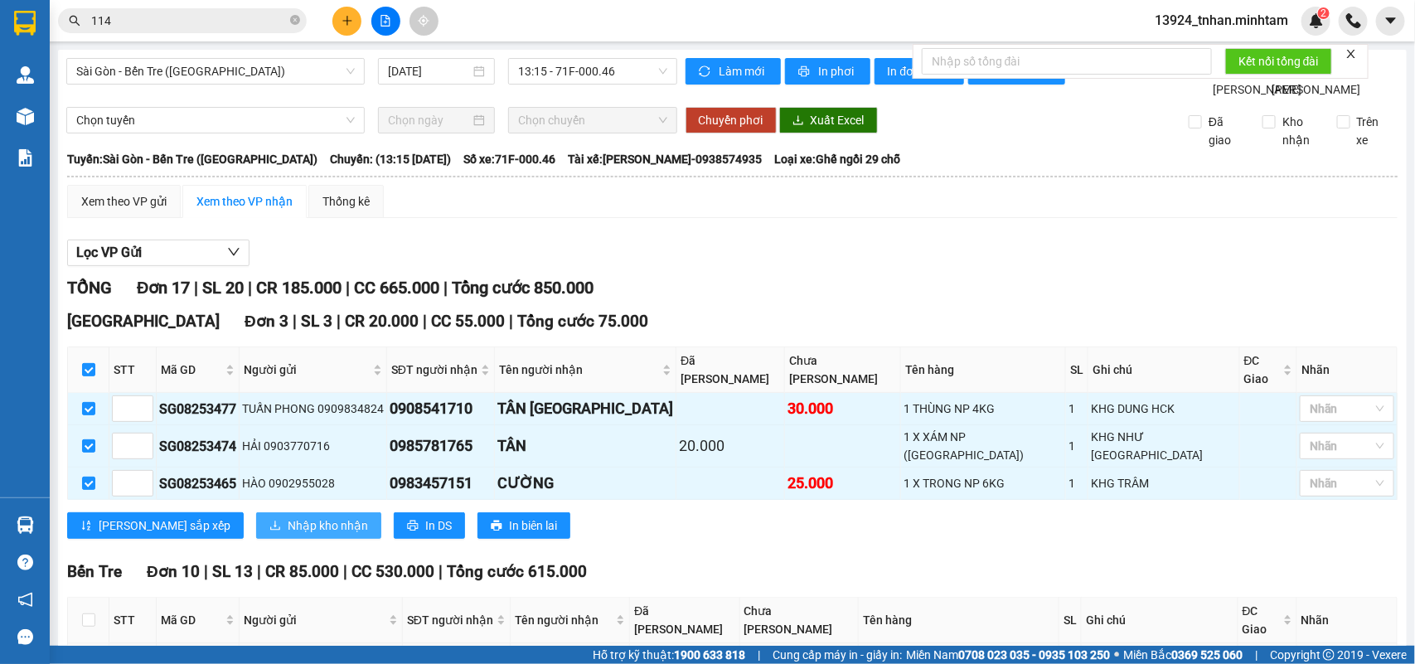
click at [288, 517] on span "Nhập kho nhận" at bounding box center [328, 526] width 80 height 18
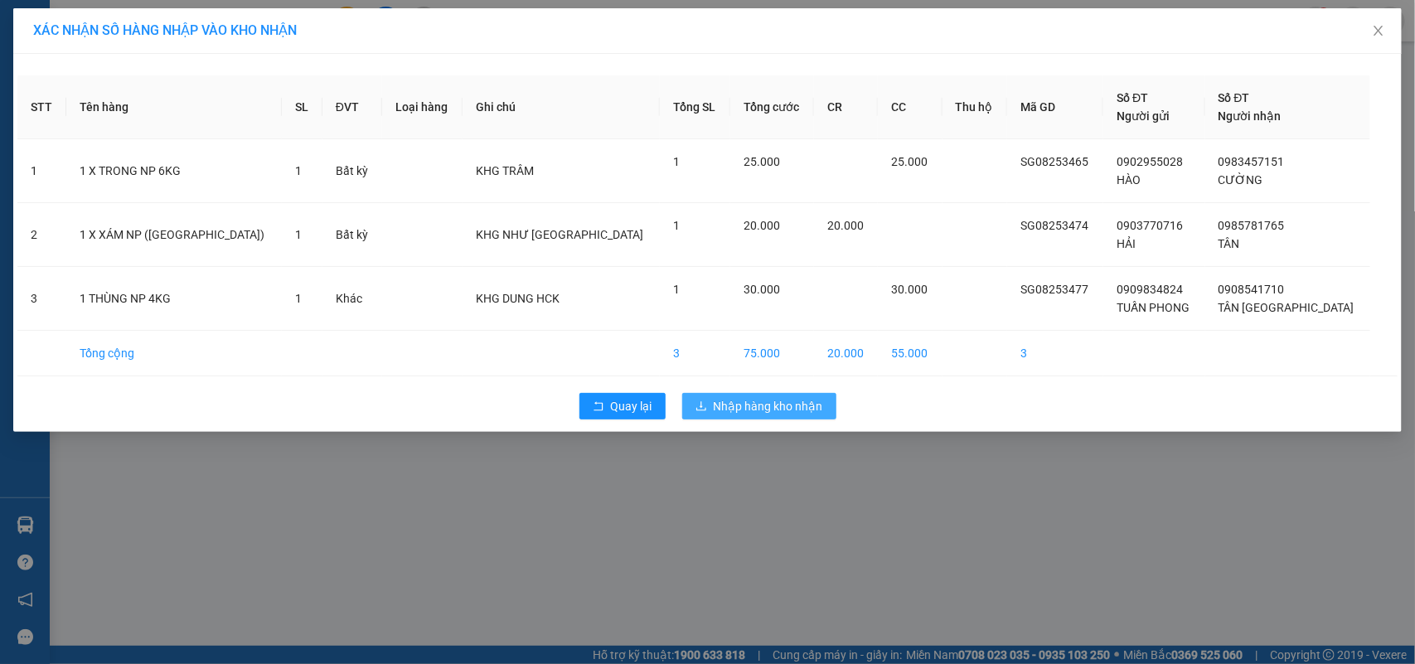
click at [753, 411] on span "Nhập hàng kho nhận" at bounding box center [768, 406] width 109 height 18
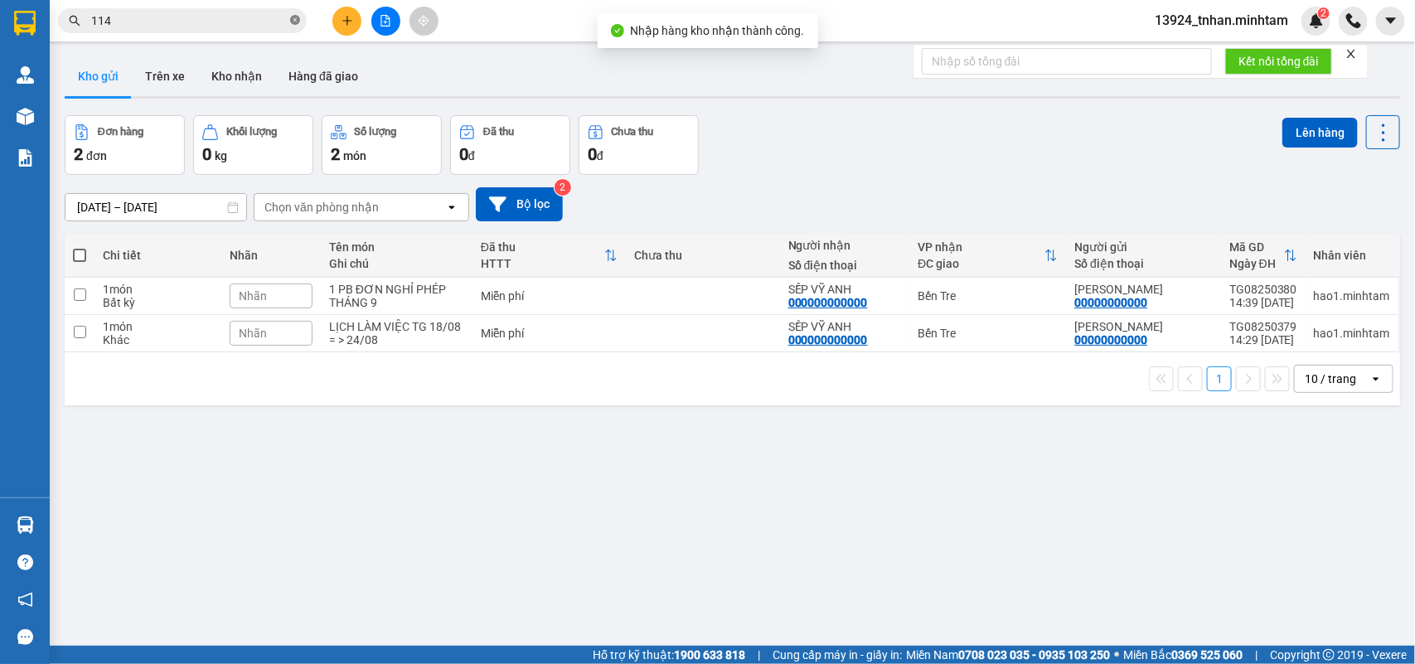
click at [295, 19] on icon "close-circle" at bounding box center [295, 20] width 10 height 10
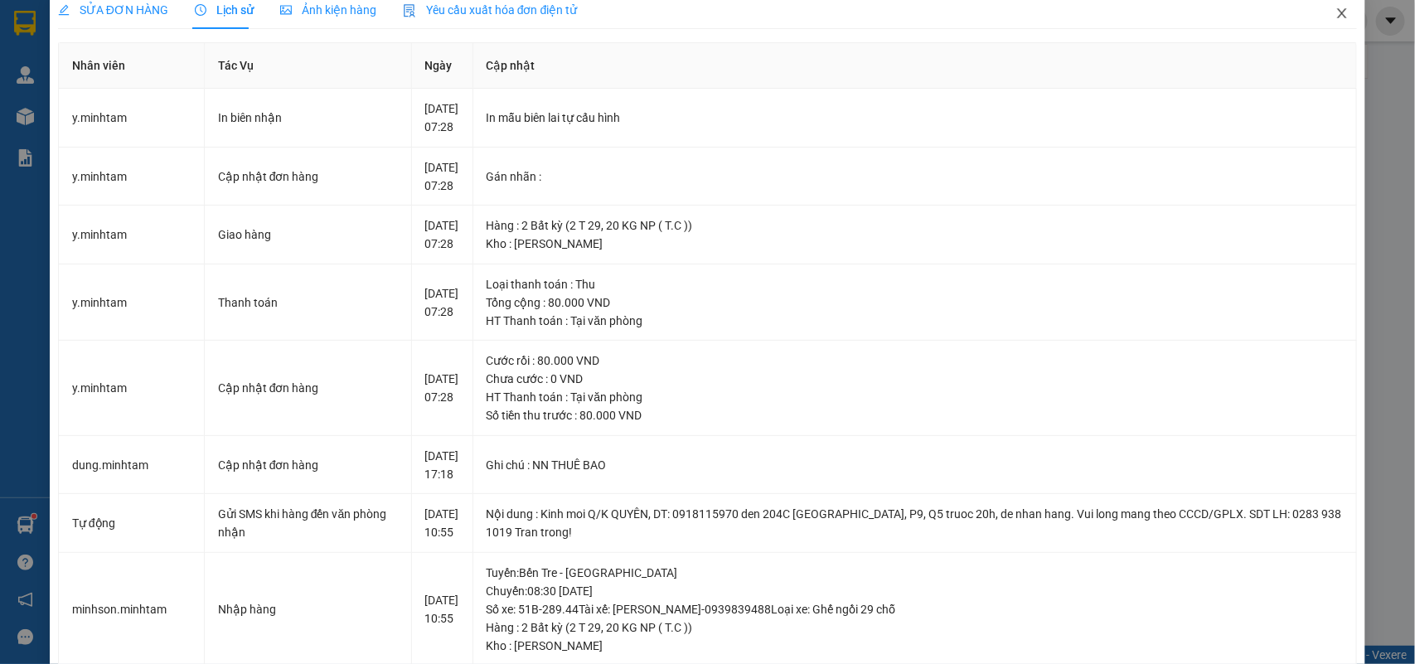
click at [1336, 10] on icon "close" at bounding box center [1342, 13] width 13 height 13
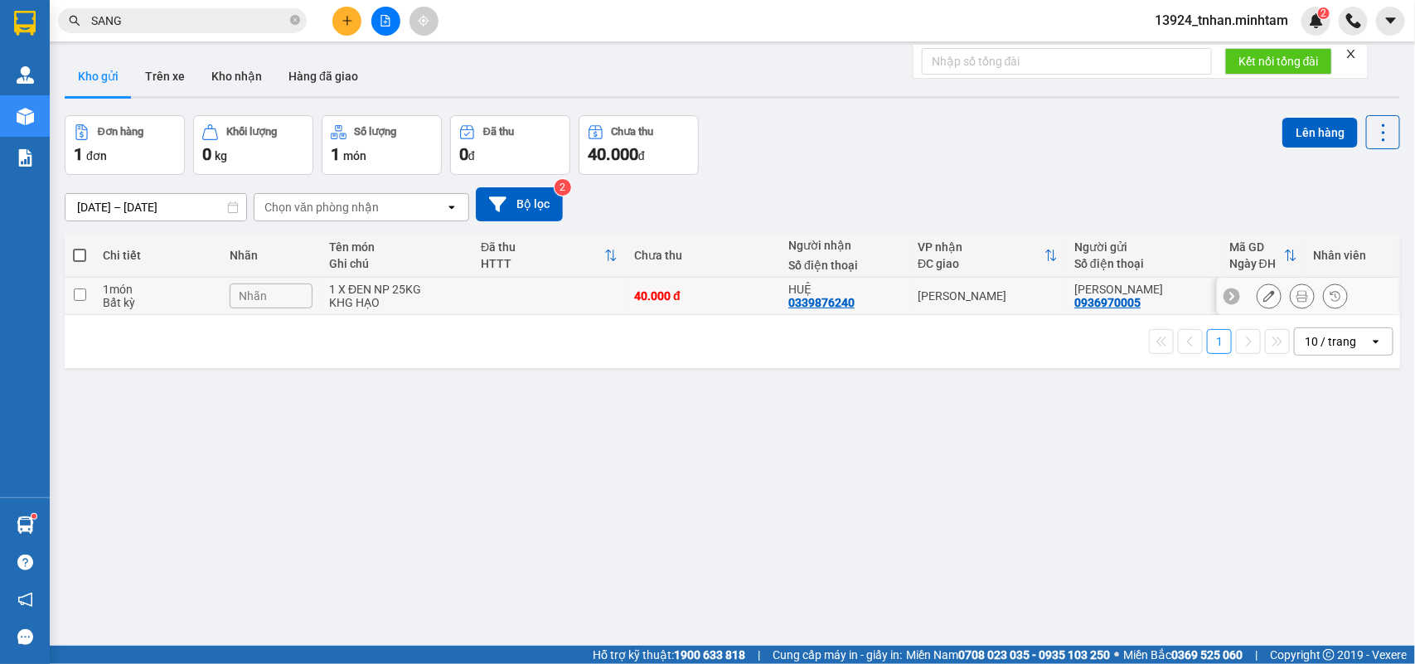
click at [1004, 301] on div "Ngã Tư Huyện" at bounding box center [988, 295] width 140 height 13
checkbox input "true"
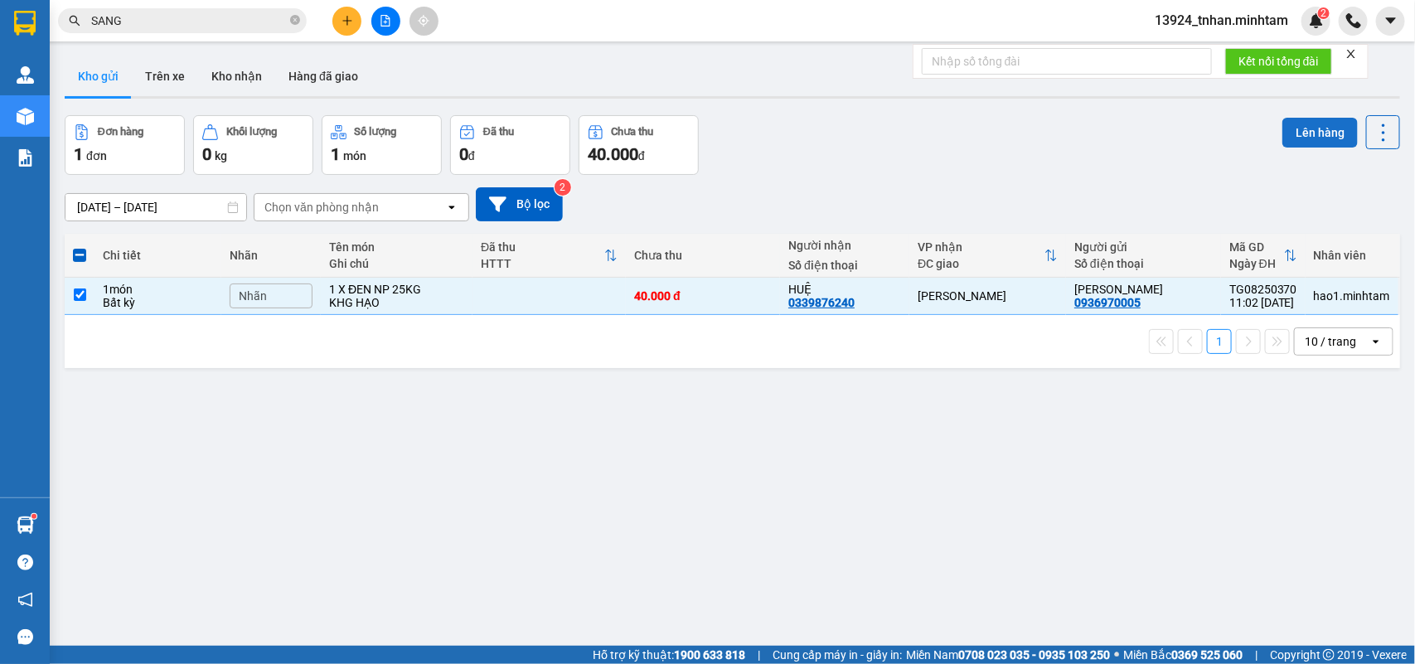
click at [1288, 120] on button "Lên hàng" at bounding box center [1320, 133] width 75 height 30
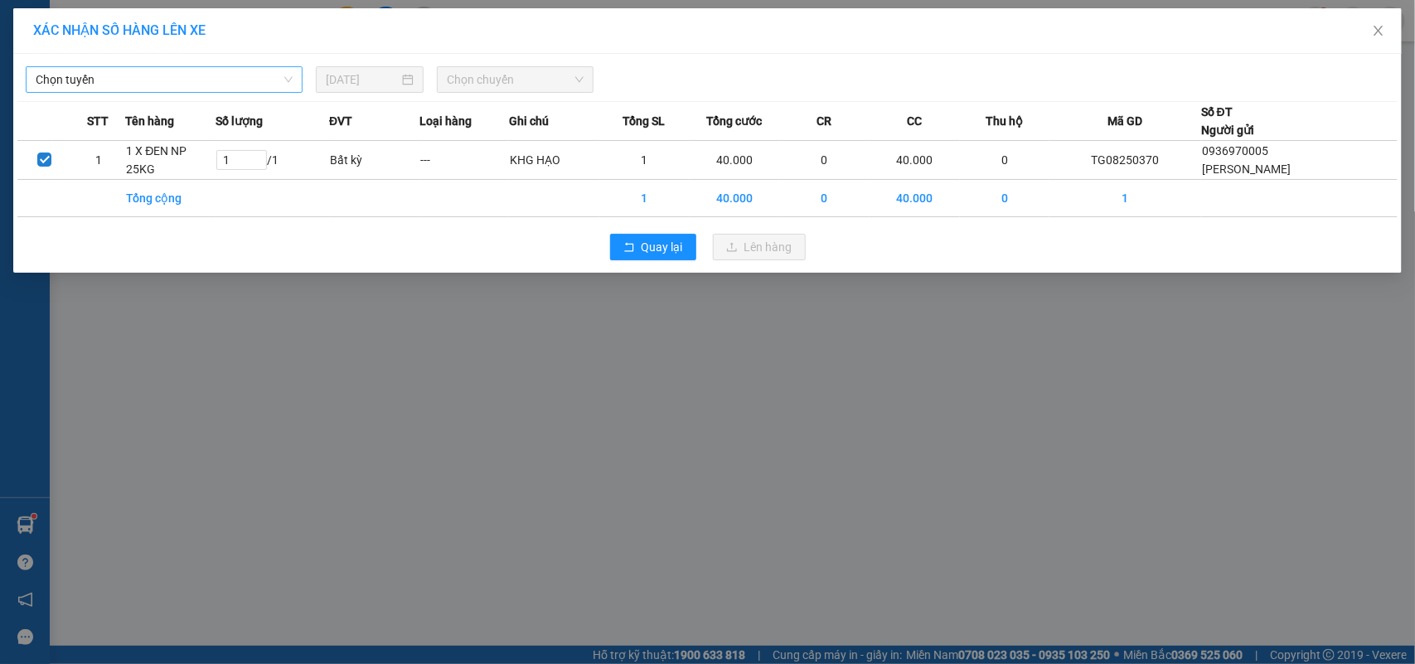
click at [230, 72] on span "Chọn tuyến" at bounding box center [164, 79] width 257 height 25
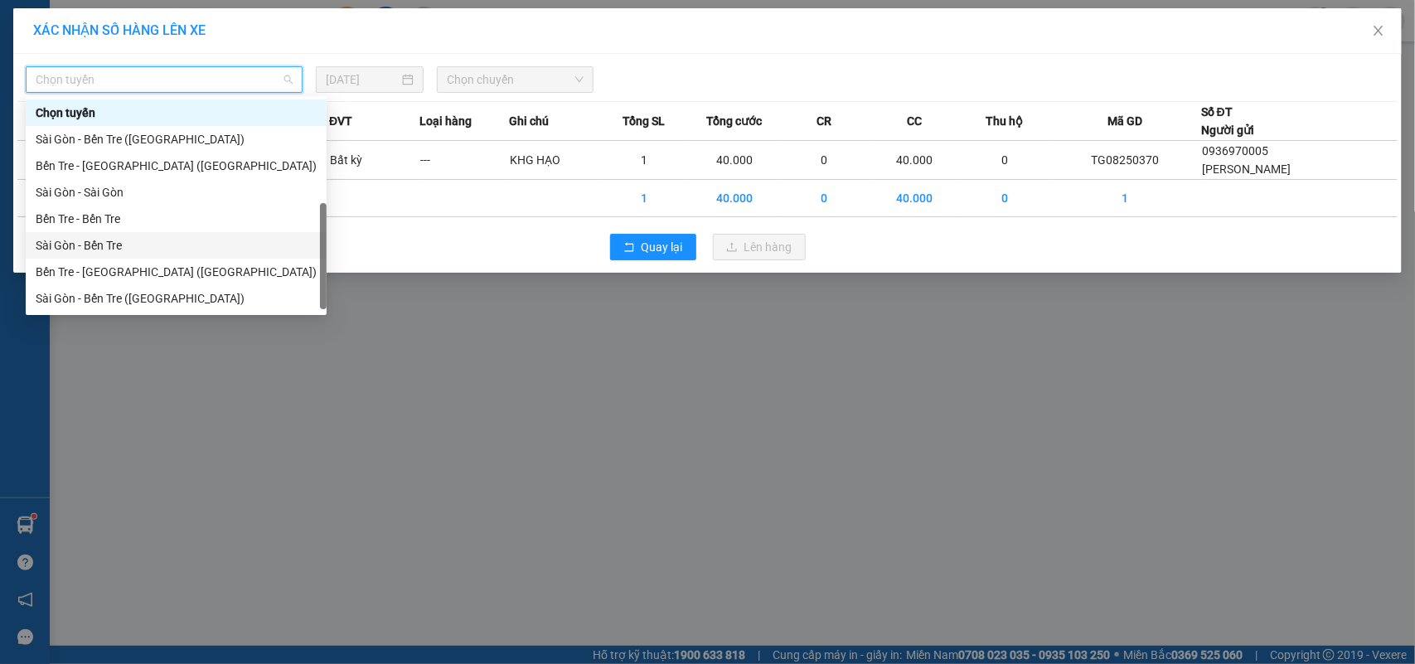
scroll to position [26, 0]
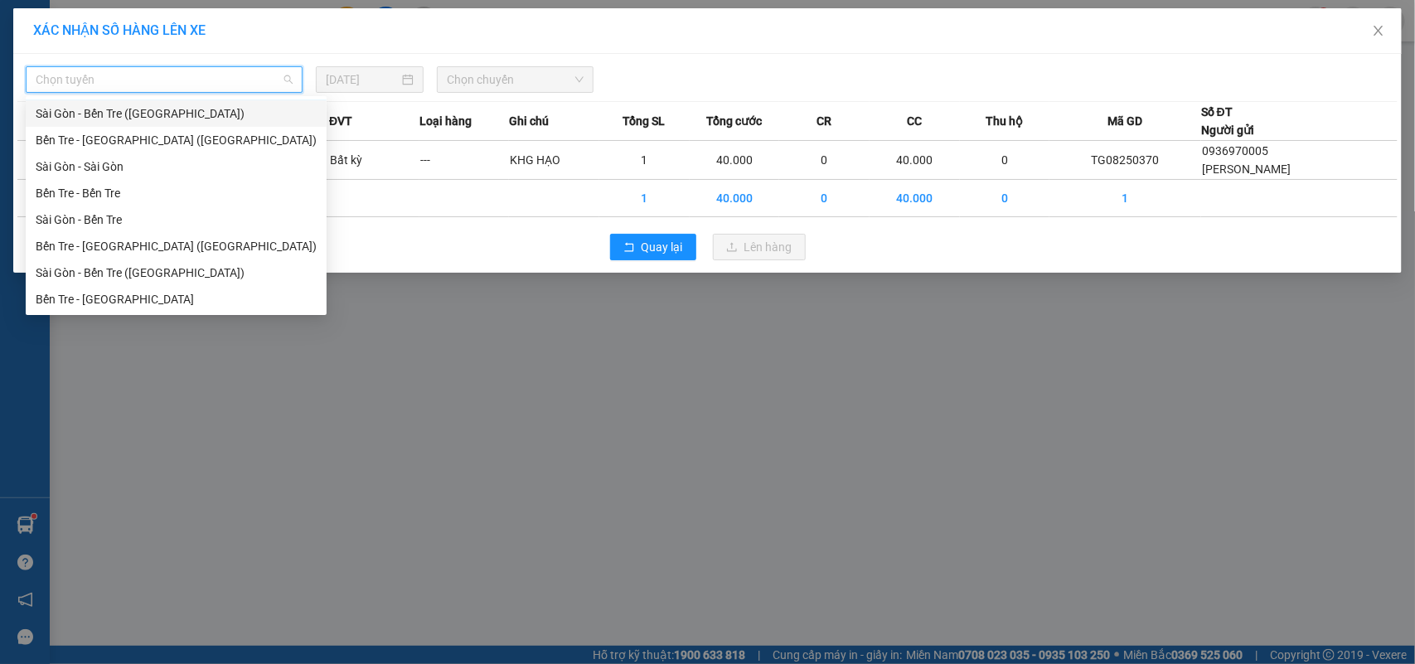
drag, startPoint x: 155, startPoint y: 109, endPoint x: 261, endPoint y: 75, distance: 111.2
click at [163, 100] on div "Sài Gòn - Bến Tre (CN)" at bounding box center [176, 113] width 301 height 27
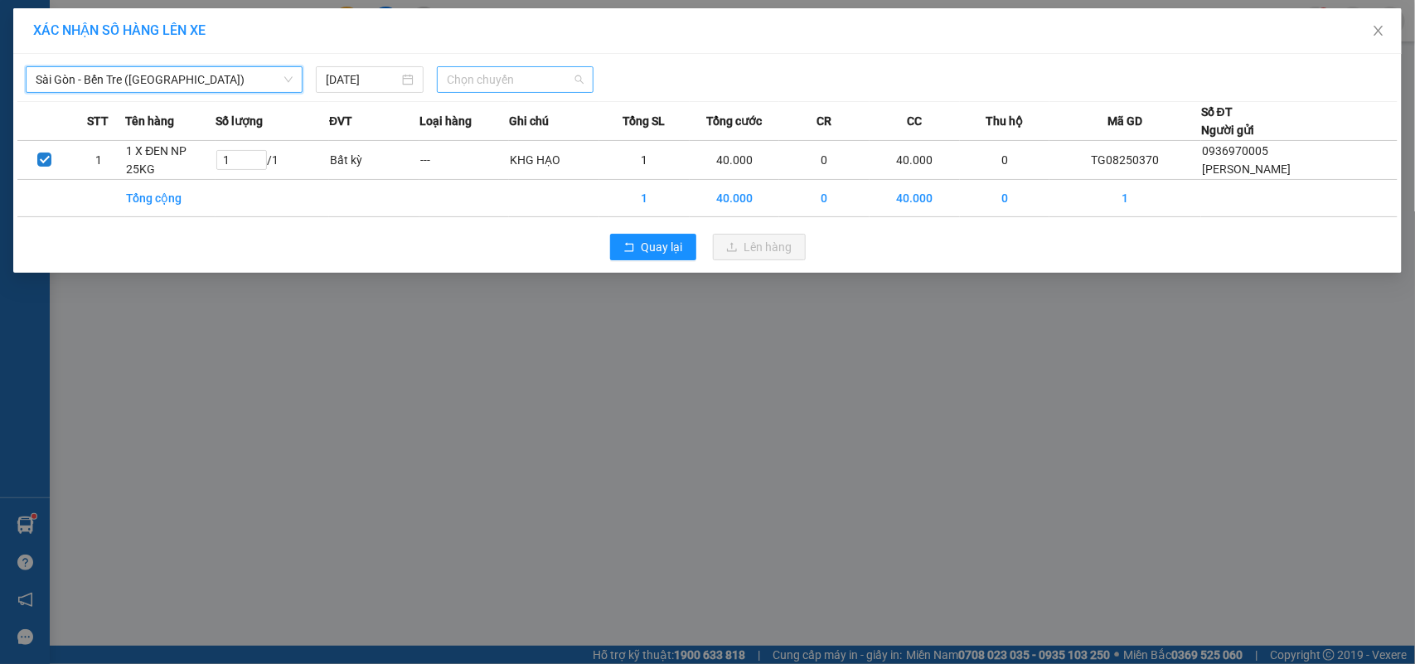
click at [550, 75] on span "Chọn chuyến" at bounding box center [515, 79] width 136 height 25
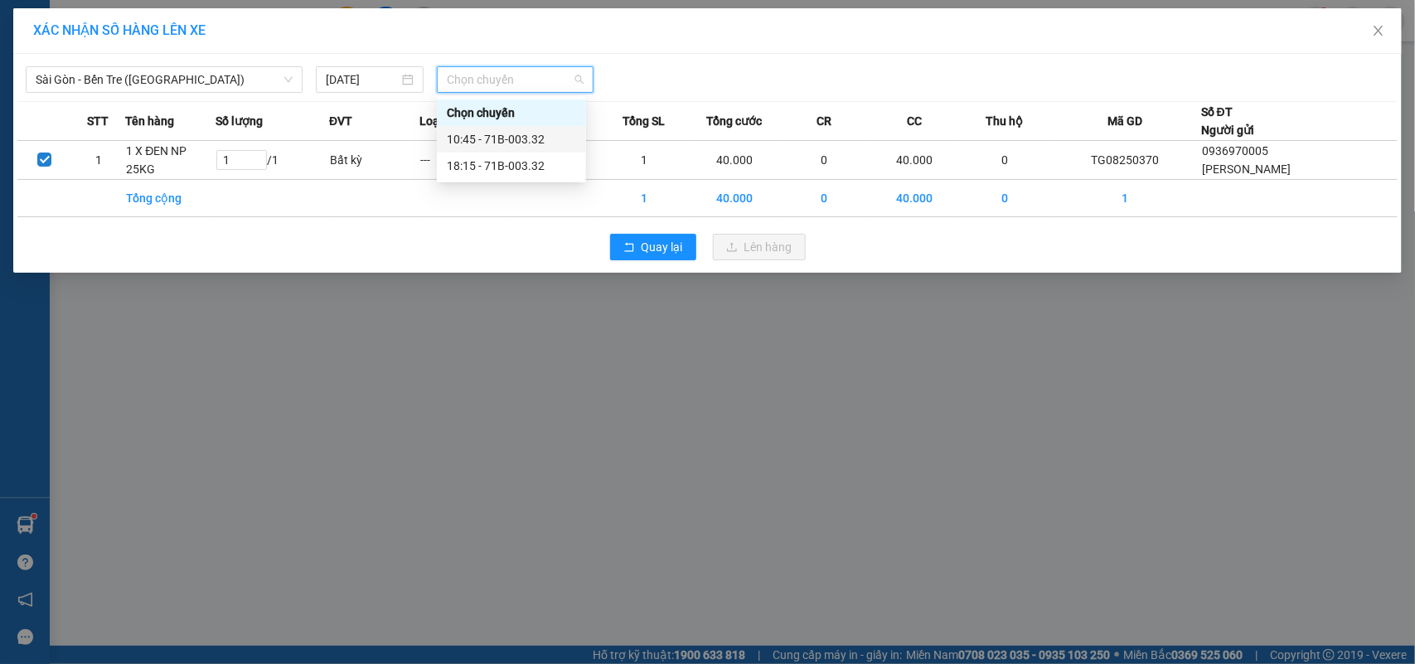
click at [523, 135] on div "10:45 - 71B-003.32" at bounding box center [511, 139] width 129 height 18
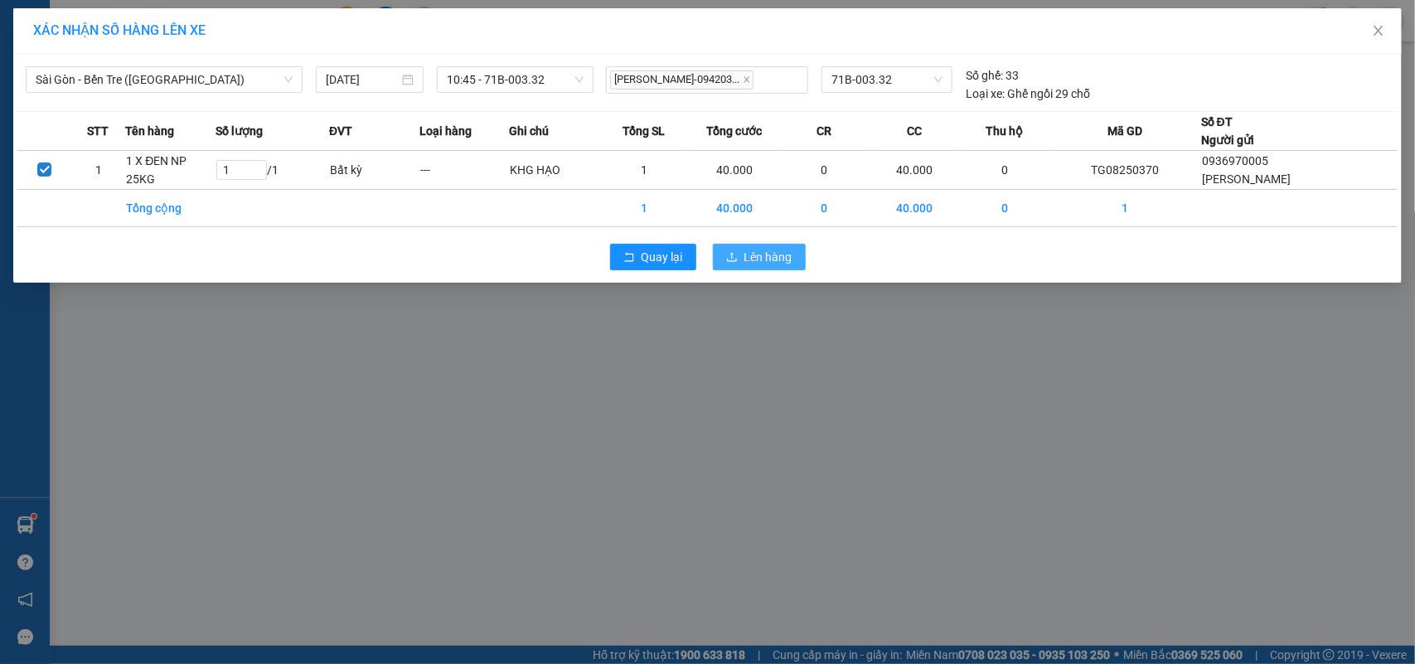
click at [756, 254] on span "Lên hàng" at bounding box center [769, 257] width 48 height 18
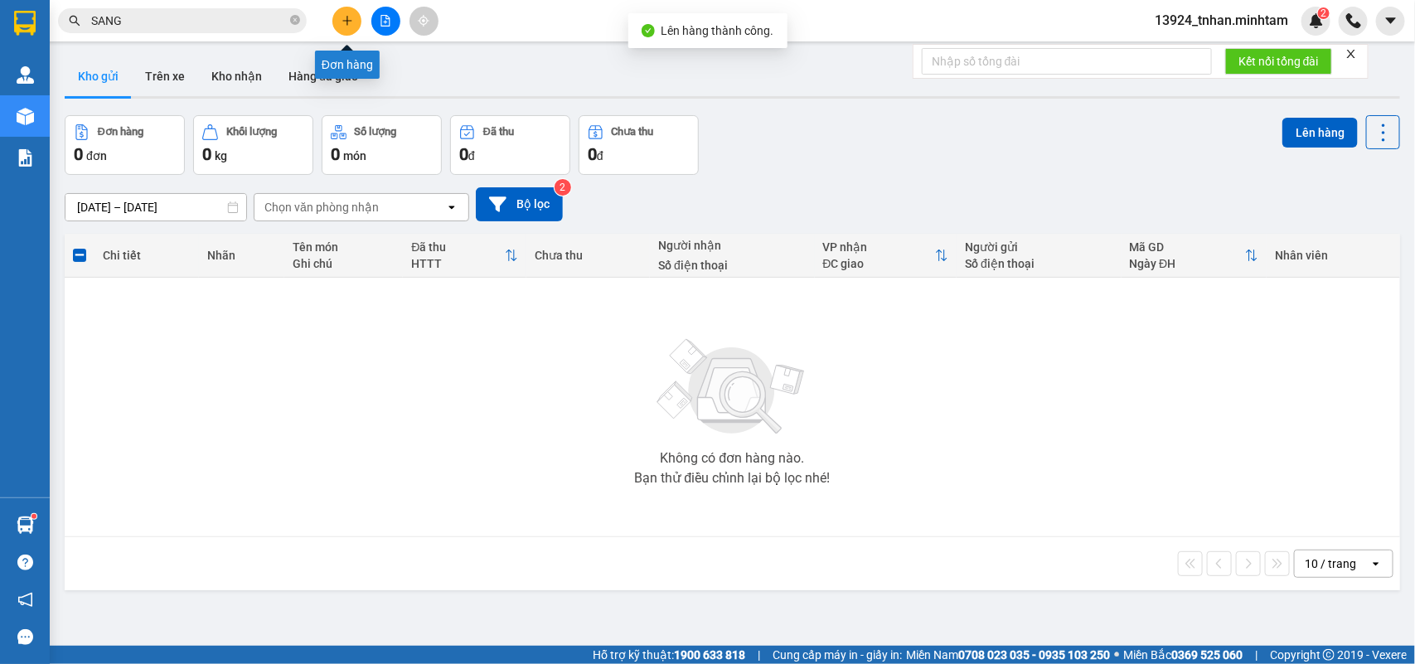
click at [346, 19] on icon "plus" at bounding box center [348, 21] width 12 height 12
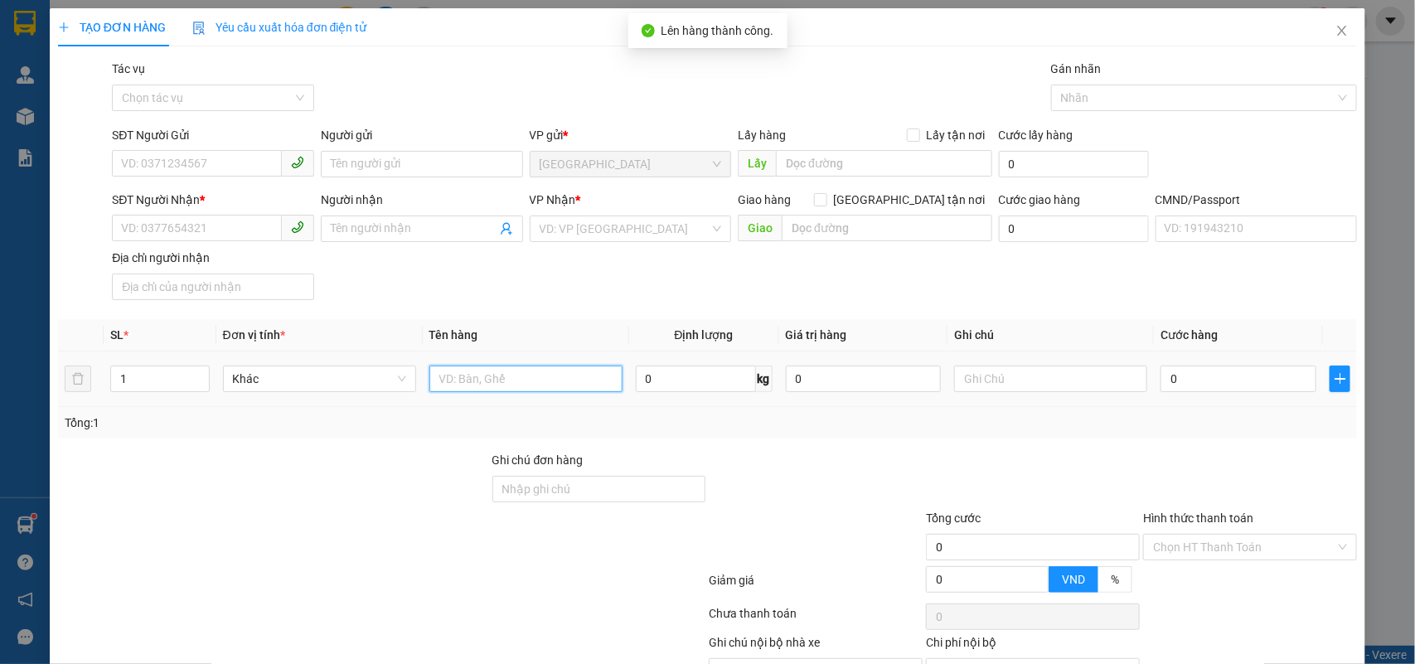
click at [560, 375] on input "text" at bounding box center [526, 379] width 193 height 27
type input "1 T NP 15 KG ( H.D.V )"
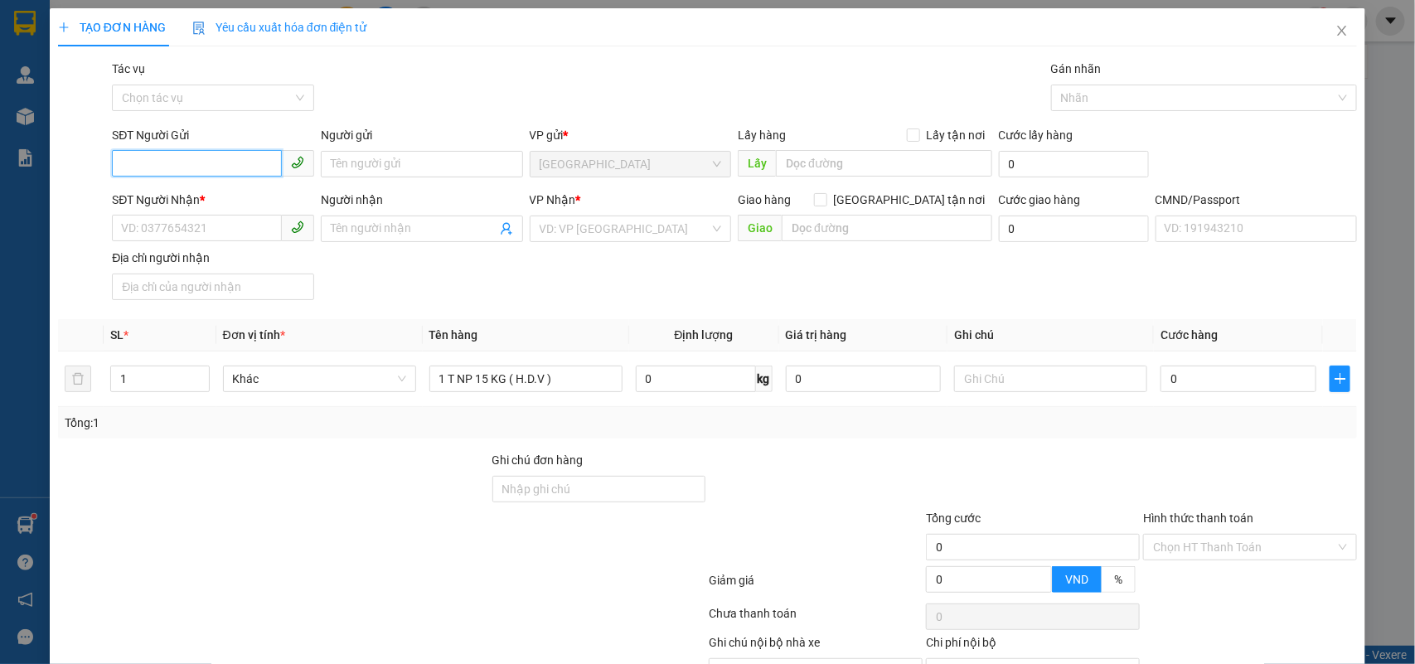
click at [234, 150] on input "SĐT Người Gửi" at bounding box center [197, 163] width 170 height 27
type input "0985272979"
click at [226, 197] on div "0985272979 - TRUNG" at bounding box center [211, 198] width 180 height 18
type input "TRUNG"
type input "0903901583"
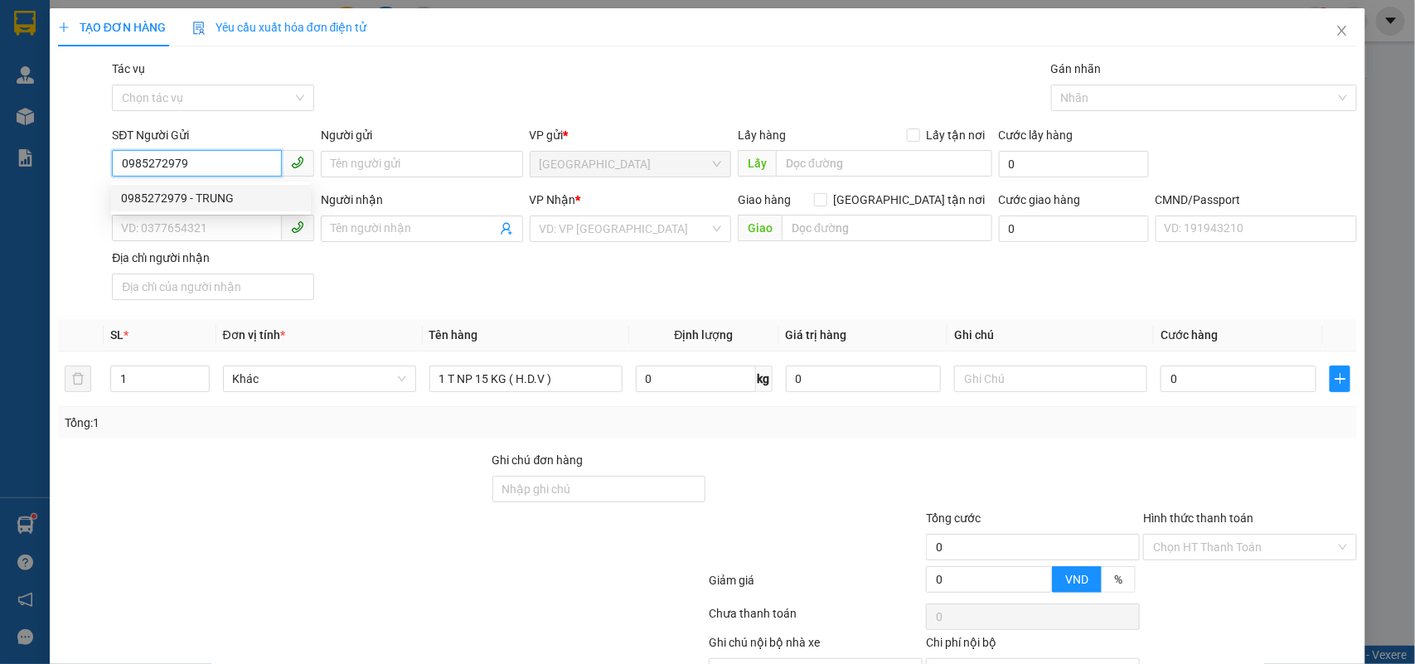
type input "SỌI"
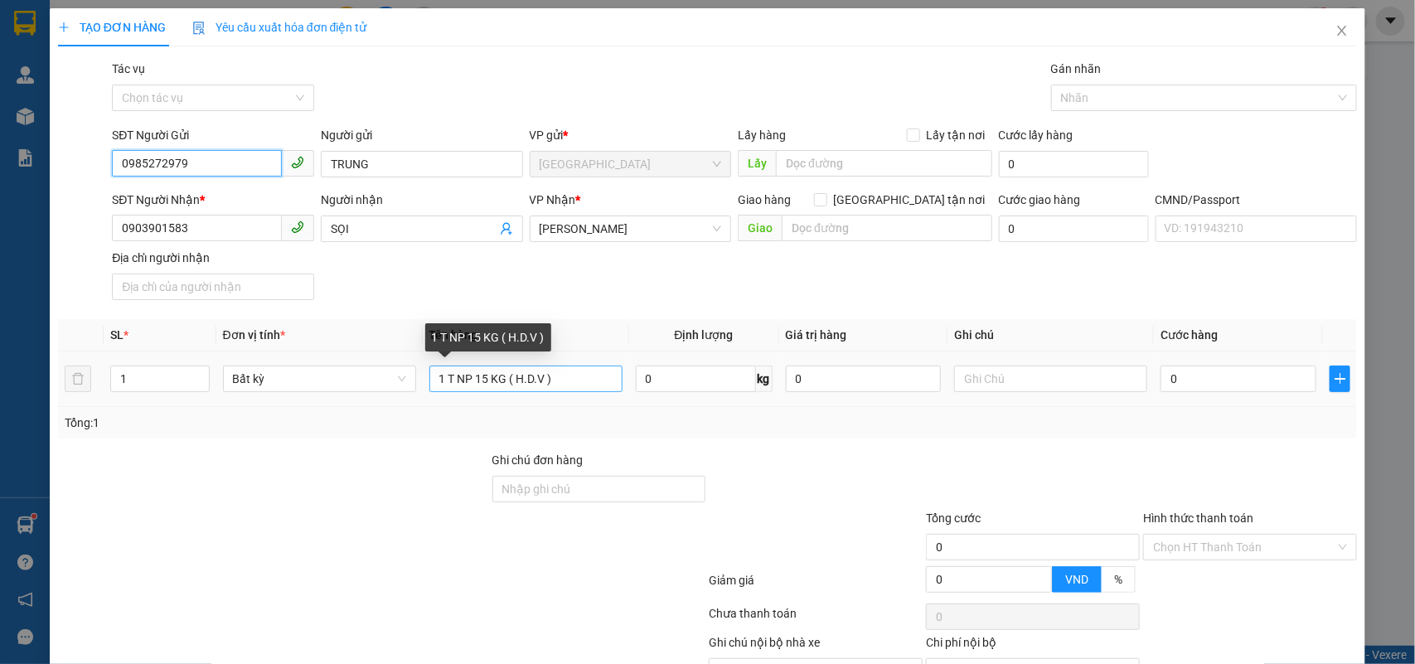
type input "0985272979"
click at [599, 379] on input "1 T NP 15 KG ( H.D.V )" at bounding box center [526, 379] width 193 height 27
type input "1 T NP 15 KG ( H.D.V ) ( HƯ BỂ KHÔNG ĐỀN )"
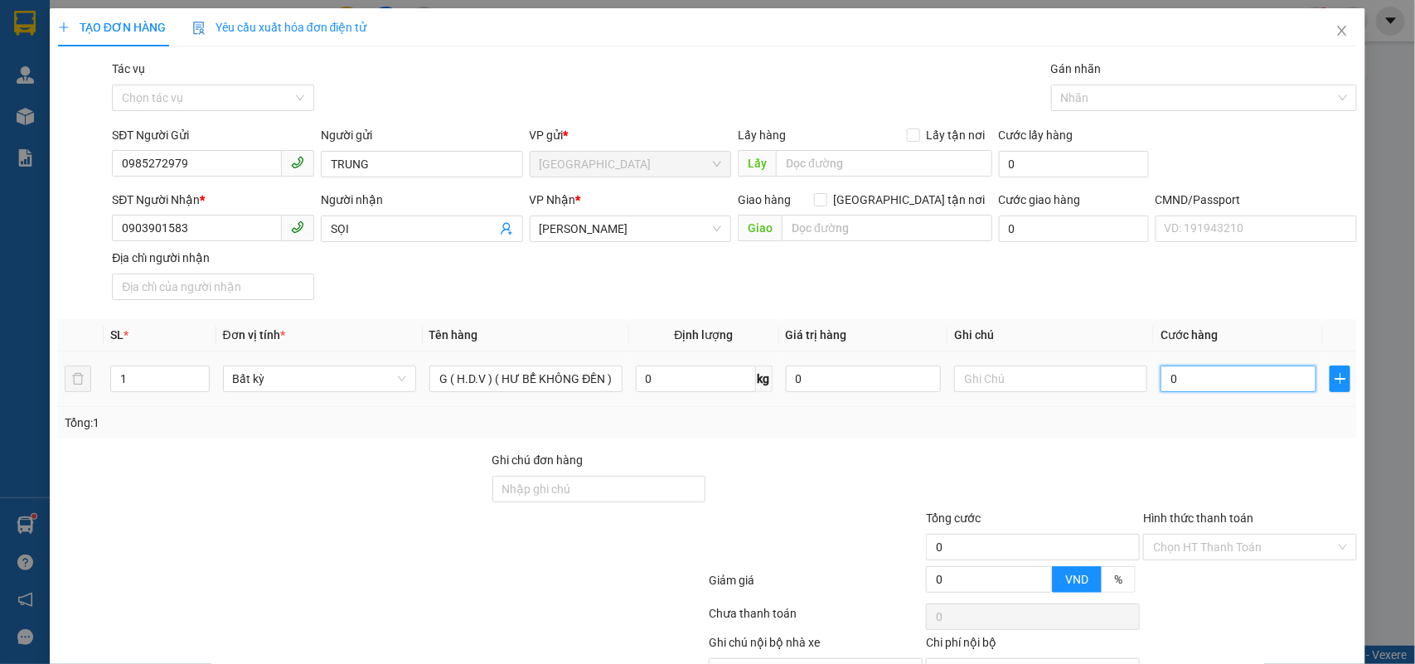
click at [1266, 371] on input "0" at bounding box center [1239, 379] width 156 height 27
type input "3"
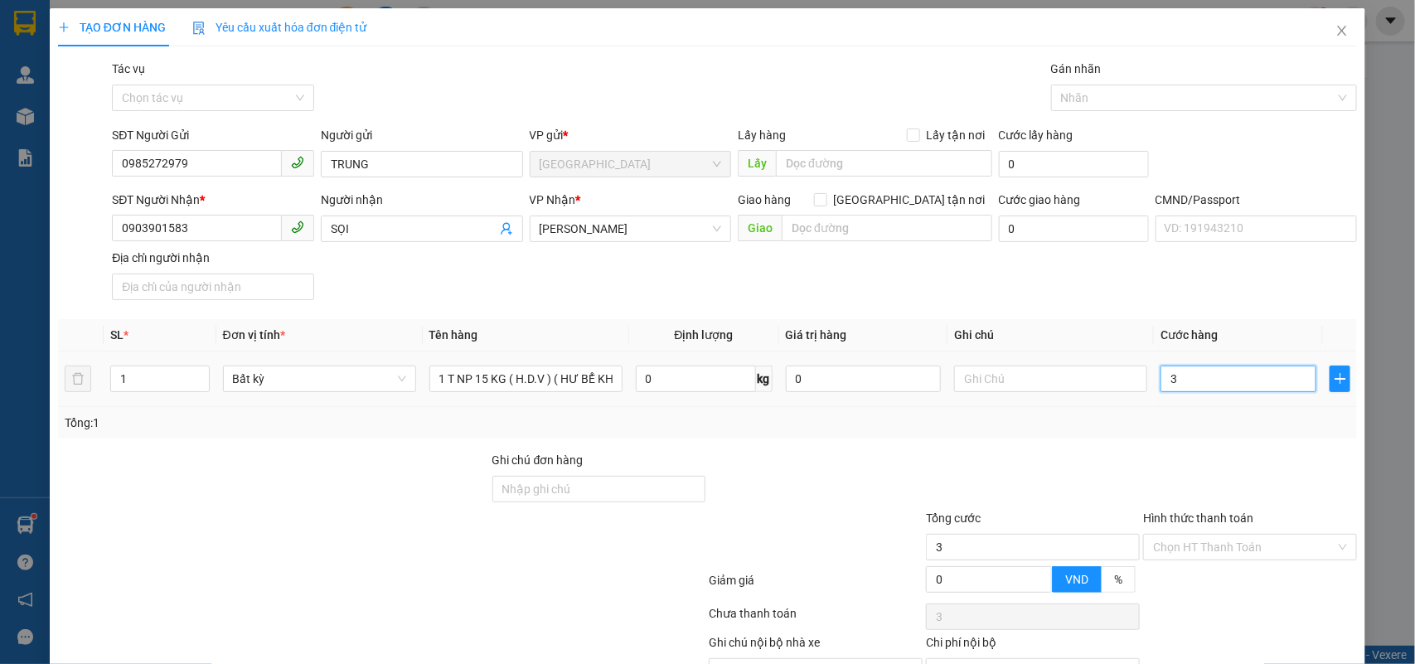
type input "30"
type input "30.000"
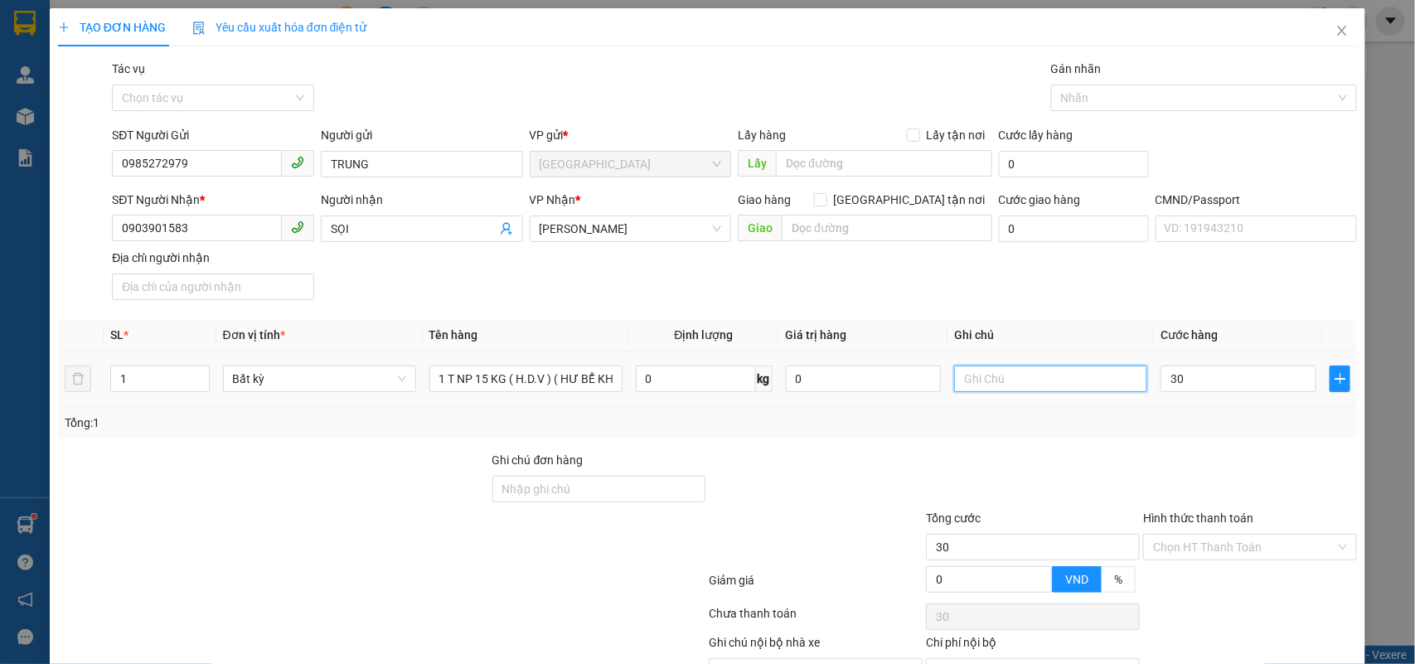
type input "30.000"
click at [1041, 379] on input "text" at bounding box center [1050, 379] width 193 height 27
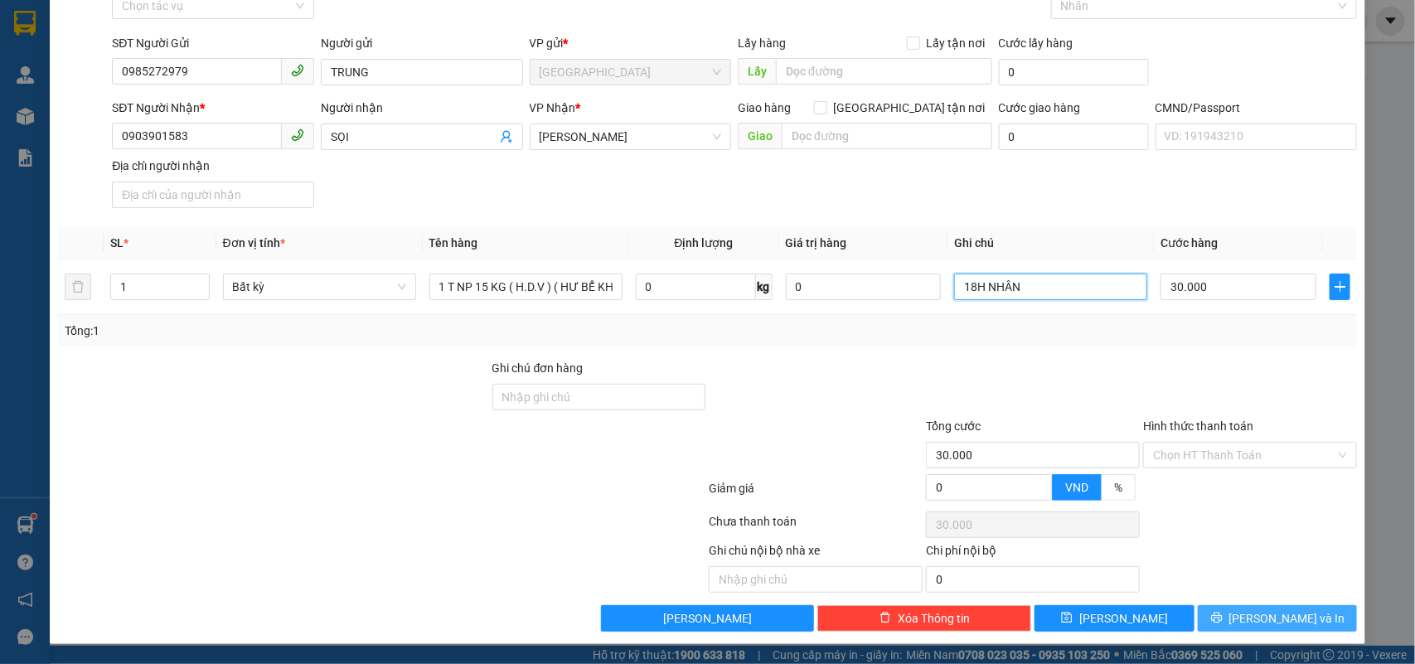
type input "18H NHÂN"
click at [1323, 623] on button "[PERSON_NAME] và In" at bounding box center [1277, 618] width 159 height 27
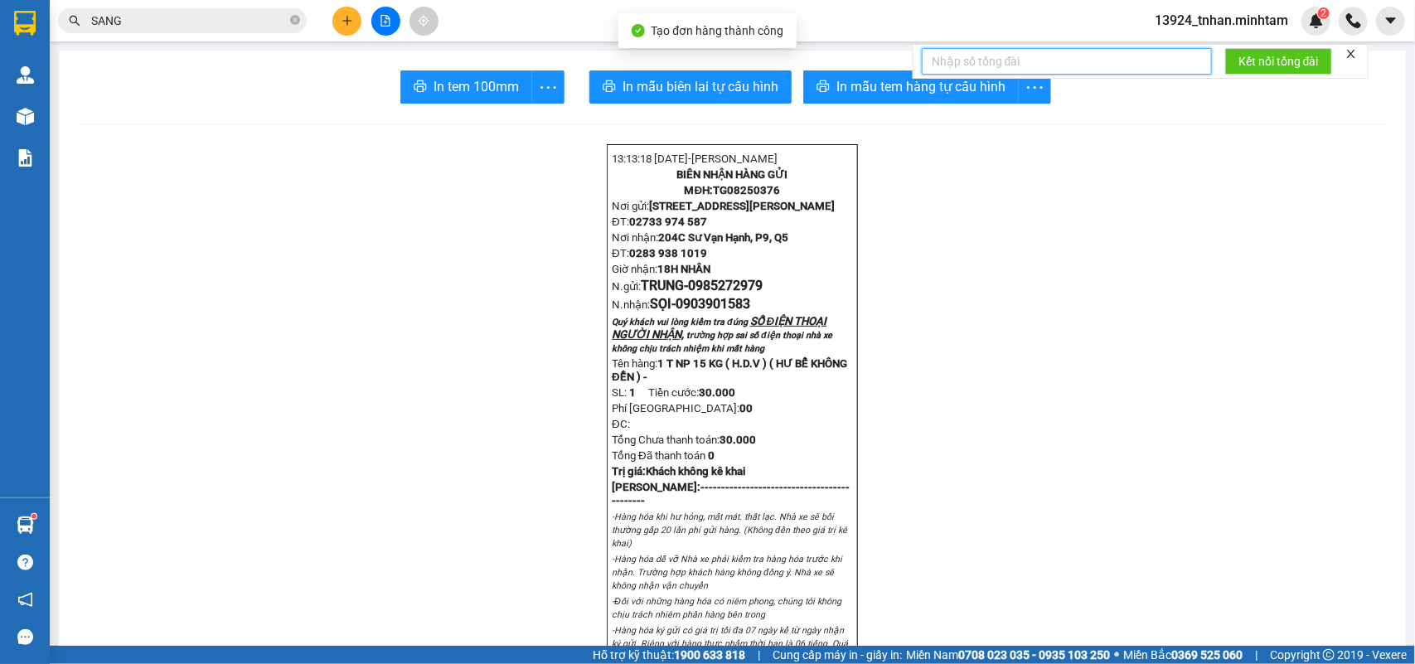
click at [939, 70] on input "text" at bounding box center [1067, 61] width 290 height 27
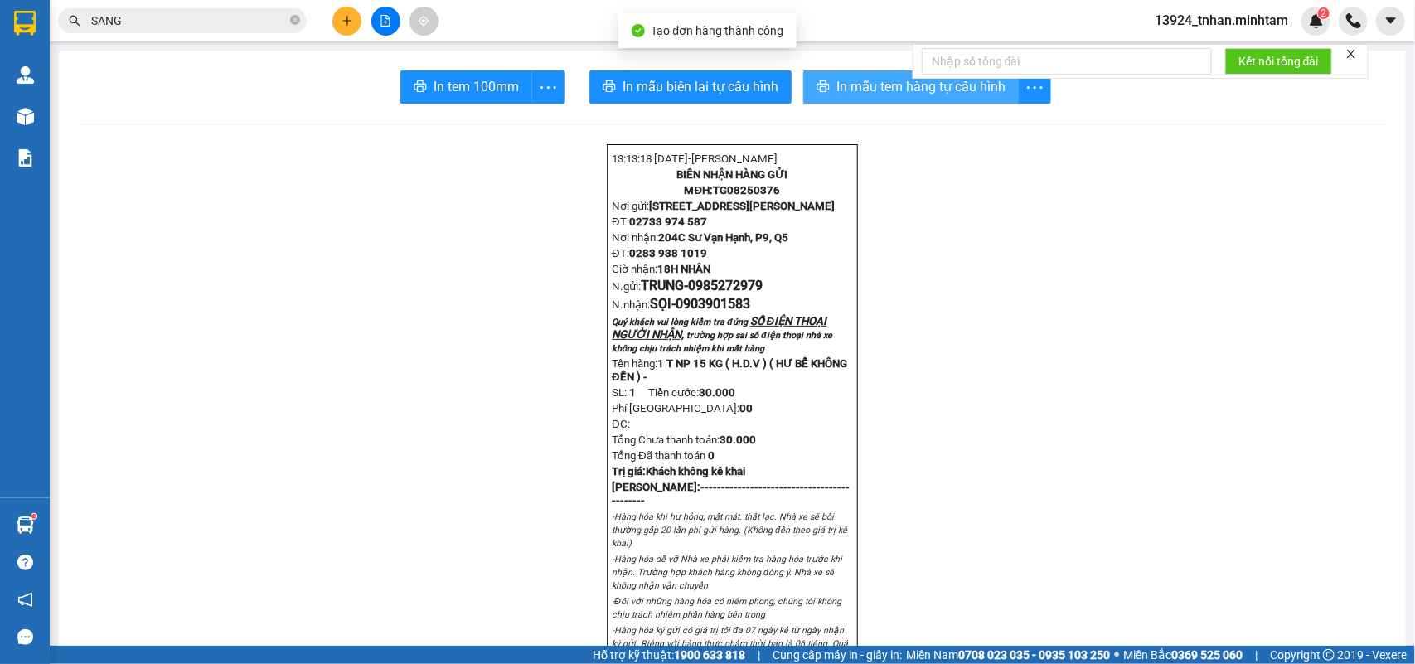
click at [926, 88] on span "In mẫu tem hàng tự cấu hình" at bounding box center [921, 86] width 169 height 21
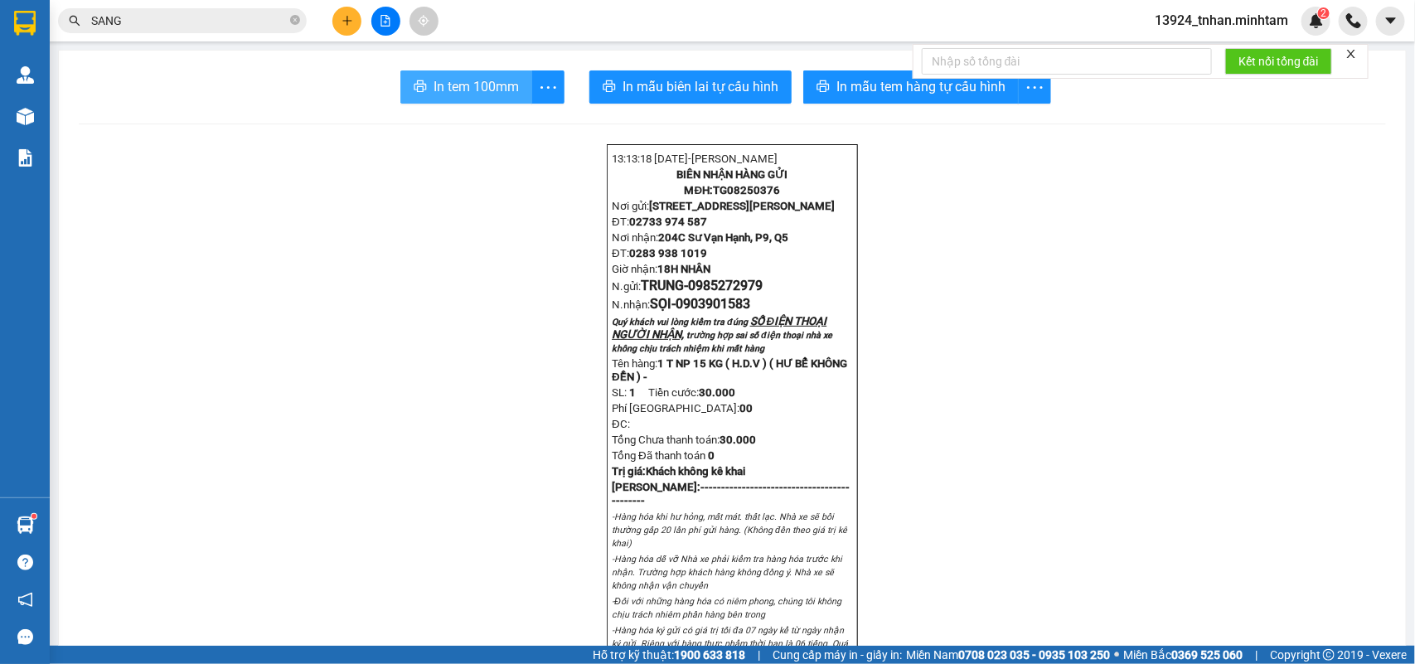
click at [493, 88] on span "In tem 100mm" at bounding box center [476, 86] width 85 height 21
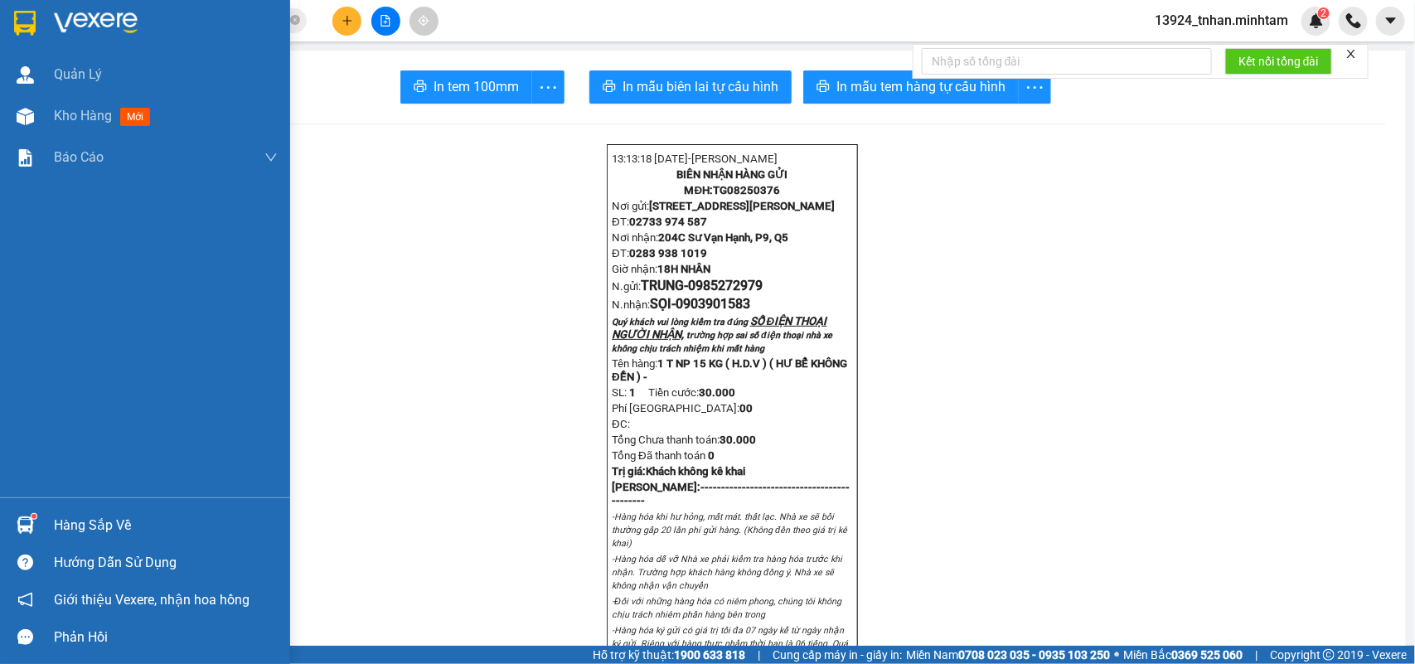
click at [109, 524] on div "Hàng sắp về" at bounding box center [166, 525] width 224 height 25
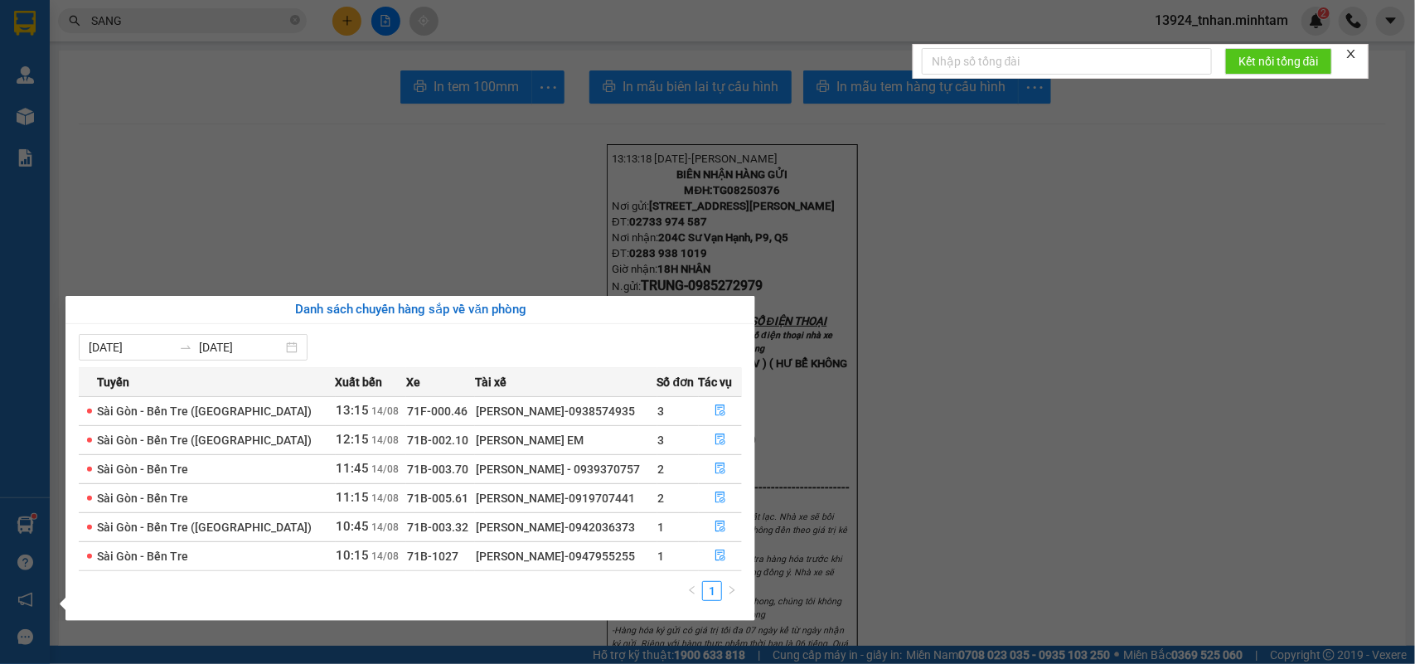
click at [196, 197] on section "Kết quả tìm kiếm ( 47 ) Bộ lọc Thuộc VP này Ngày tạo đơn gần nhất Mã ĐH Trạng t…" at bounding box center [707, 332] width 1415 height 664
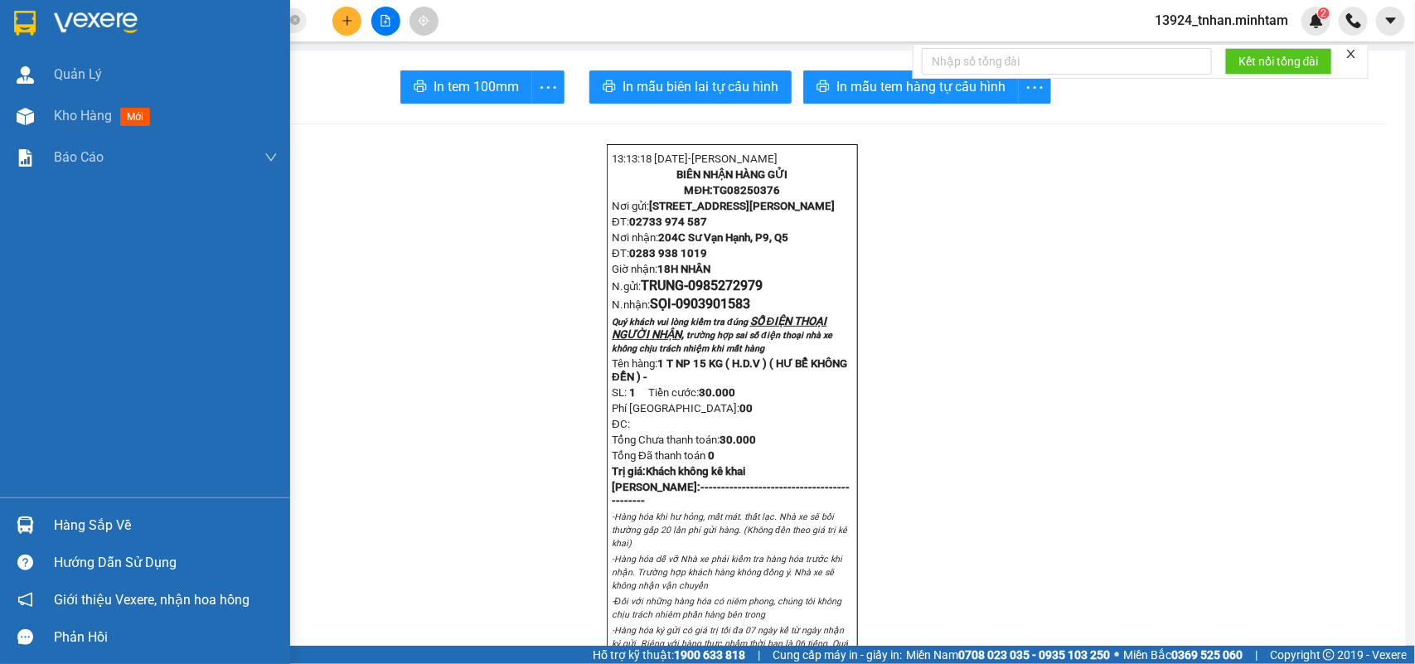
drag, startPoint x: 43, startPoint y: 507, endPoint x: 75, endPoint y: 515, distance: 32.4
click at [44, 507] on div "Hàng sắp về" at bounding box center [145, 525] width 290 height 37
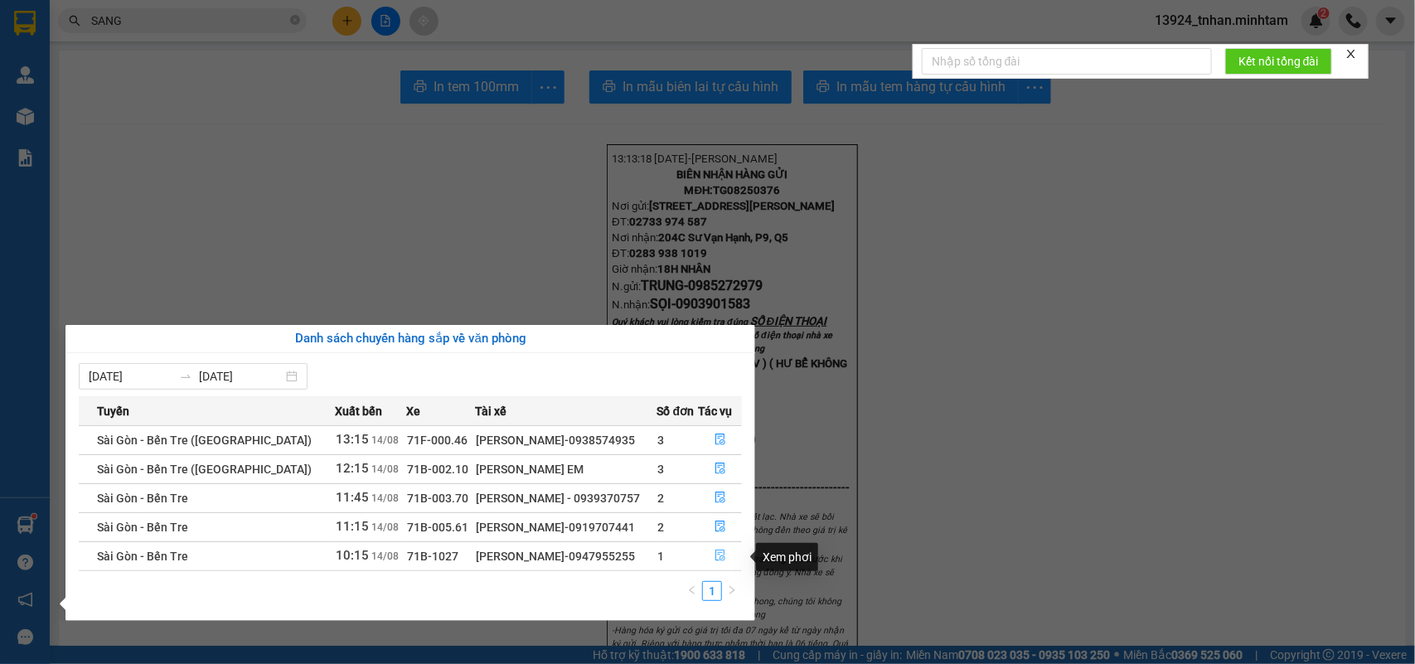
click at [722, 557] on icon "file-done" at bounding box center [721, 556] width 12 height 12
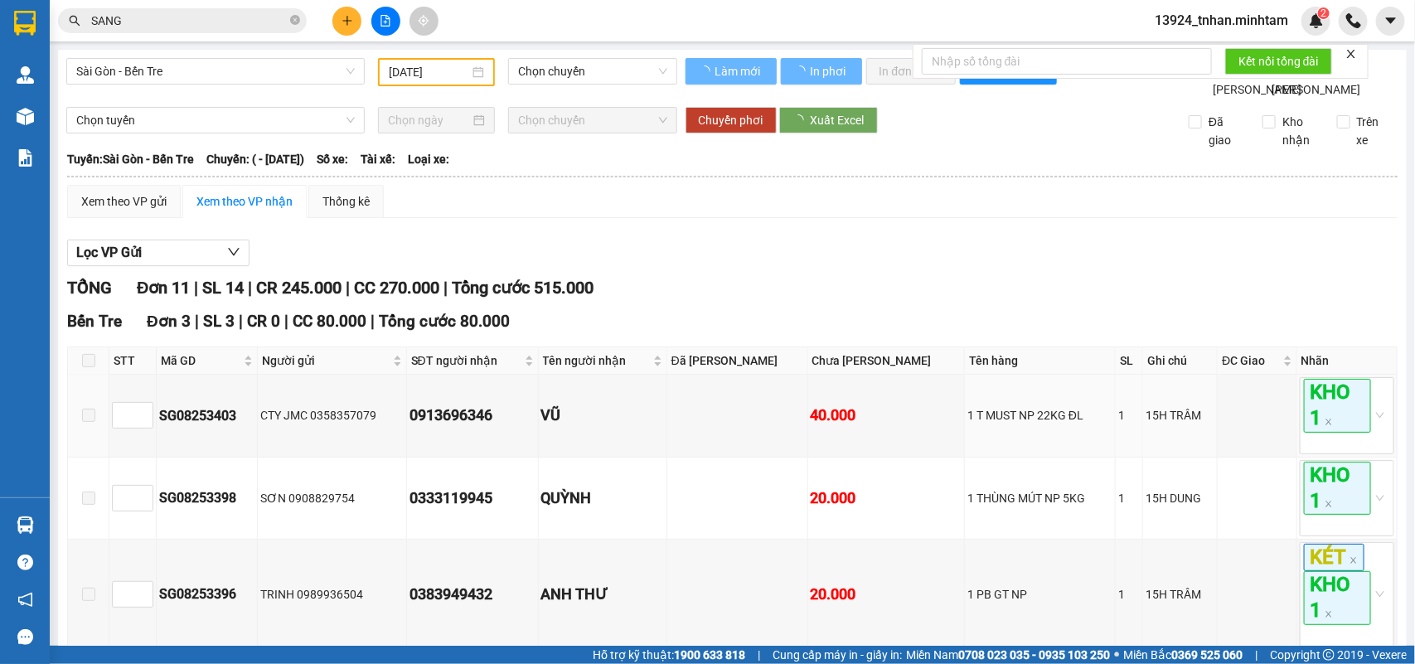
type input "[DATE]"
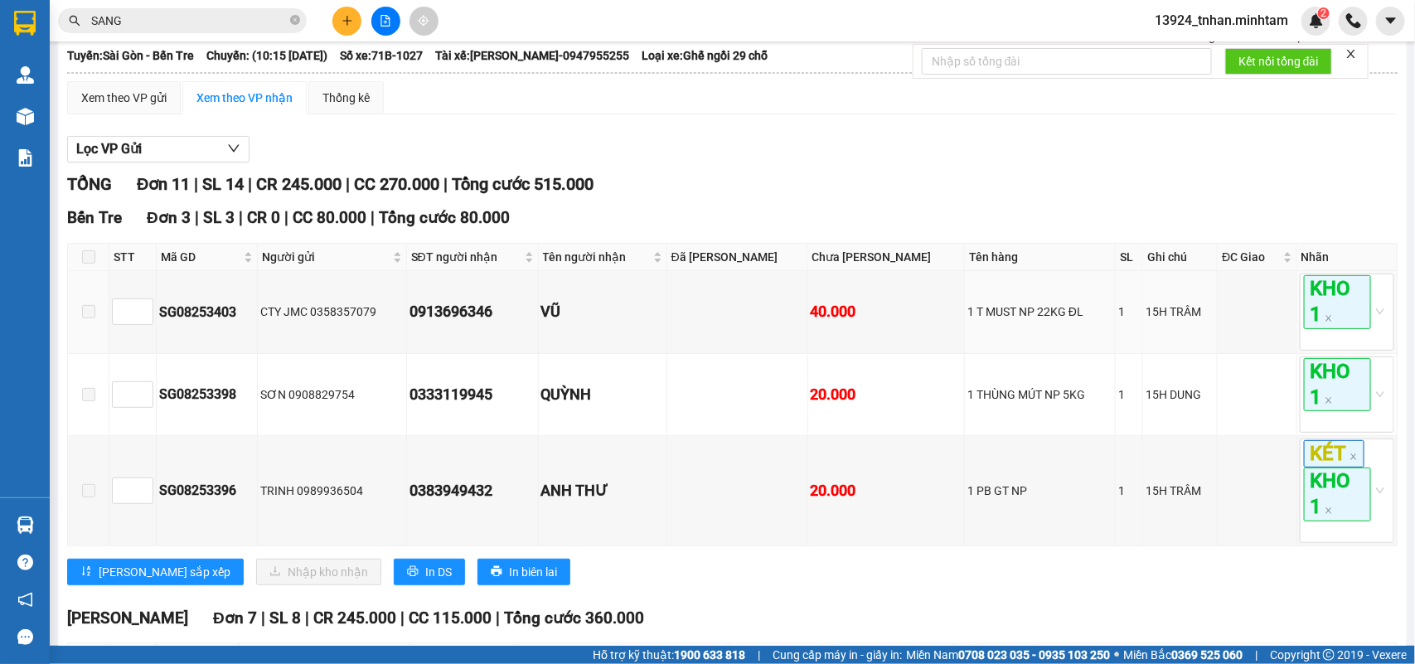
scroll to position [207, 0]
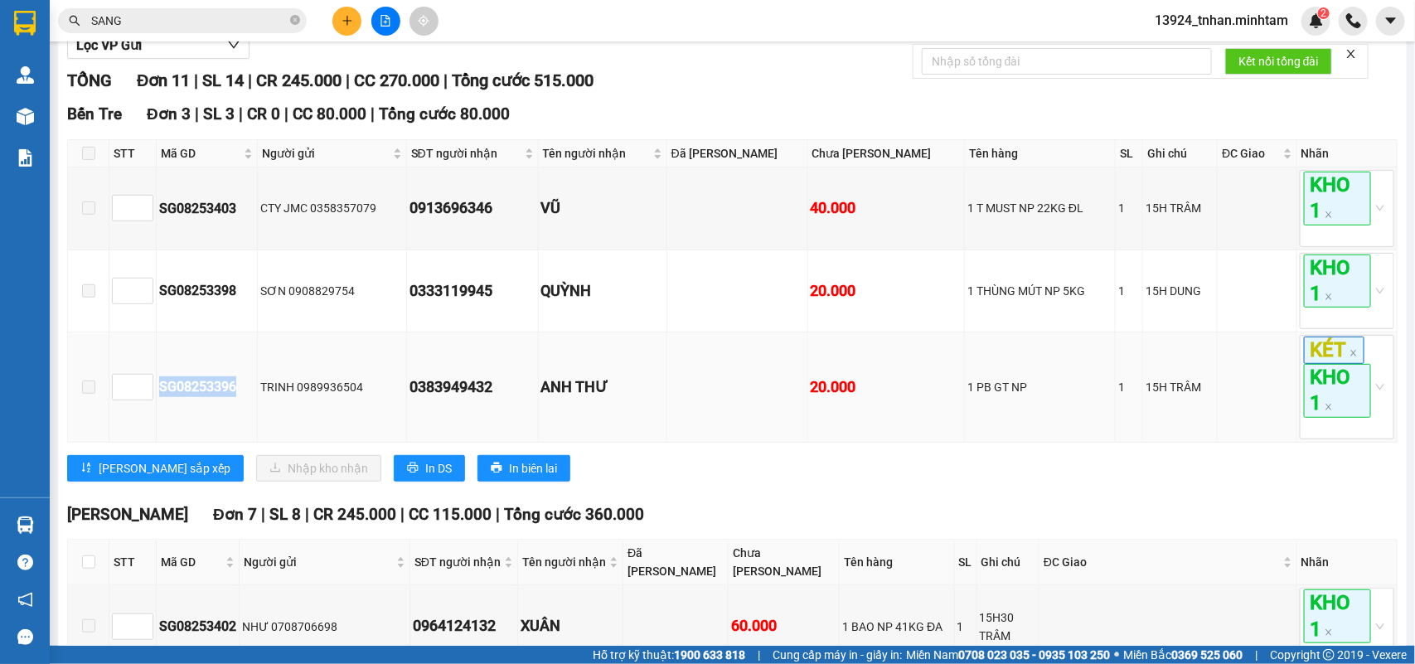
drag, startPoint x: 231, startPoint y: 427, endPoint x: 160, endPoint y: 432, distance: 70.7
click at [160, 397] on div "SG08253396" at bounding box center [206, 386] width 95 height 21
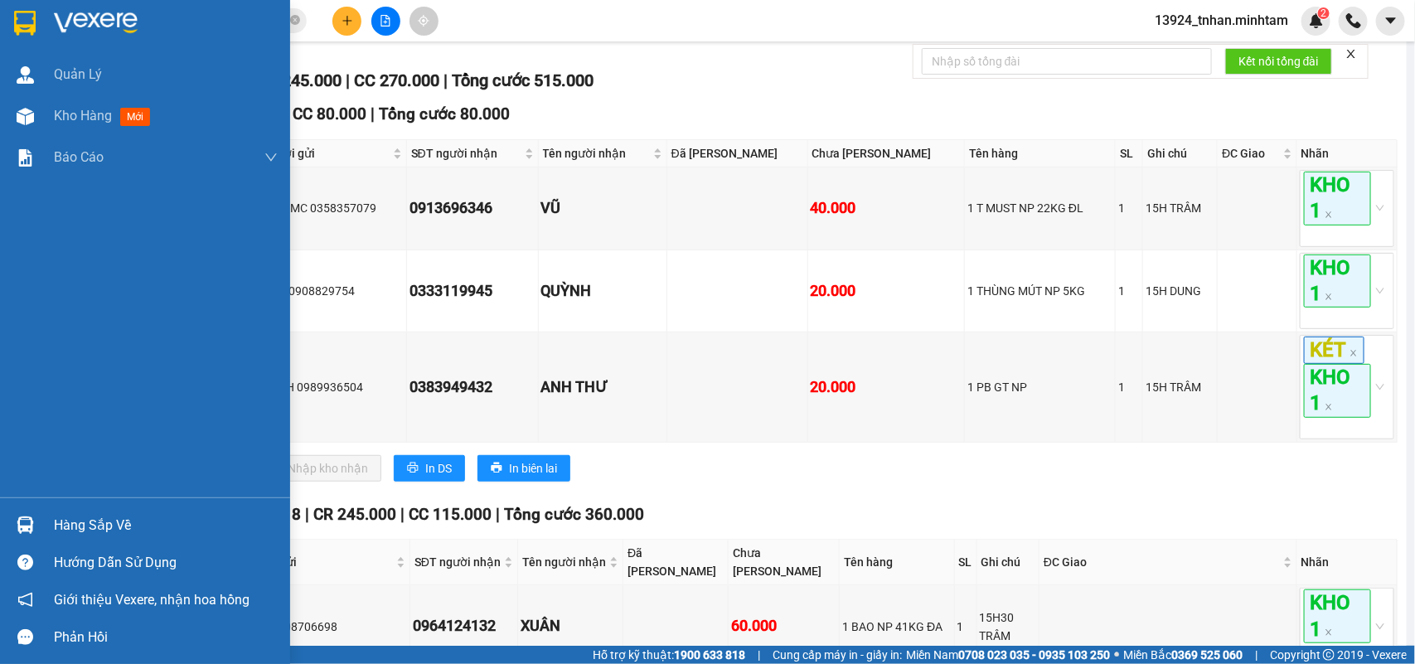
click at [75, 514] on div "Hàng sắp về" at bounding box center [166, 525] width 224 height 25
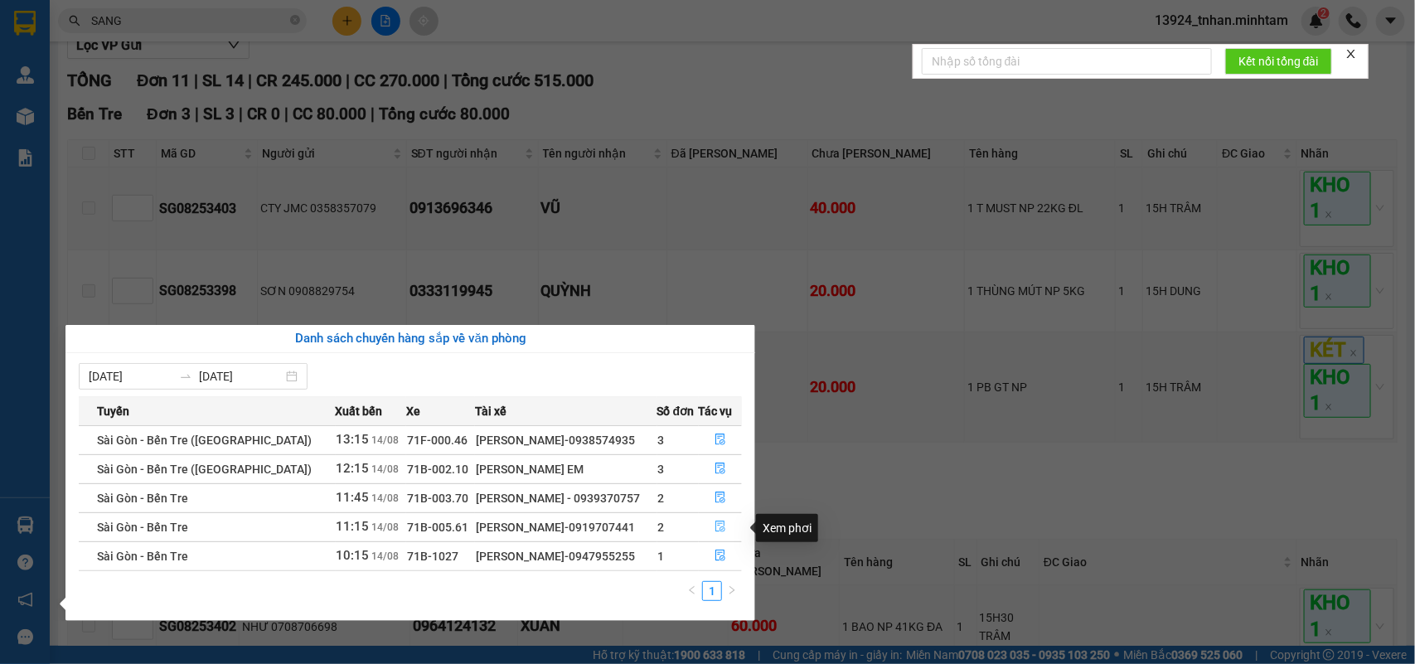
click at [707, 528] on button "button" at bounding box center [721, 527] width 42 height 27
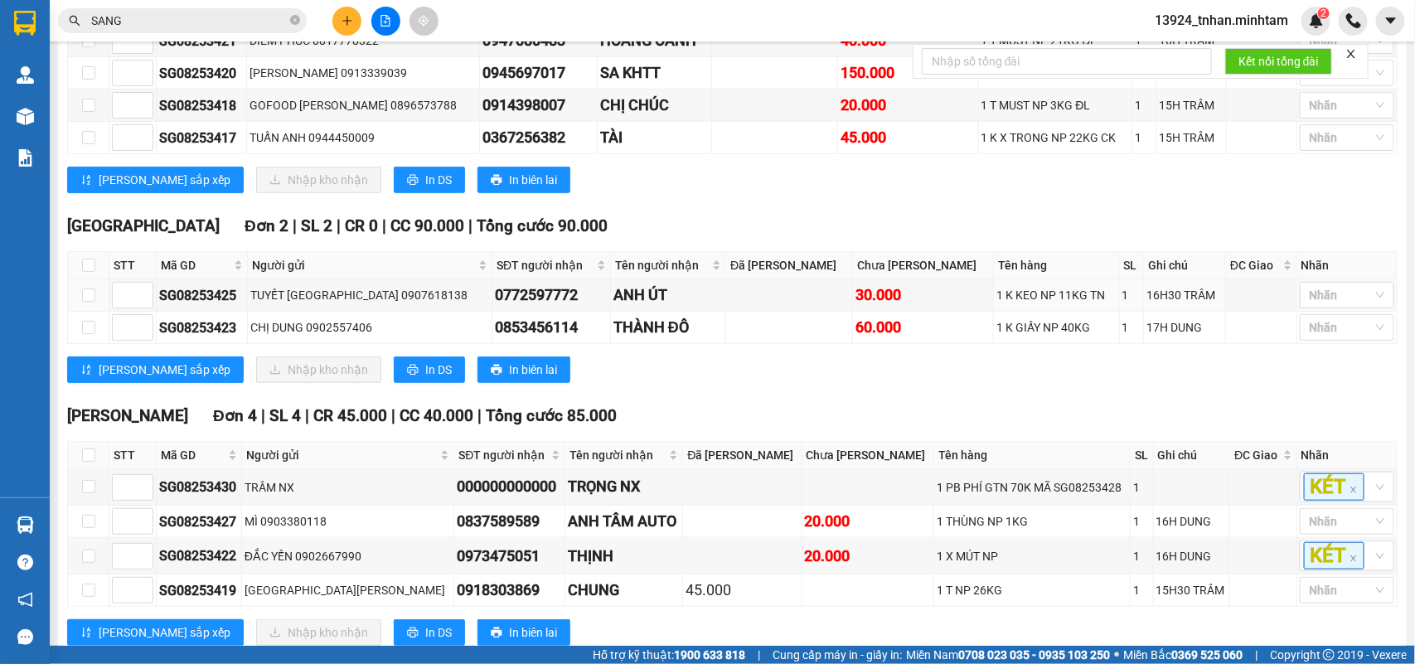
scroll to position [507, 0]
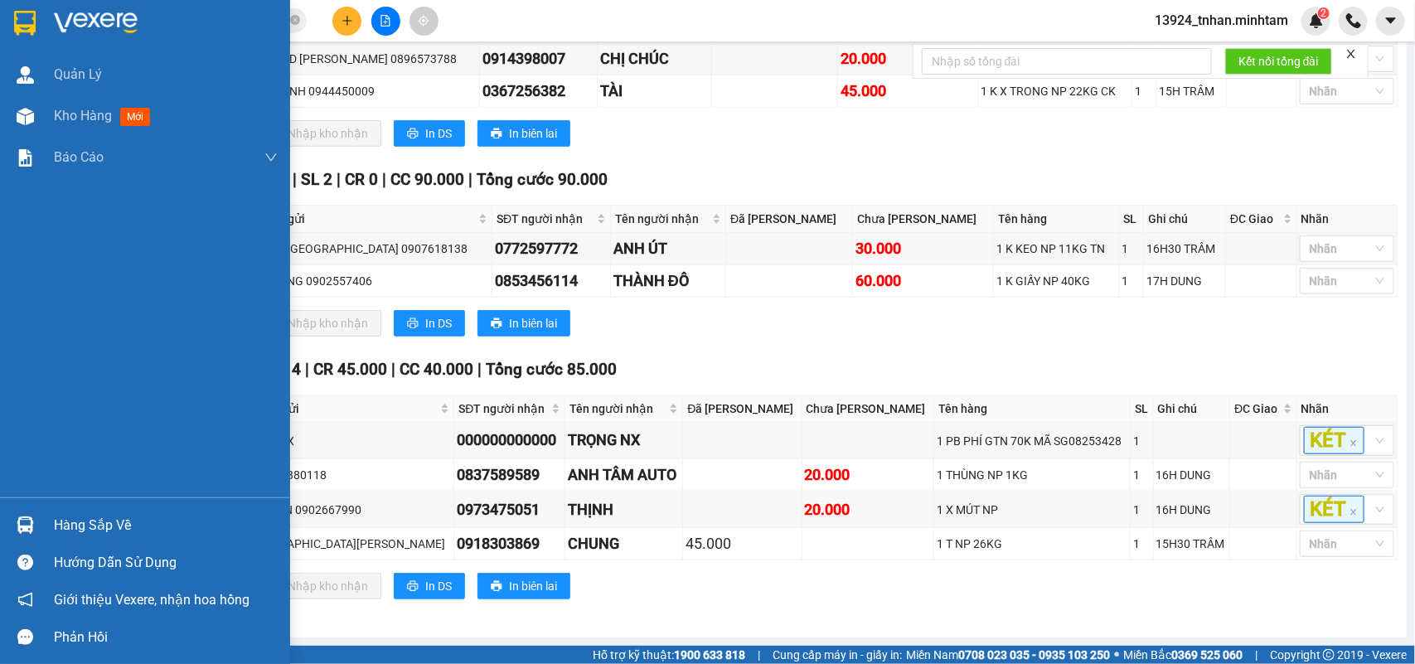
click at [8, 22] on div at bounding box center [145, 27] width 290 height 54
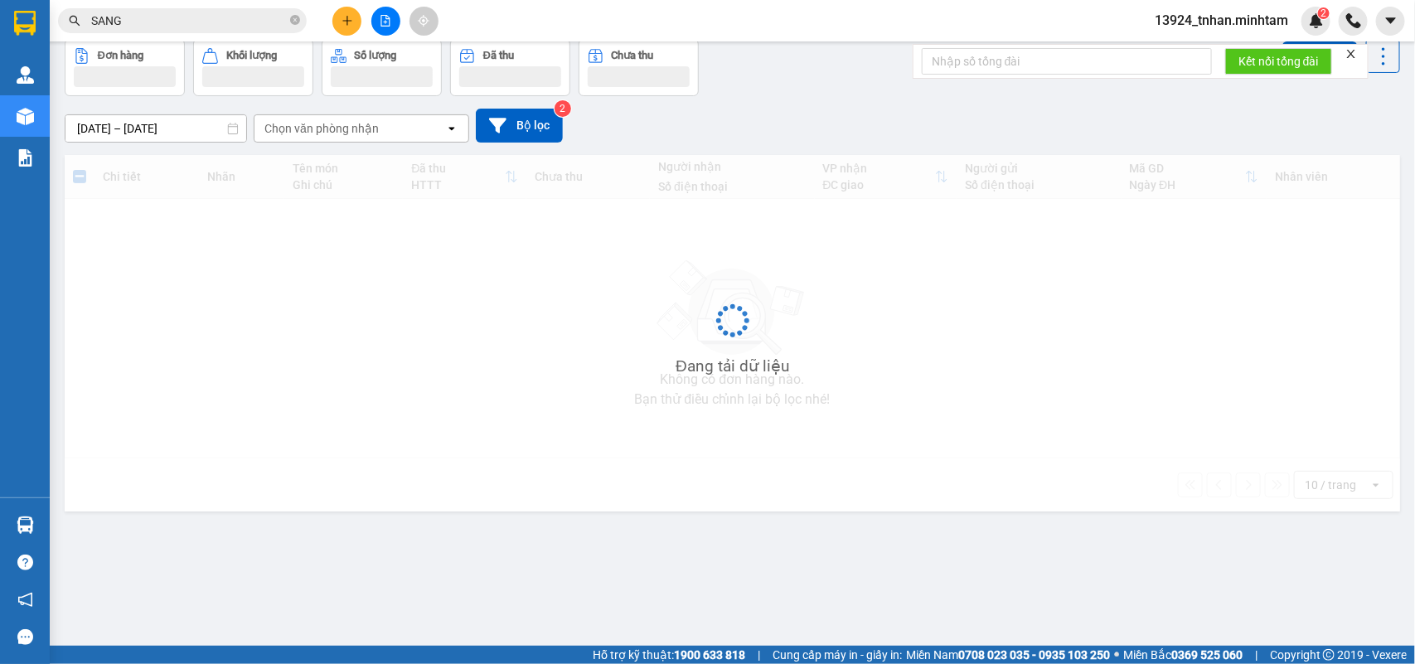
scroll to position [76, 0]
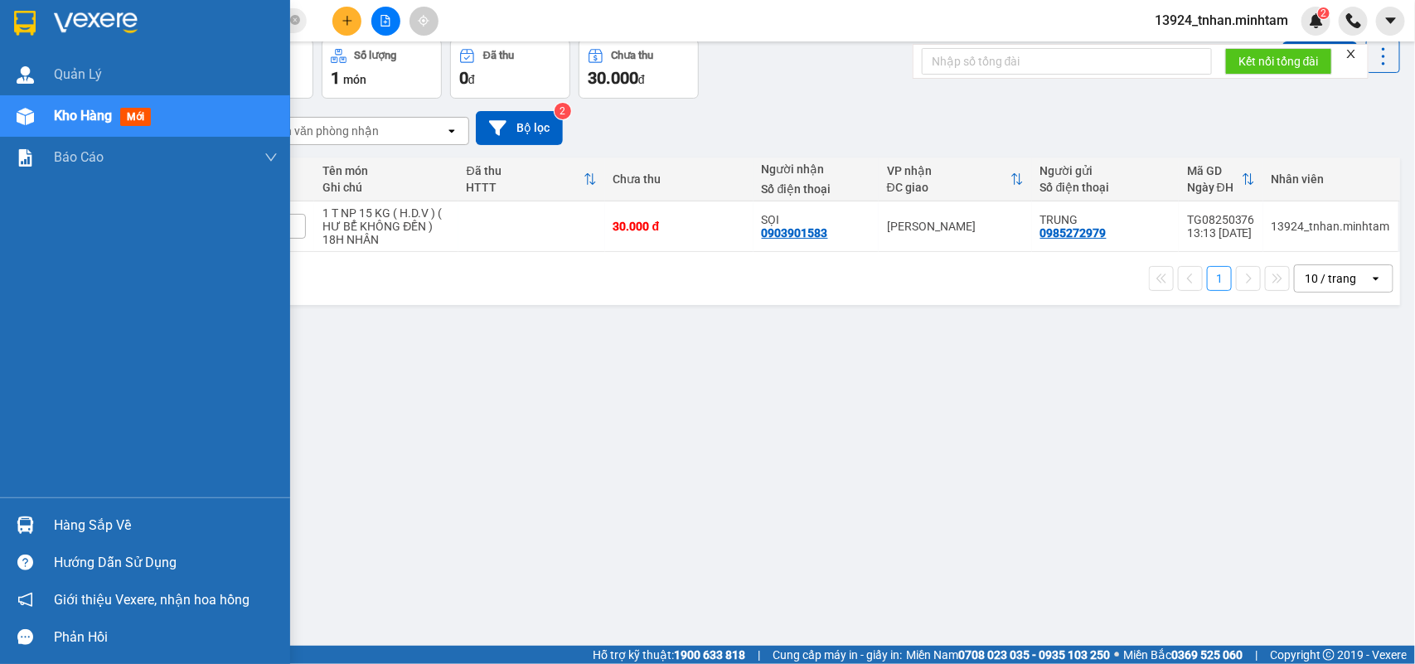
click at [50, 528] on div "Hàng sắp về" at bounding box center [145, 525] width 290 height 37
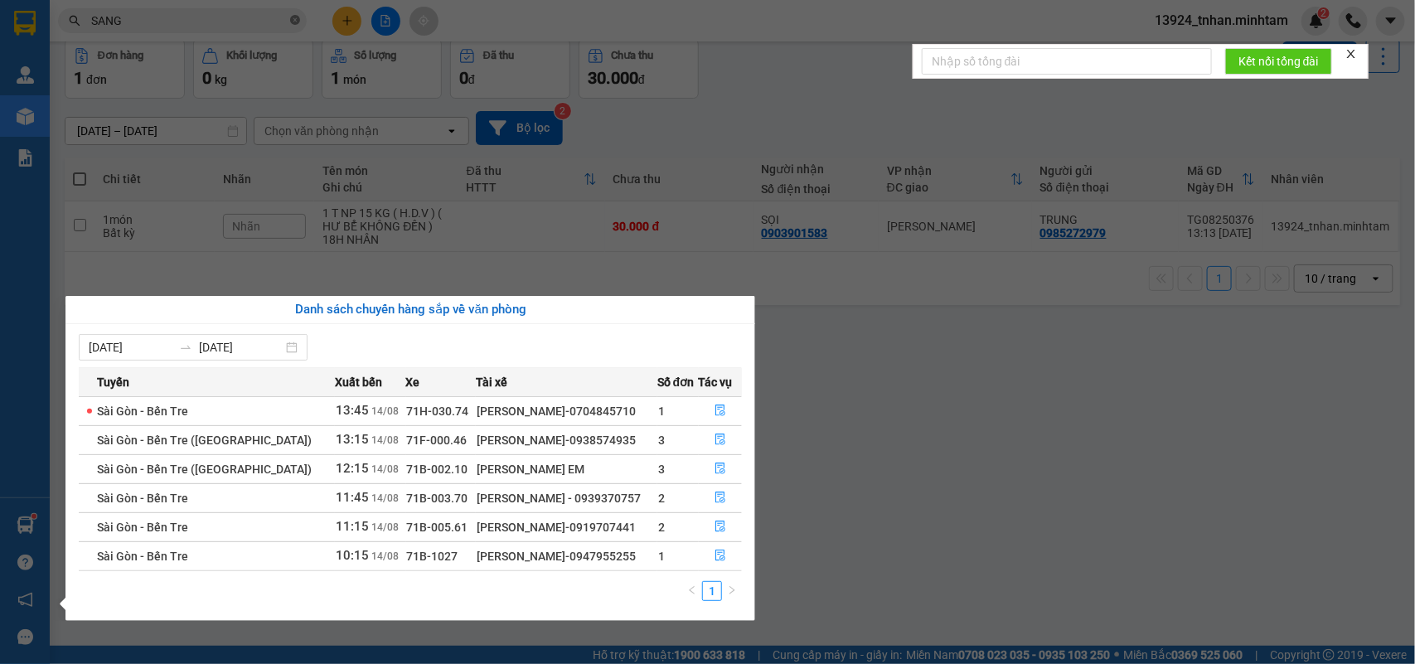
click at [300, 18] on section "Kết quả tìm kiếm ( 47 ) Bộ lọc Thuộc VP này Ngày tạo đơn gần nhất Mã ĐH Trạng t…" at bounding box center [707, 332] width 1415 height 664
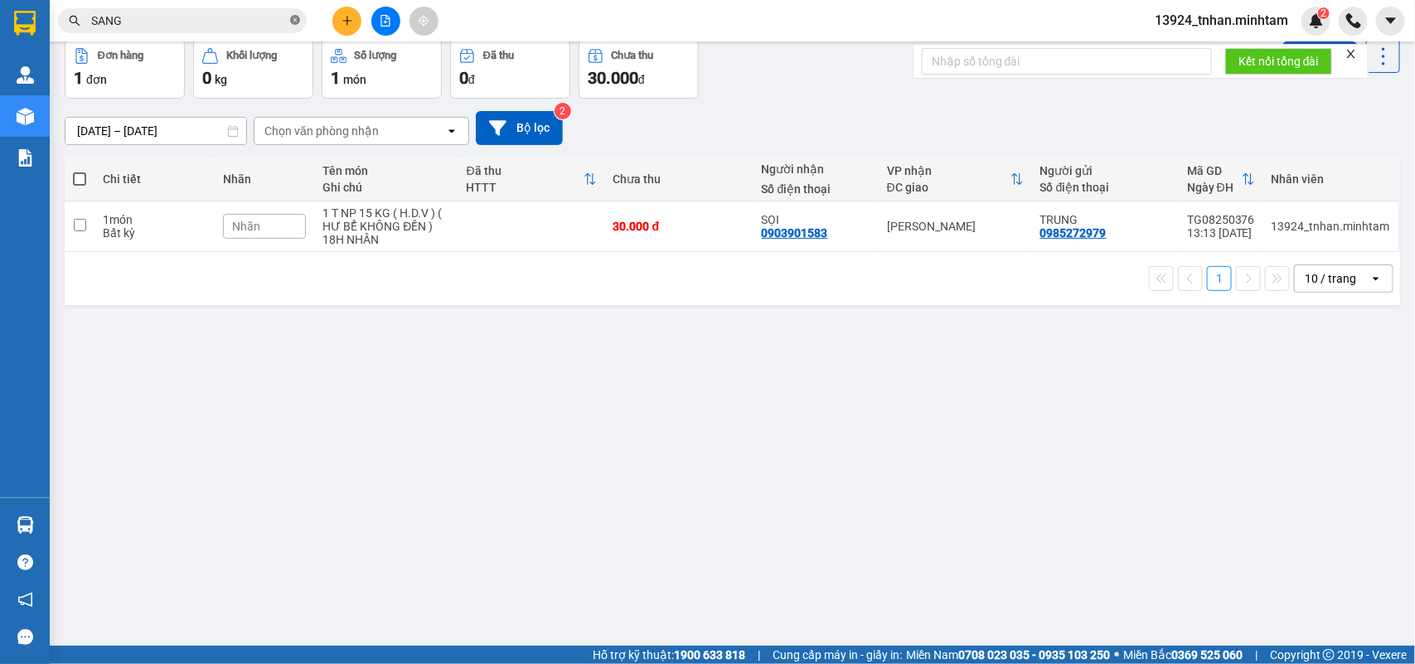
click at [299, 18] on icon "close-circle" at bounding box center [295, 20] width 10 height 10
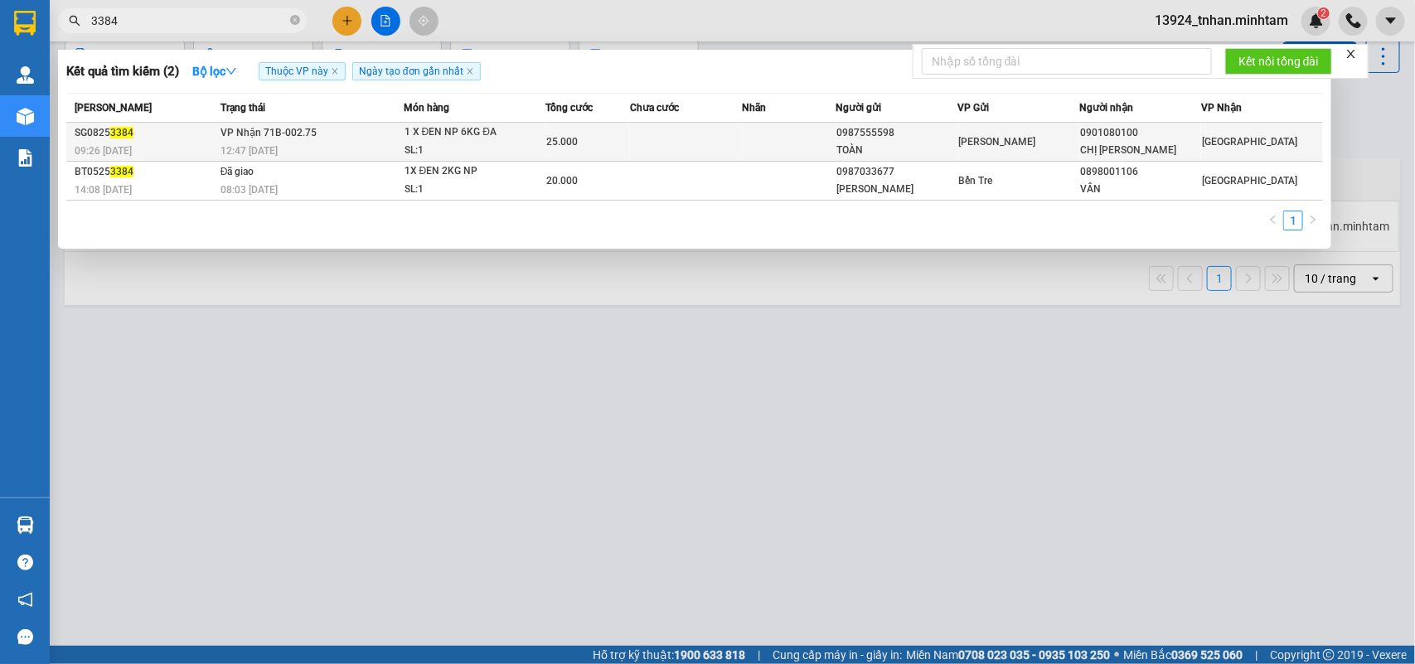
type input "3384"
click at [606, 150] on div "25.000" at bounding box center [587, 142] width 83 height 18
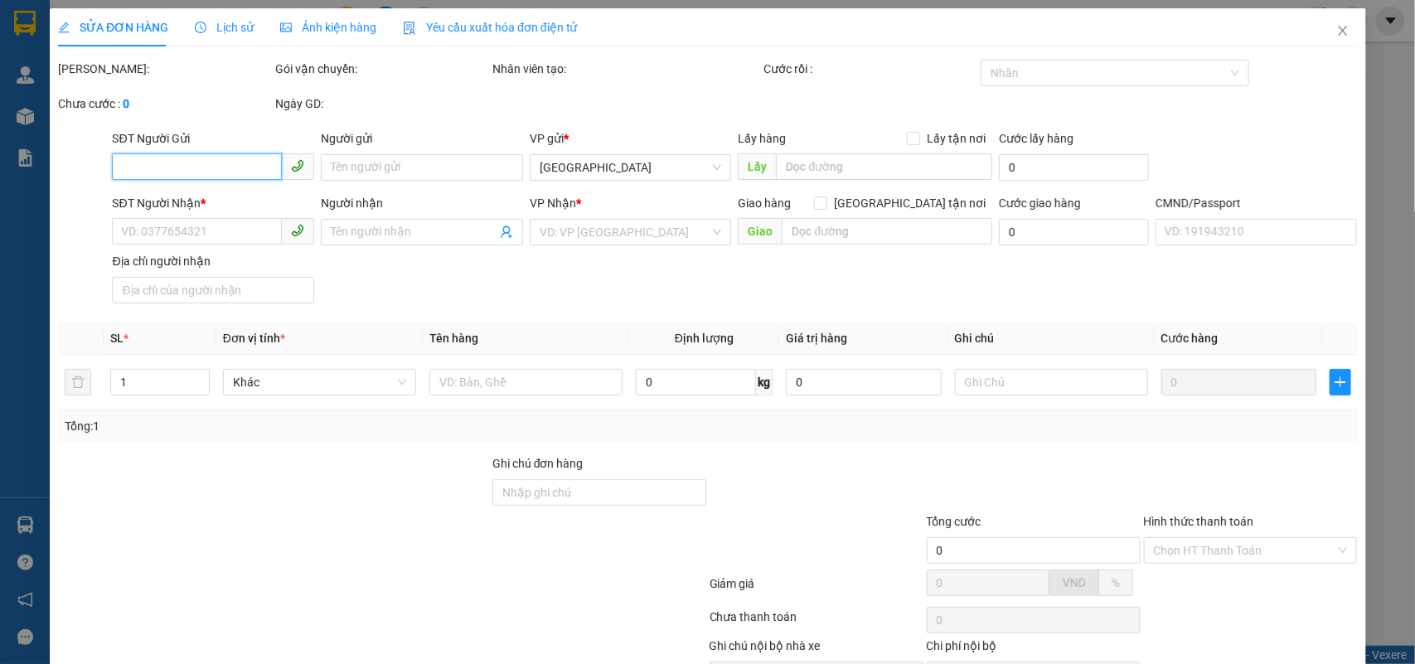
type input "0987555598"
type input "TOÀN"
type input "0901080100"
type input "CHỊ TRÚC"
type input "25.000"
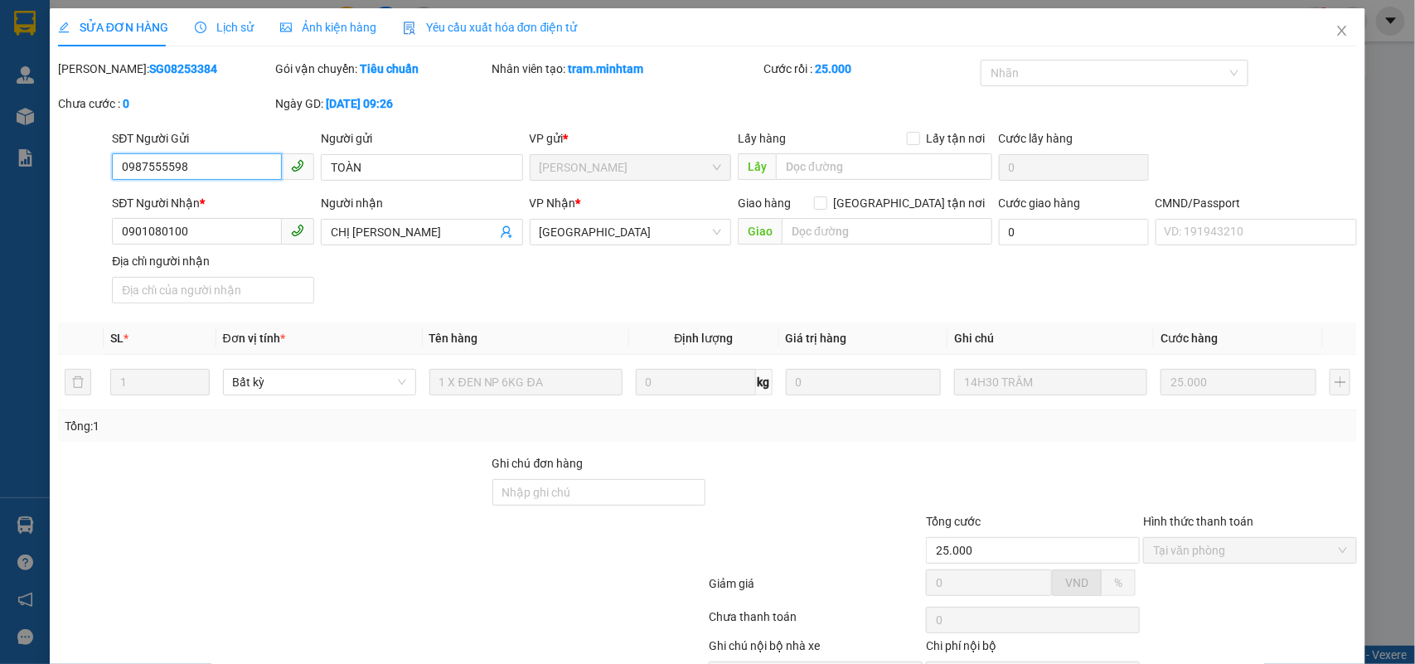
scroll to position [97, 0]
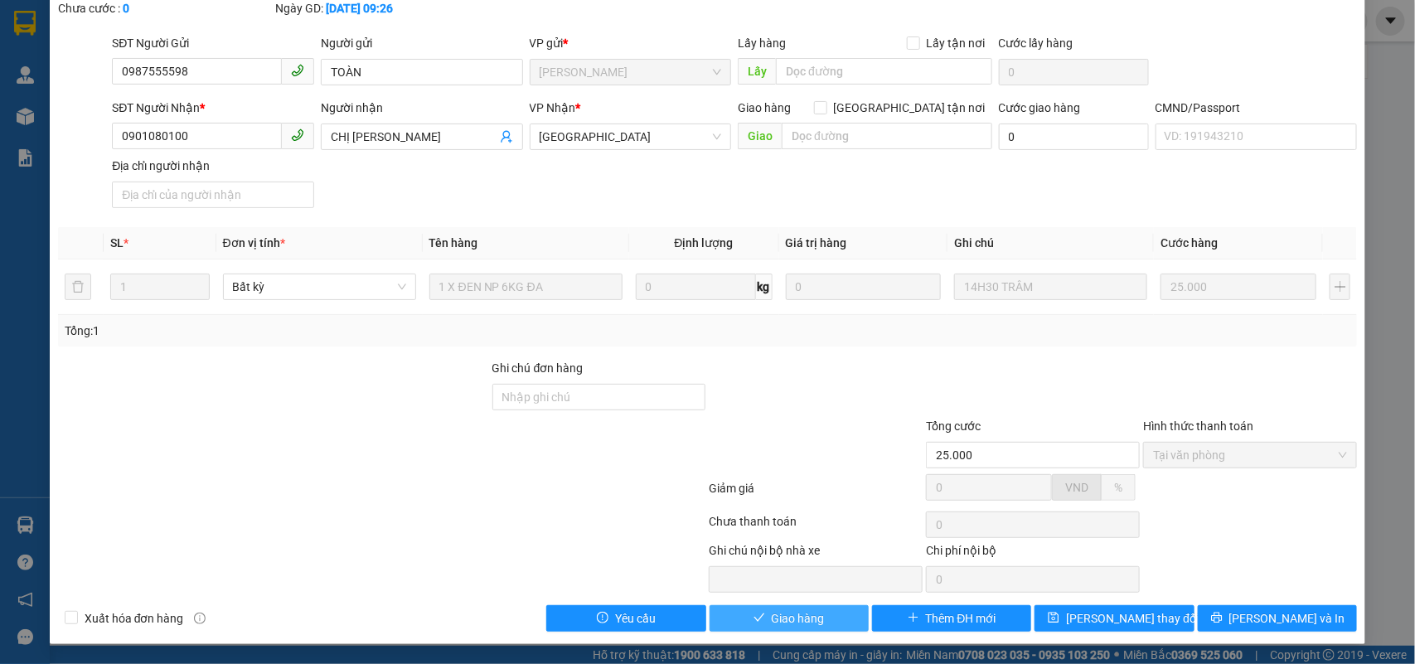
click at [774, 610] on span "Giao hàng" at bounding box center [798, 618] width 53 height 18
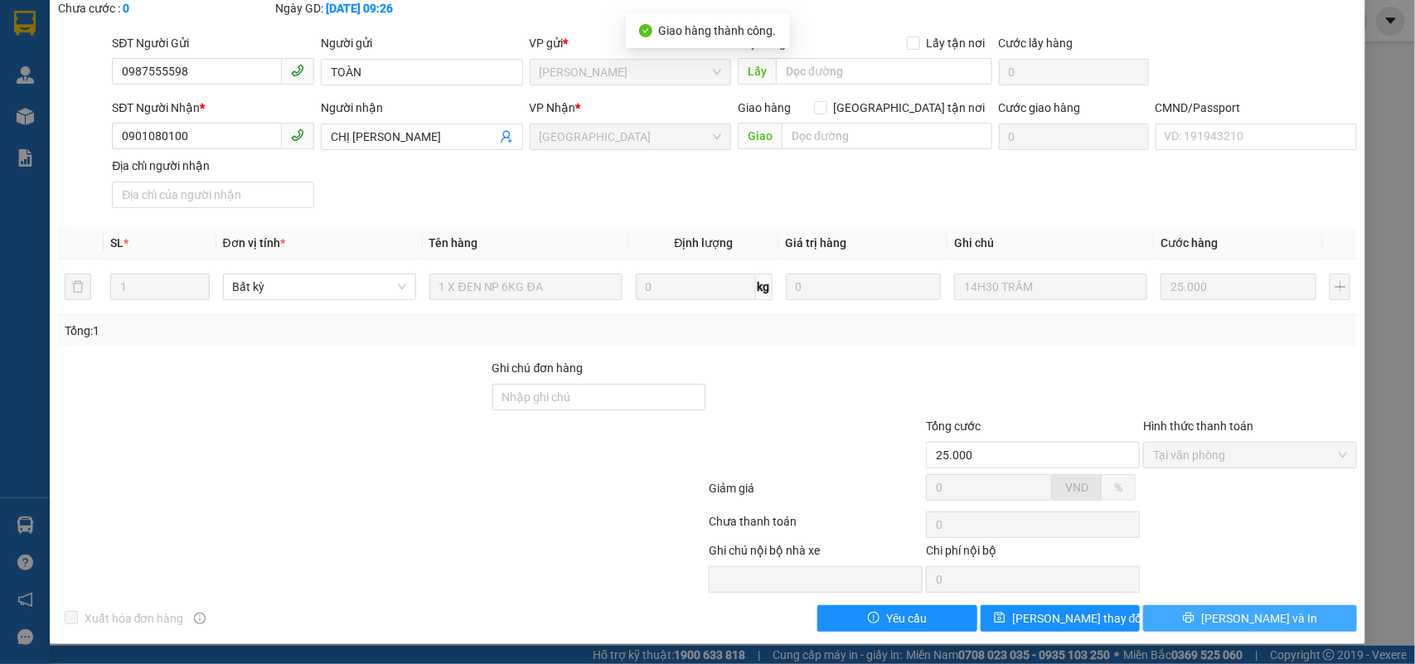
click at [1234, 614] on span "[PERSON_NAME] và In" at bounding box center [1260, 618] width 116 height 18
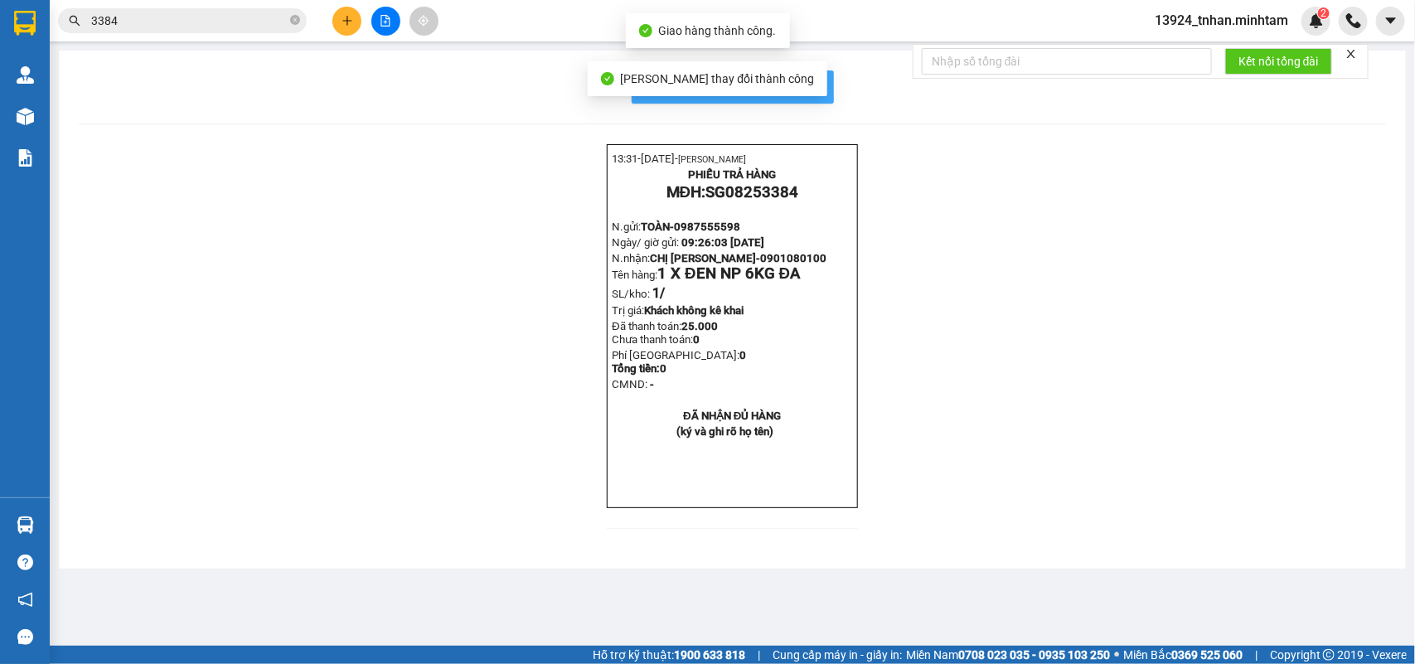
click at [813, 79] on span "In mẫu biên lai tự cấu hình" at bounding box center [743, 86] width 156 height 21
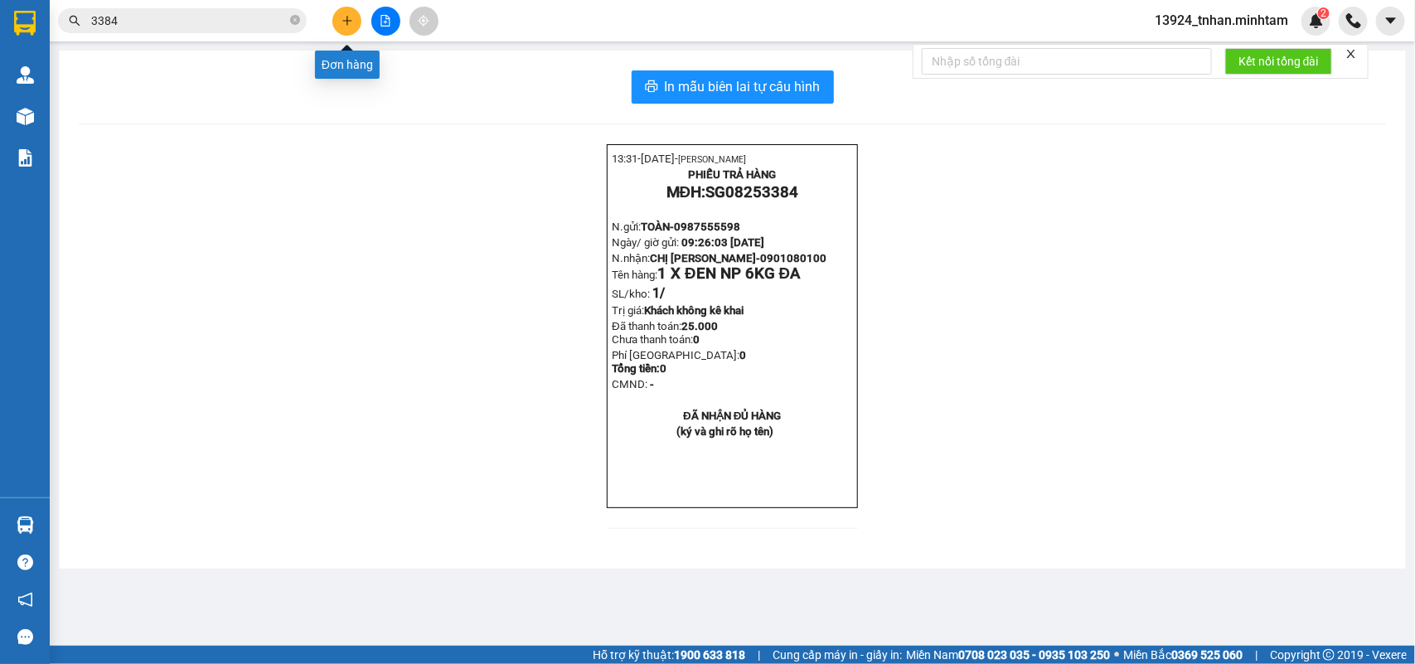
click at [342, 25] on icon "plus" at bounding box center [348, 21] width 12 height 12
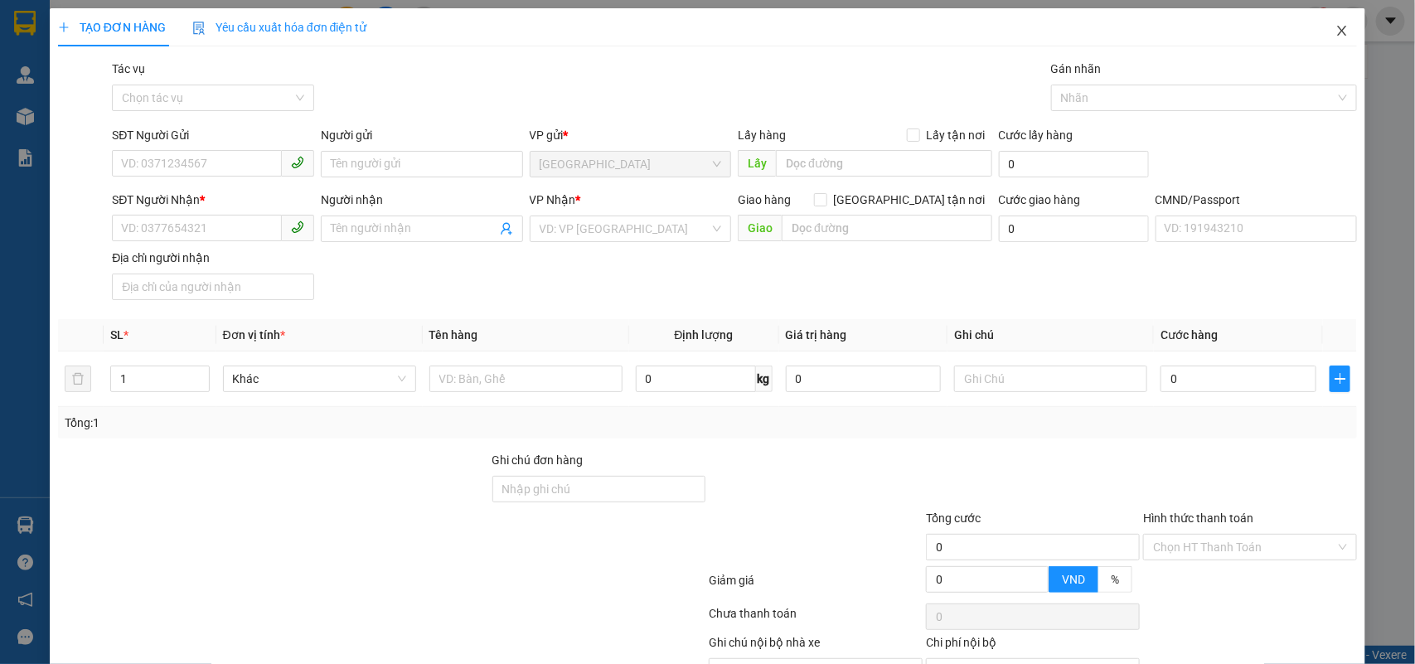
click at [1336, 32] on icon "close" at bounding box center [1342, 30] width 13 height 13
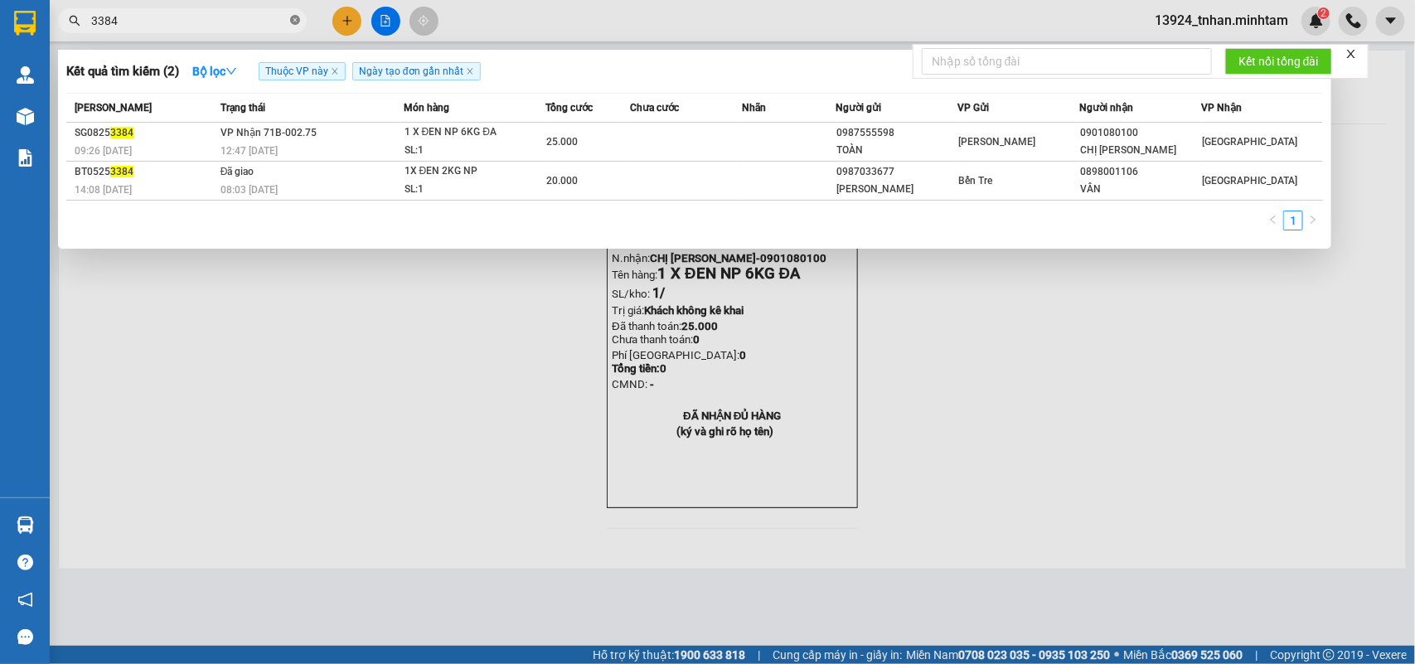
drag, startPoint x: 295, startPoint y: 22, endPoint x: 292, endPoint y: 11, distance: 11.3
click at [295, 21] on icon "close-circle" at bounding box center [295, 20] width 10 height 10
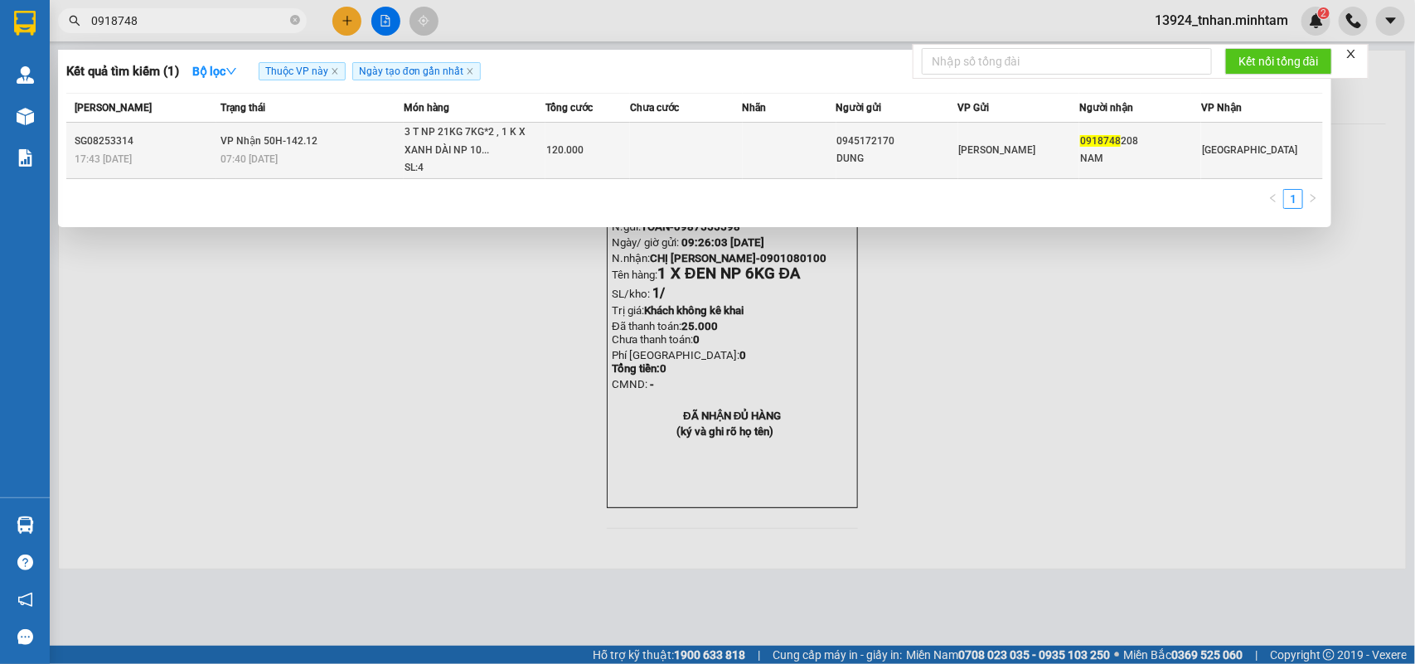
type input "0918748"
click at [489, 164] on div "SL: 4" at bounding box center [467, 168] width 124 height 18
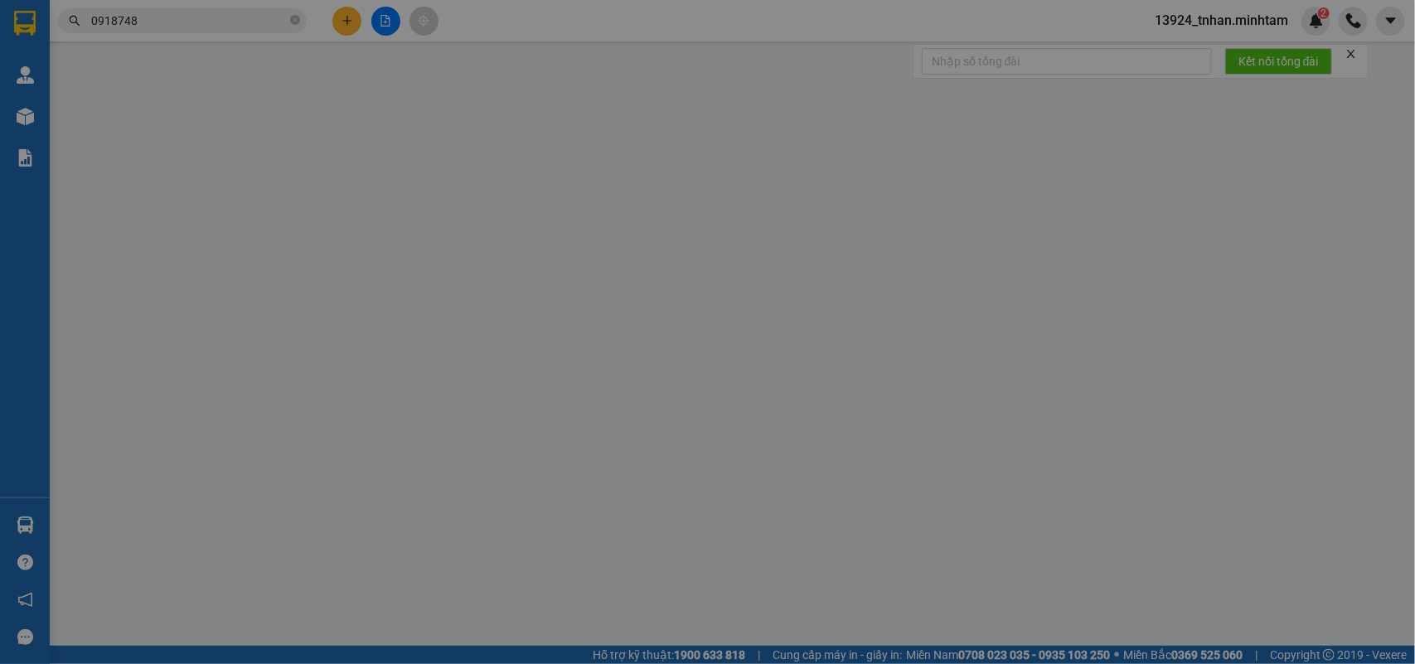
type input "0945172170"
type input "DUNG"
type input "0918748208"
type input "NAM"
type input "120.000"
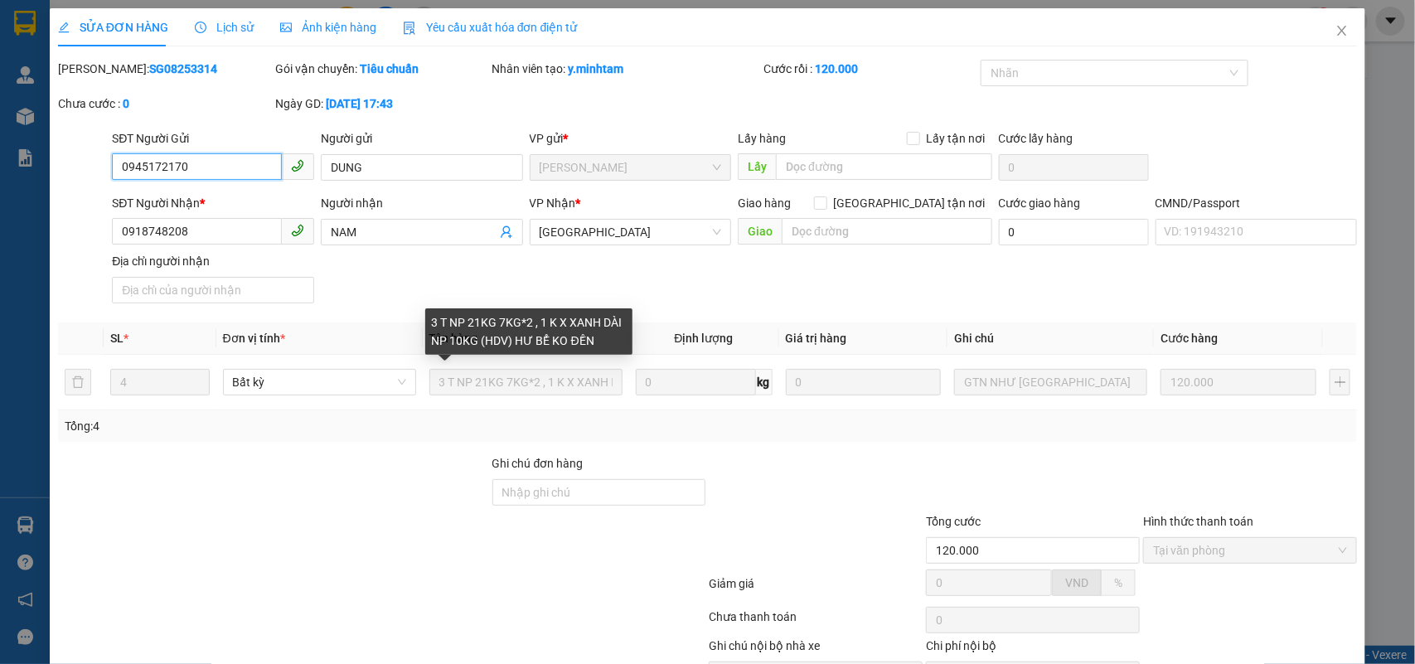
scroll to position [97, 0]
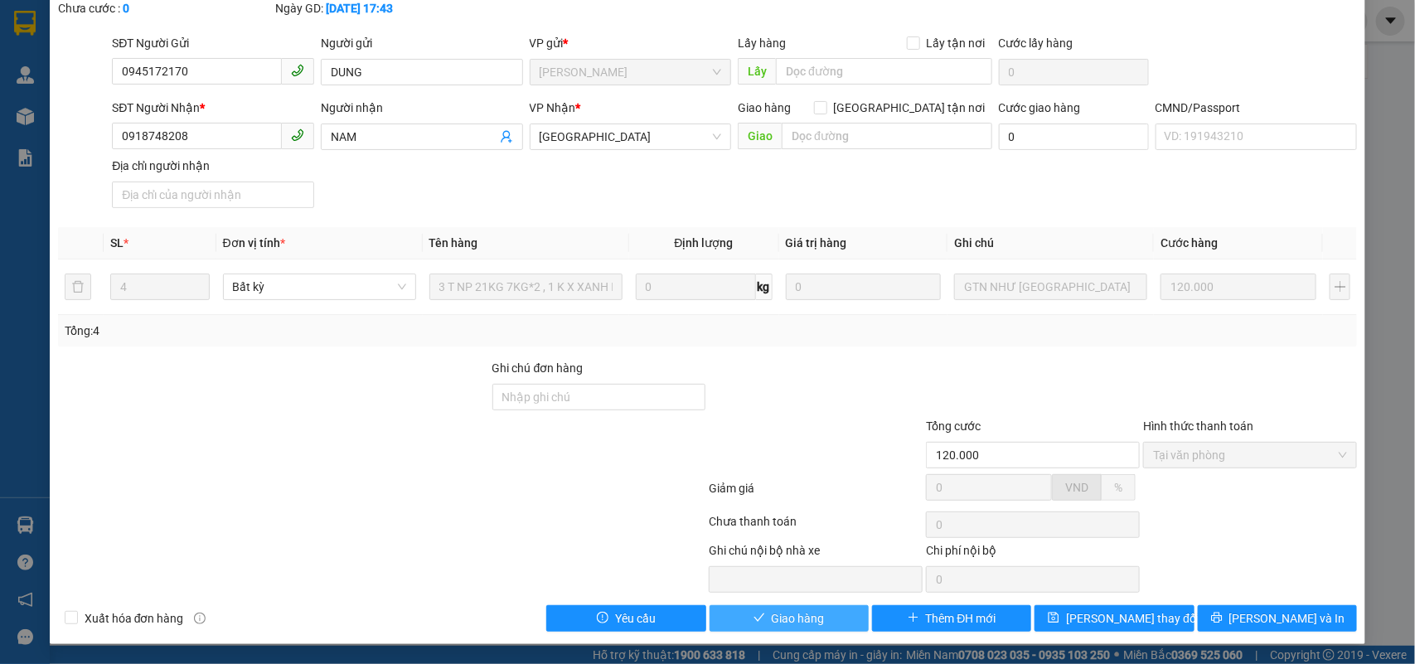
click at [803, 614] on span "Giao hàng" at bounding box center [798, 618] width 53 height 18
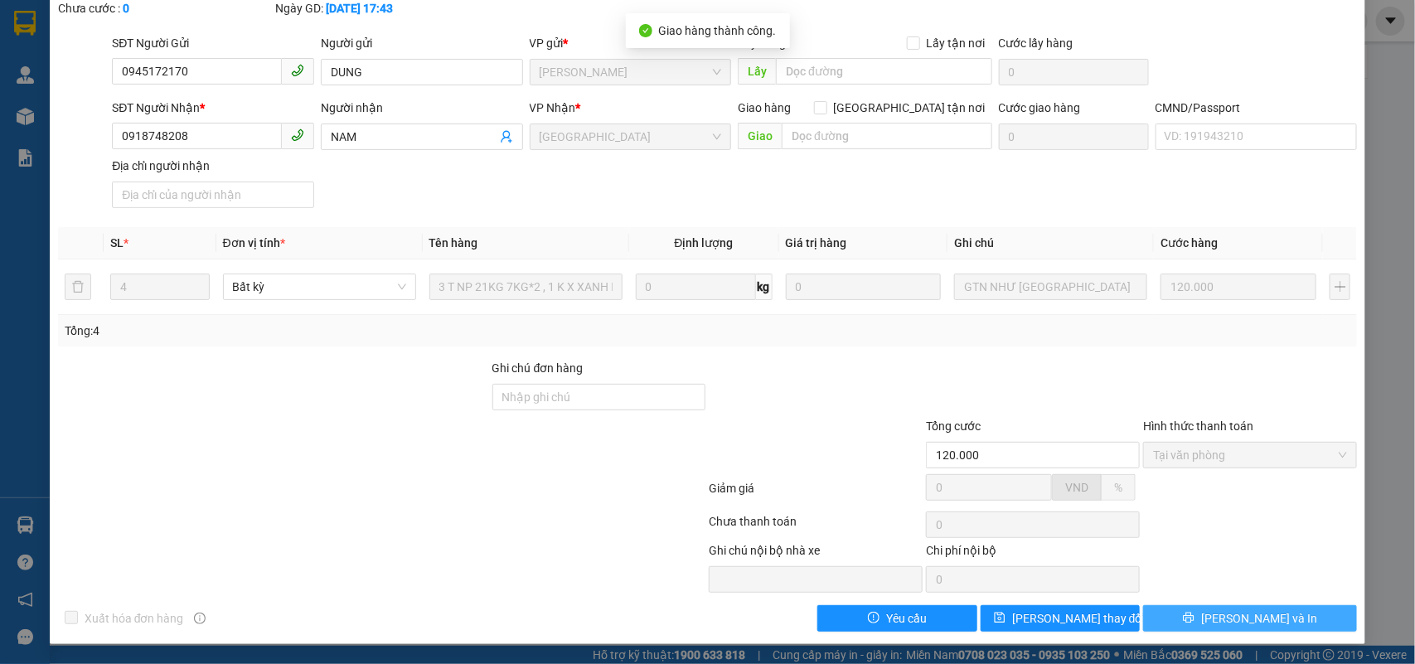
click at [1265, 622] on span "[PERSON_NAME] và In" at bounding box center [1260, 618] width 116 height 18
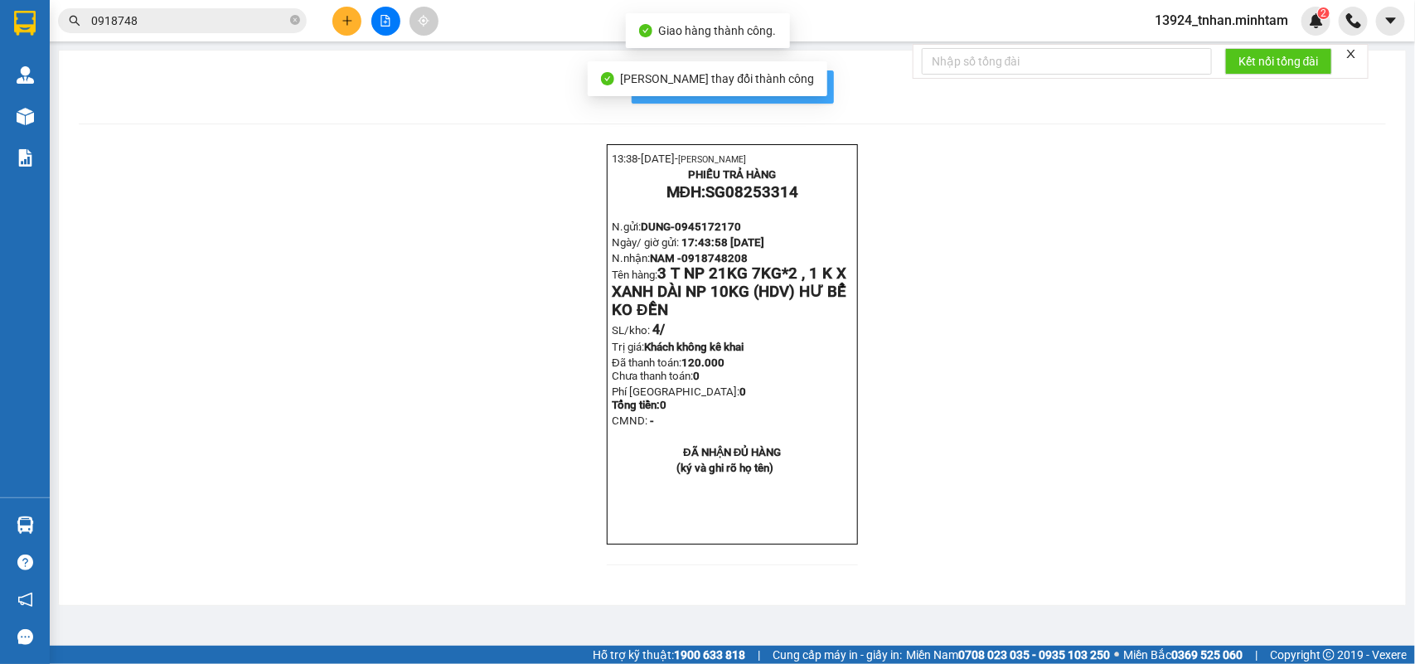
click at [801, 93] on span "In mẫu biên lai tự cấu hình" at bounding box center [743, 86] width 156 height 21
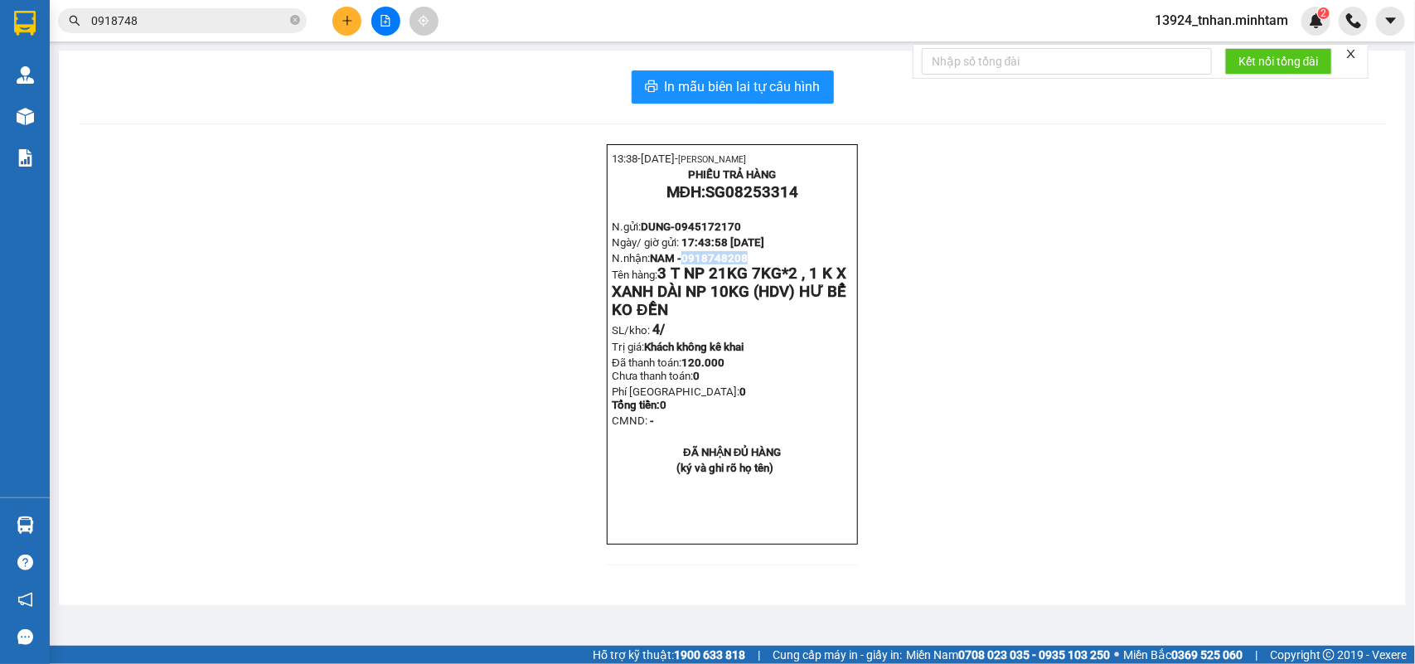
drag, startPoint x: 691, startPoint y: 271, endPoint x: 710, endPoint y: 235, distance: 41.2
click at [747, 269] on p "N.nhận: NAM - 0918748208 Tên hàng: 3 T NP 21KG 7KG*2 , 1 K X XANH DÀI NP 10KG (…" at bounding box center [732, 285] width 240 height 68
copy span "0918748208"
drag, startPoint x: 677, startPoint y: 236, endPoint x: 736, endPoint y: 233, distance: 59.8
click at [736, 233] on span "0945172170" at bounding box center [708, 227] width 66 height 12
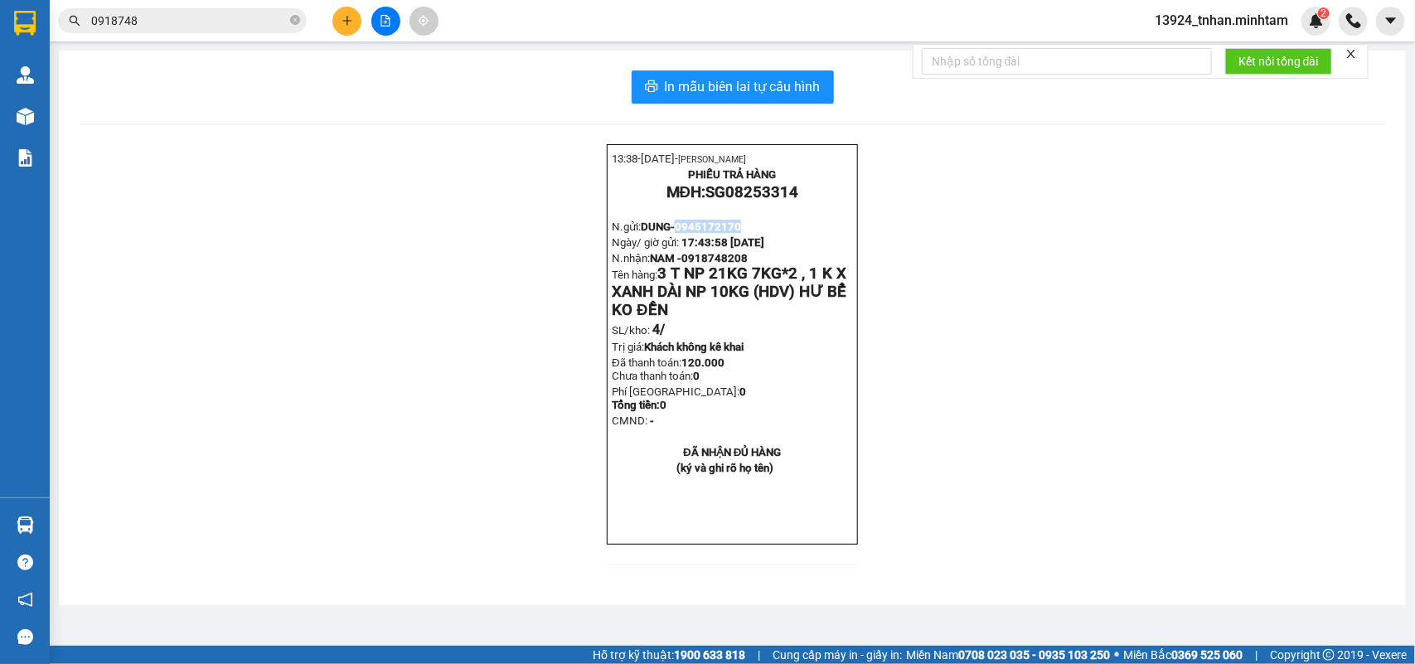
copy span "0945172170"
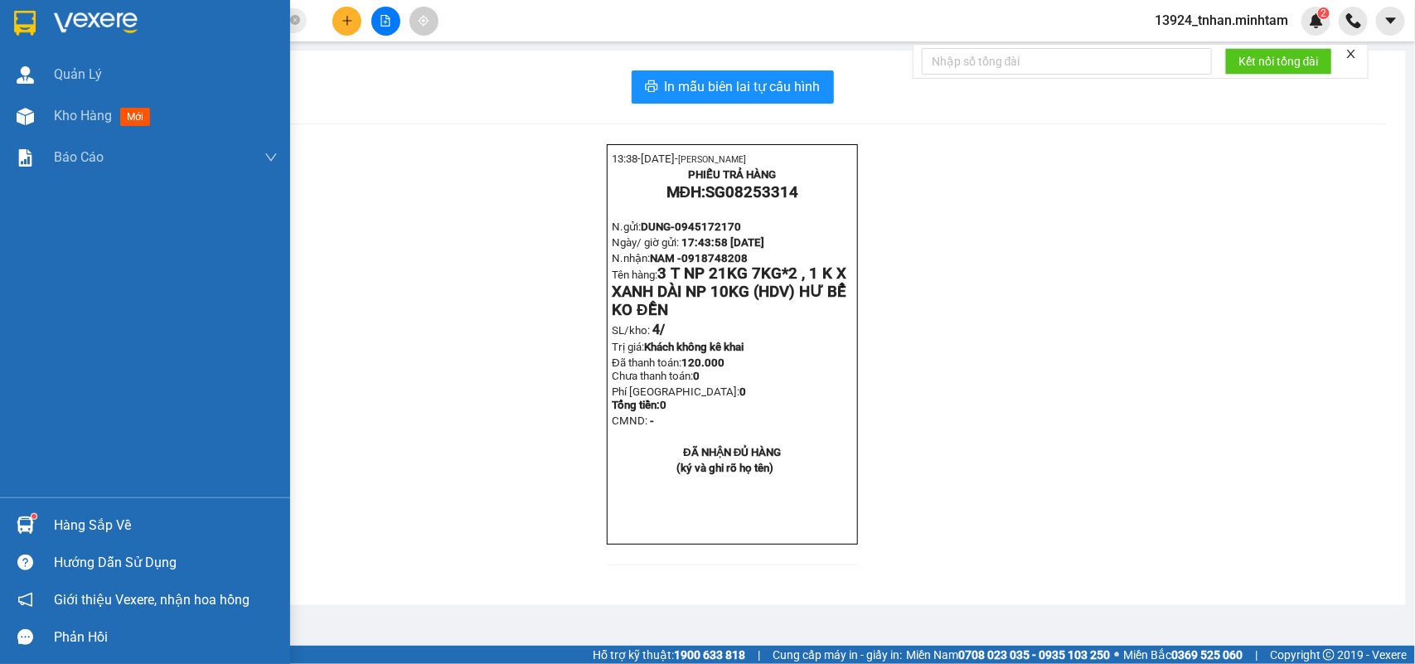
click at [47, 9] on div at bounding box center [145, 27] width 290 height 54
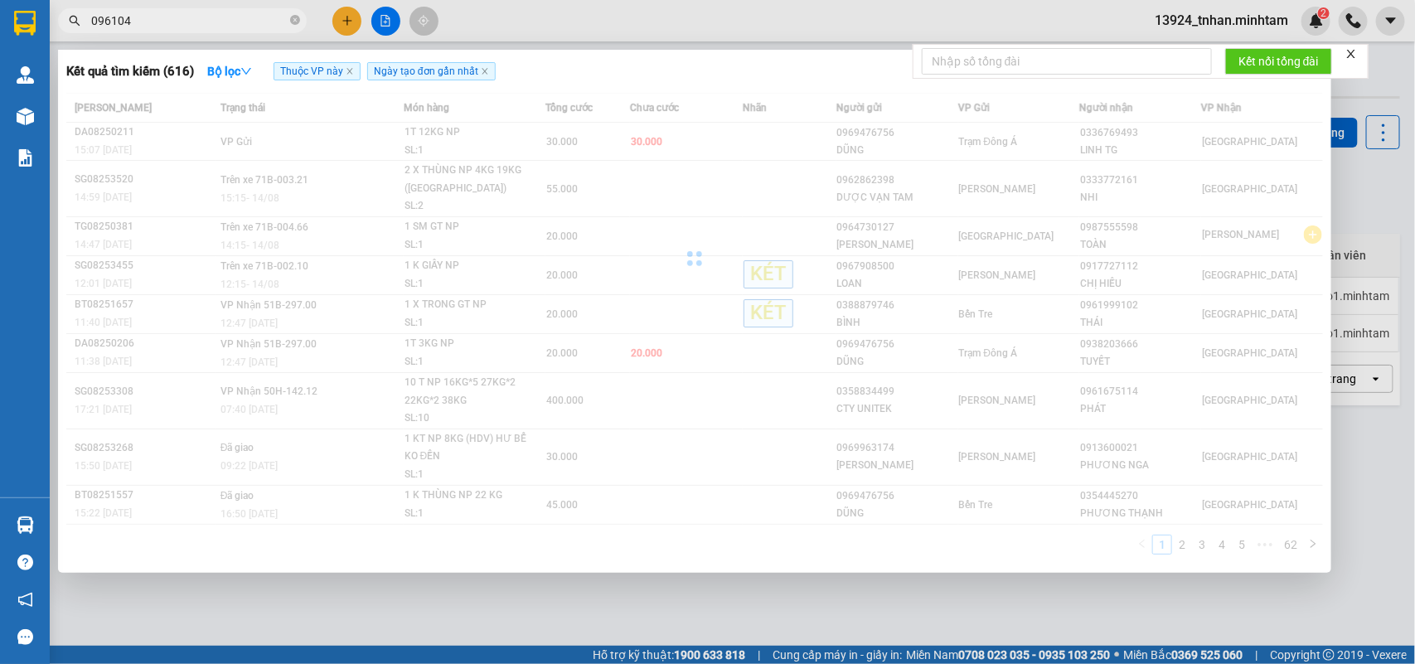
type input "0961047"
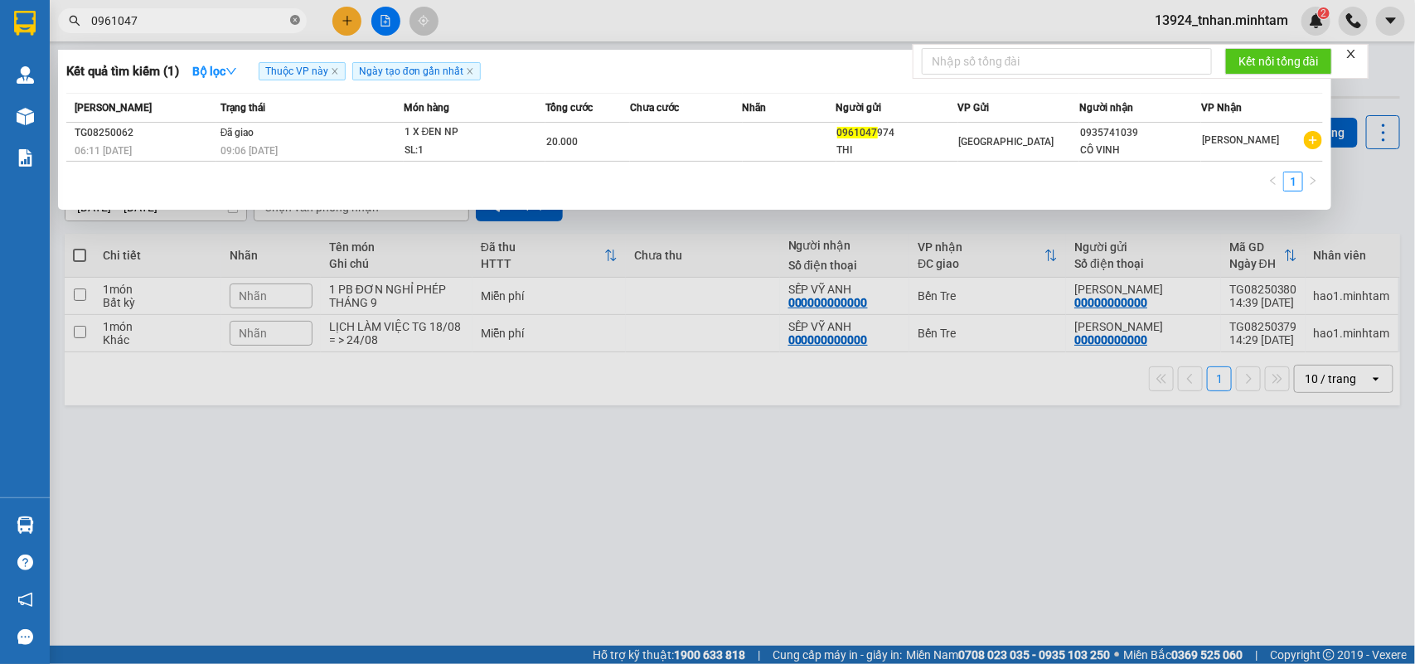
click at [299, 19] on icon "close-circle" at bounding box center [295, 20] width 10 height 10
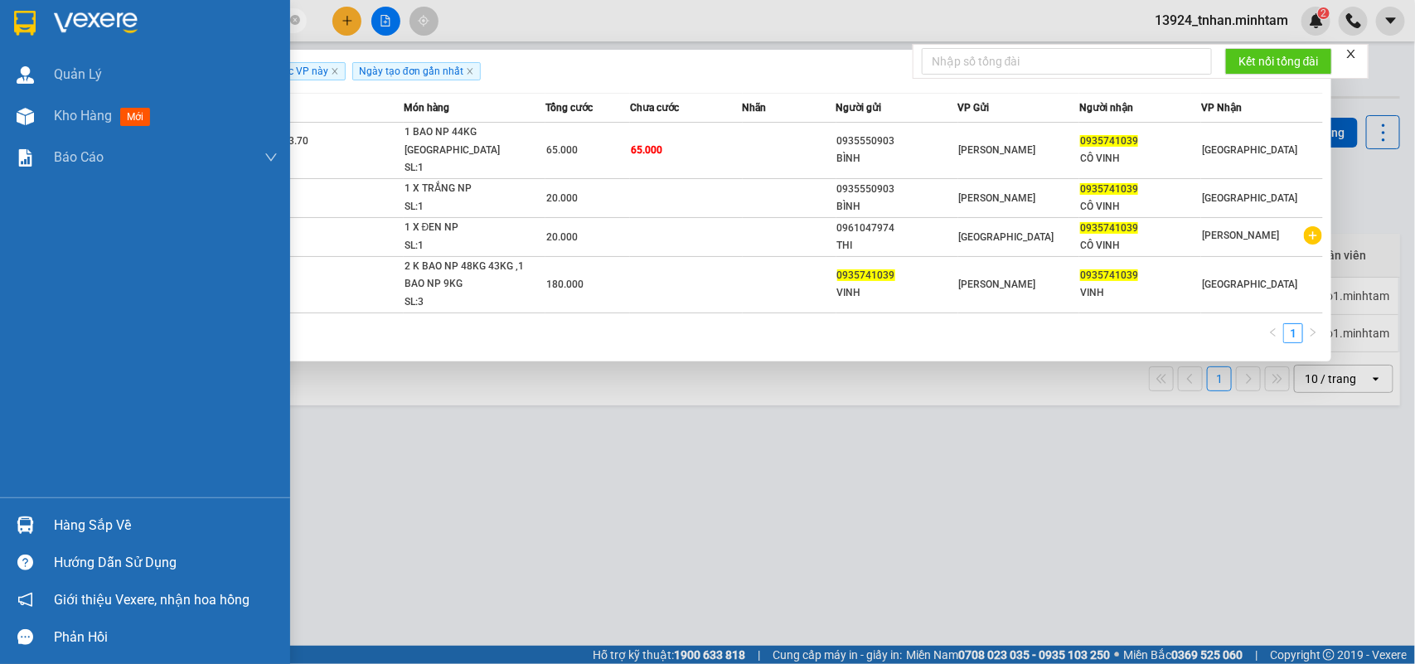
type input "0935741039"
click at [62, 514] on div "Hàng sắp về" at bounding box center [166, 525] width 224 height 25
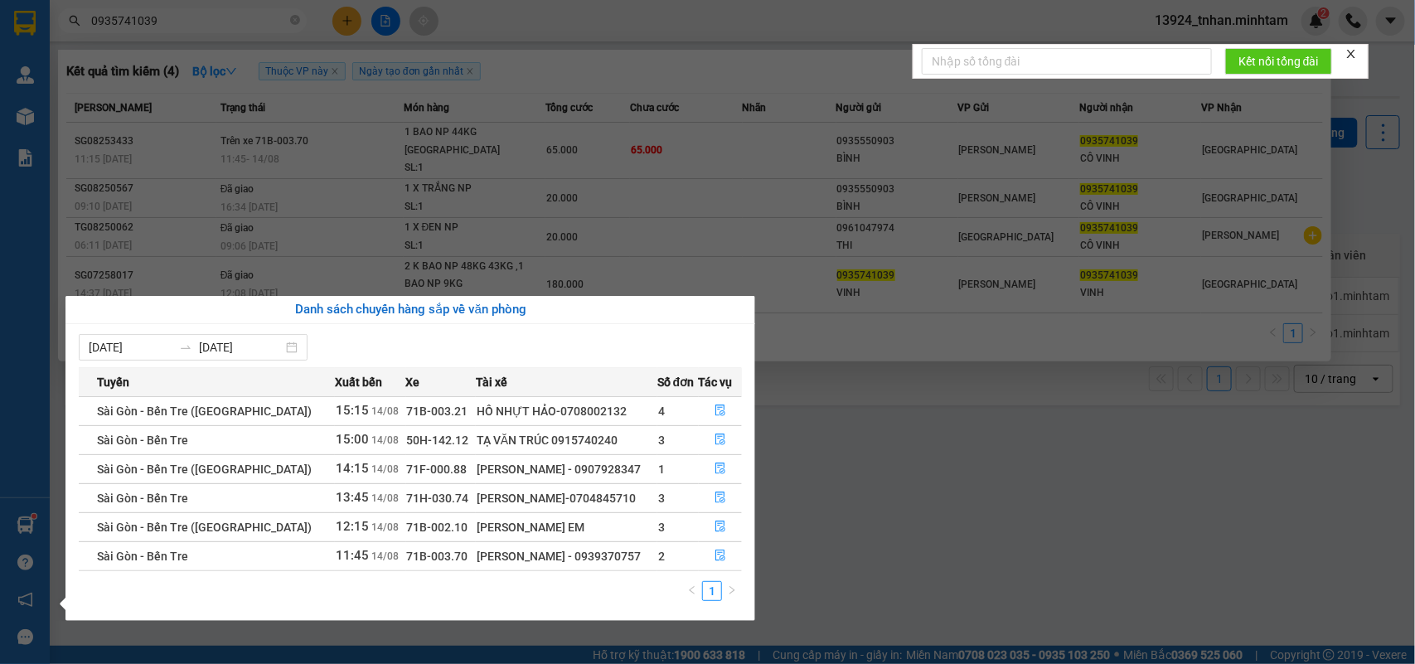
click at [399, 245] on section "Kết quả tìm kiếm ( 4 ) Bộ lọc Thuộc VP này Ngày tạo đơn gần nhất Mã ĐH Trạng th…" at bounding box center [707, 332] width 1415 height 664
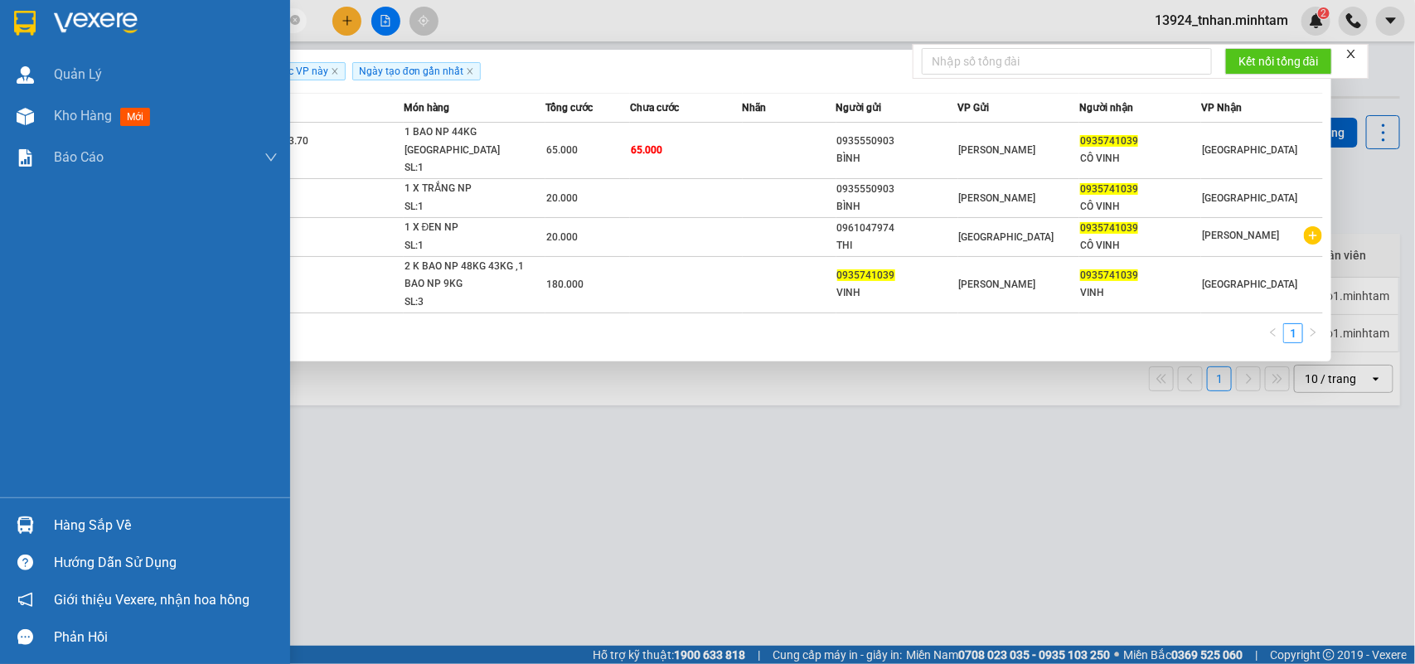
click at [31, 525] on img at bounding box center [25, 525] width 17 height 17
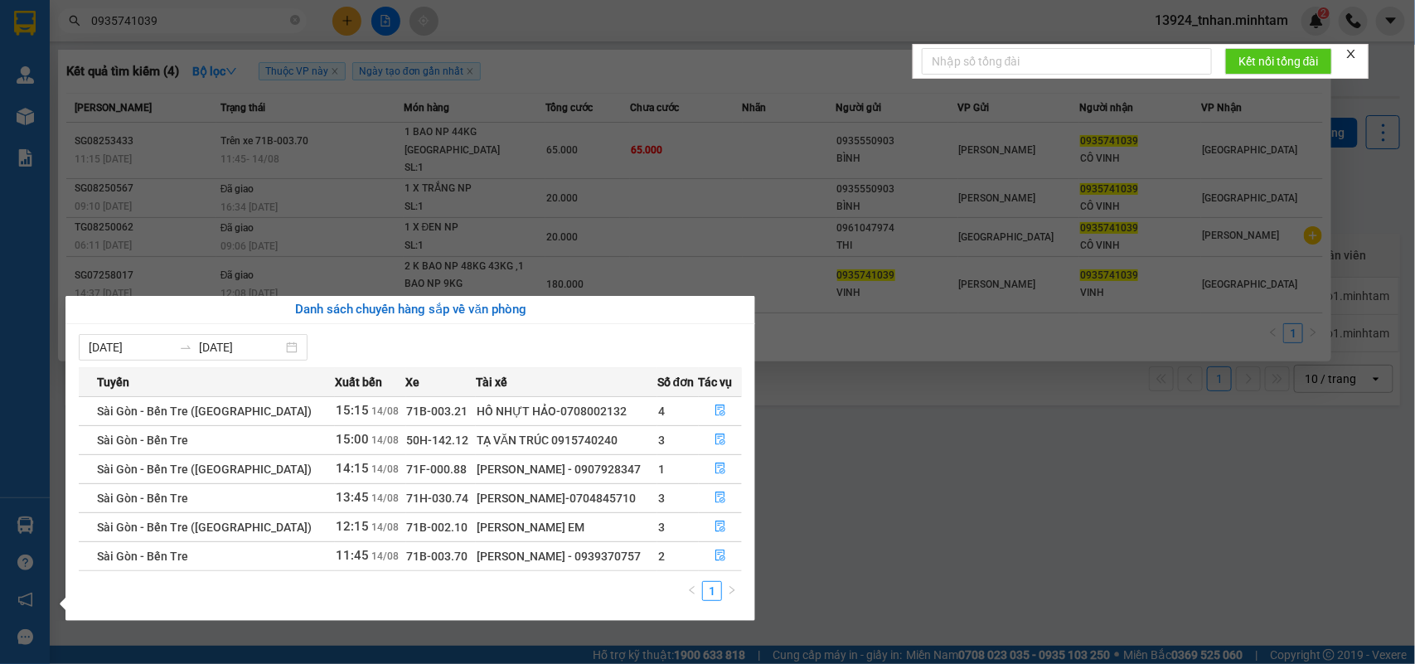
click at [645, 595] on div "1" at bounding box center [410, 596] width 663 height 30
click at [600, 147] on section "Kết quả tìm kiếm ( 4 ) Bộ lọc Thuộc VP này Ngày tạo đơn gần nhất Mã ĐH Trạng th…" at bounding box center [707, 332] width 1415 height 664
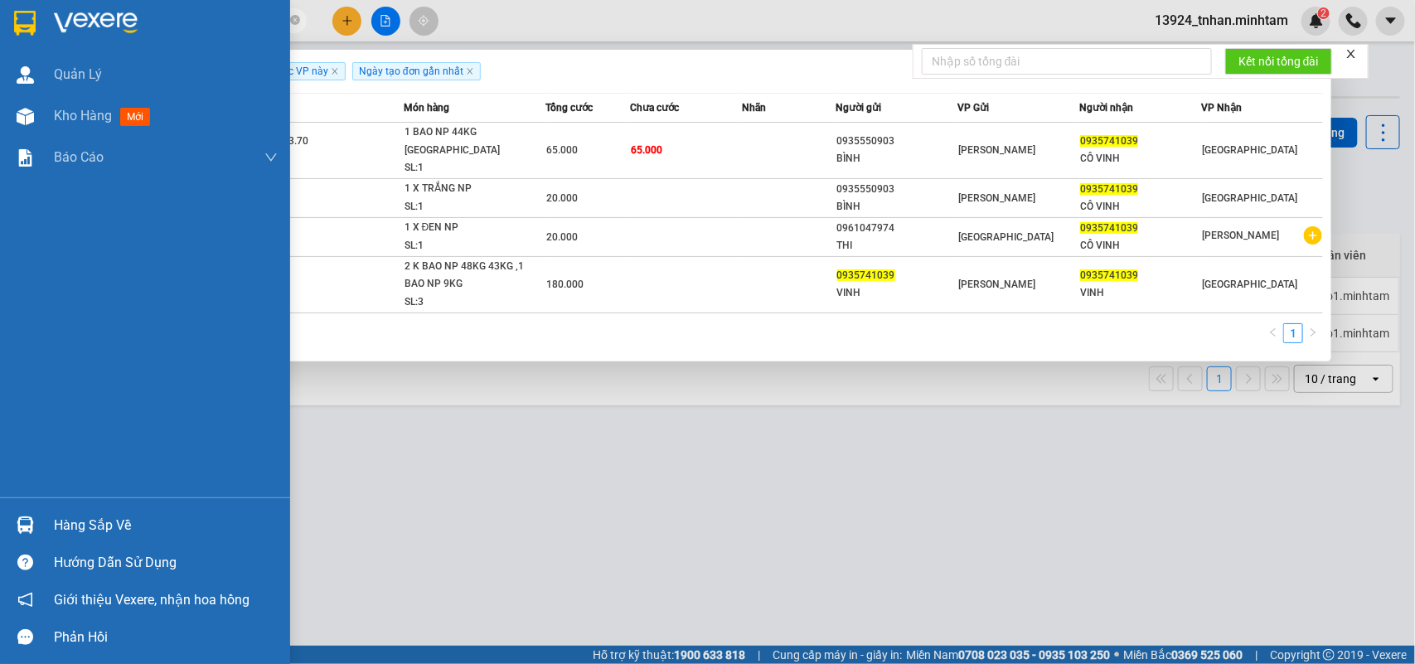
click at [87, 514] on div "Hàng sắp về" at bounding box center [166, 525] width 224 height 25
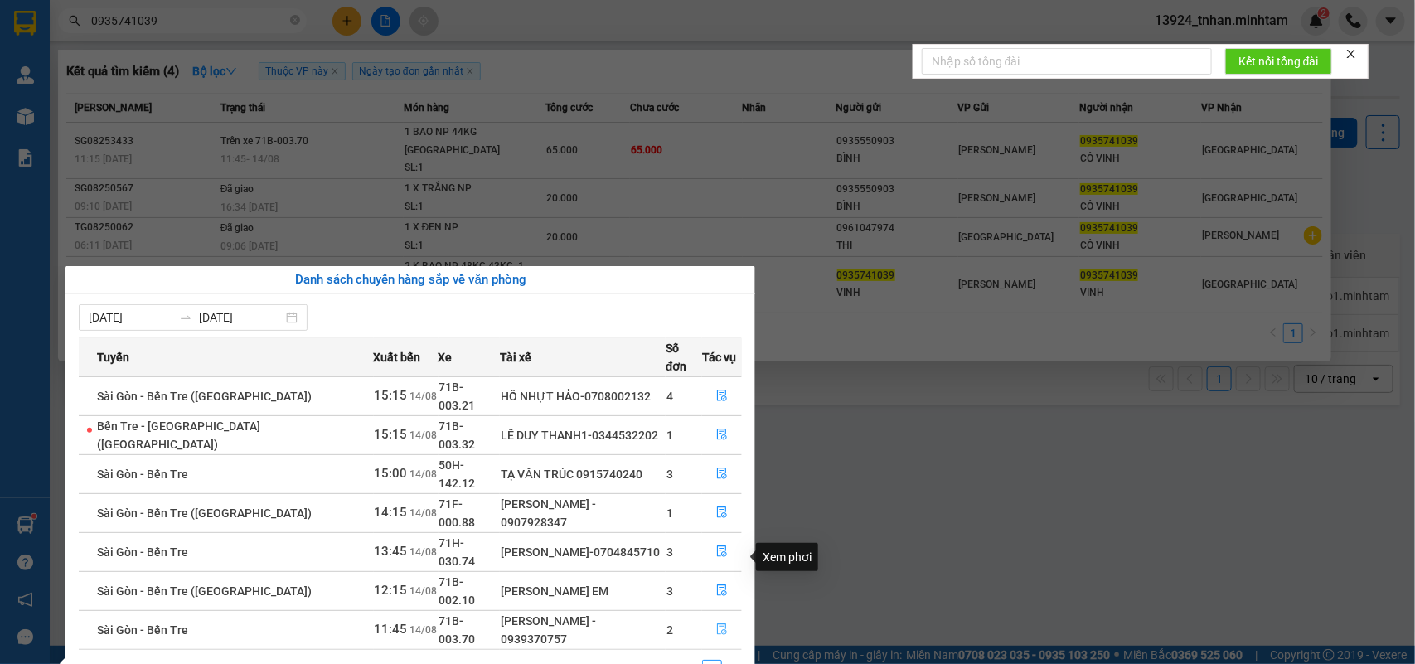
click at [716, 624] on icon "file-done" at bounding box center [722, 630] width 12 height 12
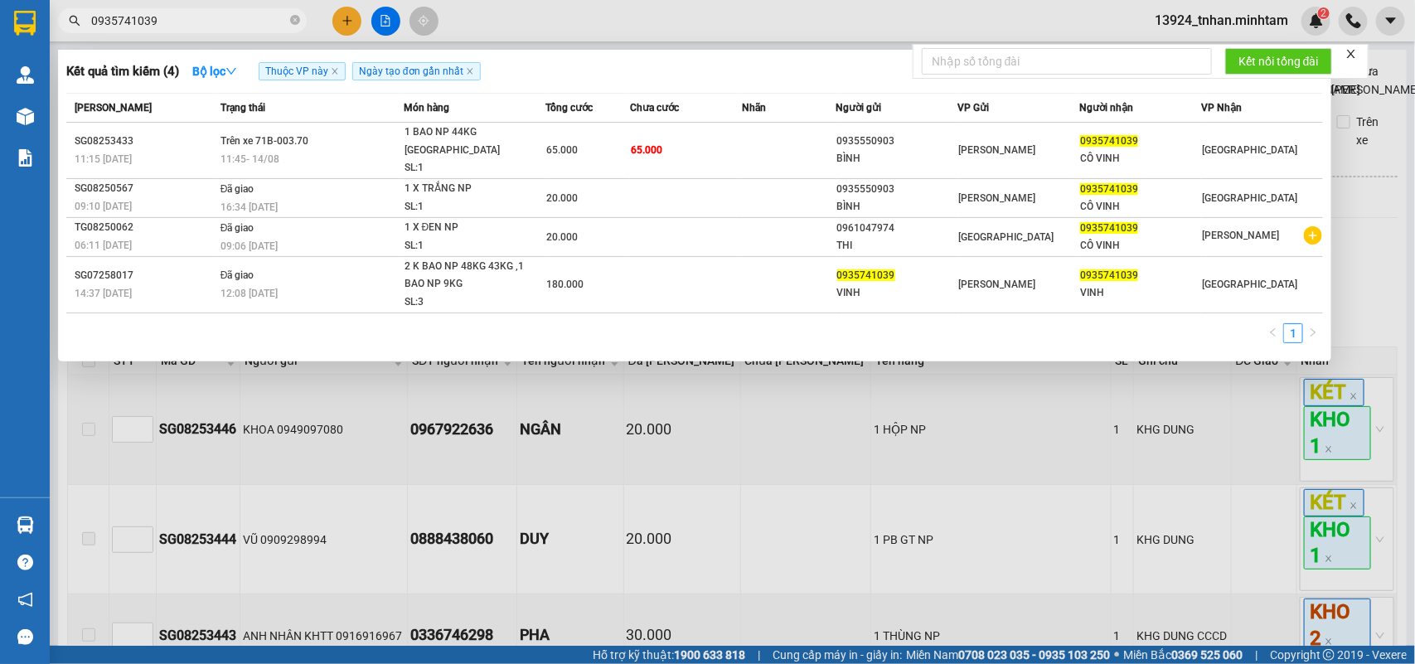
click at [674, 465] on div at bounding box center [707, 332] width 1415 height 664
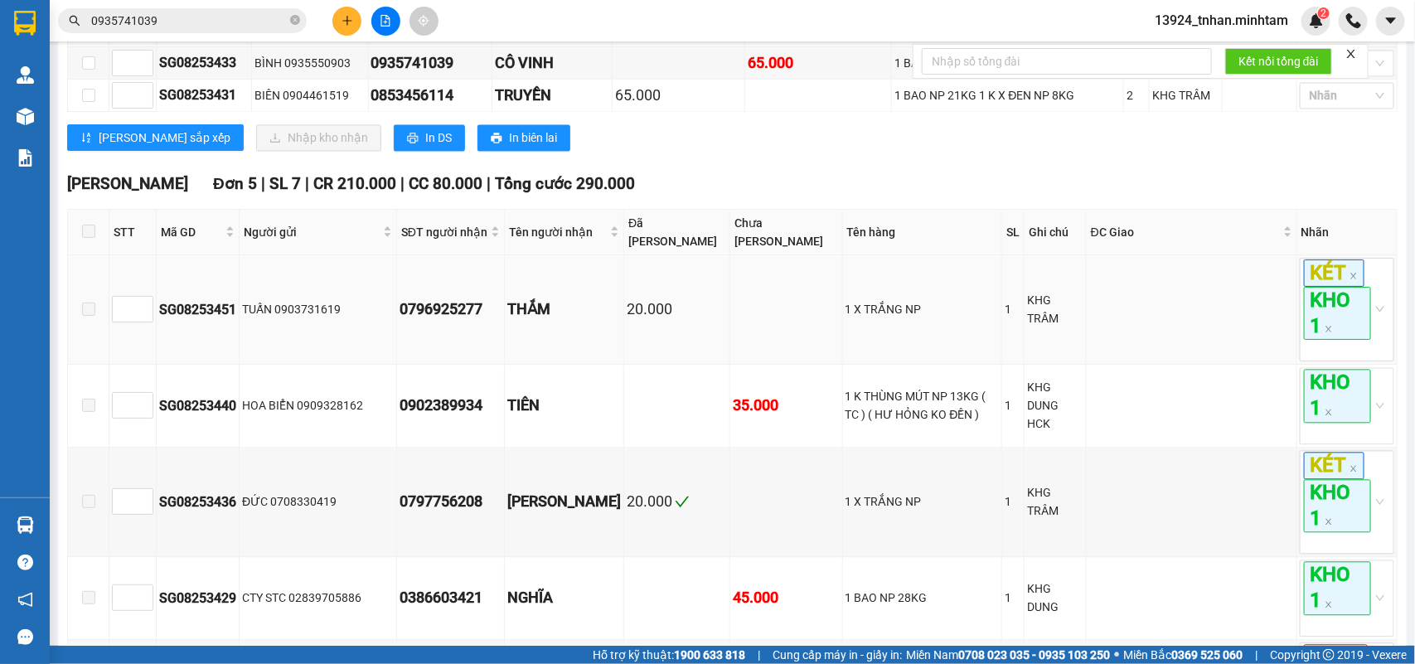
scroll to position [1347, 0]
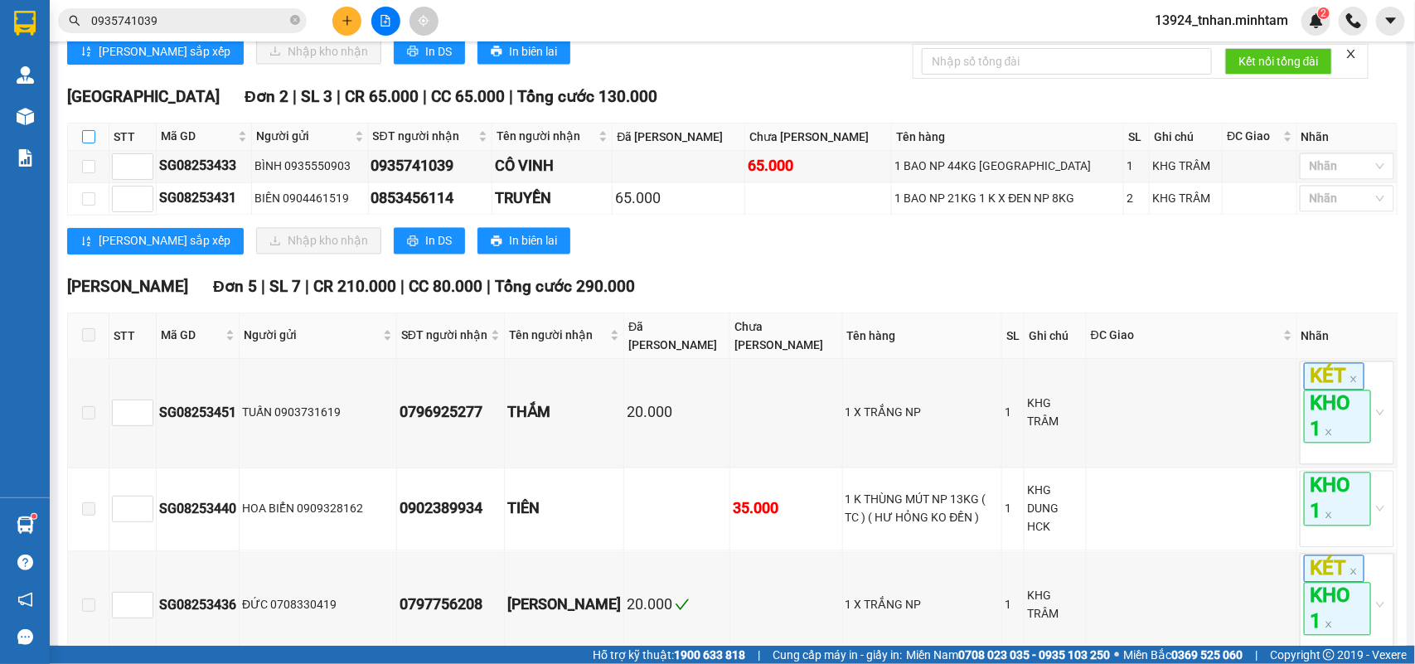
drag, startPoint x: 90, startPoint y: 182, endPoint x: 114, endPoint y: 116, distance: 70.8
click at [91, 143] on input "checkbox" at bounding box center [88, 136] width 13 height 13
checkbox input "true"
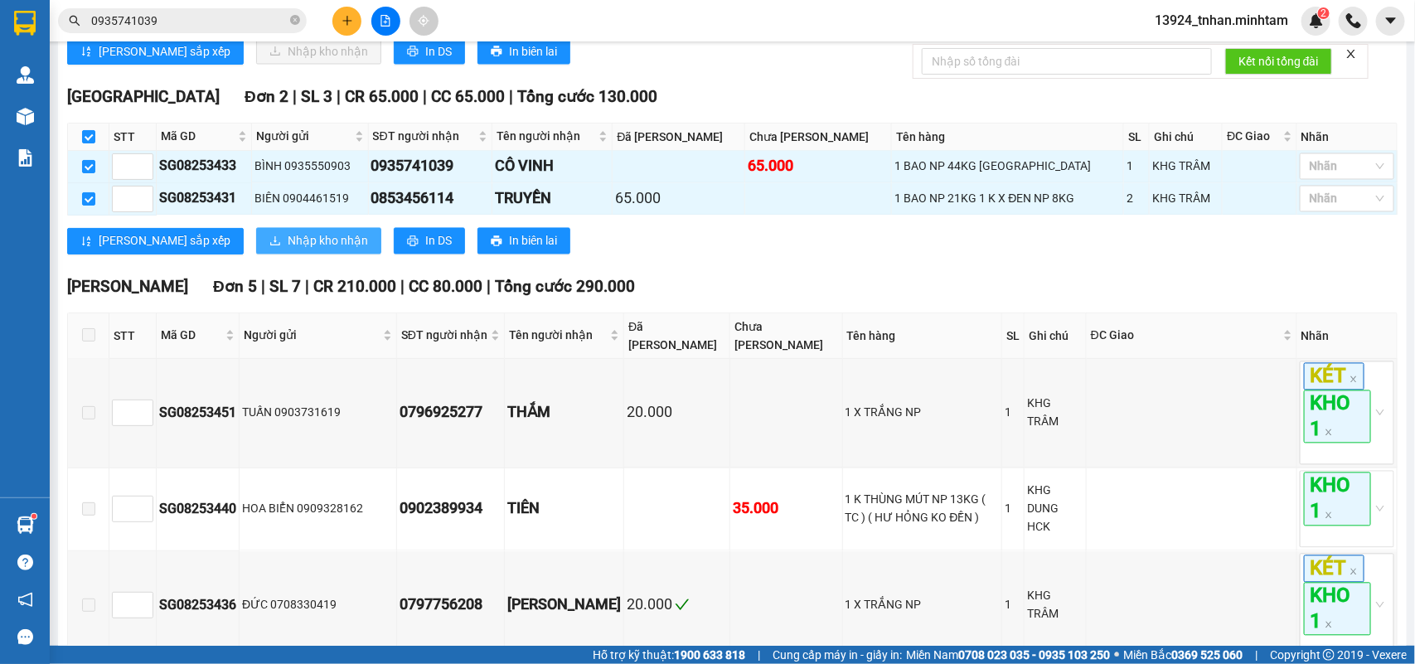
click at [288, 250] on span "Nhập kho nhận" at bounding box center [328, 241] width 80 height 18
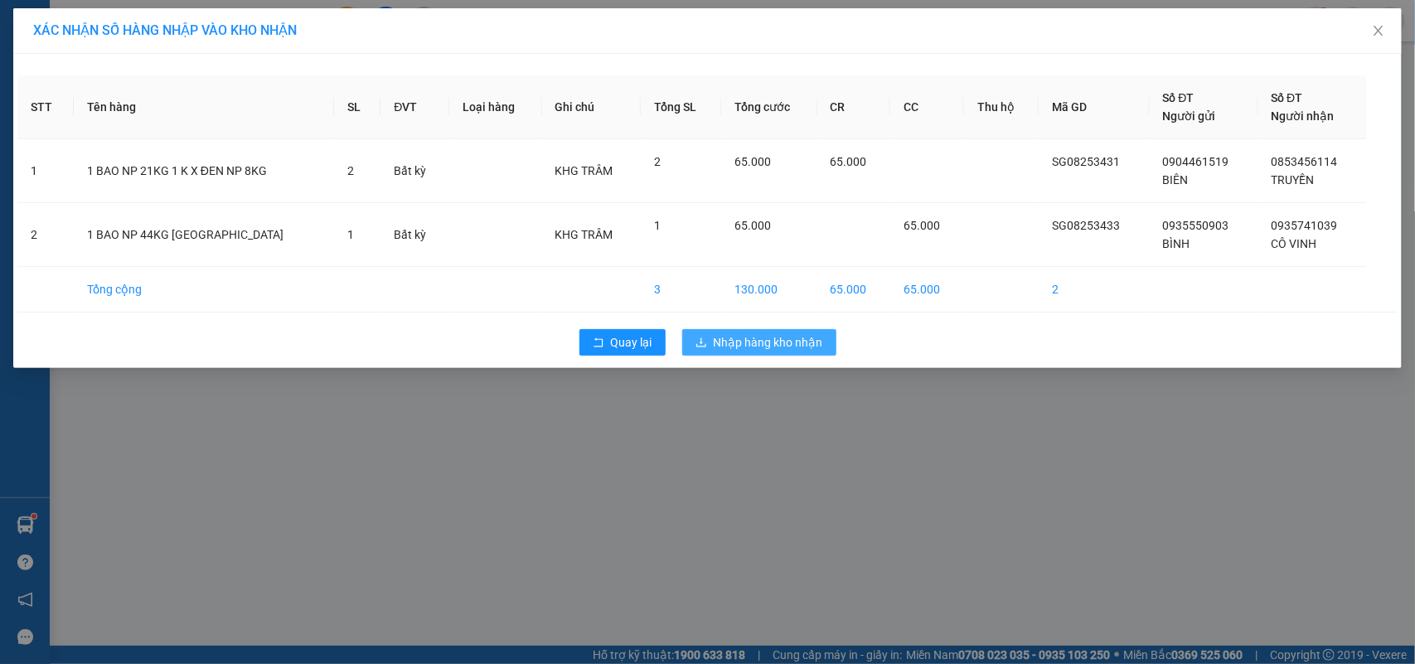
click at [799, 349] on span "Nhập hàng kho nhận" at bounding box center [768, 342] width 109 height 18
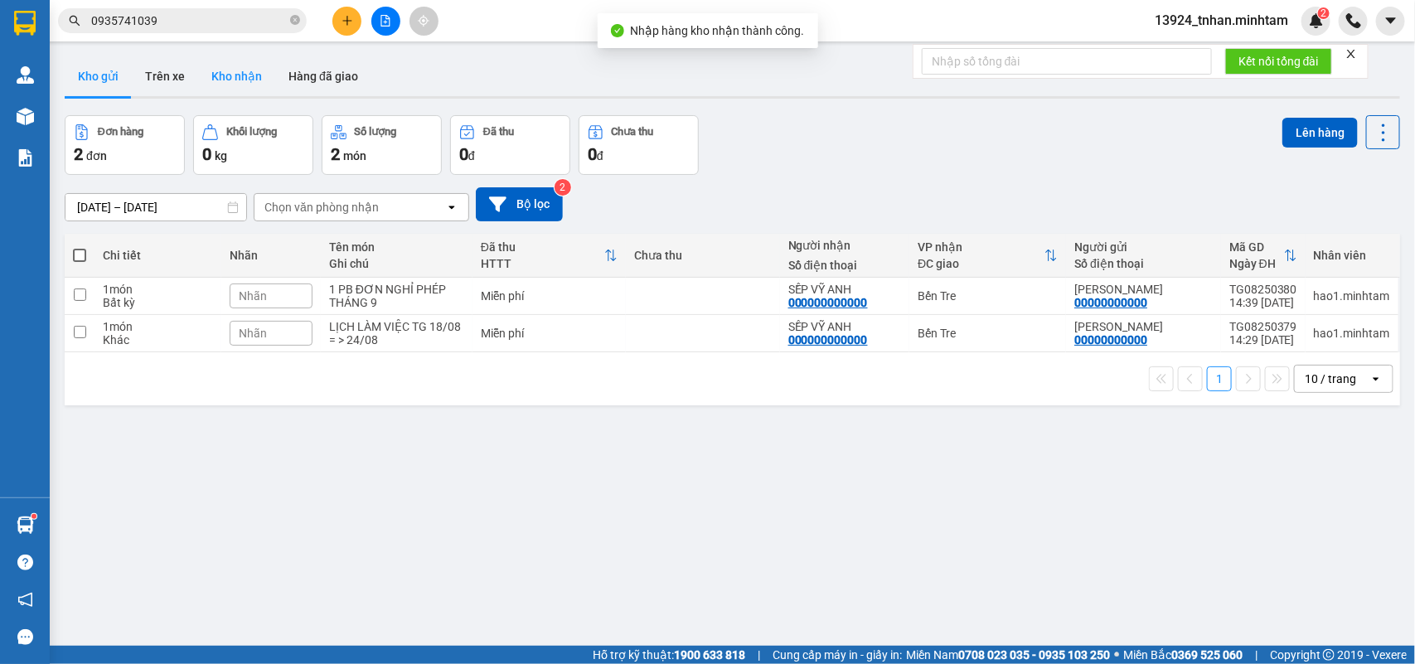
click at [230, 85] on button "Kho nhận" at bounding box center [236, 76] width 77 height 40
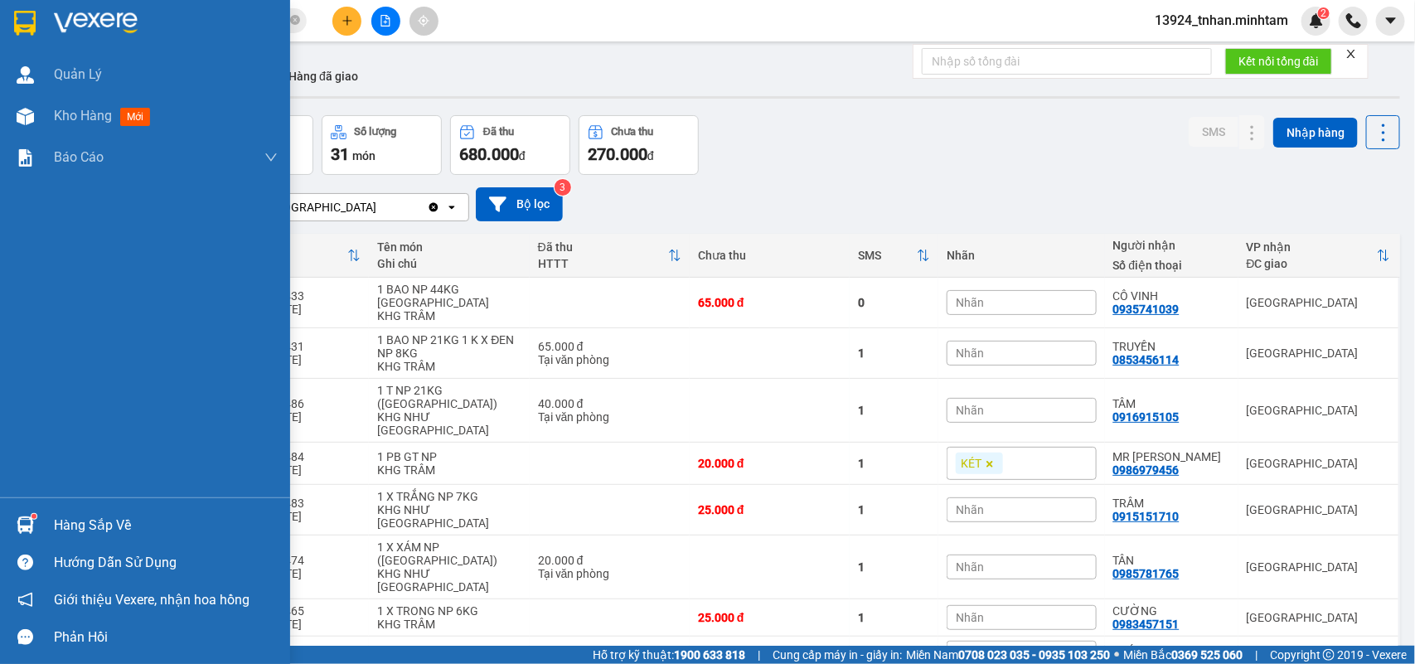
click at [108, 506] on div "Hàng sắp về Hướng dẫn sử dụng Giới thiệu Vexere, nhận hoa hồng Phản hồi" at bounding box center [145, 577] width 290 height 158
click at [112, 517] on div "Hàng sắp về" at bounding box center [166, 525] width 224 height 25
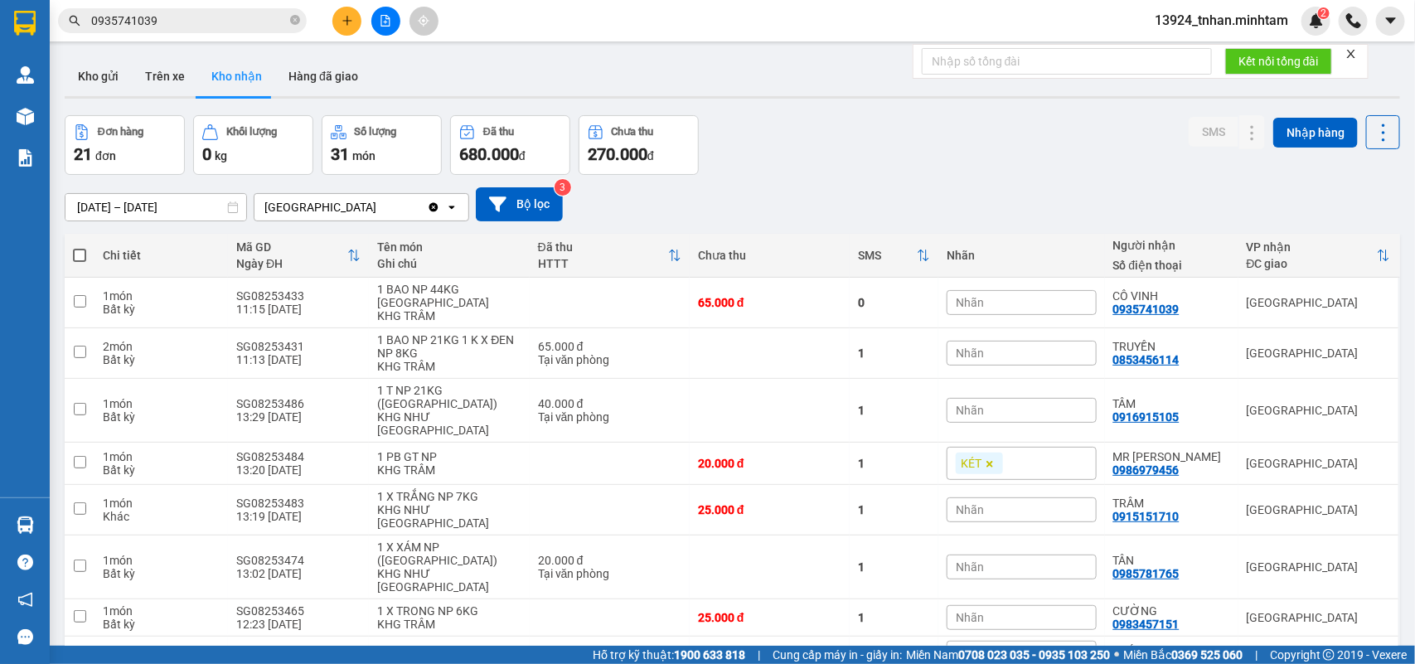
click at [297, 18] on section "Kết quả tìm kiếm ( 4 ) Bộ lọc Thuộc VP này Ngày tạo đơn gần nhất Mã ĐH Trạng th…" at bounding box center [707, 332] width 1415 height 664
click at [297, 18] on icon "close-circle" at bounding box center [295, 20] width 10 height 10
click at [209, 26] on input "text" at bounding box center [189, 21] width 196 height 18
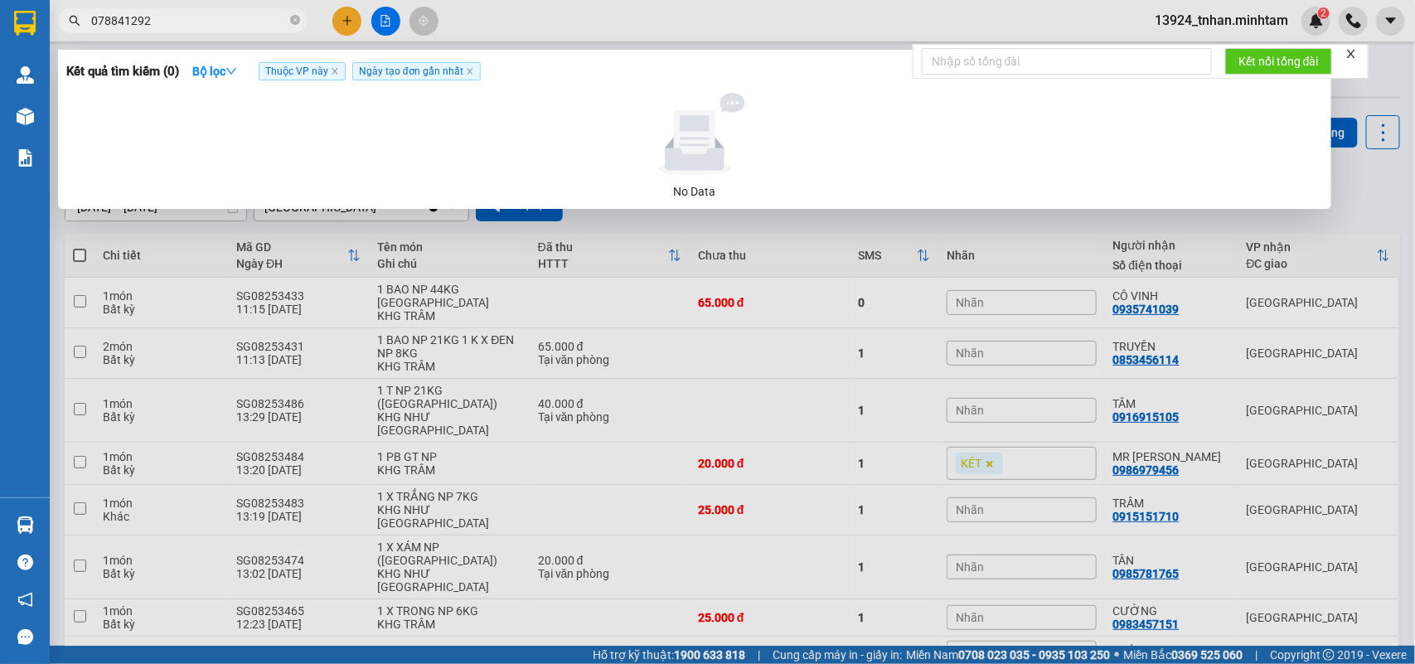
type input "0788412923"
click at [296, 18] on icon "close-circle" at bounding box center [295, 20] width 10 height 10
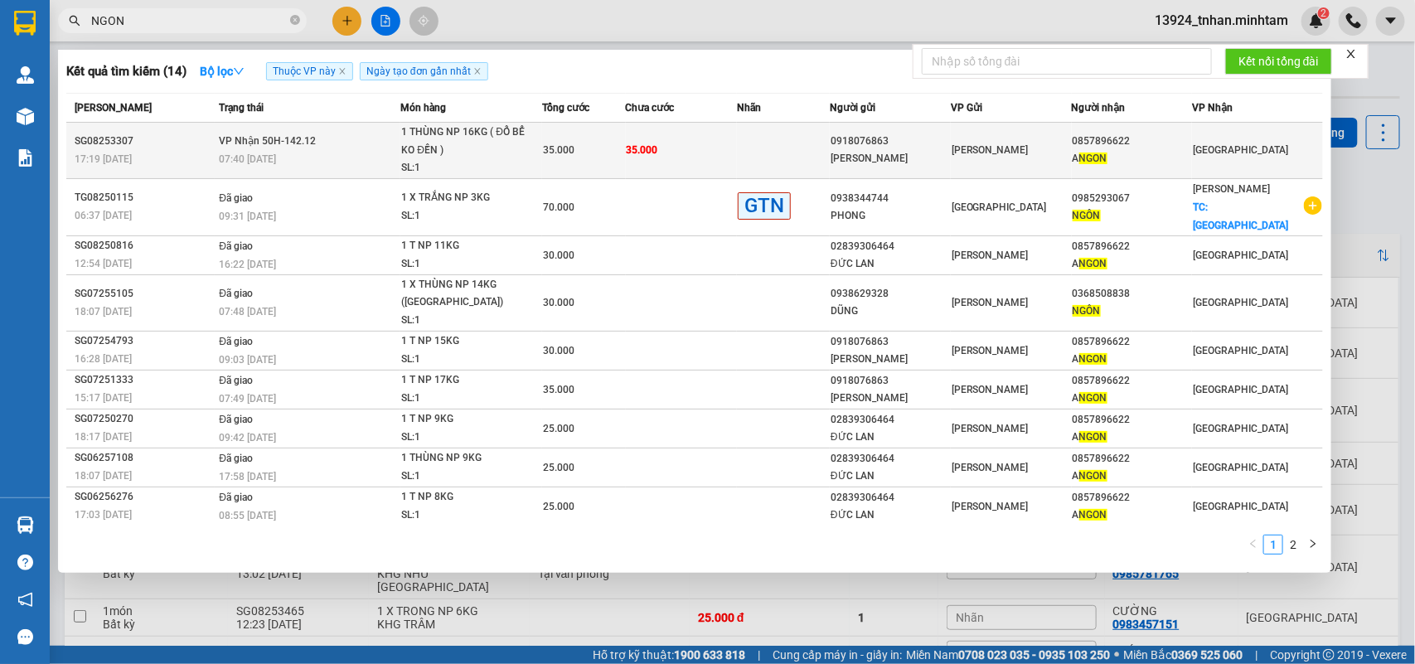
type input "NGON"
click at [709, 151] on td "35.000" at bounding box center [681, 151] width 111 height 56
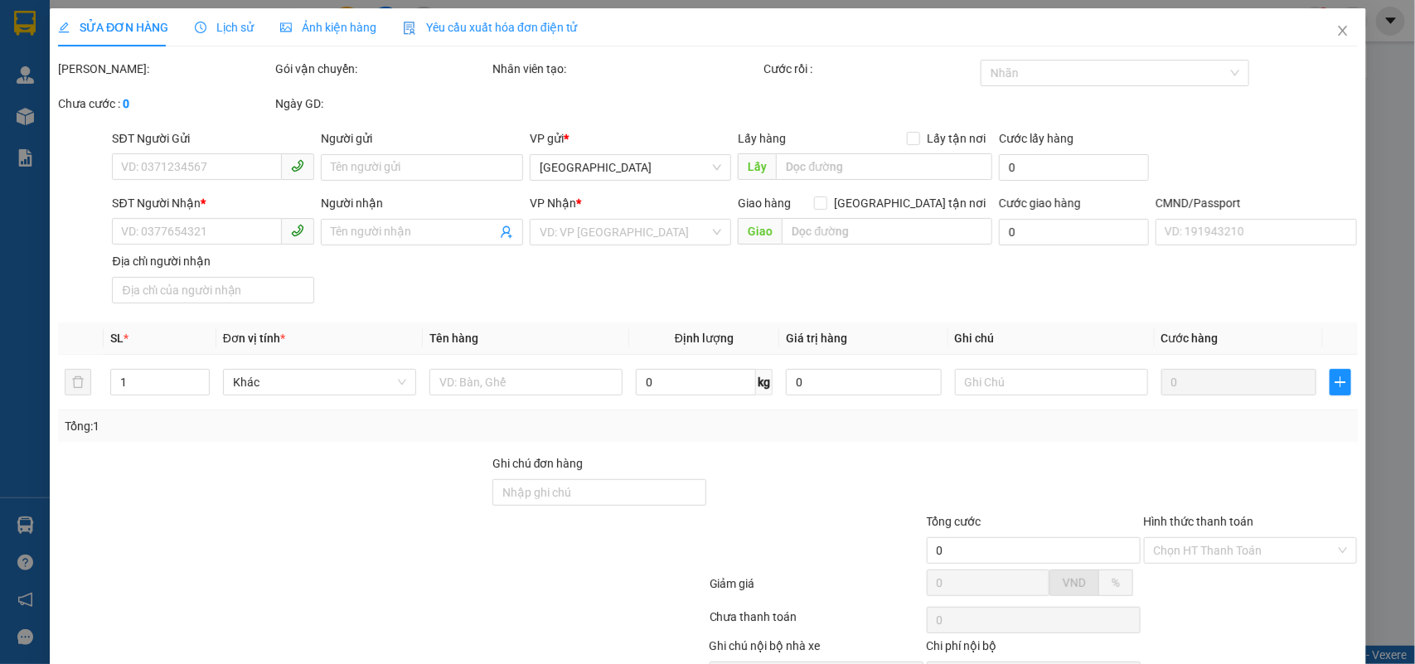
type input "0918076863"
type input "MINH TÍN"
type input "0857896622"
type input "A NGON"
type input "35.000"
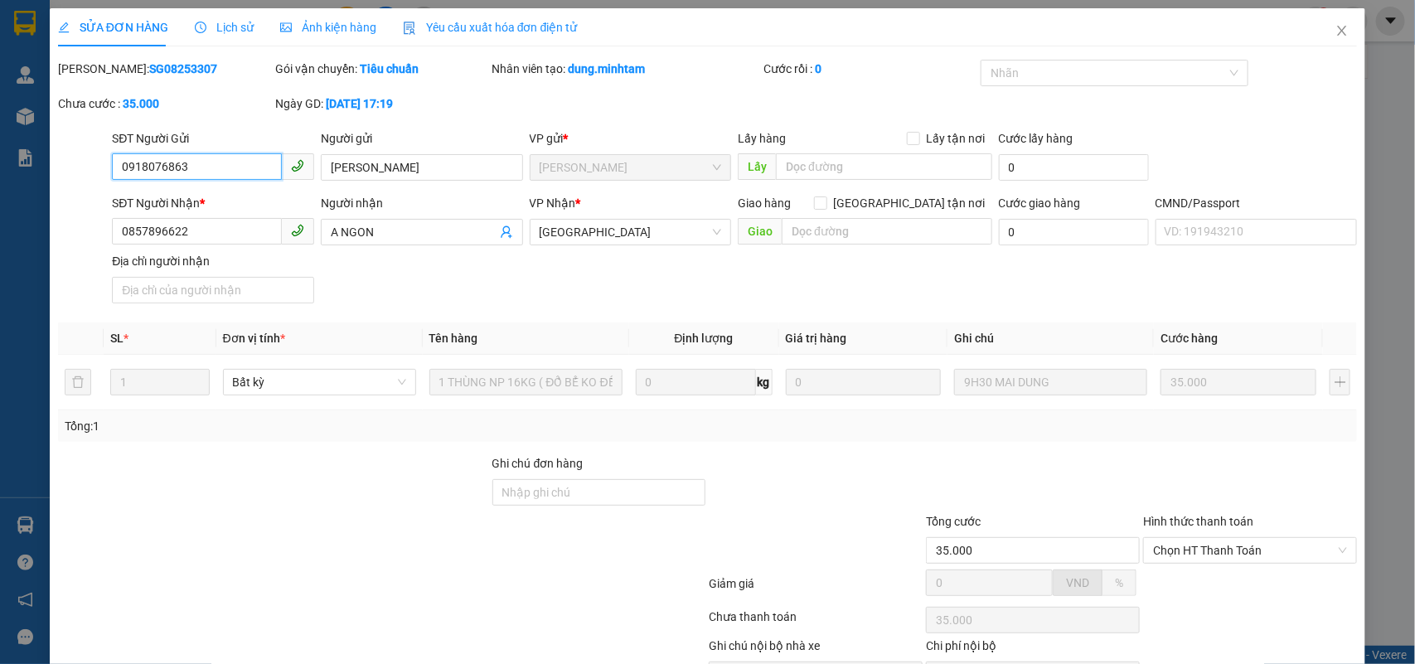
scroll to position [97, 0]
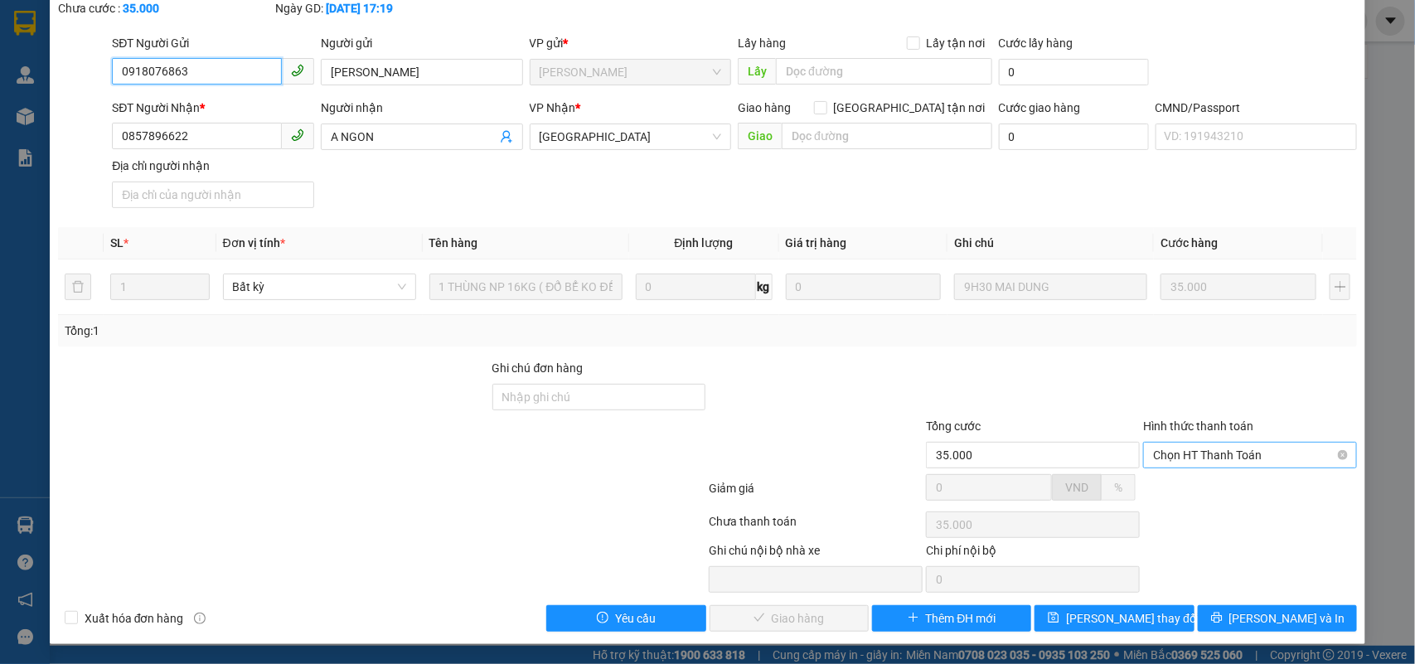
click at [1229, 453] on span "Chọn HT Thanh Toán" at bounding box center [1250, 455] width 194 height 25
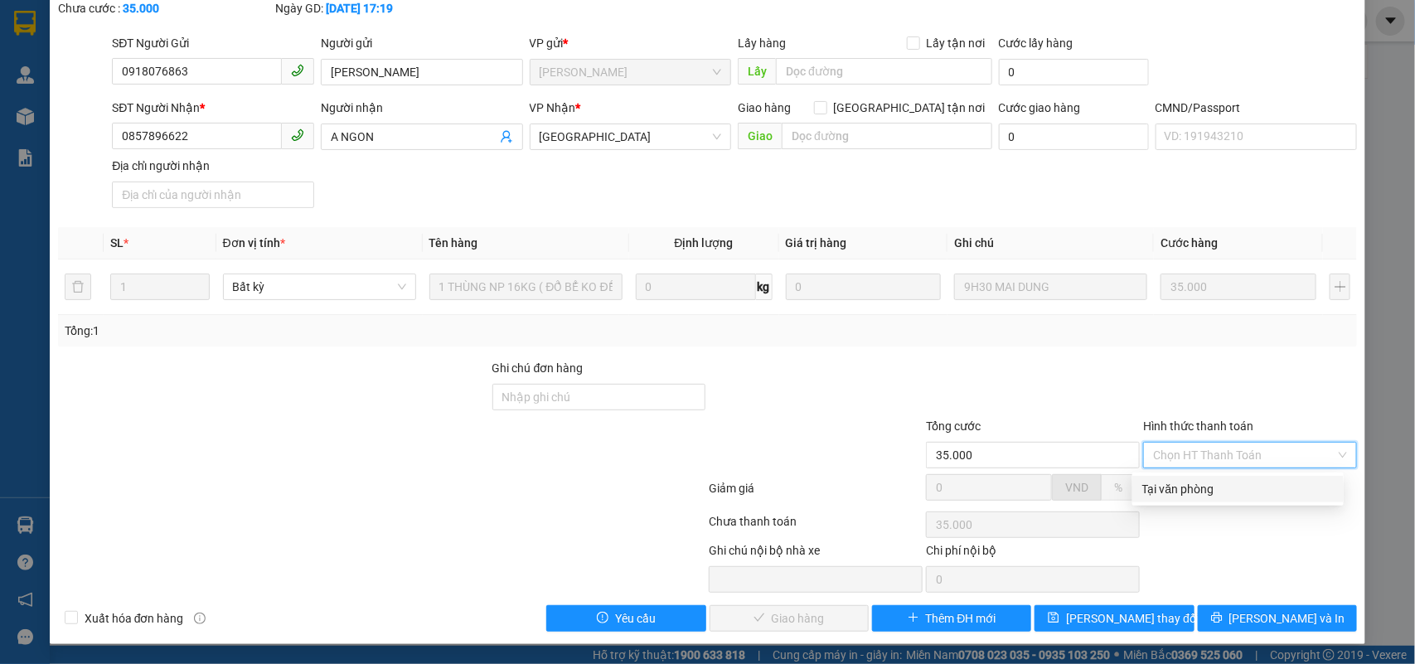
drag, startPoint x: 1199, startPoint y: 482, endPoint x: 1093, endPoint y: 503, distance: 108.3
click at [1198, 482] on div "Tại văn phòng" at bounding box center [1239, 489] width 192 height 18
type input "0"
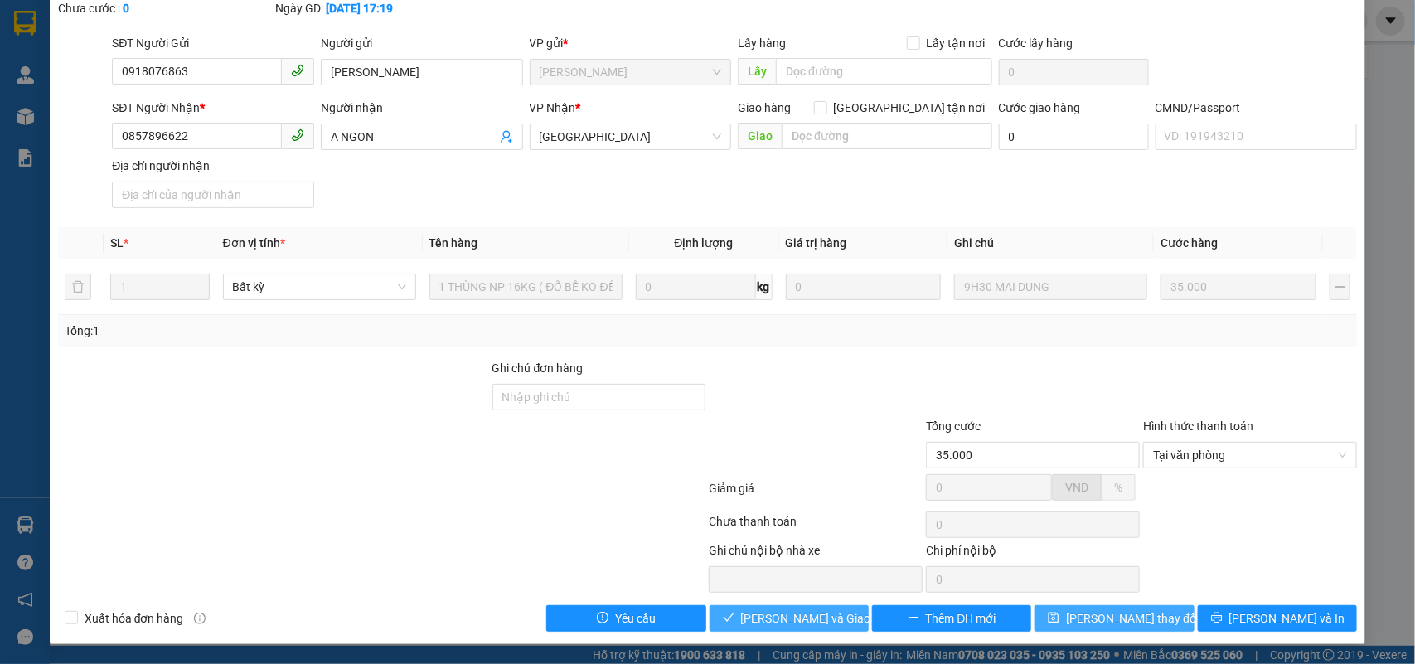
drag, startPoint x: 803, startPoint y: 622, endPoint x: 1080, endPoint y: 630, distance: 277.9
click at [804, 624] on span "Lưu và Giao hàng" at bounding box center [820, 618] width 159 height 18
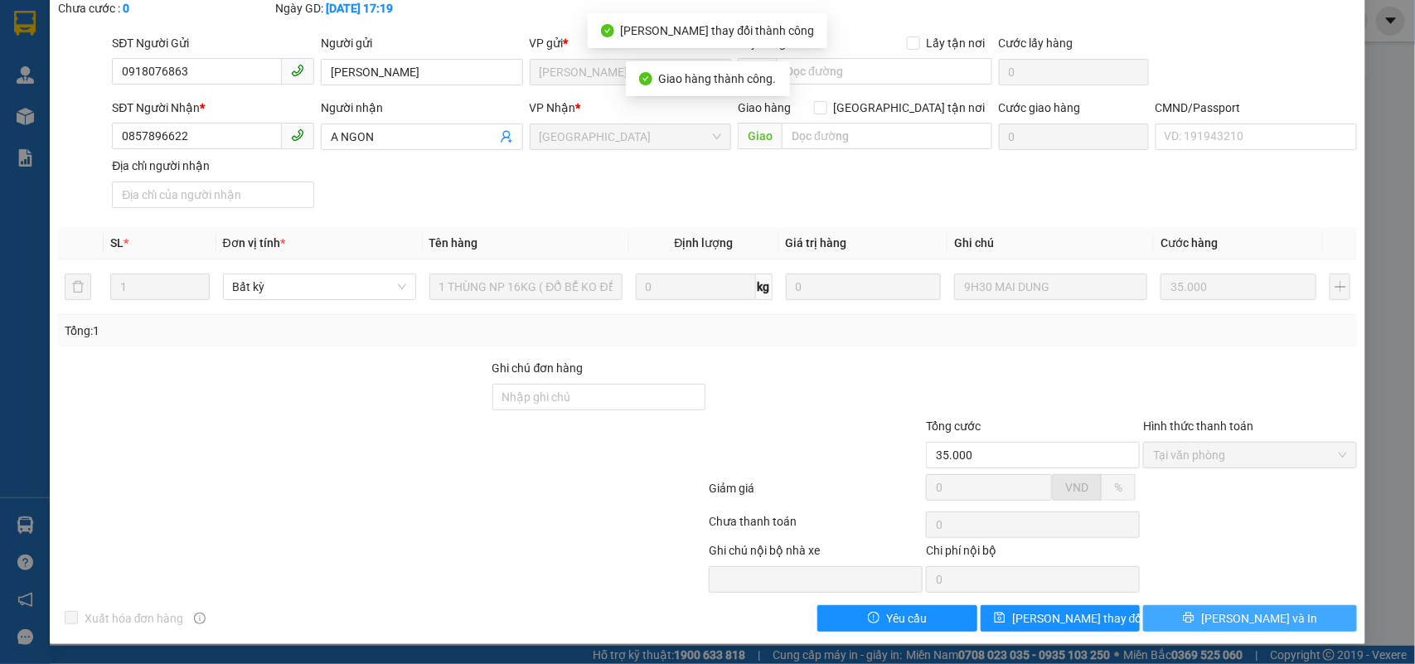
click at [1258, 620] on span "Lưu và In" at bounding box center [1260, 618] width 116 height 18
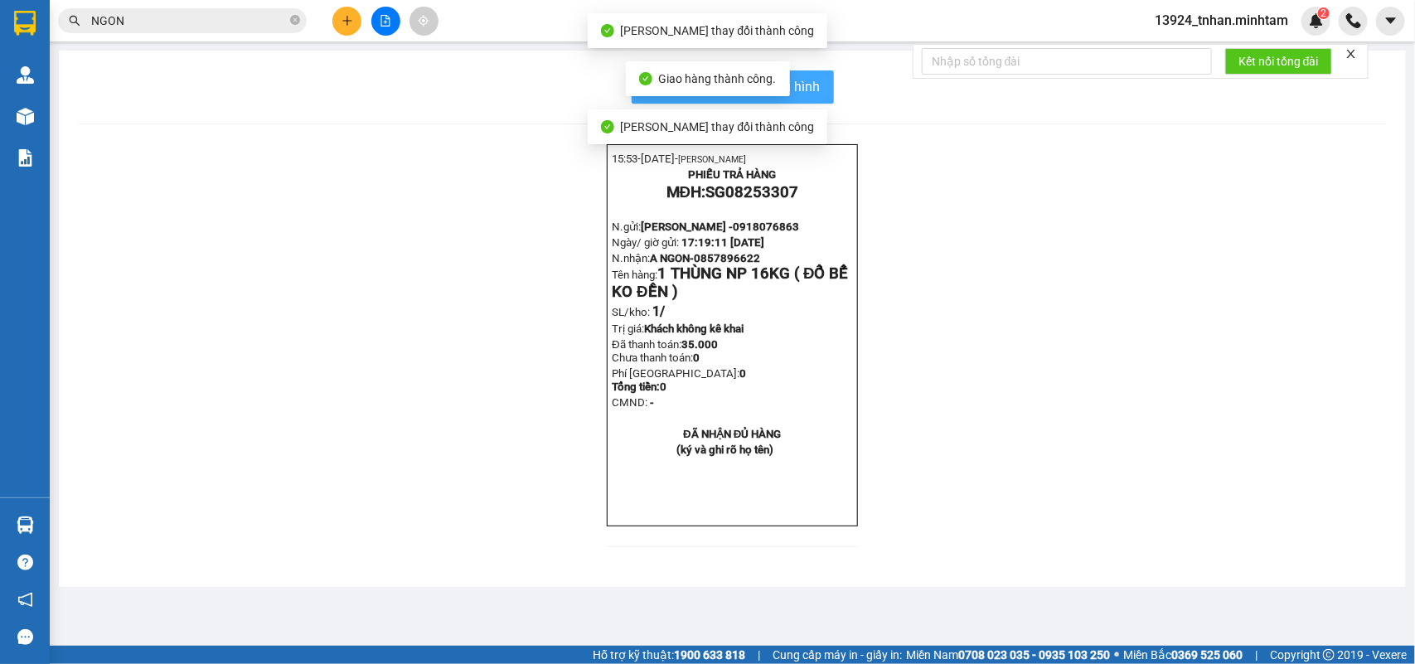
click at [809, 95] on span "In mẫu biên lai tự cấu hình" at bounding box center [743, 86] width 156 height 21
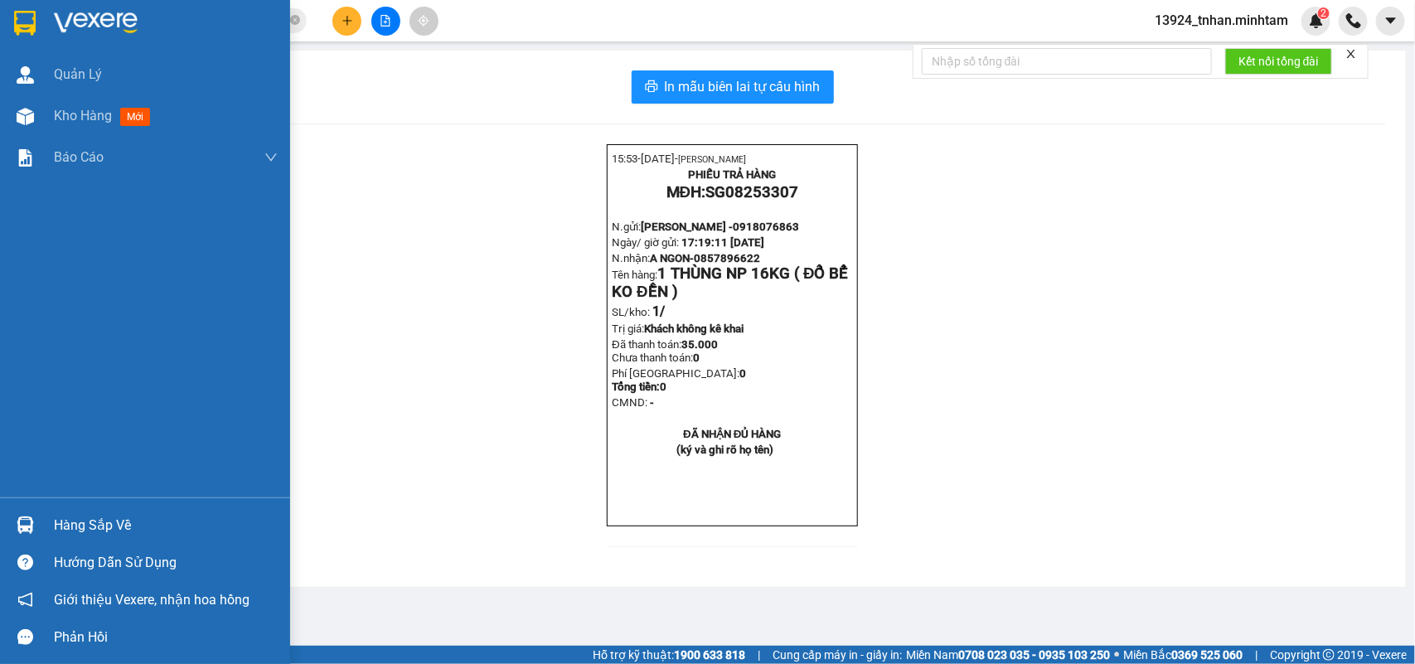
click at [17, 512] on div at bounding box center [25, 525] width 29 height 29
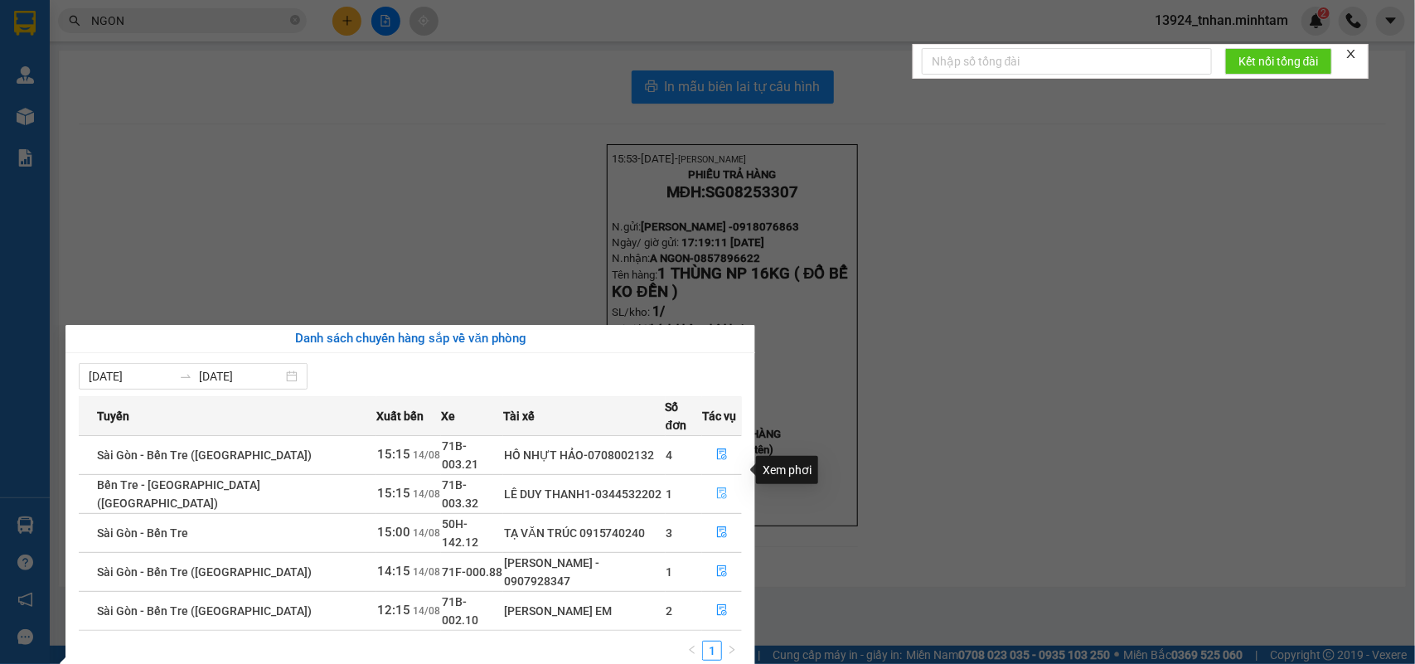
click at [716, 488] on icon "file-done" at bounding box center [722, 494] width 12 height 12
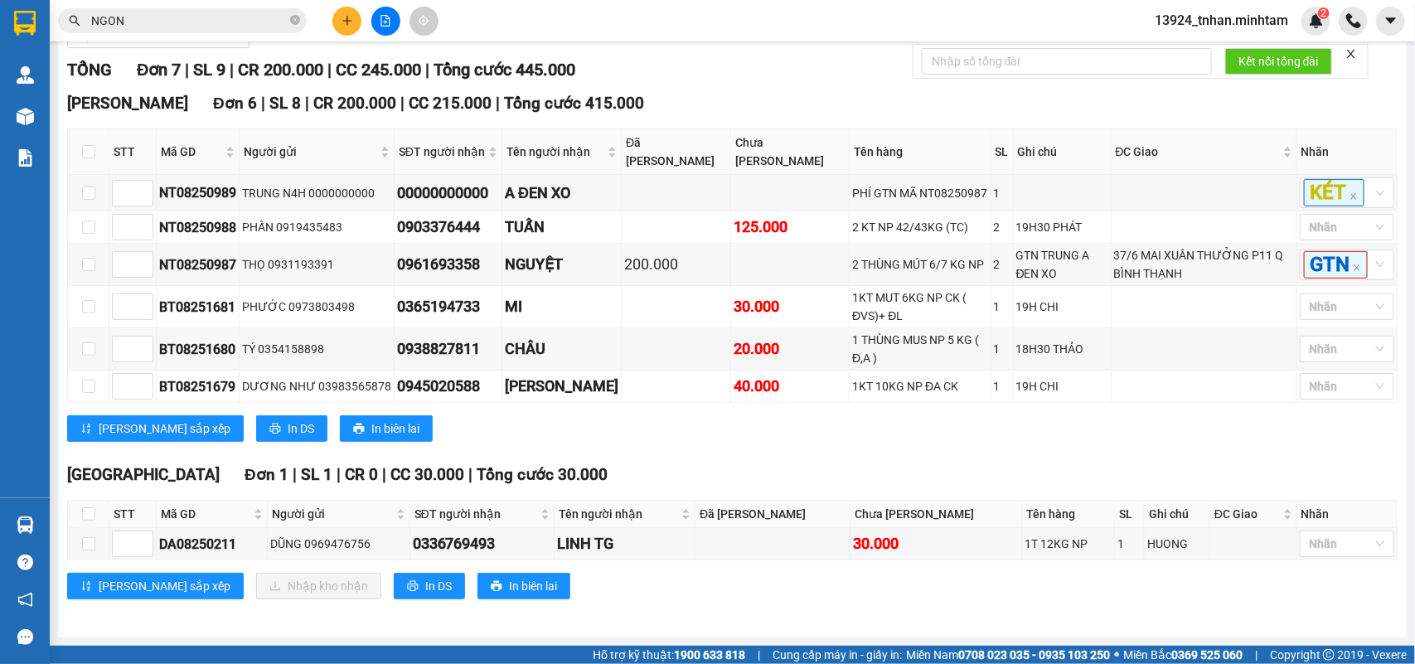
scroll to position [275, 0]
click at [93, 541] on input "checkbox" at bounding box center [88, 543] width 13 height 13
checkbox input "true"
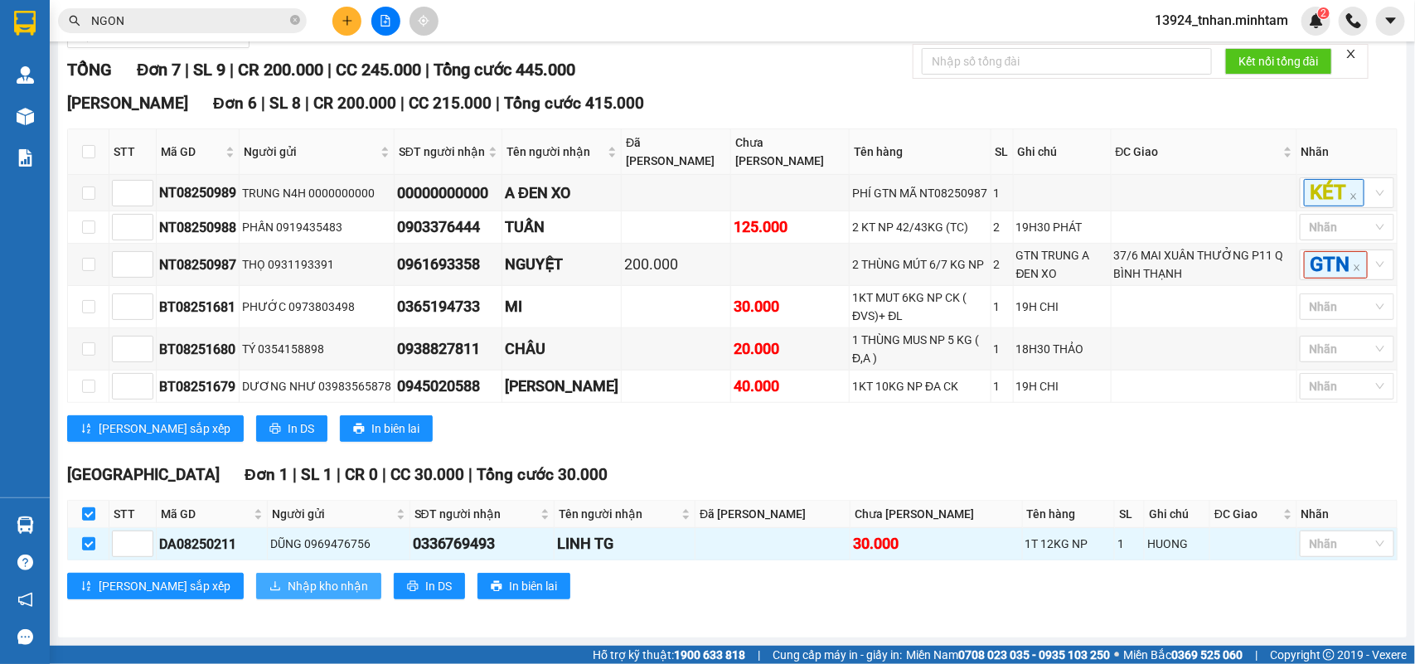
click at [288, 582] on span "Nhập kho nhận" at bounding box center [328, 586] width 80 height 18
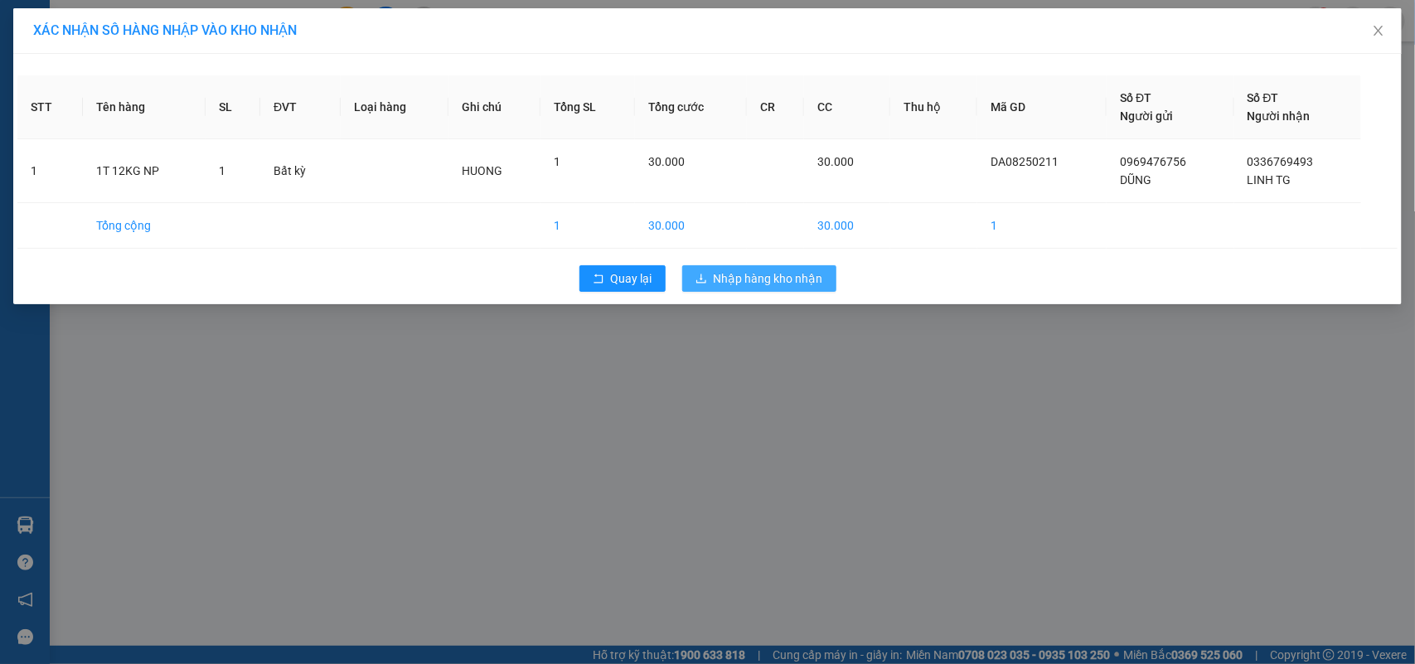
click at [814, 363] on div "XÁC NHẬN SỐ HÀNG NHẬP VÀO KHO NHẬN STT Tên hàng SL ĐVT Loại hàng Ghi chú Tổng S…" at bounding box center [707, 332] width 1415 height 664
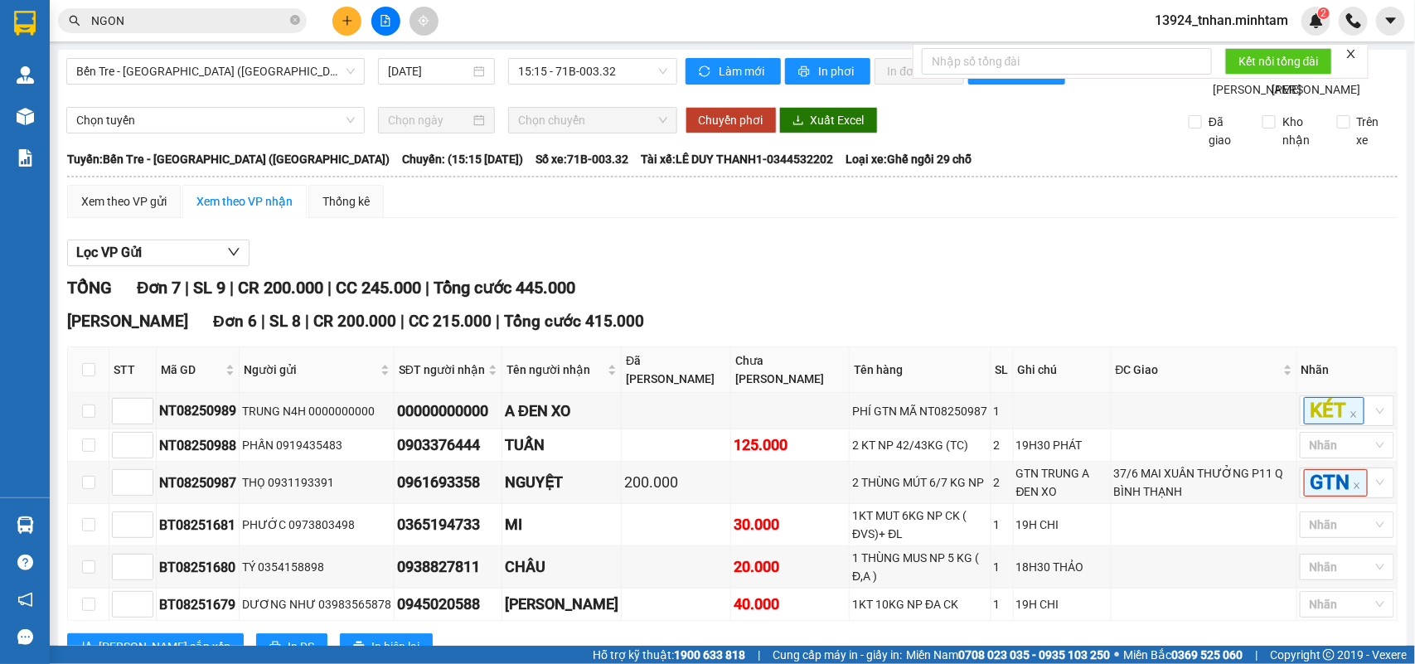
click at [747, 267] on div "Lọc VP Gửi" at bounding box center [732, 253] width 1331 height 27
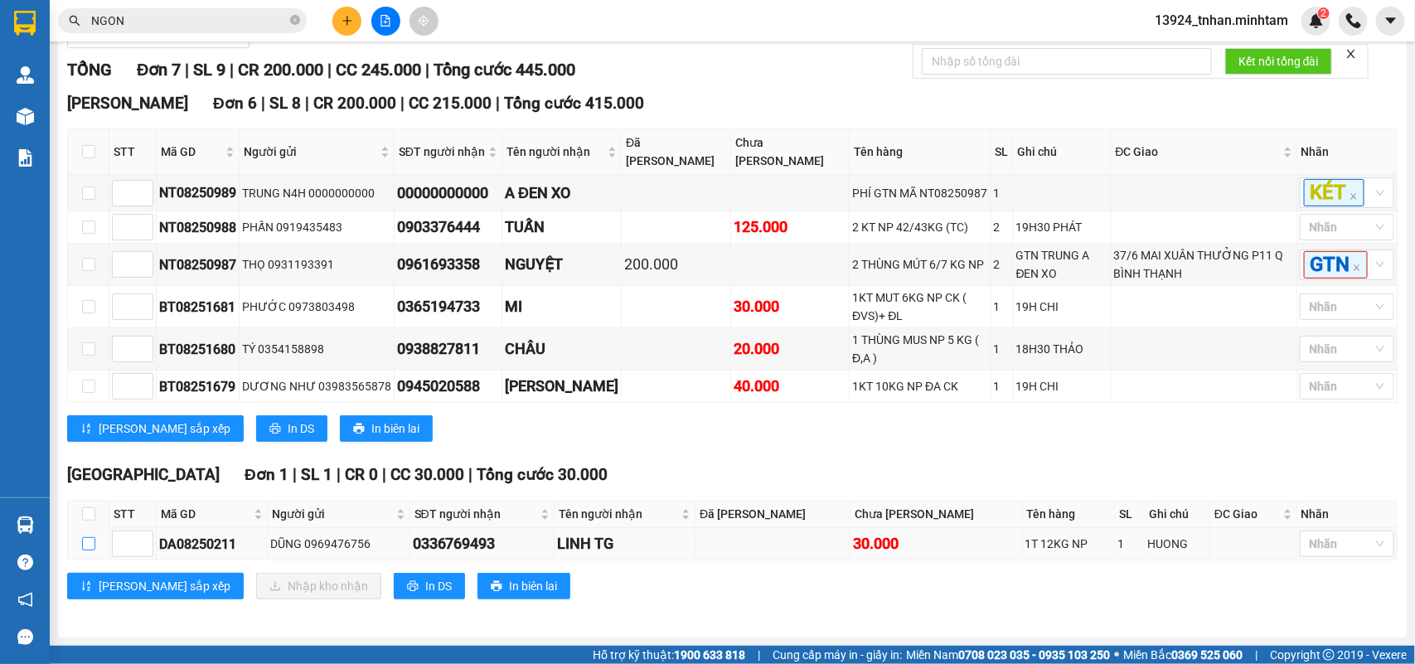
click at [82, 539] on input "checkbox" at bounding box center [88, 543] width 13 height 13
checkbox input "true"
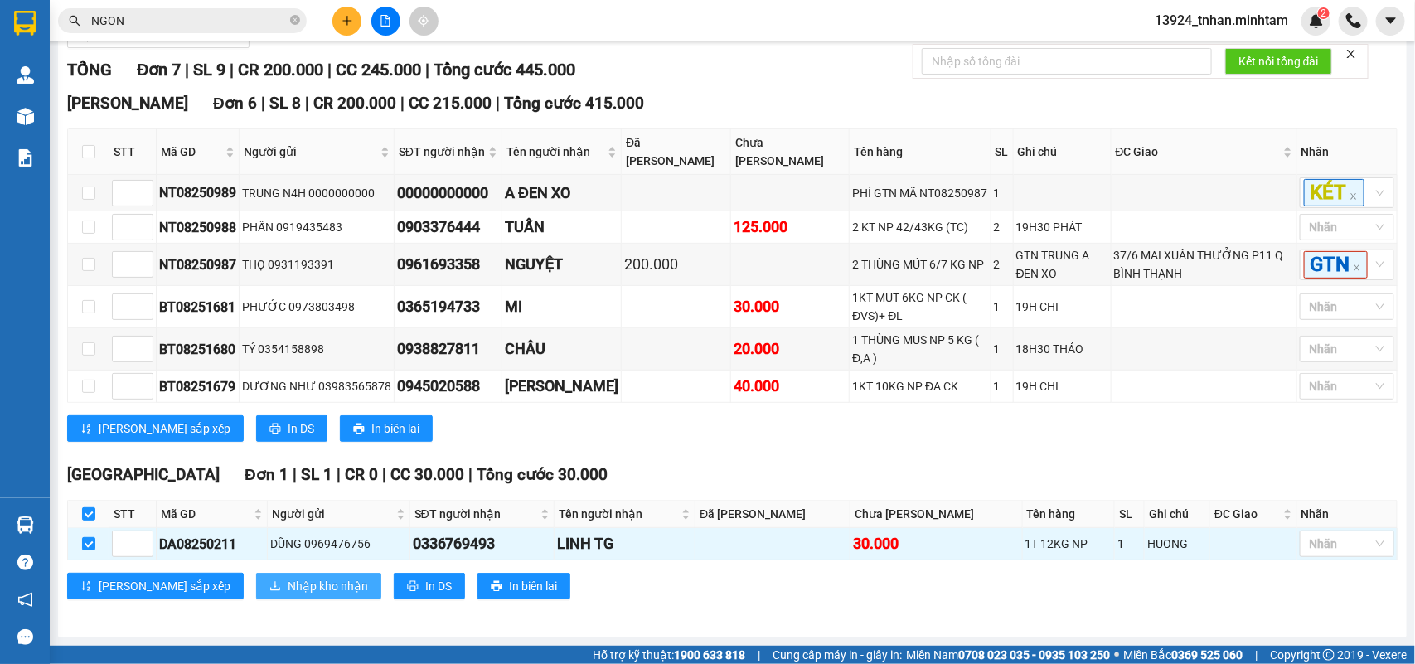
click at [256, 590] on button "Nhập kho nhận" at bounding box center [318, 586] width 125 height 27
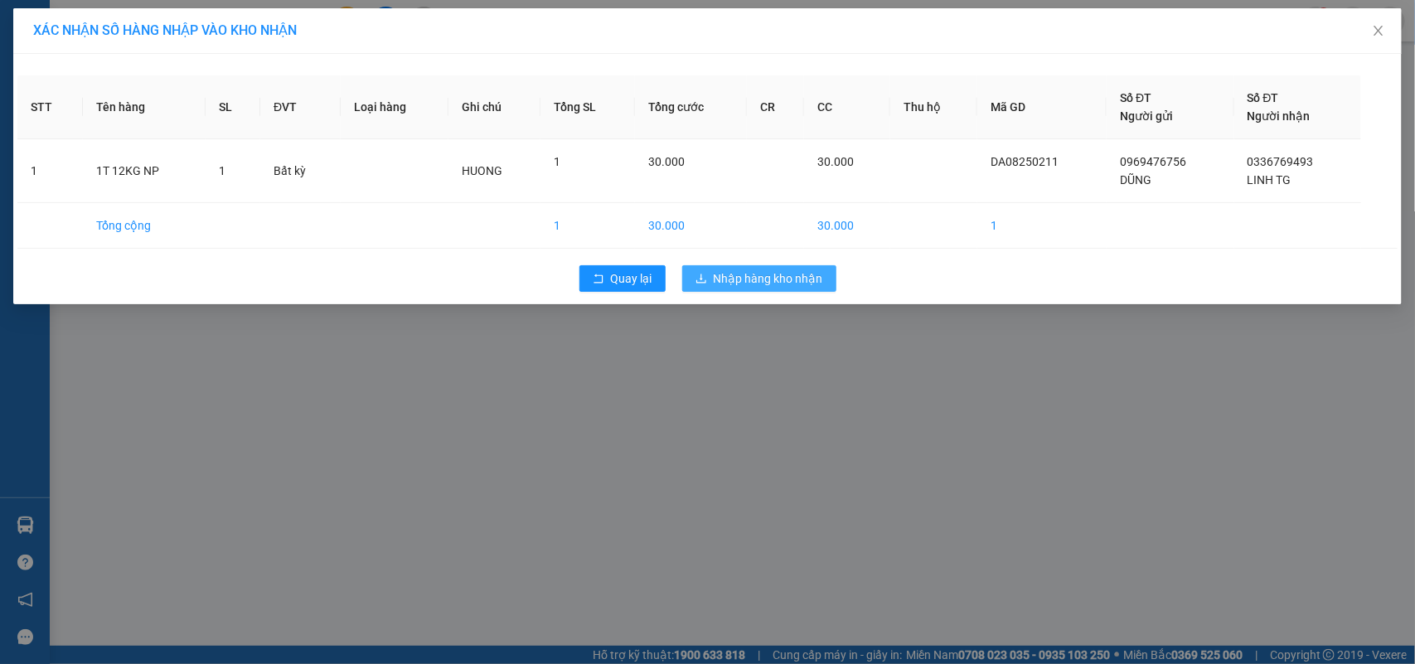
click at [801, 284] on span "Nhập hàng kho nhận" at bounding box center [768, 278] width 109 height 18
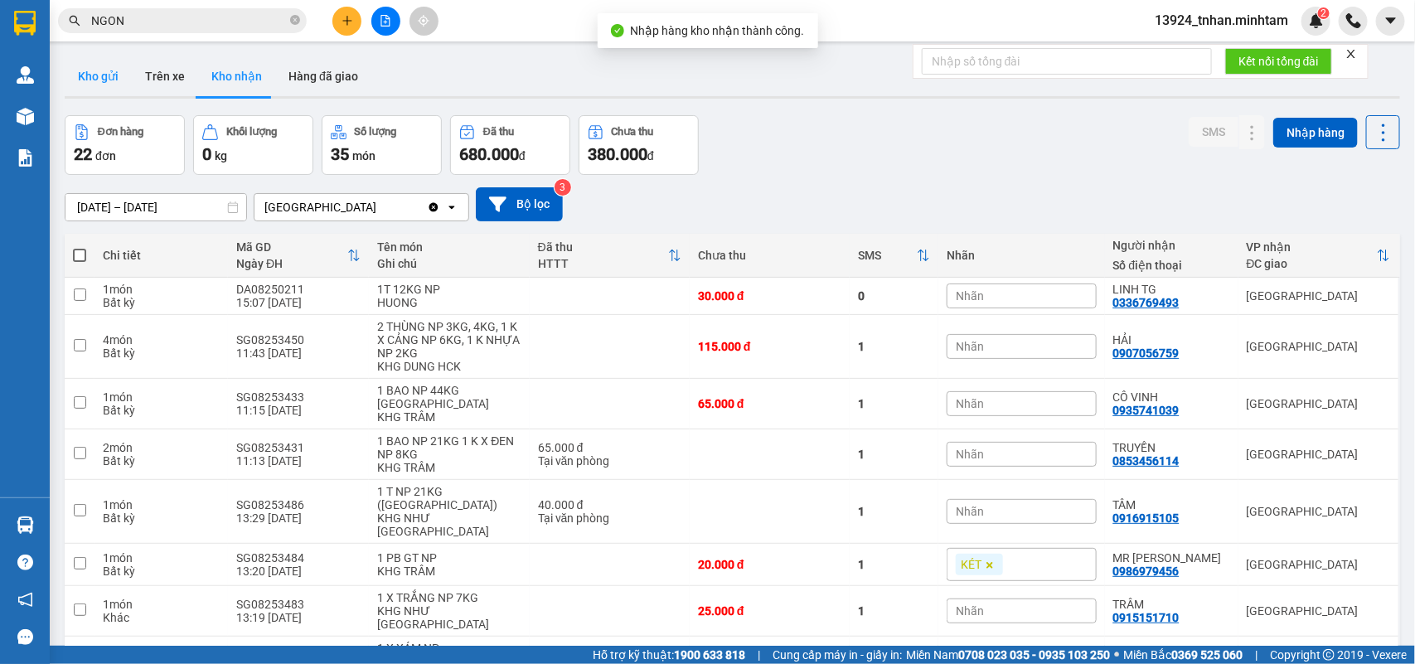
click at [120, 67] on button "Kho gửi" at bounding box center [98, 76] width 67 height 40
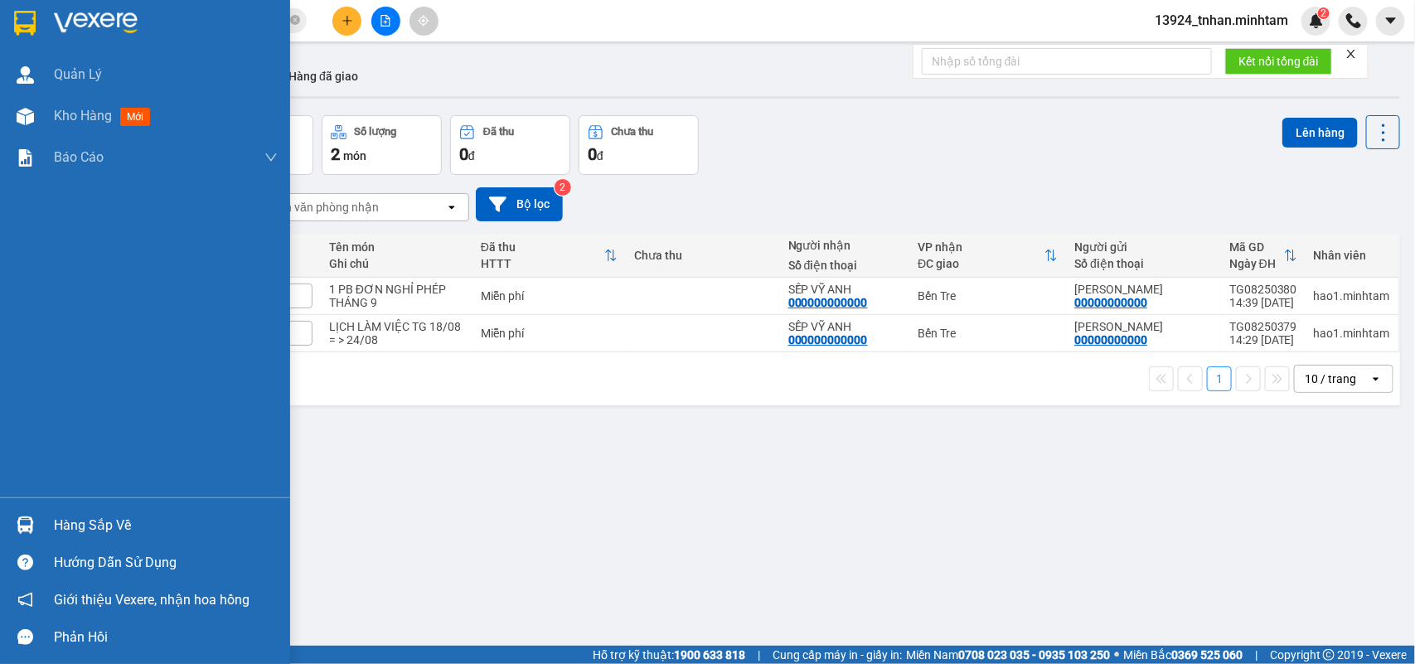
click at [27, 517] on img at bounding box center [25, 525] width 17 height 17
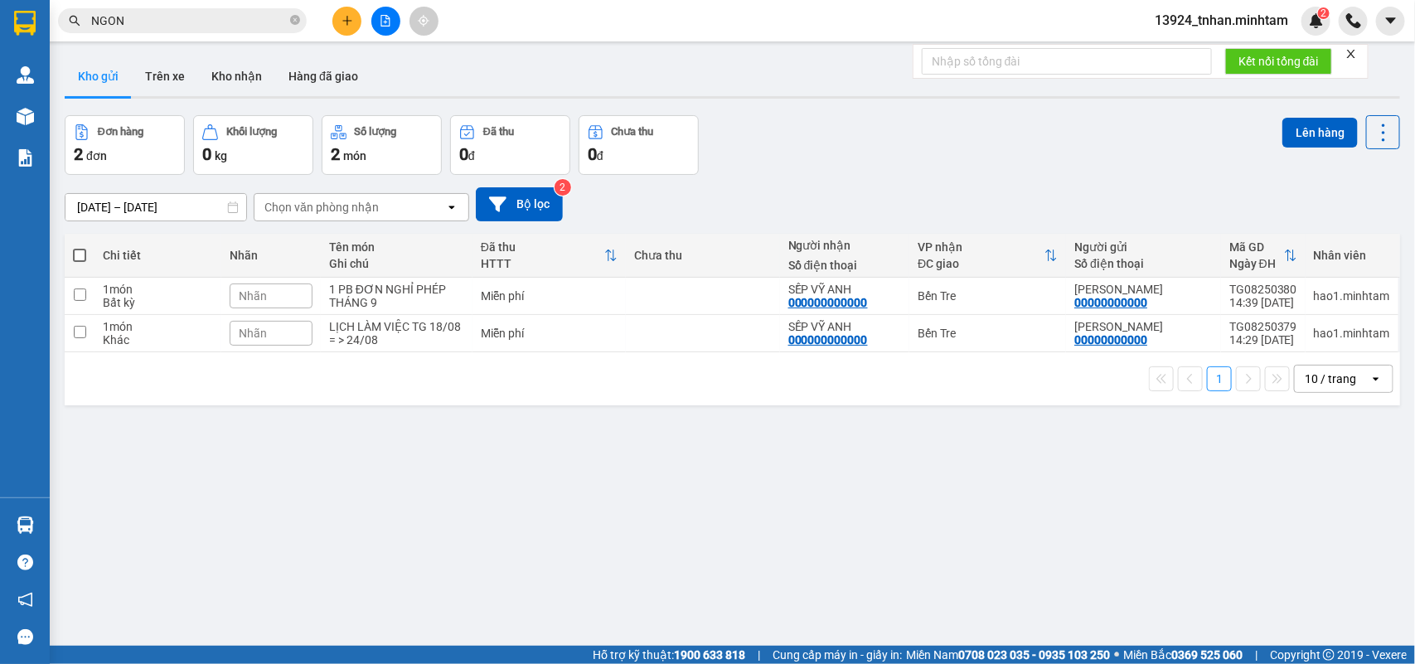
click at [293, 18] on section "Kết quả tìm kiếm ( 14 ) Bộ lọc Thuộc VP này Ngày tạo đơn gần nhất Mã ĐH Trạng t…" at bounding box center [707, 332] width 1415 height 664
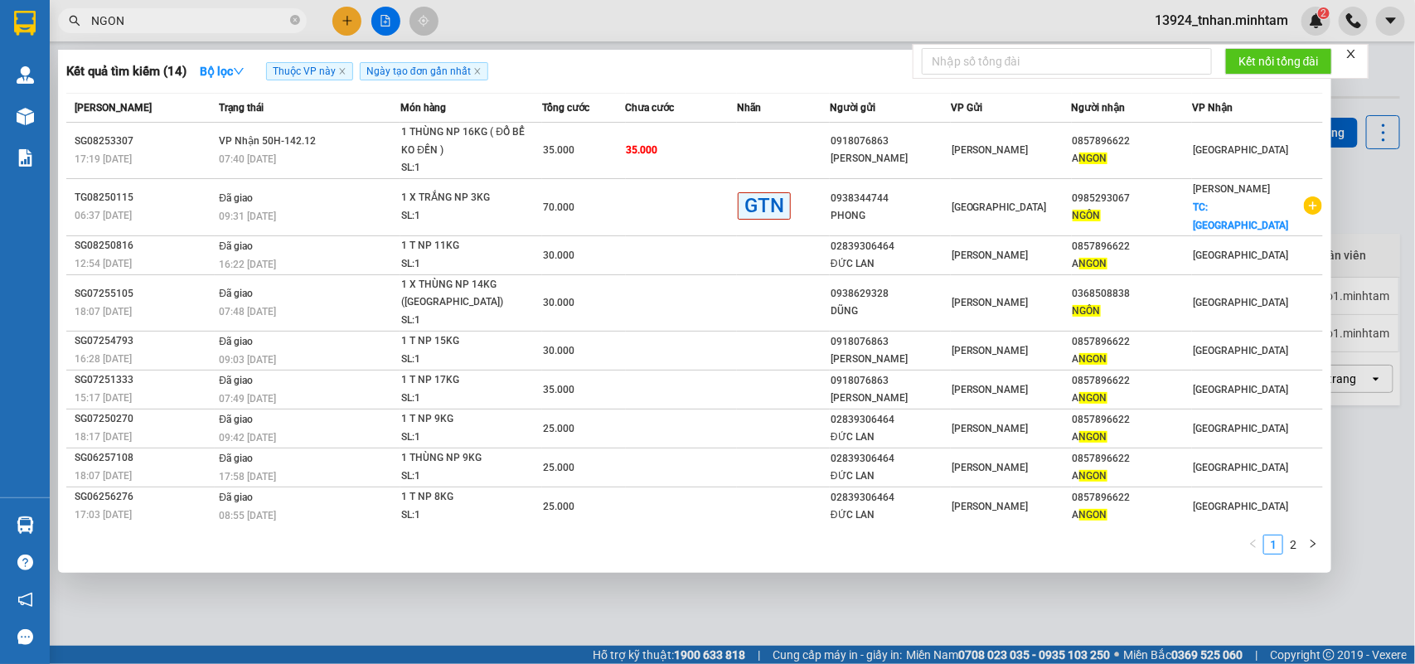
click at [293, 18] on icon "close-circle" at bounding box center [295, 20] width 10 height 10
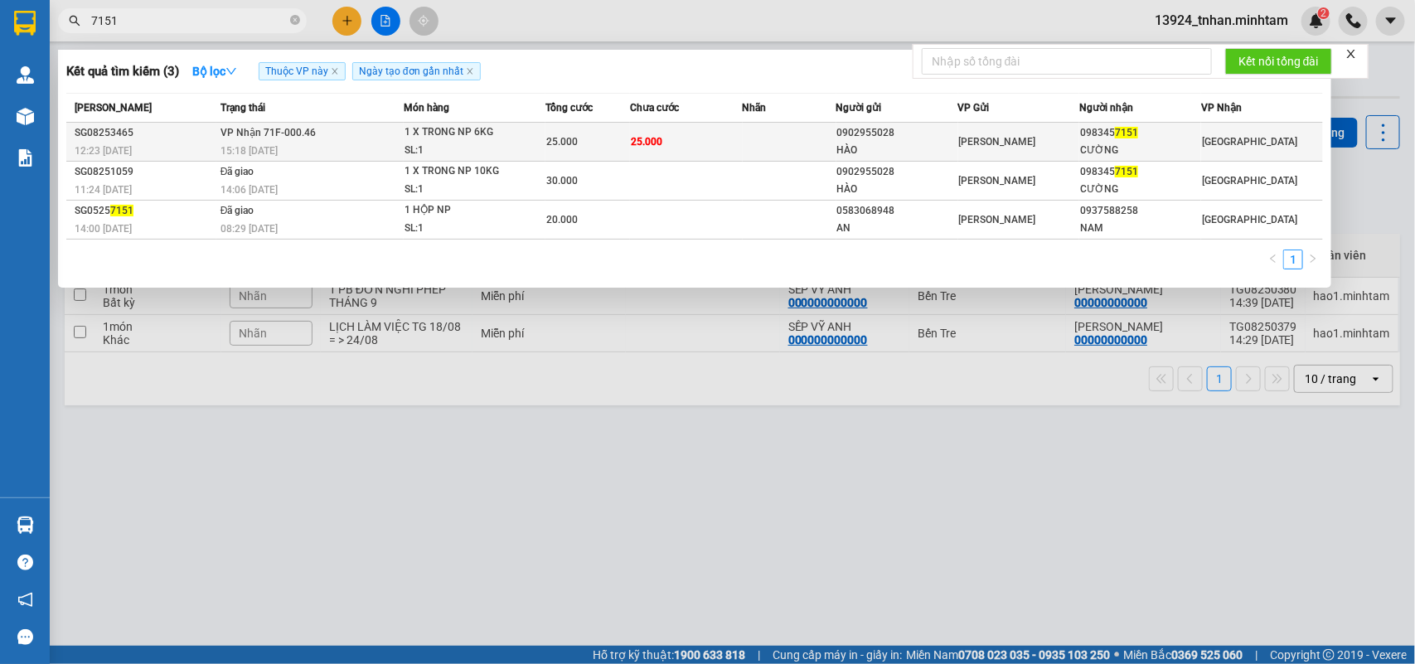
type input "7151"
click at [711, 129] on td "25.000" at bounding box center [686, 142] width 113 height 39
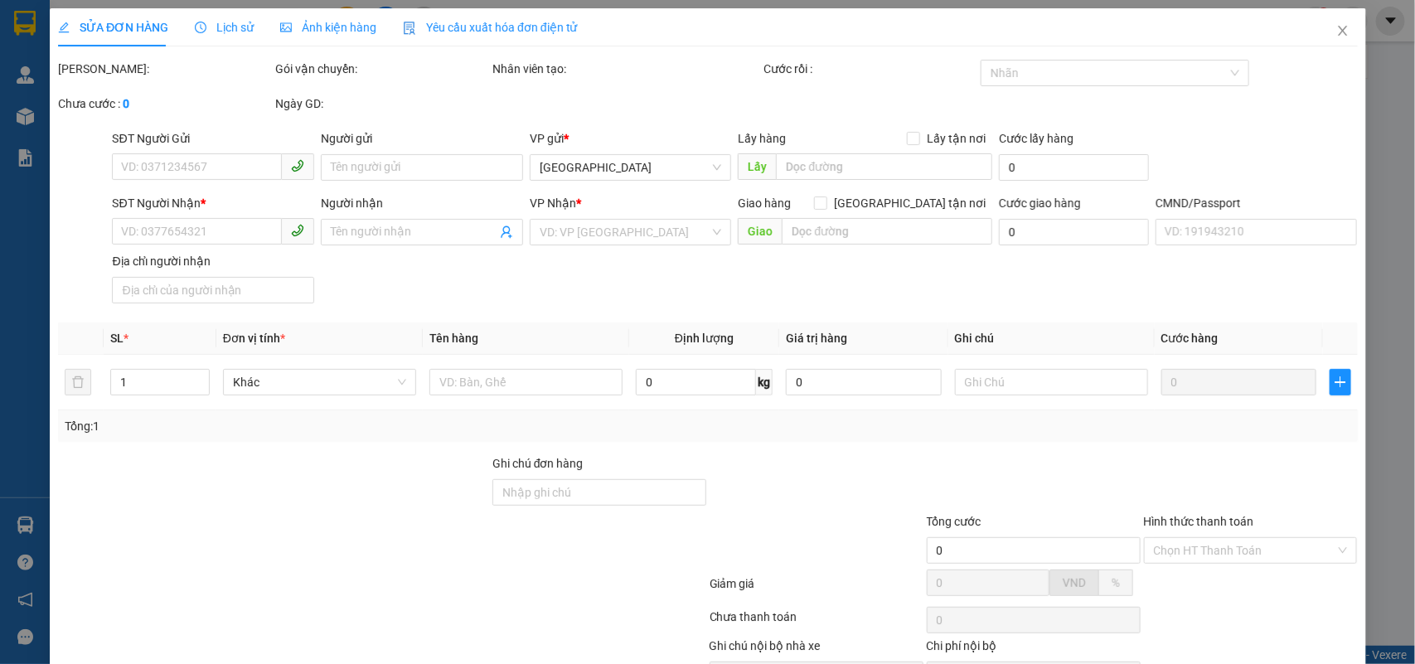
type input "0902955028"
type input "HÀO"
type input "0983457151"
type input "CƯỜNG"
type input "25.000"
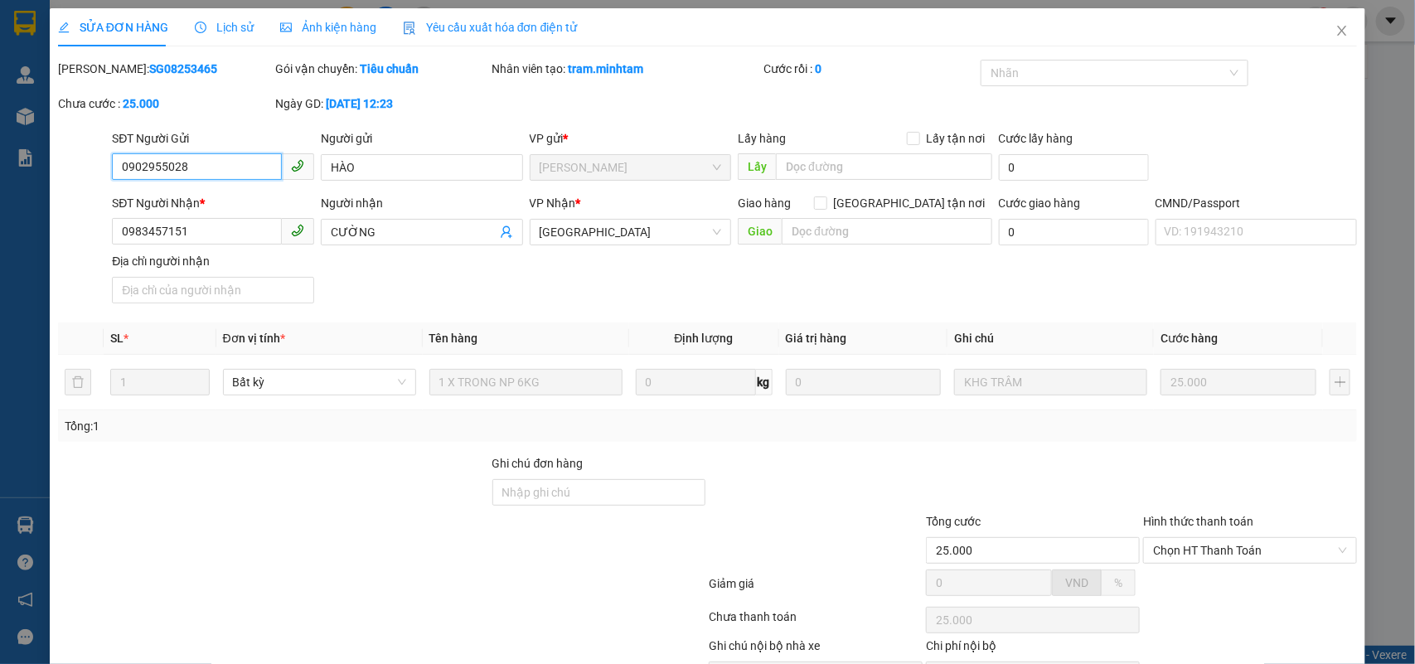
scroll to position [97, 0]
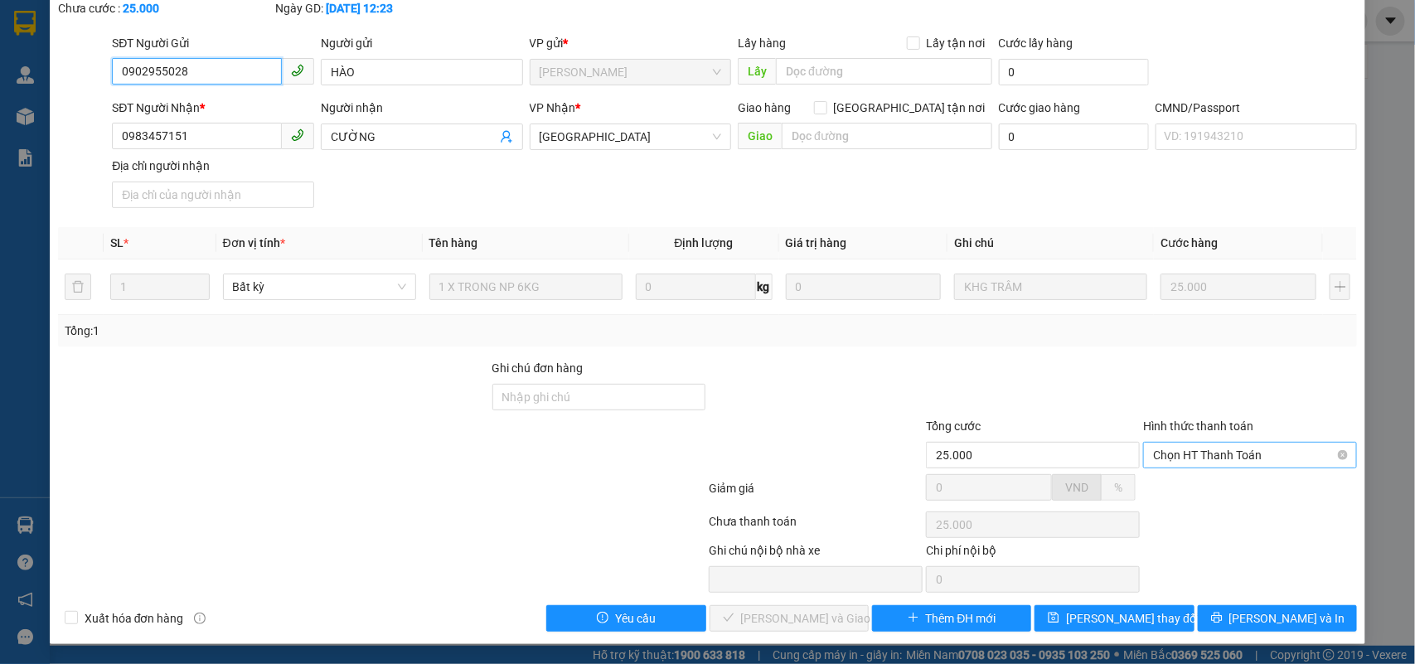
click at [1225, 464] on span "Chọn HT Thanh Toán" at bounding box center [1250, 455] width 194 height 25
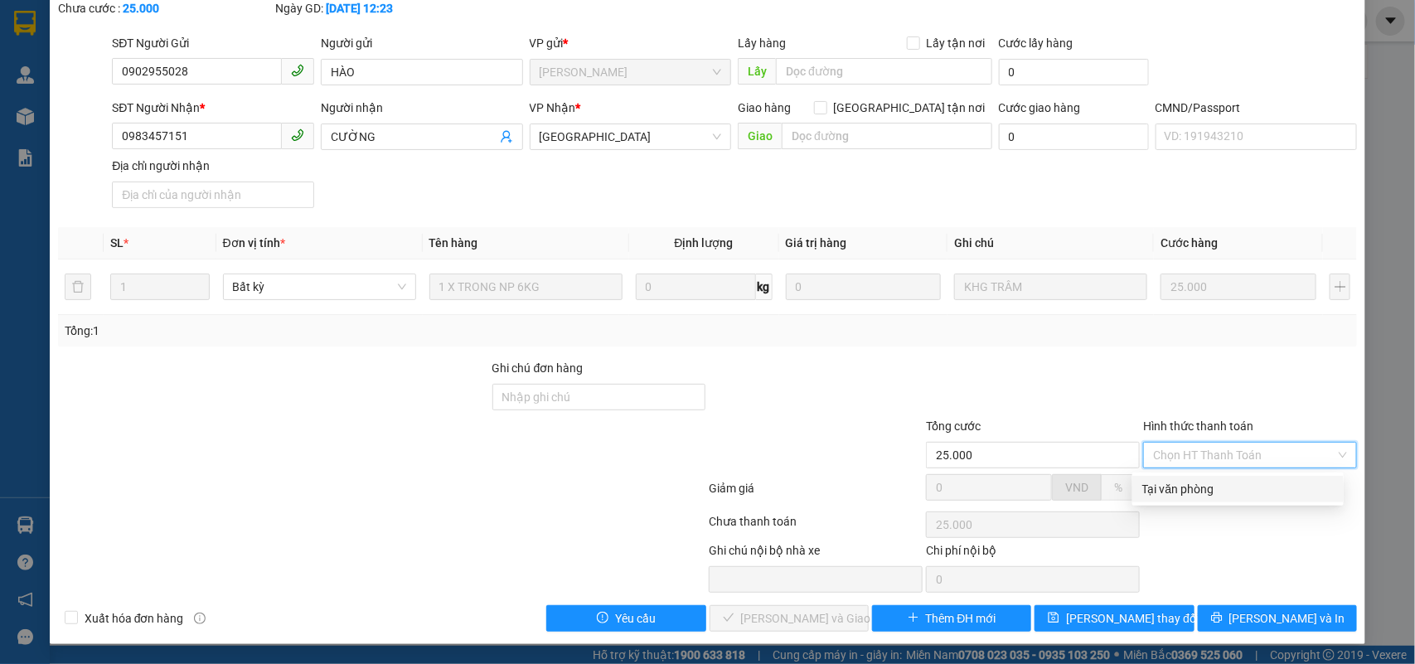
click at [1201, 480] on div "Tại văn phòng" at bounding box center [1239, 489] width 192 height 18
type input "0"
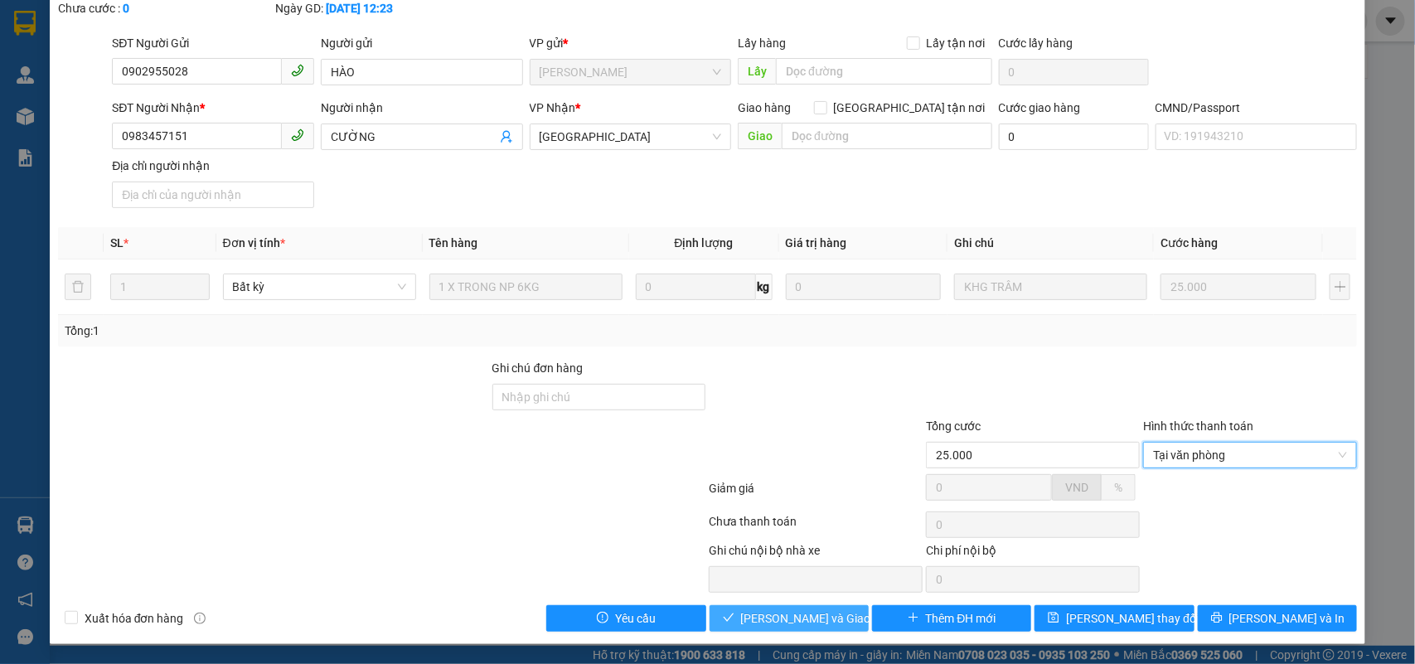
click at [806, 624] on span "Lưu và Giao hàng" at bounding box center [820, 618] width 159 height 18
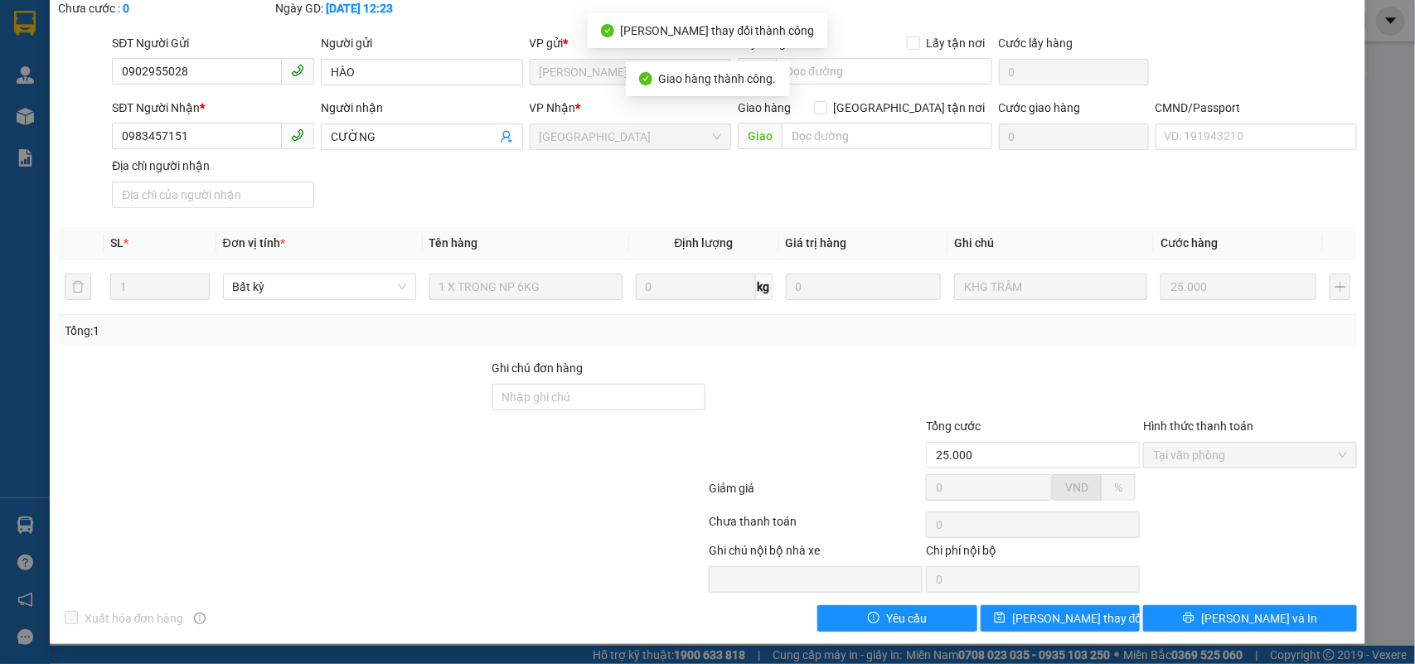
click at [1295, 626] on button "Lưu và In" at bounding box center [1251, 618] width 214 height 27
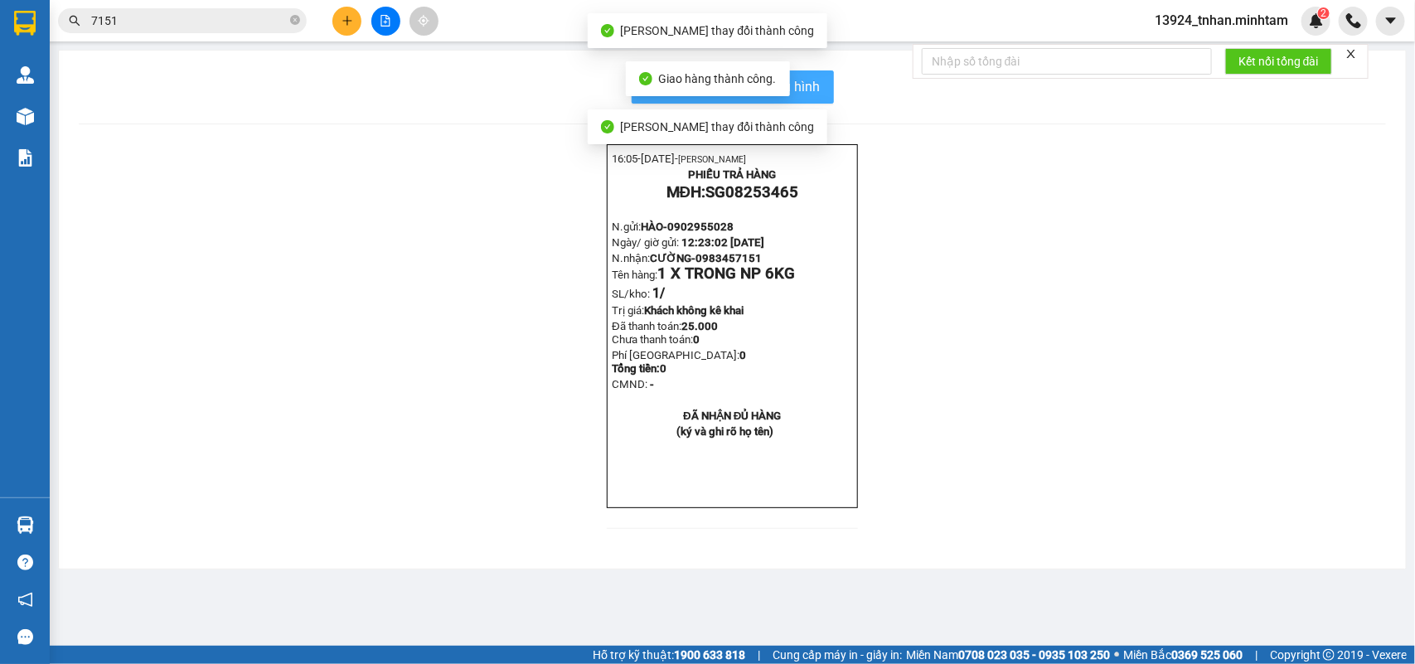
click at [823, 85] on button "In mẫu biên lai tự cấu hình" at bounding box center [733, 86] width 202 height 33
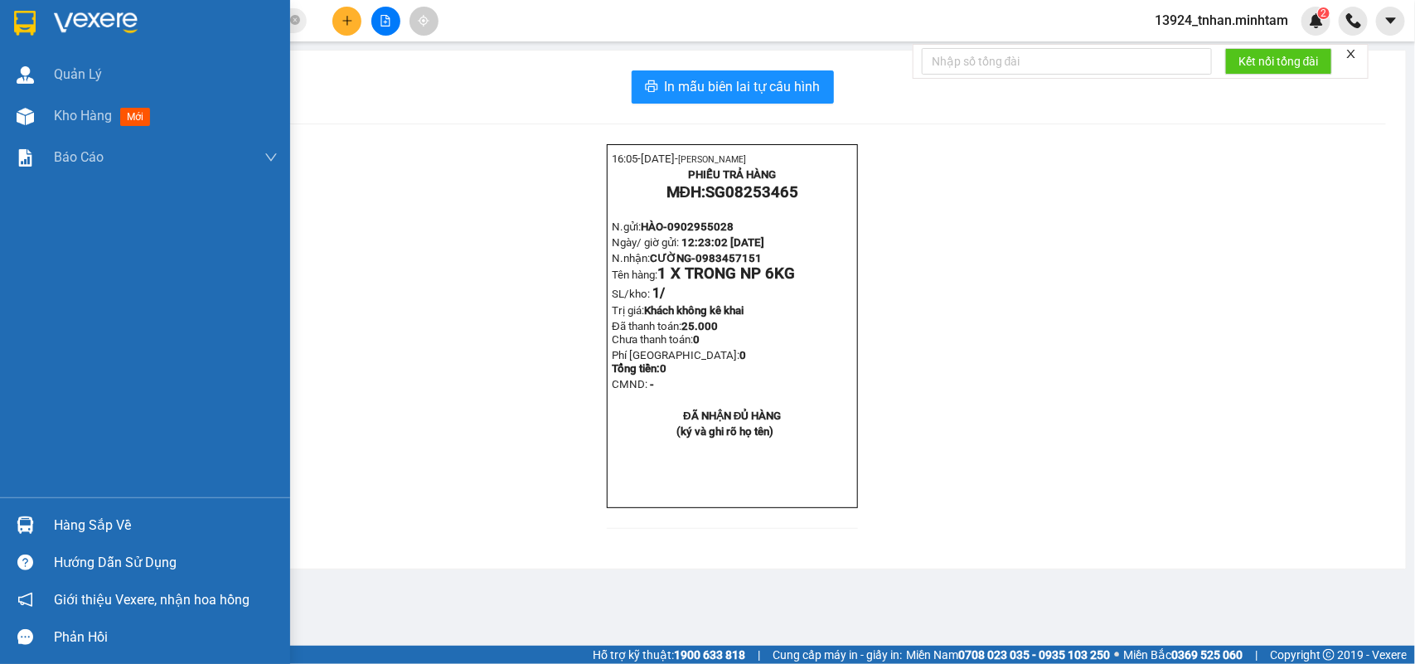
click at [42, 524] on div "Hàng sắp về" at bounding box center [145, 525] width 290 height 37
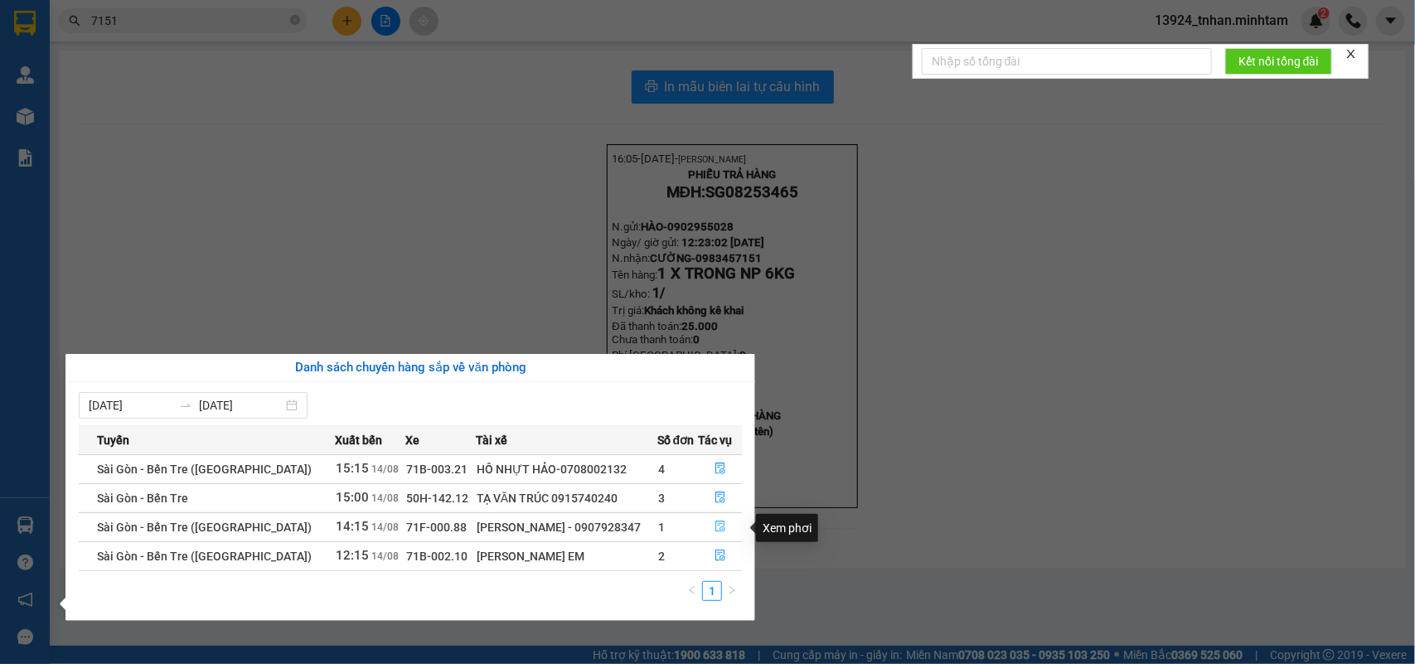
click at [727, 532] on button "button" at bounding box center [721, 527] width 42 height 27
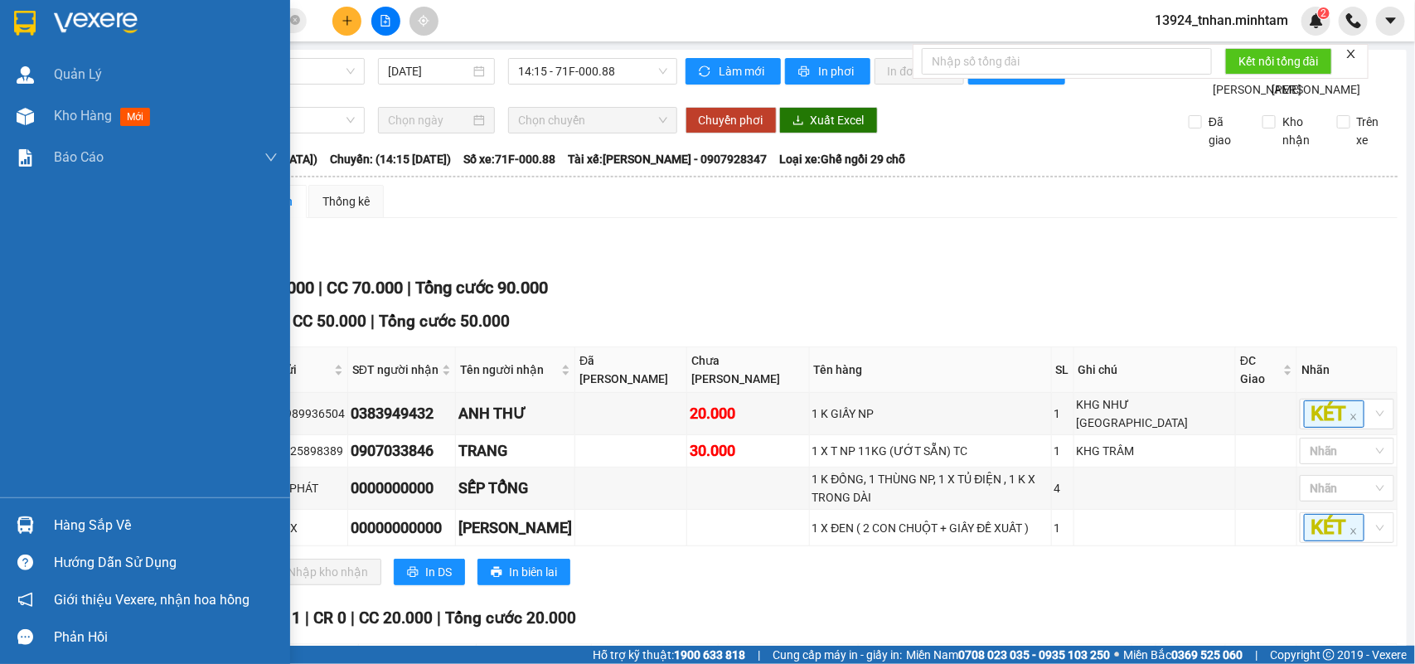
click at [77, 540] on div "Hàng sắp về" at bounding box center [145, 525] width 290 height 37
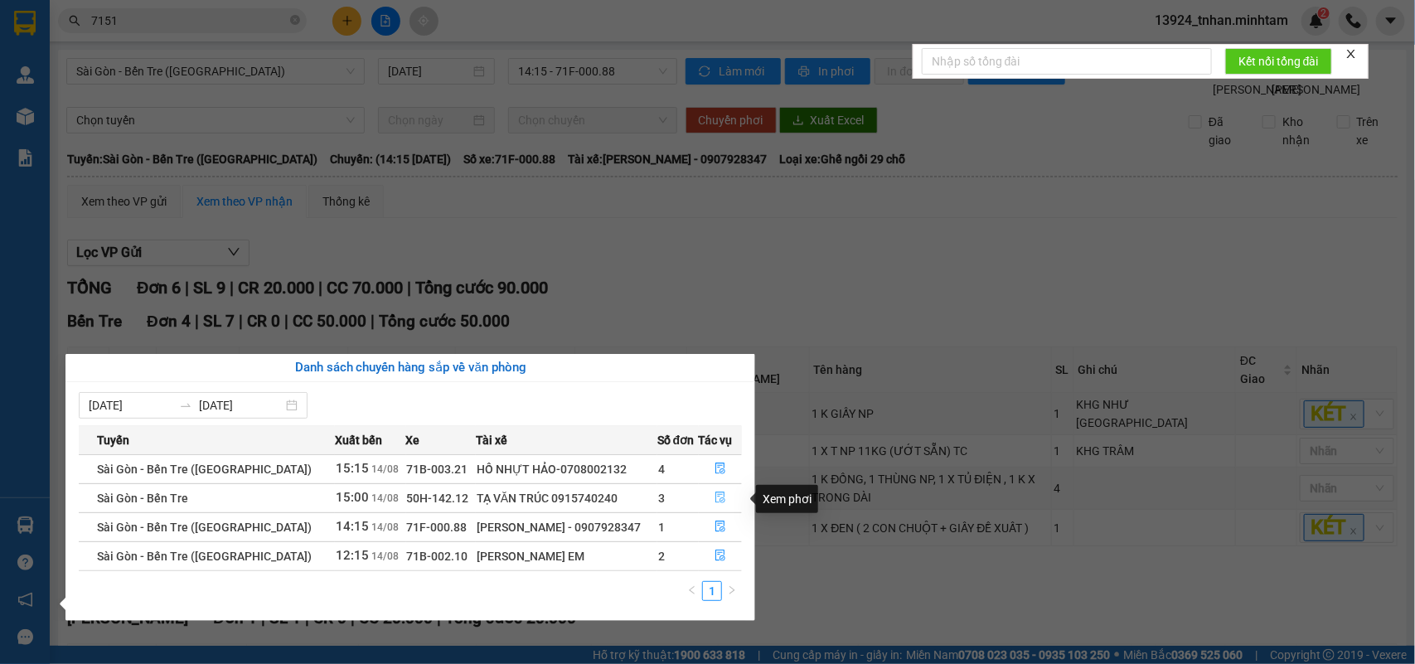
click at [715, 496] on icon "file-done" at bounding box center [721, 498] width 12 height 12
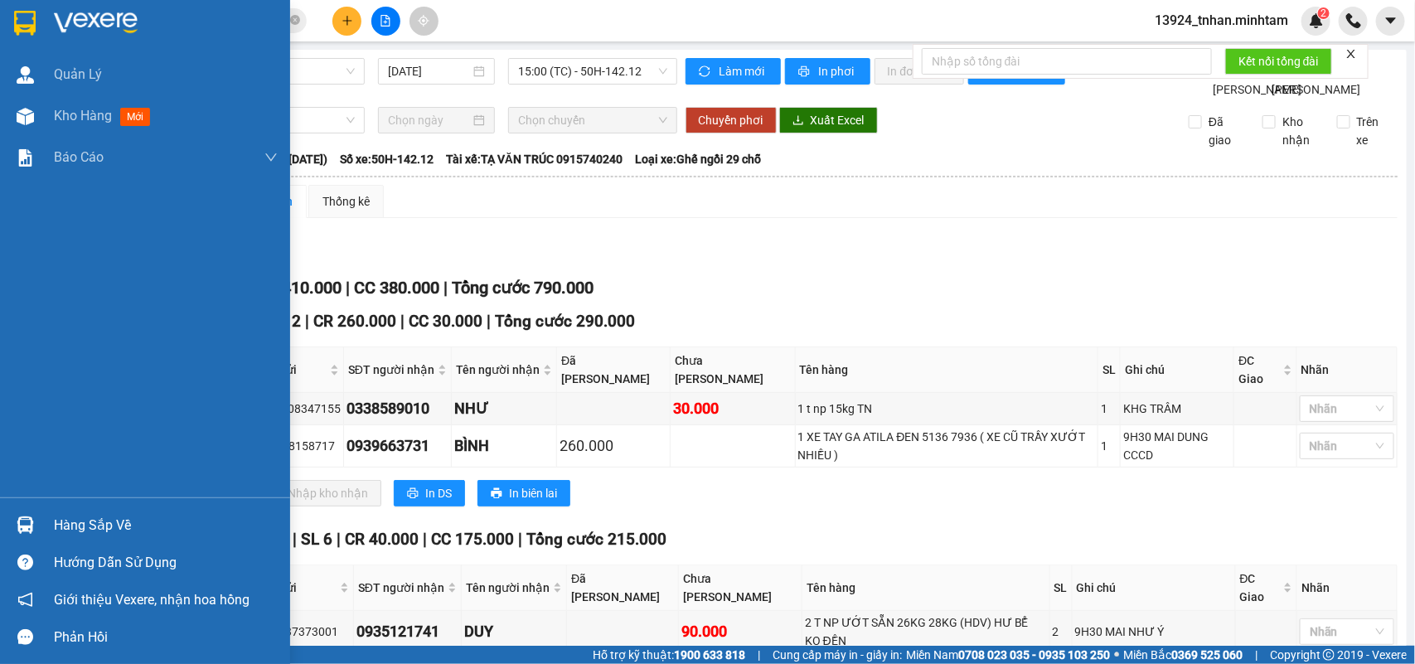
click at [100, 510] on div "Hàng sắp về" at bounding box center [145, 525] width 290 height 37
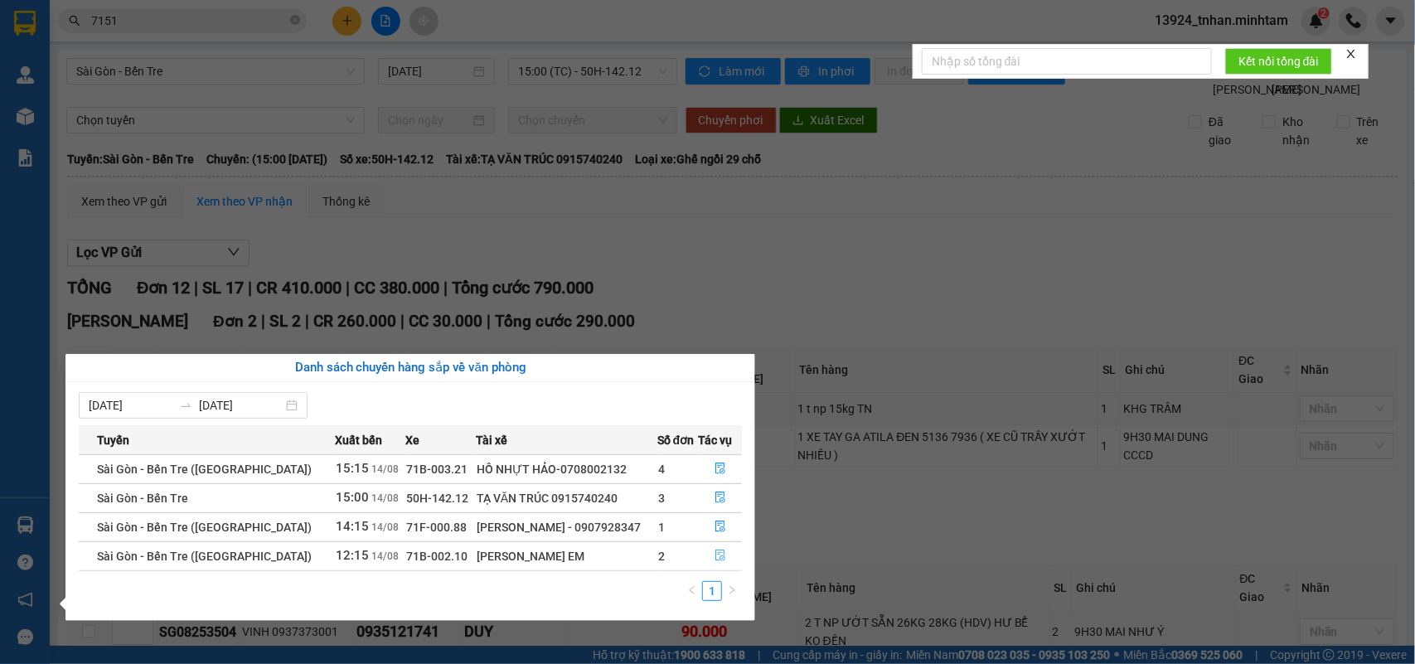
click at [715, 554] on icon "file-done" at bounding box center [721, 556] width 12 height 12
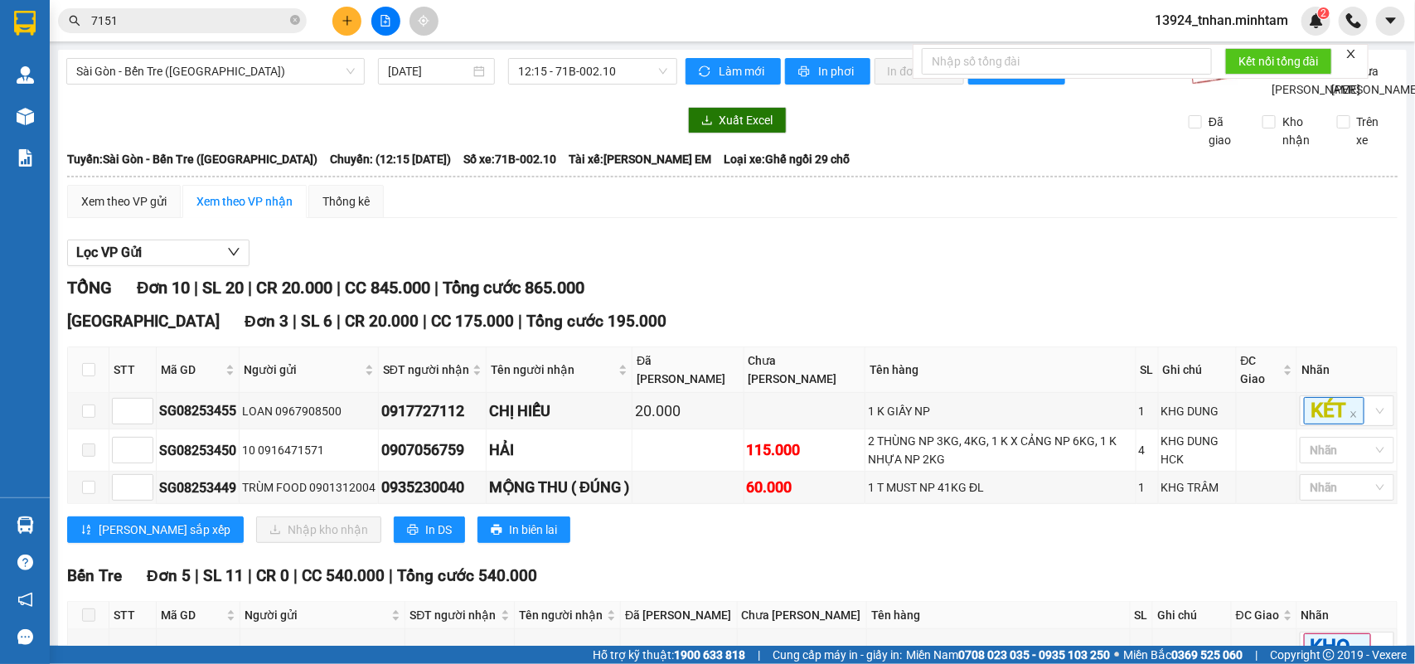
scroll to position [104, 0]
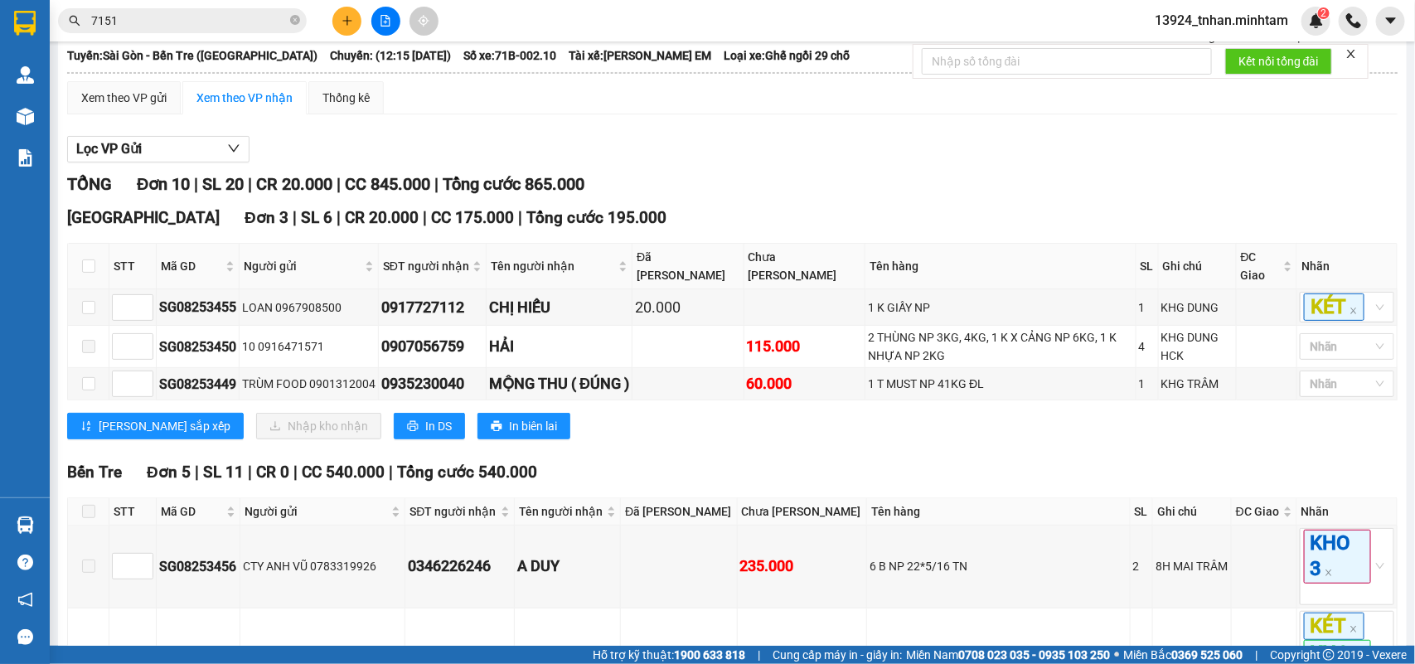
click at [289, 25] on span "7151" at bounding box center [182, 20] width 249 height 25
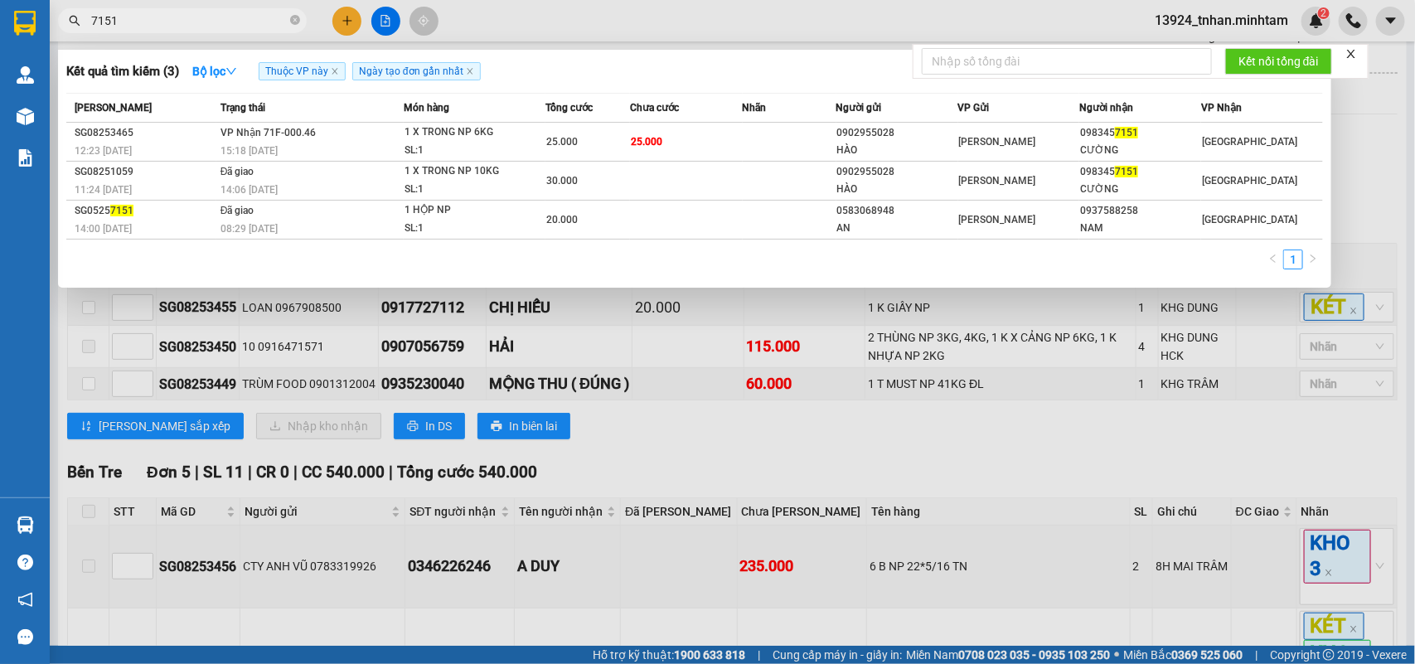
drag, startPoint x: 291, startPoint y: 22, endPoint x: 303, endPoint y: 11, distance: 16.5
click at [291, 21] on icon "close-circle" at bounding box center [295, 20] width 10 height 10
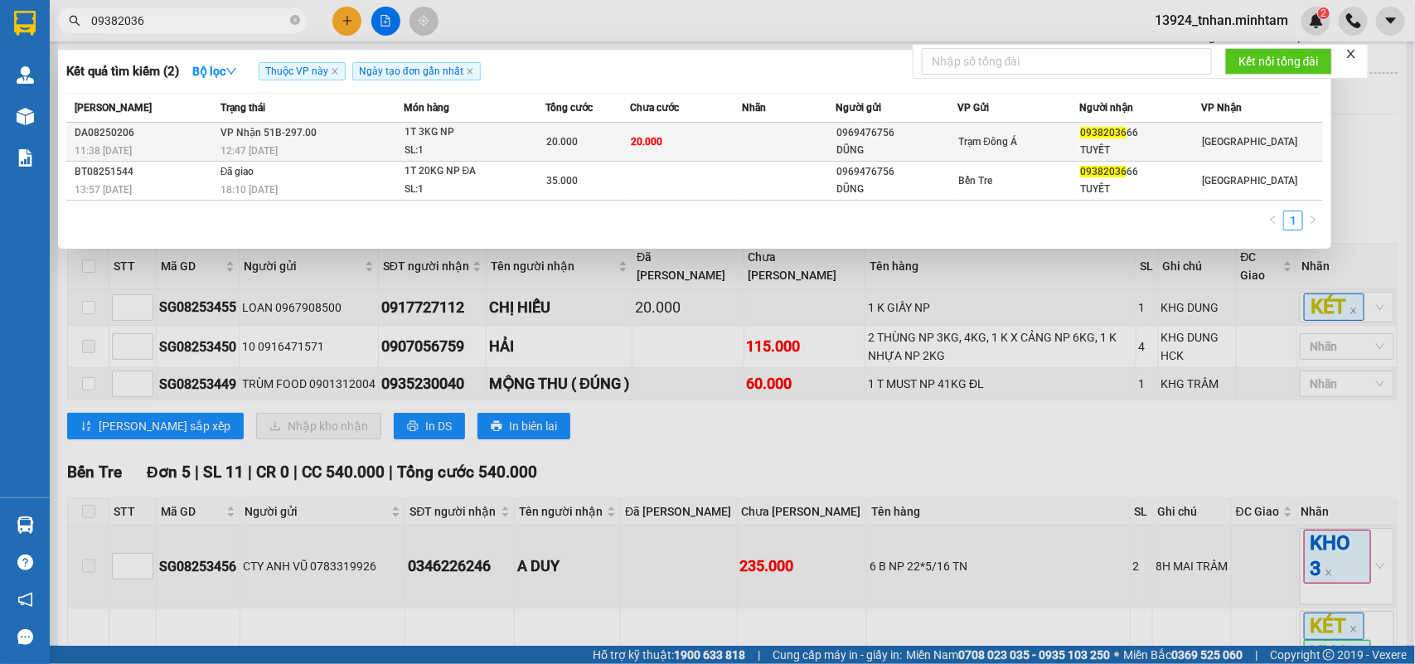
type input "09382036"
click at [1129, 127] on div "09382036 66" at bounding box center [1140, 132] width 120 height 17
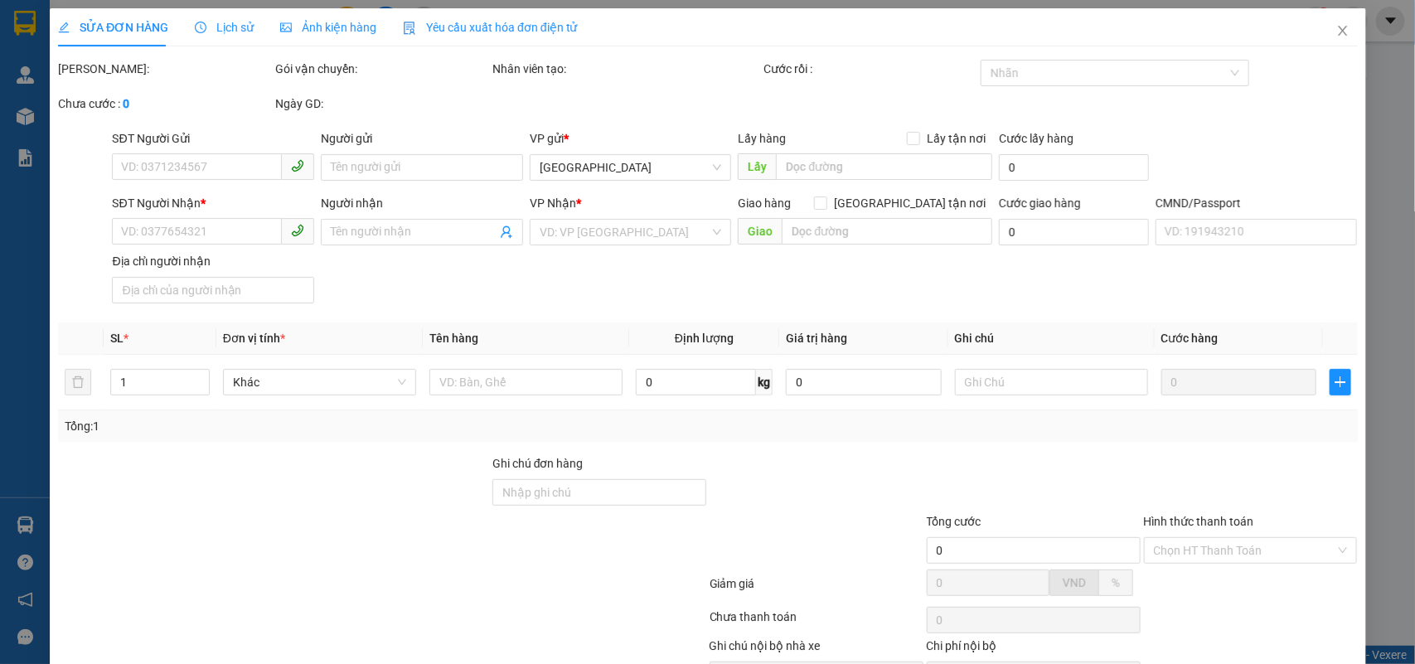
type input "0969476756"
type input "DŨNG"
type input "0938203666"
type input "TUYẾT"
type input "20.000"
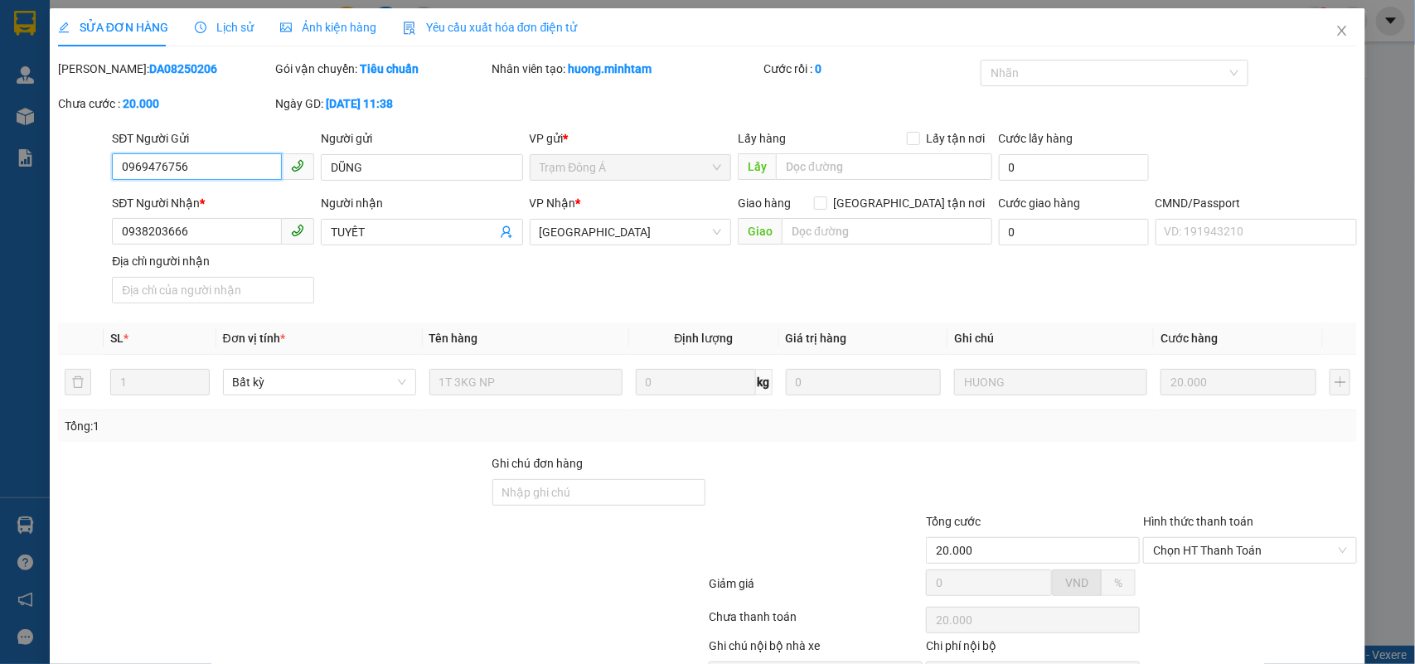
scroll to position [97, 0]
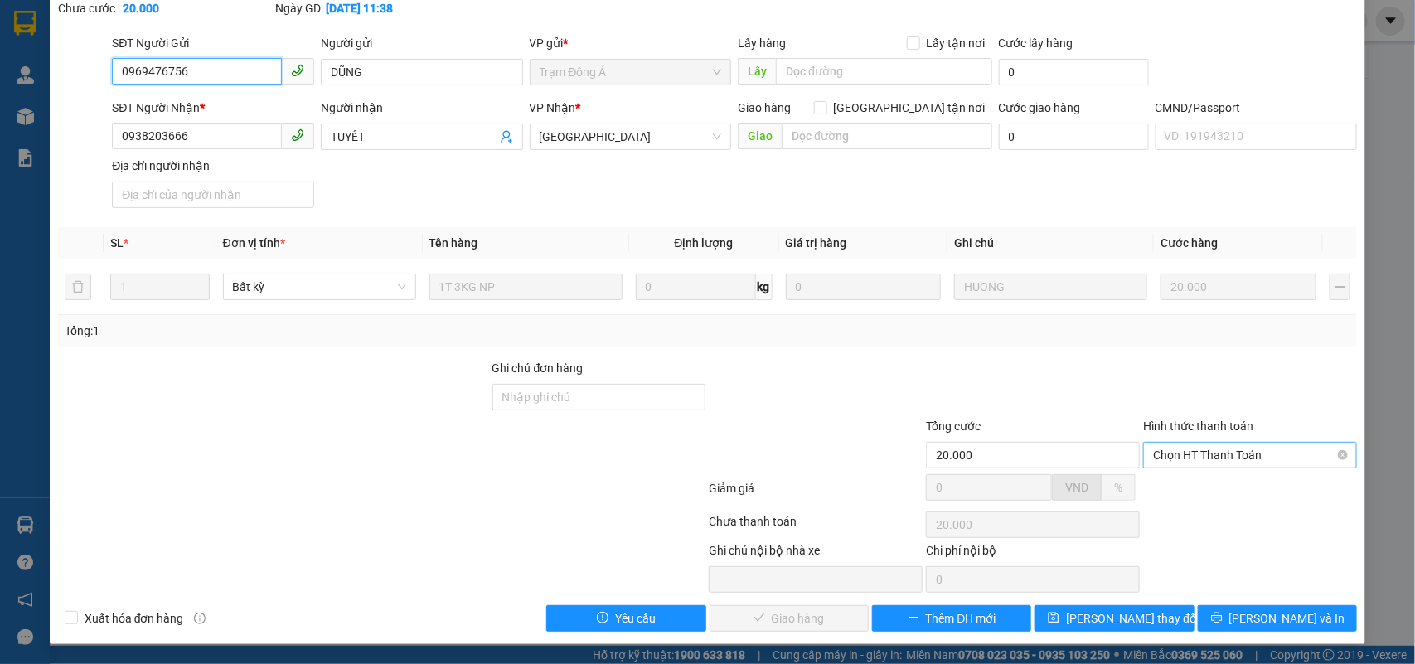
click at [1244, 463] on span "Chọn HT Thanh Toán" at bounding box center [1250, 455] width 194 height 25
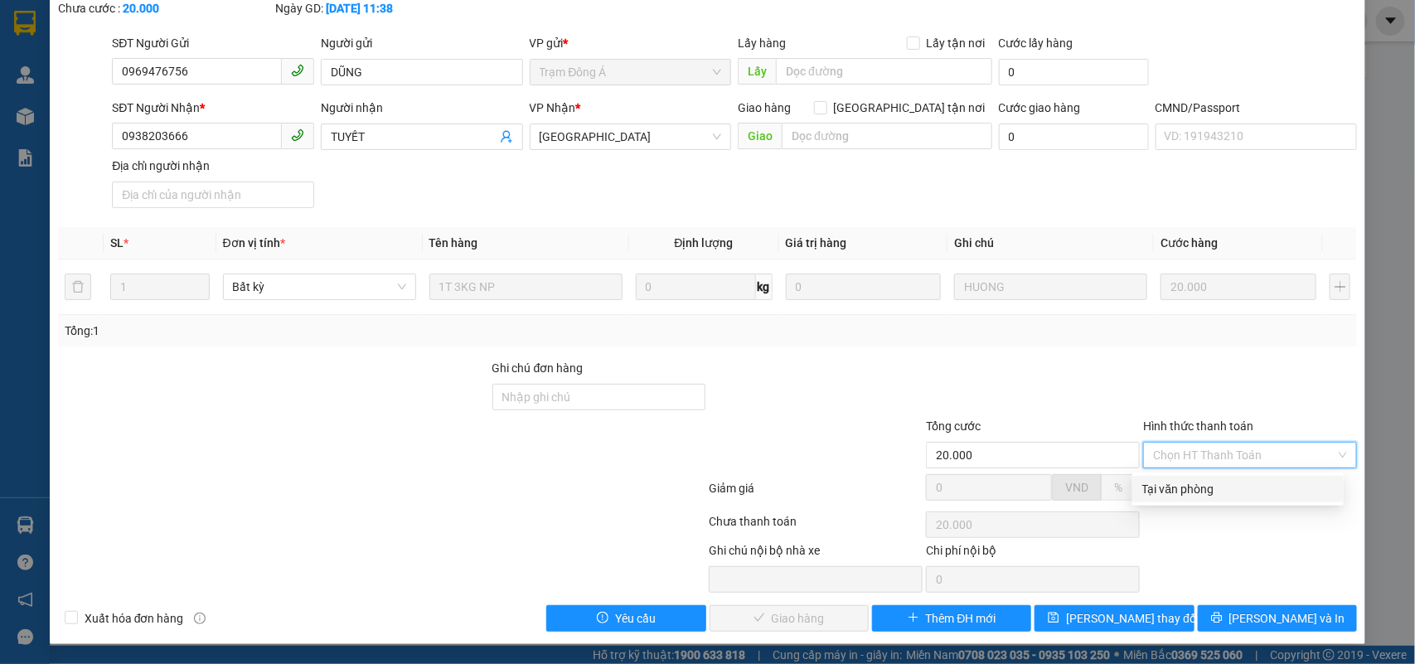
click at [1191, 492] on div "Tại văn phòng" at bounding box center [1239, 489] width 192 height 18
type input "0"
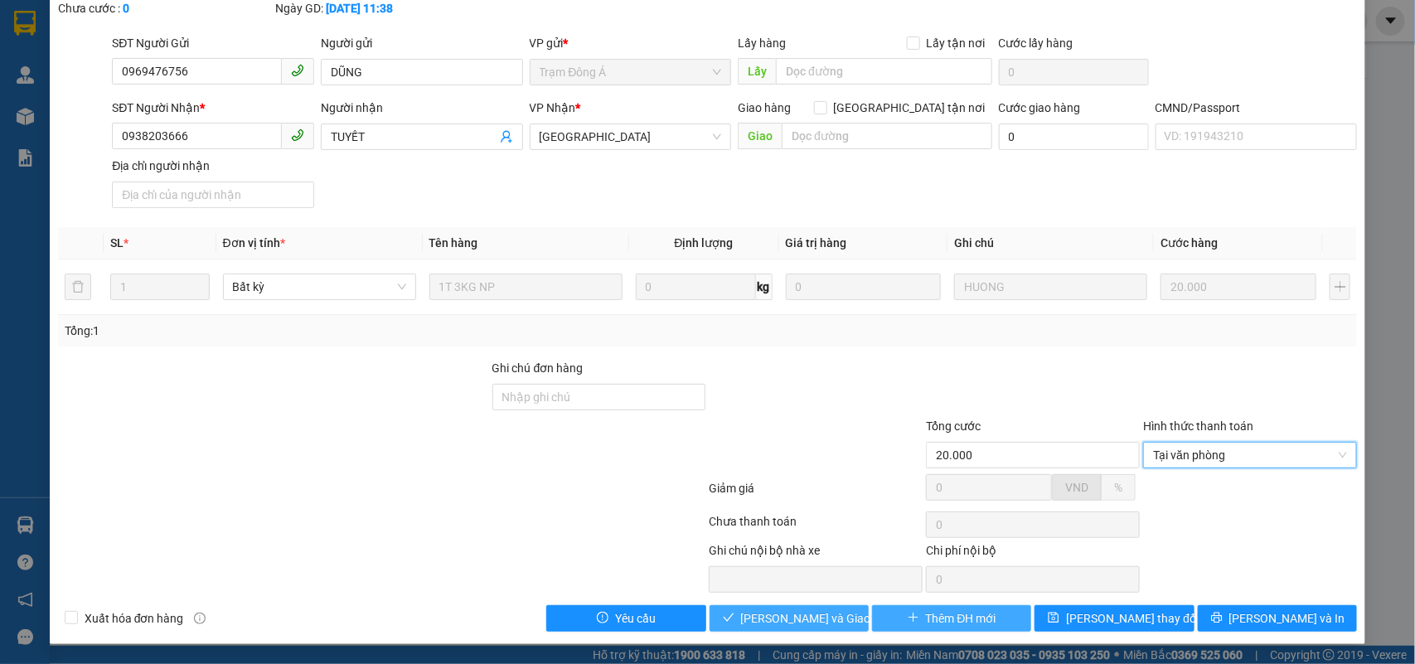
click at [823, 614] on span "Lưu và Giao hàng" at bounding box center [820, 618] width 159 height 18
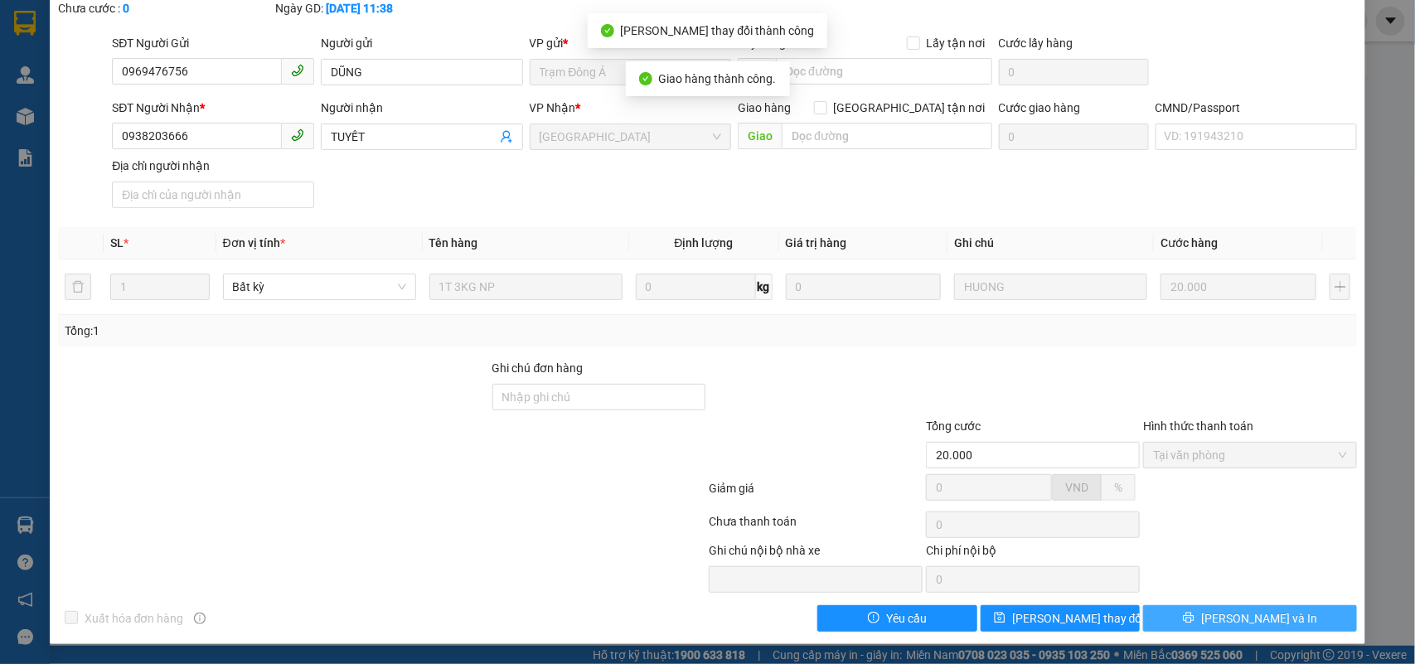
drag, startPoint x: 1320, startPoint y: 623, endPoint x: 1307, endPoint y: 629, distance: 14.5
click at [1307, 629] on button "Lưu và In" at bounding box center [1251, 618] width 214 height 27
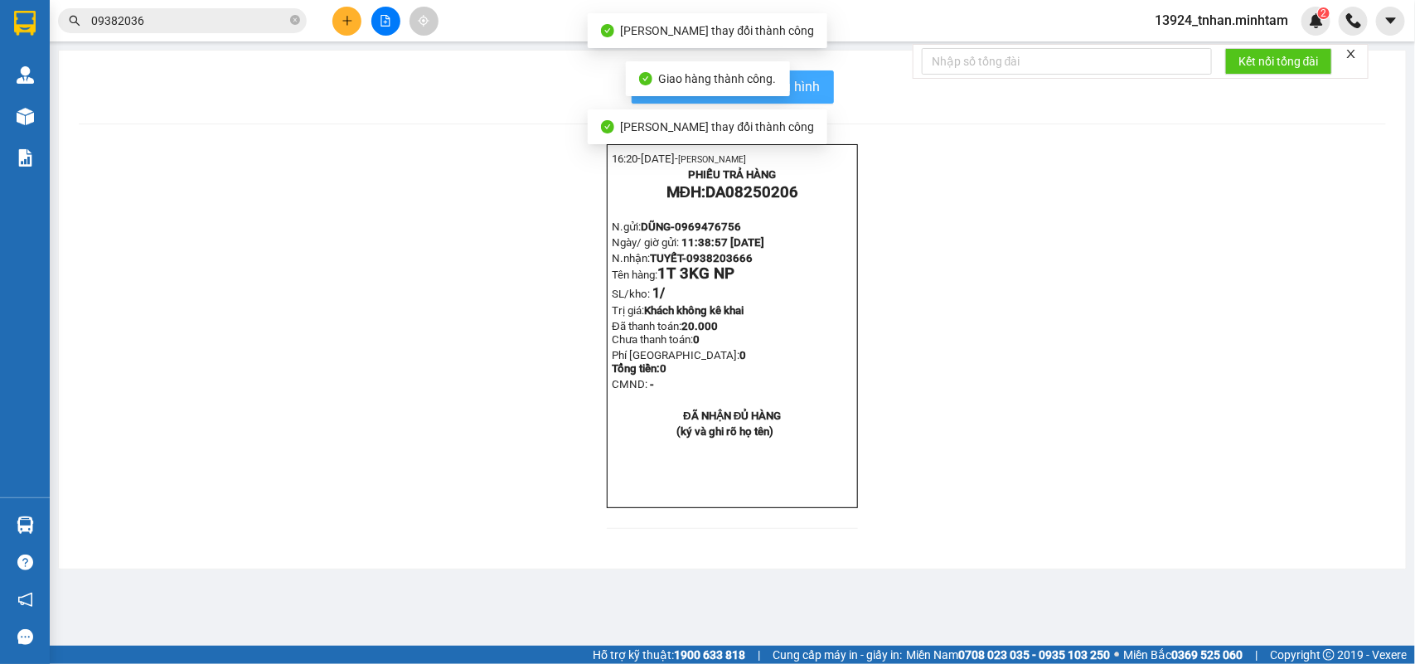
click at [796, 85] on span "In mẫu biên lai tự cấu hình" at bounding box center [743, 86] width 156 height 21
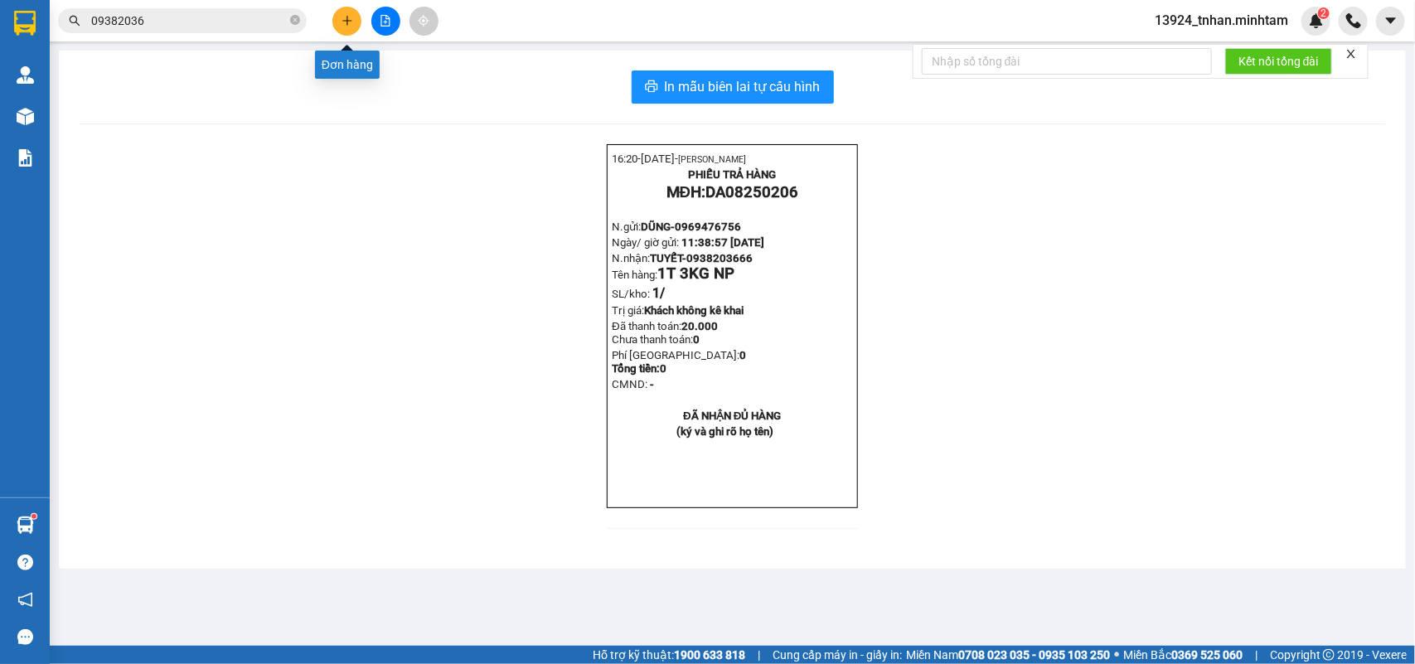
click at [357, 22] on button at bounding box center [347, 21] width 29 height 29
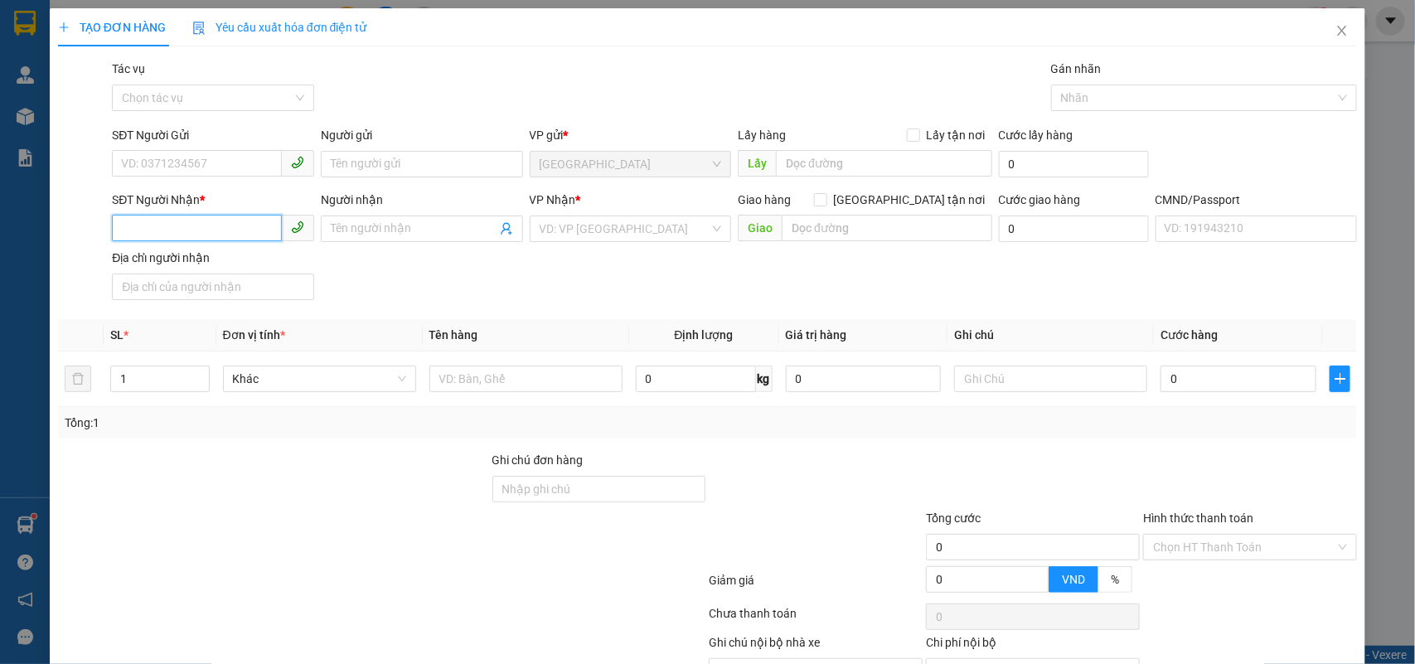
click at [258, 233] on input "SĐT Người Nhận *" at bounding box center [197, 228] width 170 height 27
click at [205, 257] on div "0522545459 - CHỊ HỒNG" at bounding box center [213, 263] width 185 height 18
type input "0522545459"
type input "CHỊ HỒNG"
type input "0522545459"
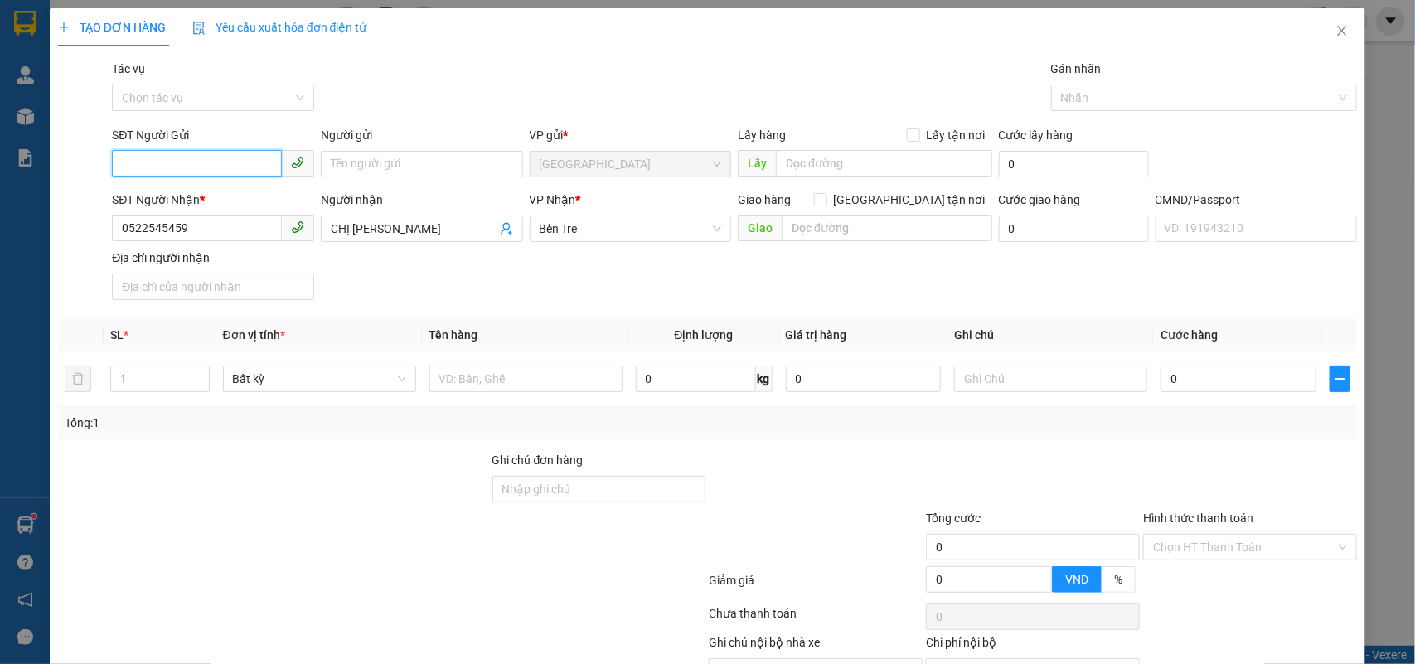
click at [254, 170] on input "SĐT Người Gửi" at bounding box center [197, 163] width 170 height 27
click at [231, 197] on div "0907262638 - NGA" at bounding box center [214, 198] width 187 height 18
type input "0907262638"
type input "NGA"
click at [517, 382] on input "text" at bounding box center [526, 379] width 193 height 27
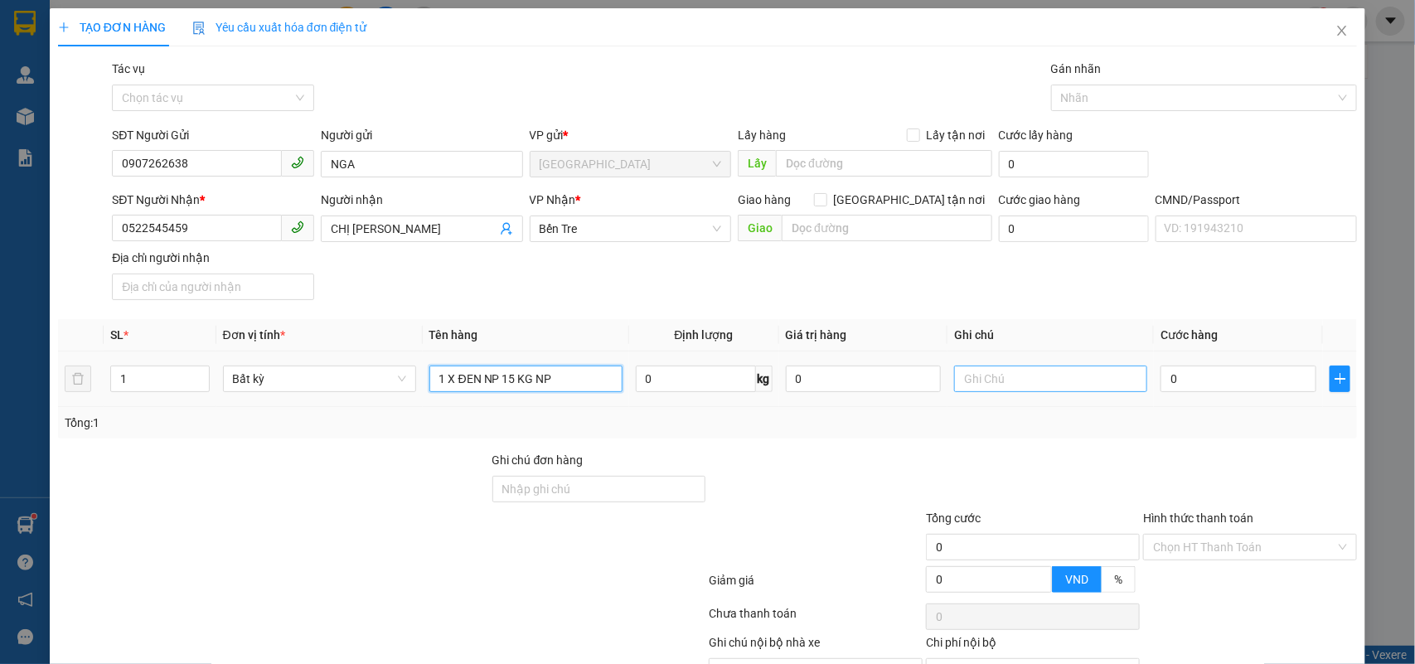
type input "1 X ĐEN NP 15 KG NP"
click at [1000, 374] on input "text" at bounding box center [1050, 379] width 193 height 27
type input "18H30 NHÂN"
click at [1194, 369] on input "0" at bounding box center [1239, 379] width 156 height 27
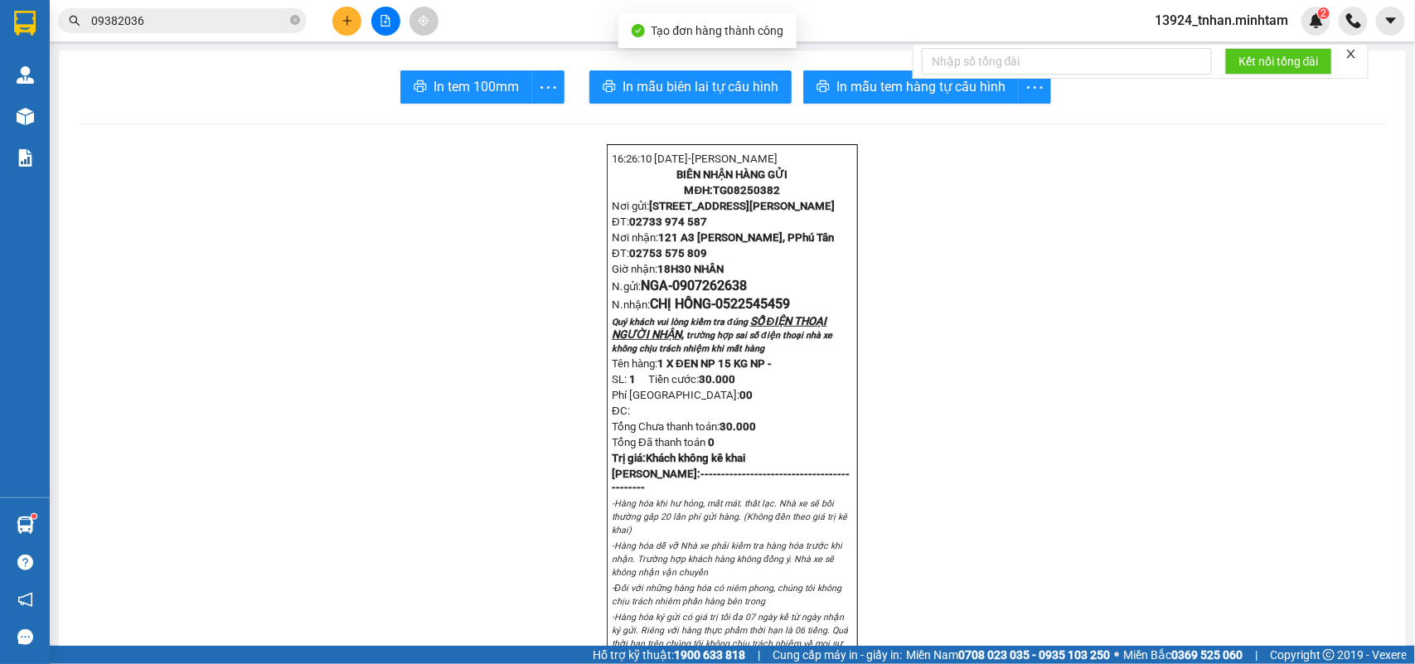
click at [941, 79] on div "Kết nối tổng đài" at bounding box center [1141, 61] width 456 height 35
click at [912, 97] on span "In mẫu tem hàng tự cấu hình" at bounding box center [921, 86] width 169 height 21
click at [507, 87] on span "In tem 100mm" at bounding box center [476, 86] width 85 height 21
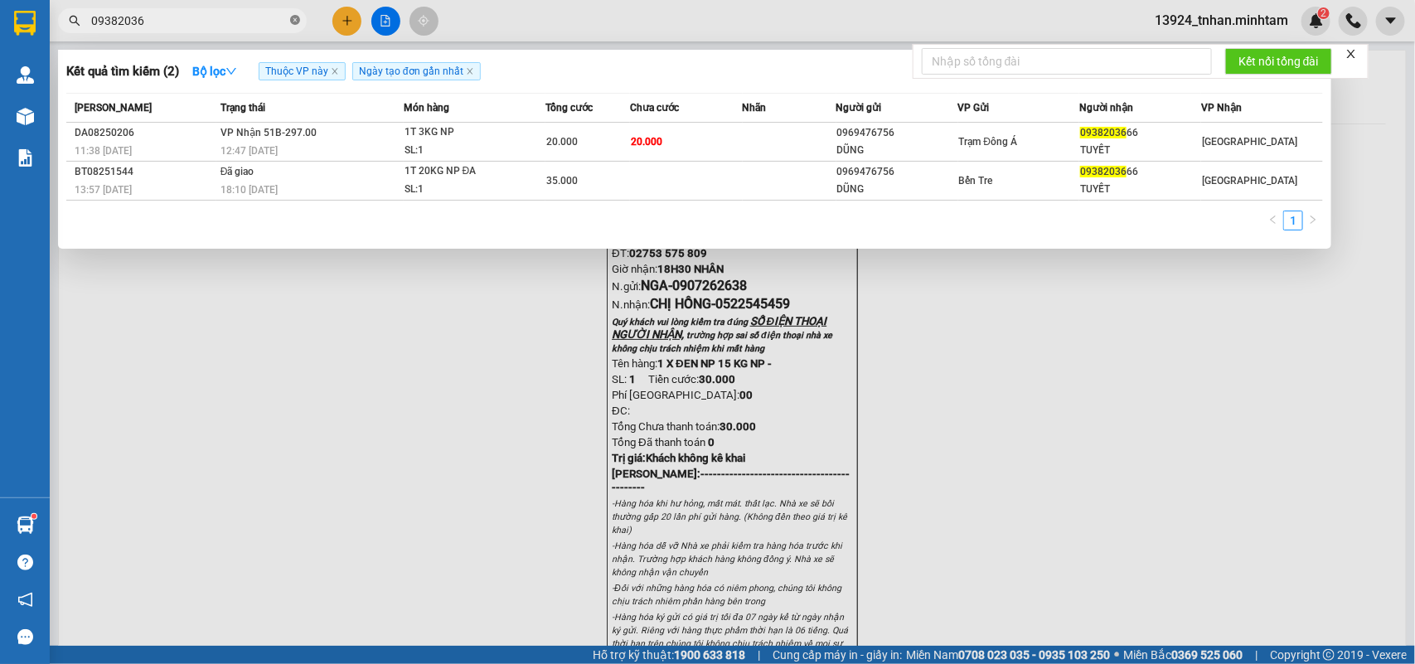
click at [294, 25] on icon "close-circle" at bounding box center [295, 20] width 10 height 10
type input "U"
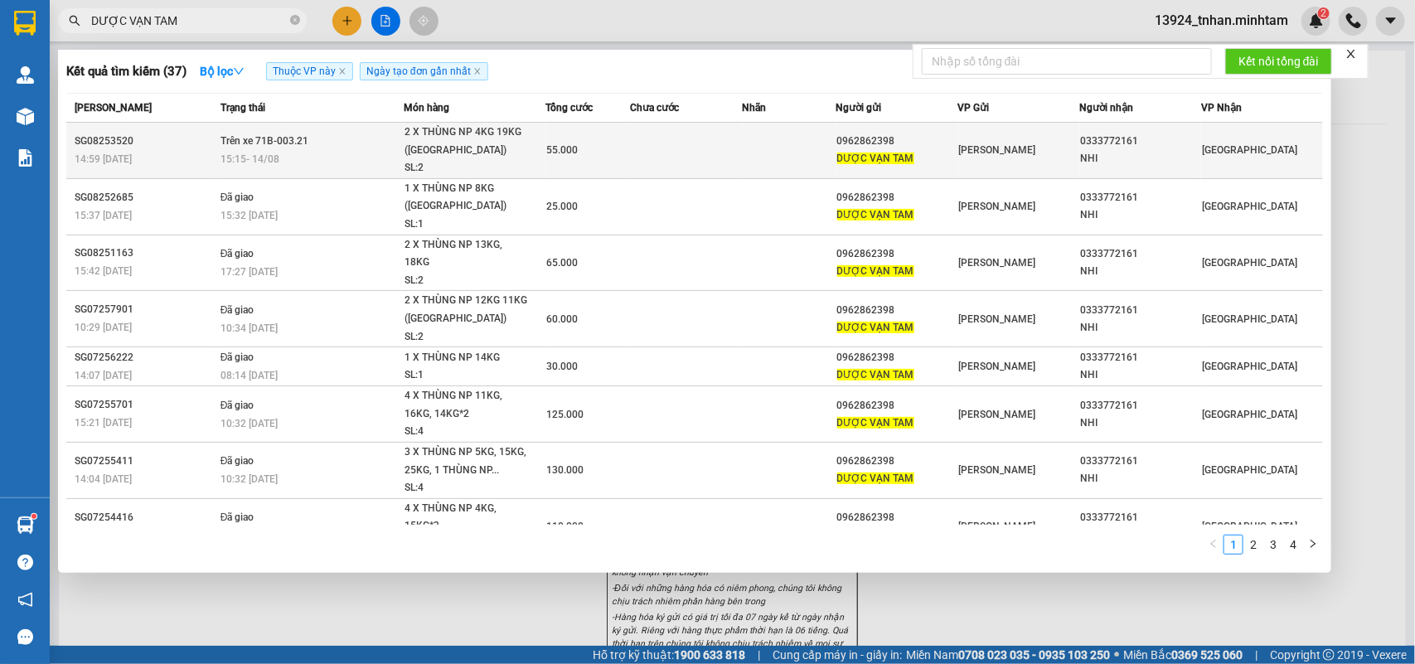
type input "DƯỢC VẠN TAM"
click at [554, 139] on td "55.000" at bounding box center [588, 151] width 85 height 56
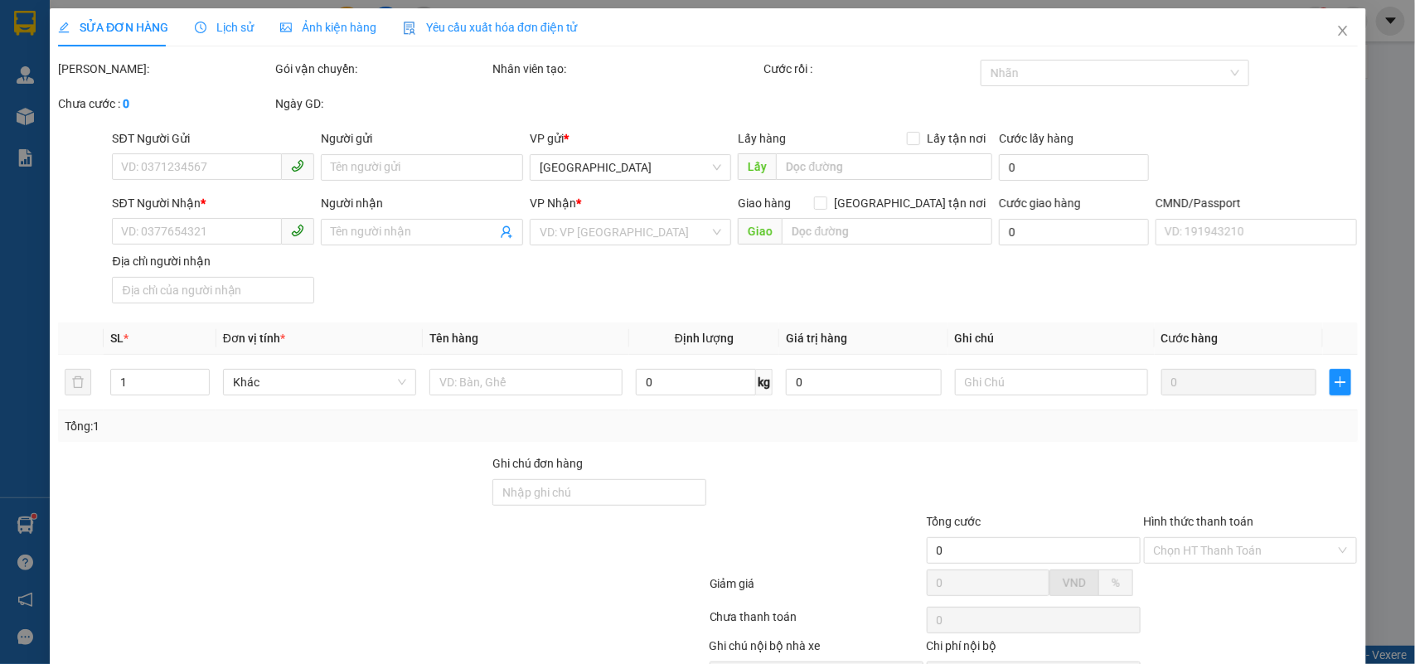
type input "0962862398"
type input "DƯỢC VẠN TAM"
type input "0333772161"
type input "NHI"
type input "55.000"
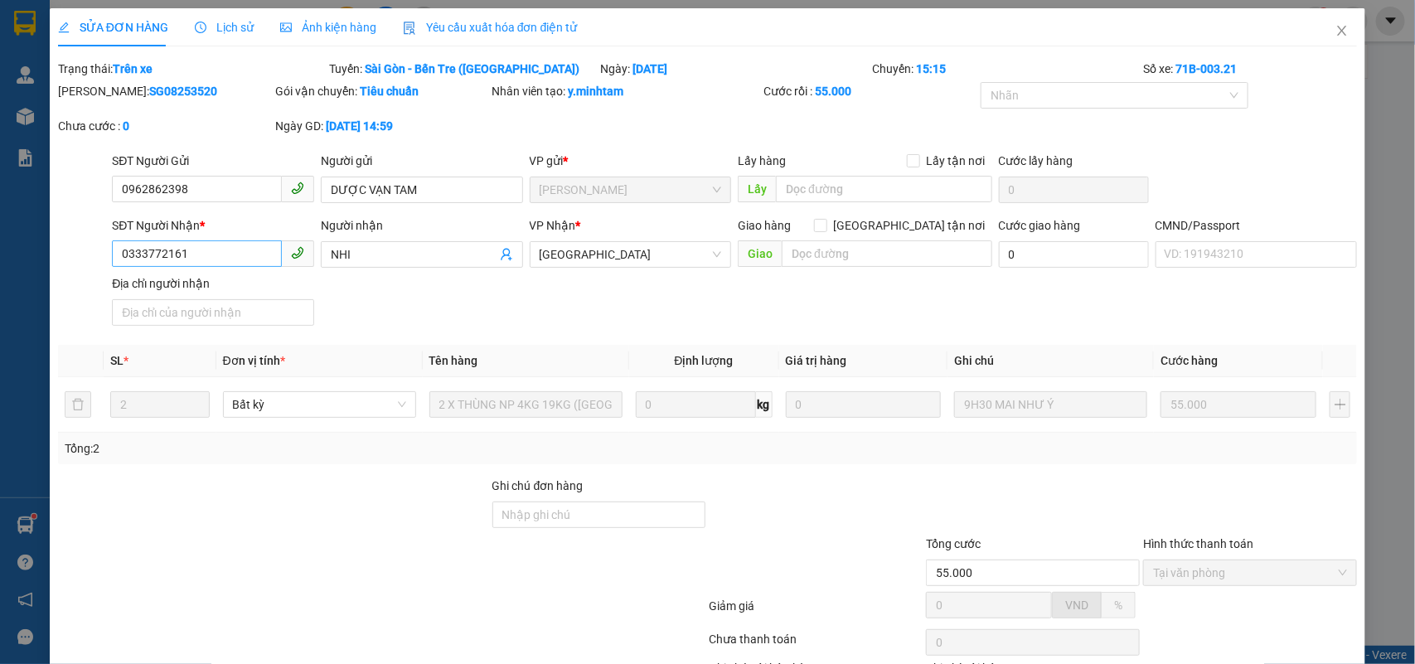
click at [213, 242] on div "SĐT Người Nhận * 0333772161" at bounding box center [213, 245] width 202 height 58
drag, startPoint x: 100, startPoint y: 245, endPoint x: 85, endPoint y: 231, distance: 20.5
click at [80, 238] on div "SĐT Người Nhận * 0333772161 0333772161 Người nhận NHI VP Nhận * Tiền Giang Giao…" at bounding box center [708, 274] width 1304 height 116
click at [1336, 29] on icon "close" at bounding box center [1342, 30] width 13 height 13
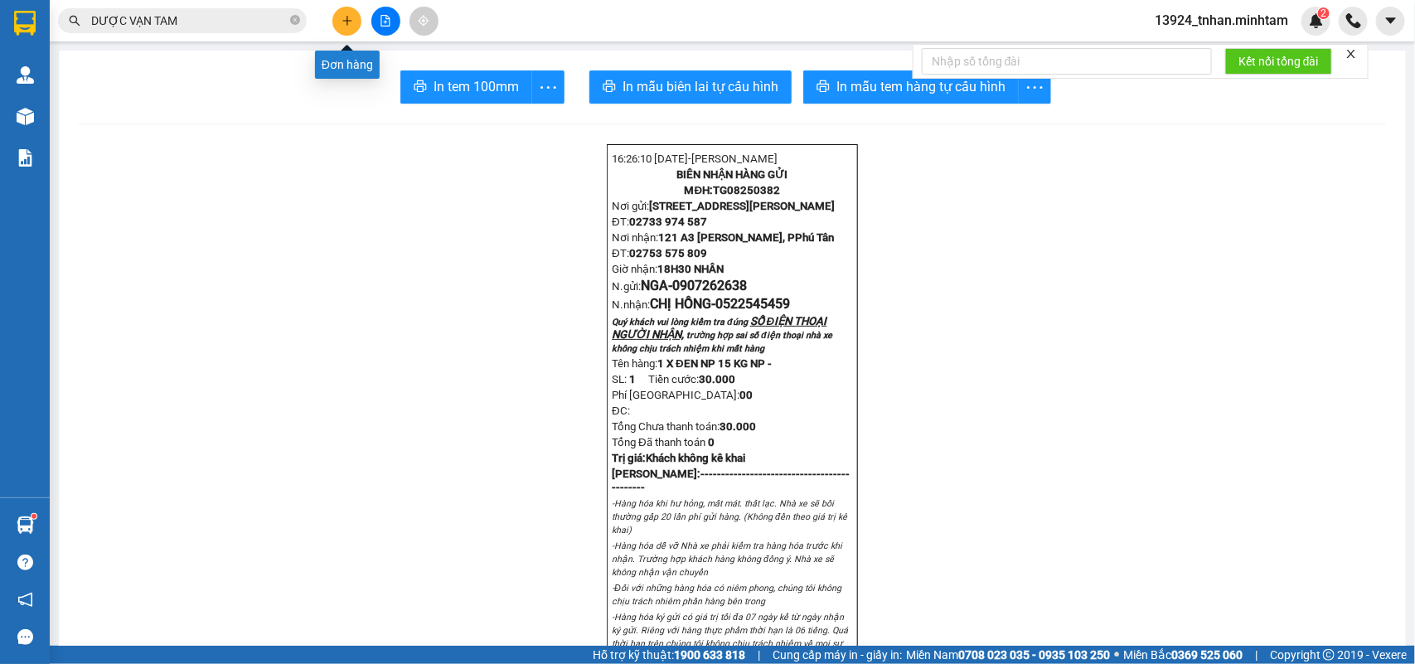
click at [351, 27] on button at bounding box center [347, 21] width 29 height 29
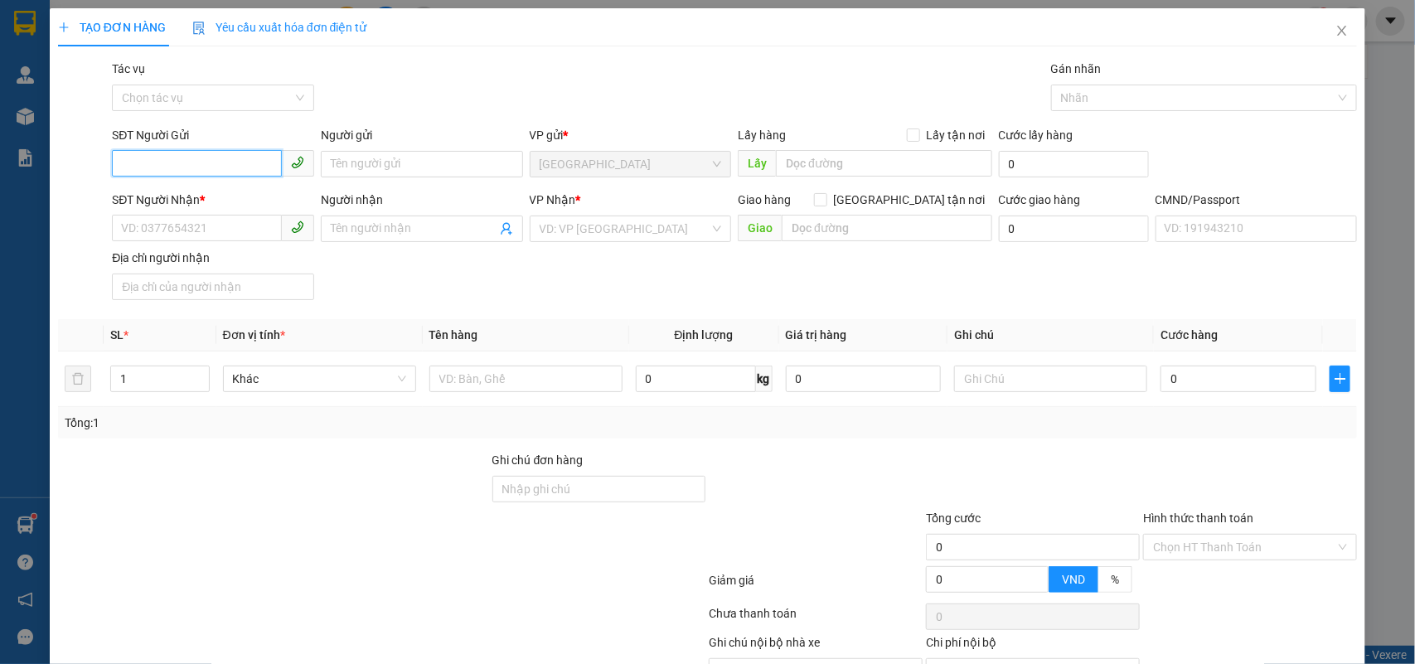
paste input "0333772161"
type input "0333772161"
click at [231, 192] on div "0333772161 - NHI" at bounding box center [211, 198] width 180 height 18
type input "NHI"
type input "0344840765"
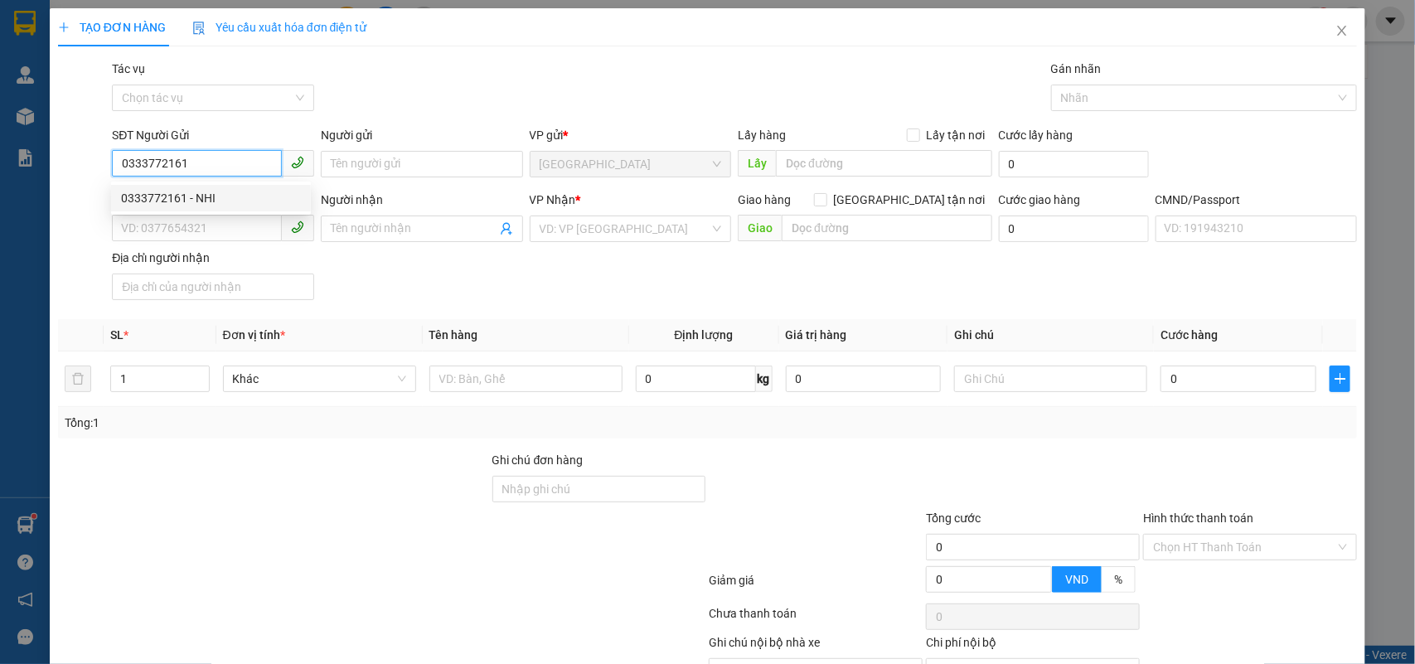
type input "ĐÔNG"
type input "0333772161"
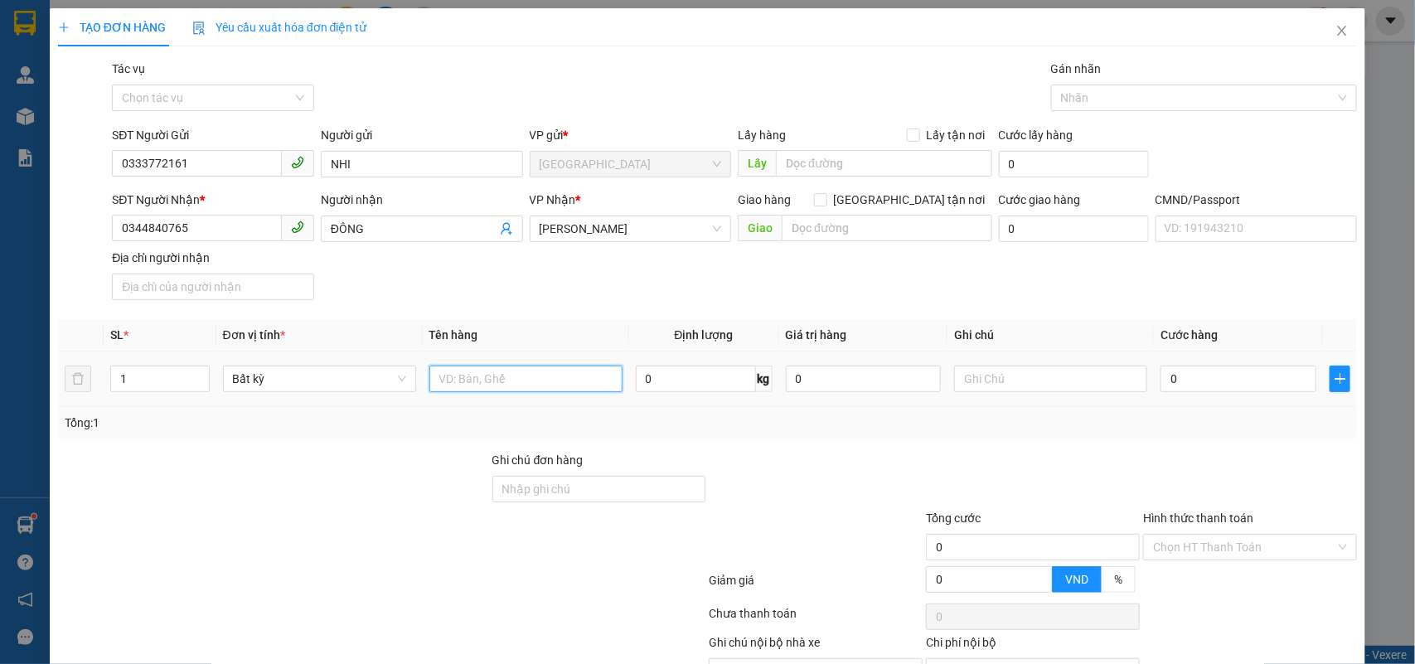
click at [491, 374] on input "text" at bounding box center [526, 379] width 193 height 27
type input "1 T NP 6 KG"
click at [1246, 378] on input "0" at bounding box center [1239, 379] width 156 height 27
type input "20"
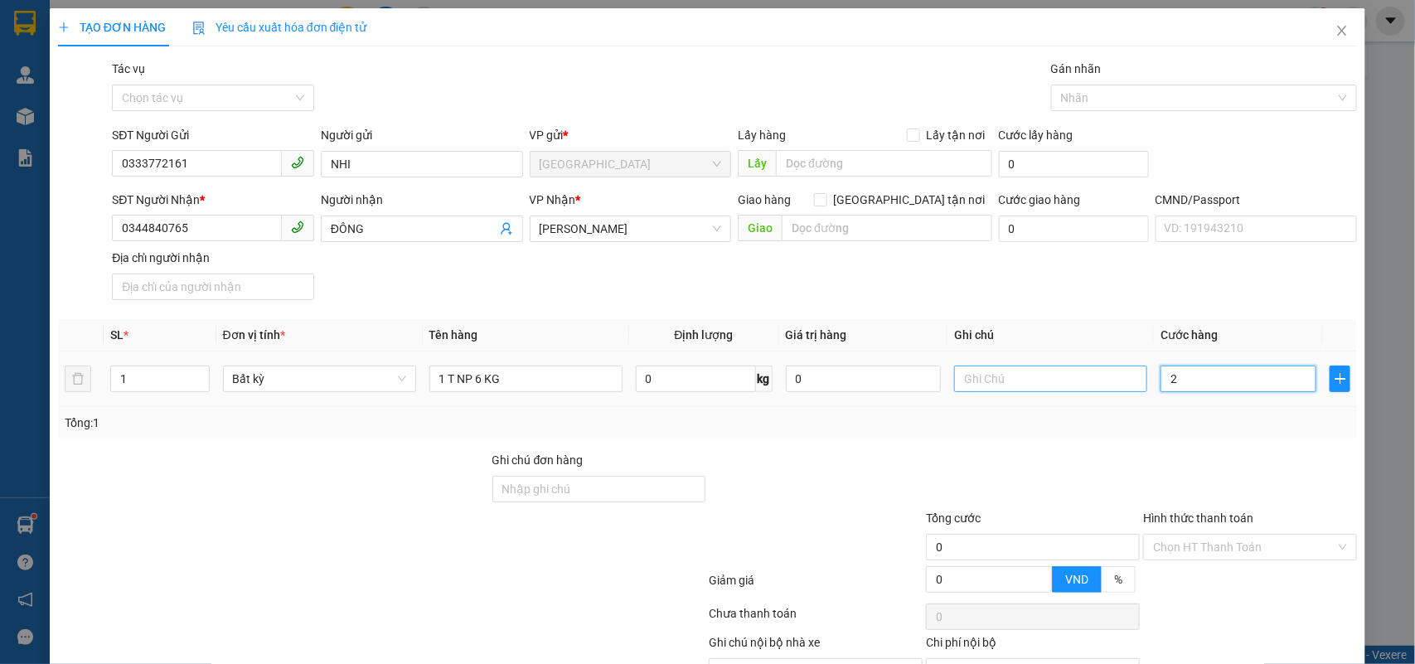
type input "20"
type input "20.000"
click at [1030, 379] on input "text" at bounding box center [1050, 379] width 193 height 27
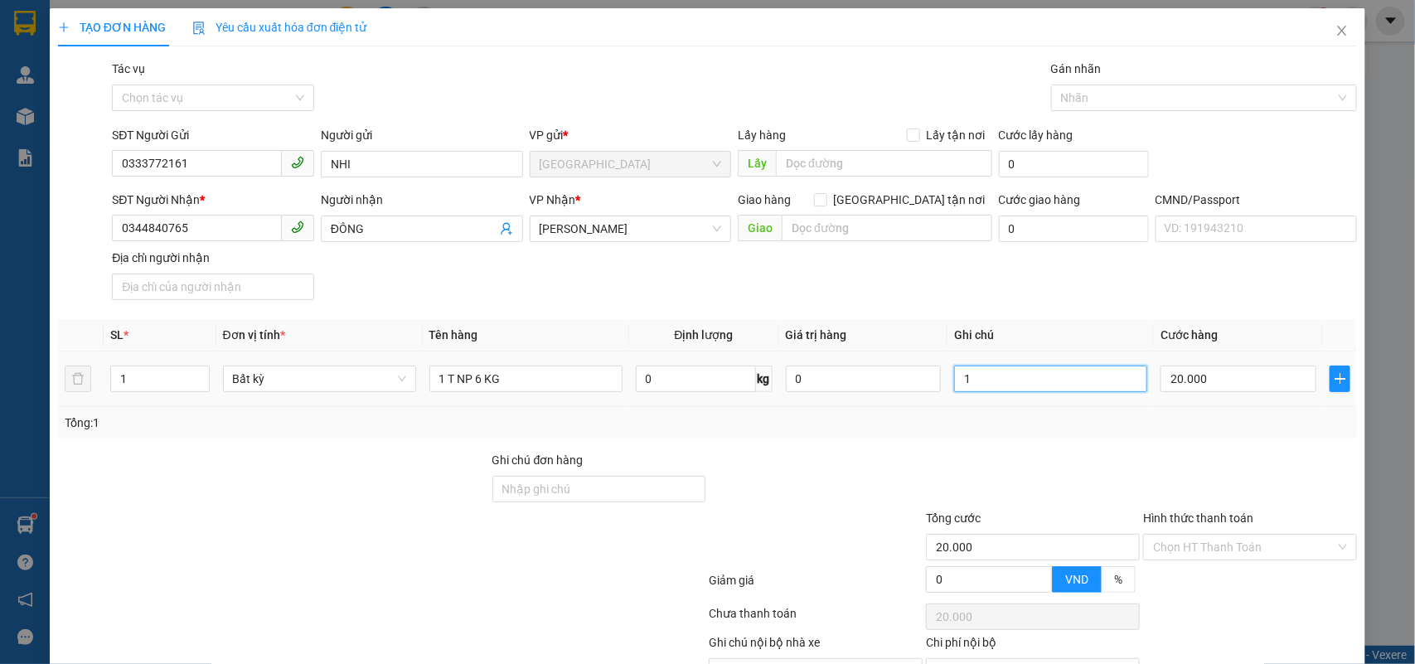
type input "19"
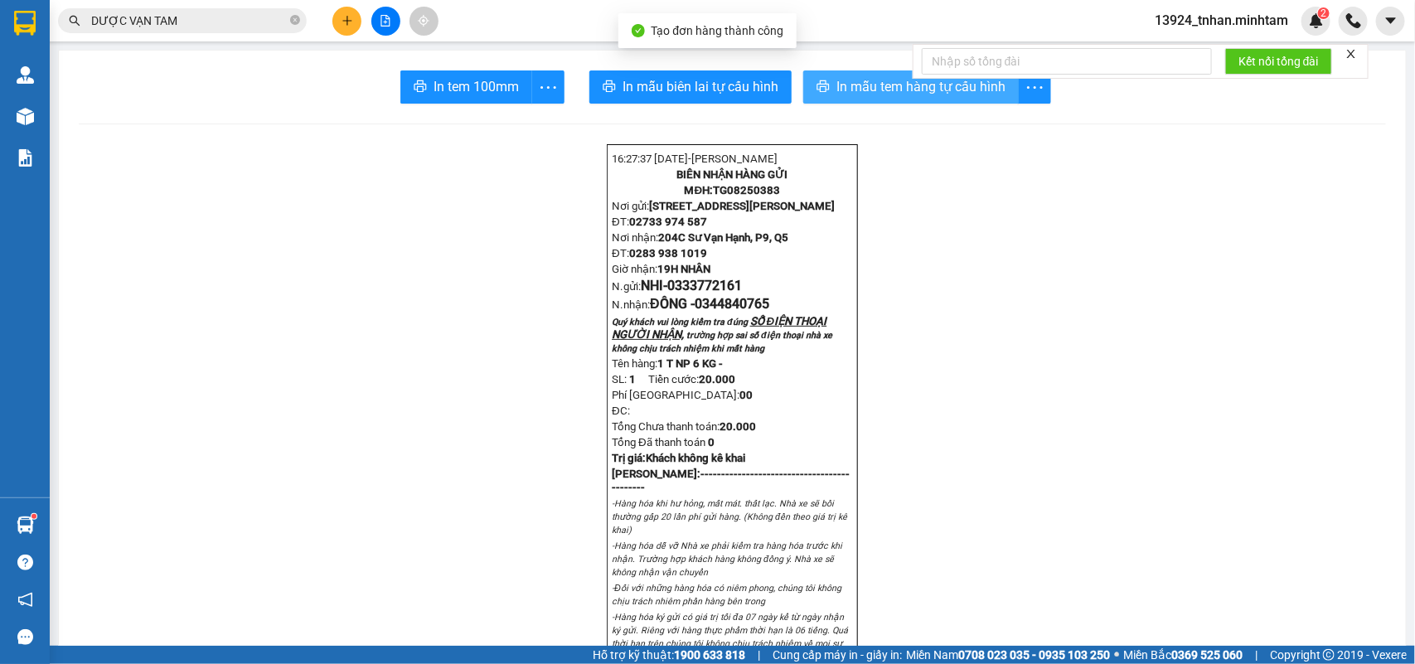
click at [837, 88] on span "In mẫu tem hàng tự cấu hình" at bounding box center [921, 86] width 169 height 21
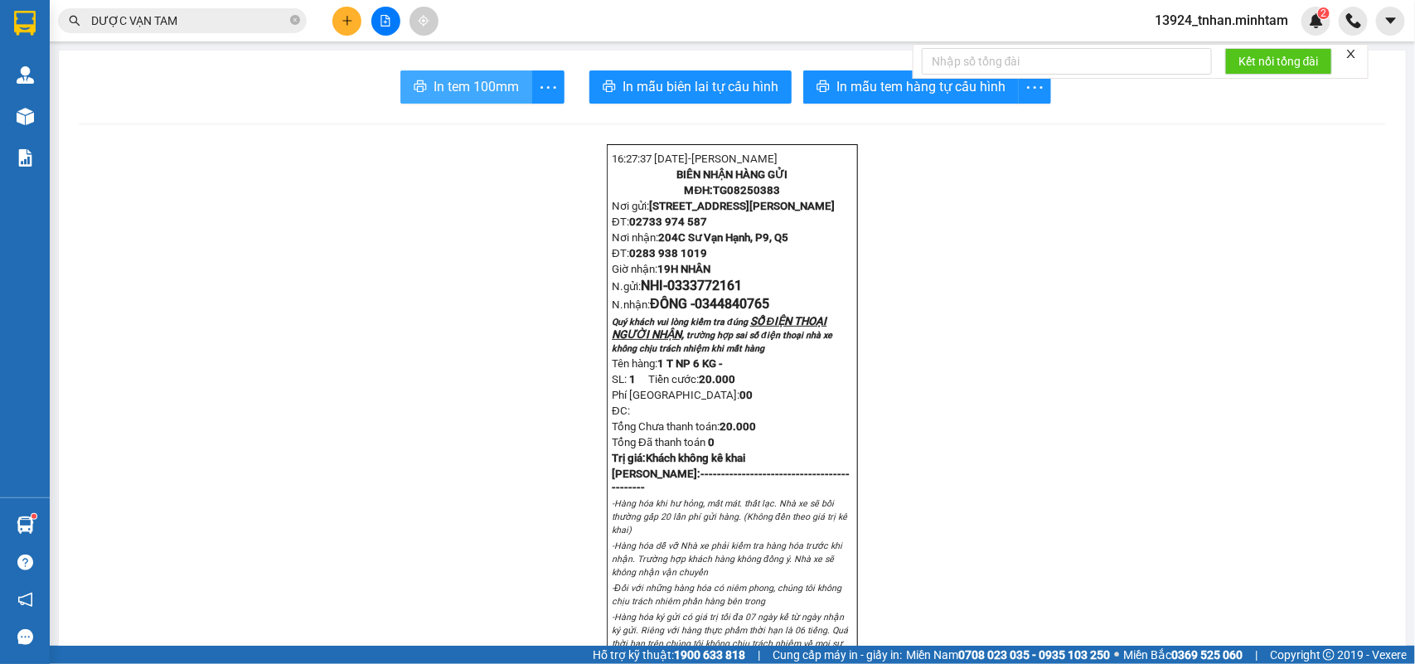
click at [448, 91] on span "In tem 100mm" at bounding box center [476, 86] width 85 height 21
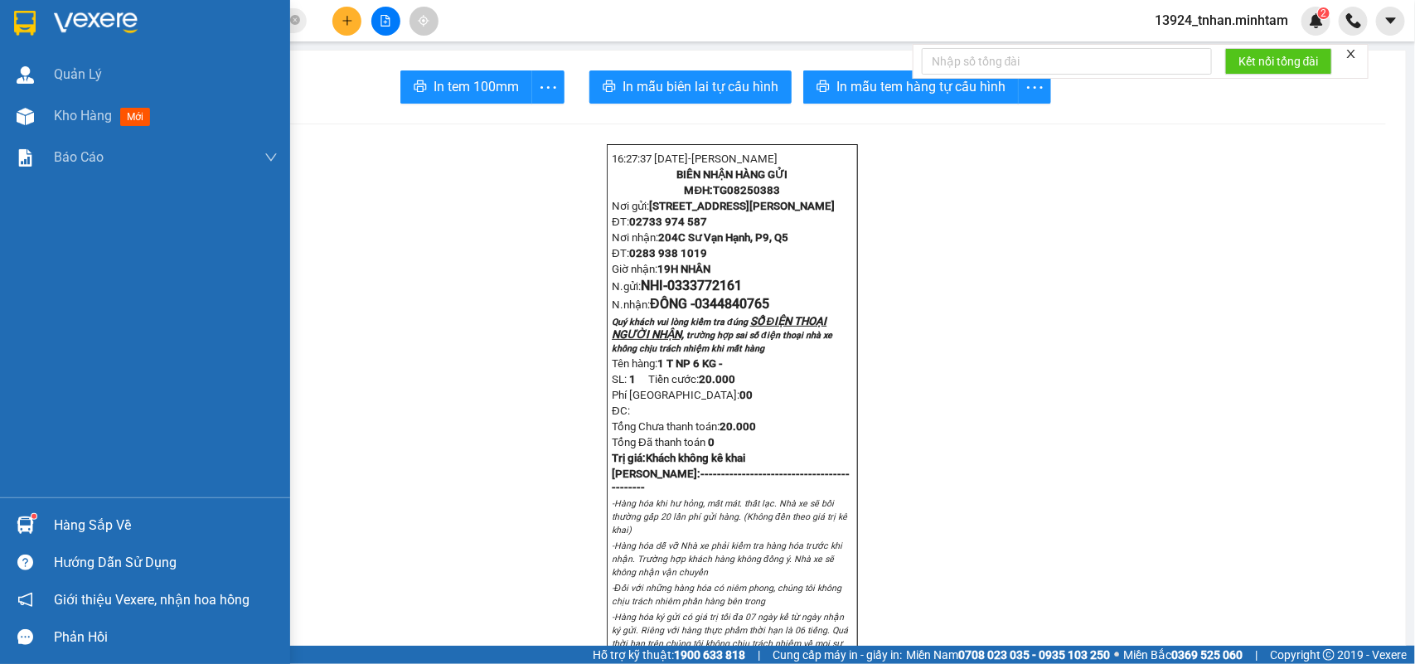
click at [71, 520] on div "Hàng sắp về" at bounding box center [166, 525] width 224 height 25
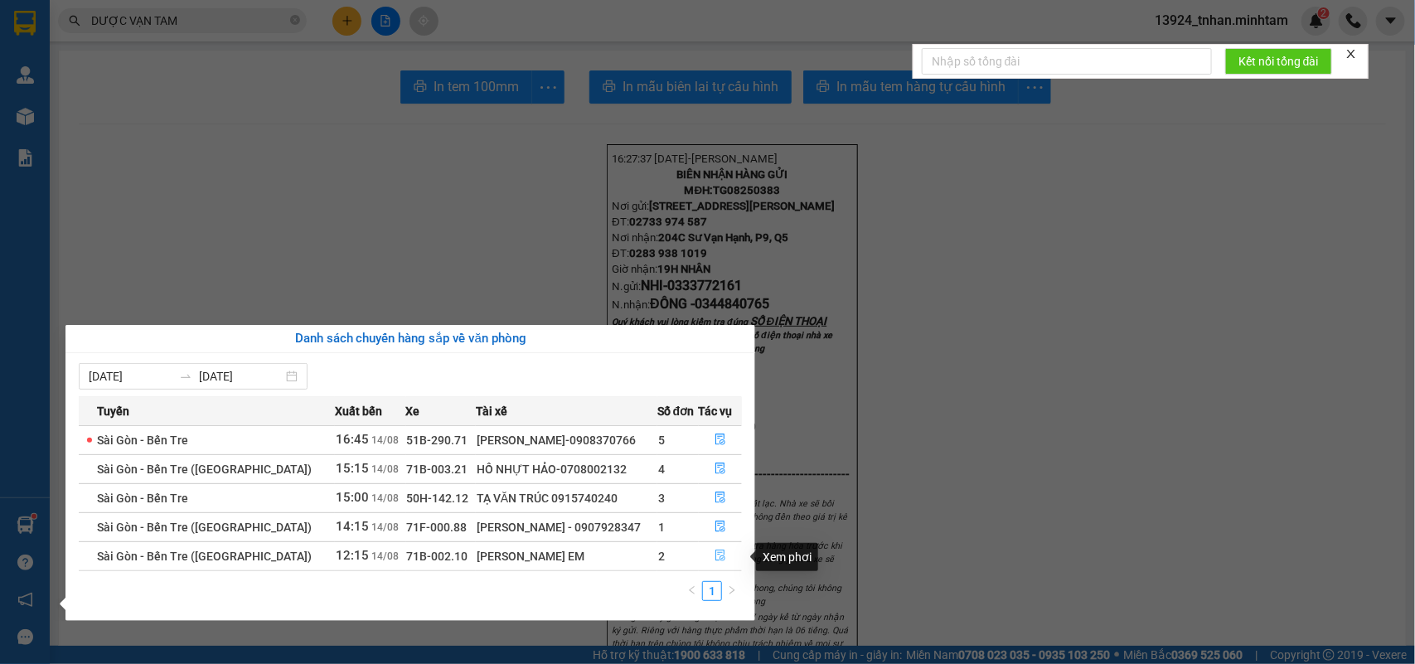
click at [724, 549] on button "button" at bounding box center [721, 556] width 42 height 27
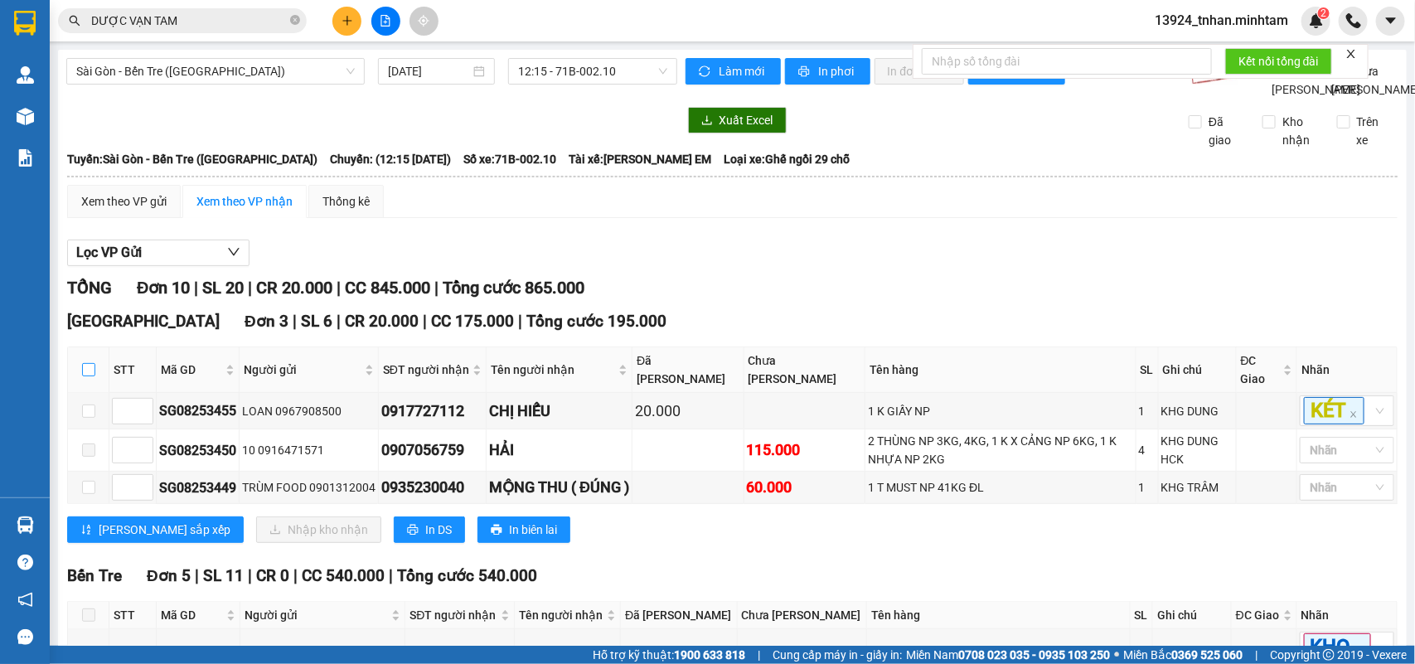
click at [85, 361] on label at bounding box center [88, 370] width 13 height 18
click at [85, 363] on input "checkbox" at bounding box center [88, 369] width 13 height 13
checkbox input "true"
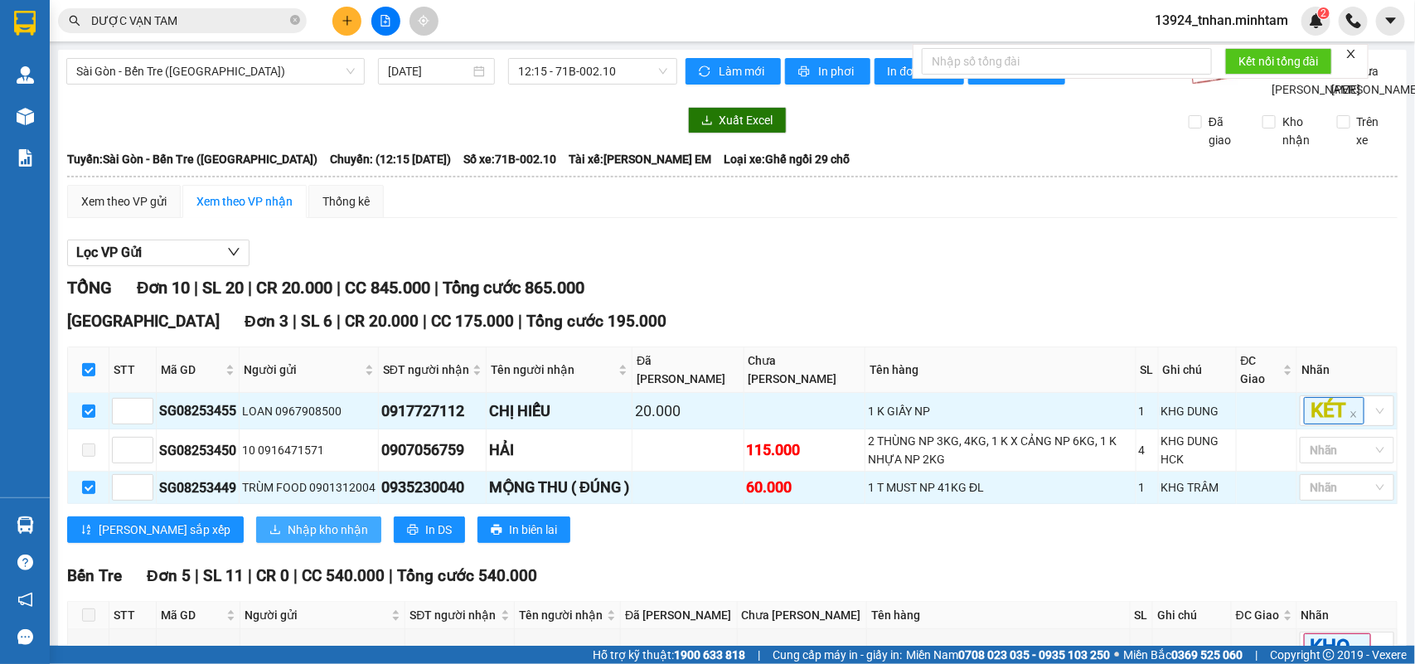
click at [288, 521] on span "Nhập kho nhận" at bounding box center [328, 530] width 80 height 18
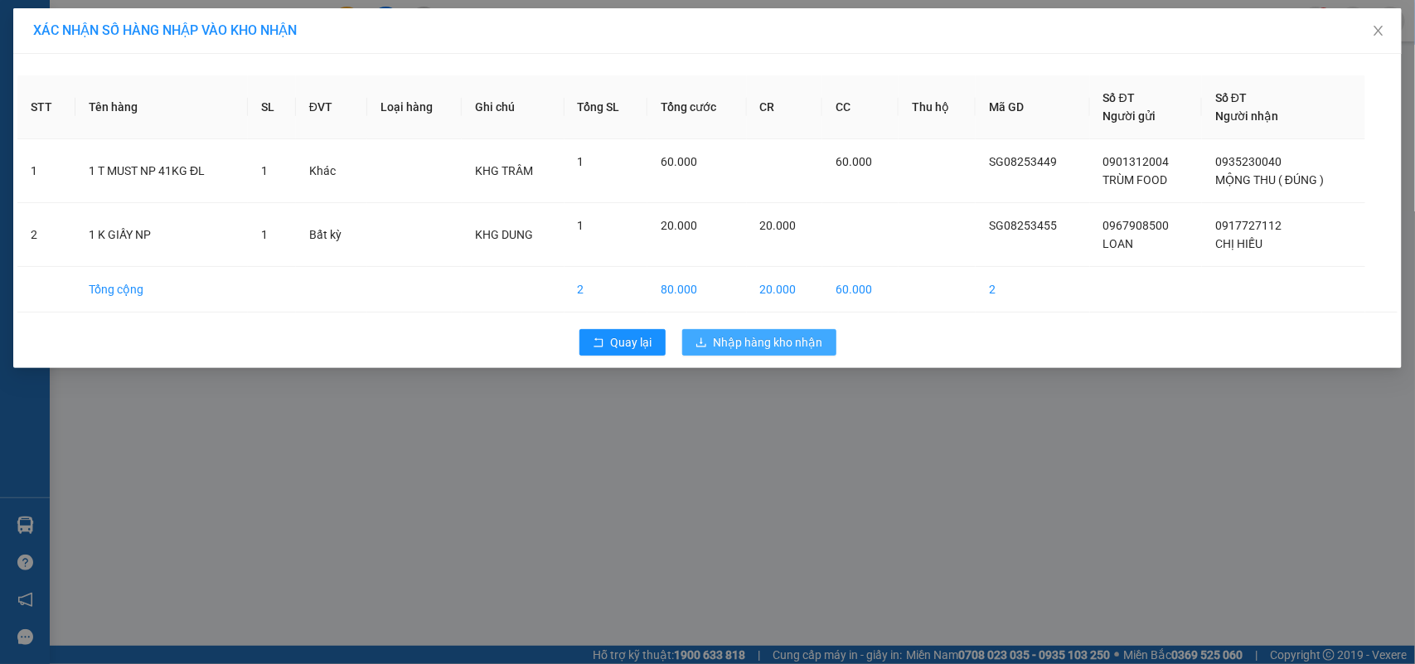
click at [773, 336] on span "Nhập hàng kho nhận" at bounding box center [768, 342] width 109 height 18
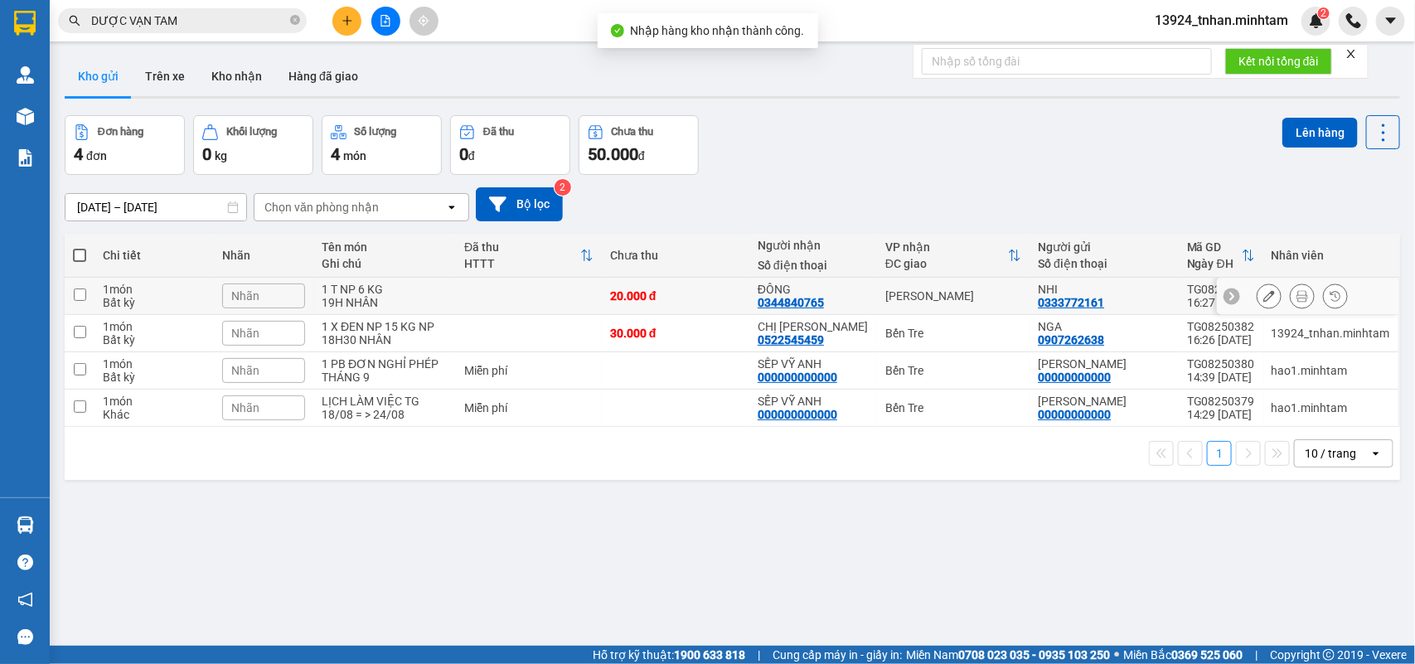
click at [881, 294] on td "[PERSON_NAME]" at bounding box center [953, 296] width 153 height 37
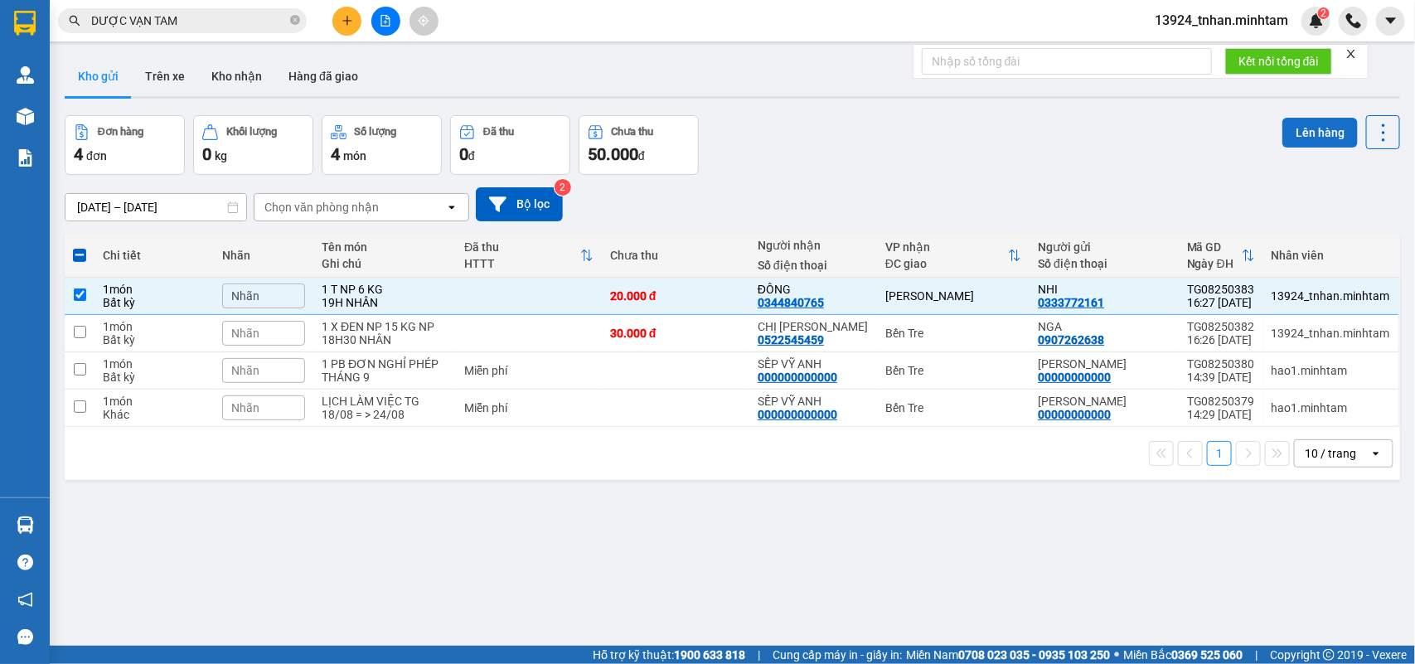
click at [1283, 138] on button "Lên hàng" at bounding box center [1320, 133] width 75 height 30
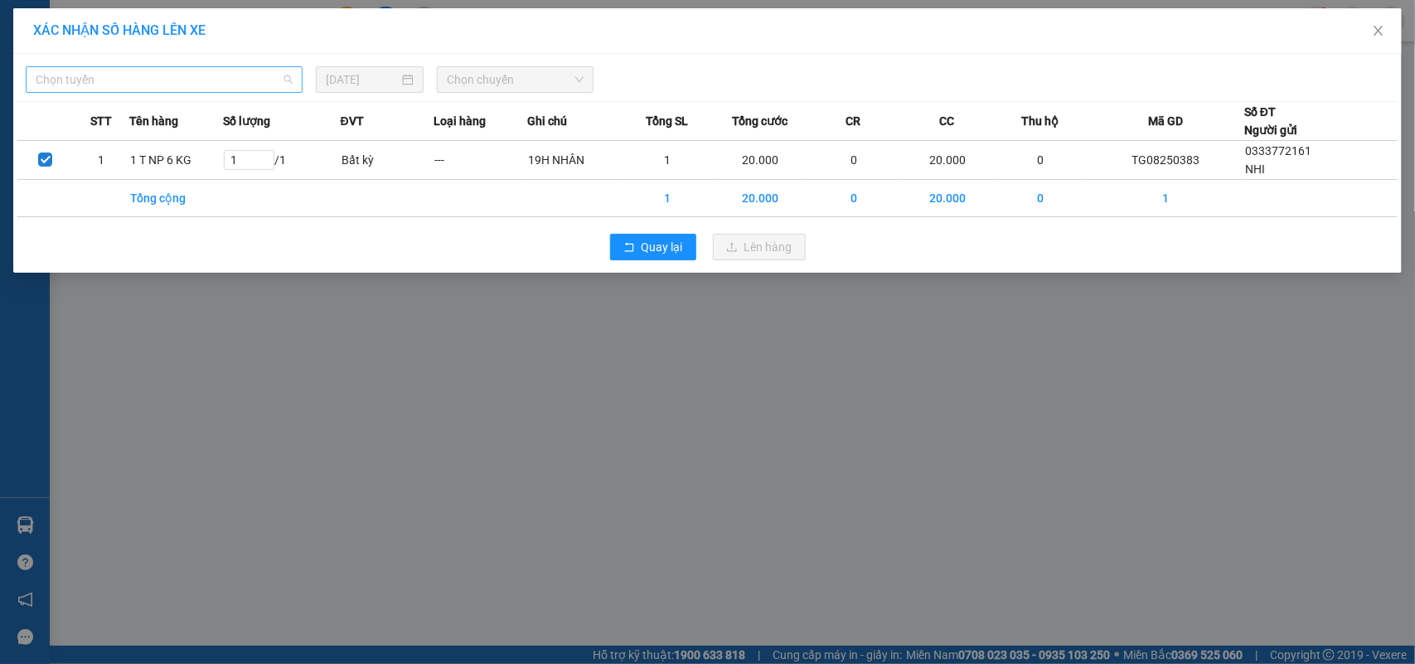
click at [211, 84] on span "Chọn tuyến" at bounding box center [164, 79] width 257 height 25
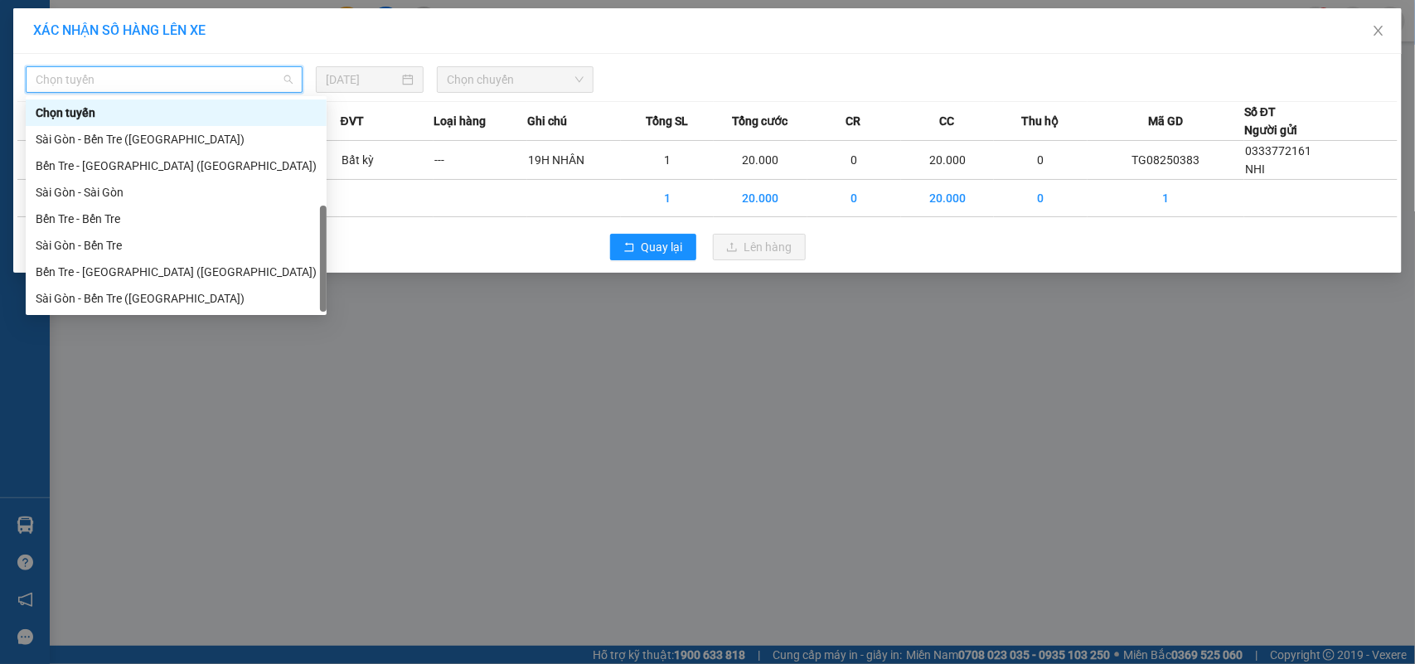
click at [143, 316] on div "Bến Tre - [GEOGRAPHIC_DATA]" at bounding box center [176, 325] width 281 height 18
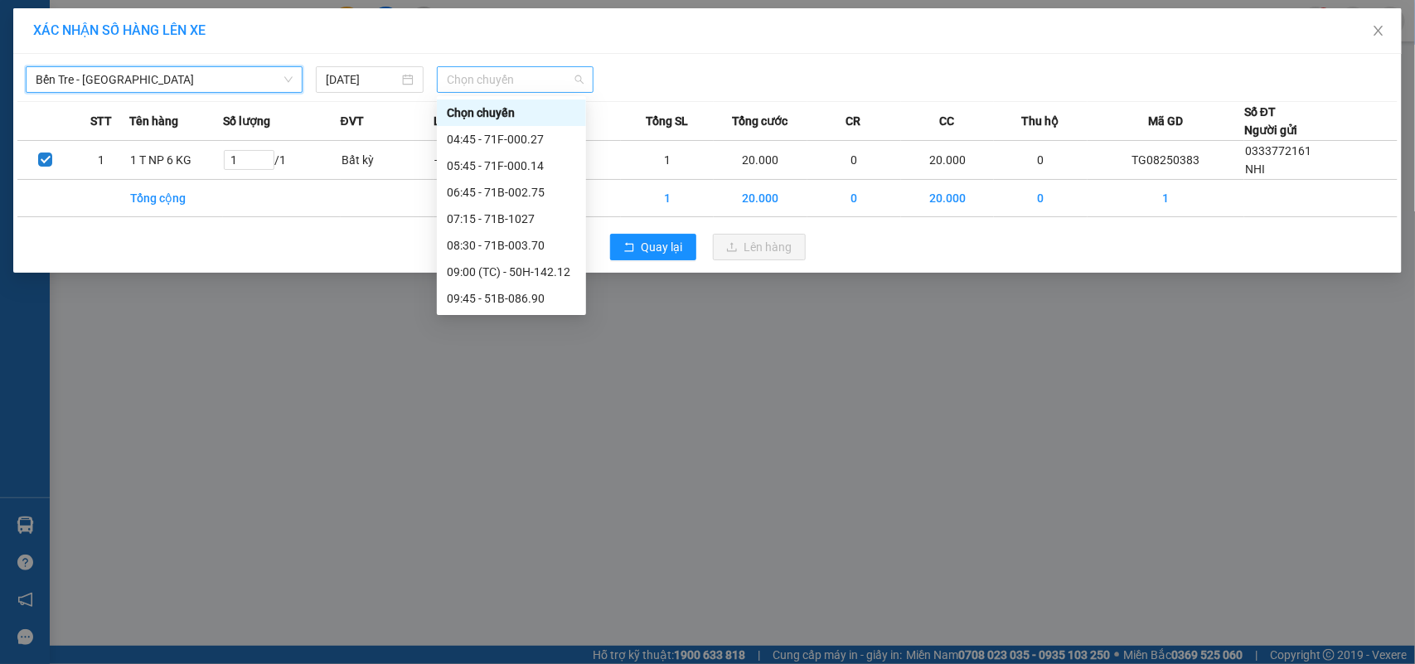
click at [545, 70] on span "Chọn chuyến" at bounding box center [515, 79] width 136 height 25
click at [543, 449] on div "15:45 - 71B-002.75" at bounding box center [511, 458] width 129 height 18
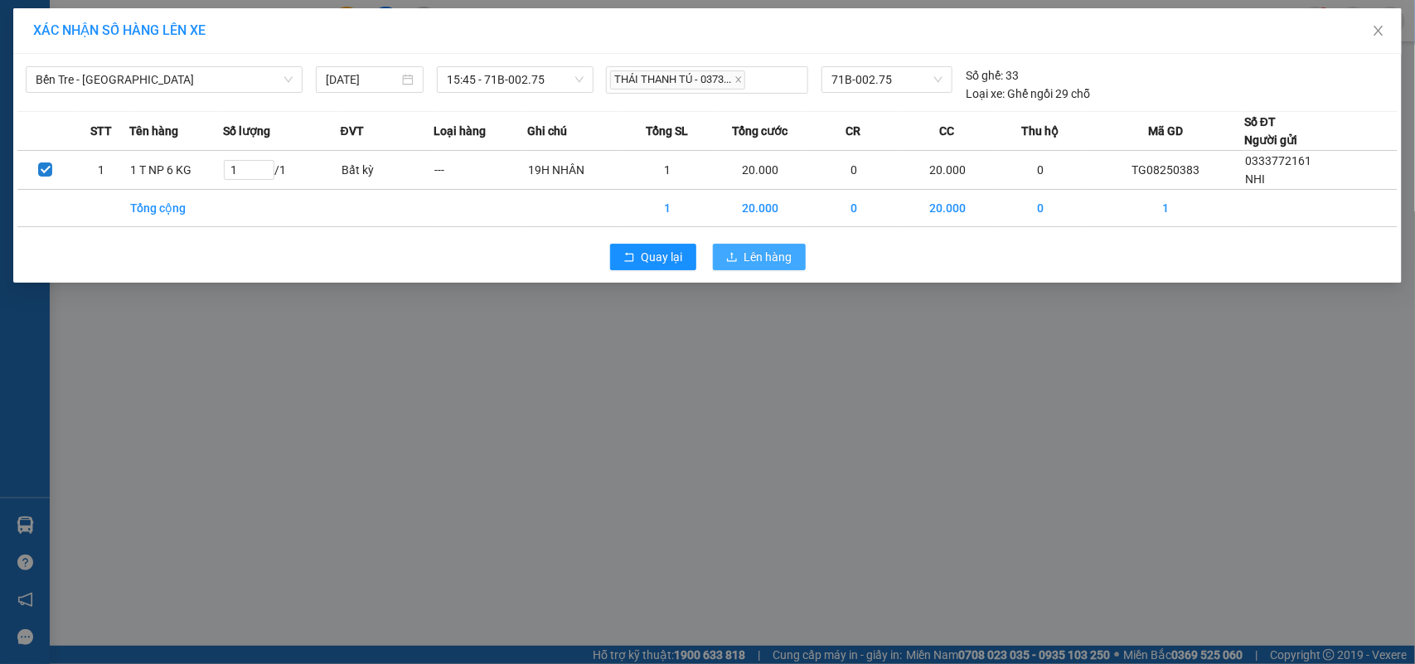
click at [764, 253] on span "Lên hàng" at bounding box center [769, 257] width 48 height 18
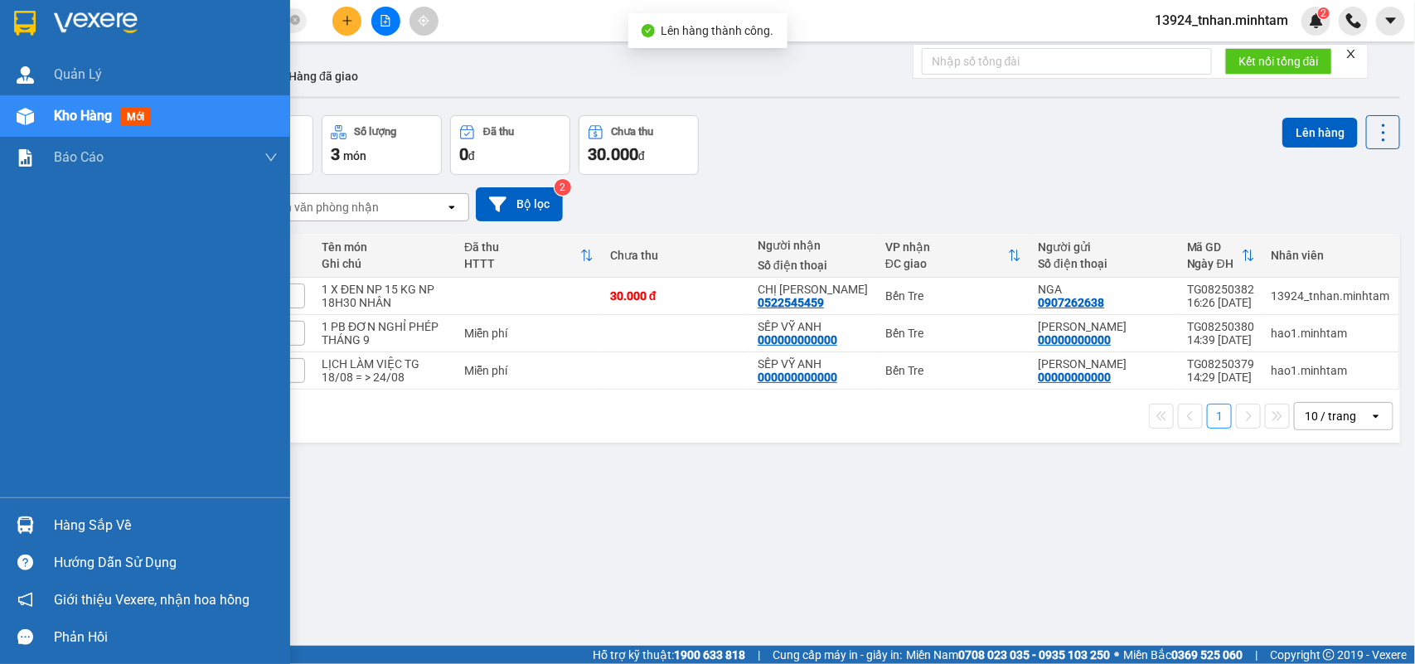
click at [46, 522] on div "Hàng sắp về" at bounding box center [145, 525] width 290 height 37
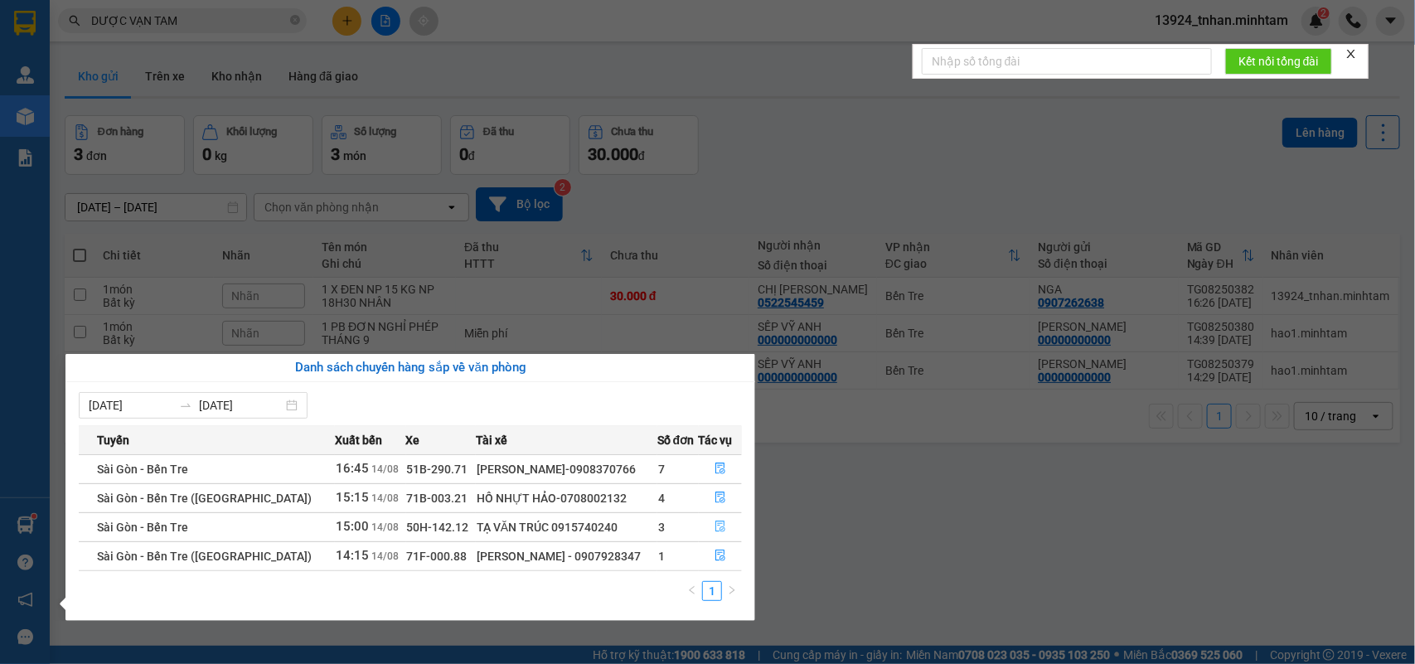
click at [717, 527] on icon "file-done" at bounding box center [721, 527] width 12 height 12
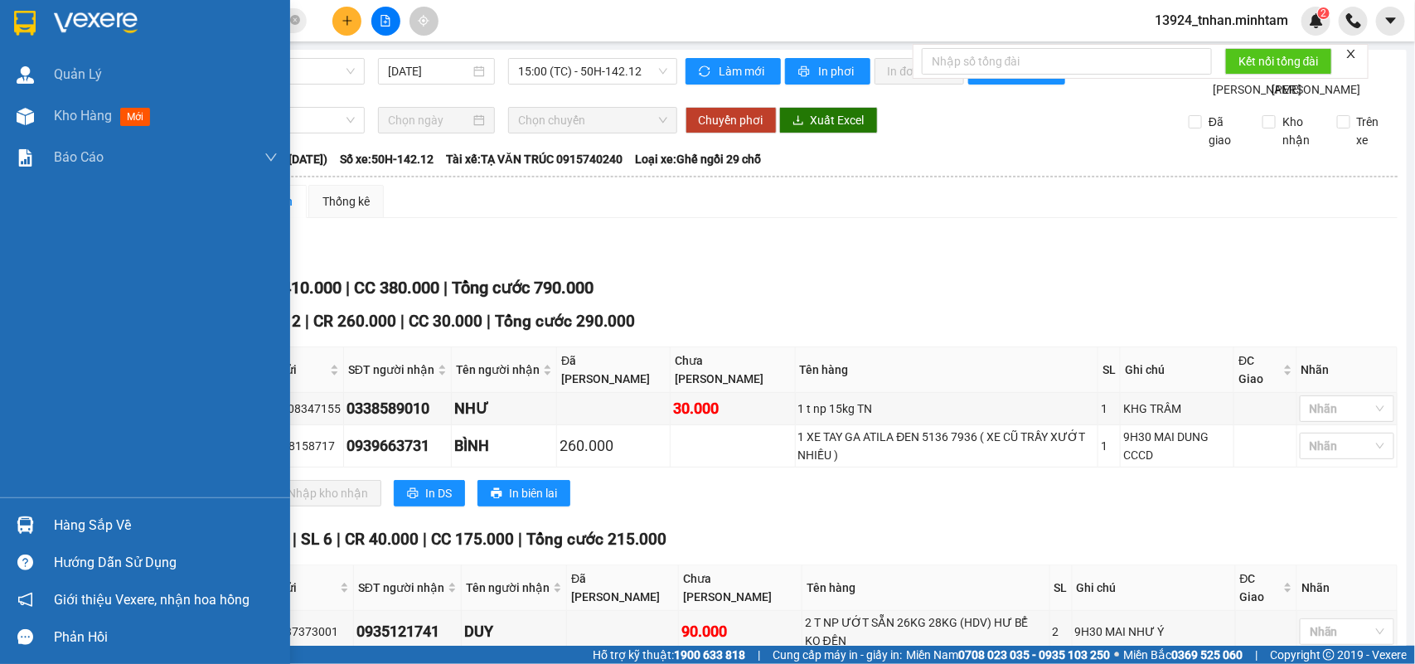
click at [21, 527] on img at bounding box center [25, 525] width 17 height 17
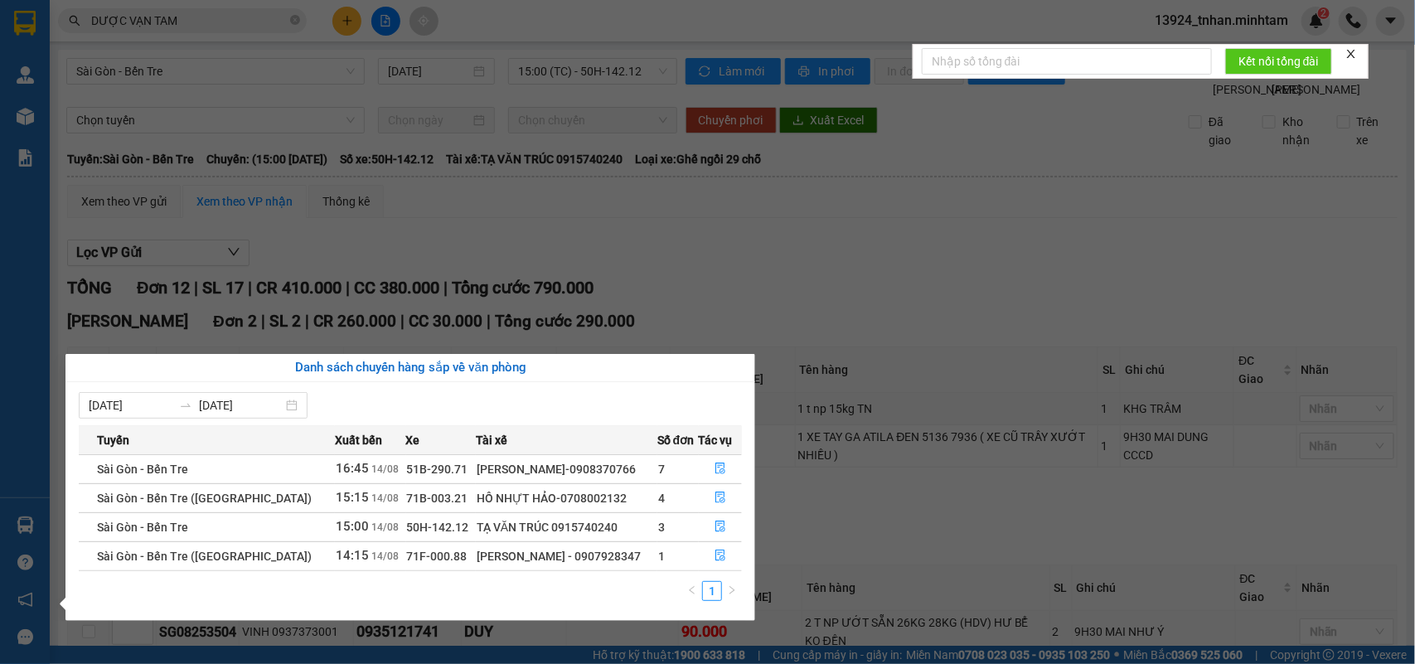
drag, startPoint x: 367, startPoint y: 76, endPoint x: 362, endPoint y: 48, distance: 28.8
click at [369, 73] on section "Kết quả tìm kiếm ( 37 ) Bộ lọc Thuộc VP này Ngày tạo đơn gần nhất Mã ĐH Trạng t…" at bounding box center [707, 332] width 1415 height 664
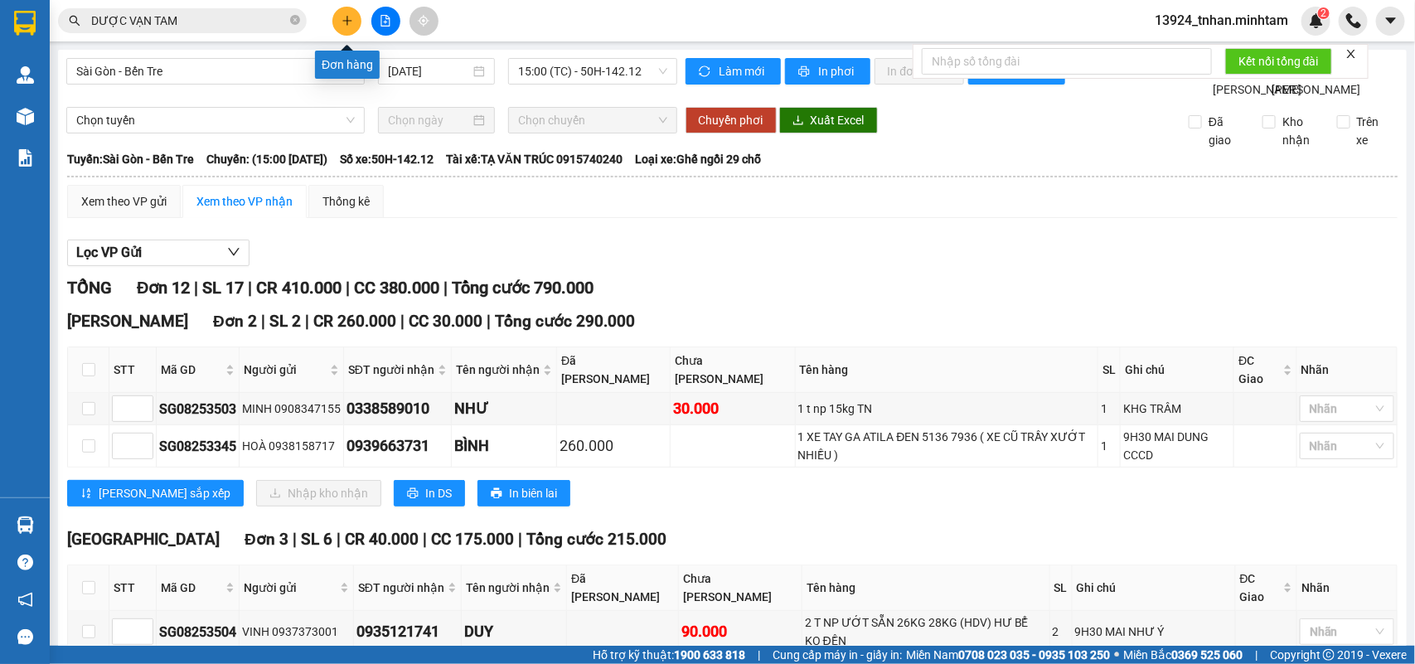
click at [348, 21] on icon "plus" at bounding box center [346, 20] width 9 height 1
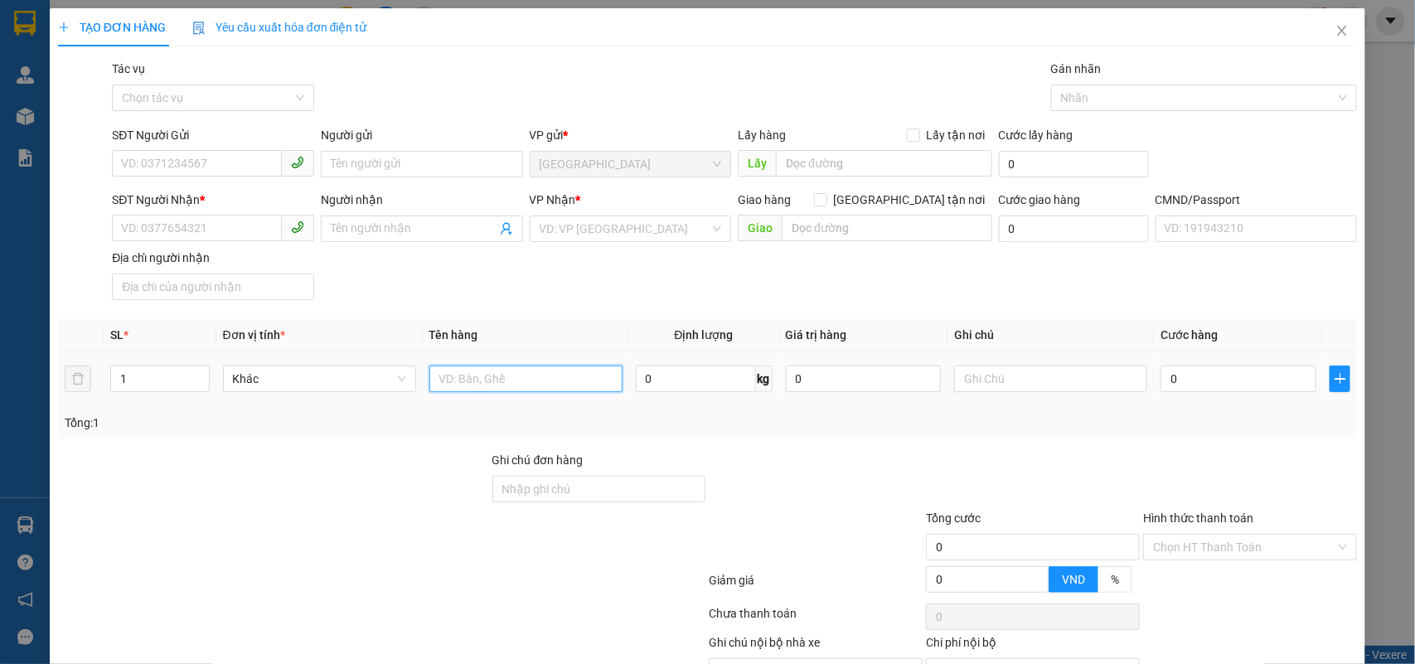
click at [556, 388] on input "text" at bounding box center [526, 379] width 193 height 27
type input "1 bao np"
click at [1170, 381] on input "0" at bounding box center [1239, 379] width 156 height 27
click at [1045, 391] on input "text" at bounding box center [1050, 379] width 193 height 27
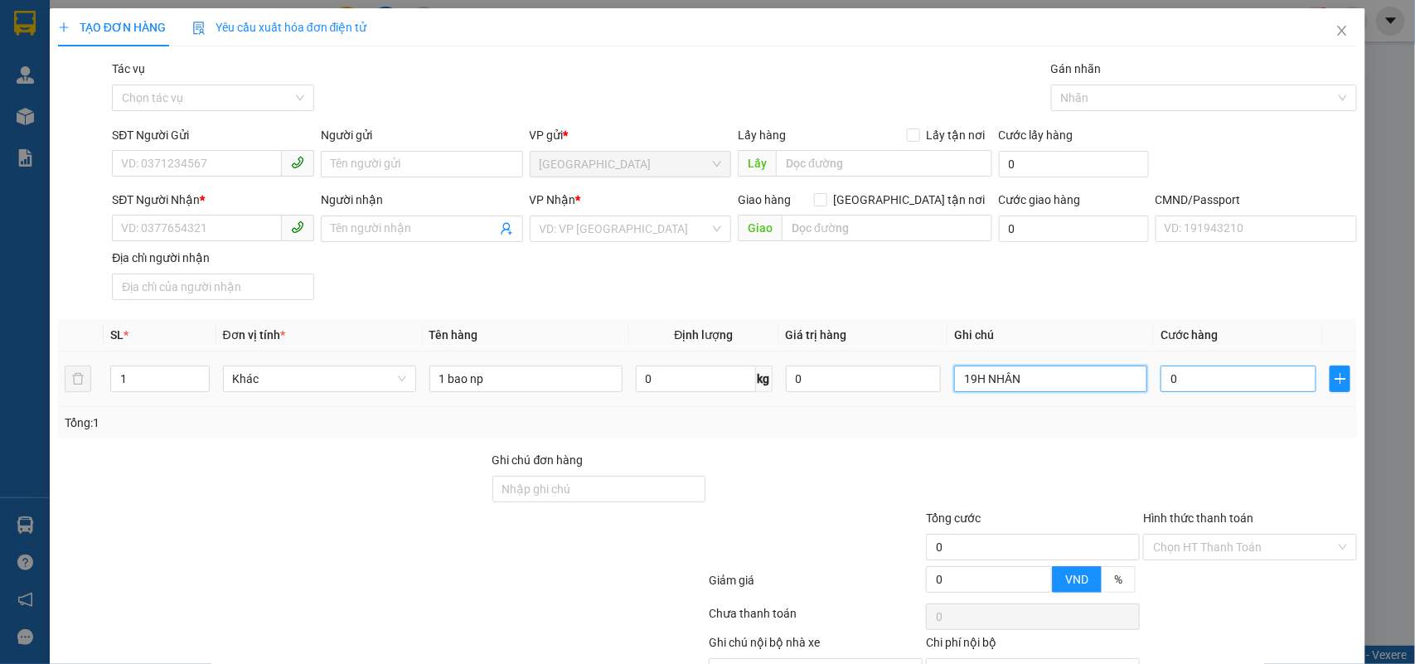
type input "19H NHÂN"
click at [1182, 376] on input "0" at bounding box center [1239, 379] width 156 height 27
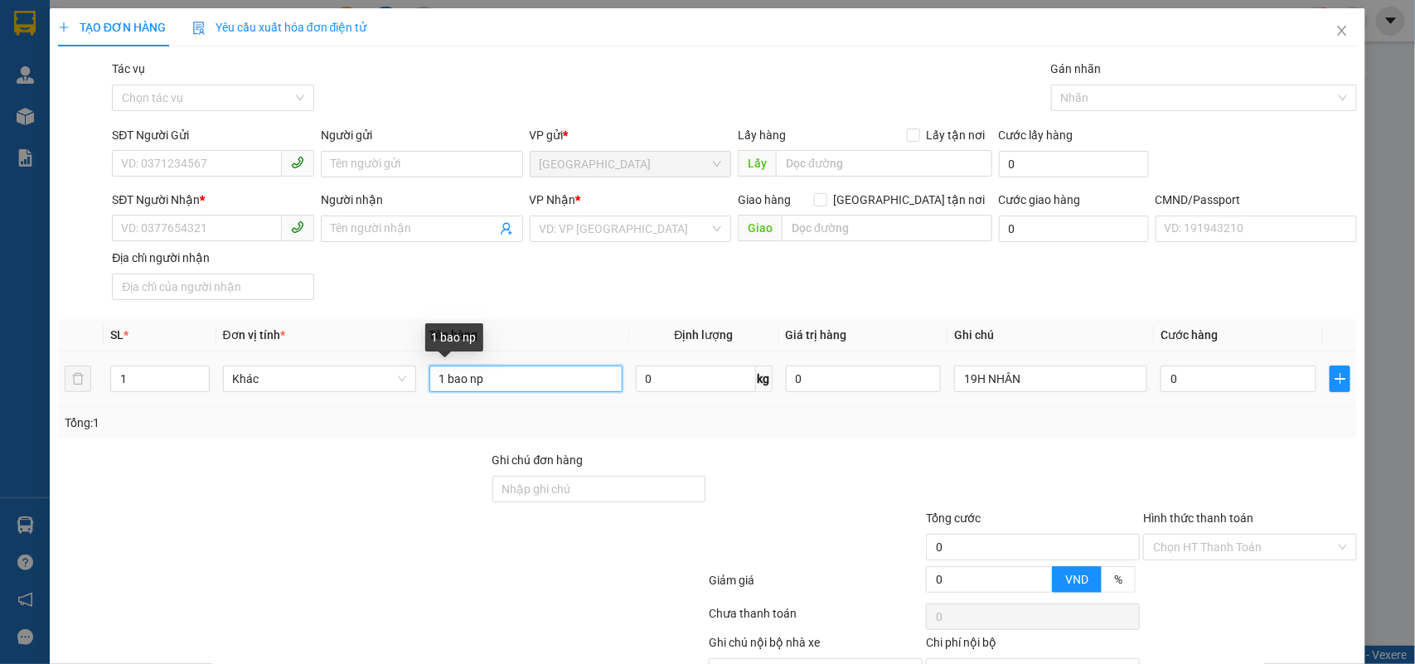
click at [517, 381] on input "1 bao np" at bounding box center [526, 379] width 193 height 27
type input "1 bao np 16 KG ( Đ.A)"
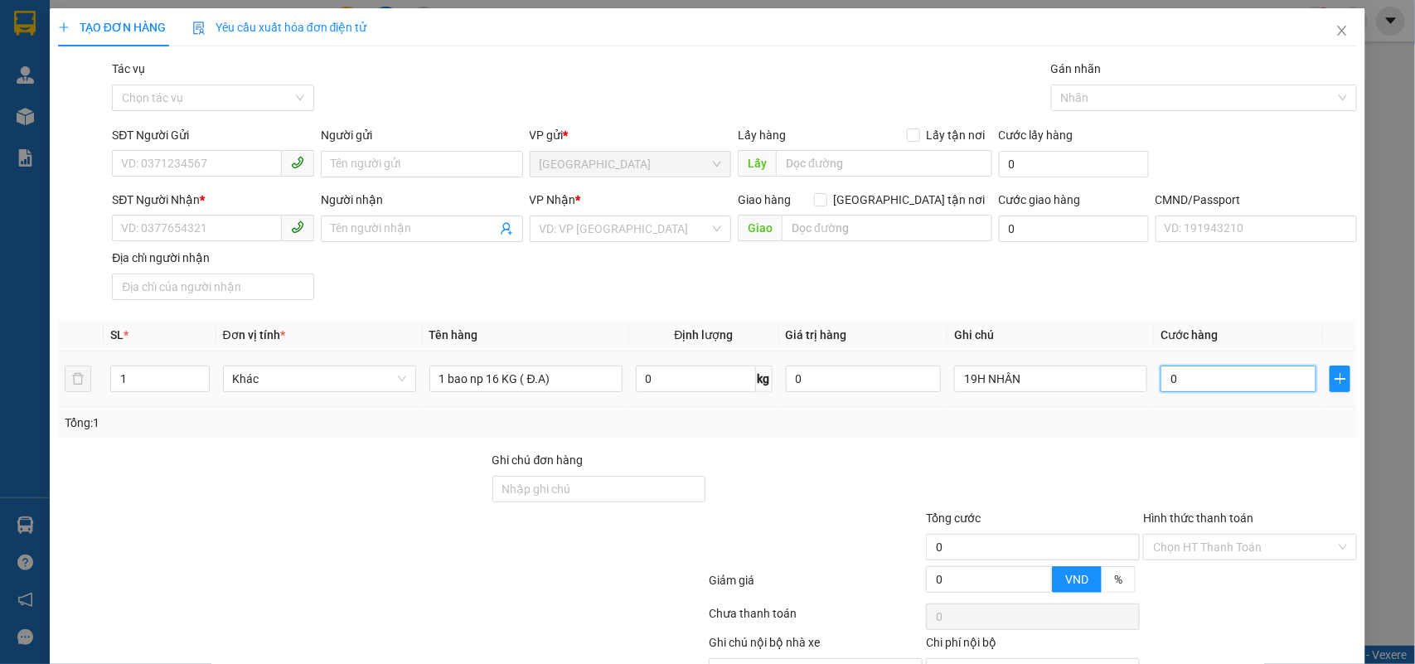
click at [1257, 378] on input "0" at bounding box center [1239, 379] width 156 height 27
type input "3"
type input "35"
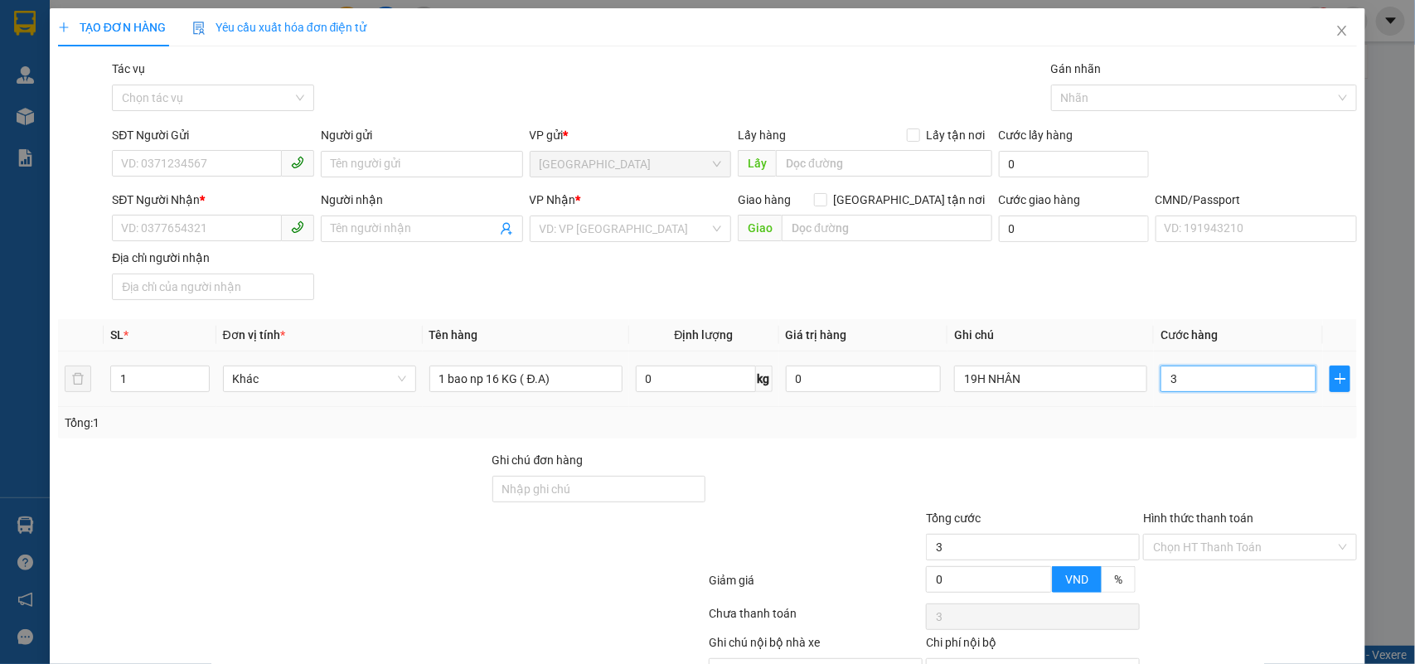
type input "35"
type input "35.000"
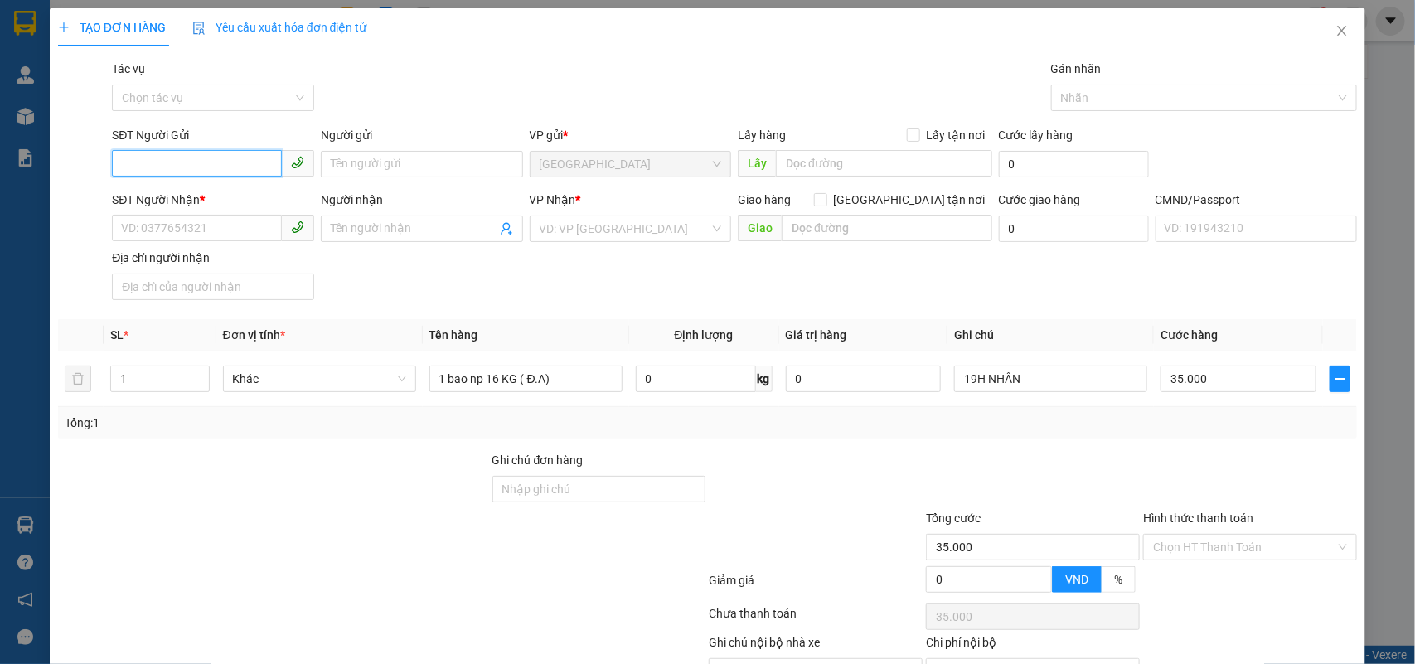
click at [183, 162] on input "SĐT Người Gửi" at bounding box center [197, 163] width 170 height 27
type input "0828855406"
click at [257, 193] on div "0828855406 - NGÂN" at bounding box center [211, 198] width 180 height 18
type input "NGÂN"
type input "0828855406"
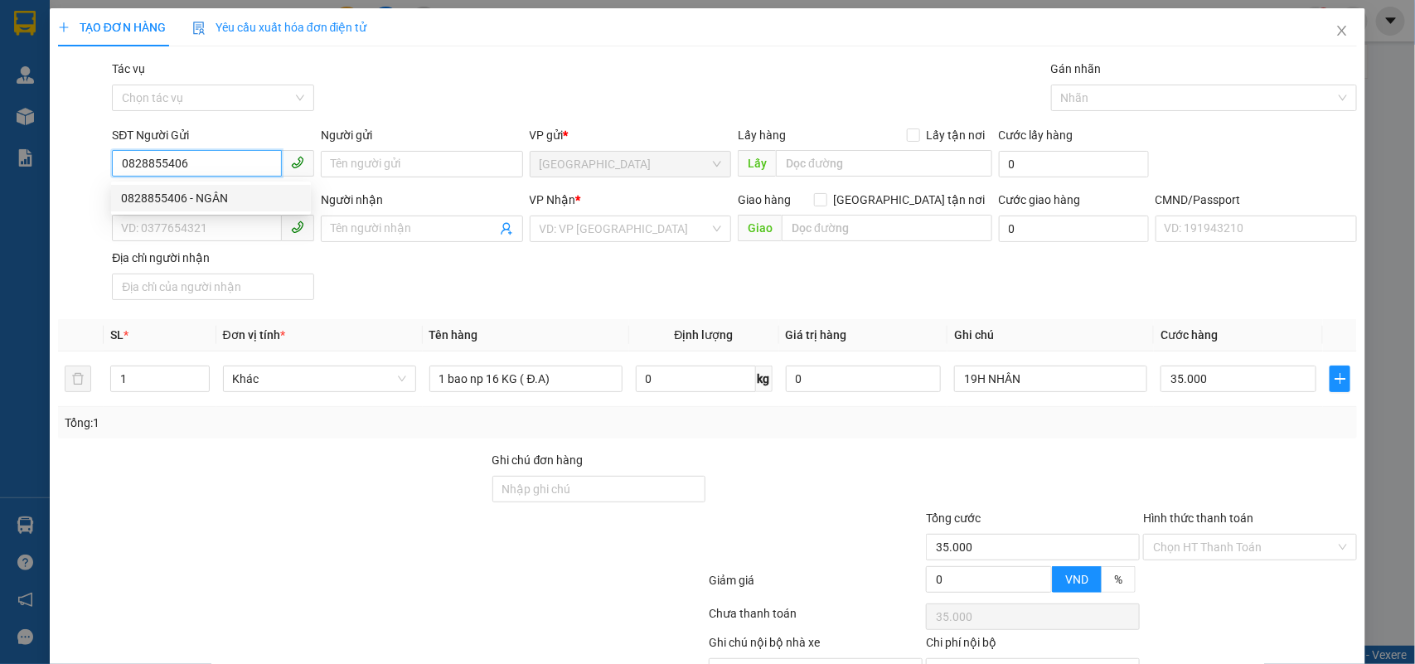
type input "NGÂN"
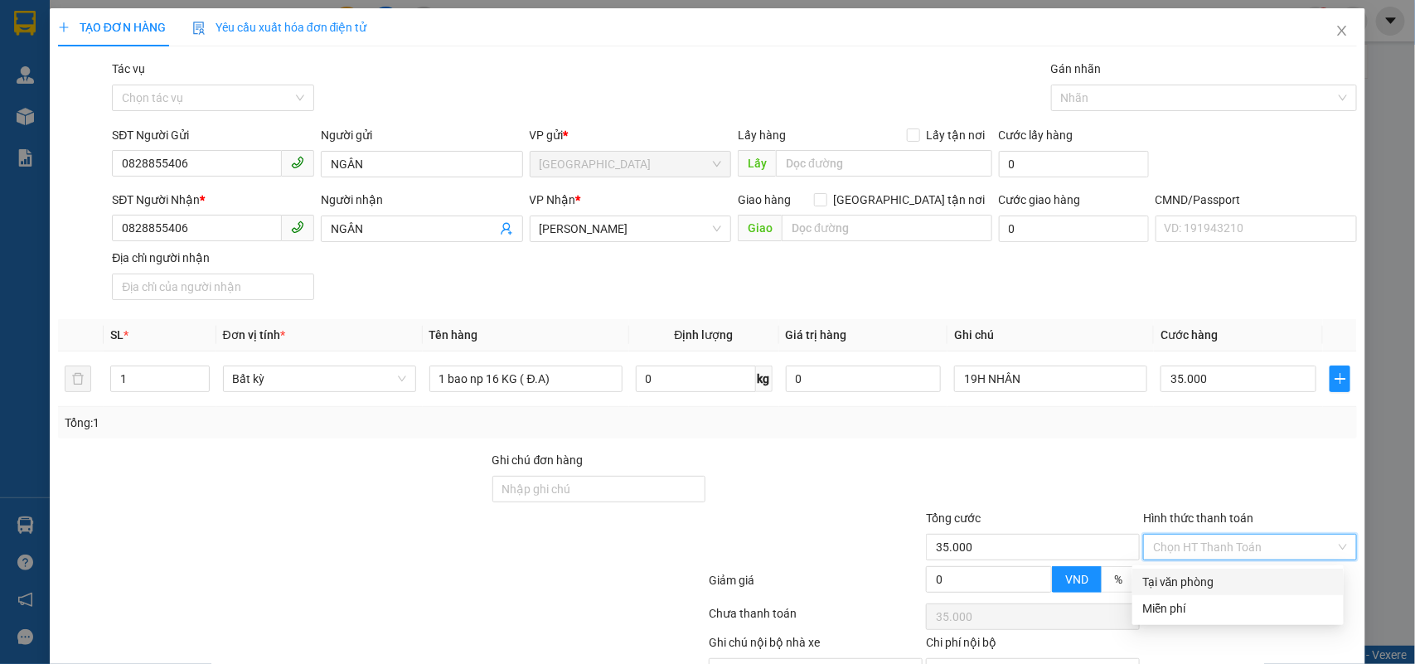
click at [1197, 535] on input "Hình thức thanh toán" at bounding box center [1244, 547] width 182 height 25
click at [1197, 573] on div "Tại văn phòng" at bounding box center [1239, 582] width 192 height 18
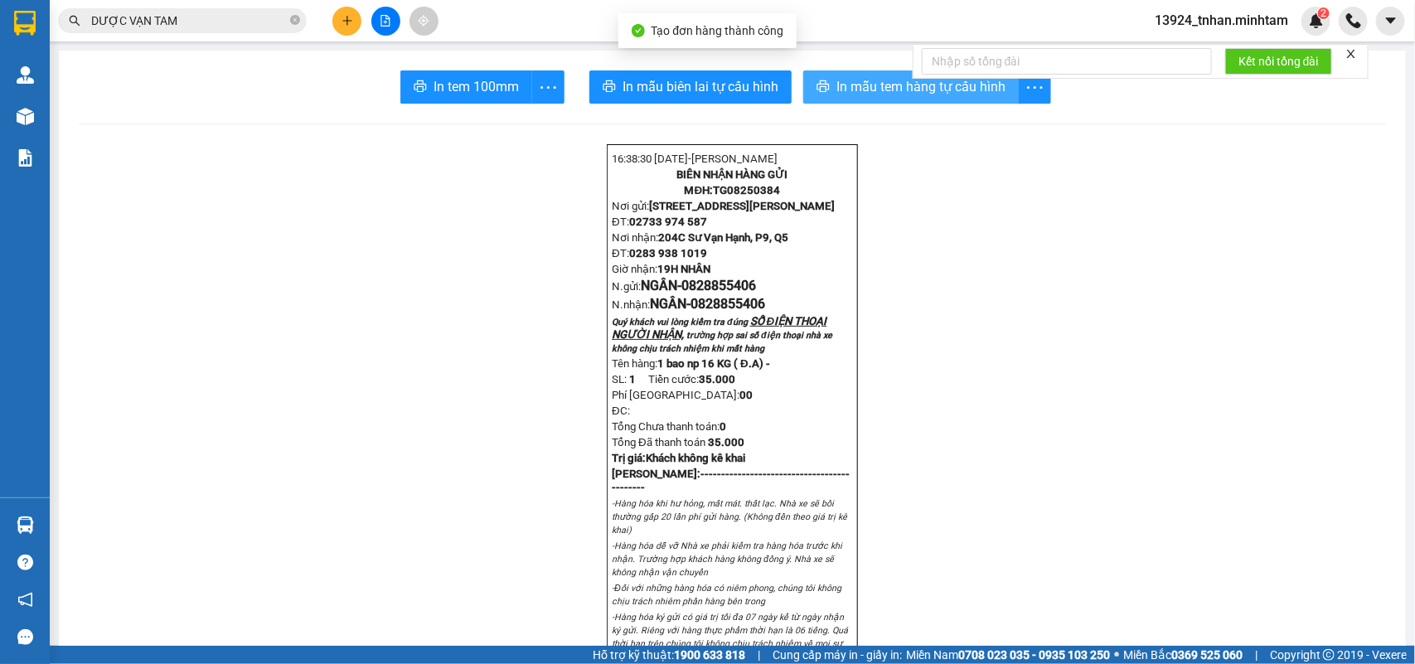
click at [860, 77] on span "In mẫu tem hàng tự cấu hình" at bounding box center [921, 86] width 169 height 21
drag, startPoint x: 844, startPoint y: 80, endPoint x: 1085, endPoint y: 410, distance: 408.4
click at [846, 80] on span "In mẫu tem hàng tự cấu hình" at bounding box center [921, 86] width 169 height 21
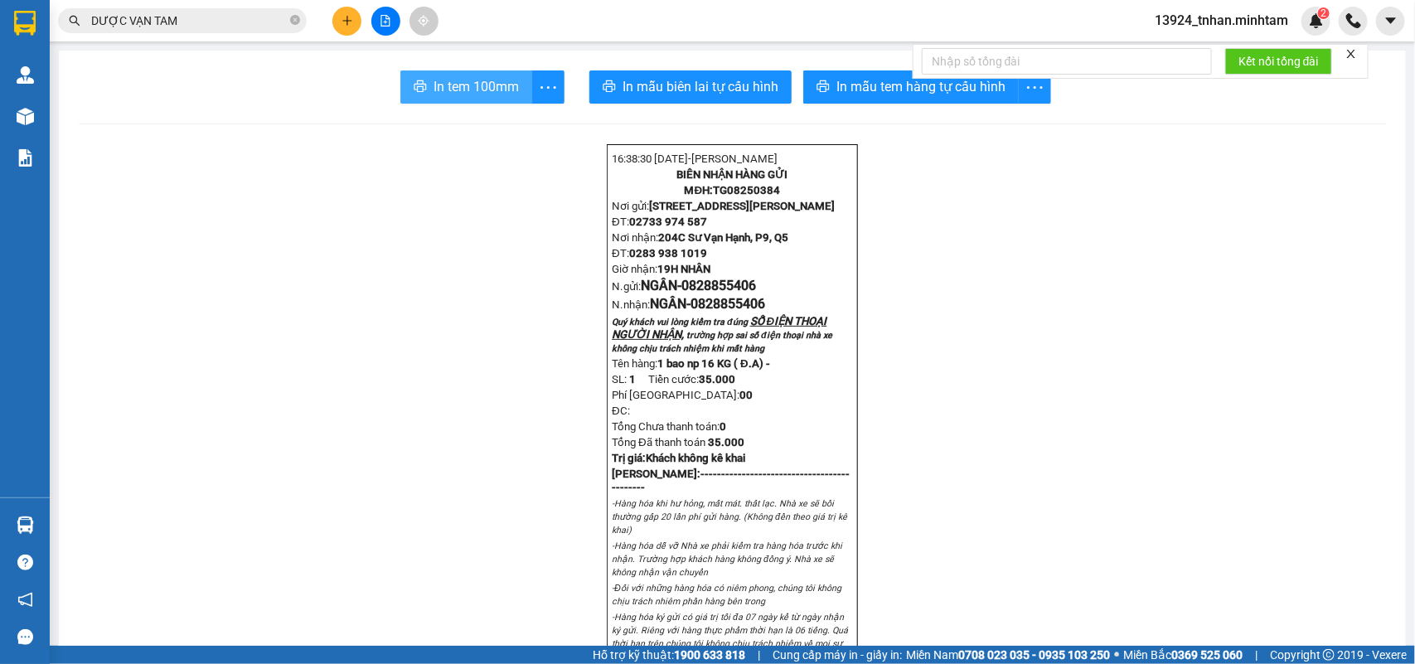
click at [457, 79] on span "In tem 100mm" at bounding box center [476, 86] width 85 height 21
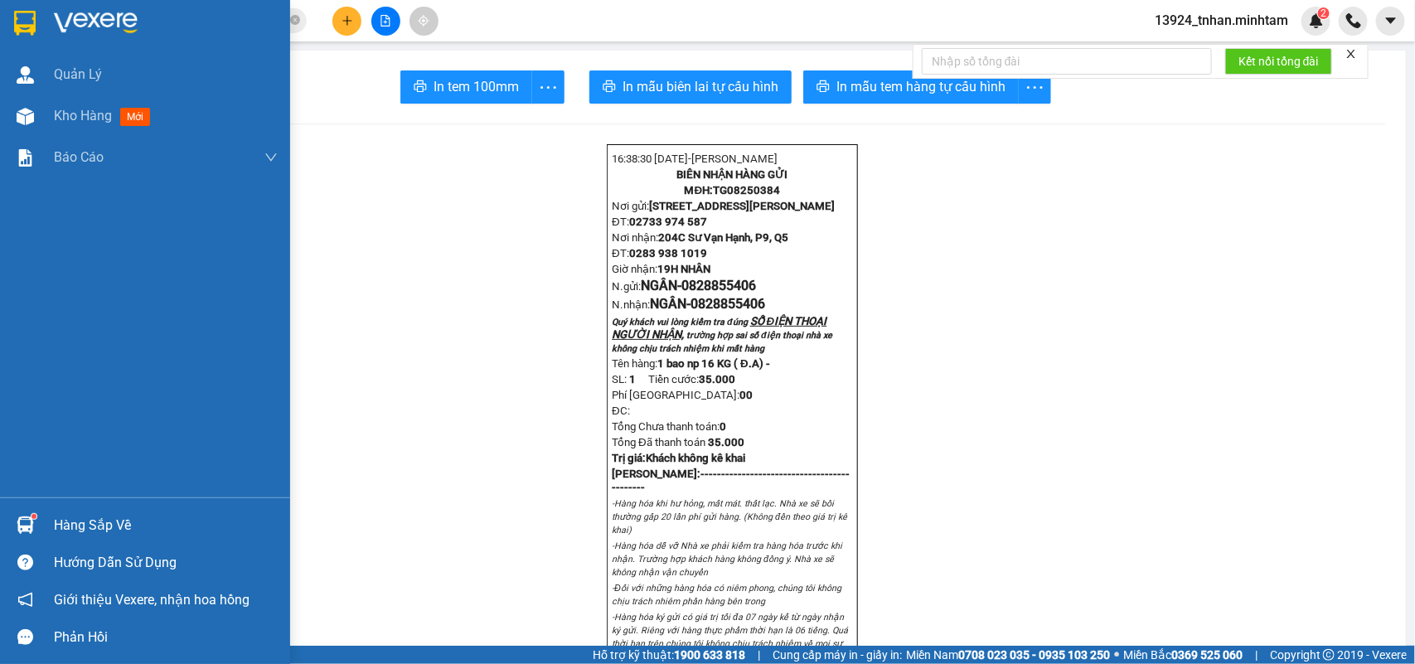
click at [35, 511] on div at bounding box center [25, 525] width 29 height 29
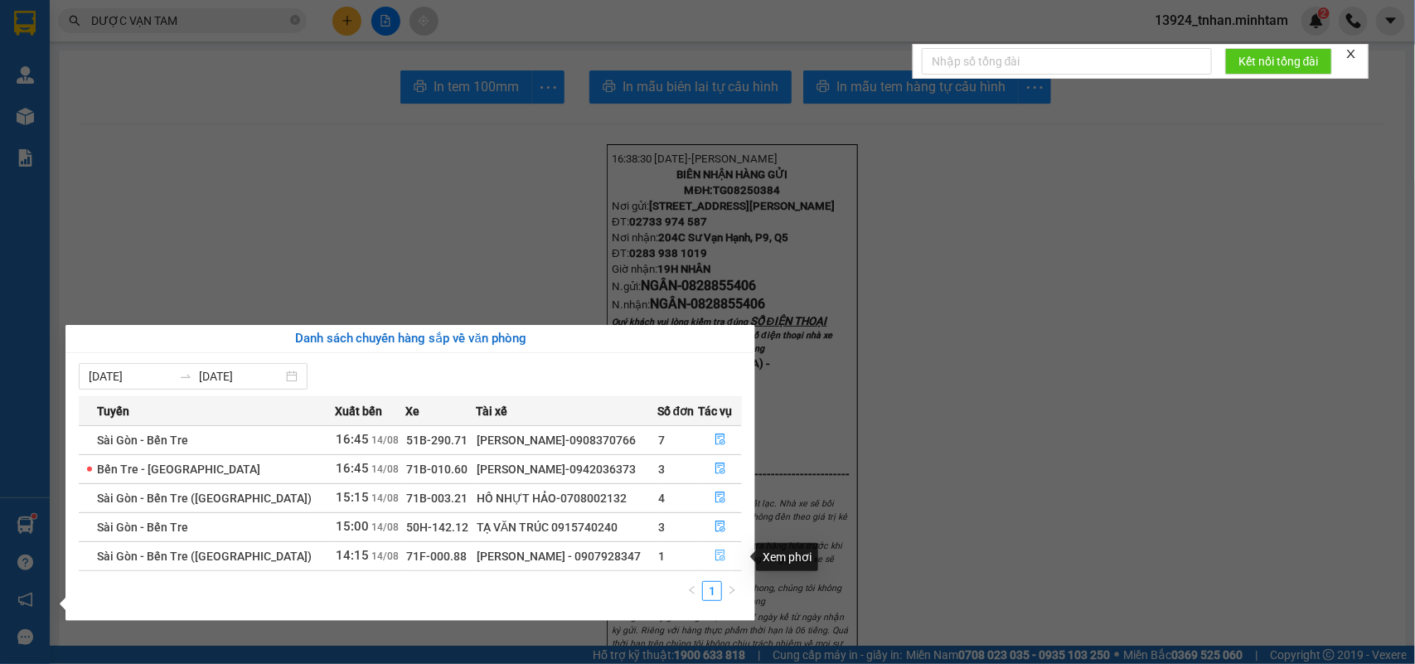
click at [727, 561] on button "button" at bounding box center [721, 556] width 42 height 27
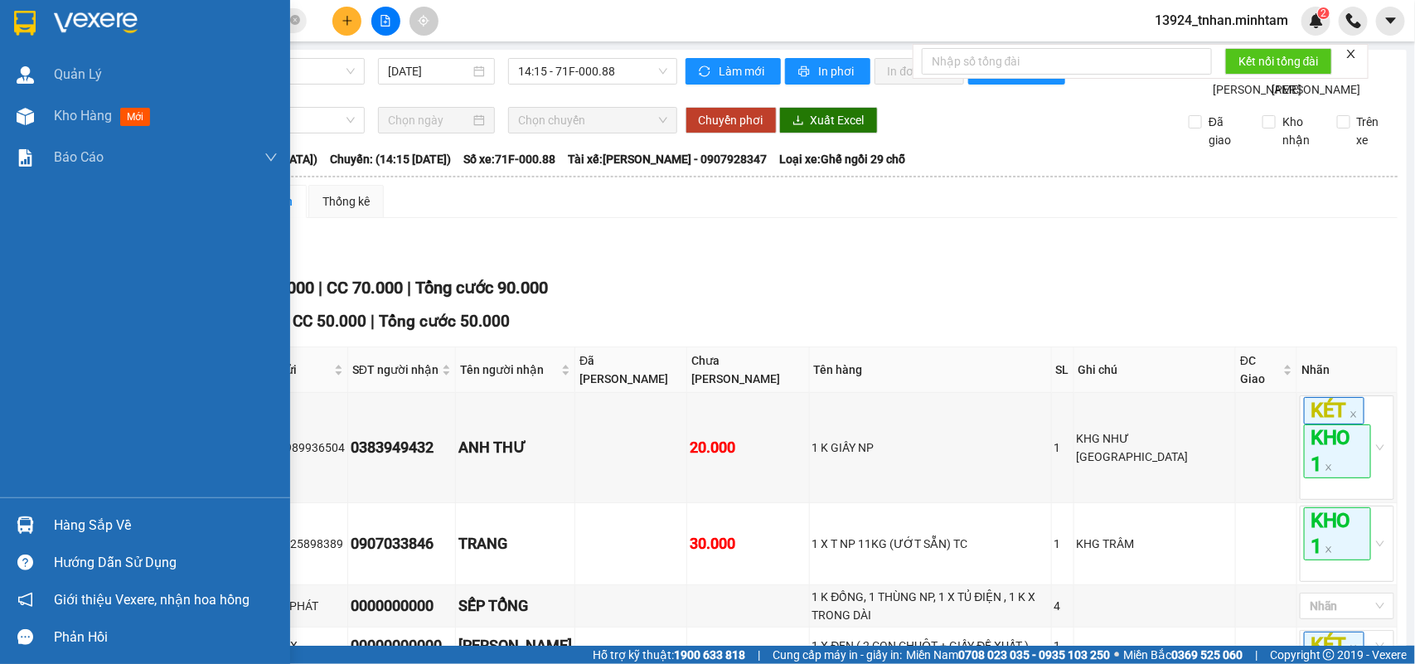
click at [37, 26] on div at bounding box center [25, 22] width 29 height 29
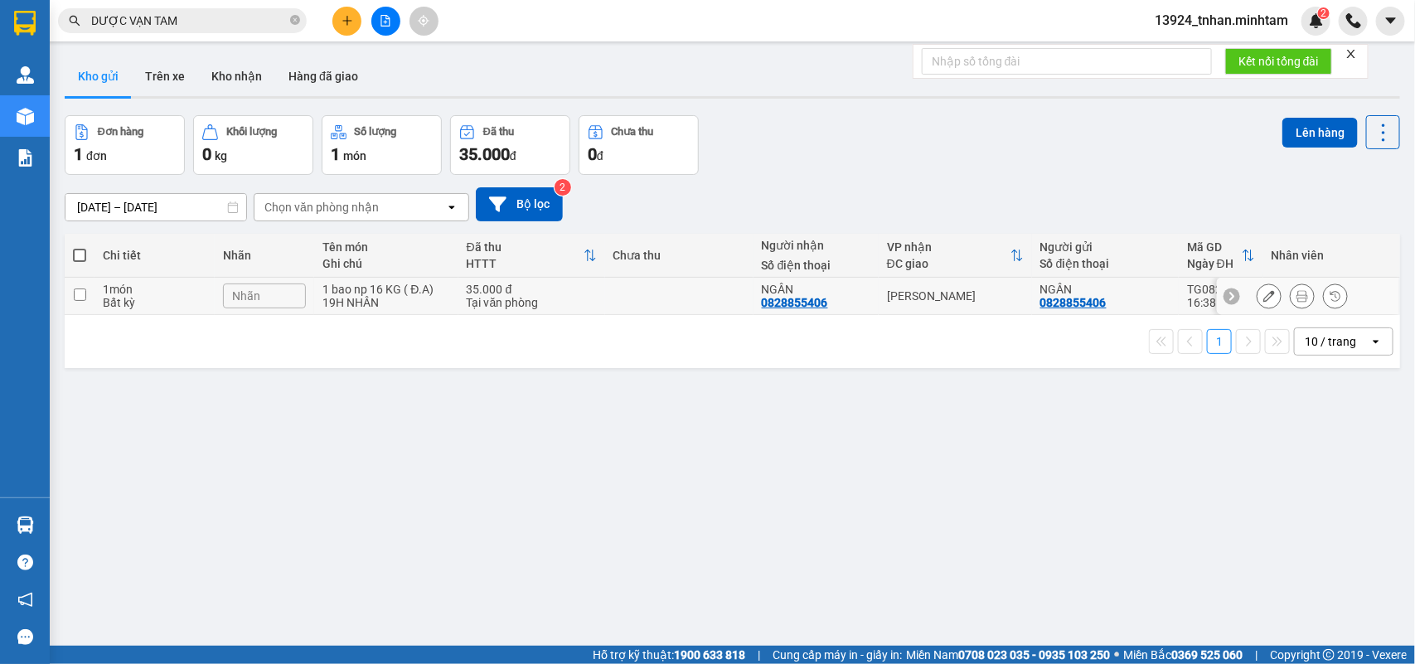
click at [769, 287] on div "NGÂN" at bounding box center [816, 289] width 109 height 13
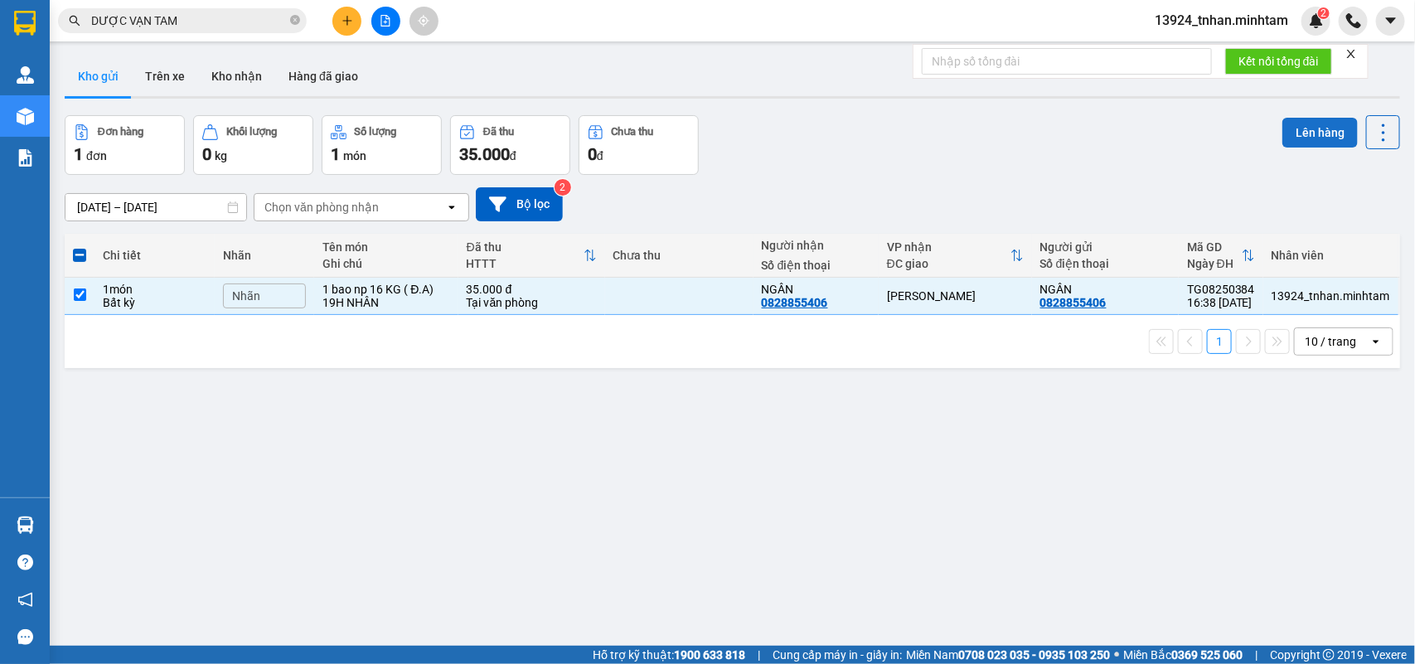
click at [1283, 118] on button "Lên hàng" at bounding box center [1320, 133] width 75 height 30
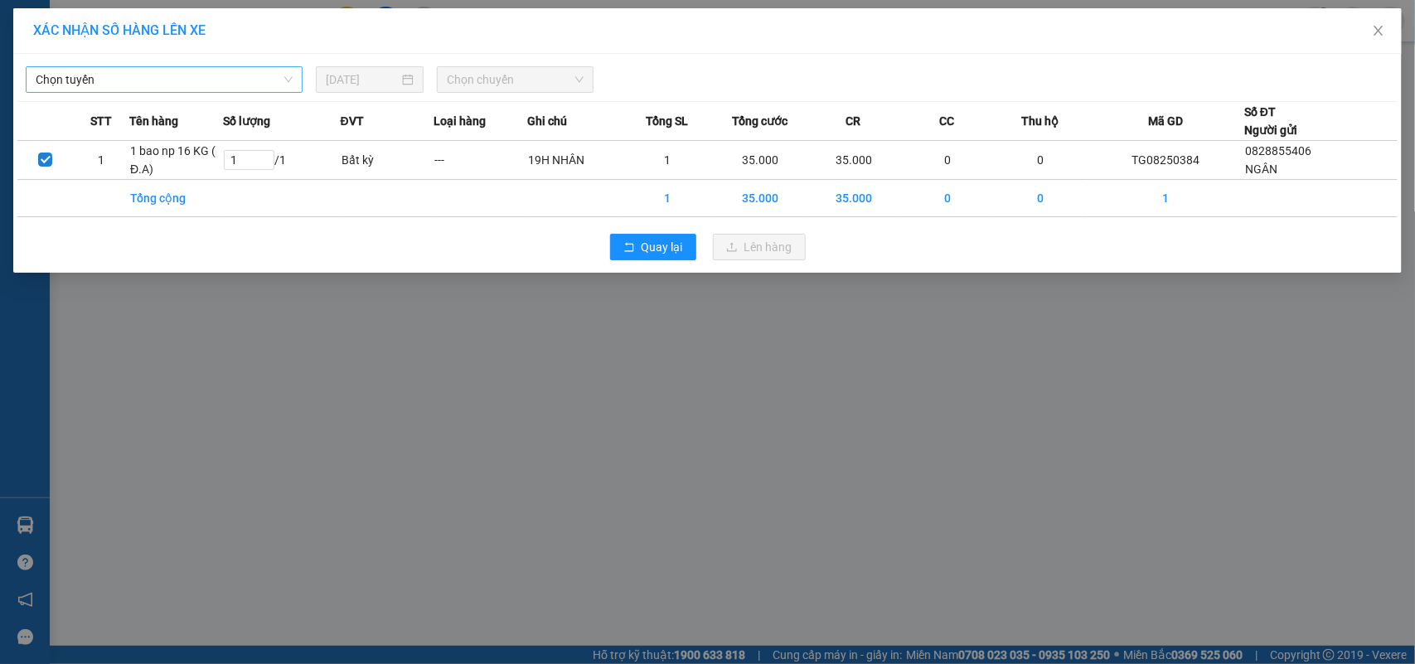
click at [262, 76] on span "Chọn tuyến" at bounding box center [164, 79] width 257 height 25
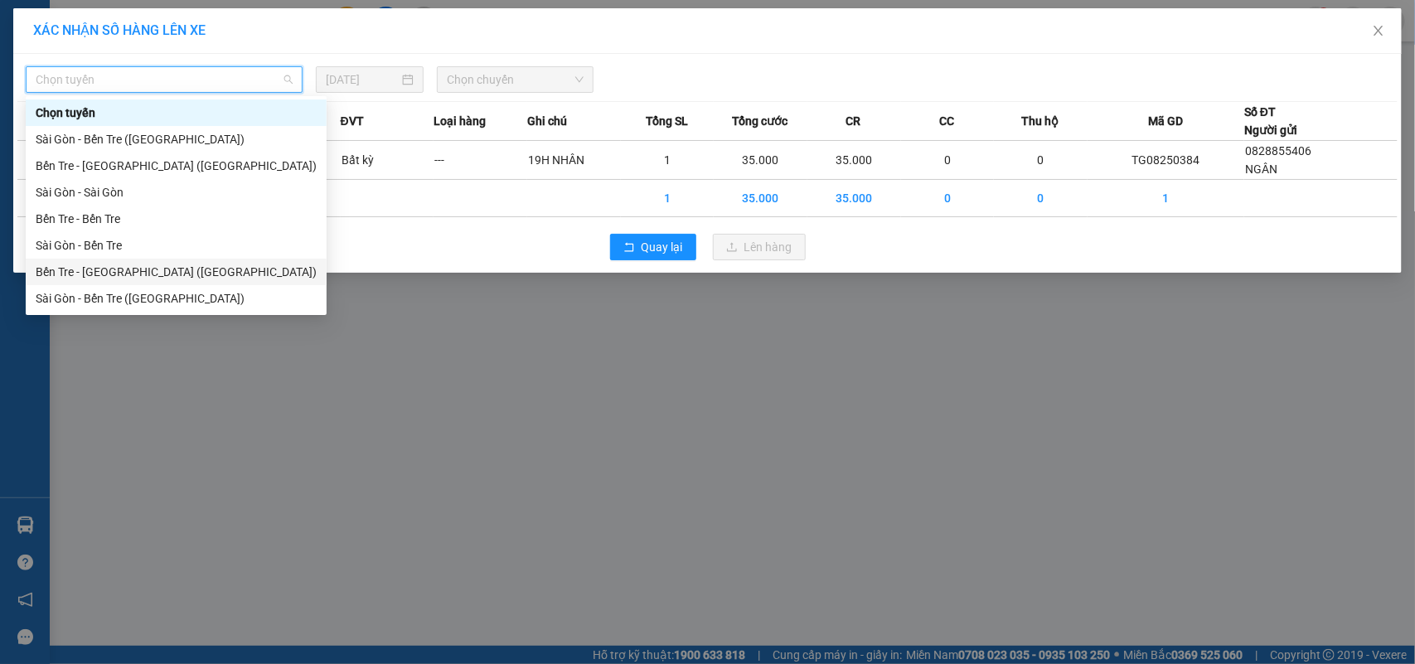
click at [150, 263] on div "Bến Tre - Sài Gòn (CT)" at bounding box center [176, 272] width 281 height 18
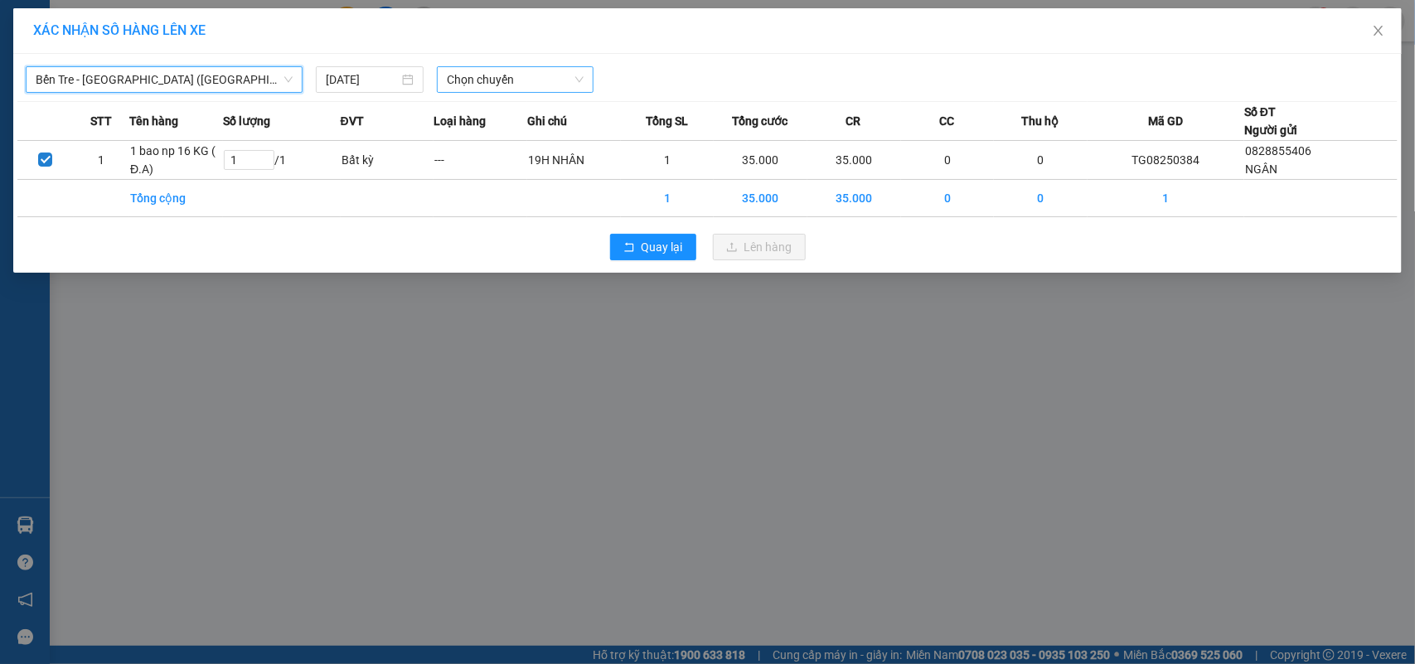
click at [457, 90] on span "Chọn chuyến" at bounding box center [515, 79] width 136 height 25
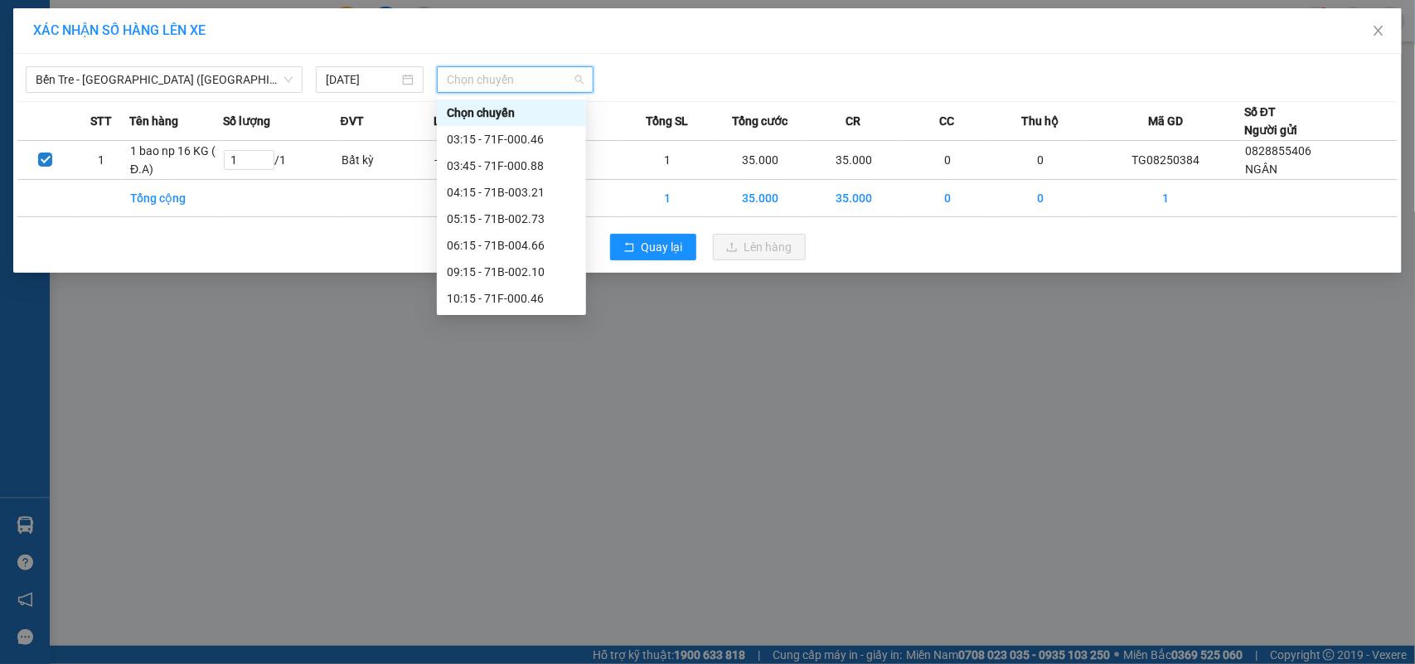
click at [550, 422] on div "16:15 - 71B-002.10" at bounding box center [511, 431] width 129 height 18
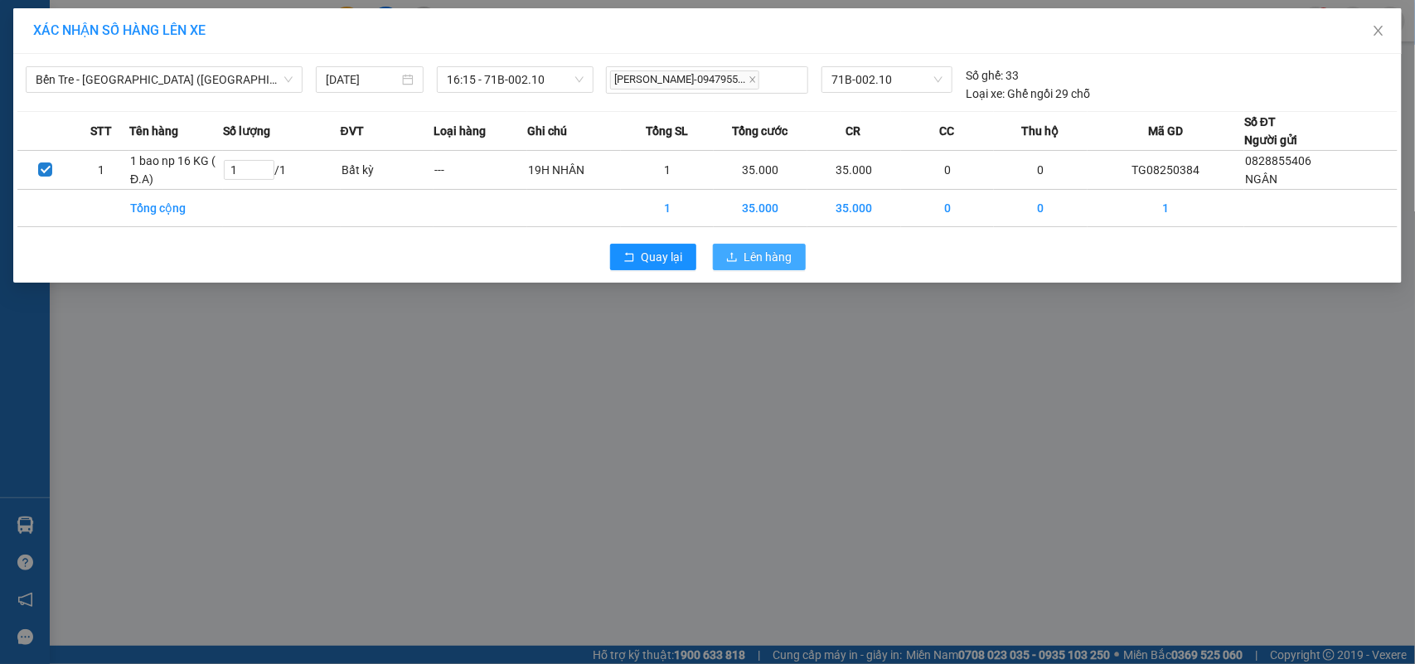
click at [772, 249] on span "Lên hàng" at bounding box center [769, 257] width 48 height 18
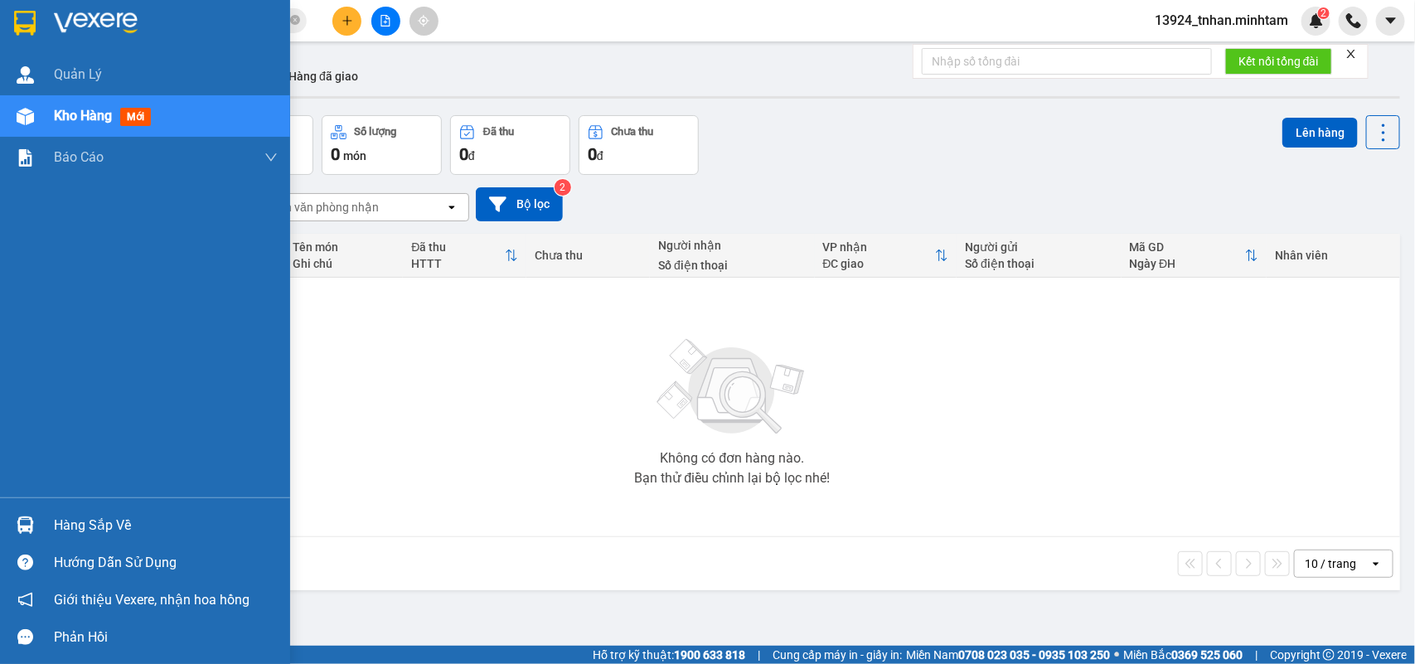
click at [46, 527] on div "Hàng sắp về" at bounding box center [145, 525] width 290 height 37
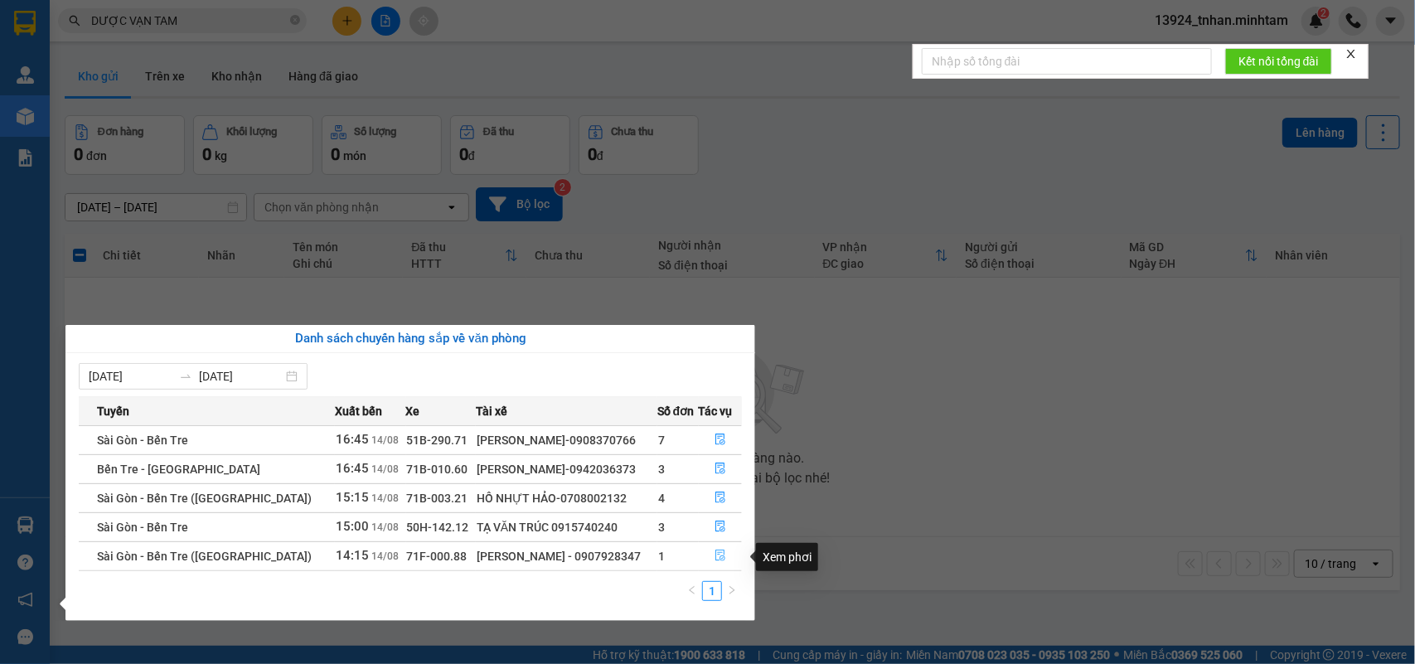
click at [700, 556] on button "button" at bounding box center [721, 556] width 42 height 27
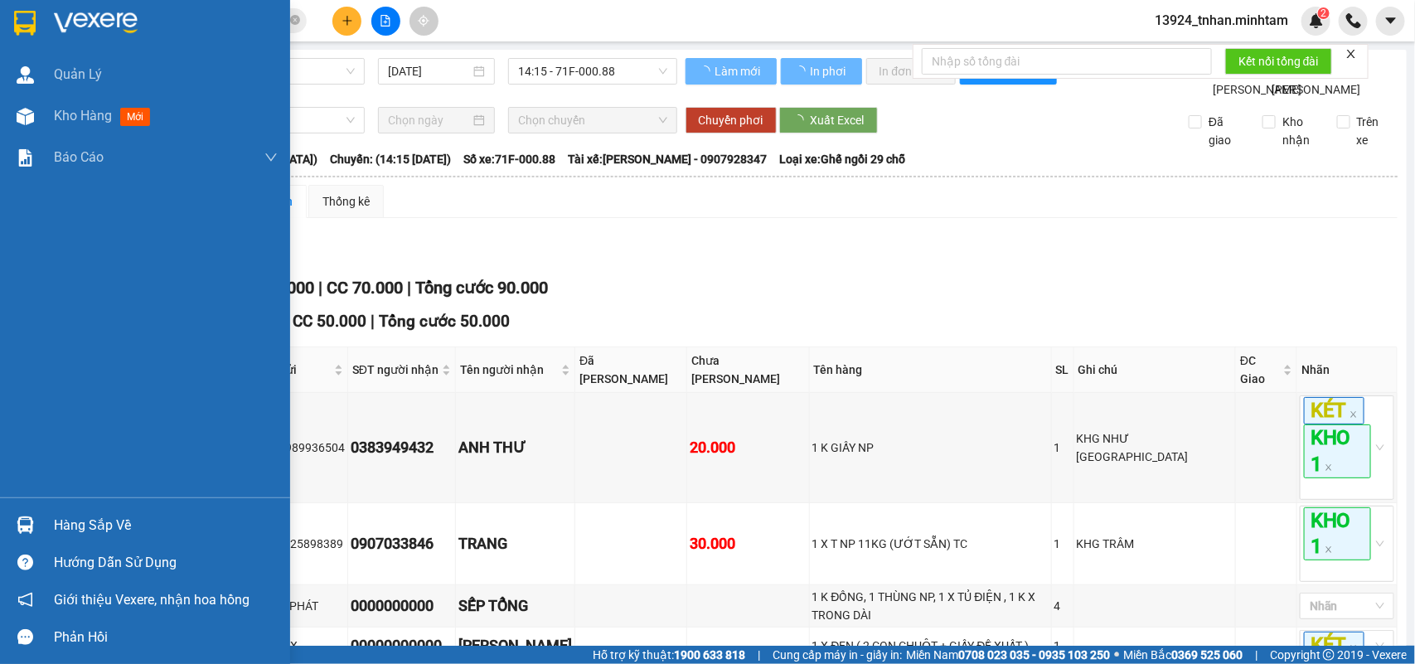
click at [33, 521] on img at bounding box center [25, 525] width 17 height 17
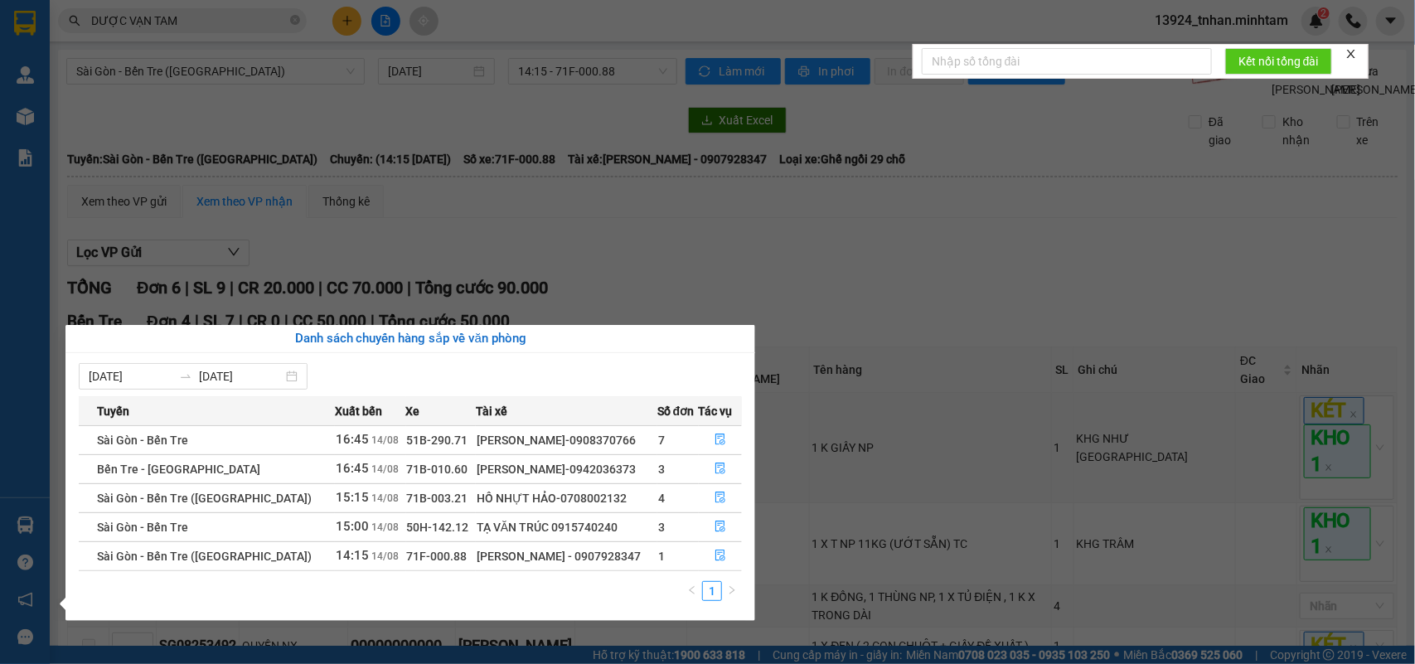
click at [1009, 293] on section "Kết quả tìm kiếm ( 37 ) Bộ lọc Thuộc VP này Ngày tạo đơn gần nhất Mã ĐH Trạng t…" at bounding box center [707, 332] width 1415 height 664
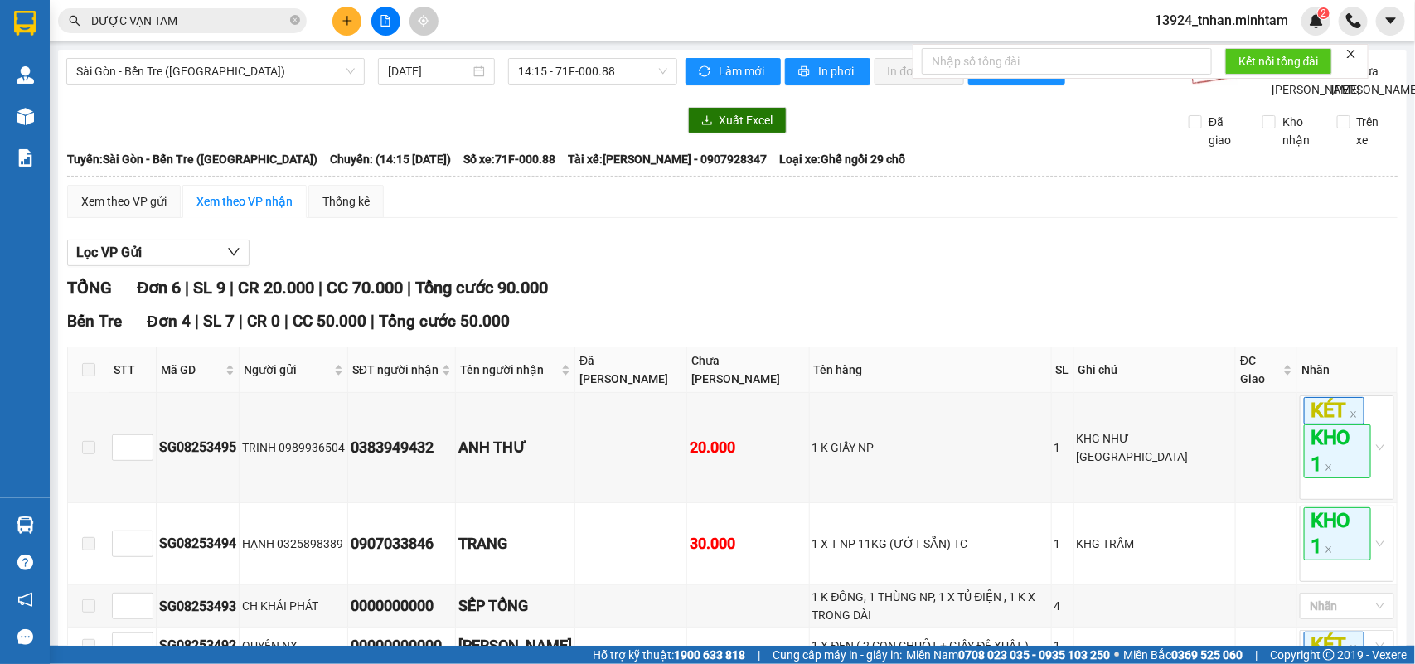
checkbox input "true"
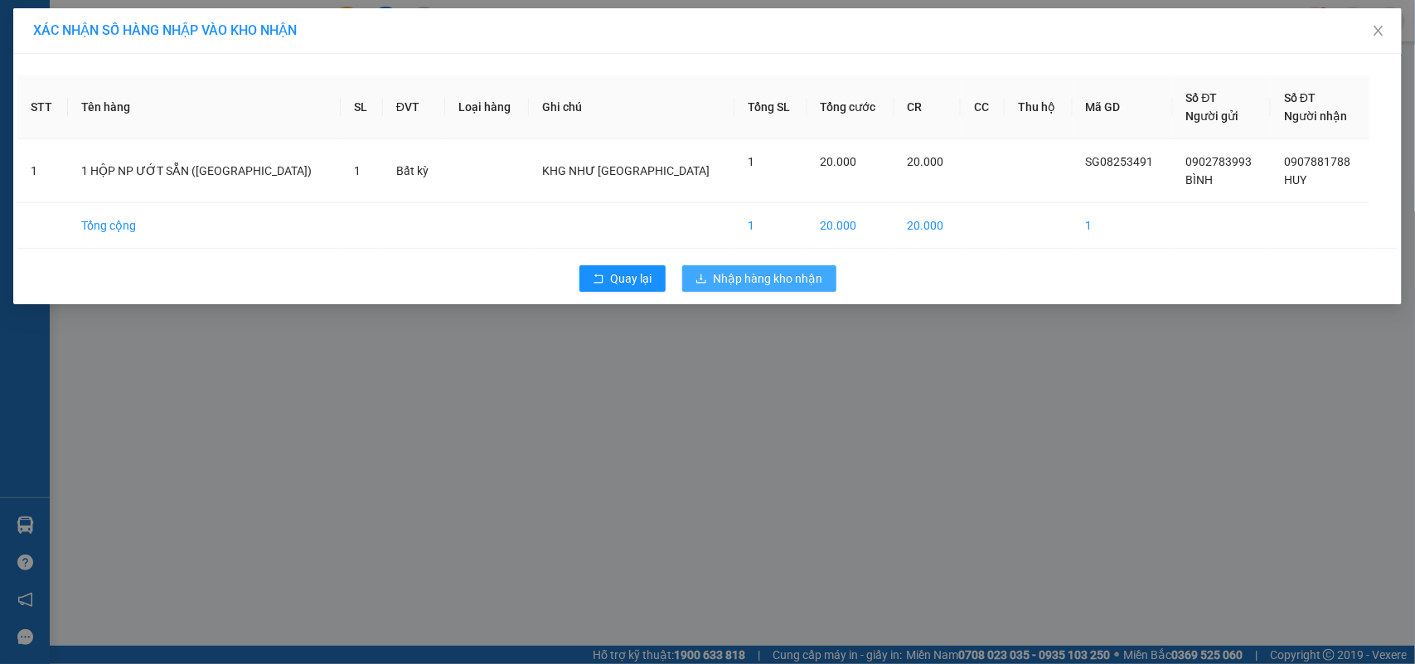
click at [724, 283] on span "Nhập hàng kho nhận" at bounding box center [768, 278] width 109 height 18
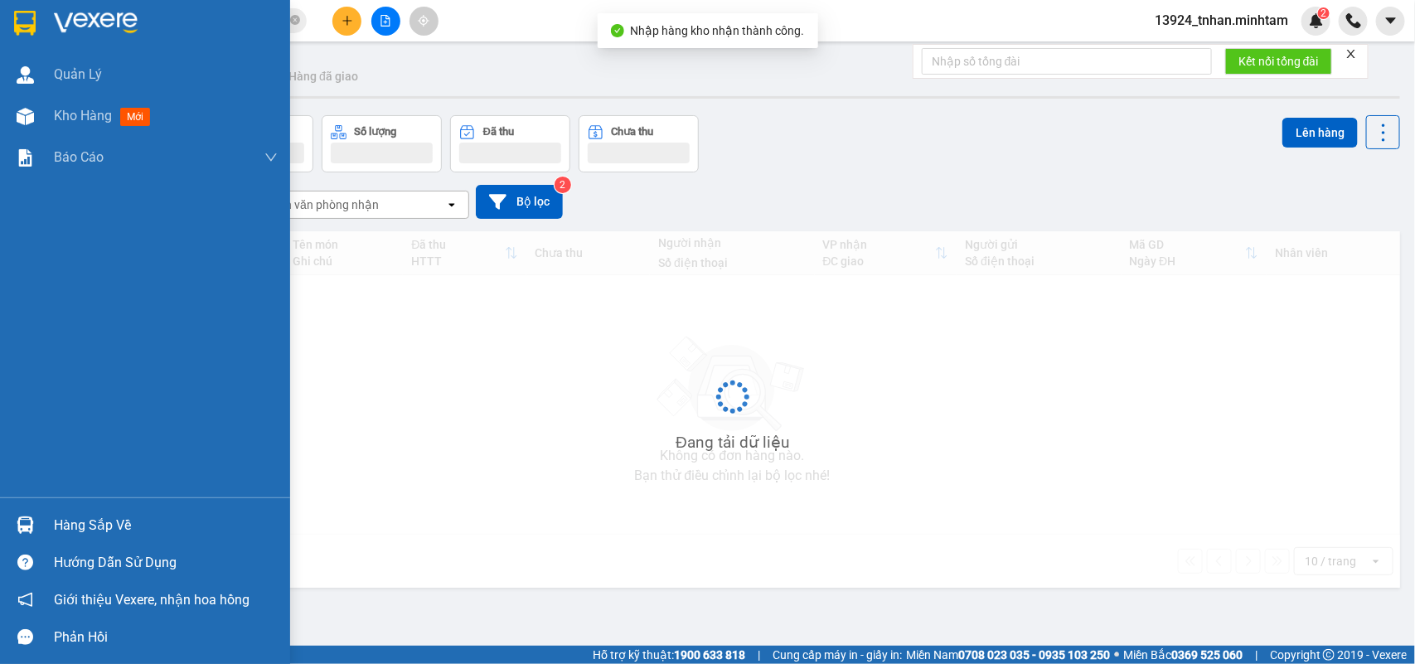
click at [11, 524] on div at bounding box center [25, 525] width 29 height 29
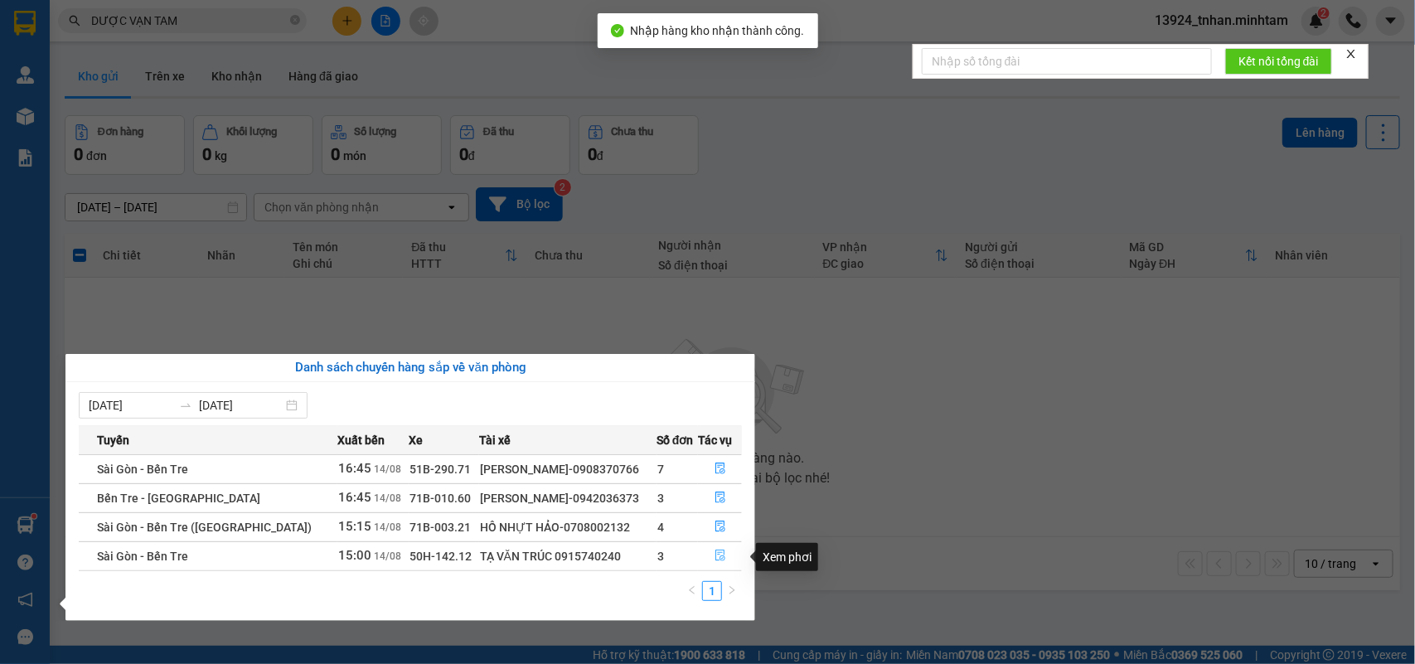
click at [716, 556] on icon "file-done" at bounding box center [721, 556] width 10 height 12
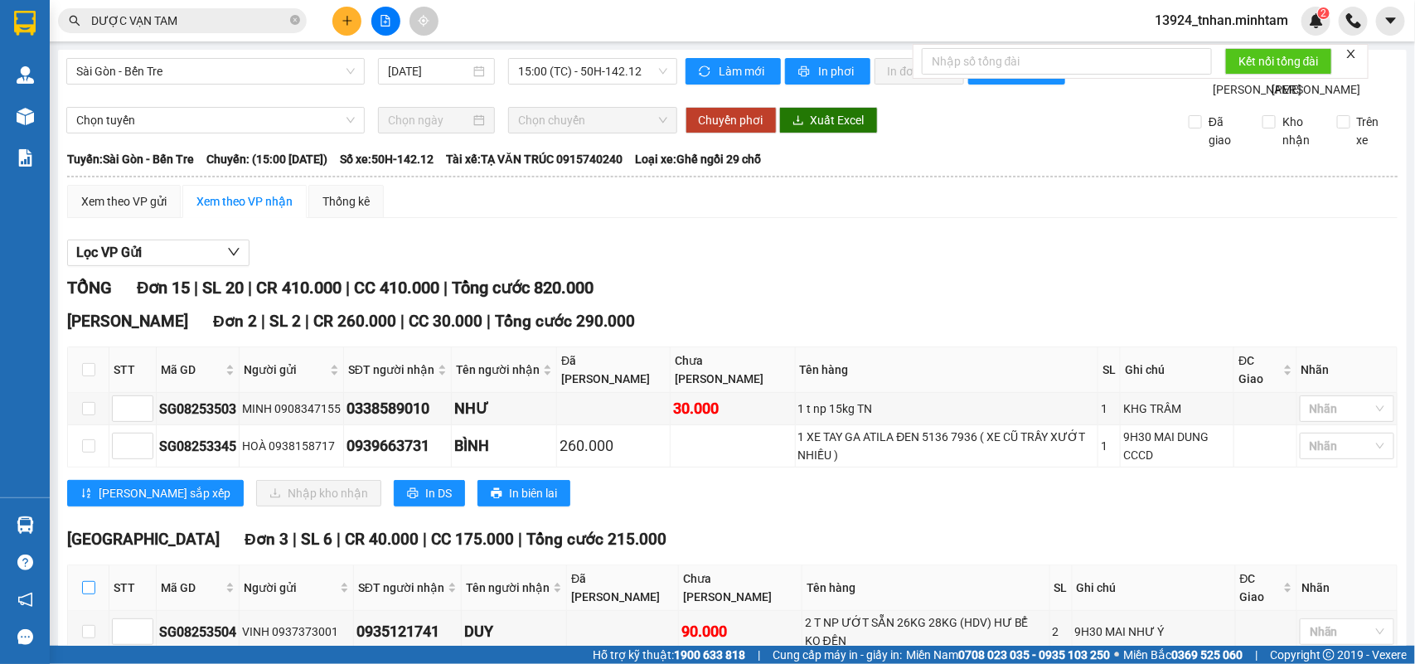
click at [91, 581] on input "checkbox" at bounding box center [88, 587] width 13 height 13
checkbox input "true"
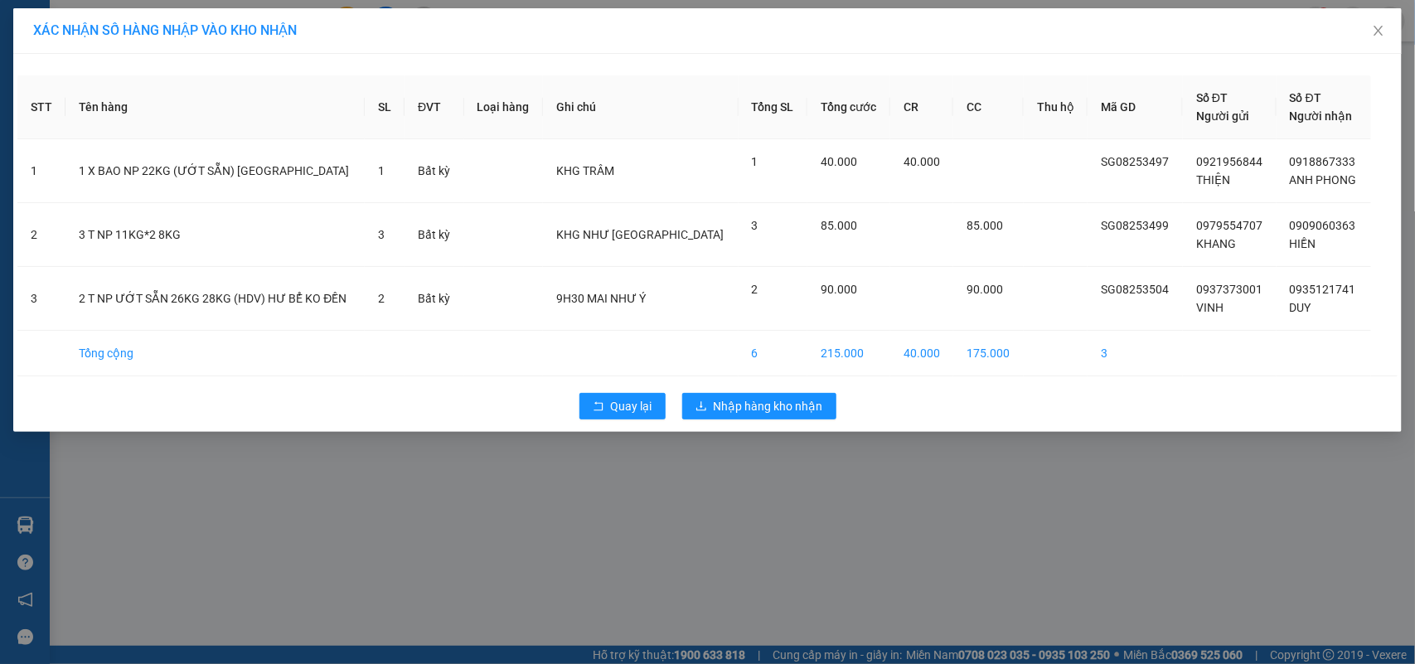
click at [738, 391] on div "Quay lại Nhập hàng kho nhận" at bounding box center [707, 406] width 1381 height 43
click at [738, 402] on span "Nhập hàng kho nhận" at bounding box center [768, 406] width 109 height 18
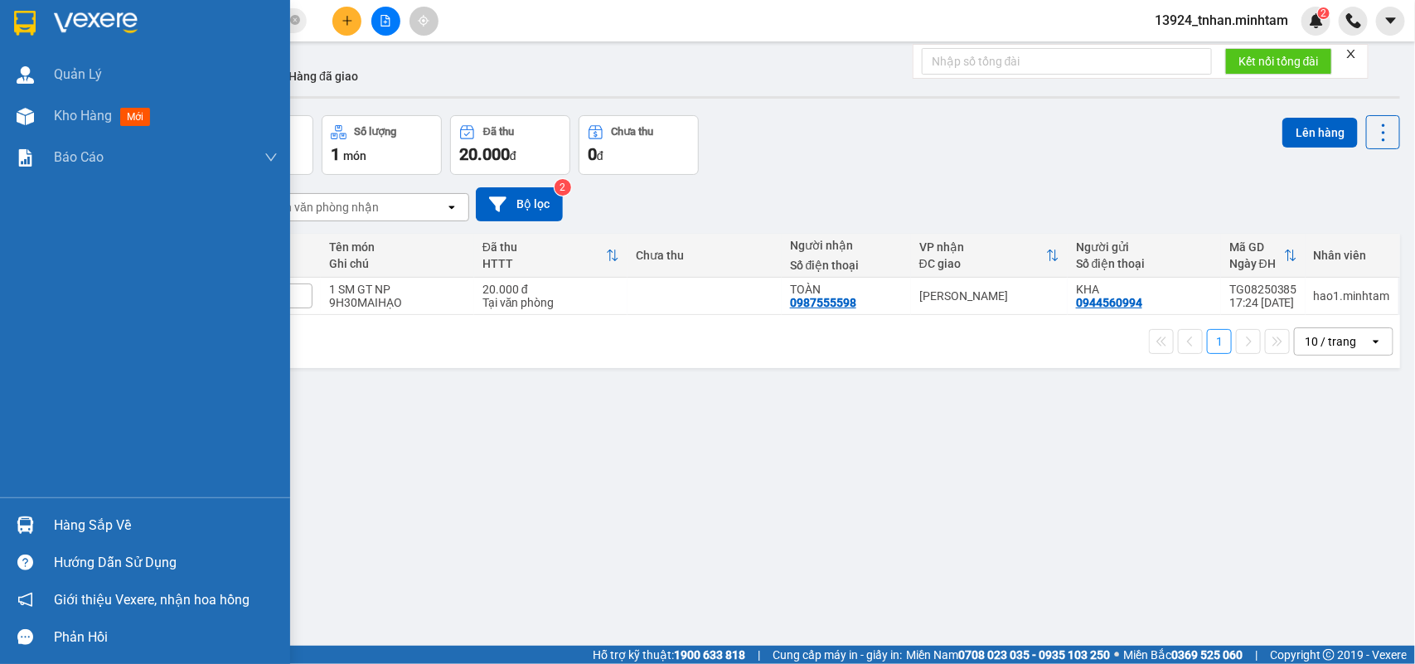
click at [88, 515] on div "Hàng sắp về" at bounding box center [166, 525] width 224 height 25
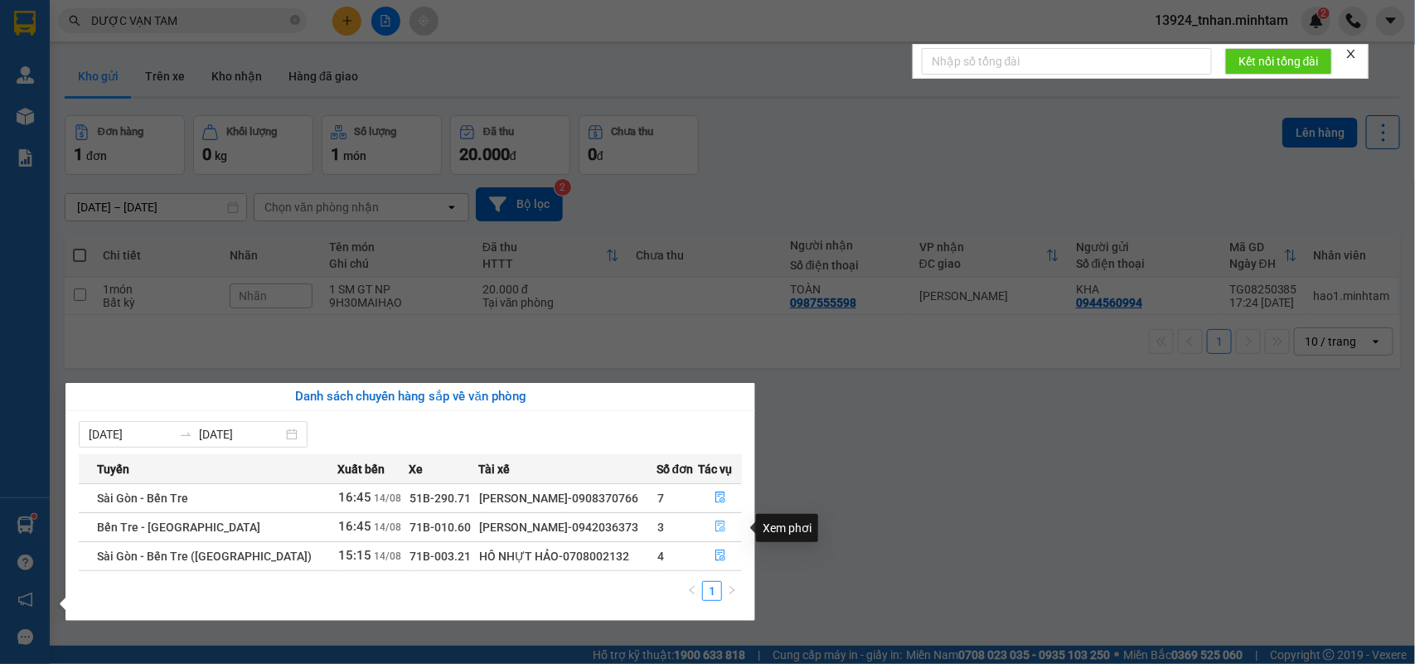
click at [715, 524] on icon "file-done" at bounding box center [721, 527] width 12 height 12
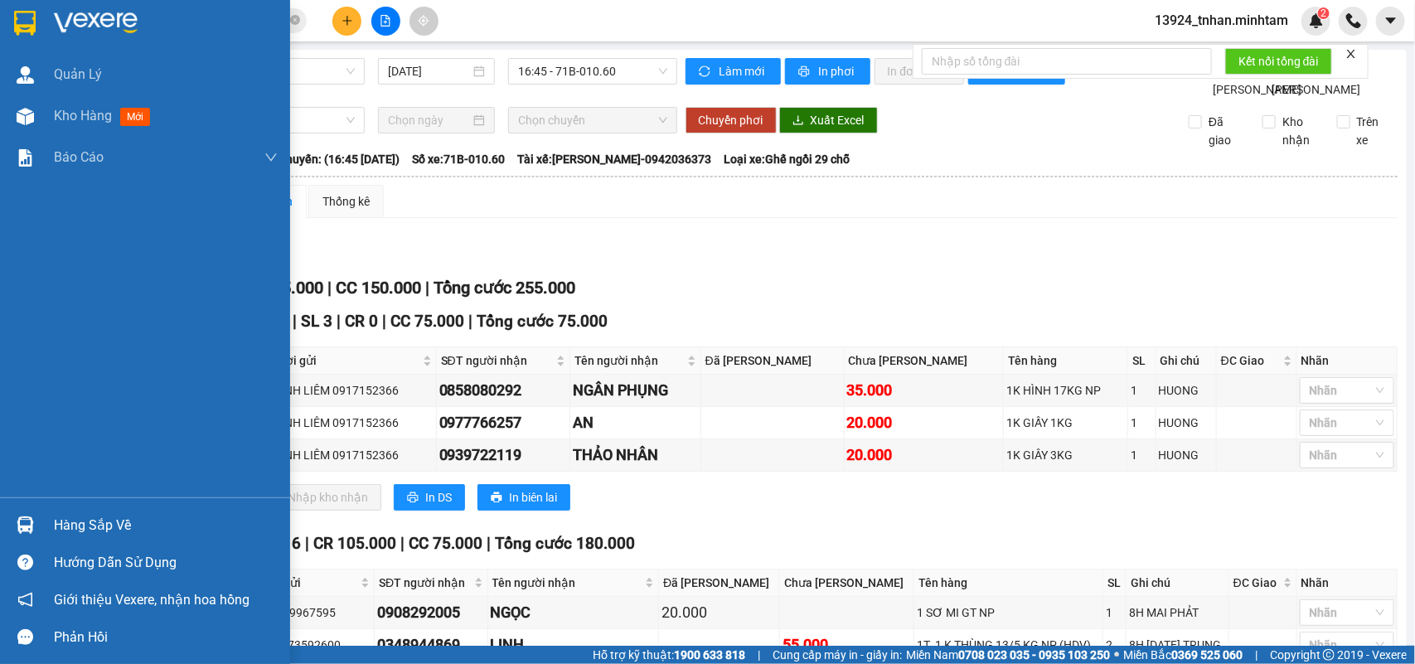
click at [44, 510] on div "Hàng sắp về" at bounding box center [145, 525] width 290 height 37
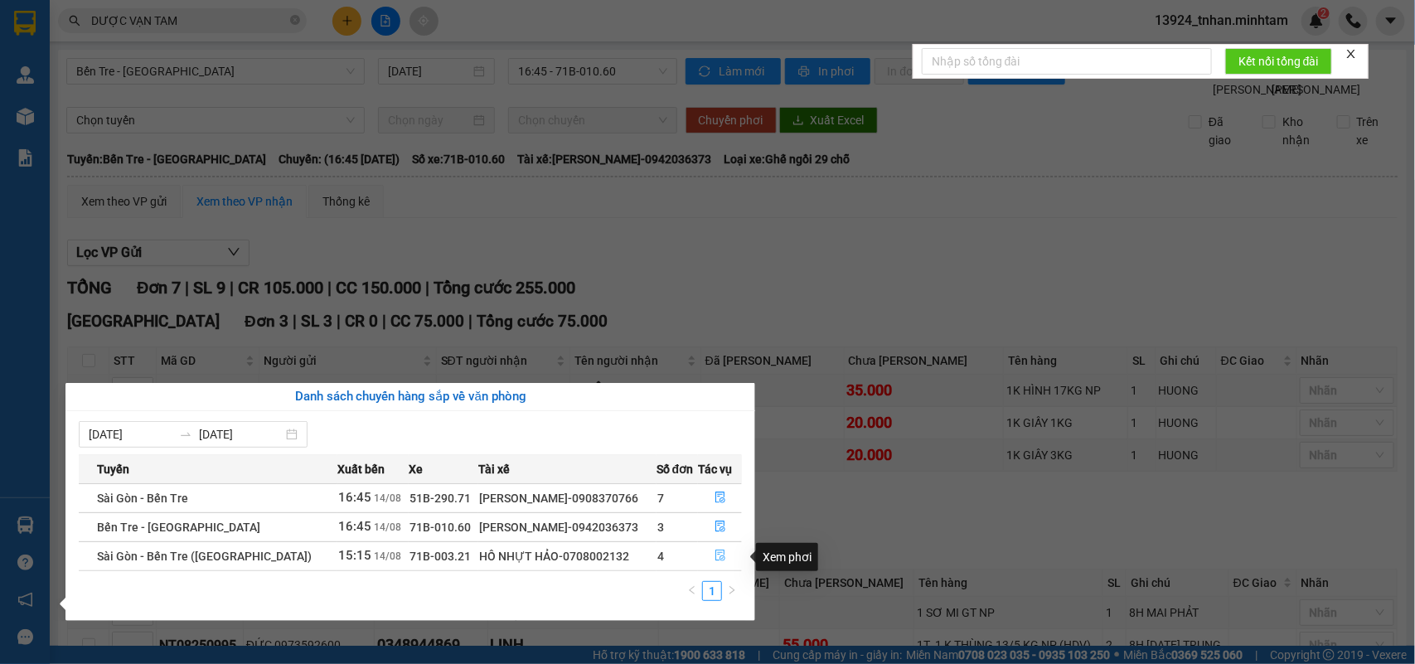
click at [728, 549] on button "button" at bounding box center [720, 556] width 42 height 27
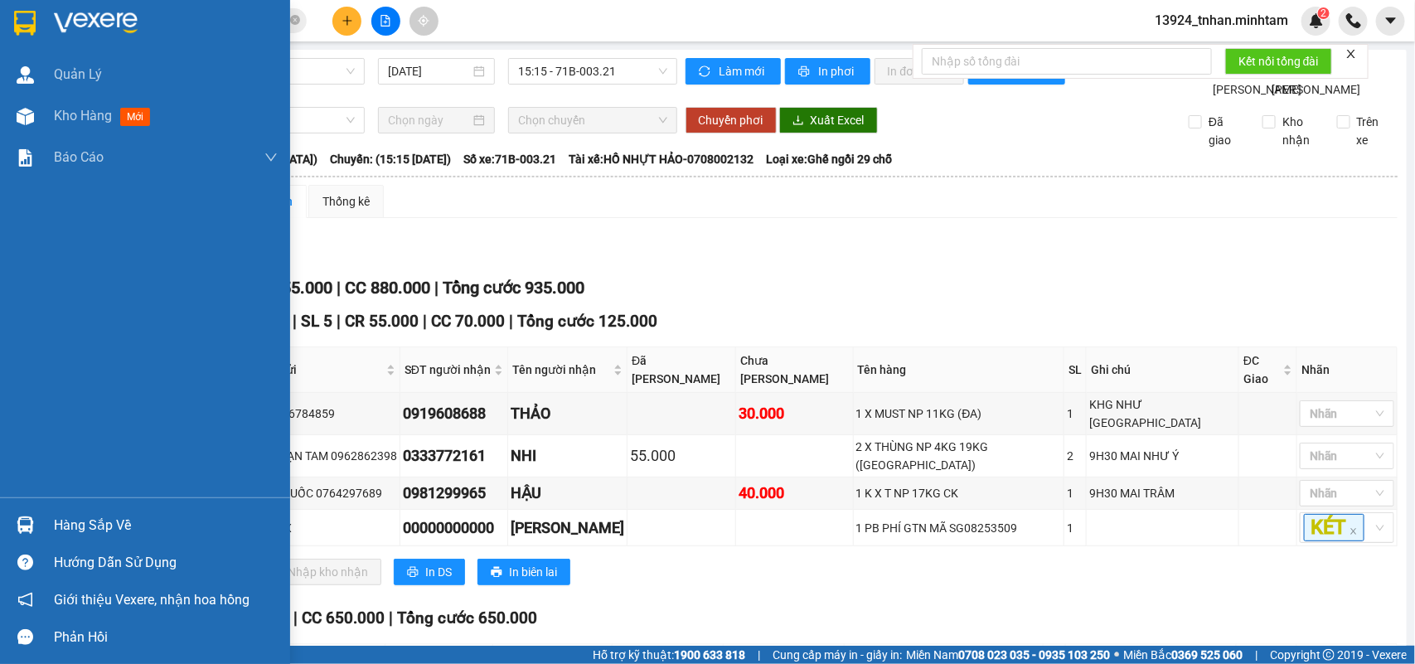
click at [51, 506] on div "Hàng sắp về Hướng dẫn sử dụng Giới thiệu Vexere, nhận hoa hồng Phản hồi" at bounding box center [145, 577] width 290 height 158
click at [65, 511] on div "Hàng sắp về" at bounding box center [145, 525] width 290 height 37
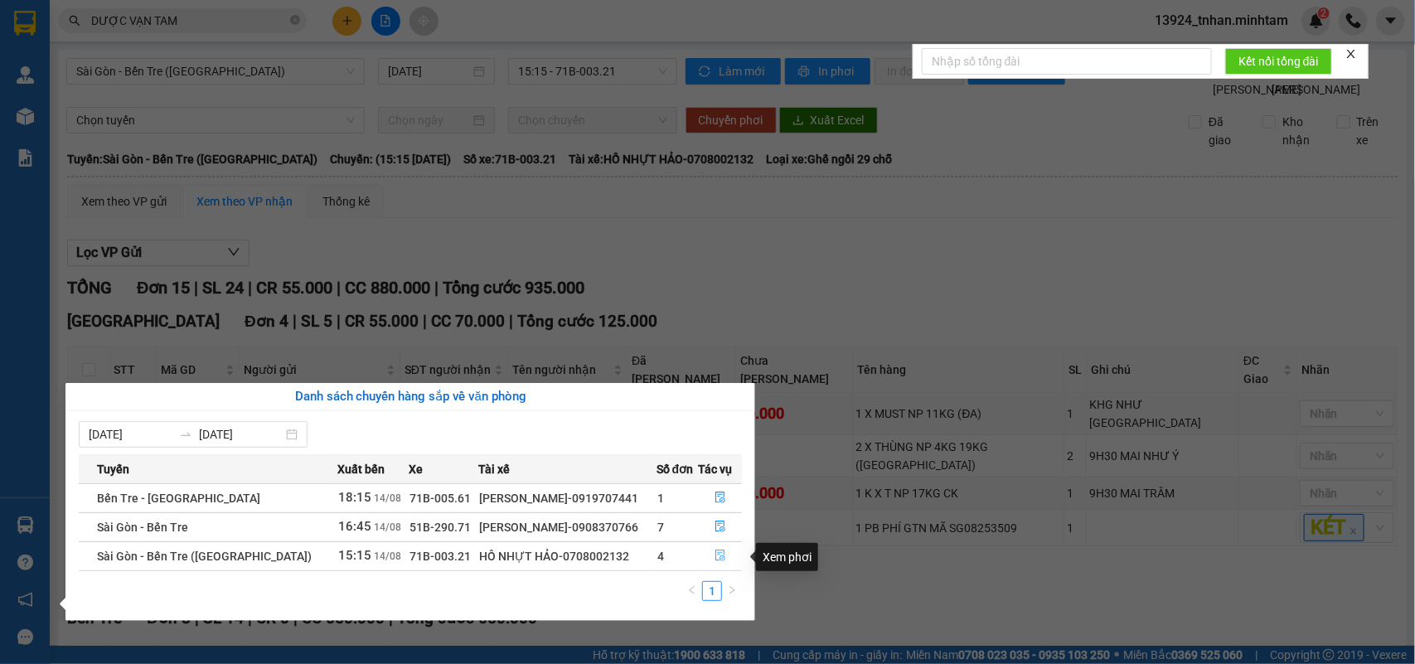
click at [710, 561] on button "button" at bounding box center [720, 556] width 42 height 27
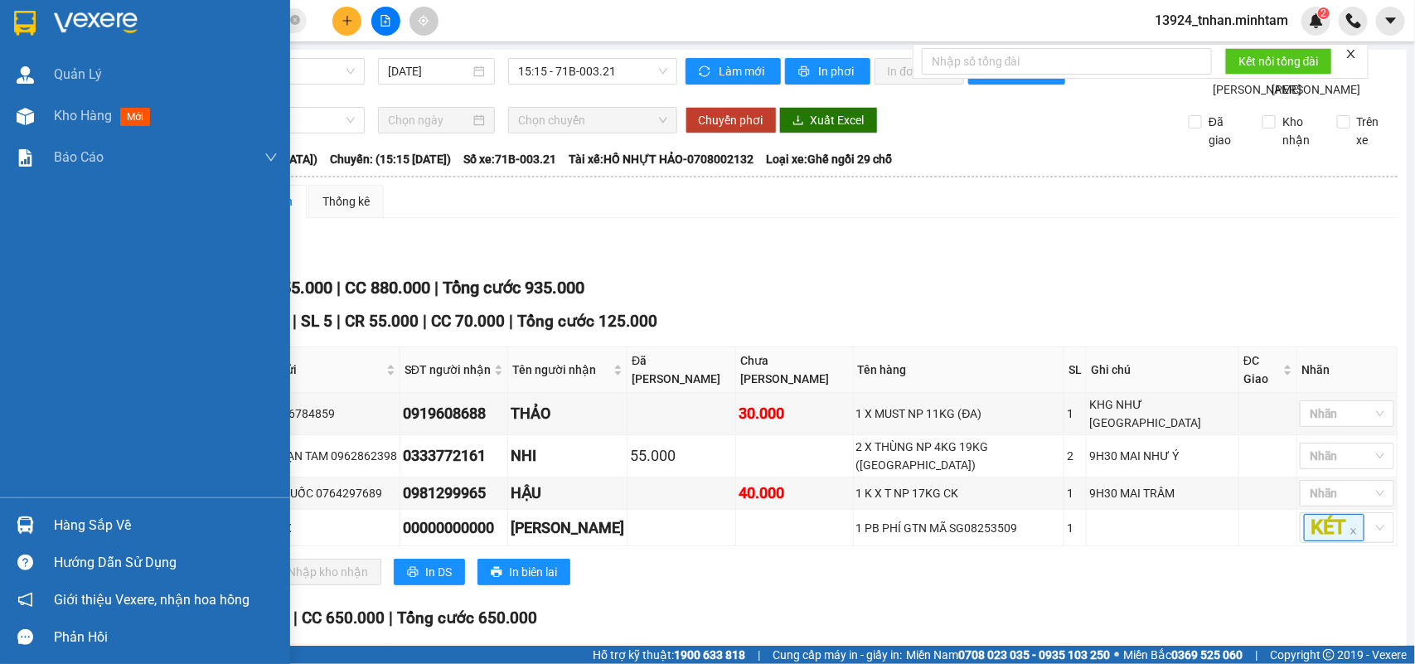
click at [87, 539] on div "Hàng sắp về" at bounding box center [145, 525] width 290 height 37
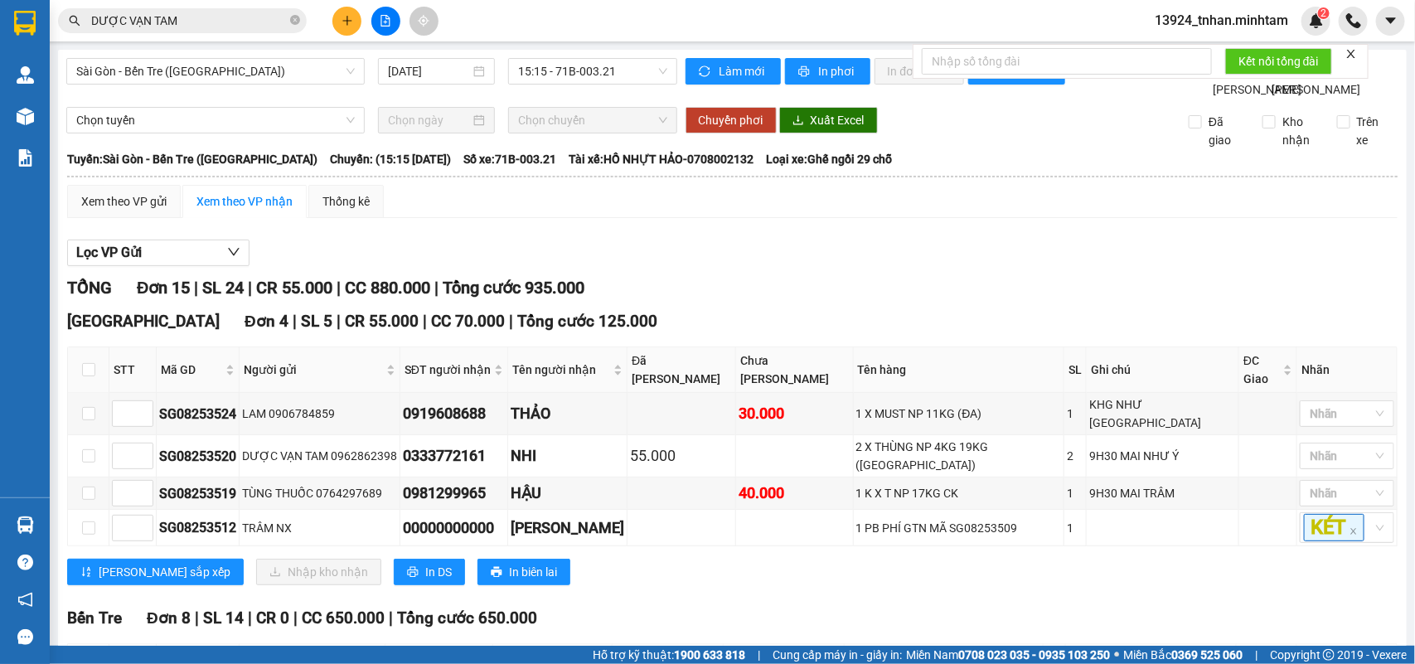
click at [291, 15] on section "Kết quả tìm kiếm ( 37 ) Bộ lọc Thuộc VP này Ngày tạo đơn gần nhất Mã ĐH Trạng t…" at bounding box center [707, 332] width 1415 height 664
click at [291, 15] on icon "close-circle" at bounding box center [295, 20] width 10 height 10
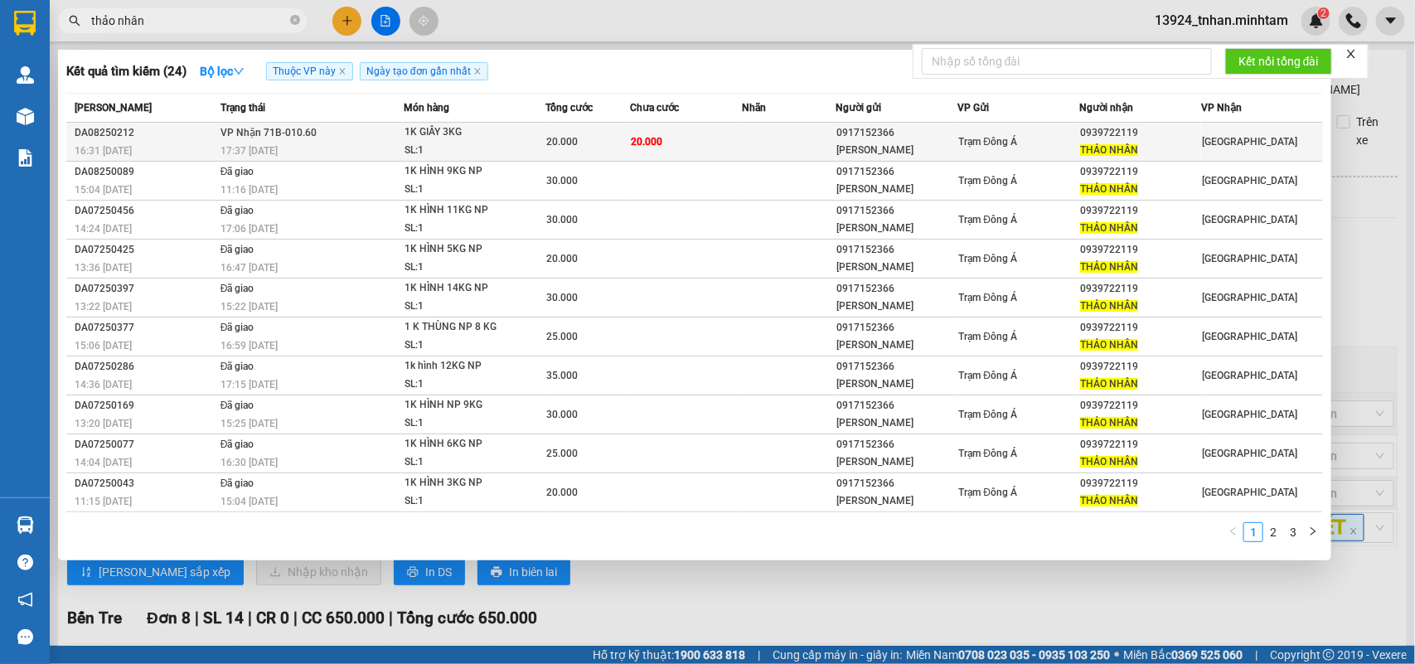
type input "thảo nhân"
click at [657, 129] on td "20.000" at bounding box center [686, 142] width 113 height 39
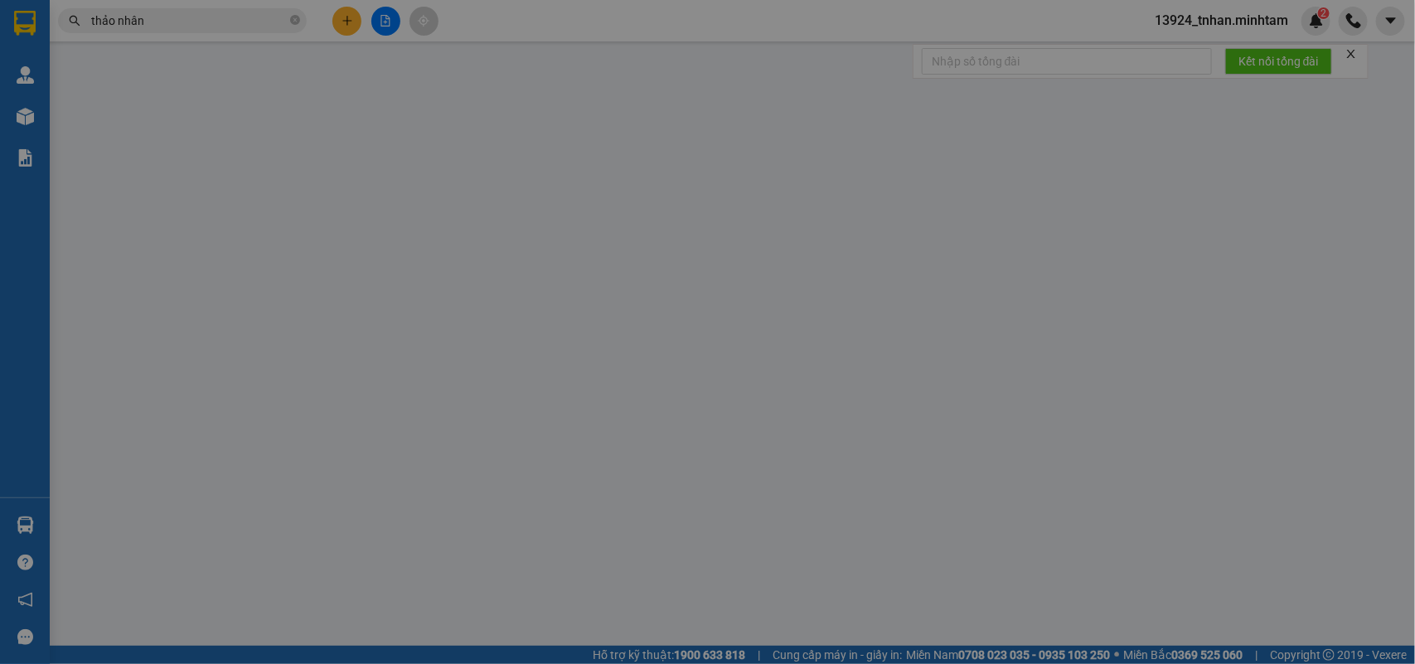
type input "0917152366"
type input "THANH LIÊM"
type input "0939722119"
type input "THẢO NHÂN"
type input "20.000"
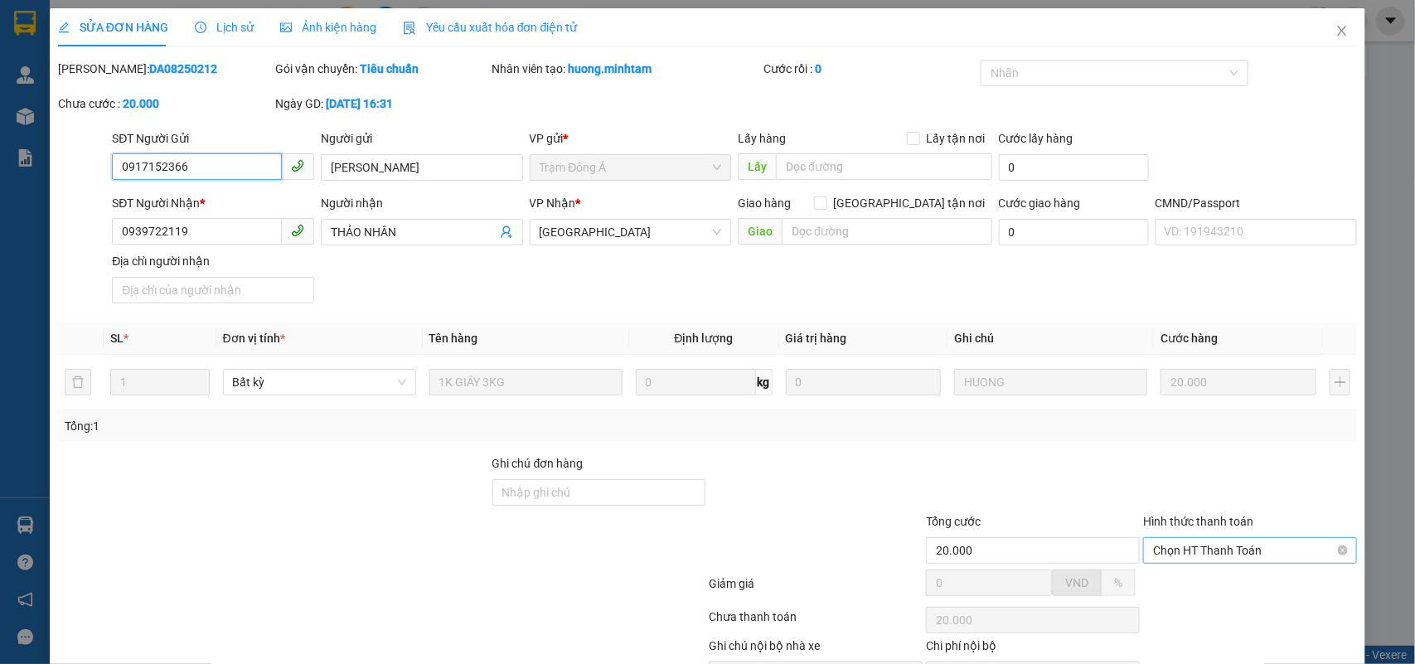
drag, startPoint x: 1176, startPoint y: 454, endPoint x: 1175, endPoint y: 463, distance: 8.3
click at [1175, 538] on span "Chọn HT Thanh Toán" at bounding box center [1250, 550] width 194 height 25
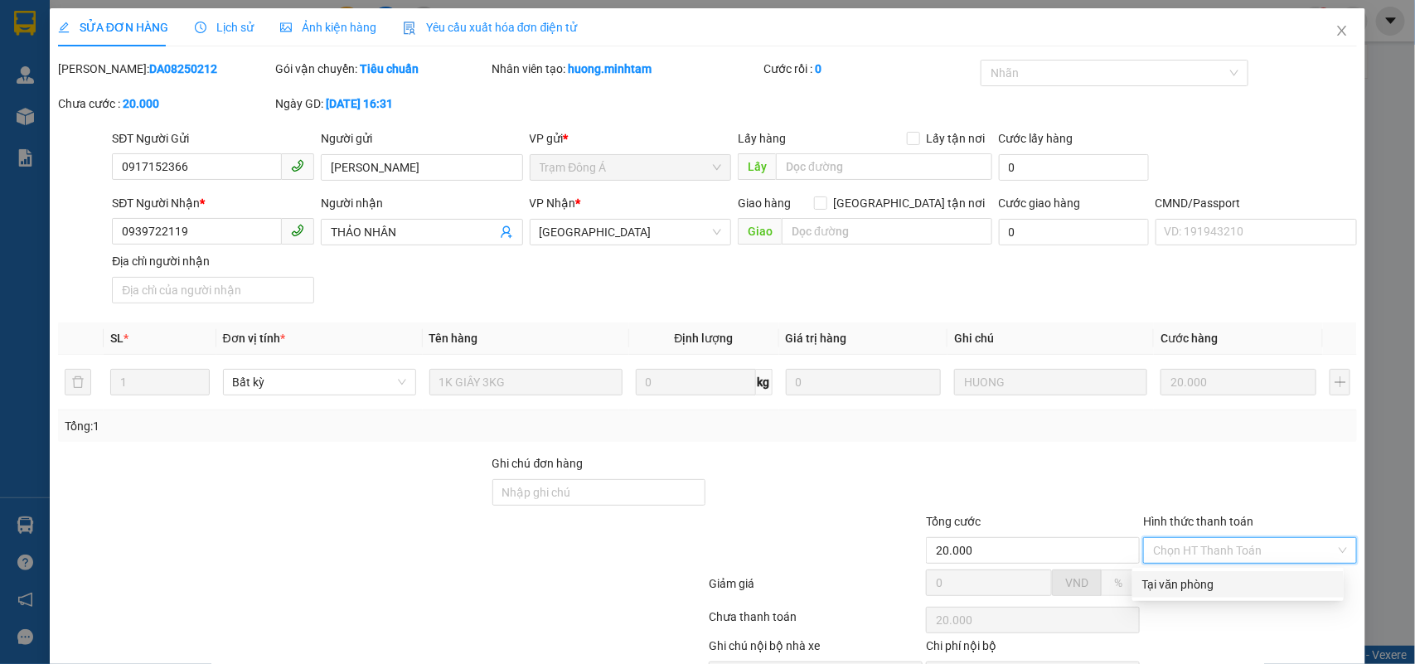
click at [1175, 575] on div "Tại văn phòng" at bounding box center [1239, 584] width 192 height 18
type input "0"
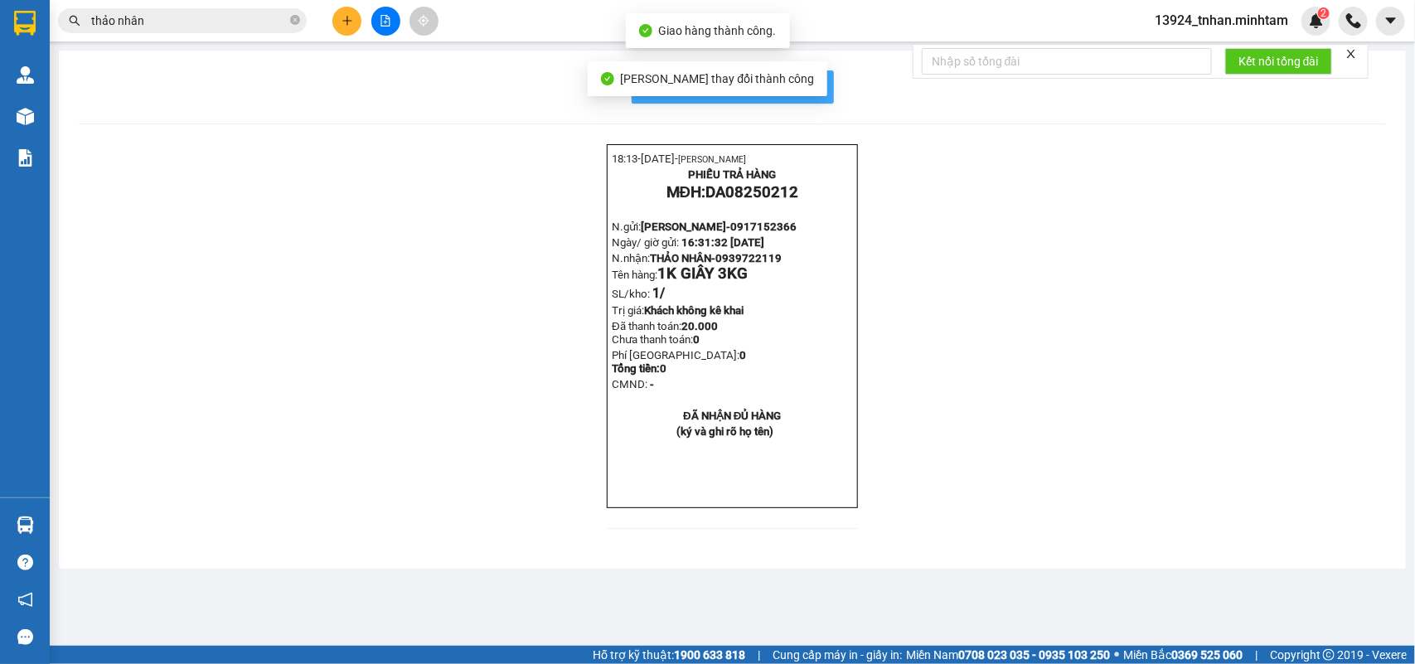
drag, startPoint x: 813, startPoint y: 81, endPoint x: 832, endPoint y: 64, distance: 25.8
click at [813, 80] on span "In mẫu biên lai tự cấu hình" at bounding box center [743, 86] width 156 height 21
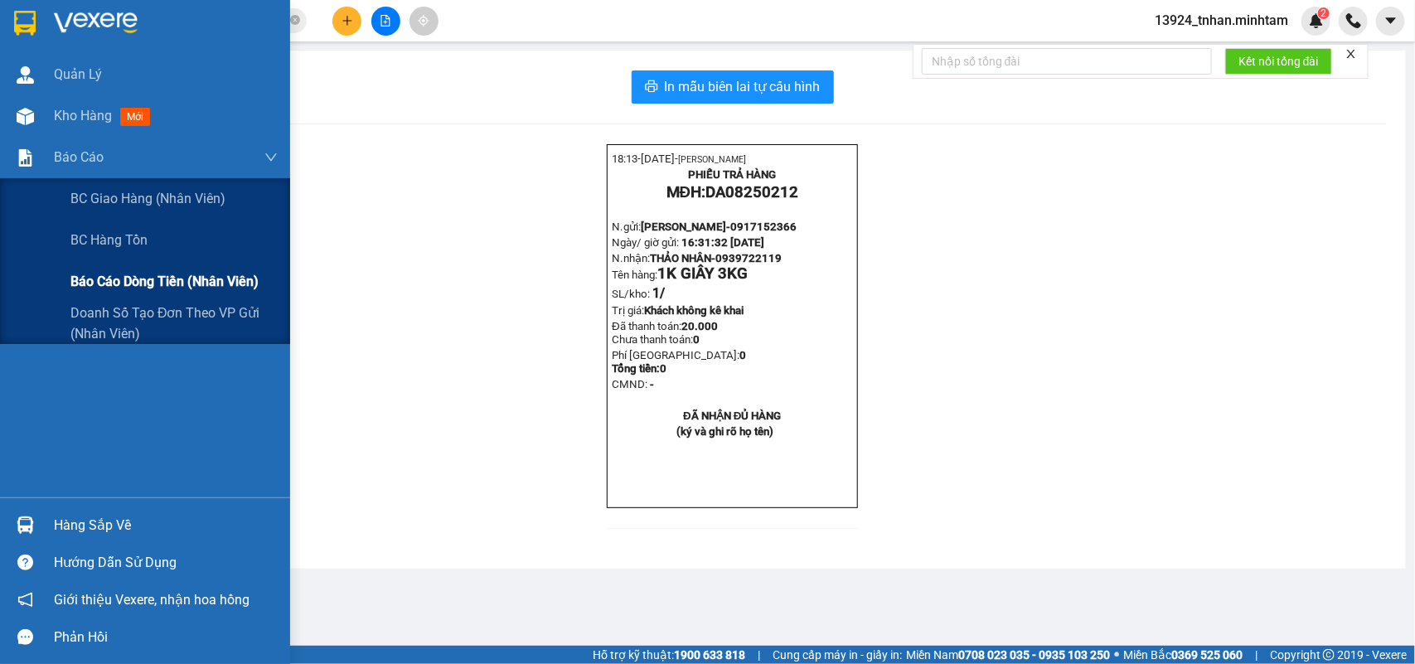
click at [192, 286] on span "Báo cáo dòng tiền (nhân viên)" at bounding box center [164, 281] width 188 height 21
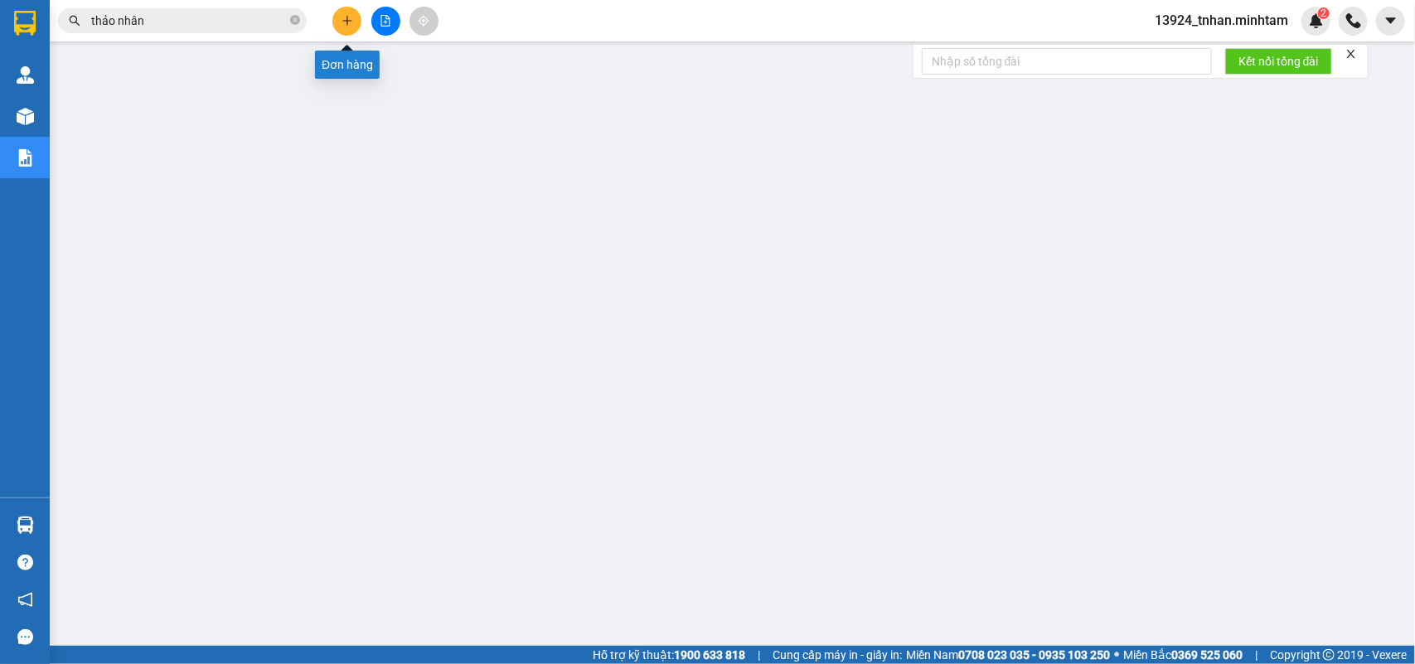
click at [345, 18] on icon "plus" at bounding box center [348, 21] width 12 height 12
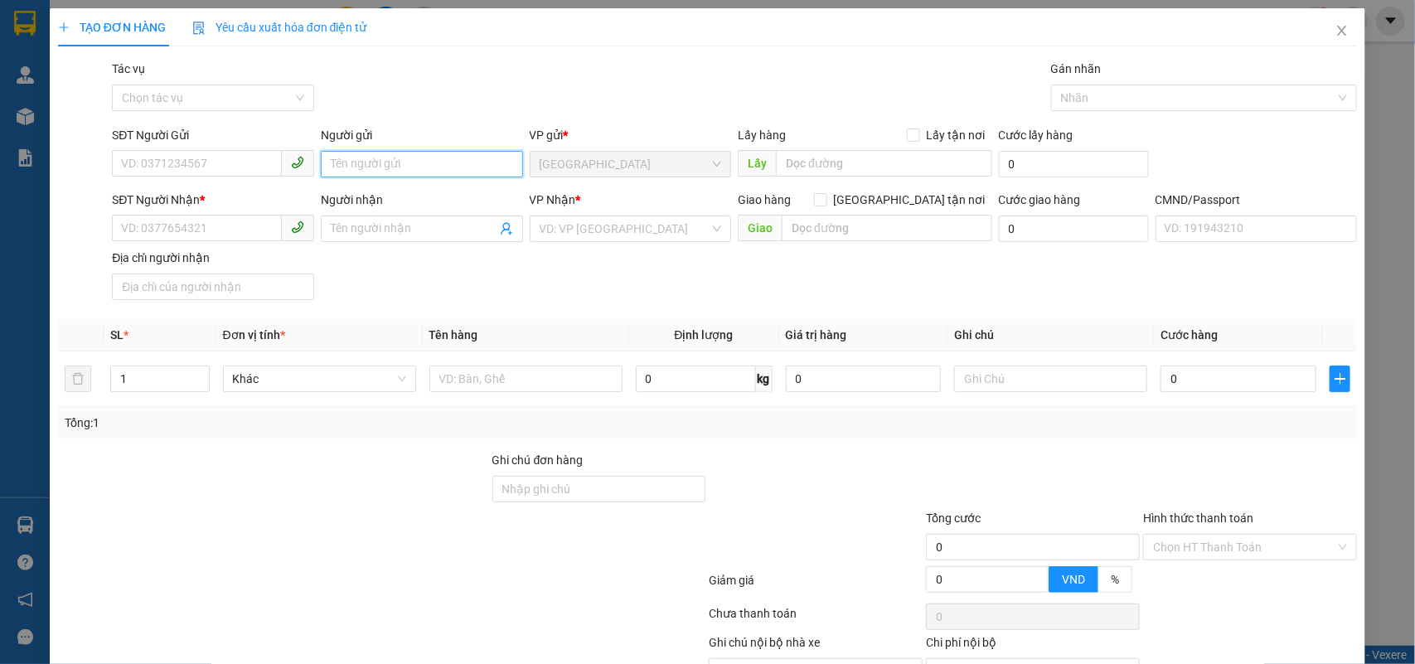
click at [380, 151] on input "Người gửi" at bounding box center [422, 164] width 202 height 27
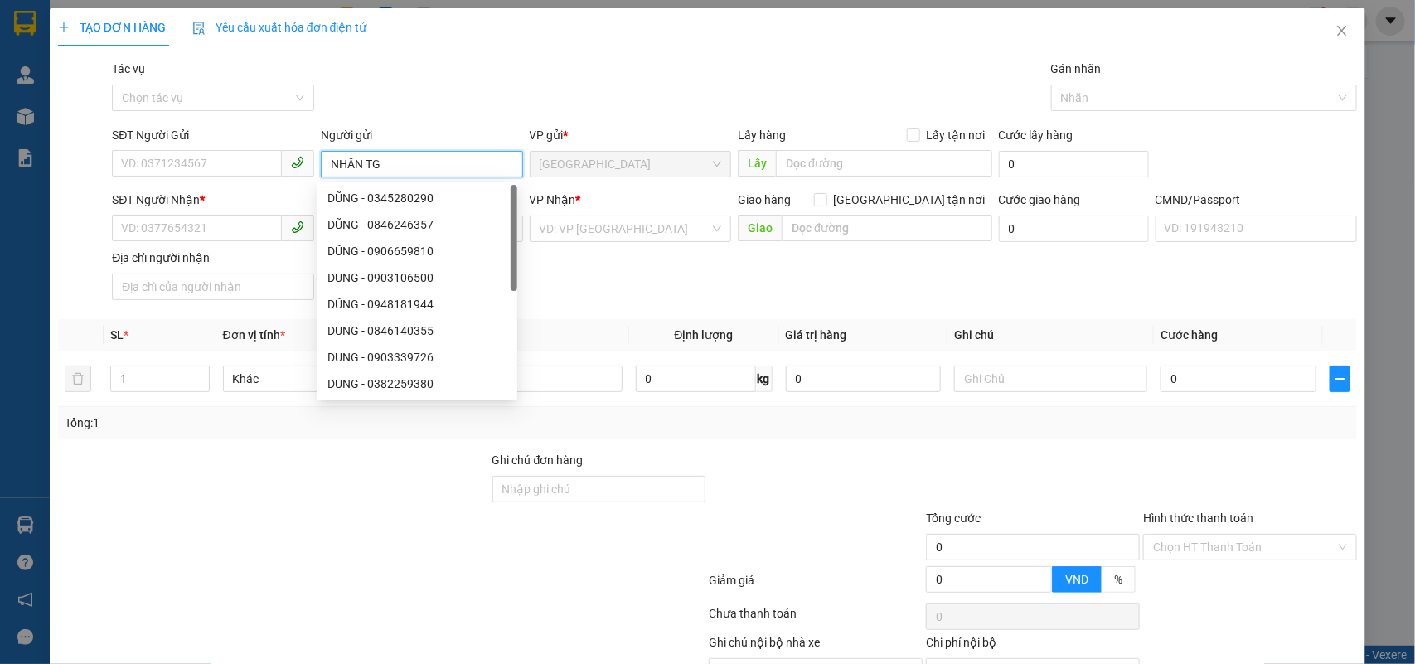
type input "NHÂN TG"
click at [504, 90] on div "Gói vận chuyển * Tiêu chuẩn Tác vụ Chọn tác vụ Gán nhãn Nhãn" at bounding box center [735, 89] width 1252 height 58
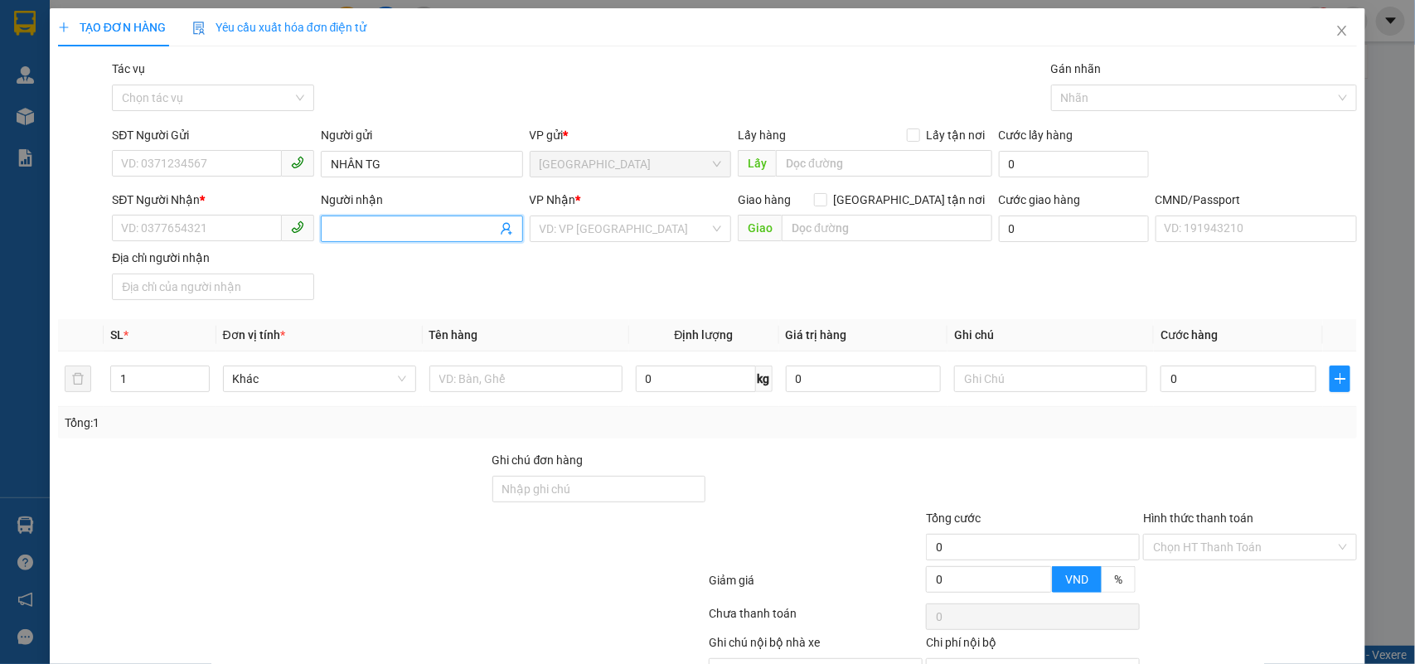
click at [467, 237] on input "Người nhận" at bounding box center [414, 229] width 166 height 18
type input "K"
drag, startPoint x: 357, startPoint y: 226, endPoint x: 200, endPoint y: 209, distance: 157.6
click at [200, 209] on div "SĐT Người Nhận * VD: 0377654321 Người nhận KIEUF NX KIEUF NX VP Nhận * VD: VP S…" at bounding box center [735, 249] width 1252 height 116
type input "KIỀU NX"
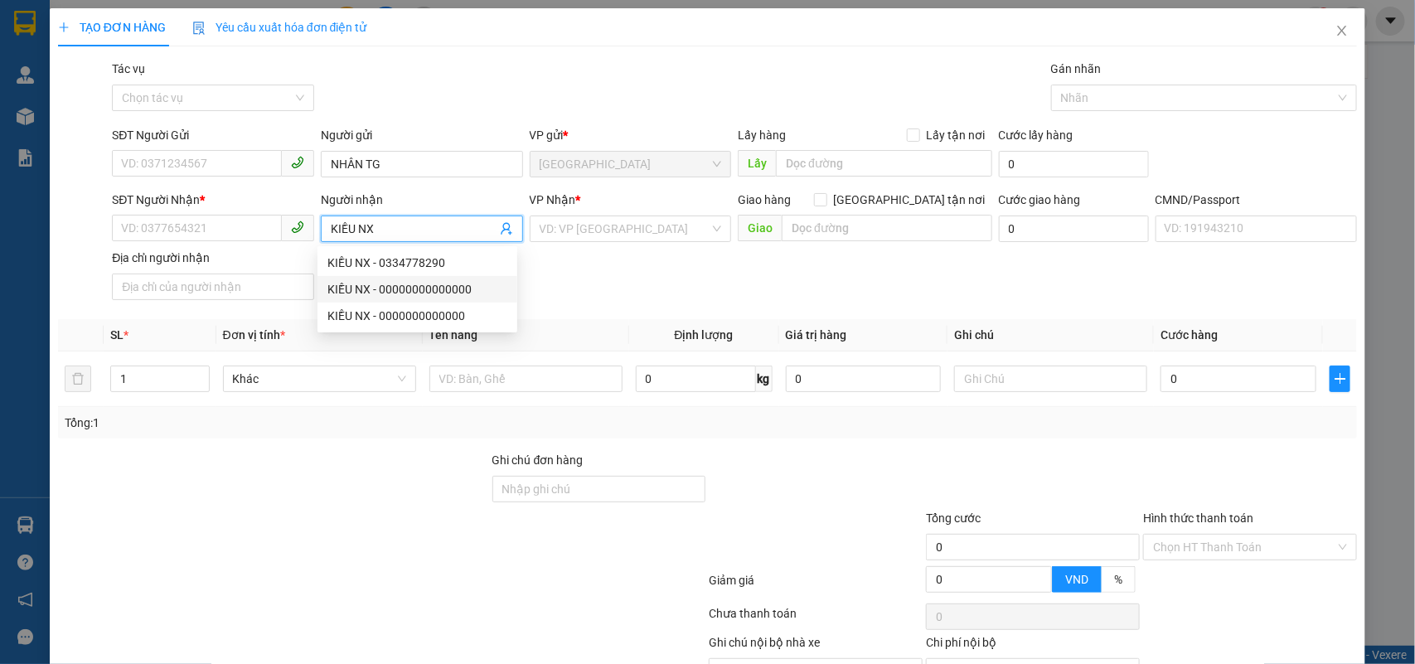
drag, startPoint x: 439, startPoint y: 287, endPoint x: 520, endPoint y: 260, distance: 85.0
click at [440, 287] on div "KIỀU NX - 00000000000000" at bounding box center [418, 289] width 180 height 18
type input "00000000000000"
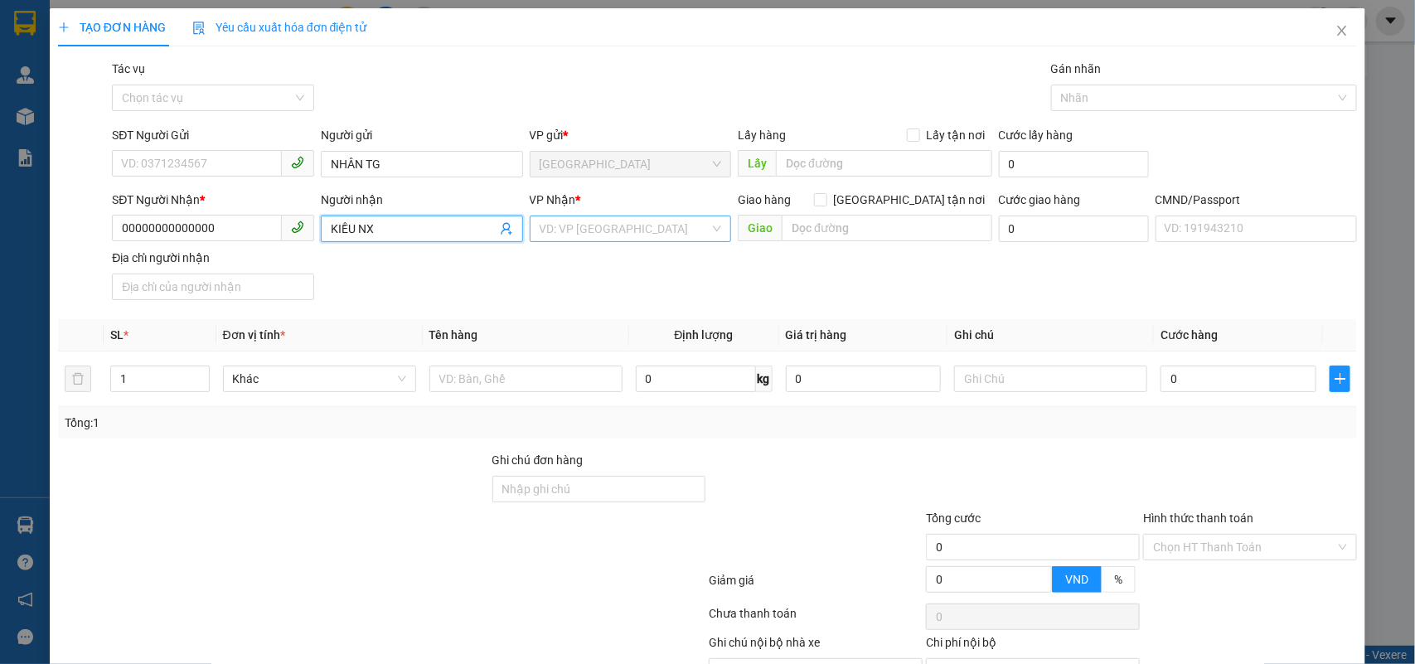
type input "KIỀU NX"
click at [558, 239] on input "search" at bounding box center [625, 228] width 171 height 25
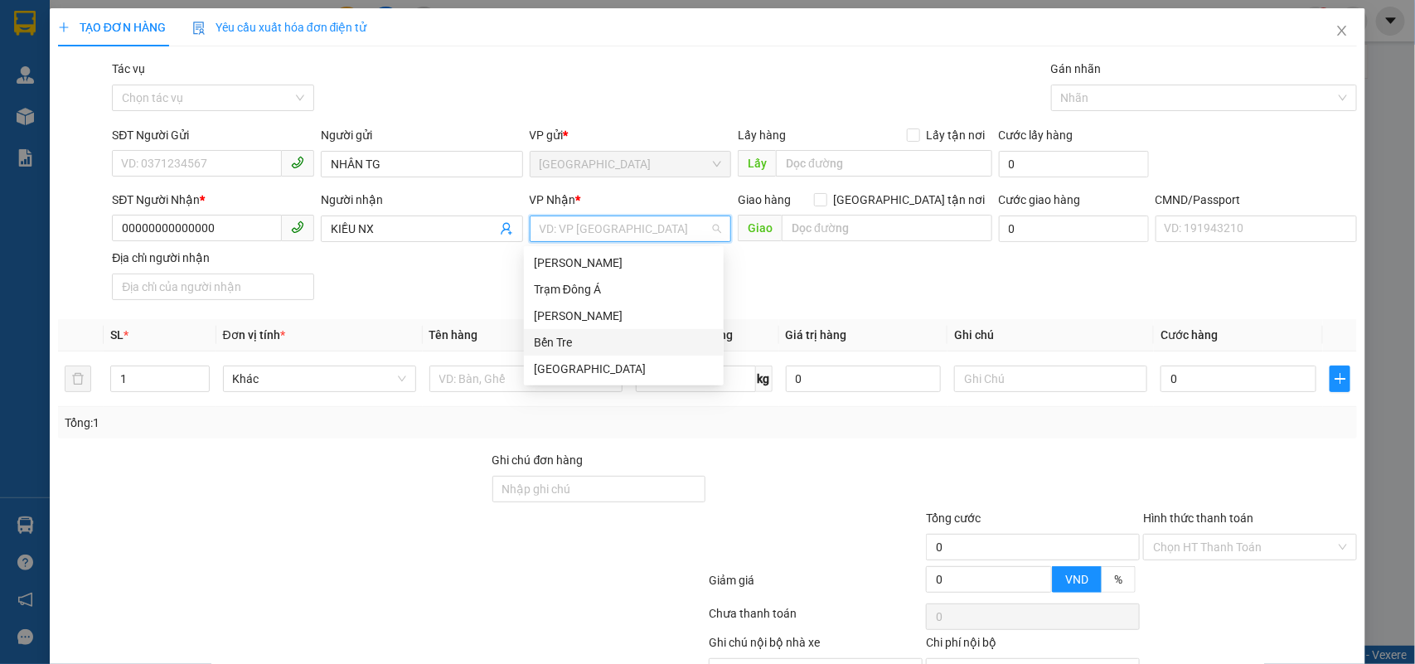
click at [566, 333] on div "Bến Tre" at bounding box center [624, 342] width 180 height 18
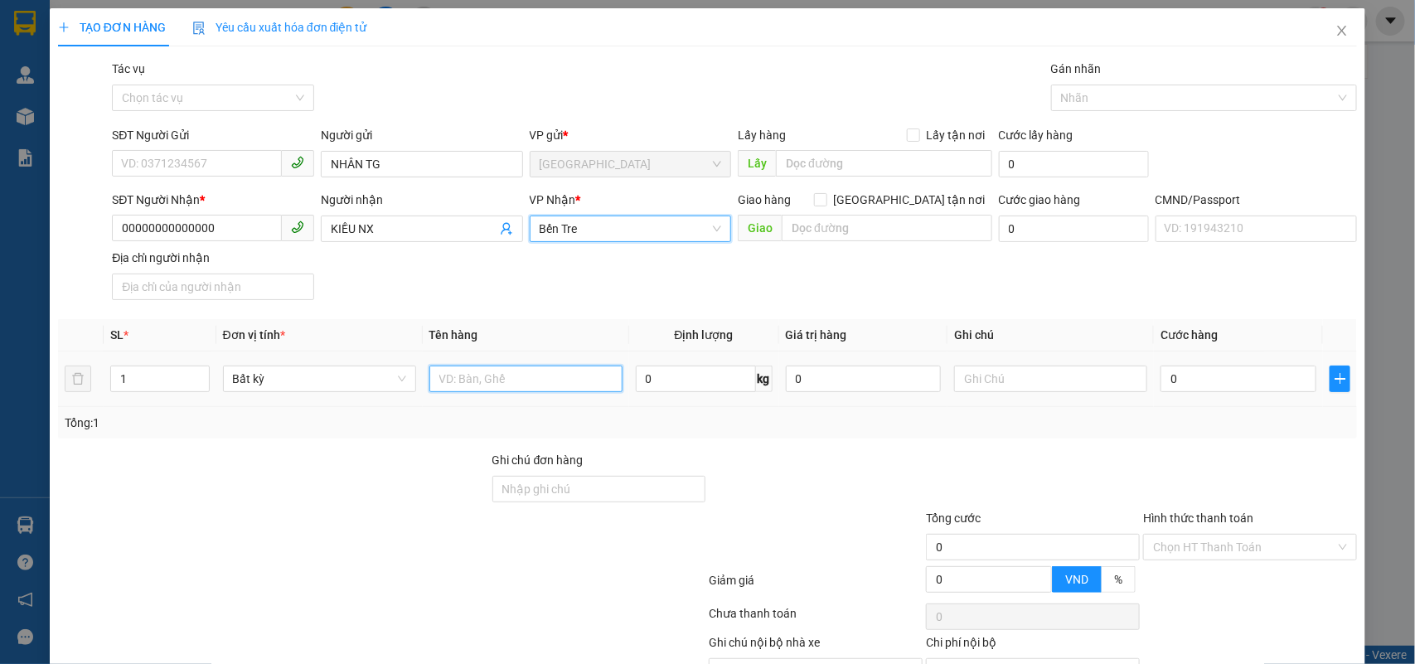
click at [565, 380] on input "text" at bounding box center [526, 379] width 193 height 27
type input "1 PB T HG 14/8"
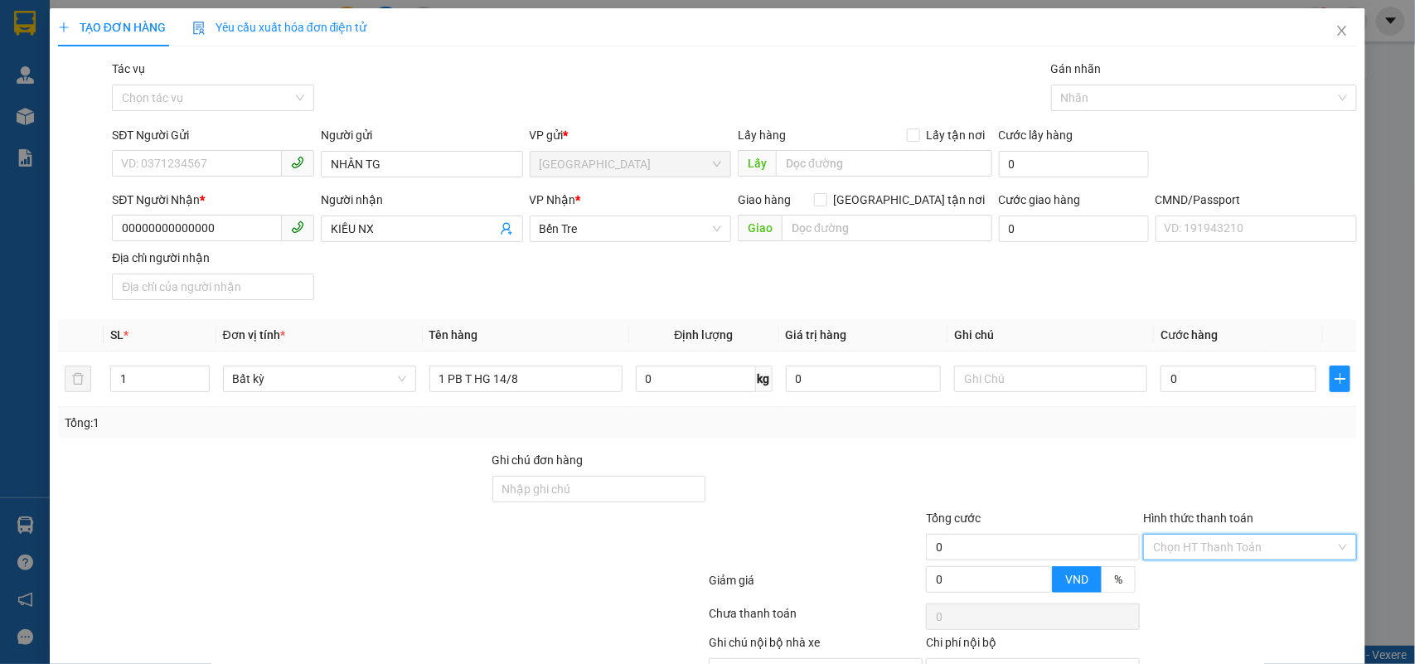
drag, startPoint x: 1194, startPoint y: 457, endPoint x: 1163, endPoint y: 511, distance: 62.4
click at [1192, 535] on input "Hình thức thanh toán" at bounding box center [1244, 547] width 182 height 25
drag, startPoint x: 1162, startPoint y: 512, endPoint x: 1213, endPoint y: 605, distance: 106.9
click at [1162, 600] on div "Miễn phí" at bounding box center [1239, 609] width 192 height 18
click at [1240, 634] on div "TẠO ĐƠN HÀNG Yêu cầu xuất hóa đơn điện tử Transit Pickup Surcharge Ids Transit …" at bounding box center [708, 372] width 1317 height 728
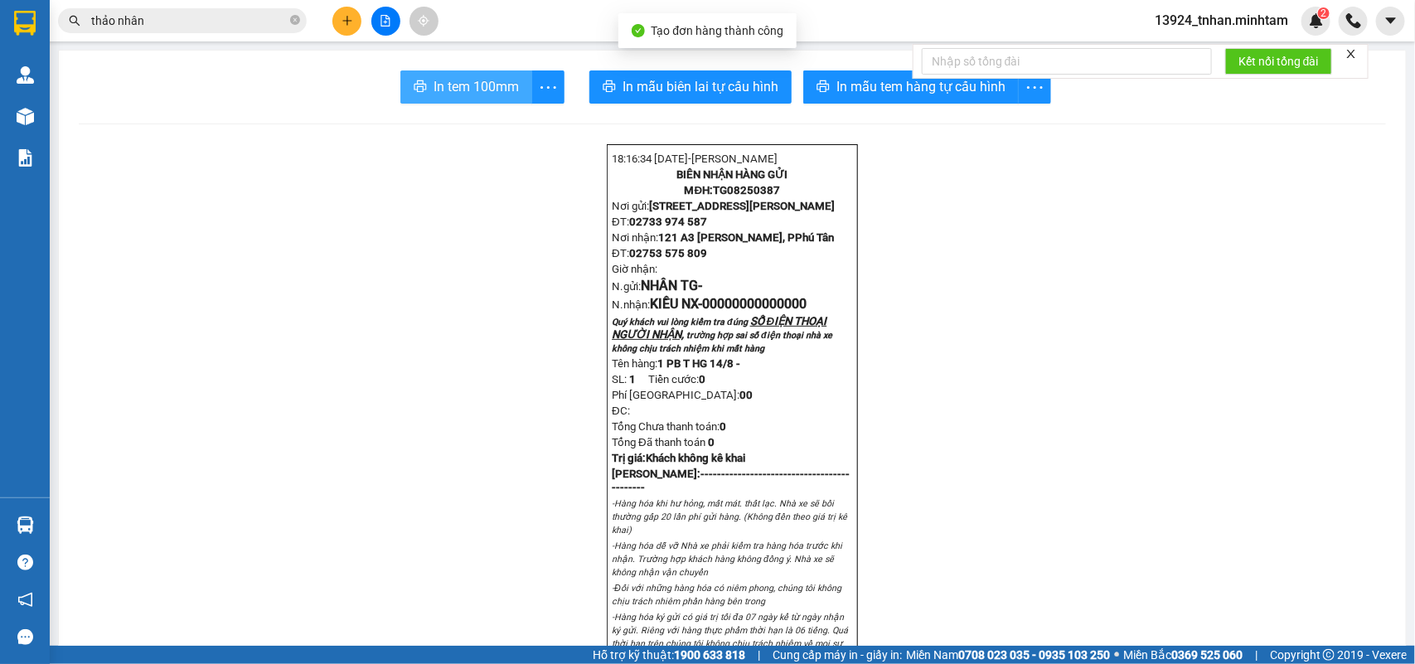
click at [466, 98] on button "In tem 100mm" at bounding box center [467, 86] width 132 height 33
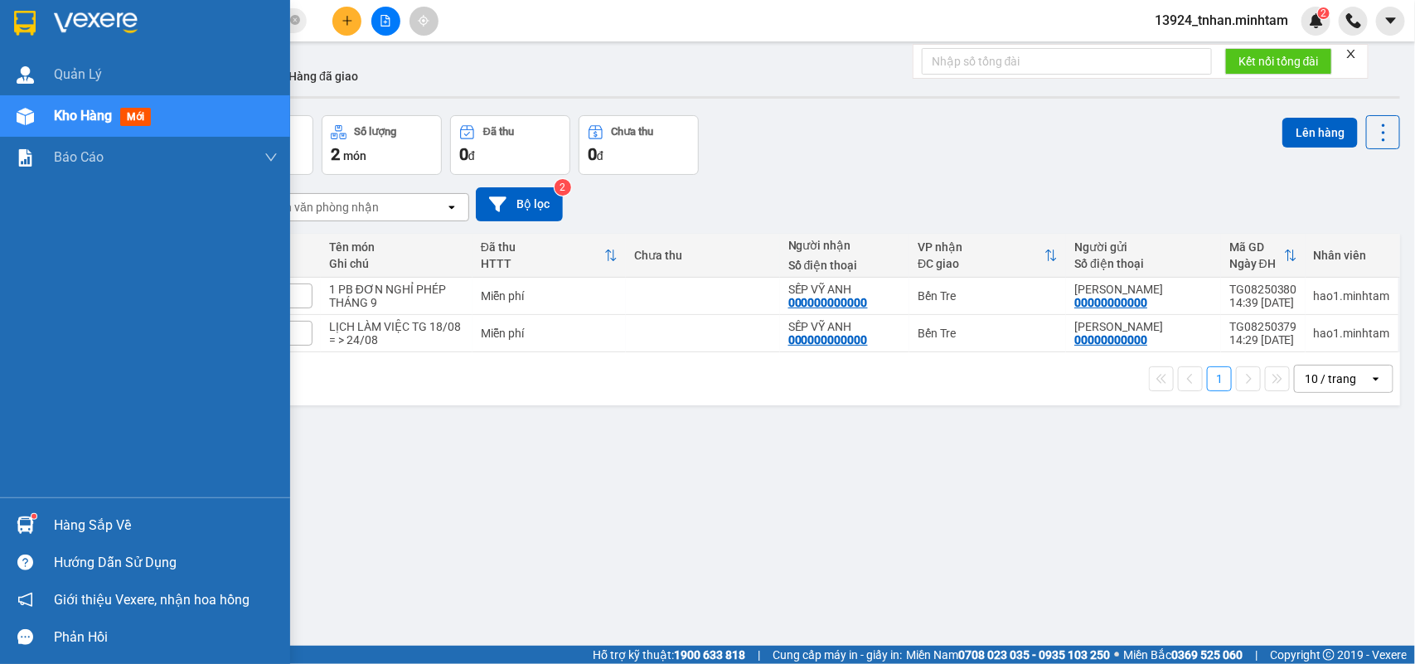
click at [34, 512] on div at bounding box center [25, 525] width 29 height 29
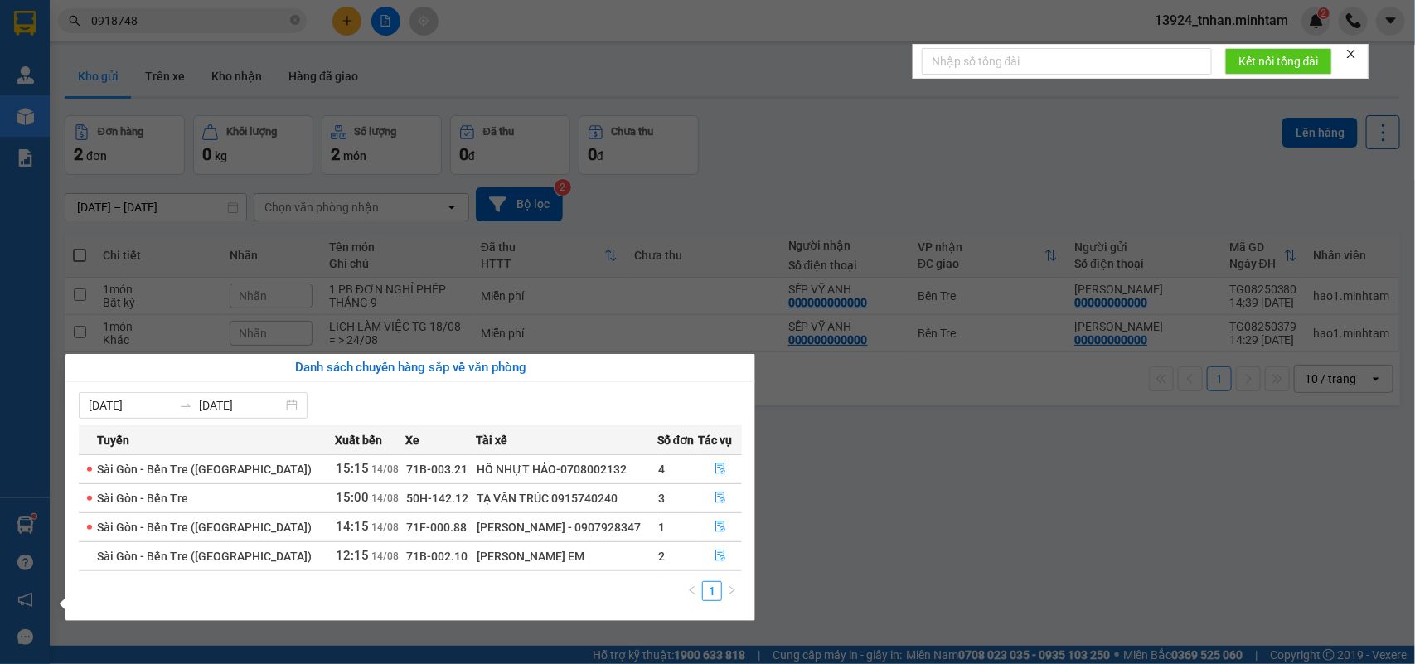
click at [424, 333] on section "Kết quả tìm kiếm ( 1 ) Bộ lọc Thuộc VP này Ngày tạo đơn gần nhất Mã ĐH Trạng th…" at bounding box center [707, 332] width 1415 height 664
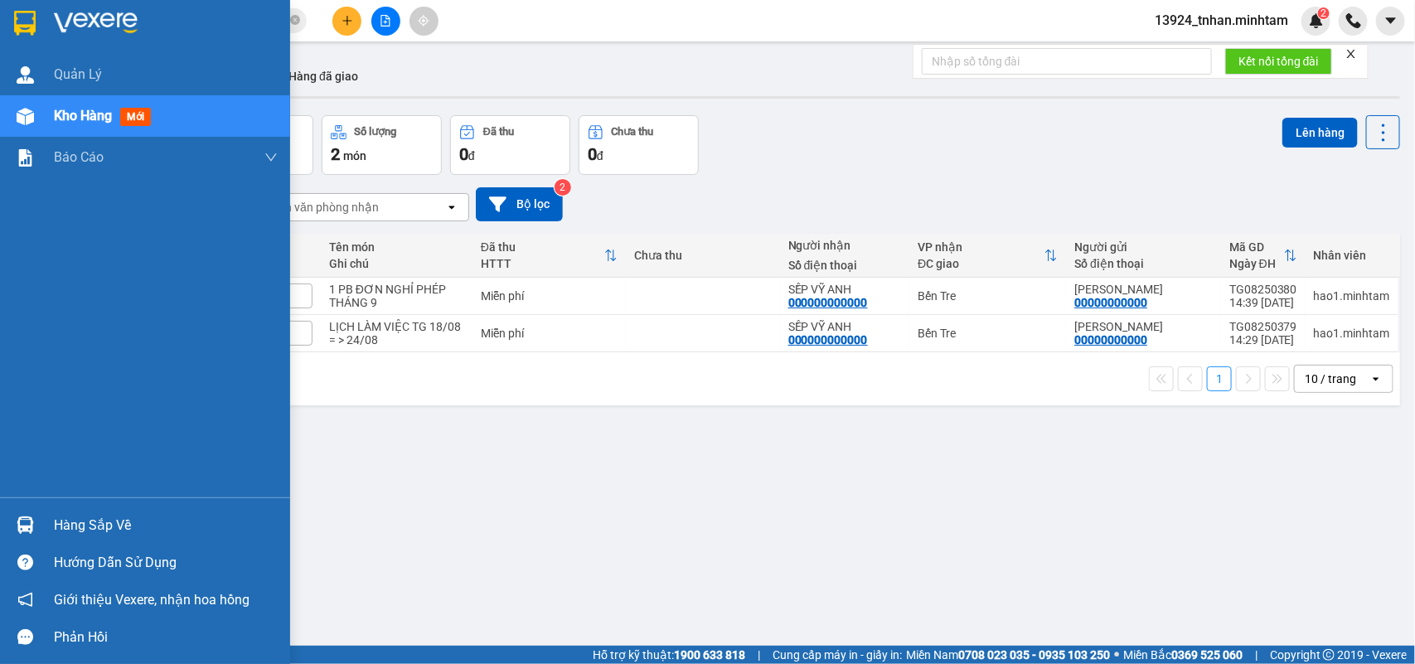
click at [36, 519] on div at bounding box center [25, 525] width 29 height 29
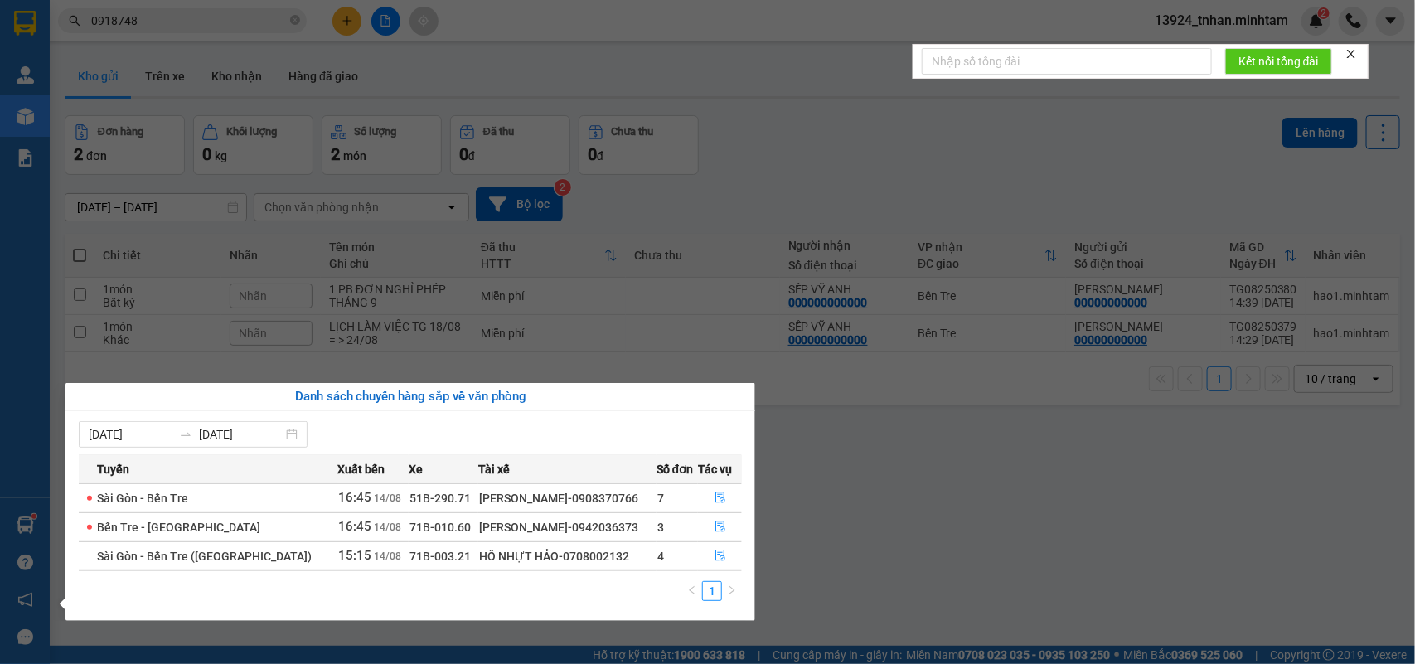
click at [436, 330] on section "Kết quả tìm kiếm ( 1 ) Bộ lọc Thuộc VP này Ngày tạo đơn gần nhất Mã ĐH Trạng th…" at bounding box center [707, 332] width 1415 height 664
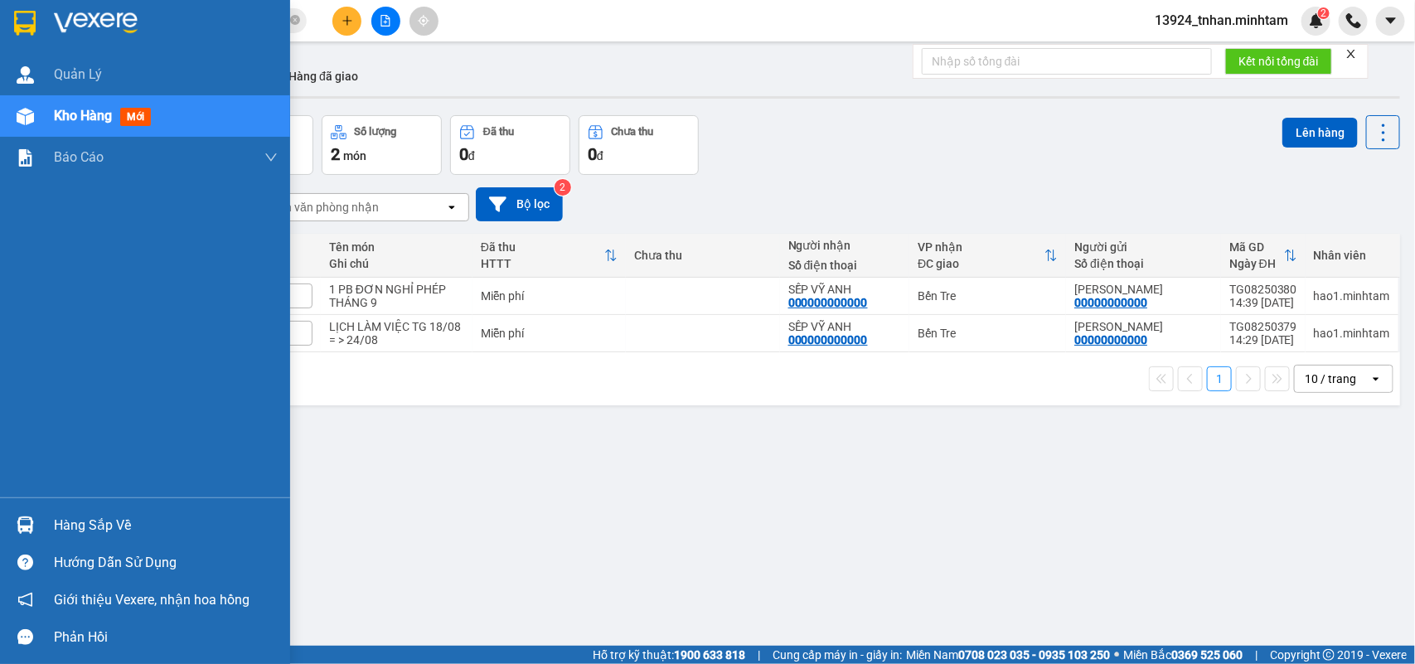
click at [22, 517] on img at bounding box center [25, 525] width 17 height 17
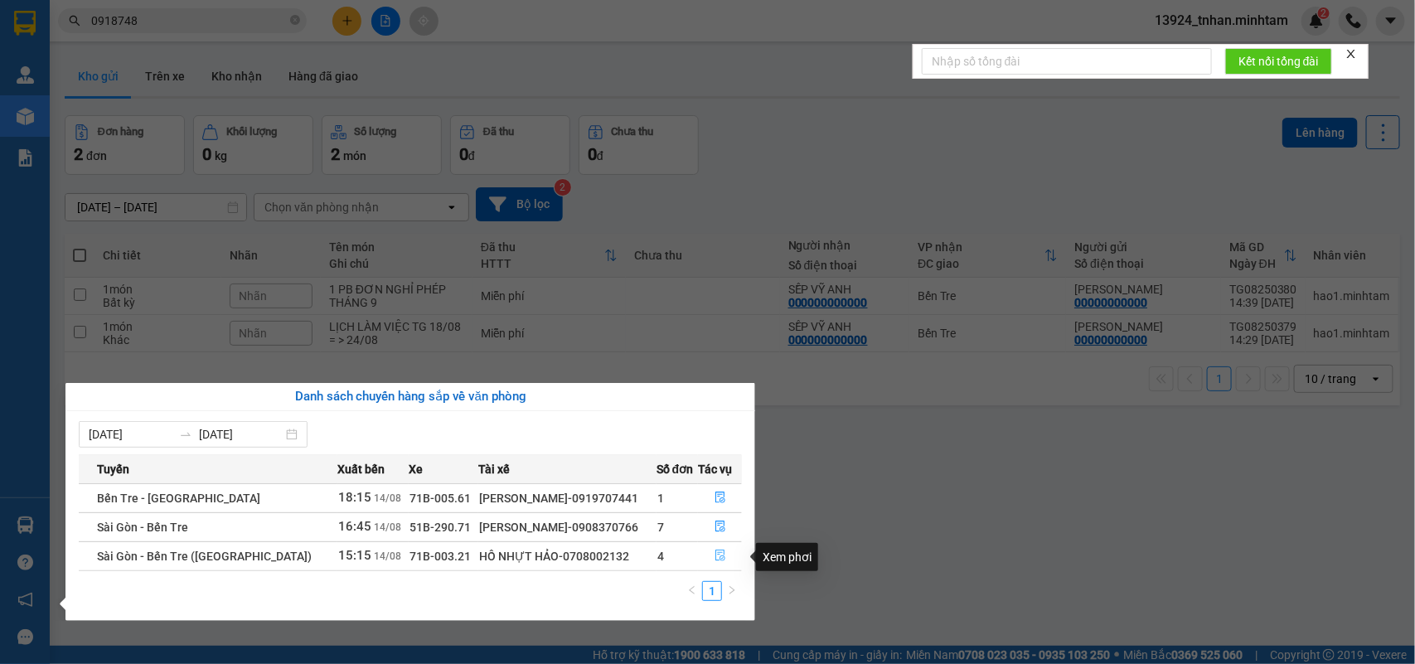
click at [718, 565] on button "button" at bounding box center [720, 556] width 42 height 27
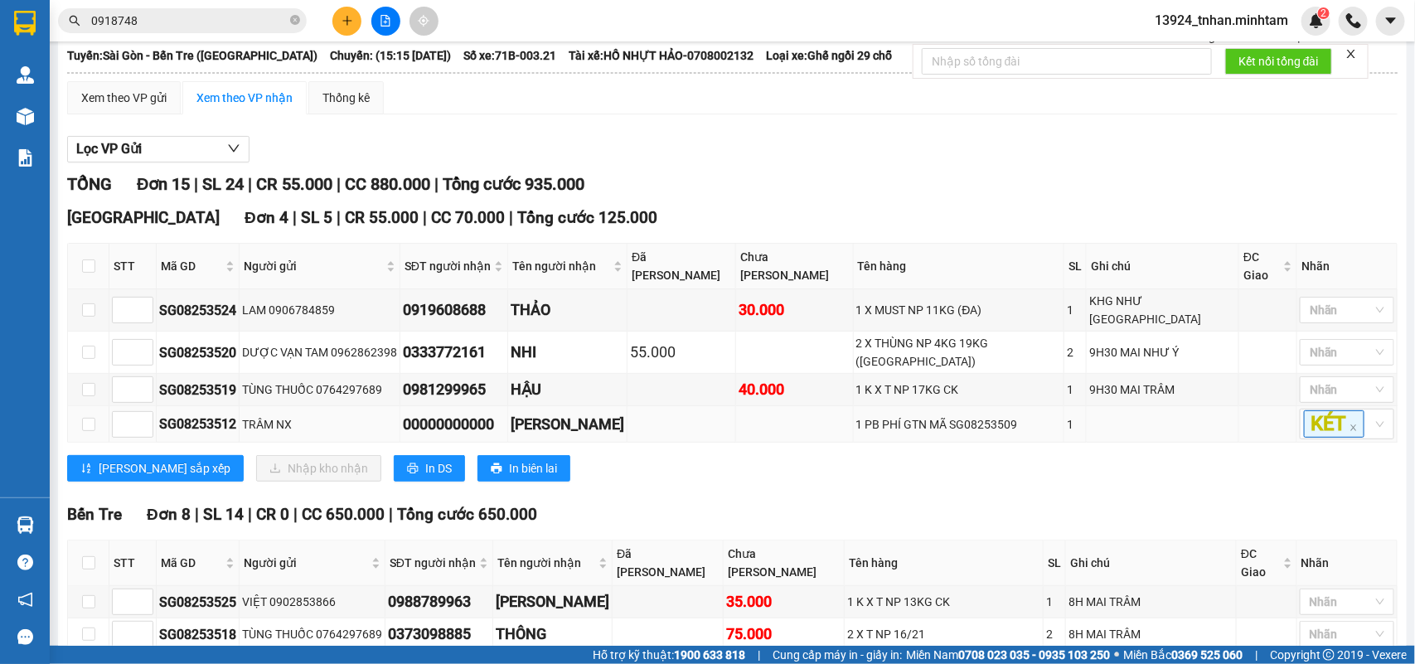
scroll to position [207, 0]
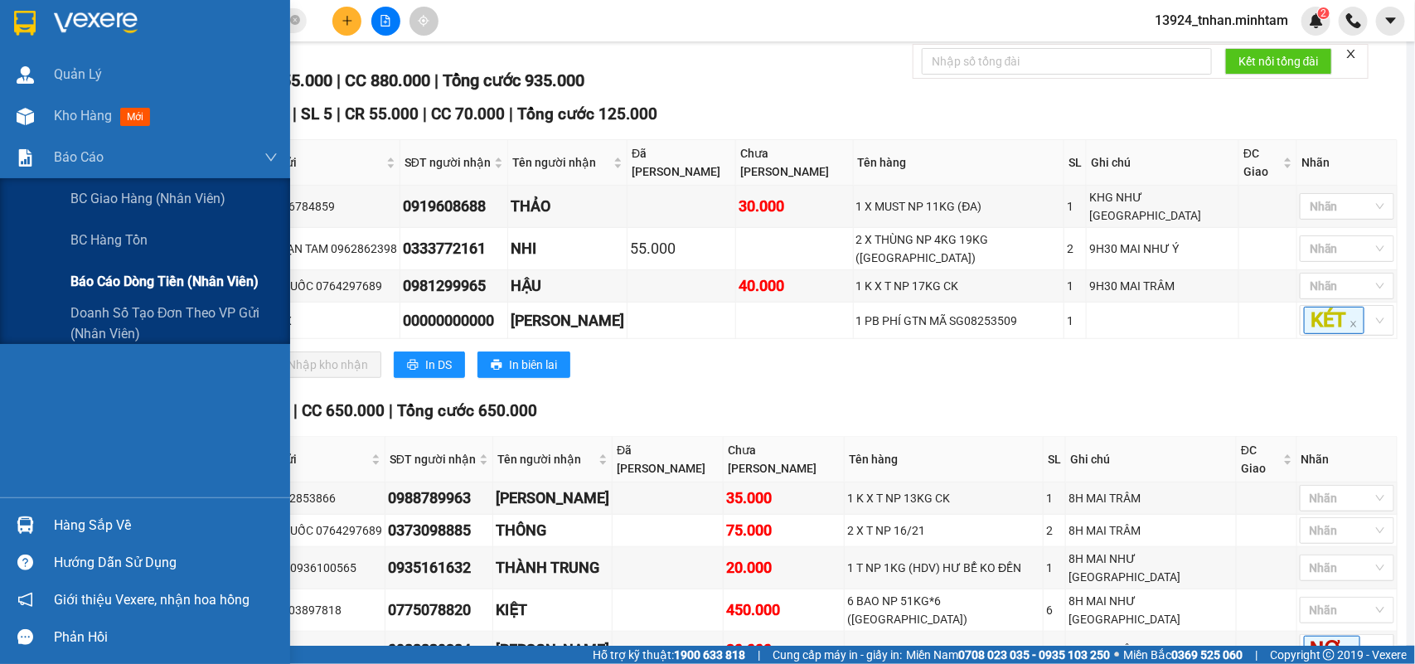
click at [112, 276] on span "Báo cáo dòng tiền (nhân viên)" at bounding box center [164, 281] width 188 height 21
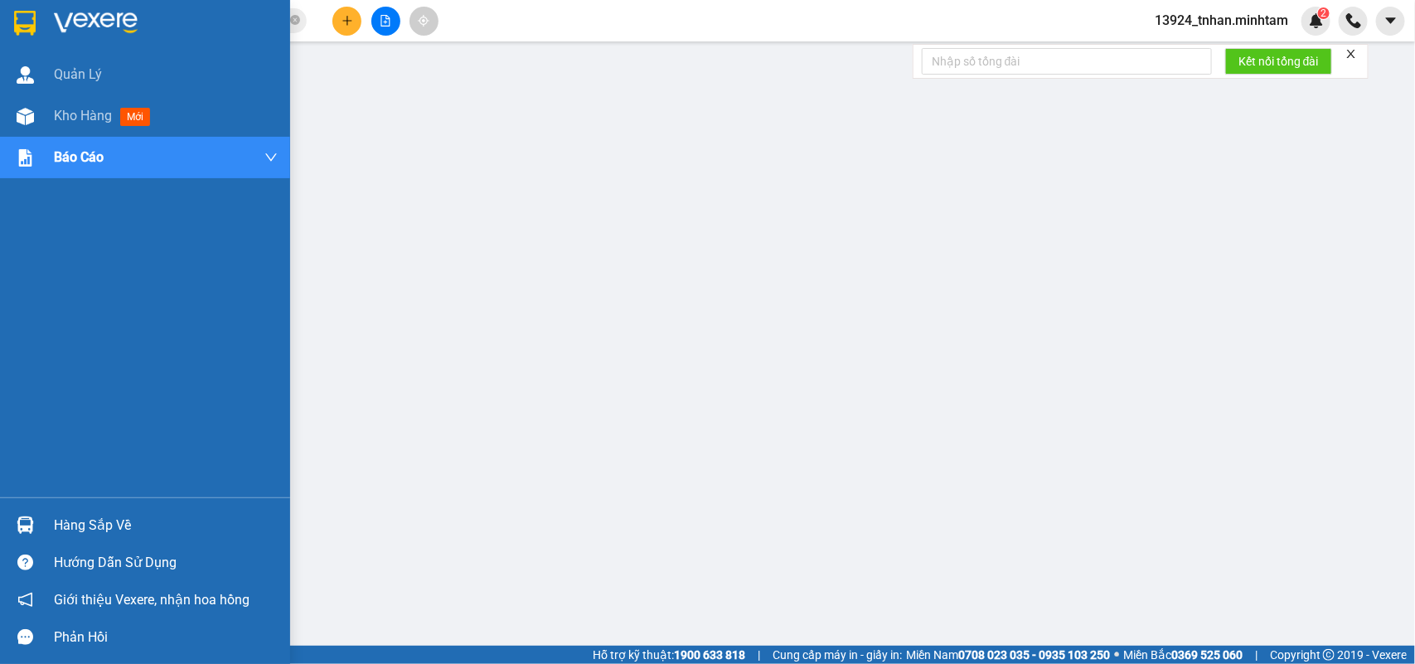
click at [61, 525] on div "Hàng sắp về" at bounding box center [166, 525] width 224 height 25
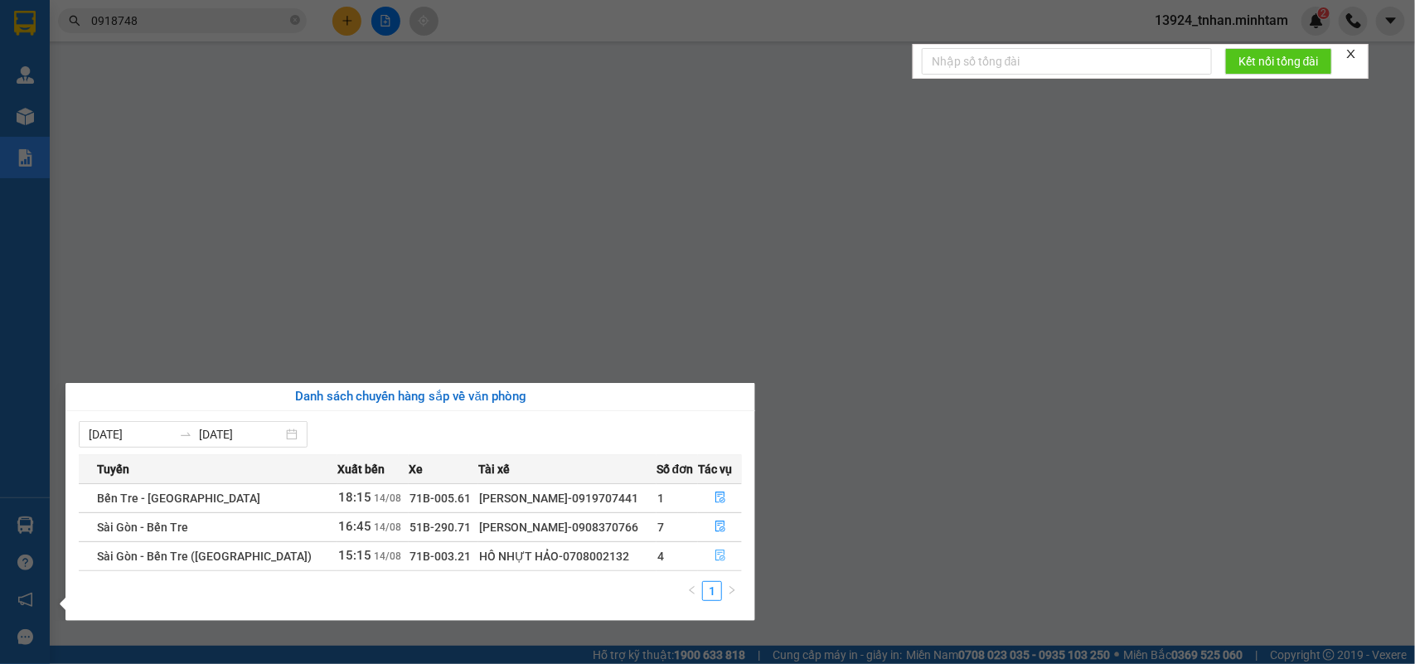
click at [718, 561] on icon "file-done" at bounding box center [721, 556] width 12 height 12
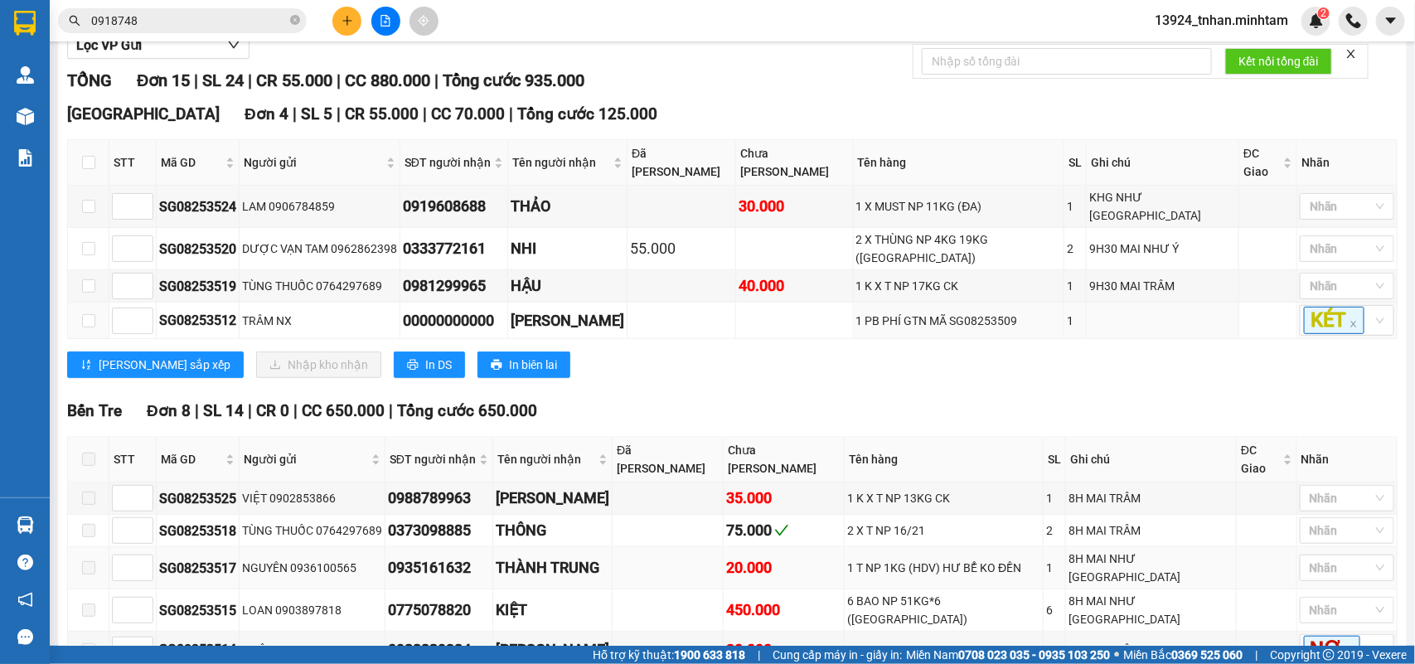
scroll to position [311, 0]
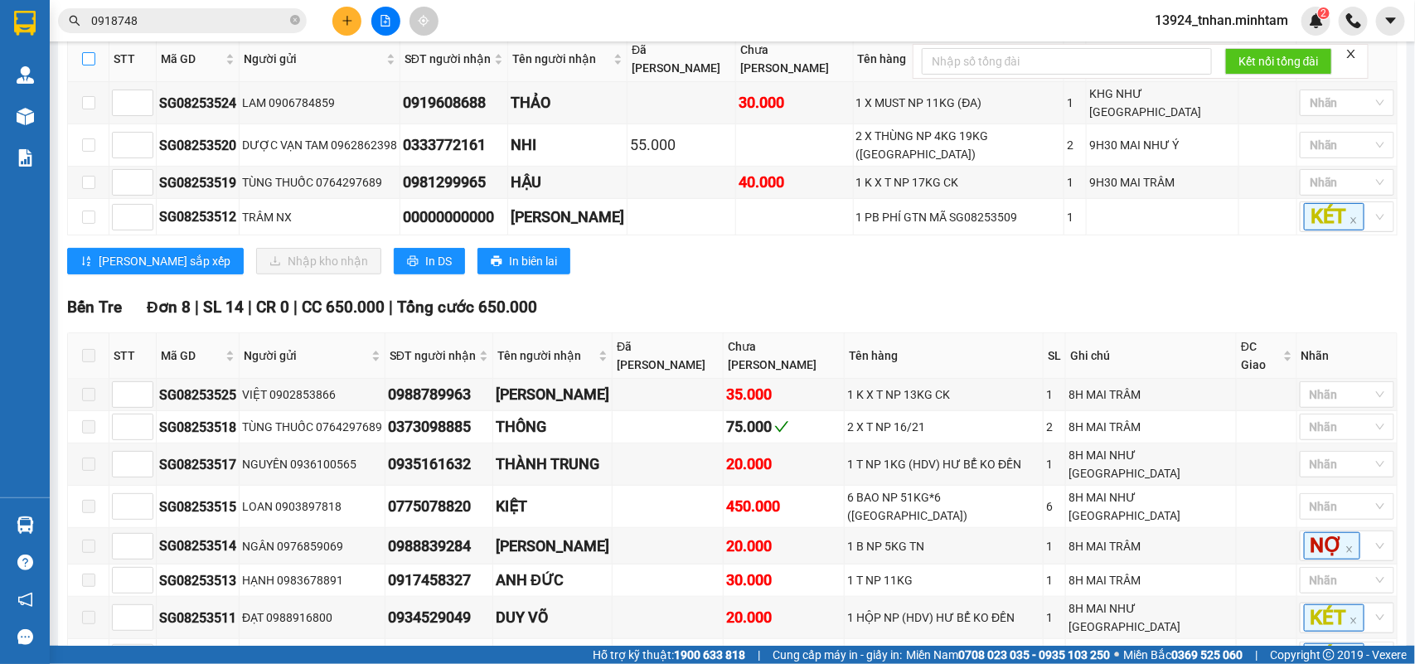
click at [94, 66] on input "checkbox" at bounding box center [88, 58] width 13 height 13
checkbox input "true"
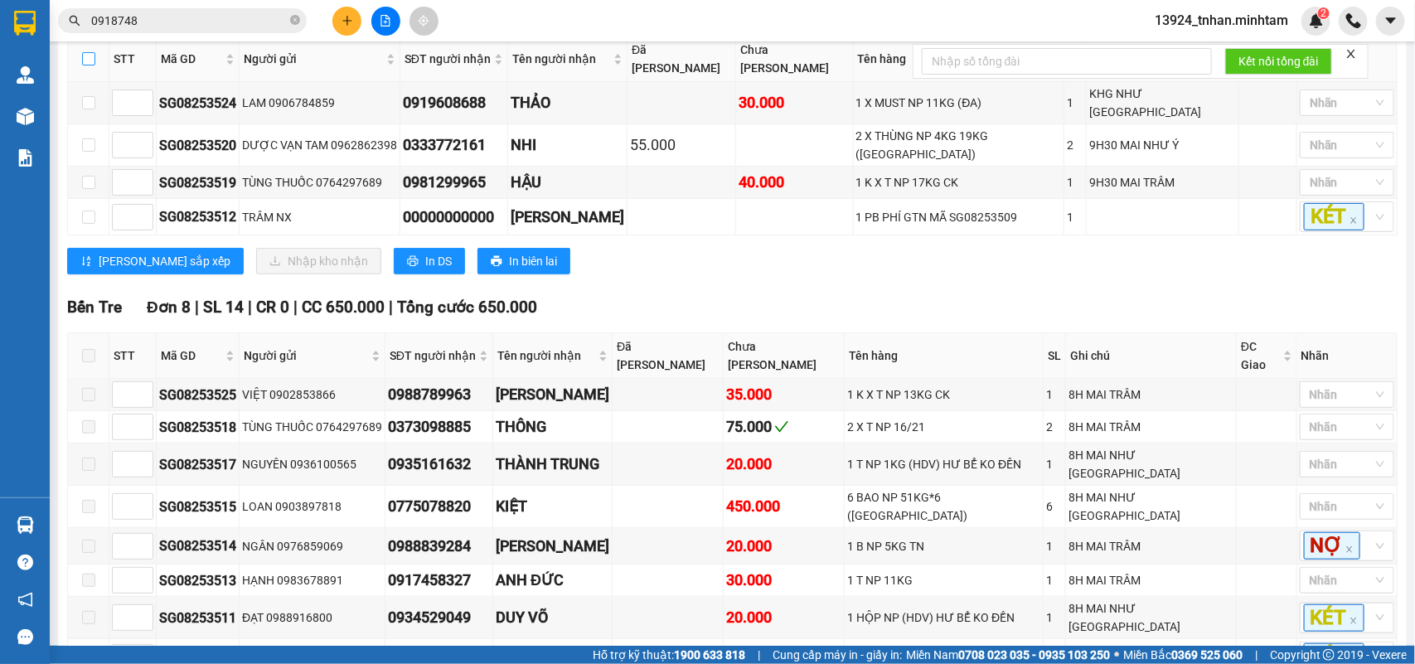
checkbox input "true"
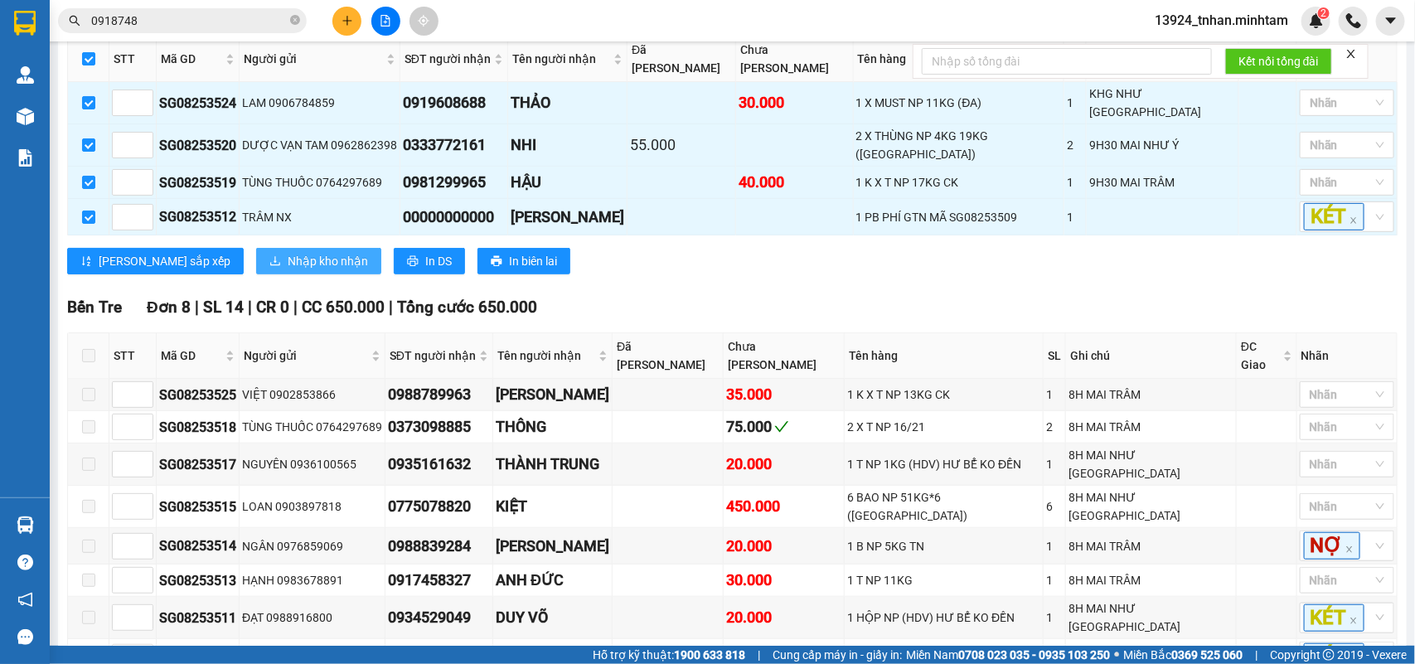
click at [288, 257] on span "Nhập kho nhận" at bounding box center [328, 261] width 80 height 18
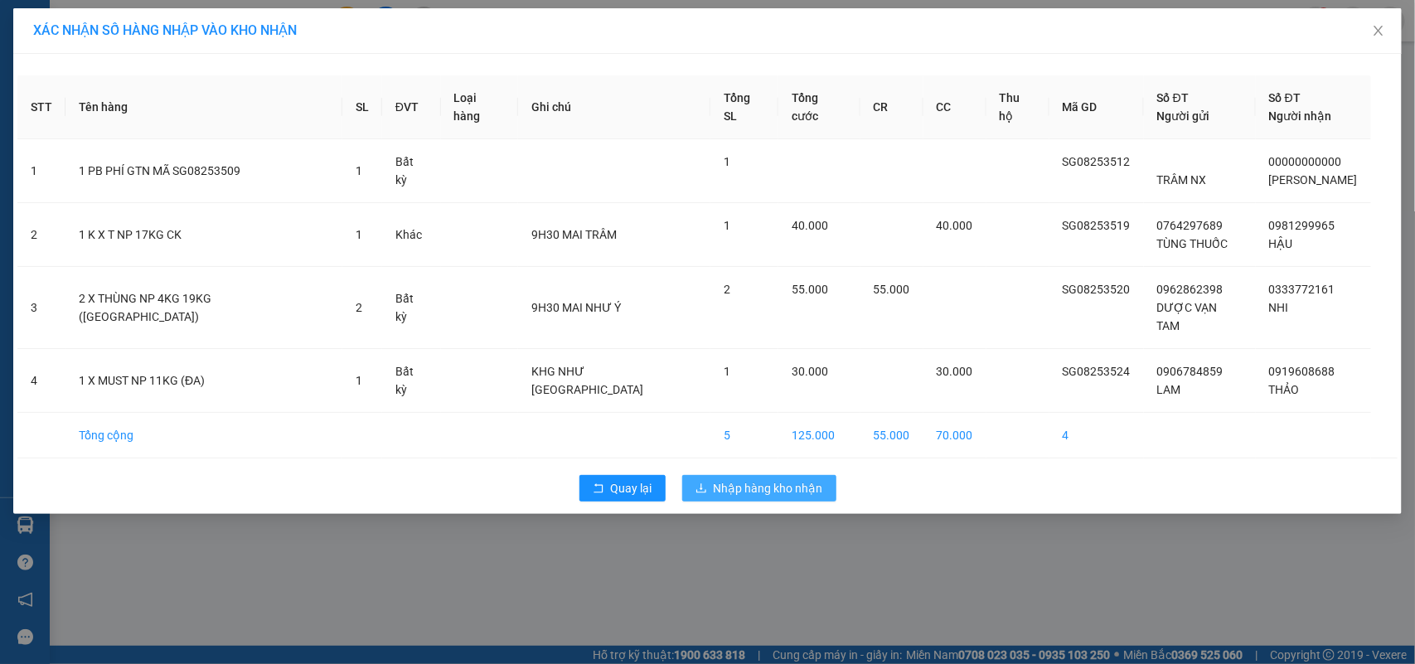
click at [770, 479] on span "Nhập hàng kho nhận" at bounding box center [768, 488] width 109 height 18
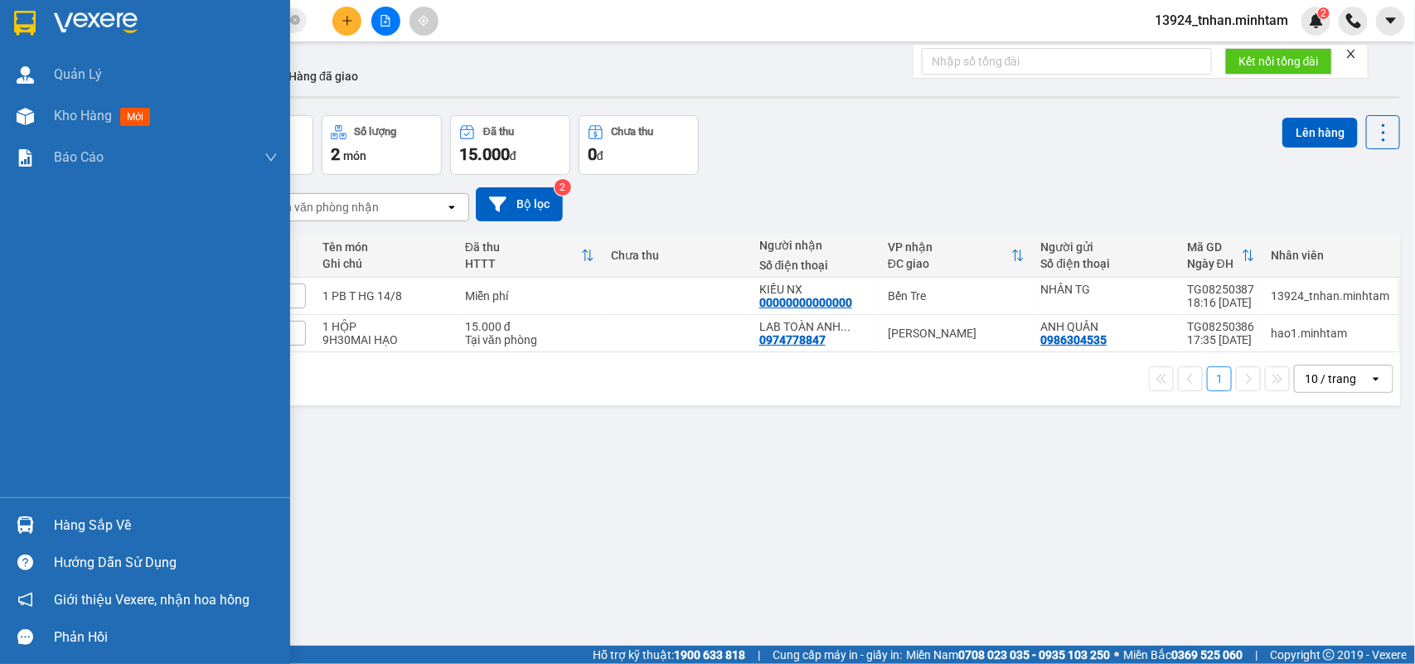
click at [50, 508] on div "Hàng sắp về" at bounding box center [145, 525] width 290 height 37
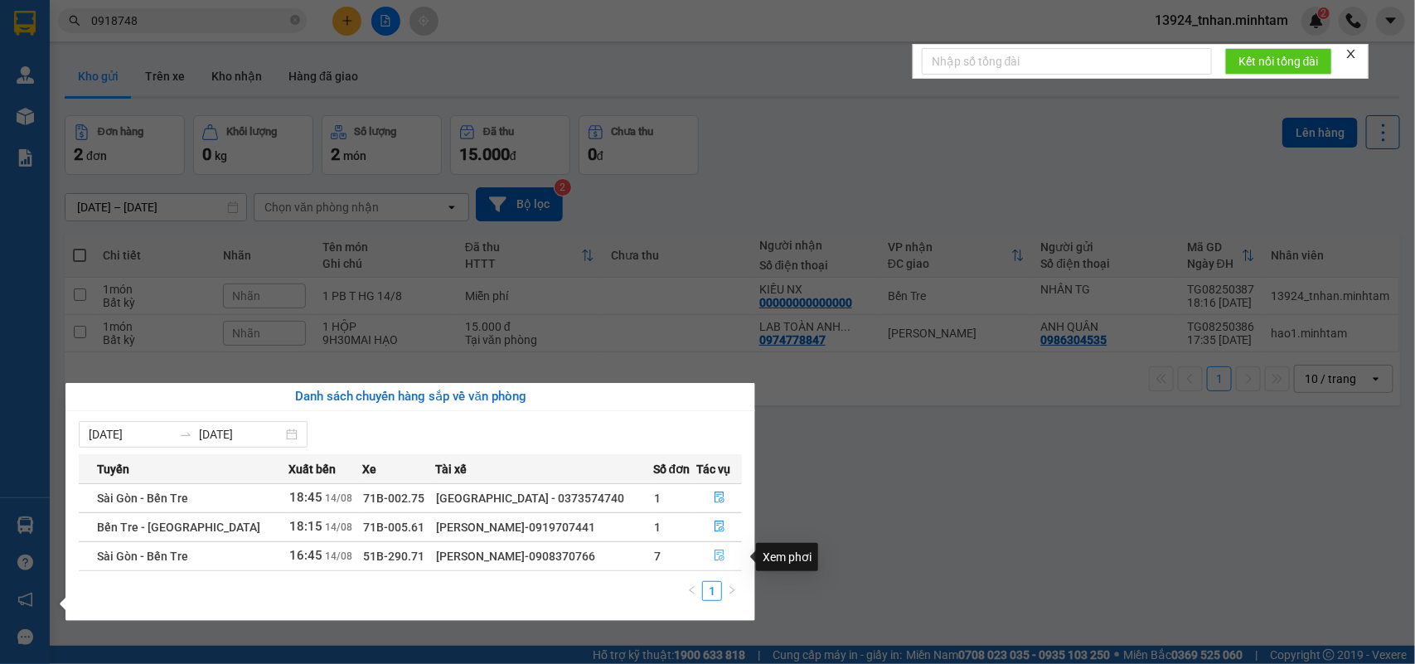
click at [711, 550] on button "button" at bounding box center [719, 556] width 44 height 27
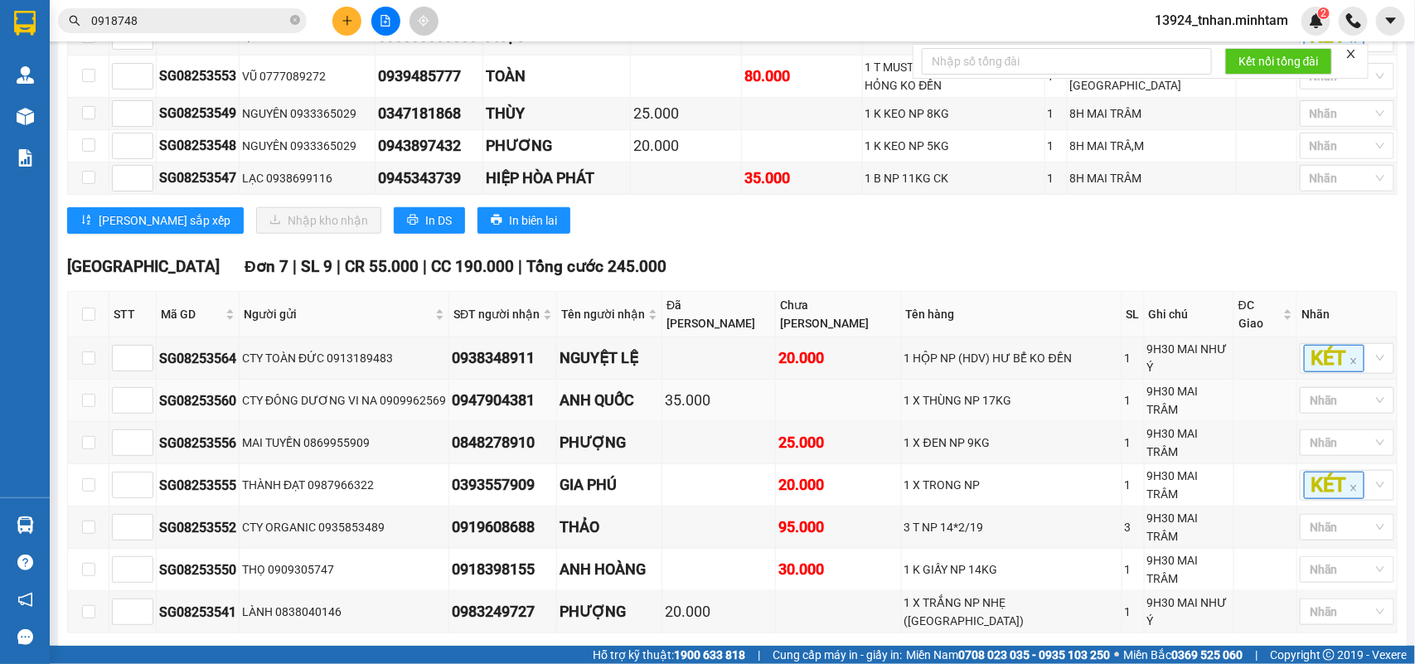
scroll to position [724, 0]
